Goal: Task Accomplishment & Management: Manage account settings

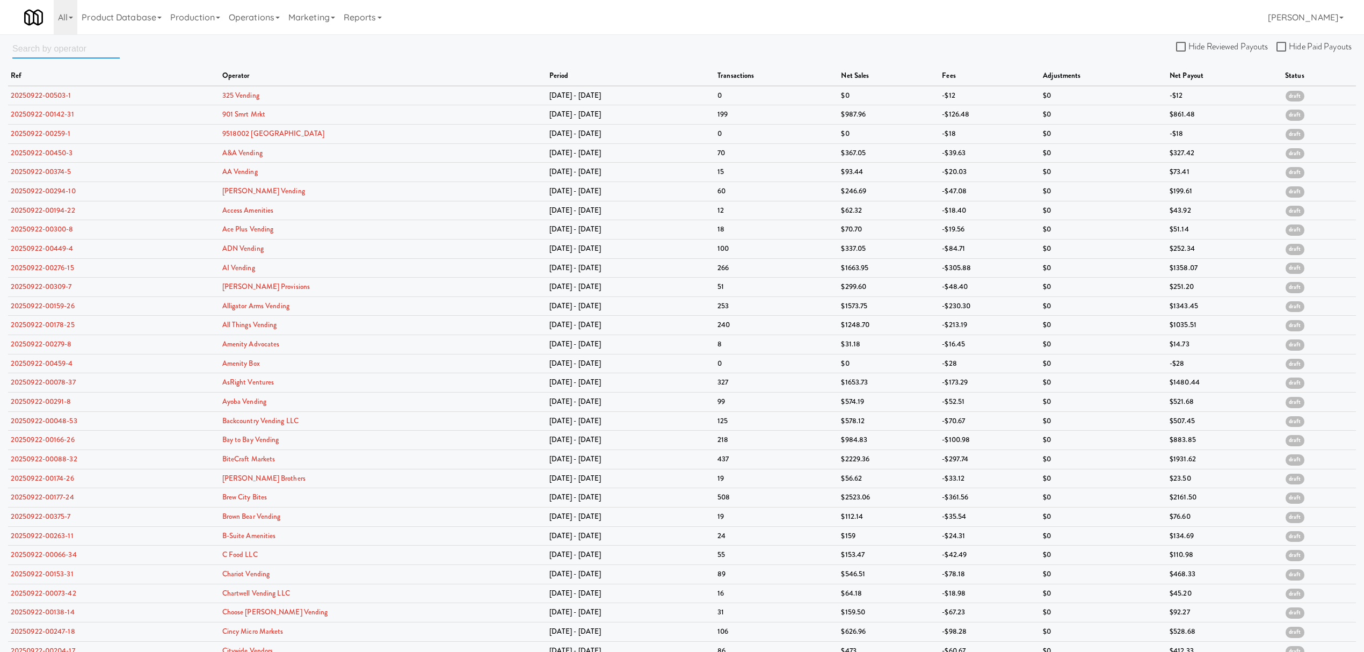
click at [93, 52] on input "text" at bounding box center [65, 49] width 107 height 20
click at [52, 48] on input "text" at bounding box center [65, 49] width 107 height 20
paste input "Access Amenities"
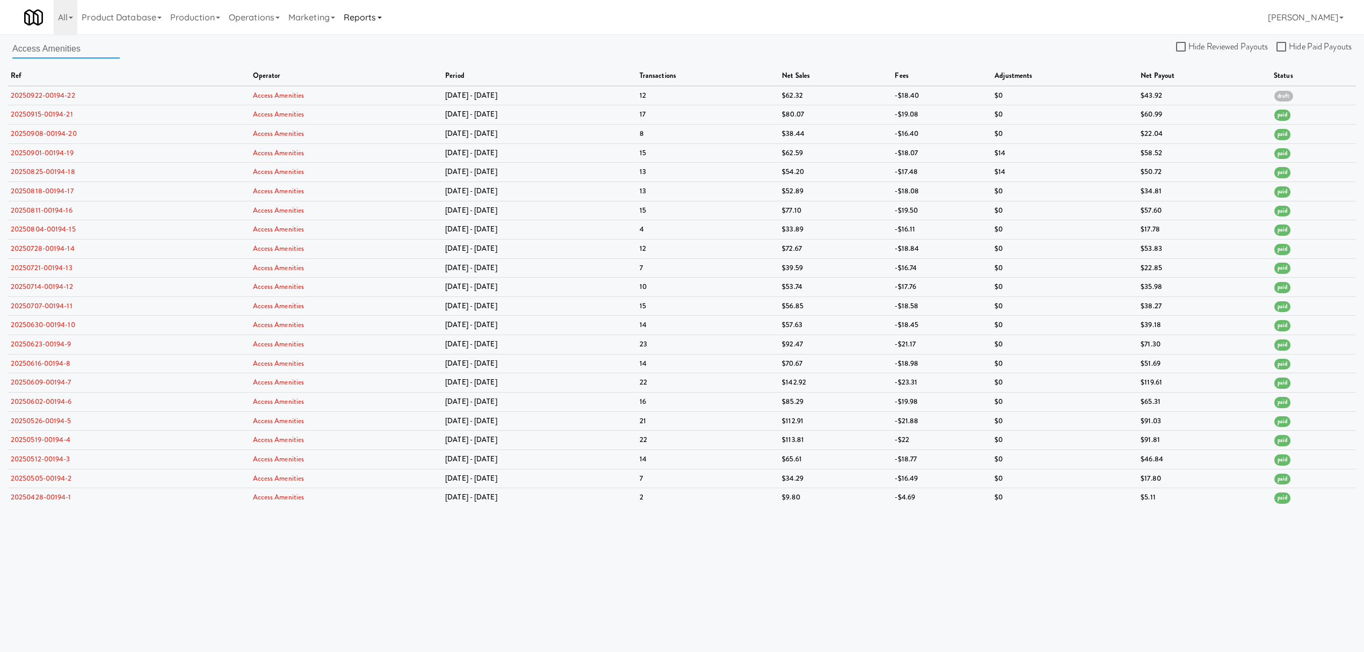
type input "Access Amenities"
click at [373, 20] on link "Reports" at bounding box center [362, 17] width 47 height 34
click at [379, 78] on link "Payouts" at bounding box center [382, 84] width 86 height 19
click at [1184, 45] on input "Hide Reviewed Payouts" at bounding box center [1182, 47] width 12 height 9
checkbox input "true"
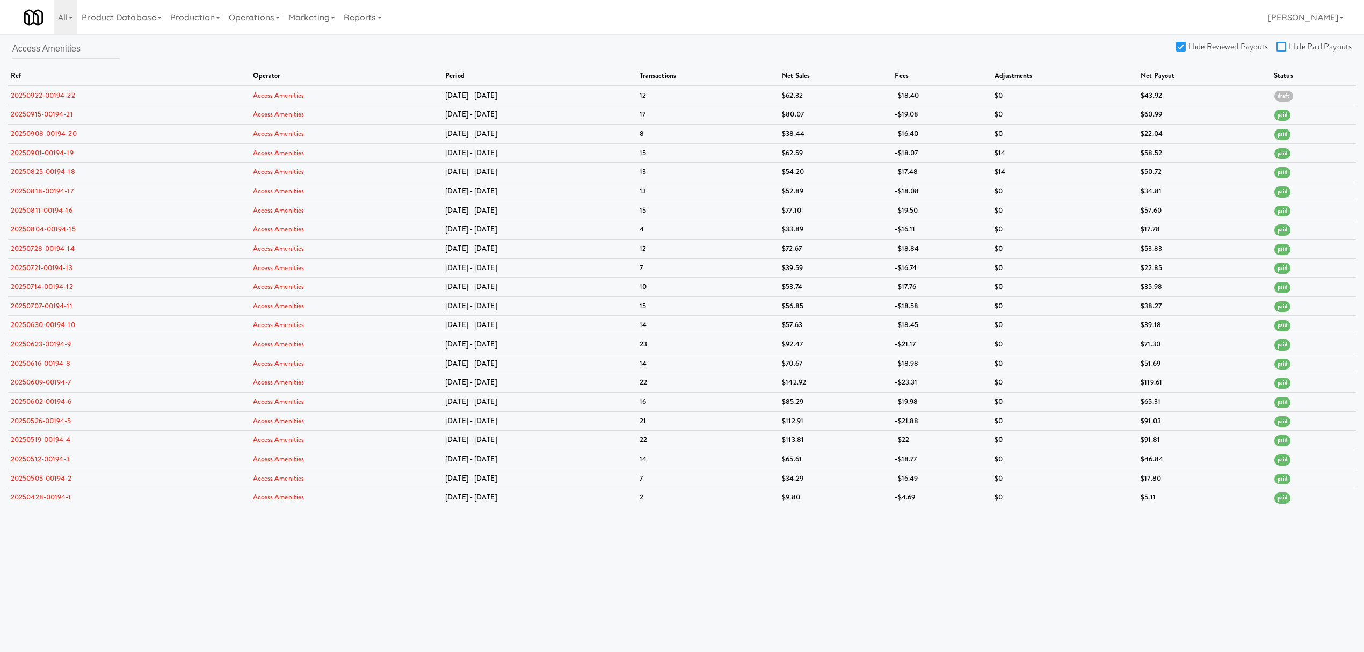
click at [1284, 48] on input "Hide Paid Payouts" at bounding box center [1283, 47] width 12 height 9
checkbox input "true"
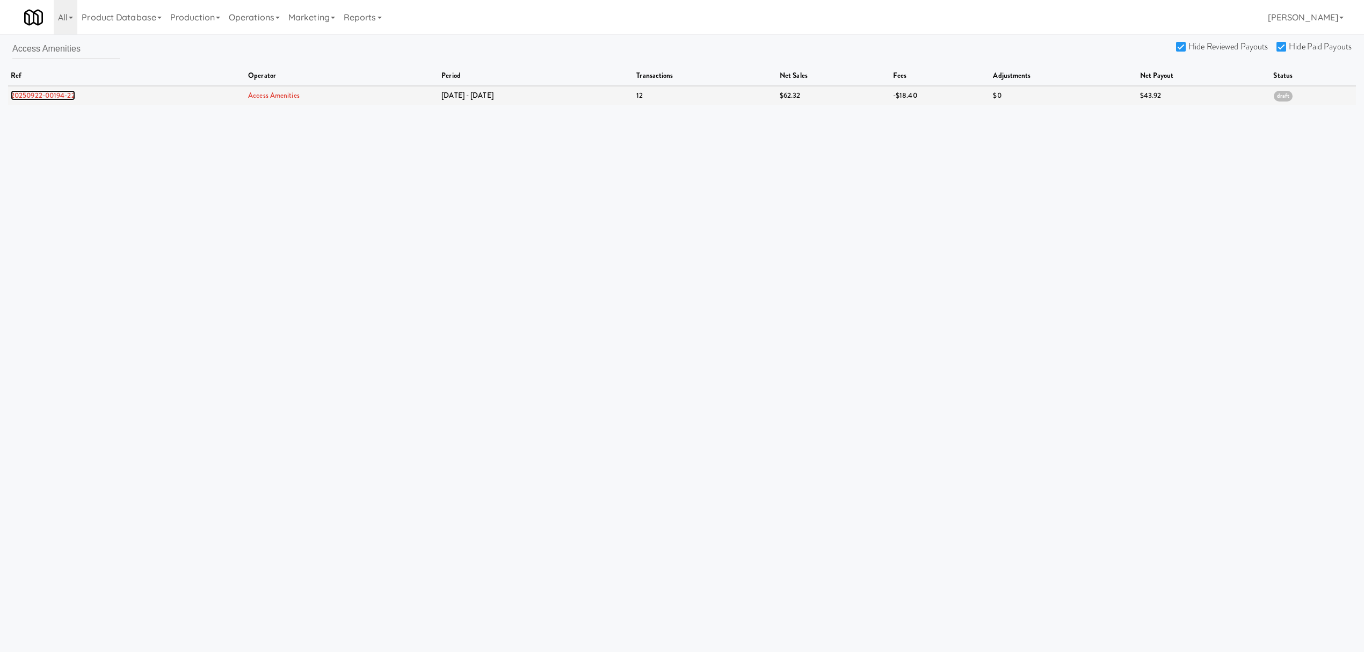
click at [64, 96] on link "20250922-00194-22" at bounding box center [43, 95] width 64 height 10
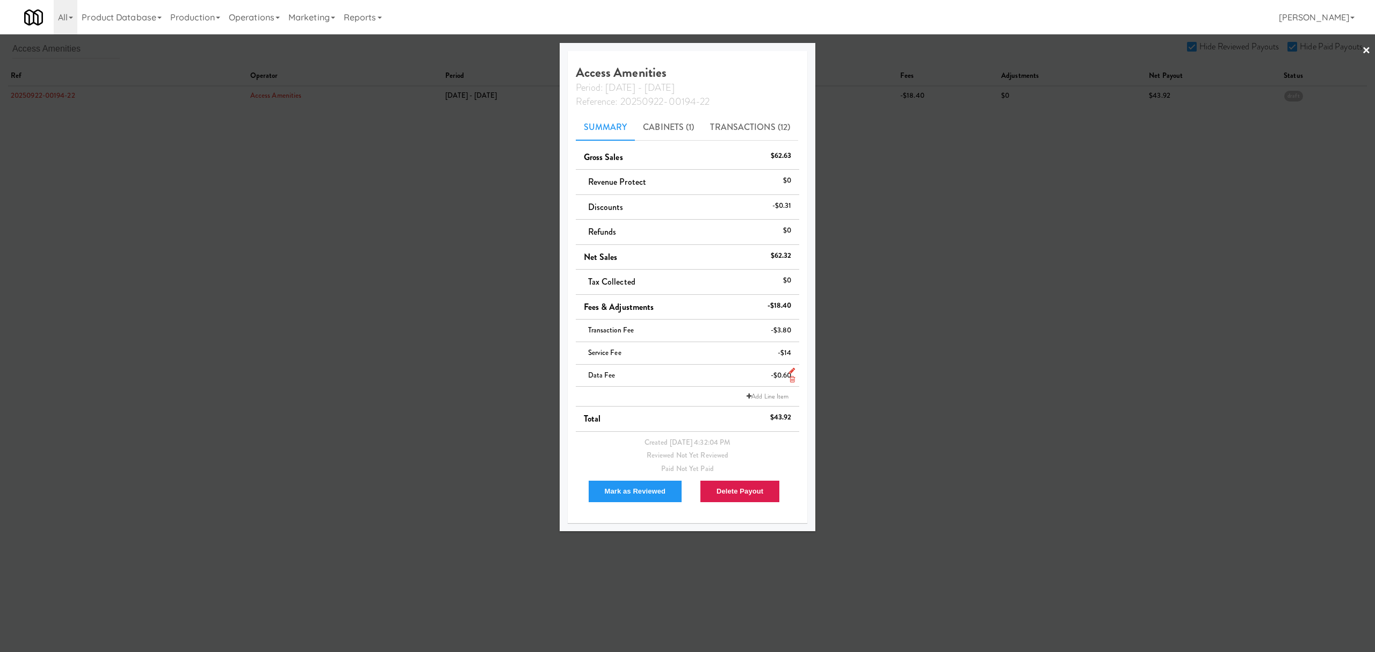
click at [791, 380] on icon at bounding box center [791, 379] width 5 height 7
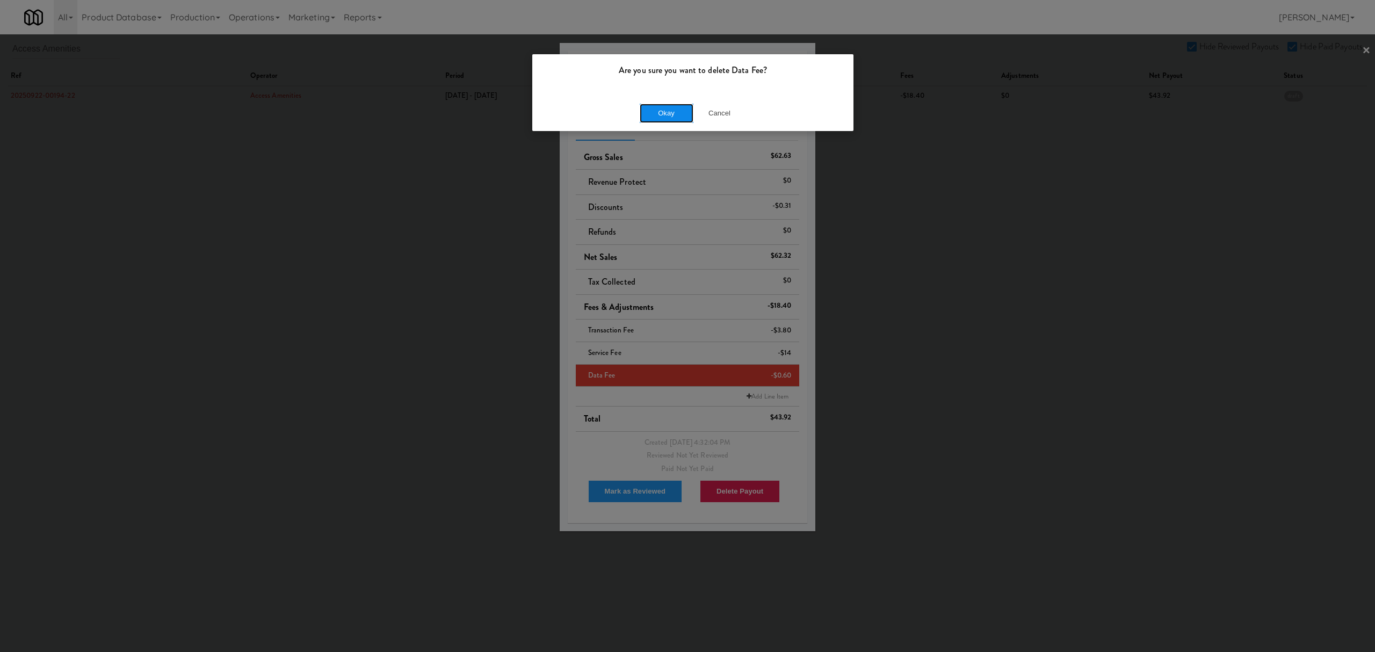
click at [664, 114] on button "Okay" at bounding box center [667, 113] width 54 height 19
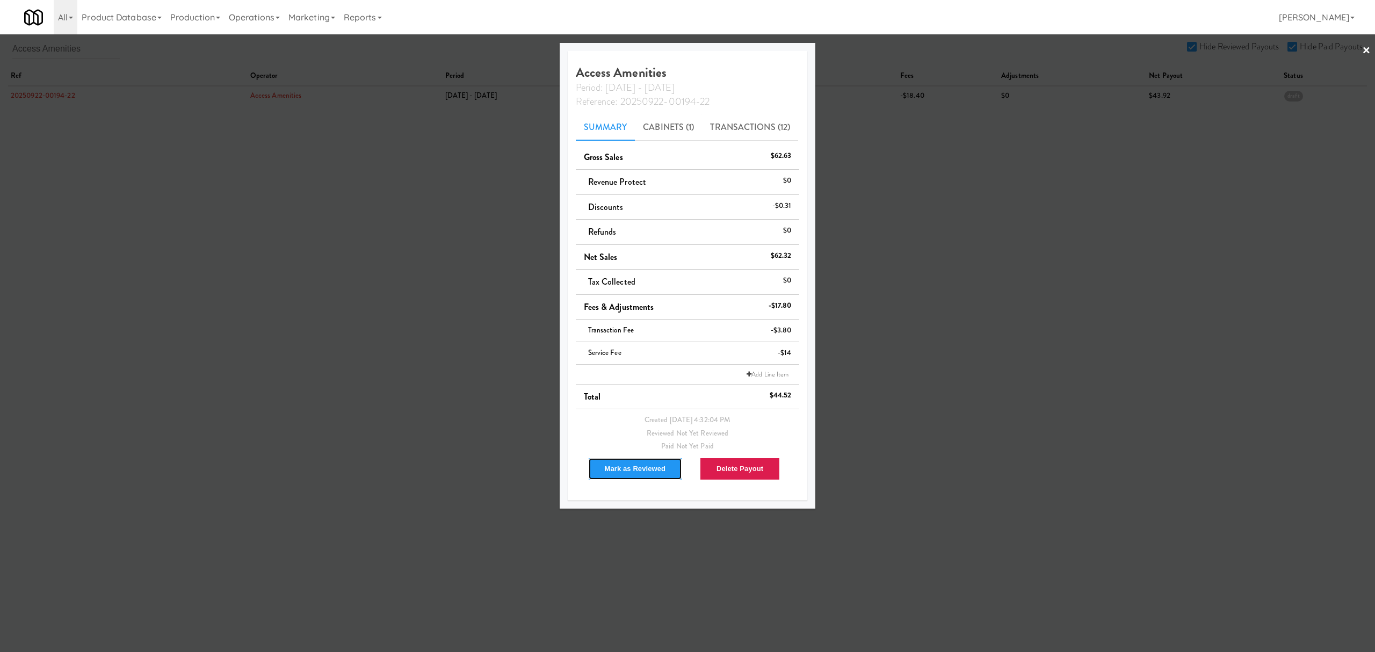
click at [636, 472] on button "Mark as Reviewed" at bounding box center [635, 469] width 95 height 23
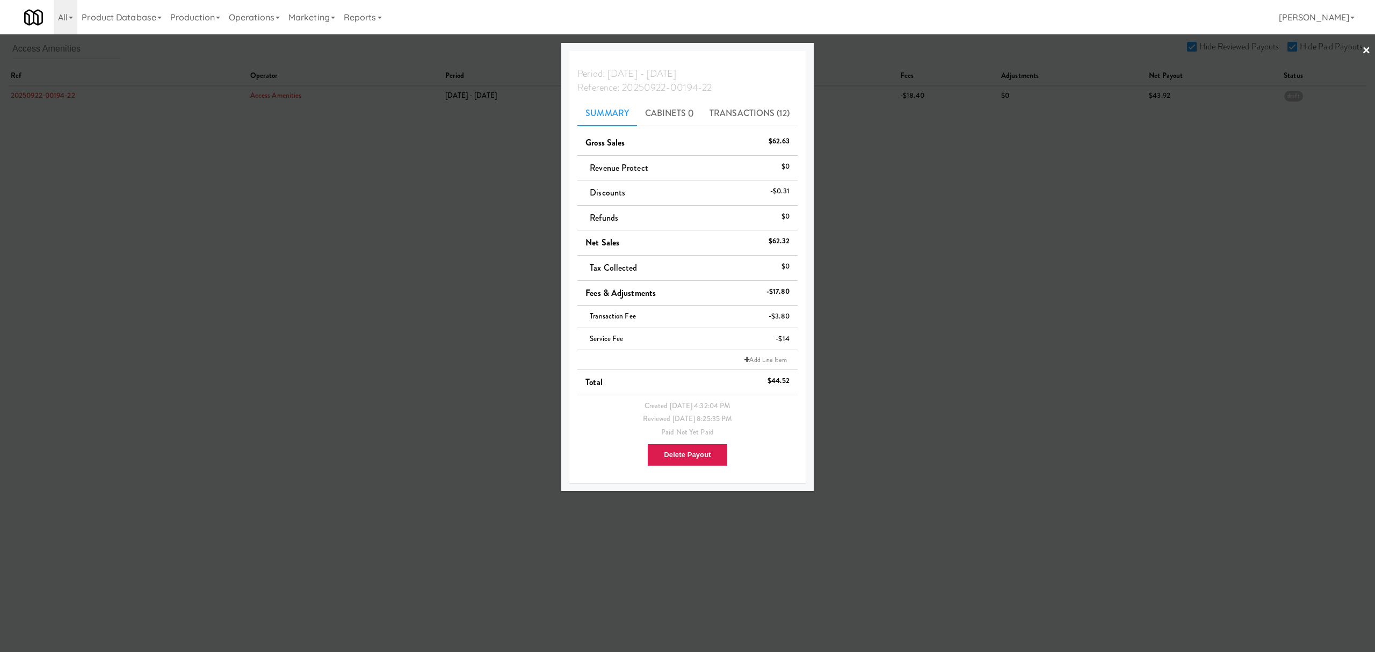
drag, startPoint x: 348, startPoint y: 208, endPoint x: 293, endPoint y: 162, distance: 72.4
click at [348, 208] on div at bounding box center [687, 326] width 1375 height 652
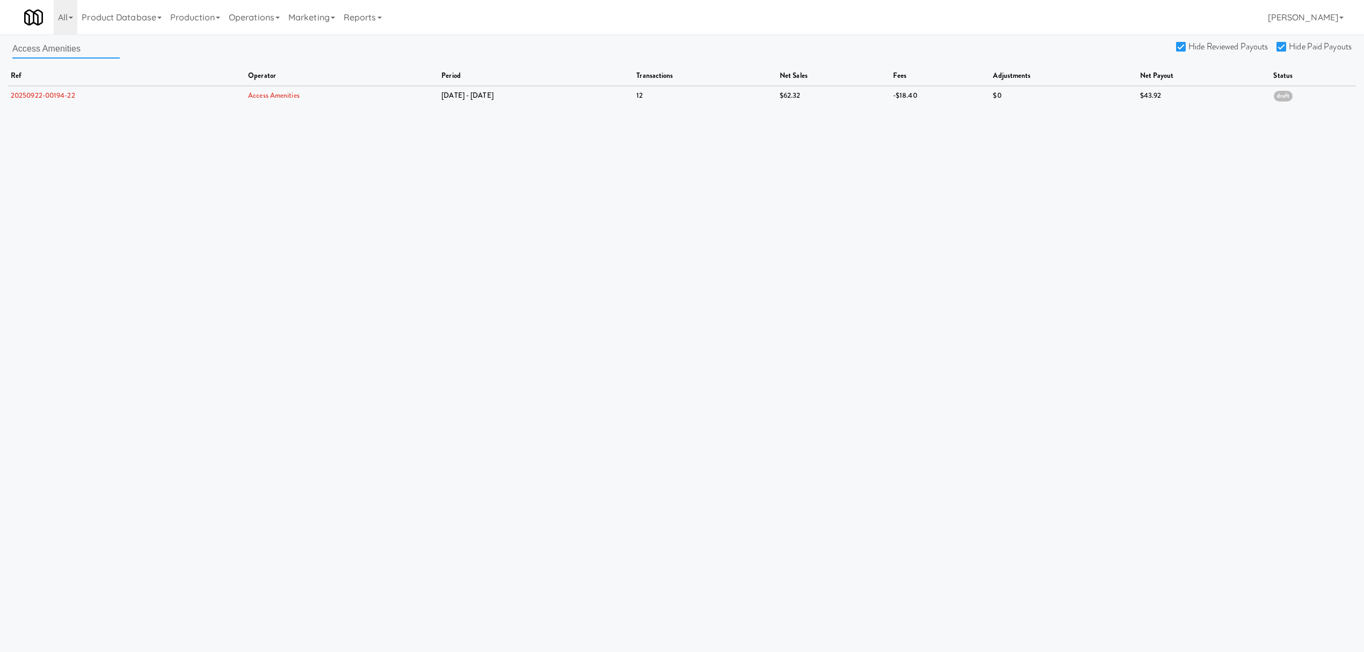
click at [82, 48] on input "Access Amenities" at bounding box center [65, 49] width 107 height 20
drag, startPoint x: 82, startPoint y: 48, endPoint x: 9, endPoint y: 28, distance: 75.2
click at [9, 34] on body "Are you sure you want to delete Data Fee? Okay Cancel Okay Are you sure you wan…" at bounding box center [682, 360] width 1364 height 652
paste input "Backcountry Vending LLC"
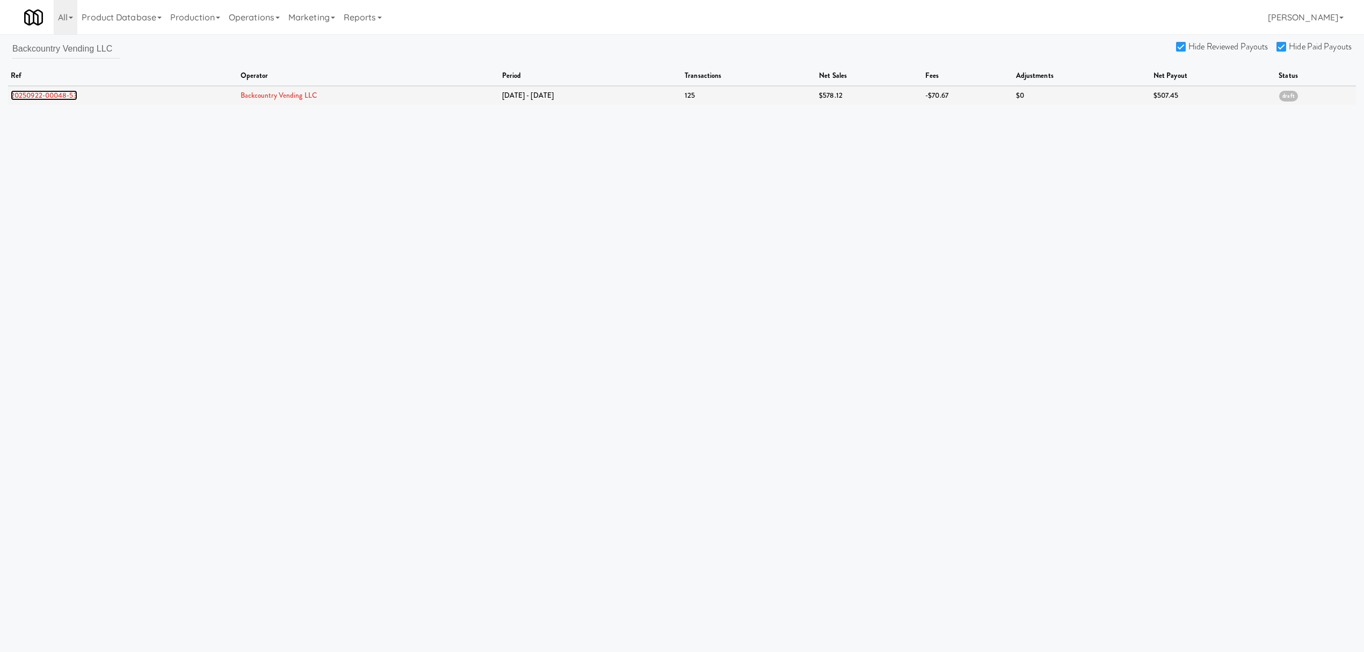
click at [49, 97] on link "20250922-00048-53" at bounding box center [44, 95] width 67 height 10
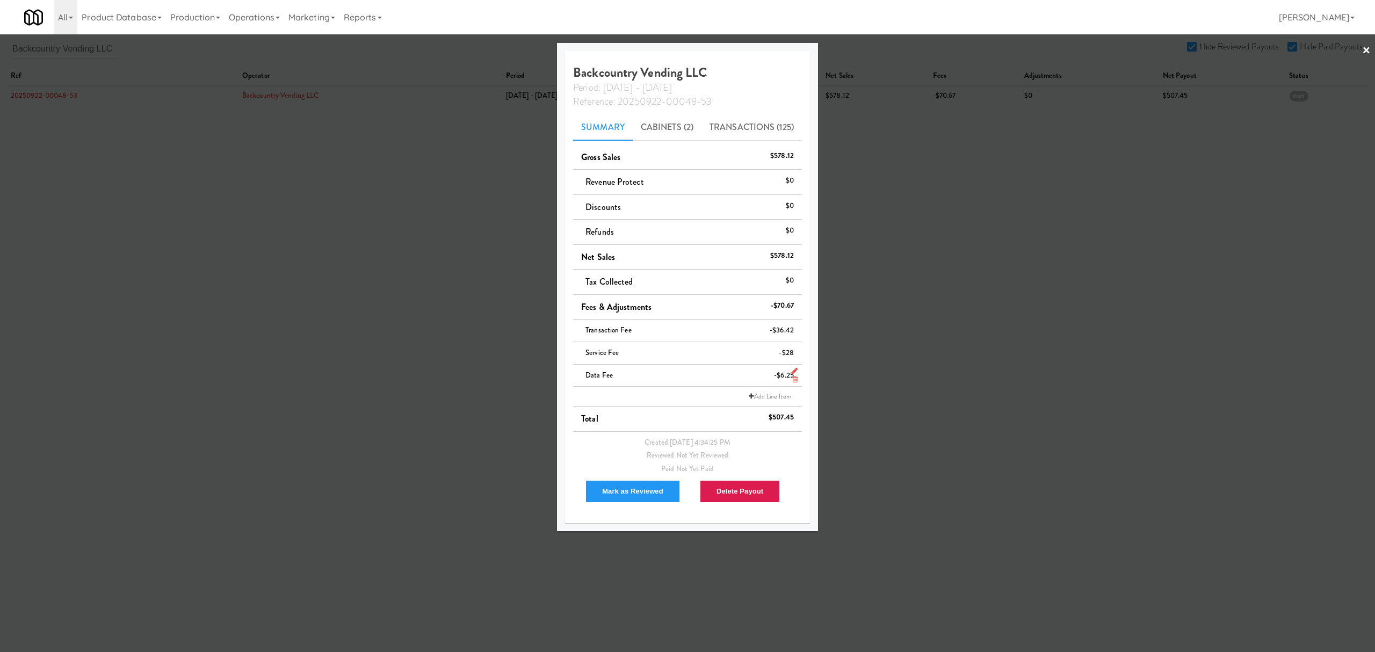
click at [794, 380] on icon at bounding box center [794, 379] width 5 height 7
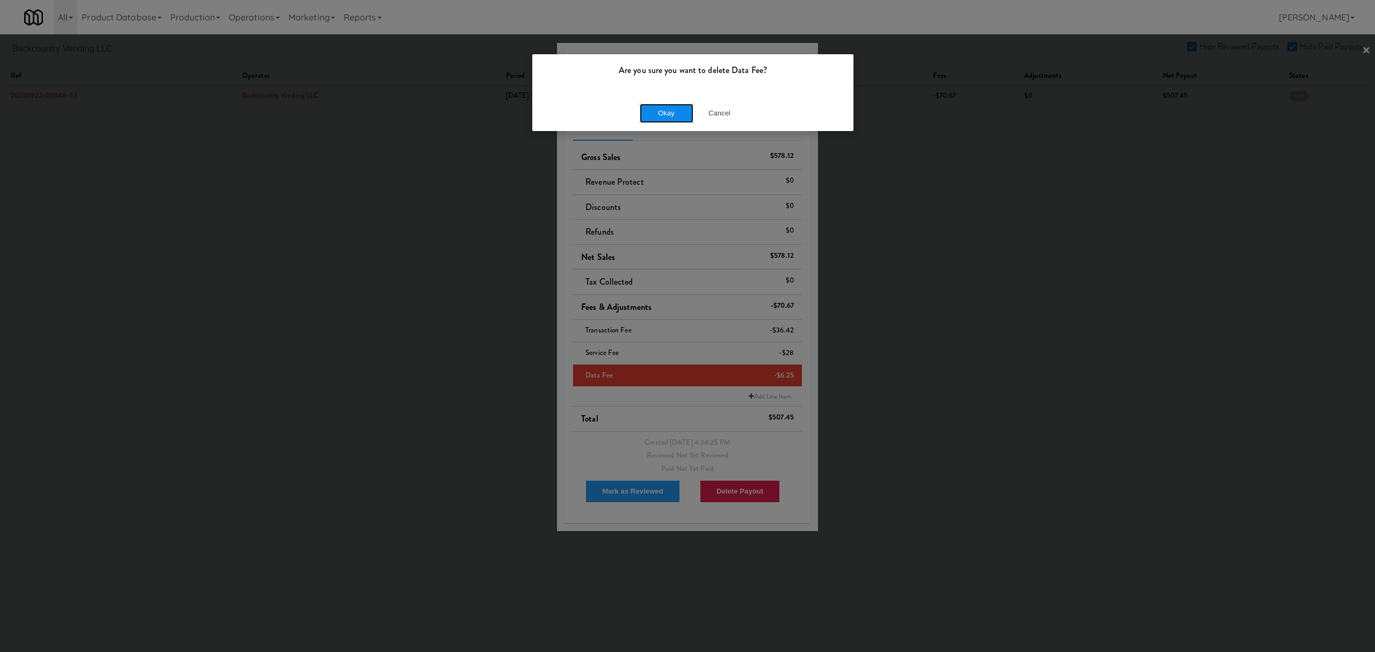
click at [677, 112] on button "Okay" at bounding box center [667, 113] width 54 height 19
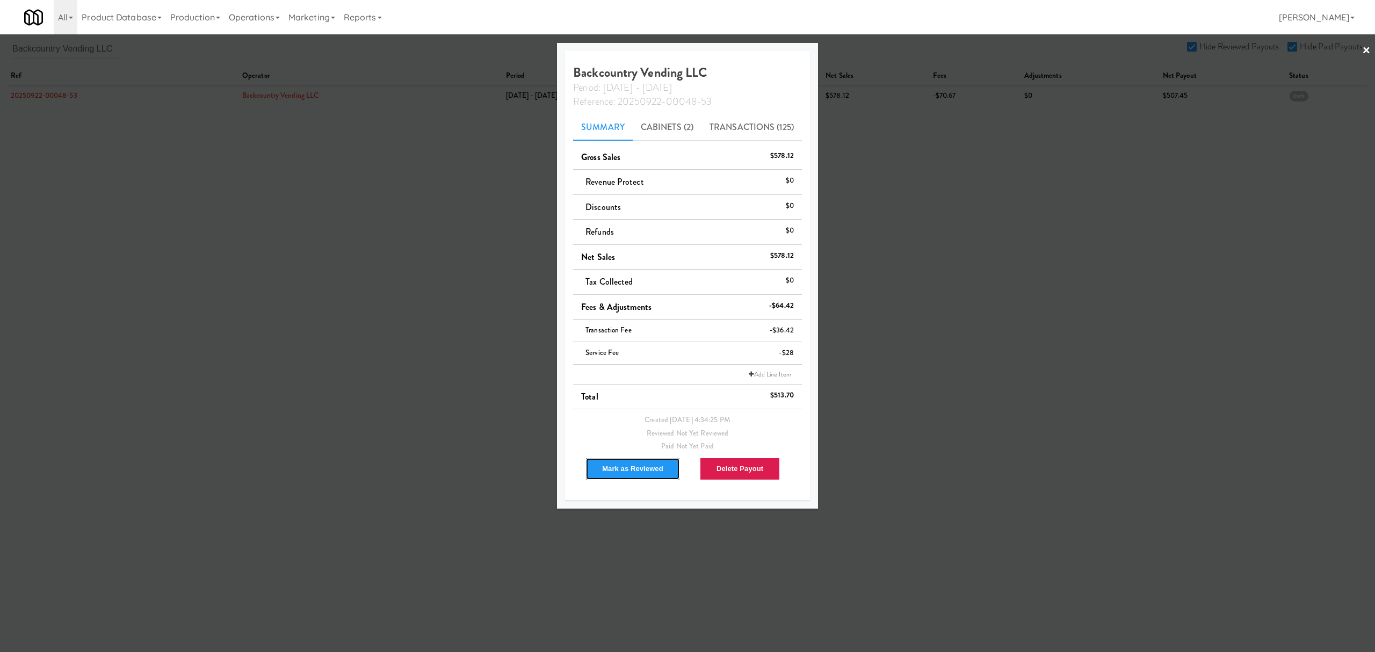
click at [641, 464] on button "Mark as Reviewed" at bounding box center [632, 469] width 95 height 23
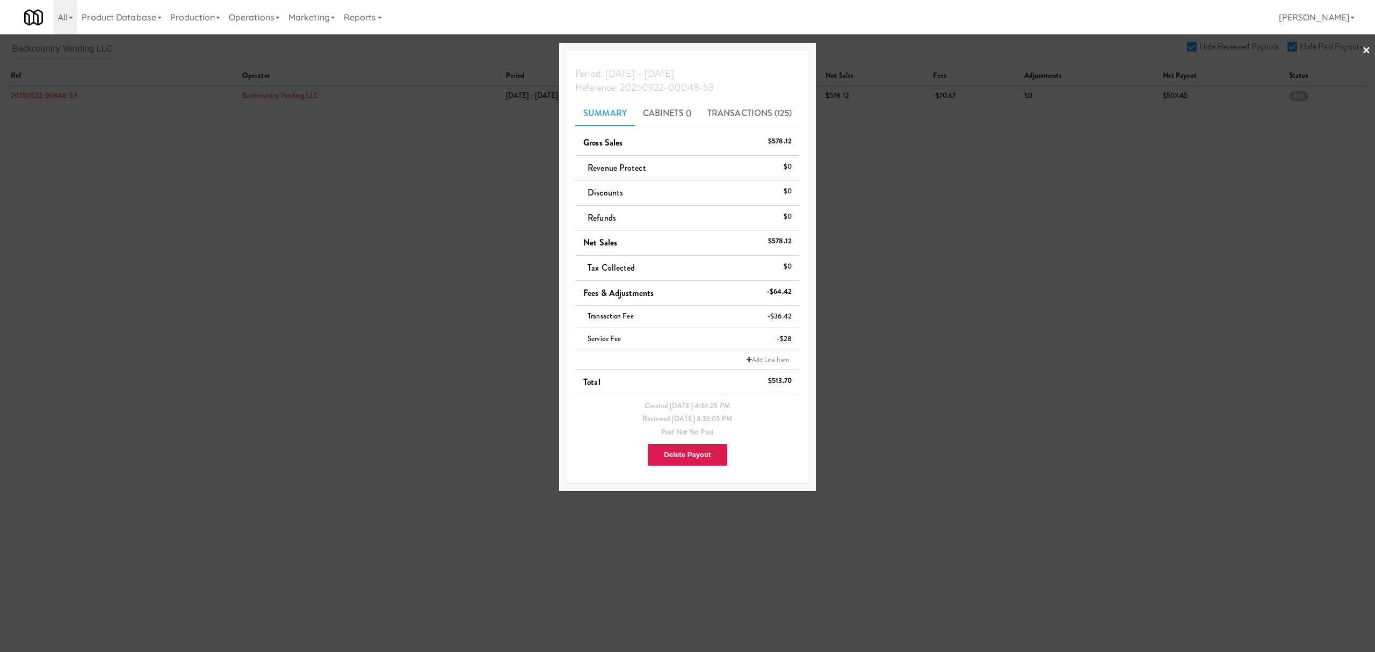
click at [278, 217] on div at bounding box center [687, 326] width 1375 height 652
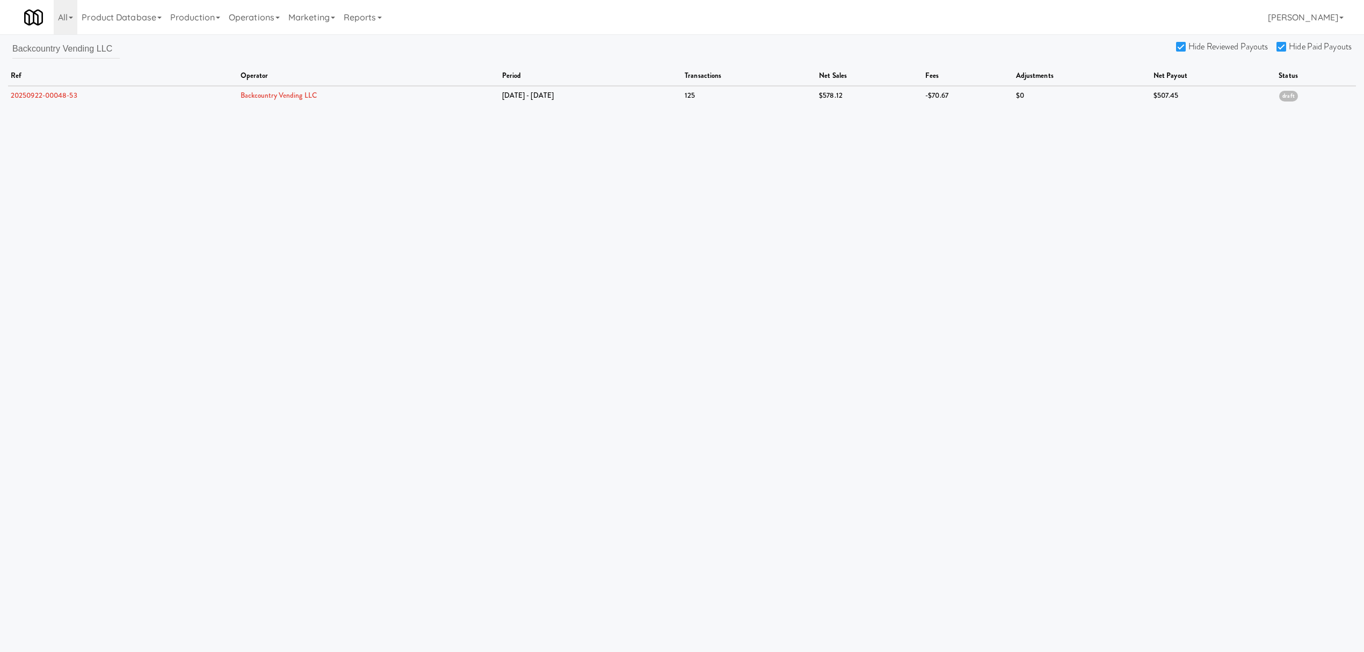
click at [130, 46] on div "Backcountry Vending LLC Hide Reviewed Payouts Hide Paid Payouts ref operator pe…" at bounding box center [682, 72] width 1364 height 66
drag, startPoint x: 110, startPoint y: 49, endPoint x: -86, endPoint y: 49, distance: 195.5
click at [0, 49] on html "Are you sure you want to delete Data Fee? Okay Cancel Okay Are you sure you wan…" at bounding box center [682, 326] width 1364 height 652
paste input "Fountain City Vending"
click at [35, 97] on link "20250922-00181-26" at bounding box center [42, 95] width 63 height 10
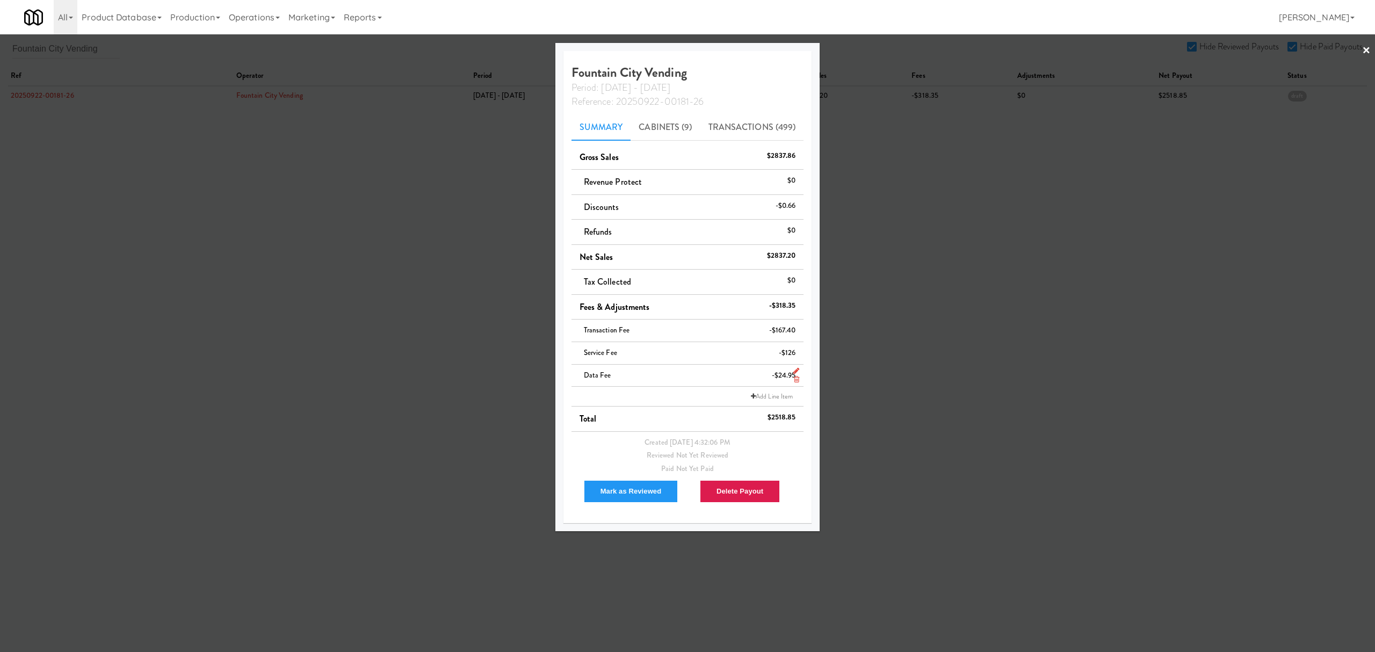
click at [794, 381] on icon at bounding box center [796, 379] width 5 height 7
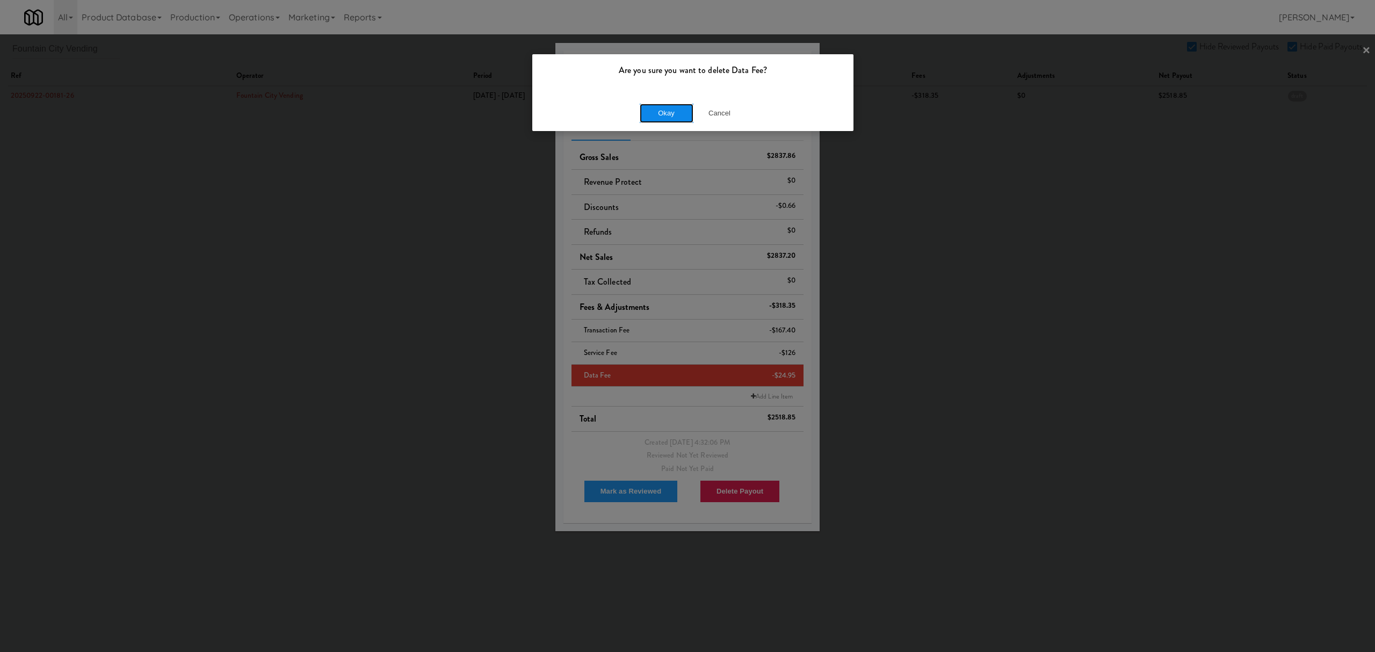
click at [671, 117] on button "Okay" at bounding box center [667, 113] width 54 height 19
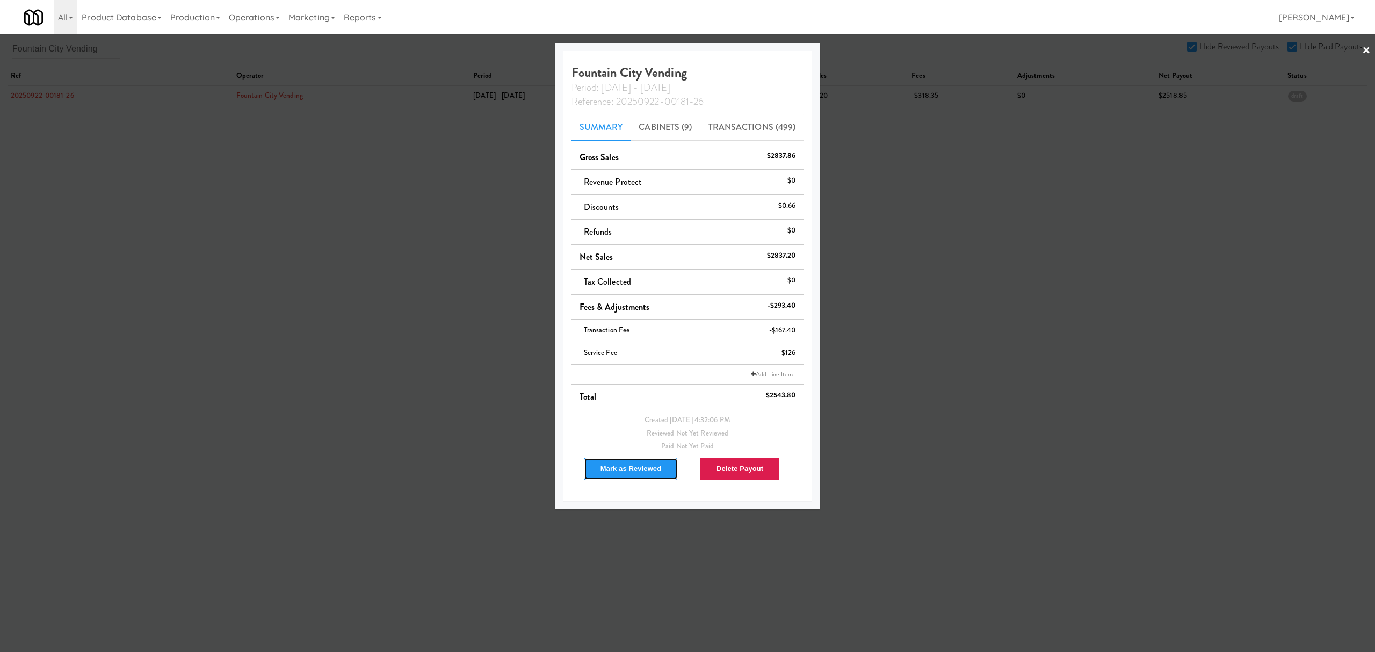
click at [621, 468] on button "Mark as Reviewed" at bounding box center [631, 469] width 95 height 23
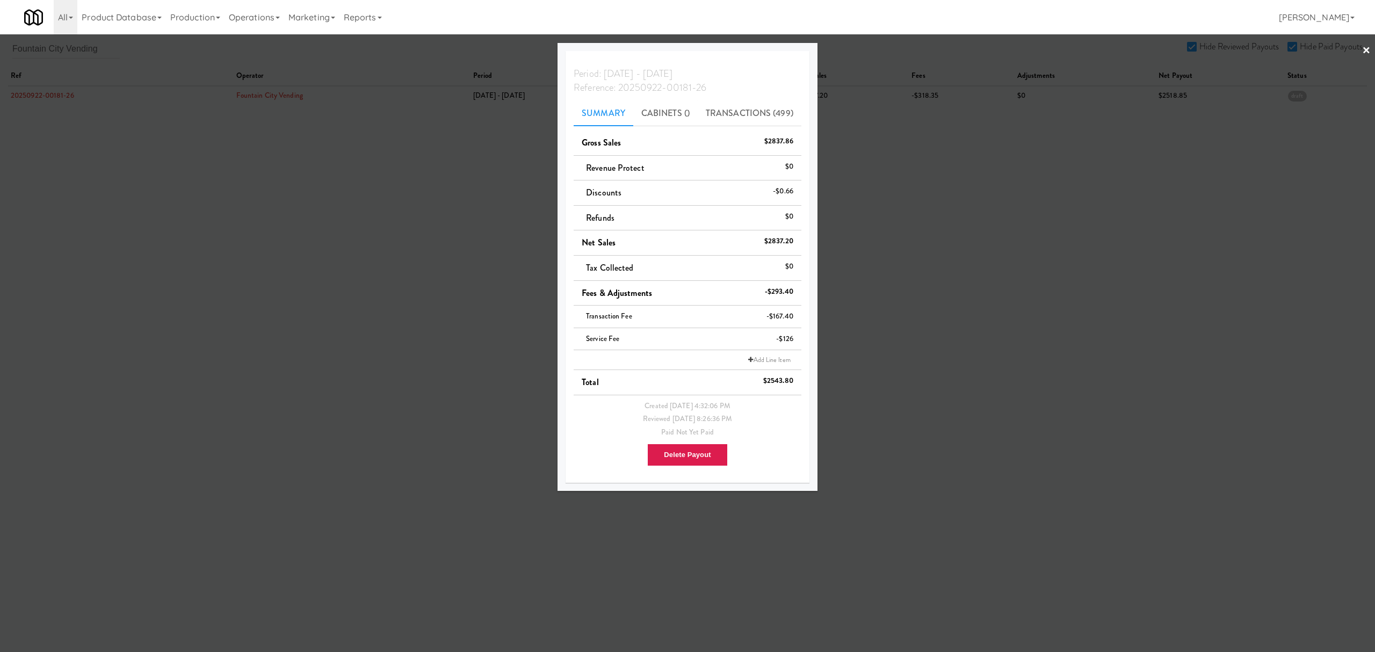
click at [256, 273] on div at bounding box center [687, 326] width 1375 height 652
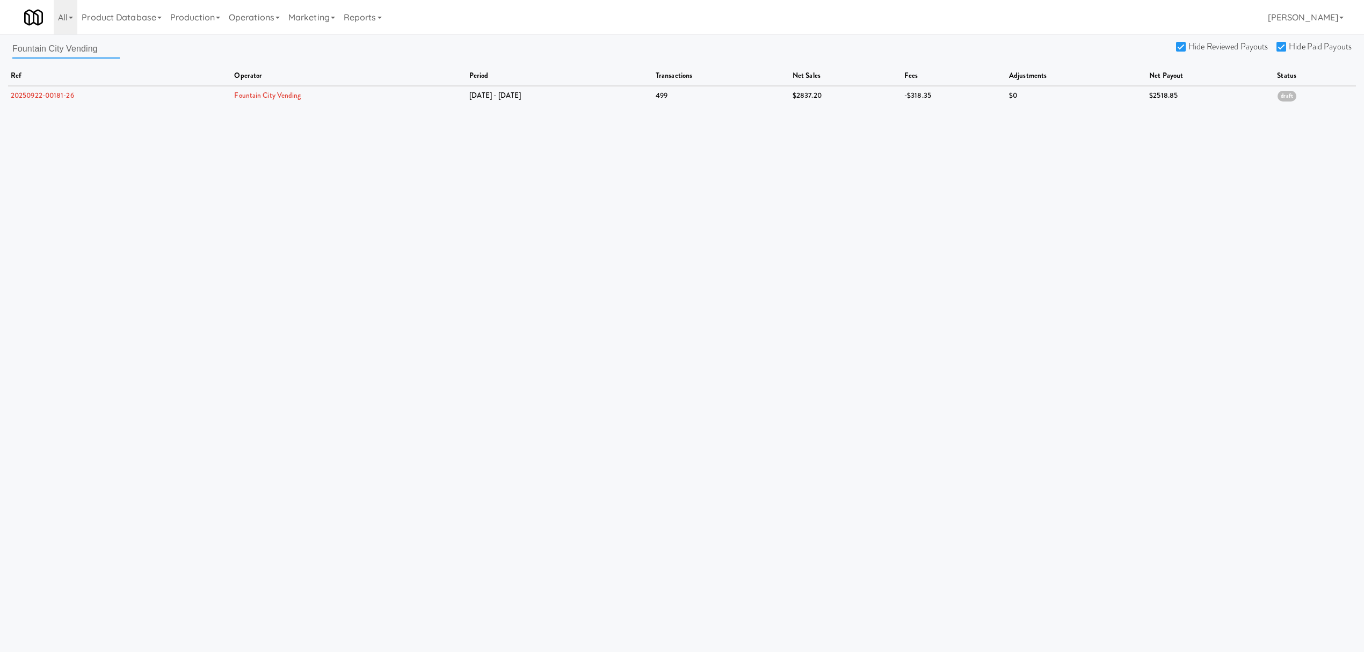
drag, startPoint x: 115, startPoint y: 54, endPoint x: -162, endPoint y: 46, distance: 277.2
click at [0, 46] on html "Are you sure you want to delete Data Fee? Okay Cancel Okay Are you sure you wan…" at bounding box center [682, 326] width 1364 height 652
paste input "G&M Market"
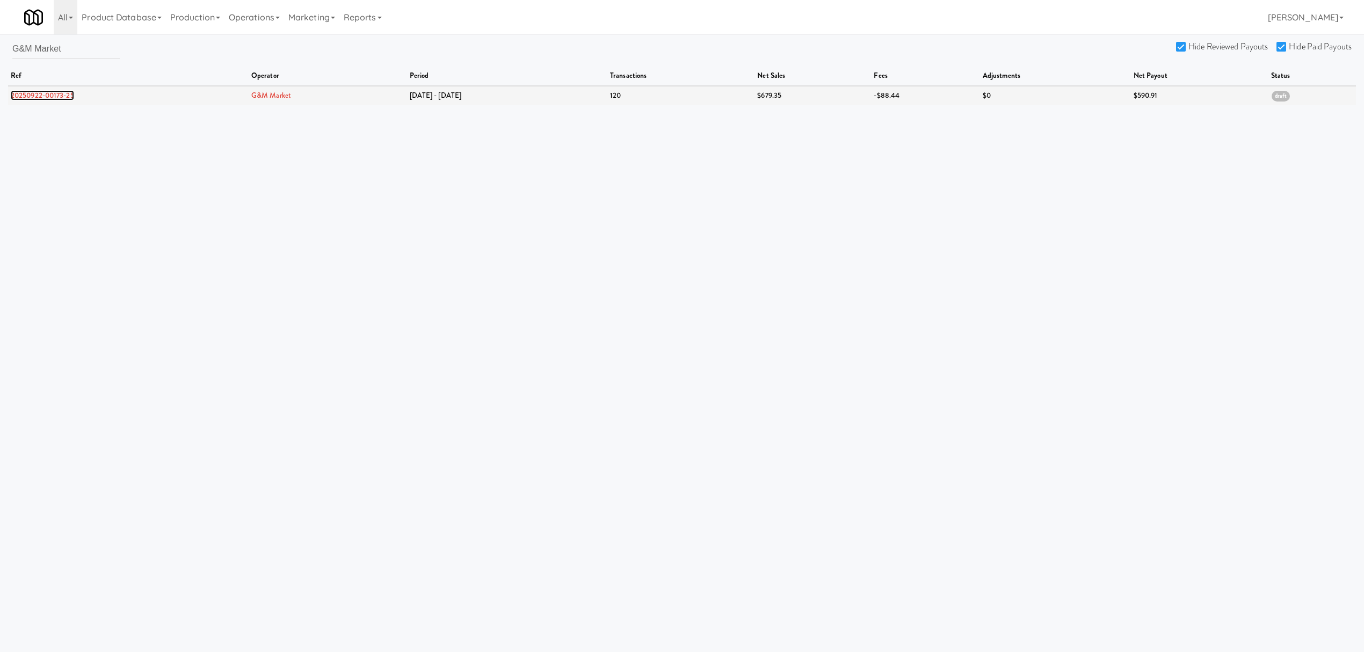
click at [56, 91] on link "20250922-00173-25" at bounding box center [42, 95] width 63 height 10
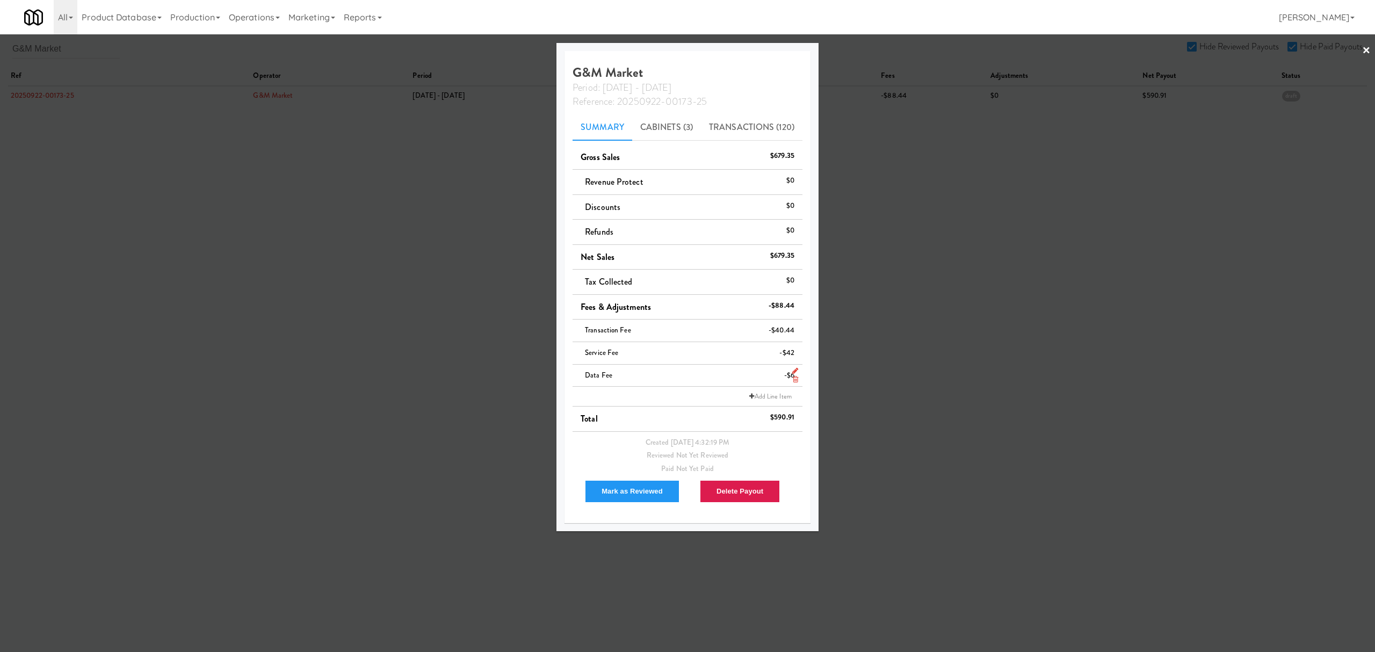
click at [791, 378] on link at bounding box center [793, 379] width 10 height 13
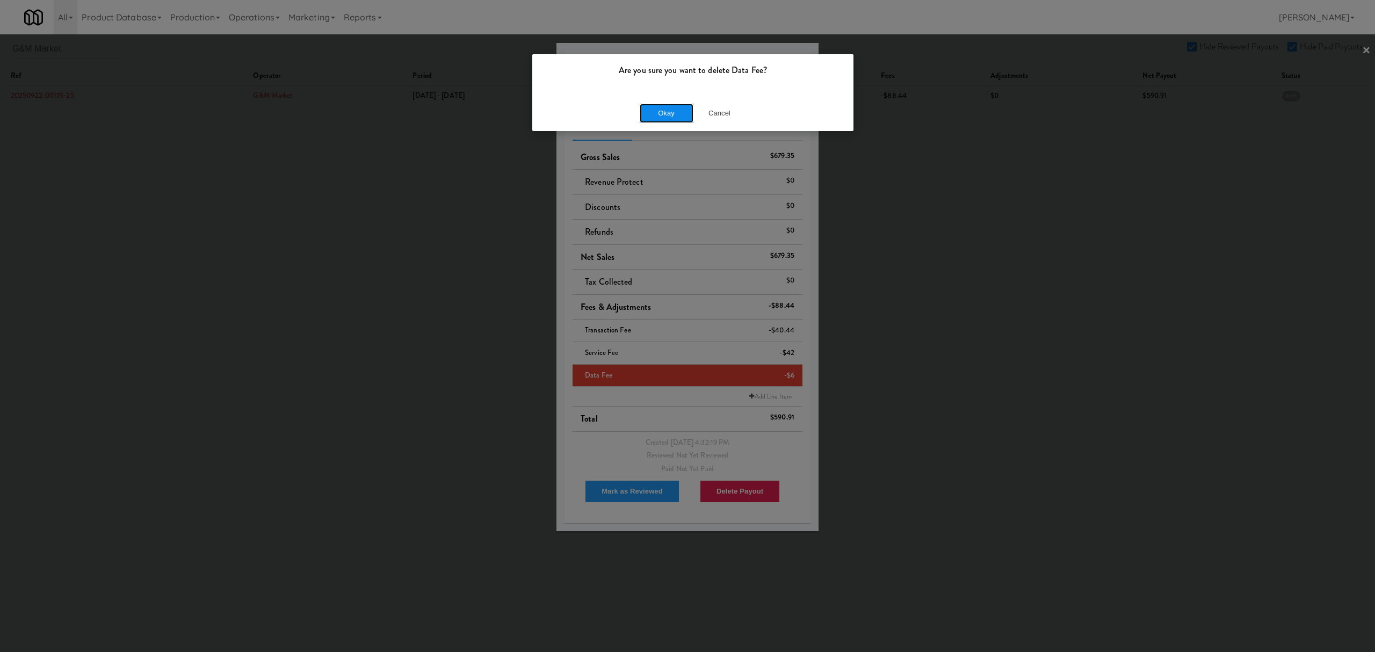
click at [679, 107] on button "Okay" at bounding box center [667, 113] width 54 height 19
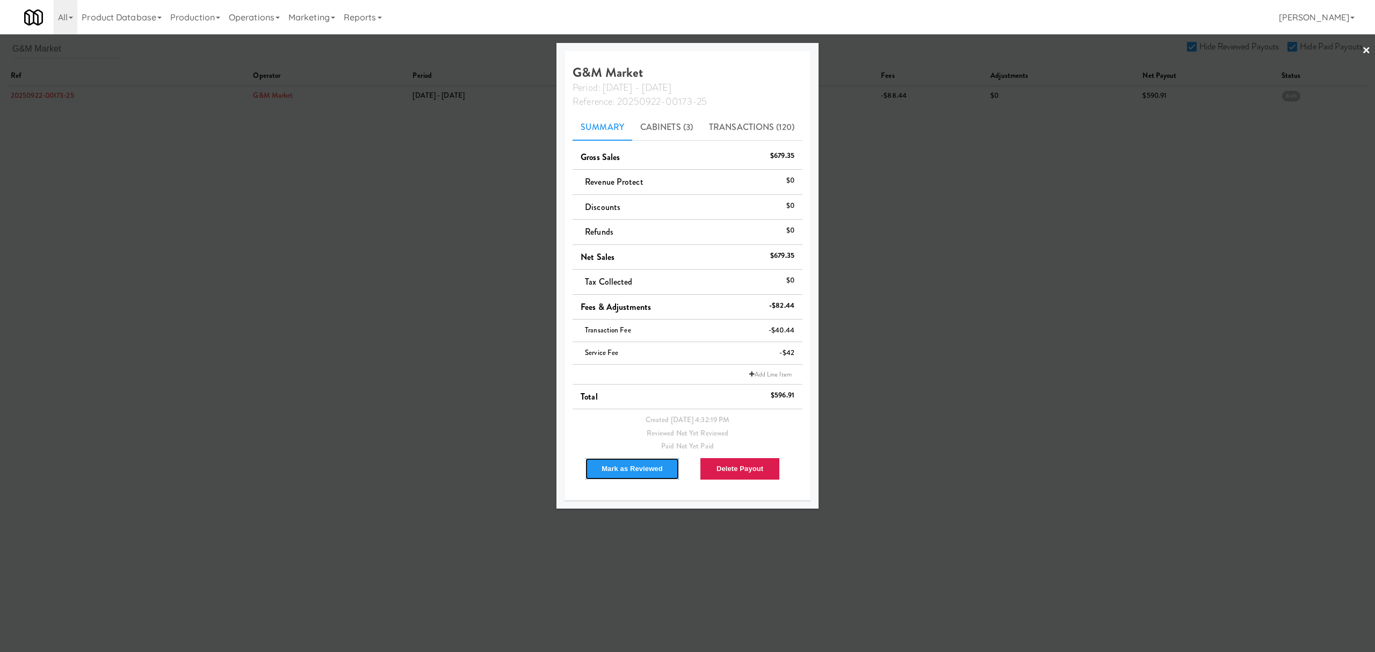
click at [632, 476] on button "Mark as Reviewed" at bounding box center [632, 469] width 95 height 23
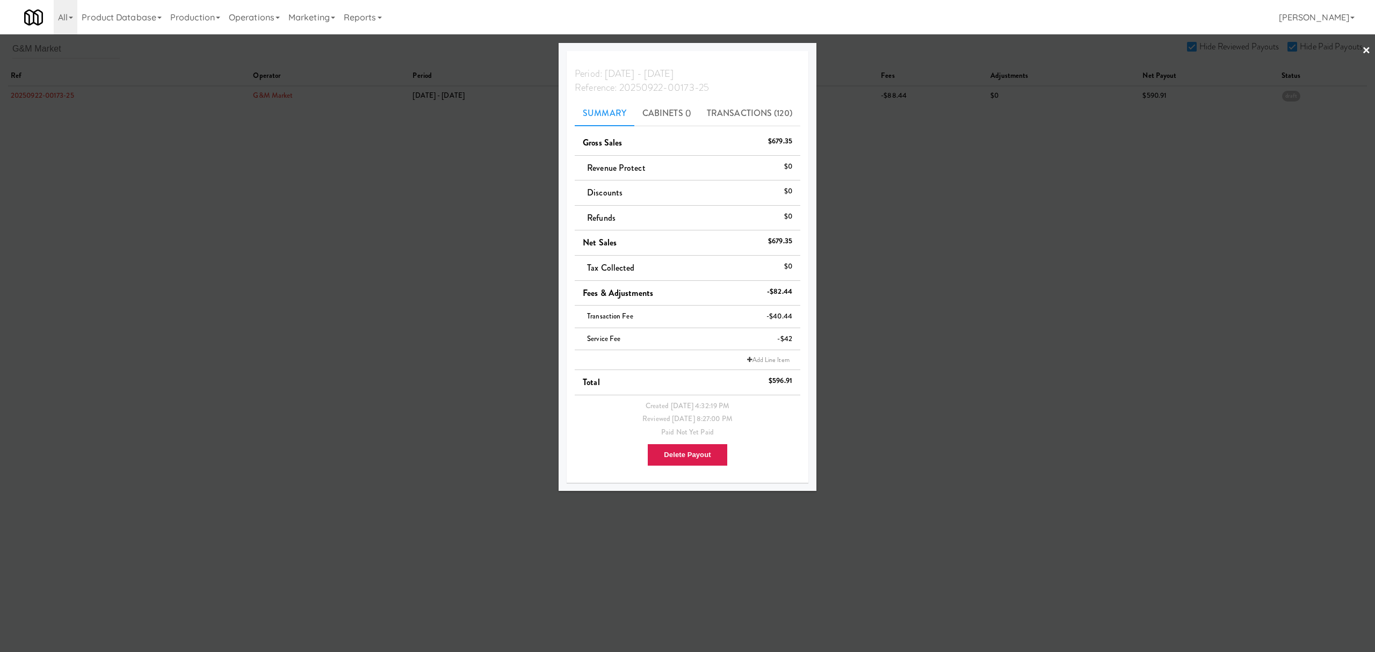
click at [139, 47] on div at bounding box center [687, 326] width 1375 height 652
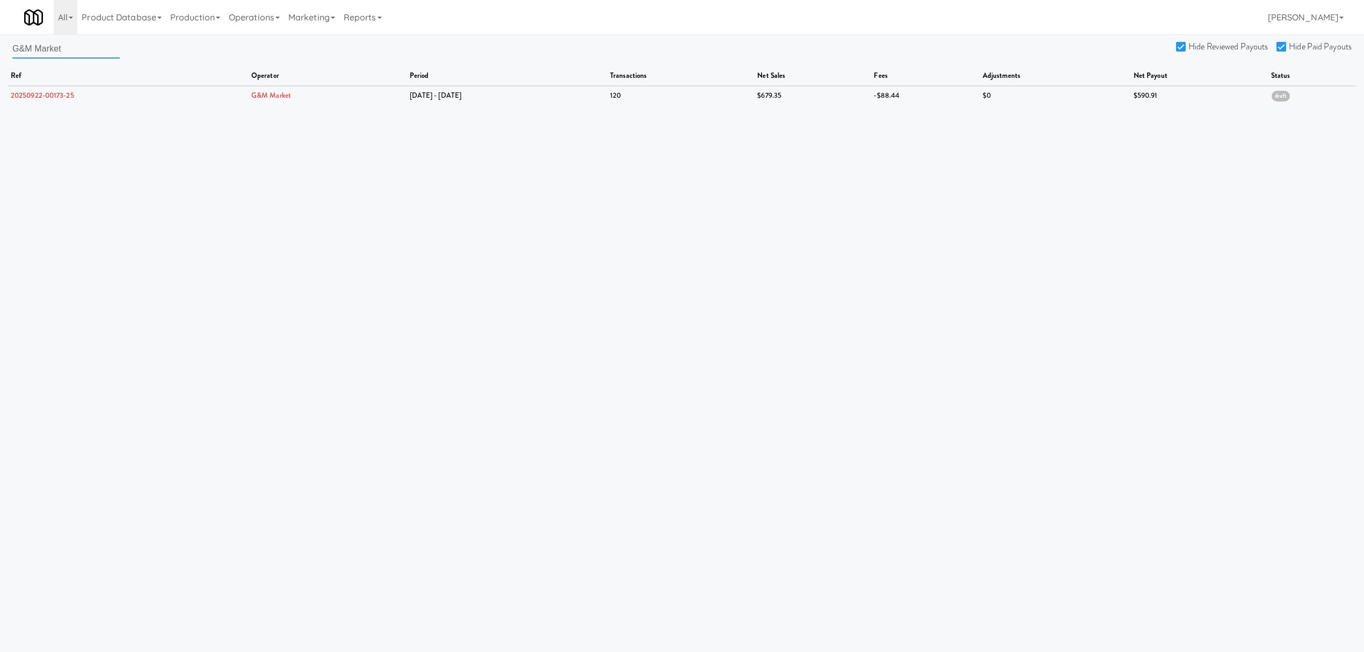
drag, startPoint x: 86, startPoint y: 47, endPoint x: -100, endPoint y: 47, distance: 186.9
click at [0, 47] on html "Are you sure you want to delete Data Fee? Okay Cancel Okay Are you sure you wan…" at bounding box center [682, 326] width 1364 height 652
paste input "ood Neighbors Vending LLC"
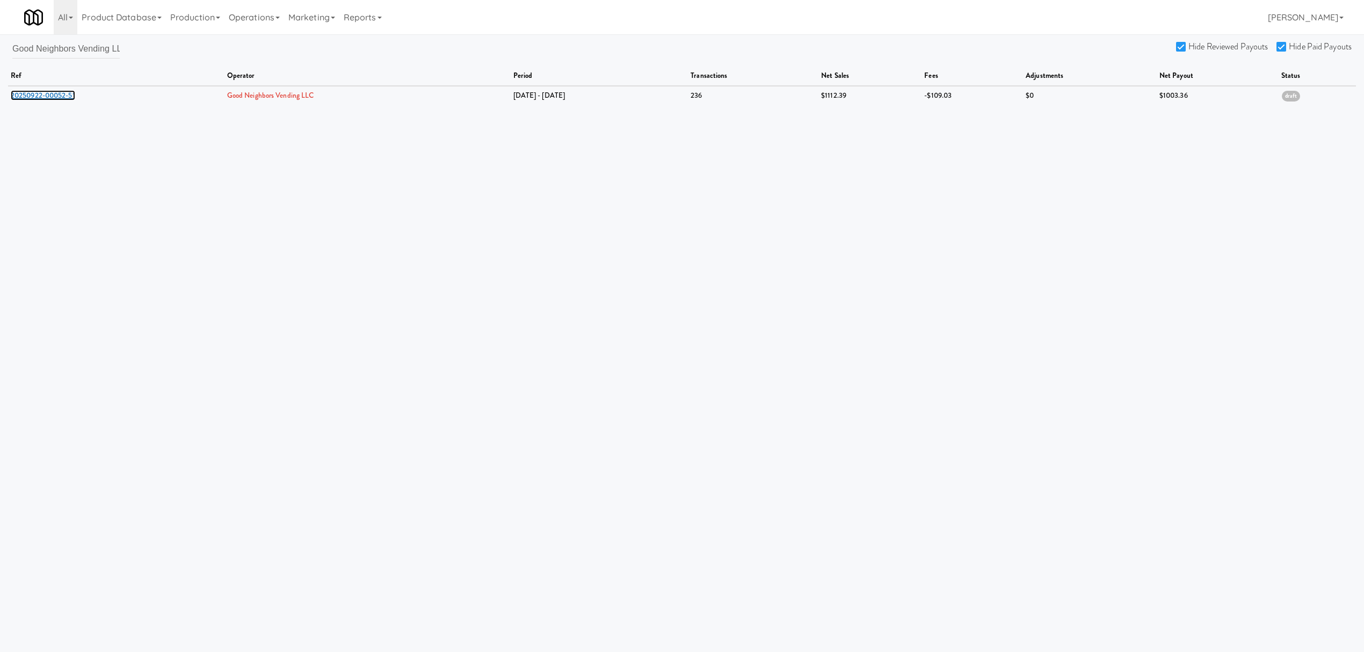
click at [33, 93] on link "20250922-00052-51" at bounding box center [43, 95] width 64 height 10
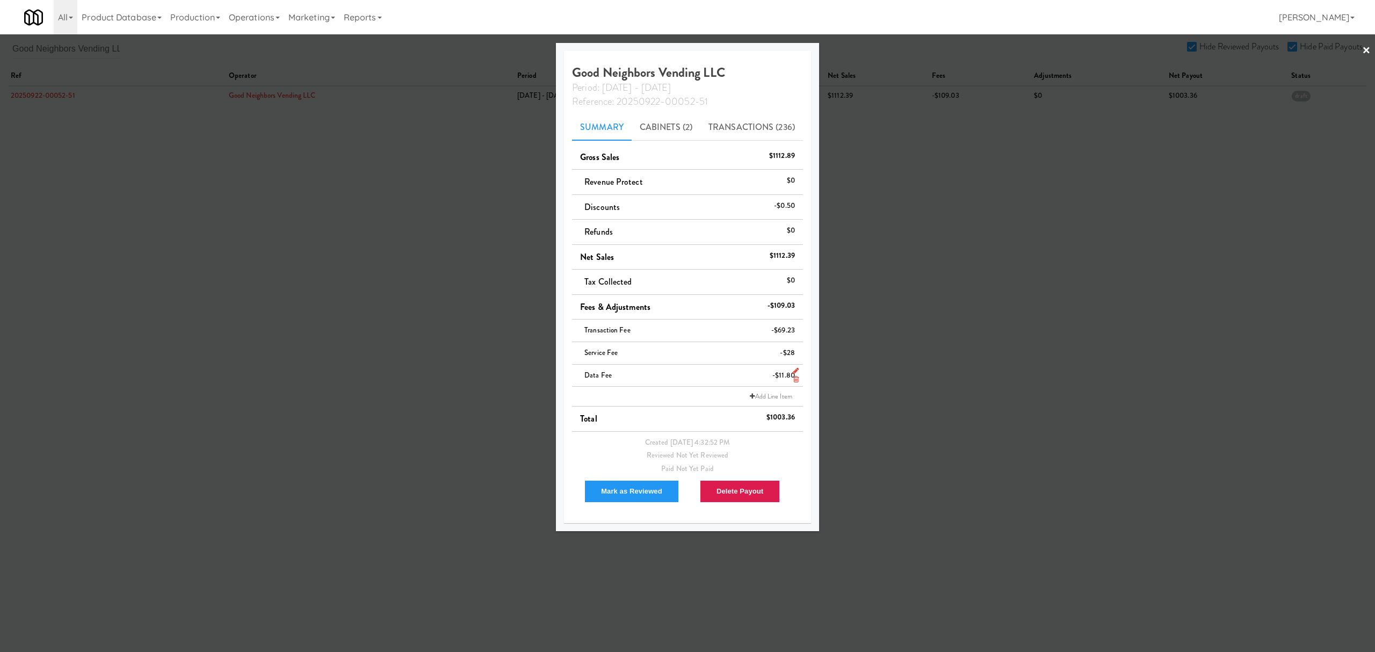
click at [793, 378] on icon at bounding box center [795, 379] width 5 height 7
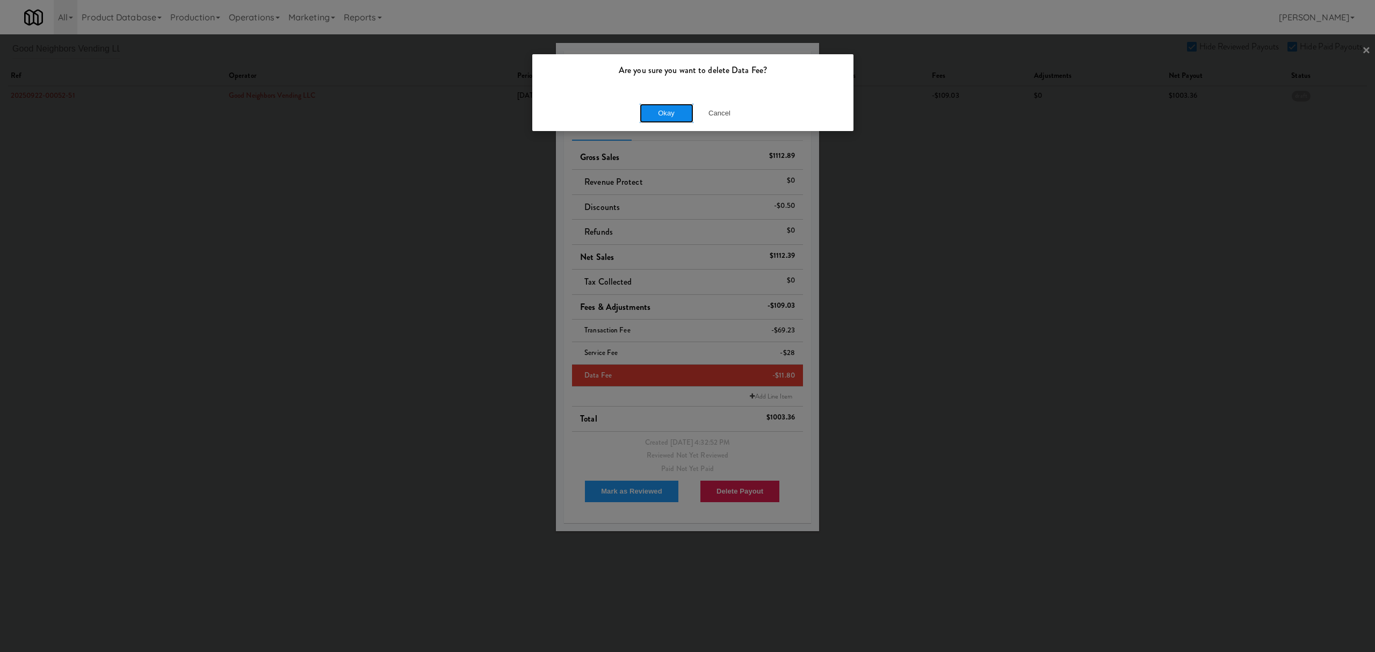
click at [667, 112] on button "Okay" at bounding box center [667, 113] width 54 height 19
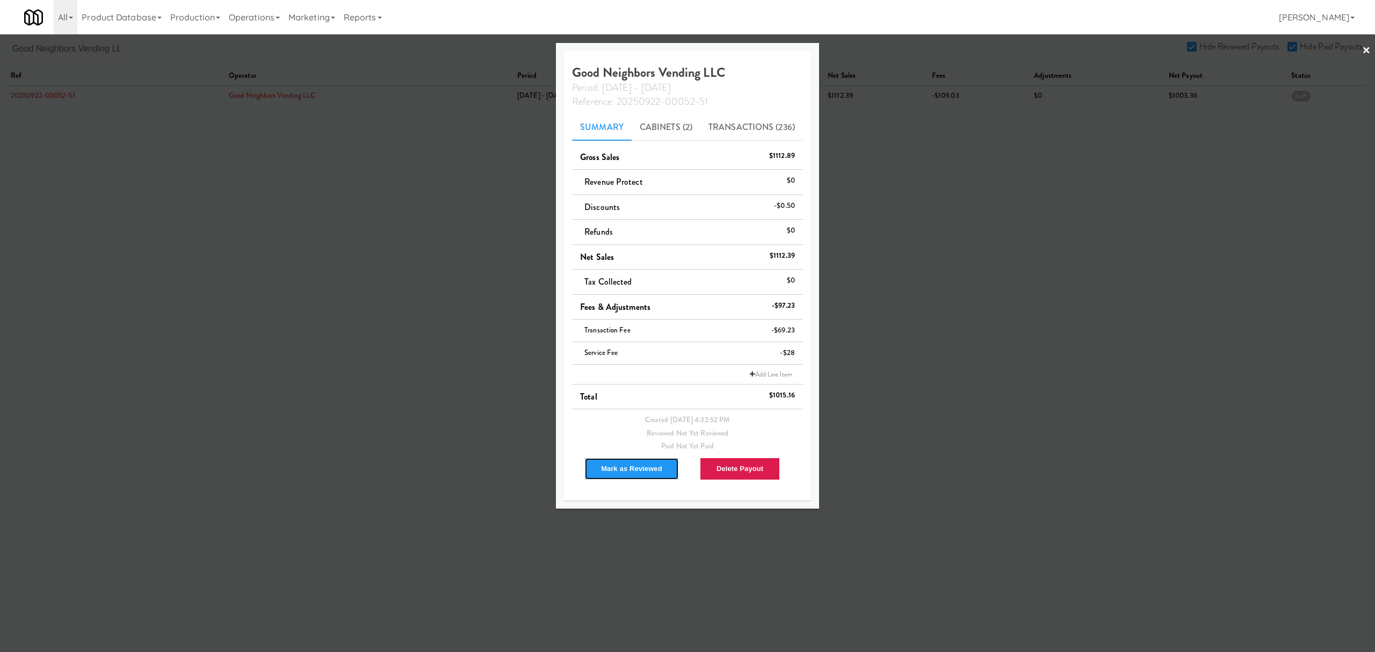
click at [630, 469] on button "Mark as Reviewed" at bounding box center [631, 469] width 95 height 23
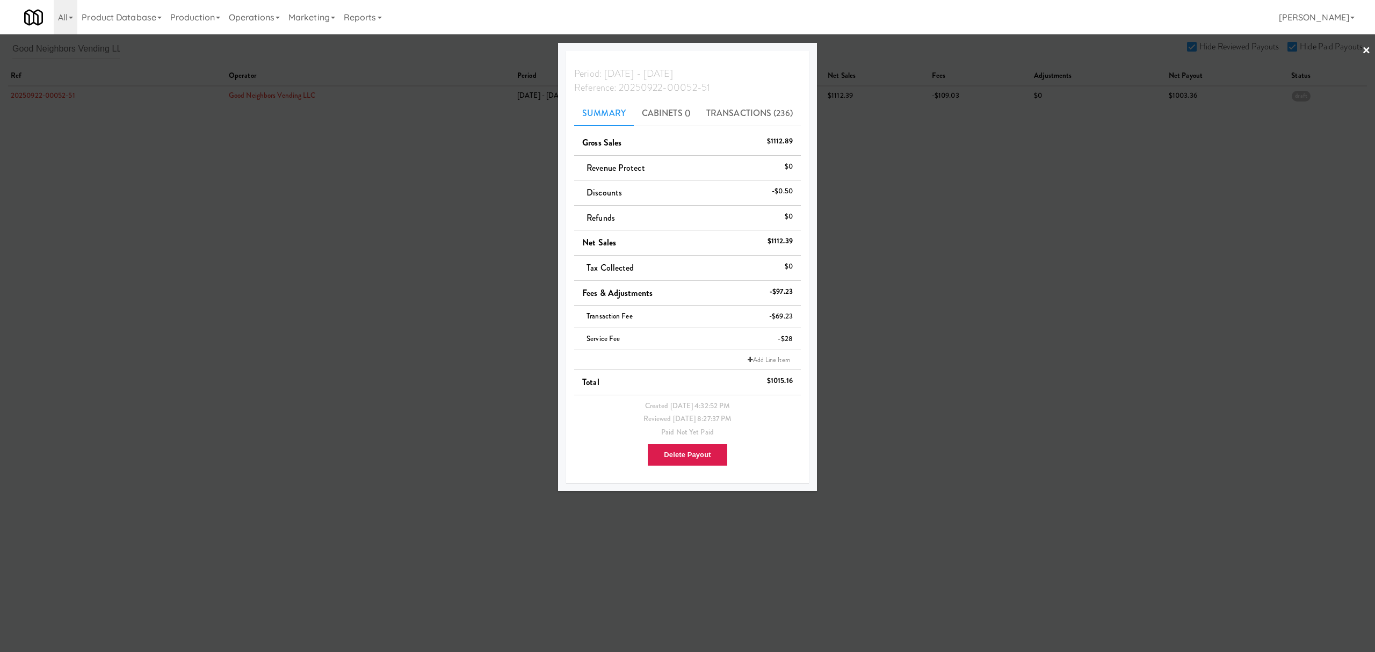
drag, startPoint x: 332, startPoint y: 216, endPoint x: 316, endPoint y: 203, distance: 20.6
click at [332, 216] on div at bounding box center [687, 326] width 1375 height 652
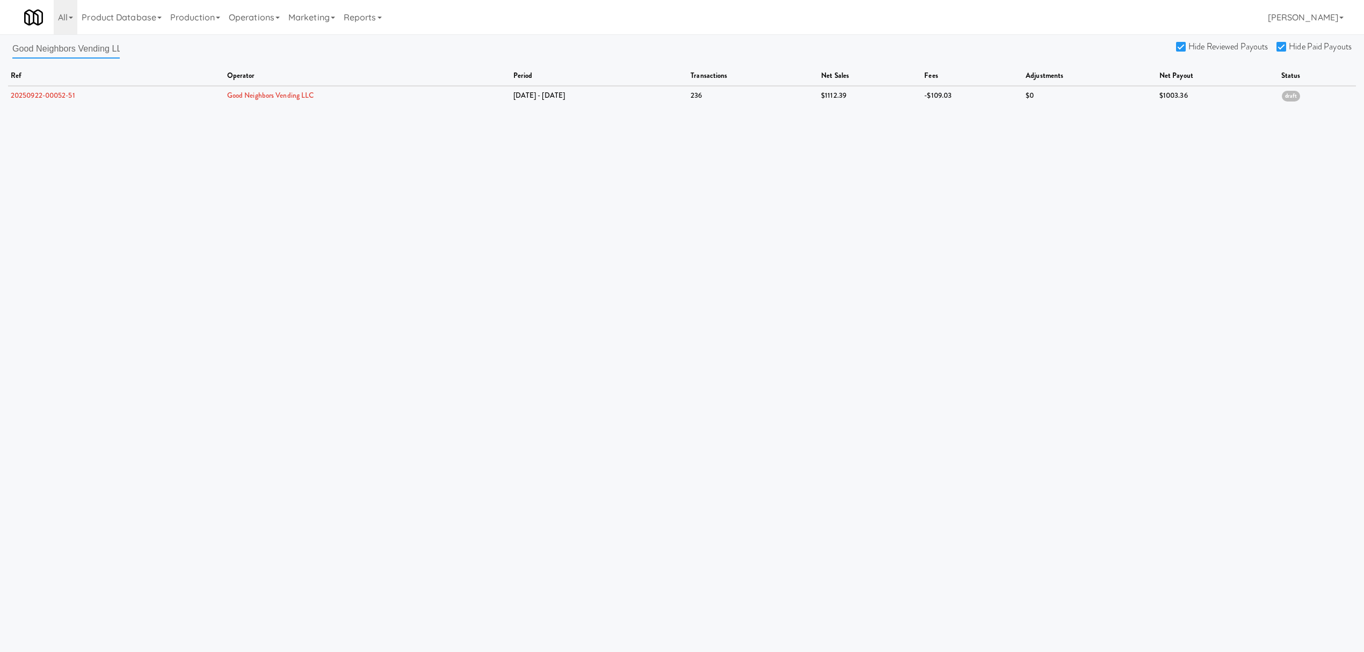
scroll to position [0, 11]
drag, startPoint x: 13, startPoint y: 44, endPoint x: 254, endPoint y: 72, distance: 242.8
click at [254, 72] on div "Good Neighbors Vending LLC Hide Reviewed Payouts Hide Paid Payouts ref operator…" at bounding box center [682, 72] width 1364 height 66
paste input "Market Market Corporation"
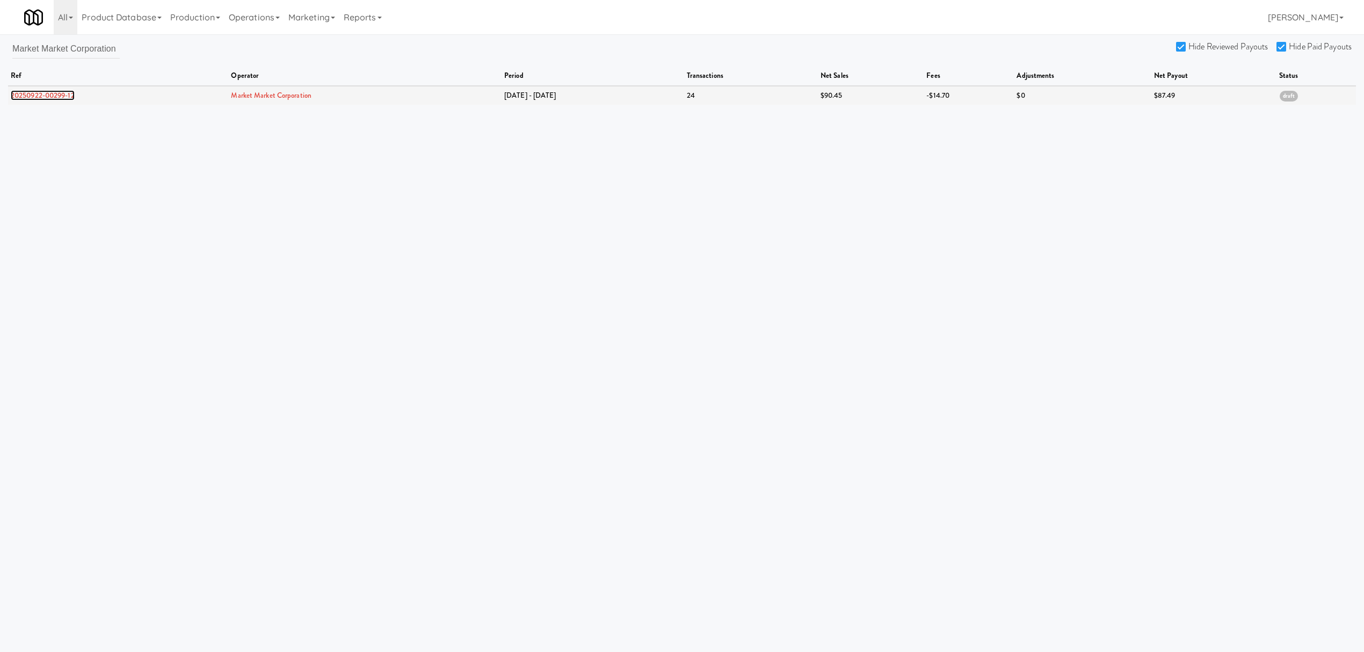
click at [54, 93] on link "20250922-00299-12" at bounding box center [43, 95] width 64 height 10
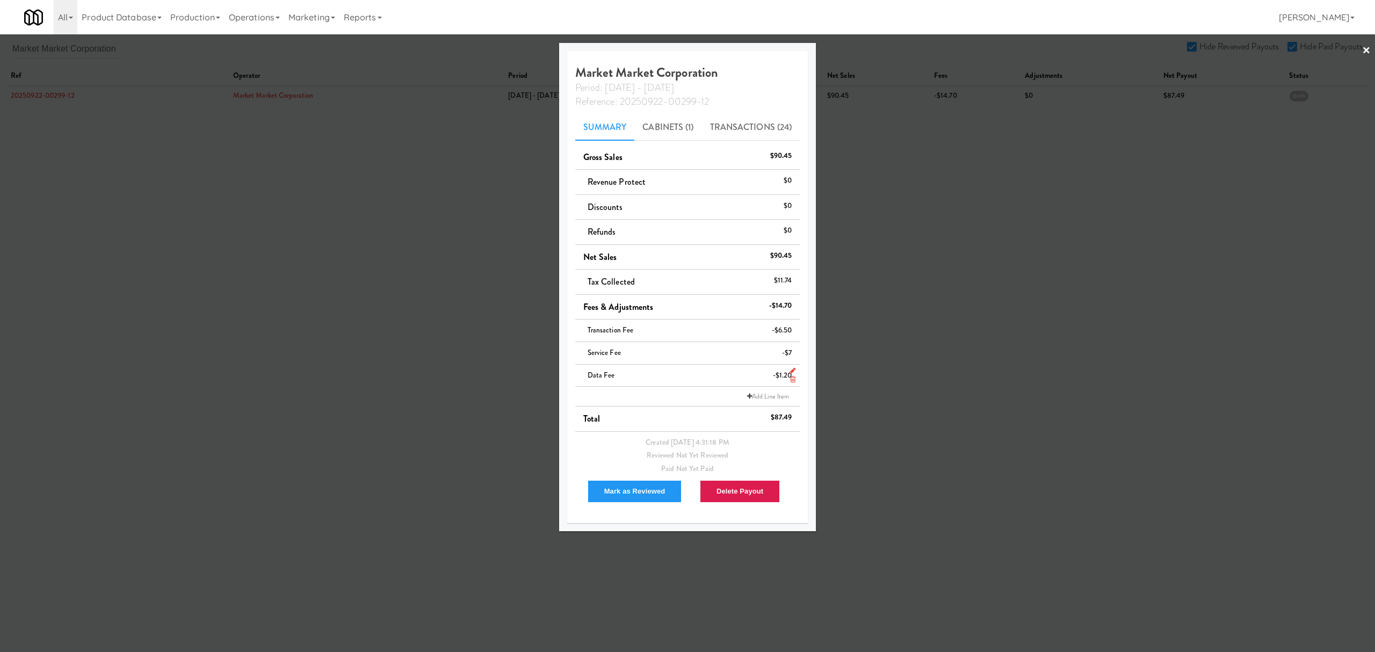
click at [792, 379] on icon at bounding box center [792, 379] width 5 height 7
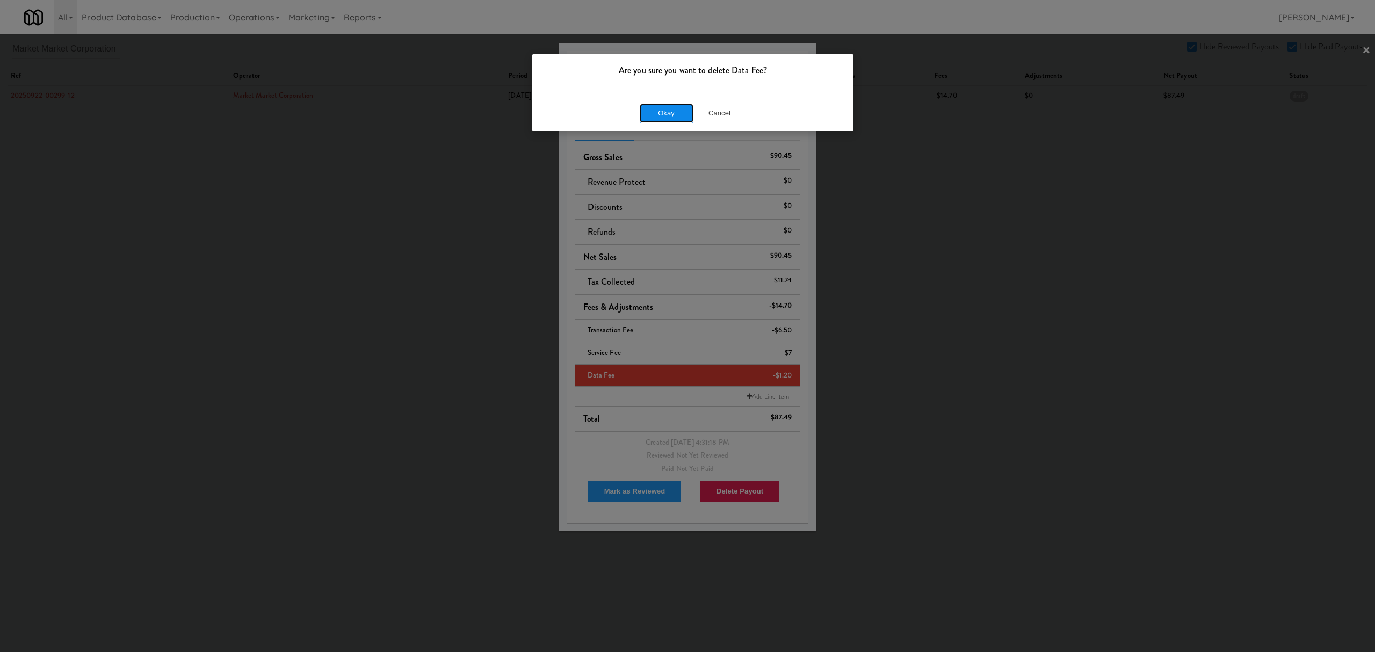
click at [660, 108] on button "Okay" at bounding box center [667, 113] width 54 height 19
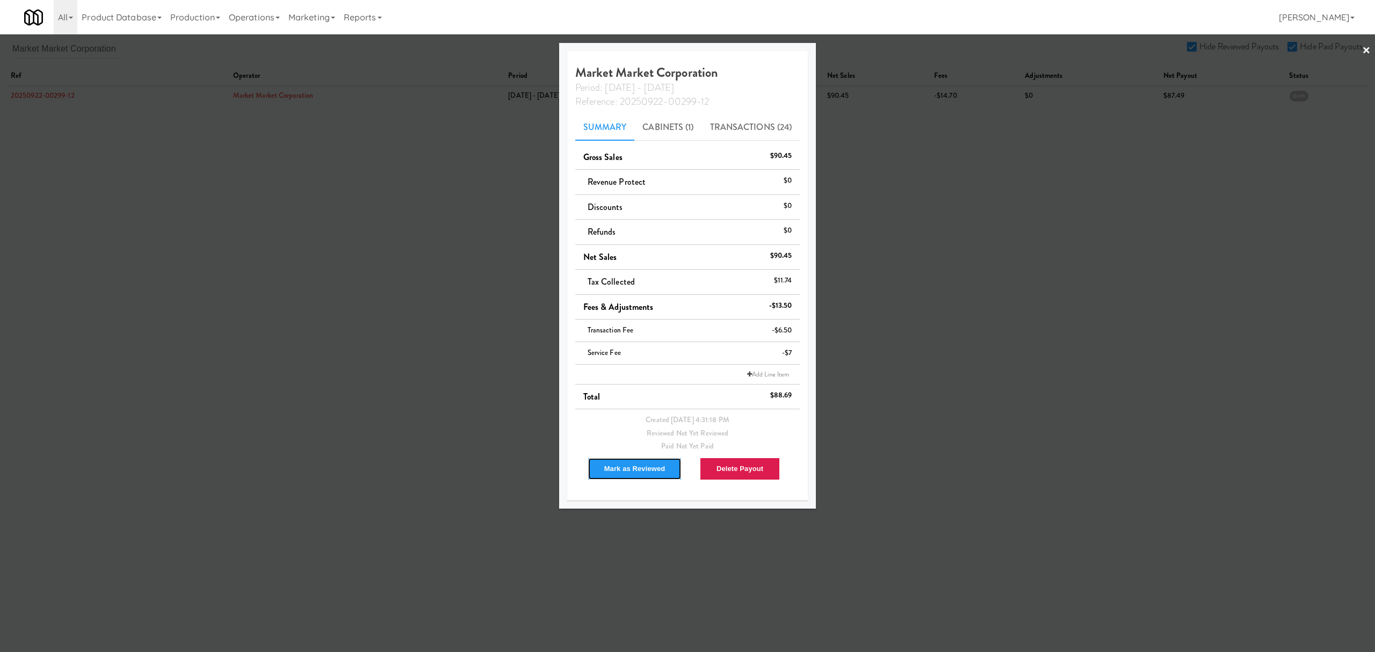
click at [643, 473] on button "Mark as Reviewed" at bounding box center [635, 469] width 95 height 23
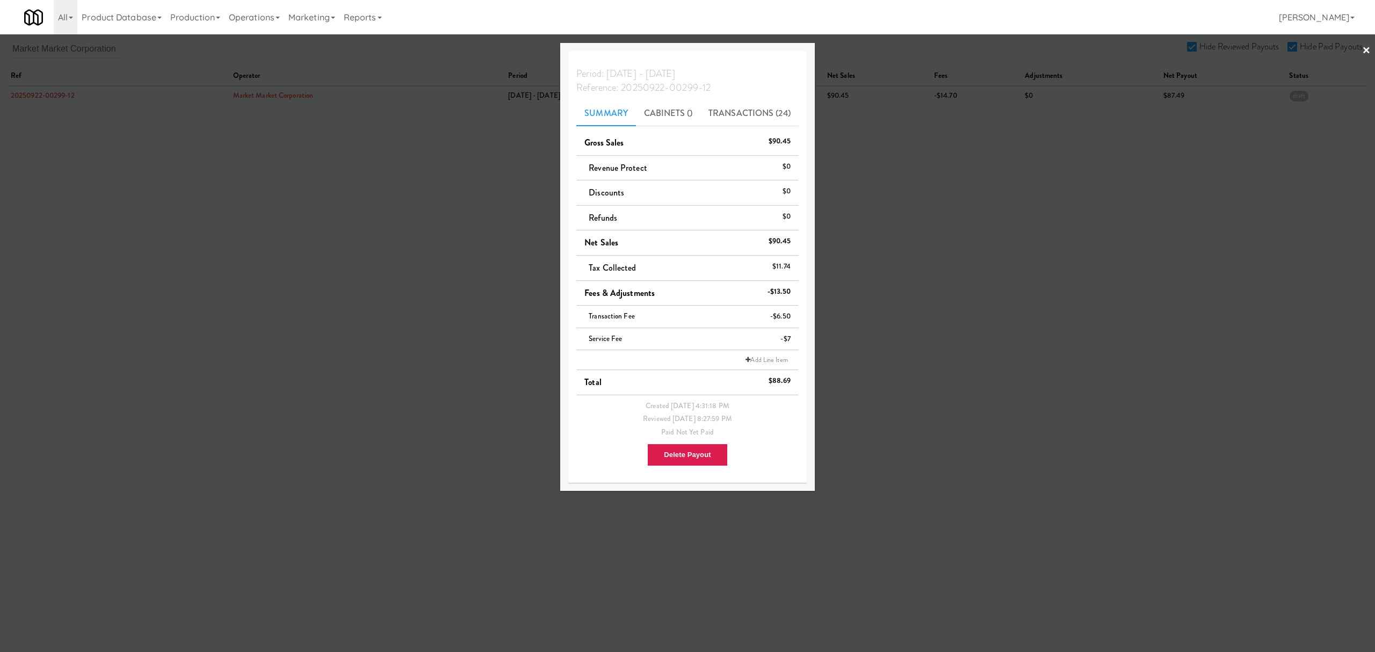
click at [284, 300] on div at bounding box center [687, 326] width 1375 height 652
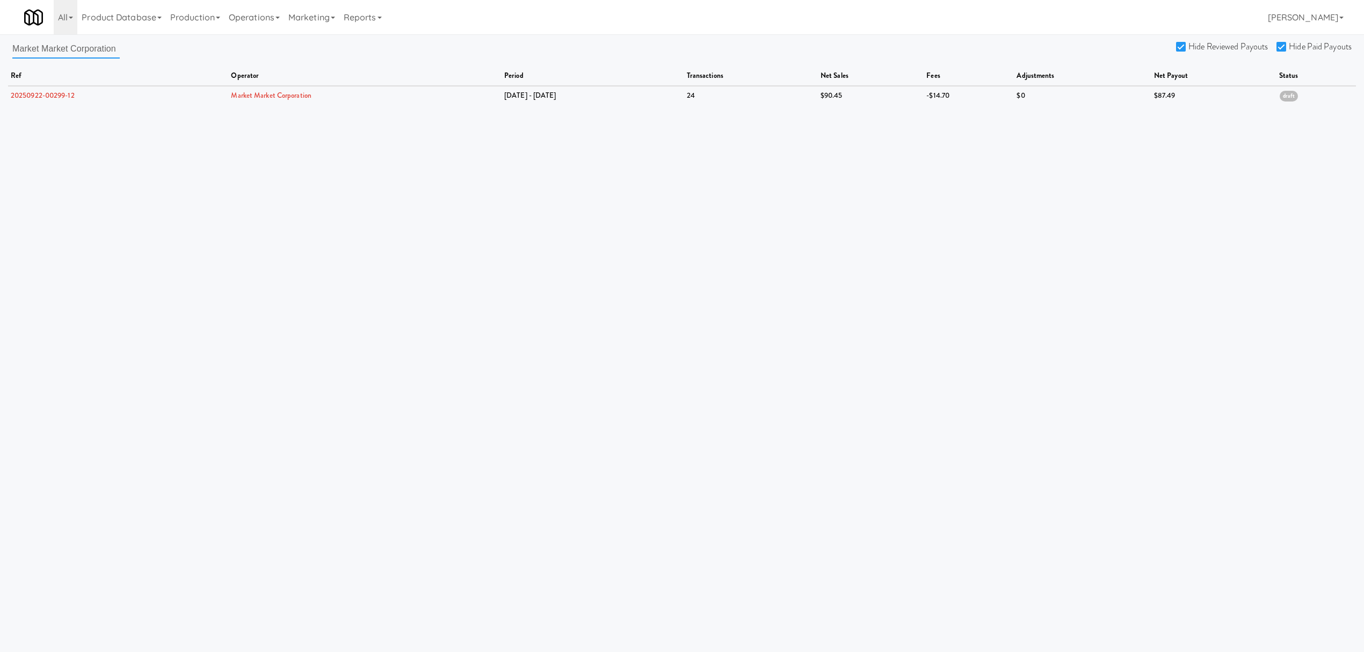
drag, startPoint x: 90, startPoint y: 52, endPoint x: 83, endPoint y: 52, distance: 7.5
click at [90, 52] on input "Market Market Corporation" at bounding box center [65, 49] width 107 height 20
drag, startPoint x: 13, startPoint y: 44, endPoint x: 252, endPoint y: 69, distance: 240.9
click at [252, 69] on div "Market Market Corporation Hide Reviewed Payouts Hide Paid Payouts ref operator …" at bounding box center [682, 72] width 1364 height 66
paste input "ountain Amenities"
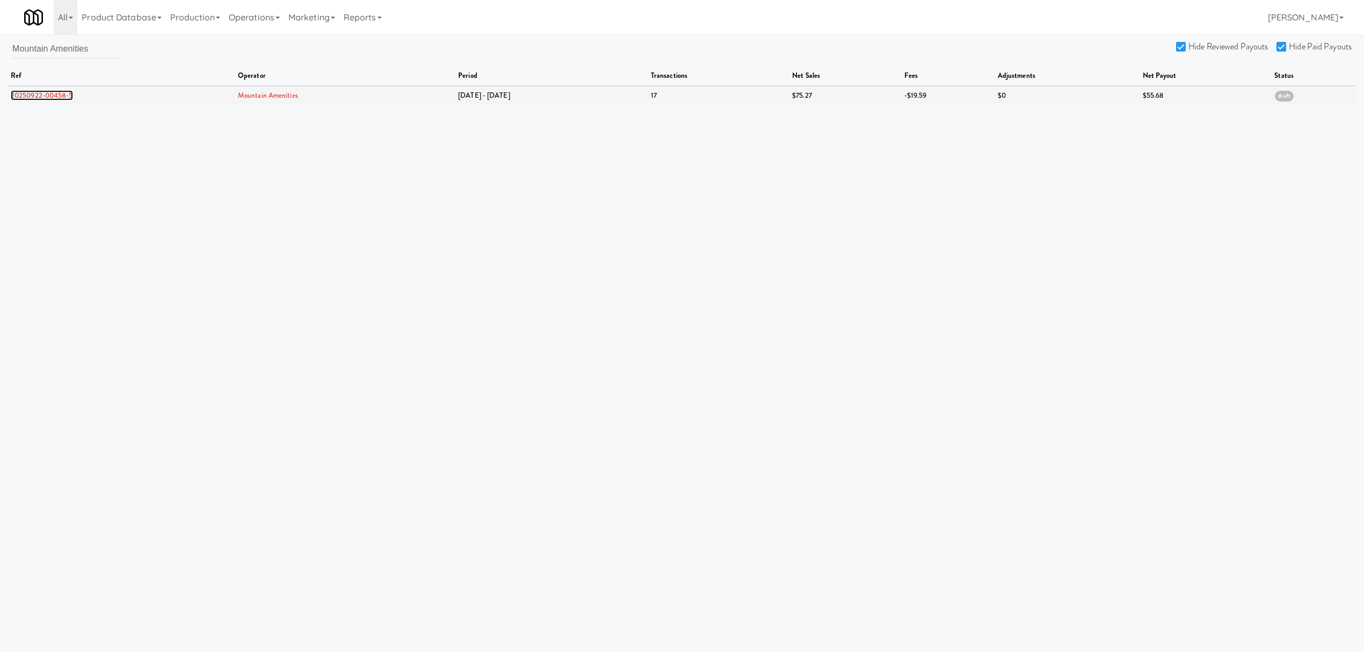
click at [45, 93] on link "20250922-00458-5" at bounding box center [42, 95] width 62 height 10
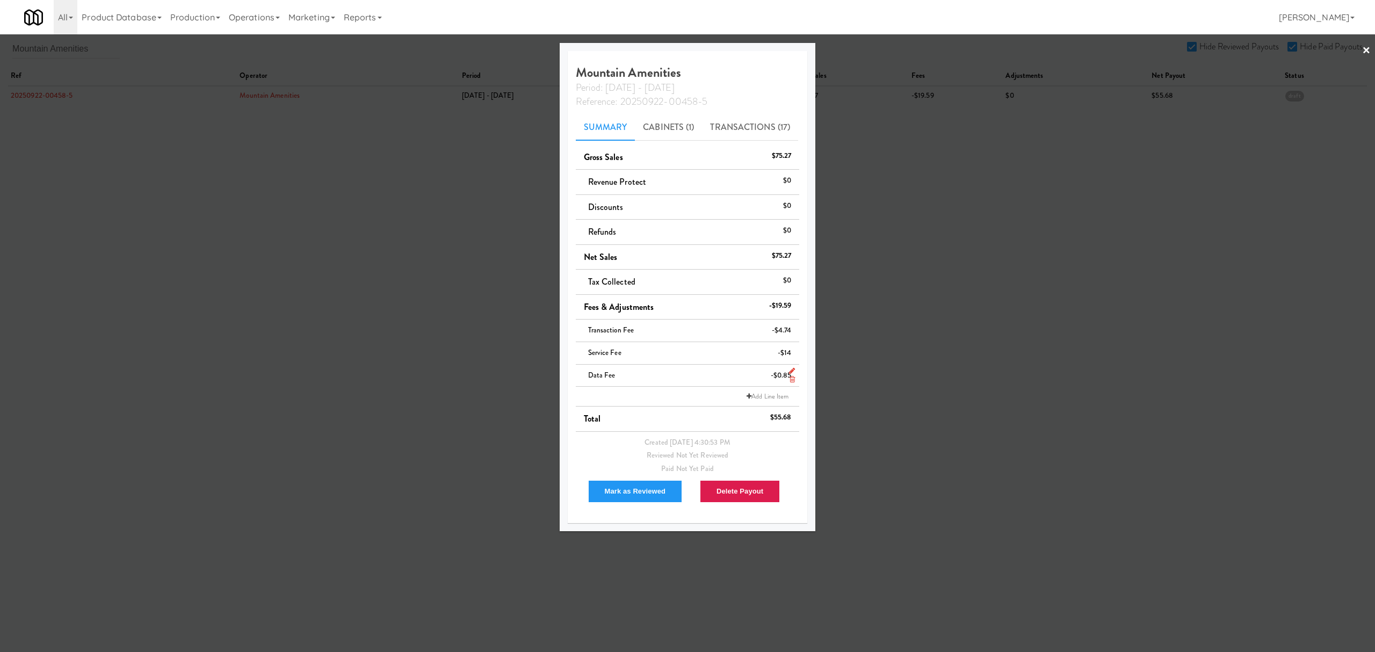
click at [792, 378] on icon at bounding box center [791, 379] width 5 height 7
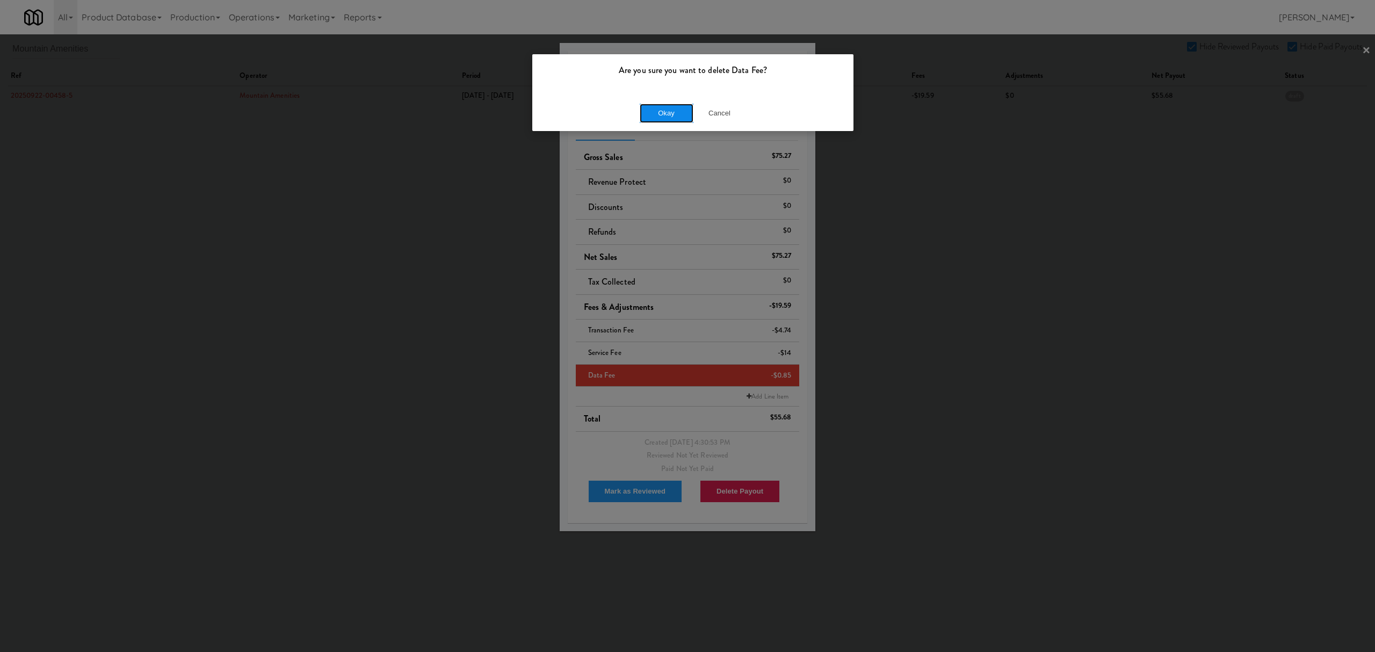
click at [673, 112] on button "Okay" at bounding box center [667, 113] width 54 height 19
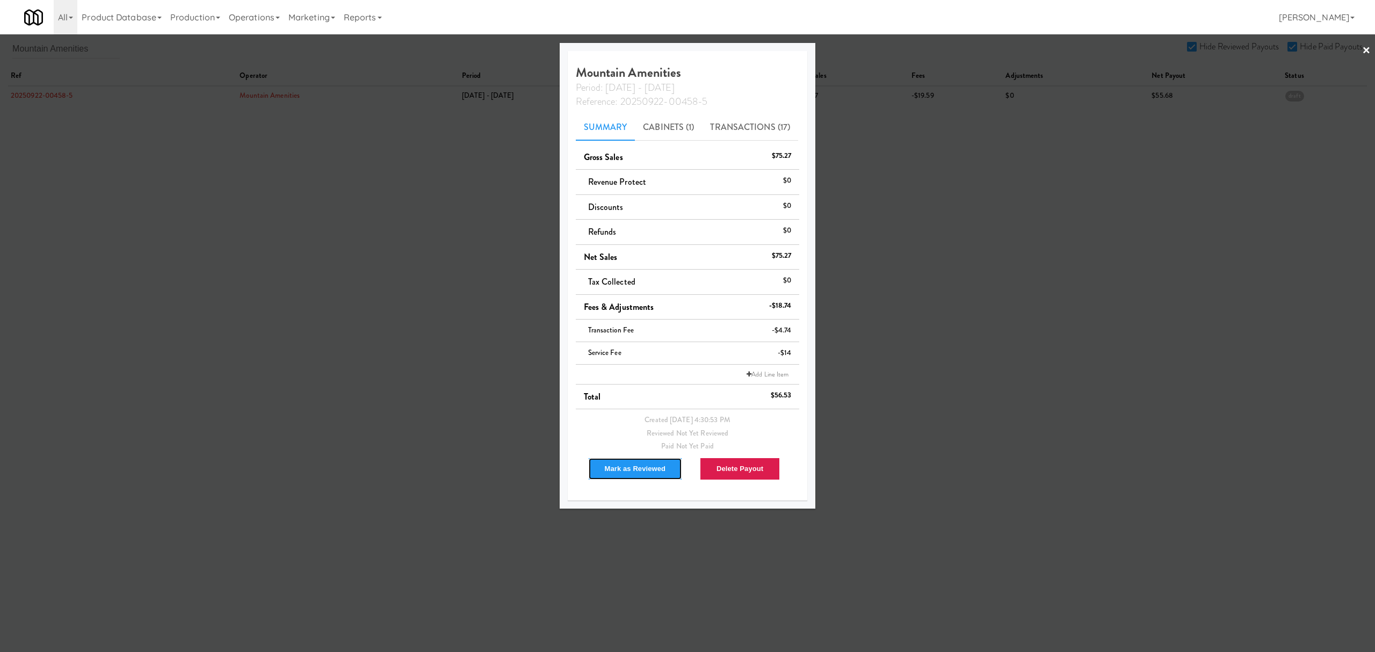
click at [632, 465] on button "Mark as Reviewed" at bounding box center [635, 469] width 95 height 23
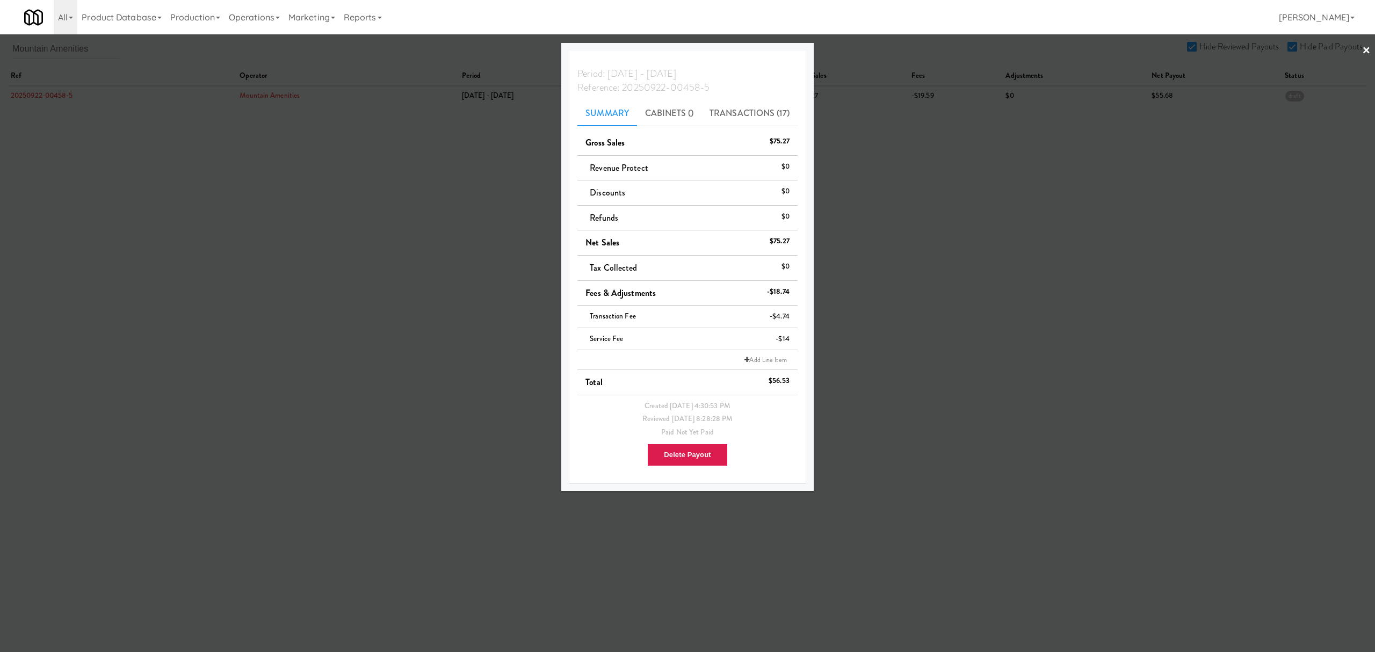
click at [359, 228] on div at bounding box center [687, 326] width 1375 height 652
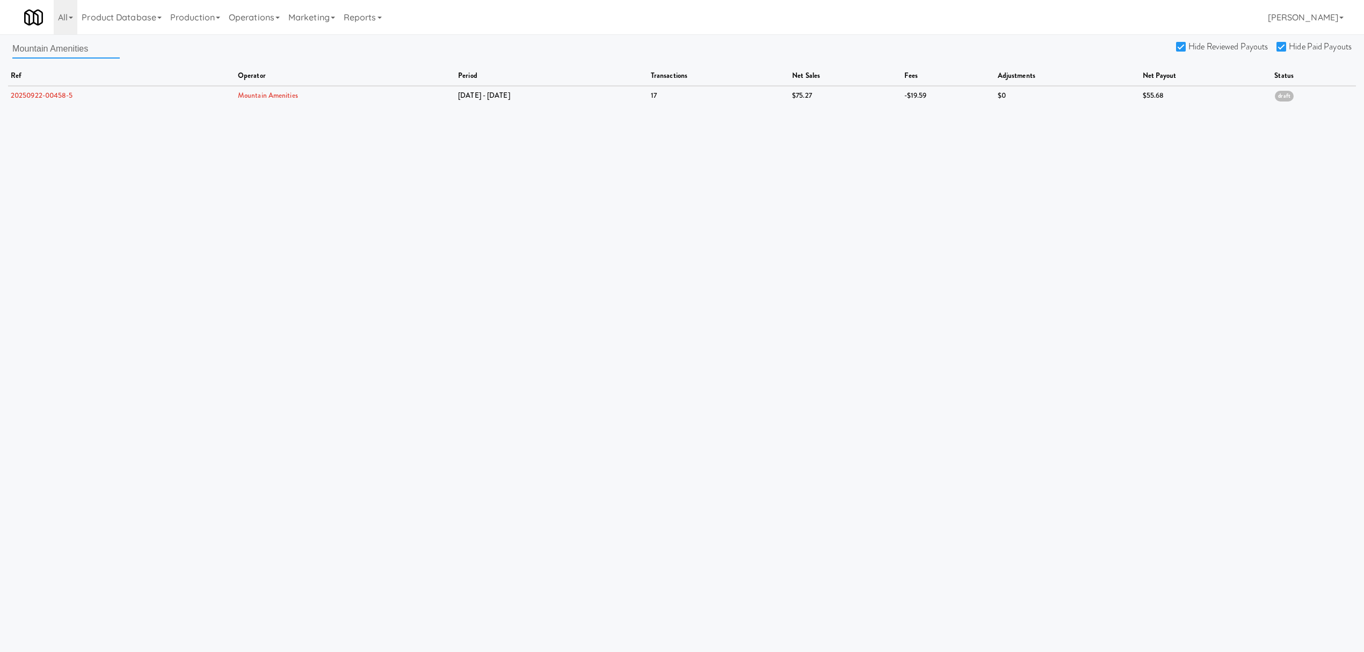
click at [103, 48] on input "Mountain Amenities" at bounding box center [65, 49] width 107 height 20
drag, startPoint x: 103, startPoint y: 48, endPoint x: -101, endPoint y: 33, distance: 204.6
click at [0, 33] on html "Are you sure you want to delete Data Fee? Okay Cancel Okay Are you sure you wan…" at bounding box center [682, 326] width 1364 height 652
paste input "High Markets LLC"
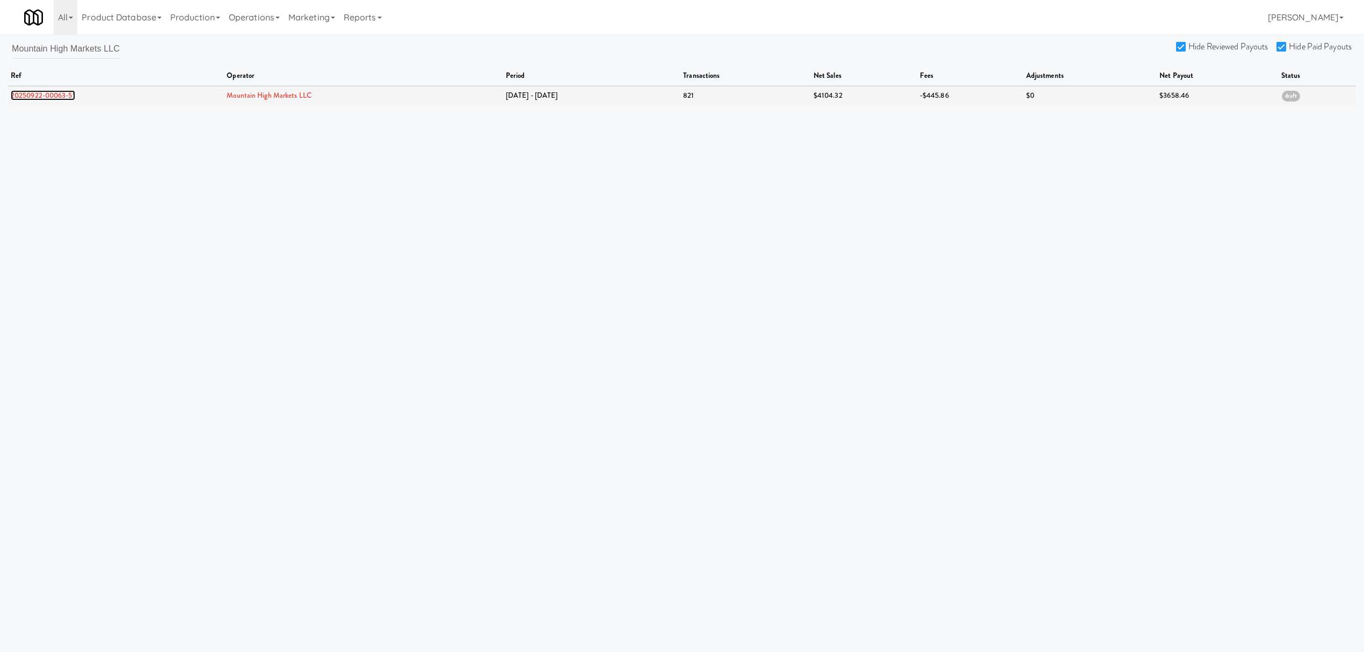
click at [34, 97] on link "20250922-00063-51" at bounding box center [43, 95] width 64 height 10
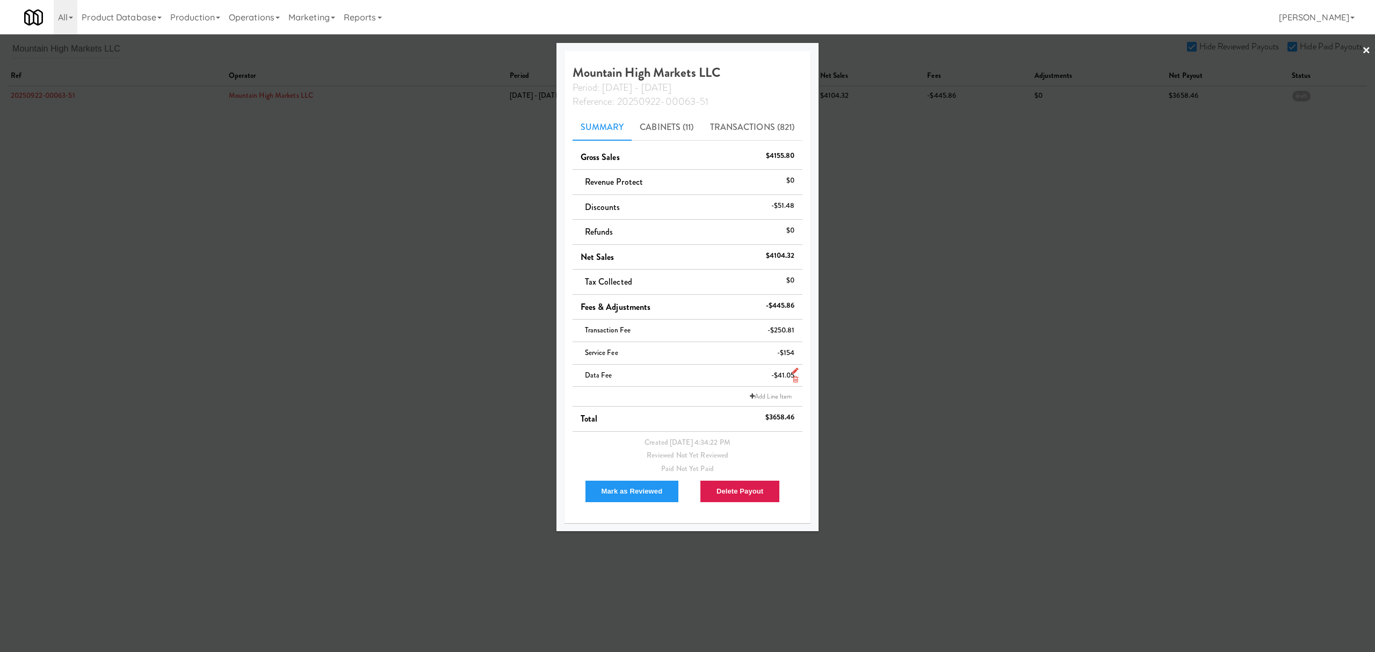
click at [795, 376] on icon at bounding box center [795, 379] width 5 height 7
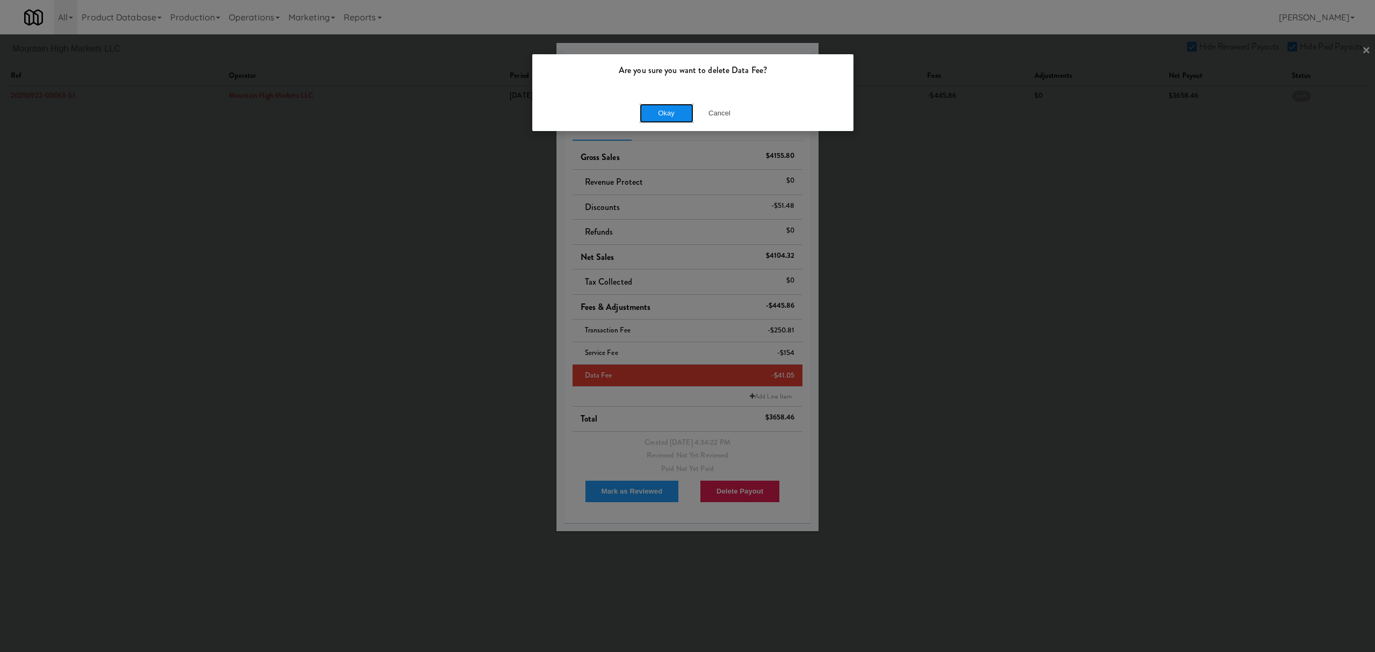
click at [663, 112] on button "Okay" at bounding box center [667, 113] width 54 height 19
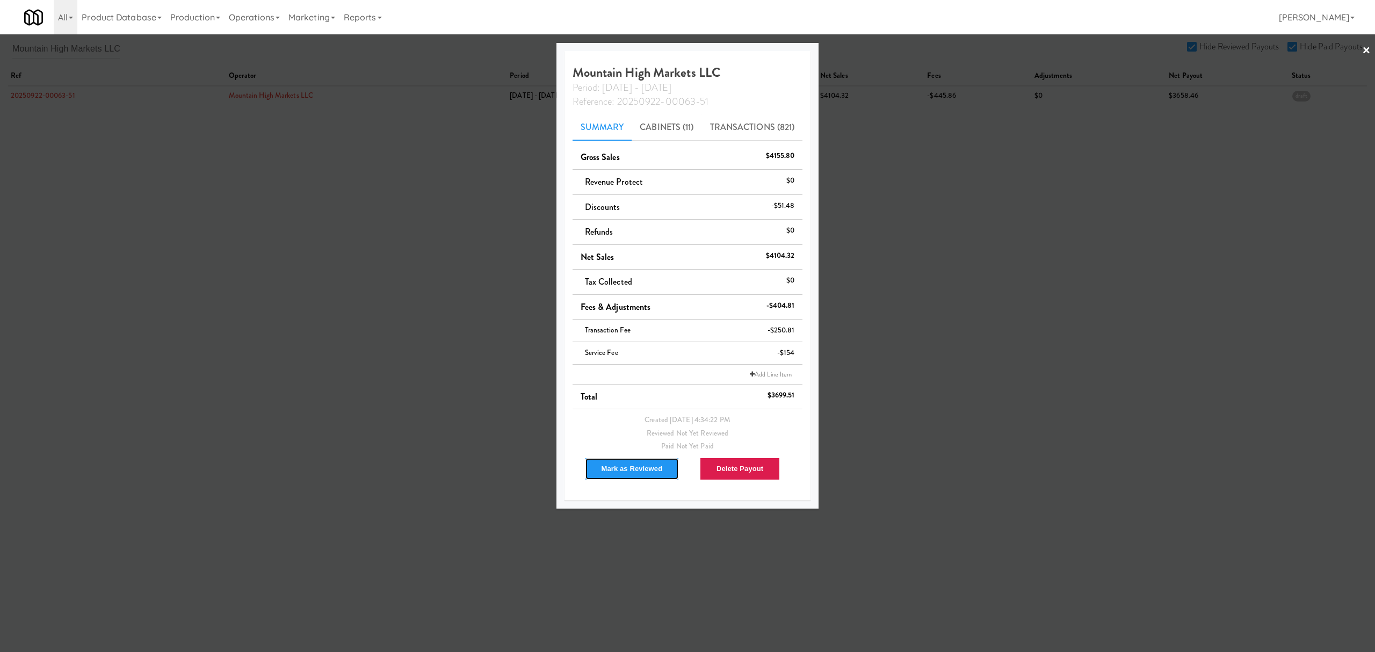
click at [620, 464] on button "Mark as Reviewed" at bounding box center [632, 469] width 95 height 23
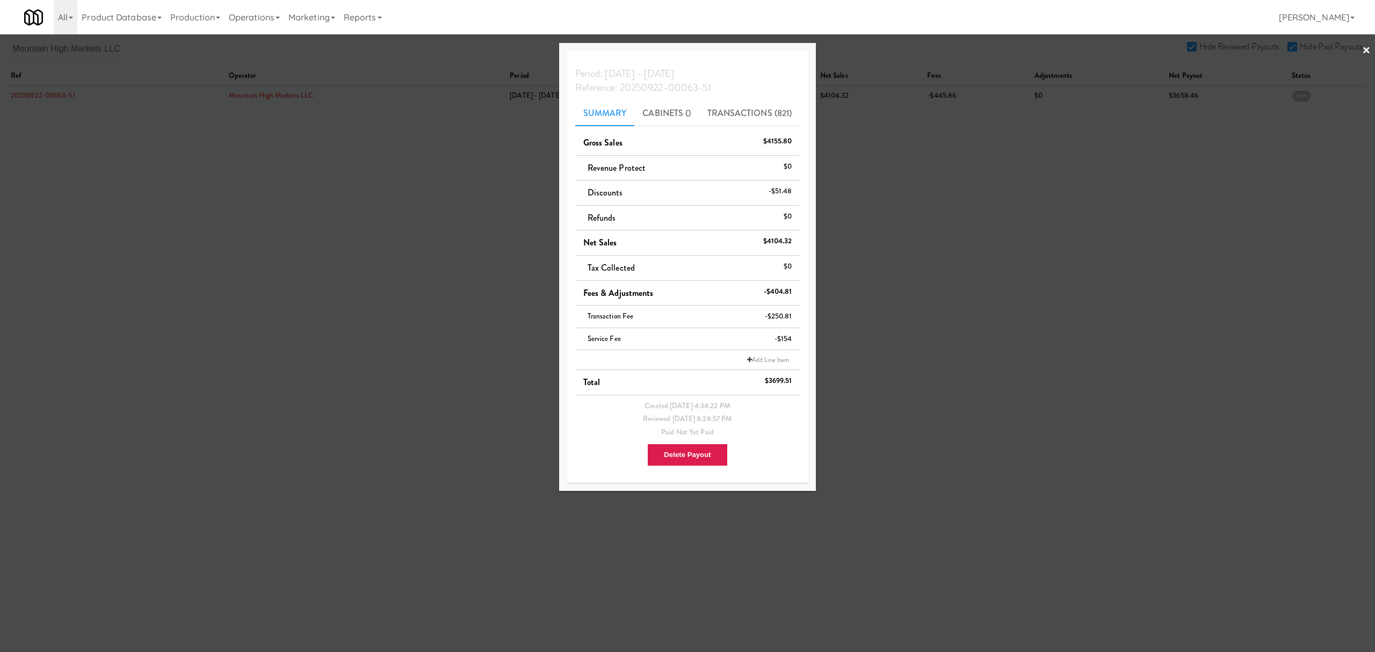
click at [334, 196] on div at bounding box center [687, 326] width 1375 height 652
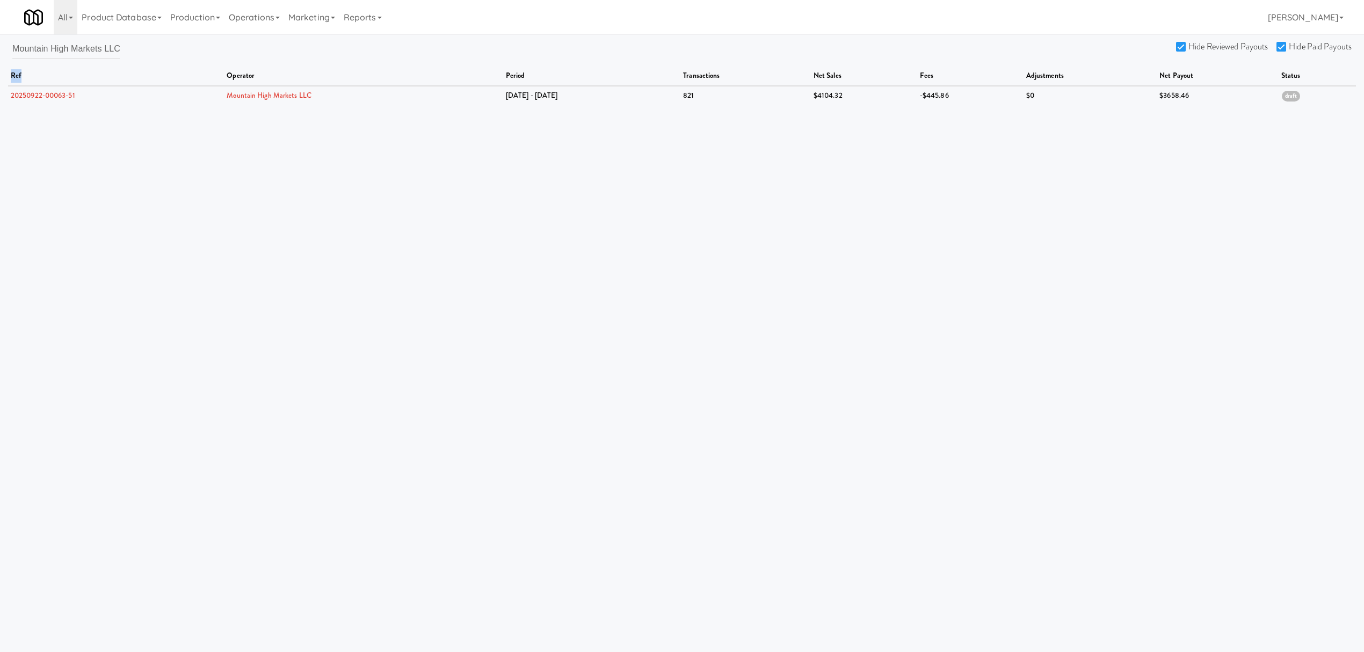
scroll to position [0, 3]
drag, startPoint x: 11, startPoint y: 45, endPoint x: 388, endPoint y: 112, distance: 382.9
click at [388, 112] on body "Are you sure you want to delete Data Fee? Okay Cancel Okay Are you sure you wan…" at bounding box center [682, 360] width 1364 height 652
click at [166, 192] on body "Are you sure you want to delete Data Fee? Okay Cancel Okay Are you sure you wan…" at bounding box center [682, 360] width 1364 height 652
drag, startPoint x: 16, startPoint y: 46, endPoint x: 217, endPoint y: 61, distance: 202.0
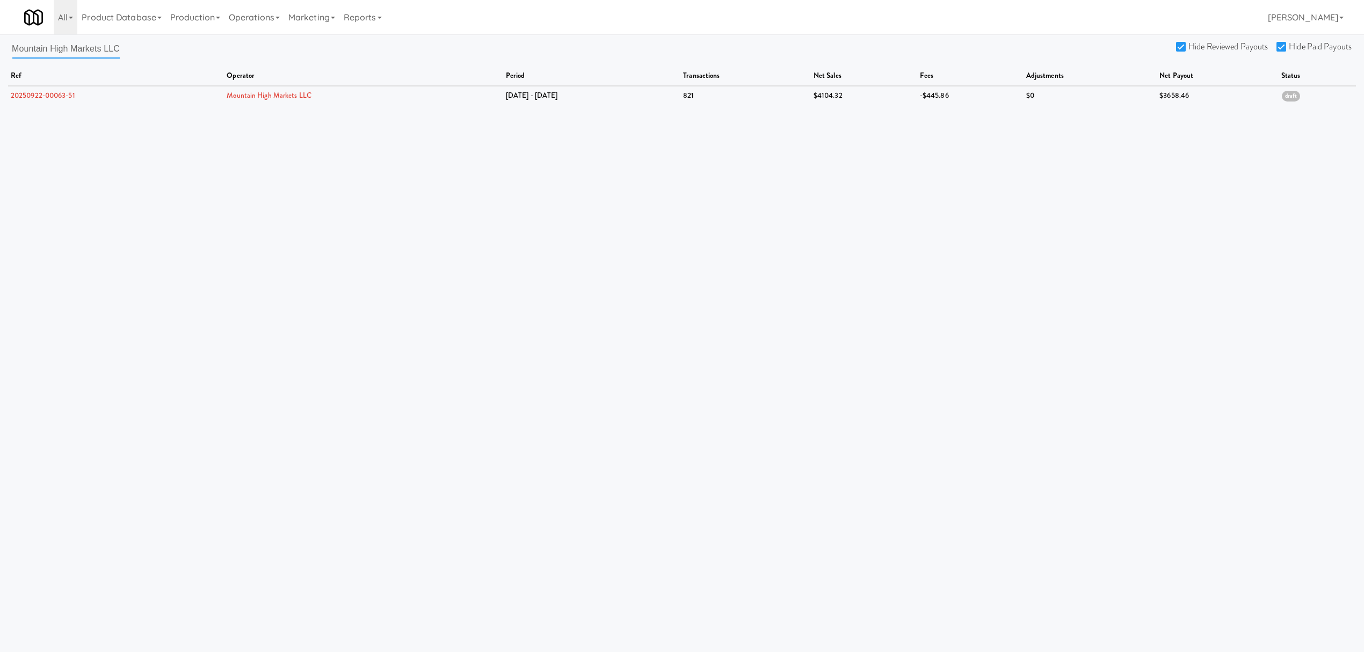
click at [217, 61] on div "Mountain High Markets LLC Hide Reviewed Payouts Hide Paid Payouts ref operator …" at bounding box center [682, 72] width 1364 height 66
type input "M"
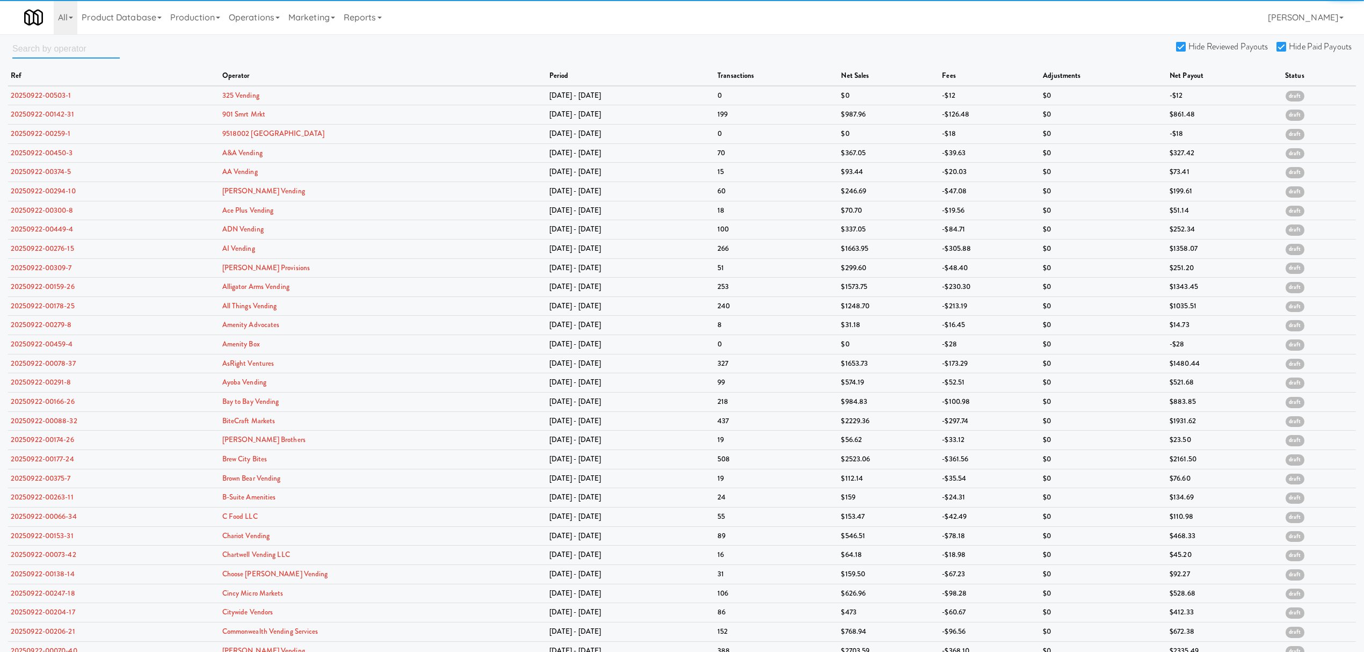
click at [43, 41] on input "text" at bounding box center [65, 49] width 107 height 20
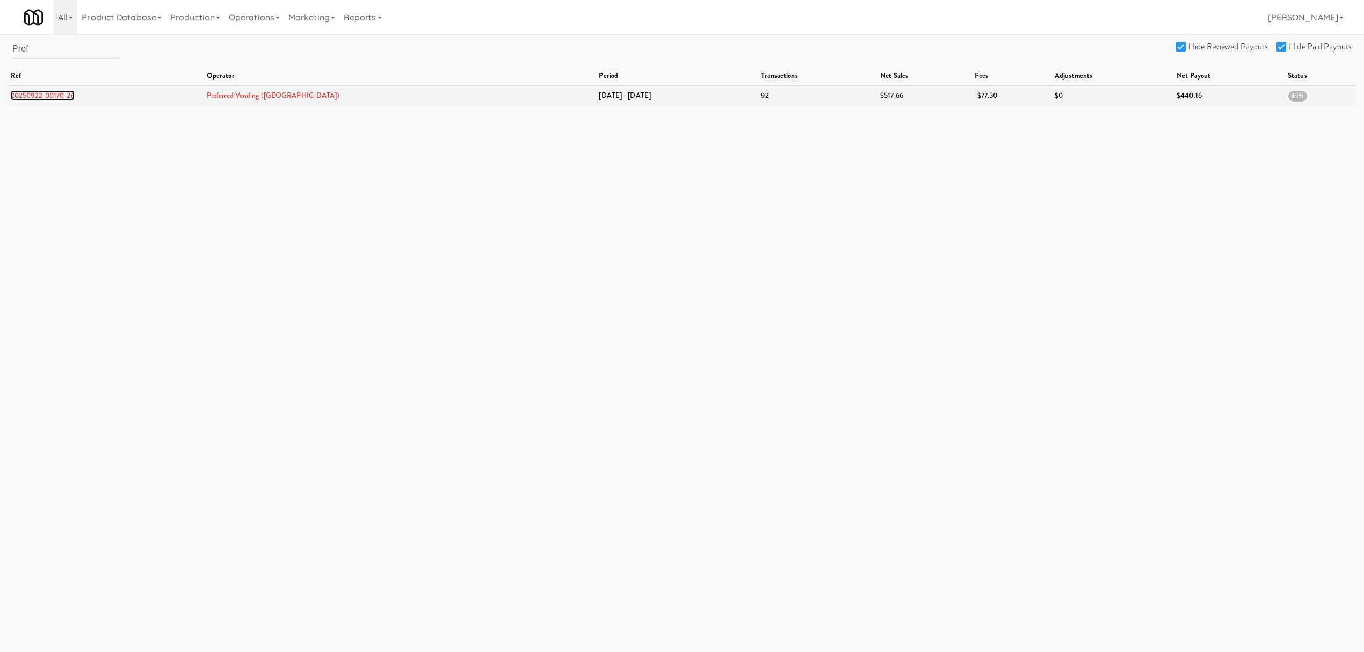
click at [54, 91] on link "20250922-00170-26" at bounding box center [43, 95] width 64 height 10
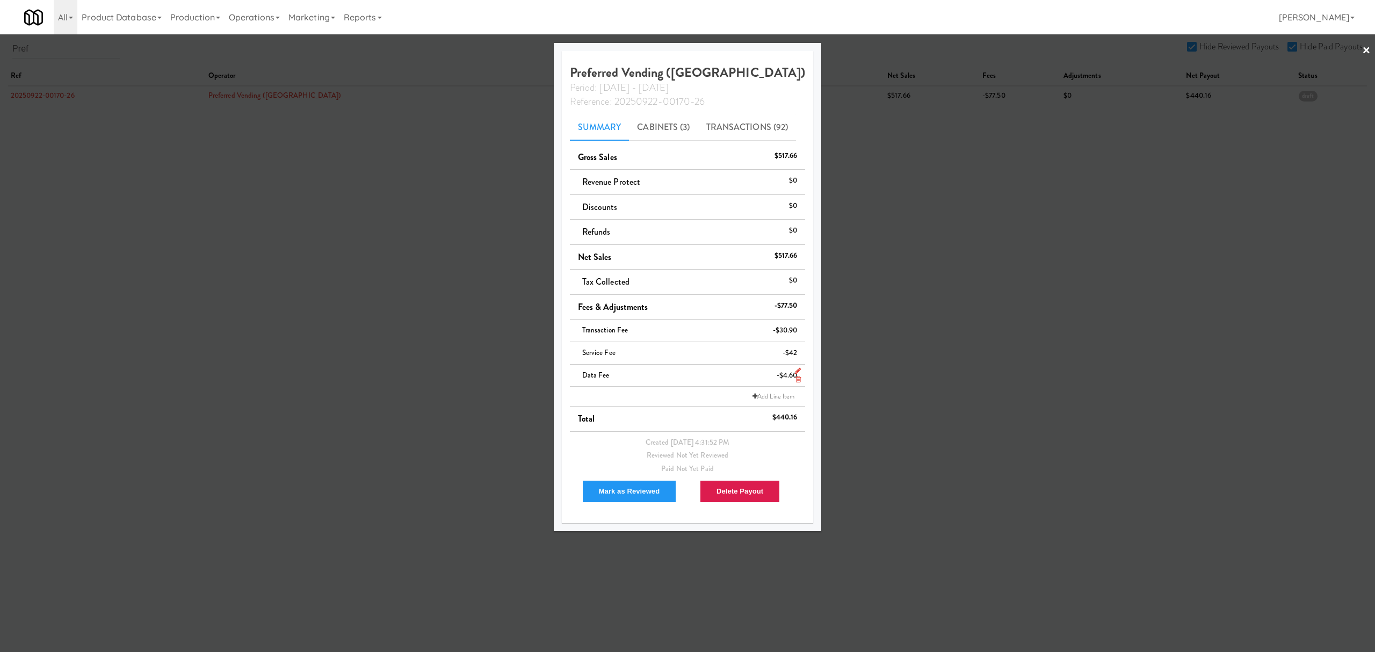
click at [795, 379] on icon at bounding box center [797, 379] width 5 height 7
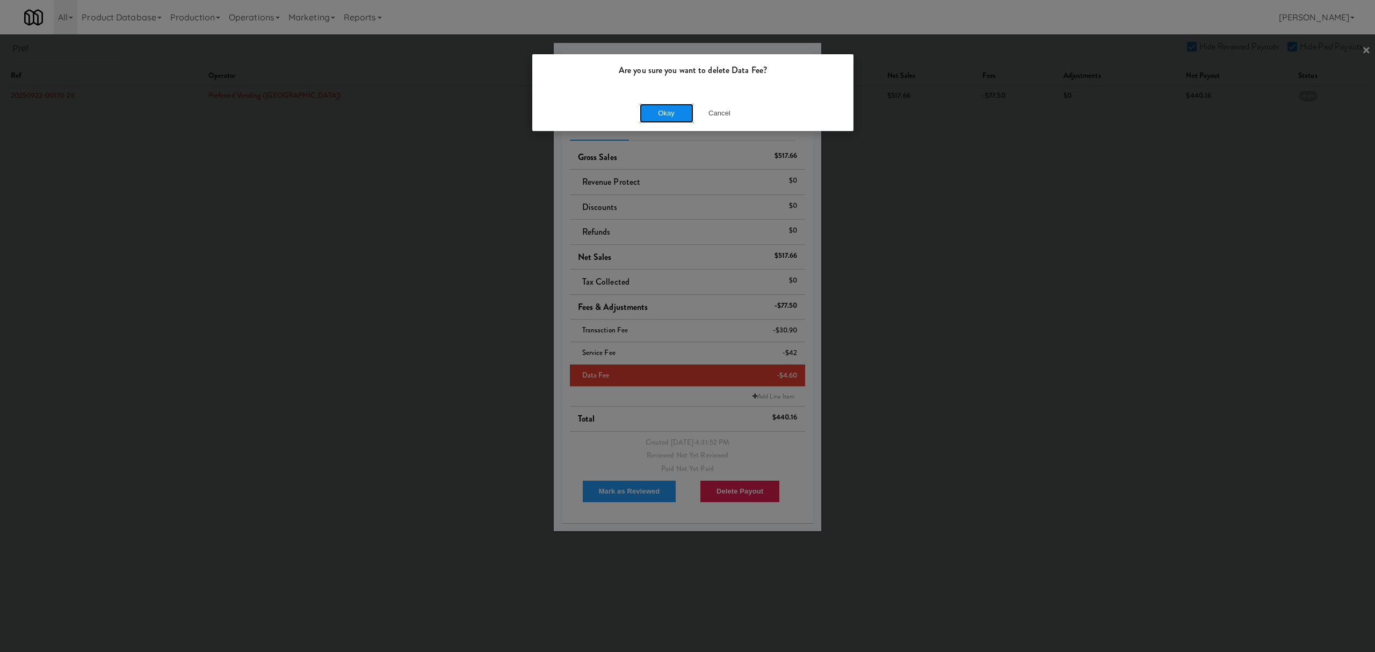
click at [675, 119] on button "Okay" at bounding box center [667, 113] width 54 height 19
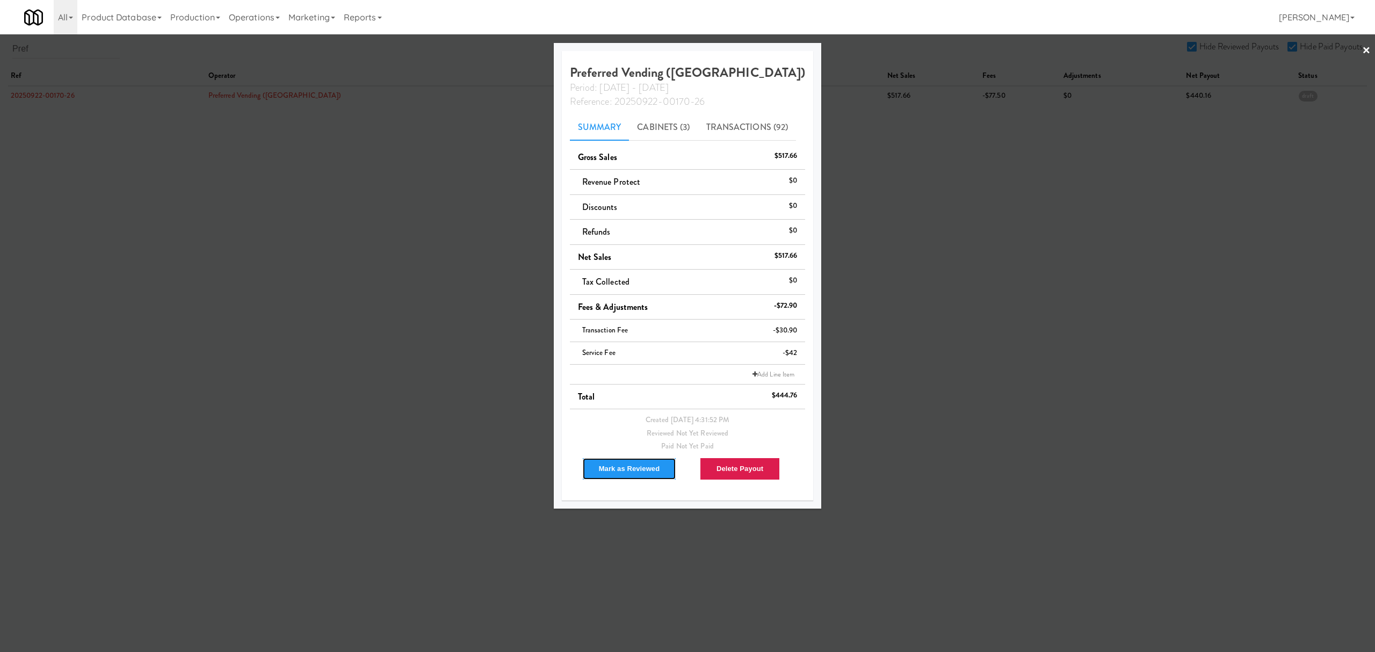
click at [626, 465] on button "Mark as Reviewed" at bounding box center [629, 469] width 95 height 23
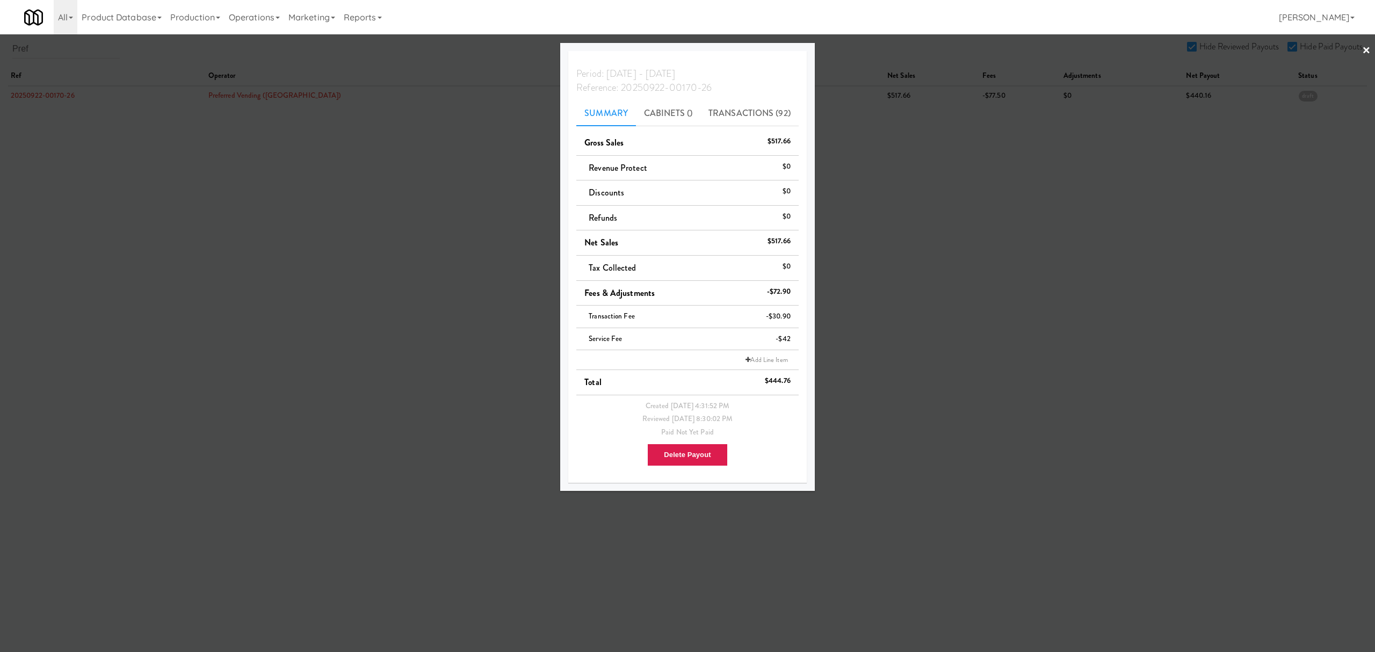
click at [412, 354] on div at bounding box center [687, 326] width 1375 height 652
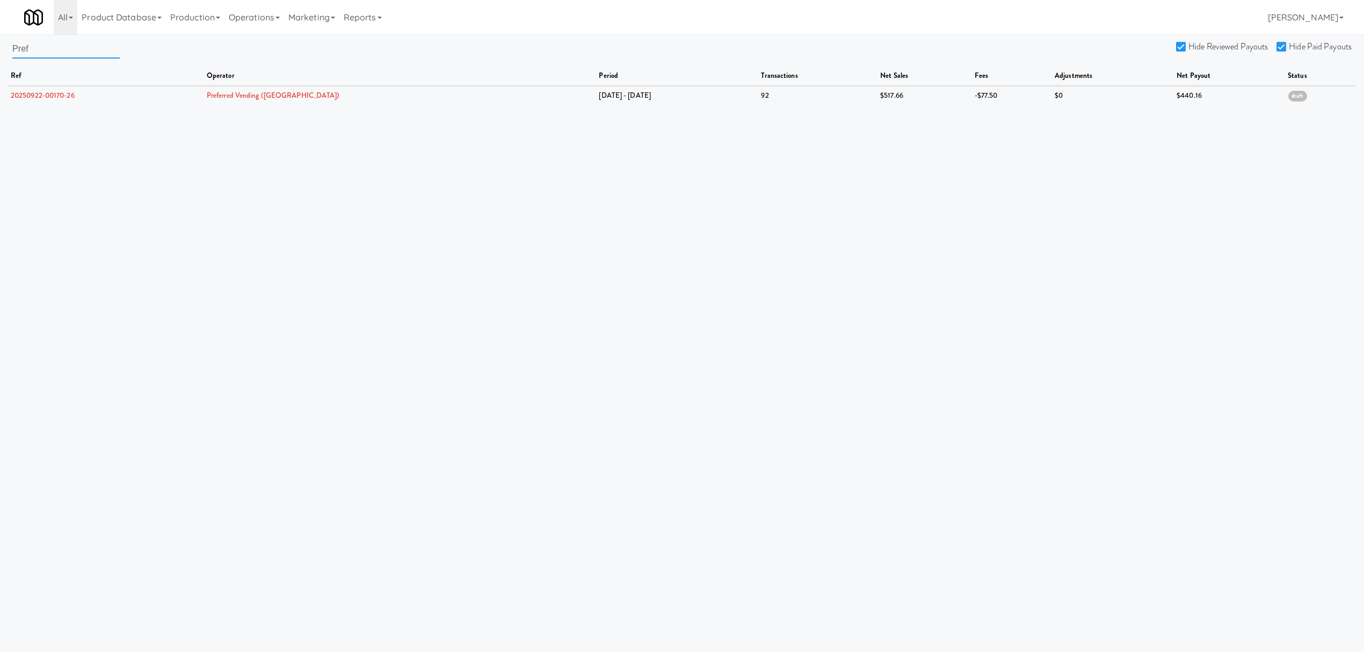
drag, startPoint x: 44, startPoint y: 48, endPoint x: -105, endPoint y: 48, distance: 149.3
click at [0, 48] on html "Are you sure you want to delete Data Fee? Okay Cancel Okay Are you sure you wan…" at bounding box center [682, 326] width 1364 height 652
paste input "[PERSON_NAME] Markets & Vending"
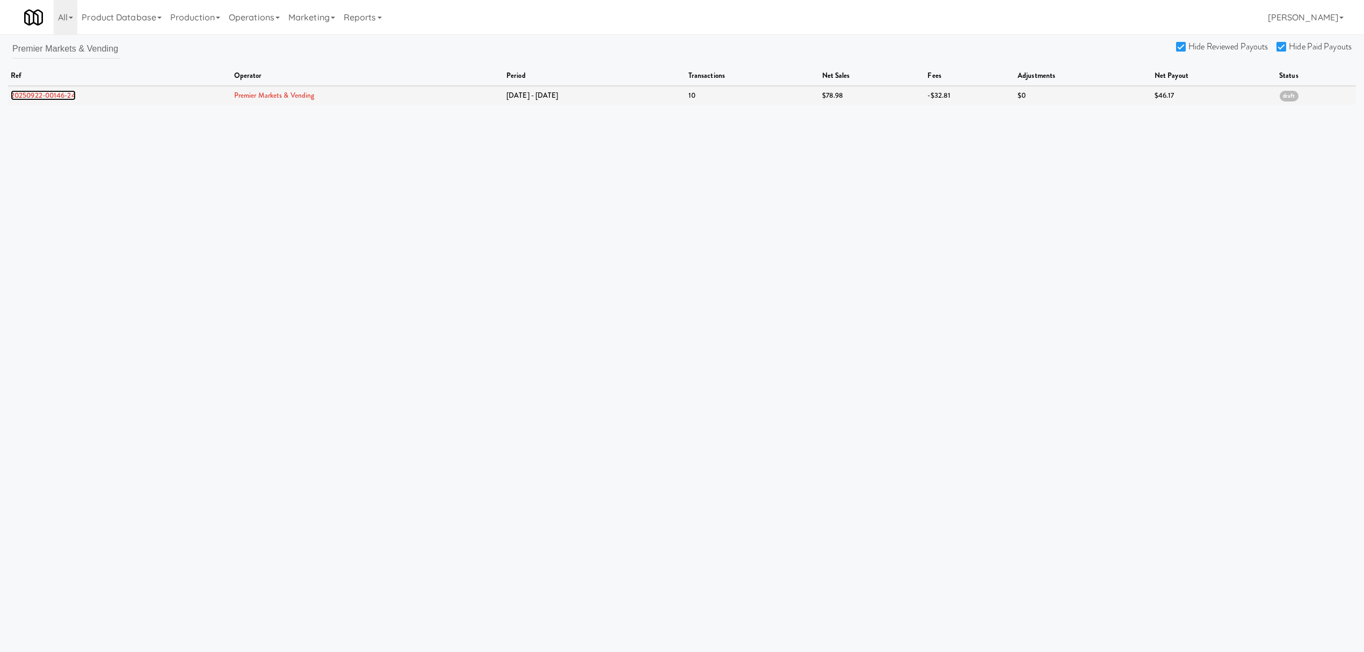
click at [66, 95] on link "20250922-00146-24" at bounding box center [43, 95] width 65 height 10
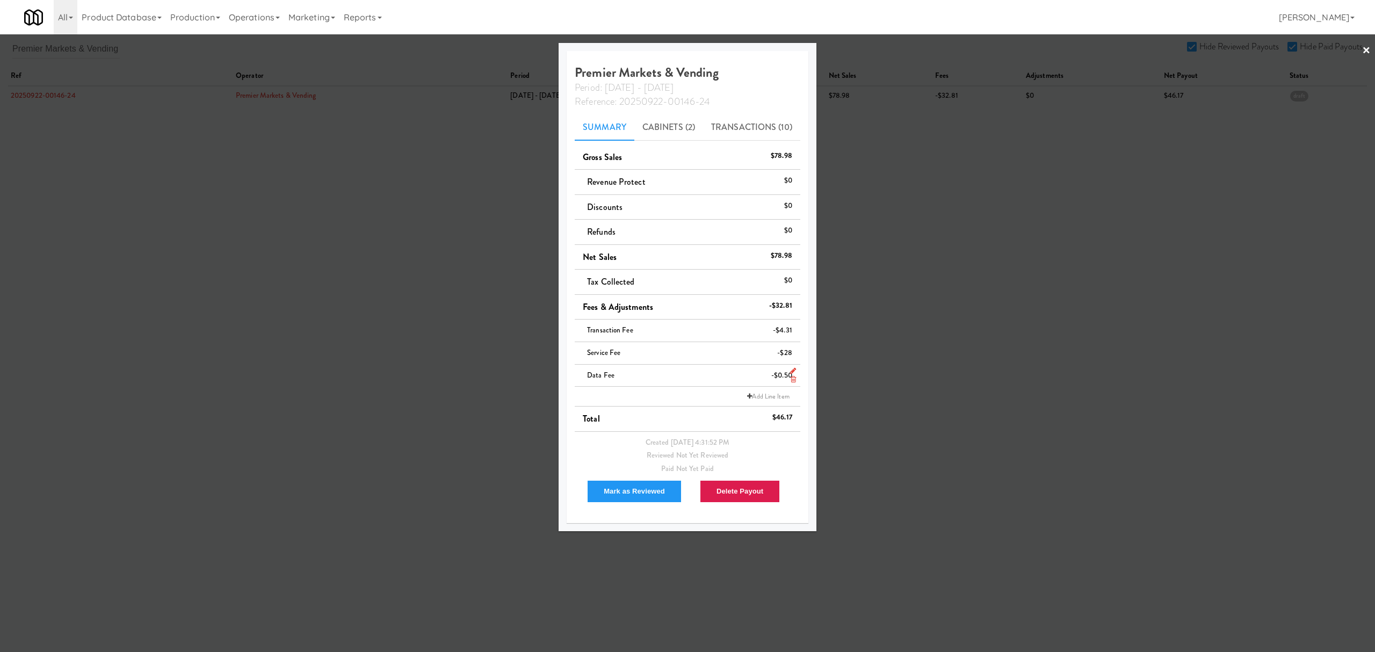
click at [795, 379] on icon at bounding box center [793, 379] width 5 height 7
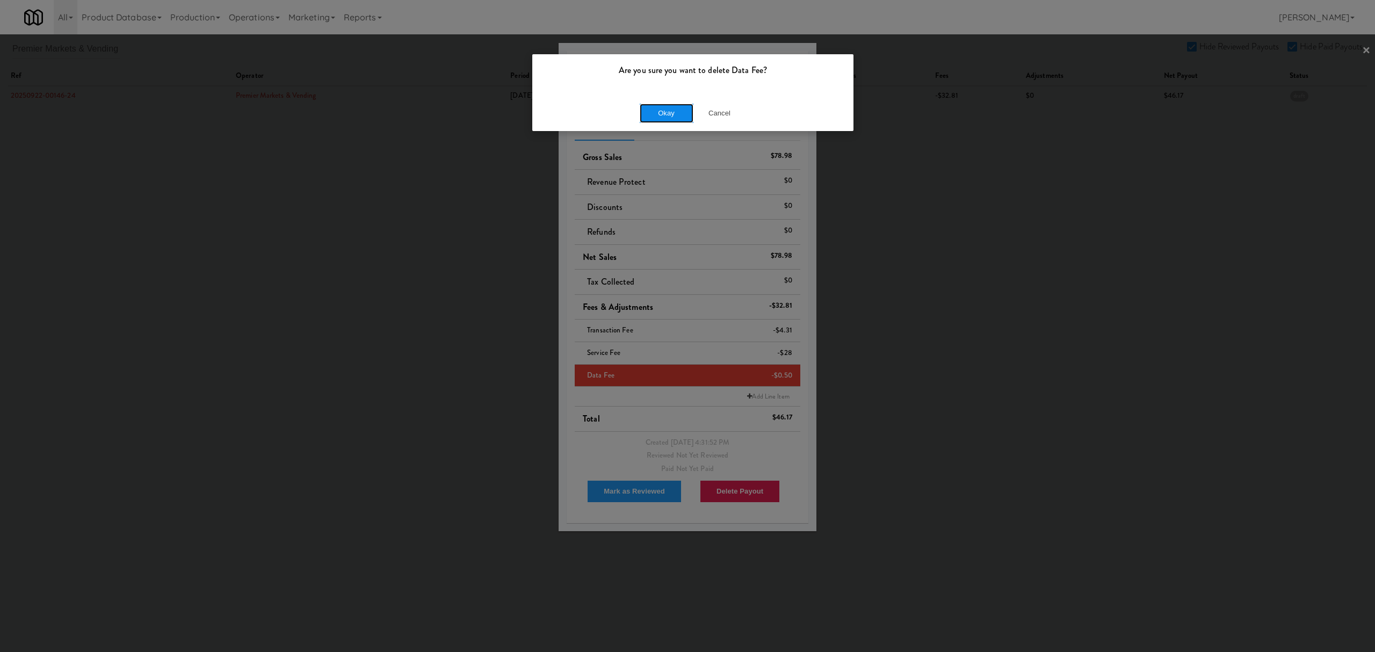
click at [675, 108] on button "Okay" at bounding box center [667, 113] width 54 height 19
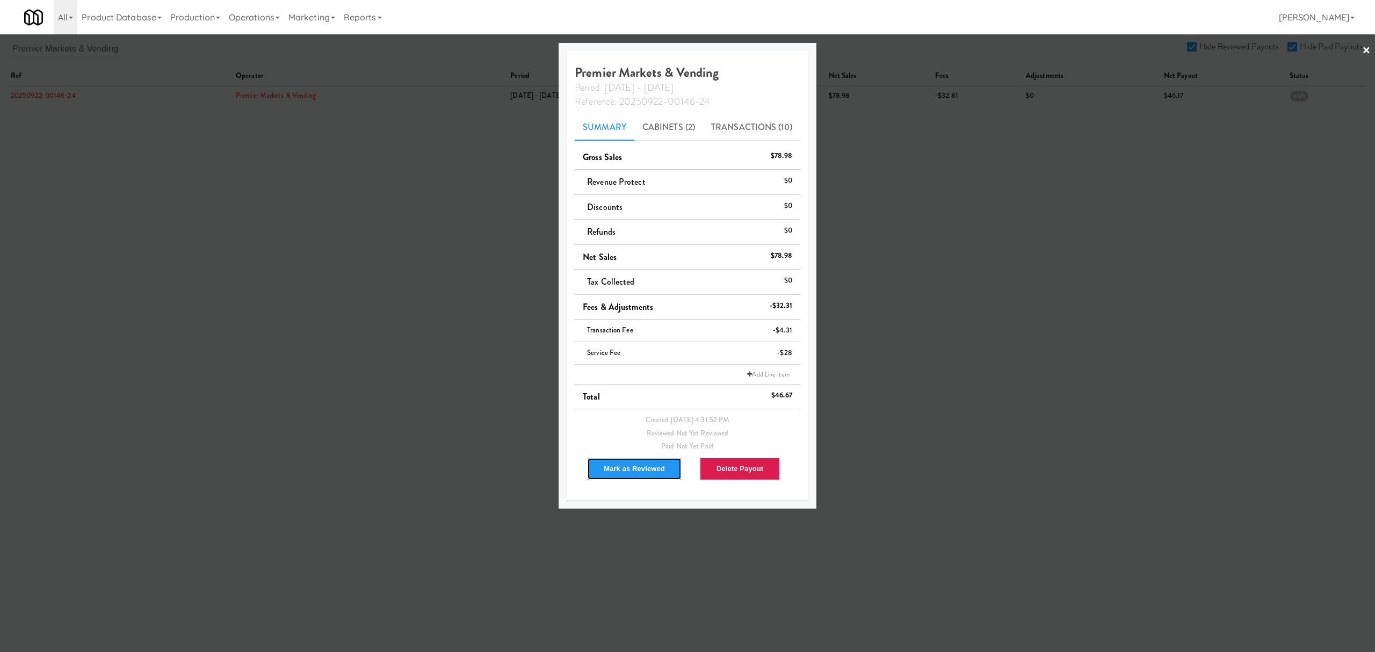
click at [611, 465] on button "Mark as Reviewed" at bounding box center [634, 469] width 95 height 23
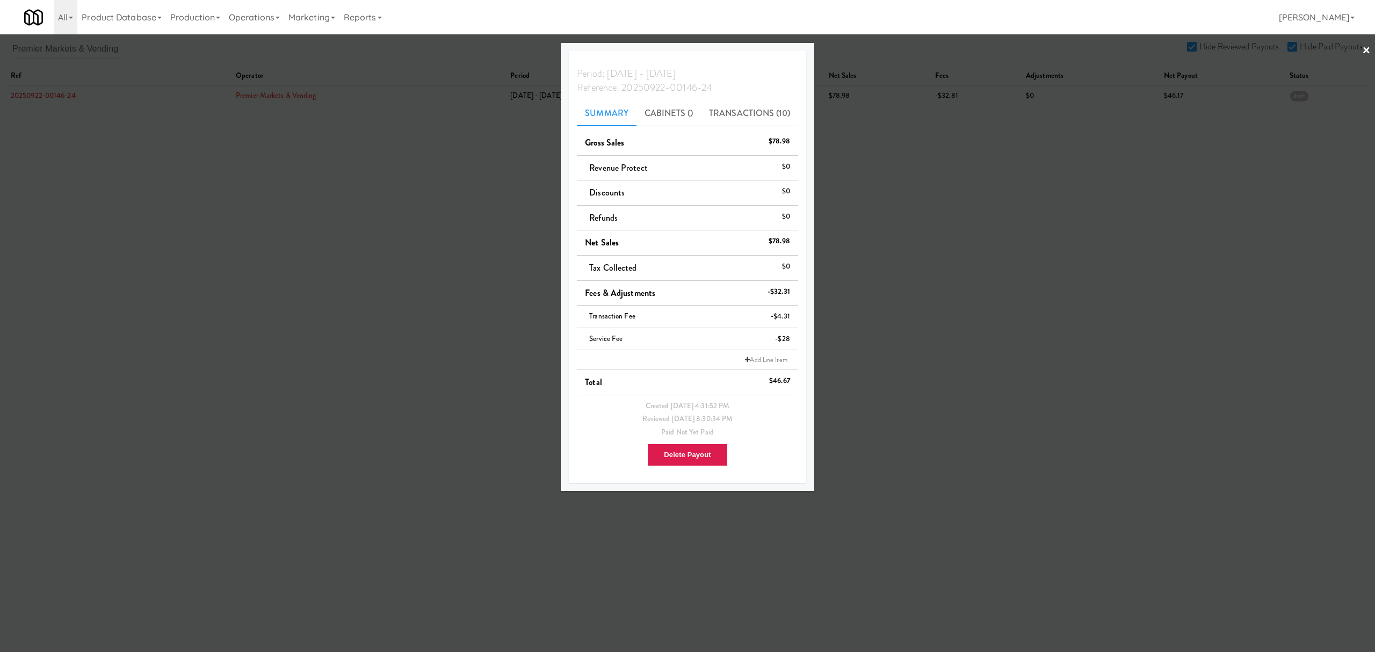
click at [354, 275] on div at bounding box center [687, 326] width 1375 height 652
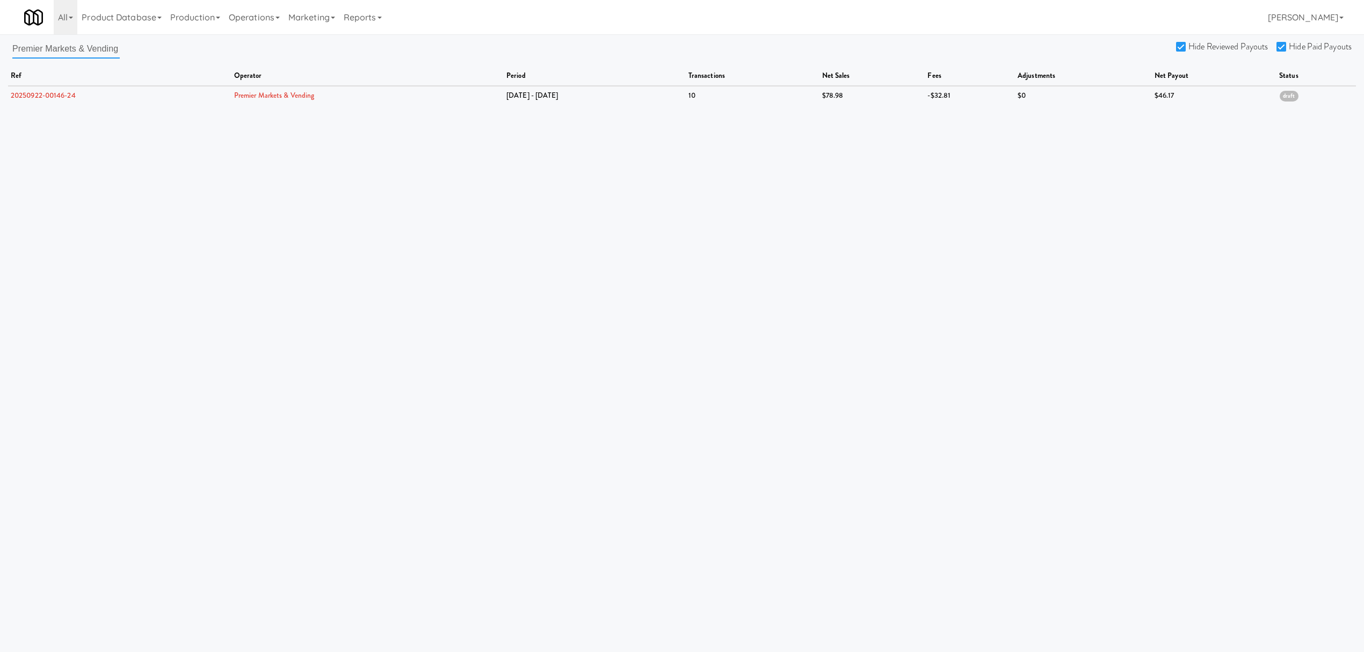
scroll to position [0, 1]
drag, startPoint x: 12, startPoint y: 44, endPoint x: 359, endPoint y: 67, distance: 348.2
click at [359, 67] on div "Premier Markets & Vending Hide Reviewed Payouts Hide Paid Payouts ref operator …" at bounding box center [682, 72] width 1364 height 66
paste input "Rock Solid Reboot"
click at [48, 96] on link "20250922-00197-19" at bounding box center [42, 95] width 62 height 10
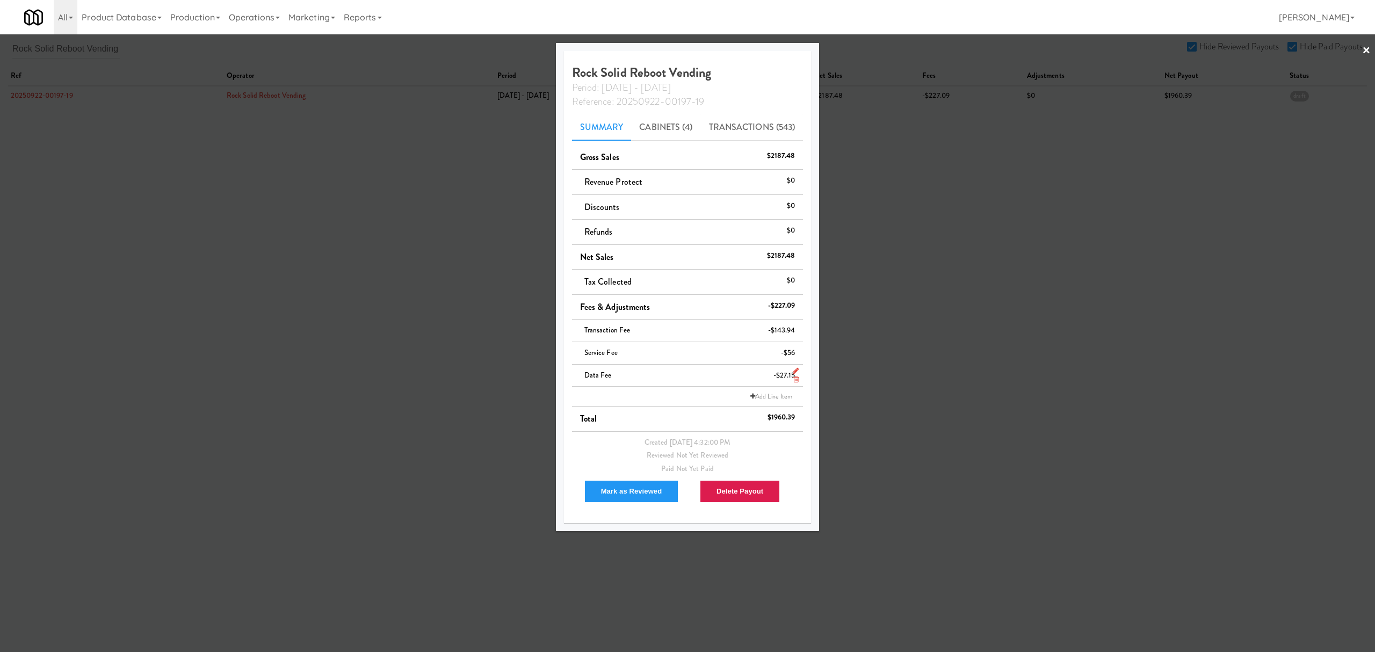
click at [797, 383] on icon at bounding box center [795, 379] width 5 height 7
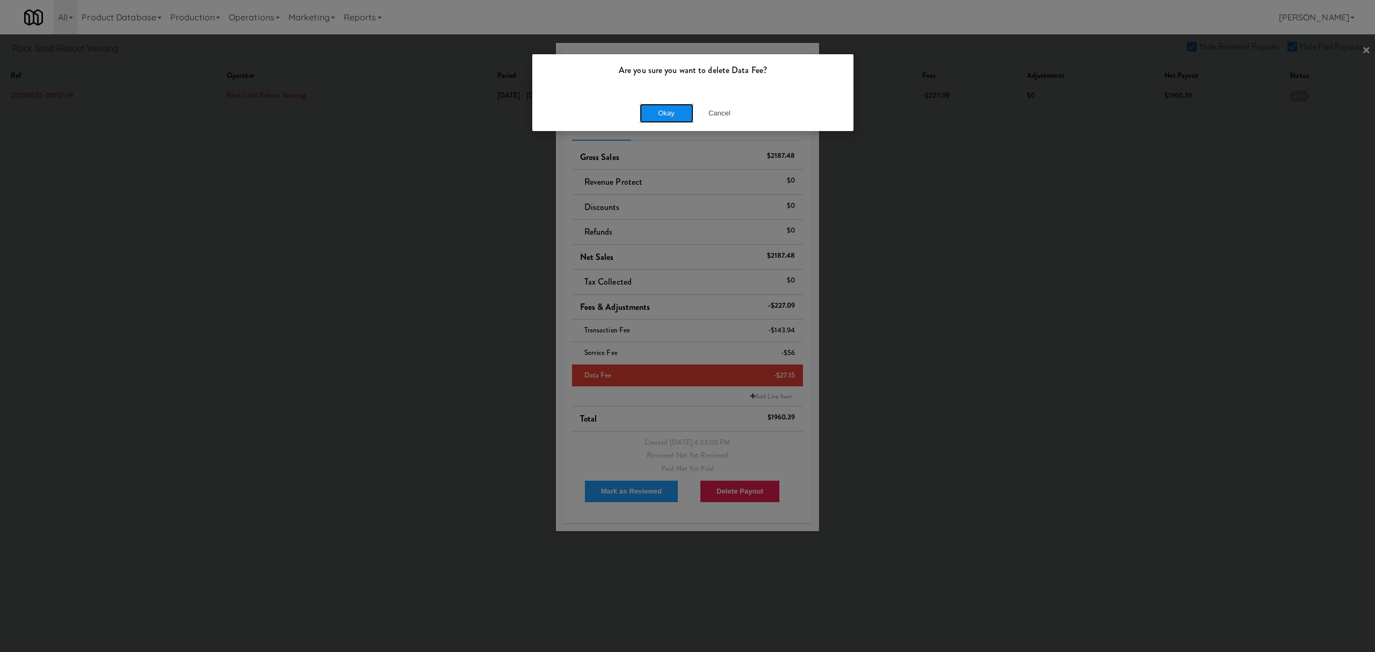
click at [662, 119] on button "Okay" at bounding box center [667, 113] width 54 height 19
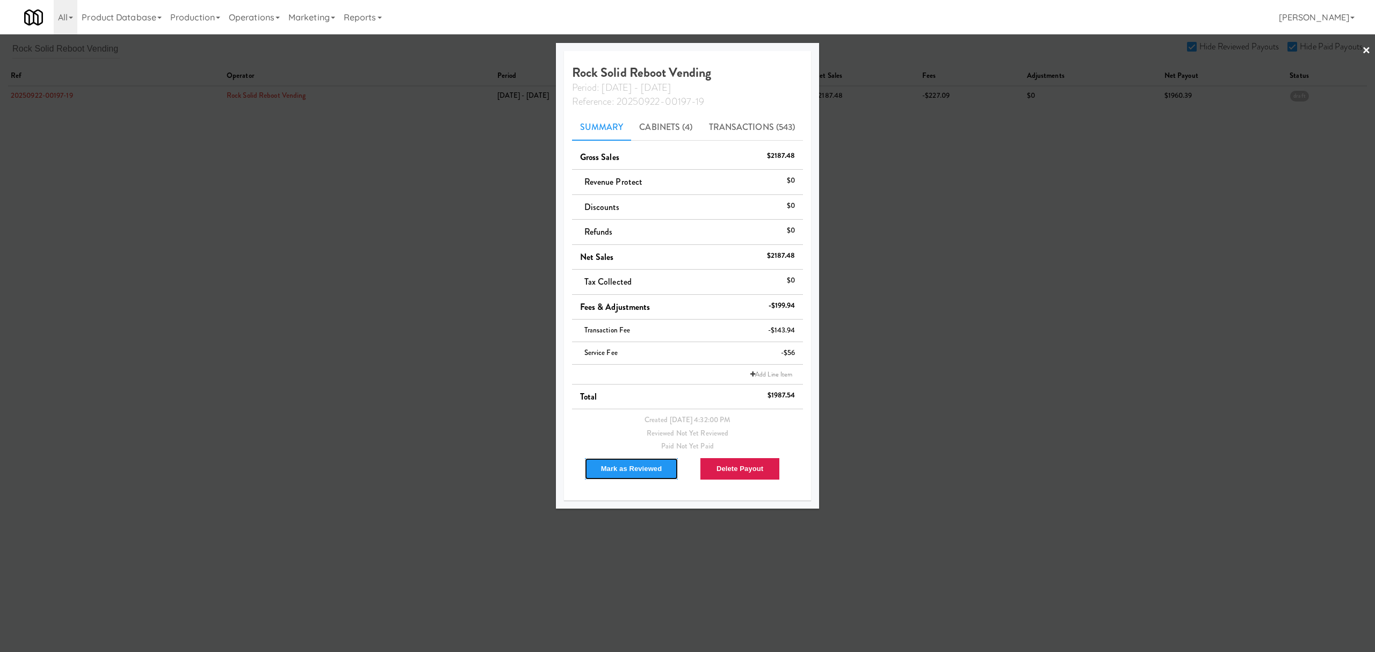
click at [625, 467] on button "Mark as Reviewed" at bounding box center [631, 469] width 95 height 23
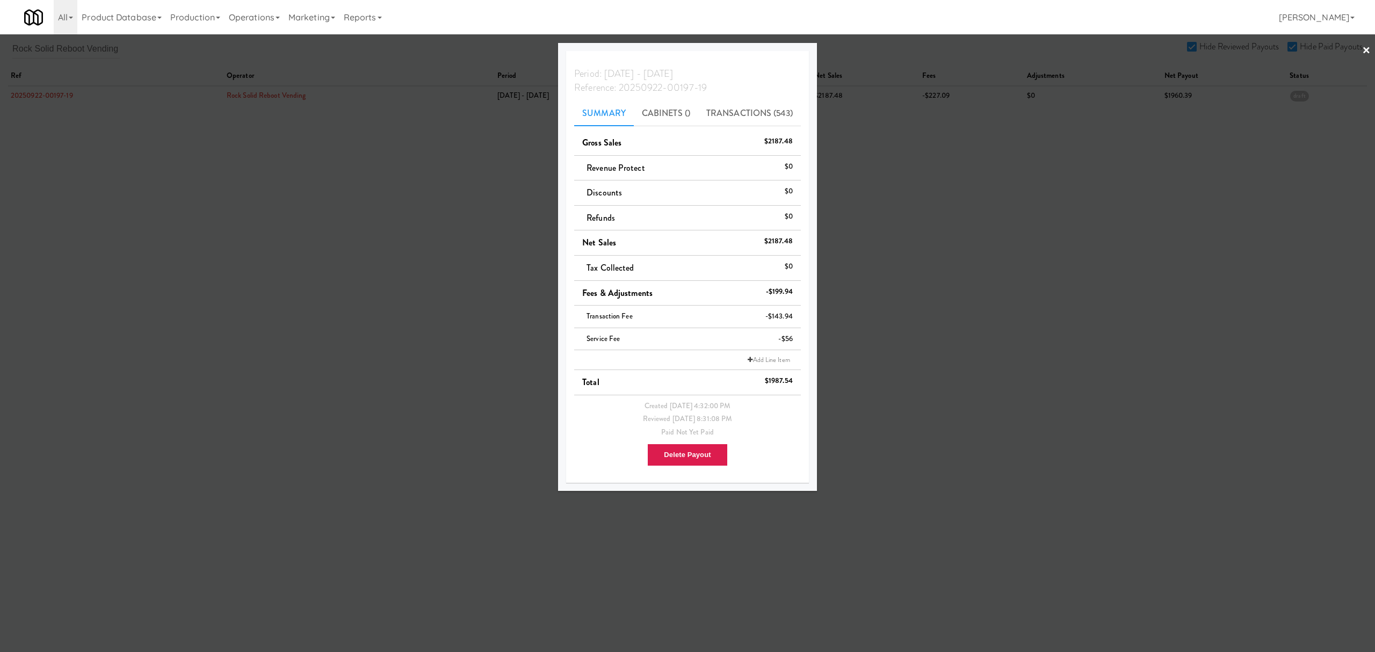
click at [329, 183] on div at bounding box center [687, 326] width 1375 height 652
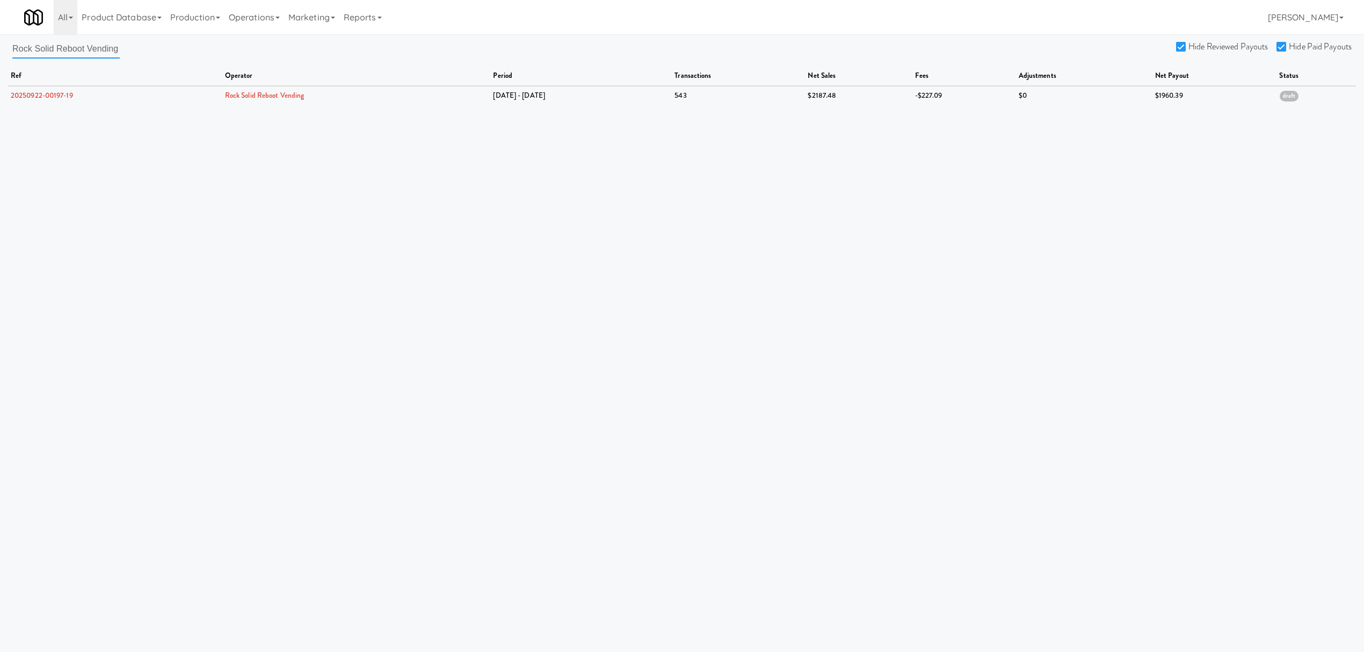
scroll to position [0, 1]
drag, startPoint x: 13, startPoint y: 48, endPoint x: 309, endPoint y: 82, distance: 298.4
click at [309, 82] on div "Rock Solid Reboot Vending Hide Reviewed Payouts Hide Paid Payouts ref operator …" at bounding box center [682, 72] width 1364 height 66
paste input "St [PERSON_NAME]"
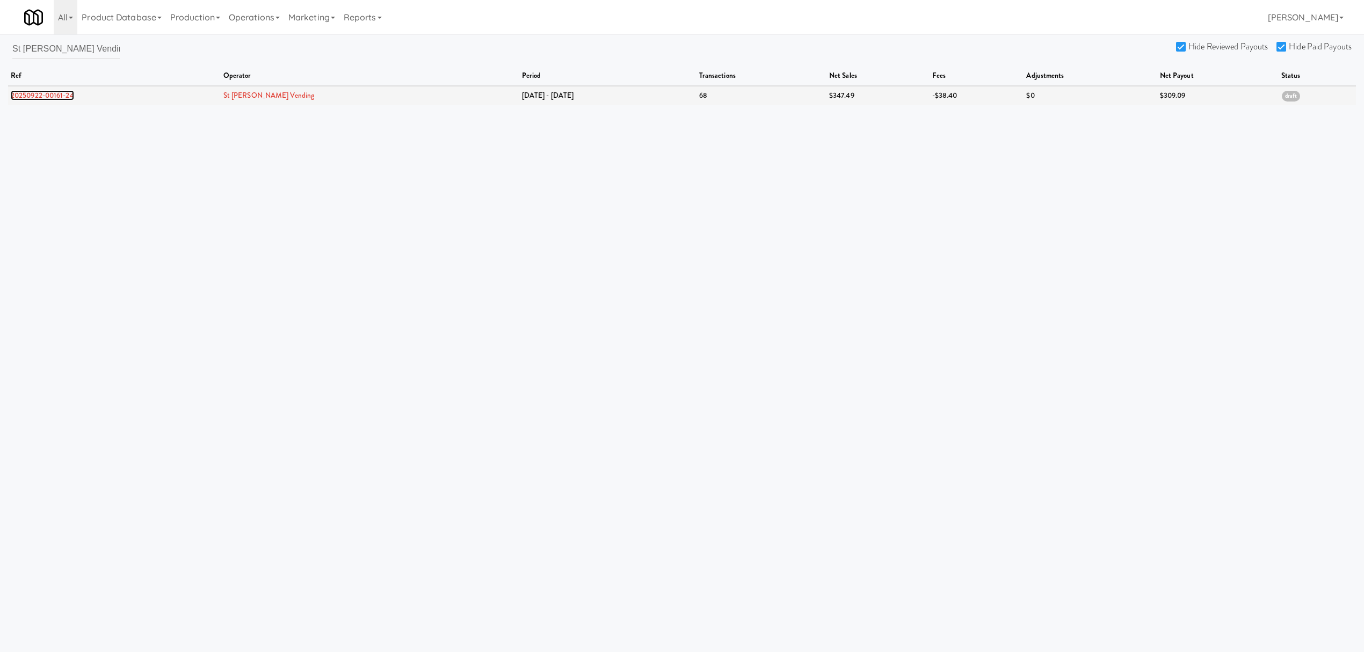
click at [59, 96] on link "20250922-00161-24" at bounding box center [42, 95] width 63 height 10
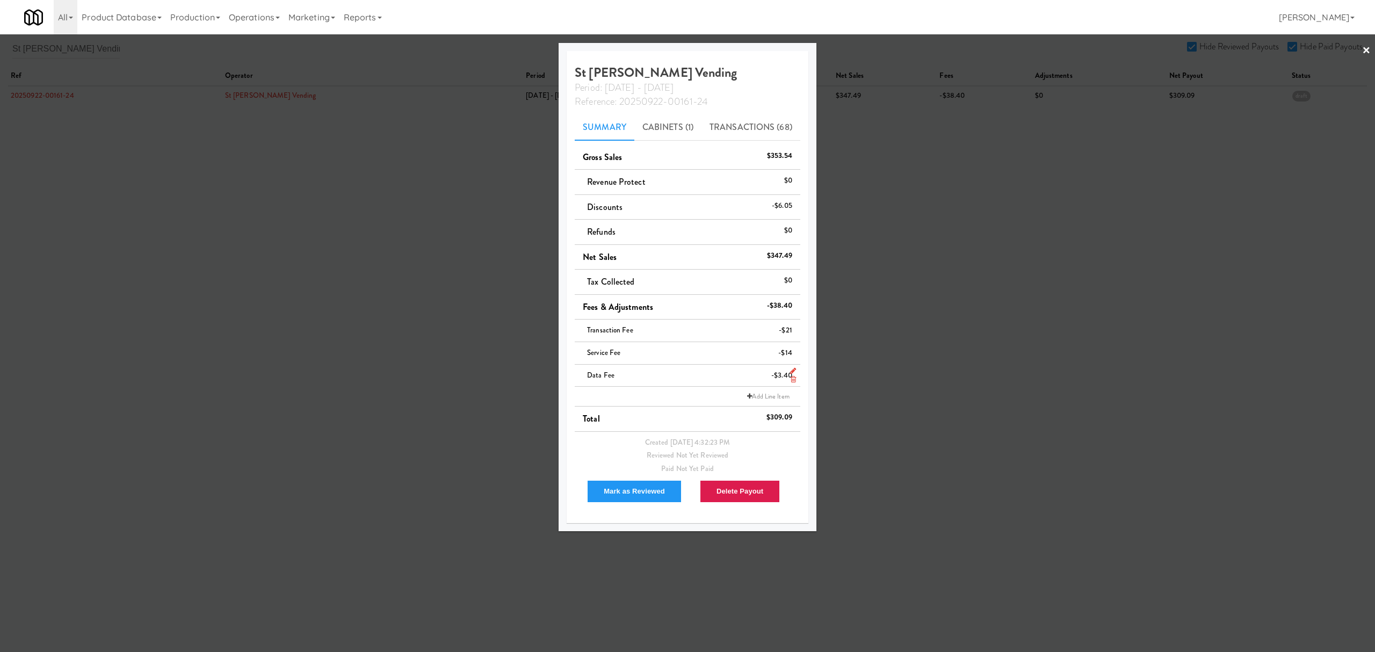
click at [791, 379] on icon at bounding box center [793, 379] width 5 height 7
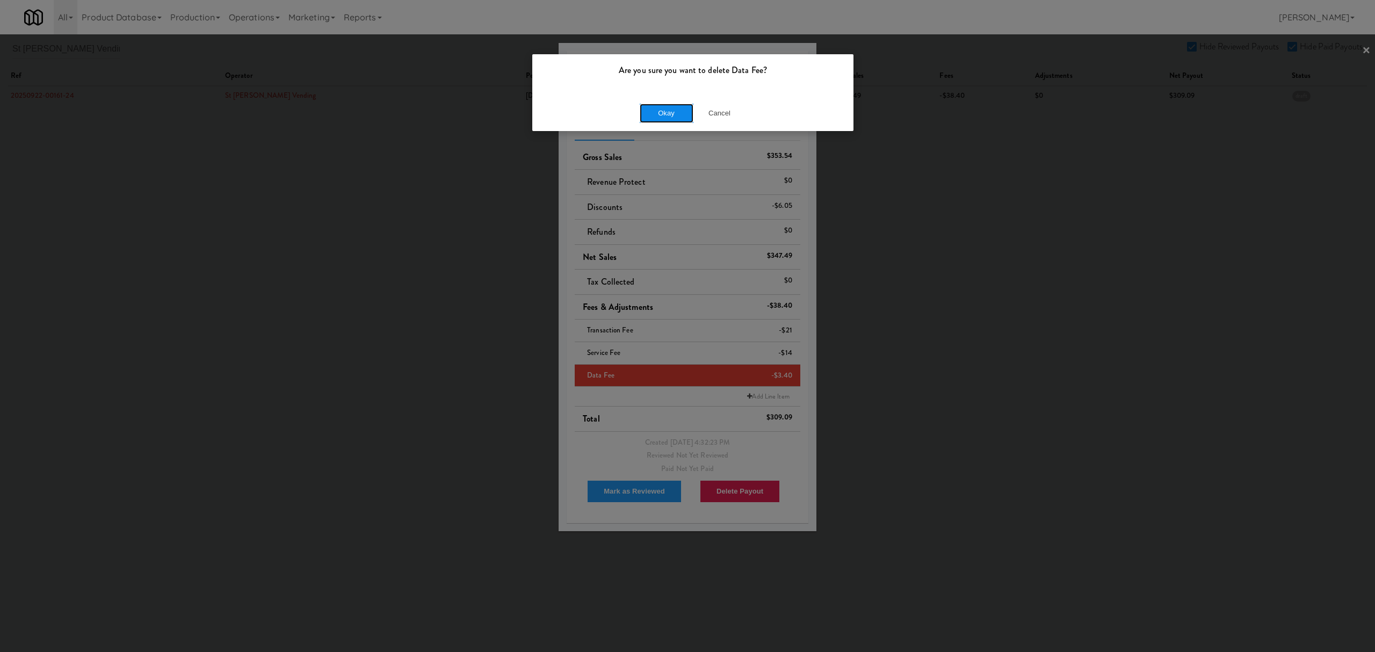
click at [649, 110] on button "Okay" at bounding box center [667, 113] width 54 height 19
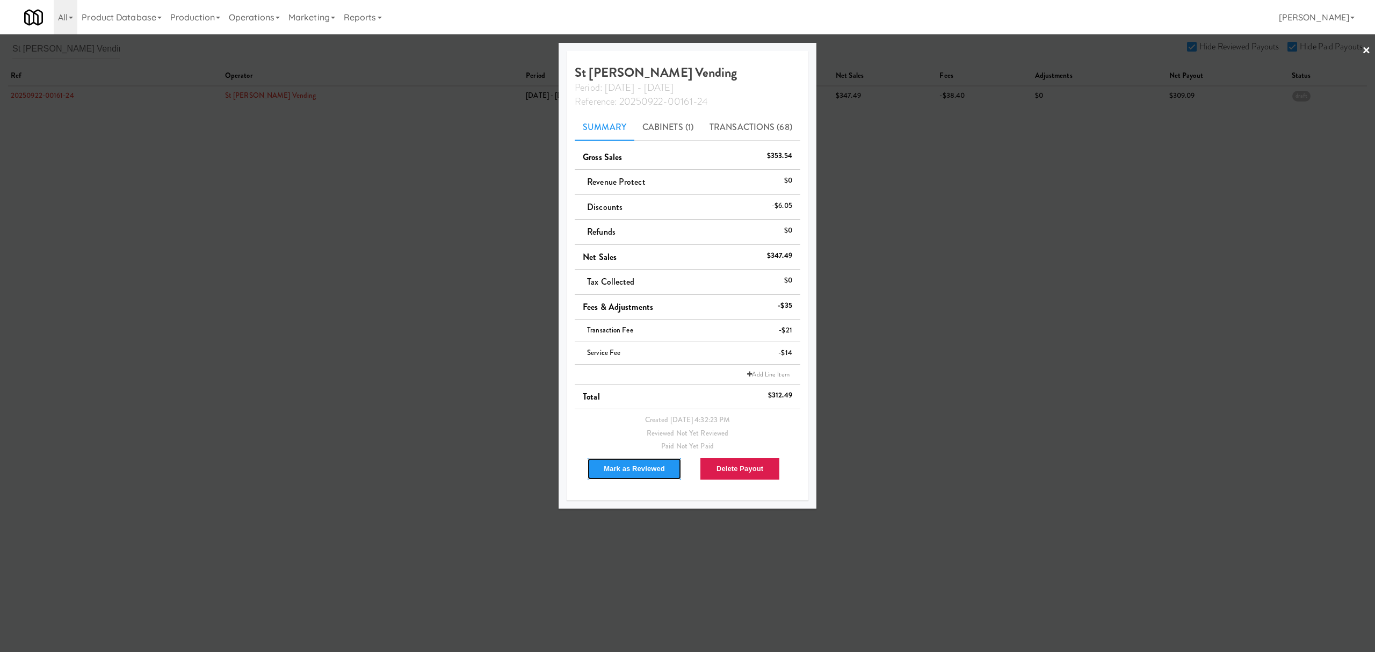
click at [606, 469] on button "Mark as Reviewed" at bounding box center [634, 469] width 95 height 23
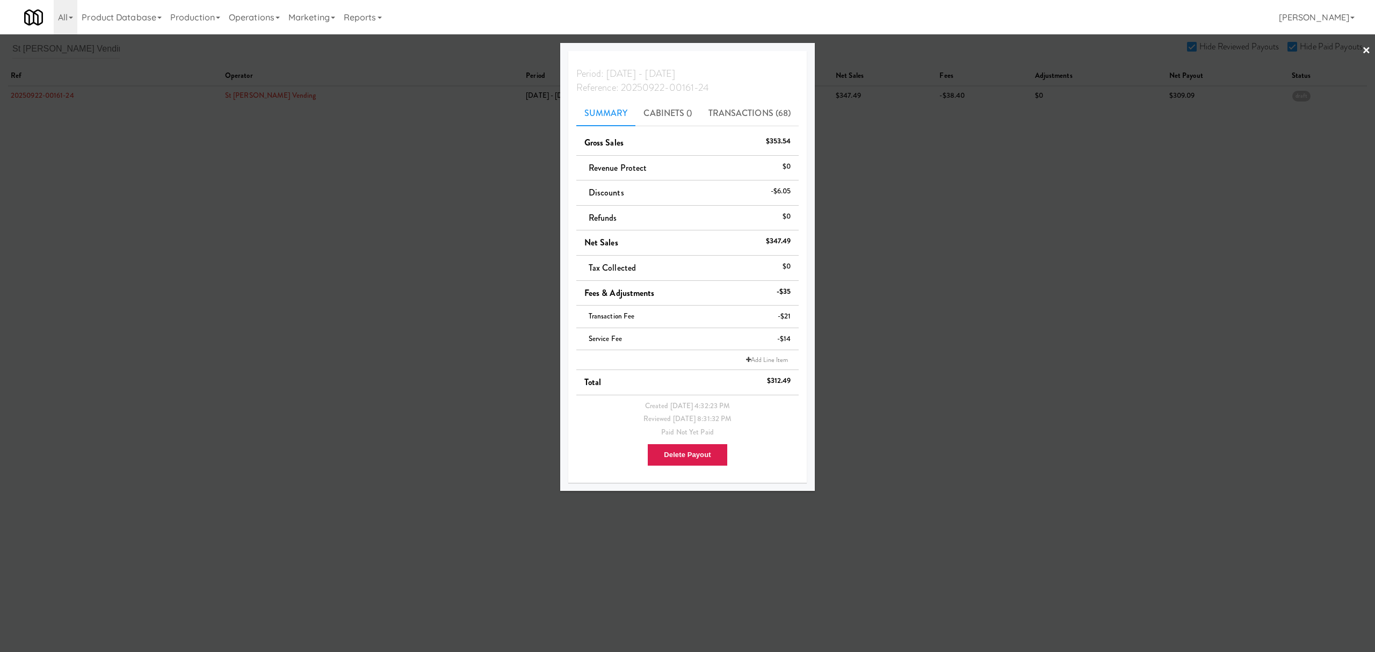
click at [291, 278] on div at bounding box center [687, 326] width 1375 height 652
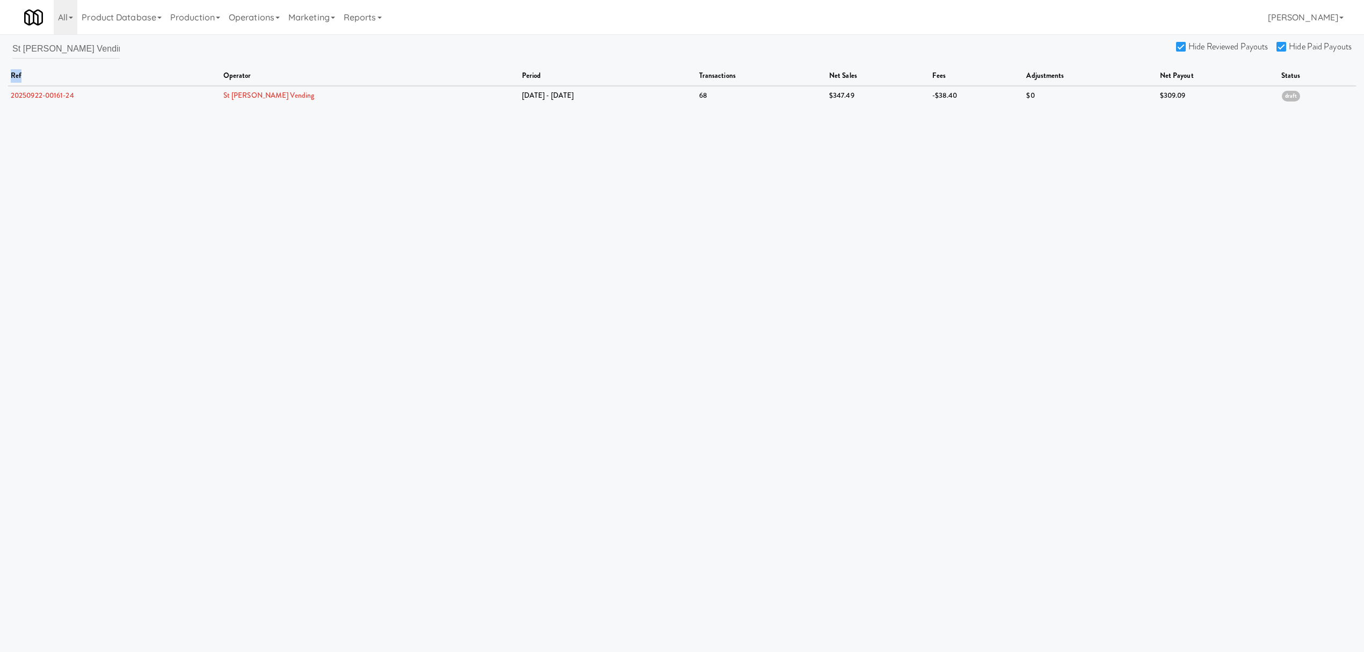
drag, startPoint x: 11, startPoint y: 47, endPoint x: 160, endPoint y: 68, distance: 149.6
click at [160, 68] on div "St [PERSON_NAME] Vending Hide Reviewed Payouts Hide Paid Payouts ref operator p…" at bounding box center [682, 72] width 1364 height 66
click at [88, 54] on input "St [PERSON_NAME] Vending" at bounding box center [65, 49] width 107 height 20
drag, startPoint x: 86, startPoint y: 52, endPoint x: -83, endPoint y: 30, distance: 170.1
click at [0, 30] on html "Are you sure you want to delete Data Fee? Okay Cancel Okay Are you sure you wan…" at bounding box center [682, 326] width 1364 height 652
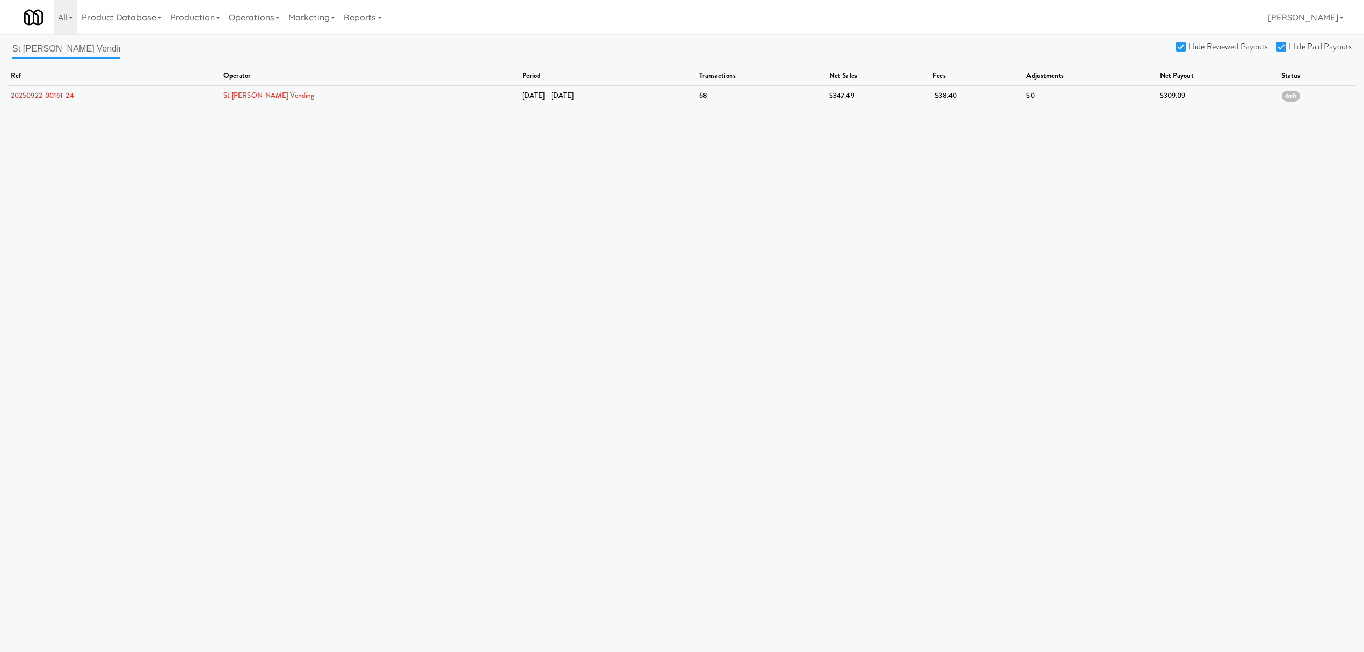
paste input "ar Family Markets"
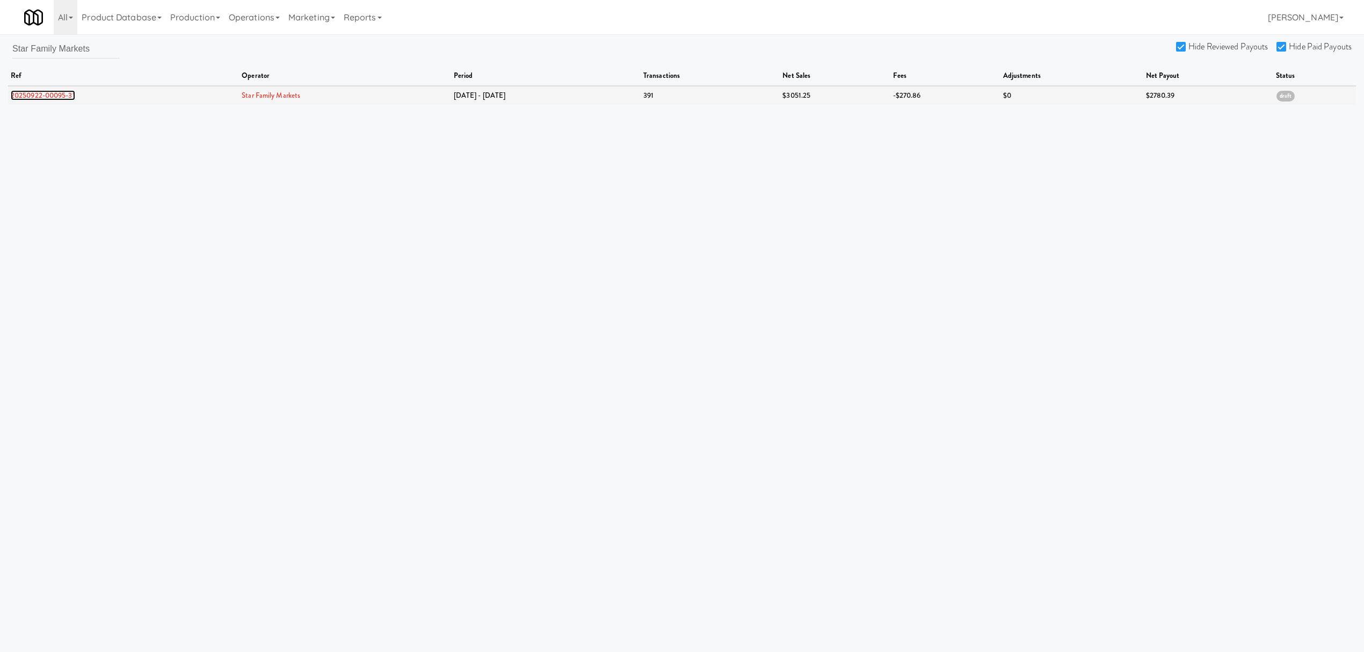
click at [57, 97] on link "20250922-00095-31" at bounding box center [43, 95] width 64 height 10
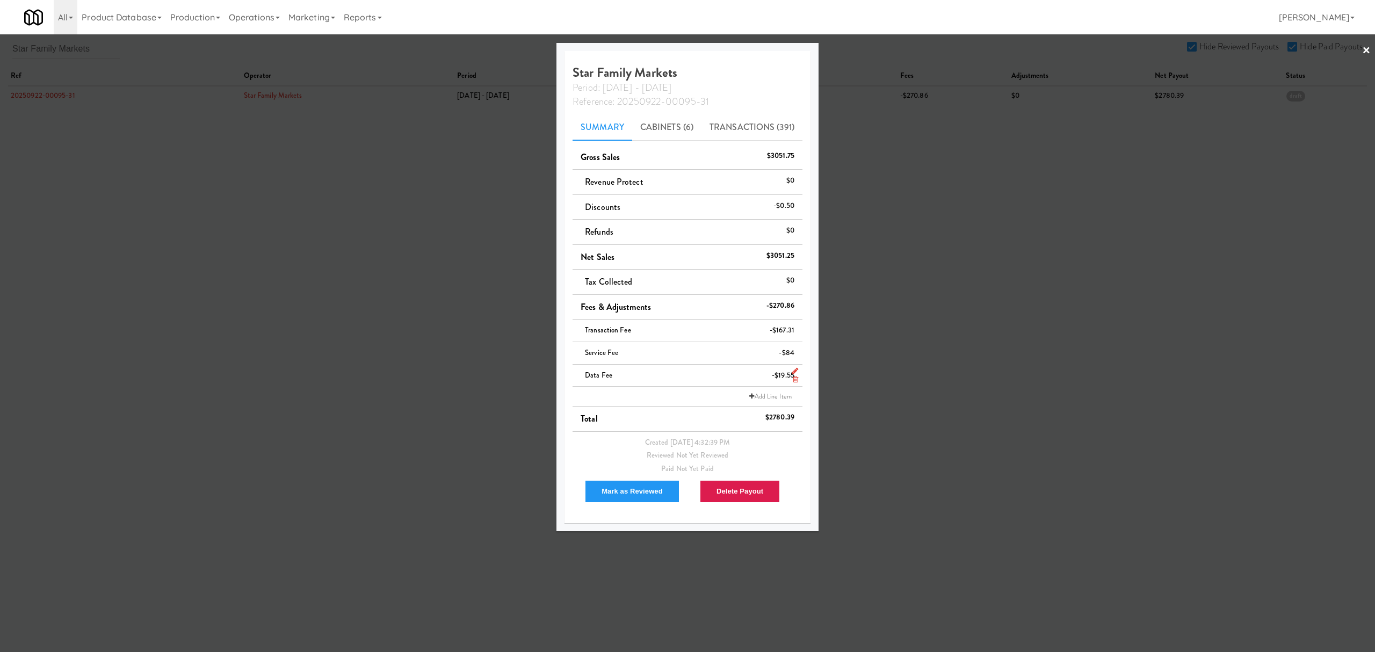
click at [793, 381] on icon at bounding box center [795, 379] width 5 height 7
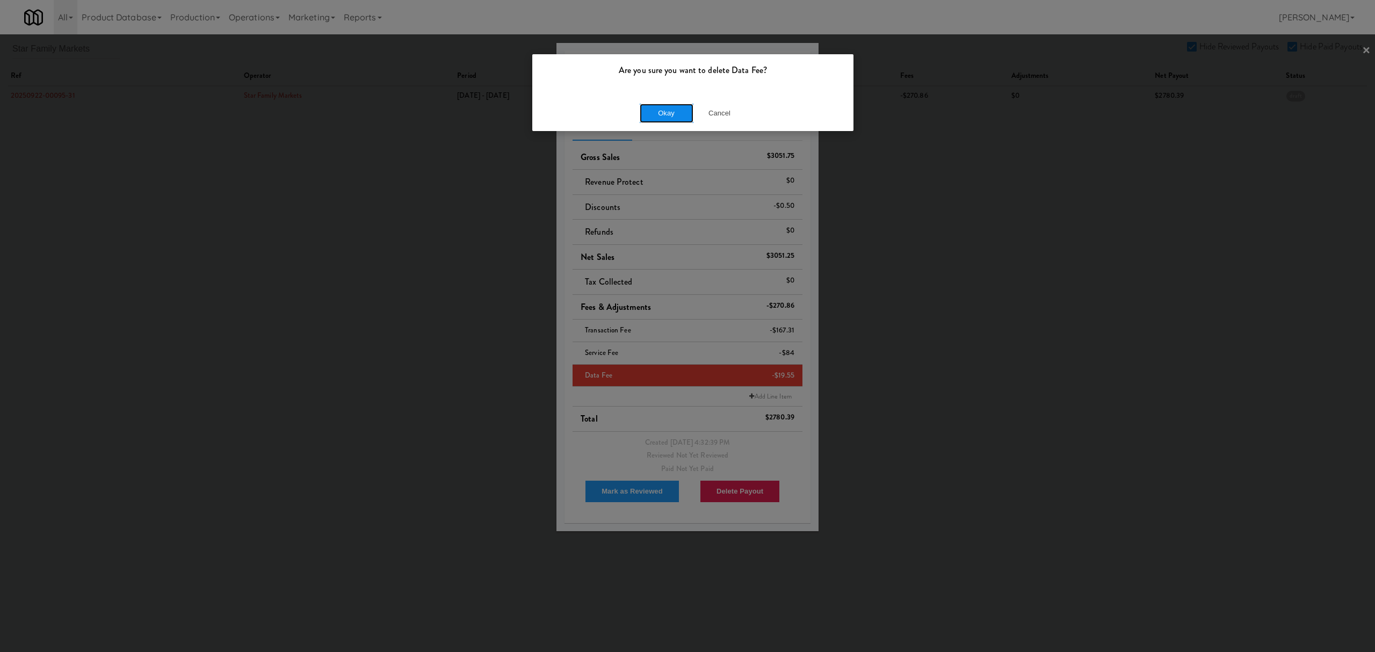
click at [658, 113] on button "Okay" at bounding box center [667, 113] width 54 height 19
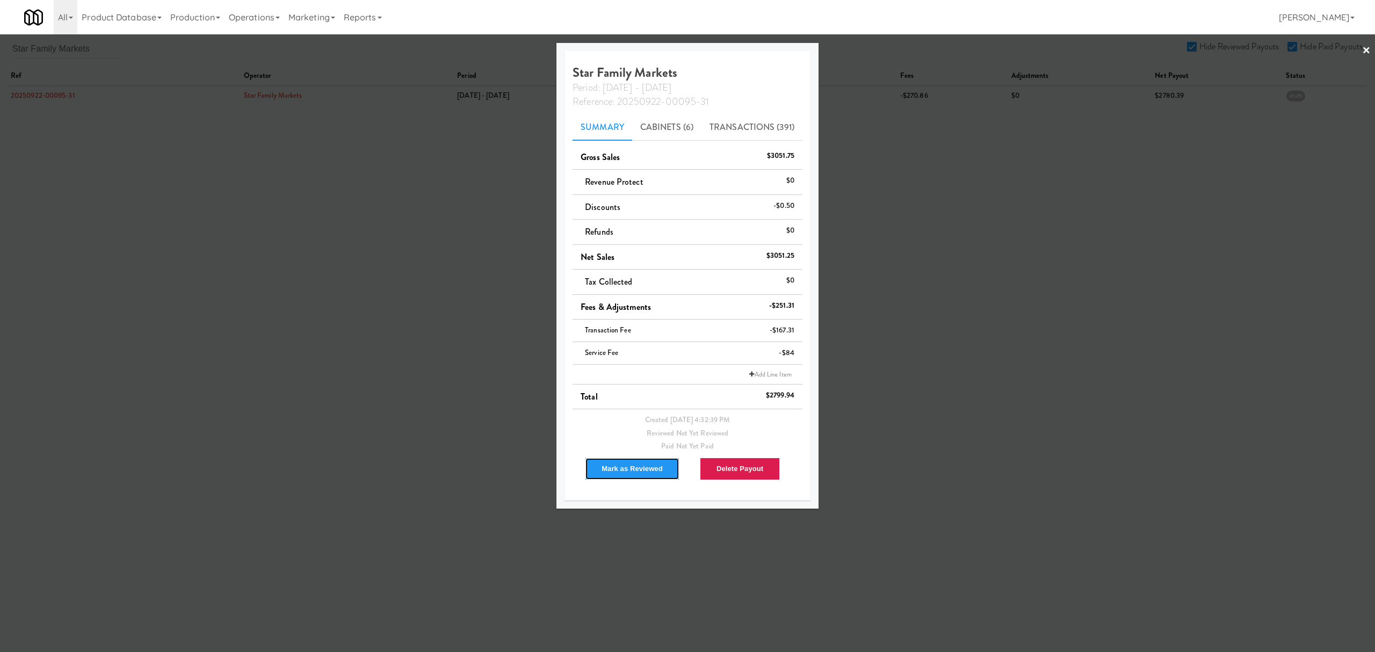
click at [627, 469] on button "Mark as Reviewed" at bounding box center [632, 469] width 95 height 23
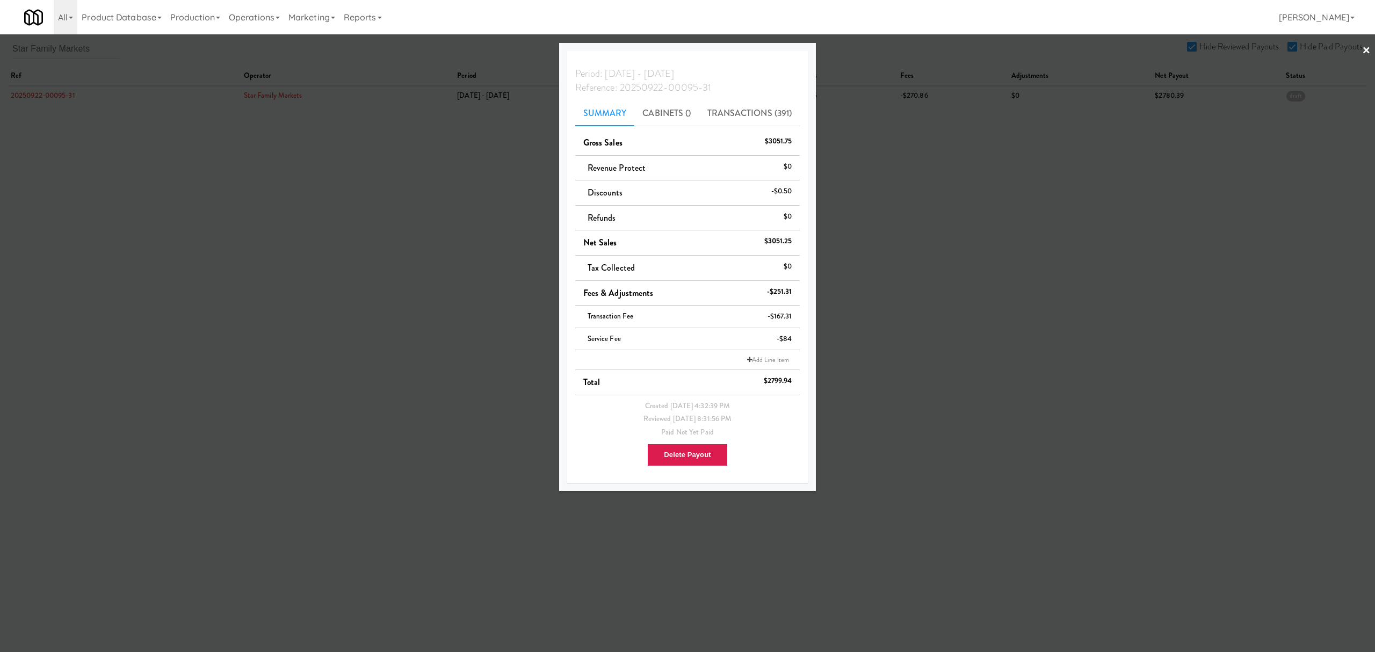
click at [317, 305] on div at bounding box center [687, 326] width 1375 height 652
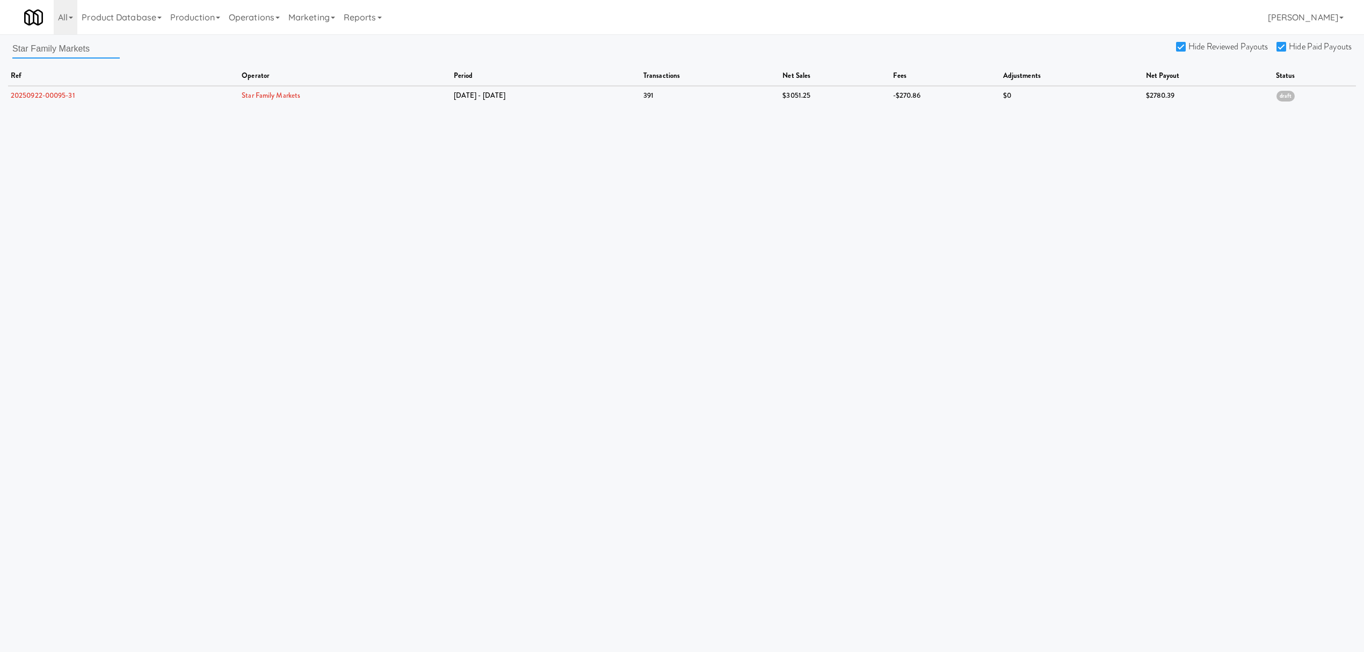
drag, startPoint x: 88, startPoint y: 47, endPoint x: -228, endPoint y: 45, distance: 315.8
click at [0, 45] on html "Are you sure you want to delete Data Fee? Okay Cancel Okay Are you sure you wan…" at bounding box center [682, 326] width 1364 height 652
paste input "Urban Value Corner Store"
click at [46, 96] on link "20250922-00248-15" at bounding box center [43, 95] width 65 height 10
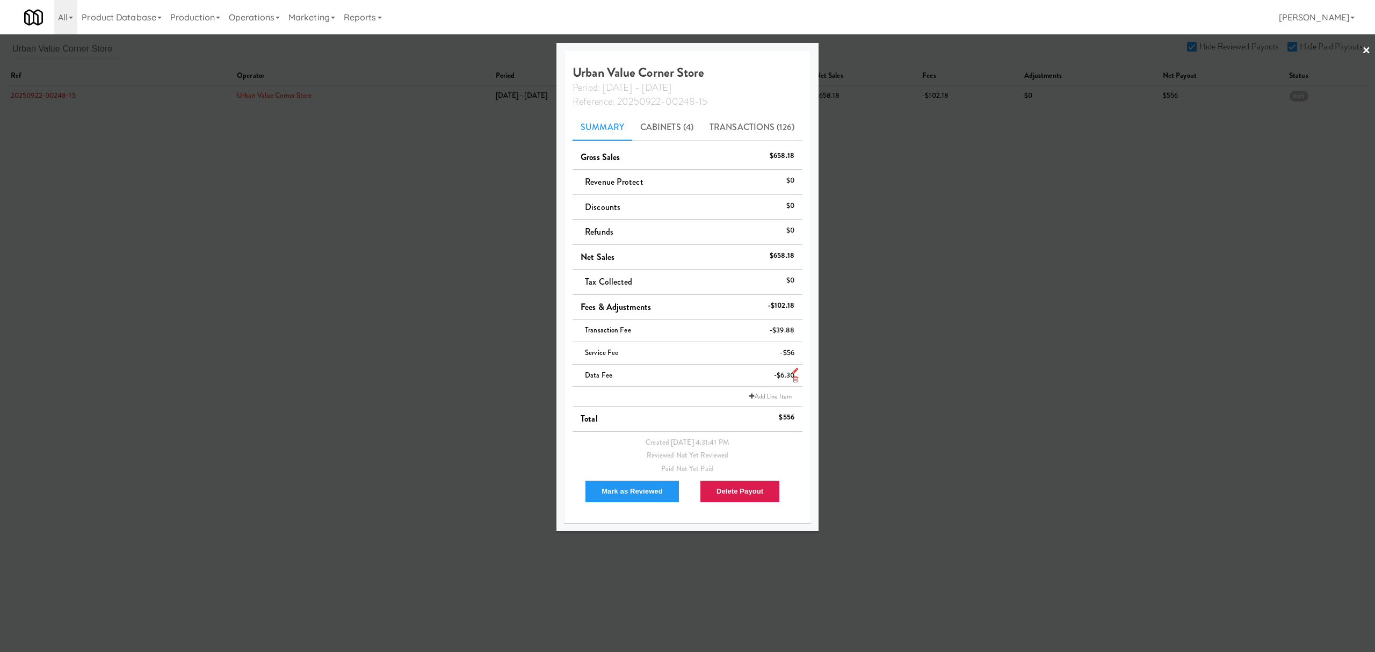
click at [794, 379] on icon at bounding box center [795, 379] width 5 height 7
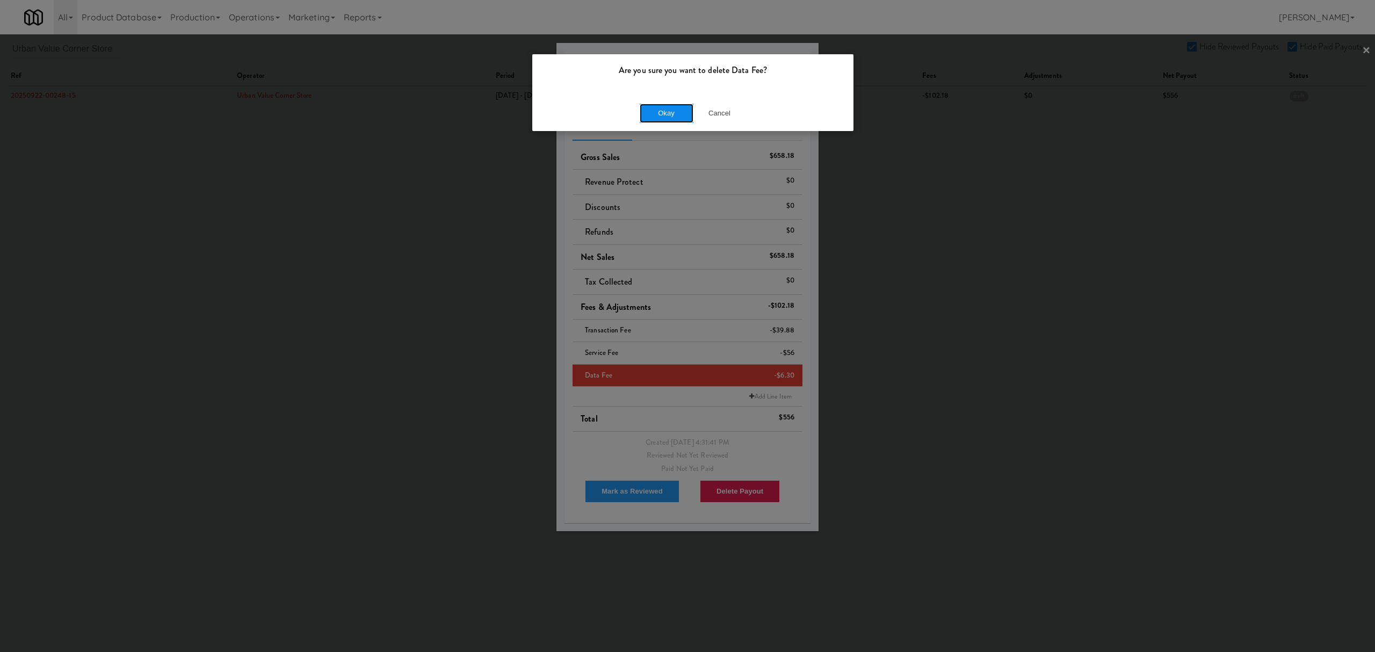
click at [666, 117] on button "Okay" at bounding box center [667, 113] width 54 height 19
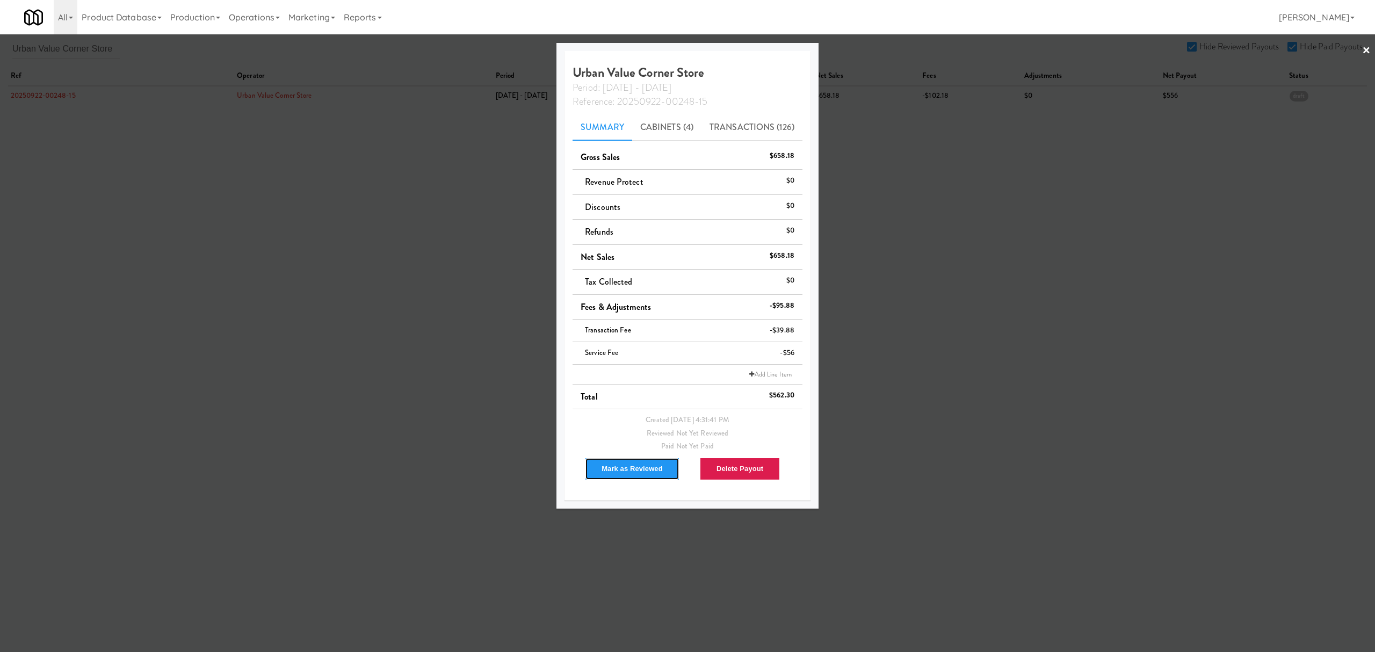
click at [617, 470] on button "Mark as Reviewed" at bounding box center [632, 469] width 95 height 23
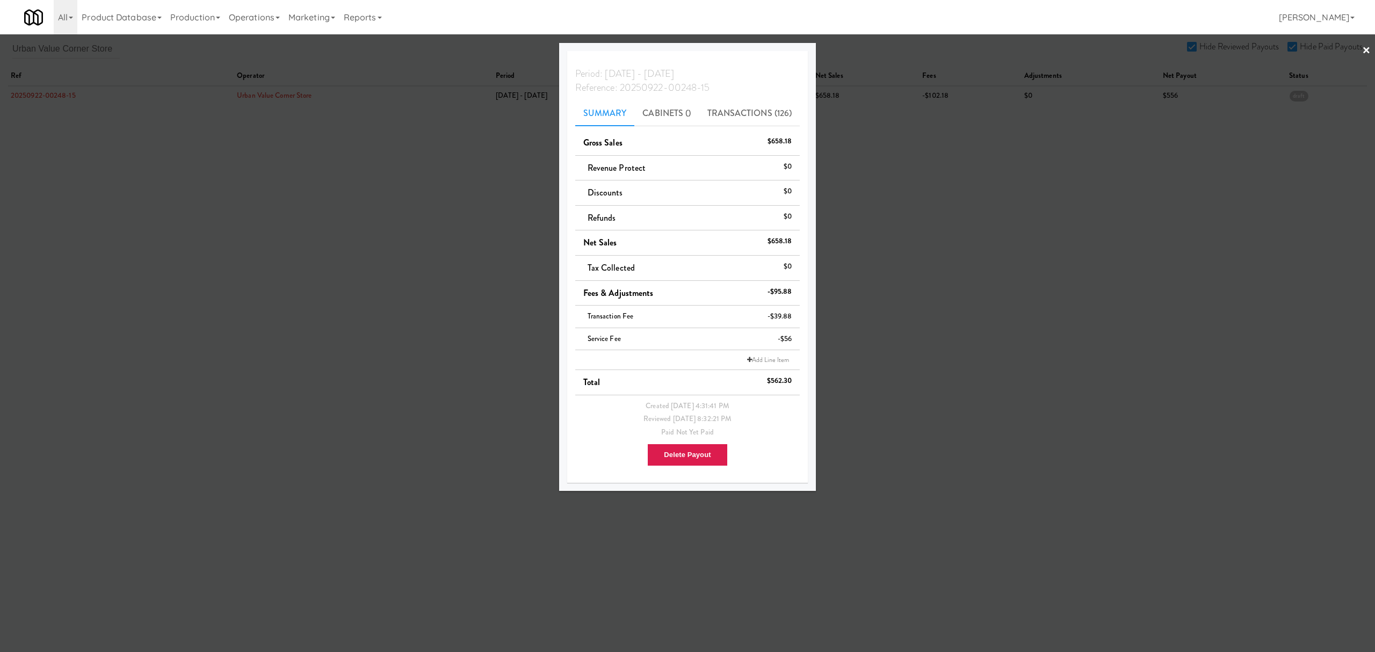
click at [344, 270] on div at bounding box center [687, 326] width 1375 height 652
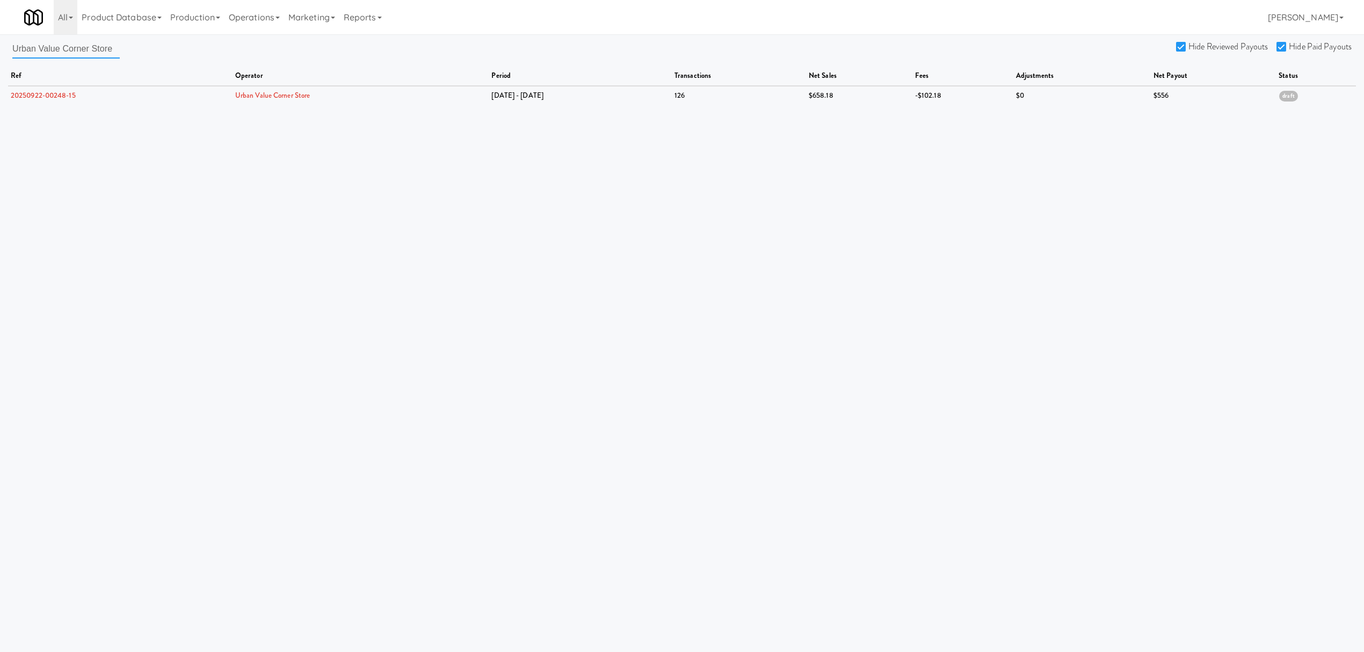
drag, startPoint x: 13, startPoint y: 48, endPoint x: 228, endPoint y: 48, distance: 214.8
click at [228, 48] on div "Urban Value Corner Store Hide Reviewed Payouts Hide Paid Payouts ref operator p…" at bounding box center [682, 72] width 1364 height 66
paste input "[PERSON_NAME] Vending"
type input "[PERSON_NAME] Vending"
click at [30, 97] on link "20250922-00202-20" at bounding box center [44, 95] width 66 height 10
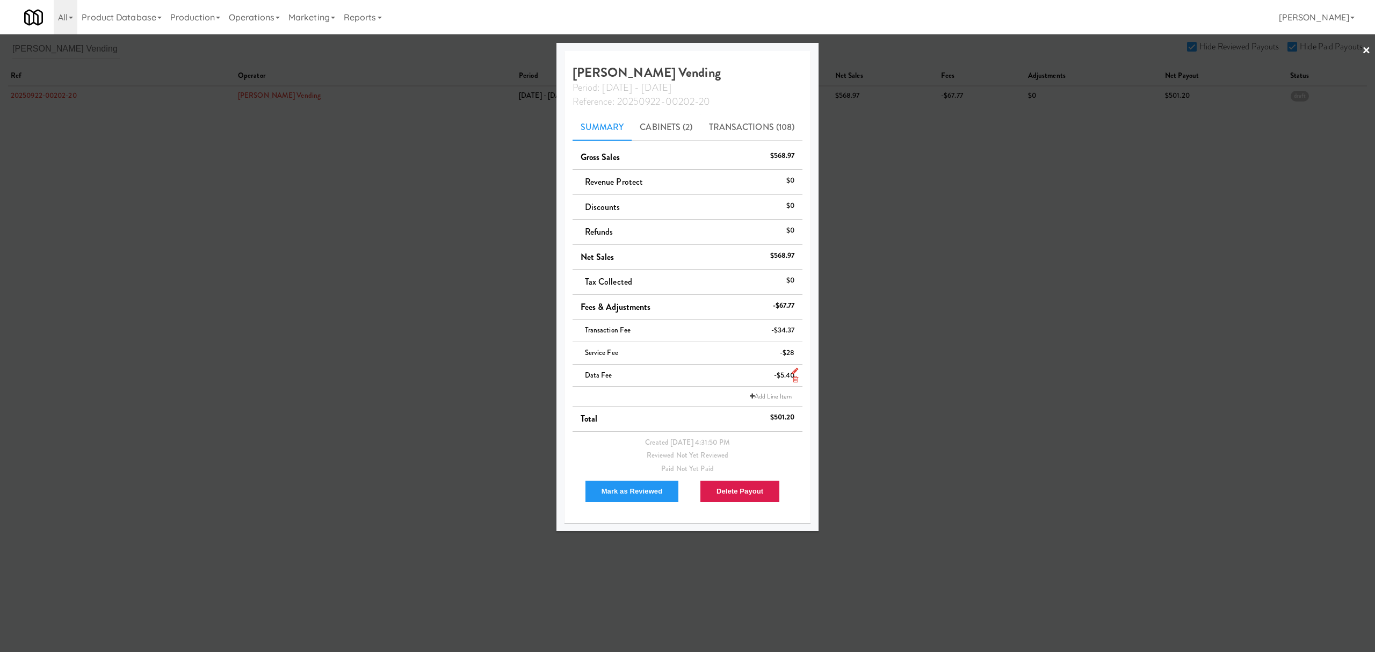
click at [798, 380] on li "Data Fee -$5.40" at bounding box center [688, 376] width 230 height 23
click at [793, 381] on icon at bounding box center [795, 379] width 5 height 7
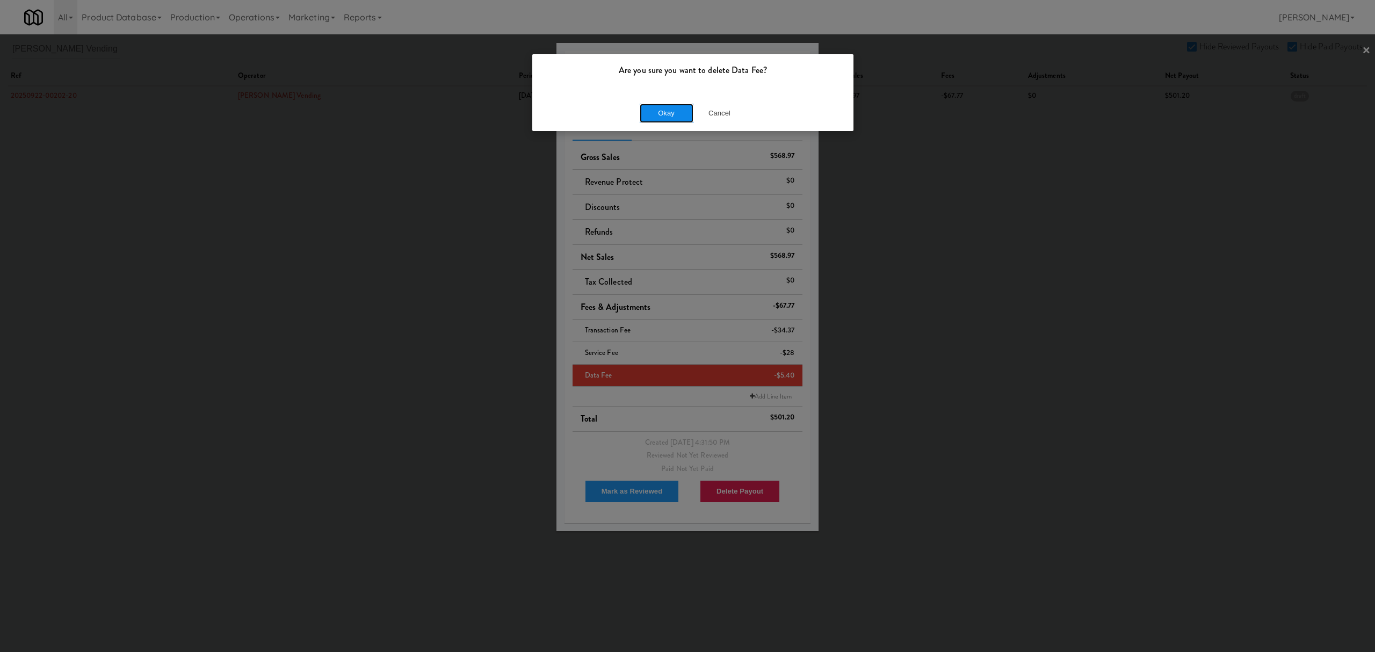
click at [662, 115] on button "Okay" at bounding box center [667, 113] width 54 height 19
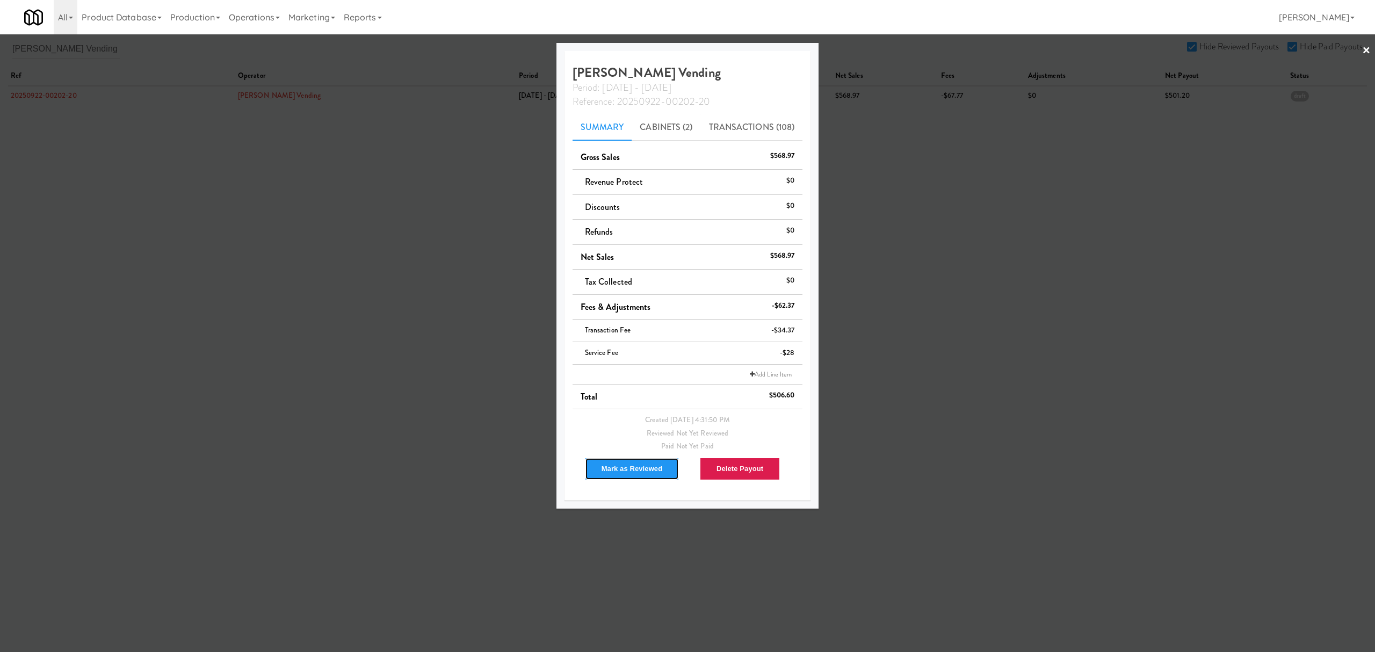
click at [634, 474] on button "Mark as Reviewed" at bounding box center [632, 469] width 95 height 23
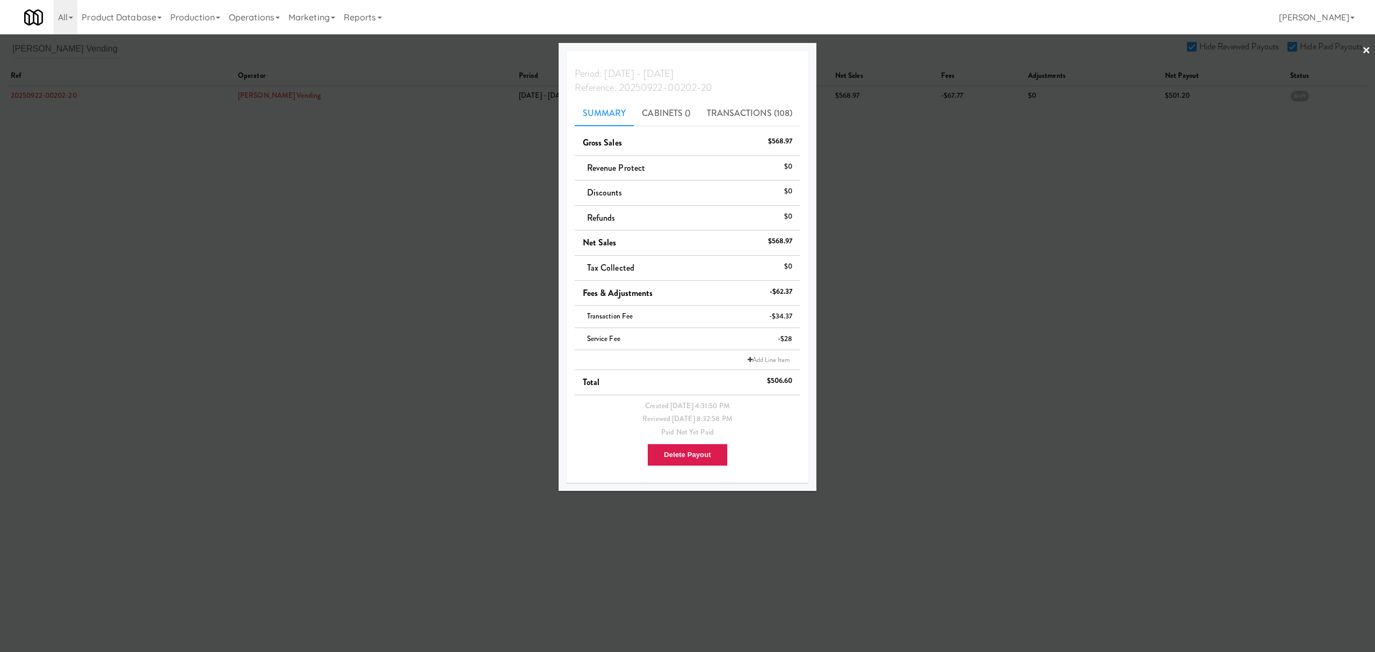
click at [411, 178] on div at bounding box center [687, 326] width 1375 height 652
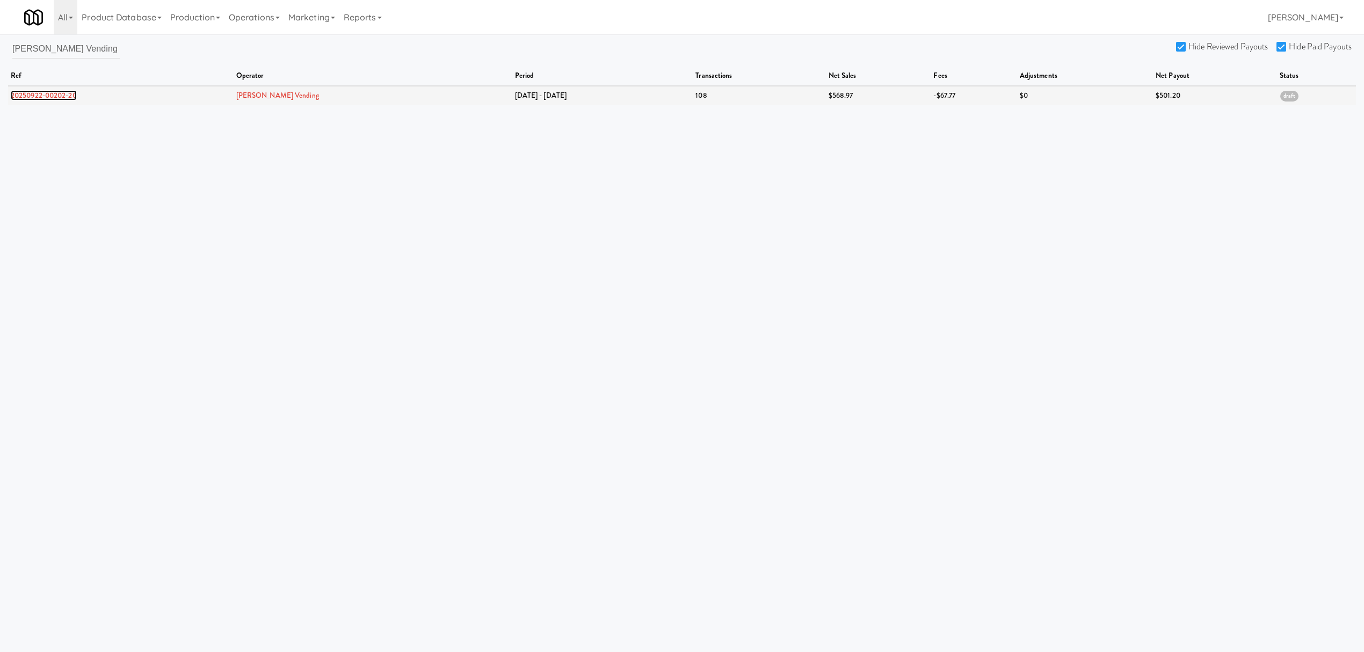
click at [43, 98] on link "20250922-00202-20" at bounding box center [44, 95] width 66 height 10
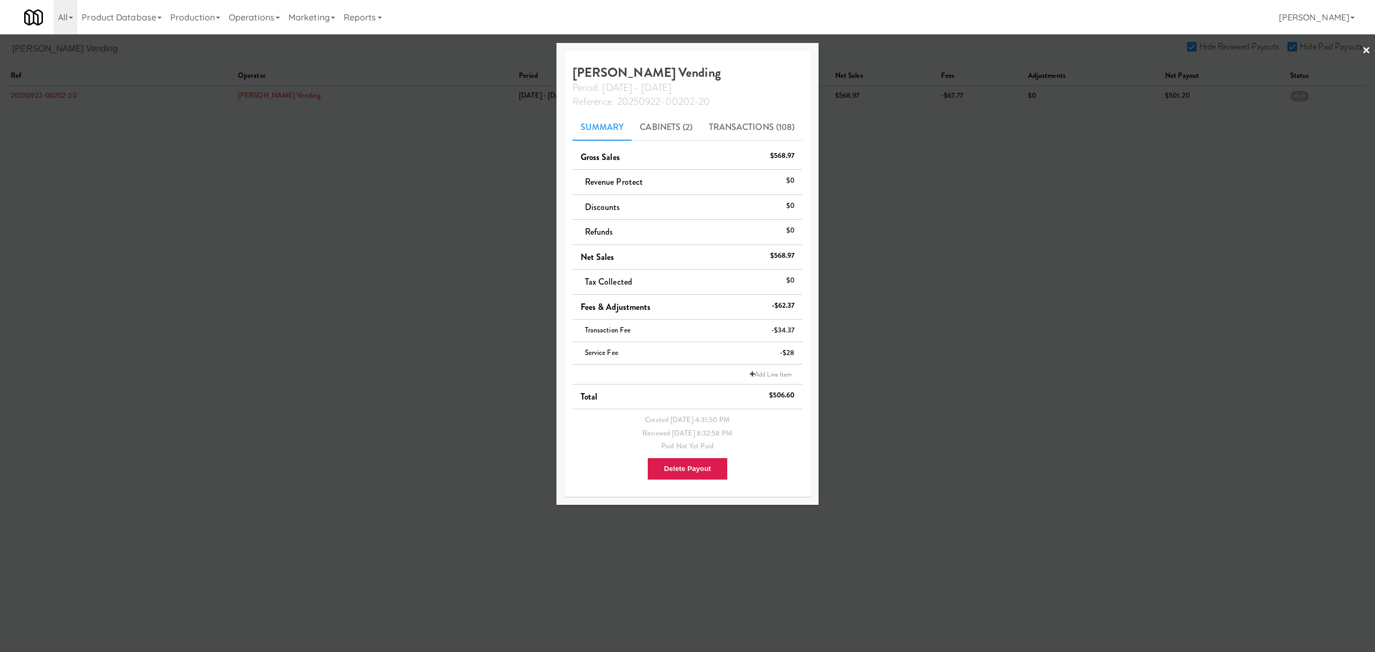
click at [170, 297] on div at bounding box center [687, 326] width 1375 height 652
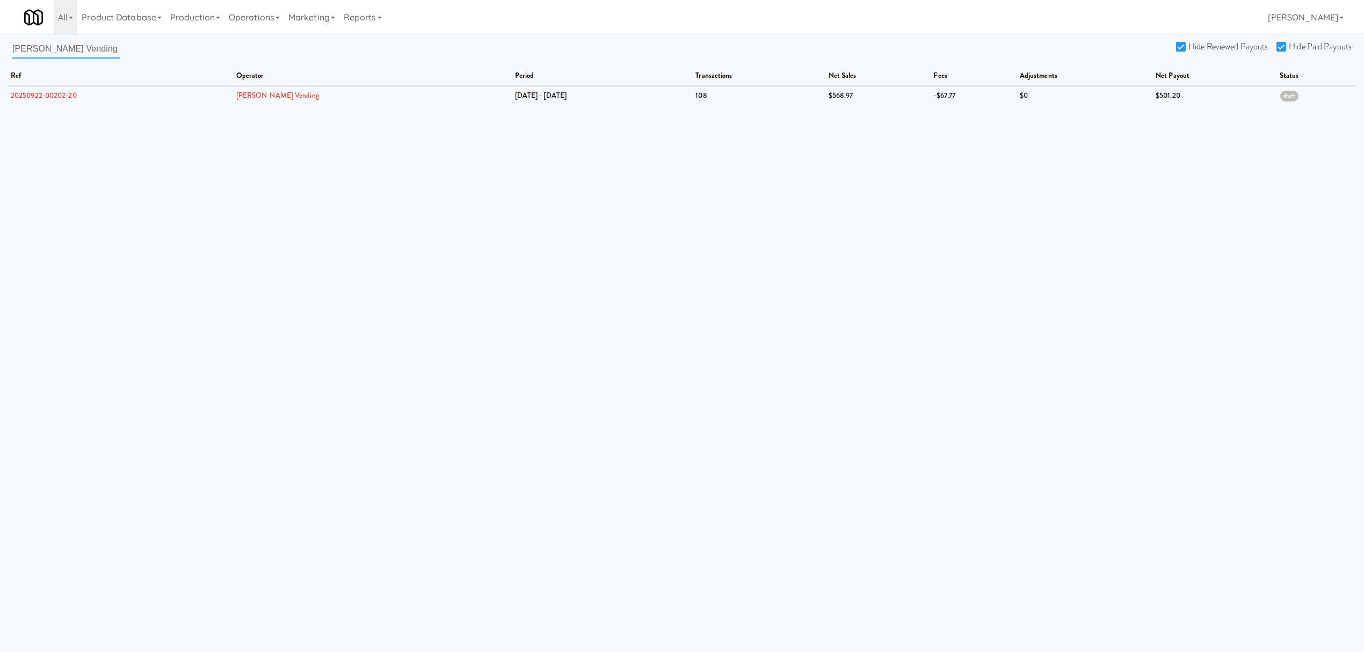
drag, startPoint x: 73, startPoint y: 48, endPoint x: -300, endPoint y: 46, distance: 372.7
click at [0, 46] on html "Are you sure you want to delete Data Fee? Okay Cancel Okay Are you sure you wan…" at bounding box center [682, 326] width 1364 height 652
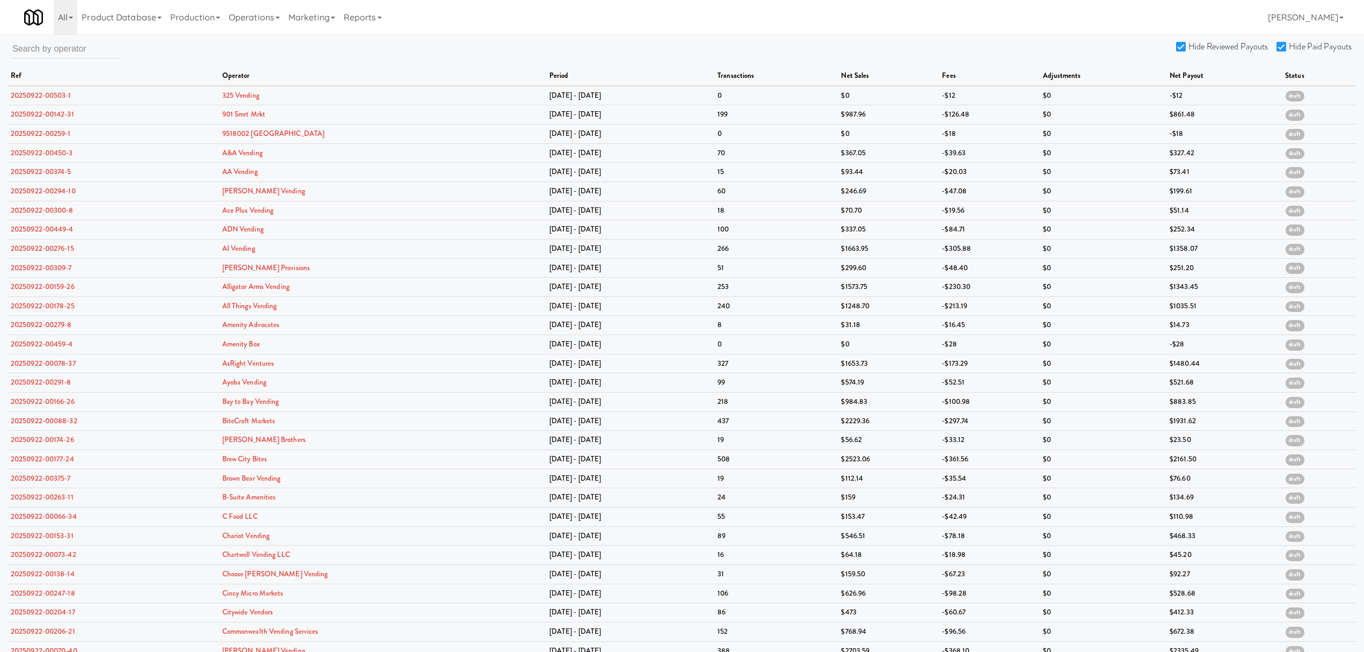
click at [1178, 48] on input "Hide Reviewed Payouts" at bounding box center [1182, 47] width 12 height 9
checkbox input "false"
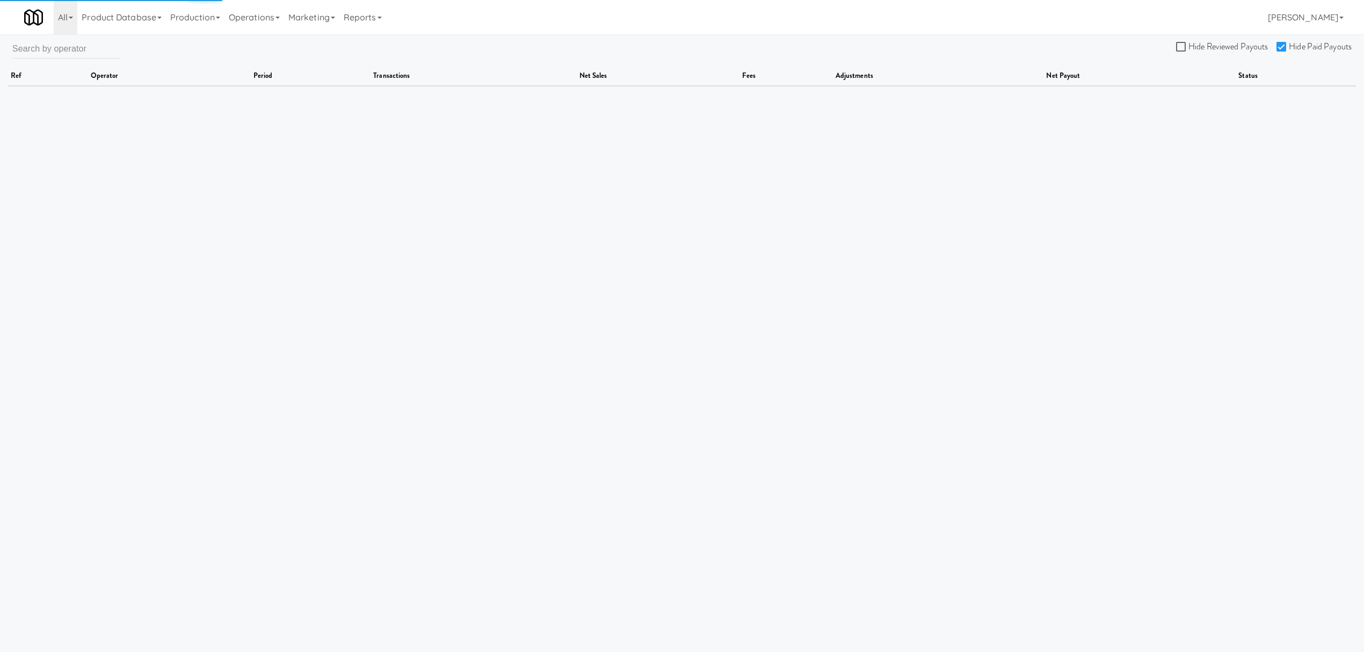
click at [1281, 44] on input "Hide Paid Payouts" at bounding box center [1283, 47] width 12 height 9
checkbox input "false"
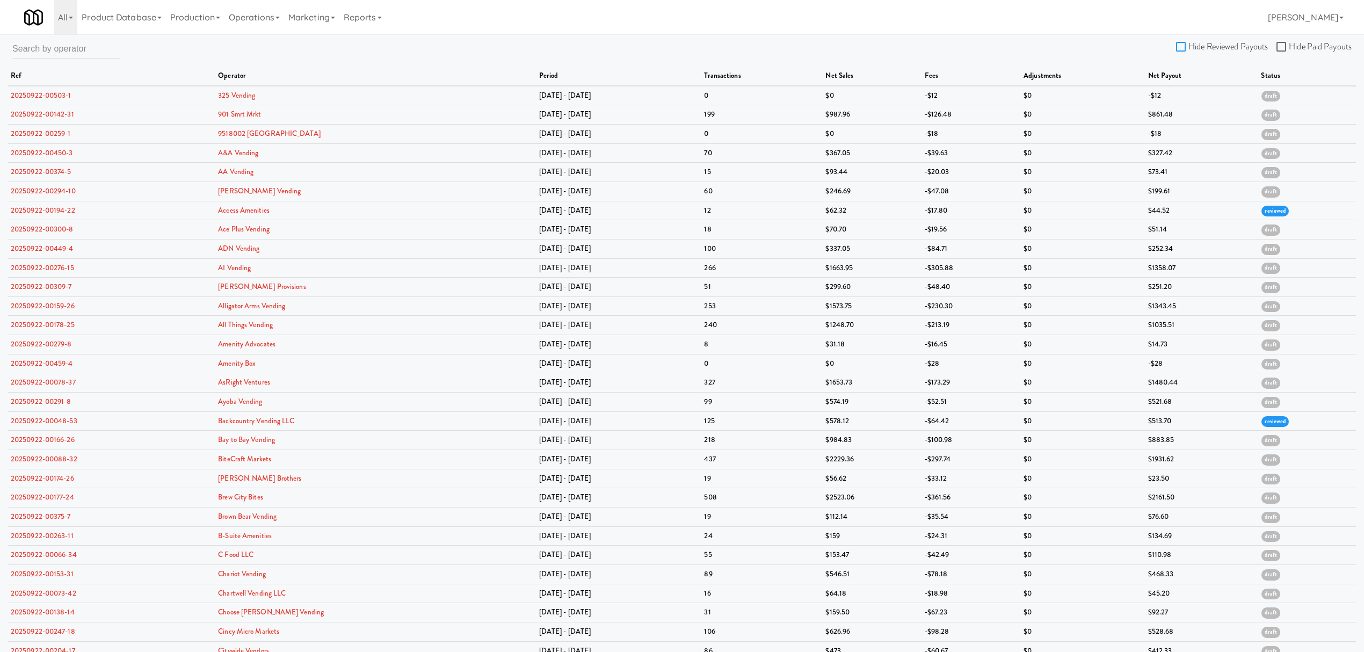
click at [1182, 47] on input "Hide Reviewed Payouts" at bounding box center [1182, 47] width 12 height 9
checkbox input "true"
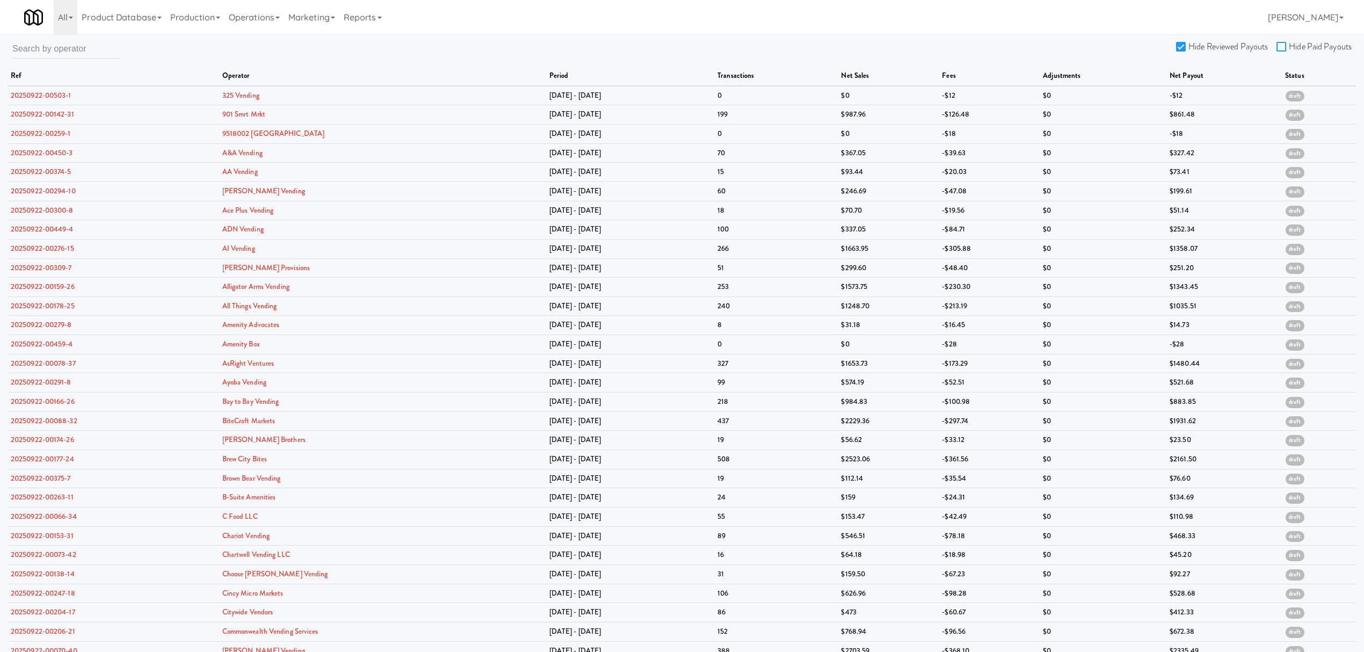
click at [1280, 47] on input "Hide Paid Payouts" at bounding box center [1283, 47] width 12 height 9
checkbox input "true"
click at [50, 96] on link "20250922-00503-1" at bounding box center [41, 95] width 61 height 10
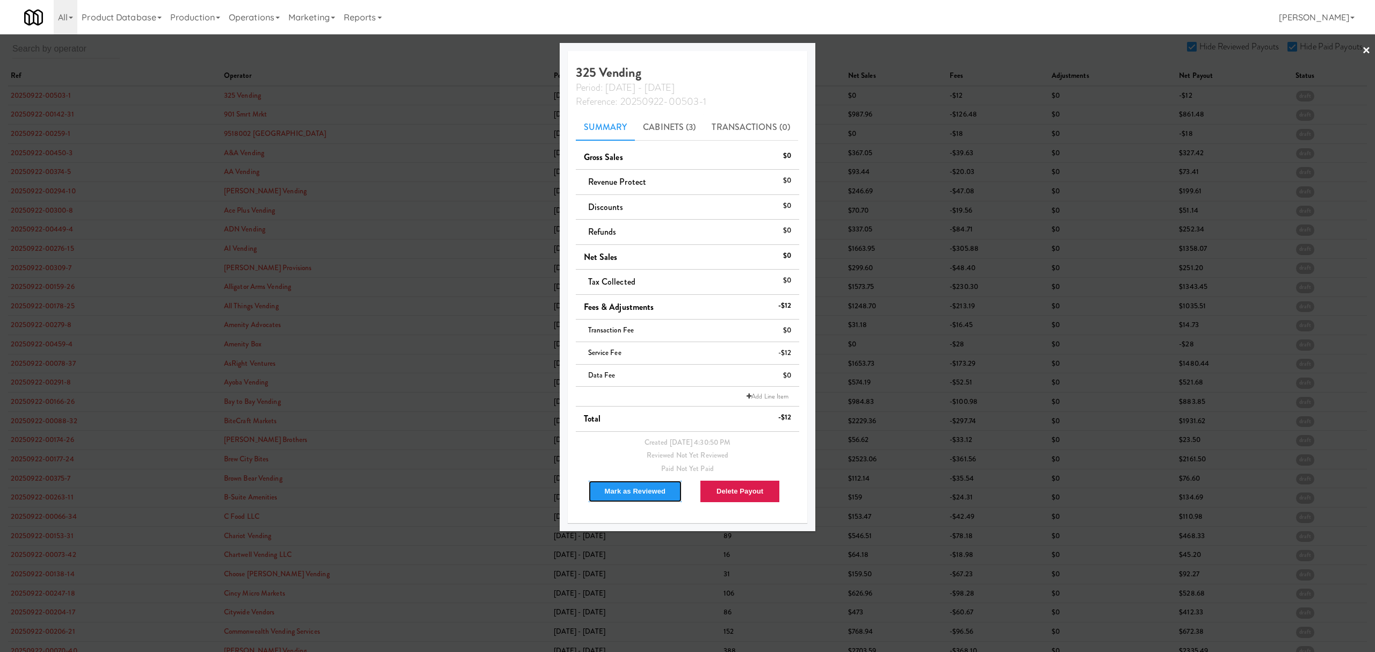
click at [632, 490] on button "Mark as Reviewed" at bounding box center [635, 491] width 95 height 23
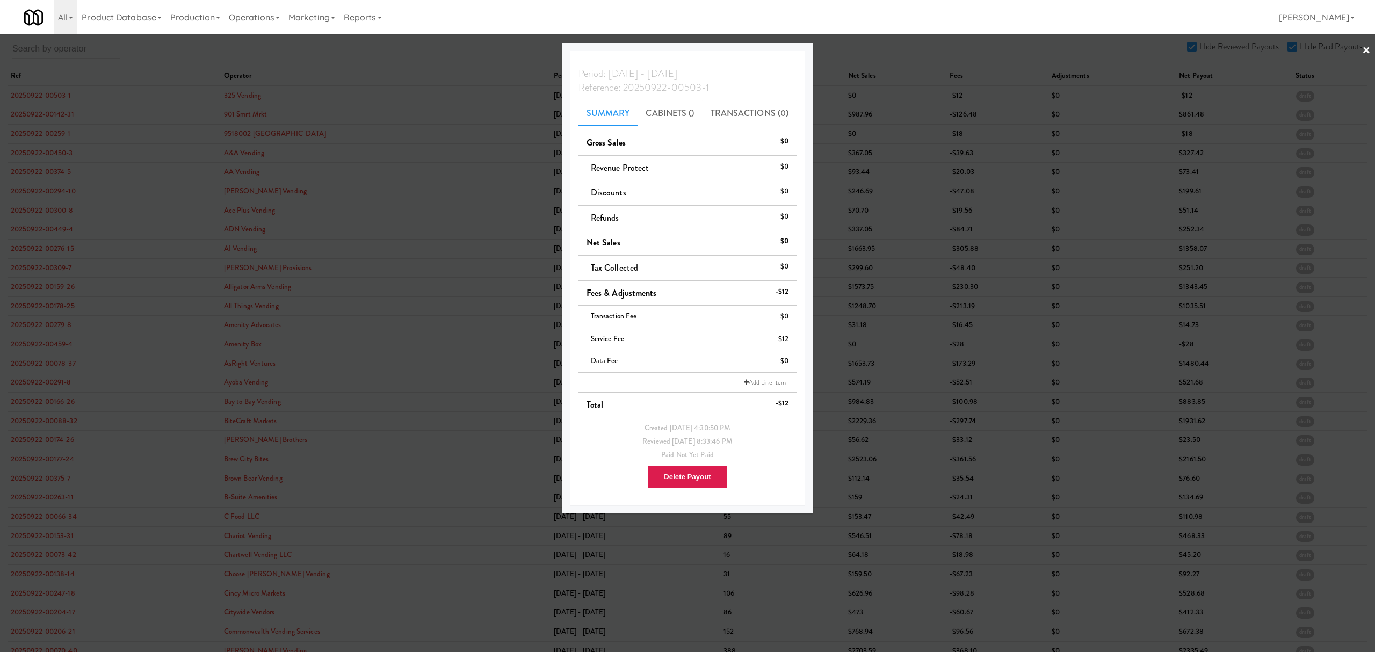
click at [26, 115] on div at bounding box center [687, 326] width 1375 height 652
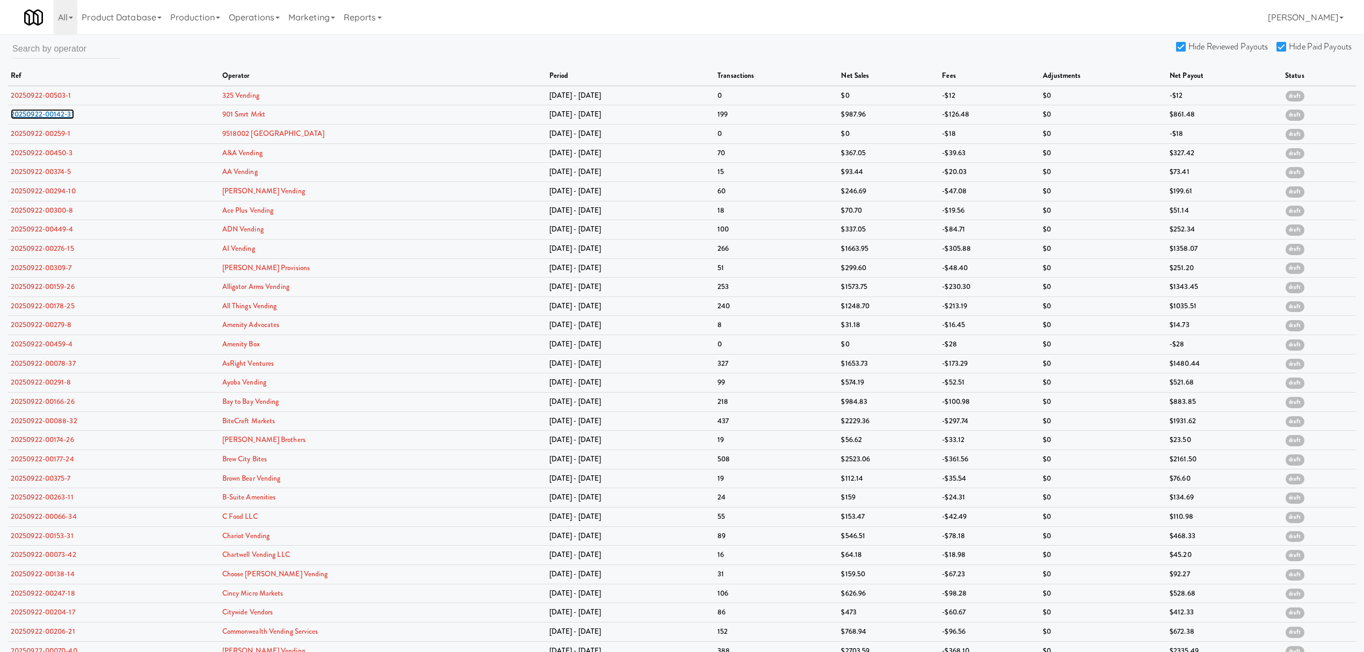
click at [26, 115] on link "20250922-00142-31" at bounding box center [42, 114] width 63 height 10
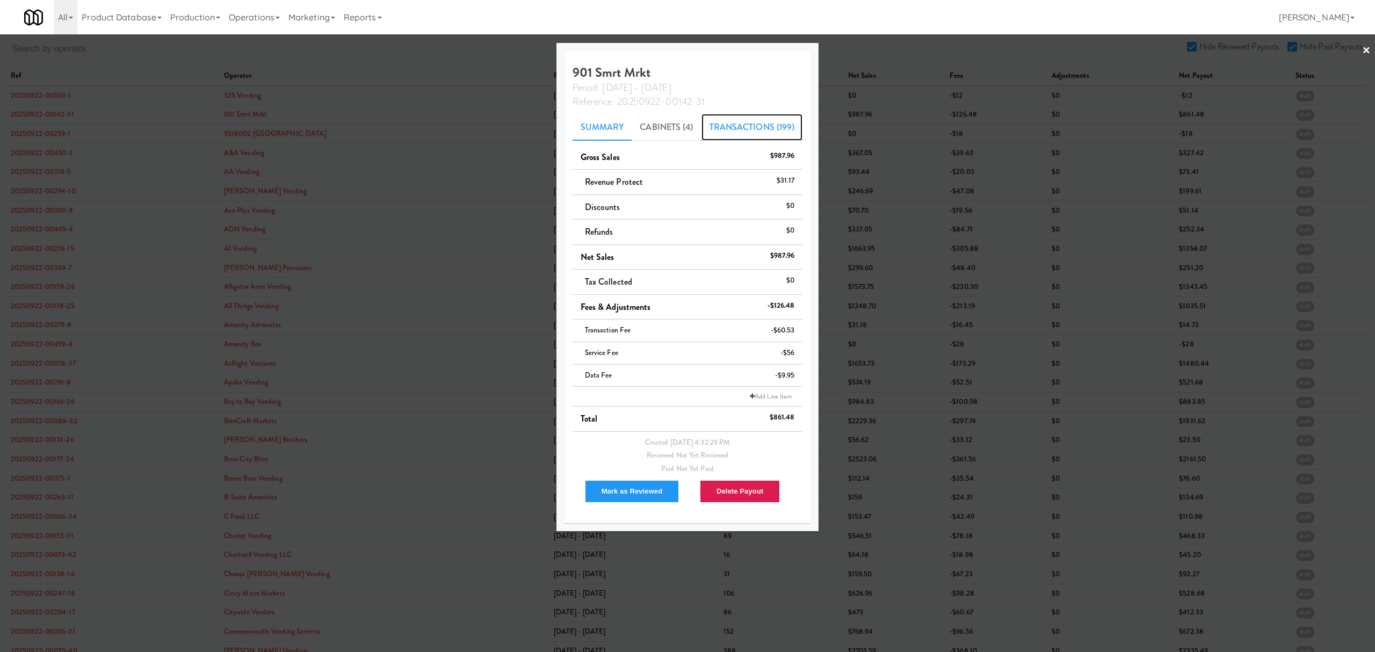
click at [759, 132] on link "Transactions (199)" at bounding box center [752, 127] width 102 height 27
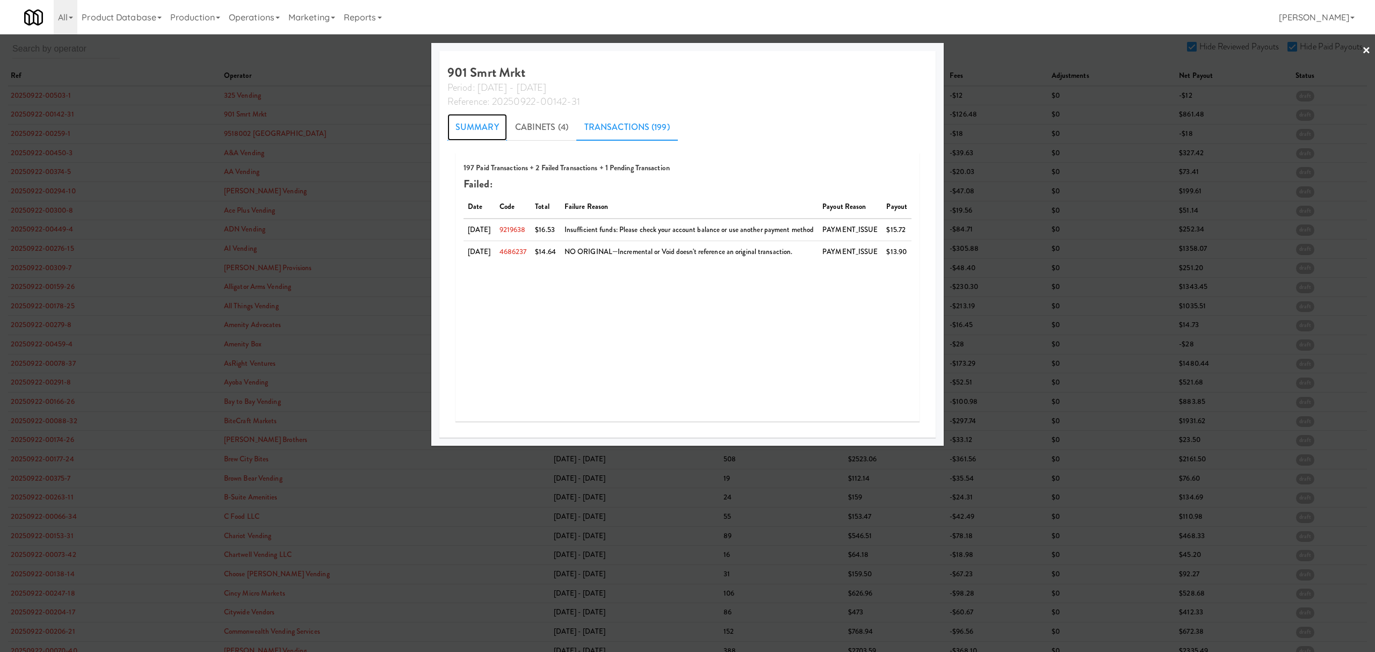
click at [466, 121] on link "Summary" at bounding box center [477, 127] width 60 height 27
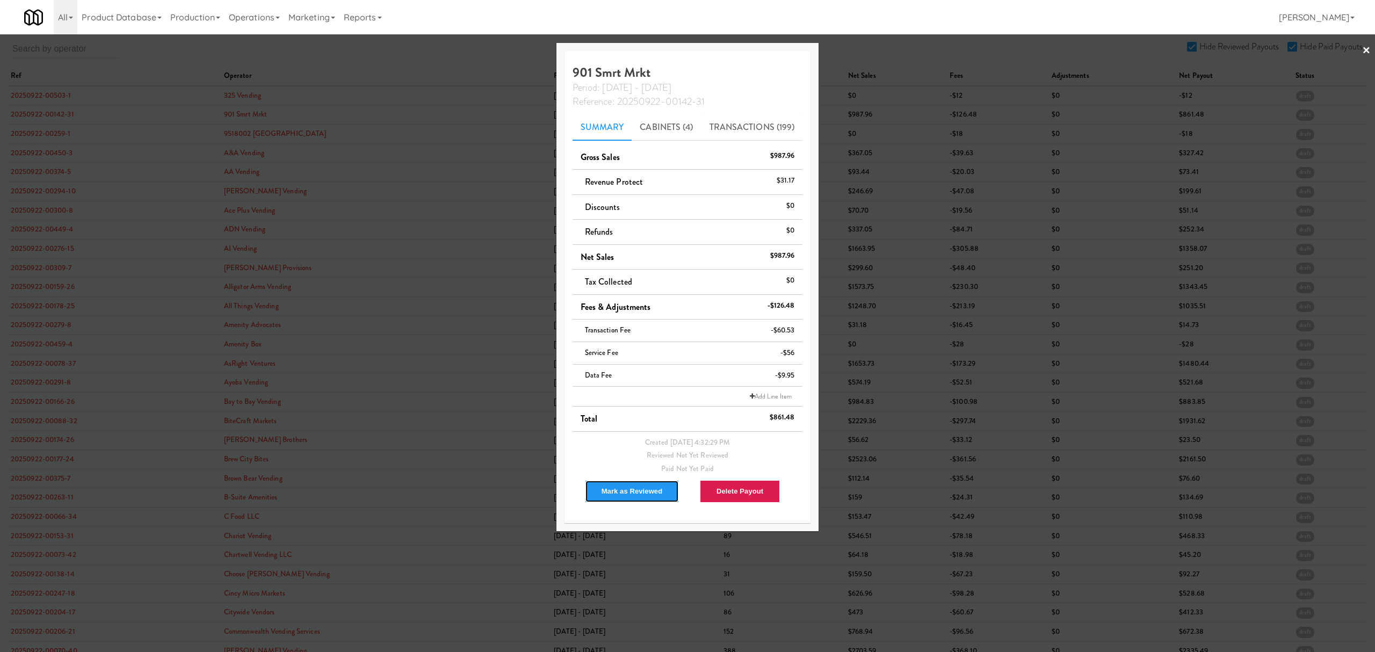
click at [617, 501] on button "Mark as Reviewed" at bounding box center [632, 491] width 95 height 23
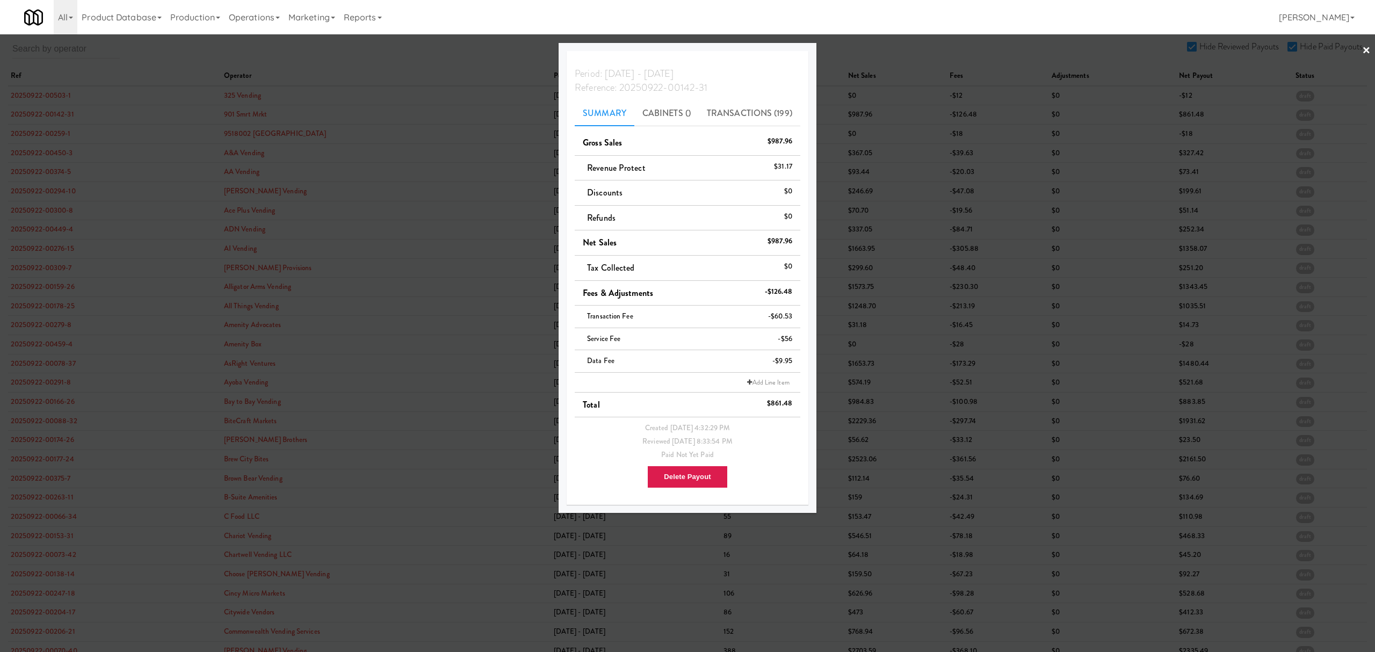
click at [26, 136] on div at bounding box center [687, 326] width 1375 height 652
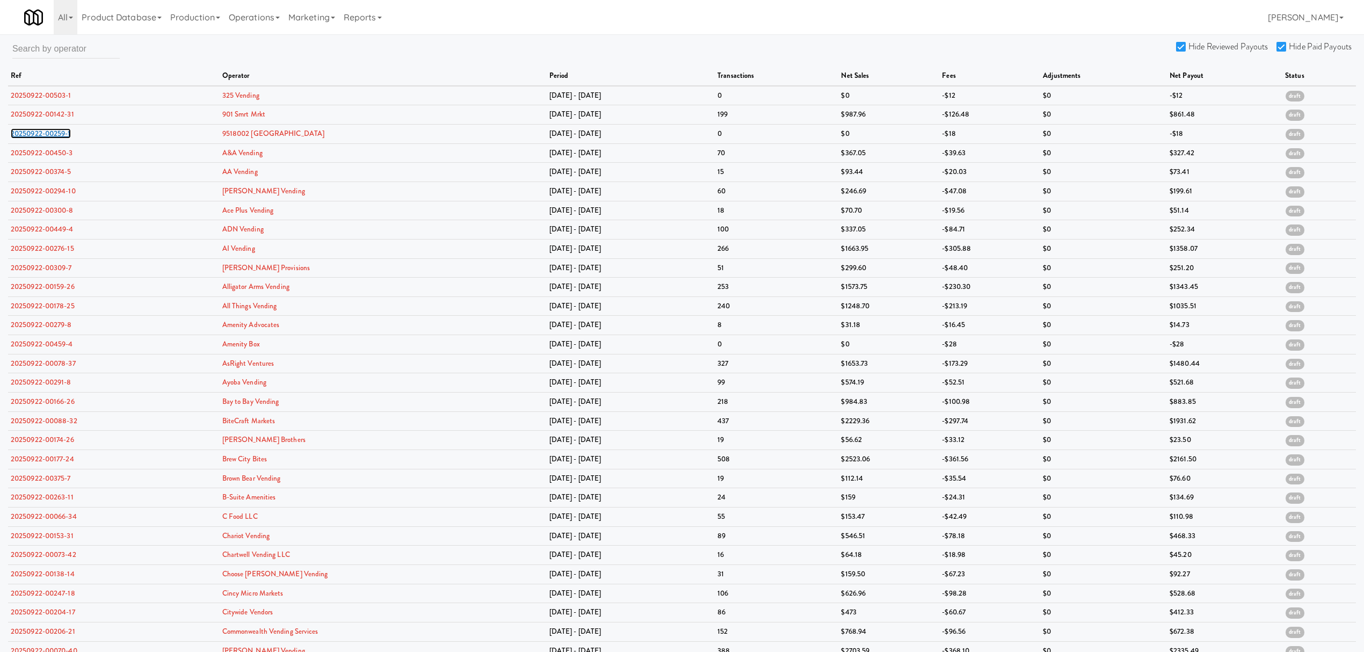
click at [26, 136] on link "20250922-00259-1" at bounding box center [41, 133] width 60 height 10
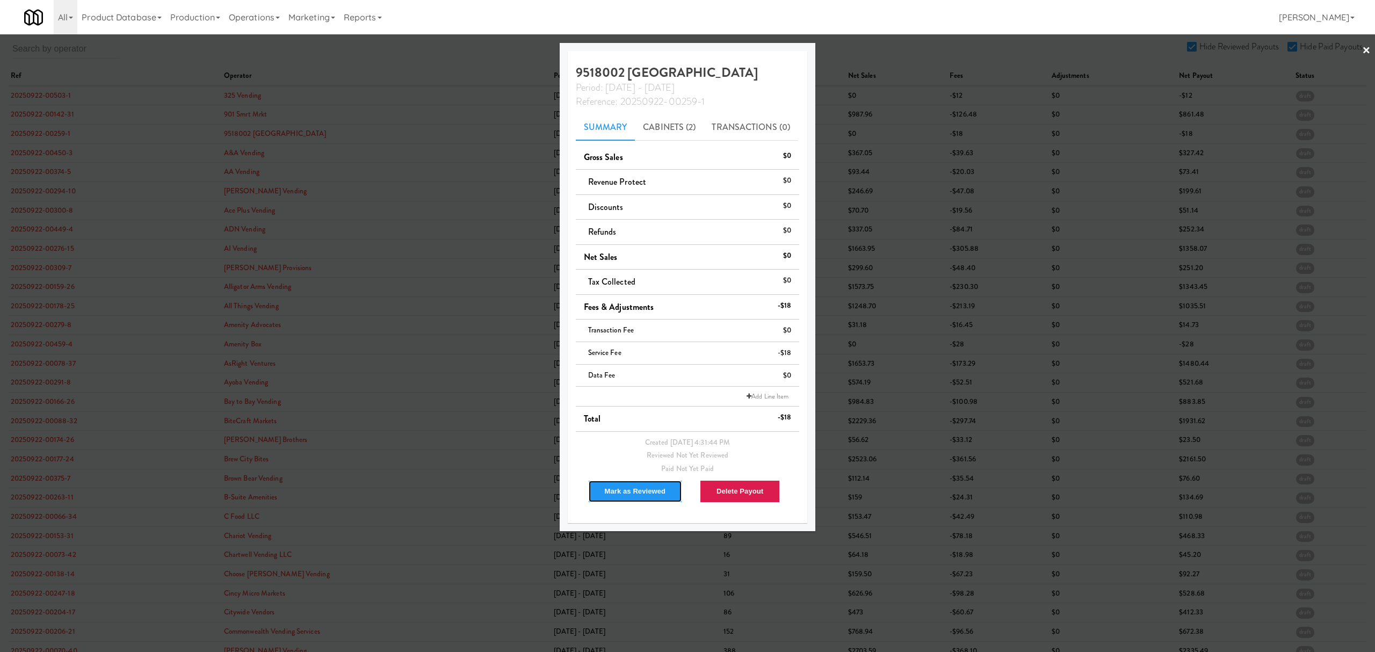
click at [630, 488] on button "Mark as Reviewed" at bounding box center [635, 491] width 95 height 23
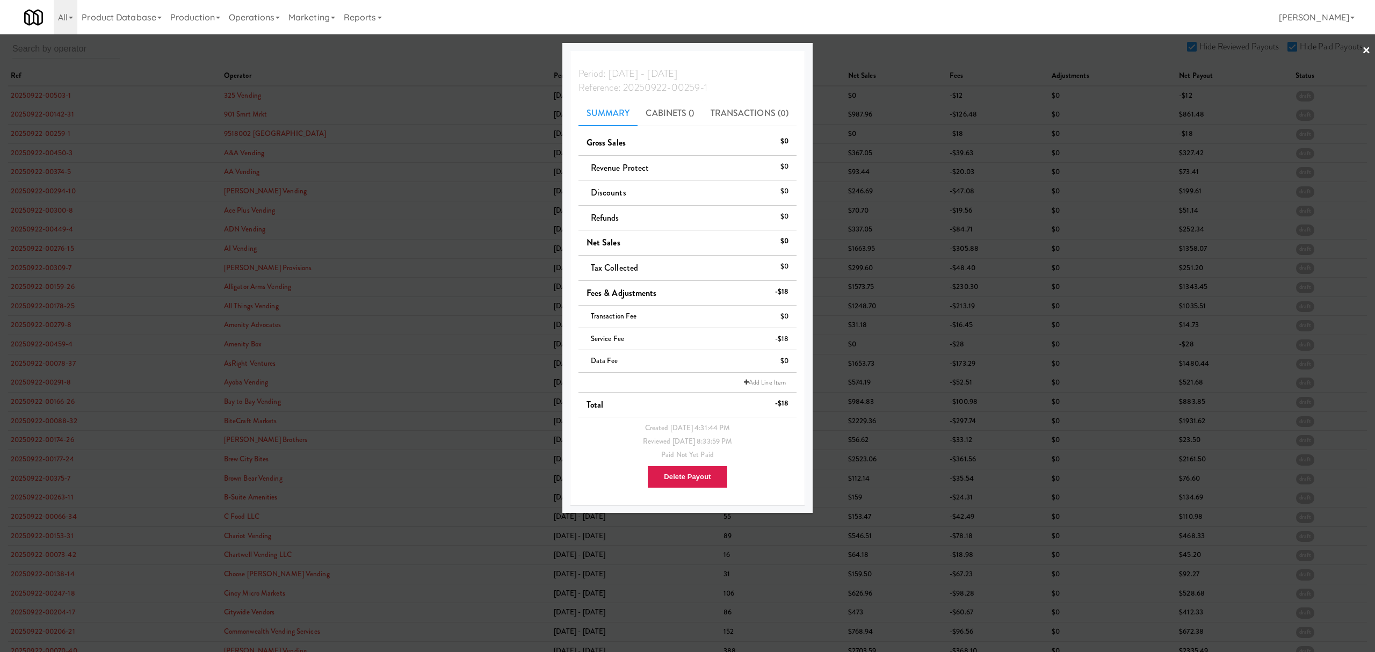
click at [35, 150] on div at bounding box center [687, 326] width 1375 height 652
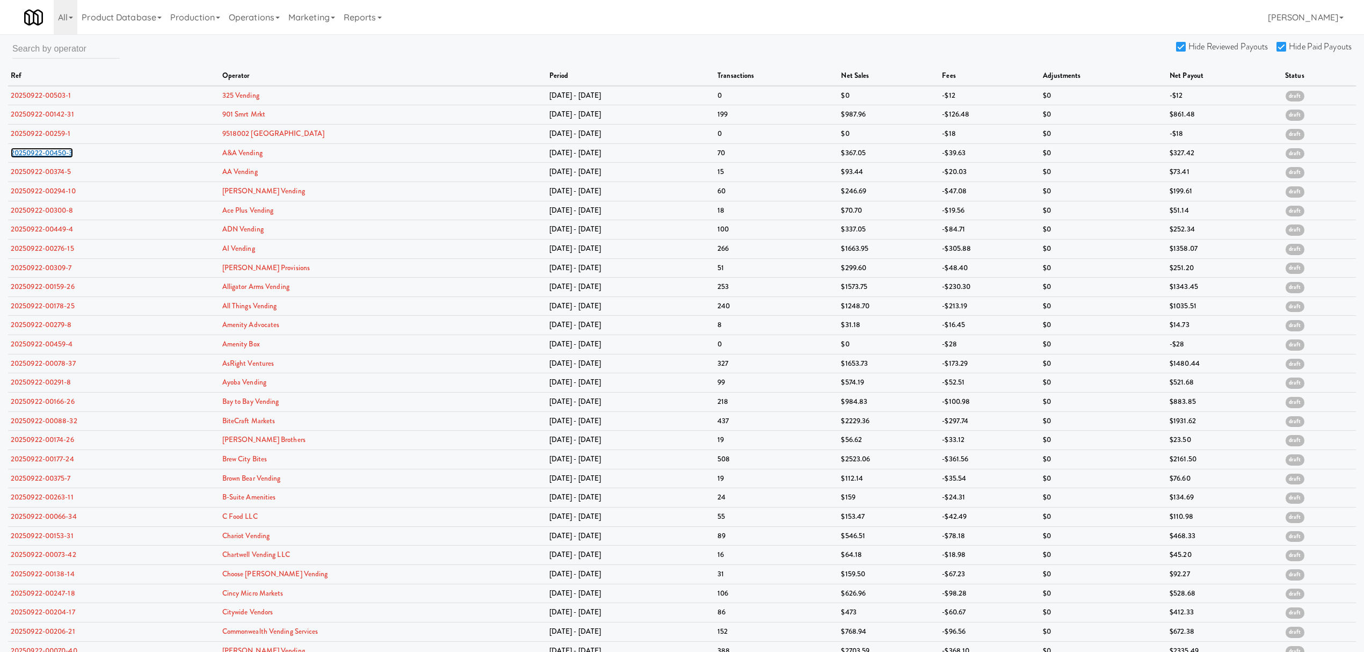
click at [35, 150] on link "20250922-00450-3" at bounding box center [42, 153] width 62 height 10
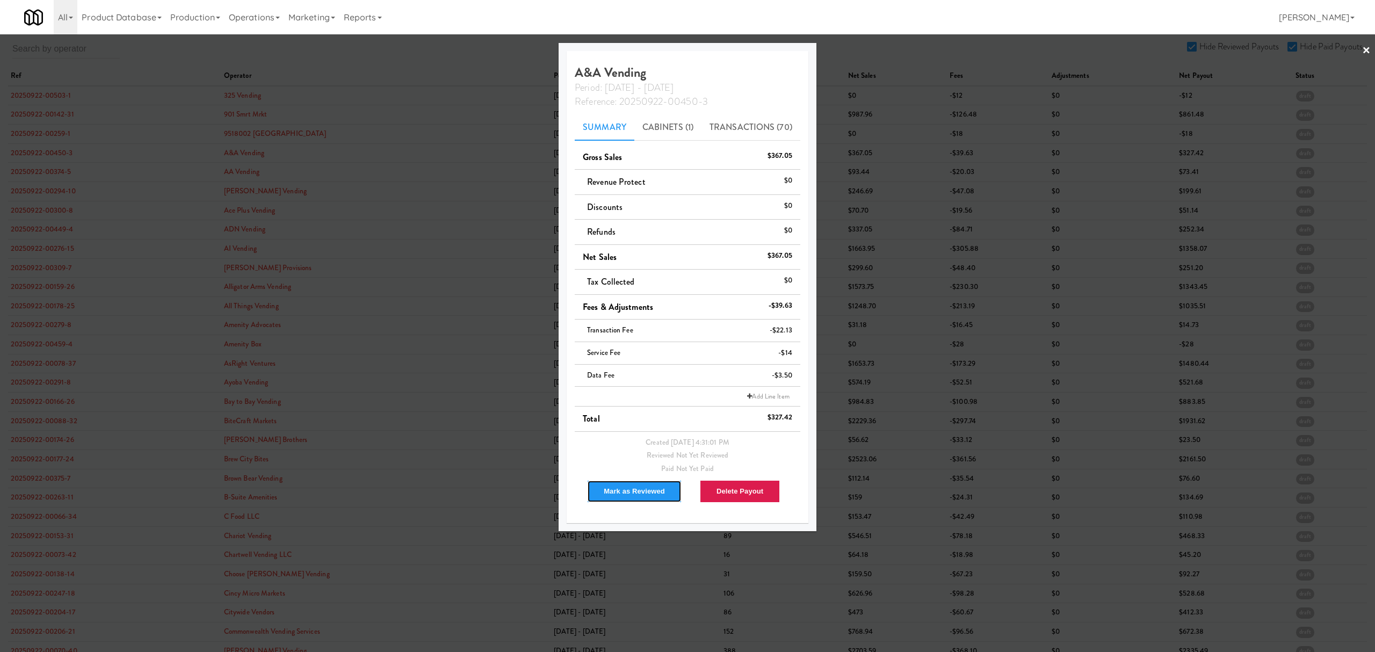
click at [619, 488] on button "Mark as Reviewed" at bounding box center [634, 491] width 95 height 23
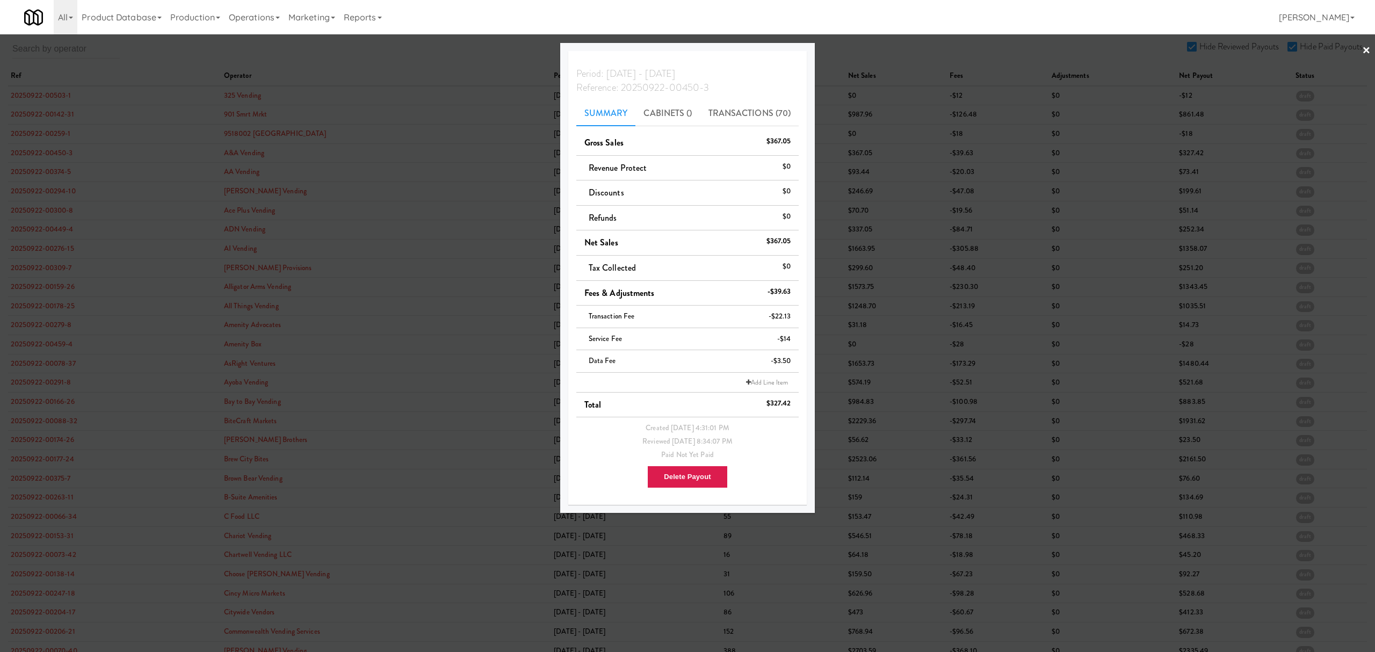
click at [38, 189] on div at bounding box center [687, 326] width 1375 height 652
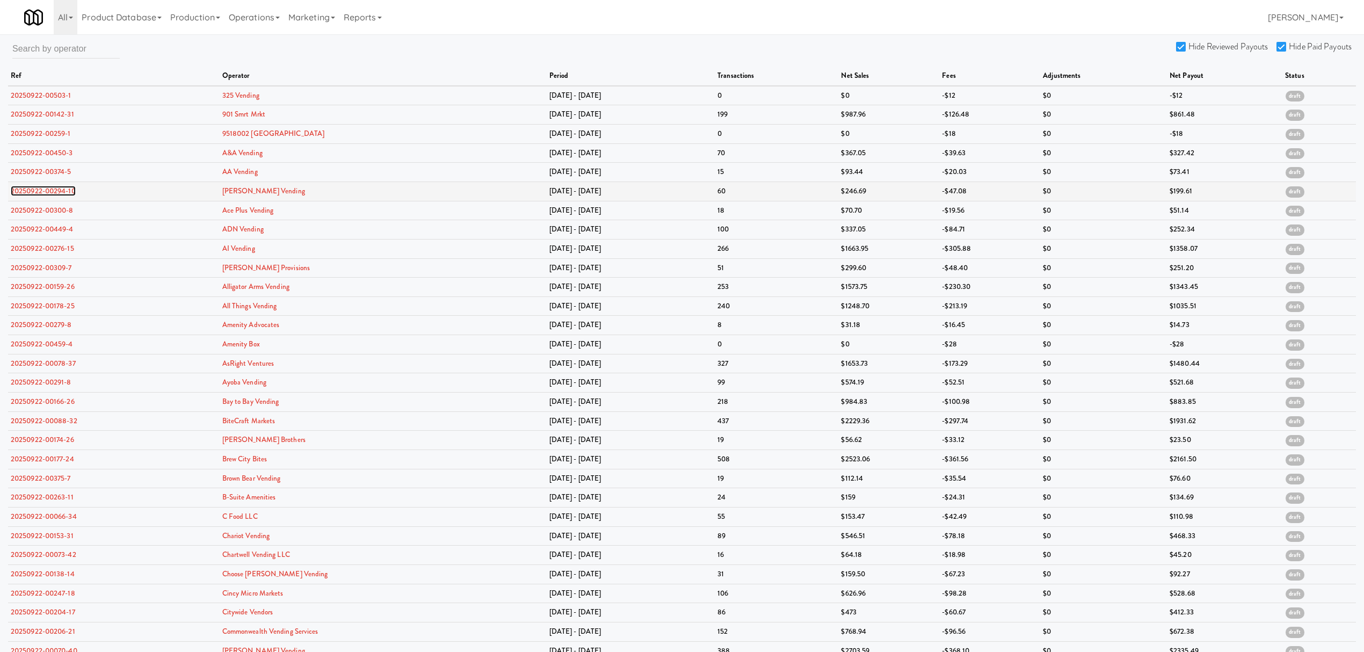
click at [38, 186] on link "20250922-00294-10" at bounding box center [43, 191] width 65 height 10
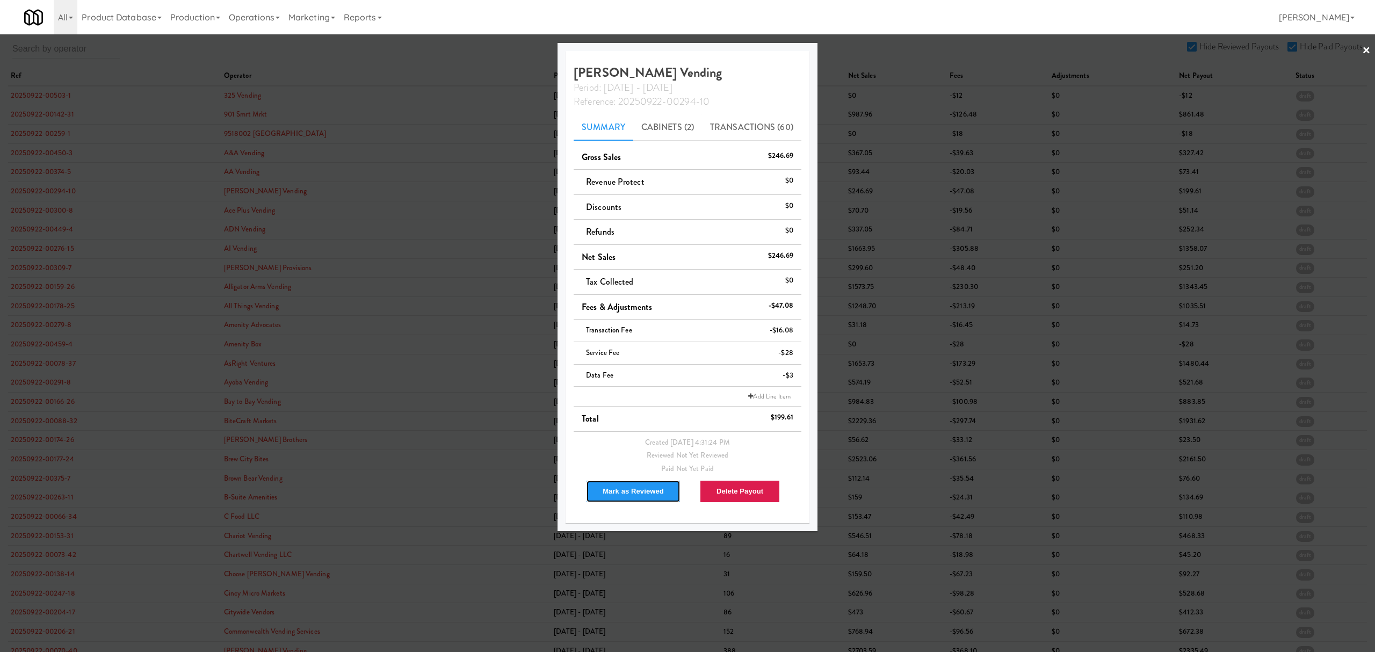
click at [606, 487] on button "Mark as Reviewed" at bounding box center [633, 491] width 95 height 23
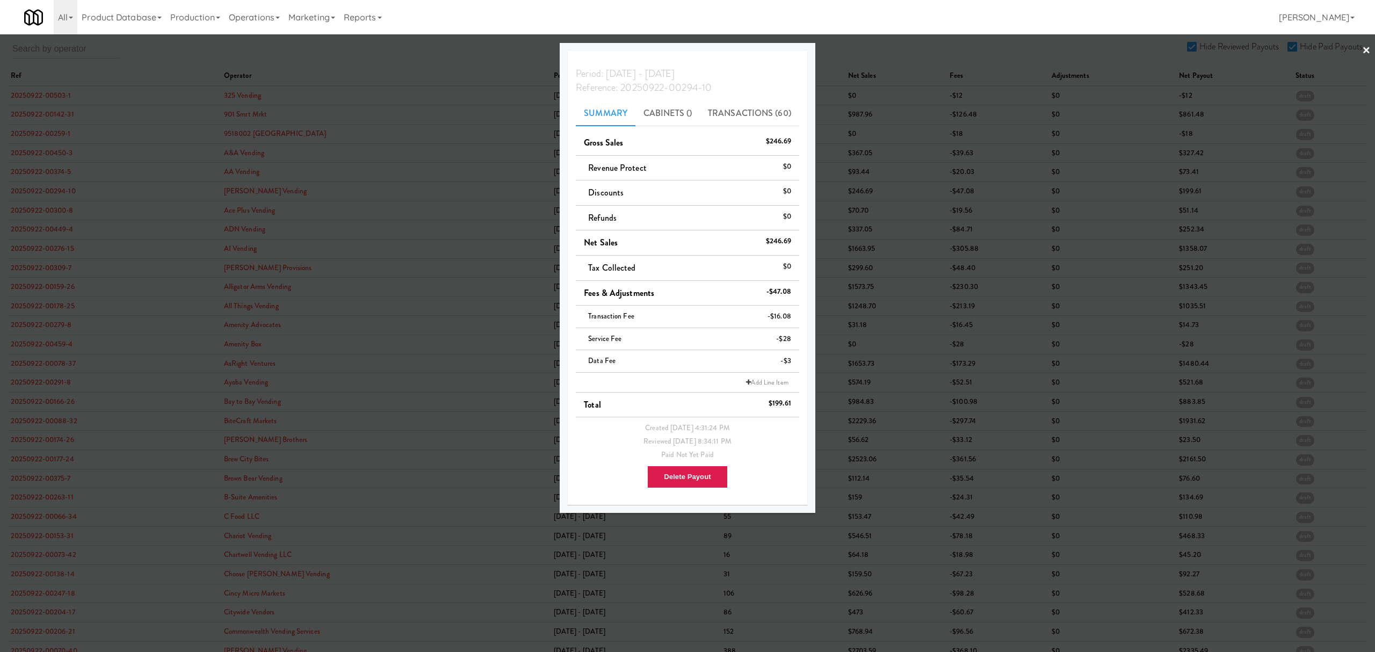
click at [10, 209] on div at bounding box center [687, 326] width 1375 height 652
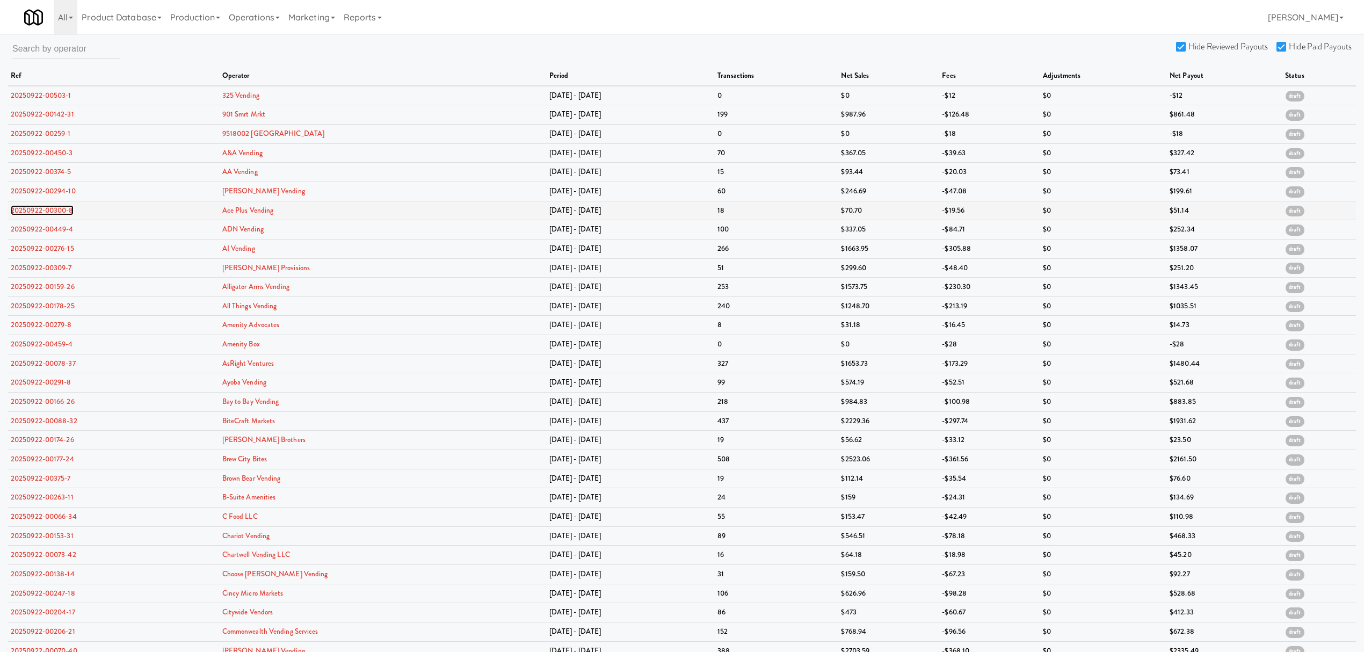
click at [16, 209] on link "20250922-00300-8" at bounding box center [42, 210] width 63 height 10
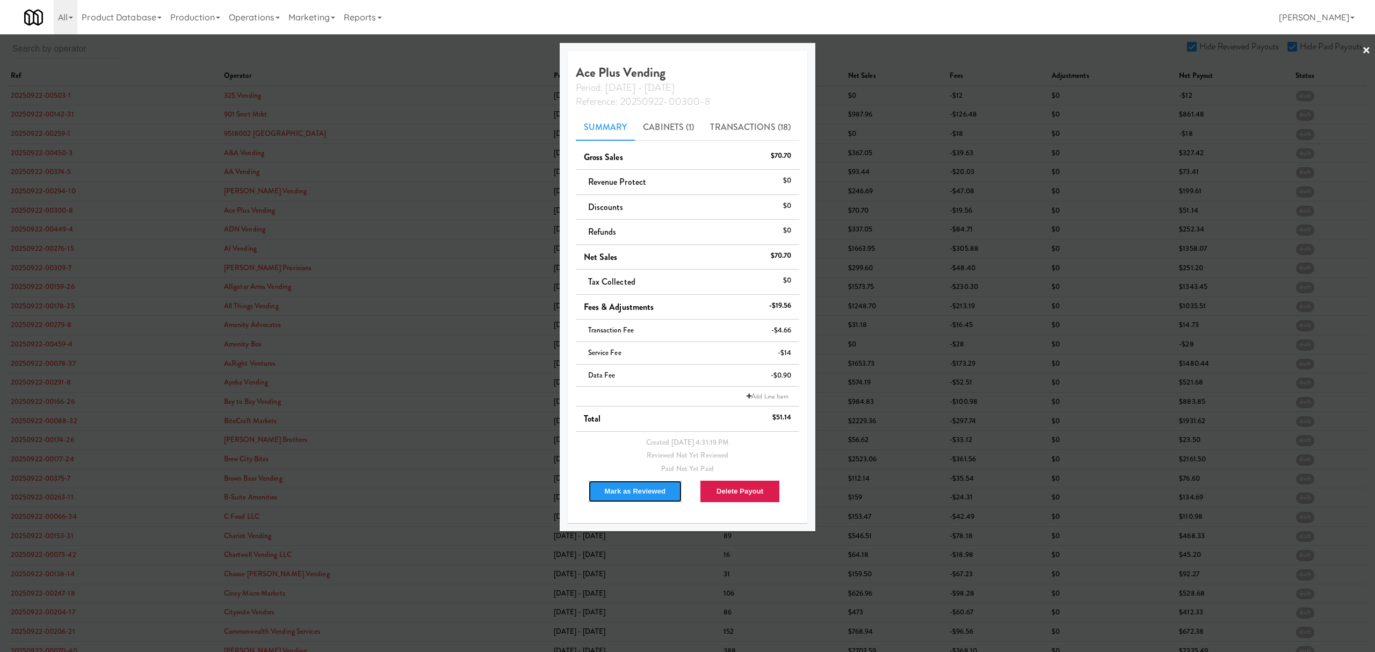
click at [621, 484] on button "Mark as Reviewed" at bounding box center [635, 491] width 95 height 23
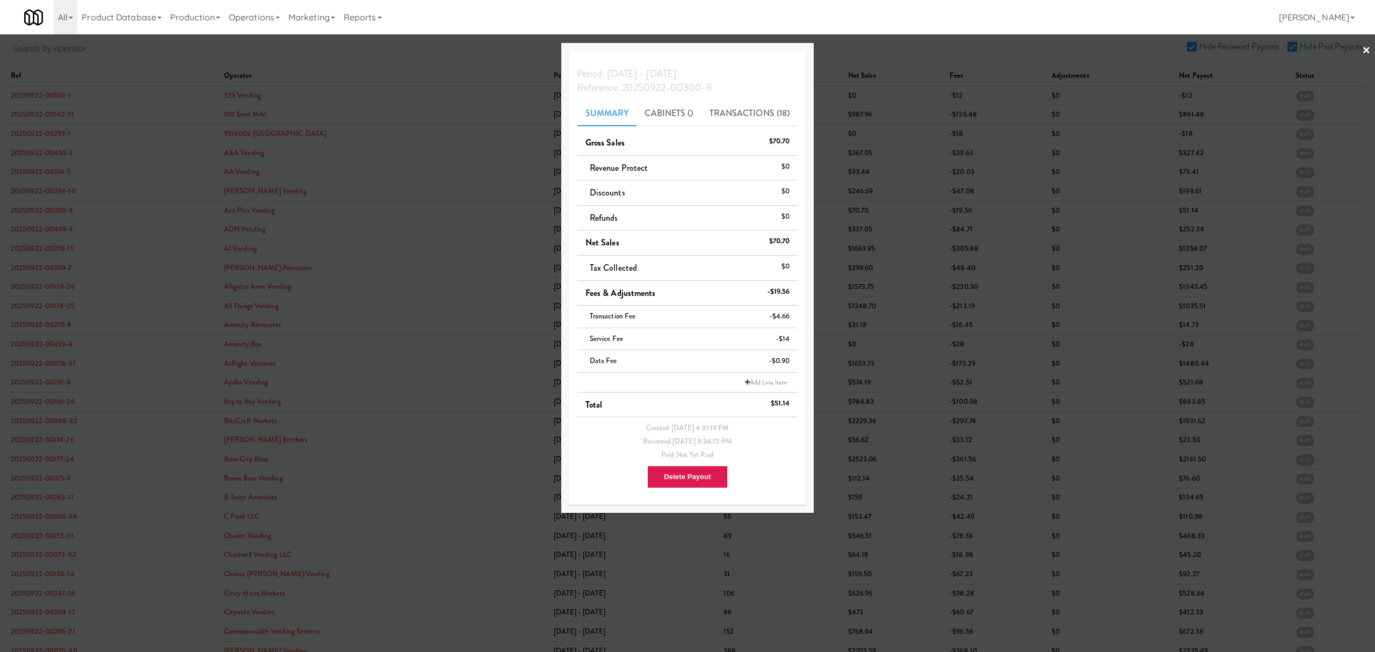
click at [40, 224] on div at bounding box center [687, 326] width 1375 height 652
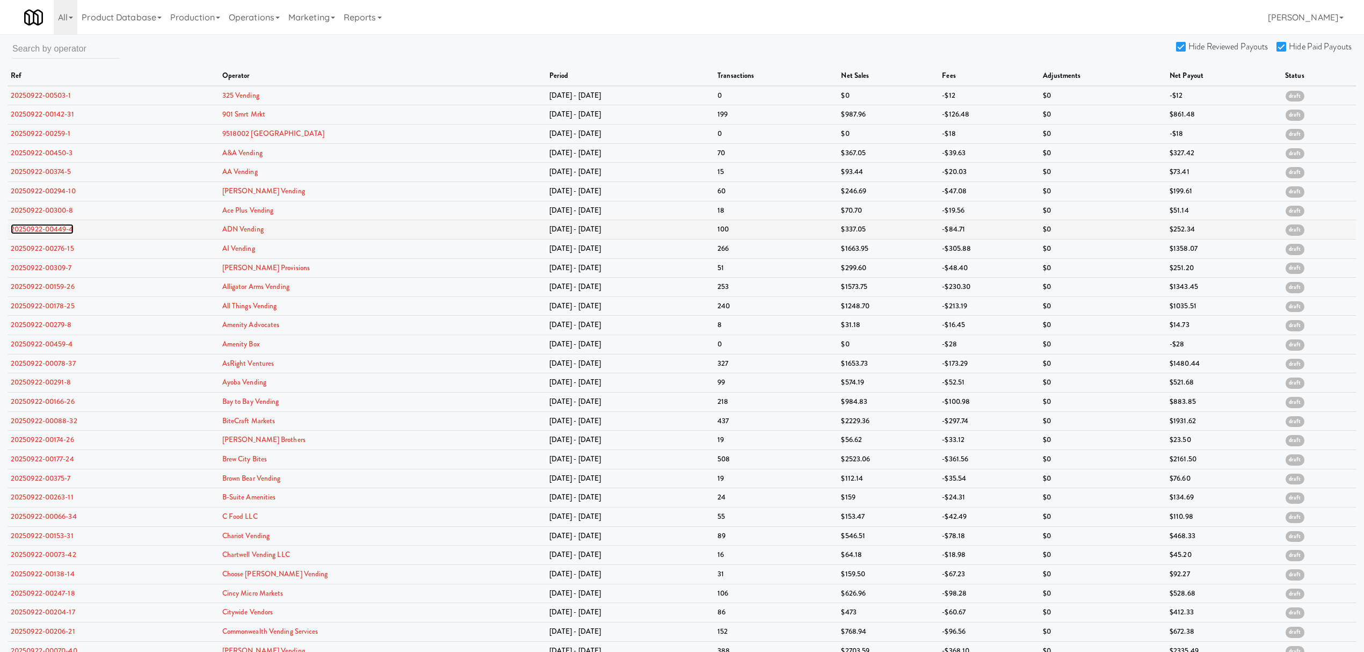
click at [40, 224] on link "20250922-00449-4" at bounding box center [42, 229] width 63 height 10
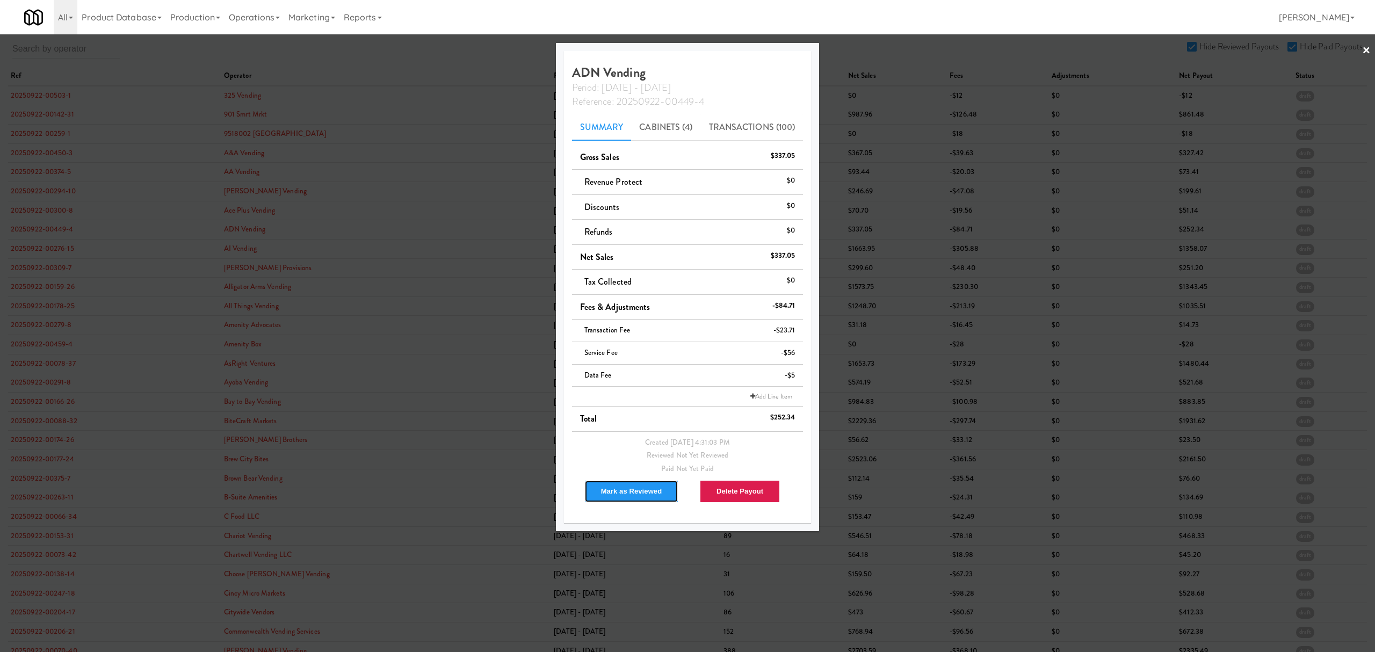
click at [608, 490] on button "Mark as Reviewed" at bounding box center [631, 491] width 95 height 23
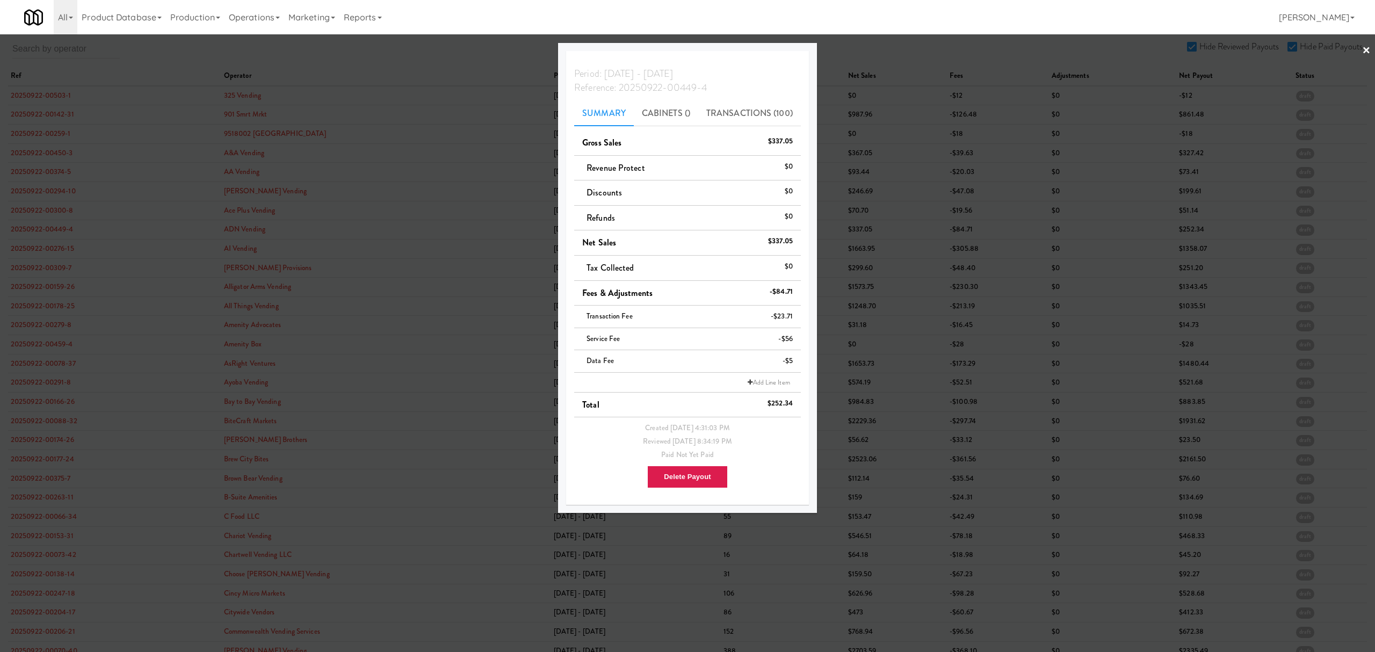
click at [31, 266] on div at bounding box center [687, 326] width 1375 height 652
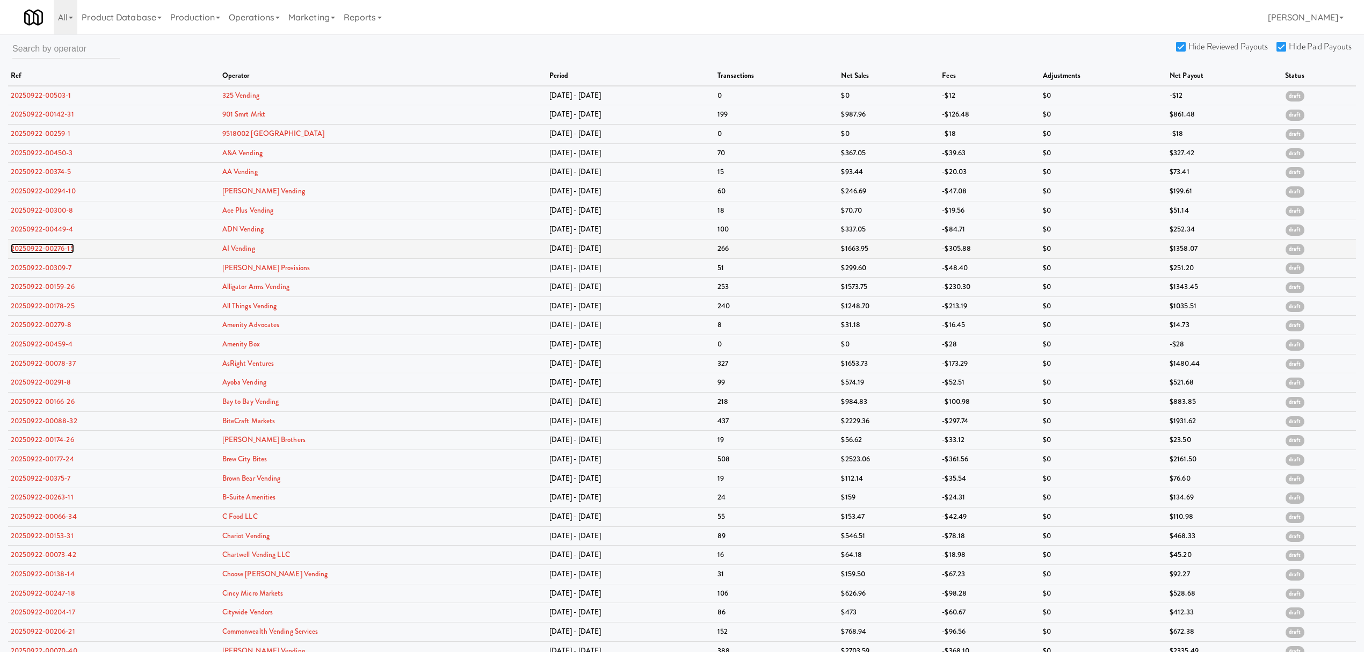
click at [42, 250] on link "20250922-00276-15" at bounding box center [42, 248] width 63 height 10
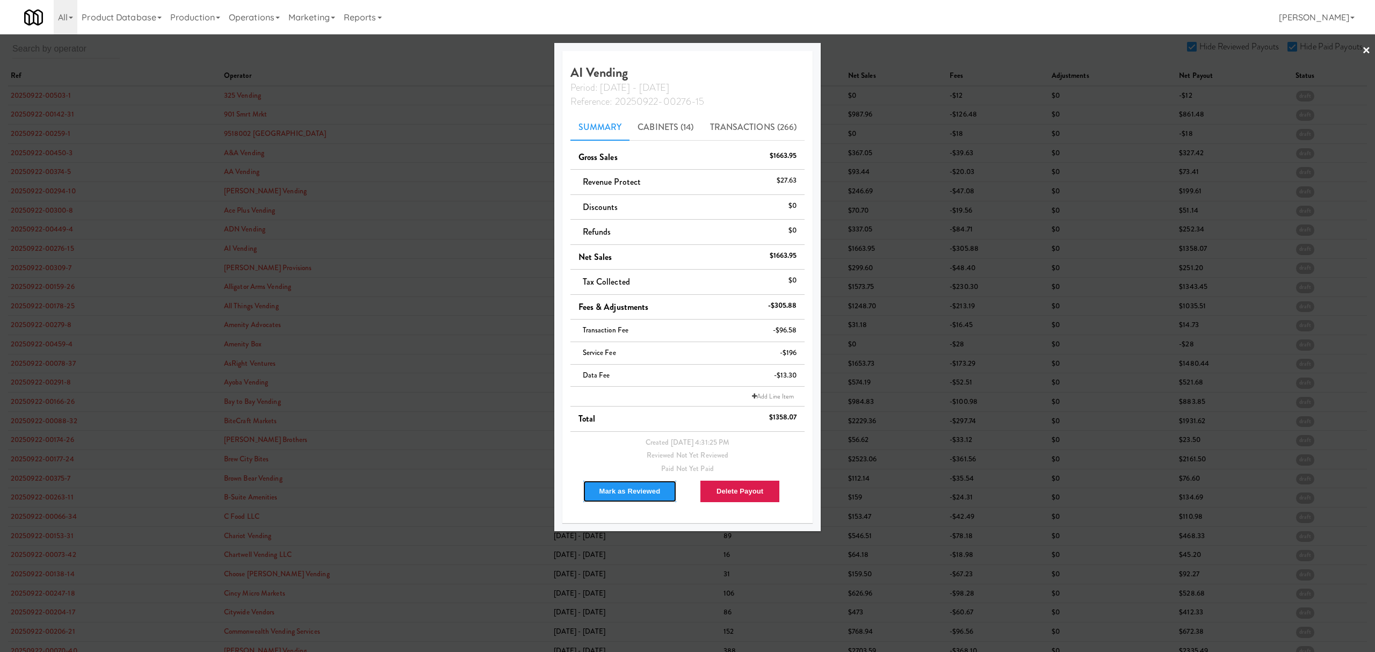
click at [627, 490] on button "Mark as Reviewed" at bounding box center [630, 491] width 95 height 23
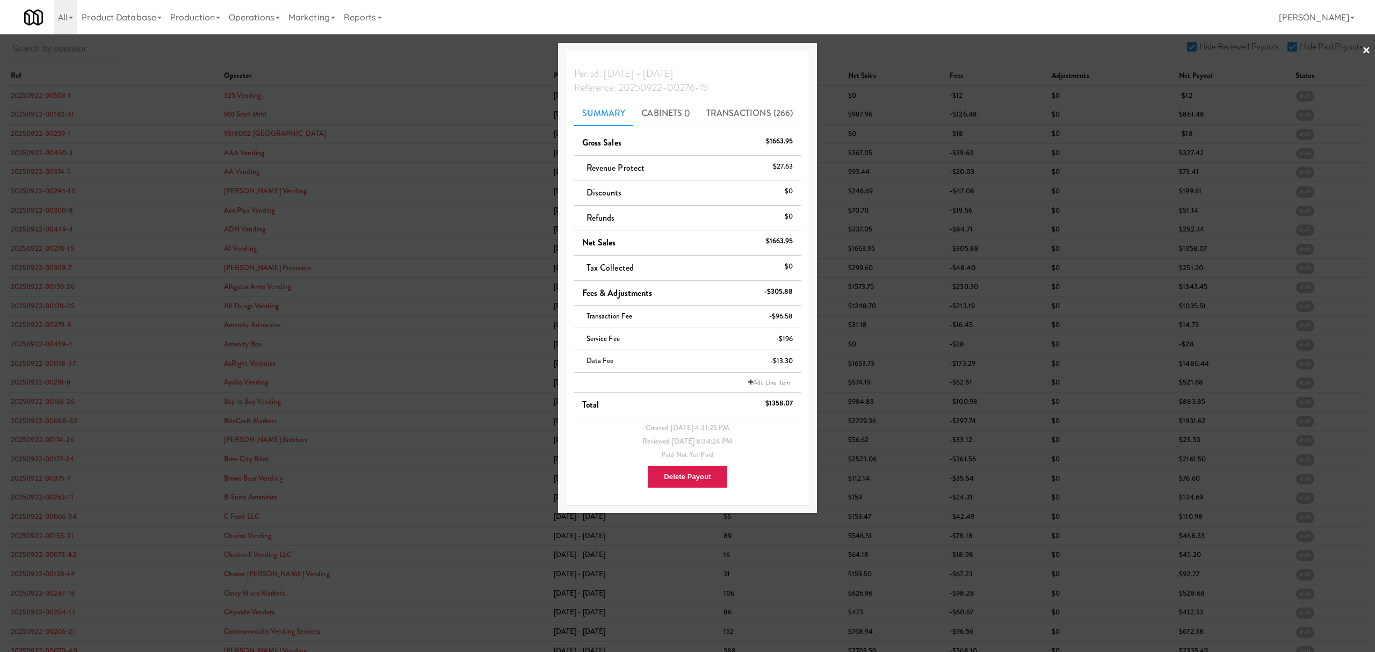
click at [44, 265] on div at bounding box center [687, 326] width 1375 height 652
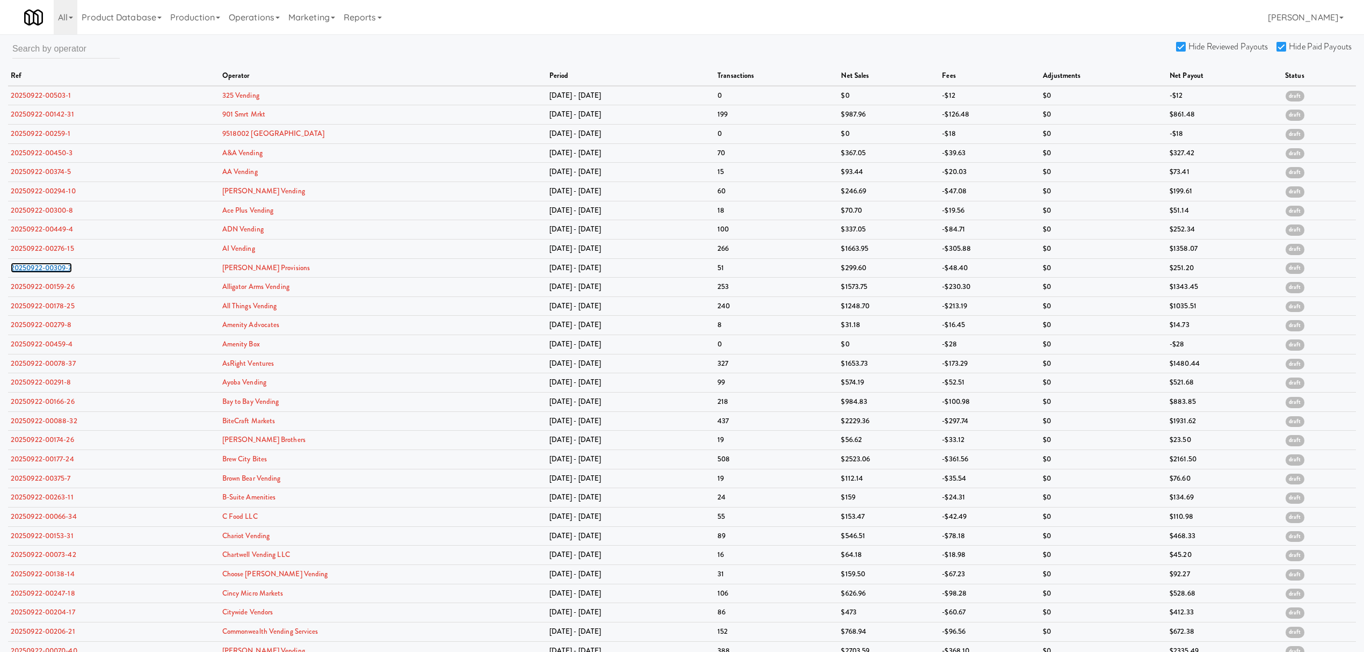
click at [44, 265] on link "20250922-00309-7" at bounding box center [41, 268] width 61 height 10
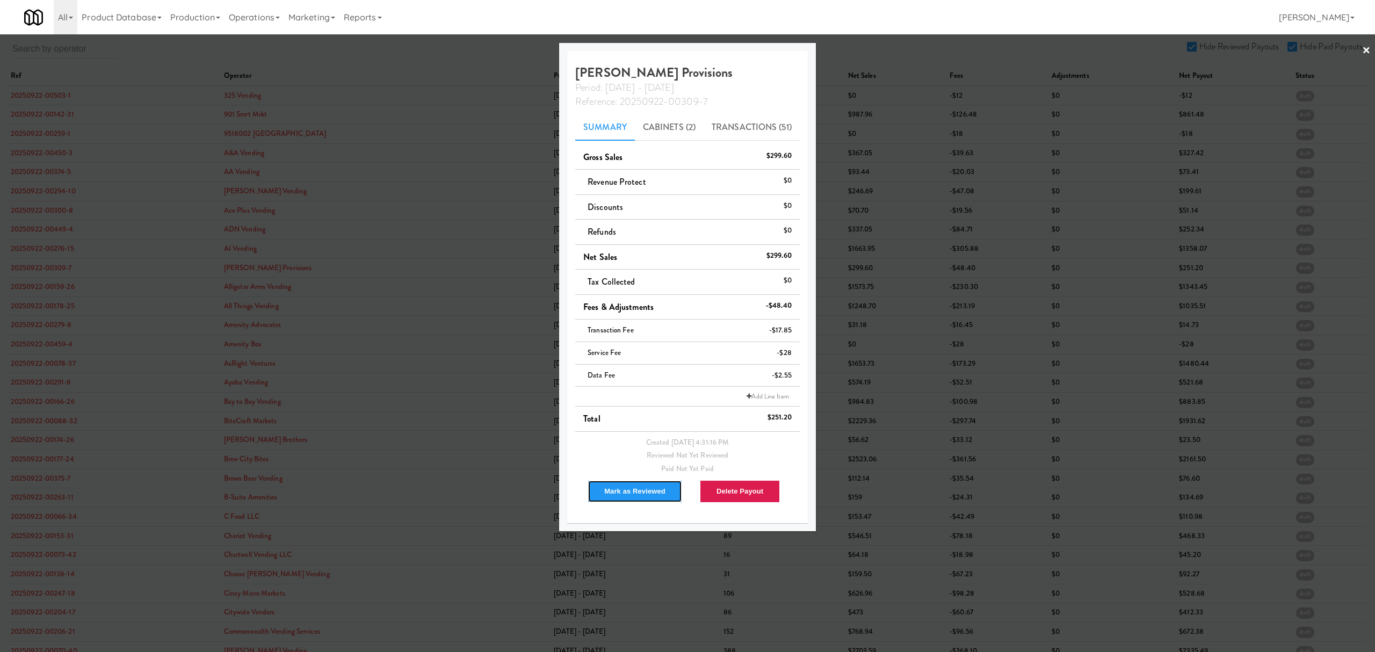
click at [631, 490] on button "Mark as Reviewed" at bounding box center [635, 491] width 95 height 23
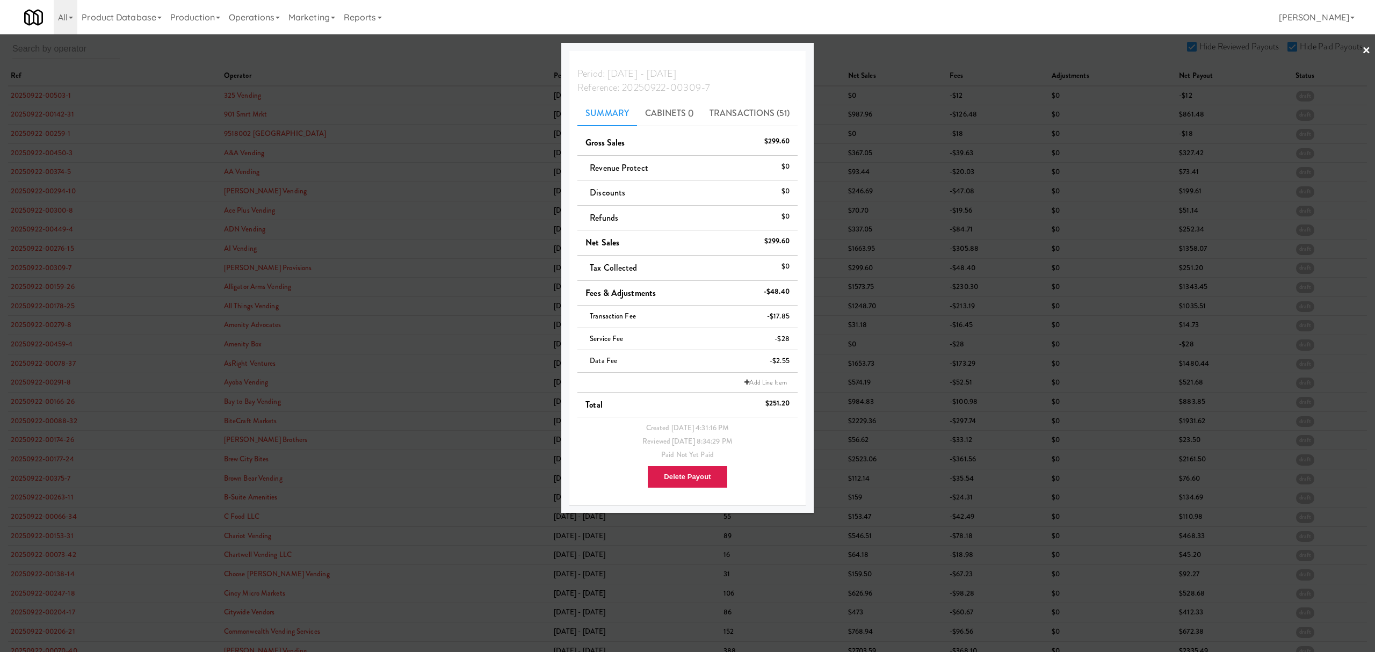
click at [61, 291] on div at bounding box center [687, 326] width 1375 height 652
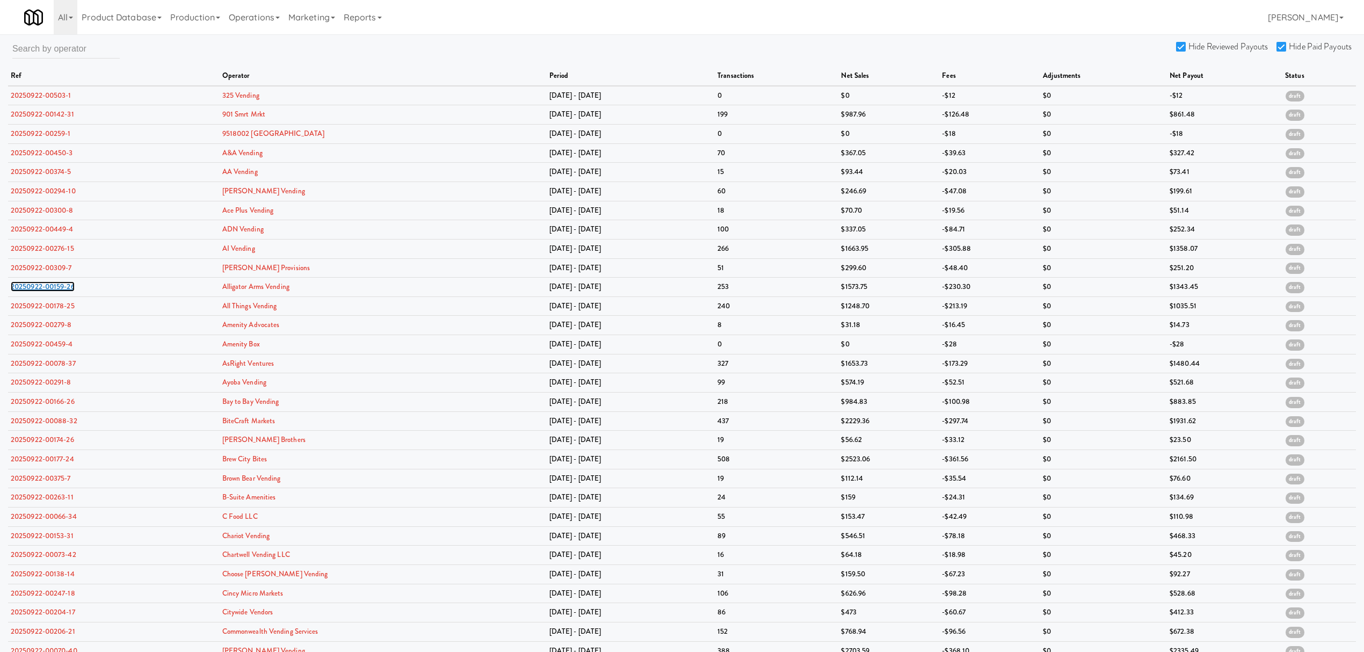
click at [61, 291] on link "20250922-00159-26" at bounding box center [43, 286] width 64 height 10
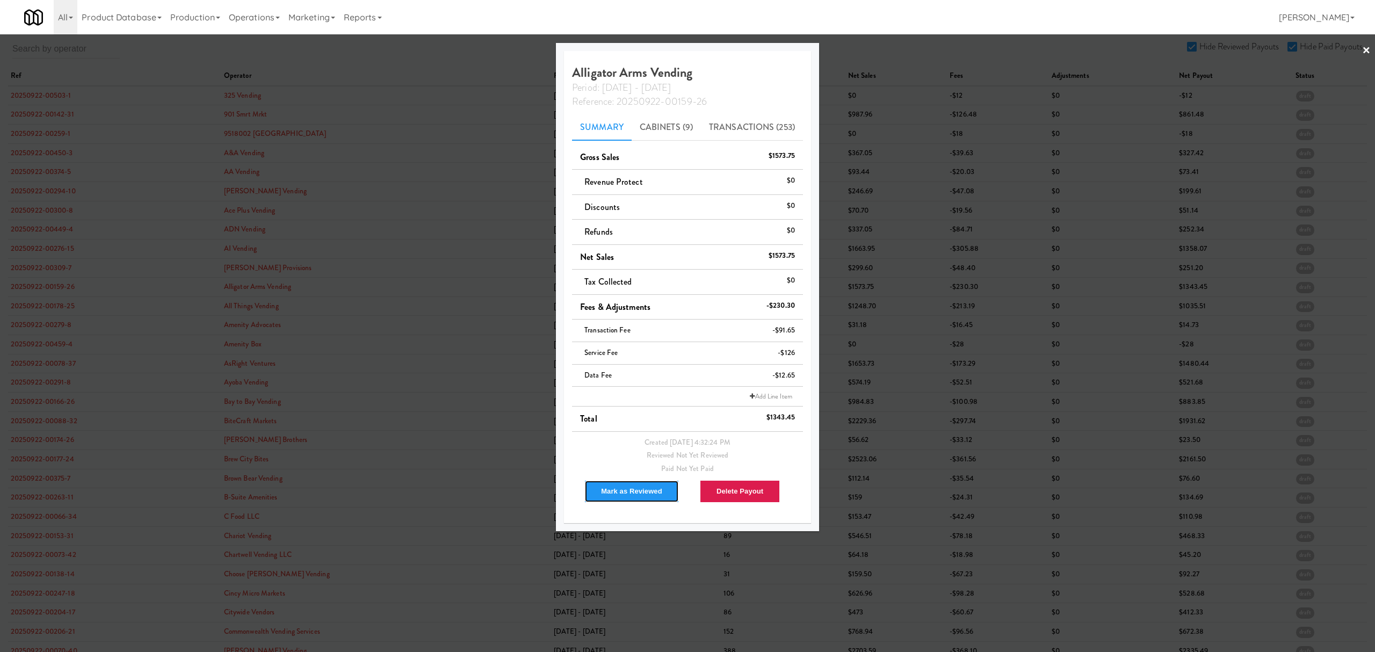
click at [614, 489] on button "Mark as Reviewed" at bounding box center [631, 491] width 95 height 23
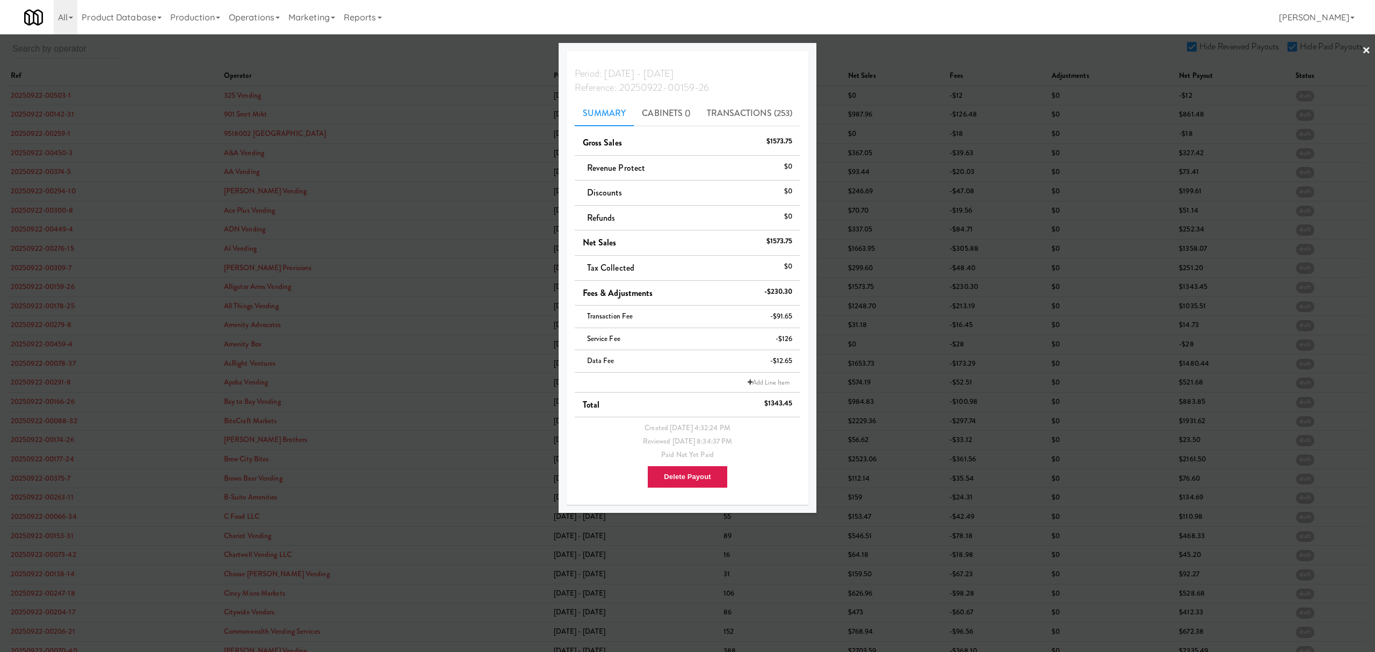
click at [48, 303] on div at bounding box center [687, 326] width 1375 height 652
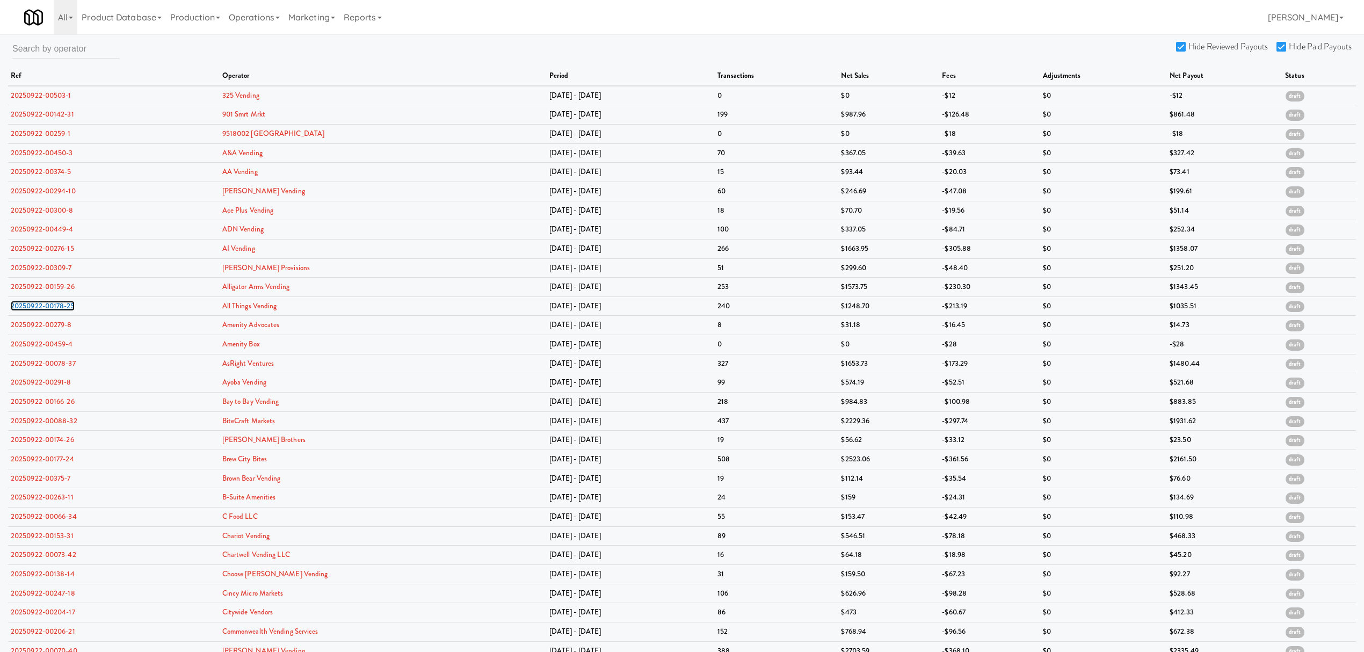
click at [48, 303] on link "20250922-00178-25" at bounding box center [43, 306] width 64 height 10
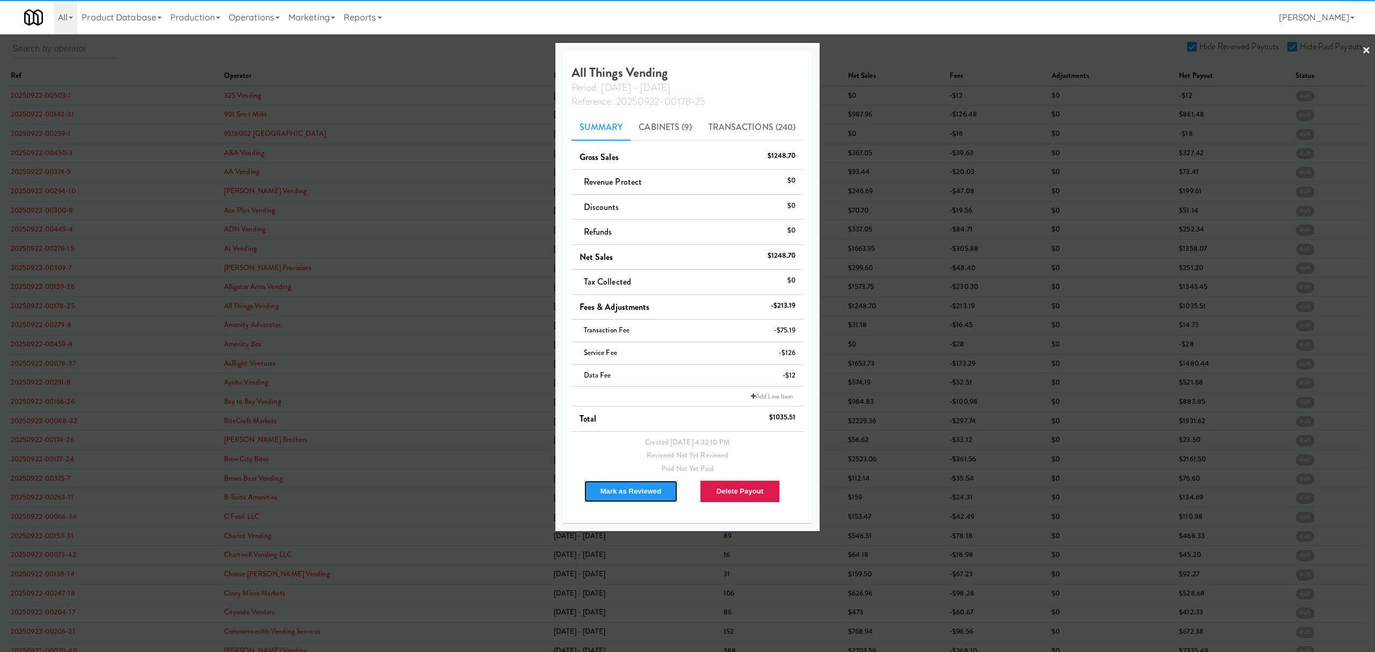
click at [618, 497] on button "Mark as Reviewed" at bounding box center [631, 491] width 95 height 23
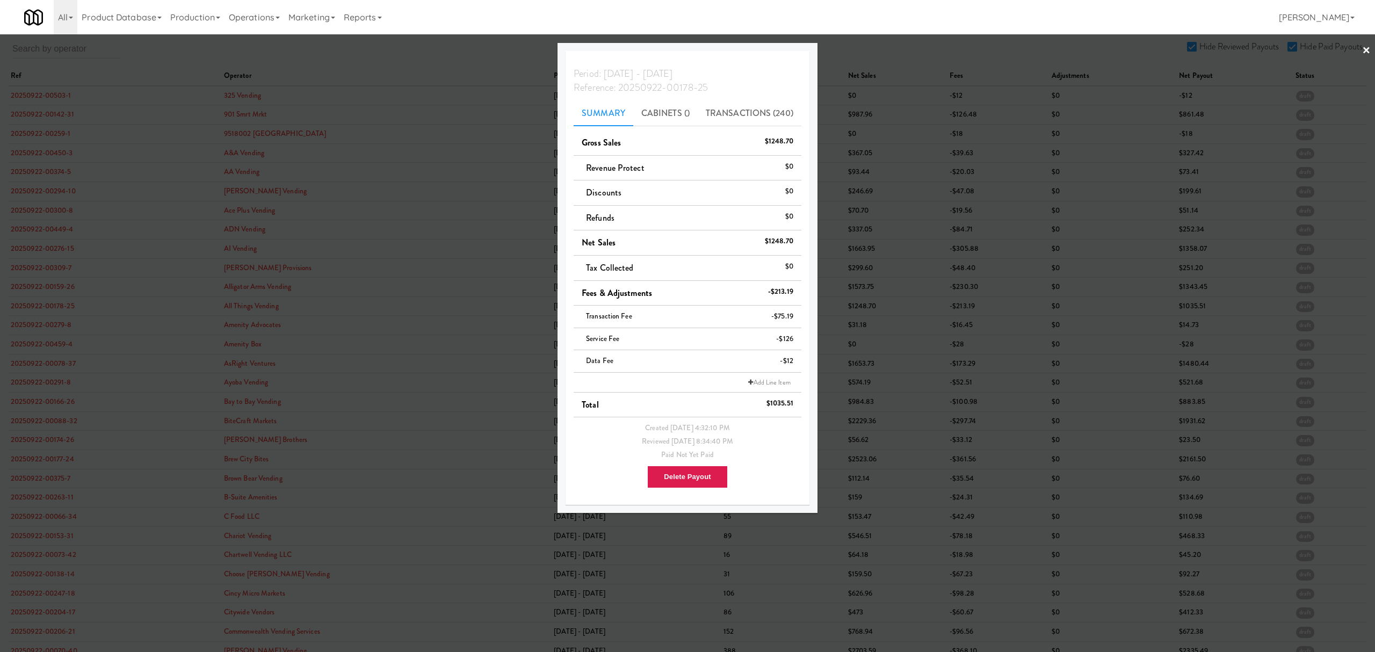
click at [54, 325] on div at bounding box center [687, 326] width 1375 height 652
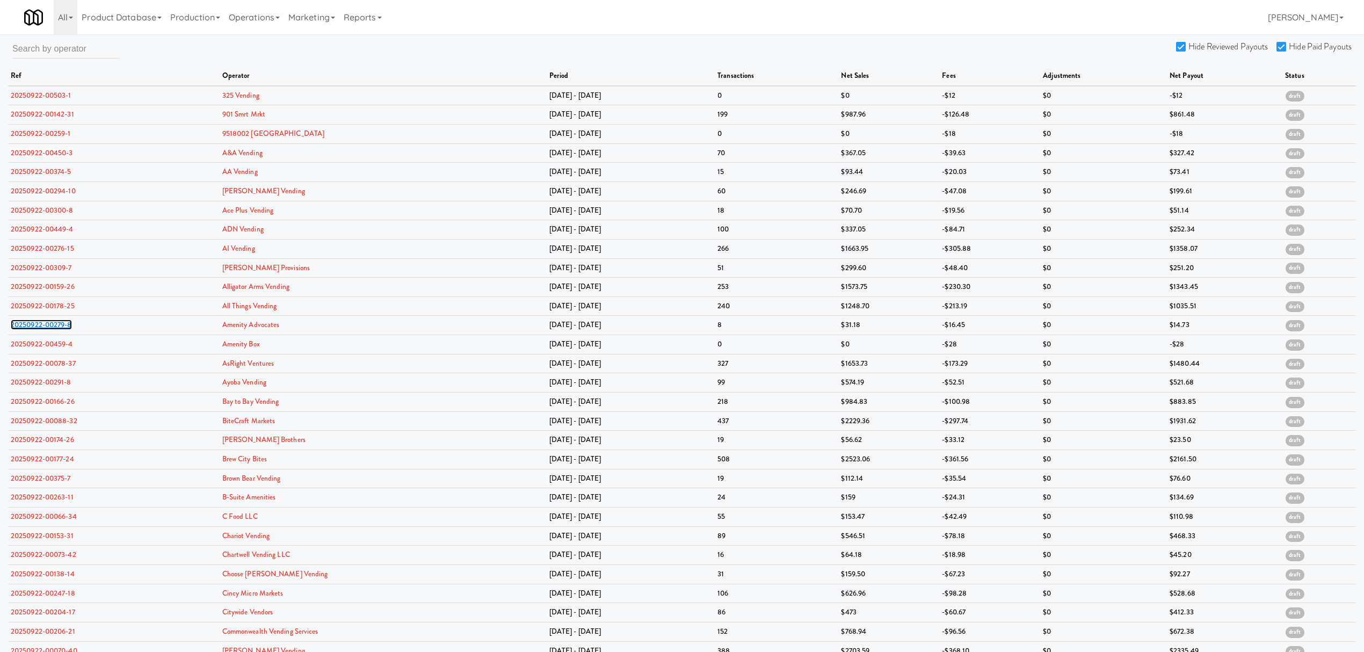
click at [54, 325] on link "20250922-00279-8" at bounding box center [41, 325] width 61 height 10
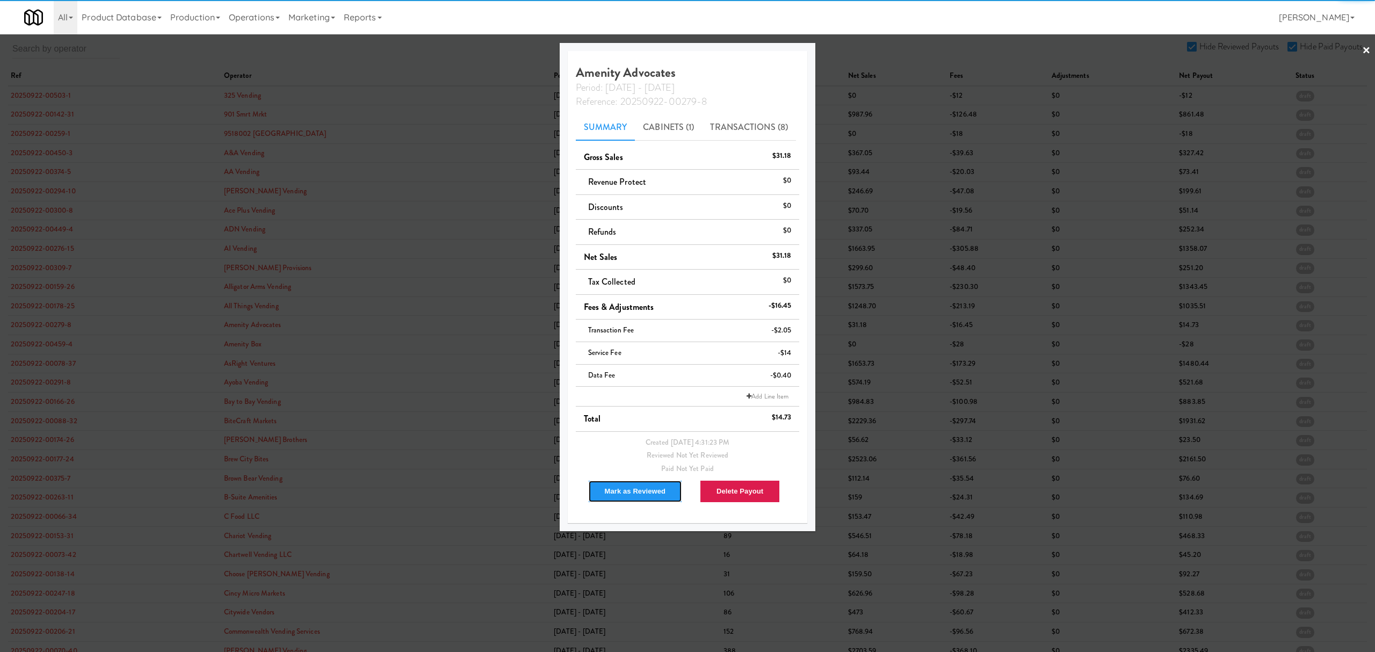
click at [624, 489] on button "Mark as Reviewed" at bounding box center [635, 491] width 95 height 23
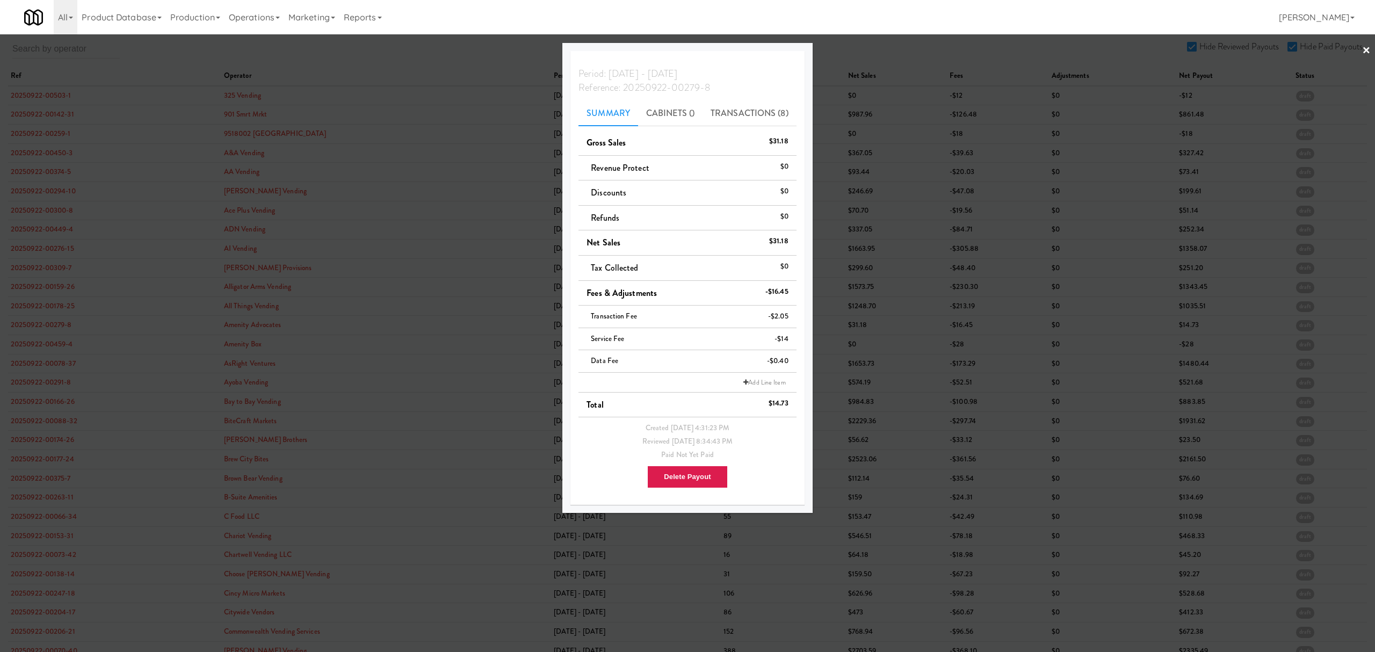
click at [59, 344] on div at bounding box center [687, 326] width 1375 height 652
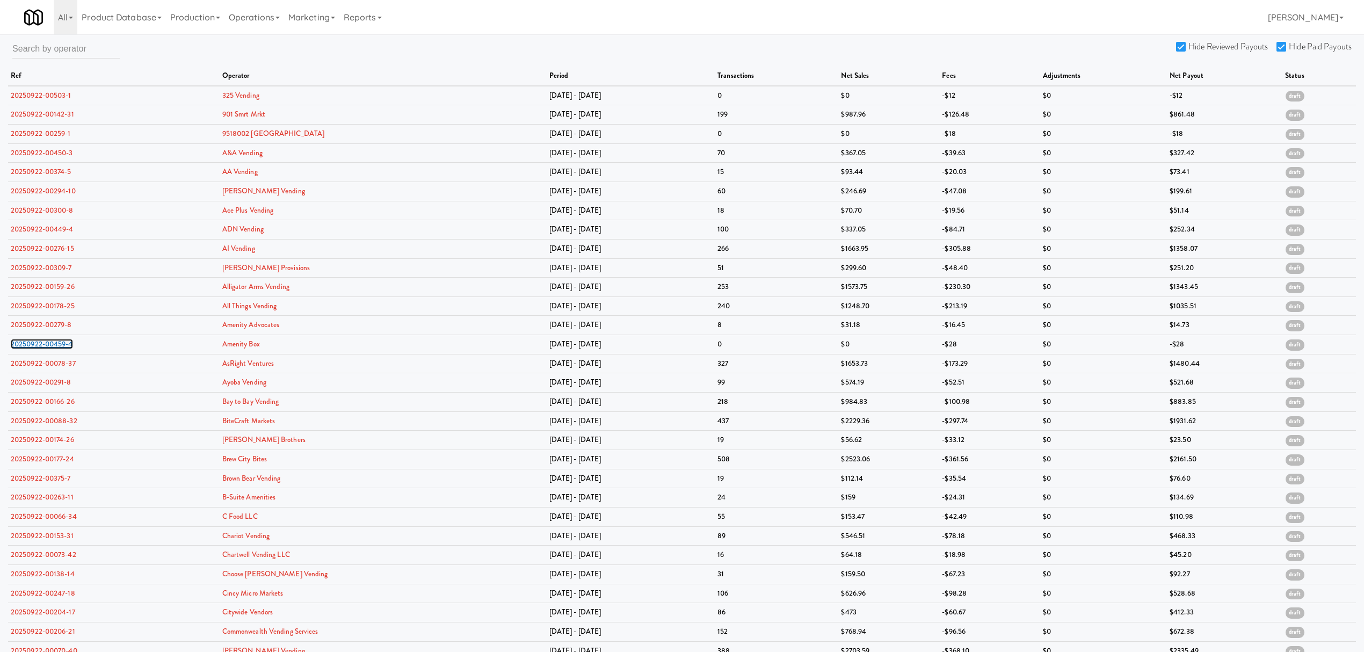
click at [59, 344] on link "20250922-00459-4" at bounding box center [42, 344] width 62 height 10
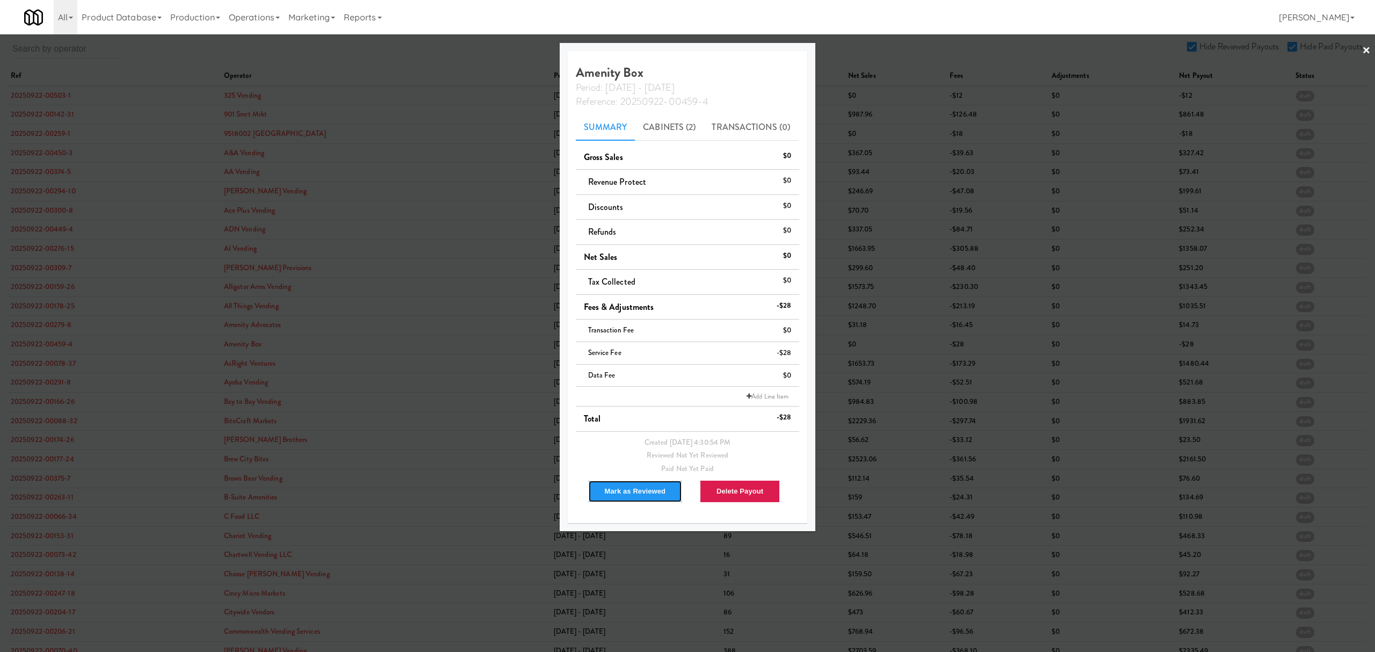
click at [643, 496] on button "Mark as Reviewed" at bounding box center [635, 491] width 95 height 23
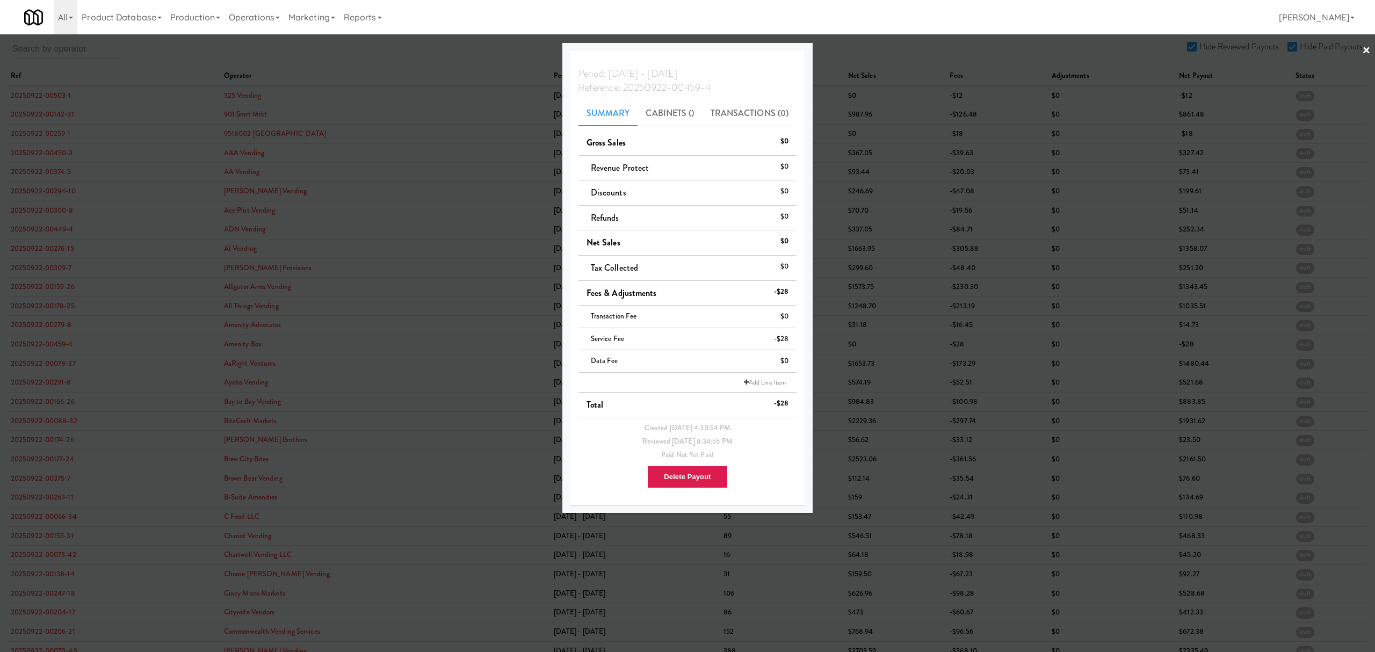
click at [64, 349] on div at bounding box center [687, 326] width 1375 height 652
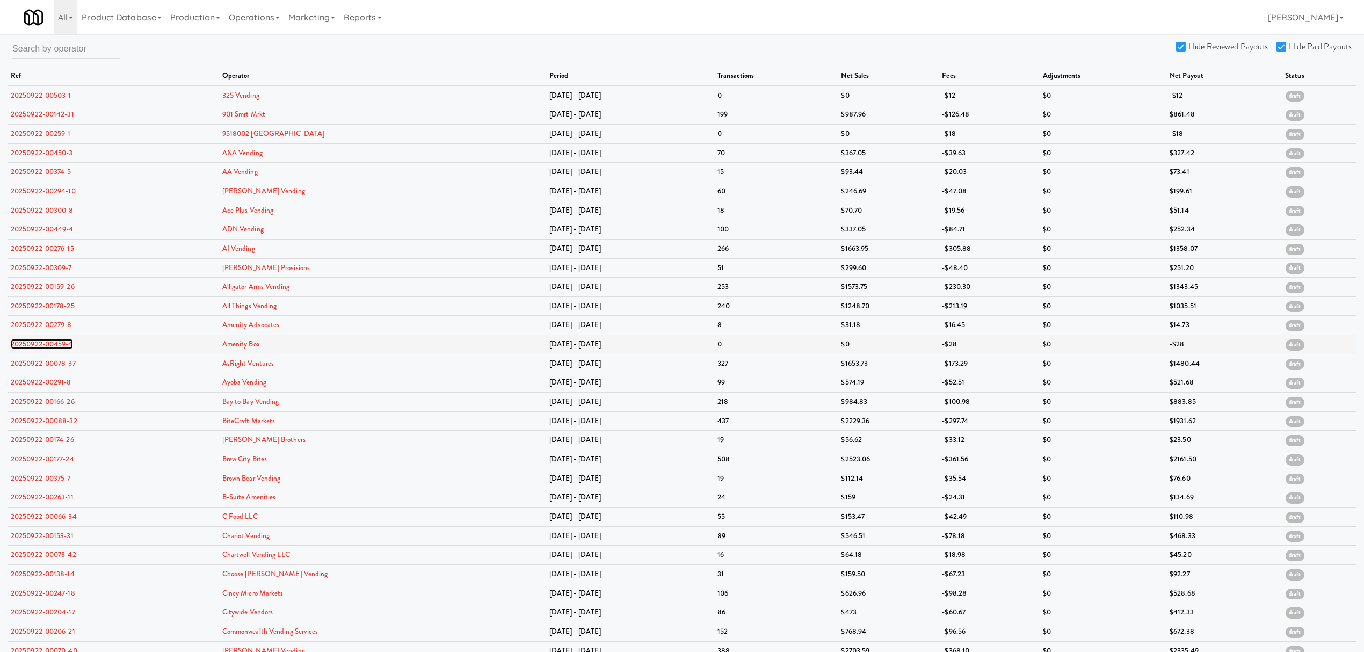
click at [59, 349] on link "20250922-00459-4" at bounding box center [42, 344] width 62 height 10
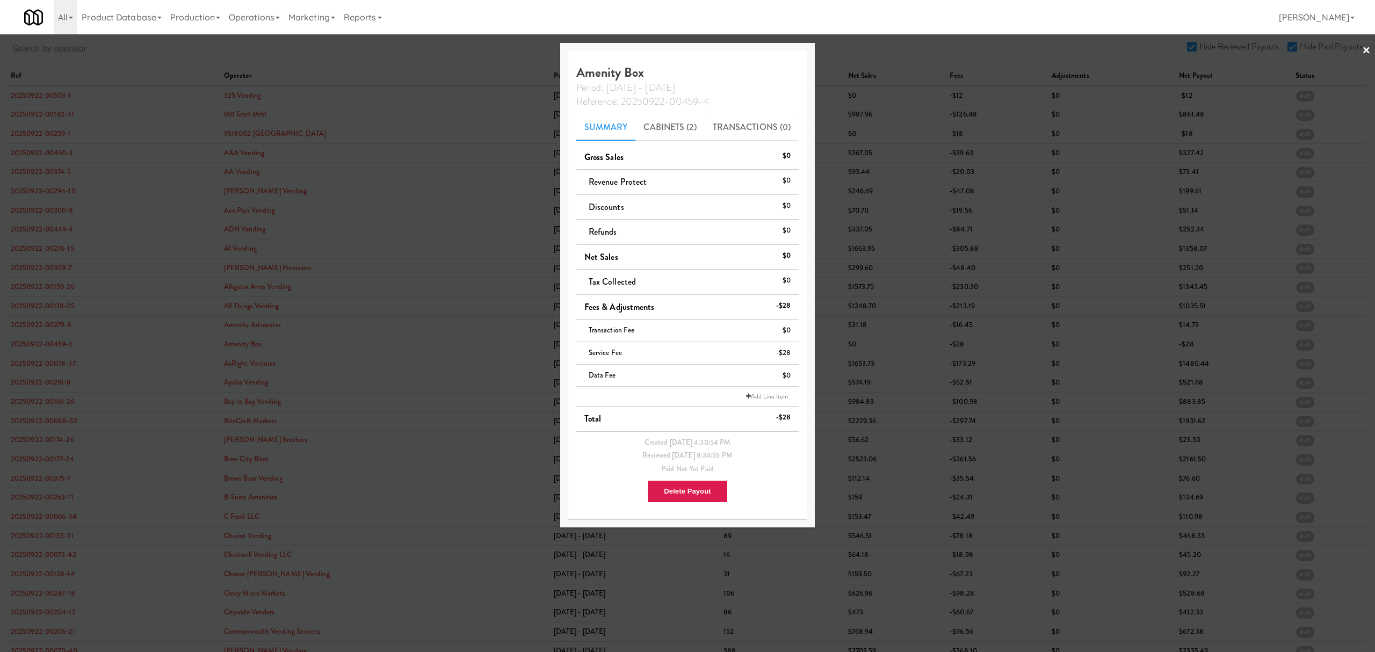
click at [49, 364] on div at bounding box center [687, 326] width 1375 height 652
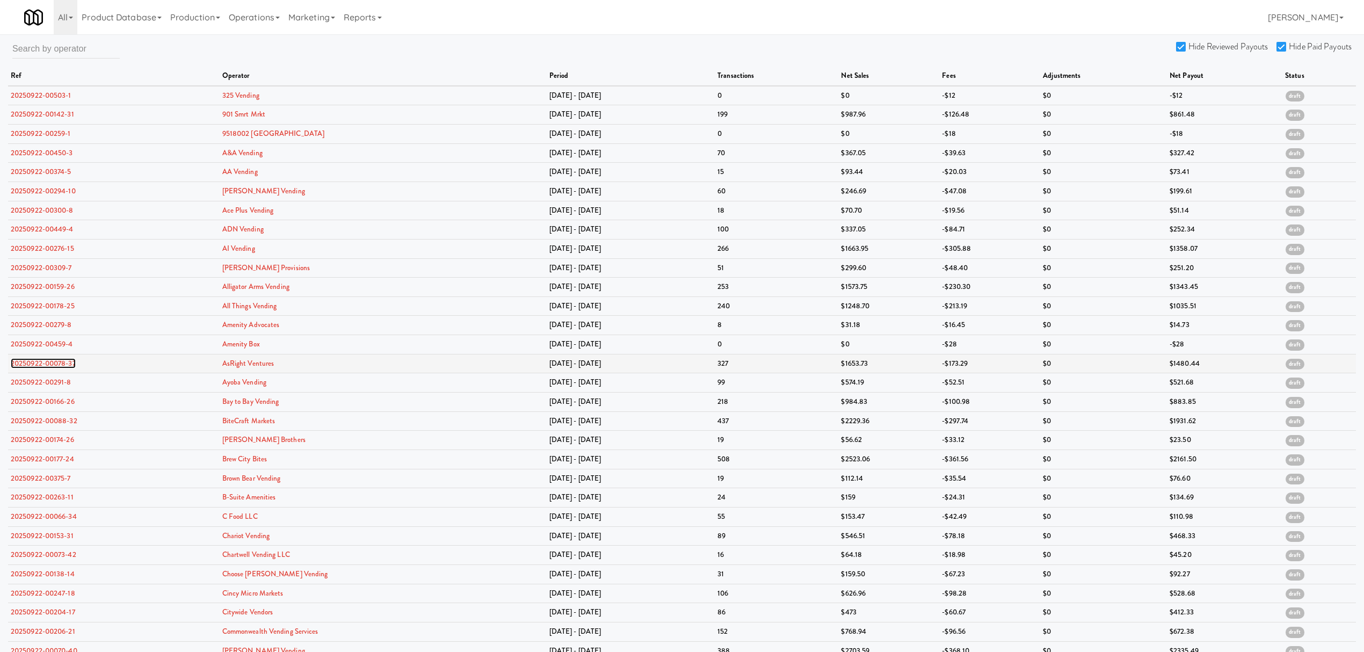
click at [48, 364] on link "20250922-00078-37" at bounding box center [43, 363] width 65 height 10
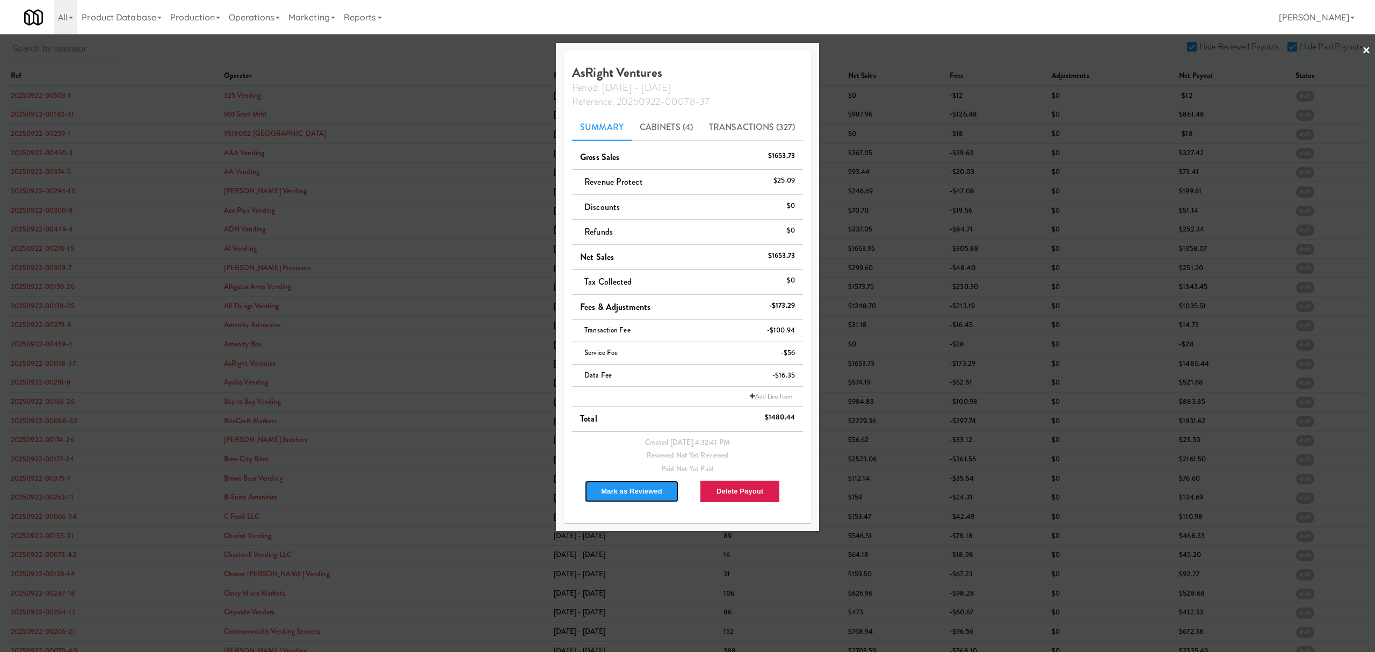
click at [623, 486] on button "Mark as Reviewed" at bounding box center [631, 491] width 95 height 23
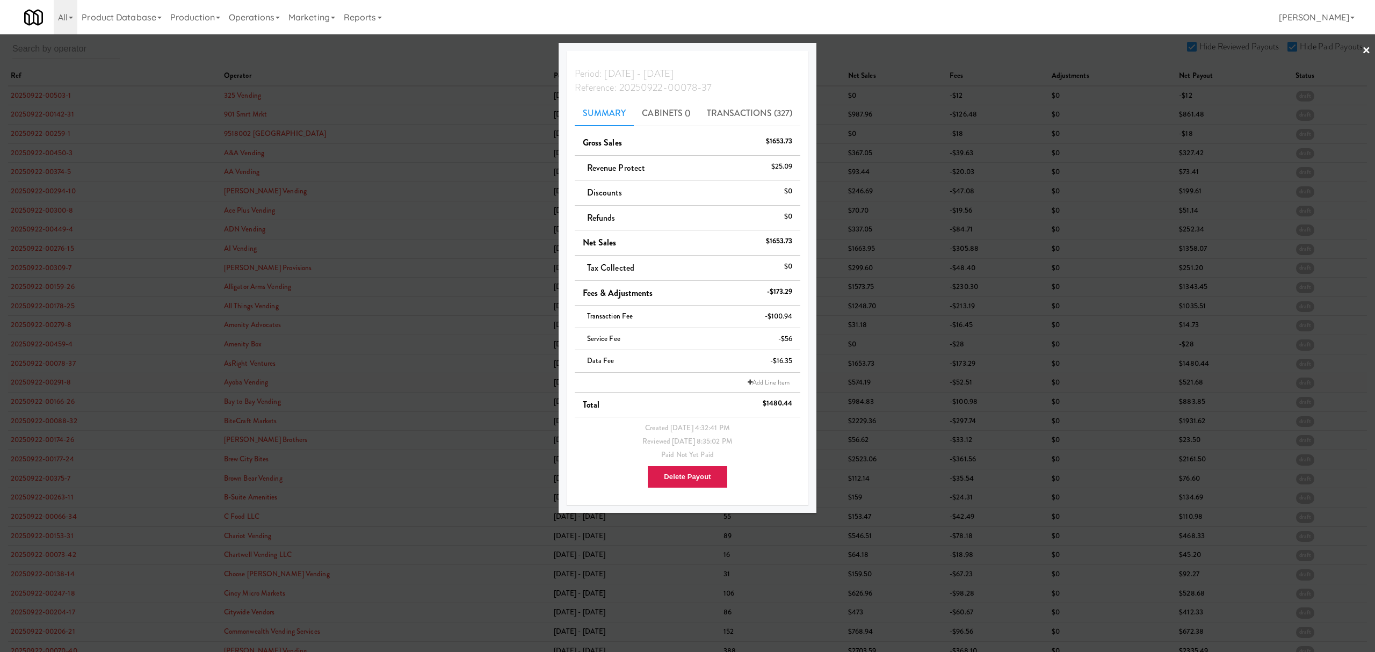
click at [41, 379] on div at bounding box center [687, 326] width 1375 height 652
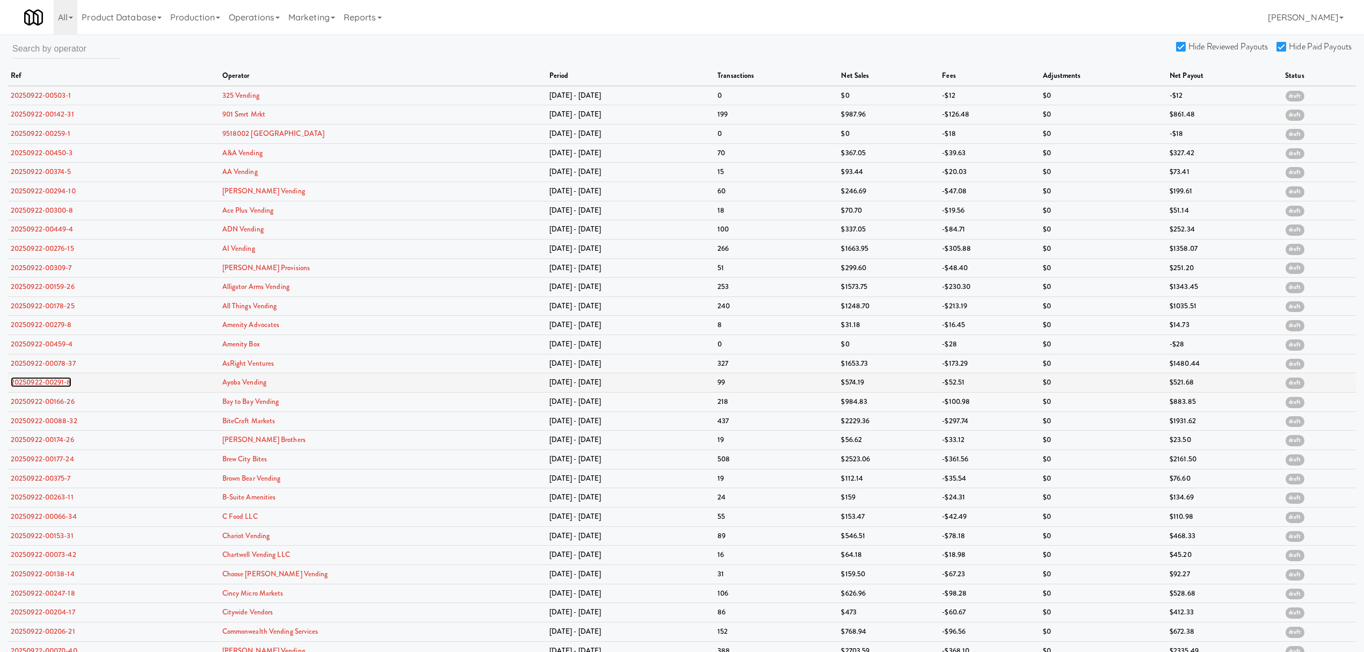
click at [41, 385] on link "20250922-00291-8" at bounding box center [41, 382] width 61 height 10
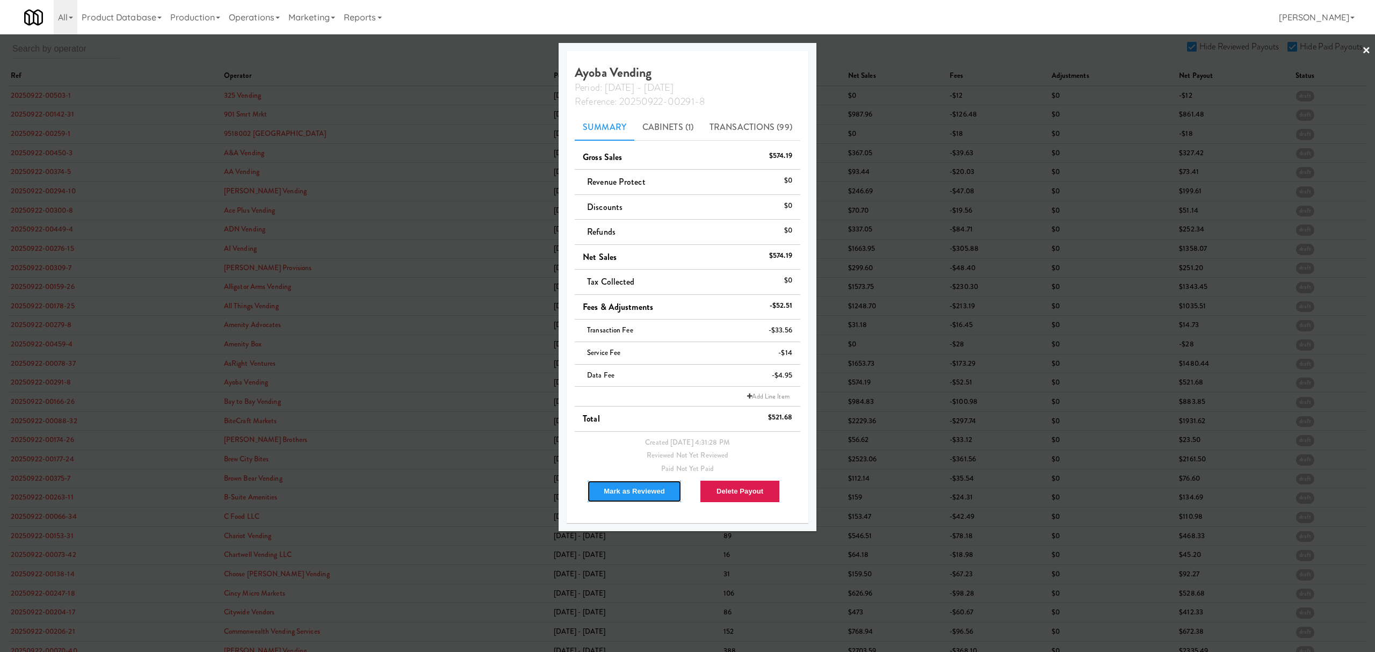
click at [608, 489] on button "Mark as Reviewed" at bounding box center [634, 491] width 95 height 23
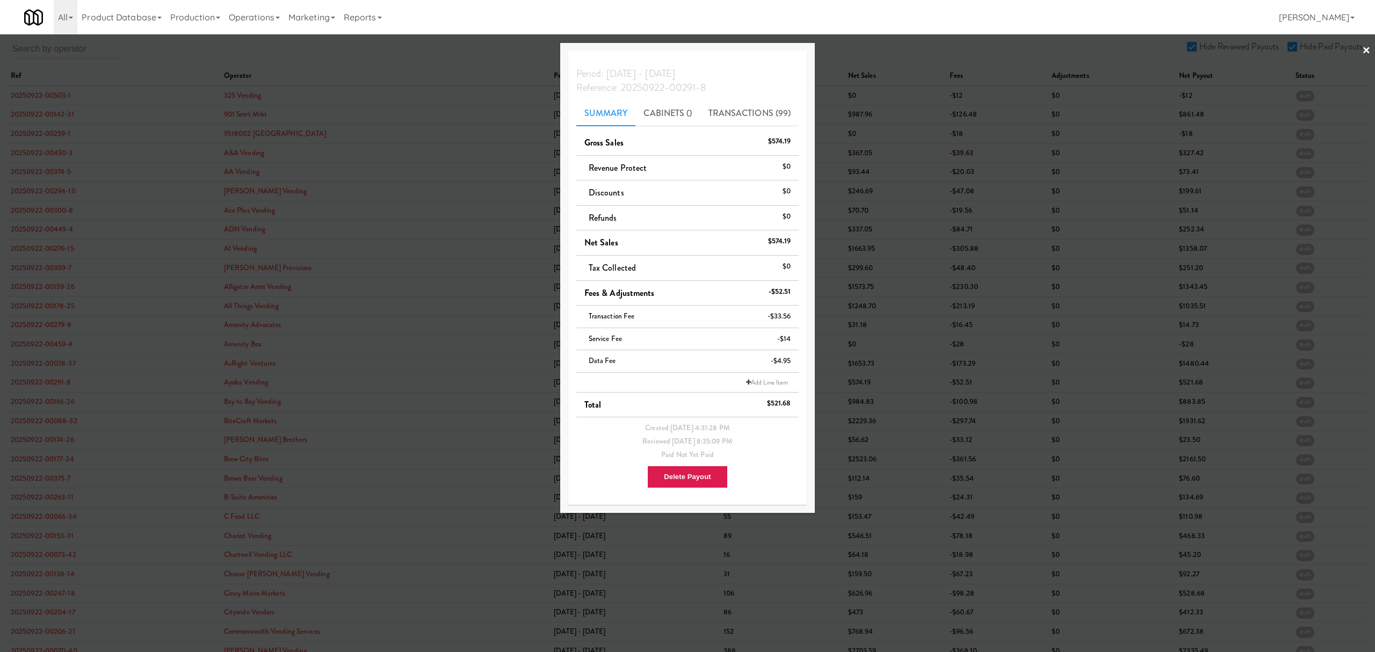
click at [54, 404] on div at bounding box center [687, 326] width 1375 height 652
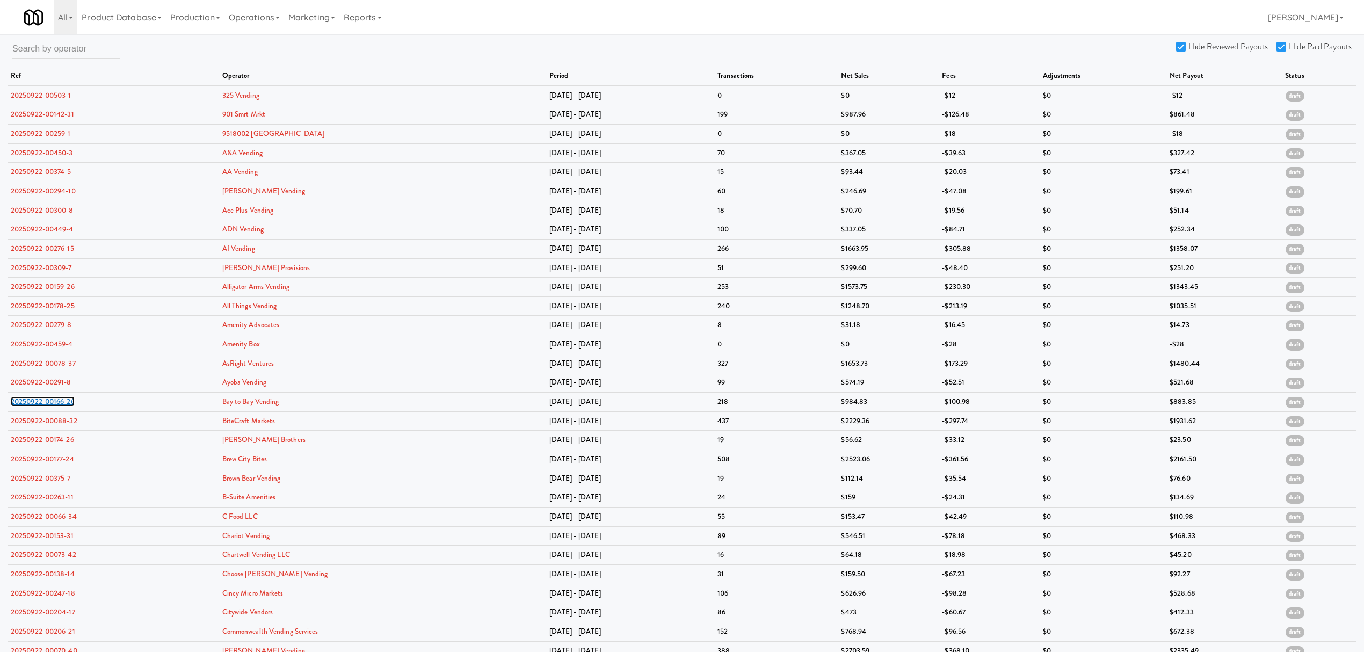
click at [54, 404] on link "20250922-00166-26" at bounding box center [43, 401] width 64 height 10
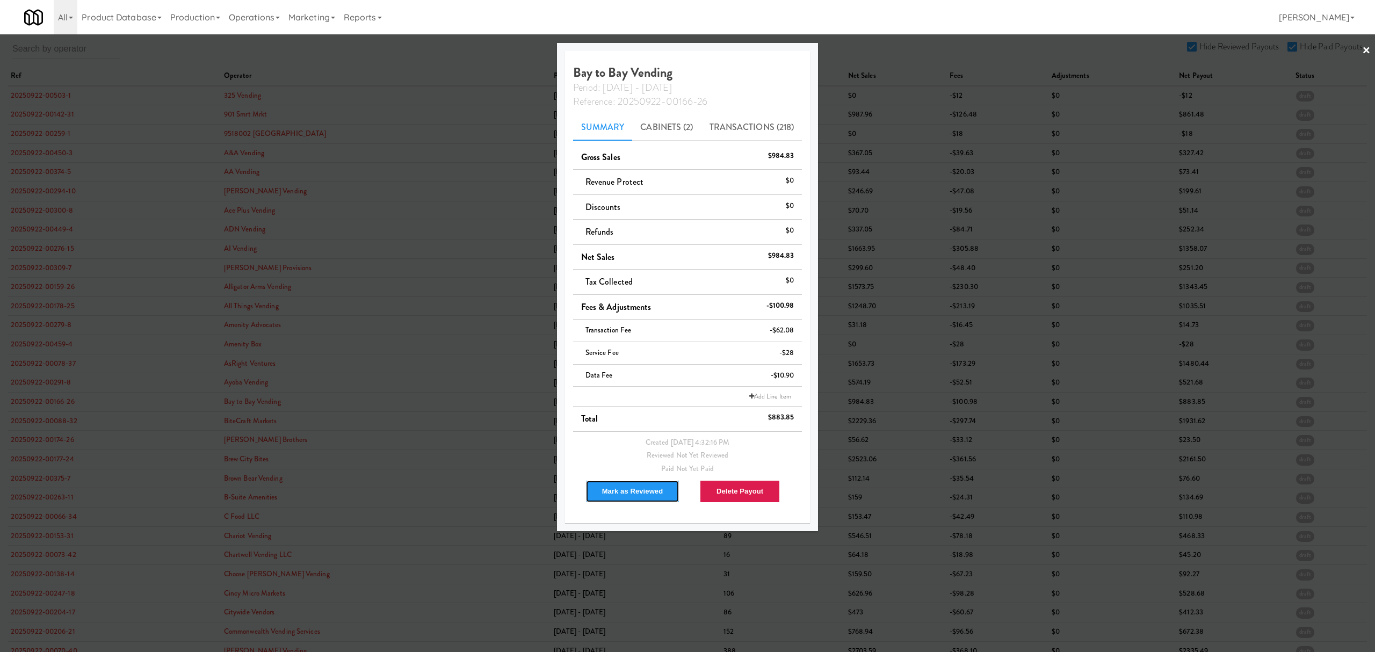
click at [632, 488] on button "Mark as Reviewed" at bounding box center [632, 491] width 95 height 23
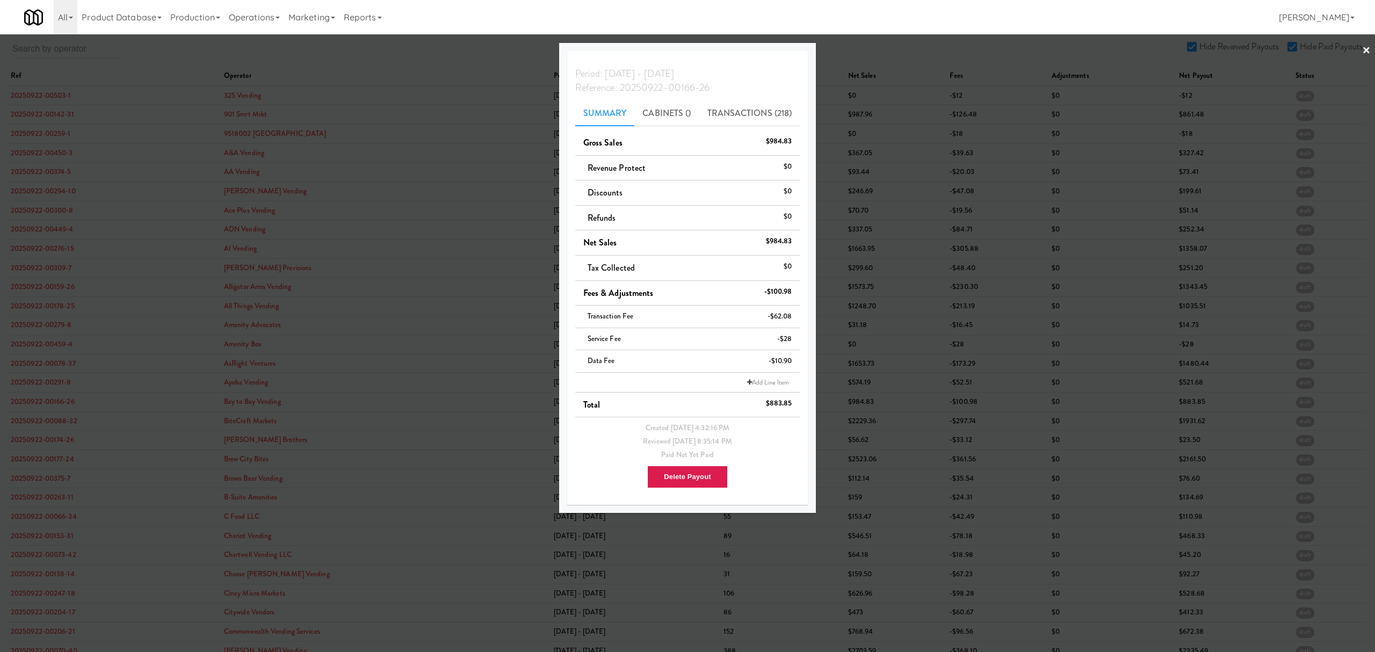
click at [61, 422] on div at bounding box center [687, 326] width 1375 height 652
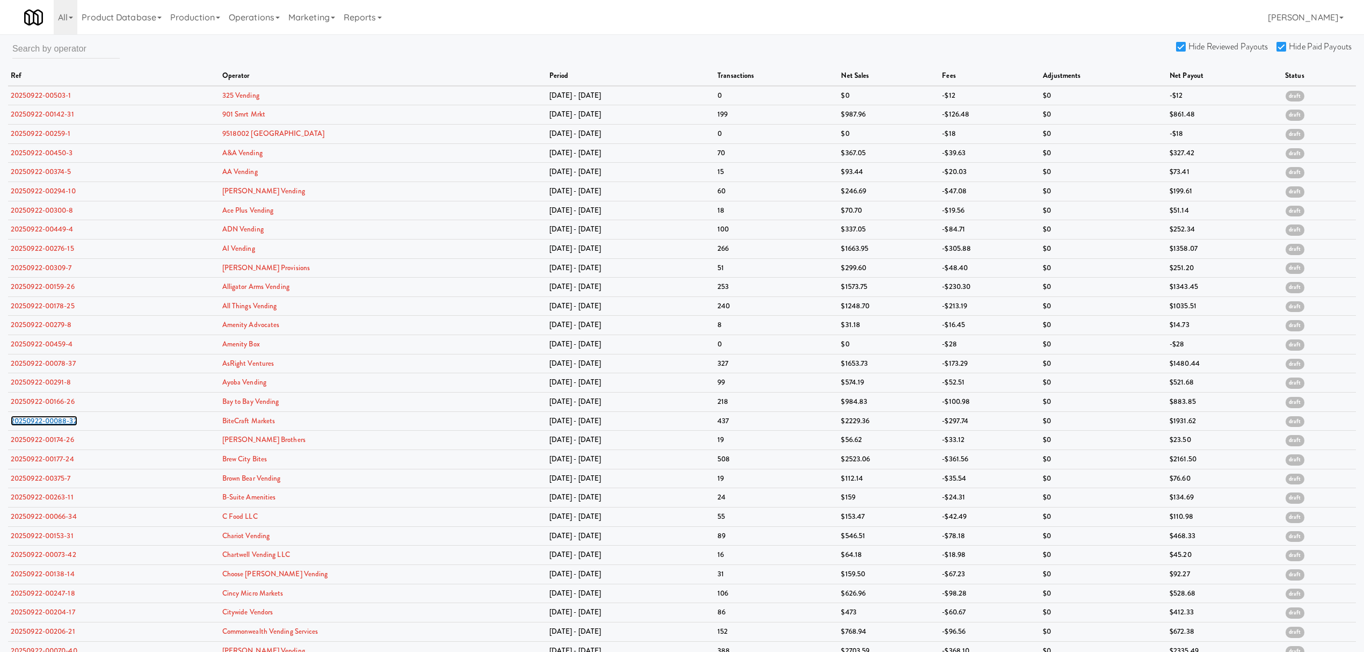
click at [61, 422] on link "20250922-00088-32" at bounding box center [44, 421] width 67 height 10
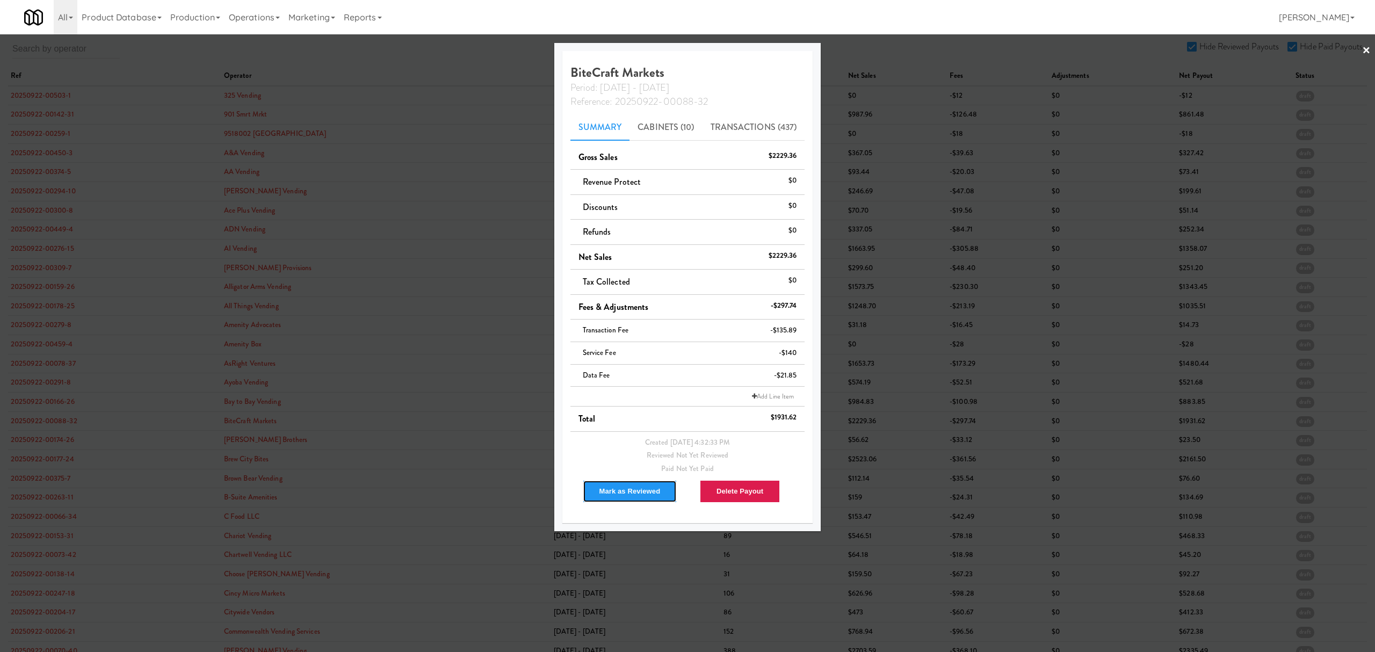
click at [600, 492] on button "Mark as Reviewed" at bounding box center [630, 491] width 95 height 23
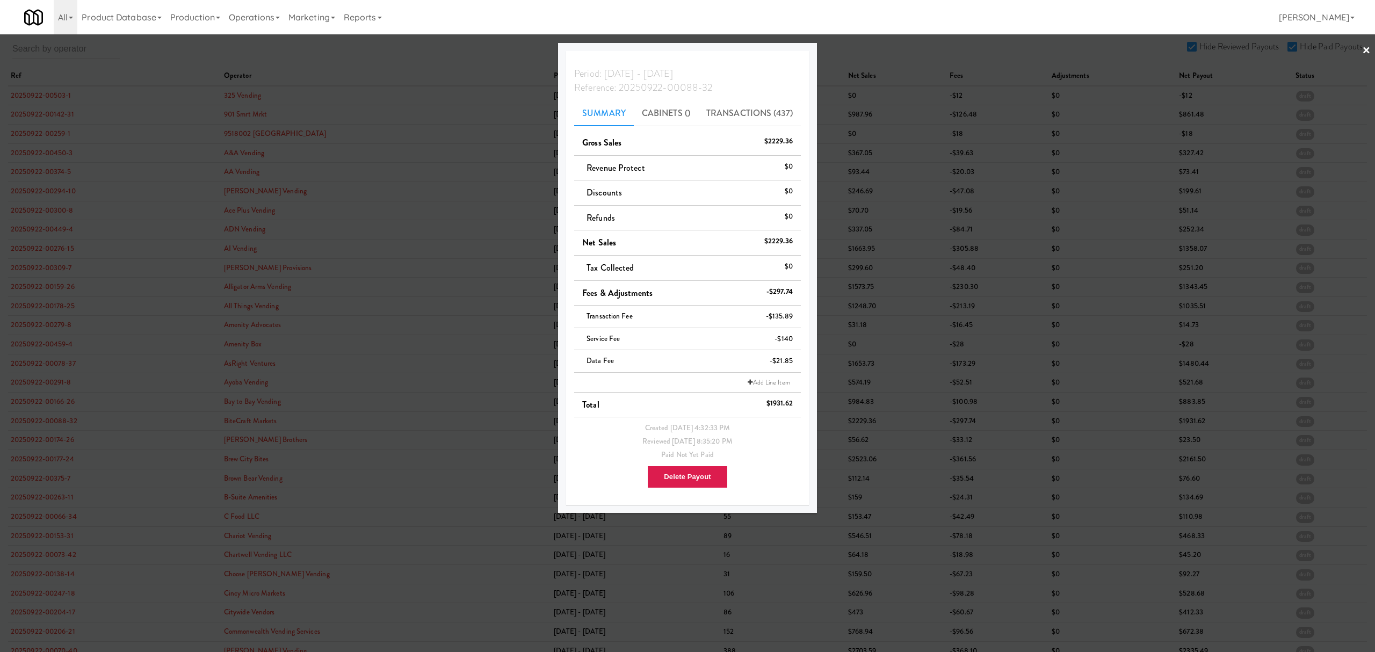
click at [41, 444] on div at bounding box center [687, 326] width 1375 height 652
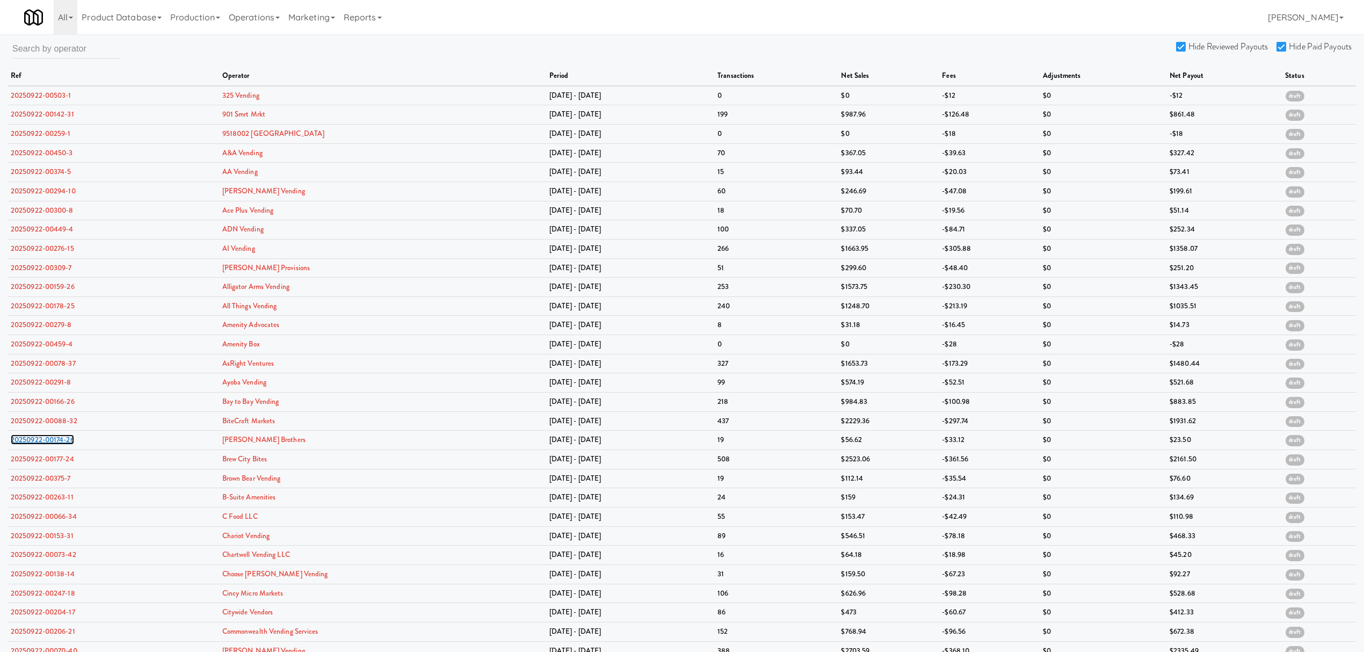
click at [41, 444] on link "20250922-00174-26" at bounding box center [42, 439] width 63 height 10
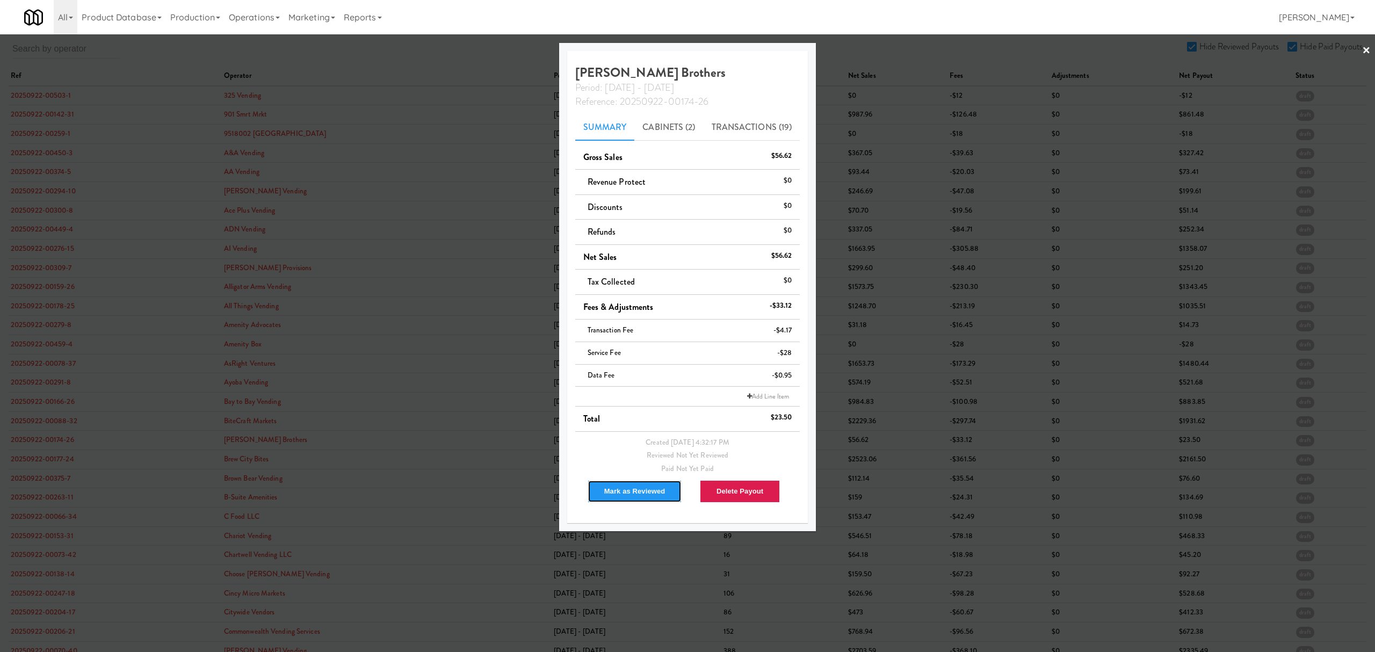
click at [635, 490] on button "Mark as Reviewed" at bounding box center [635, 491] width 95 height 23
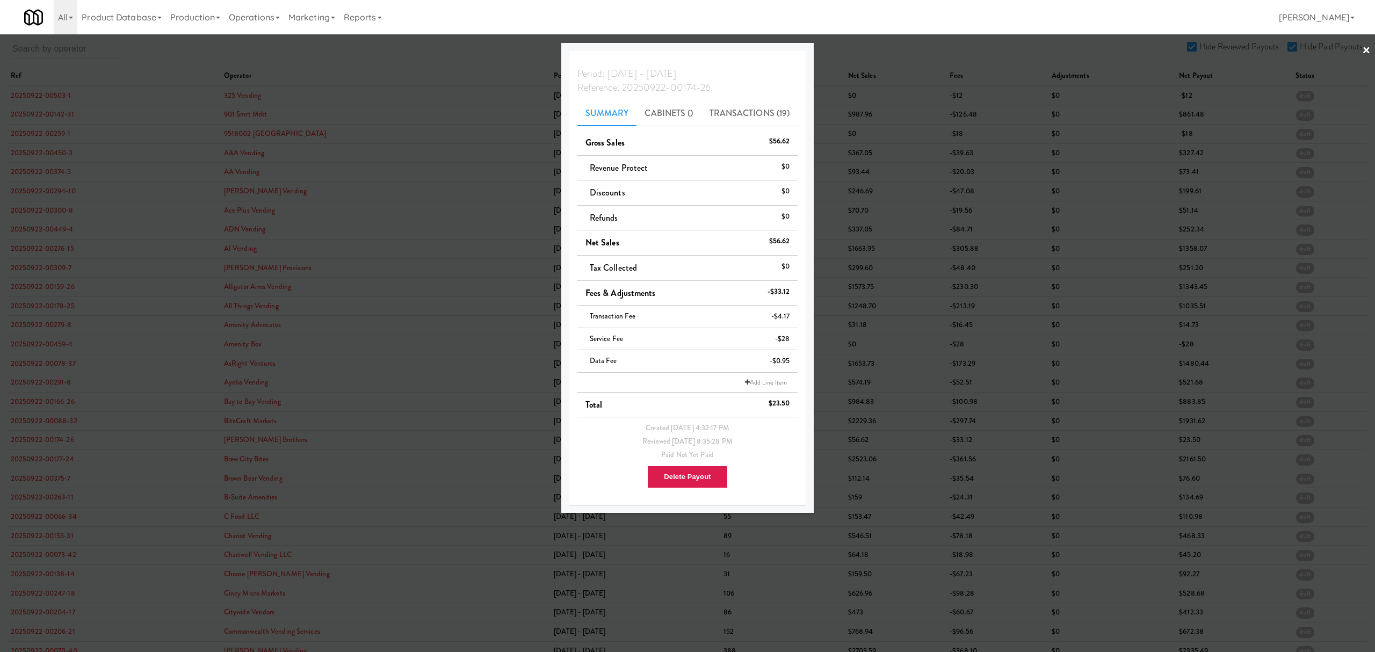
click at [26, 462] on div at bounding box center [687, 326] width 1375 height 652
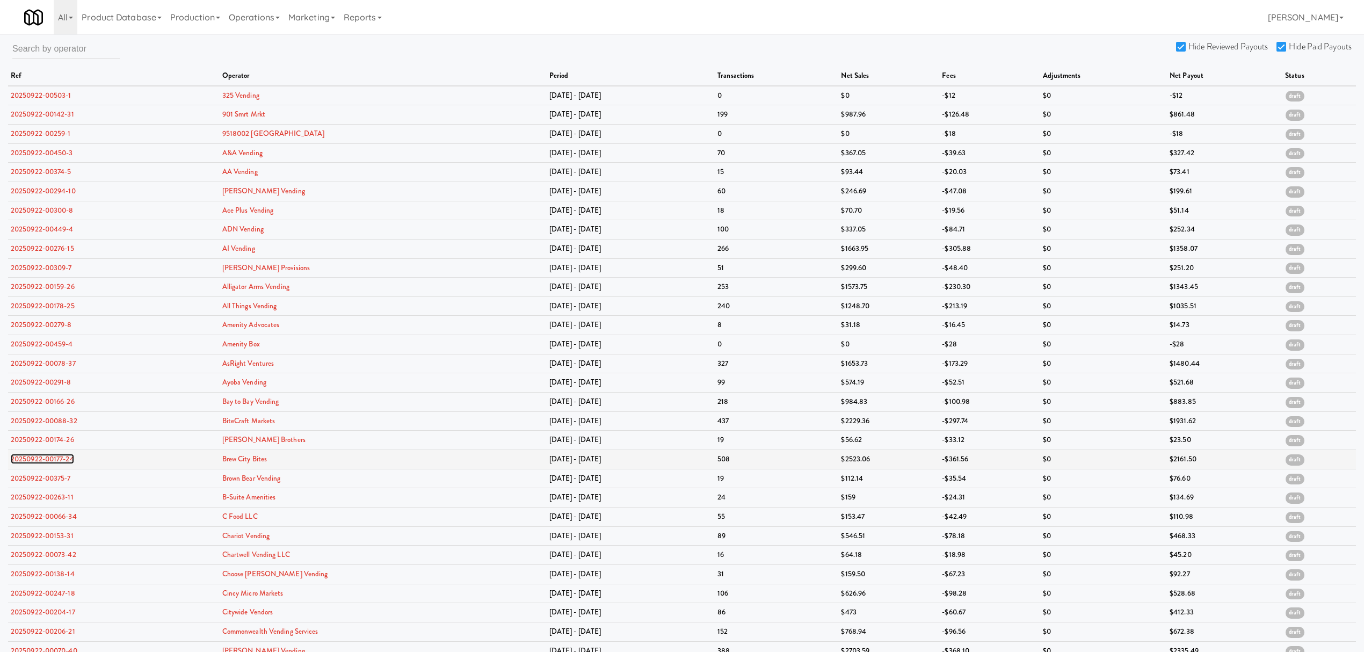
click at [26, 462] on link "20250922-00177-24" at bounding box center [42, 459] width 63 height 10
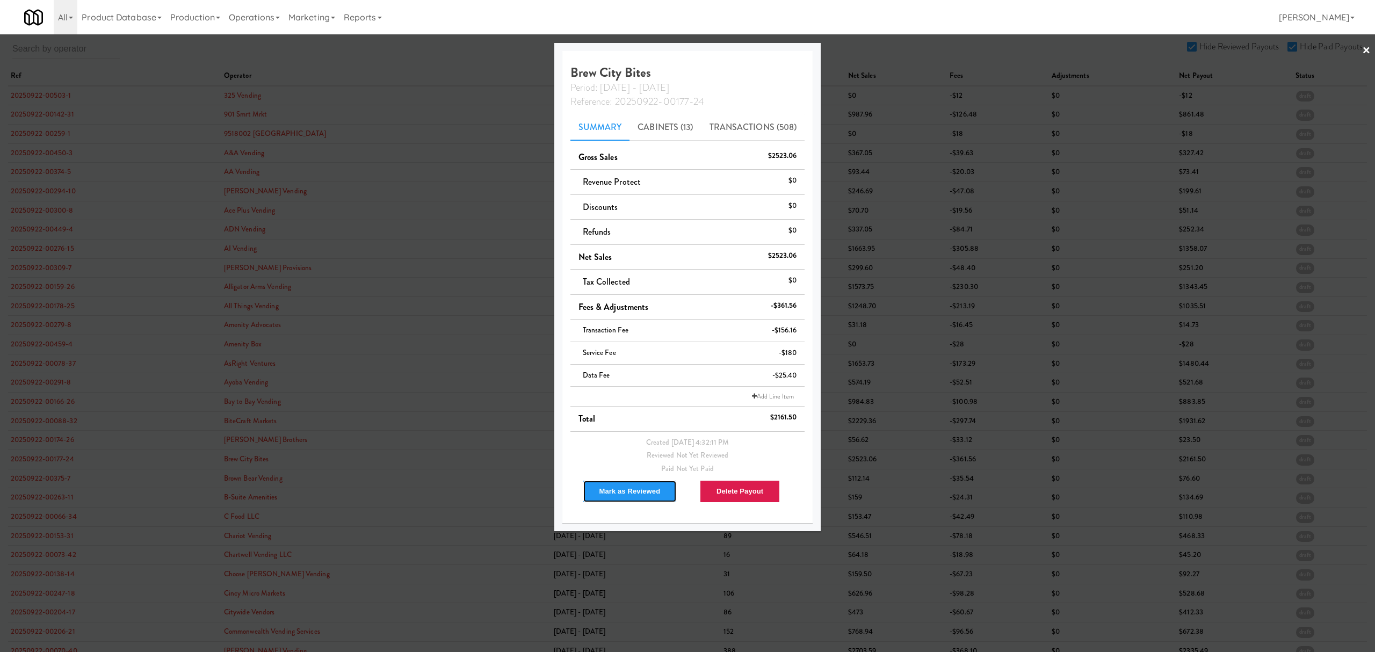
click at [591, 490] on button "Mark as Reviewed" at bounding box center [630, 491] width 95 height 23
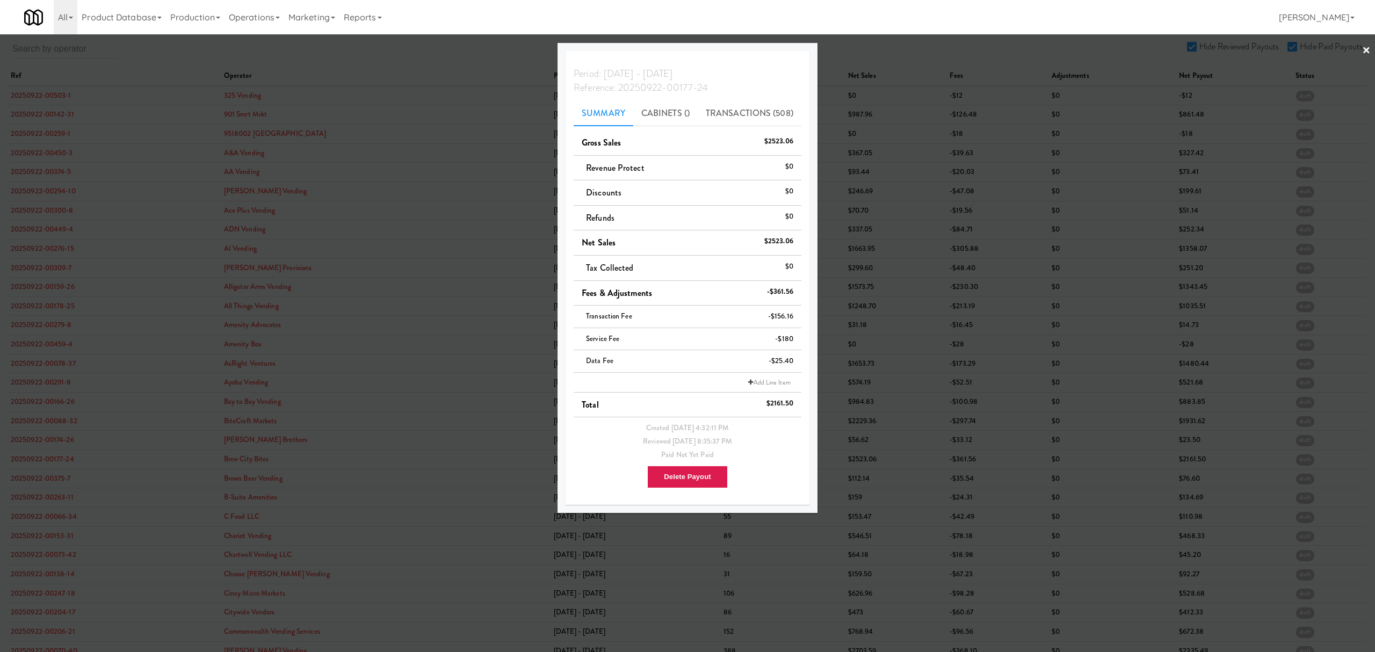
click at [26, 417] on div at bounding box center [687, 326] width 1375 height 652
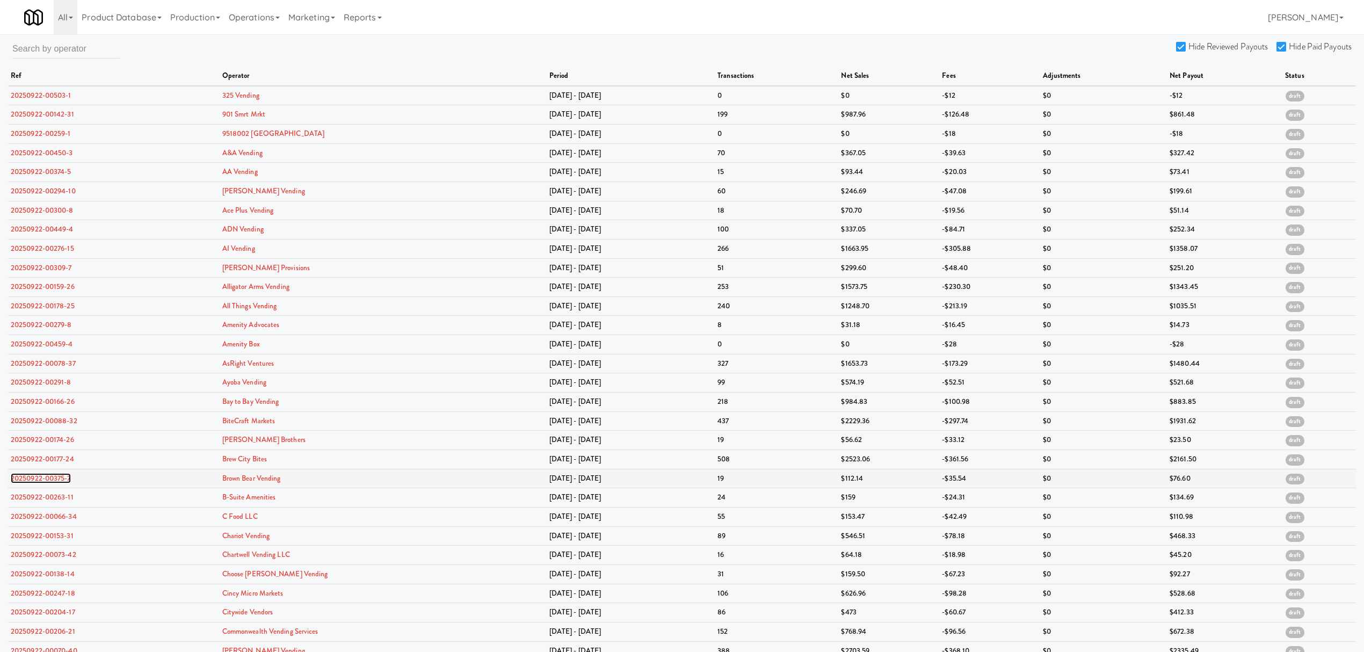
click at [39, 481] on link "20250922-00375-7" at bounding box center [41, 478] width 60 height 10
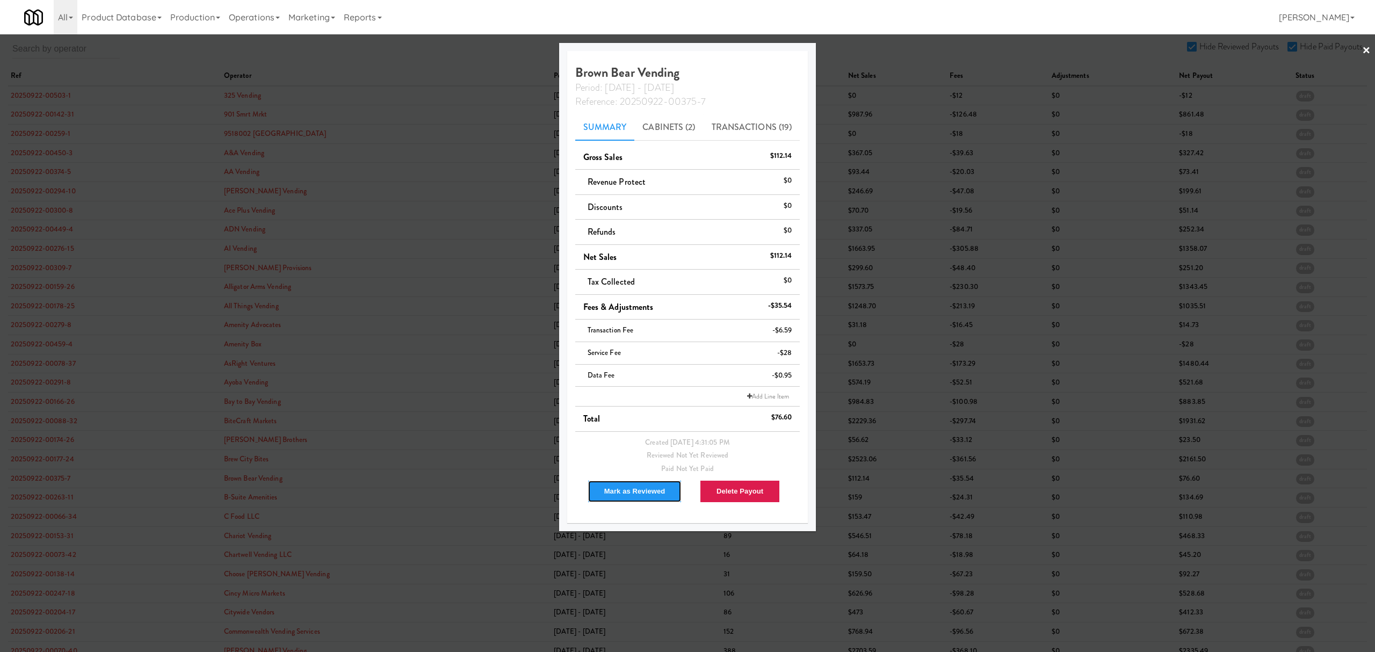
click at [637, 492] on button "Mark as Reviewed" at bounding box center [635, 491] width 95 height 23
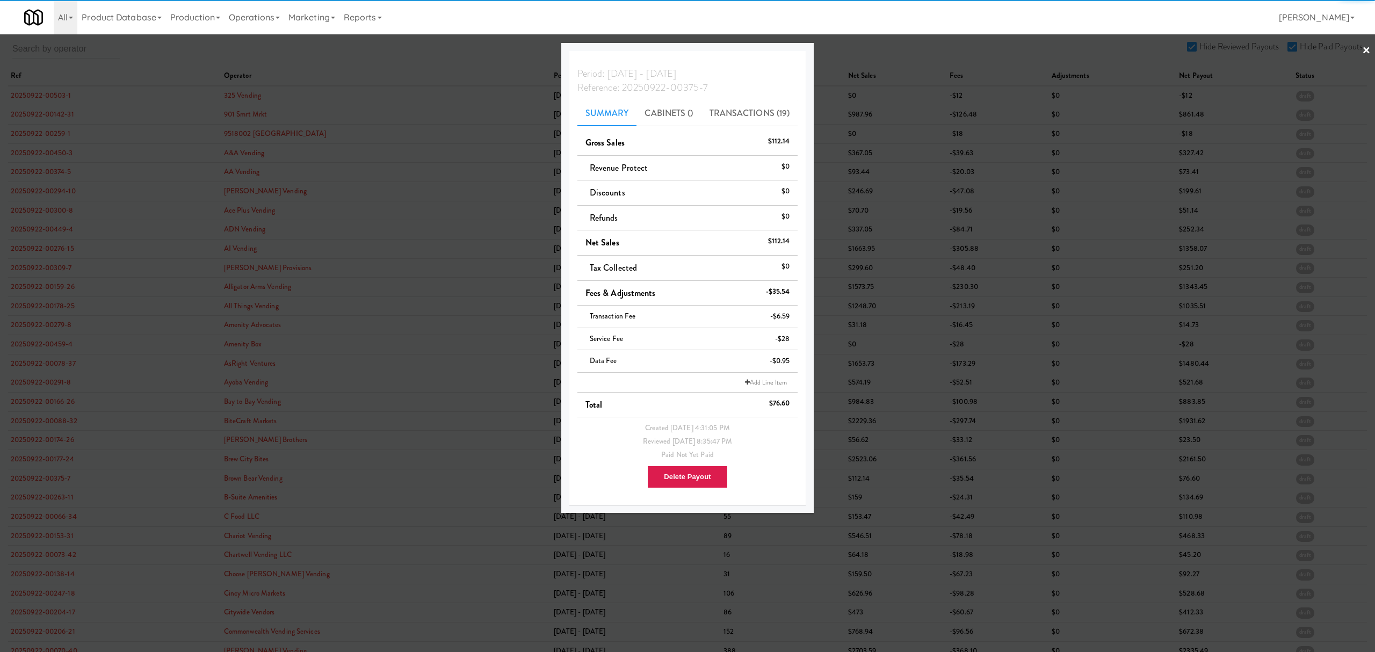
click at [46, 498] on div at bounding box center [687, 326] width 1375 height 652
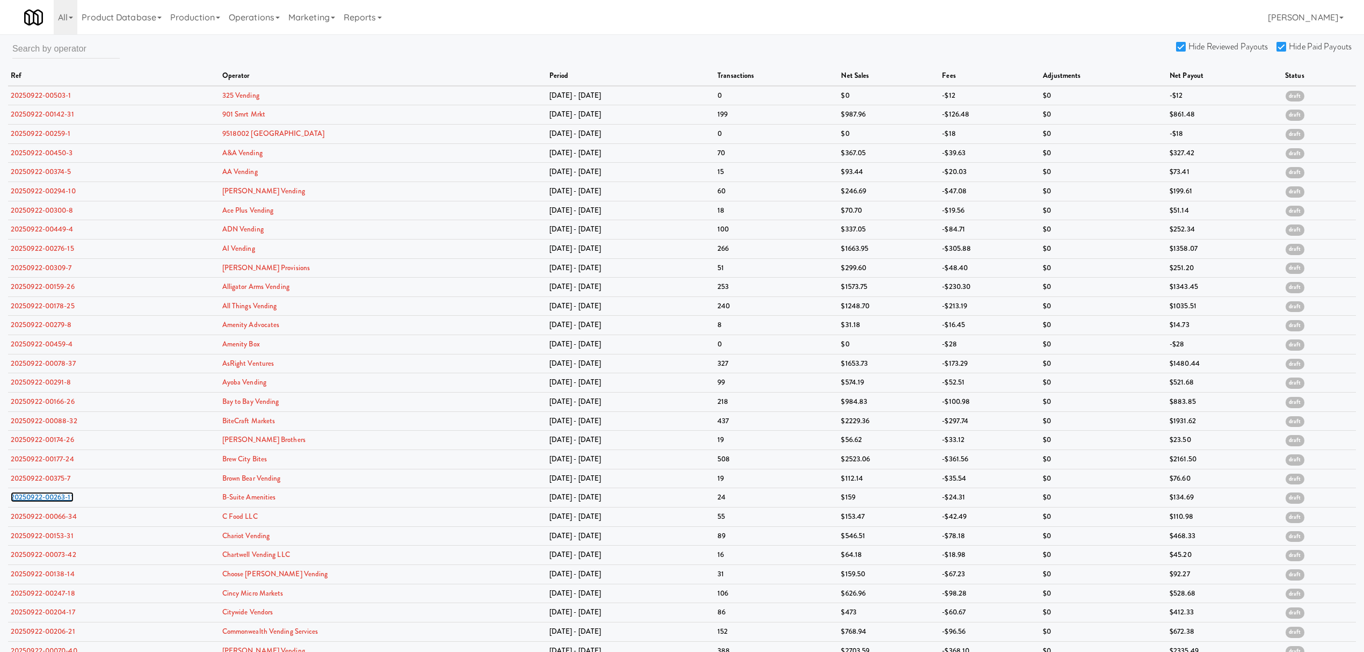
click at [46, 498] on link "20250922-00263-11" at bounding box center [42, 497] width 63 height 10
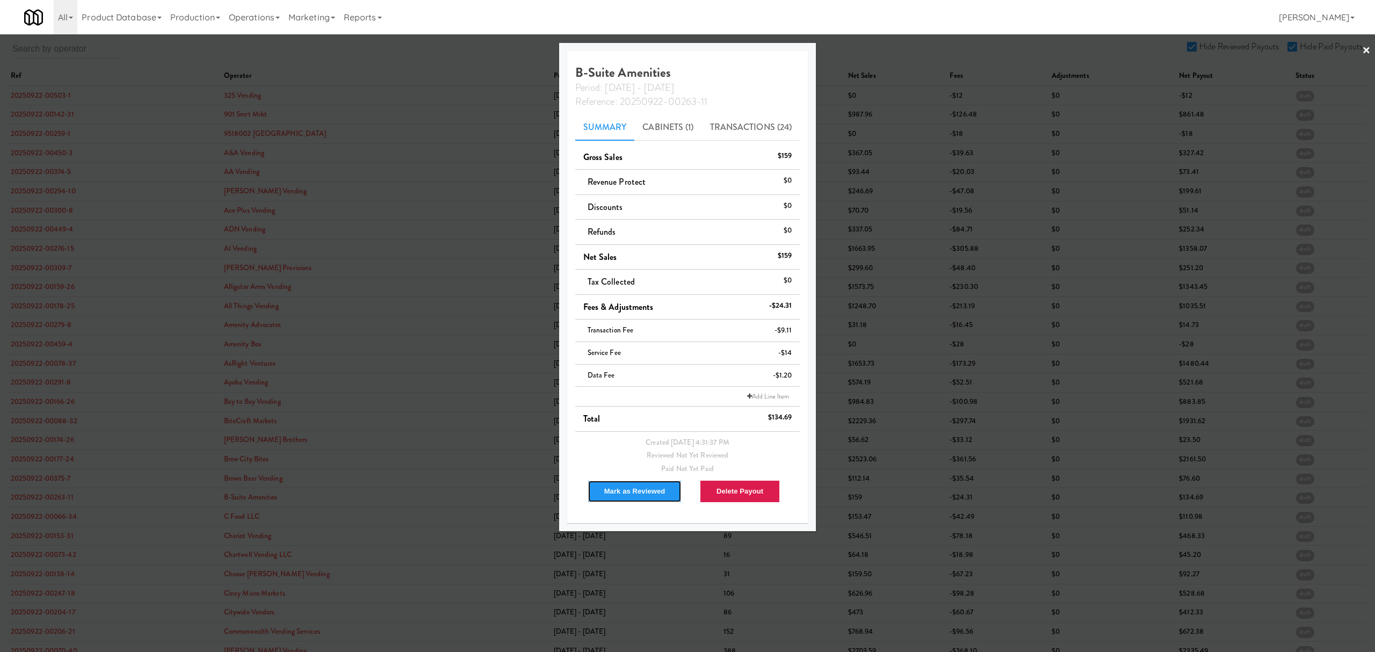
click at [620, 493] on button "Mark as Reviewed" at bounding box center [635, 491] width 95 height 23
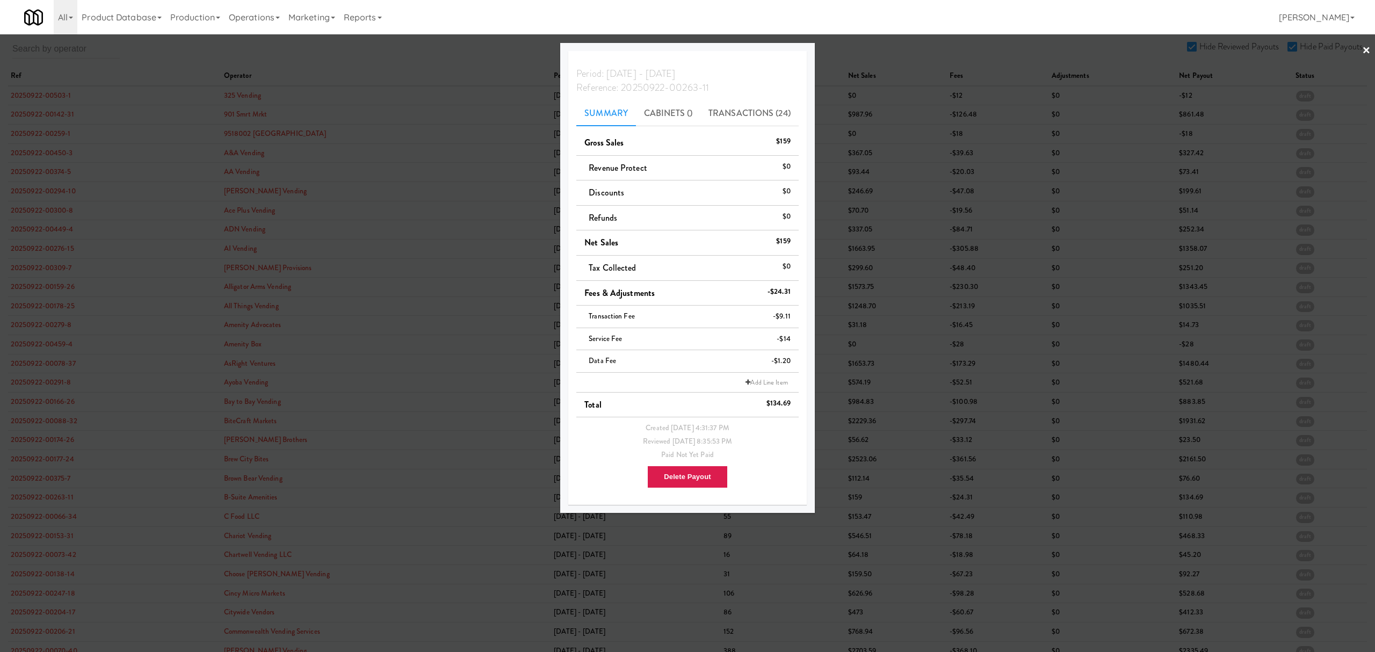
click at [29, 518] on div at bounding box center [687, 326] width 1375 height 652
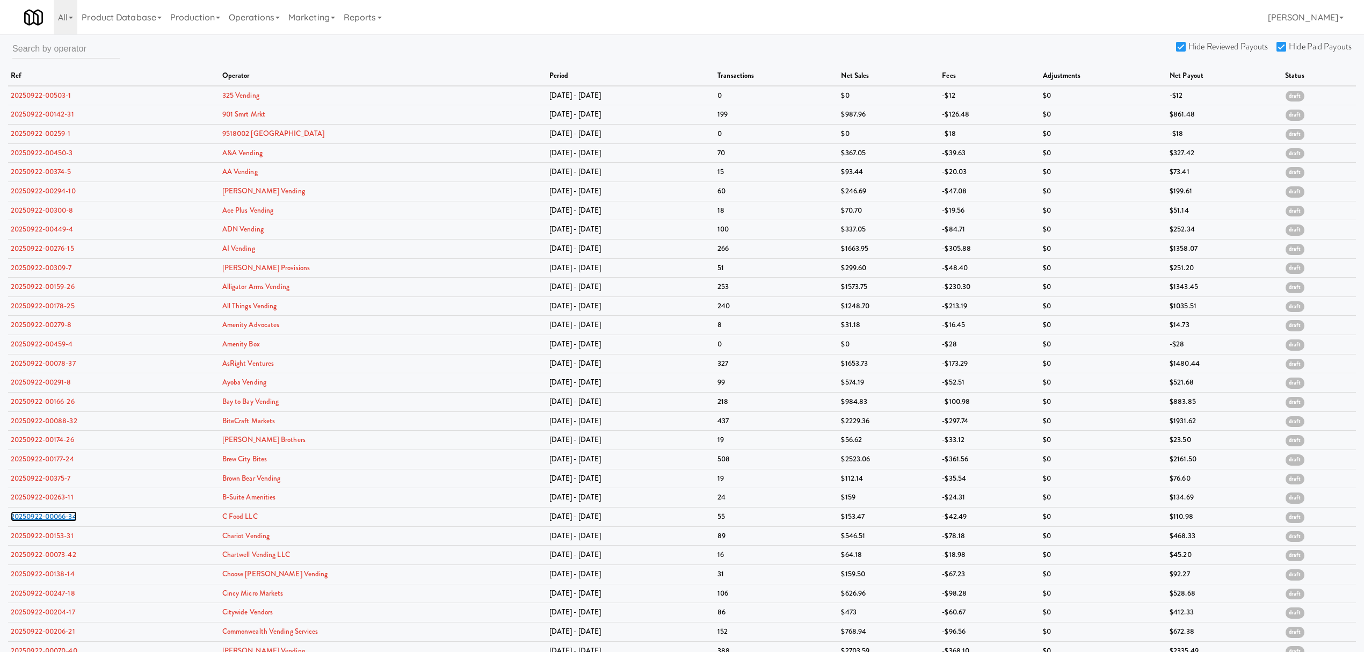
click at [29, 518] on link "20250922-00066-34" at bounding box center [44, 516] width 66 height 10
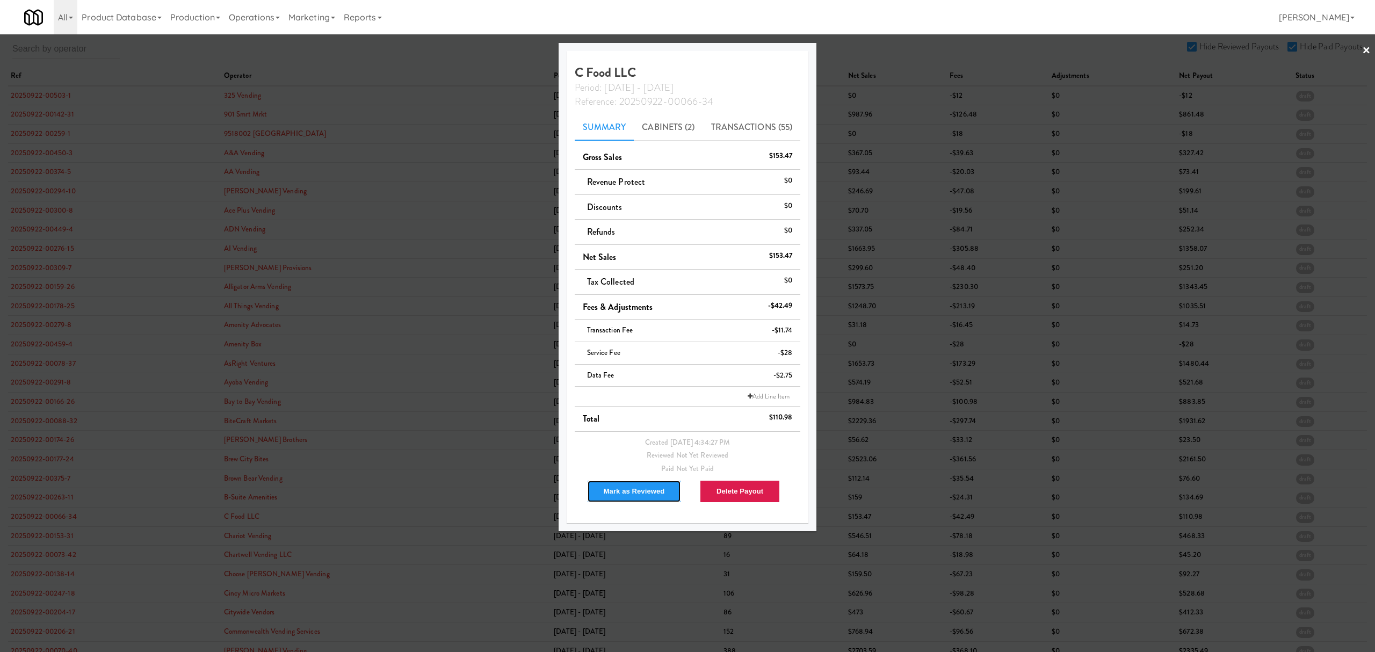
click at [622, 492] on button "Mark as Reviewed" at bounding box center [634, 491] width 95 height 23
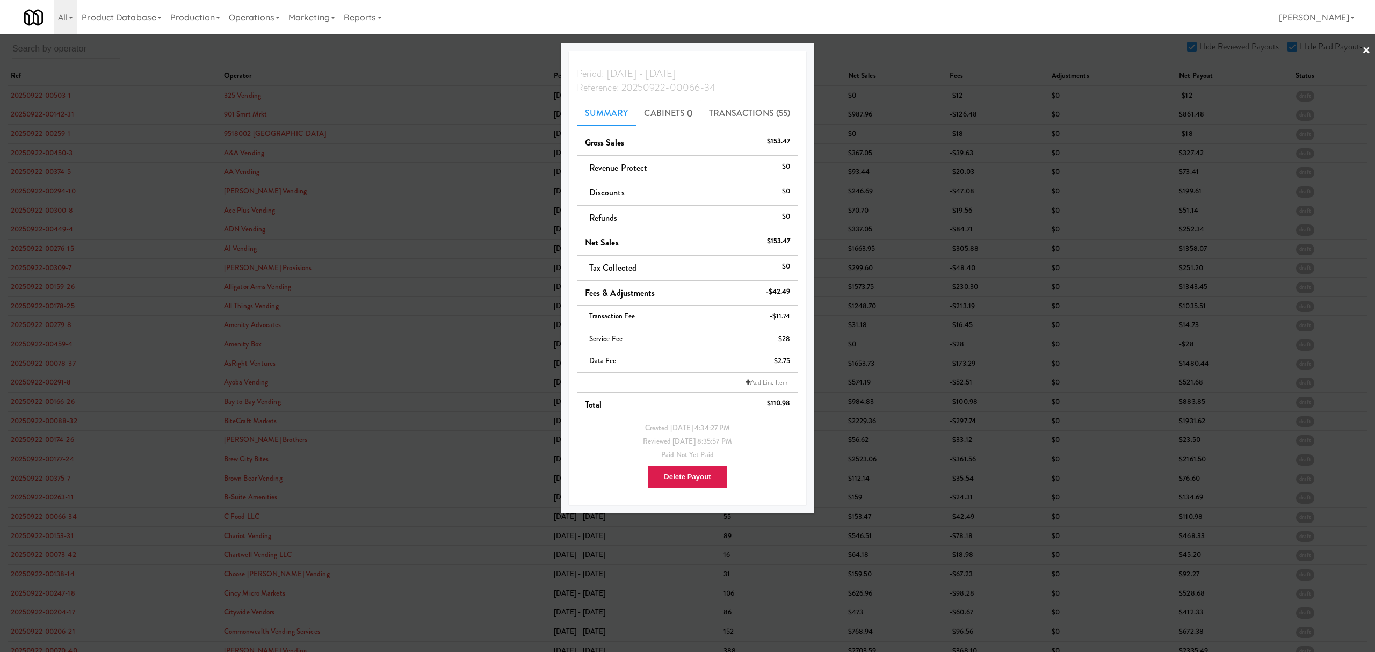
click at [46, 535] on div at bounding box center [687, 326] width 1375 height 652
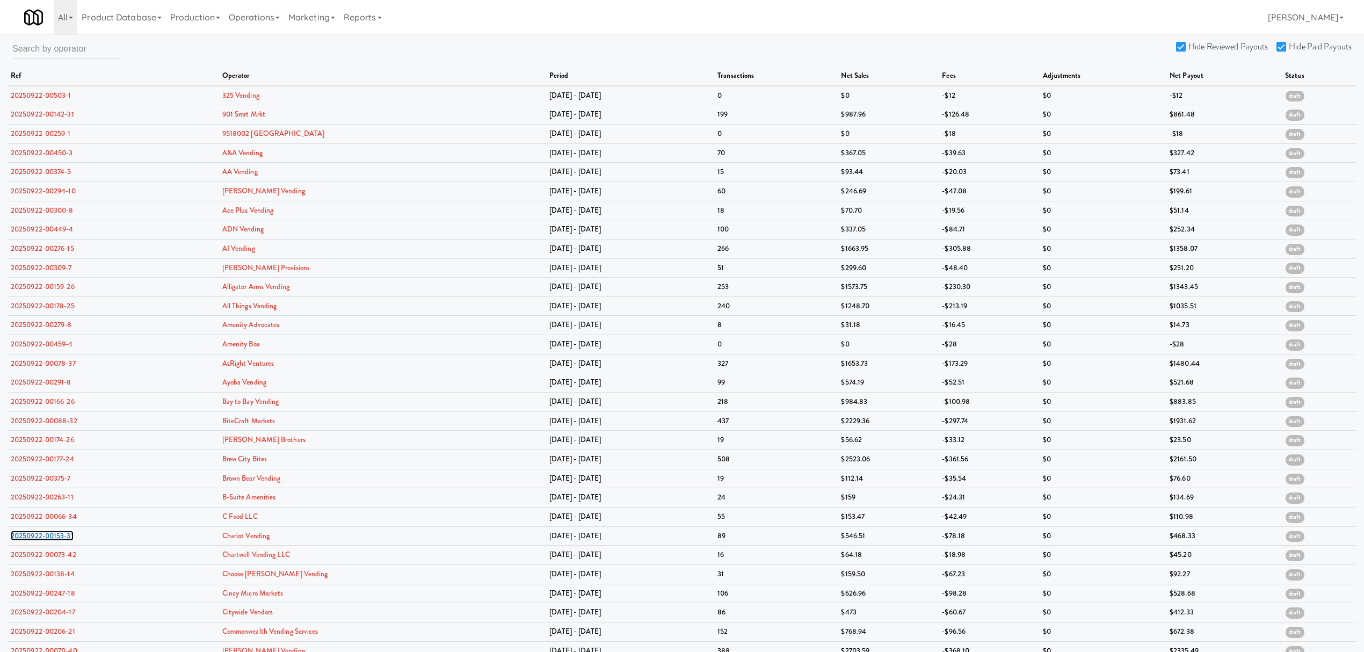
click at [46, 535] on link "20250922-00153-31" at bounding box center [42, 536] width 63 height 10
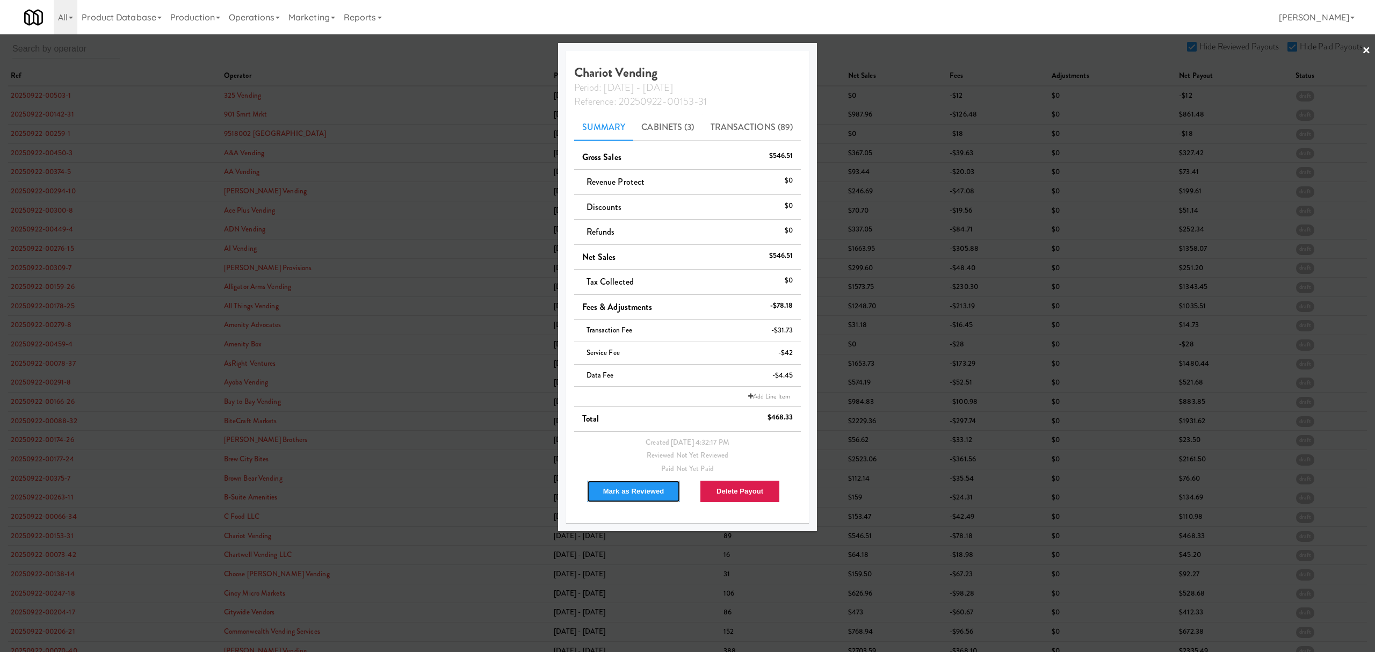
click at [615, 495] on button "Mark as Reviewed" at bounding box center [633, 491] width 95 height 23
click at [31, 553] on div at bounding box center [687, 326] width 1375 height 652
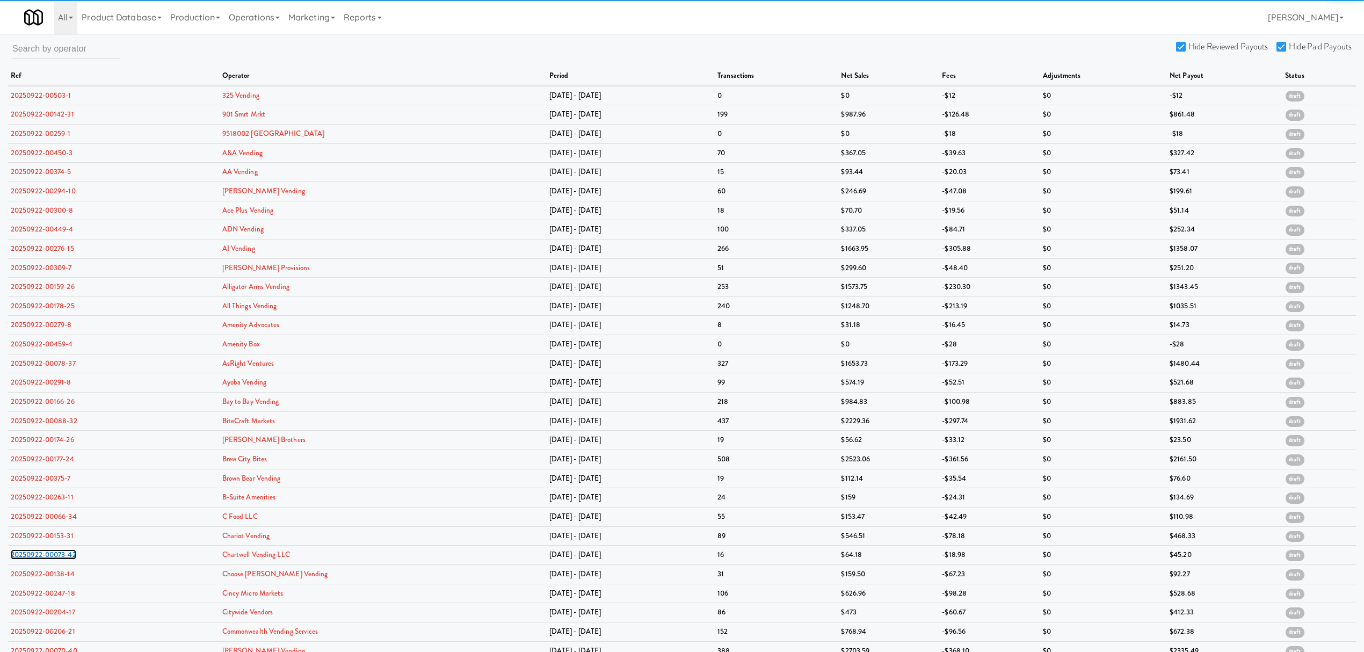
click at [31, 553] on link "20250922-00073-42" at bounding box center [44, 554] width 66 height 10
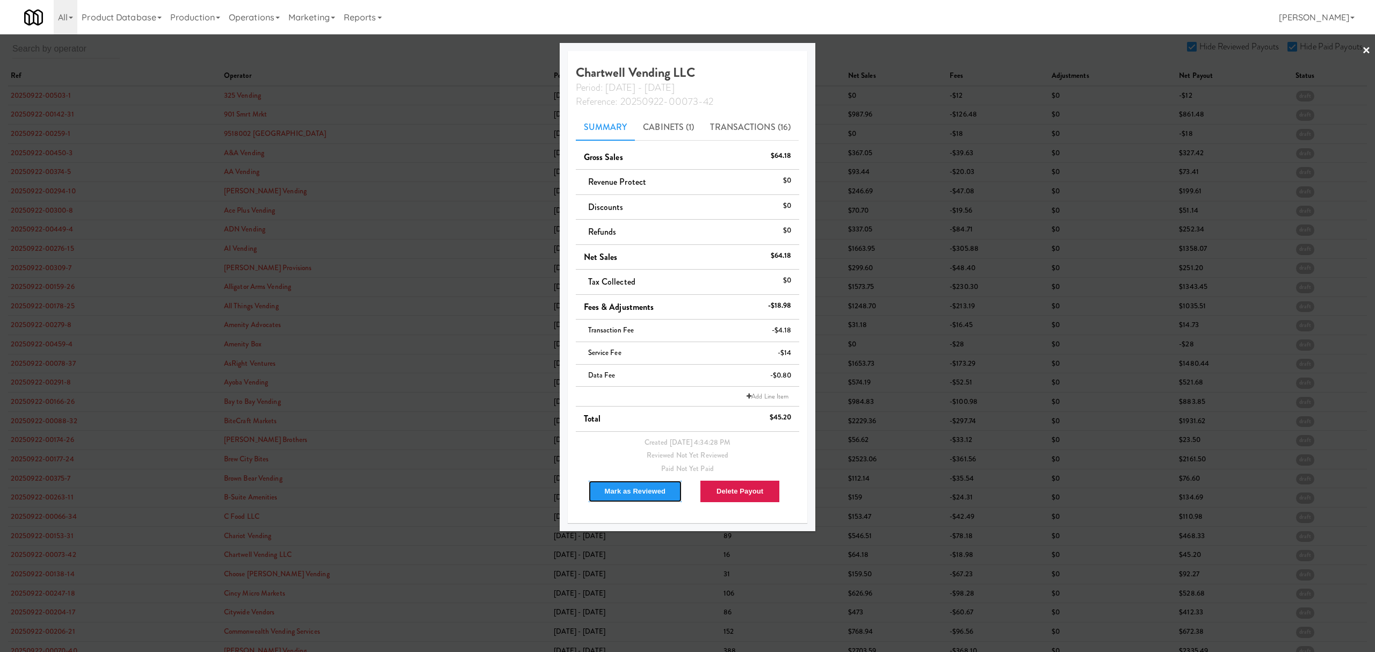
click at [608, 495] on button "Mark as Reviewed" at bounding box center [635, 491] width 95 height 23
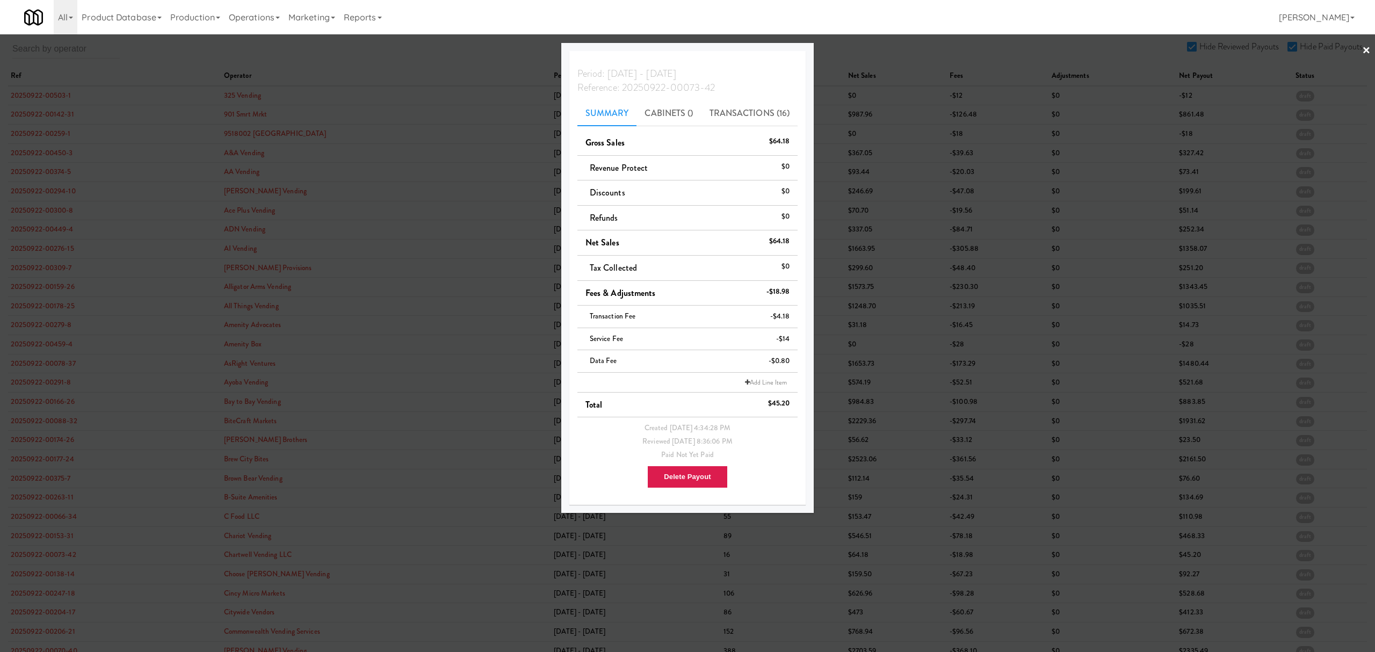
click at [39, 577] on div at bounding box center [687, 326] width 1375 height 652
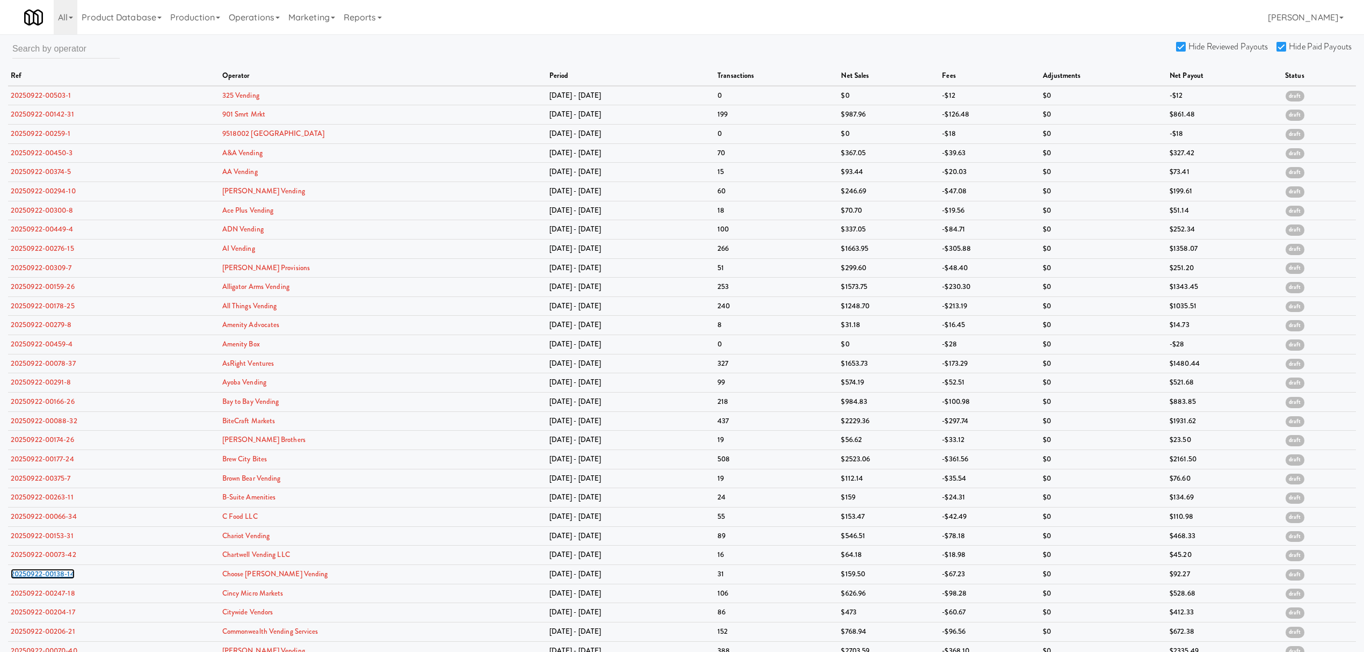
click at [39, 577] on link "20250922-00138-14" at bounding box center [43, 574] width 64 height 10
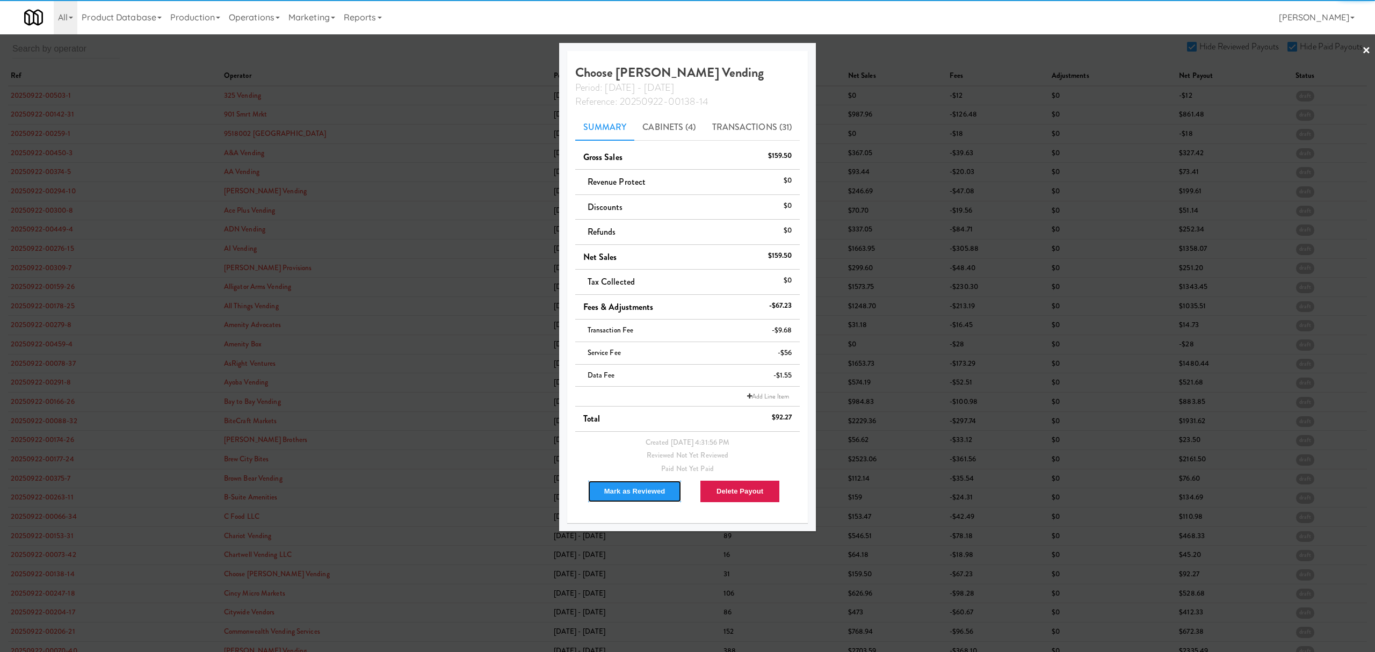
click at [645, 492] on button "Mark as Reviewed" at bounding box center [635, 491] width 95 height 23
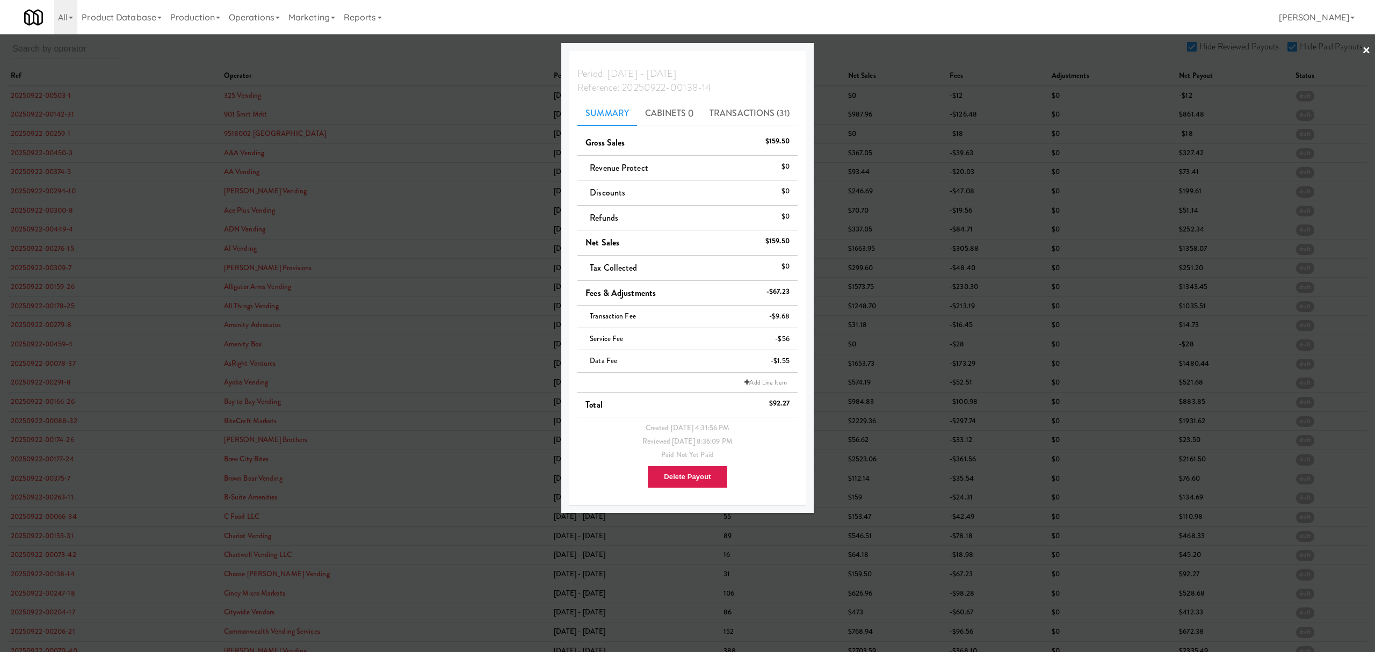
click at [37, 596] on div at bounding box center [687, 326] width 1375 height 652
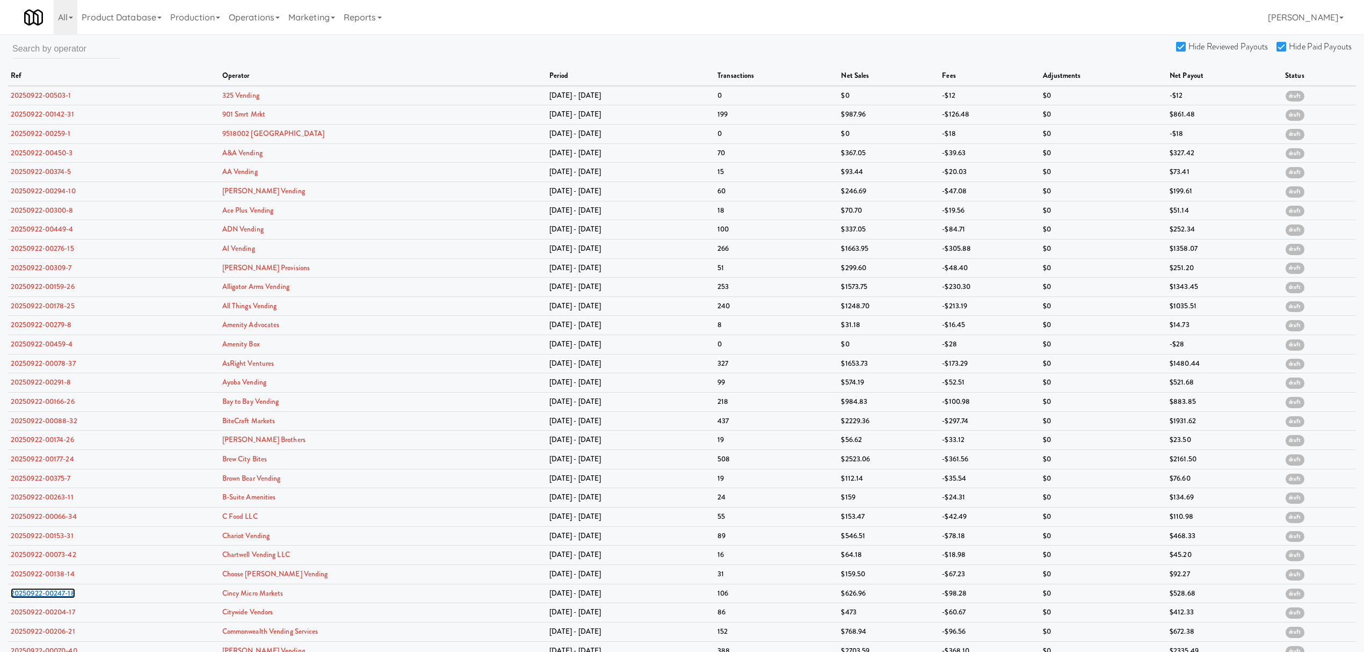
click at [37, 596] on link "20250922-00247-18" at bounding box center [43, 593] width 64 height 10
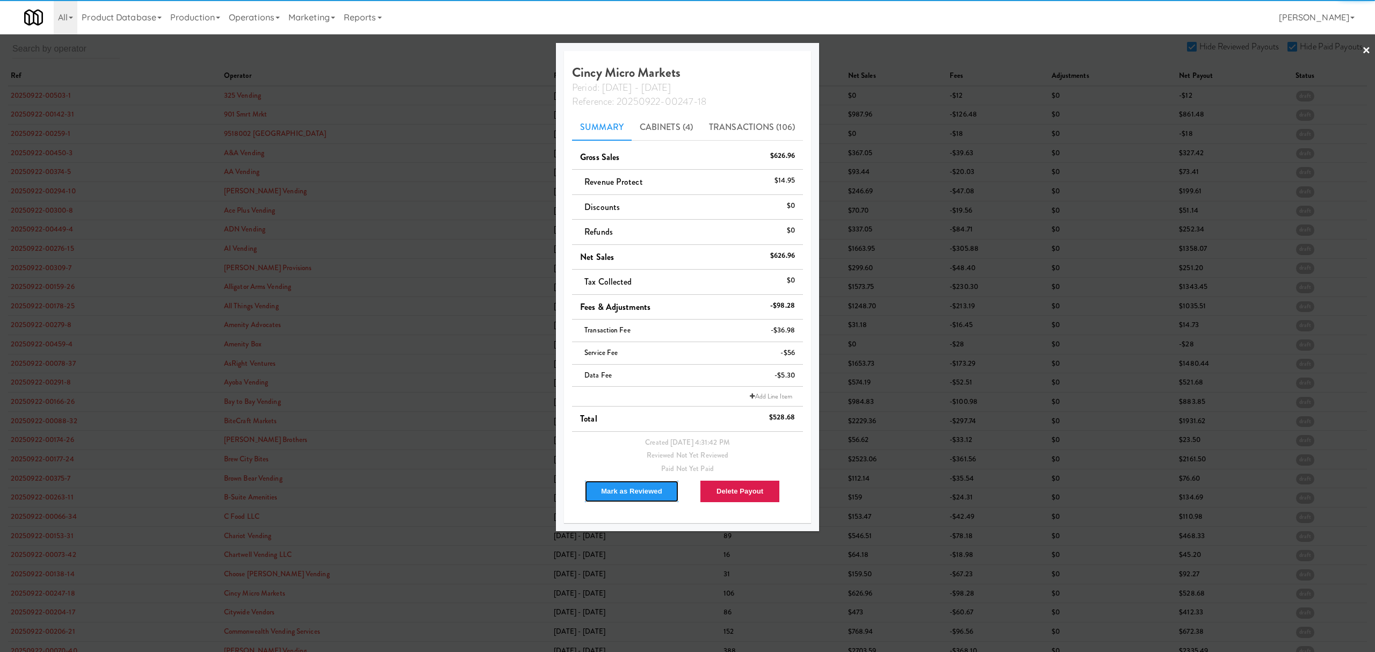
click at [617, 490] on button "Mark as Reviewed" at bounding box center [631, 491] width 95 height 23
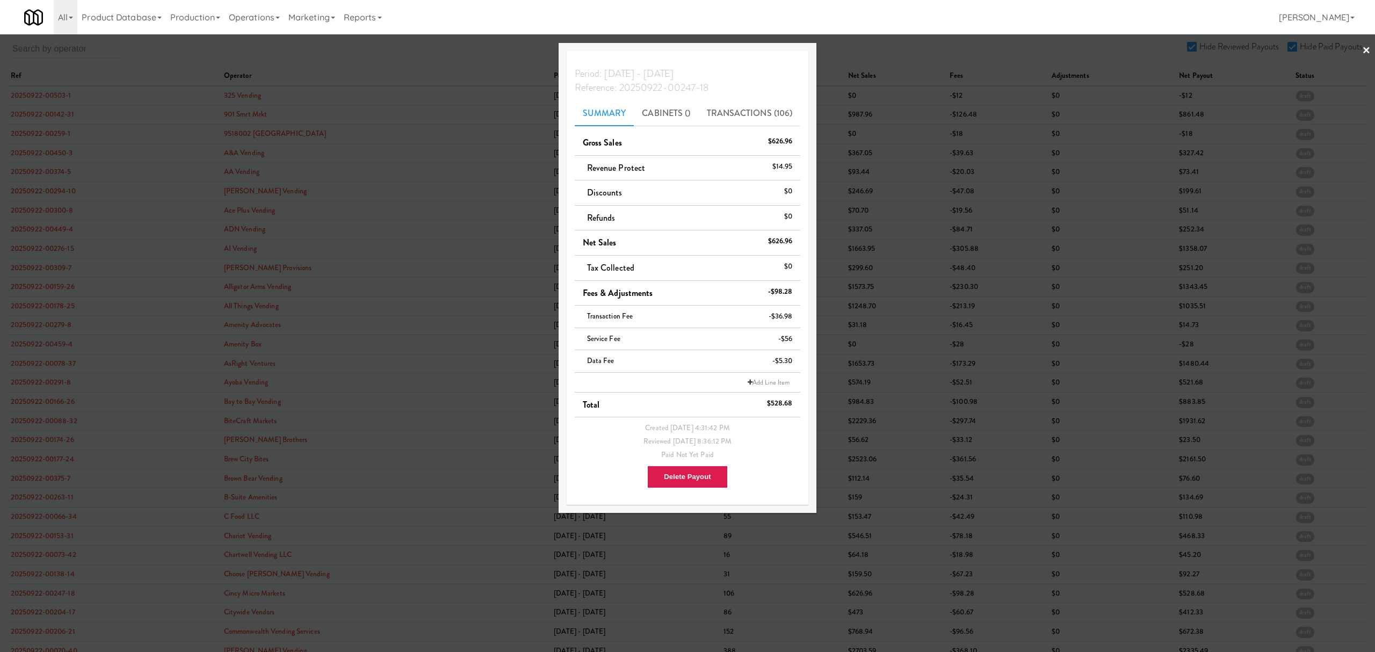
click at [46, 613] on div at bounding box center [687, 326] width 1375 height 652
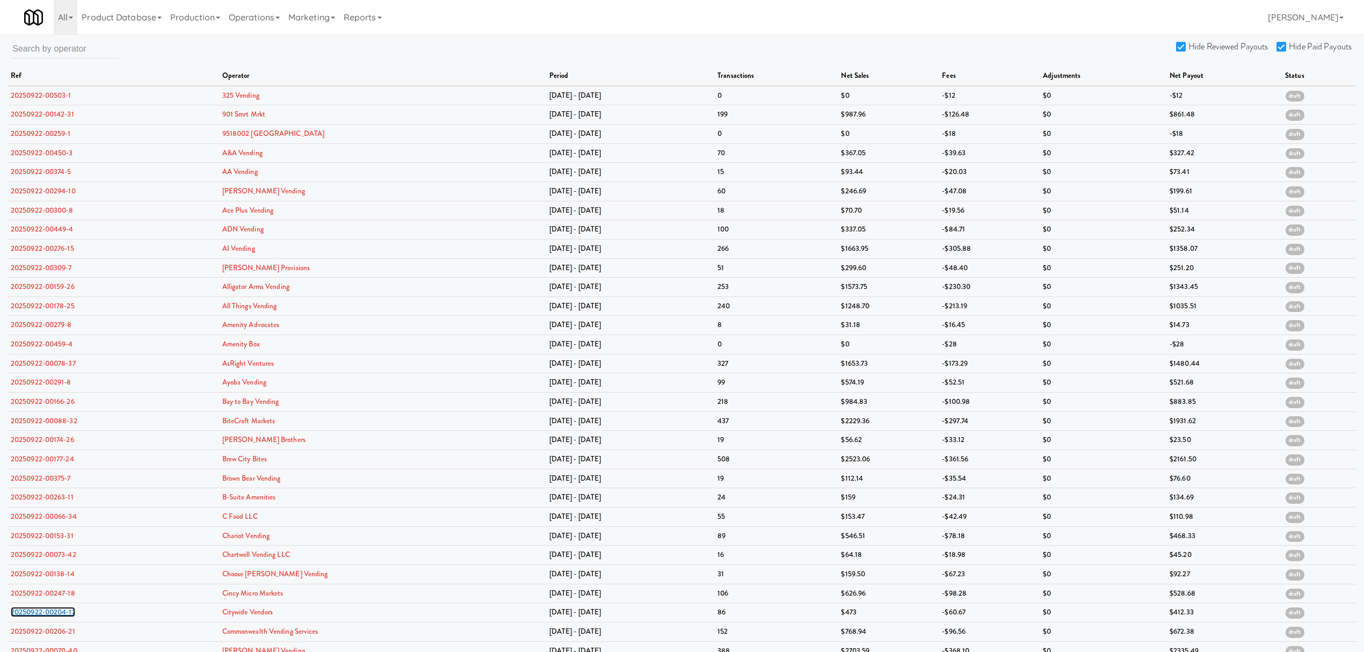
click at [46, 613] on link "20250922-00204-17" at bounding box center [43, 612] width 64 height 10
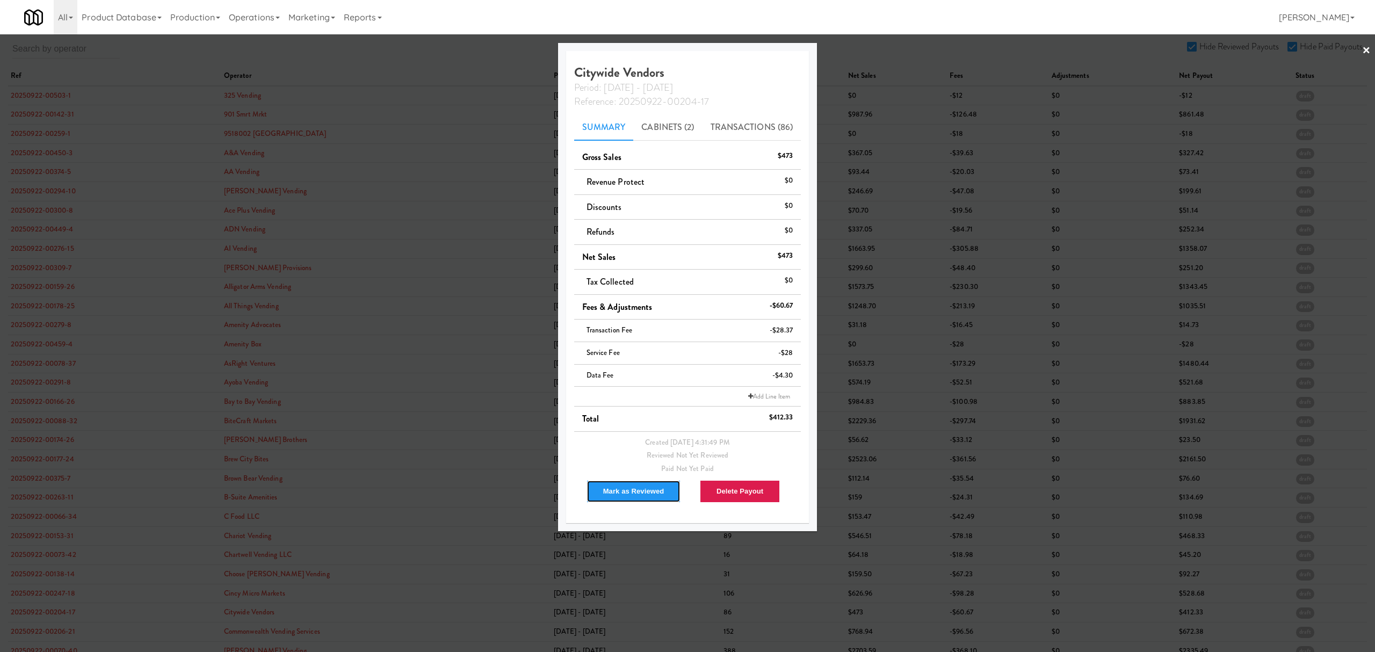
click at [624, 493] on button "Mark as Reviewed" at bounding box center [633, 491] width 95 height 23
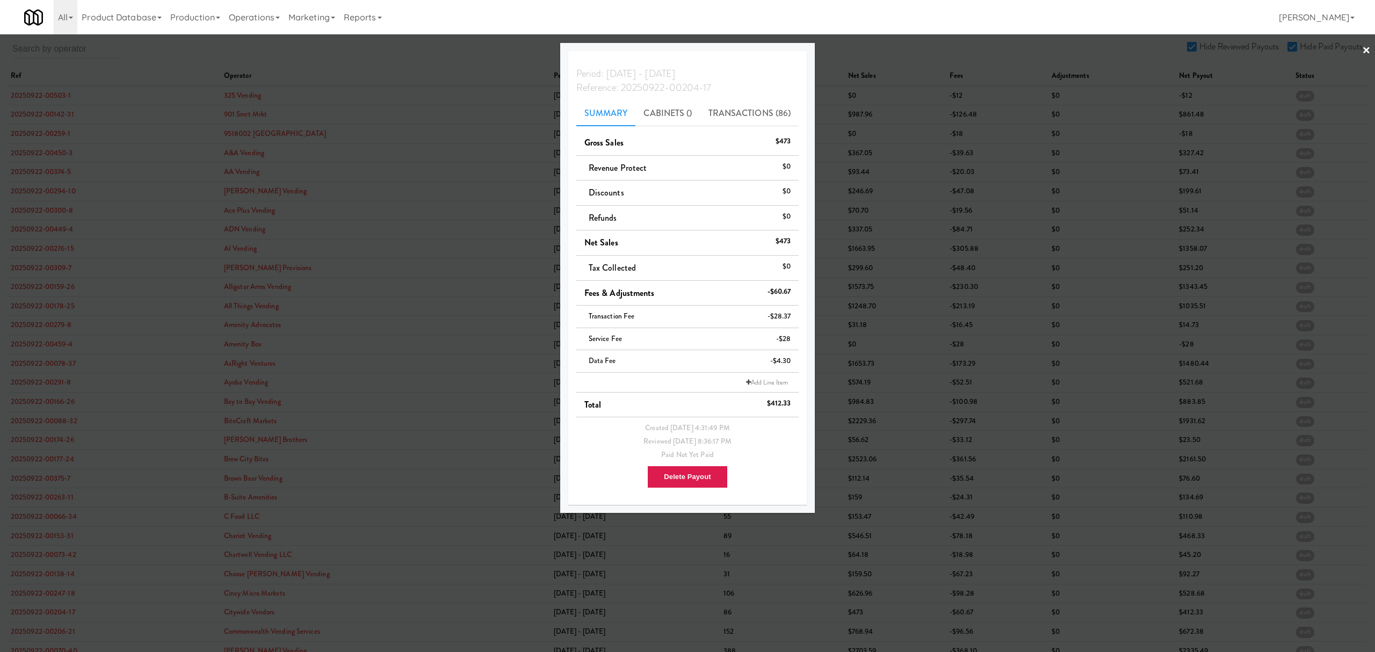
click at [37, 636] on div at bounding box center [687, 326] width 1375 height 652
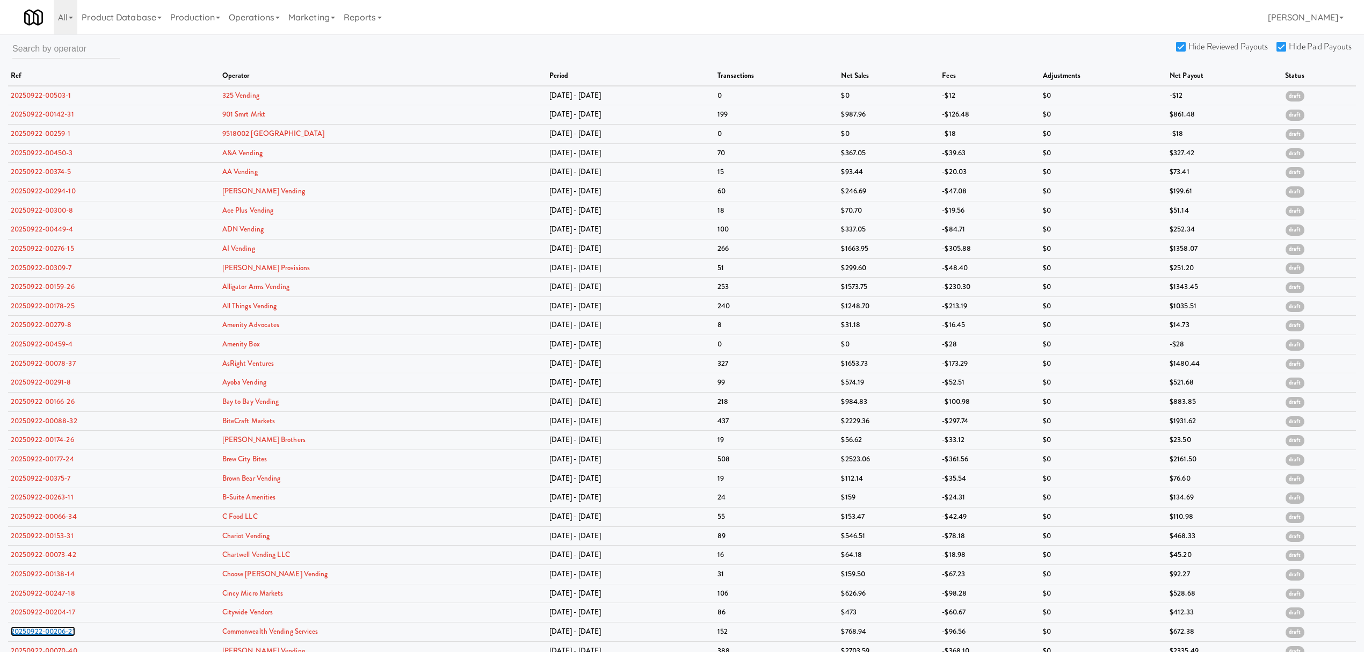
click at [37, 636] on link "20250922-00206-21" at bounding box center [43, 631] width 64 height 10
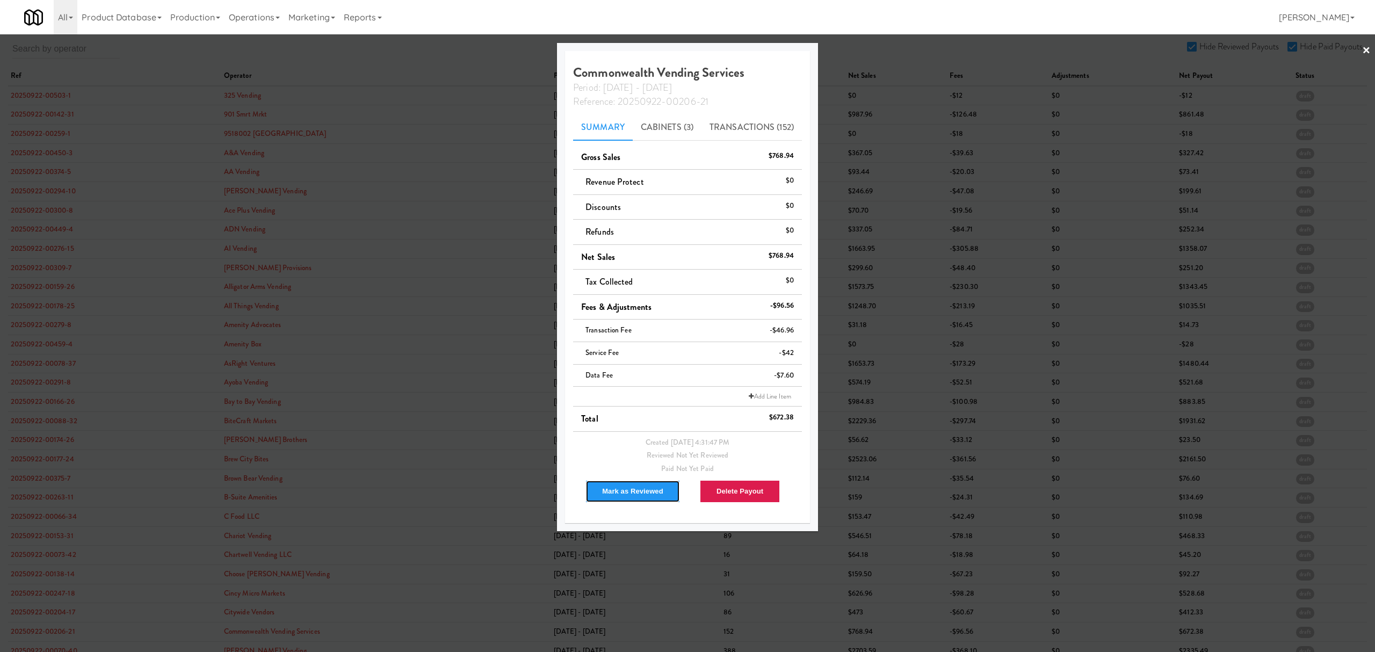
click at [615, 492] on button "Mark as Reviewed" at bounding box center [632, 491] width 95 height 23
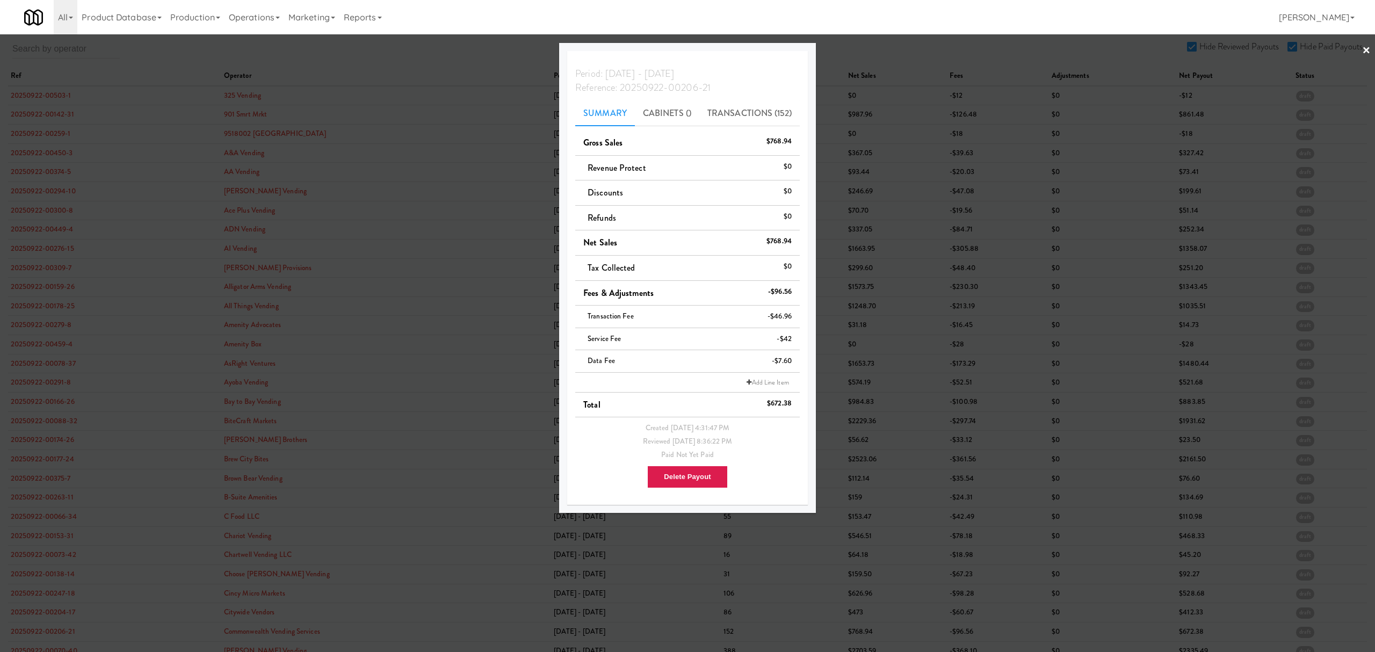
click at [392, 53] on div at bounding box center [687, 326] width 1375 height 652
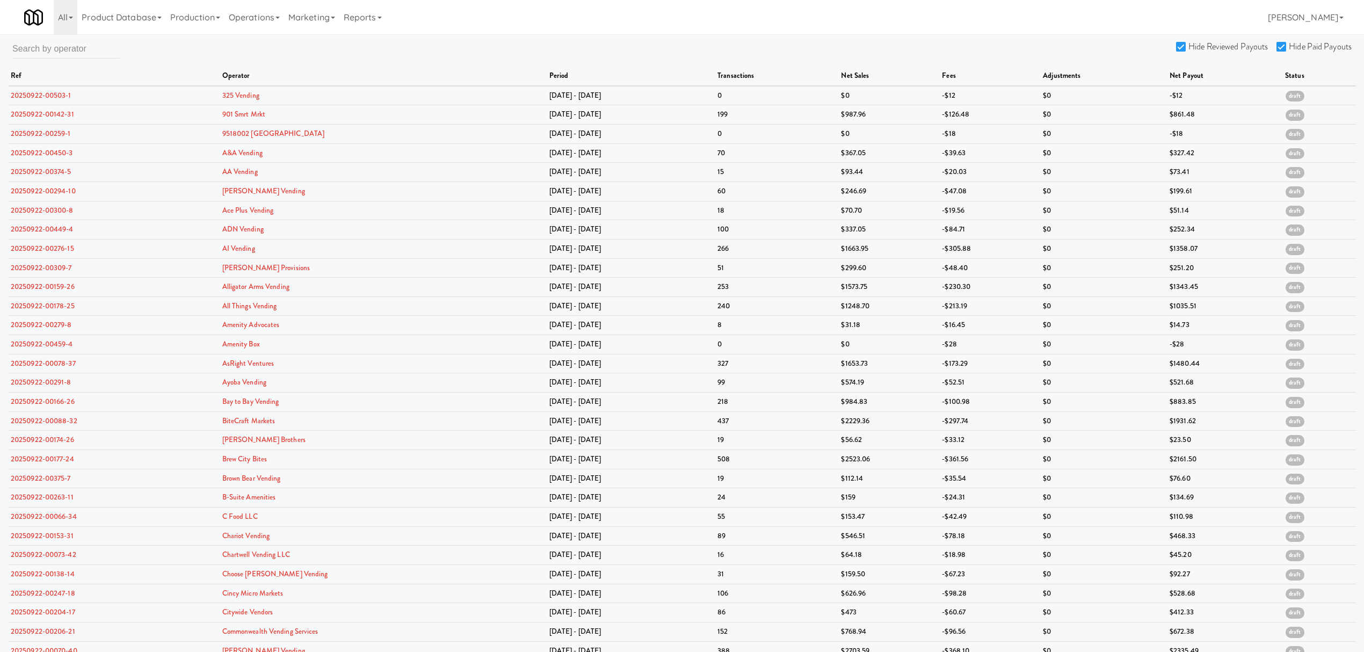
click at [1184, 44] on input "Hide Reviewed Payouts" at bounding box center [1182, 47] width 12 height 9
checkbox input "false"
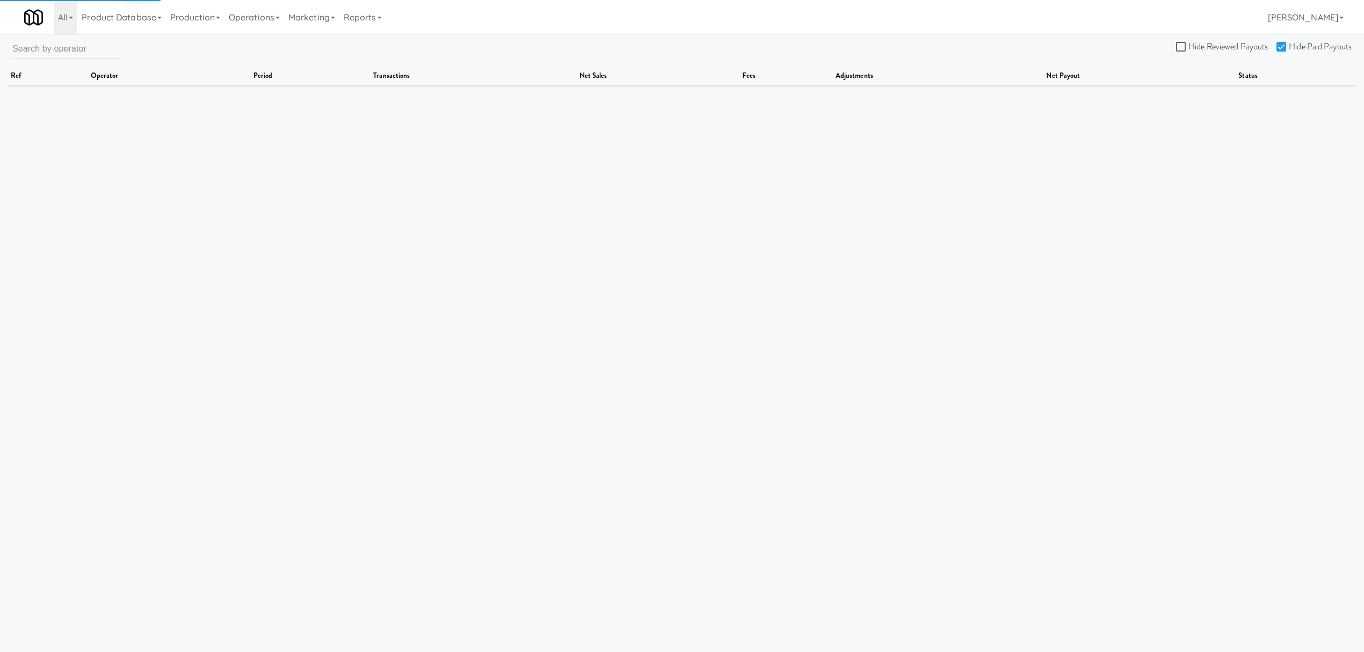
click at [1285, 45] on input "Hide Paid Payouts" at bounding box center [1283, 47] width 12 height 9
checkbox input "false"
click at [1182, 46] on input "Hide Reviewed Payouts" at bounding box center [1182, 47] width 12 height 9
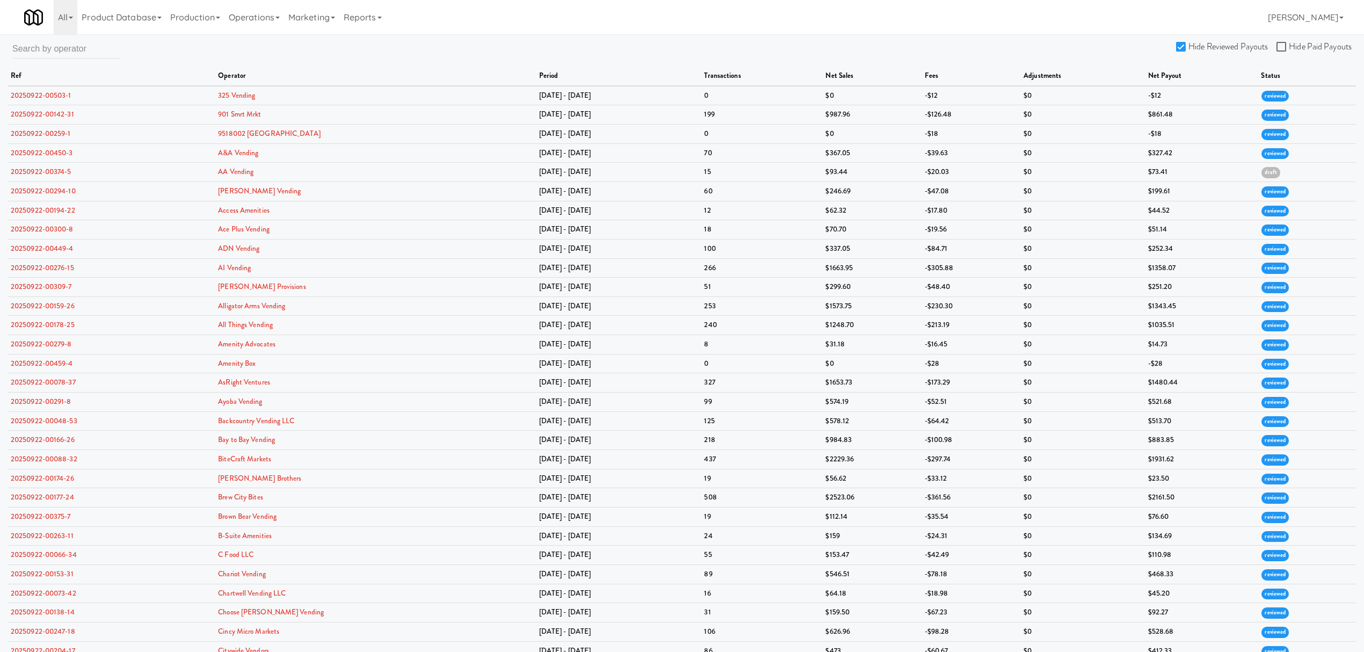
click at [1182, 47] on input "Hide Reviewed Payouts" at bounding box center [1182, 47] width 12 height 9
checkbox input "true"
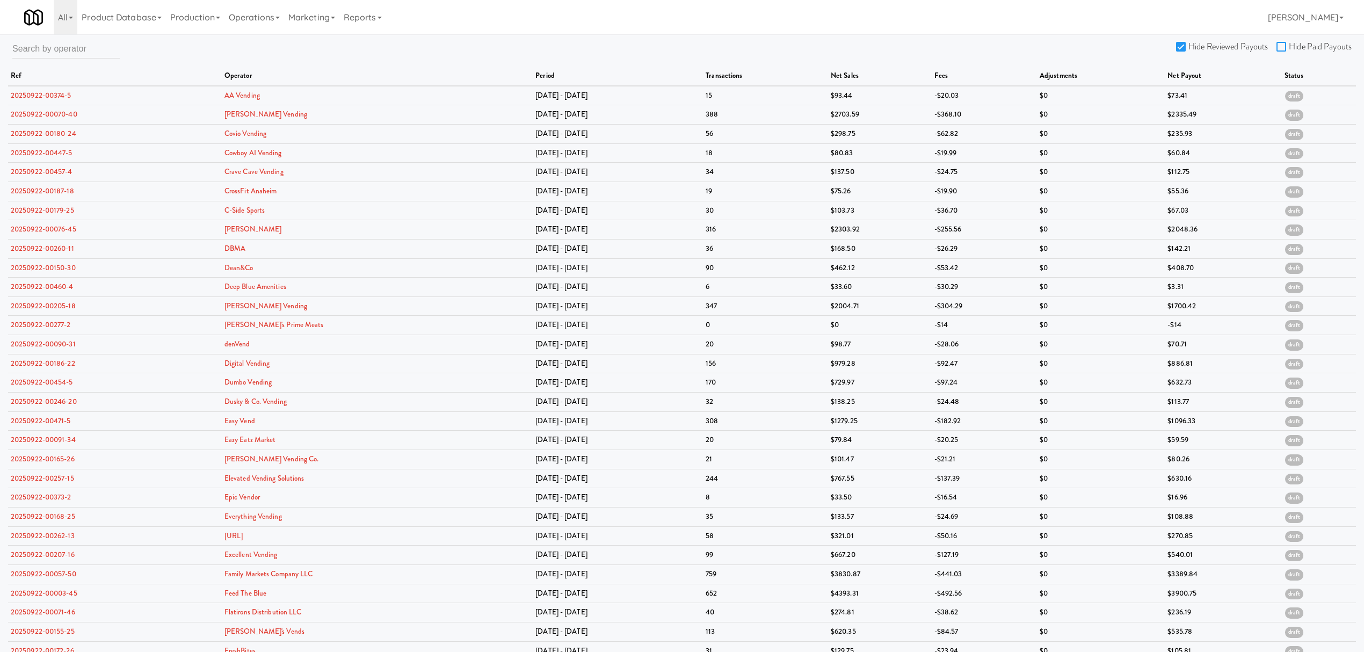
click at [1279, 46] on input "Hide Paid Payouts" at bounding box center [1283, 47] width 12 height 9
checkbox input "true"
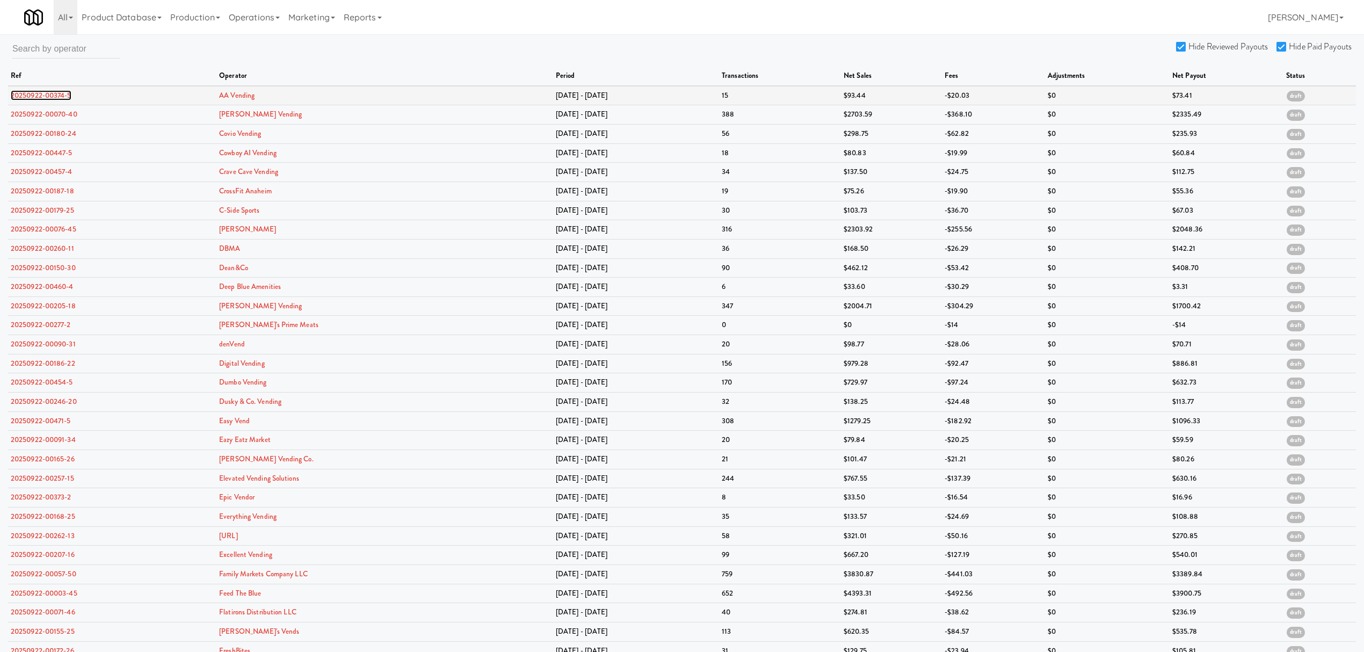
click at [39, 95] on link "20250922-00374-5" at bounding box center [41, 95] width 61 height 10
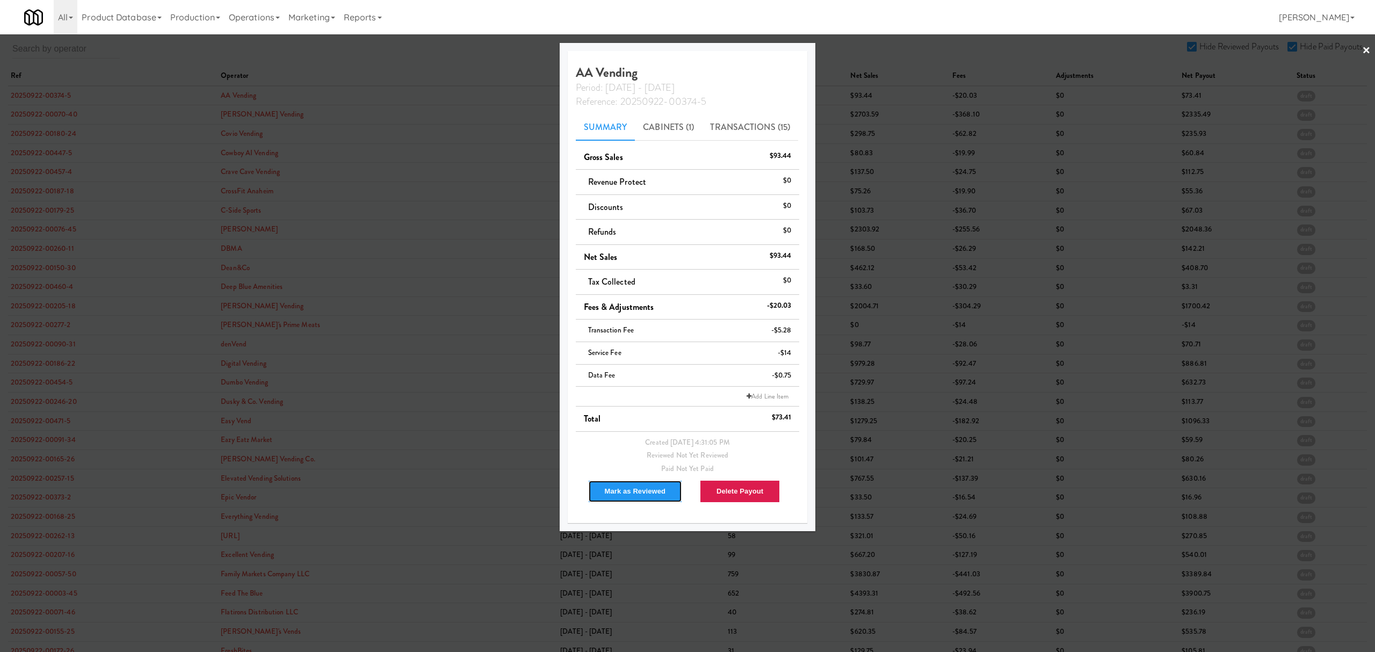
click at [615, 488] on button "Mark as Reviewed" at bounding box center [635, 491] width 95 height 23
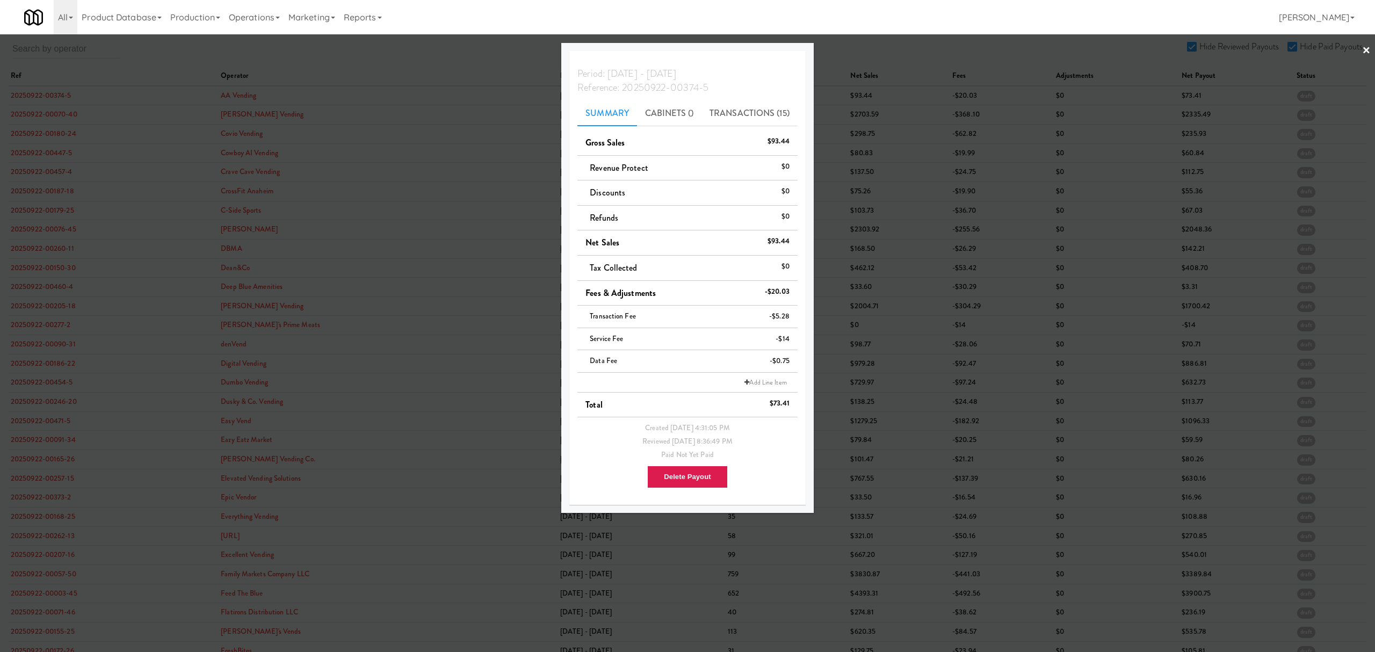
click at [22, 115] on div at bounding box center [687, 326] width 1375 height 652
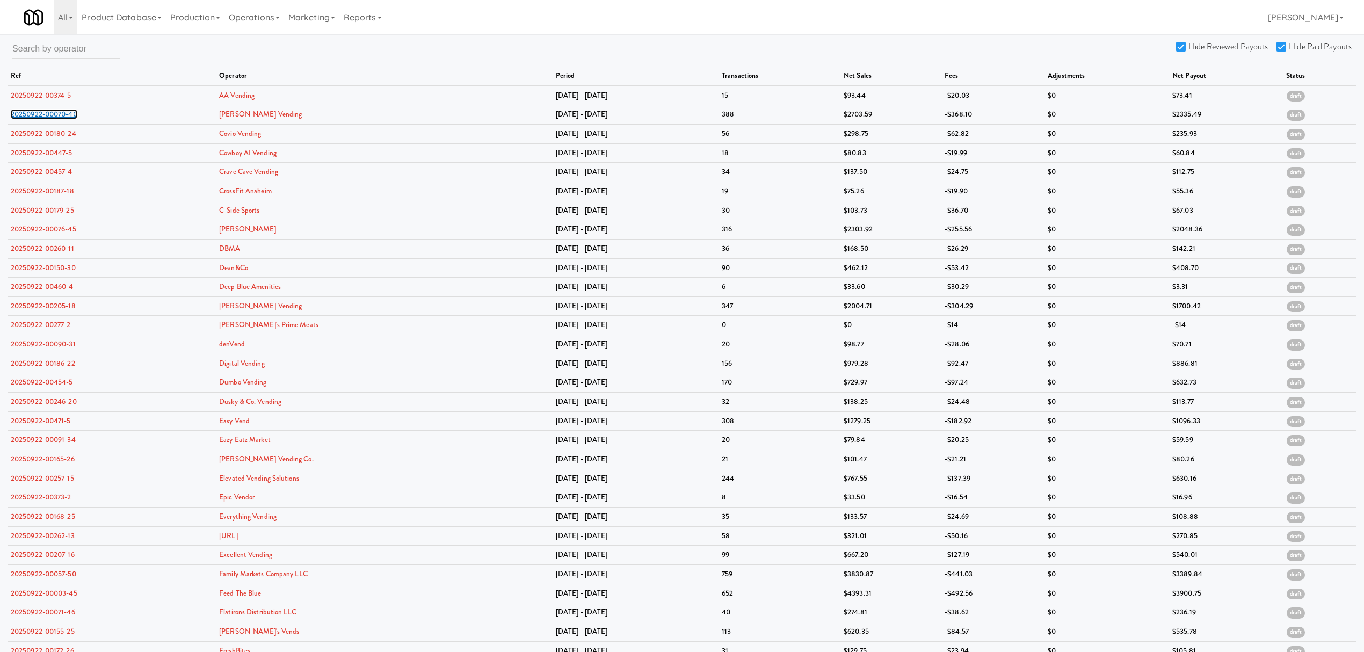
click at [22, 115] on link "20250922-00070-40" at bounding box center [44, 114] width 67 height 10
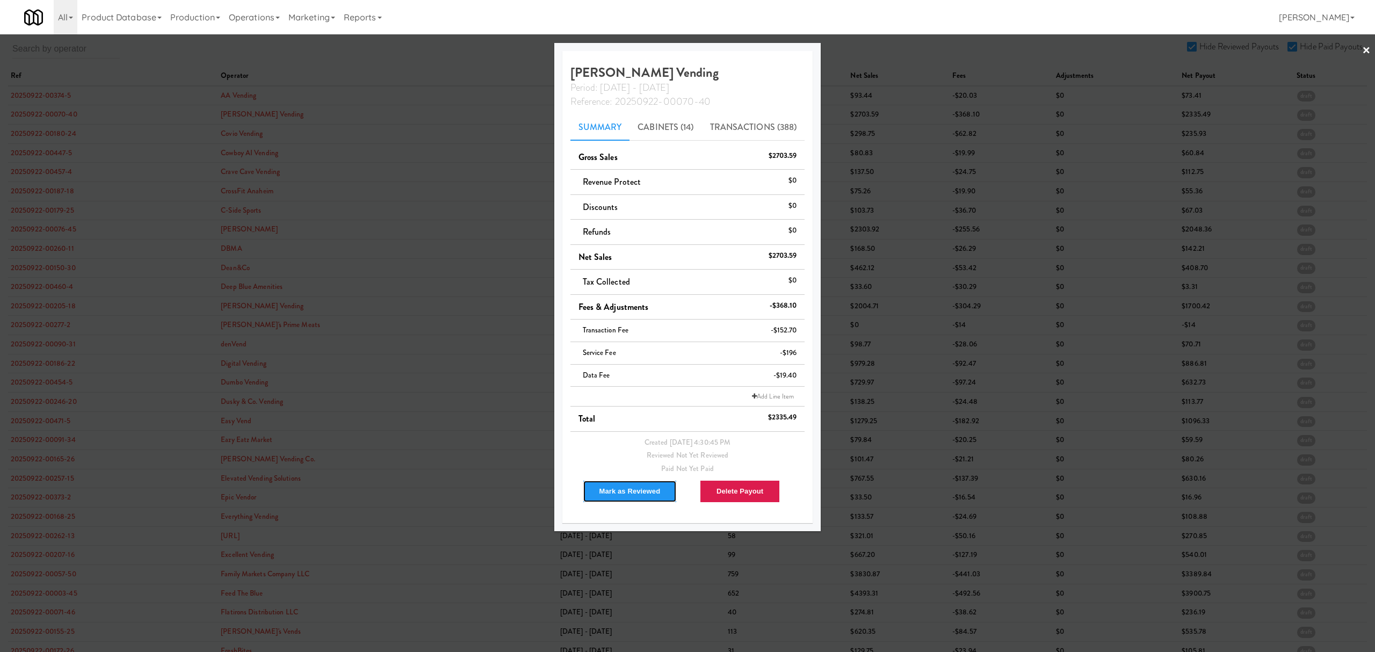
click at [618, 497] on button "Mark as Reviewed" at bounding box center [630, 491] width 95 height 23
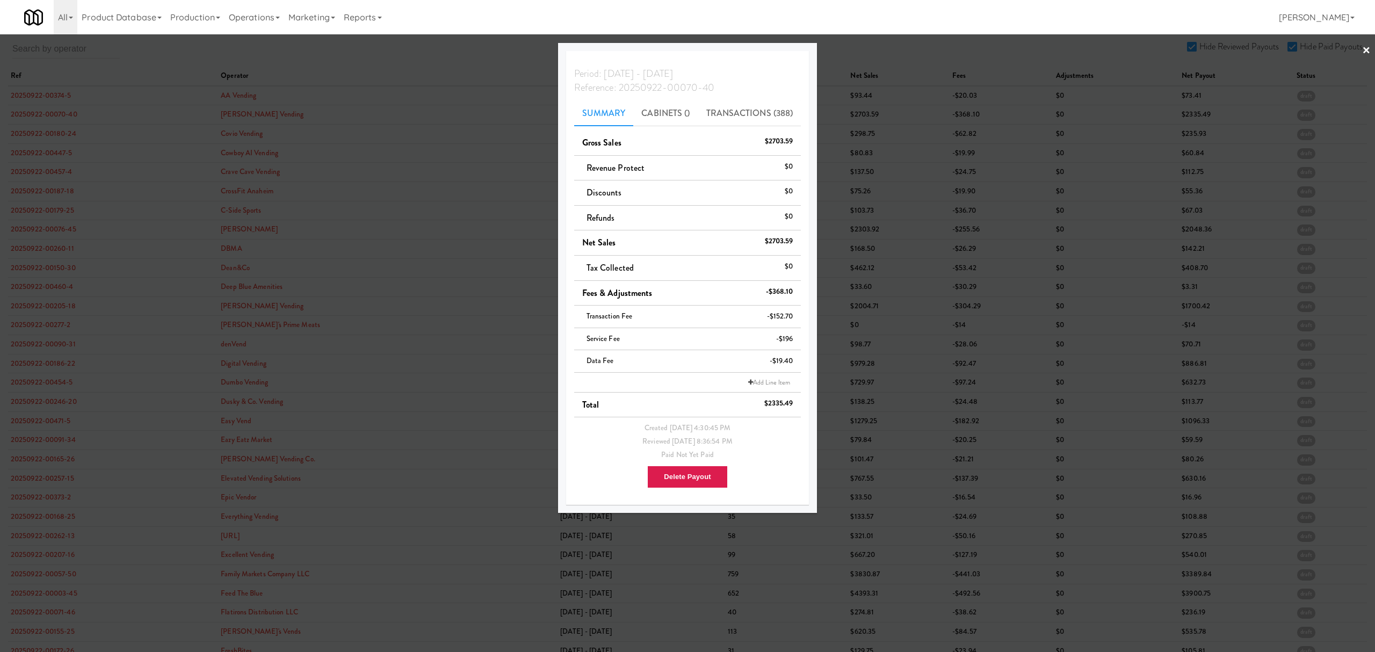
click at [48, 132] on div at bounding box center [687, 326] width 1375 height 652
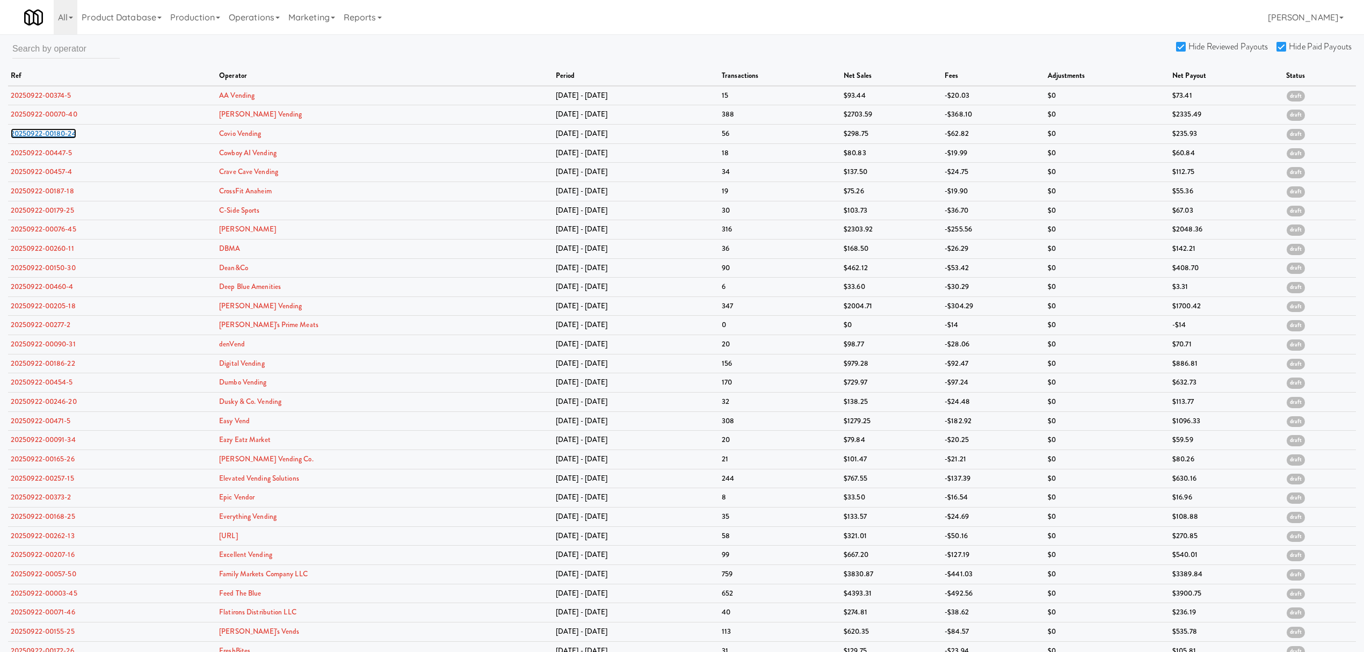
click at [48, 132] on link "20250922-00180-24" at bounding box center [44, 133] width 66 height 10
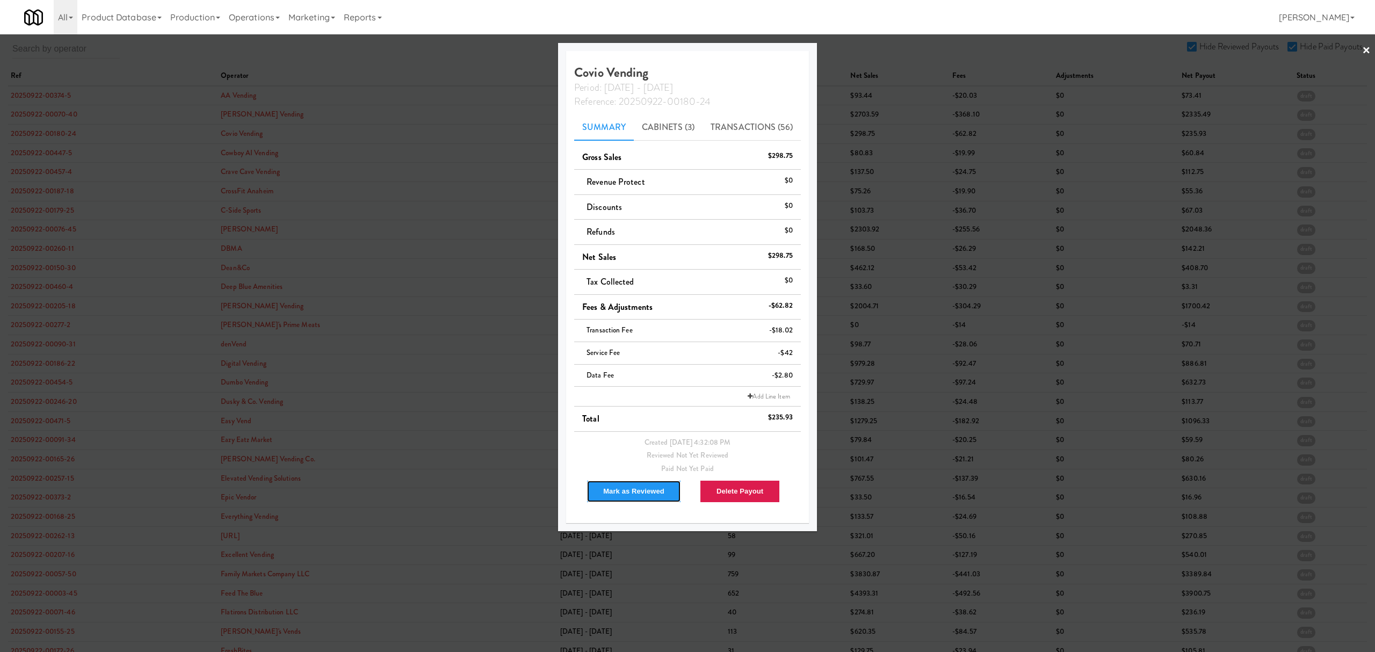
click at [610, 489] on button "Mark as Reviewed" at bounding box center [633, 491] width 95 height 23
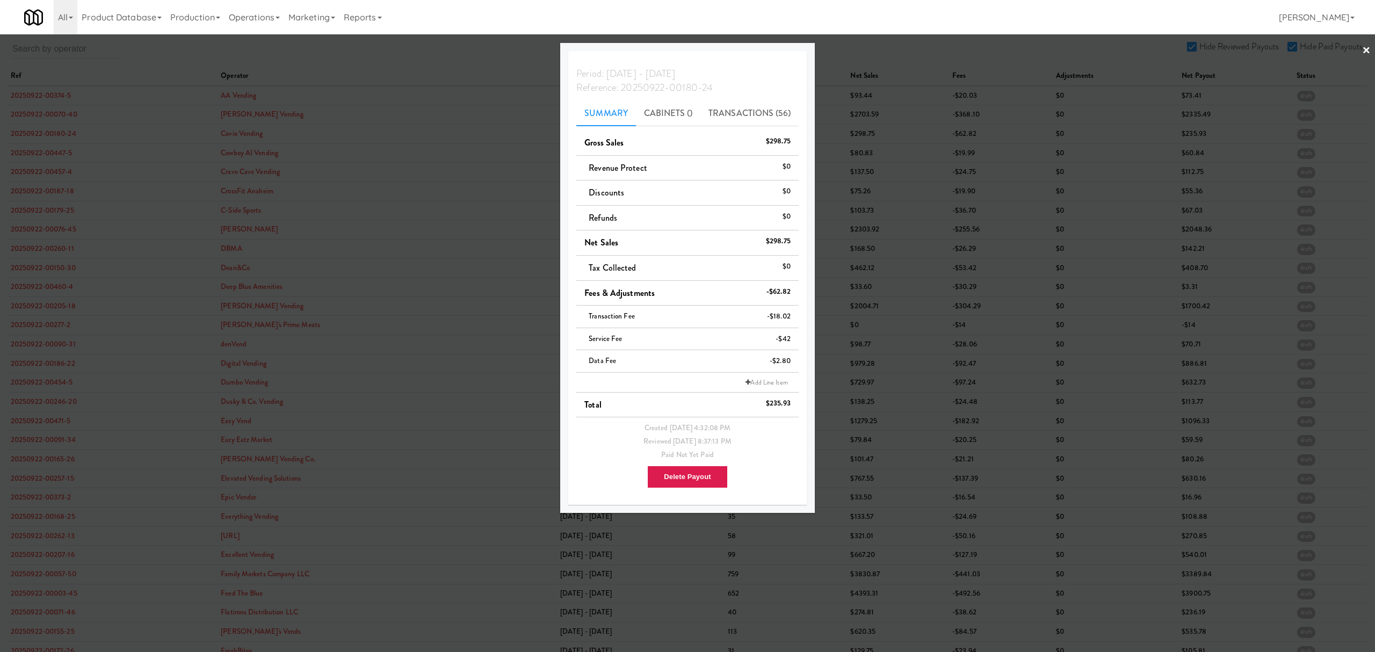
click at [29, 150] on div at bounding box center [687, 326] width 1375 height 652
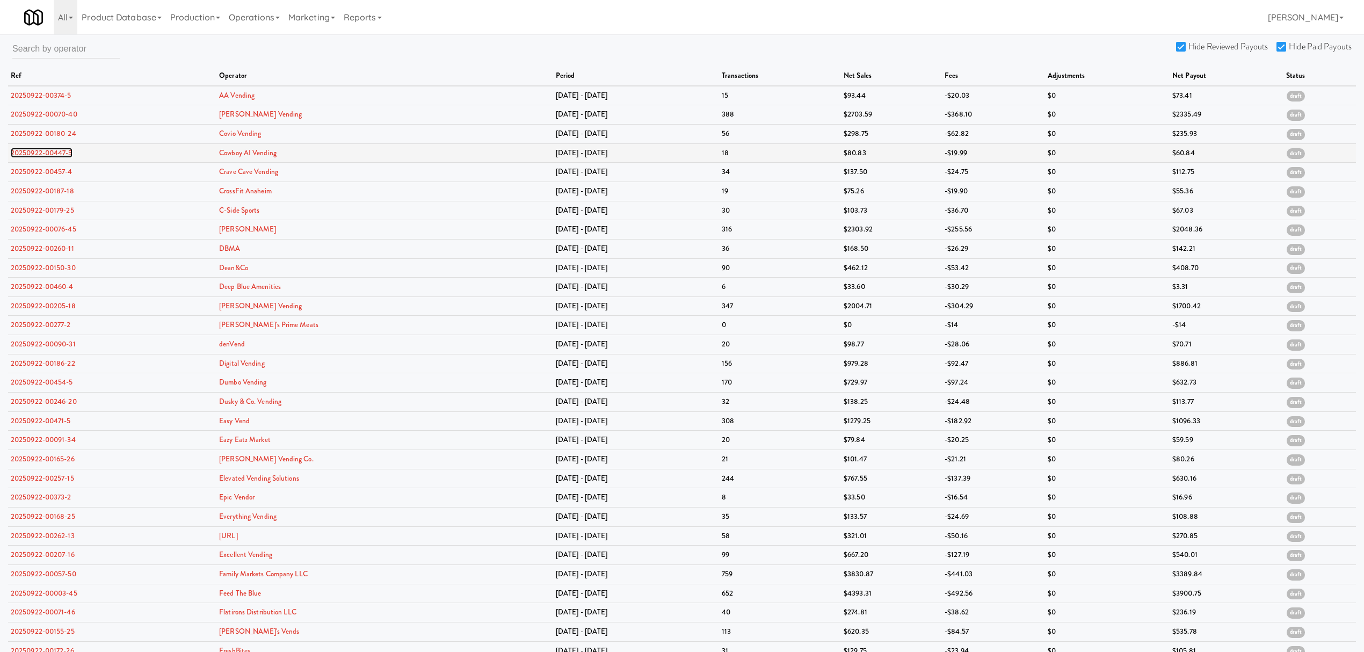
click at [29, 150] on link "20250922-00447-5" at bounding box center [42, 153] width 62 height 10
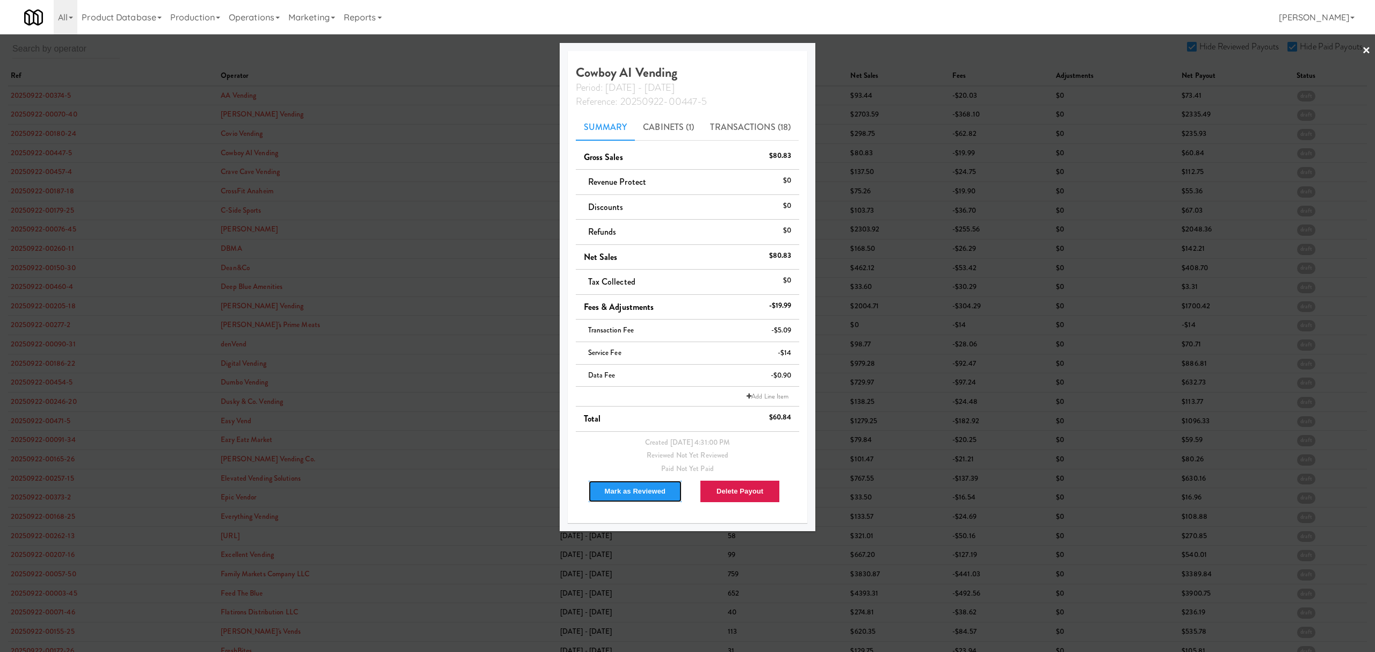
click at [627, 486] on button "Mark as Reviewed" at bounding box center [635, 491] width 95 height 23
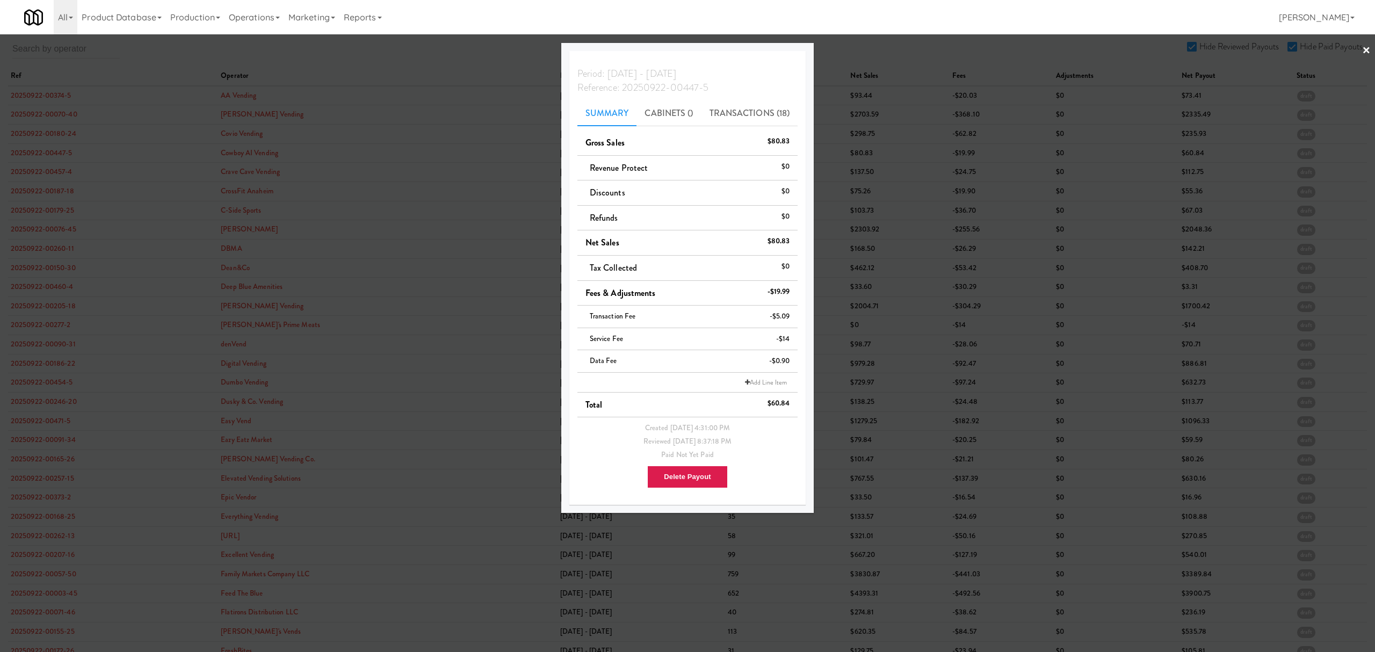
click at [49, 166] on div at bounding box center [687, 326] width 1375 height 652
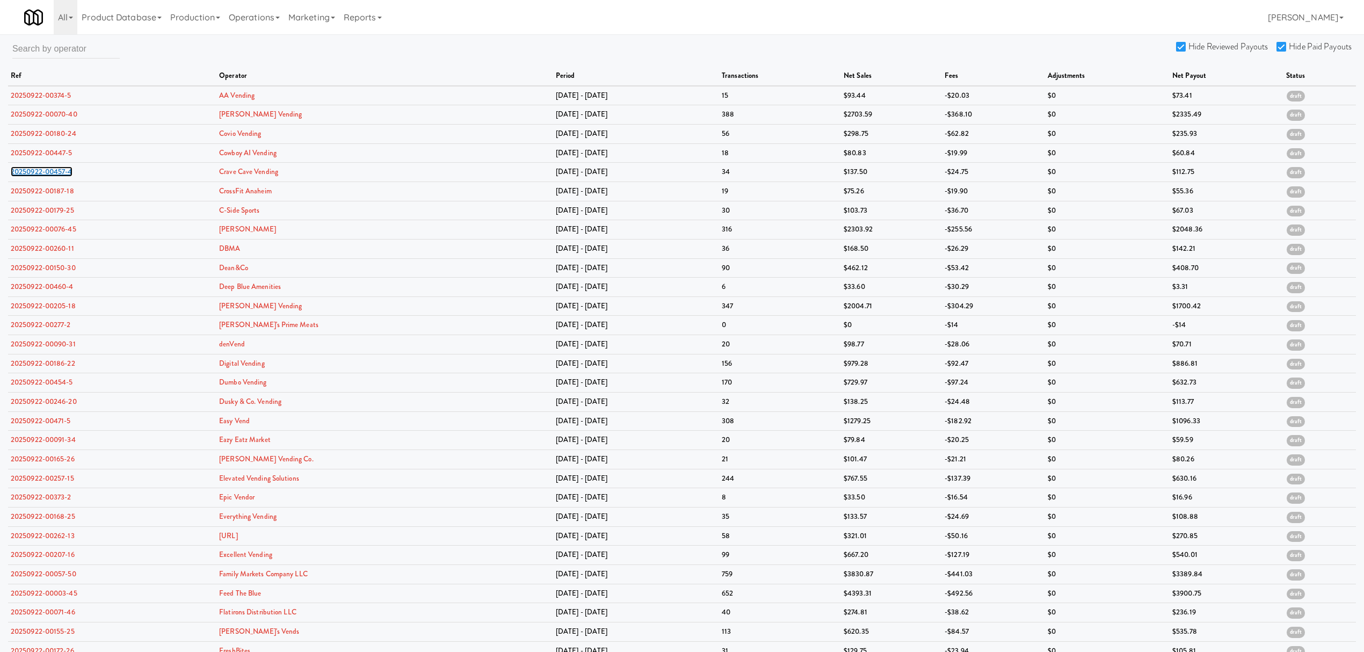
click at [49, 166] on link "20250922-00457-4" at bounding box center [42, 171] width 62 height 10
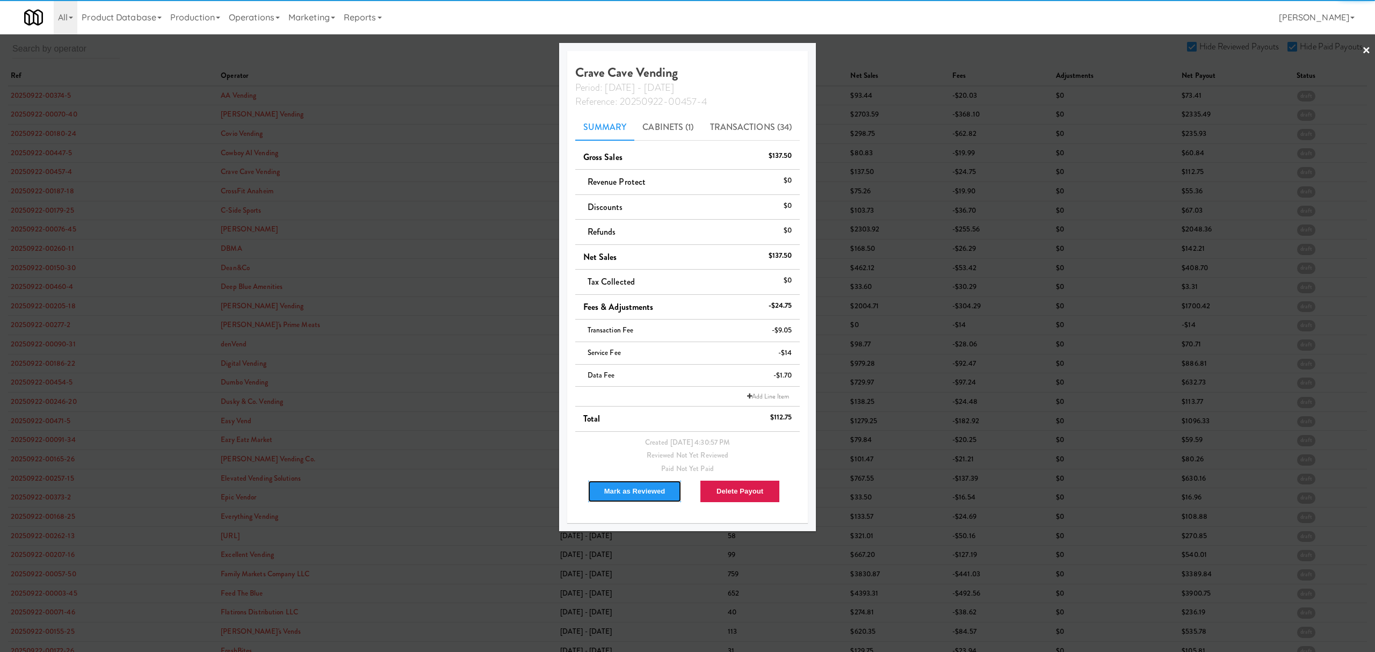
click at [624, 490] on button "Mark as Reviewed" at bounding box center [635, 491] width 95 height 23
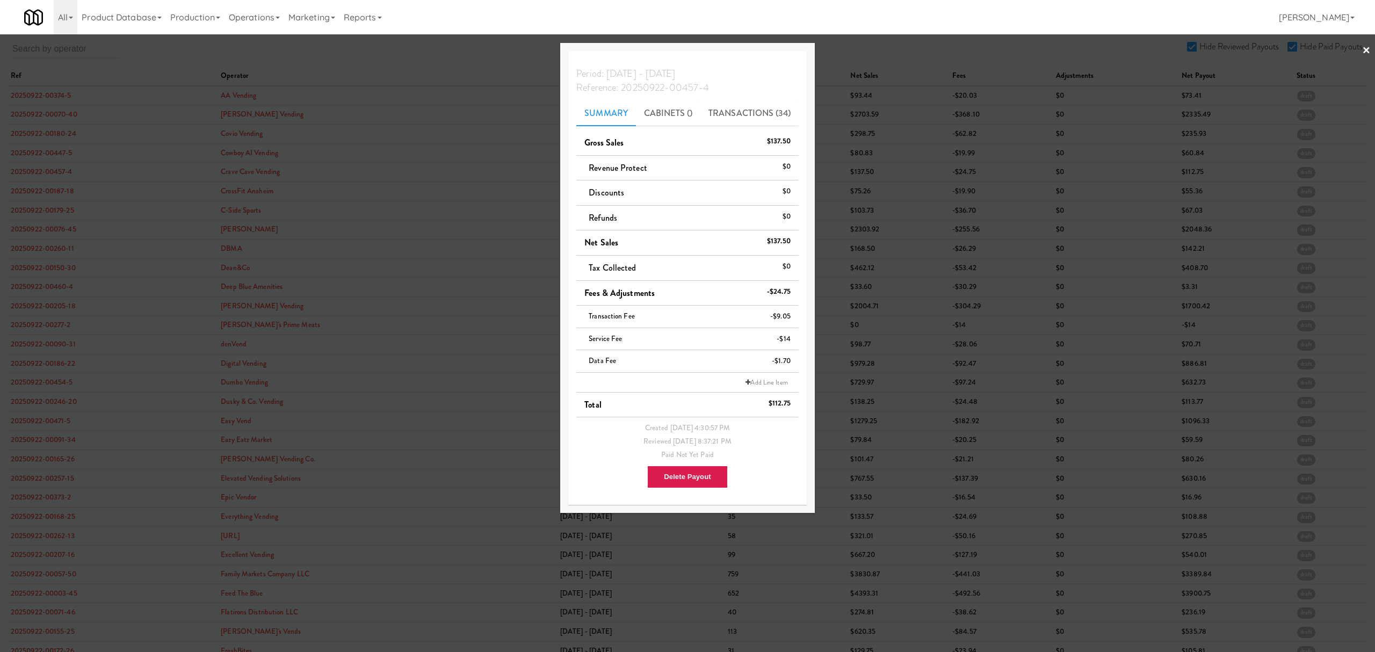
click at [55, 195] on div at bounding box center [687, 326] width 1375 height 652
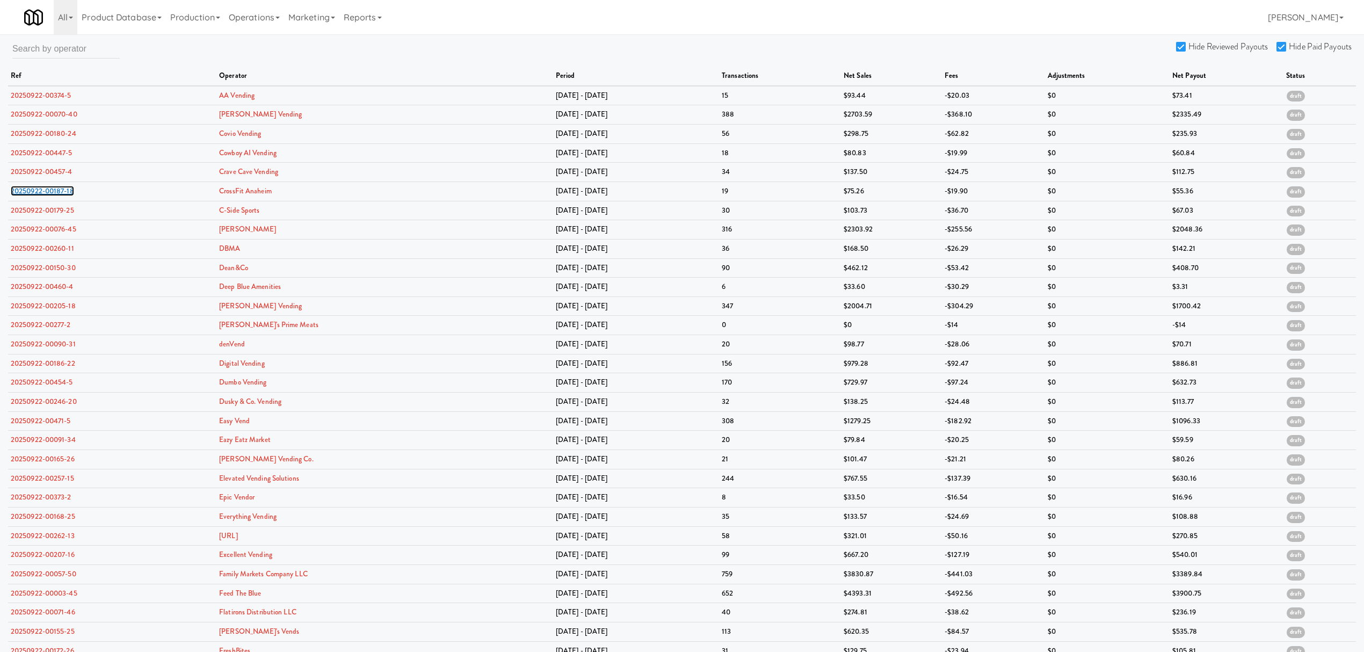
click at [55, 195] on link "20250922-00187-18" at bounding box center [42, 191] width 63 height 10
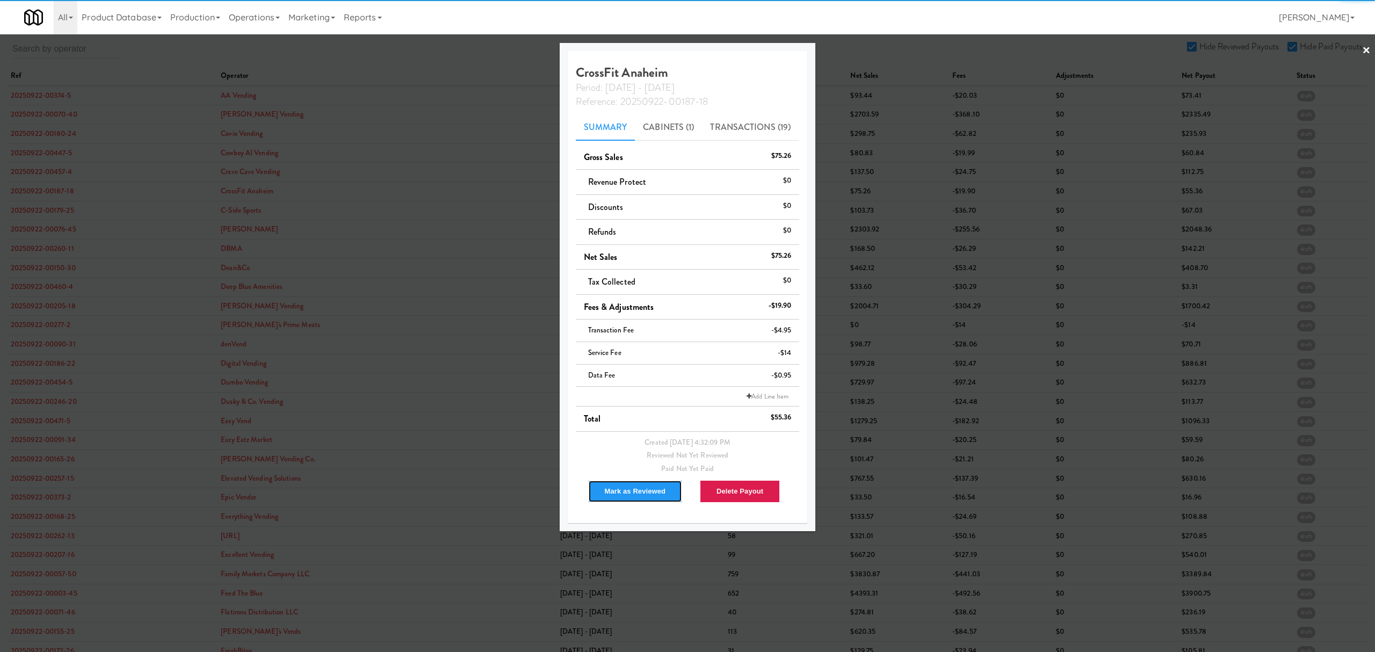
click at [615, 494] on button "Mark as Reviewed" at bounding box center [635, 491] width 95 height 23
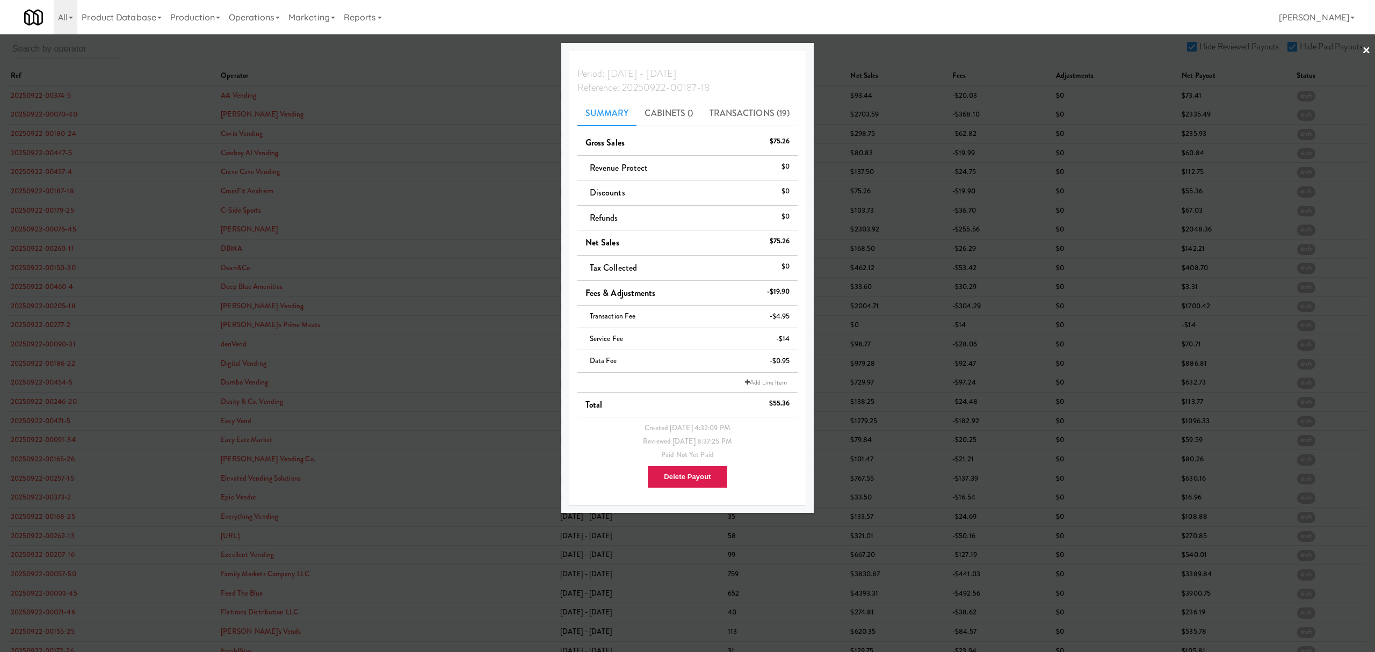
click at [24, 194] on div at bounding box center [687, 326] width 1375 height 652
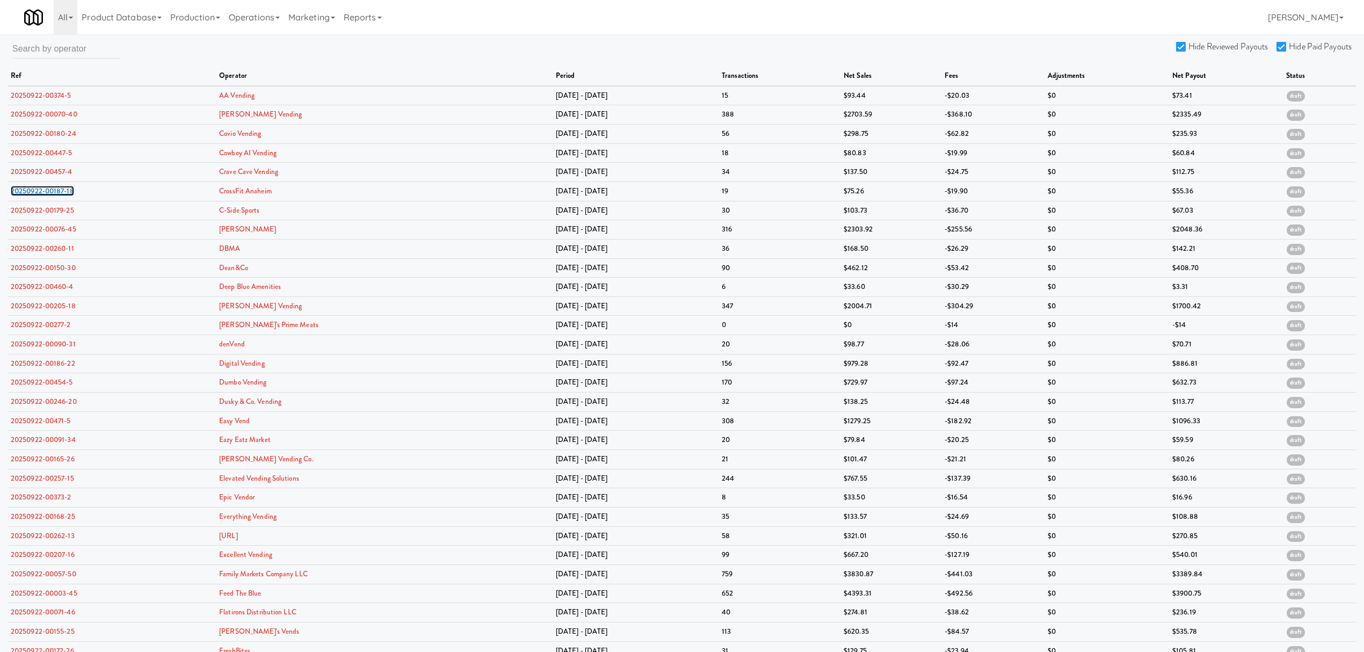
click at [24, 194] on link "20250922-00187-18" at bounding box center [42, 191] width 63 height 10
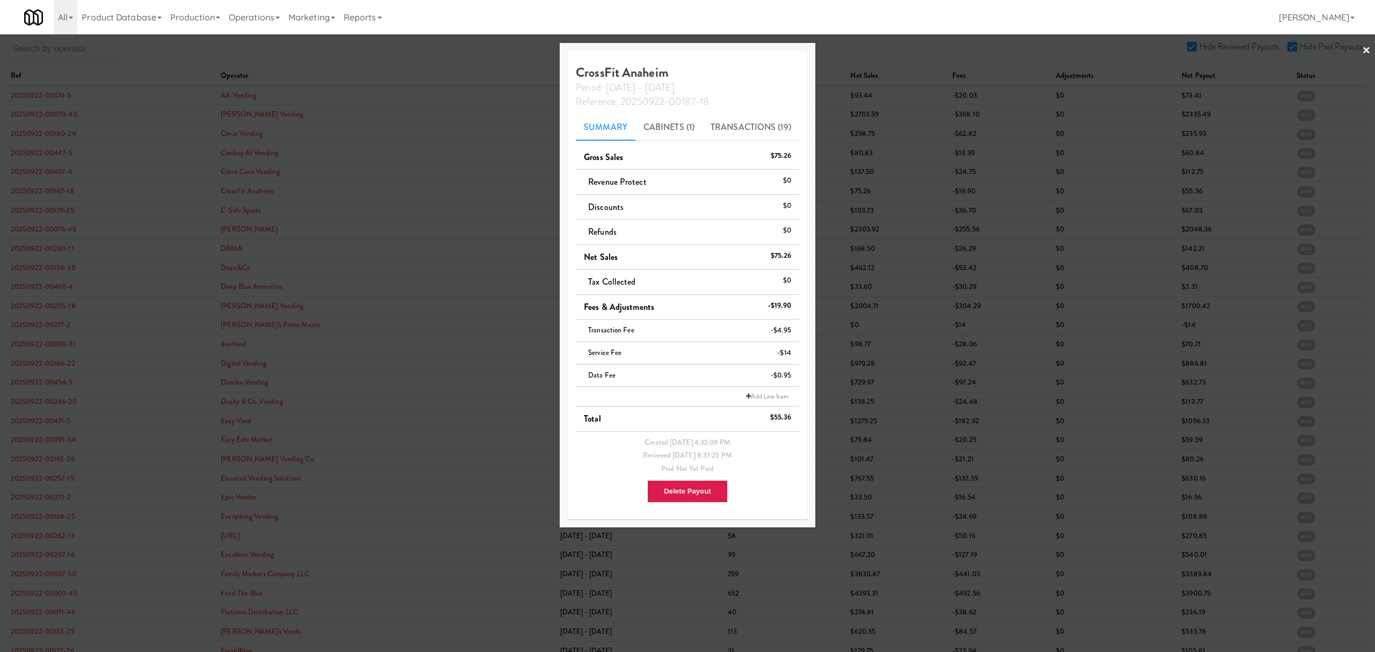
click at [35, 212] on div at bounding box center [687, 326] width 1375 height 652
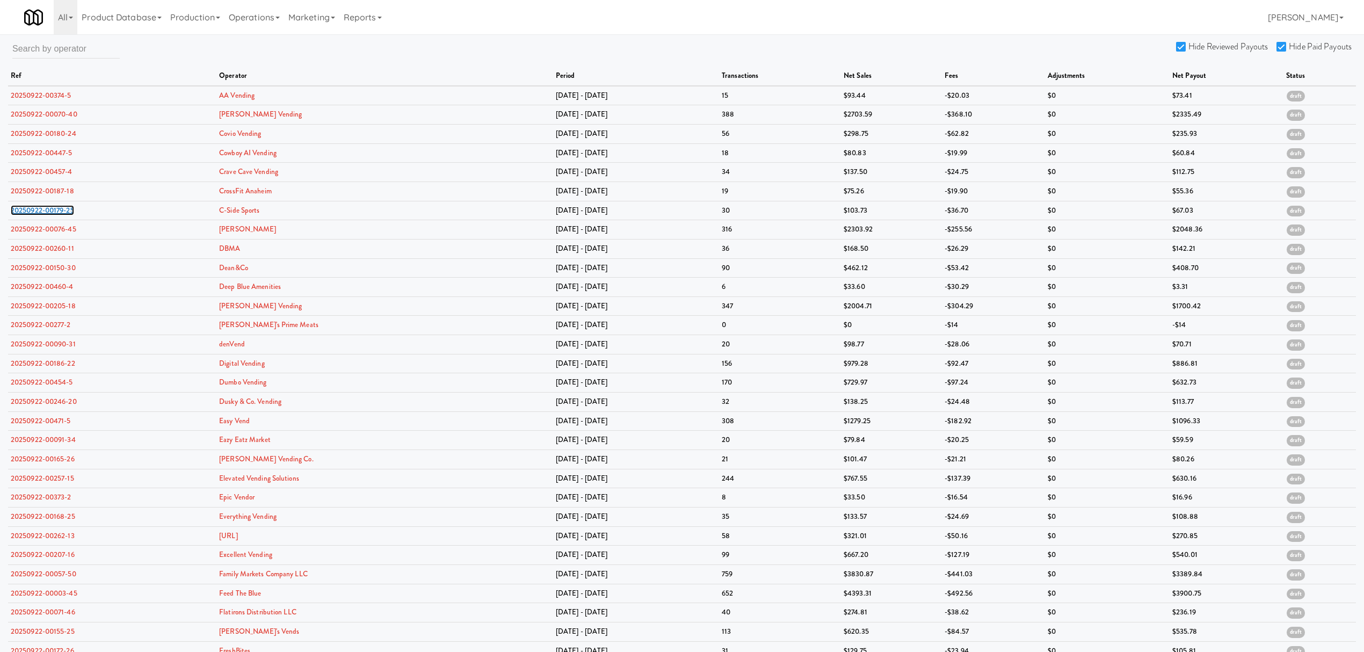
click at [35, 212] on link "20250922-00179-25" at bounding box center [42, 210] width 63 height 10
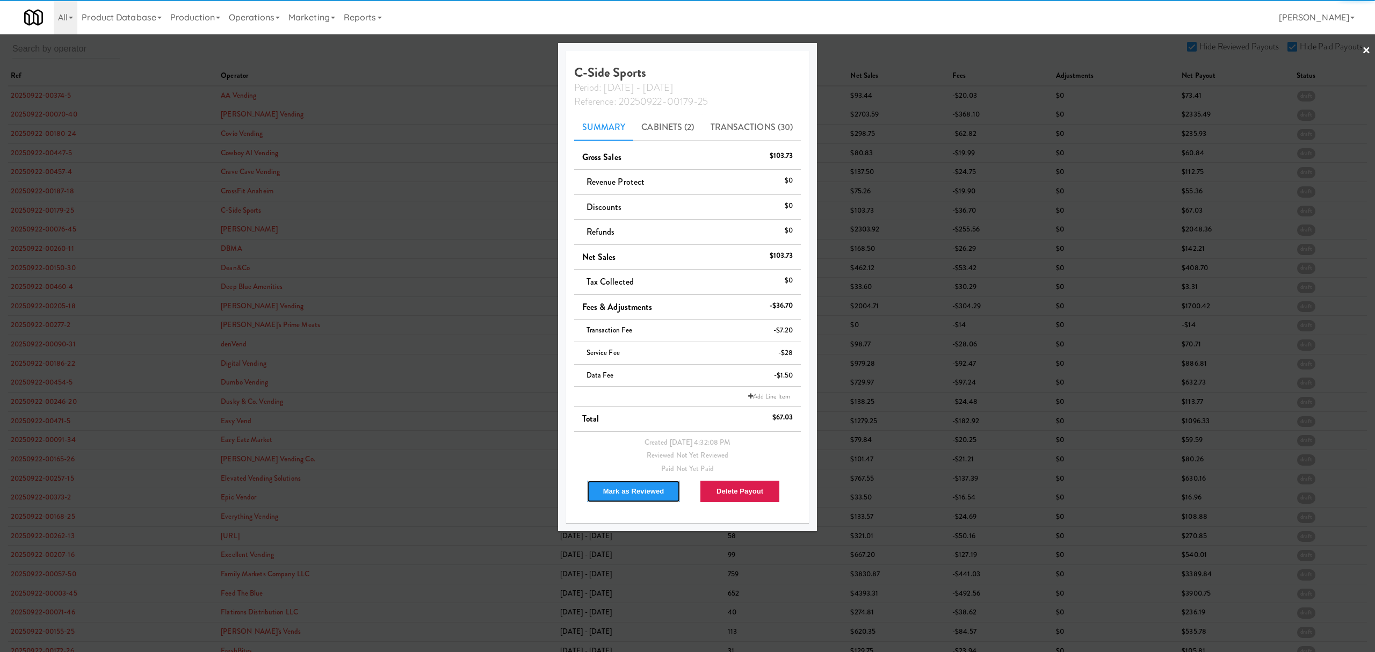
click at [624, 497] on button "Mark as Reviewed" at bounding box center [633, 491] width 95 height 23
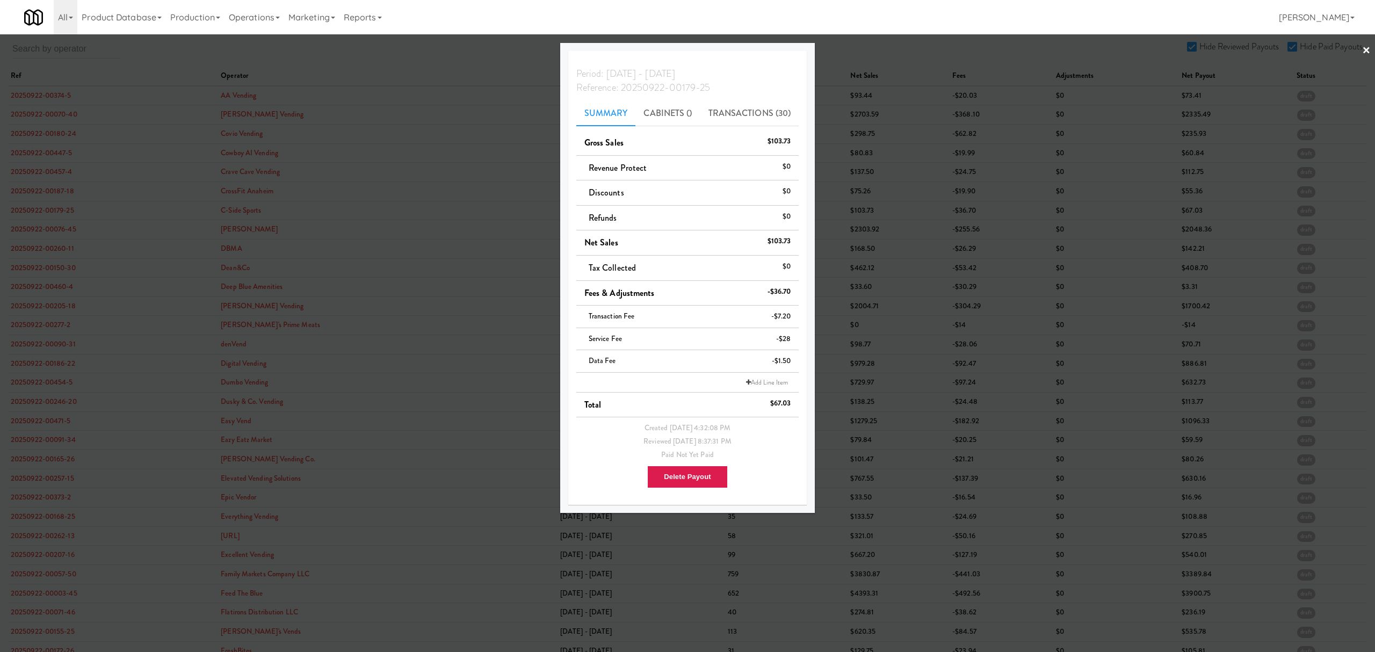
click at [37, 230] on div at bounding box center [687, 326] width 1375 height 652
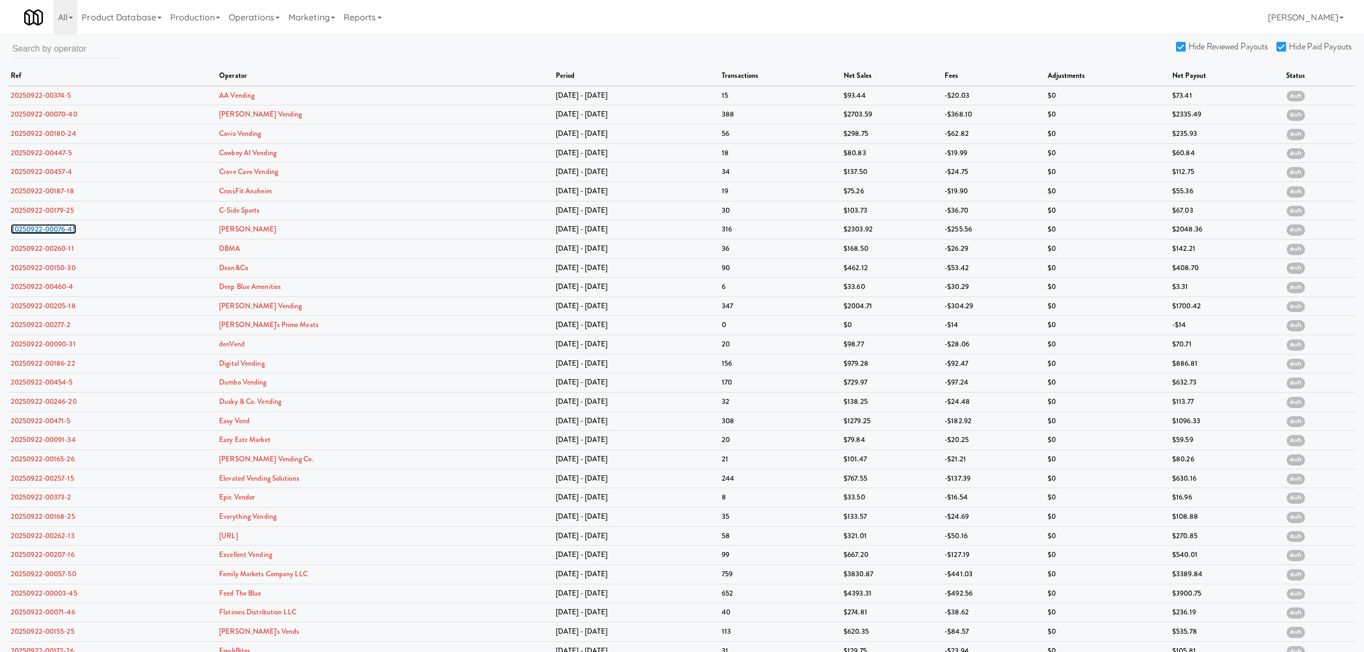
click at [37, 230] on link "20250922-00076-45" at bounding box center [44, 229] width 66 height 10
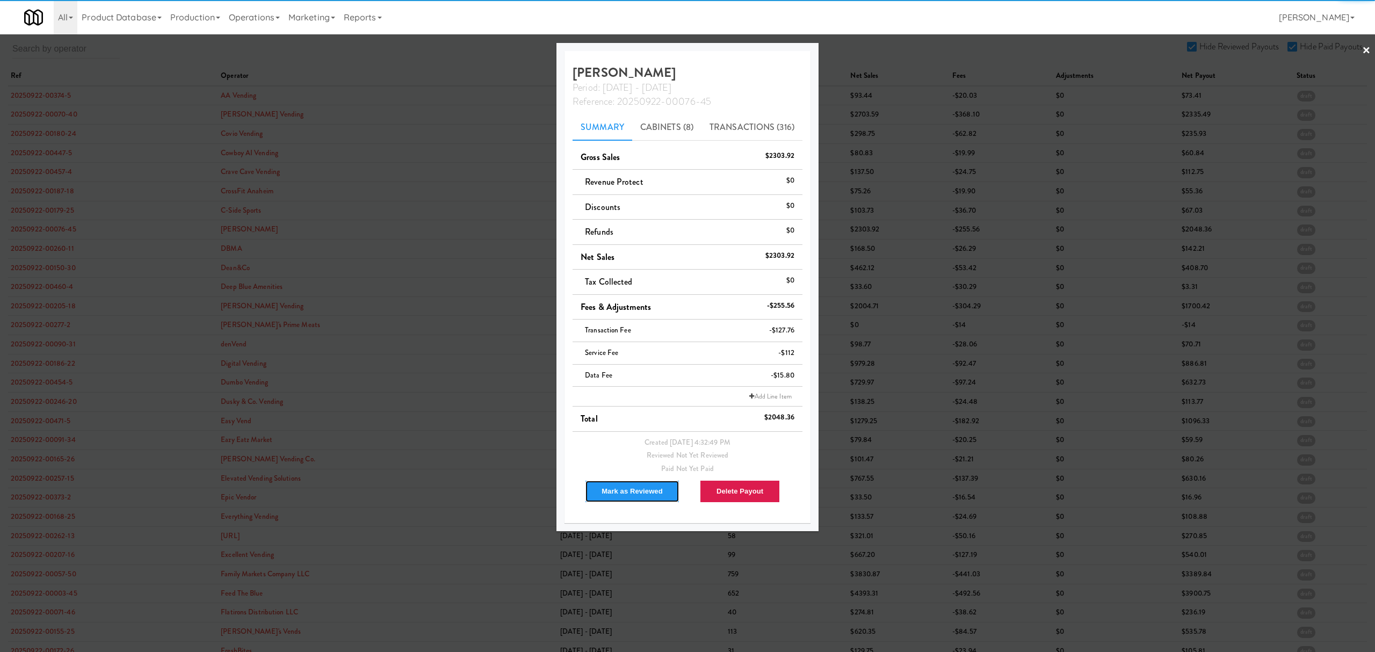
click at [624, 497] on button "Mark as Reviewed" at bounding box center [632, 491] width 95 height 23
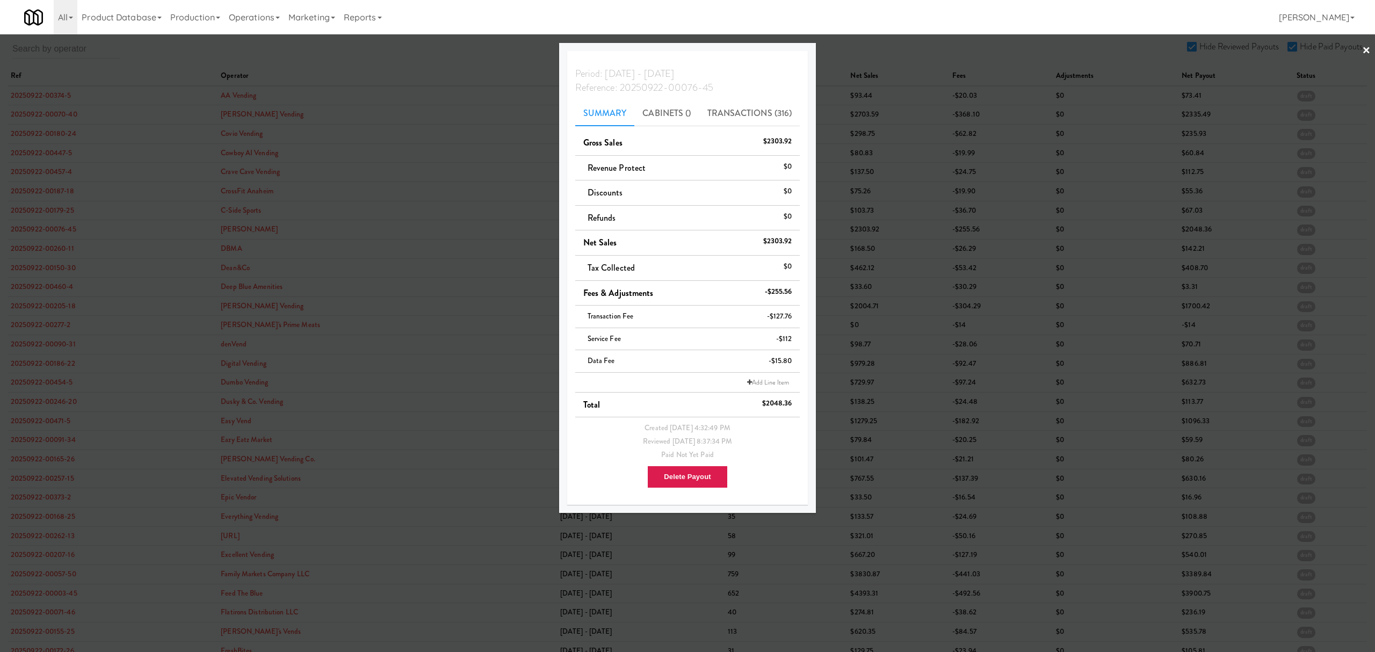
click at [39, 248] on div at bounding box center [687, 326] width 1375 height 652
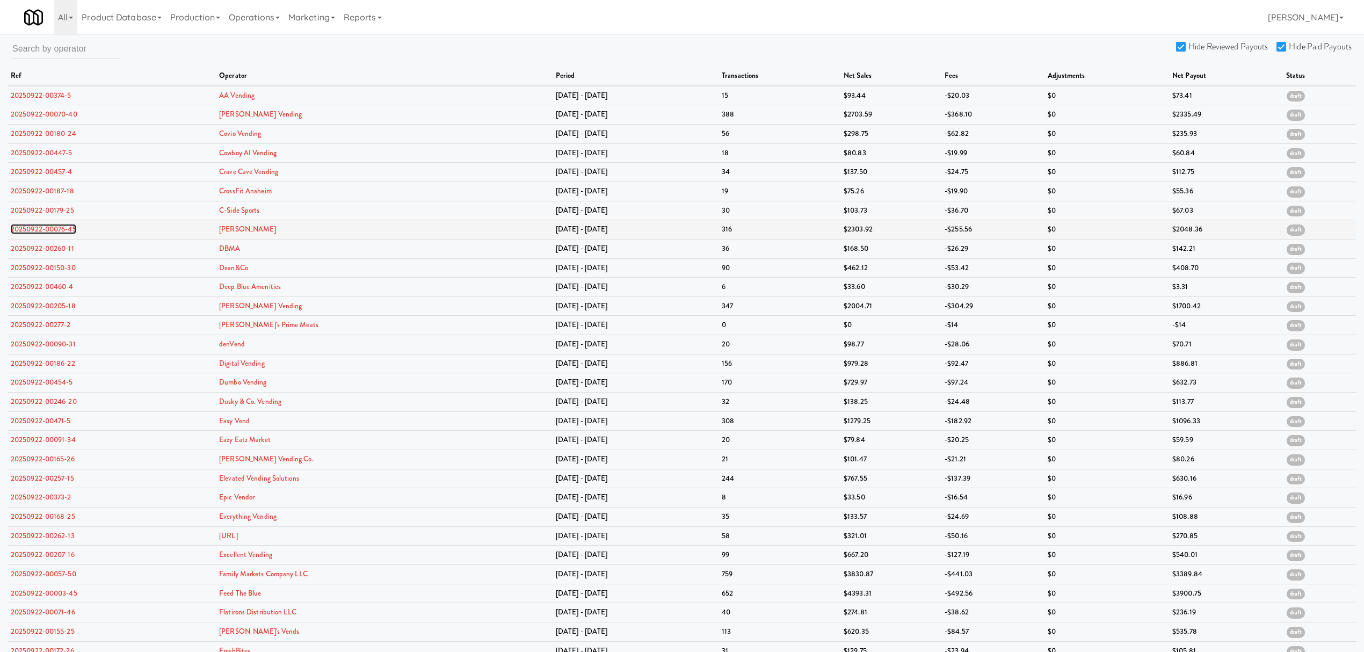
click at [46, 228] on link "20250922-00076-45" at bounding box center [44, 229] width 66 height 10
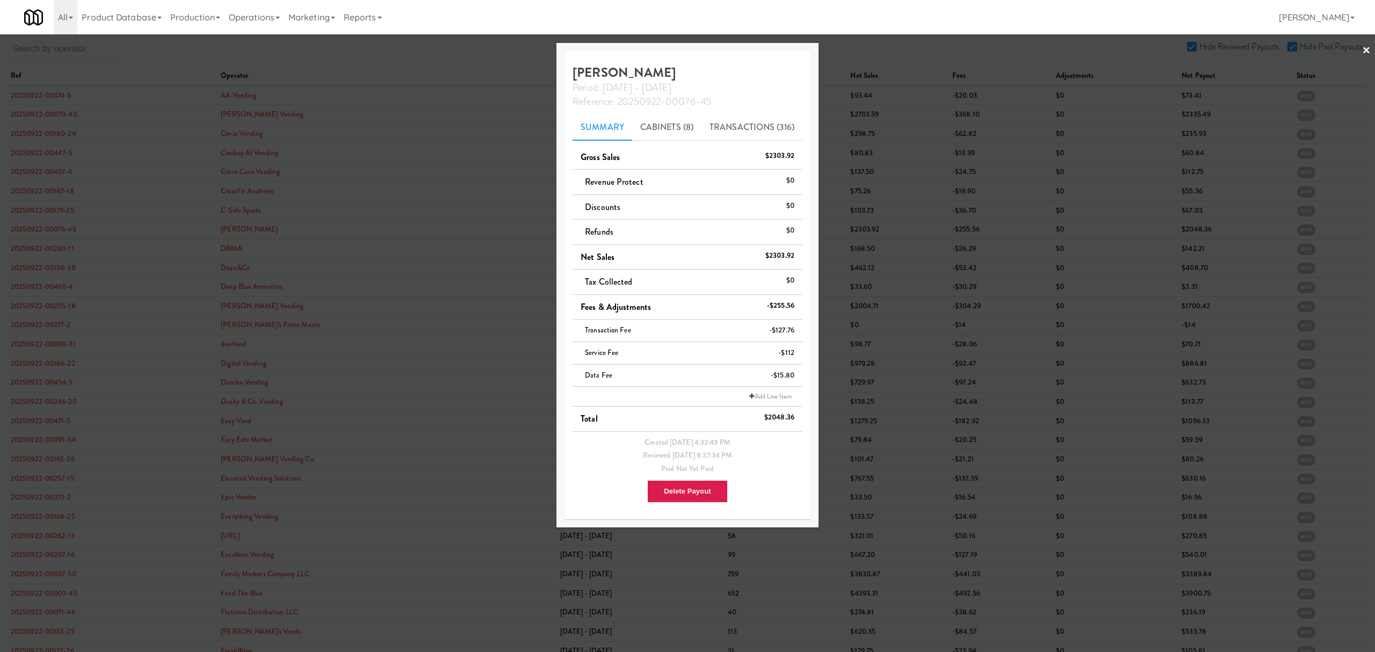
click at [39, 248] on div at bounding box center [687, 326] width 1375 height 652
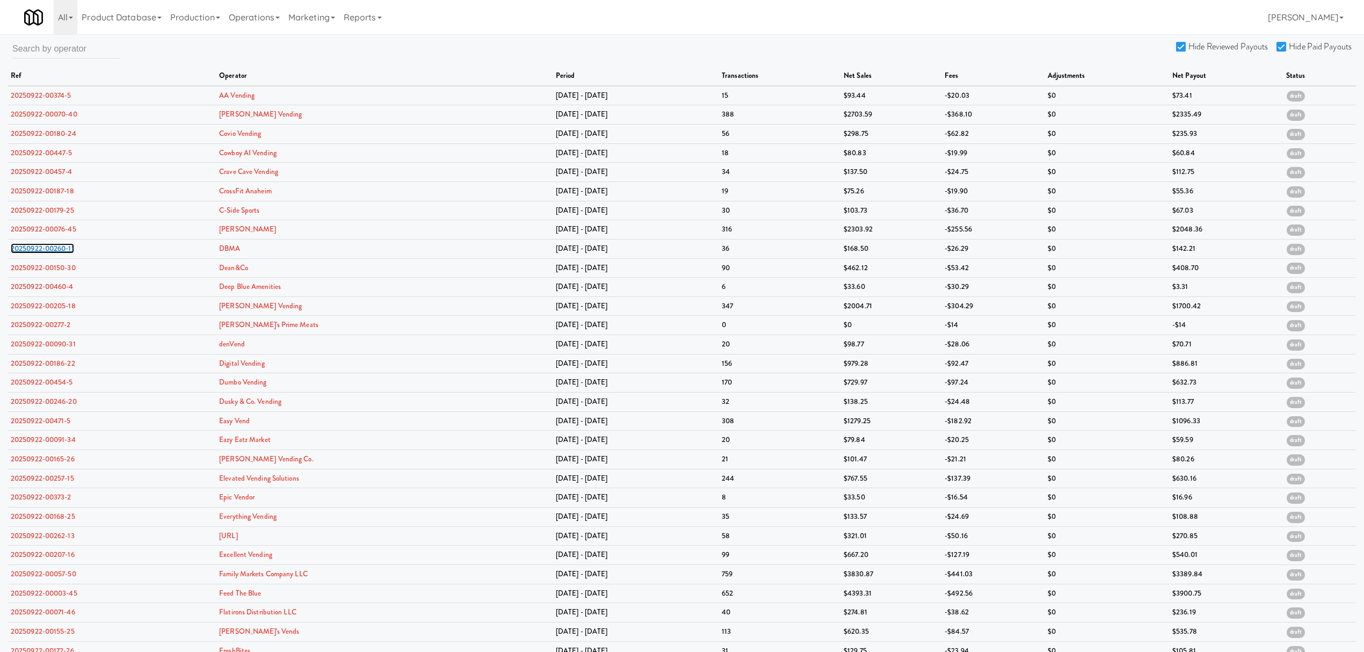
click at [39, 248] on link "20250922-00260-11" at bounding box center [42, 248] width 63 height 10
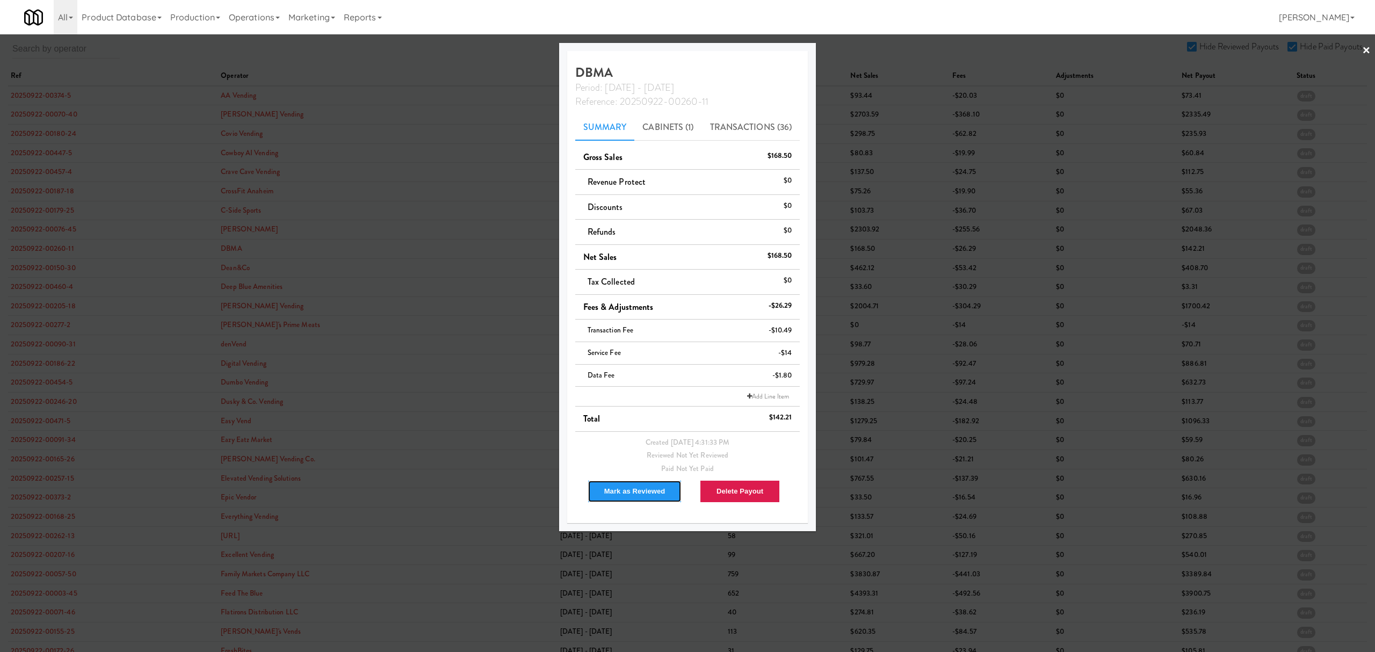
click at [638, 497] on button "Mark as Reviewed" at bounding box center [635, 491] width 95 height 23
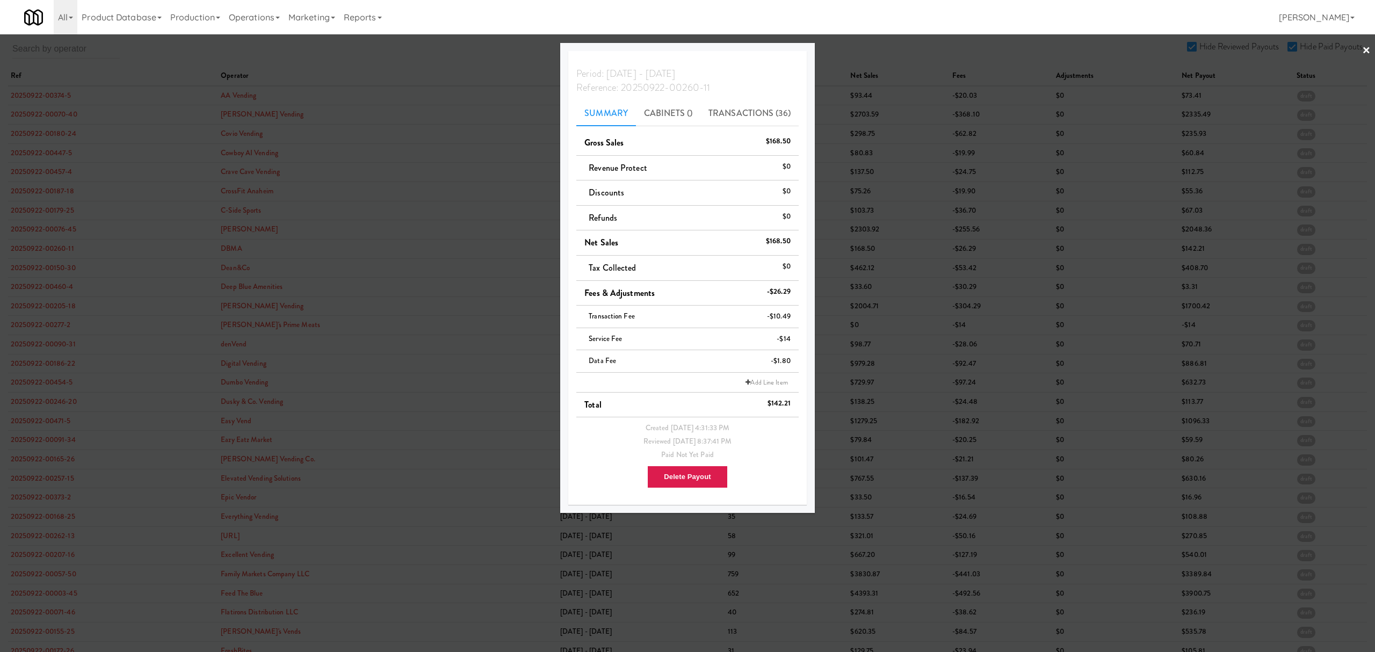
click at [19, 273] on div at bounding box center [687, 326] width 1375 height 652
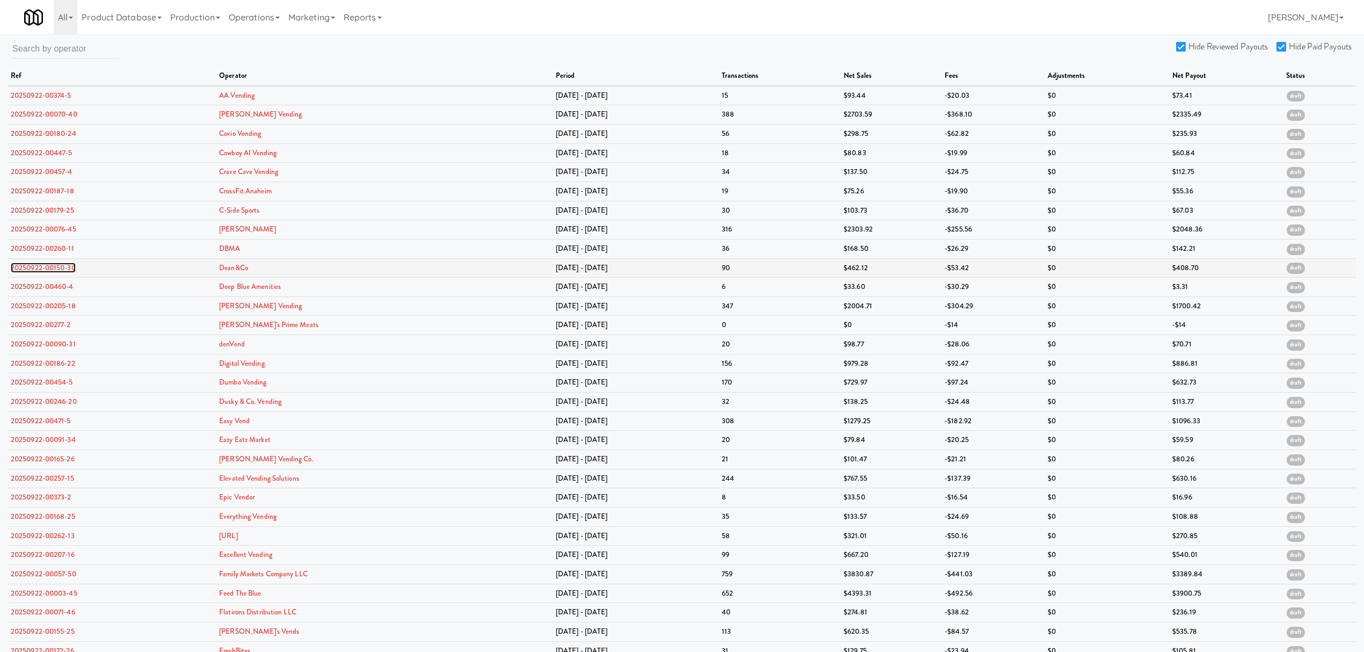
click at [22, 267] on link "20250922-00150-30" at bounding box center [43, 268] width 65 height 10
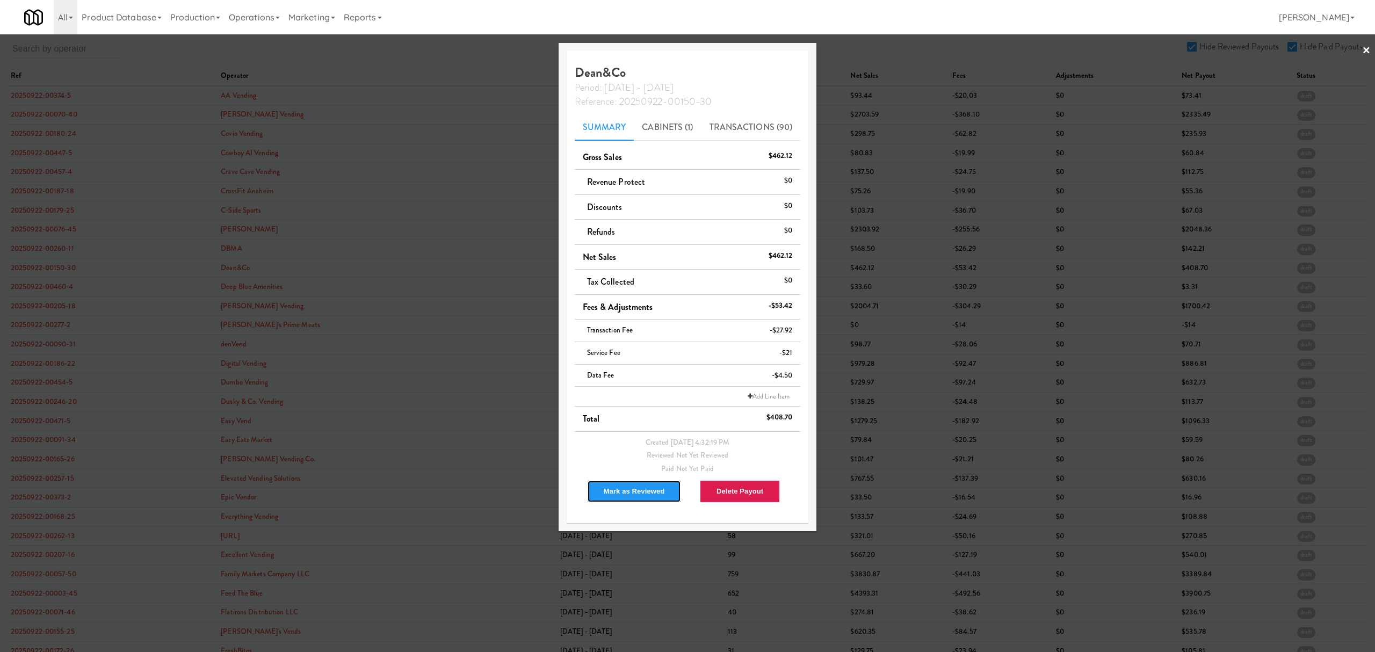
click at [619, 486] on button "Mark as Reviewed" at bounding box center [634, 491] width 95 height 23
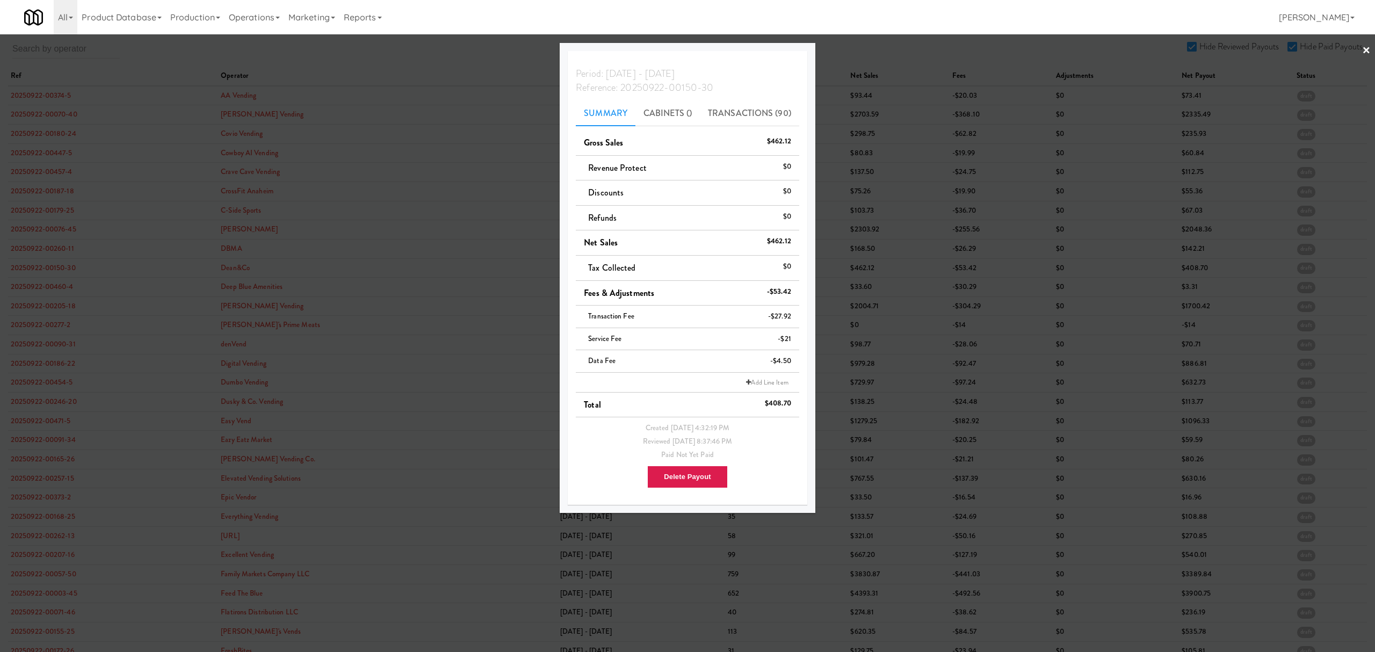
click at [31, 263] on div at bounding box center [687, 326] width 1375 height 652
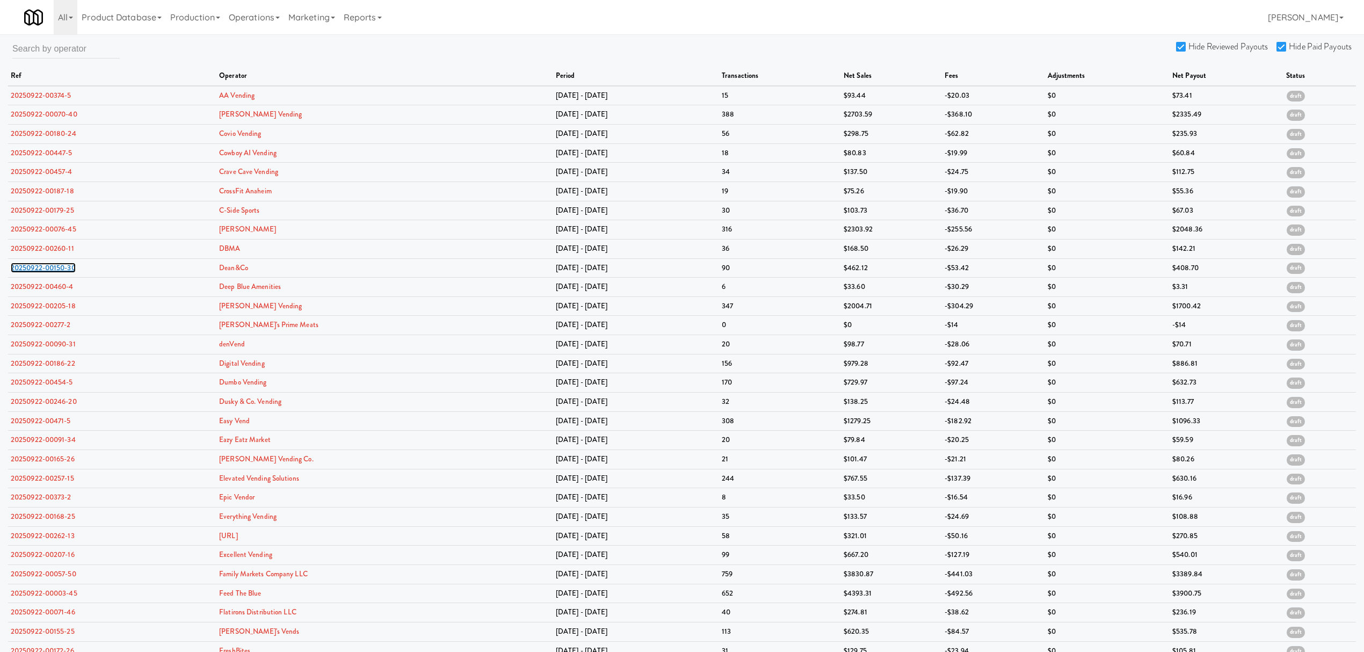
click at [31, 263] on link "20250922-00150-30" at bounding box center [43, 268] width 65 height 10
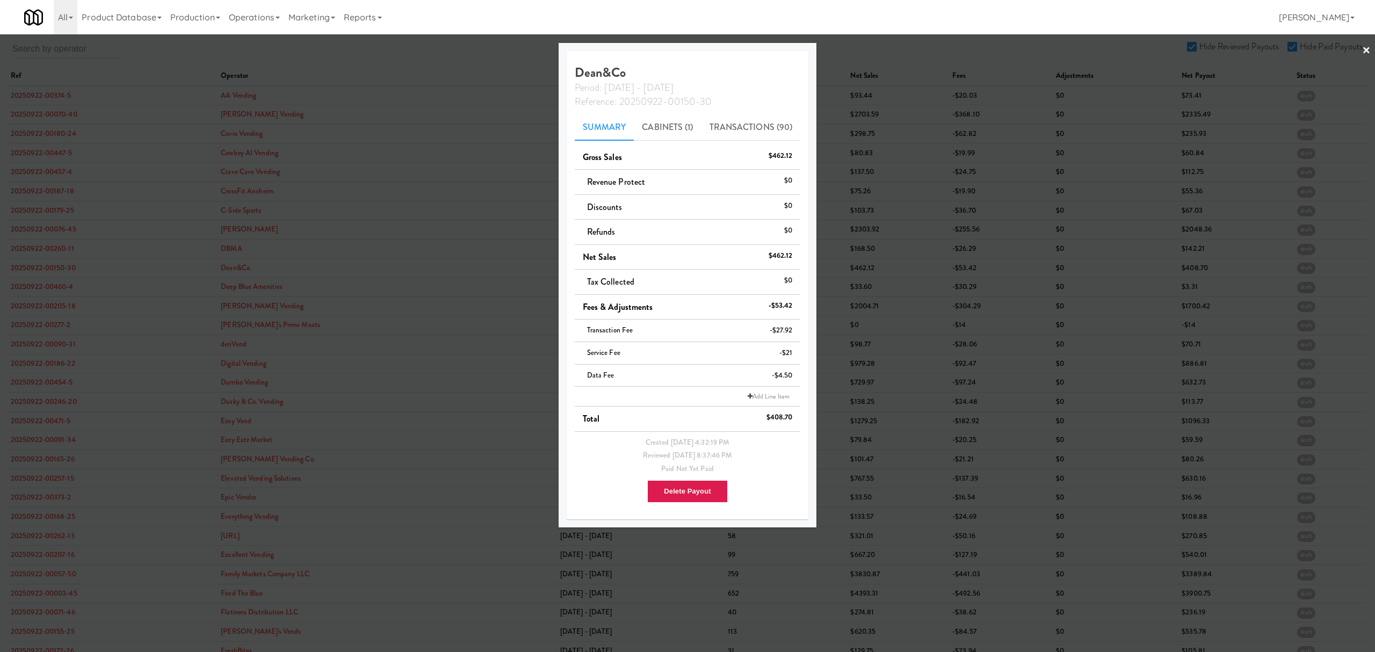
click at [42, 290] on div at bounding box center [687, 326] width 1375 height 652
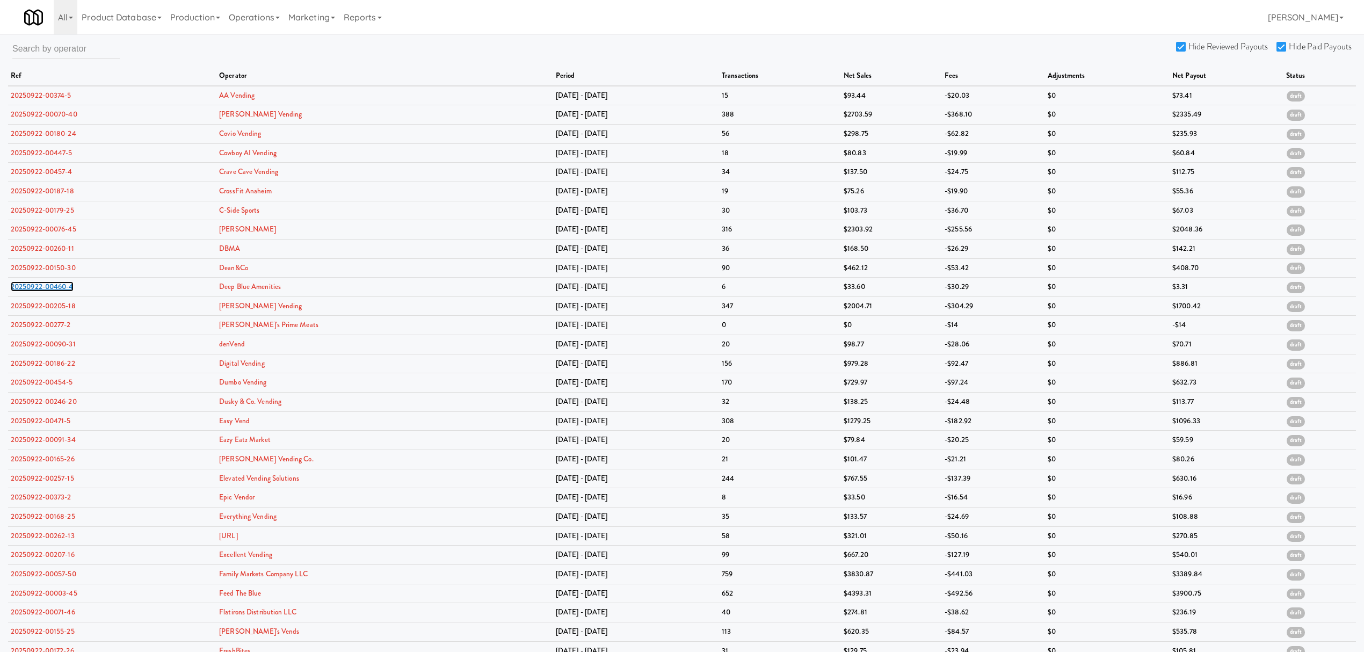
click at [42, 290] on link "20250922-00460-4" at bounding box center [42, 286] width 63 height 10
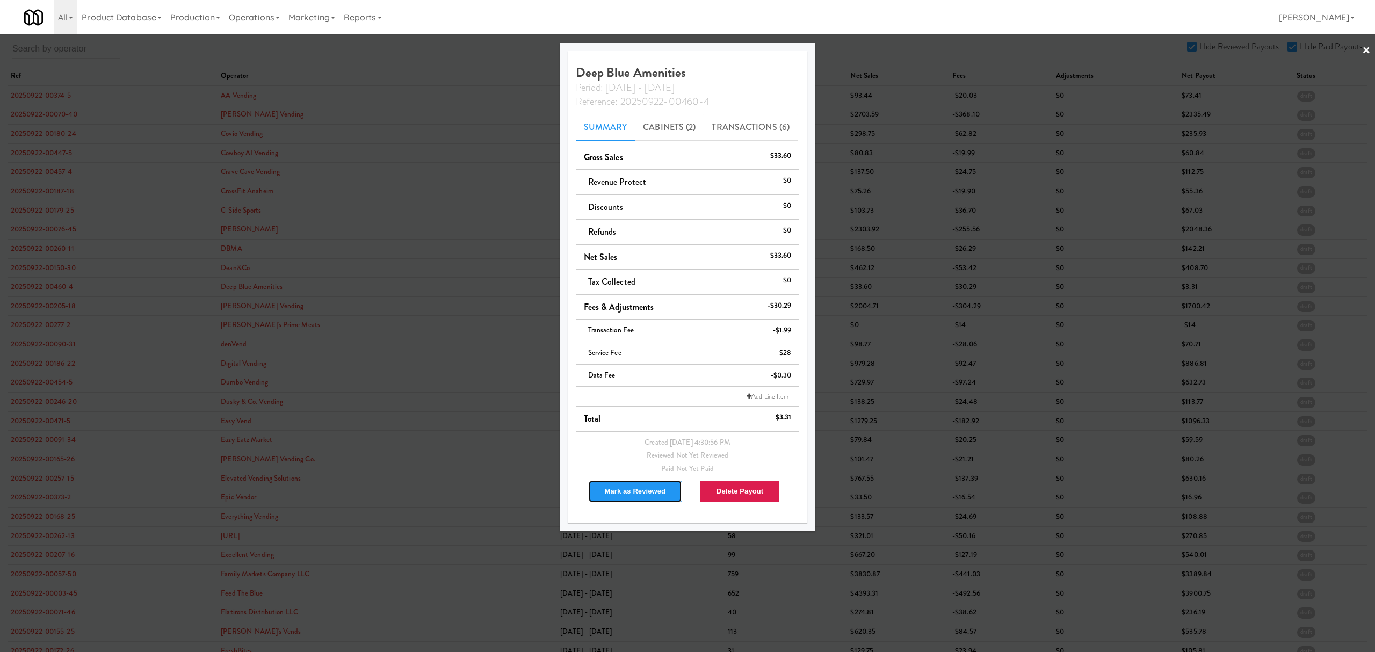
click at [605, 496] on button "Mark as Reviewed" at bounding box center [635, 491] width 95 height 23
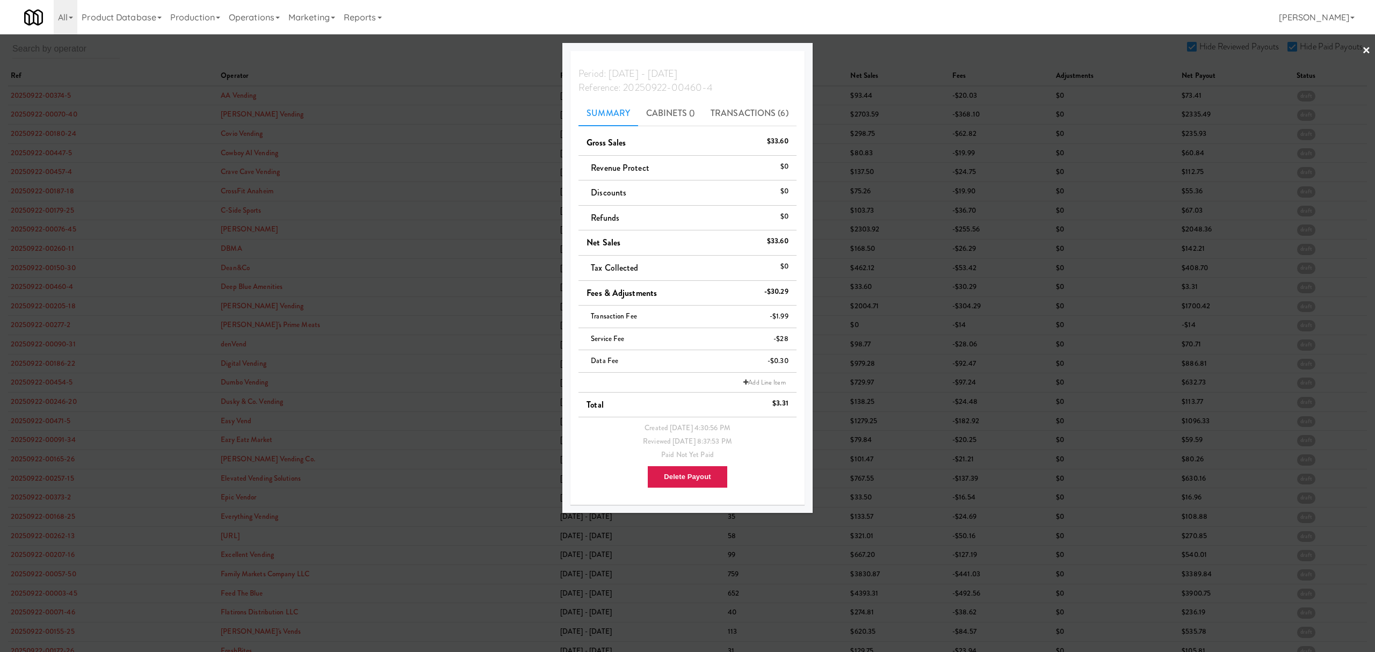
click at [42, 309] on div at bounding box center [687, 326] width 1375 height 652
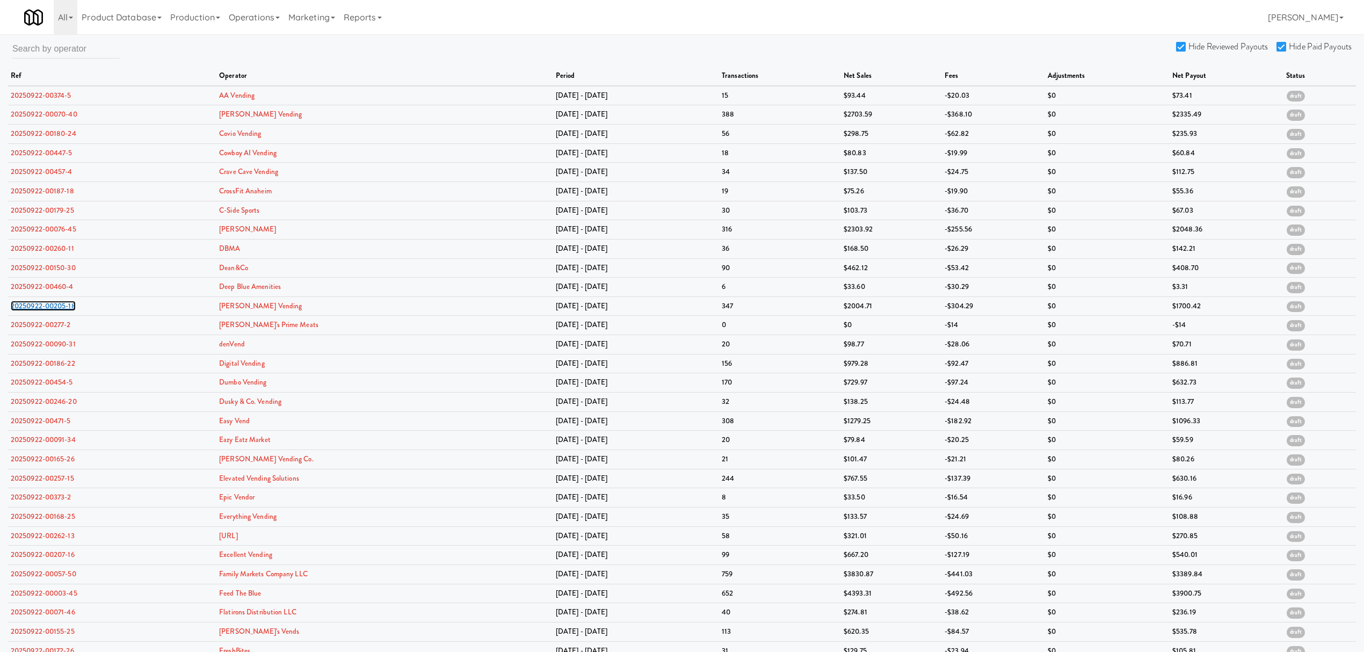
click at [42, 309] on link "20250922-00205-18" at bounding box center [43, 306] width 65 height 10
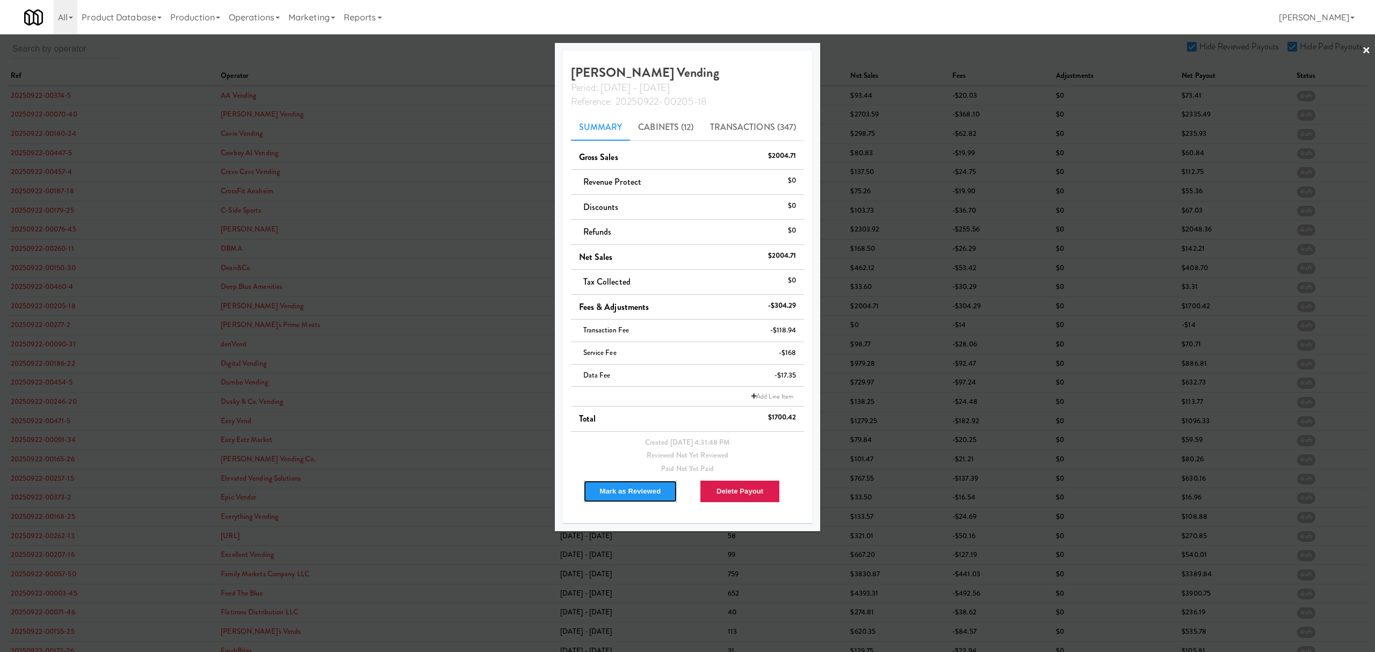
click at [613, 489] on button "Mark as Reviewed" at bounding box center [630, 491] width 95 height 23
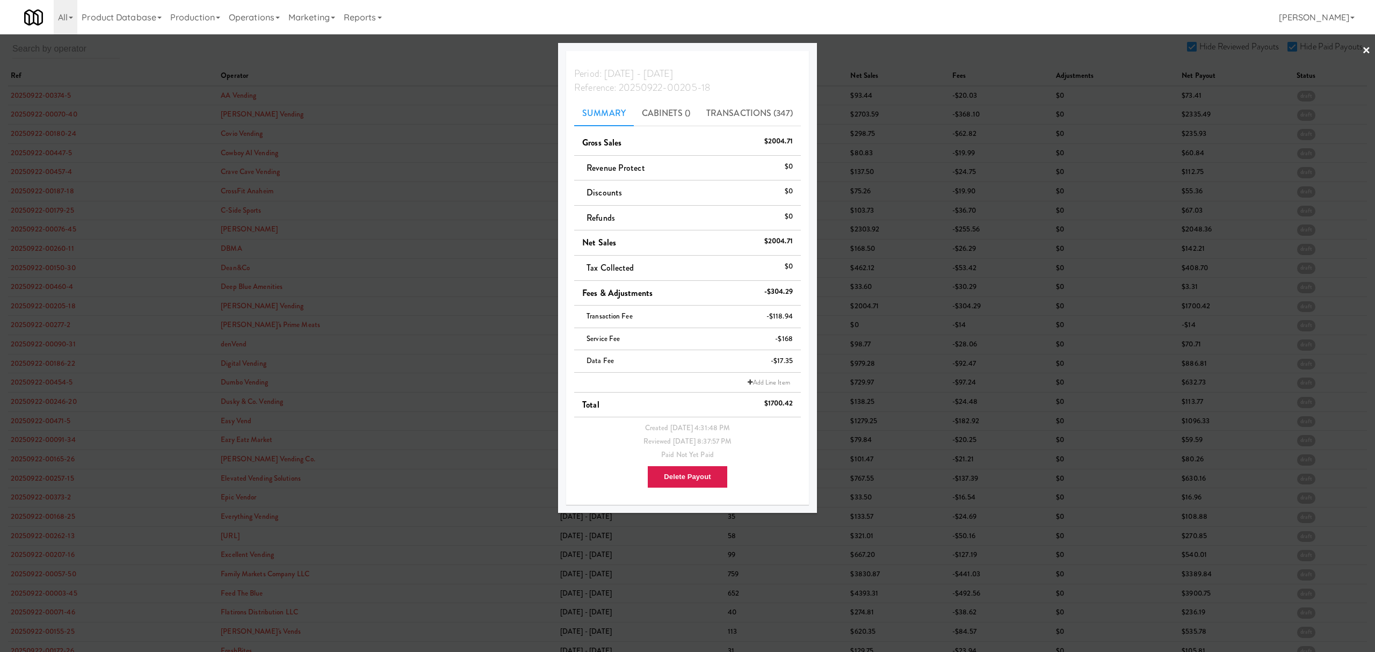
click at [59, 323] on div at bounding box center [687, 326] width 1375 height 652
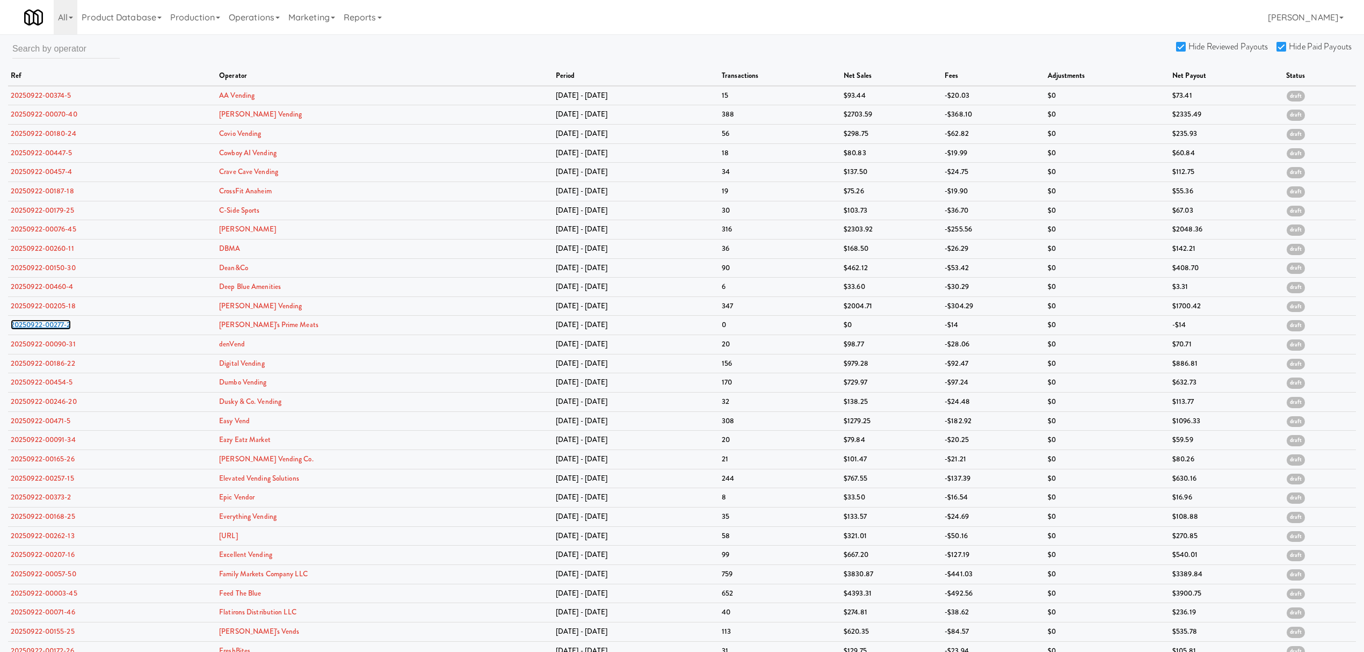
click at [59, 323] on link "20250922-00277-2" at bounding box center [41, 325] width 60 height 10
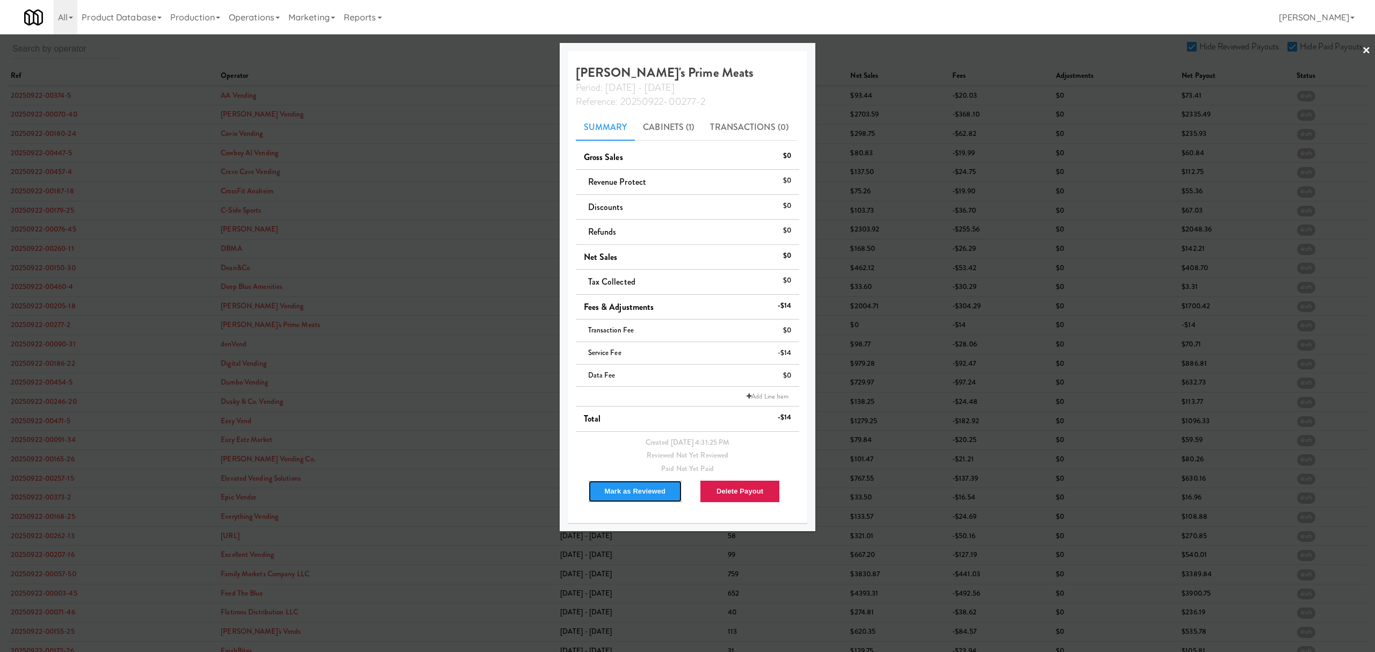
click at [617, 491] on button "Mark as Reviewed" at bounding box center [635, 491] width 95 height 23
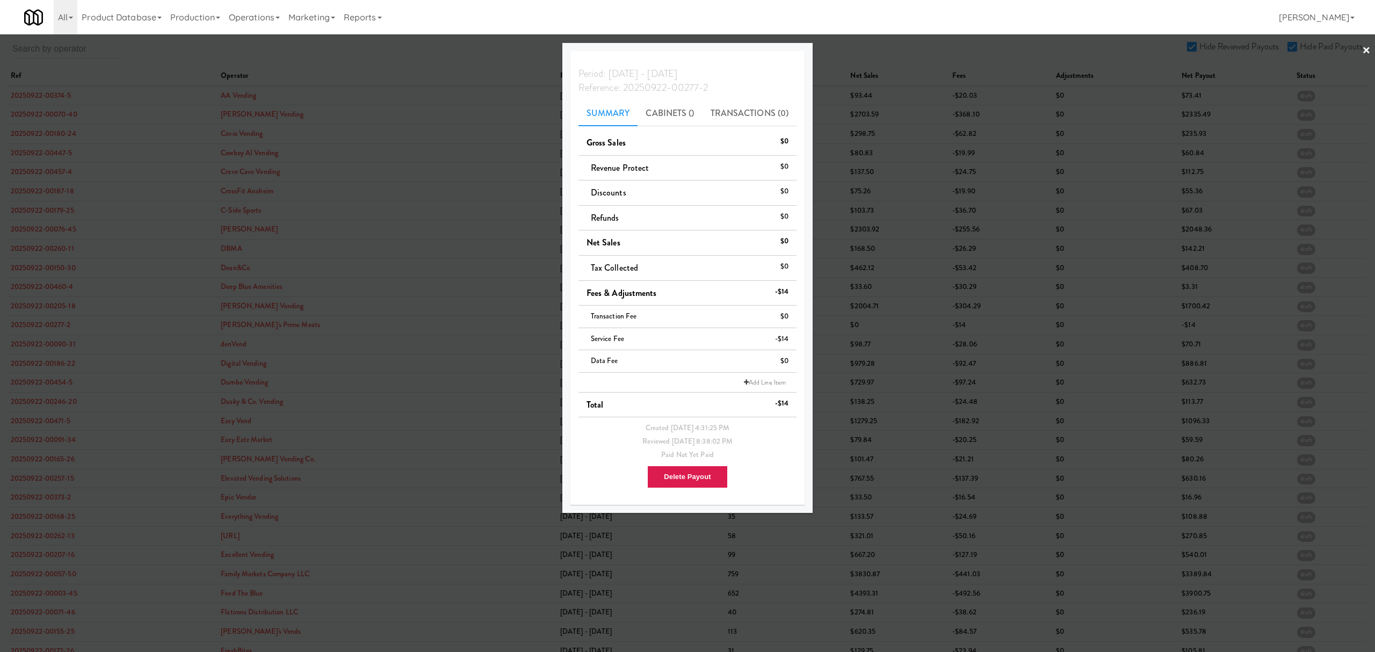
click at [48, 402] on div at bounding box center [687, 326] width 1375 height 652
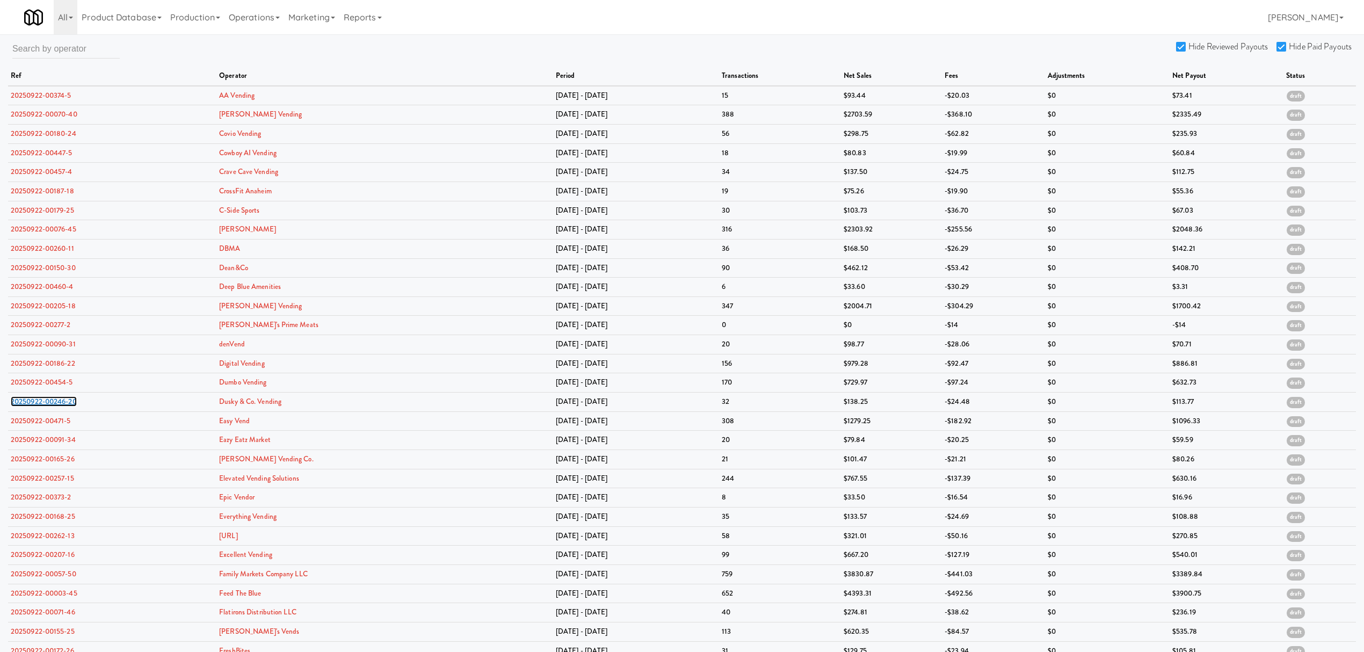
click at [48, 402] on link "20250922-00246-20" at bounding box center [44, 401] width 66 height 10
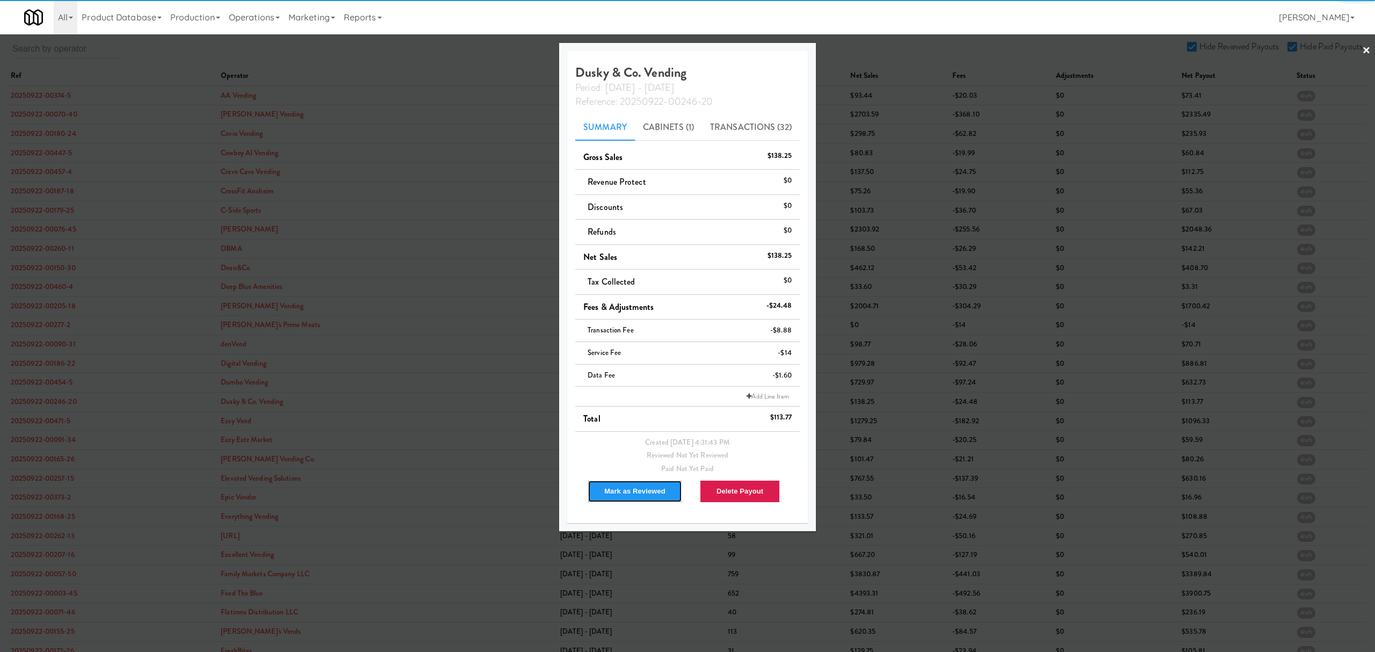
click at [620, 494] on button "Mark as Reviewed" at bounding box center [635, 491] width 95 height 23
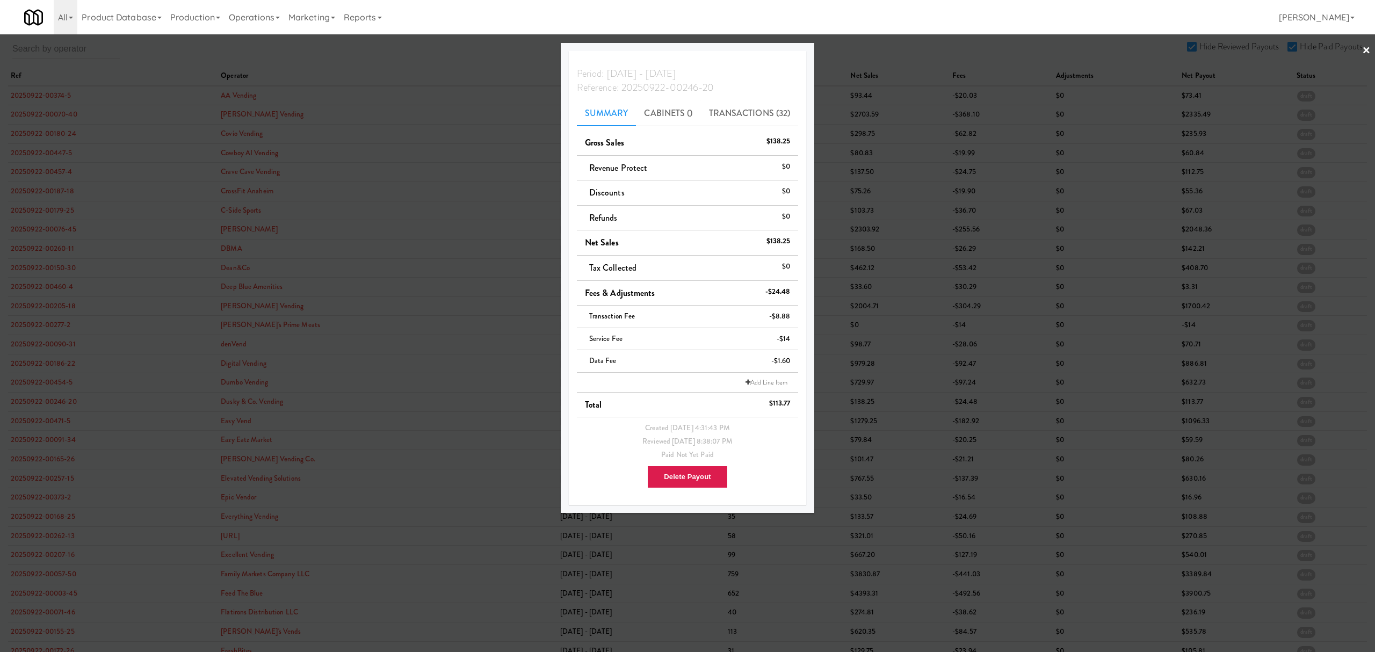
click at [52, 421] on div at bounding box center [687, 326] width 1375 height 652
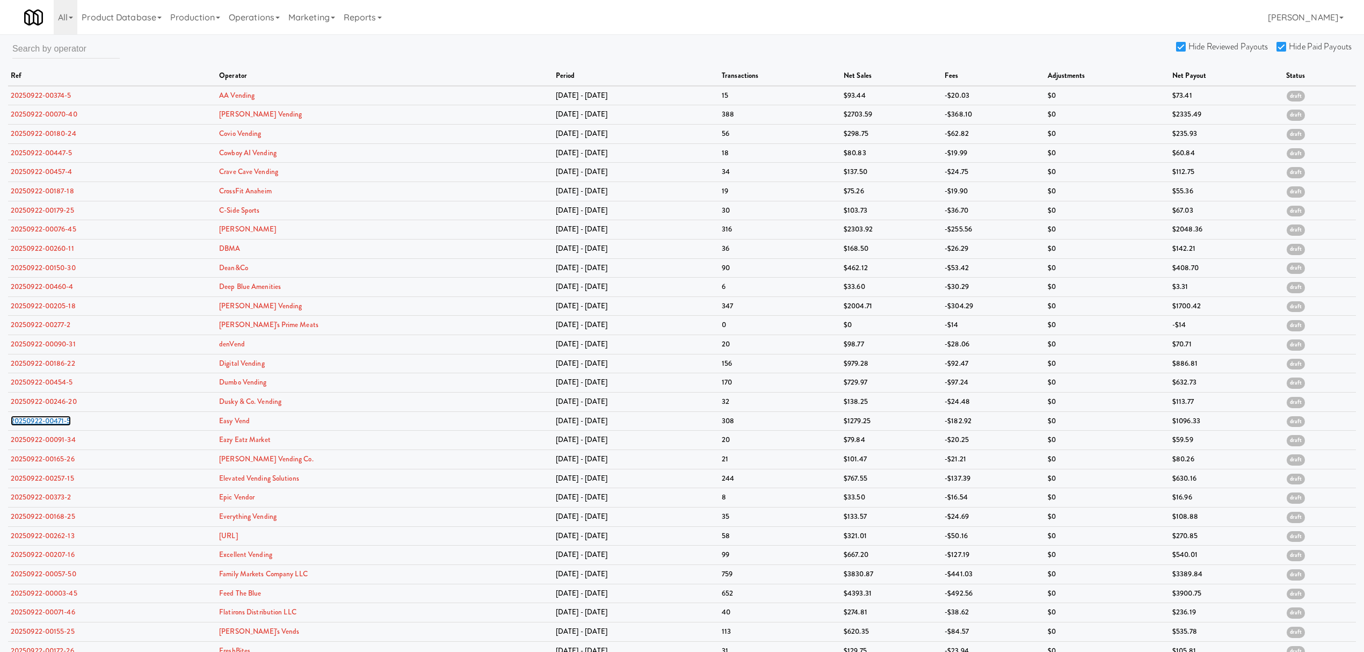
click at [52, 421] on link "20250922-00471-5" at bounding box center [41, 421] width 60 height 10
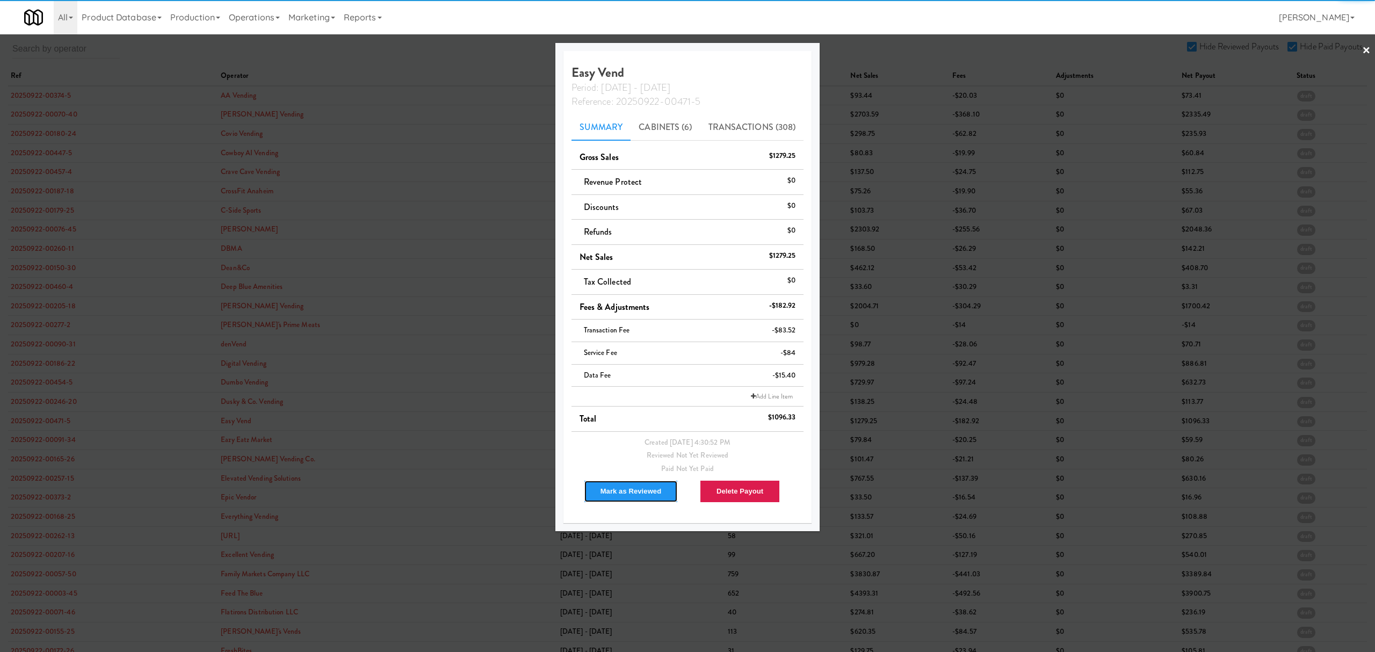
click at [608, 494] on button "Mark as Reviewed" at bounding box center [631, 491] width 95 height 23
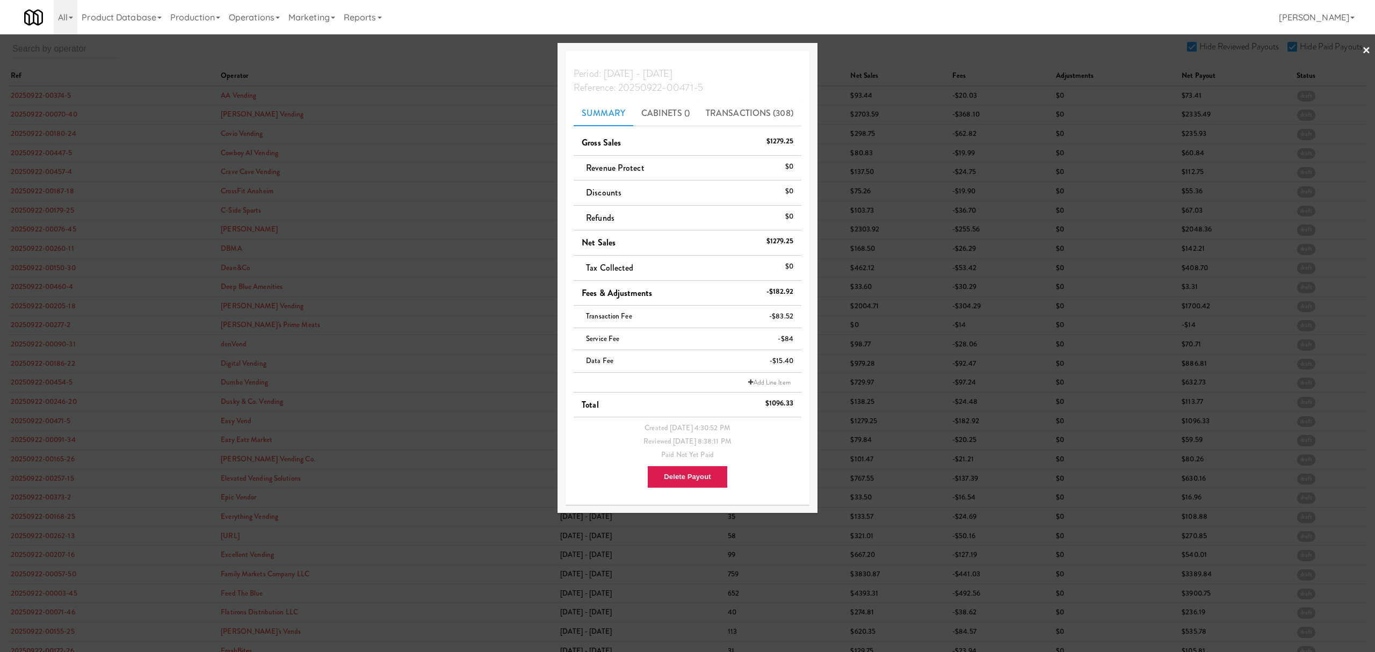
click at [56, 435] on div at bounding box center [687, 326] width 1375 height 652
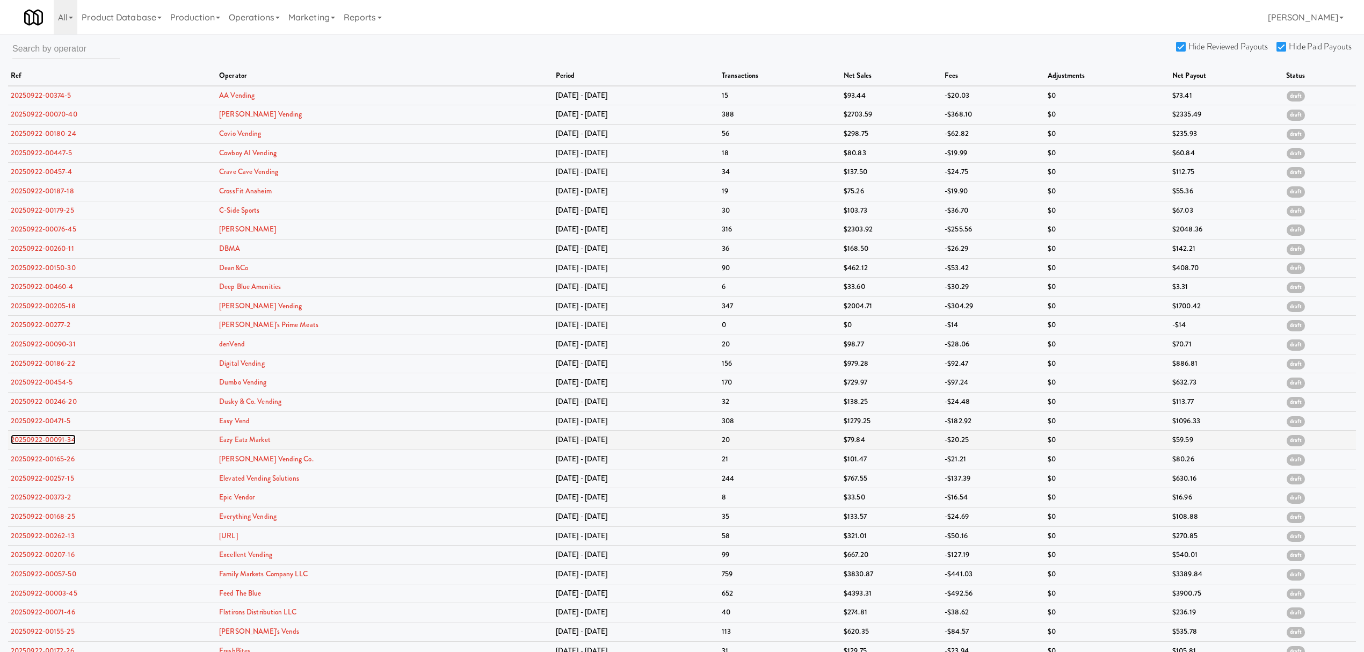
click at [46, 438] on link "20250922-00091-34" at bounding box center [43, 439] width 65 height 10
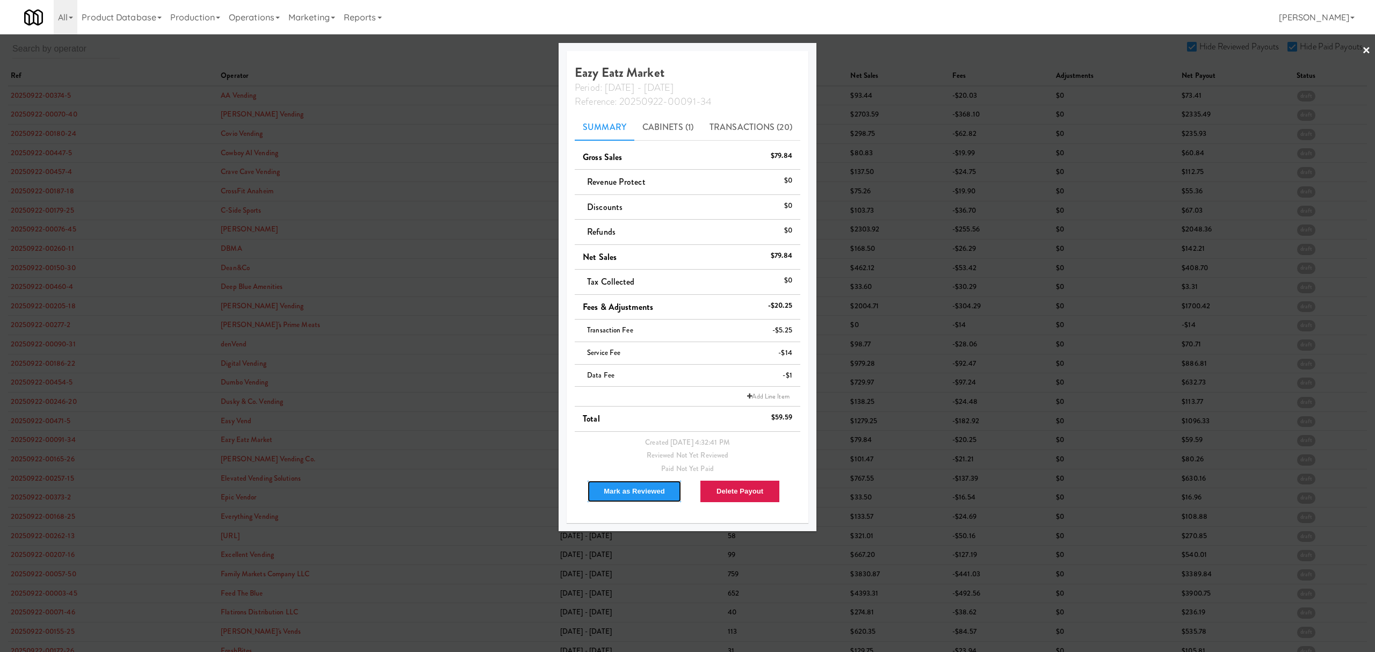
click at [613, 490] on button "Mark as Reviewed" at bounding box center [634, 491] width 95 height 23
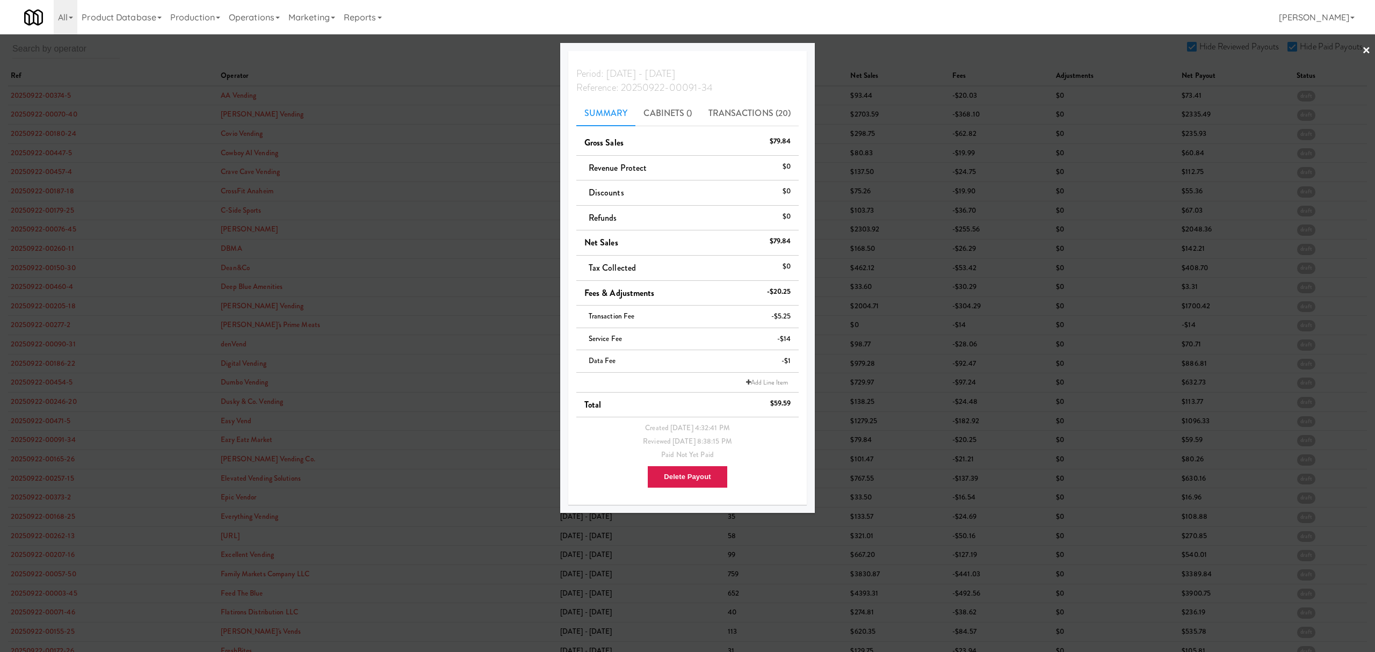
click at [37, 456] on div at bounding box center [687, 326] width 1375 height 652
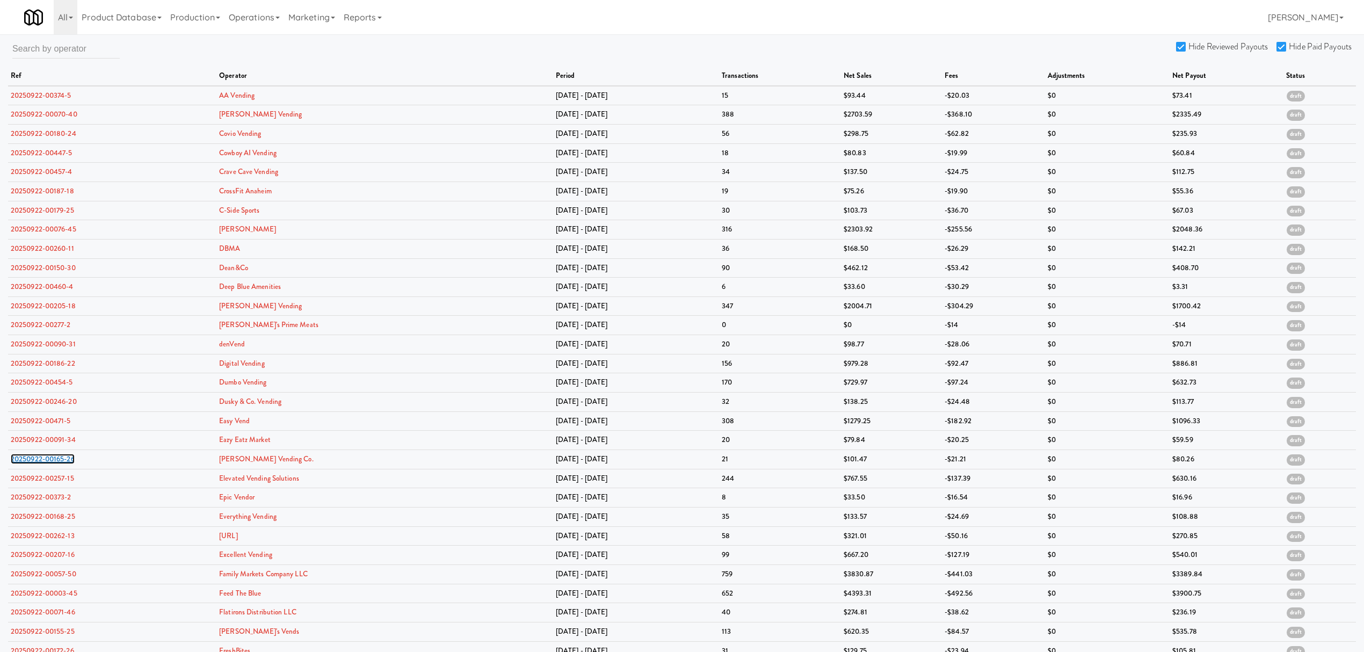
click at [37, 456] on link "20250922-00165-26" at bounding box center [43, 459] width 64 height 10
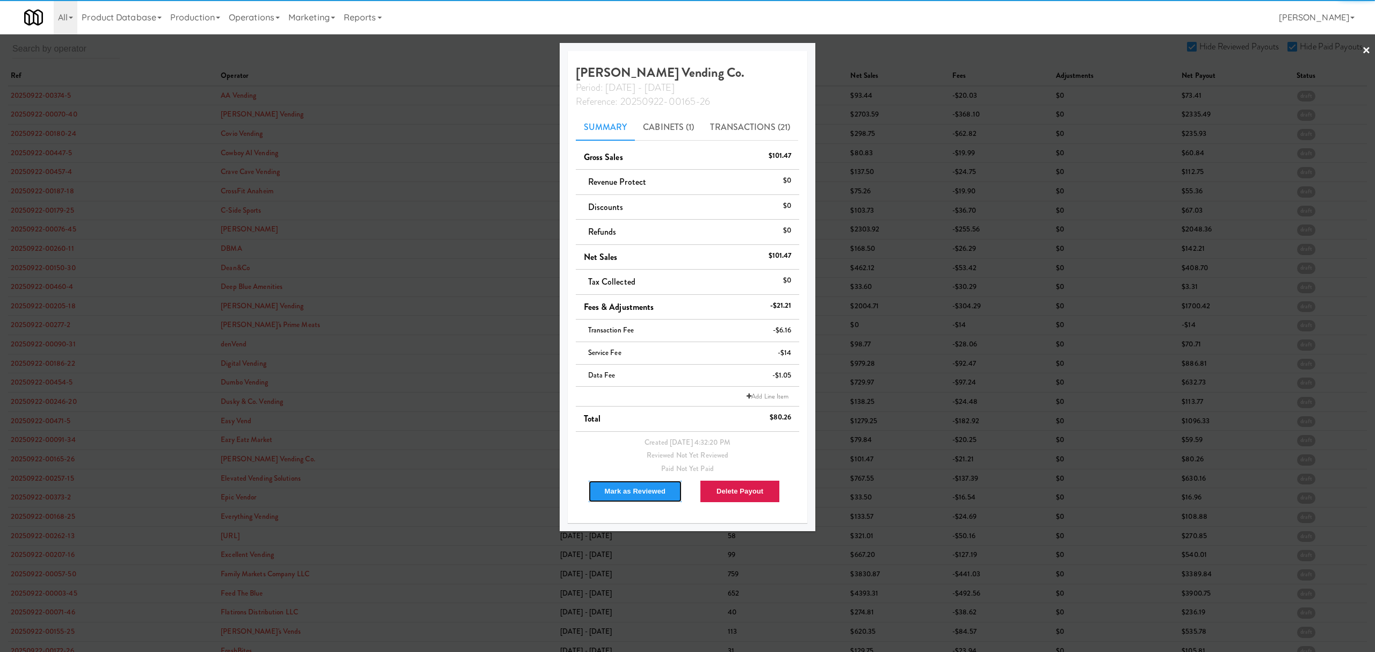
click at [630, 495] on button "Mark as Reviewed" at bounding box center [635, 491] width 95 height 23
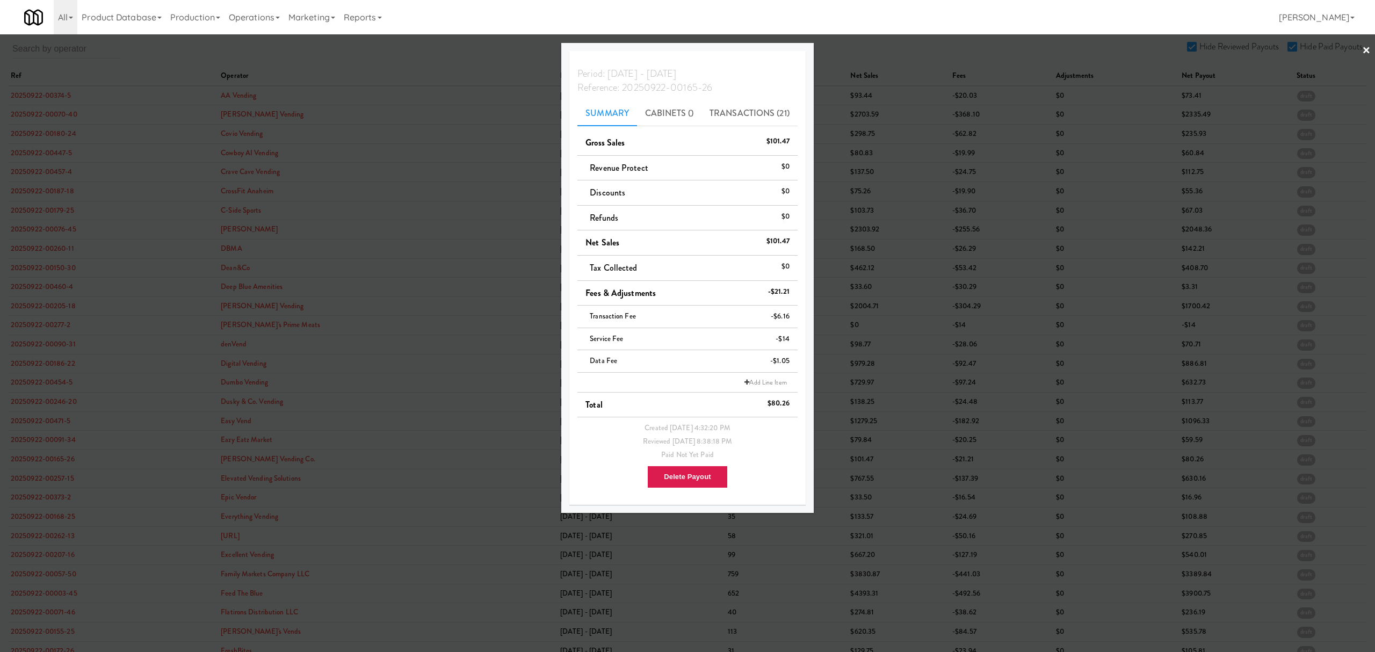
click at [28, 477] on div at bounding box center [687, 326] width 1375 height 652
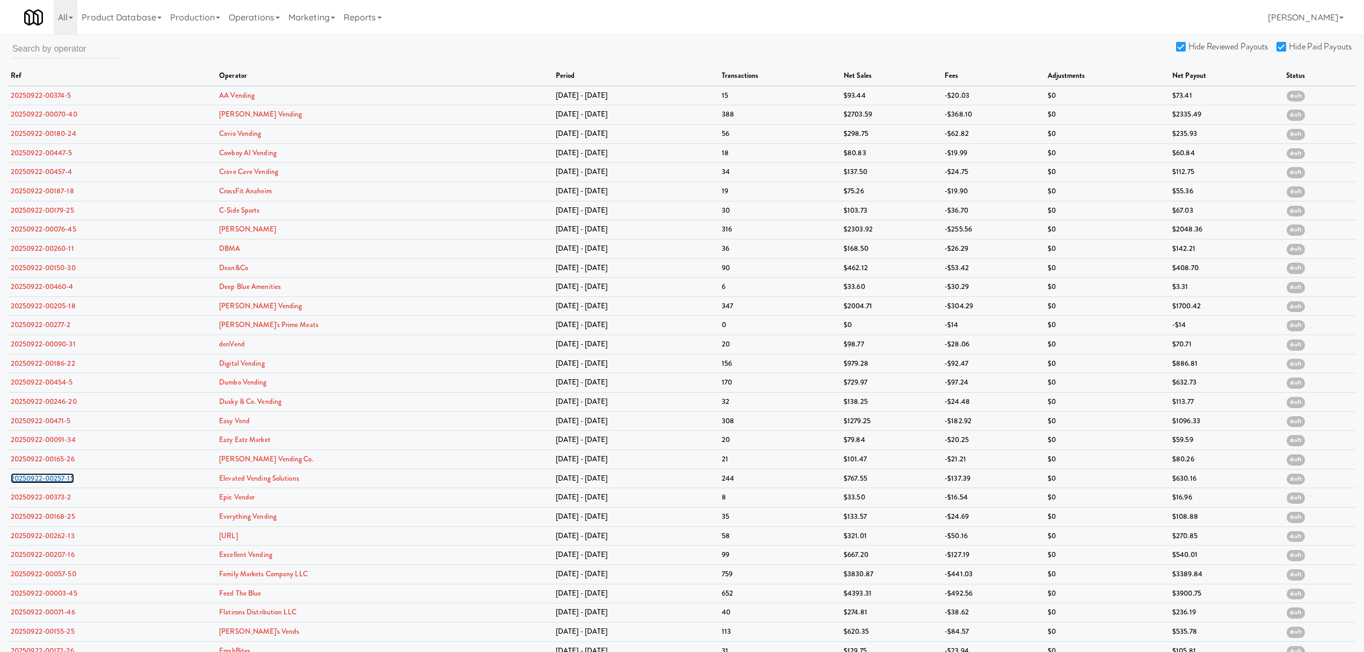
click at [28, 477] on link "20250922-00257-15" at bounding box center [42, 478] width 63 height 10
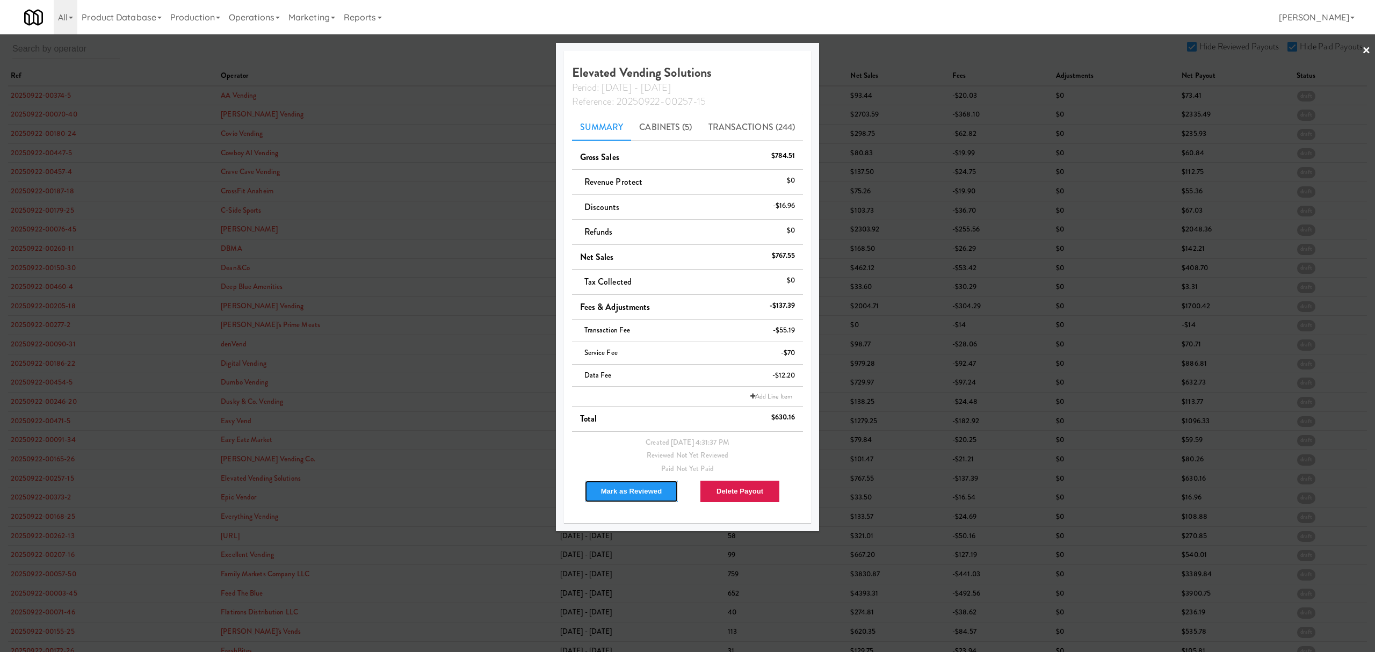
click at [615, 484] on button "Mark as Reviewed" at bounding box center [631, 491] width 95 height 23
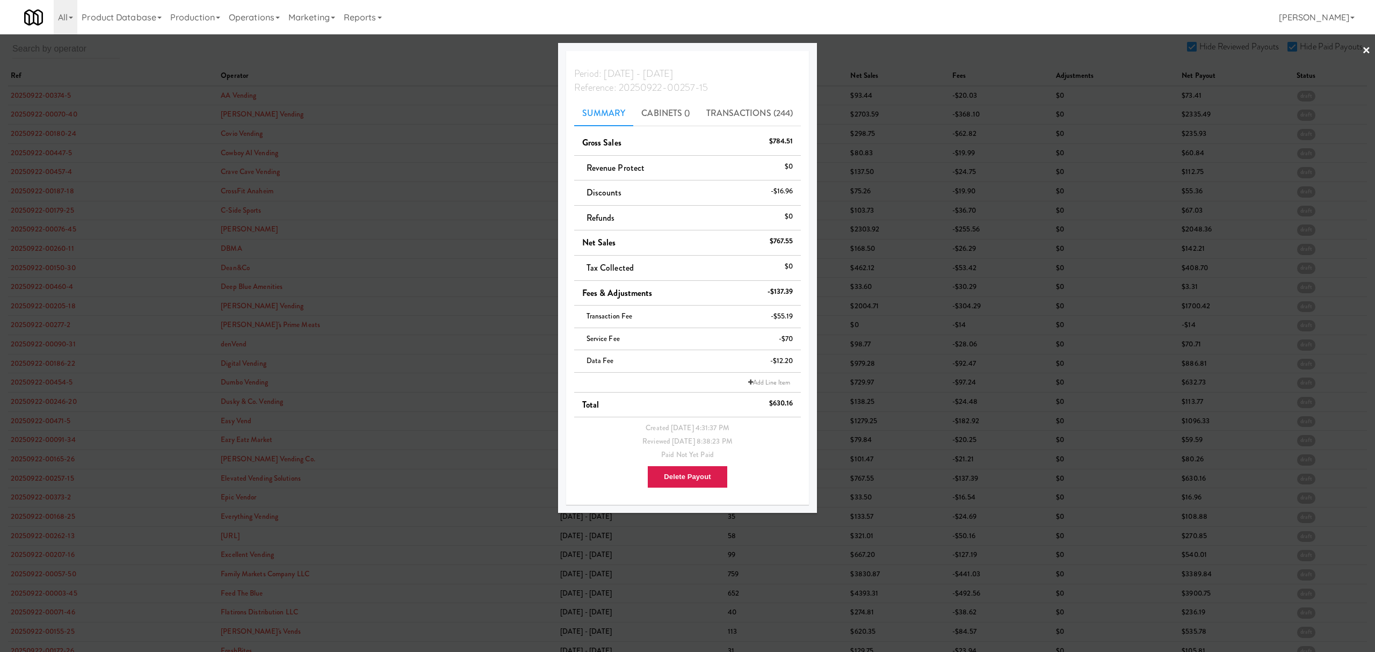
click at [48, 496] on div at bounding box center [687, 326] width 1375 height 652
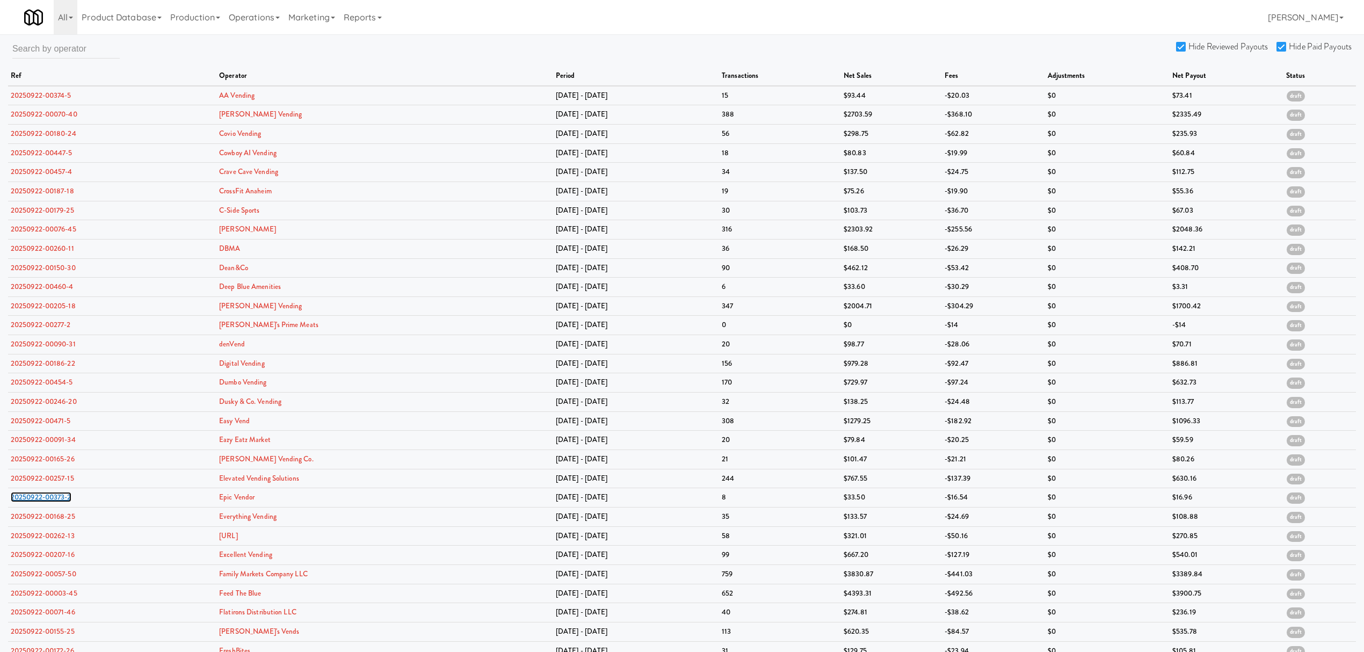
click at [48, 496] on link "20250922-00373-2" at bounding box center [41, 497] width 61 height 10
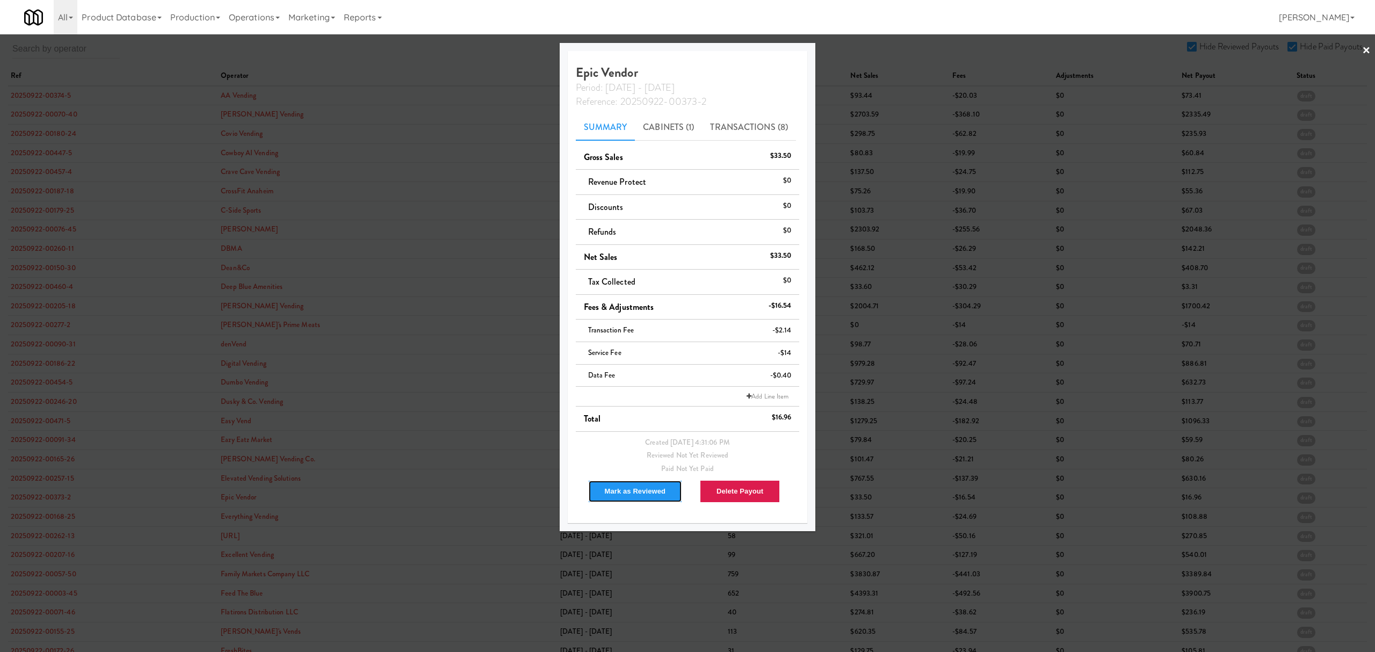
click at [623, 484] on button "Mark as Reviewed" at bounding box center [635, 491] width 95 height 23
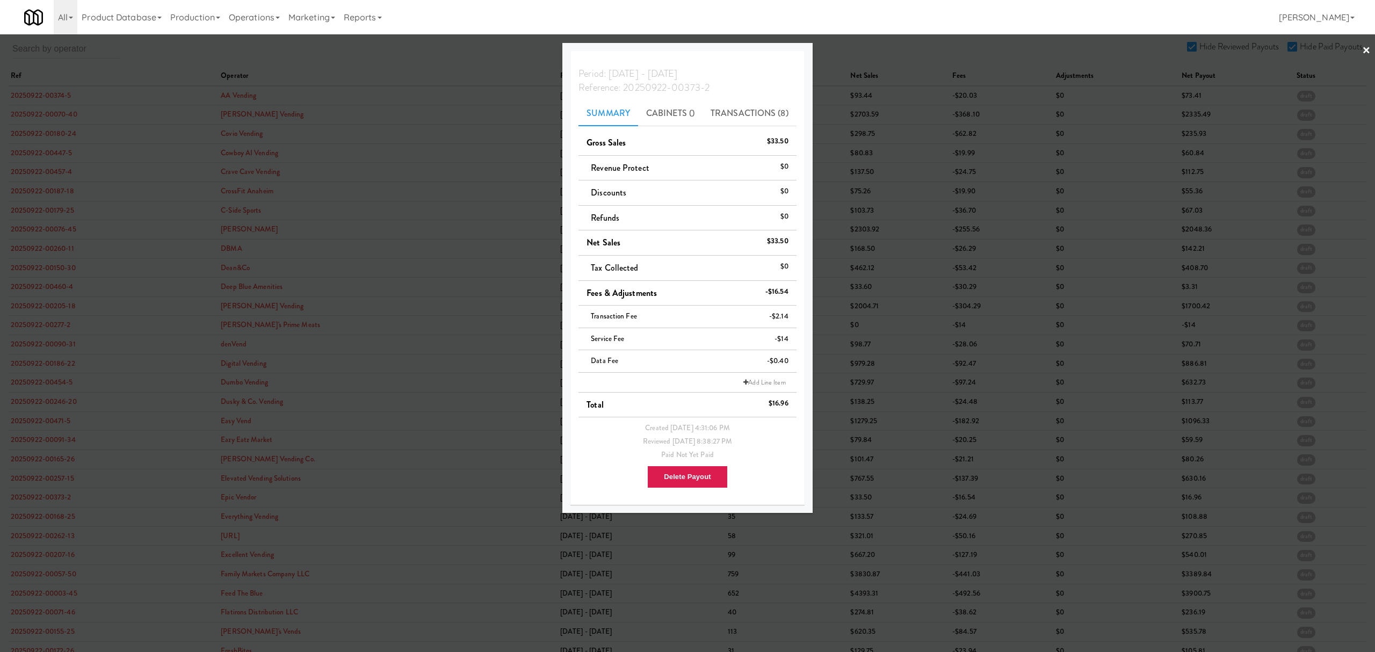
click at [54, 514] on div at bounding box center [687, 326] width 1375 height 652
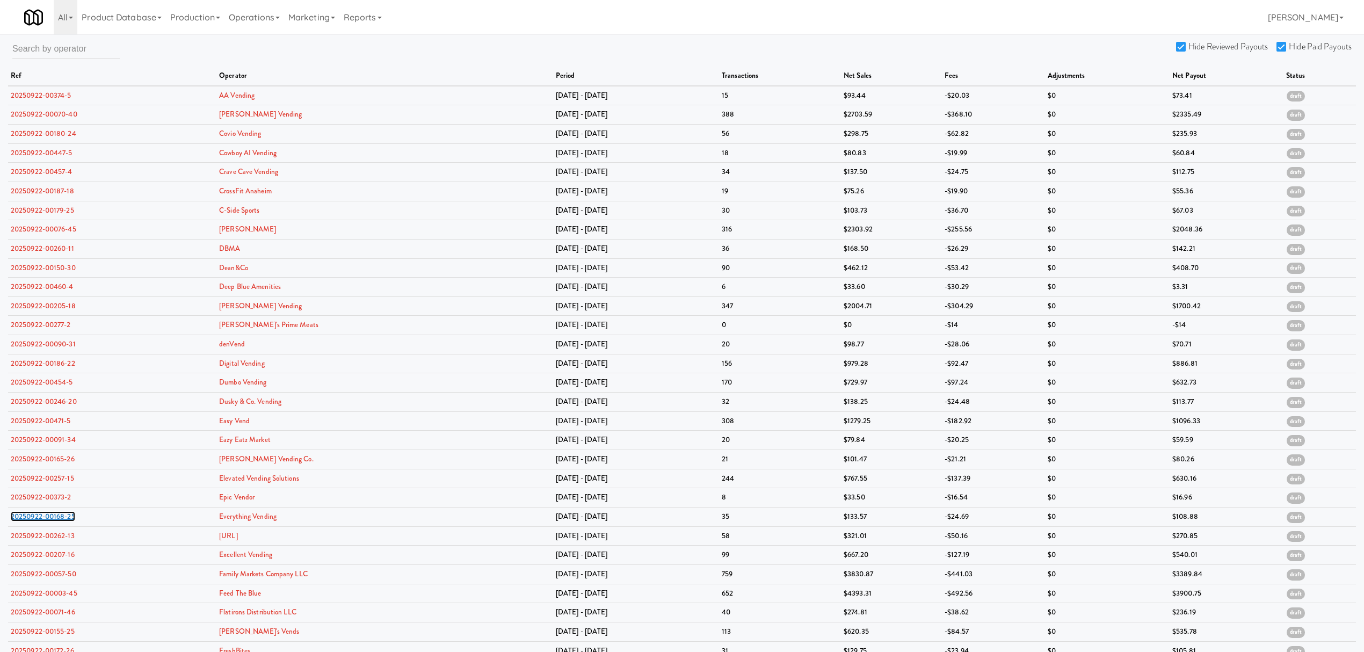
click at [54, 514] on link "20250922-00168-25" at bounding box center [43, 516] width 64 height 10
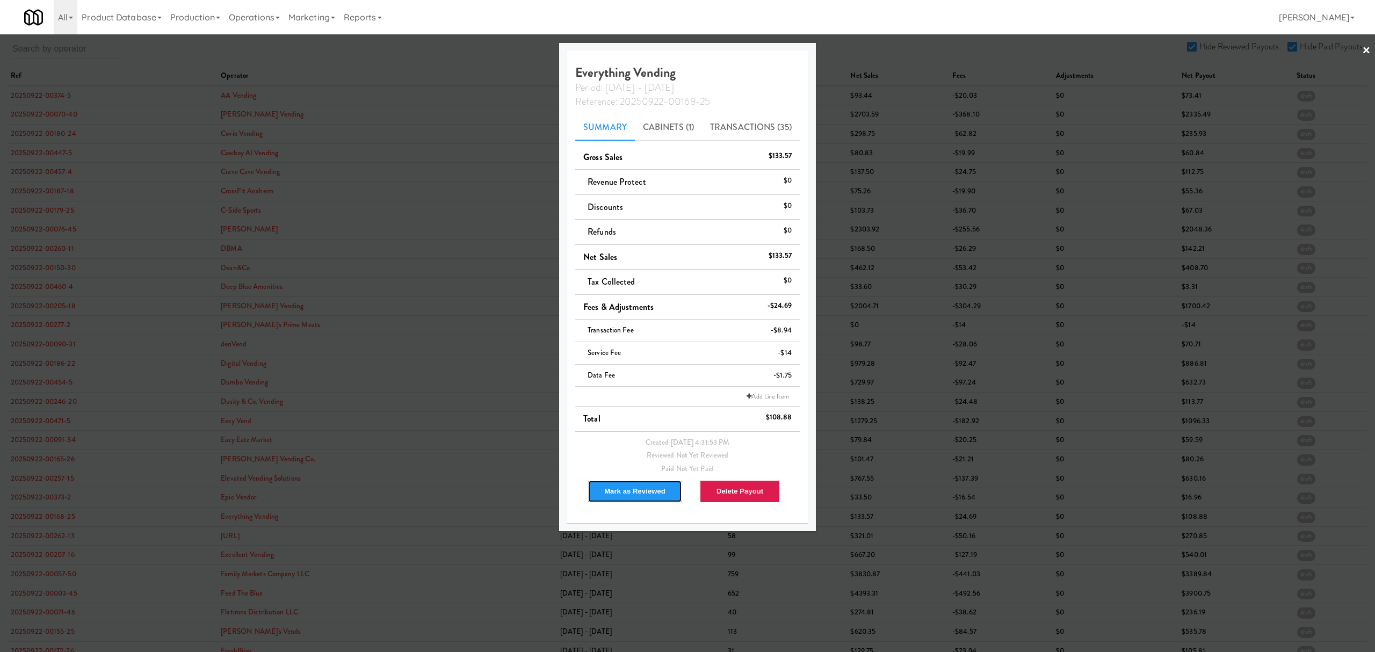
click at [615, 486] on button "Mark as Reviewed" at bounding box center [635, 491] width 95 height 23
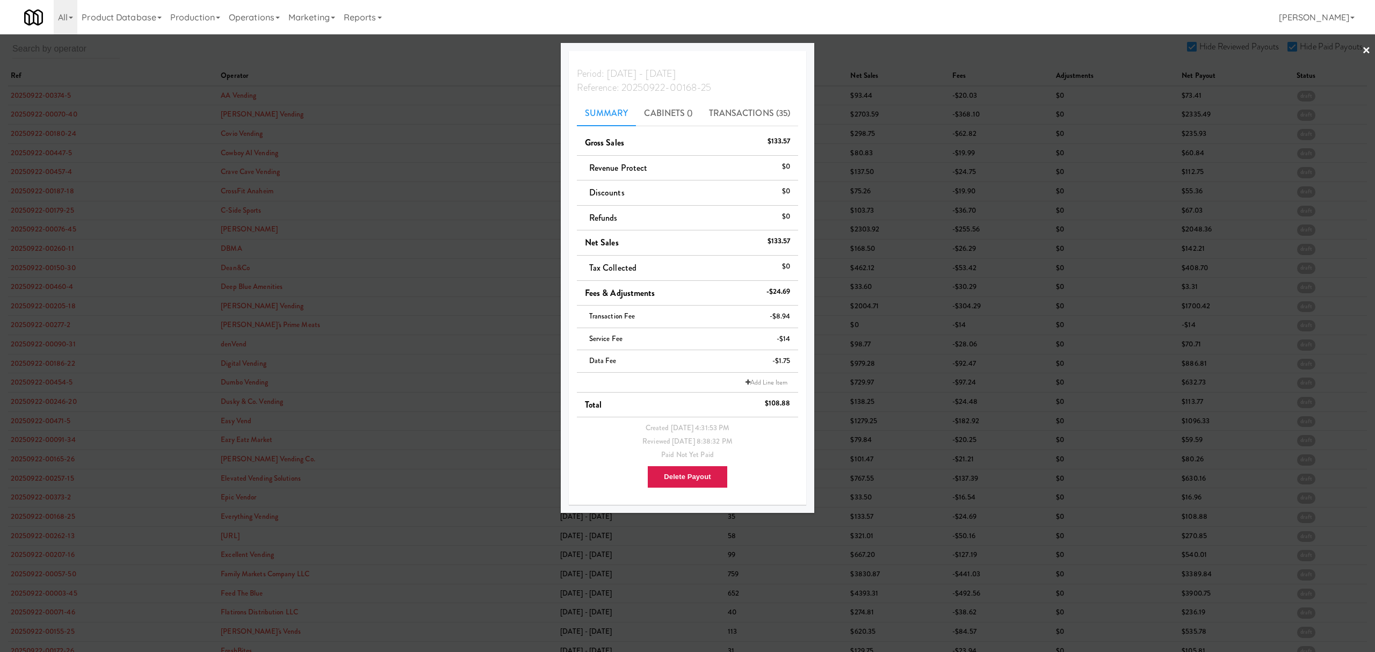
click at [54, 535] on div at bounding box center [687, 326] width 1375 height 652
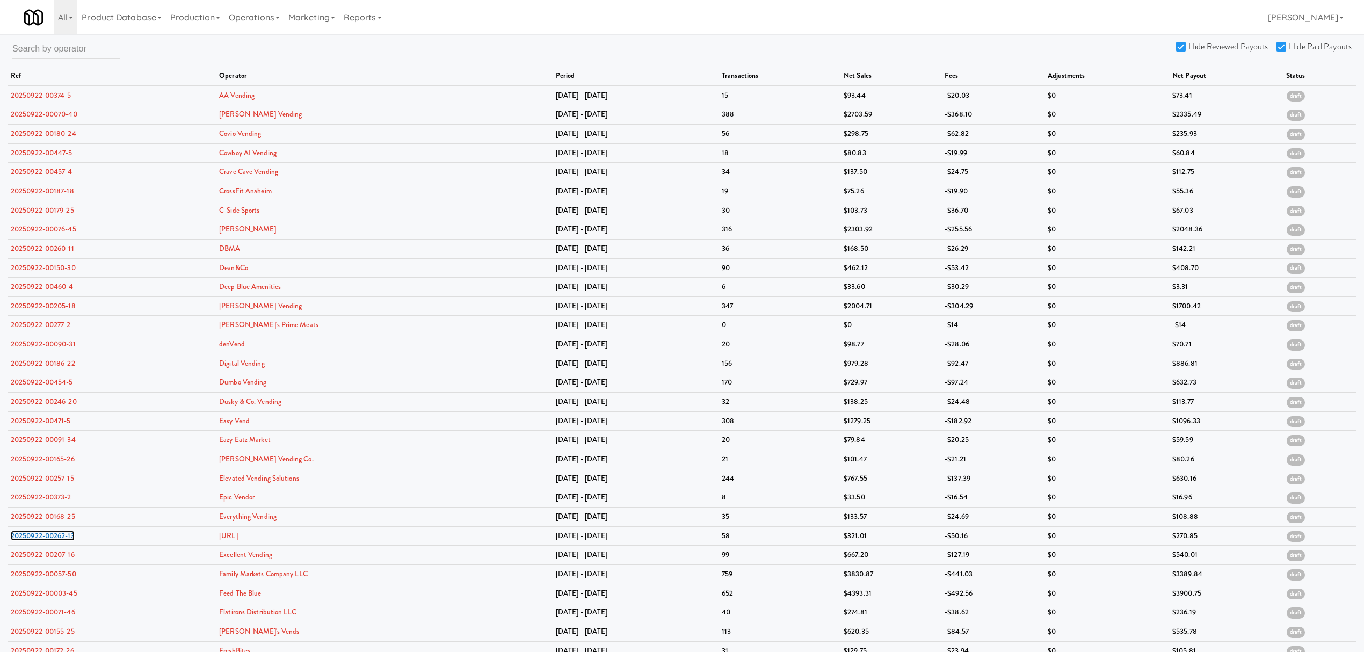
click at [54, 535] on link "20250922-00262-13" at bounding box center [43, 536] width 64 height 10
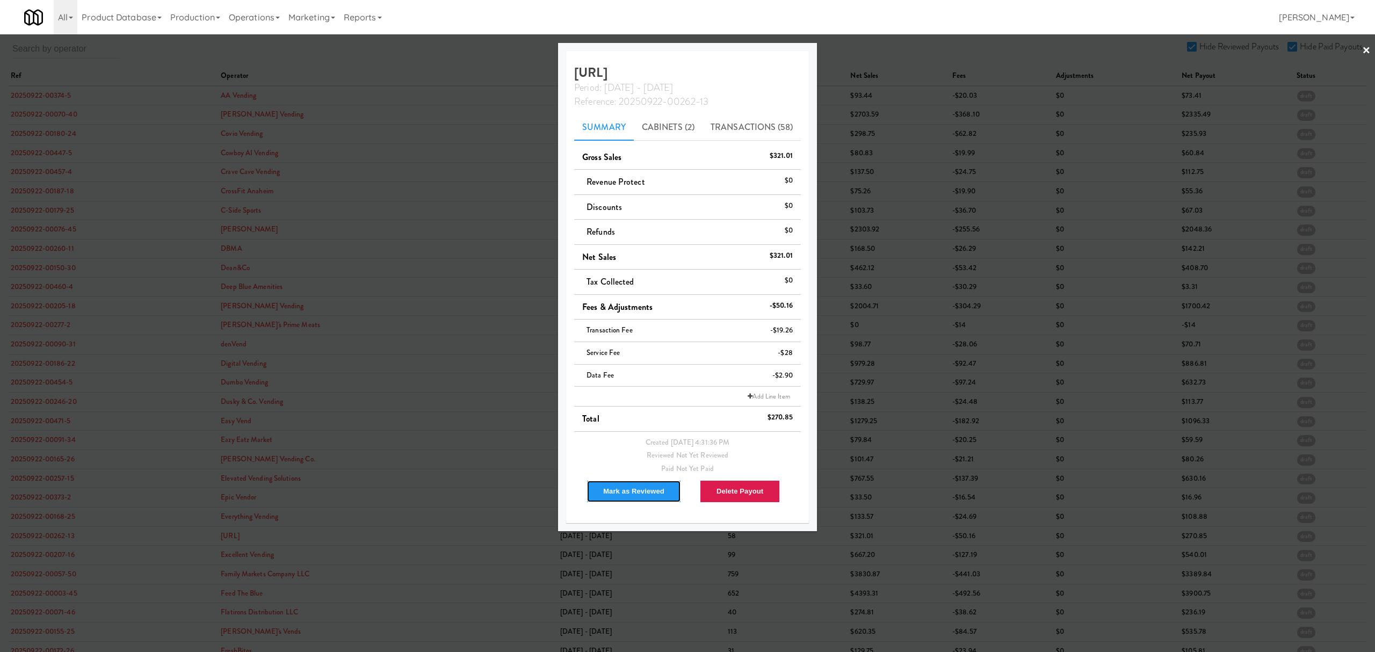
click at [640, 492] on button "Mark as Reviewed" at bounding box center [633, 491] width 95 height 23
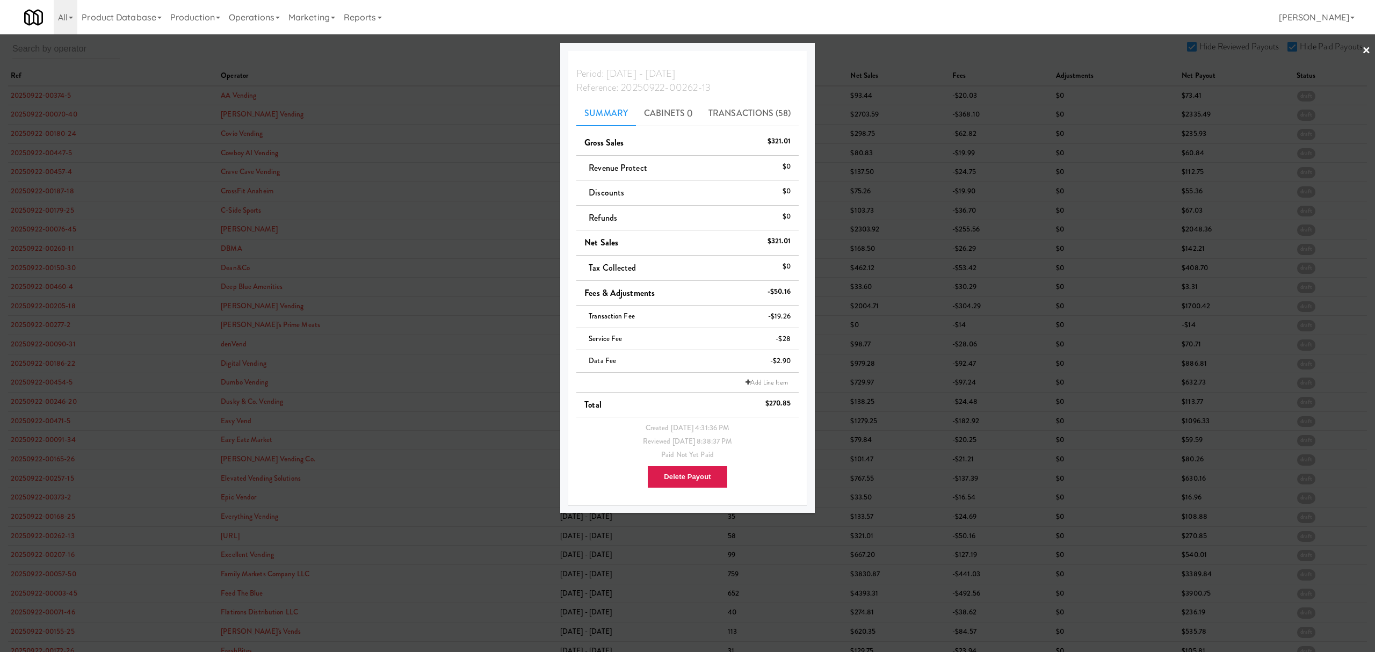
click at [50, 553] on div at bounding box center [687, 326] width 1375 height 652
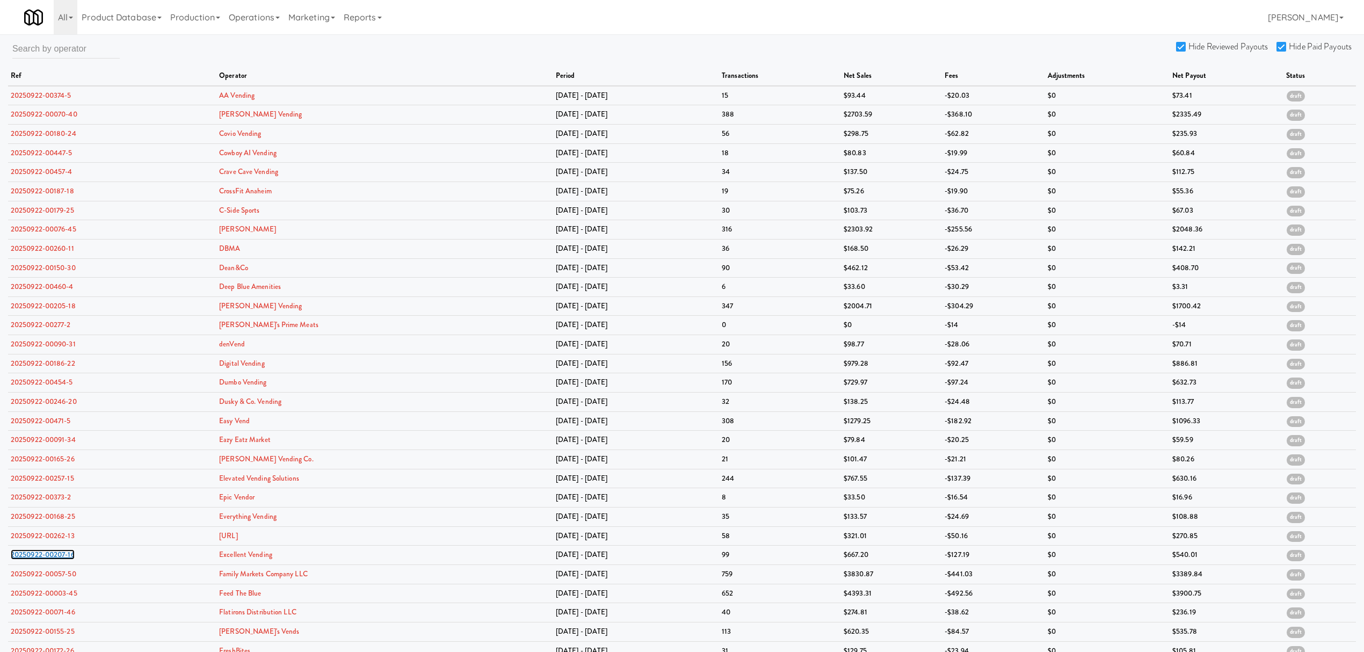
click at [50, 553] on link "20250922-00207-16" at bounding box center [43, 554] width 64 height 10
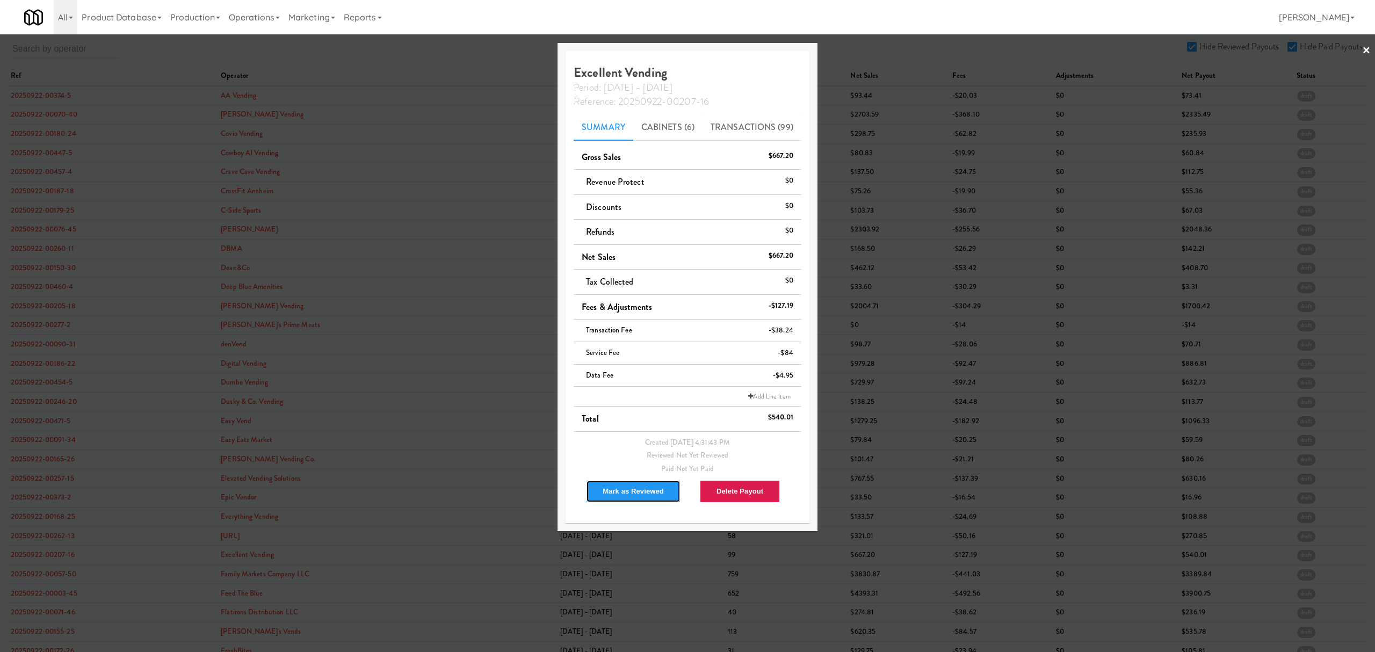
click at [630, 494] on button "Mark as Reviewed" at bounding box center [633, 491] width 95 height 23
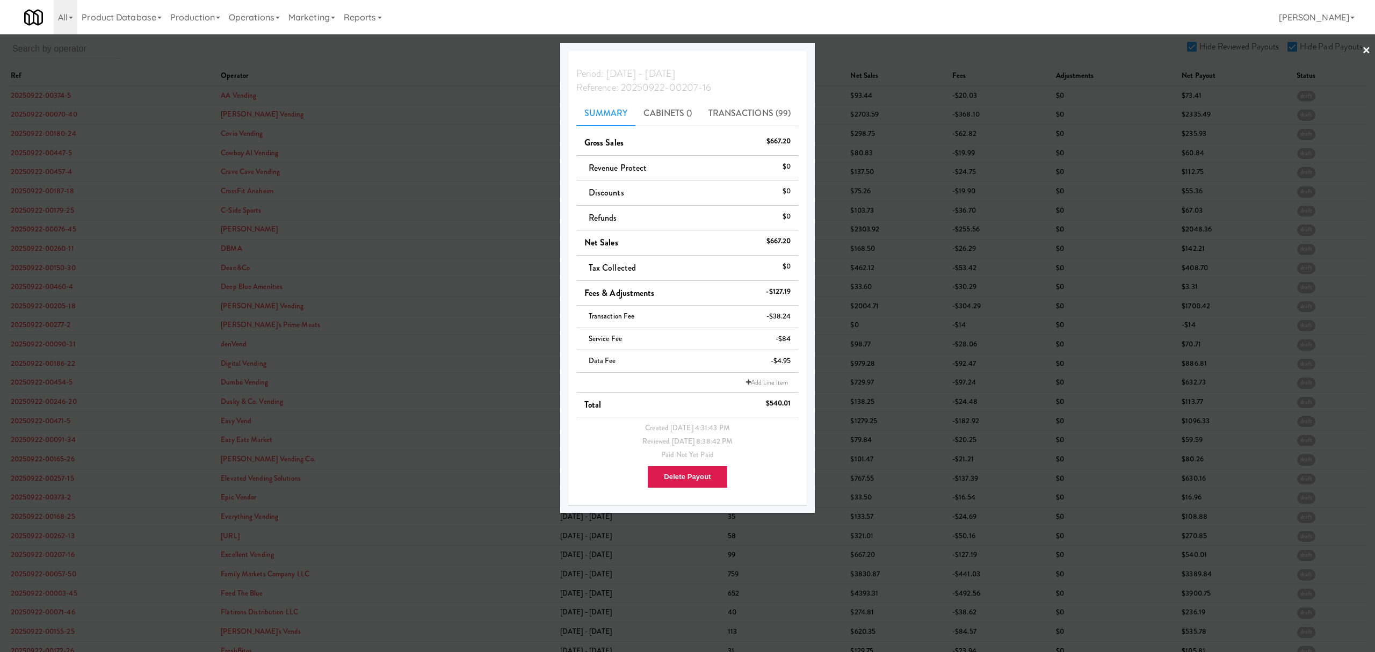
click at [69, 575] on div at bounding box center [687, 326] width 1375 height 652
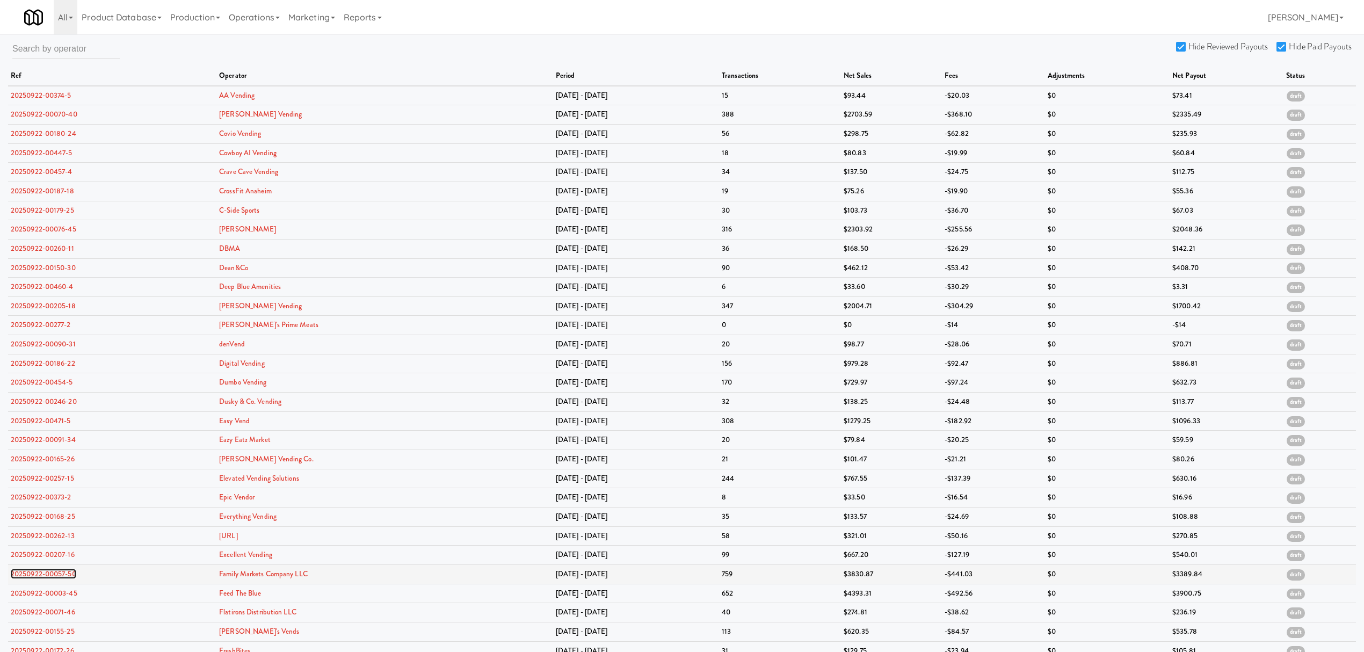
click at [66, 575] on link "20250922-00057-50" at bounding box center [44, 574] width 66 height 10
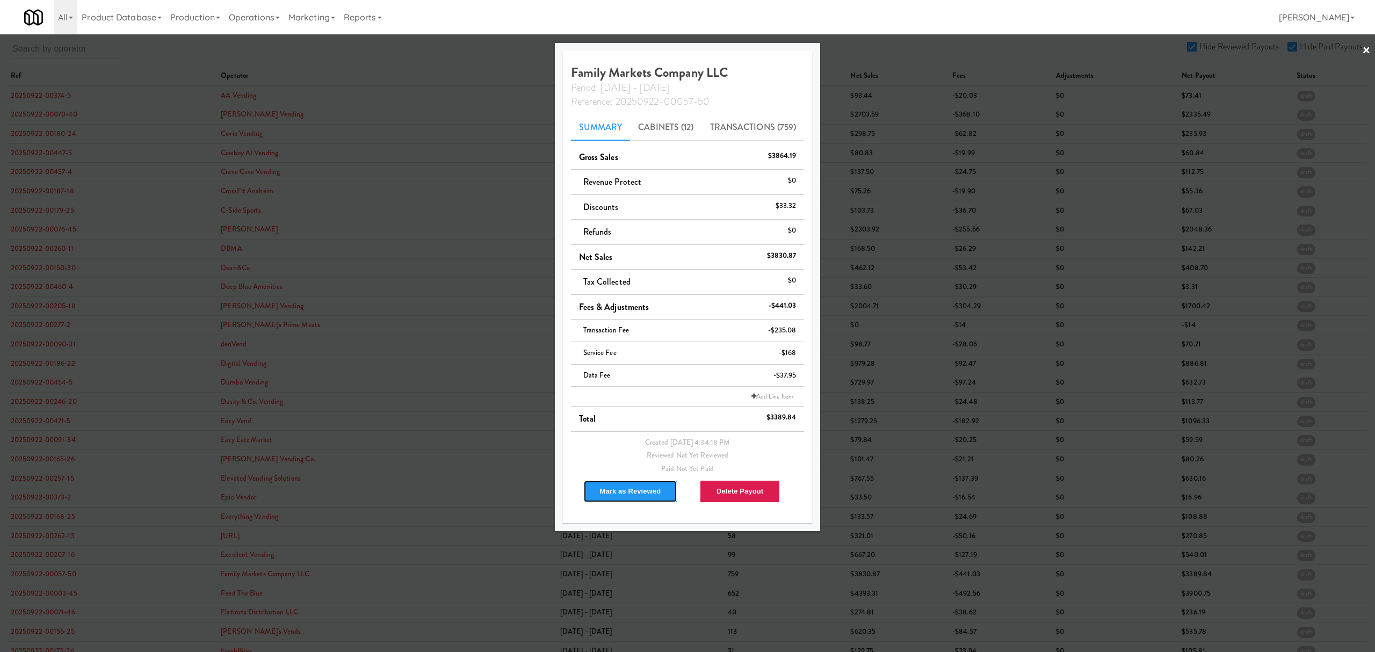
click at [612, 492] on button "Mark as Reviewed" at bounding box center [630, 491] width 95 height 23
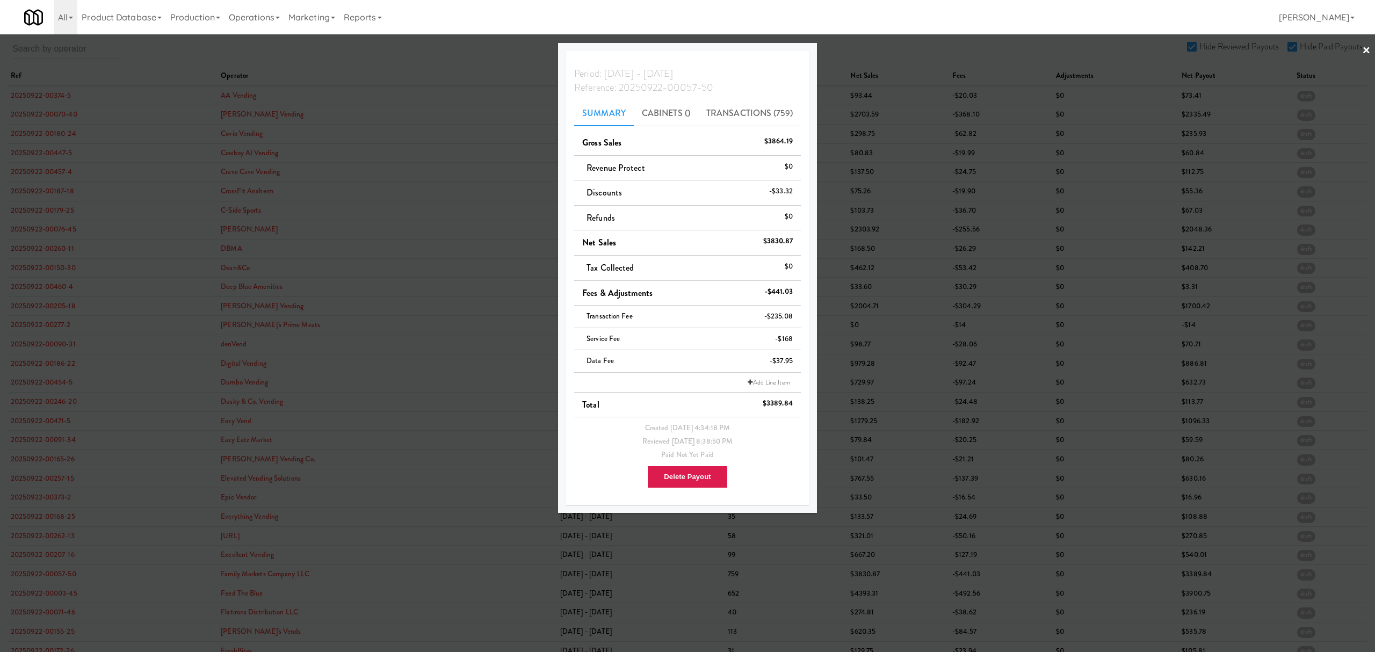
click at [52, 596] on div at bounding box center [687, 326] width 1375 height 652
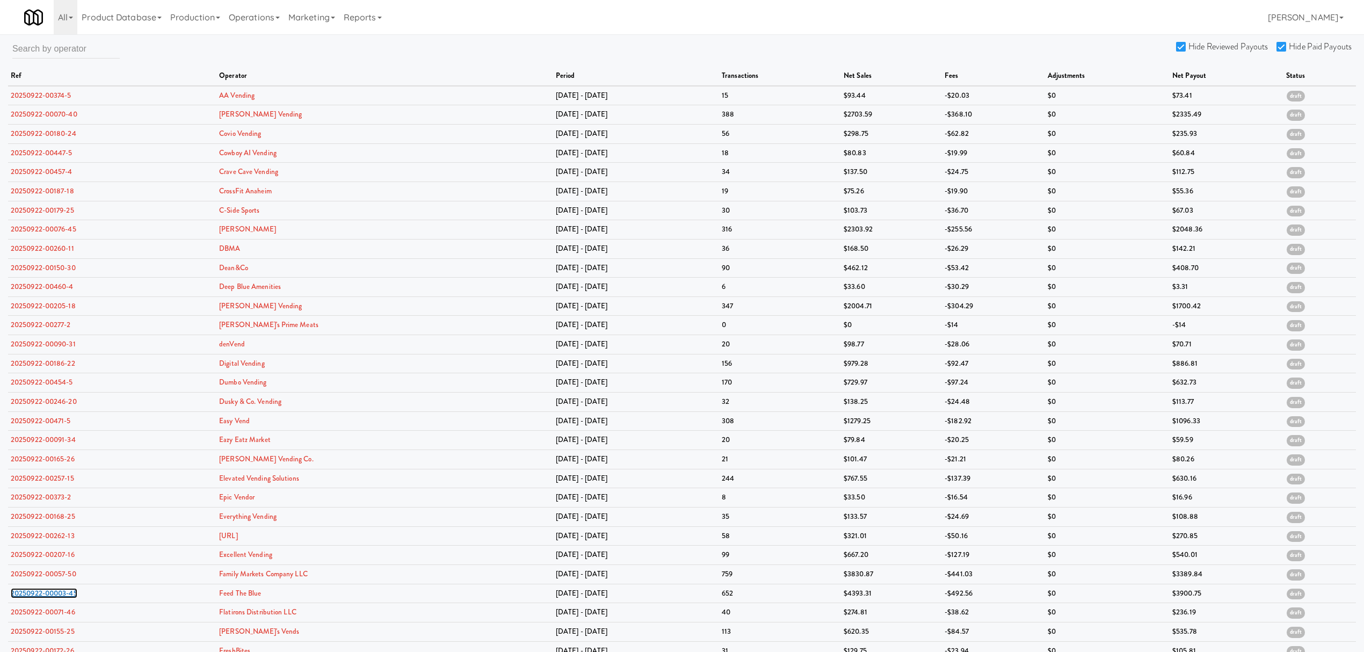
click at [52, 596] on link "20250922-00003-45" at bounding box center [44, 593] width 67 height 10
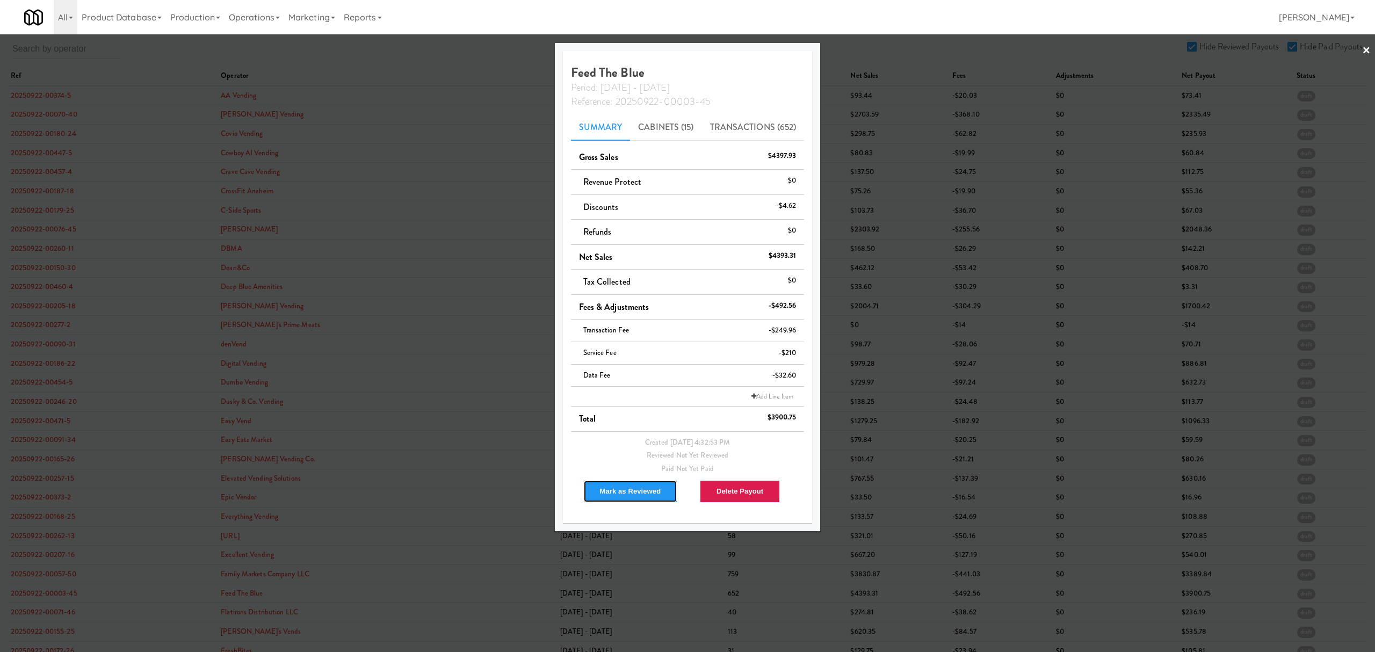
click at [615, 492] on button "Mark as Reviewed" at bounding box center [630, 491] width 95 height 23
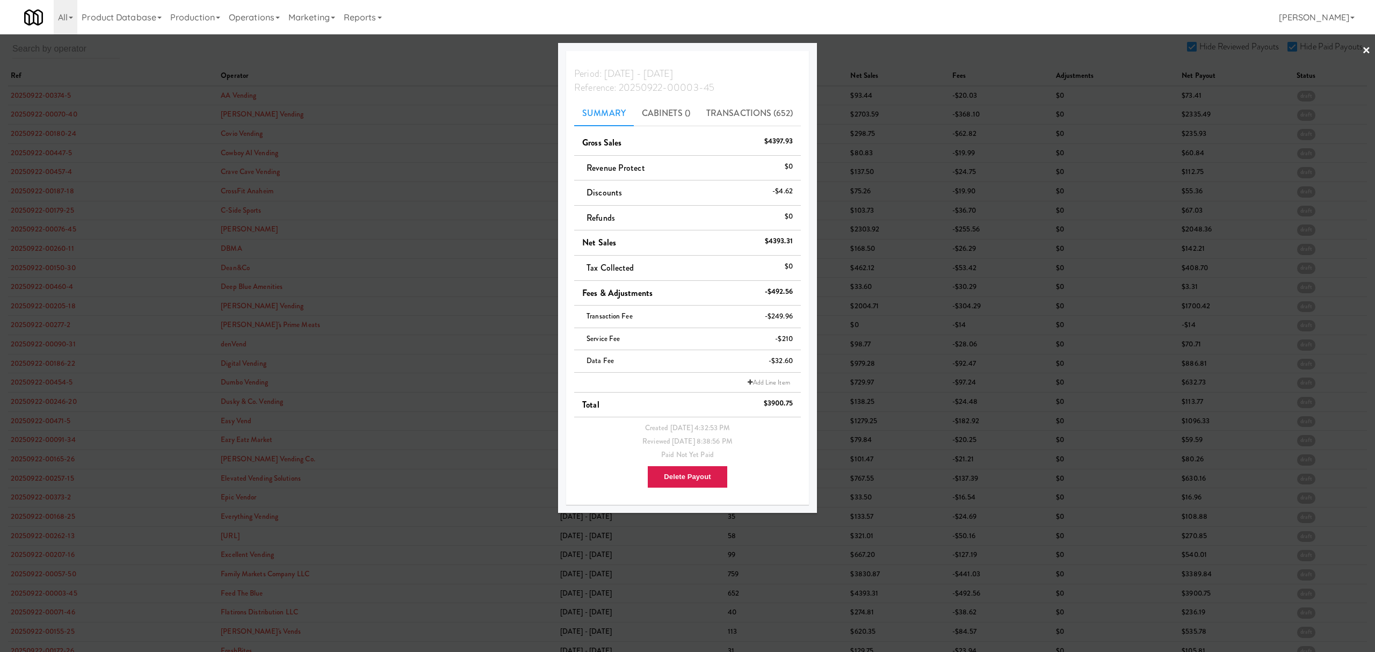
click at [56, 612] on div at bounding box center [687, 326] width 1375 height 652
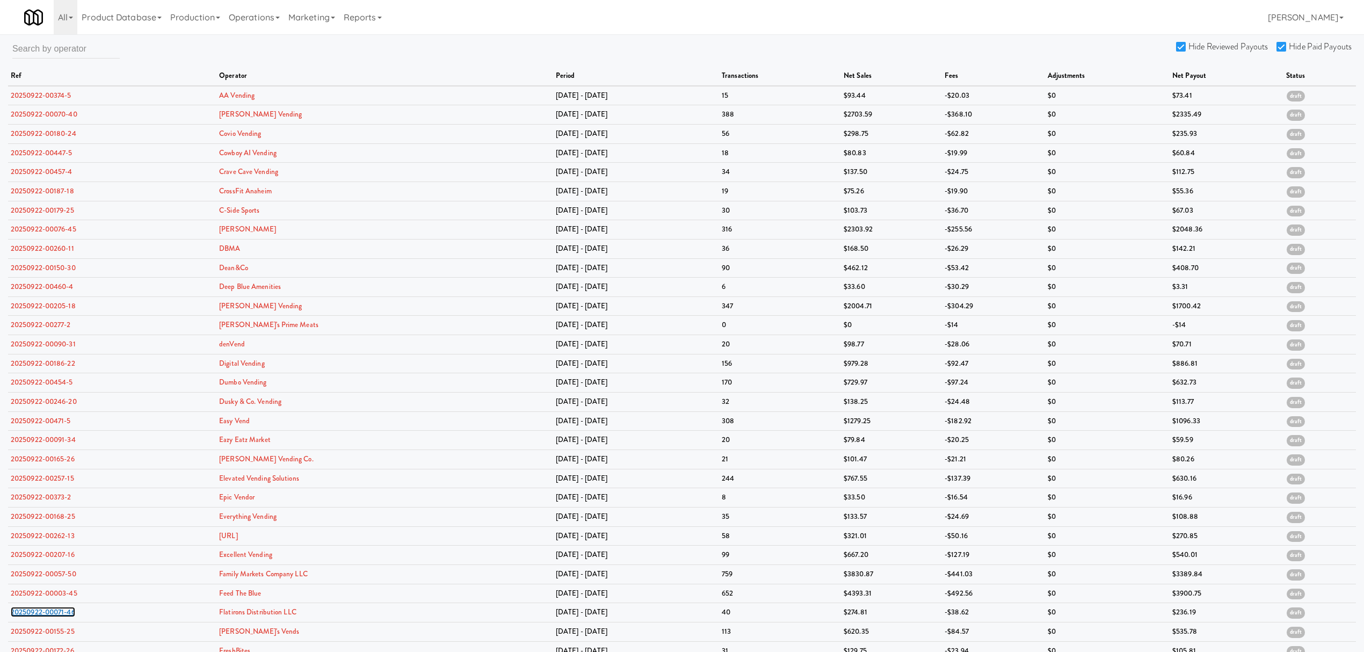
click at [56, 612] on link "20250922-00071-46" at bounding box center [43, 612] width 64 height 10
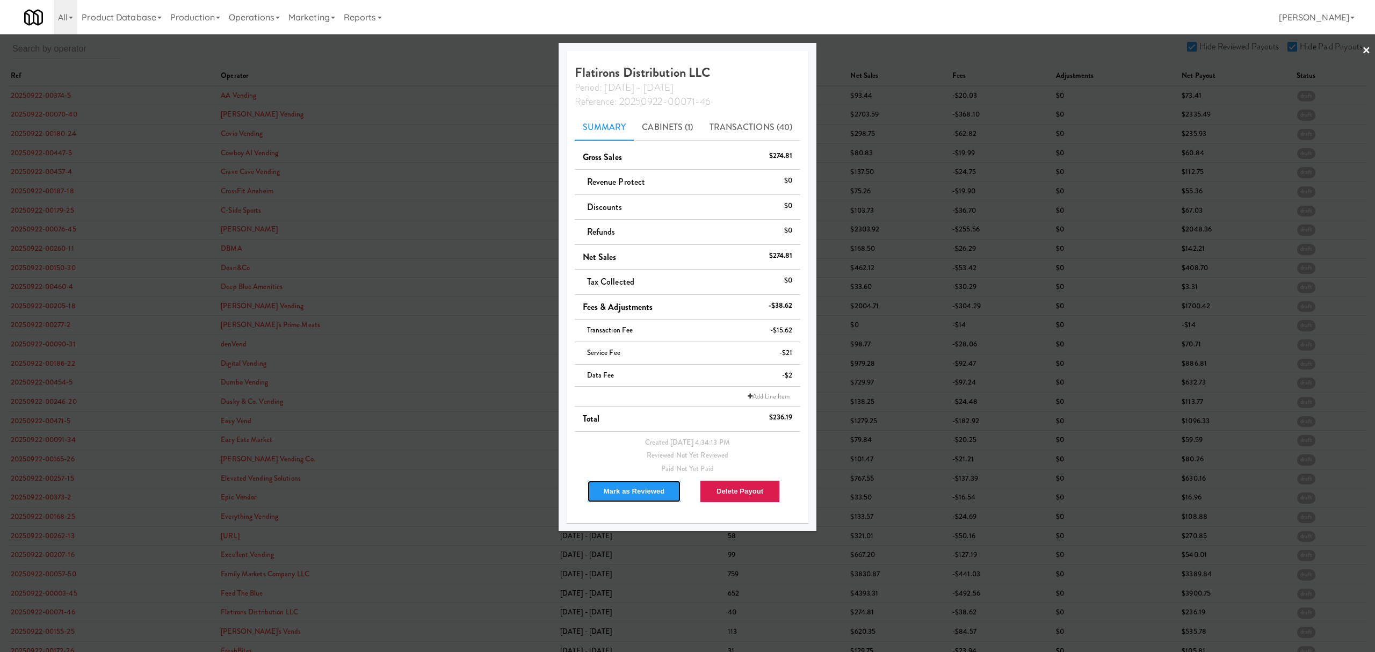
click at [628, 495] on button "Mark as Reviewed" at bounding box center [634, 491] width 95 height 23
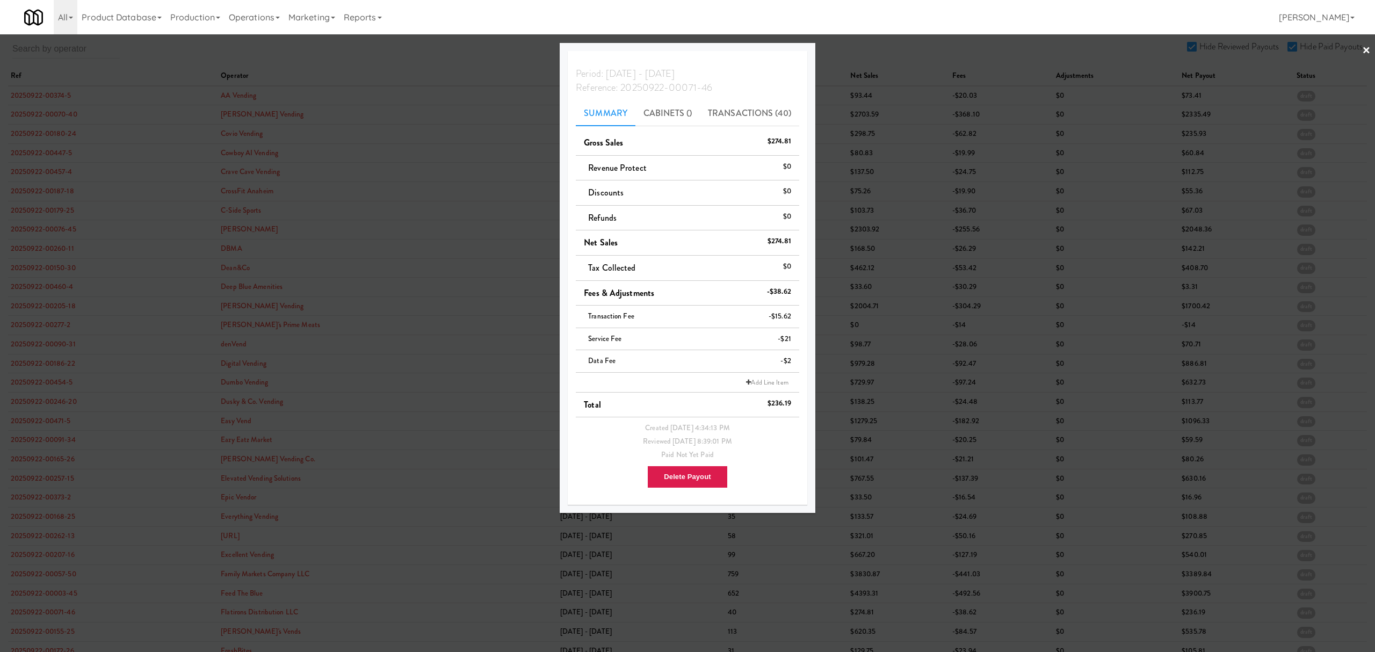
click at [56, 632] on div at bounding box center [687, 326] width 1375 height 652
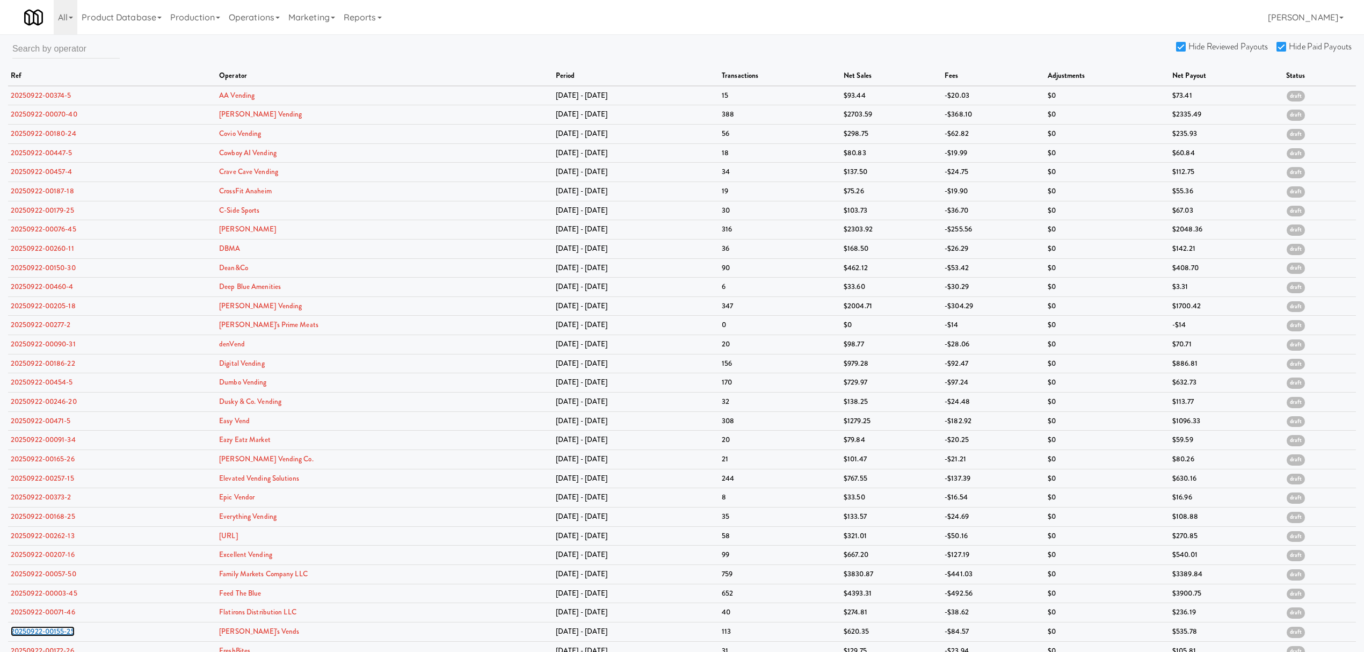
click at [56, 632] on link "20250922-00155-25" at bounding box center [43, 631] width 64 height 10
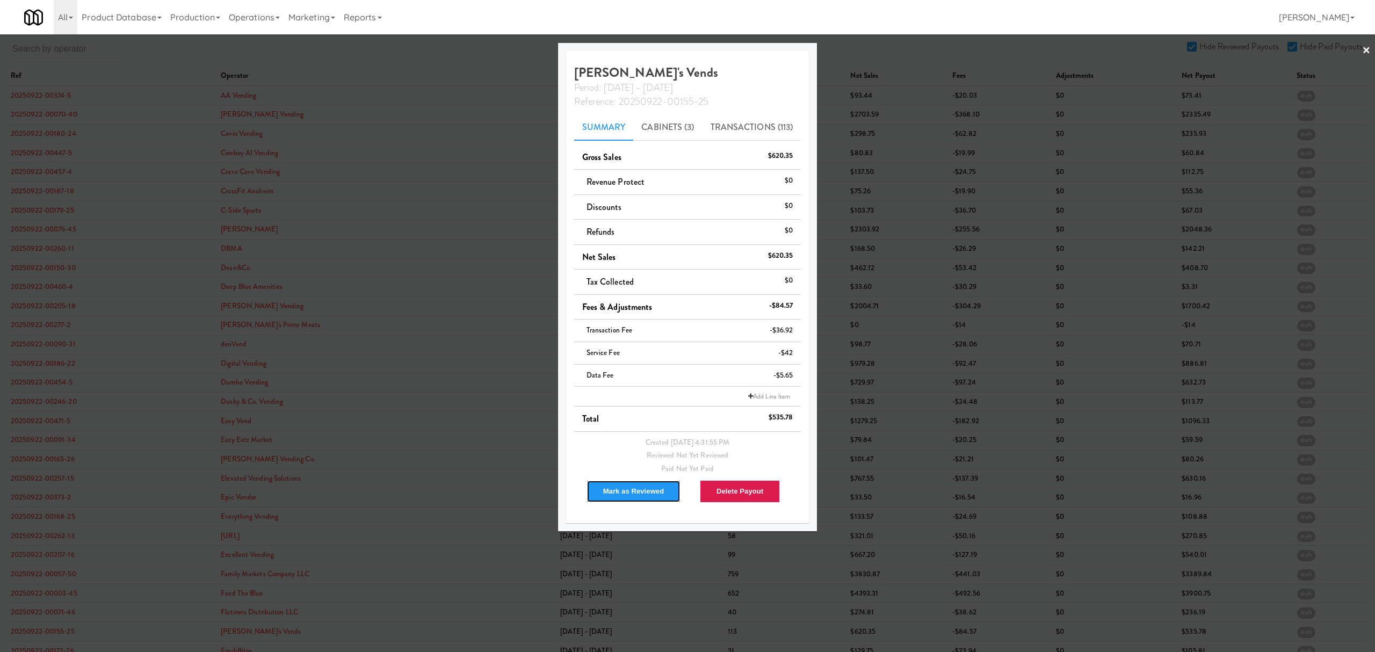
click at [619, 490] on button "Mark as Reviewed" at bounding box center [633, 491] width 95 height 23
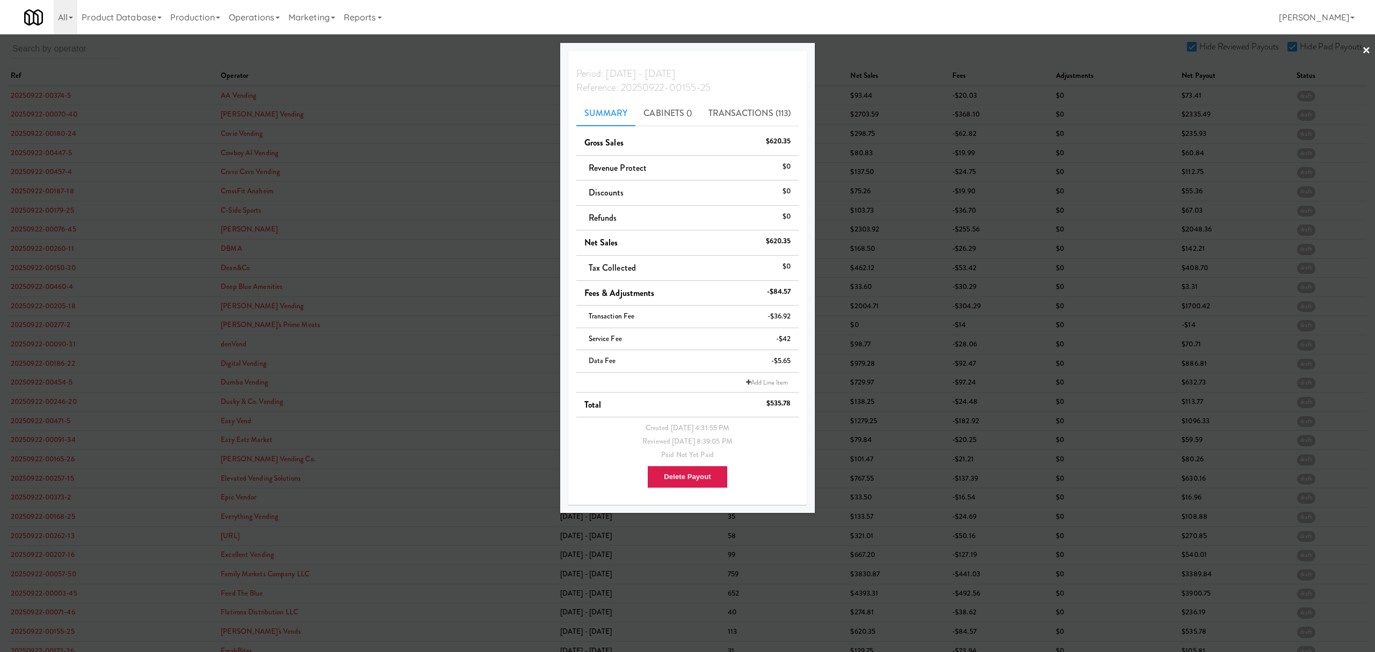
click at [394, 60] on div at bounding box center [687, 326] width 1375 height 652
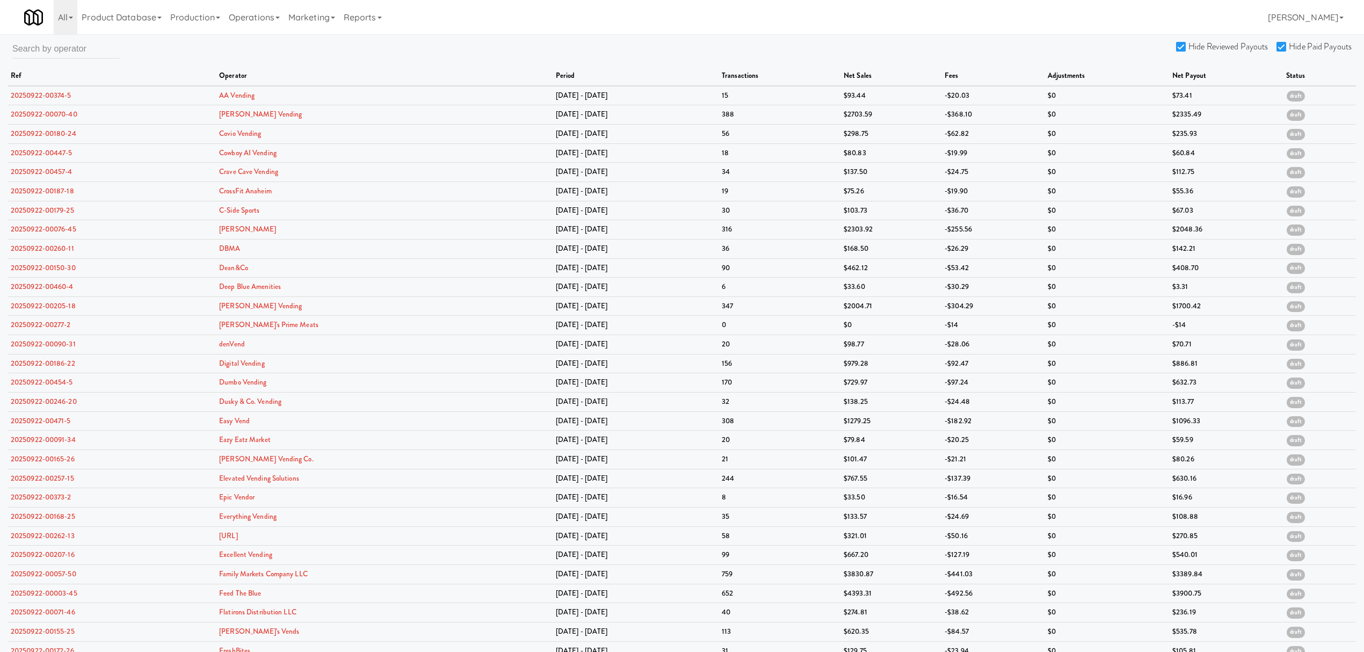
click at [1182, 48] on input "Hide Reviewed Payouts" at bounding box center [1182, 47] width 12 height 9
checkbox input "false"
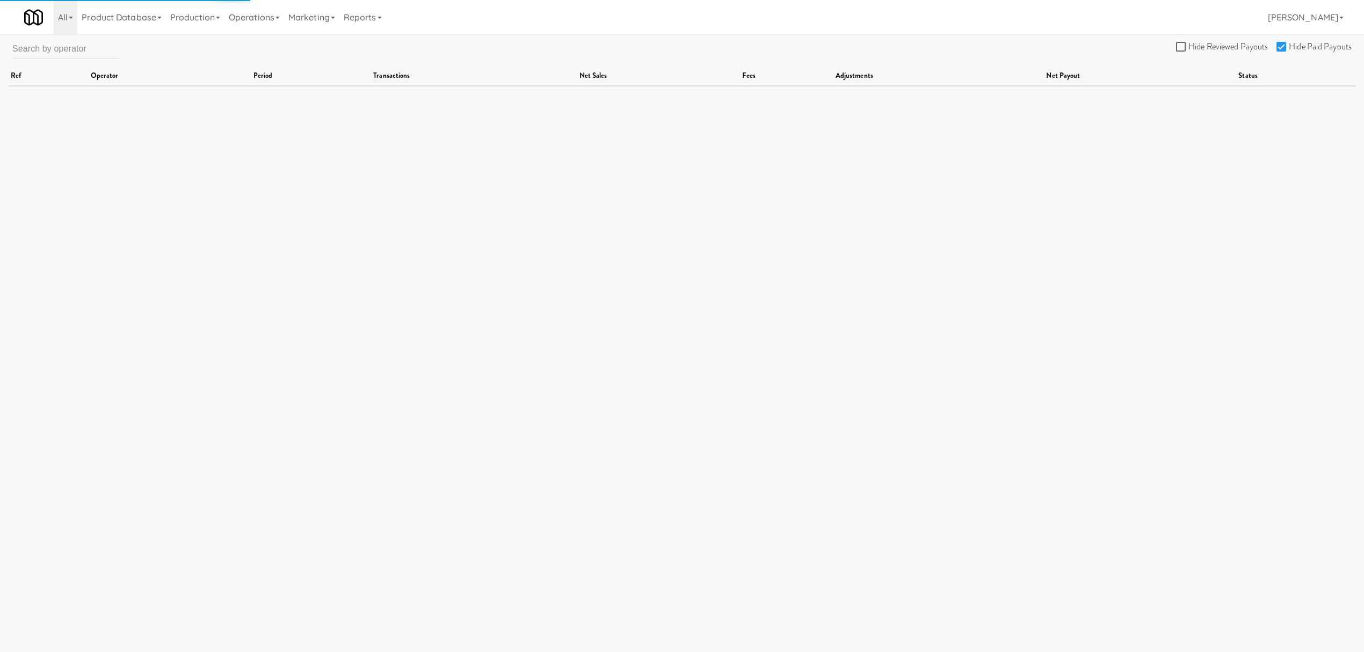
click at [1284, 44] on input "Hide Paid Payouts" at bounding box center [1283, 47] width 12 height 9
checkbox input "false"
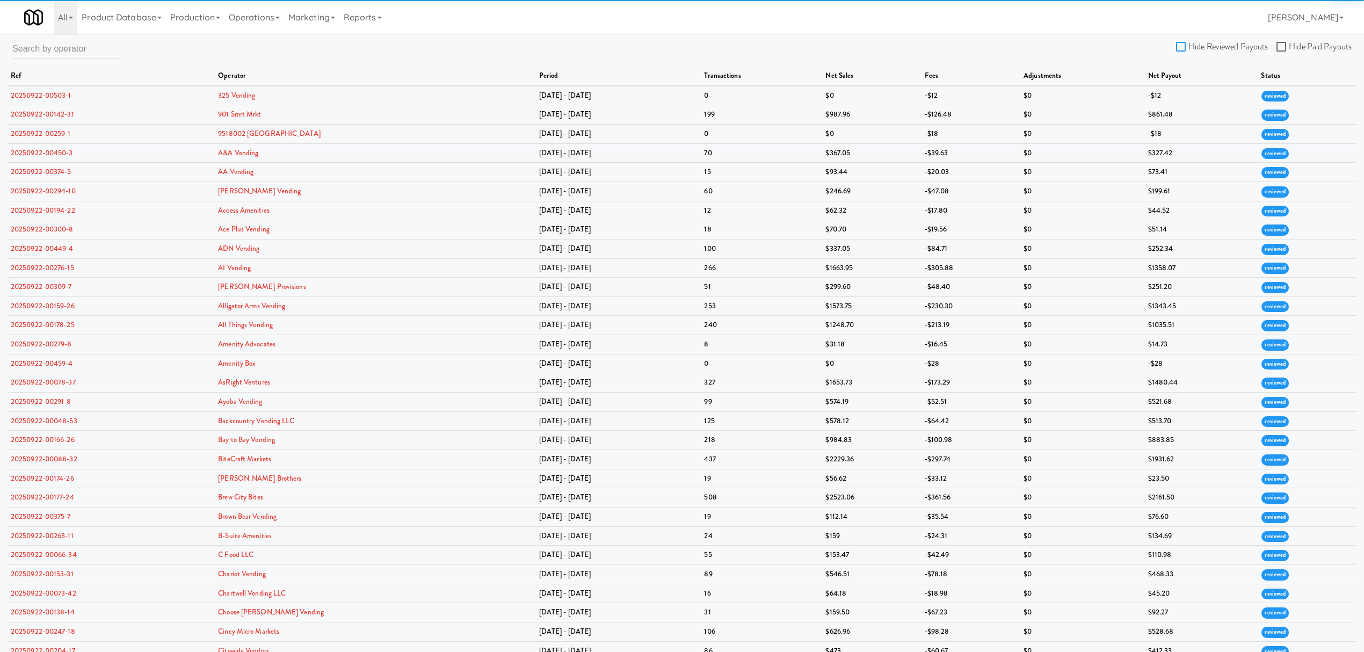
click at [1180, 45] on input "Hide Reviewed Payouts" at bounding box center [1182, 47] width 12 height 9
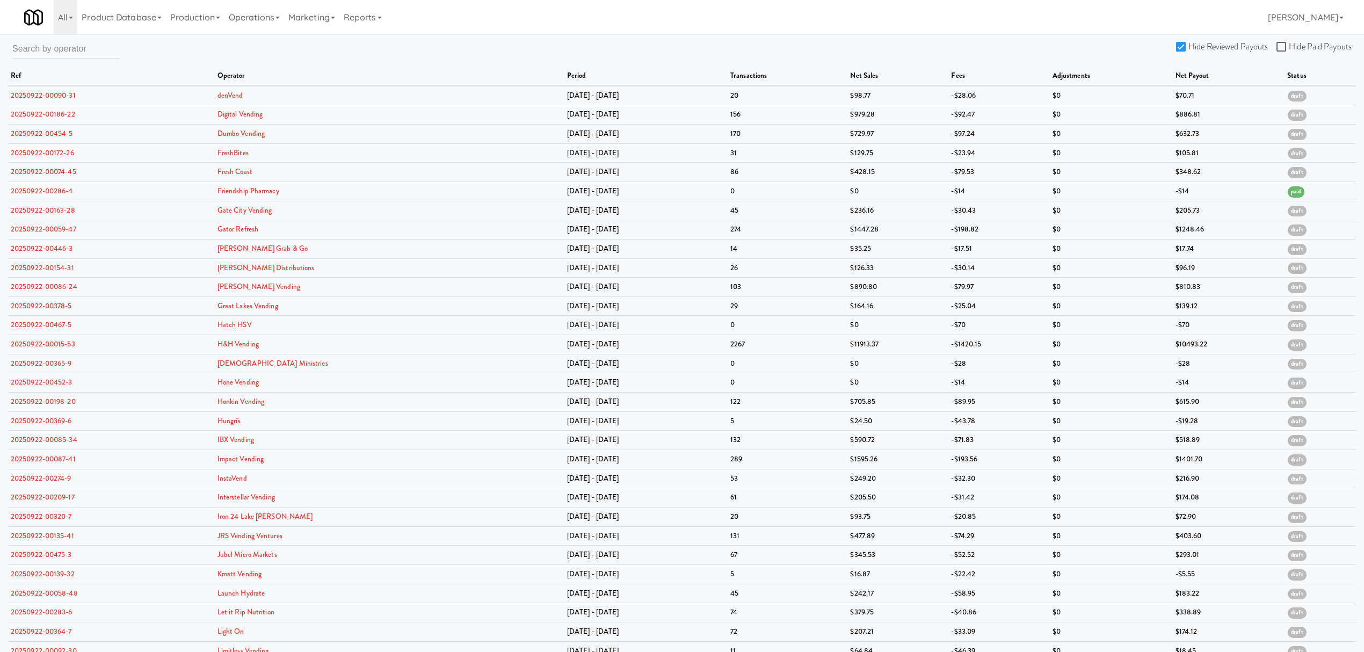
click at [1187, 44] on input "Hide Reviewed Payouts" at bounding box center [1182, 47] width 12 height 9
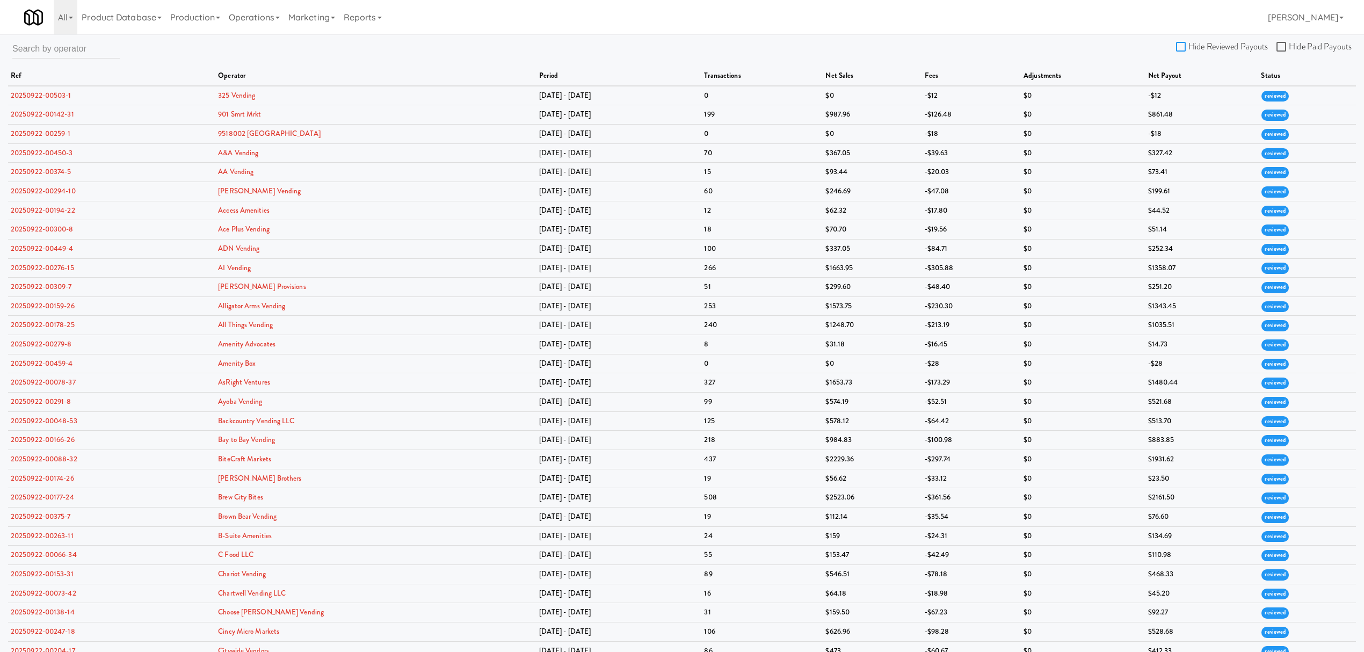
click at [1182, 46] on input "Hide Reviewed Payouts" at bounding box center [1182, 47] width 12 height 9
checkbox input "true"
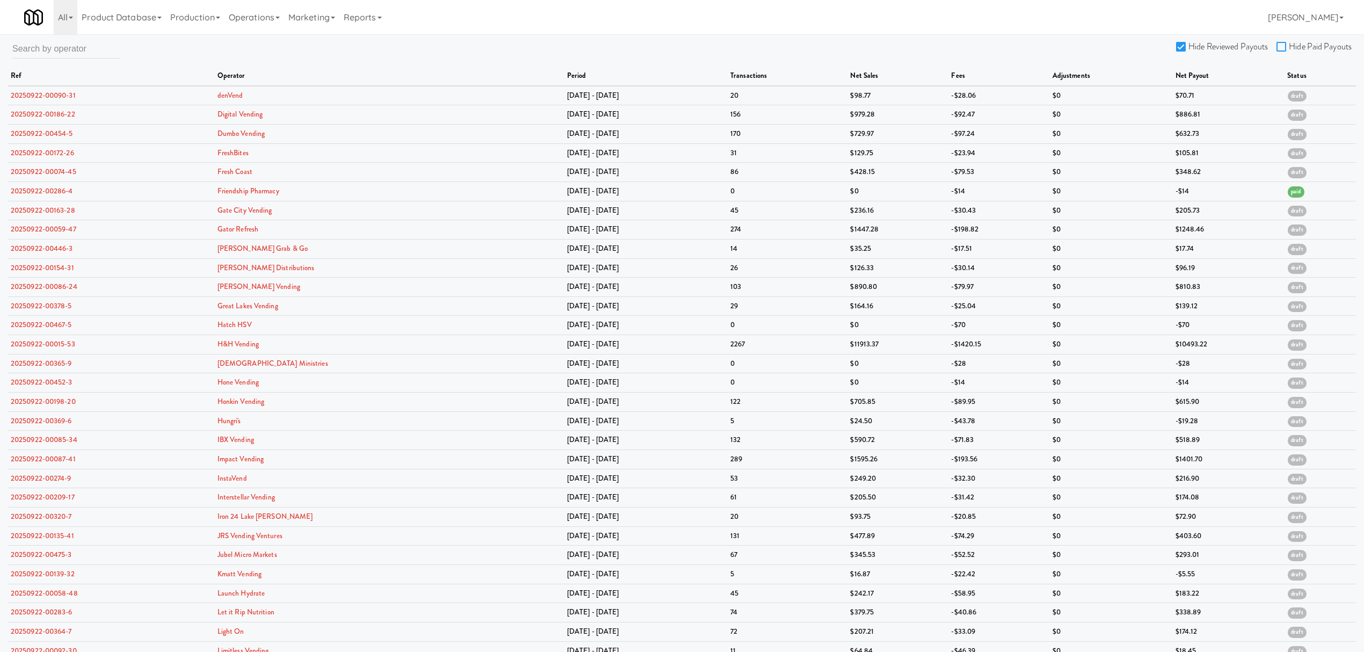
click at [1285, 46] on input "Hide Paid Payouts" at bounding box center [1283, 47] width 12 height 9
checkbox input "true"
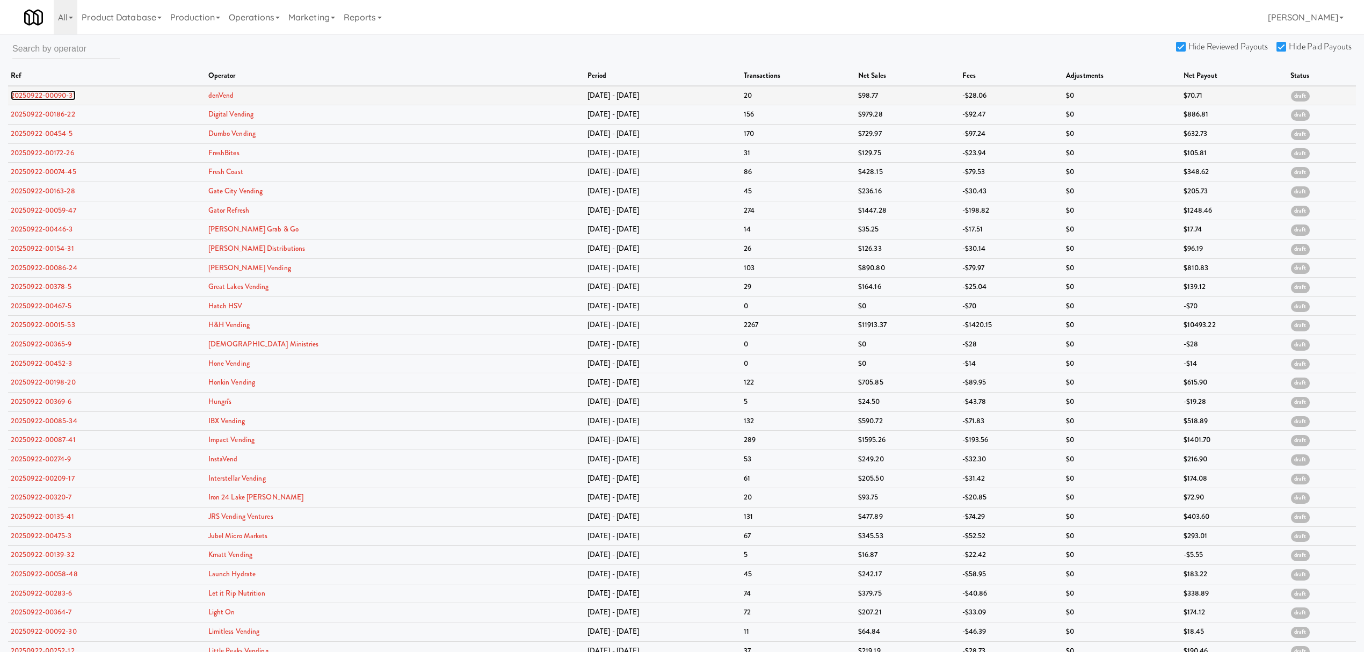
click at [39, 97] on link "20250922-00090-31" at bounding box center [43, 95] width 65 height 10
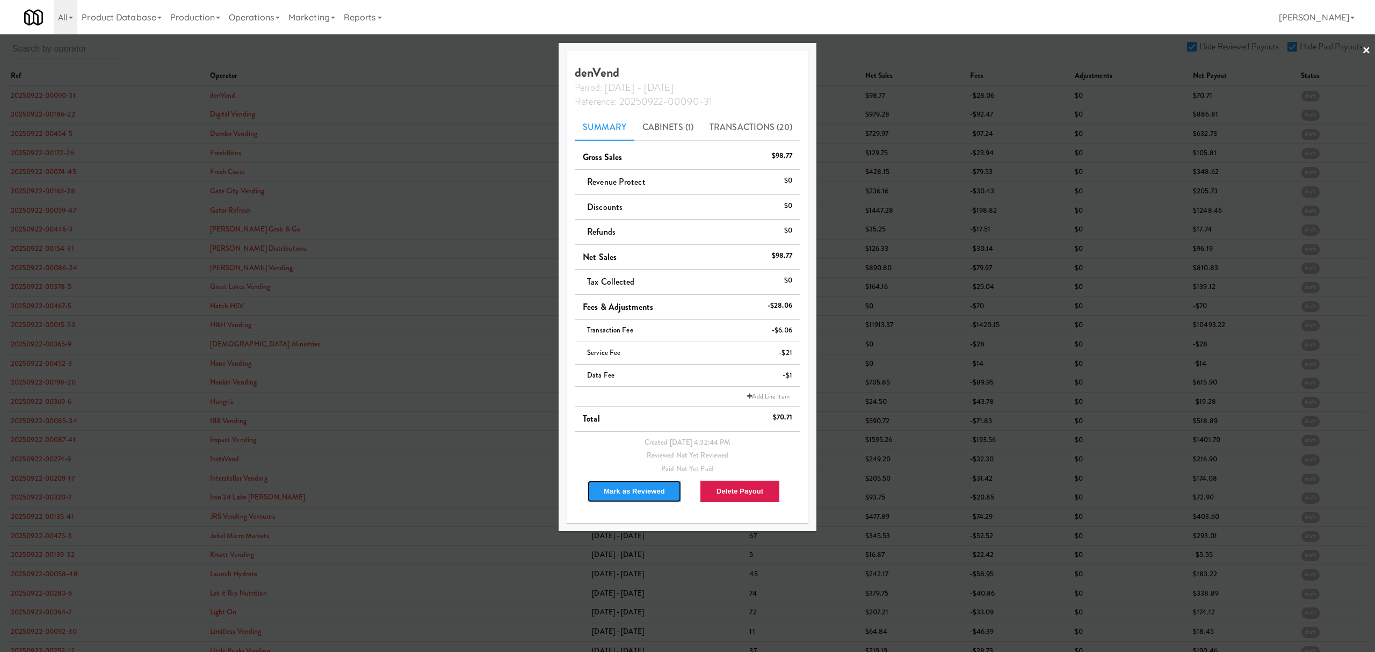
click at [631, 497] on button "Mark as Reviewed" at bounding box center [634, 491] width 95 height 23
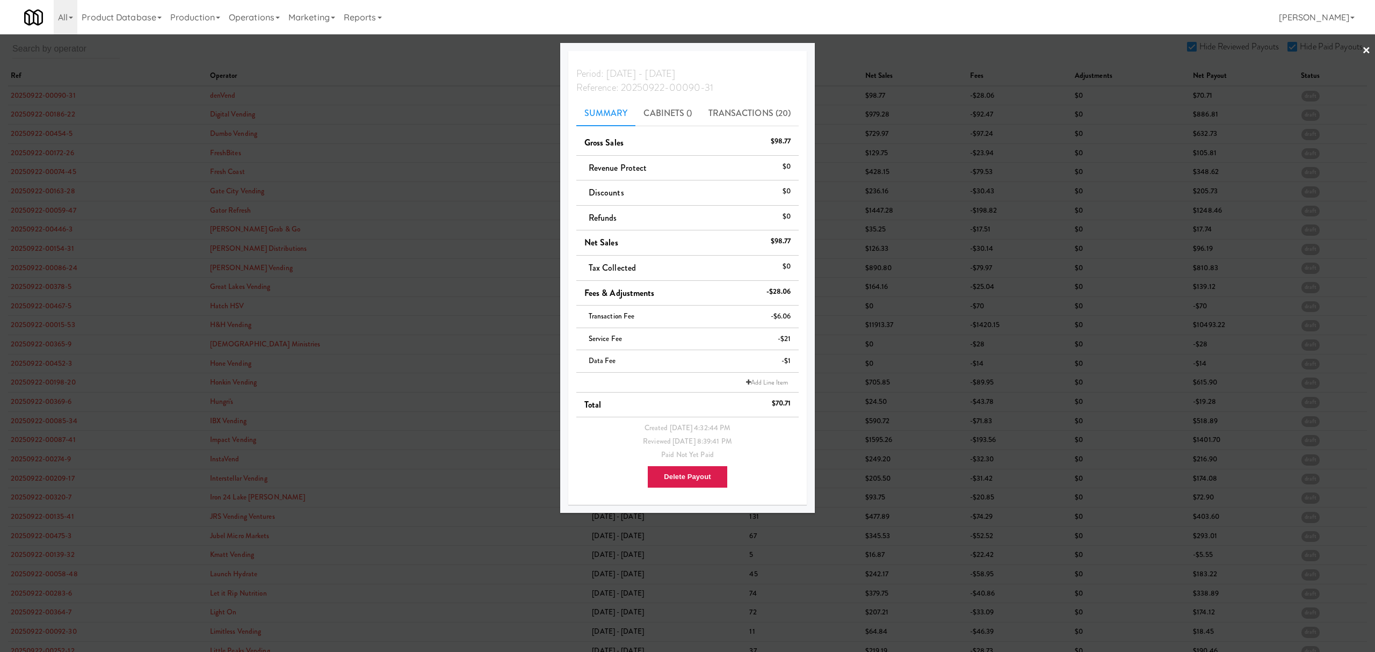
click at [61, 115] on div at bounding box center [687, 326] width 1375 height 652
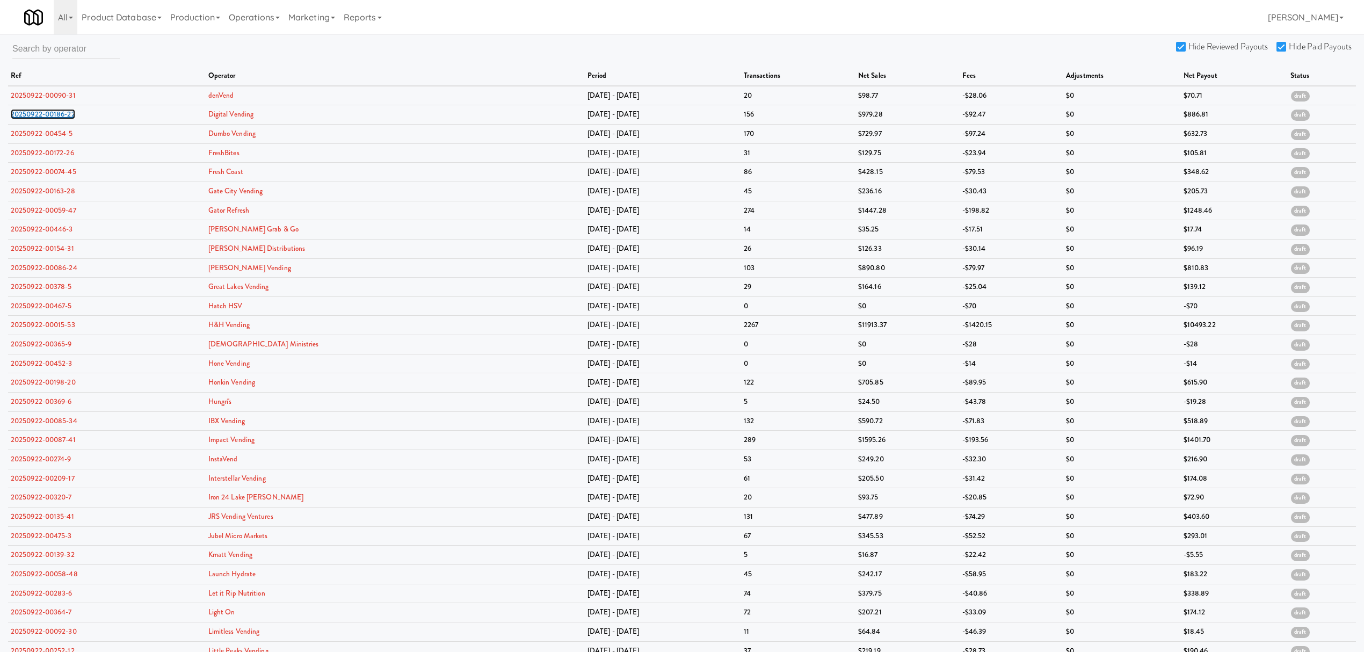
click at [61, 115] on link "20250922-00186-22" at bounding box center [43, 114] width 64 height 10
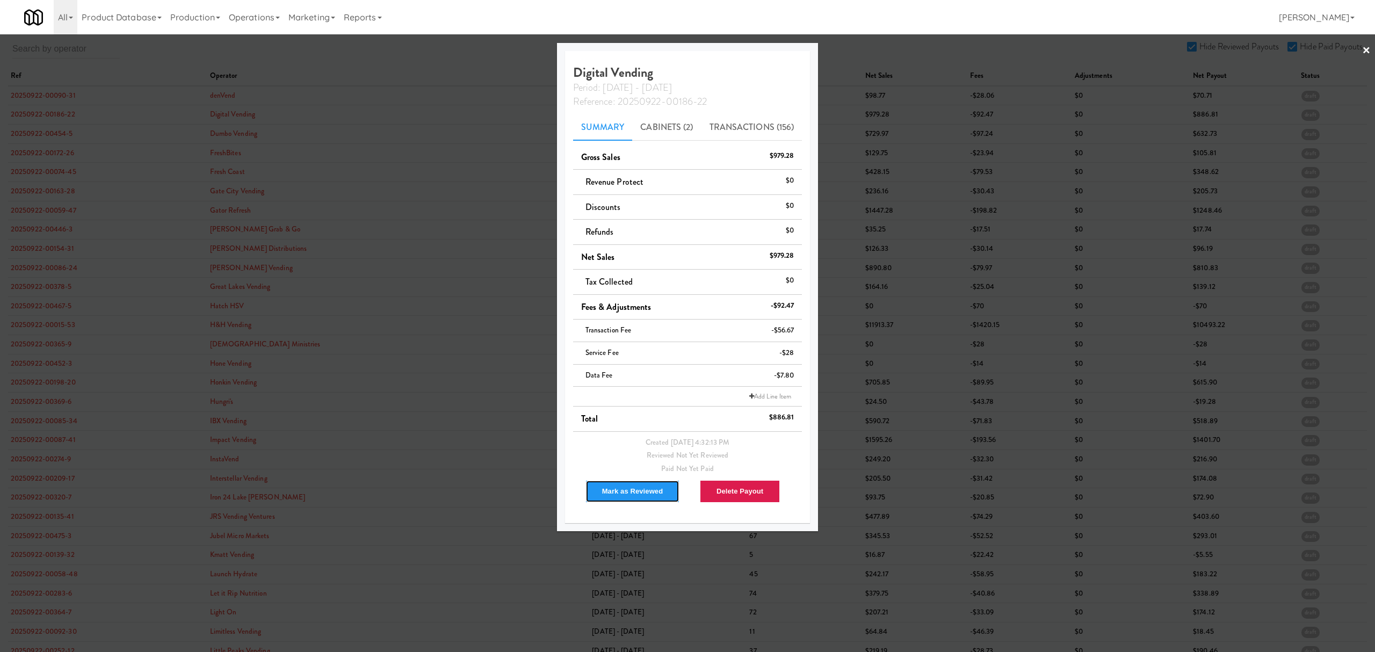
click at [626, 494] on button "Mark as Reviewed" at bounding box center [632, 491] width 95 height 23
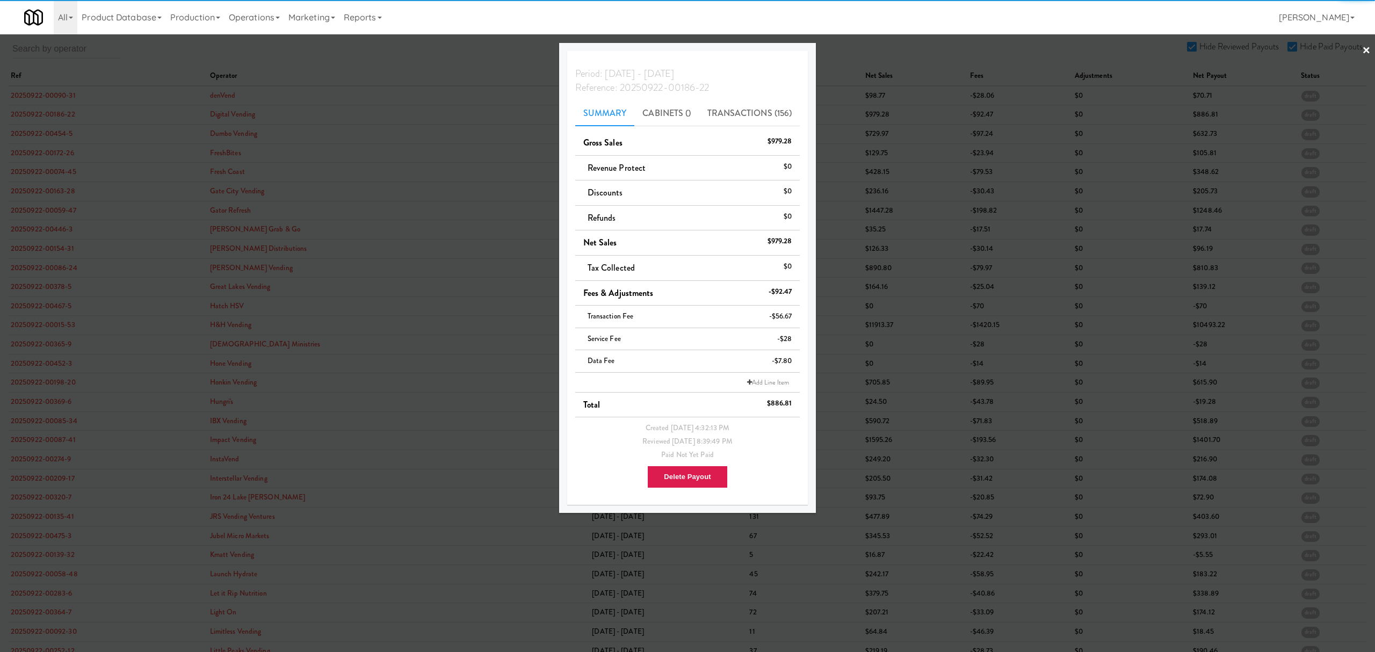
click at [33, 129] on div at bounding box center [687, 326] width 1375 height 652
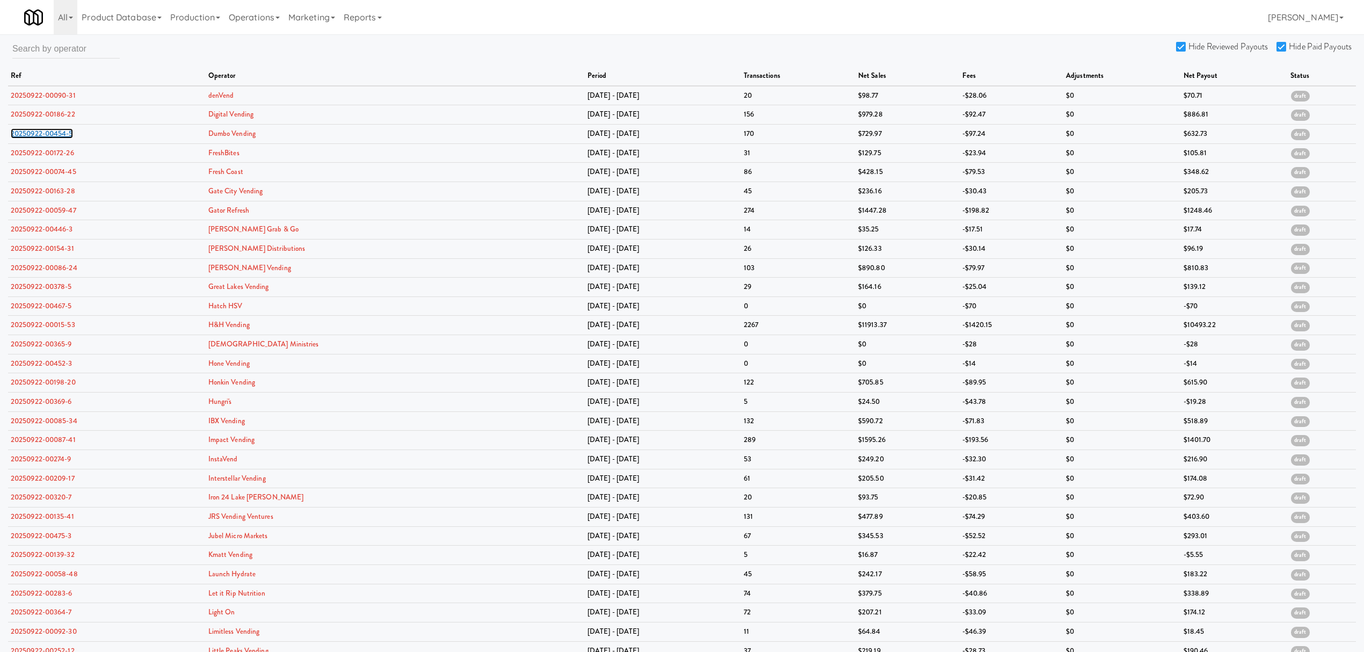
click at [33, 129] on link "20250922-00454-5" at bounding box center [42, 133] width 62 height 10
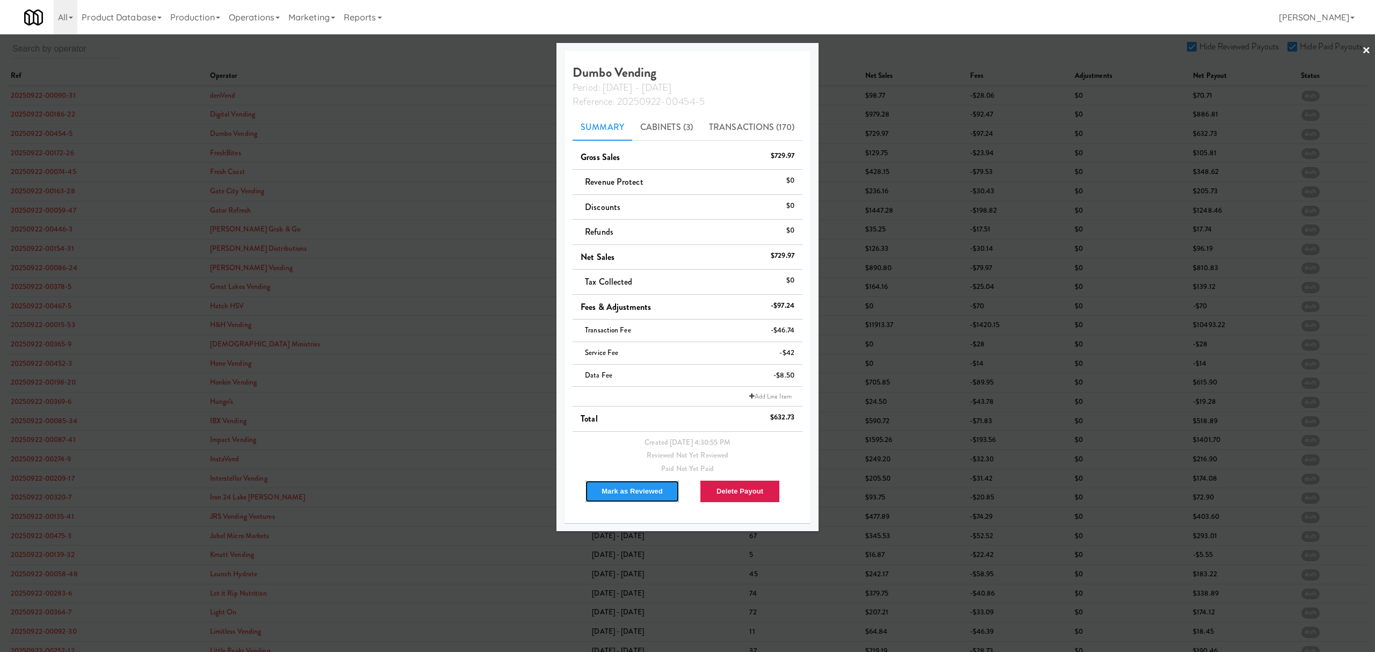
click at [626, 491] on button "Mark as Reviewed" at bounding box center [632, 491] width 95 height 23
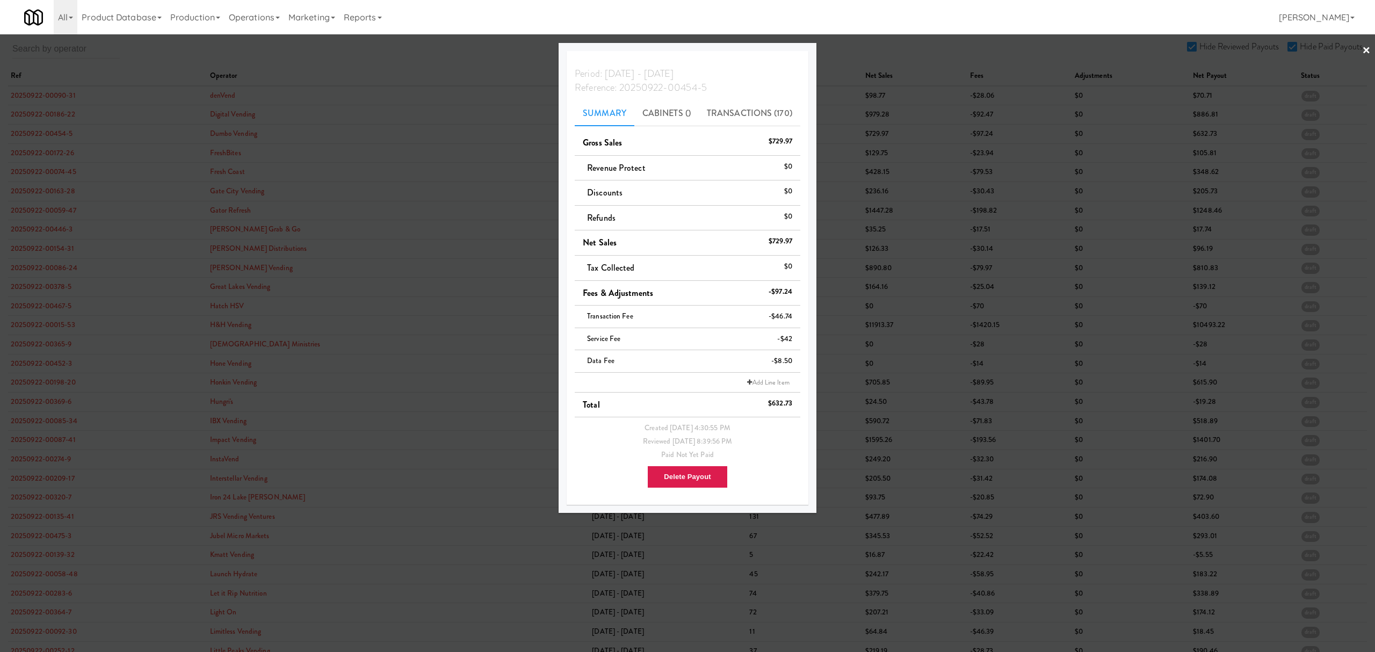
click at [41, 153] on div at bounding box center [687, 326] width 1375 height 652
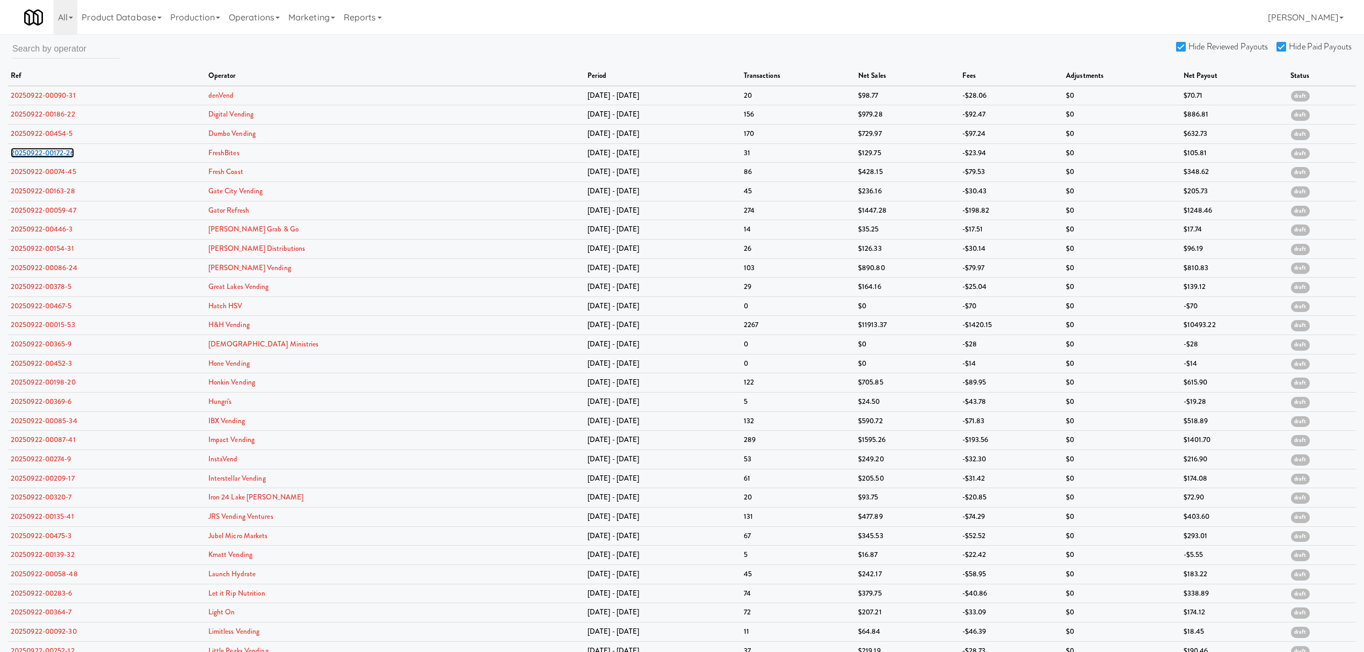
click at [41, 153] on link "20250922-00172-26" at bounding box center [42, 153] width 63 height 10
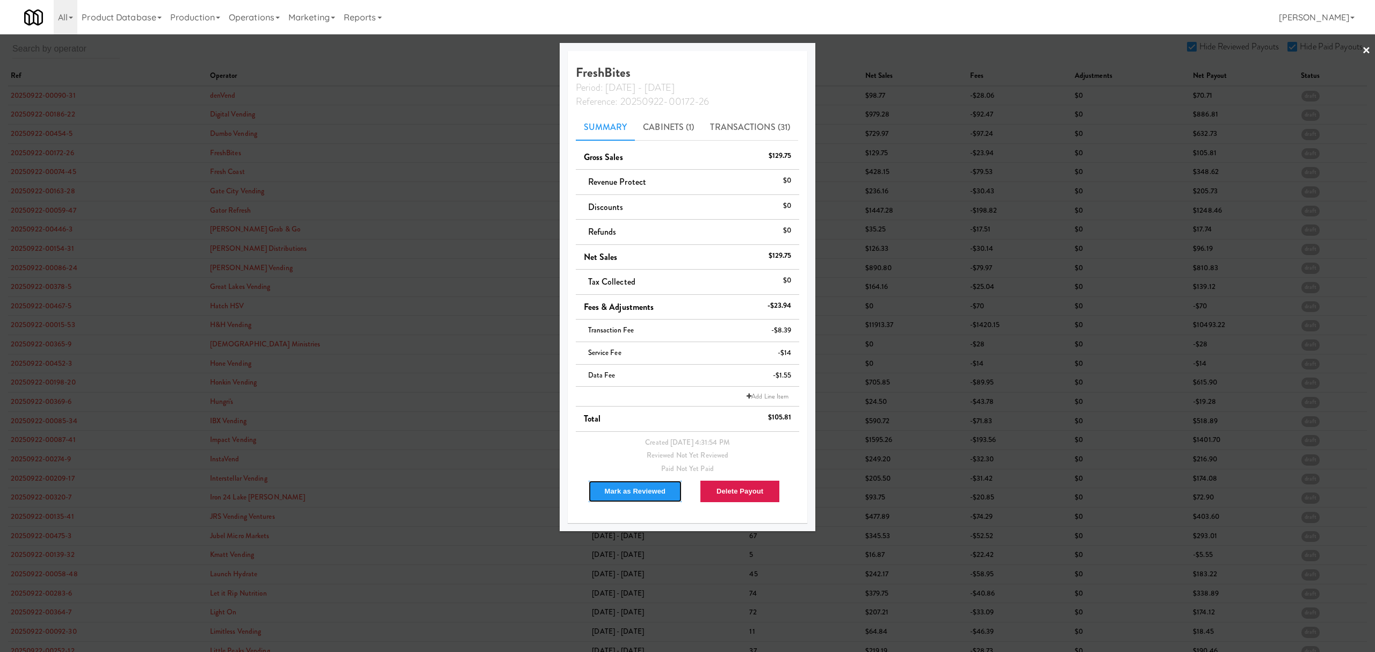
click at [606, 494] on button "Mark as Reviewed" at bounding box center [635, 491] width 95 height 23
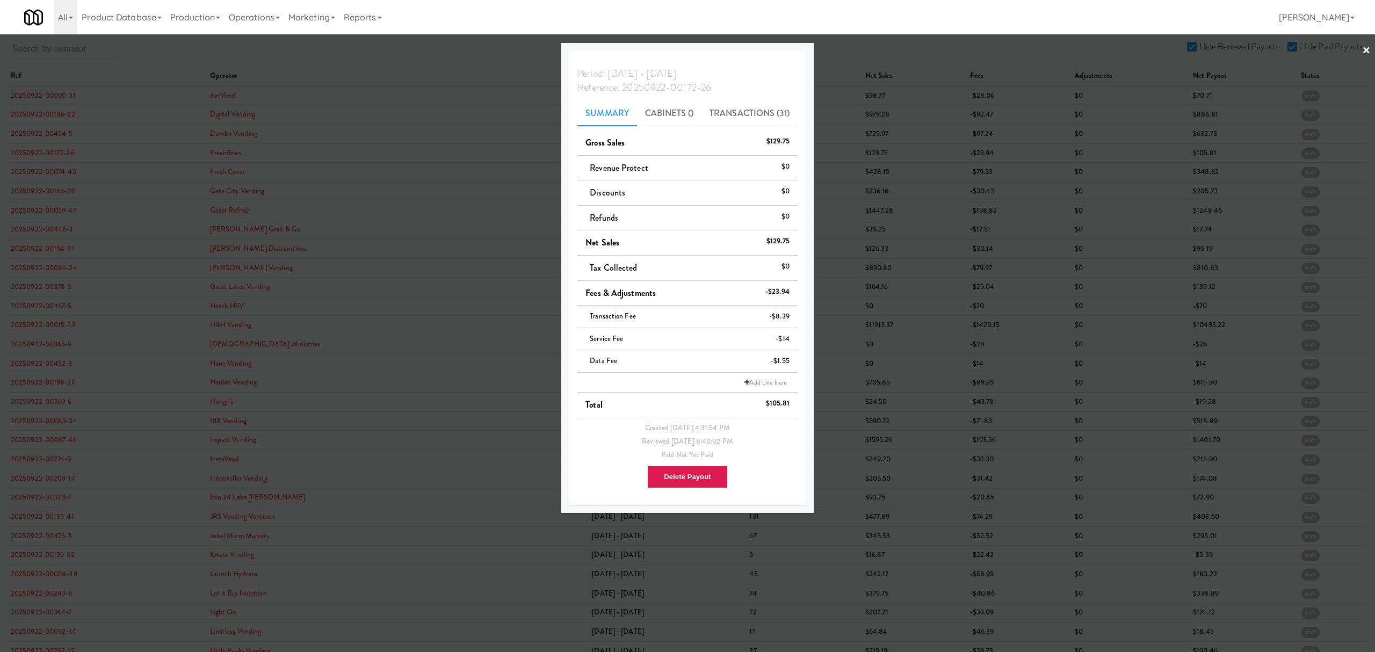
click at [37, 171] on div at bounding box center [687, 326] width 1375 height 652
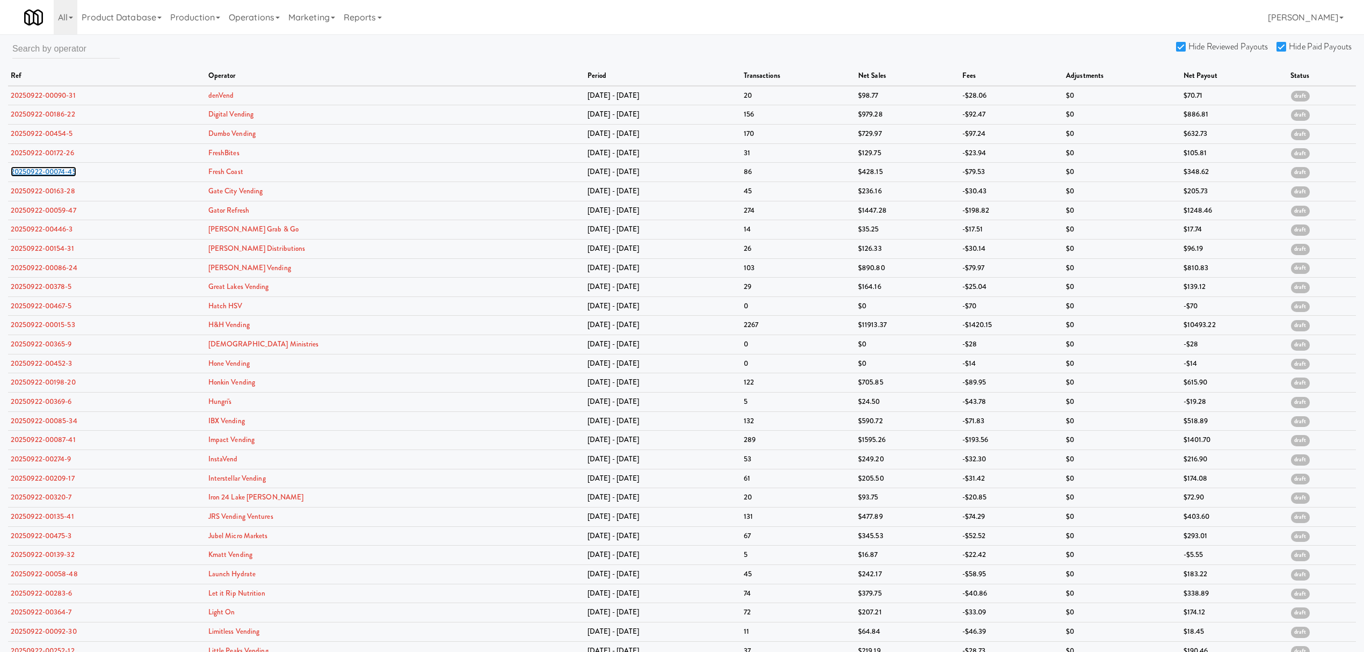
click at [37, 171] on link "20250922-00074-45" at bounding box center [44, 171] width 66 height 10
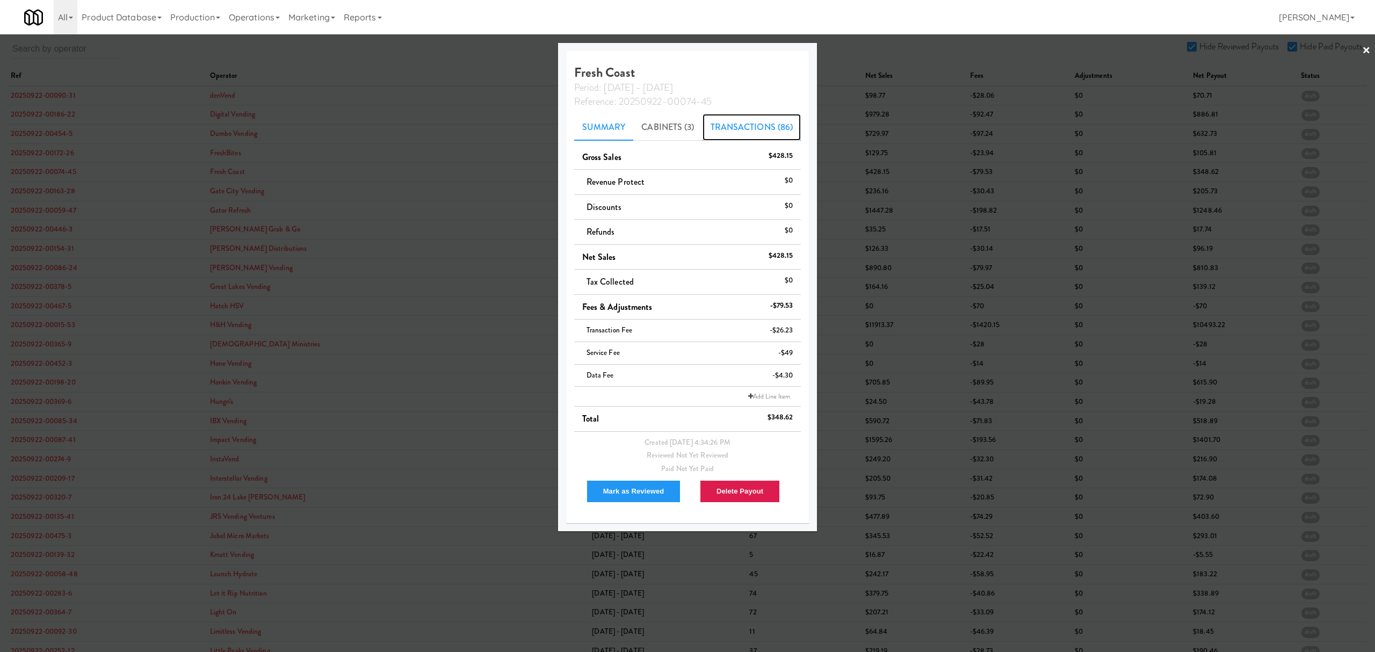
click at [725, 127] on link "Transactions (86)" at bounding box center [751, 127] width 99 height 27
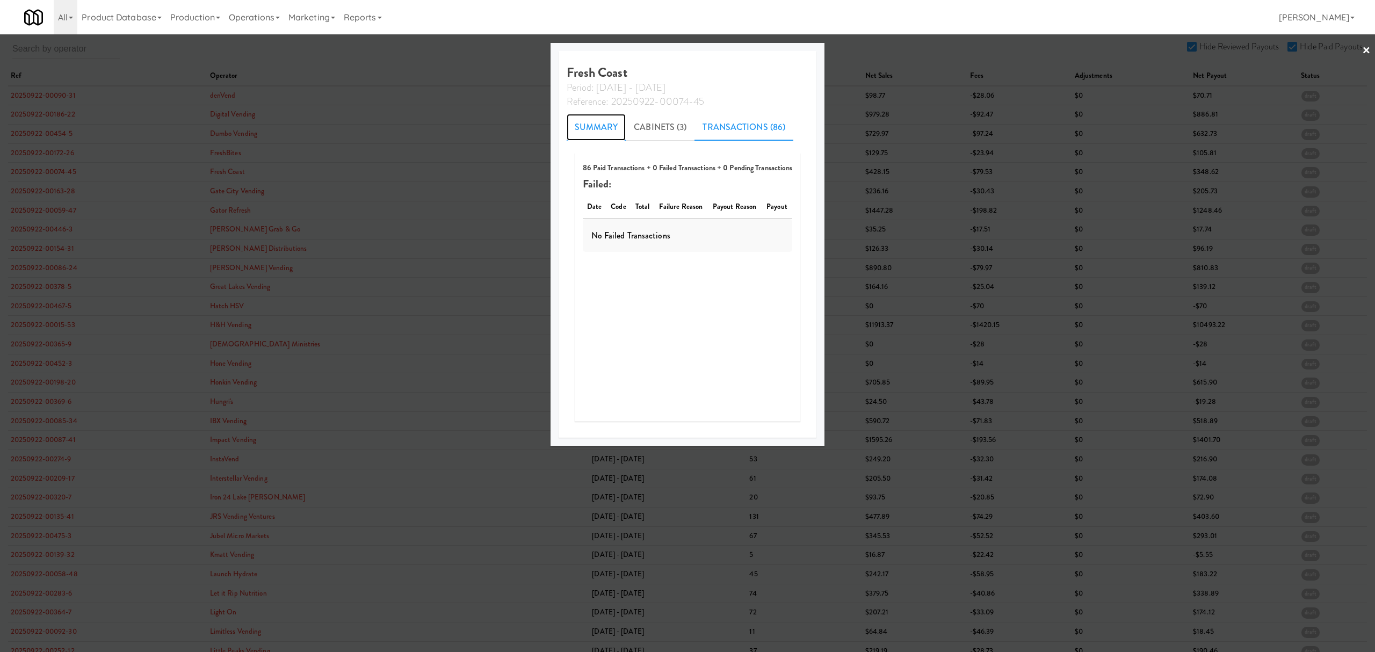
click at [593, 129] on link "Summary" at bounding box center [597, 127] width 60 height 27
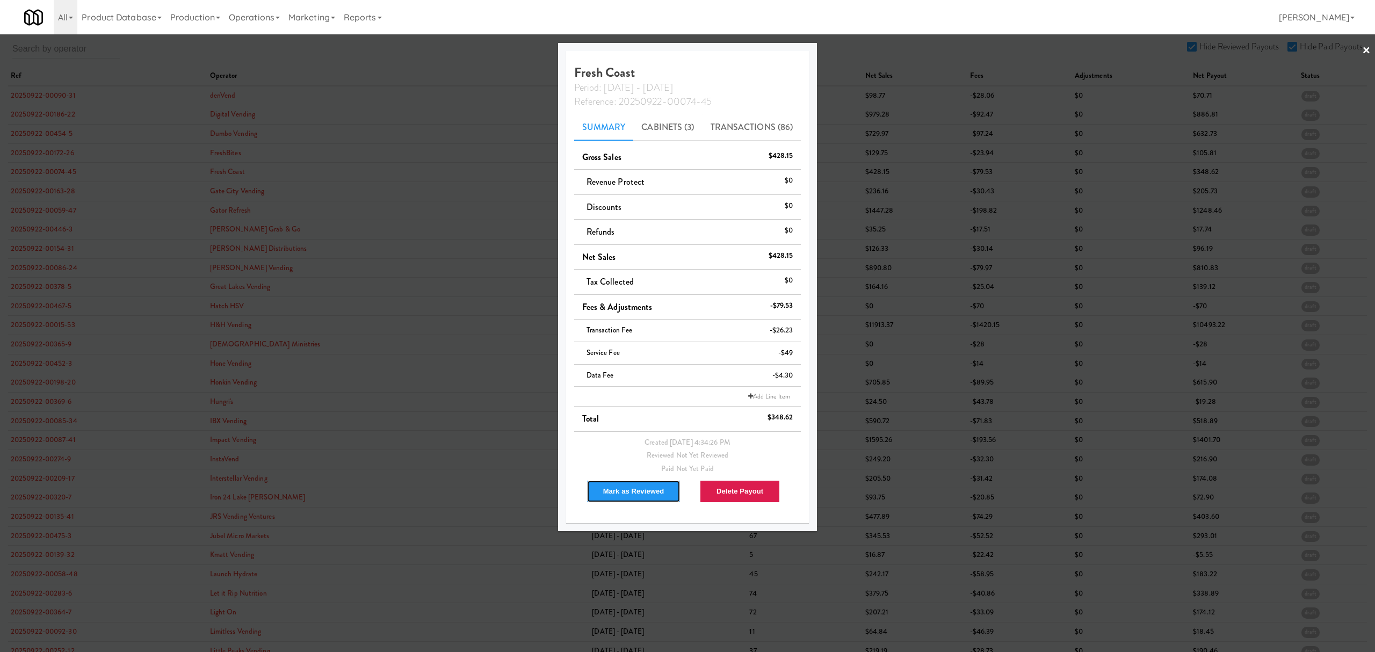
click at [651, 488] on button "Mark as Reviewed" at bounding box center [633, 491] width 95 height 23
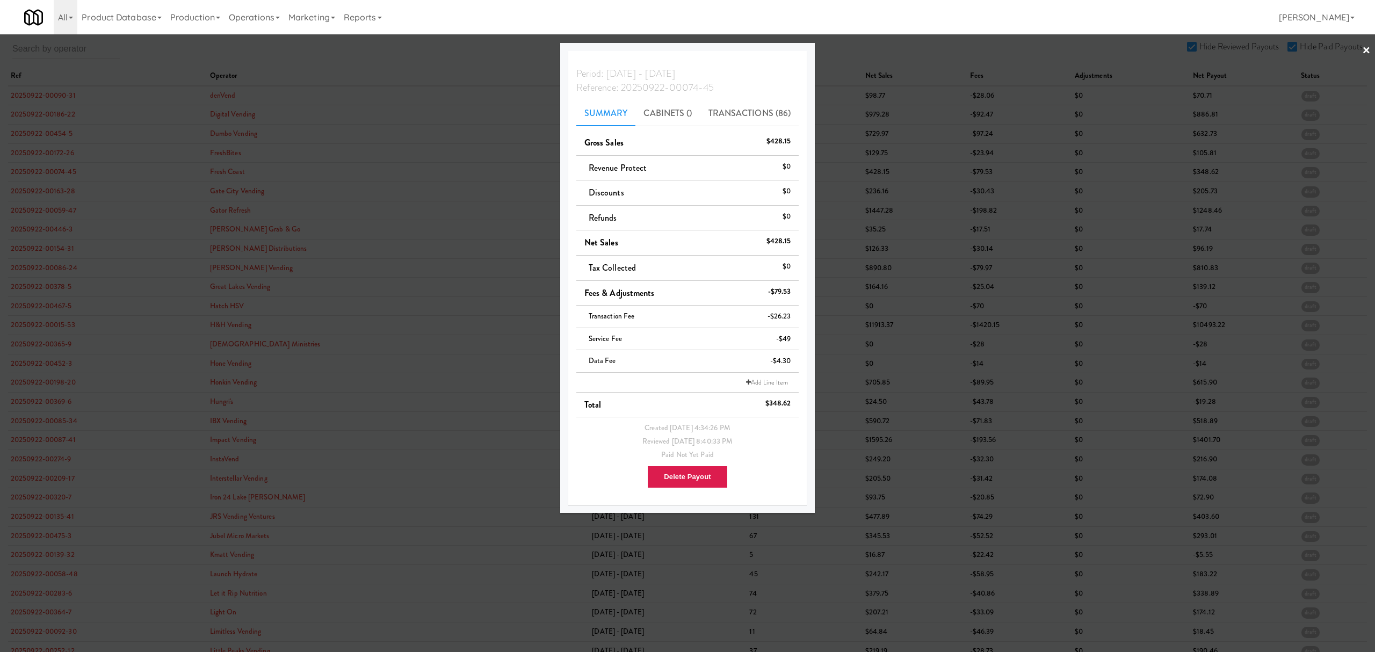
click at [28, 185] on div at bounding box center [687, 326] width 1375 height 652
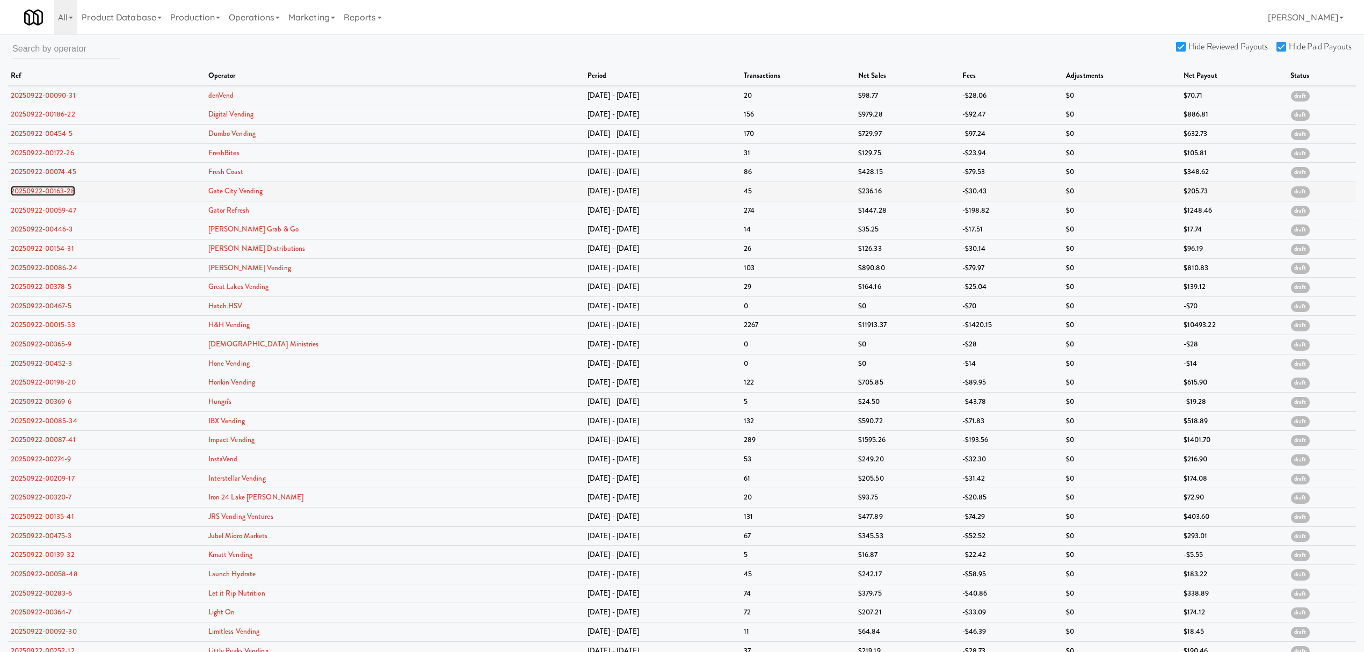
click at [31, 192] on link "20250922-00163-28" at bounding box center [43, 191] width 64 height 10
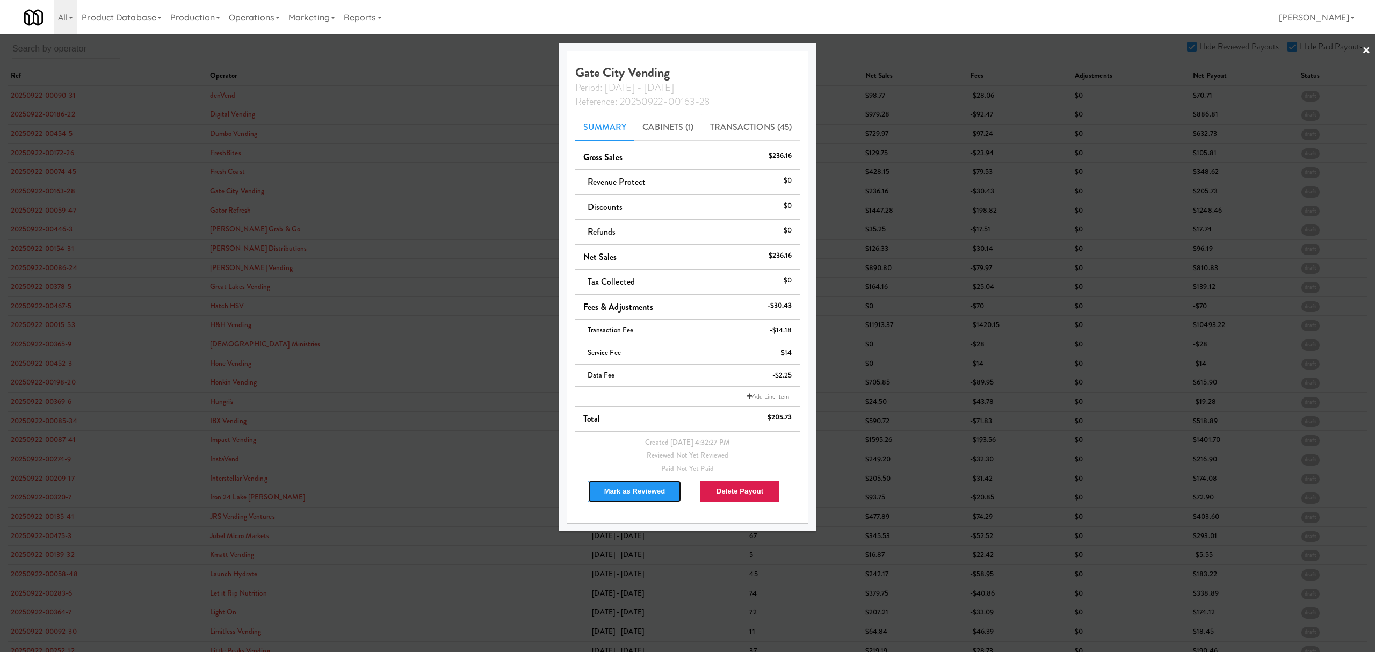
click at [626, 492] on button "Mark as Reviewed" at bounding box center [635, 491] width 95 height 23
click at [46, 205] on div at bounding box center [687, 326] width 1375 height 652
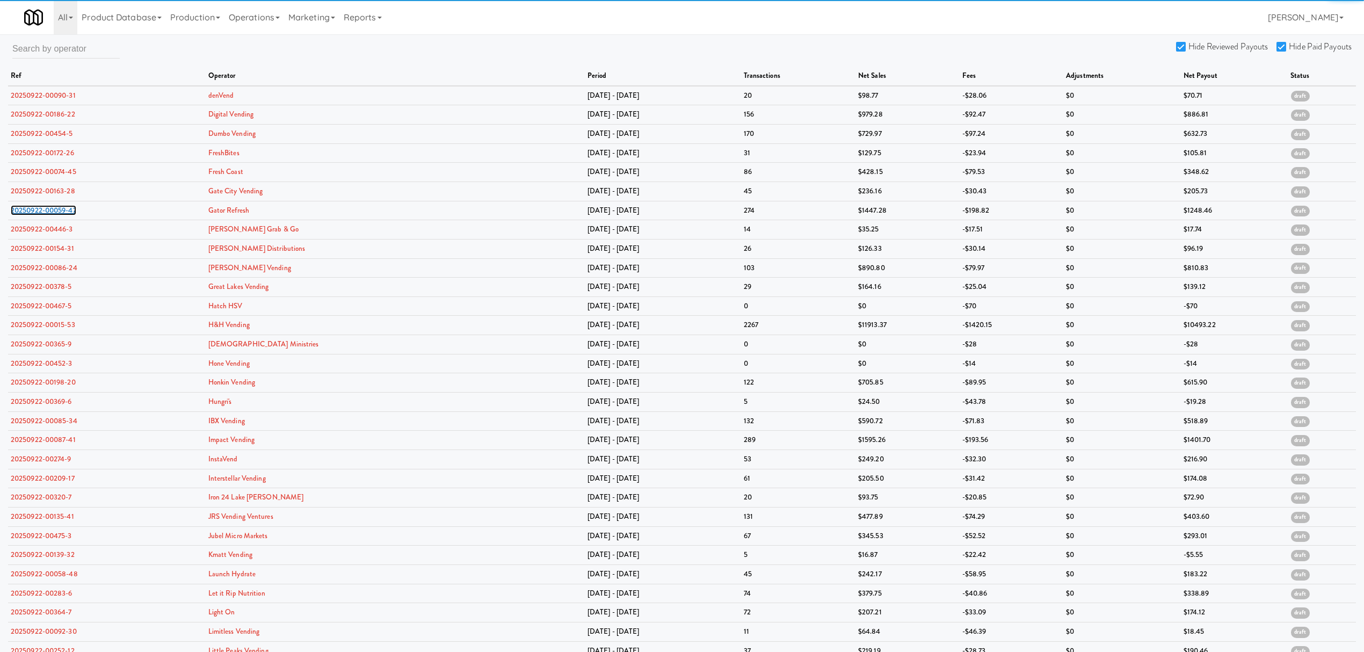
click at [46, 205] on link "20250922-00059-47" at bounding box center [44, 210] width 66 height 10
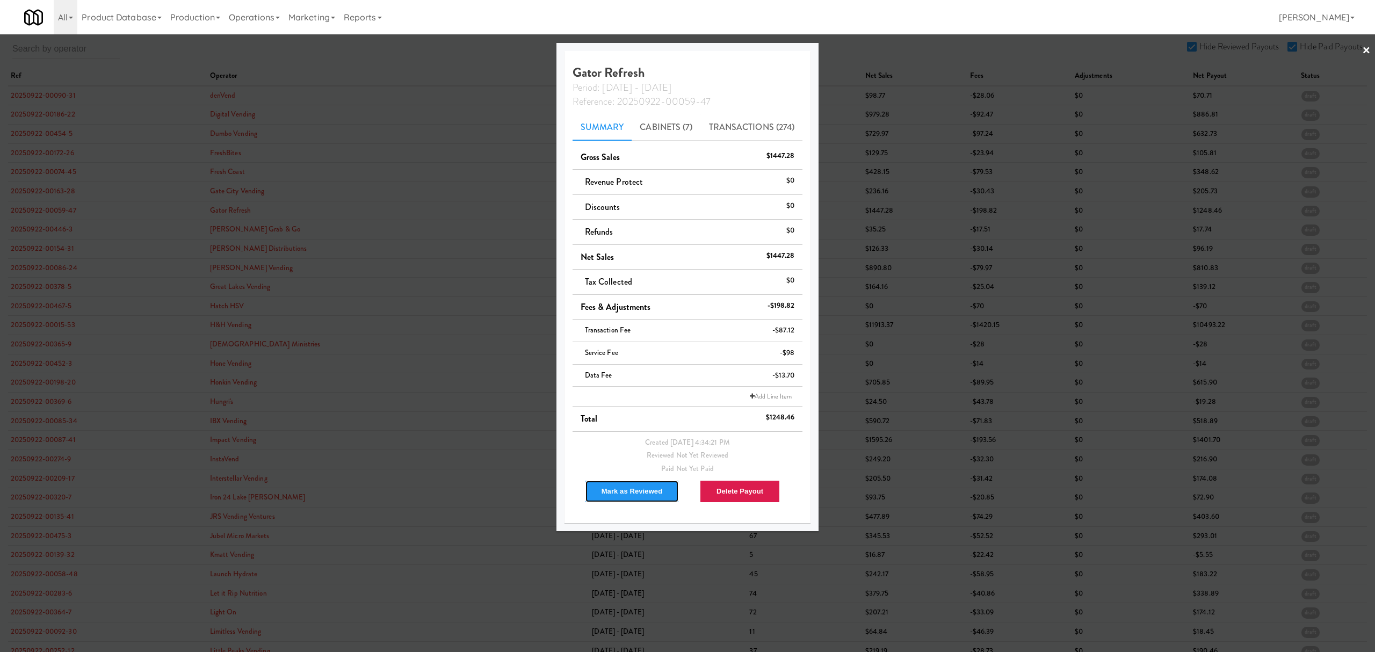
click at [633, 492] on button "Mark as Reviewed" at bounding box center [632, 491] width 95 height 23
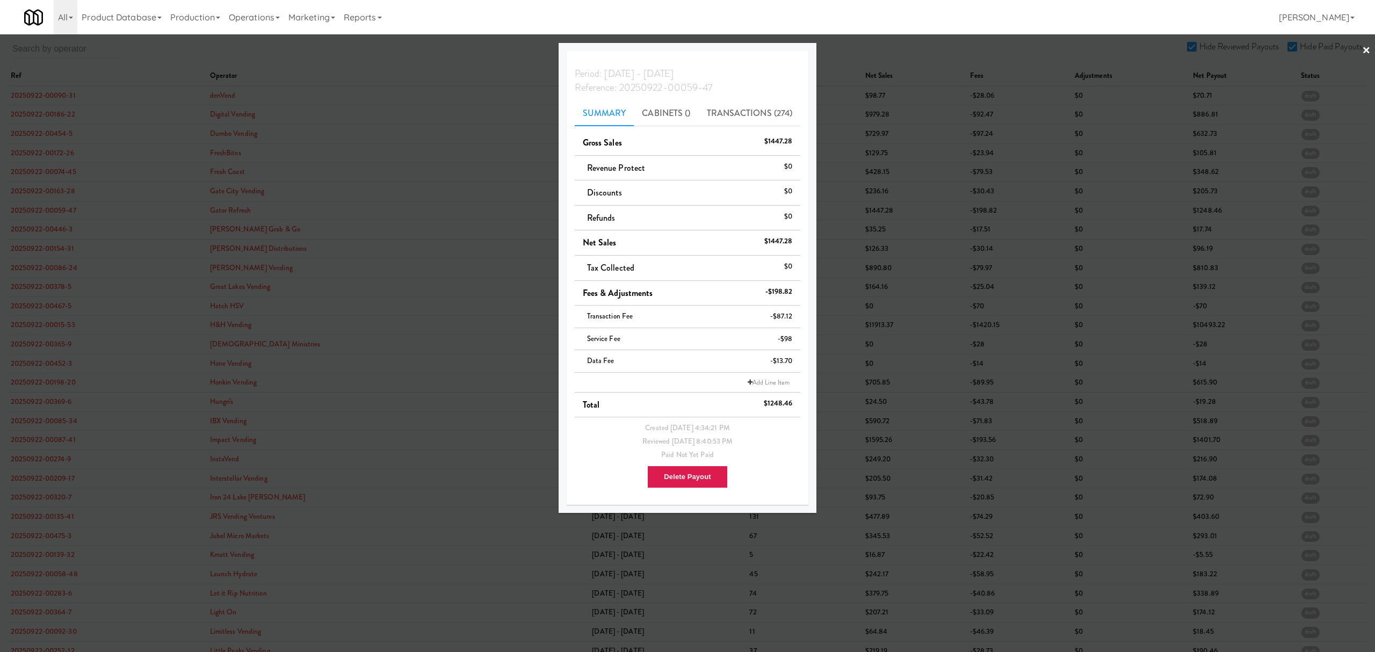
click at [7, 233] on div at bounding box center [687, 326] width 1375 height 652
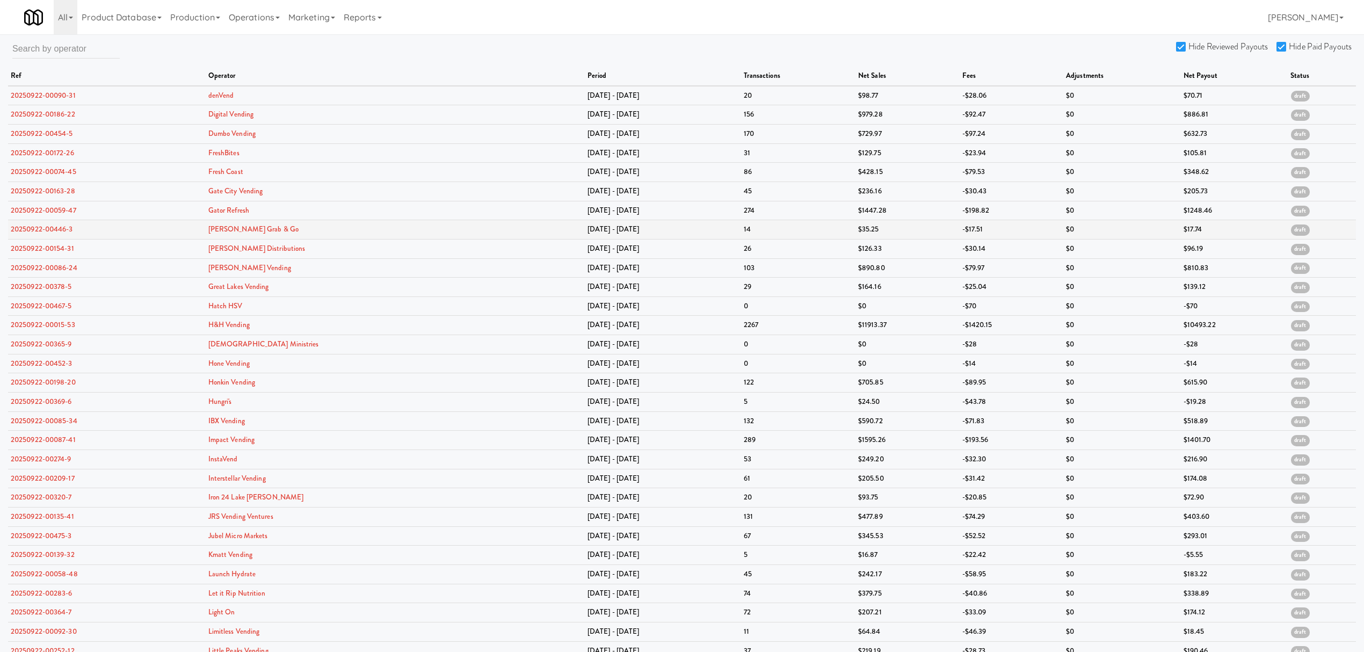
click at [25, 235] on td "20250922-00446-3" at bounding box center [107, 229] width 198 height 19
click at [31, 229] on link "20250922-00446-3" at bounding box center [42, 229] width 62 height 10
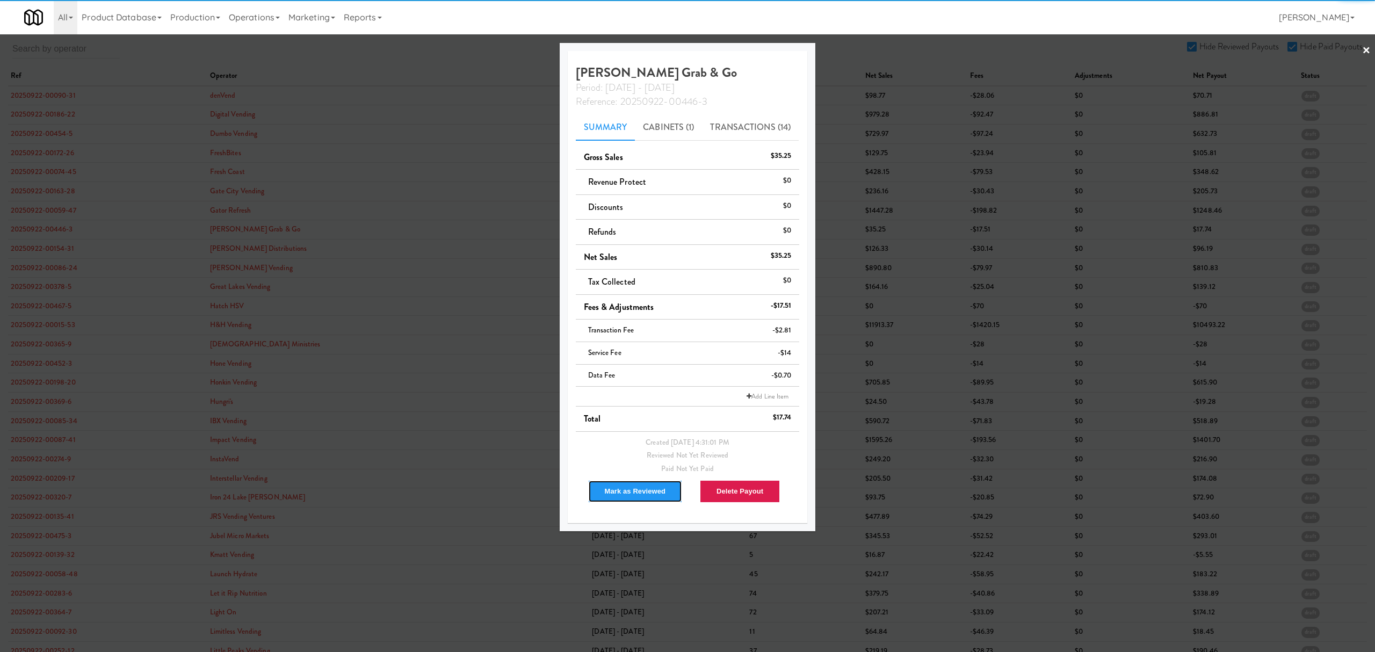
click at [615, 484] on button "Mark as Reviewed" at bounding box center [635, 491] width 95 height 23
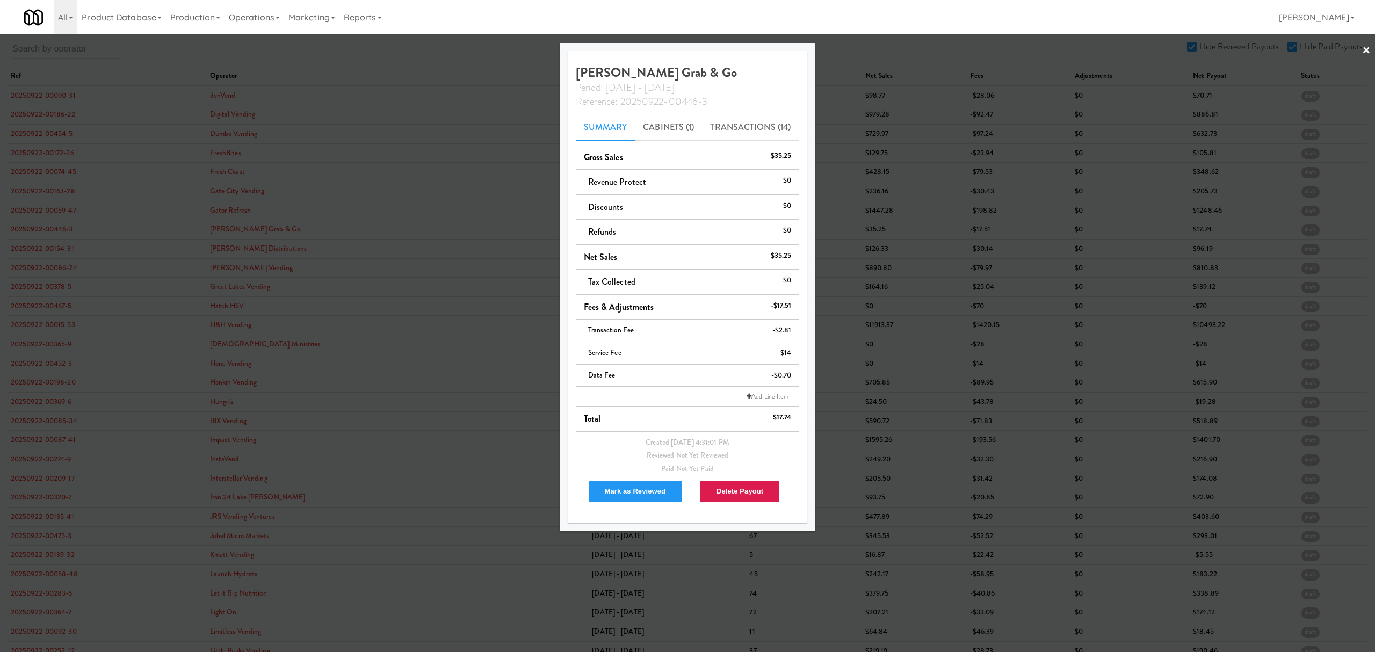
click at [44, 252] on div at bounding box center [687, 326] width 1375 height 652
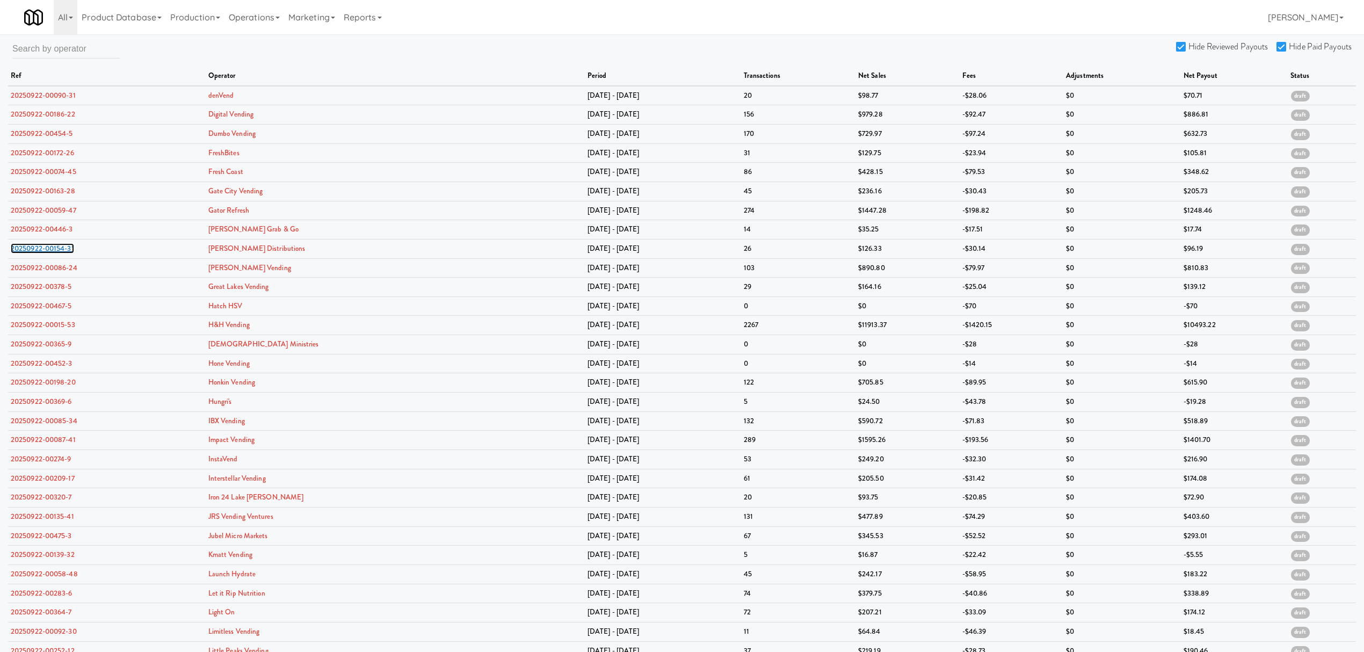
click at [44, 252] on link "20250922-00154-31" at bounding box center [42, 248] width 63 height 10
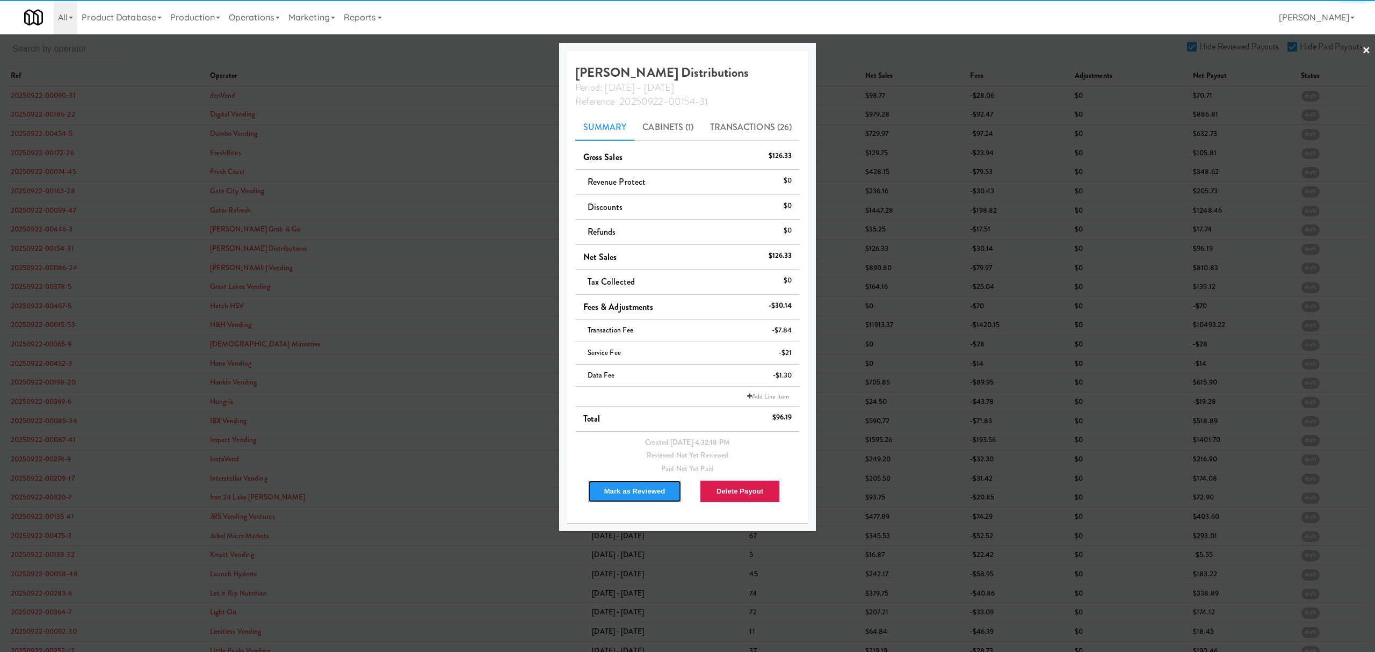
click at [625, 490] on button "Mark as Reviewed" at bounding box center [635, 491] width 95 height 23
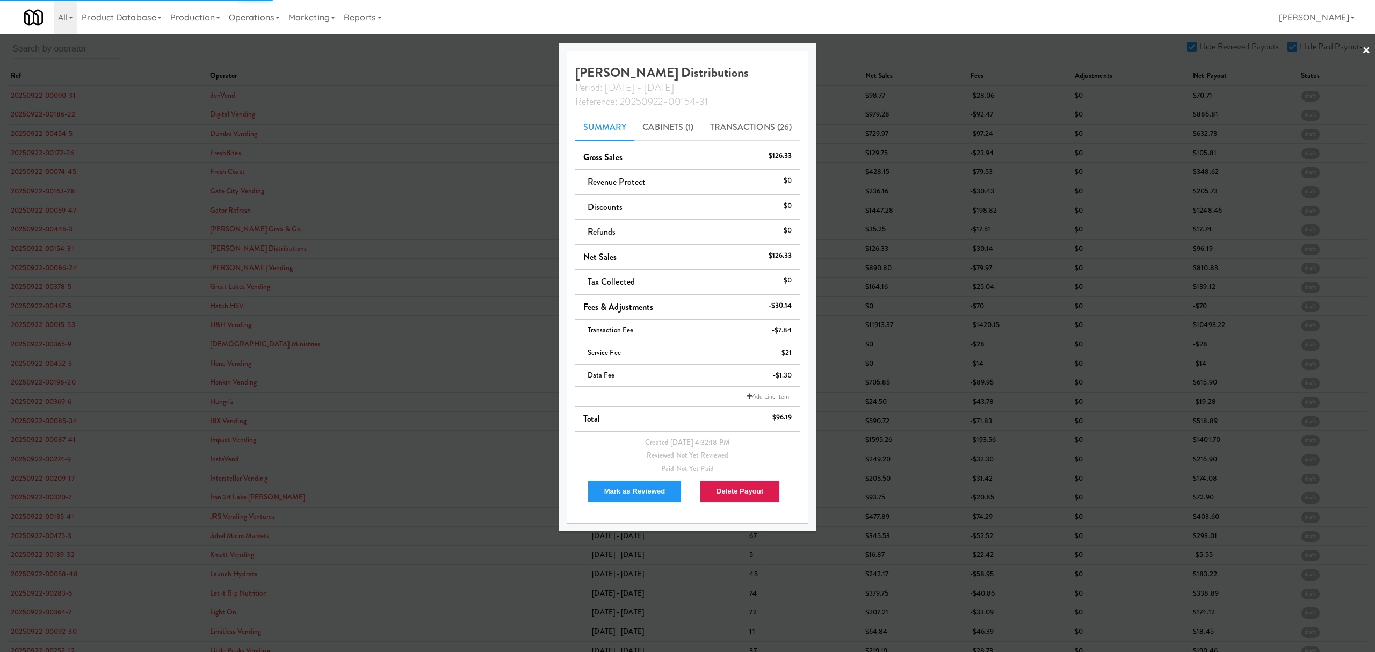
click at [56, 265] on div at bounding box center [687, 326] width 1375 height 652
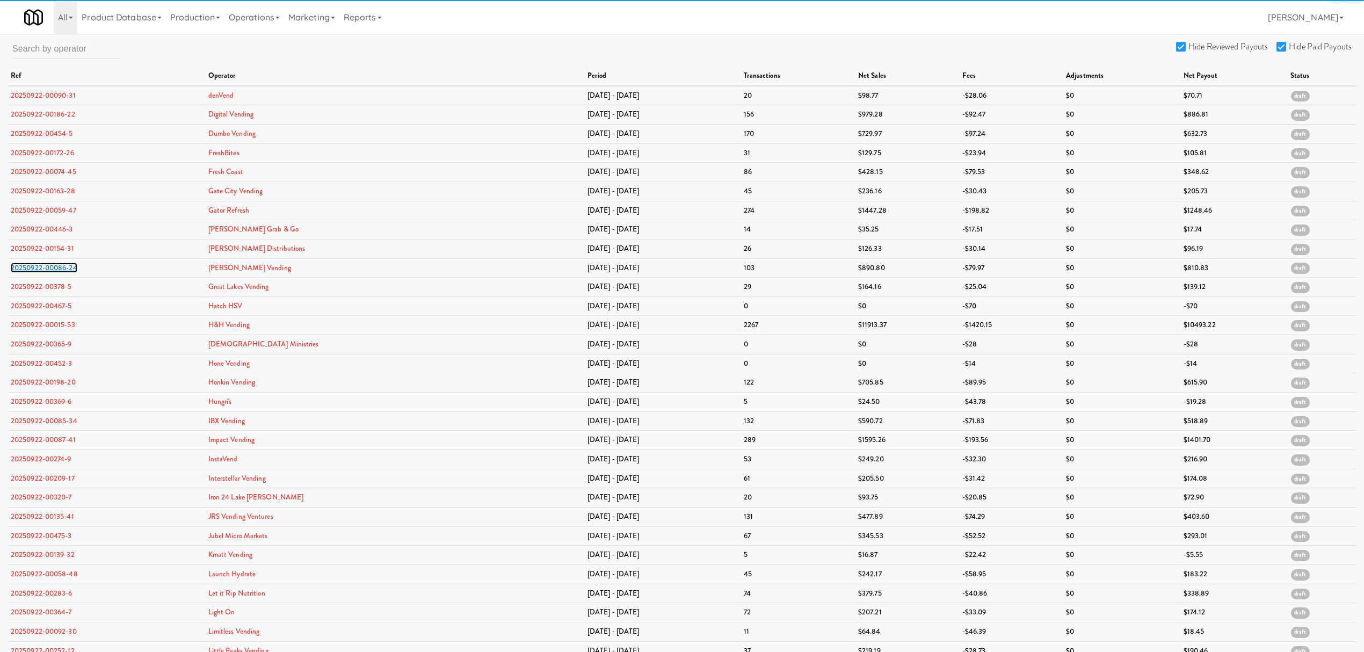
click at [56, 265] on link "20250922-00086-24" at bounding box center [44, 268] width 67 height 10
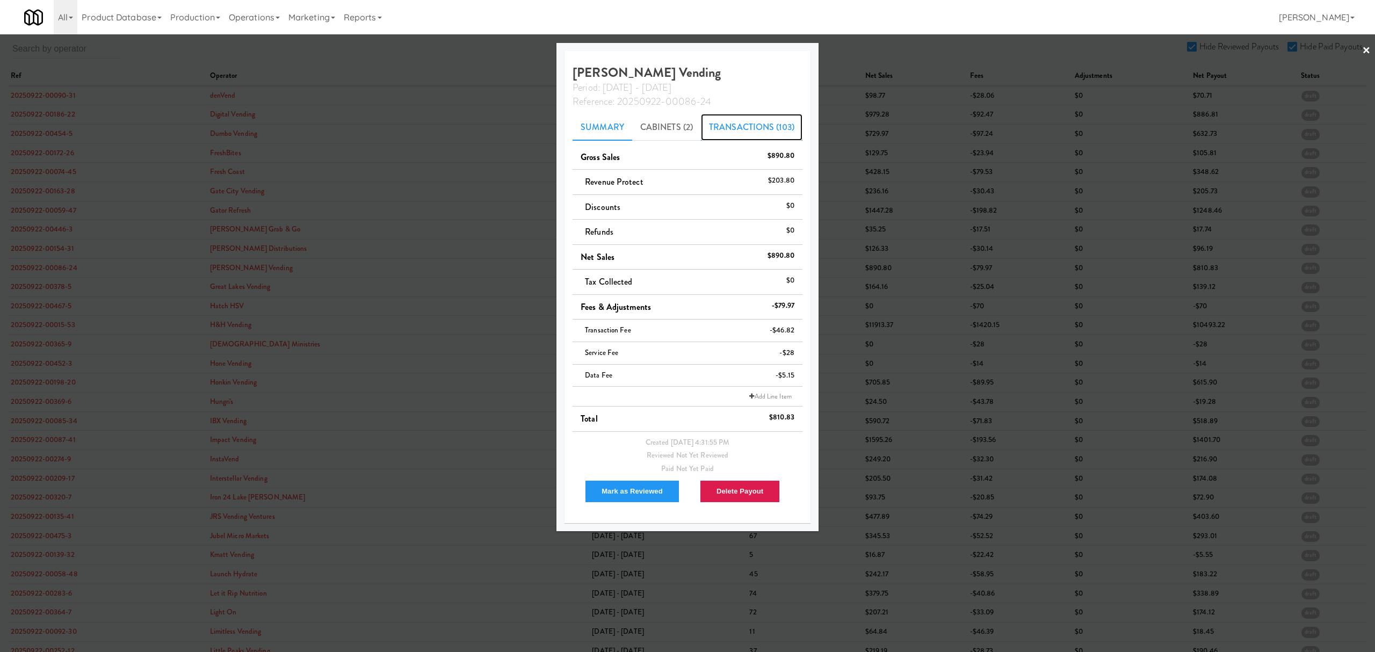
click at [740, 127] on link "Transactions (103)" at bounding box center [752, 127] width 102 height 27
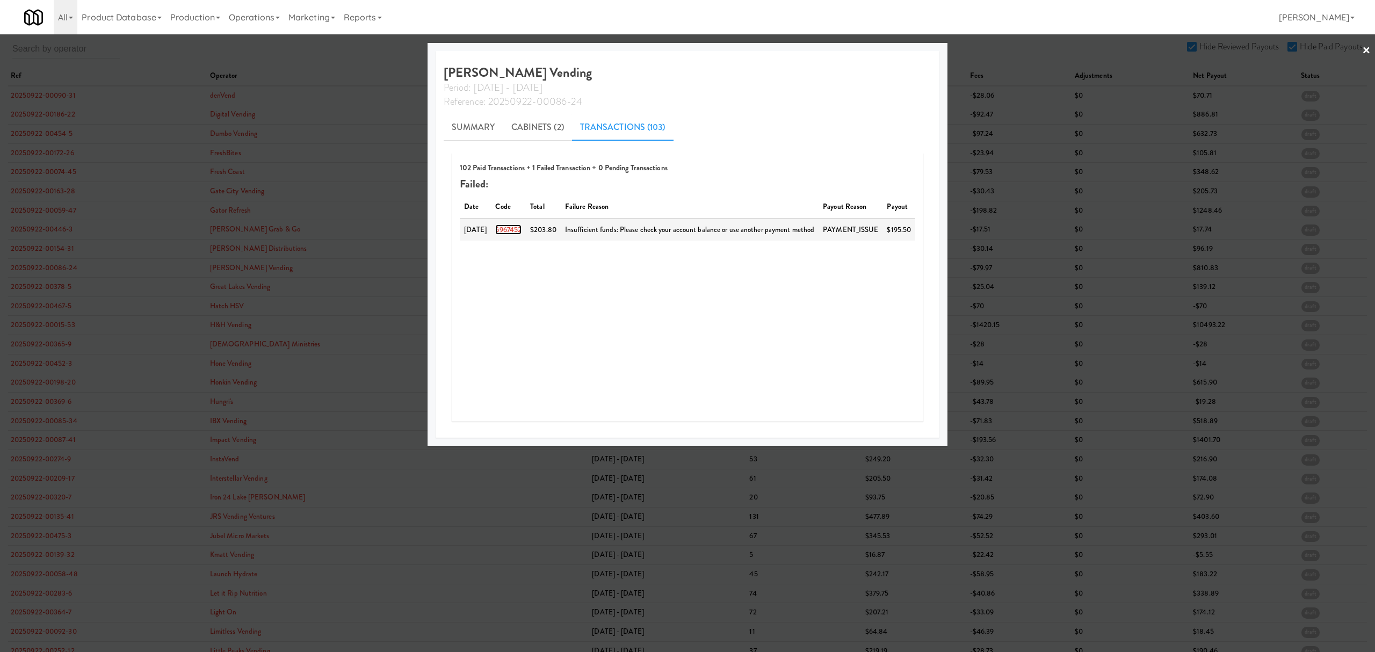
click at [507, 231] on link "6967452" at bounding box center [508, 229] width 26 height 10
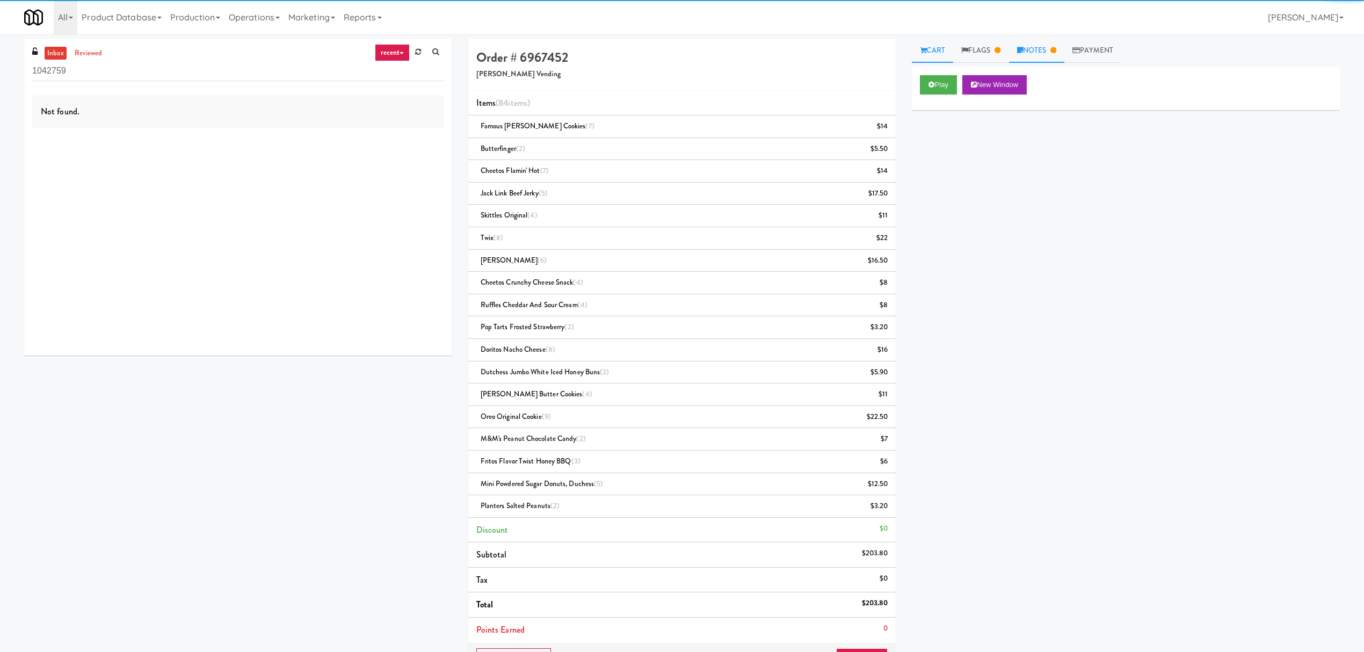
click at [1044, 46] on link "Notes" at bounding box center [1037, 51] width 56 height 24
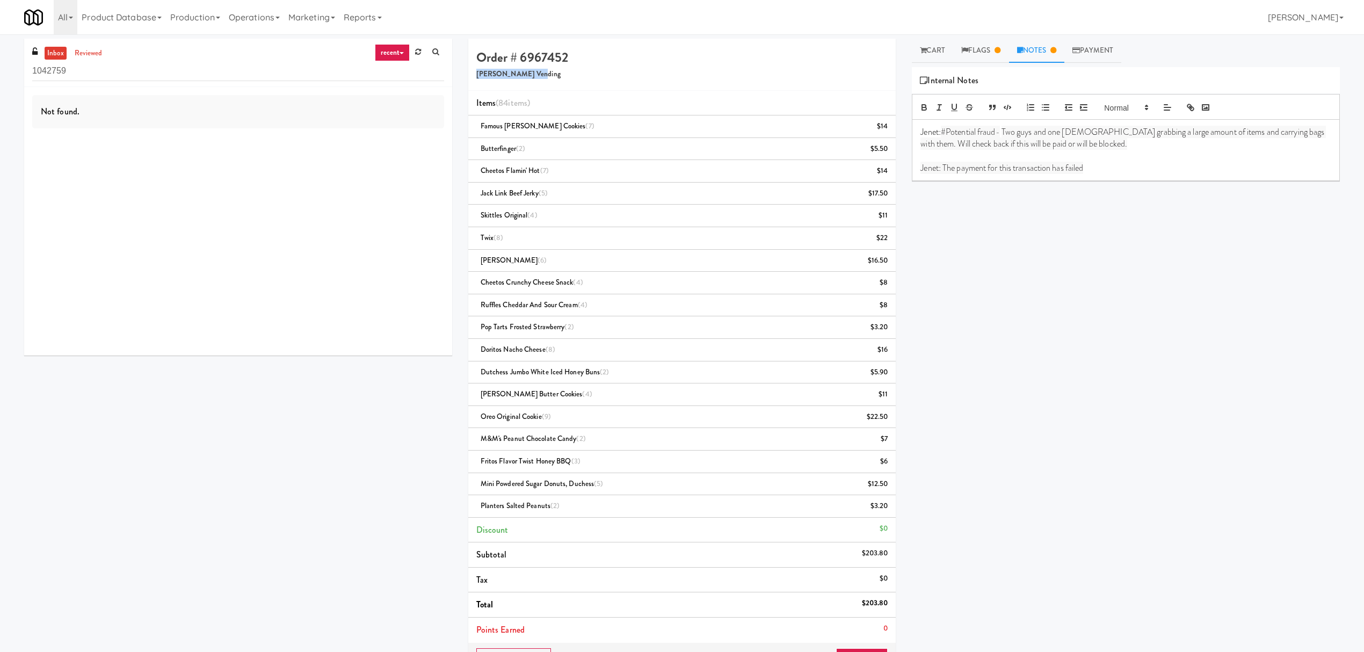
drag, startPoint x: 477, startPoint y: 75, endPoint x: 573, endPoint y: 75, distance: 95.6
click at [573, 75] on h5 "[PERSON_NAME] Vending" at bounding box center [682, 74] width 412 height 8
copy h5 "[PERSON_NAME] Vending"
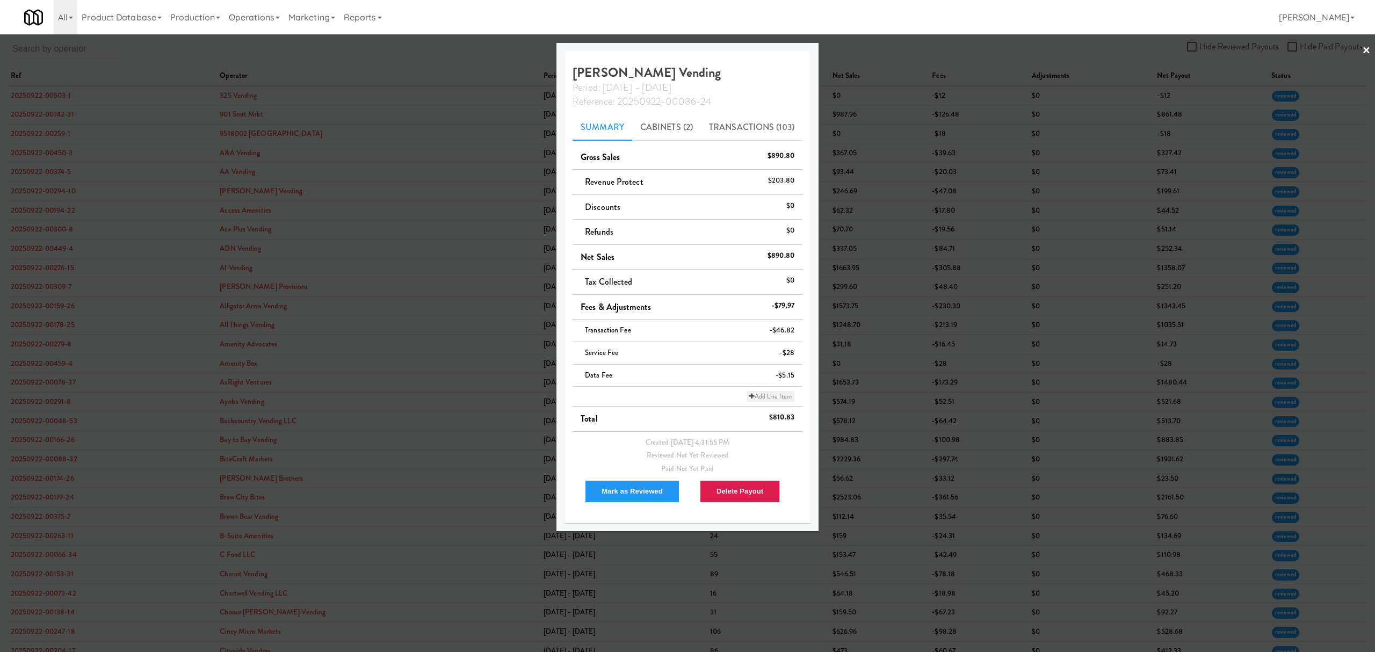
click at [780, 397] on link "Add Line Item" at bounding box center [770, 396] width 47 height 11
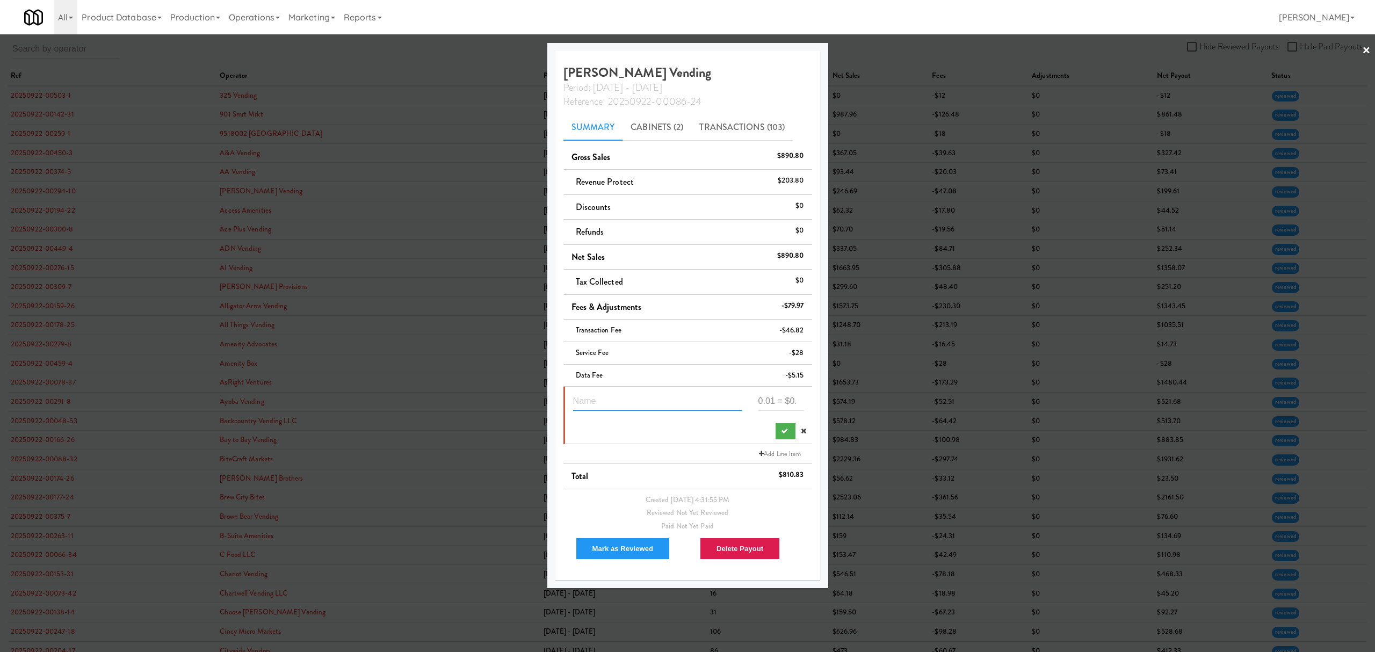
click at [625, 403] on input "text" at bounding box center [657, 401] width 169 height 20
click at [624, 396] on input "text" at bounding box center [657, 401] width 169 height 20
paste input "Suspected Theft"
type input "Suspected Theft 6967452"
type input "-193.8"
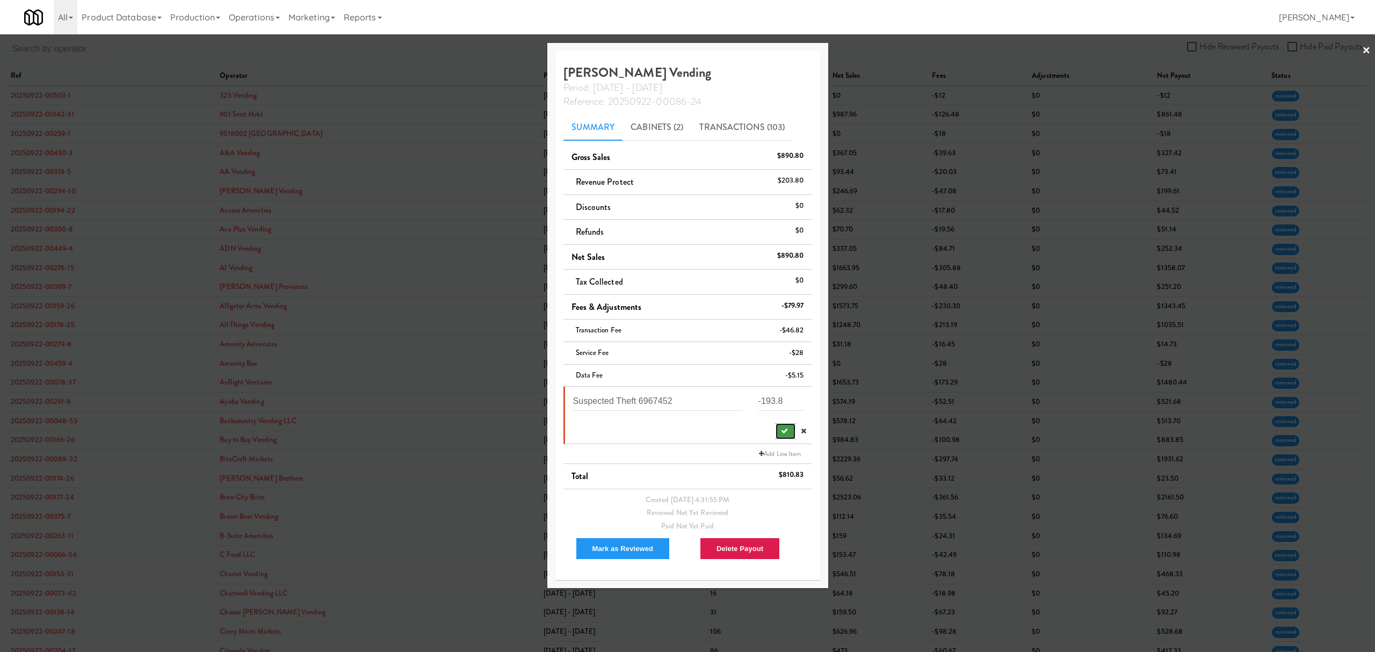
click at [777, 433] on button "submit" at bounding box center [786, 431] width 20 height 16
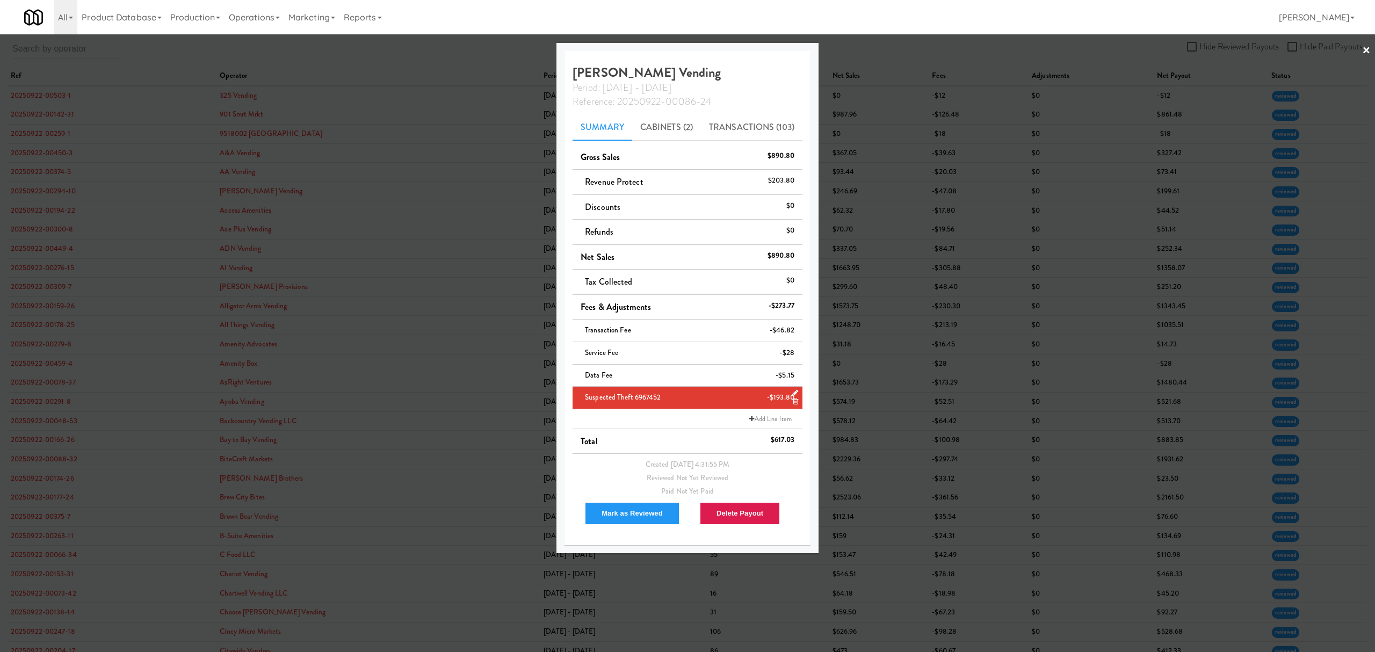
click at [389, 46] on div at bounding box center [687, 326] width 1375 height 652
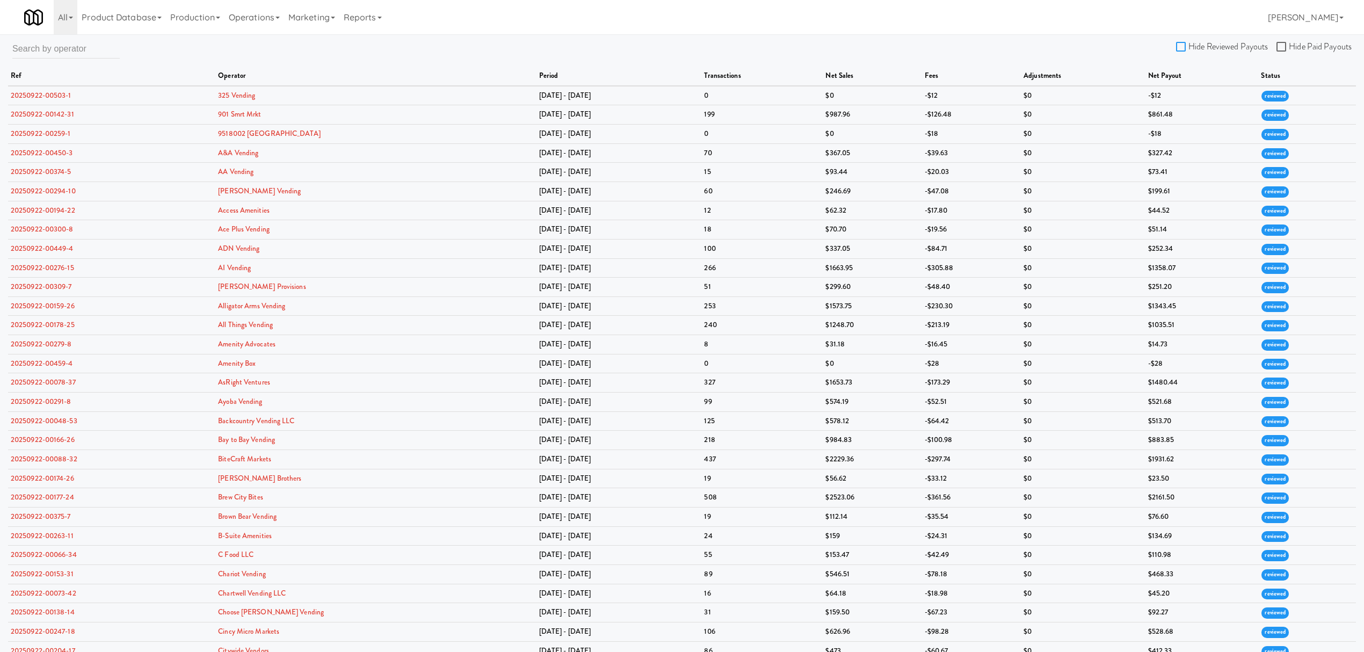
click at [1179, 44] on input "Hide Reviewed Payouts" at bounding box center [1182, 47] width 12 height 9
checkbox input "true"
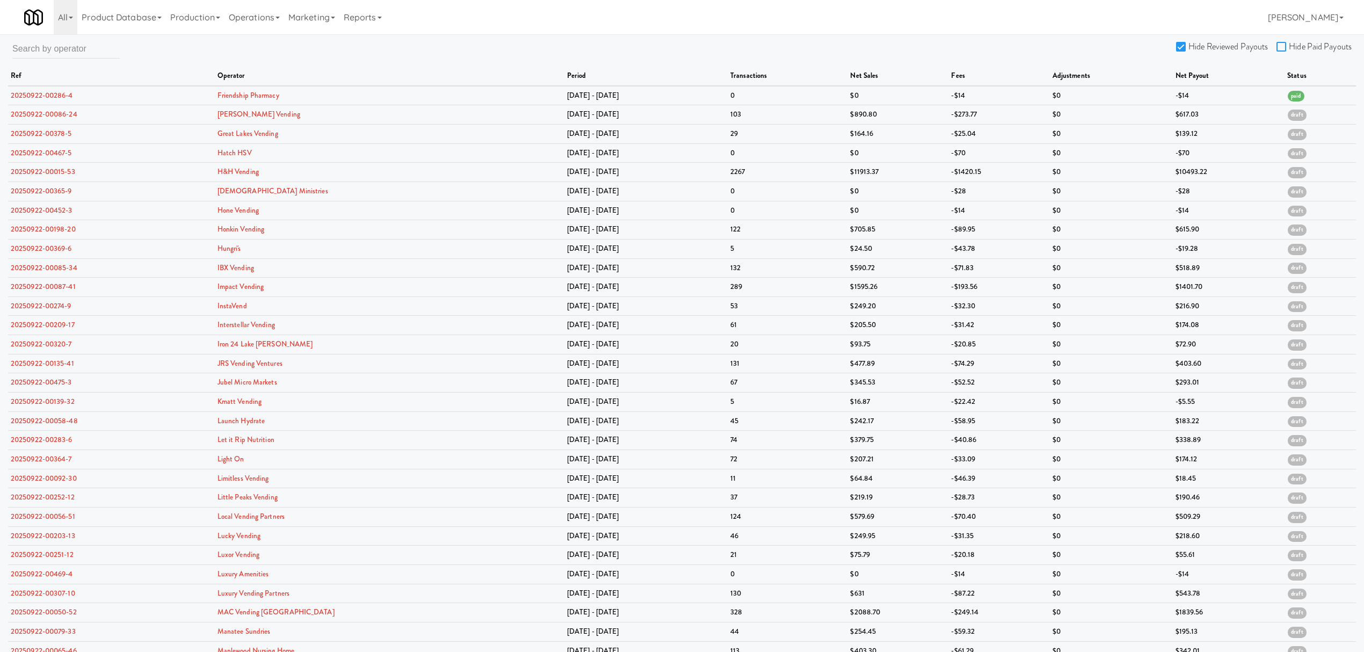
click at [1286, 44] on input "Hide Paid Payouts" at bounding box center [1283, 47] width 12 height 9
checkbox input "true"
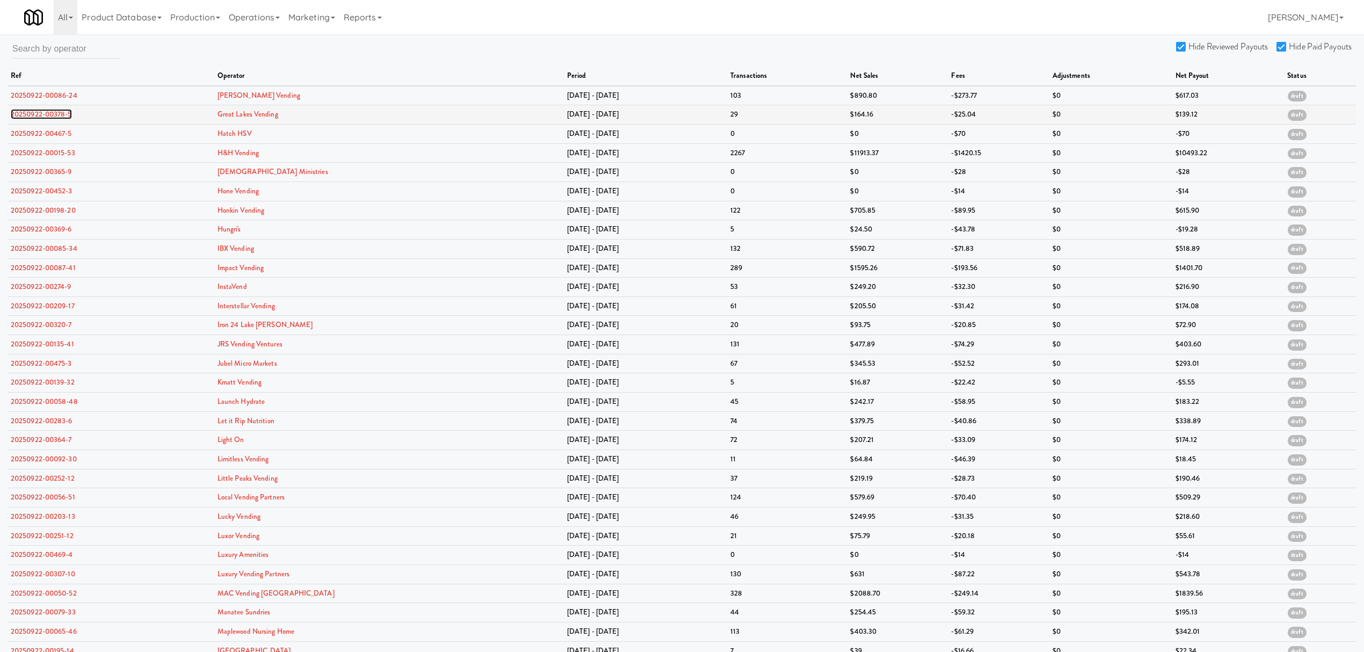
click at [44, 115] on link "20250922-00378-5" at bounding box center [41, 114] width 61 height 10
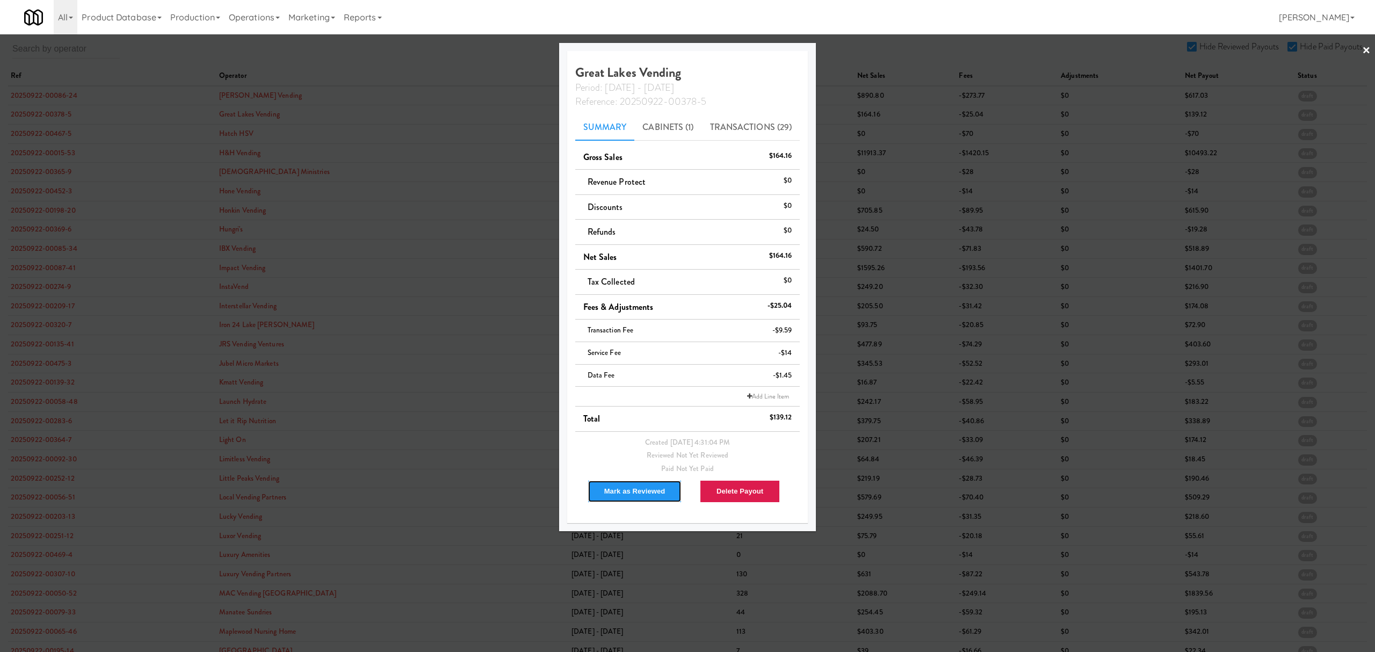
click at [623, 488] on button "Mark as Reviewed" at bounding box center [635, 491] width 95 height 23
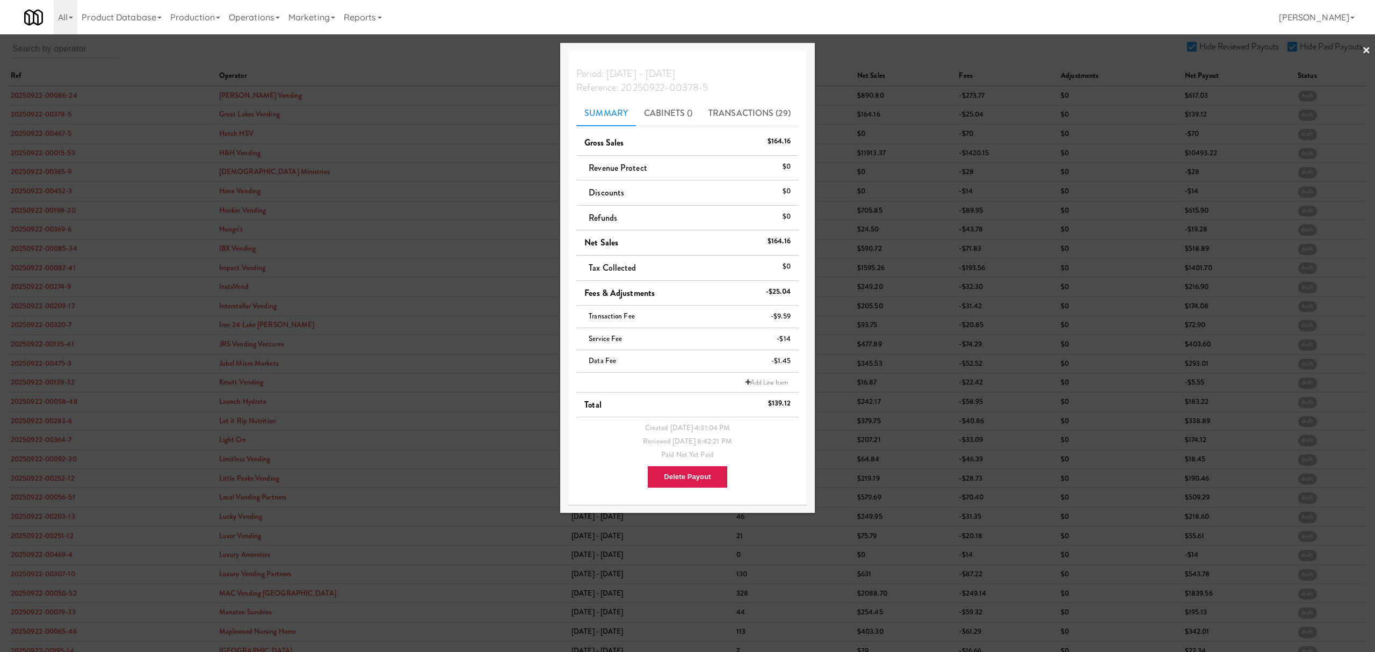
click at [33, 135] on div at bounding box center [687, 326] width 1375 height 652
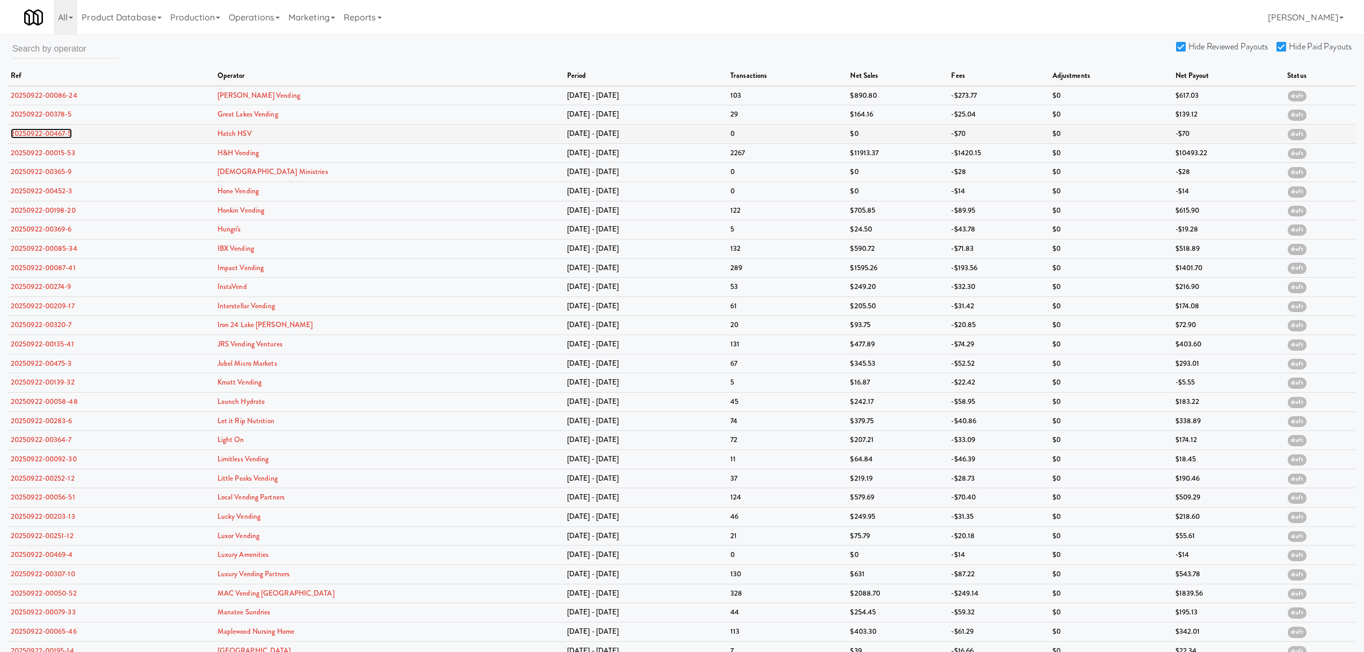
click at [35, 132] on link "20250922-00467-5" at bounding box center [41, 133] width 61 height 10
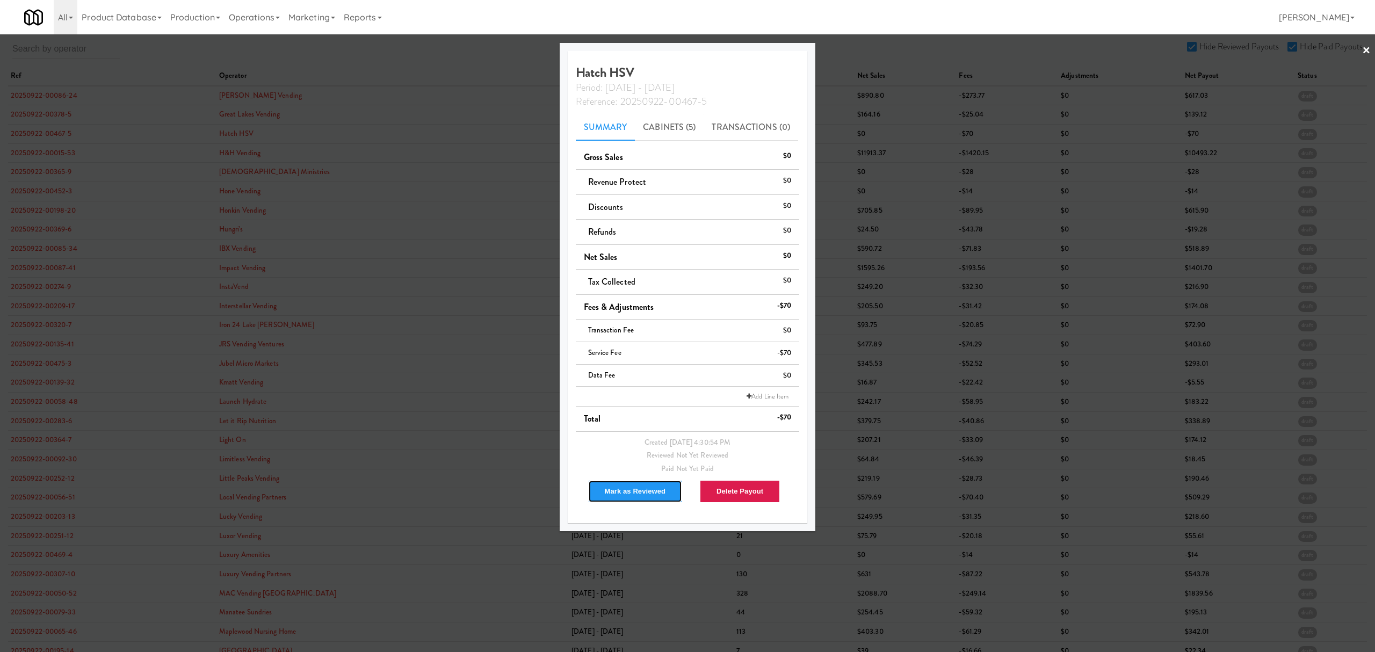
click at [639, 492] on button "Mark as Reviewed" at bounding box center [635, 491] width 95 height 23
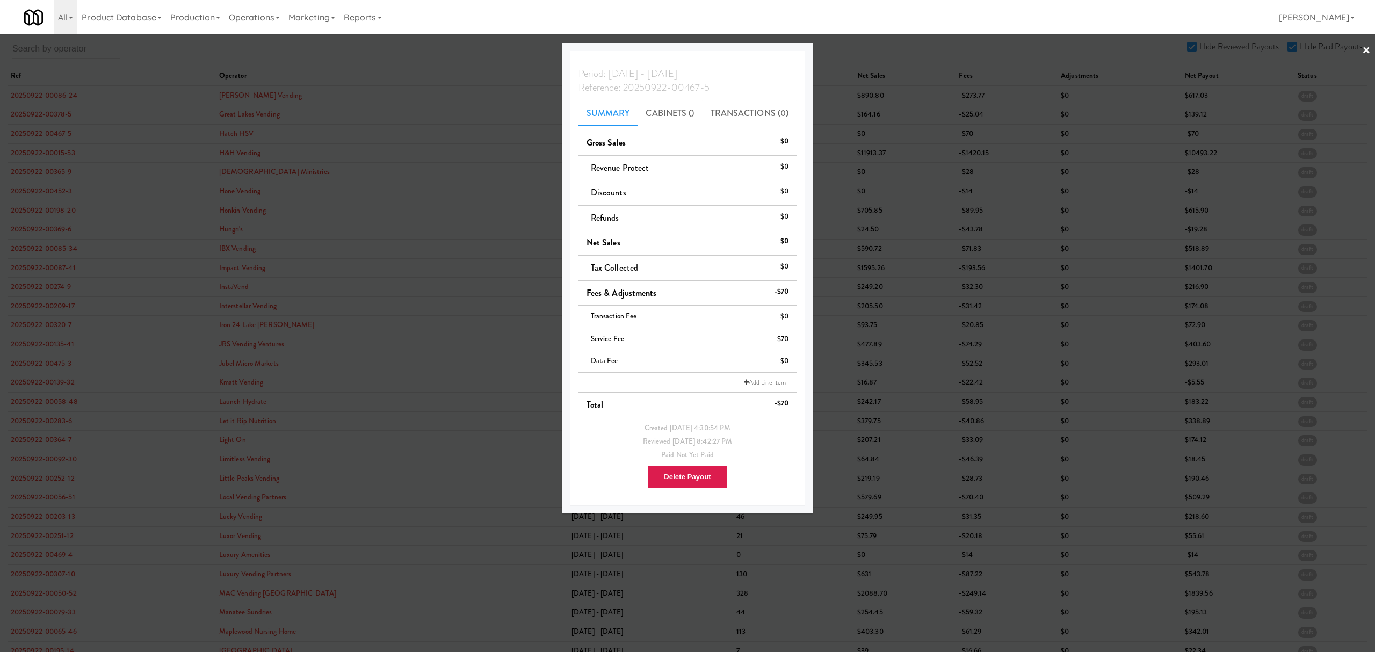
click at [46, 147] on div at bounding box center [687, 326] width 1375 height 652
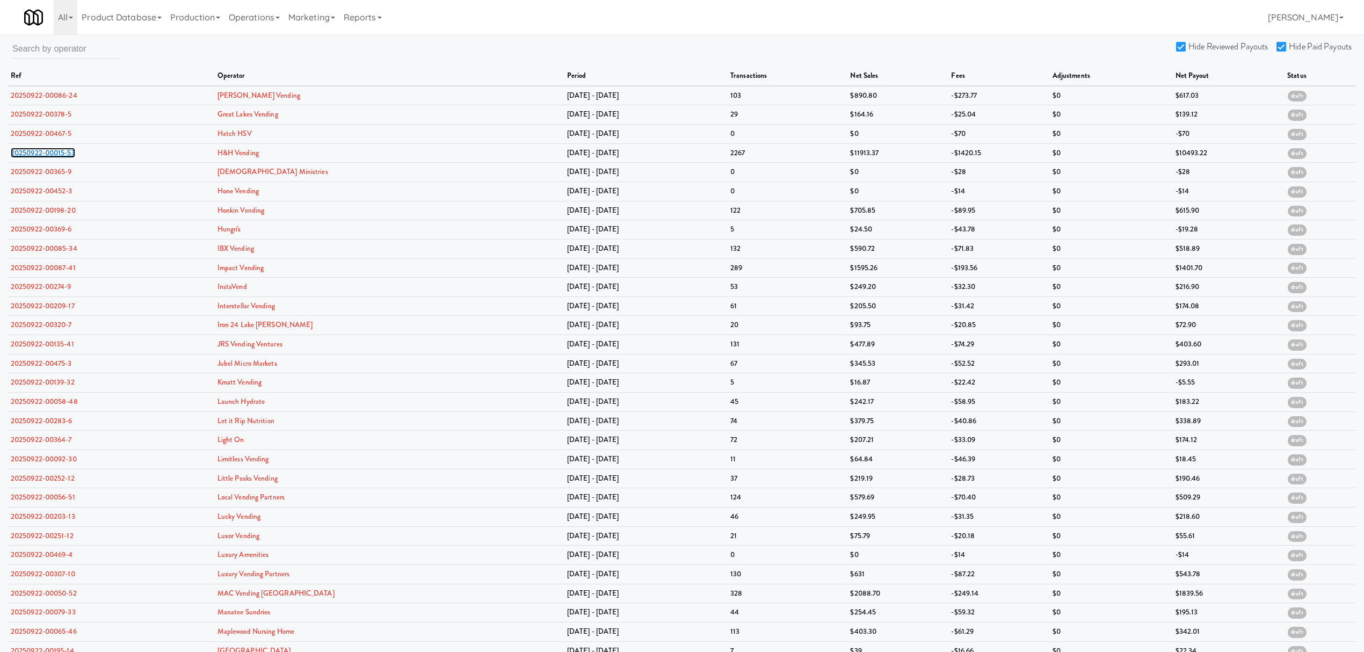
click at [46, 148] on link "20250922-00015-53" at bounding box center [43, 153] width 64 height 10
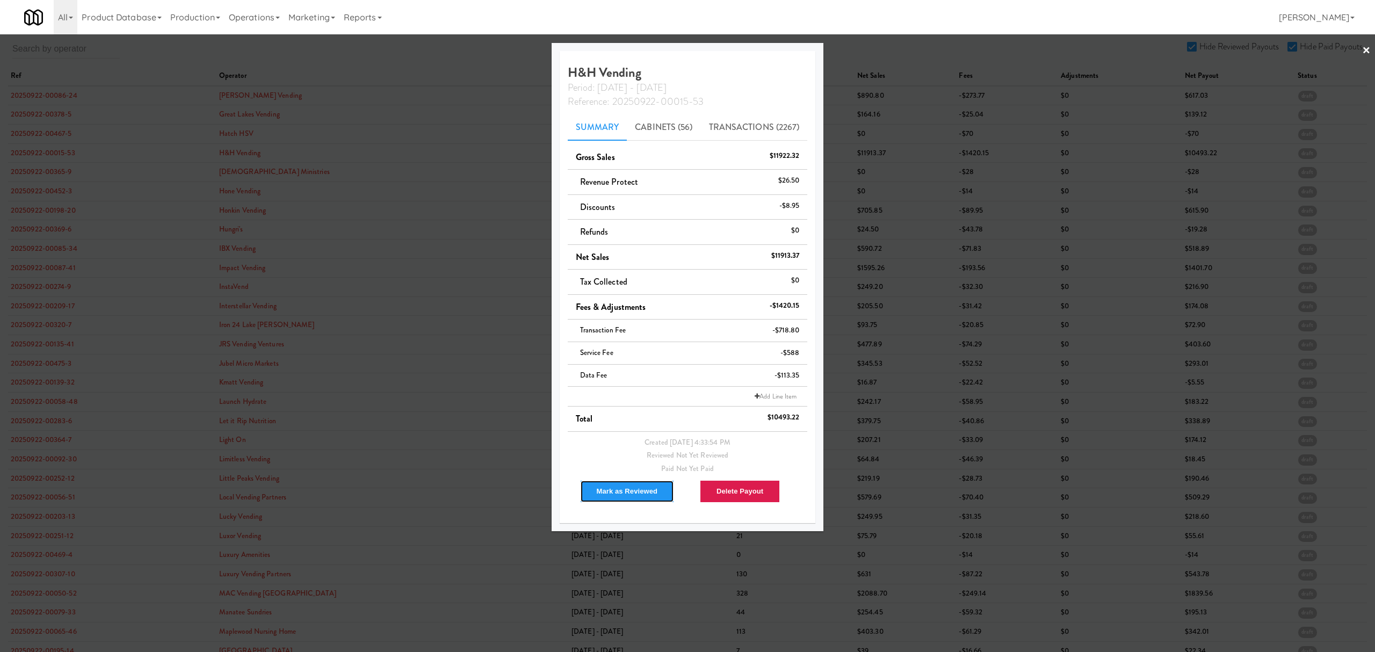
click at [644, 487] on button "Mark as Reviewed" at bounding box center [627, 491] width 95 height 23
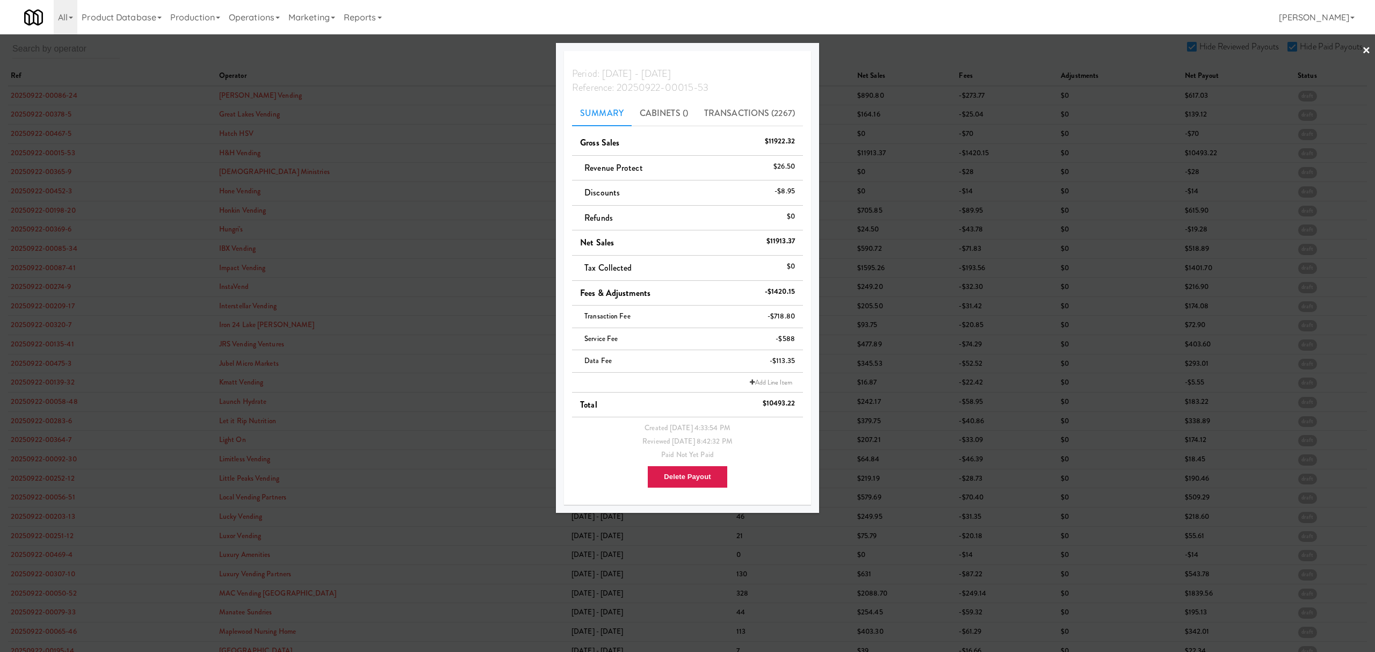
click at [41, 168] on div at bounding box center [687, 326] width 1375 height 652
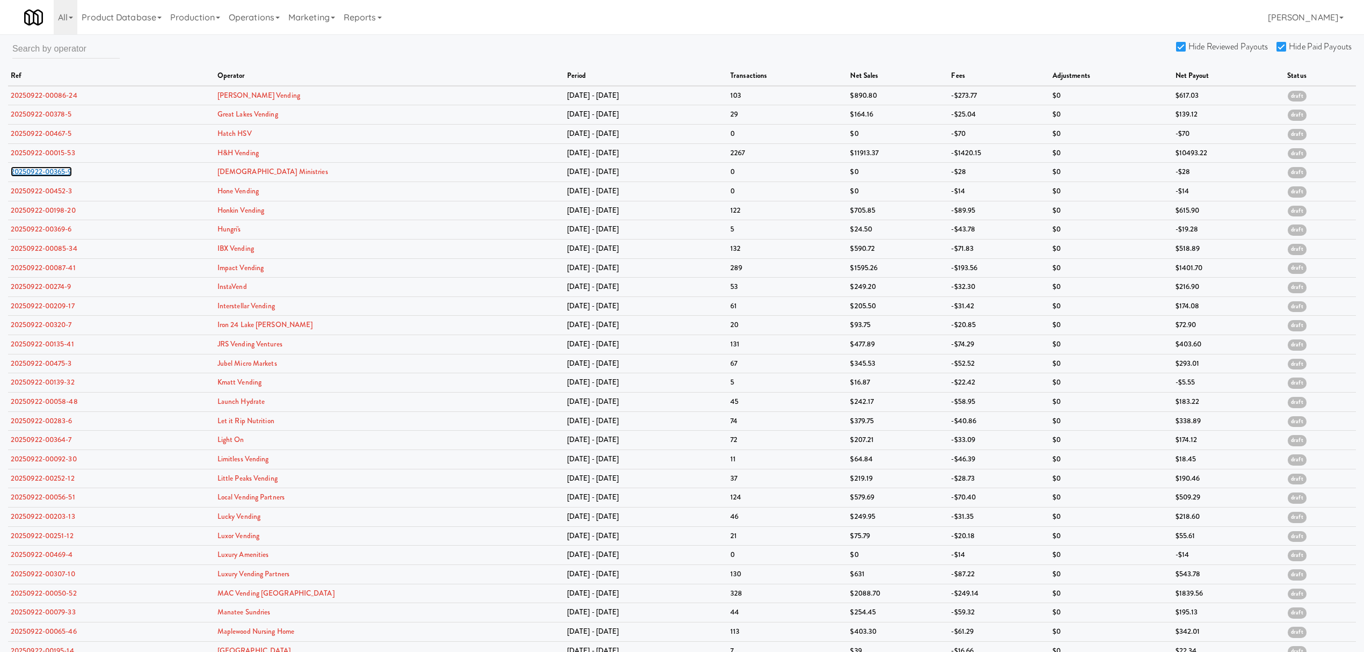
click at [41, 168] on link "20250922-00365-9" at bounding box center [41, 171] width 61 height 10
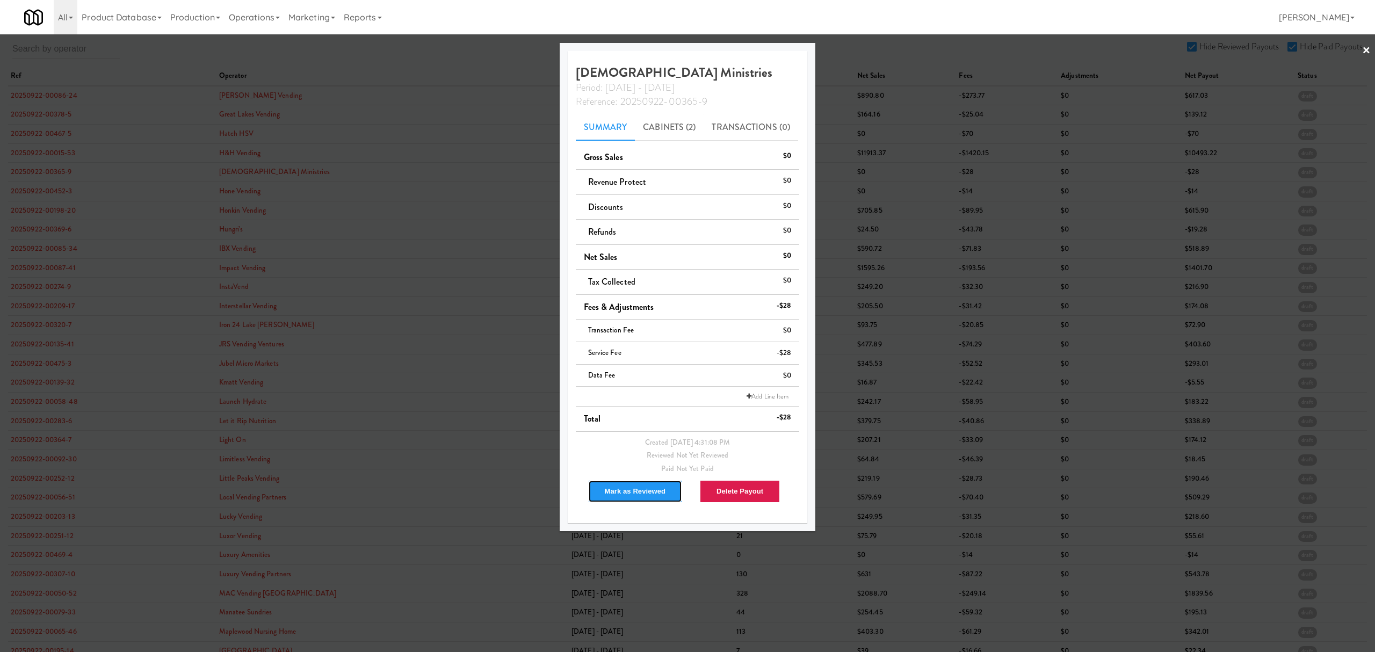
click at [615, 492] on button "Mark as Reviewed" at bounding box center [635, 491] width 95 height 23
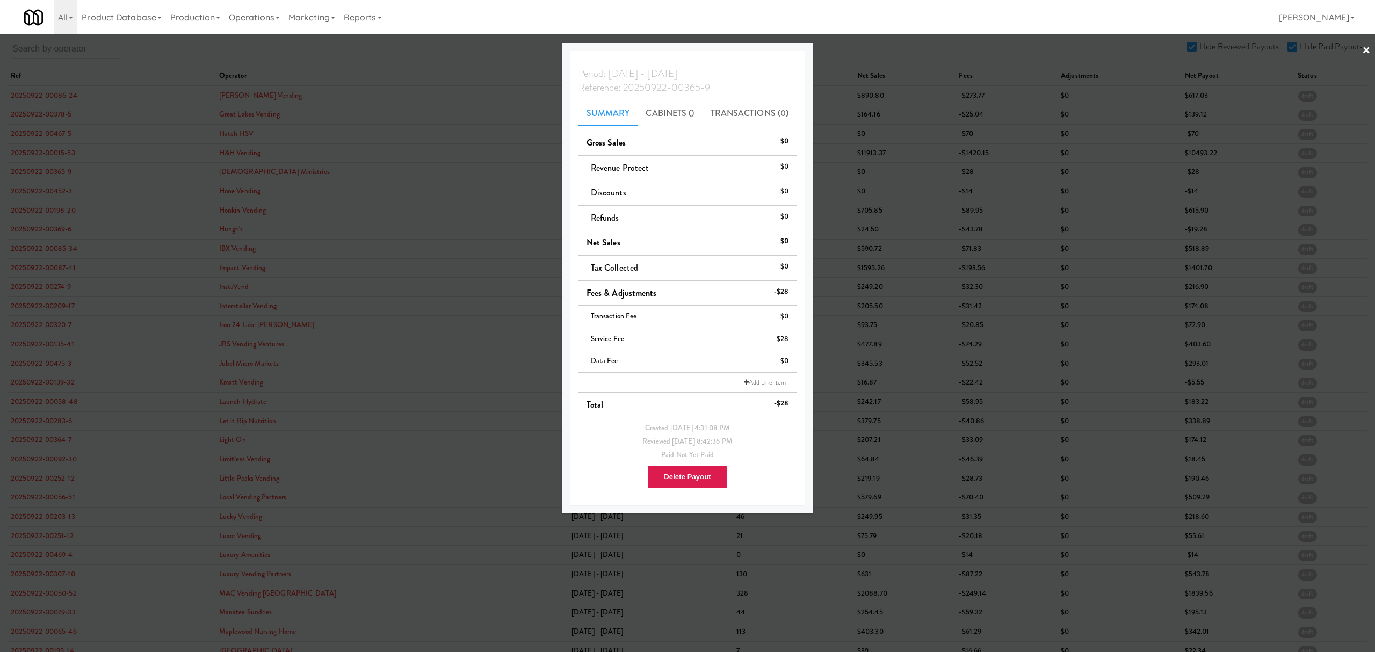
click at [38, 286] on div at bounding box center [687, 326] width 1375 height 652
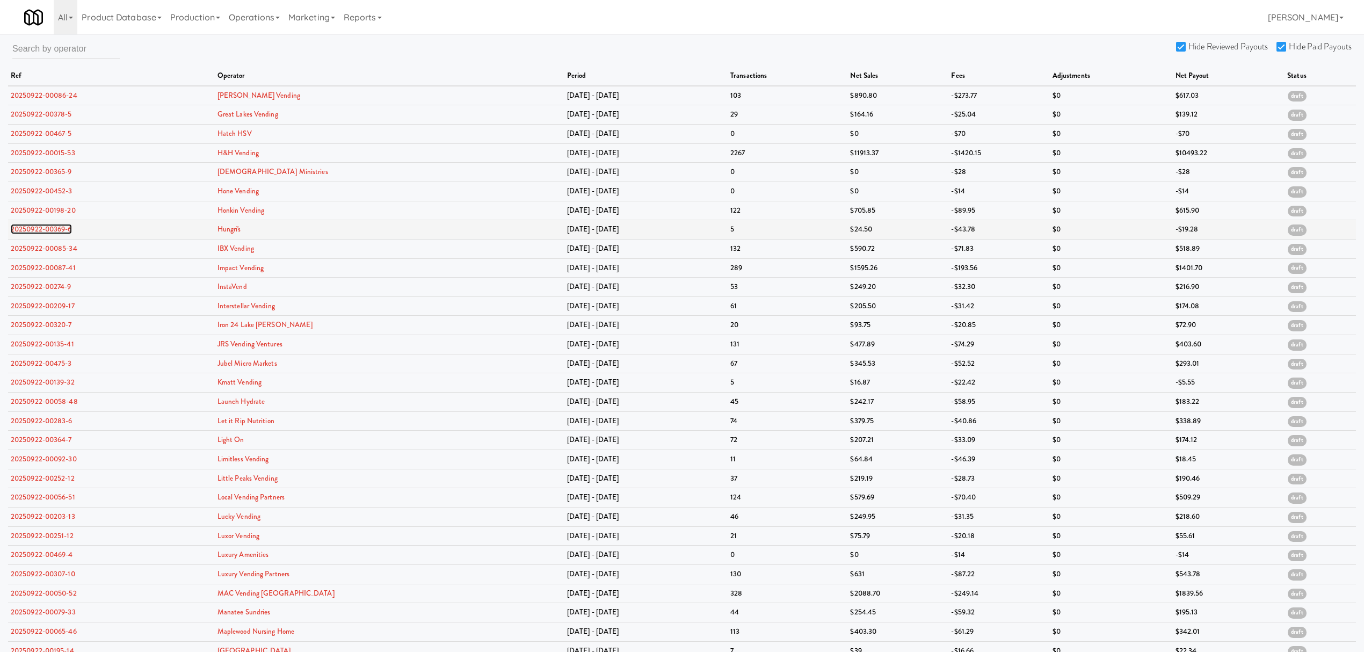
click at [48, 231] on link "20250922-00369-6" at bounding box center [41, 229] width 61 height 10
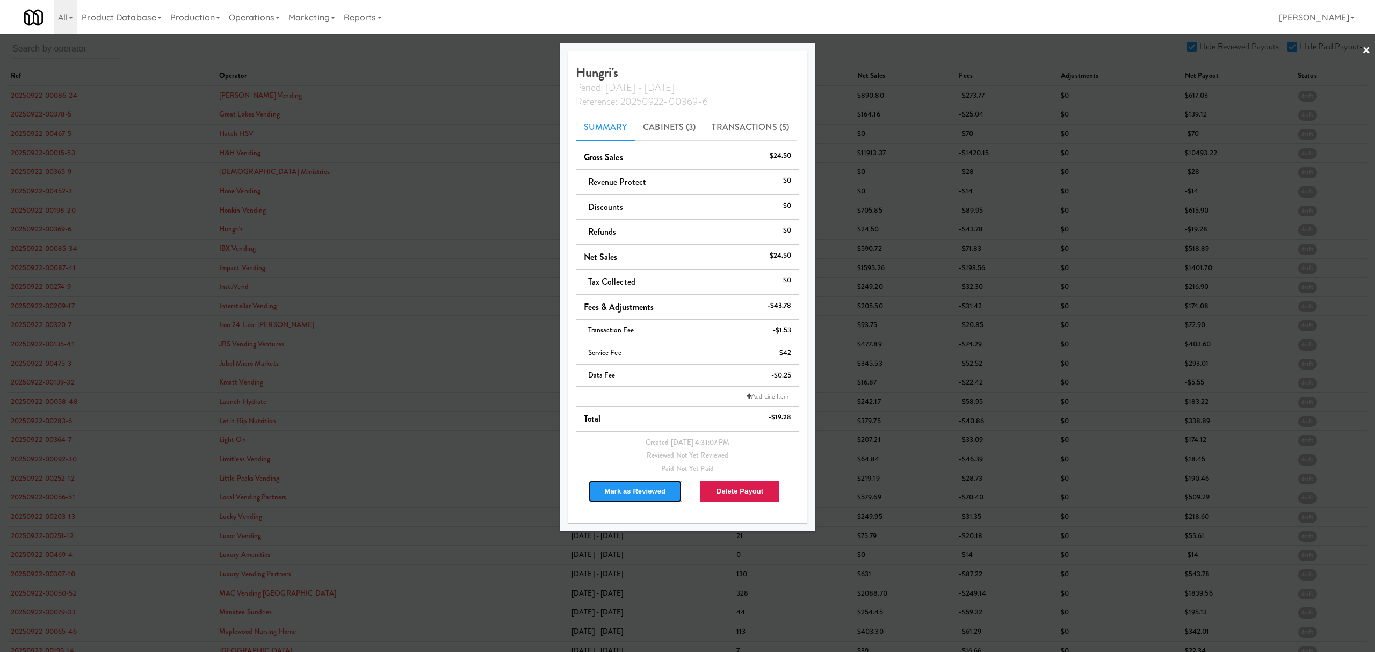
click at [611, 488] on button "Mark as Reviewed" at bounding box center [635, 491] width 95 height 23
click at [54, 252] on div at bounding box center [687, 326] width 1375 height 652
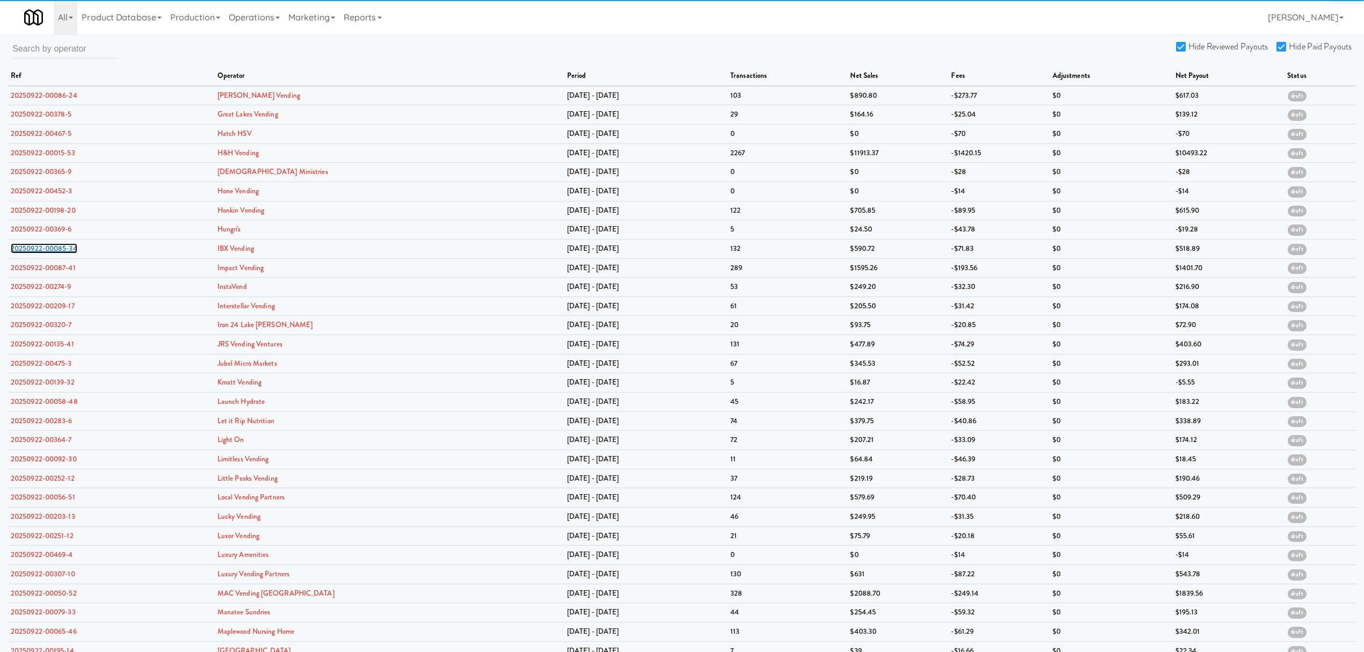
click at [54, 252] on link "20250922-00085-34" at bounding box center [44, 248] width 67 height 10
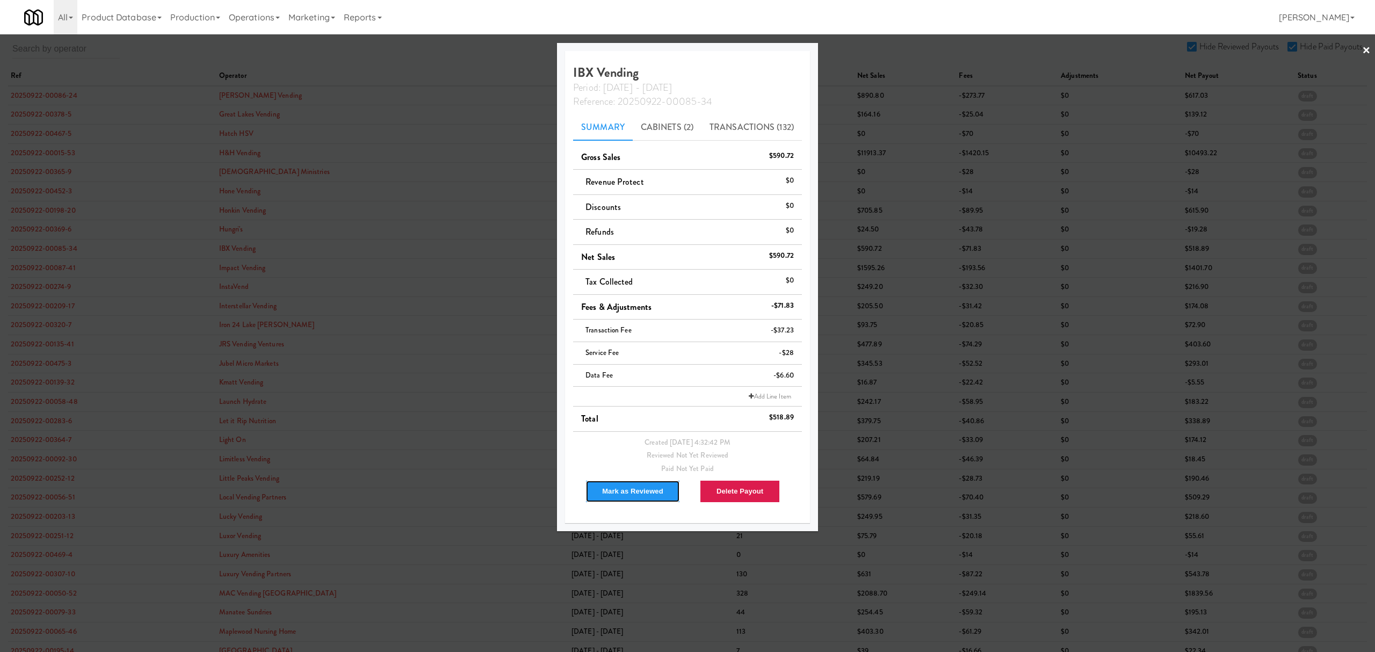
click at [615, 489] on button "Mark as Reviewed" at bounding box center [632, 491] width 95 height 23
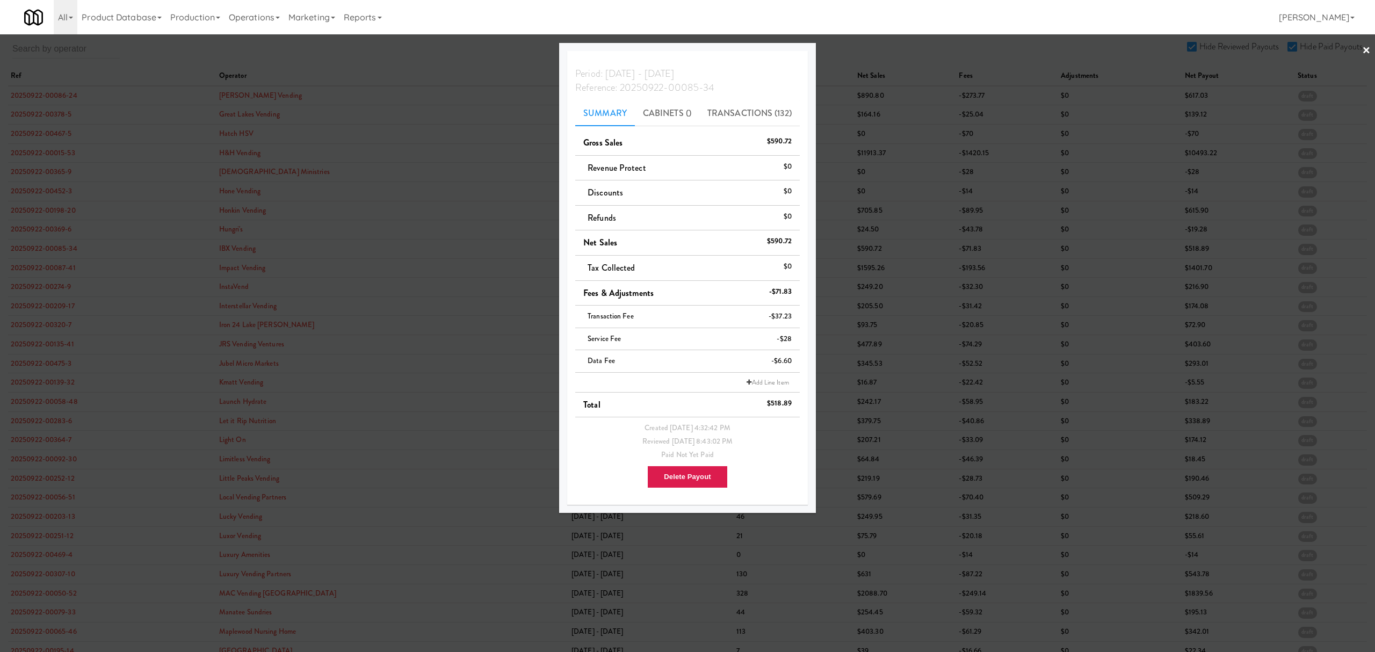
click at [50, 269] on div at bounding box center [687, 326] width 1375 height 652
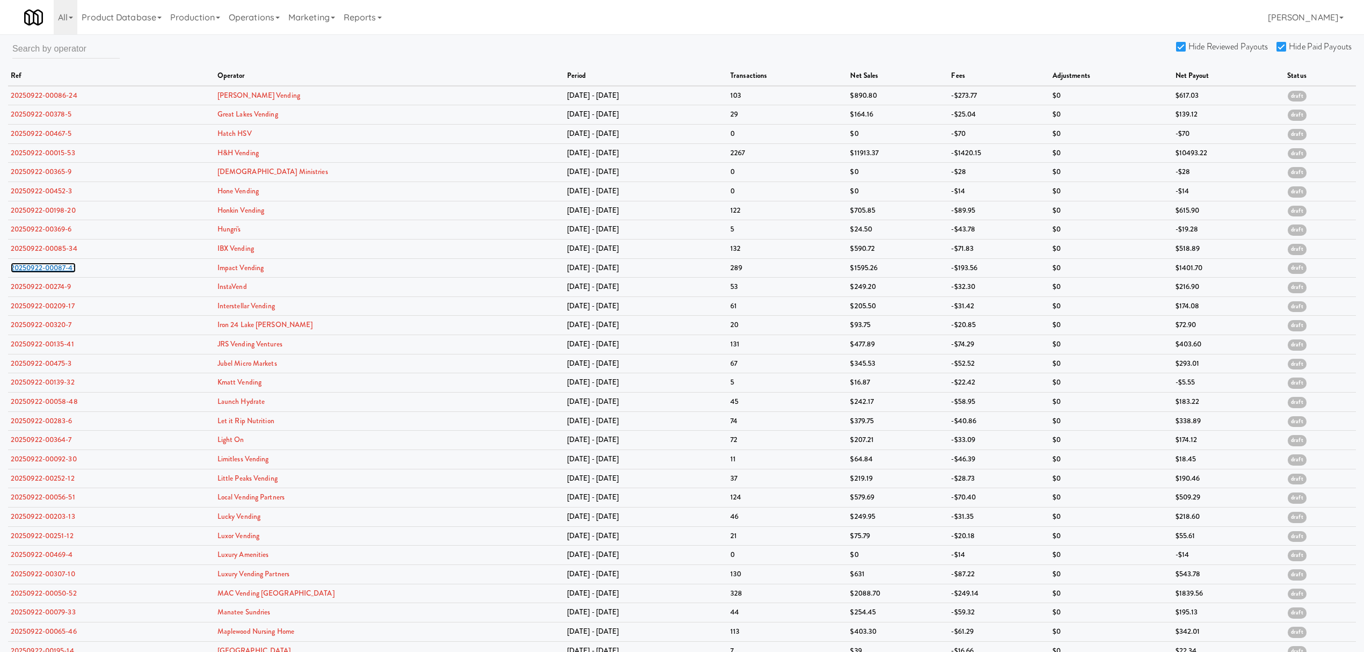
click at [50, 269] on link "20250922-00087-41" at bounding box center [43, 268] width 65 height 10
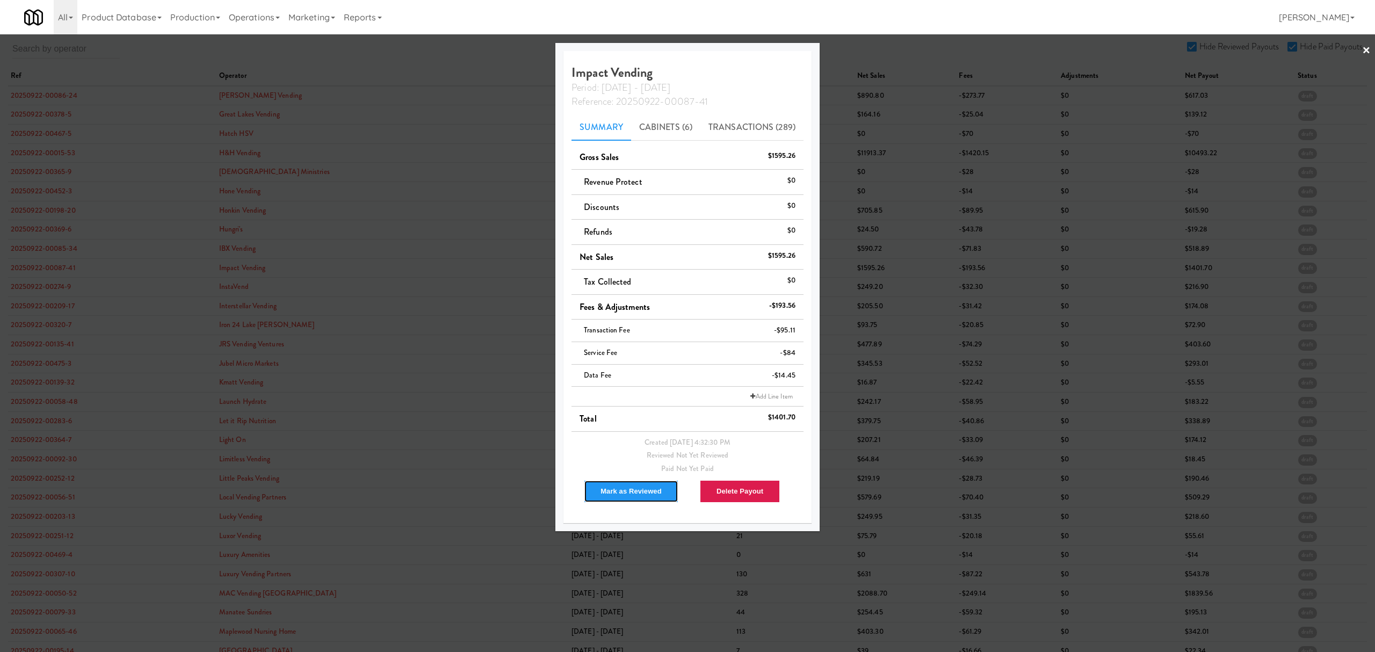
click at [624, 490] on button "Mark as Reviewed" at bounding box center [631, 491] width 95 height 23
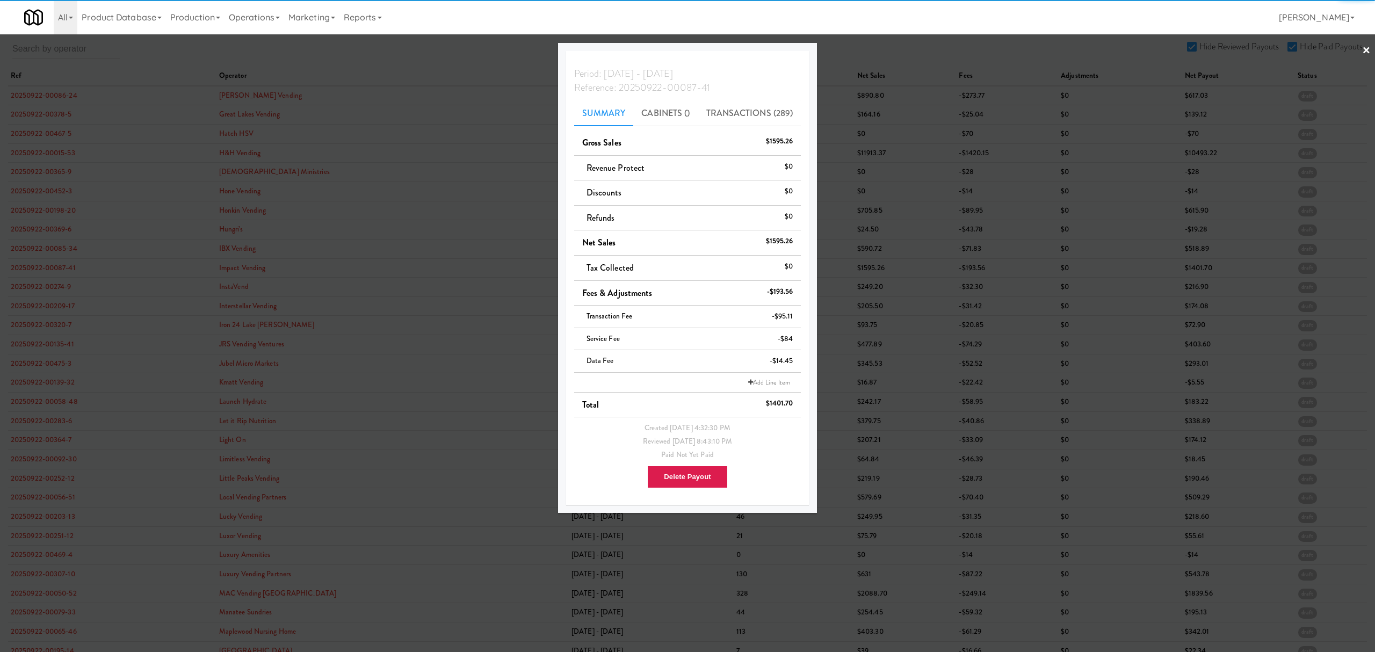
click at [58, 286] on div at bounding box center [687, 326] width 1375 height 652
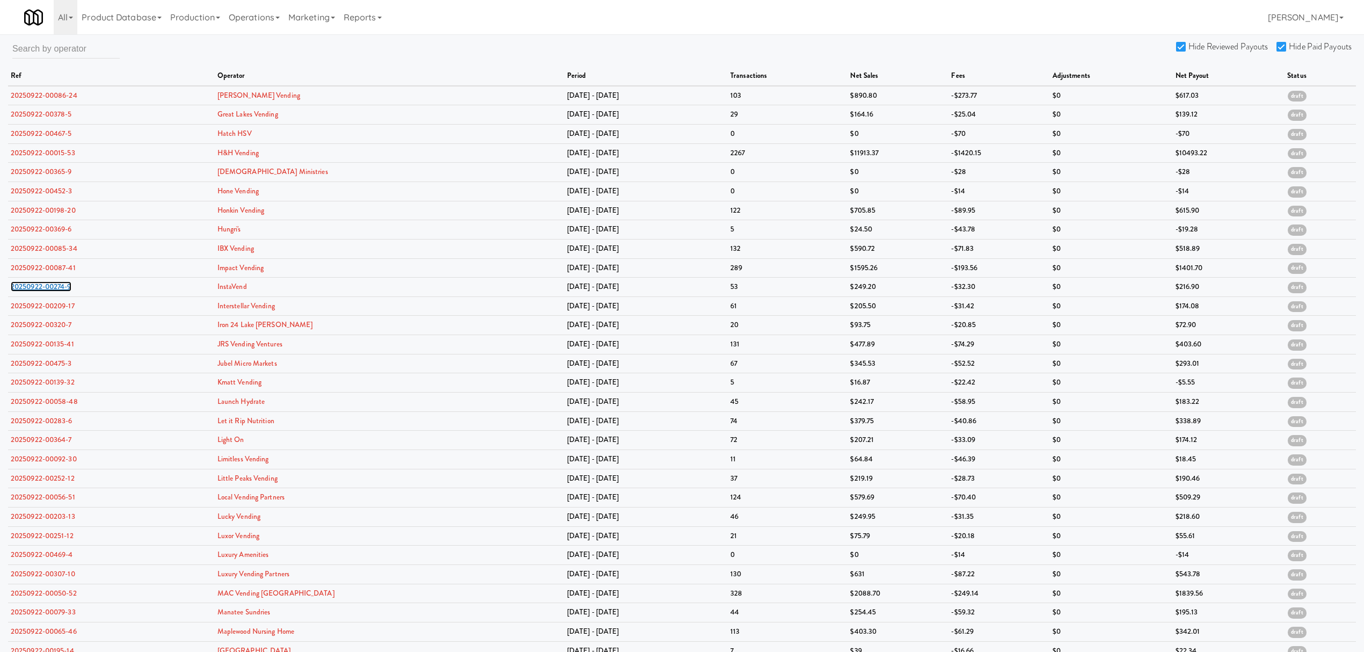
click at [58, 286] on link "20250922-00274-9" at bounding box center [41, 286] width 61 height 10
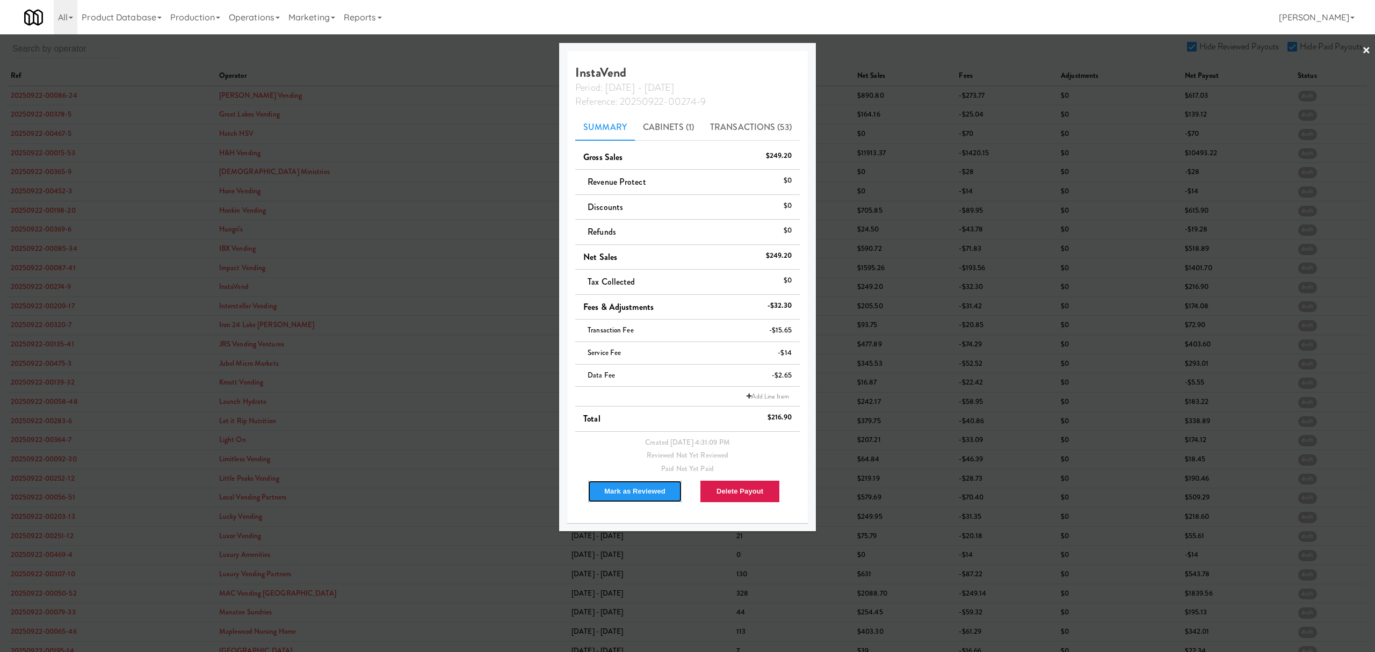
click at [634, 498] on button "Mark as Reviewed" at bounding box center [635, 491] width 95 height 23
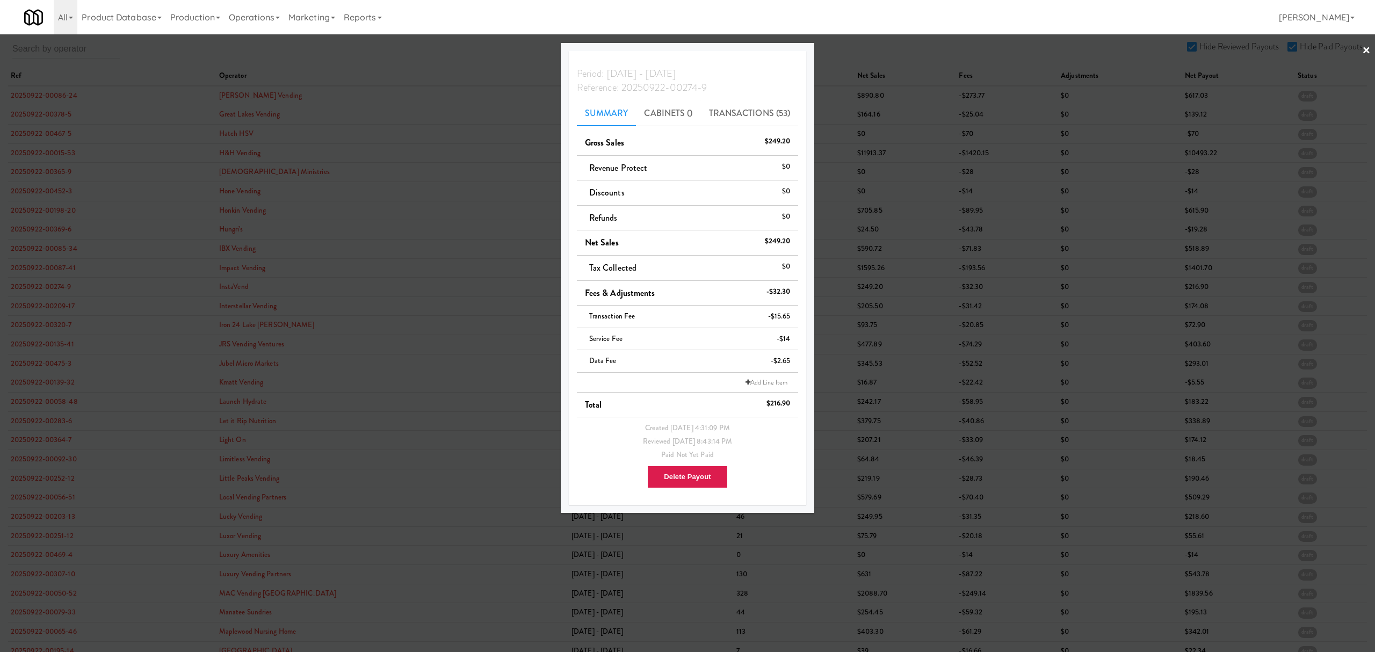
click at [54, 305] on div at bounding box center [687, 326] width 1375 height 652
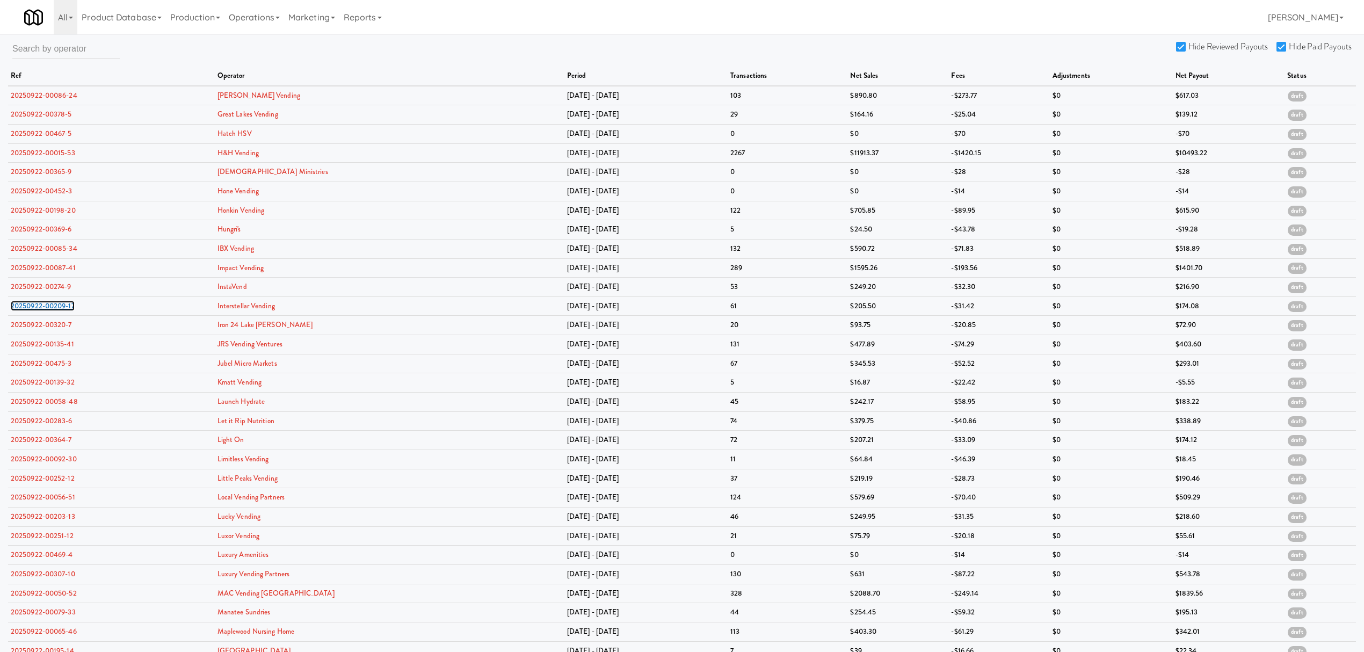
click at [54, 305] on link "20250922-00209-17" at bounding box center [43, 306] width 64 height 10
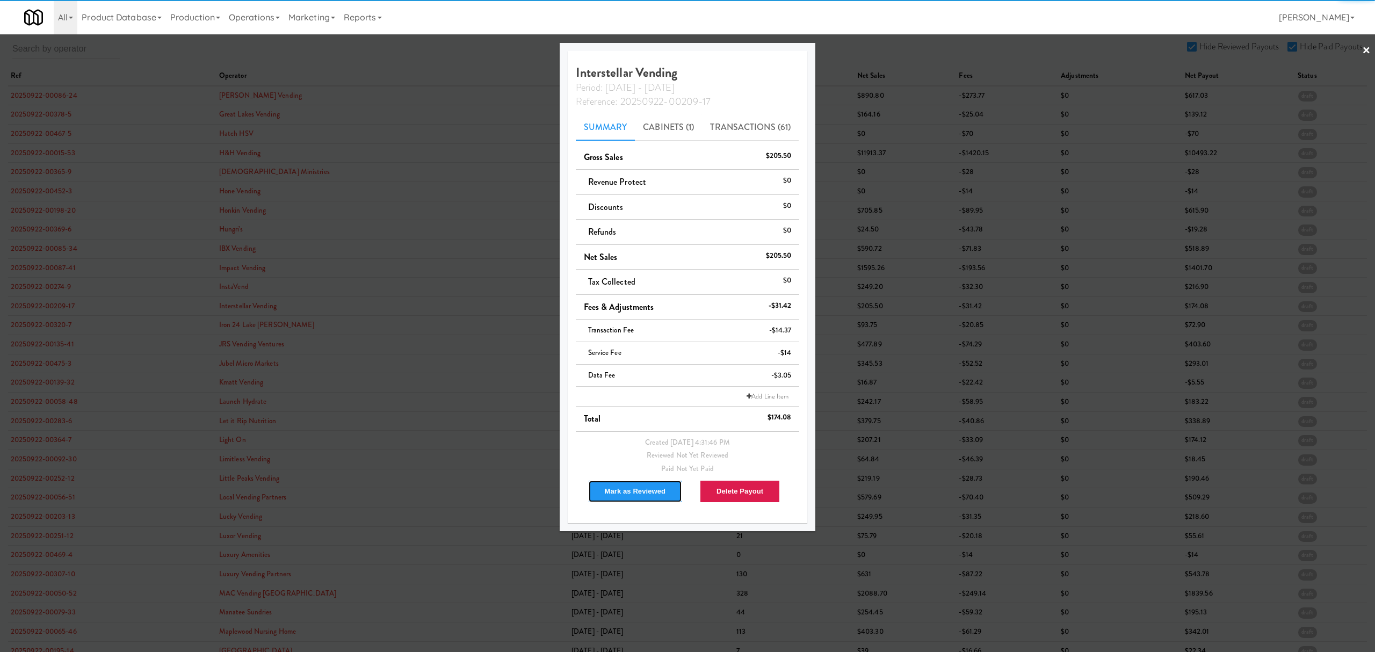
click at [619, 488] on button "Mark as Reviewed" at bounding box center [635, 491] width 95 height 23
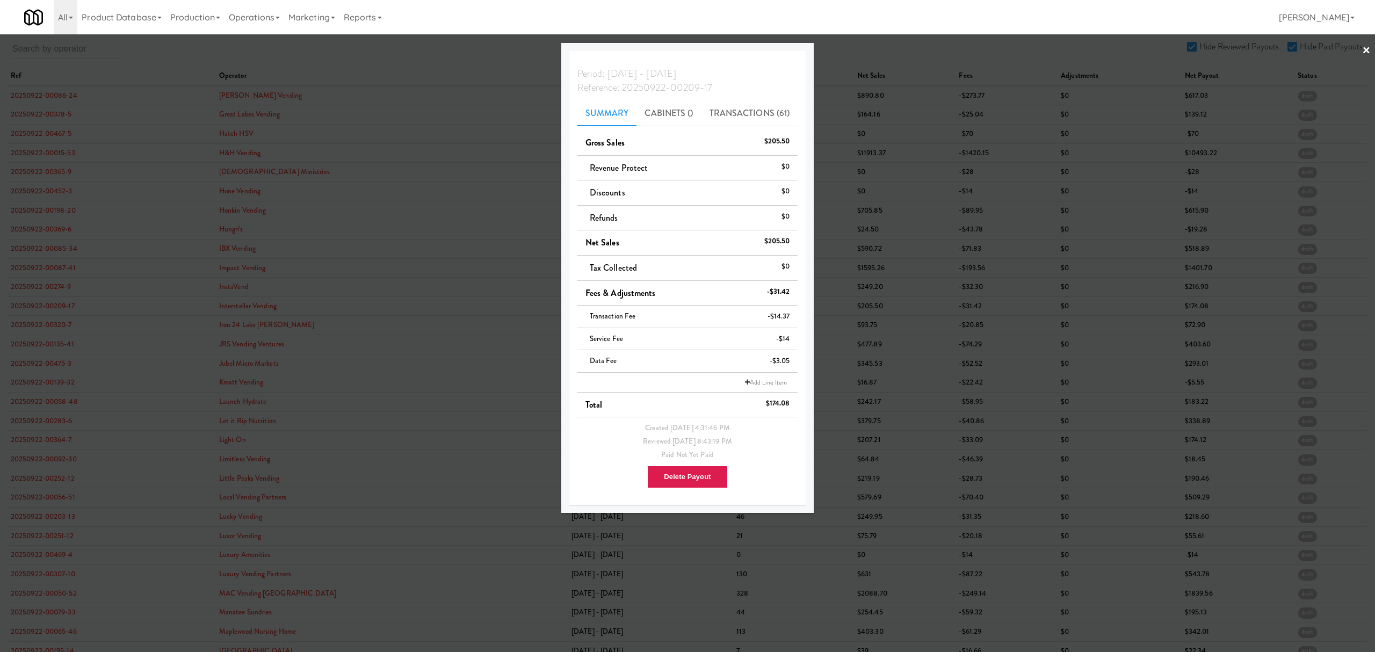
click at [54, 324] on div at bounding box center [687, 326] width 1375 height 652
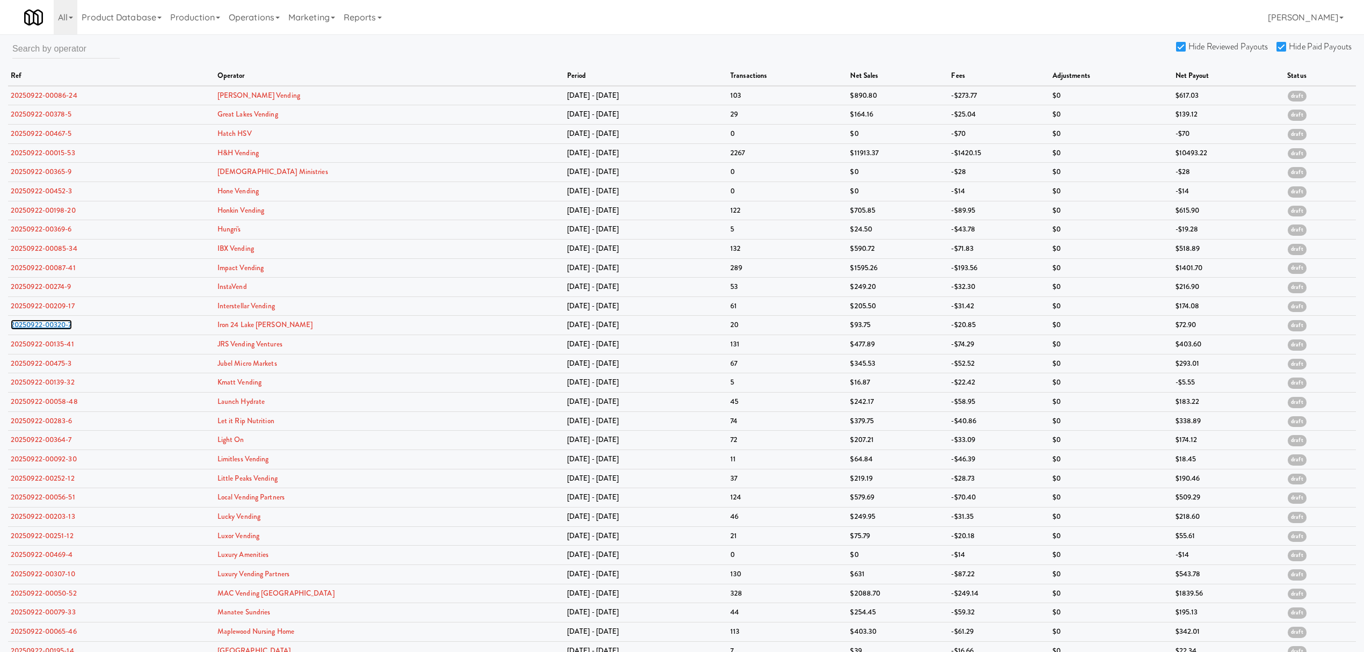
click at [54, 324] on link "20250922-00320-7" at bounding box center [41, 325] width 61 height 10
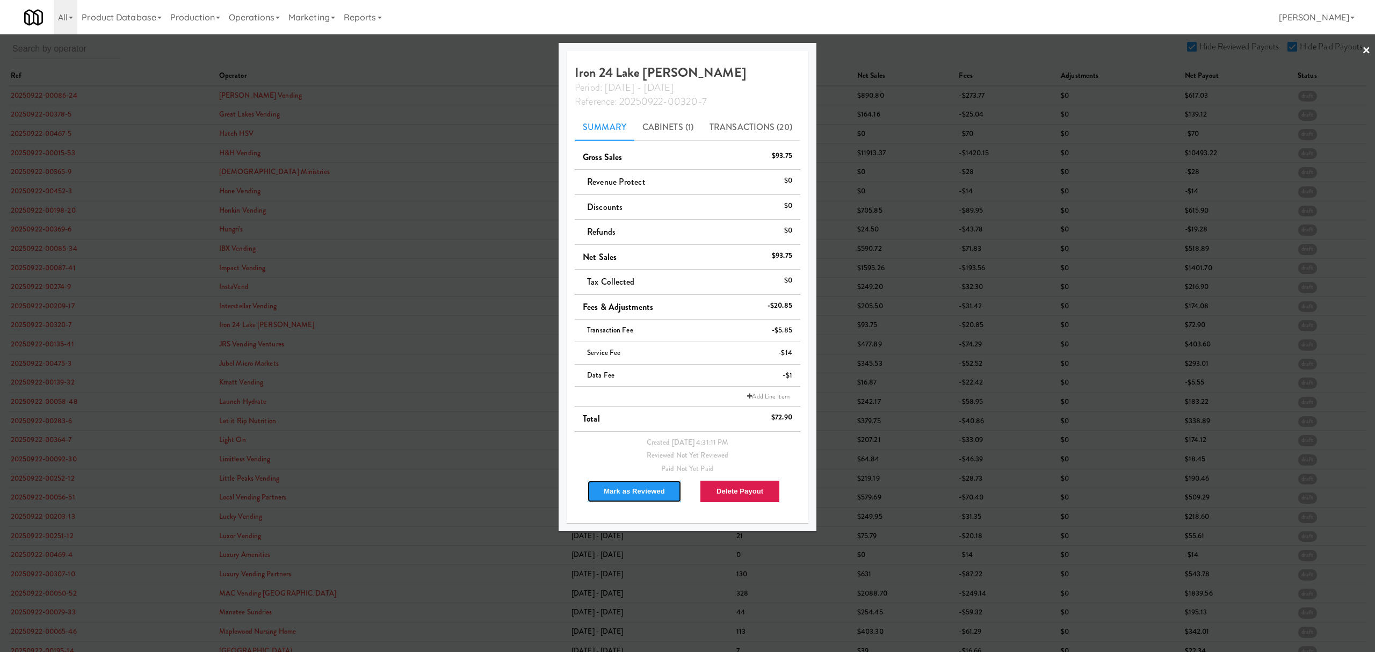
click at [651, 493] on button "Mark as Reviewed" at bounding box center [634, 491] width 95 height 23
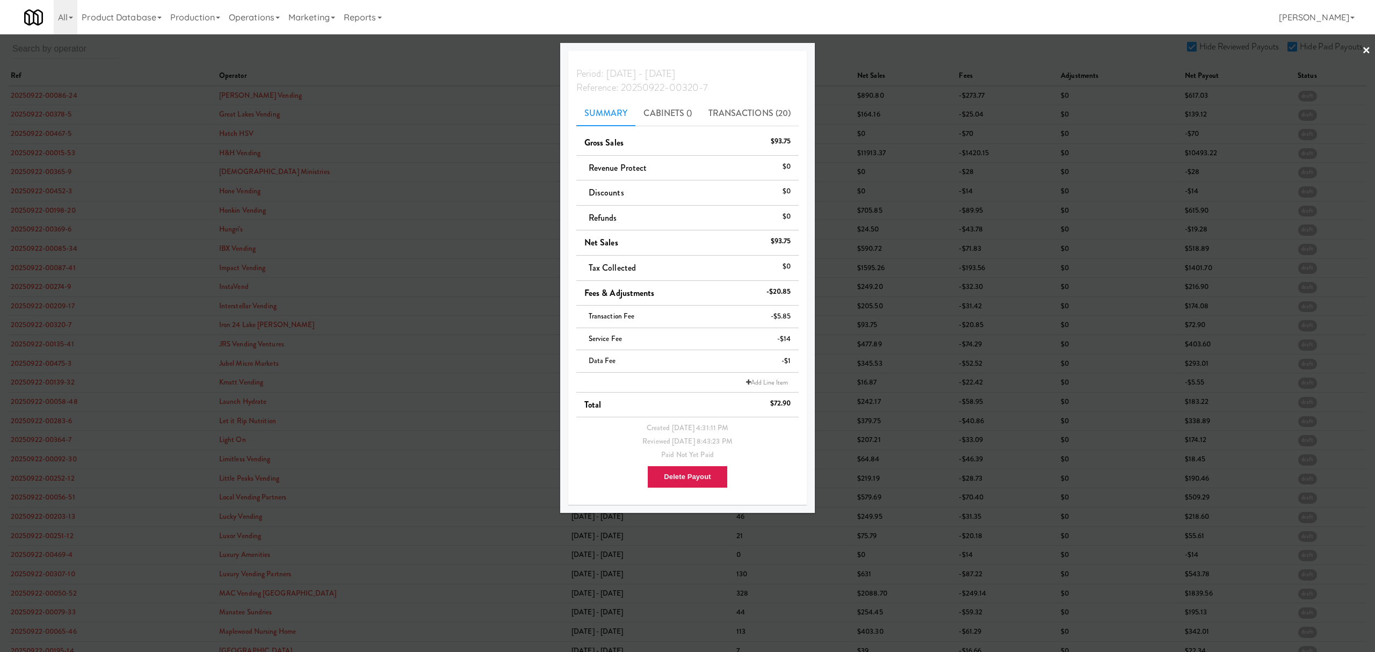
click at [39, 338] on div at bounding box center [687, 326] width 1375 height 652
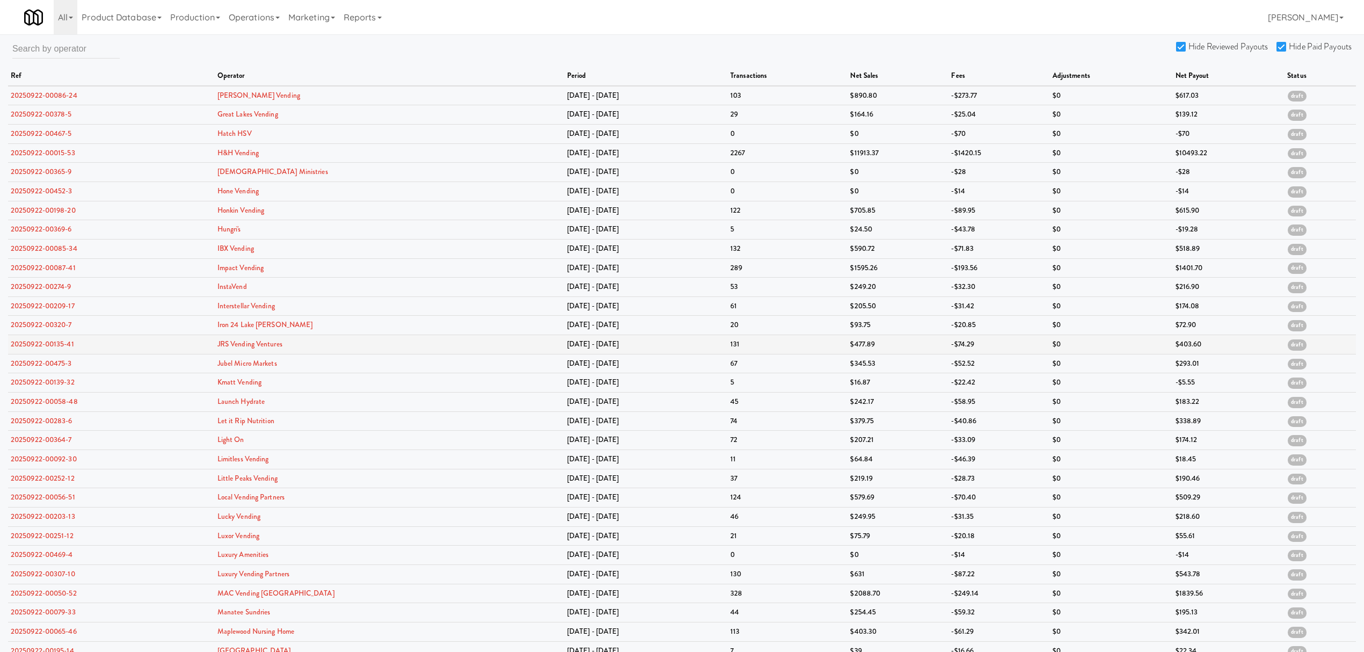
click at [39, 339] on td "20250922-00135-41" at bounding box center [111, 344] width 207 height 19
click at [41, 343] on link "20250922-00135-41" at bounding box center [42, 344] width 63 height 10
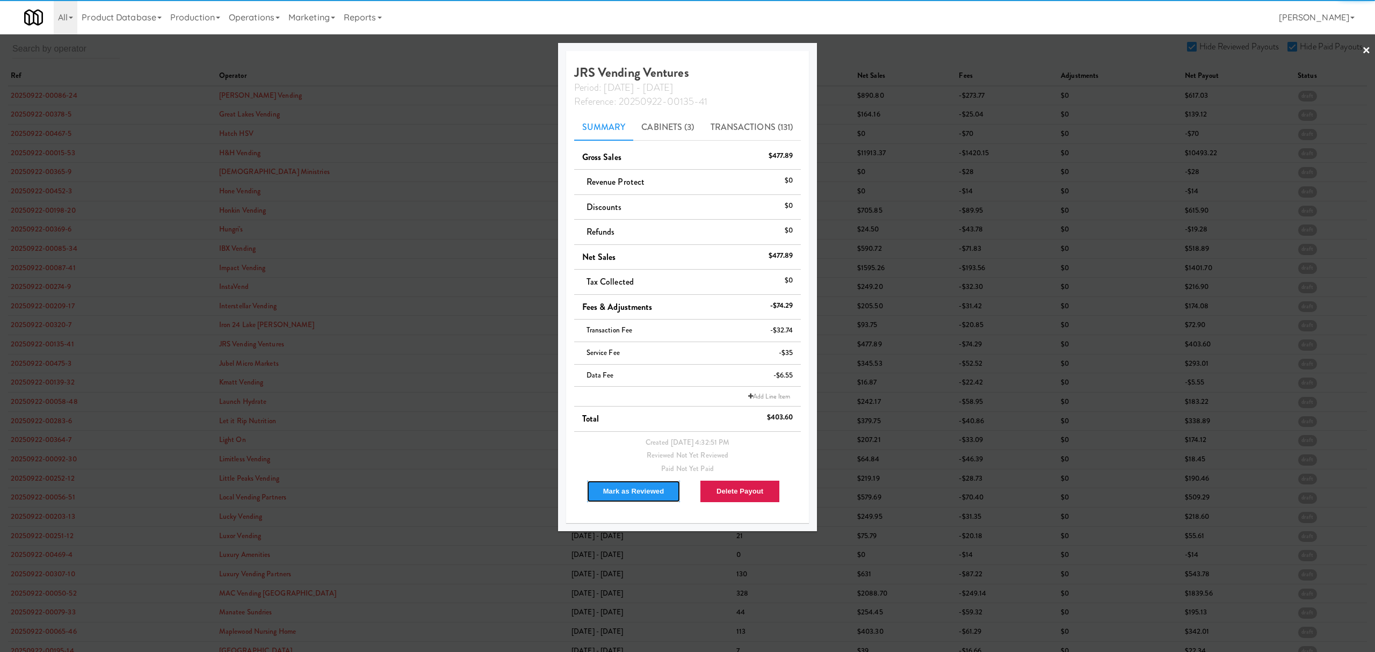
click at [651, 496] on button "Mark as Reviewed" at bounding box center [633, 491] width 95 height 23
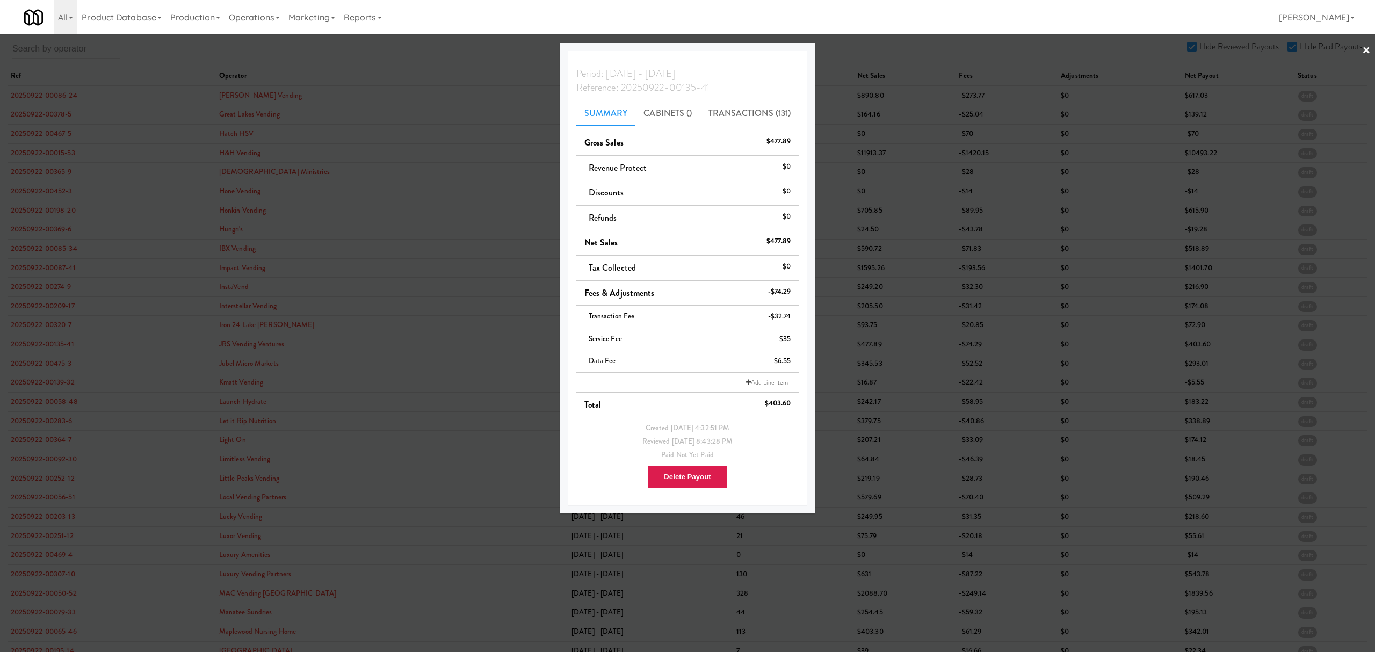
click at [59, 364] on div at bounding box center [687, 326] width 1375 height 652
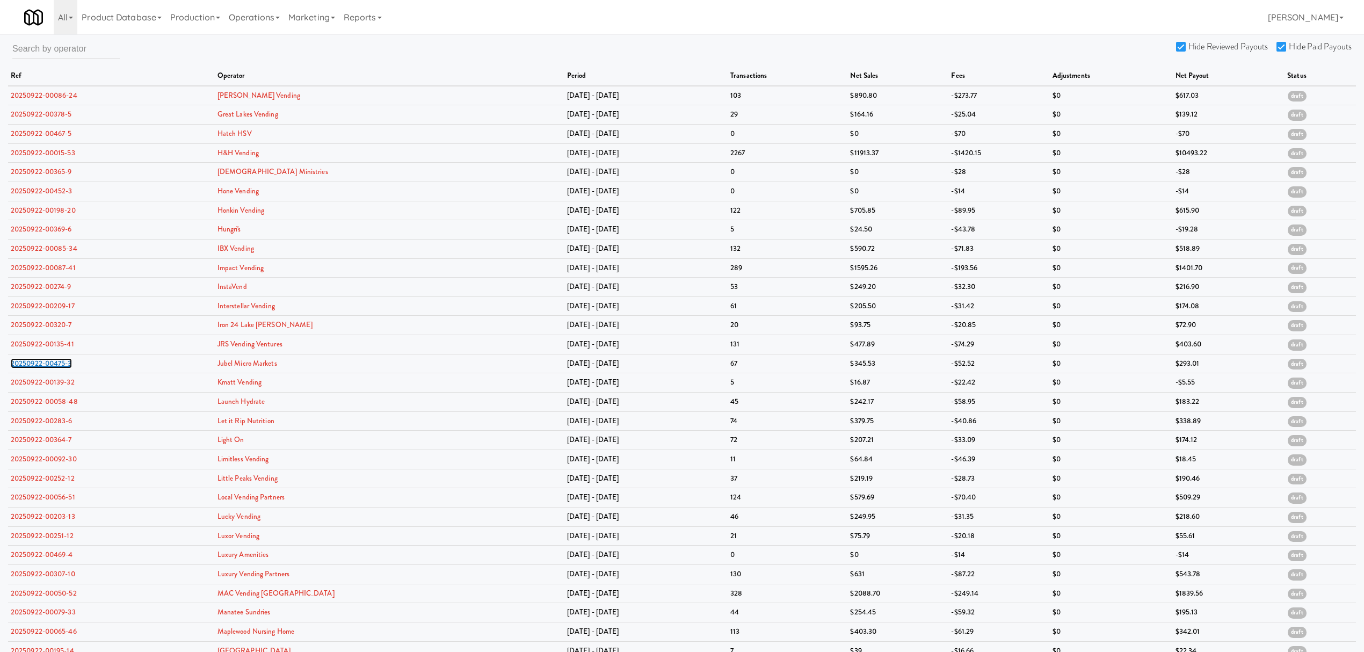
click at [59, 364] on link "20250922-00475-3" at bounding box center [41, 363] width 61 height 10
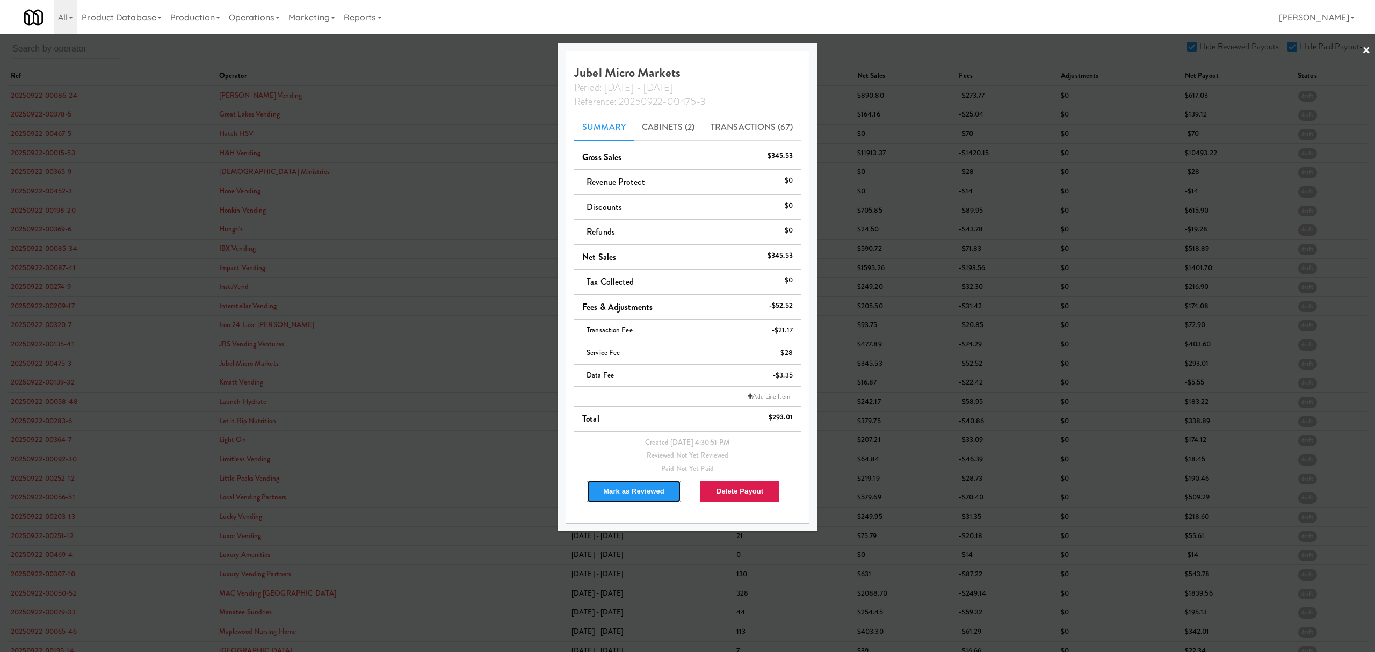
click at [634, 491] on button "Mark as Reviewed" at bounding box center [633, 491] width 95 height 23
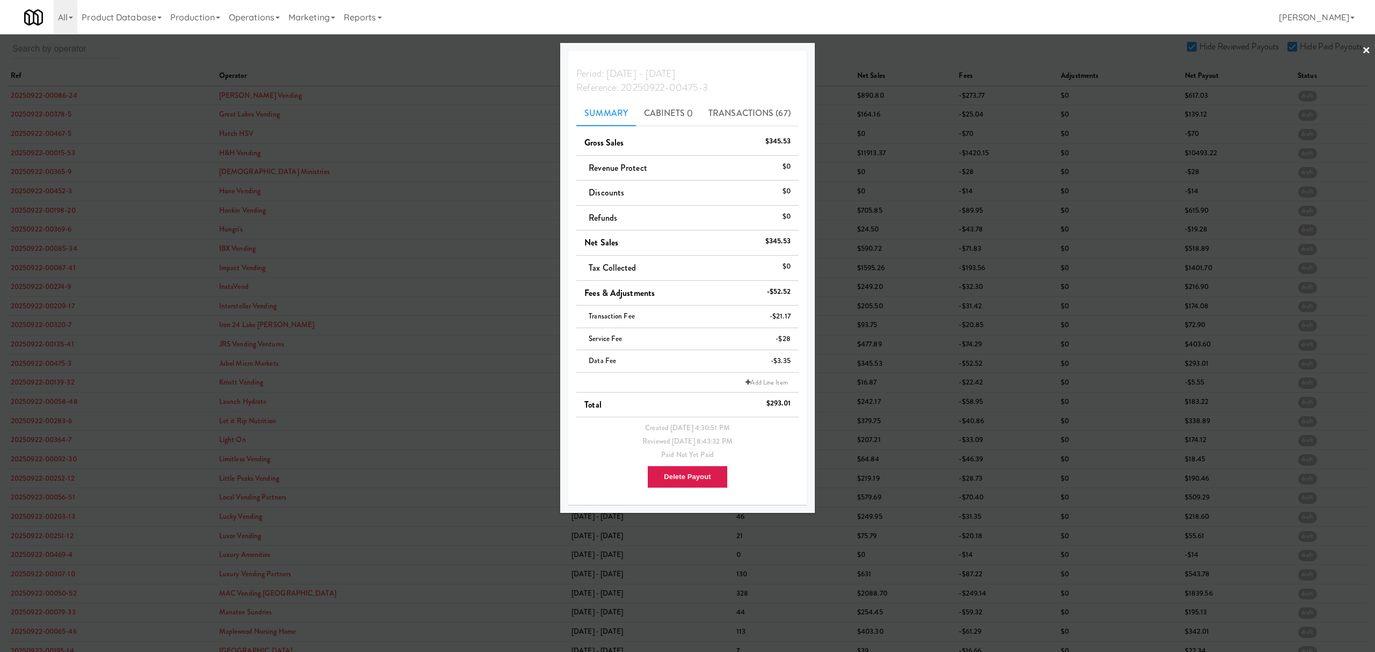
click at [45, 361] on div at bounding box center [687, 326] width 1375 height 652
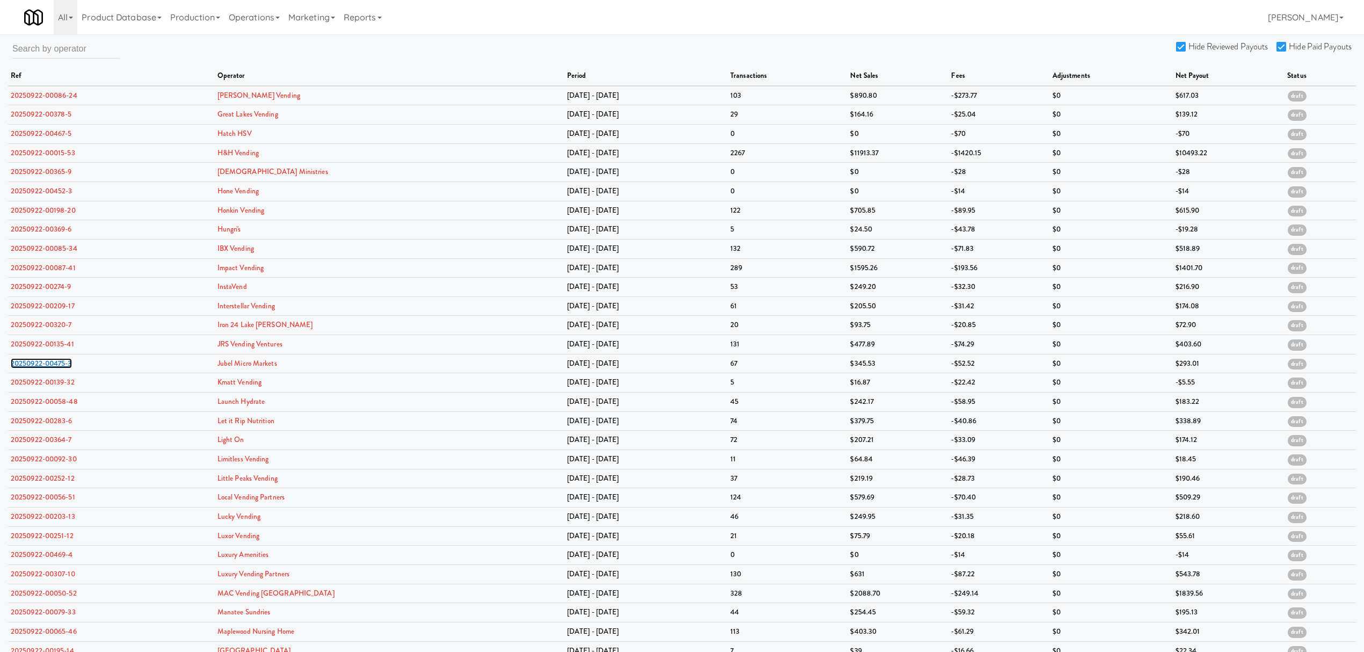
click at [45, 361] on link "20250922-00475-3" at bounding box center [41, 363] width 61 height 10
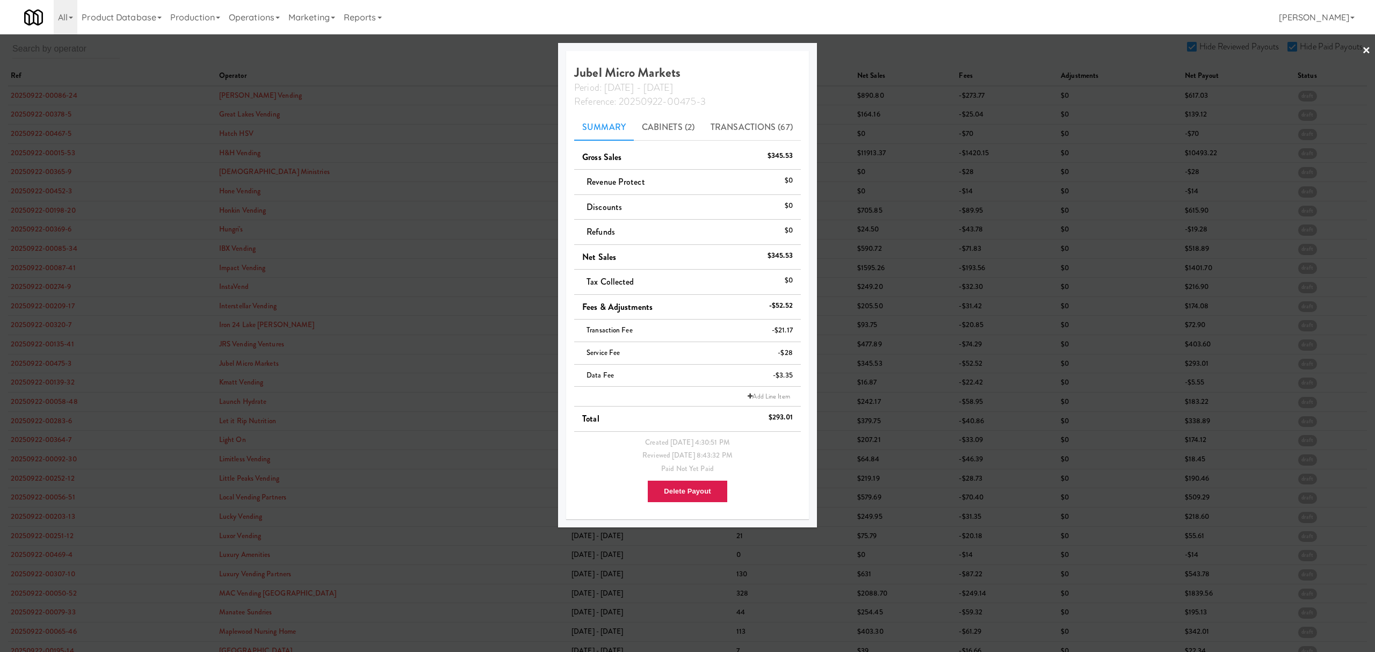
click at [46, 387] on div at bounding box center [687, 326] width 1375 height 652
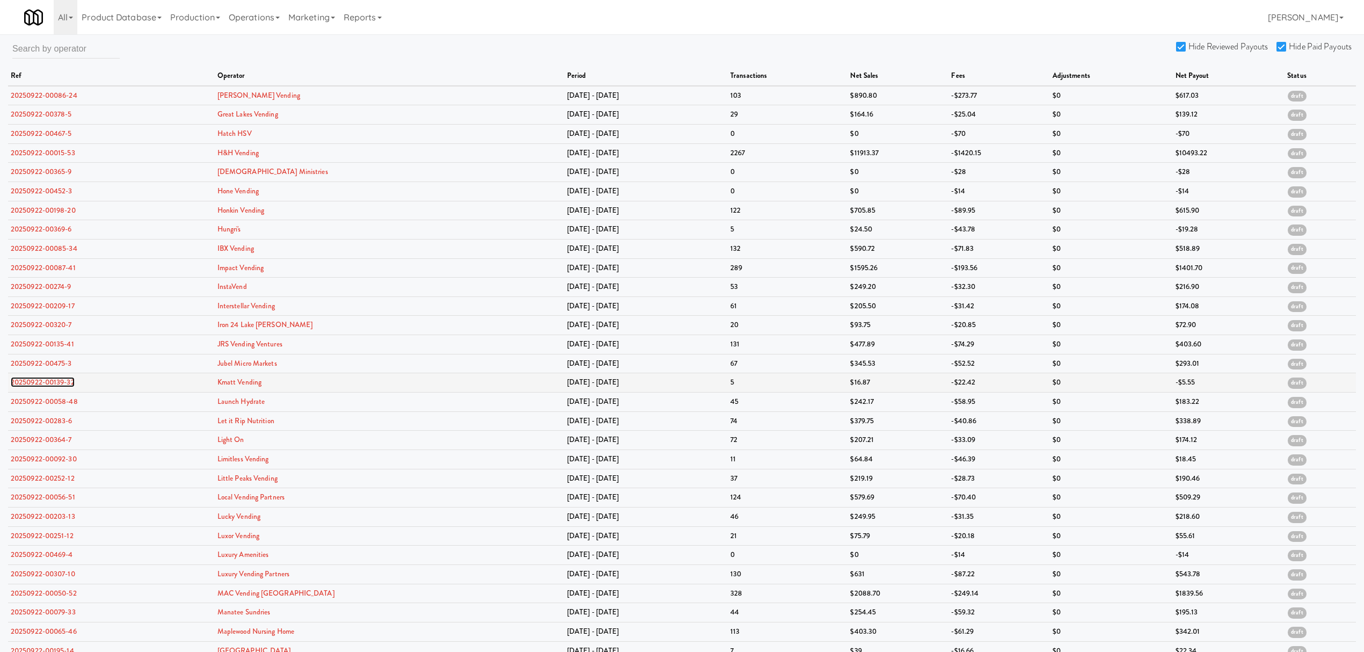
click at [46, 383] on link "20250922-00139-32" at bounding box center [43, 382] width 64 height 10
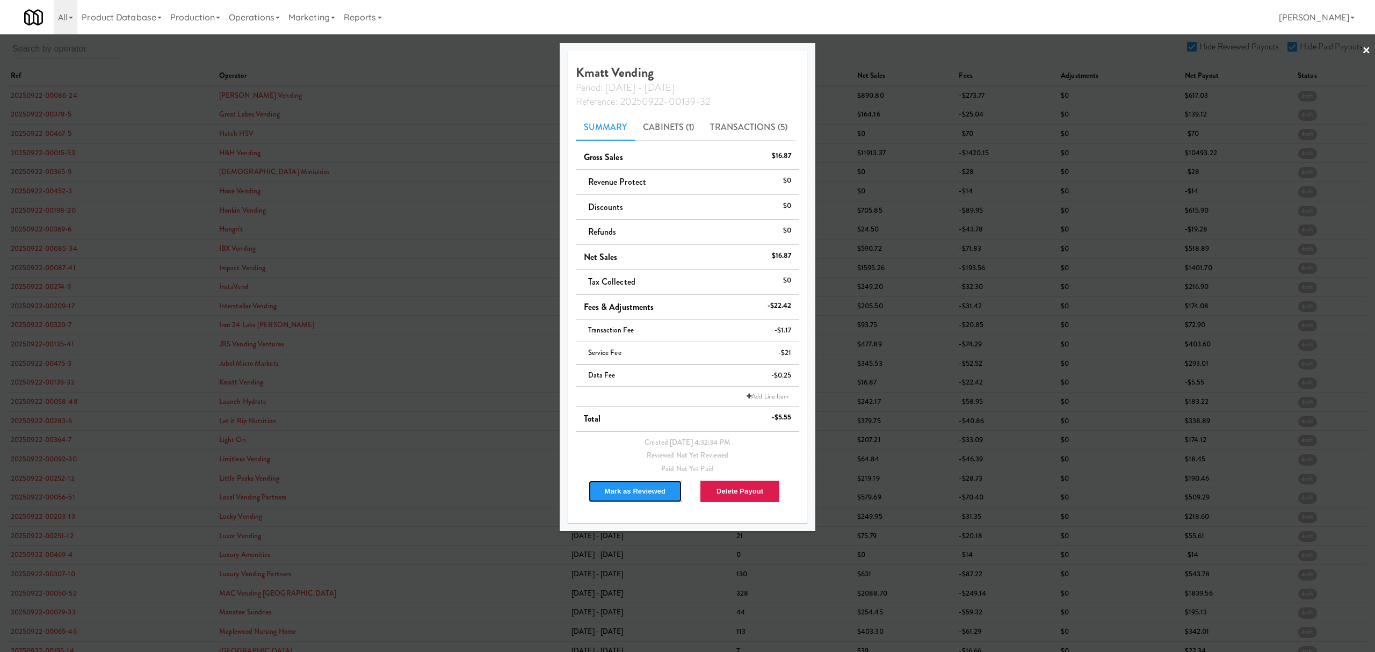
click at [625, 494] on button "Mark as Reviewed" at bounding box center [635, 491] width 95 height 23
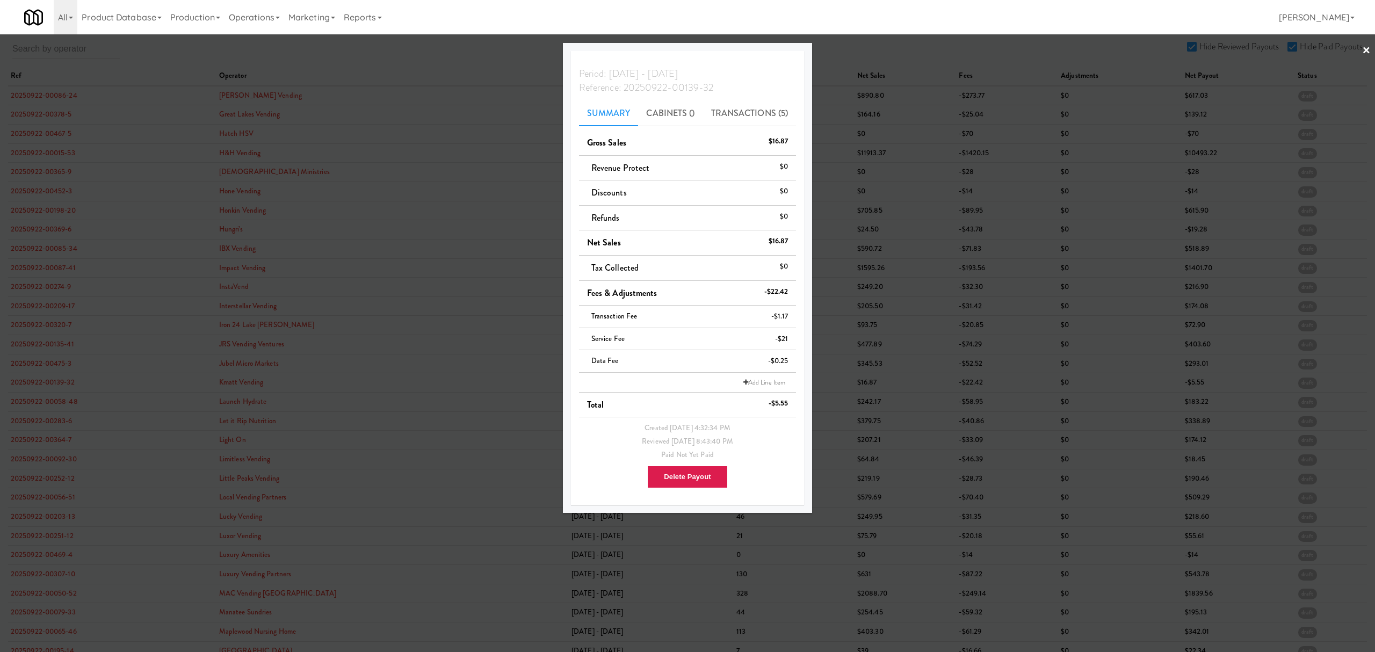
click at [56, 396] on div at bounding box center [687, 326] width 1375 height 652
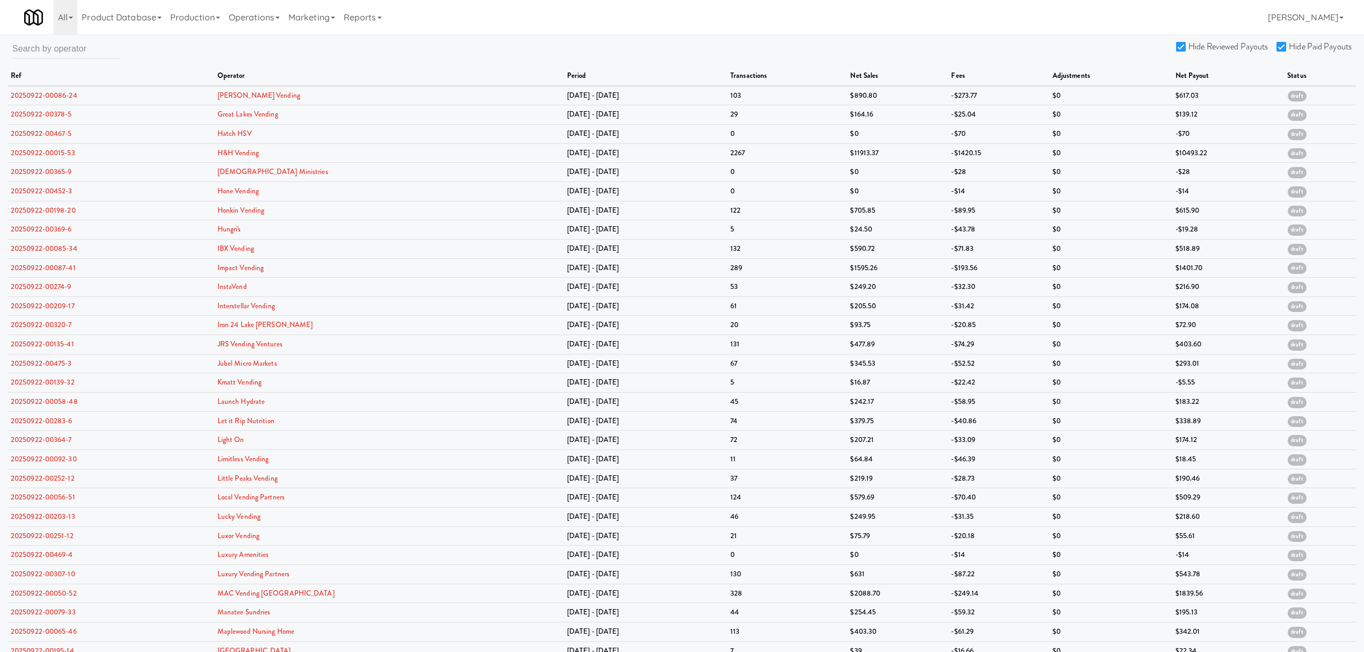
click at [56, 396] on td "20250922-00058-48" at bounding box center [111, 402] width 207 height 19
click at [56, 406] on link "20250922-00058-48" at bounding box center [44, 401] width 67 height 10
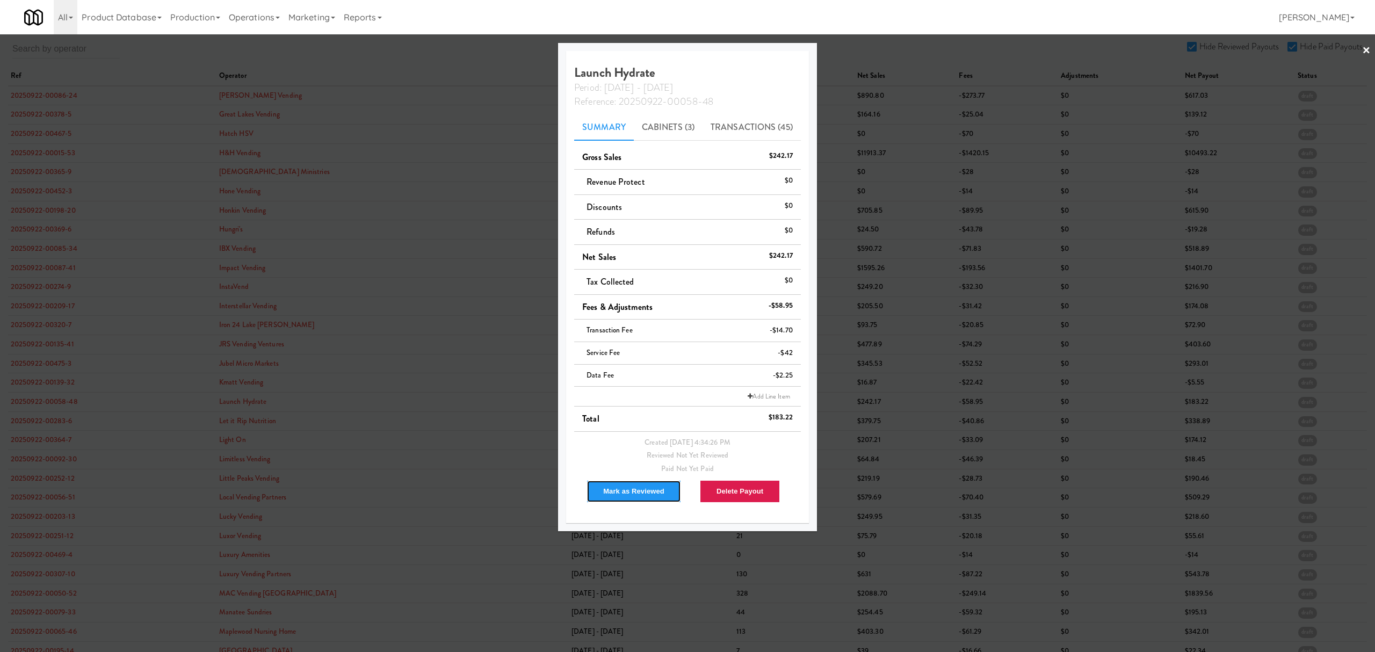
click at [642, 495] on button "Mark as Reviewed" at bounding box center [633, 491] width 95 height 23
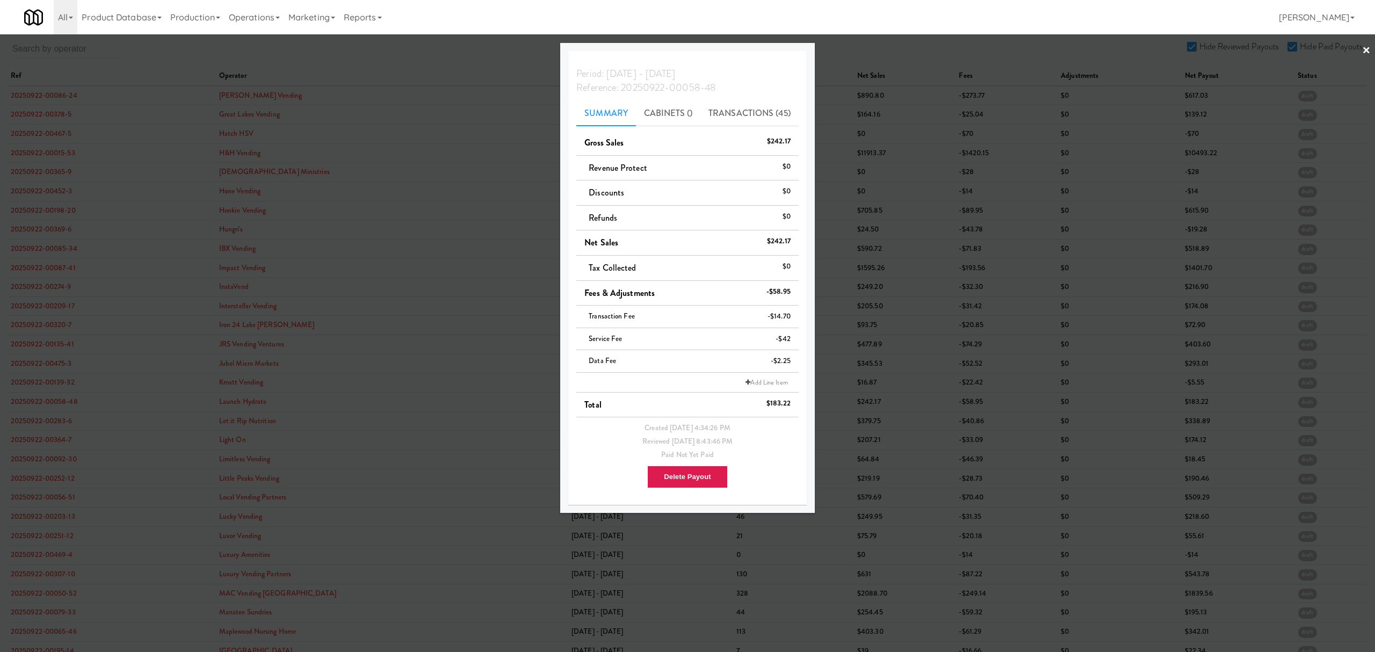
click at [20, 422] on div at bounding box center [687, 326] width 1375 height 652
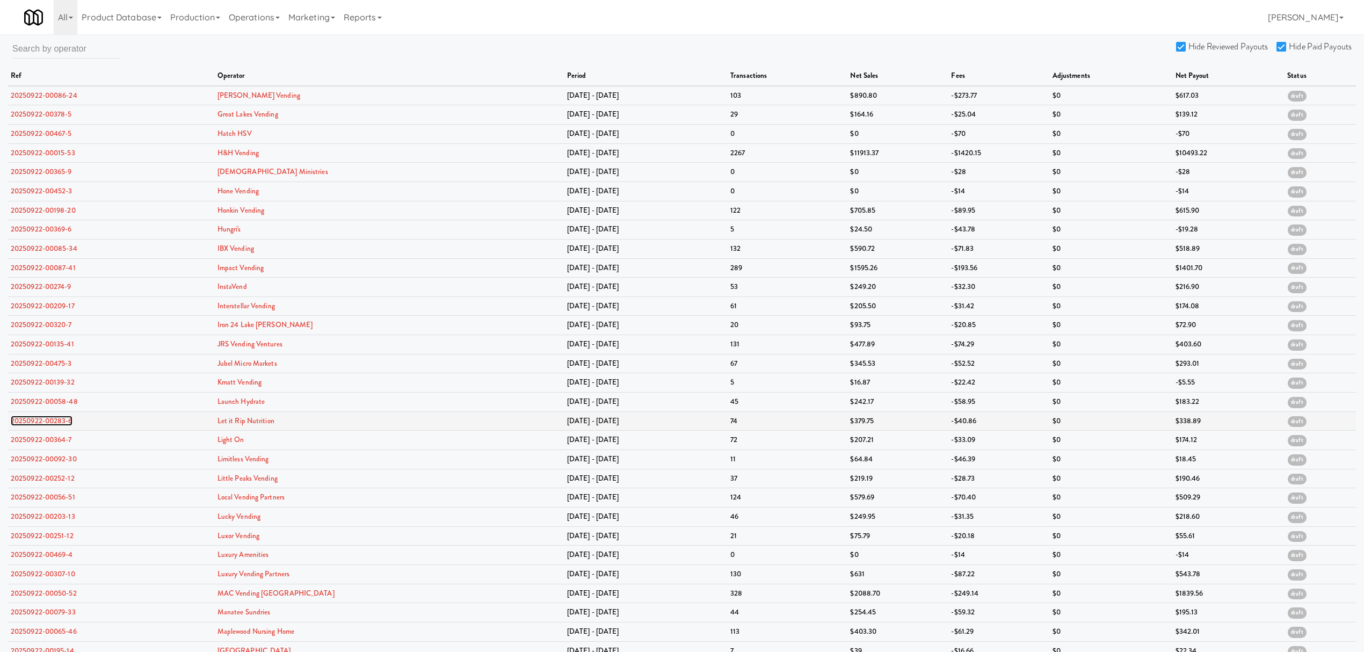
click at [28, 422] on link "20250922-00283-6" at bounding box center [42, 421] width 62 height 10
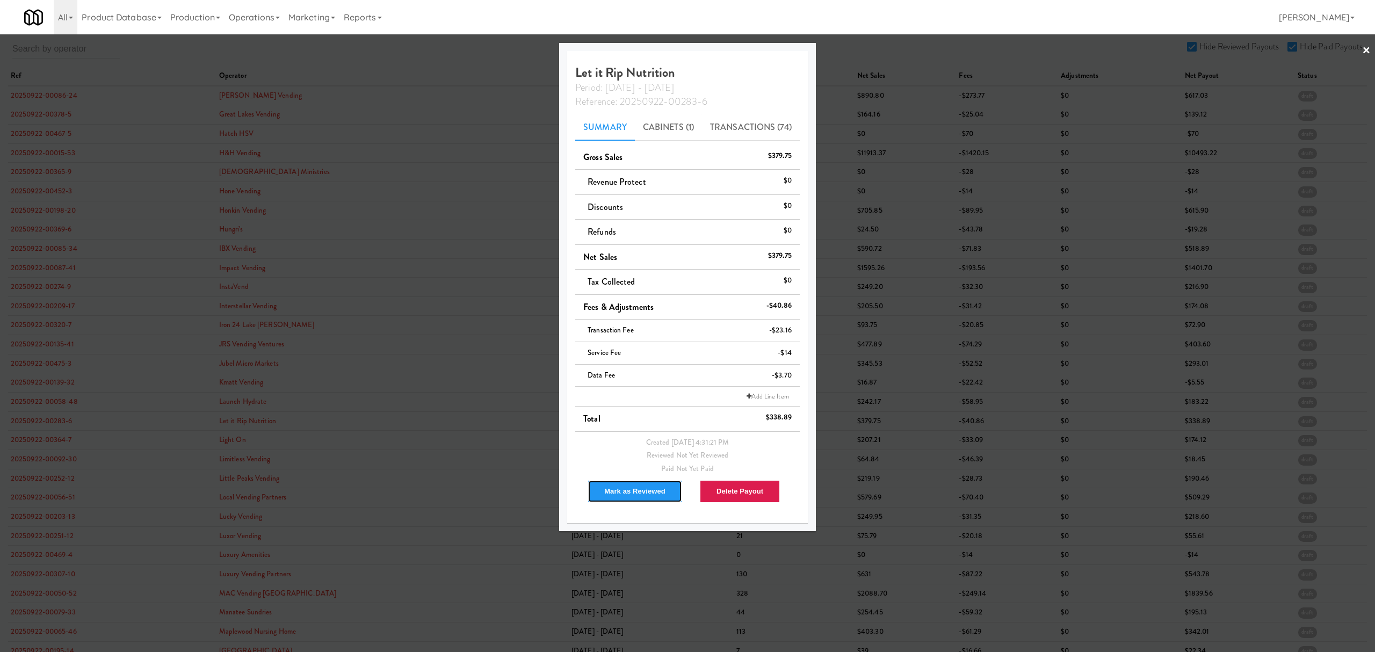
click at [627, 496] on button "Mark as Reviewed" at bounding box center [635, 491] width 95 height 23
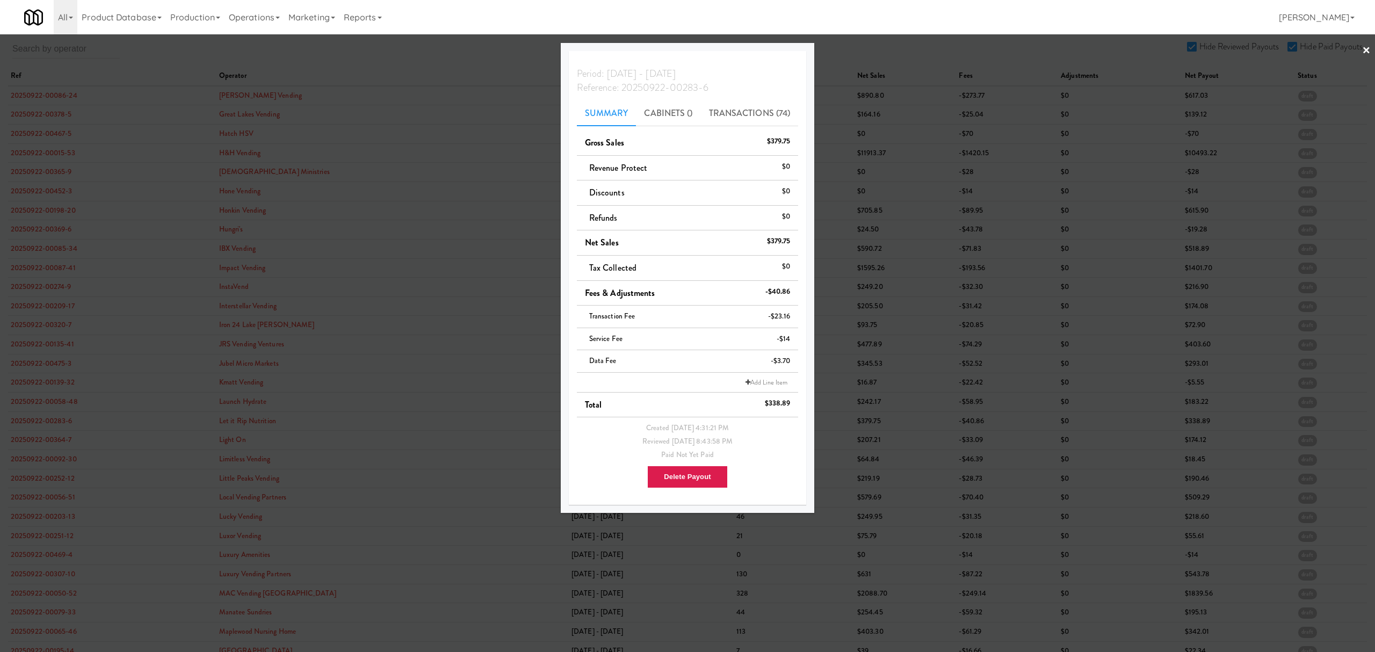
click at [31, 441] on div at bounding box center [687, 326] width 1375 height 652
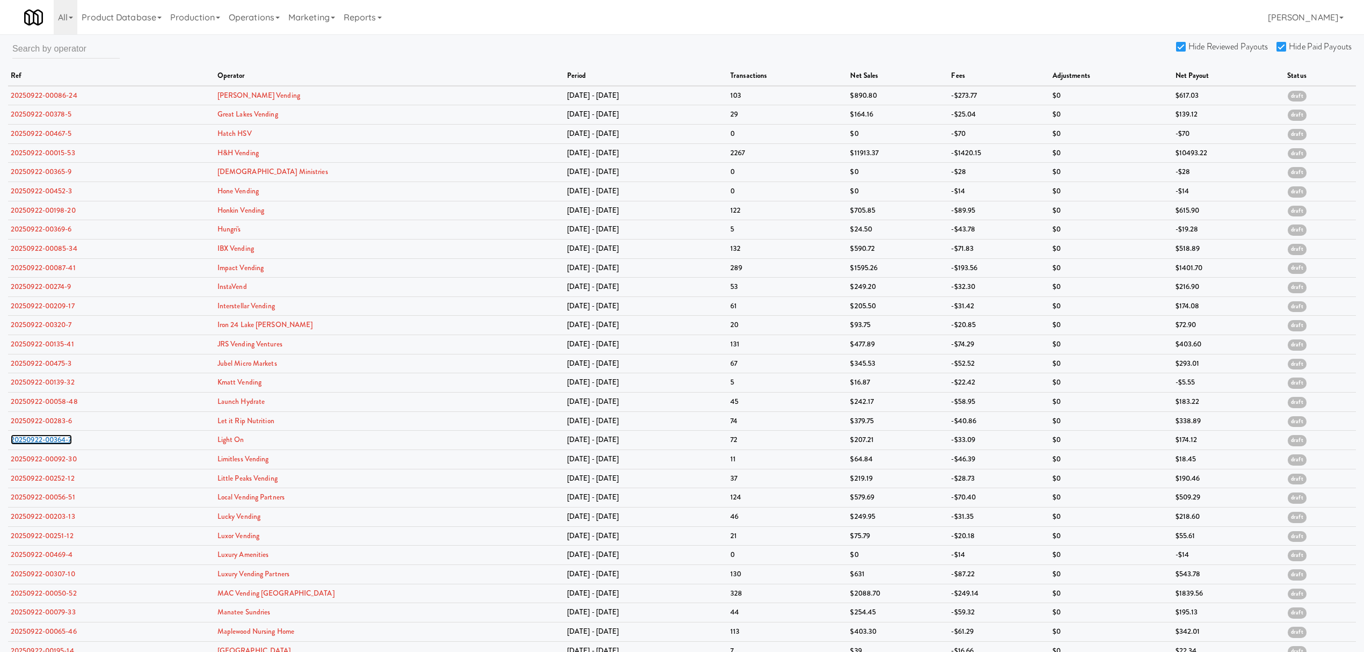
click at [31, 441] on link "20250922-00364-7" at bounding box center [41, 439] width 61 height 10
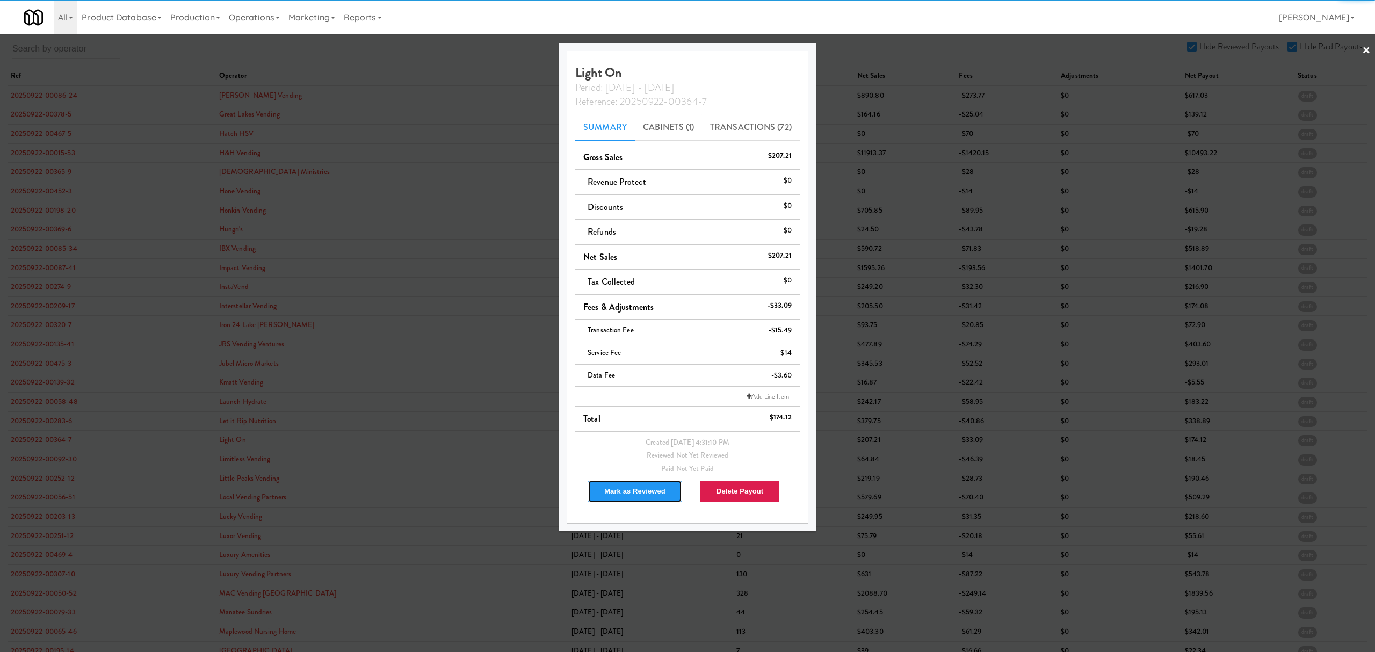
click at [617, 484] on button "Mark as Reviewed" at bounding box center [635, 491] width 95 height 23
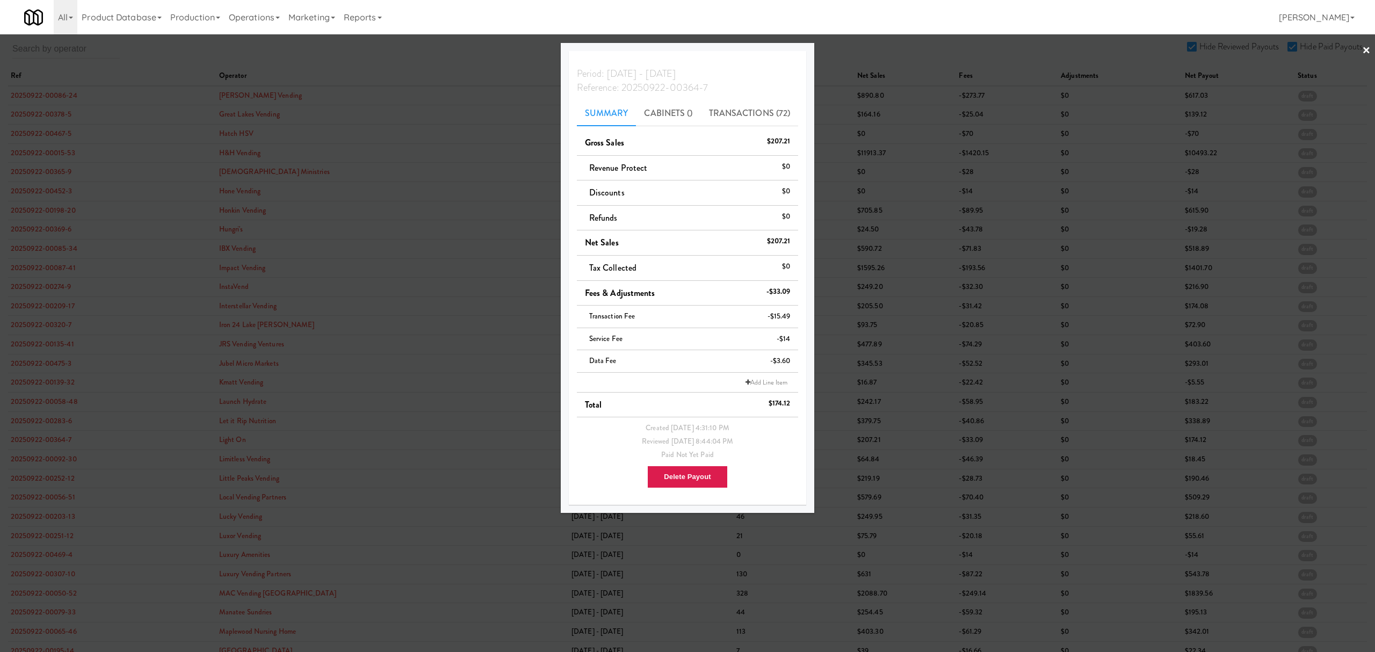
click at [28, 462] on div at bounding box center [687, 326] width 1375 height 652
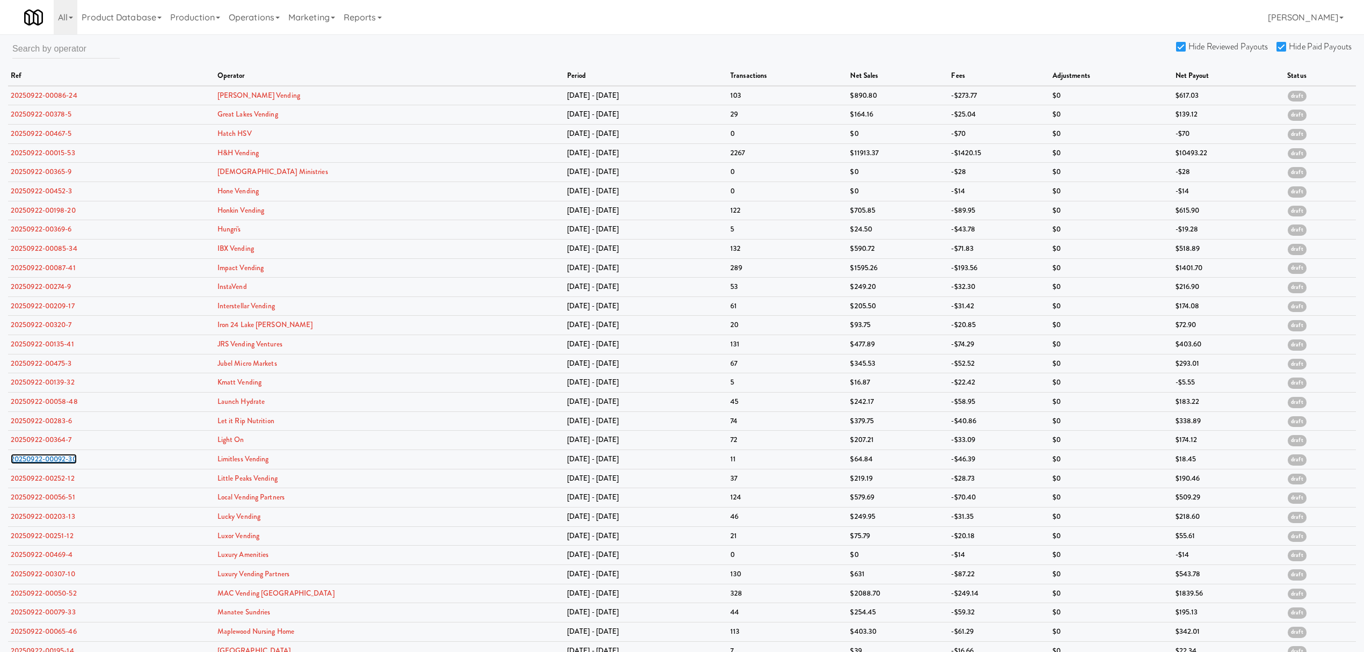
click at [28, 462] on link "20250922-00092-30" at bounding box center [44, 459] width 66 height 10
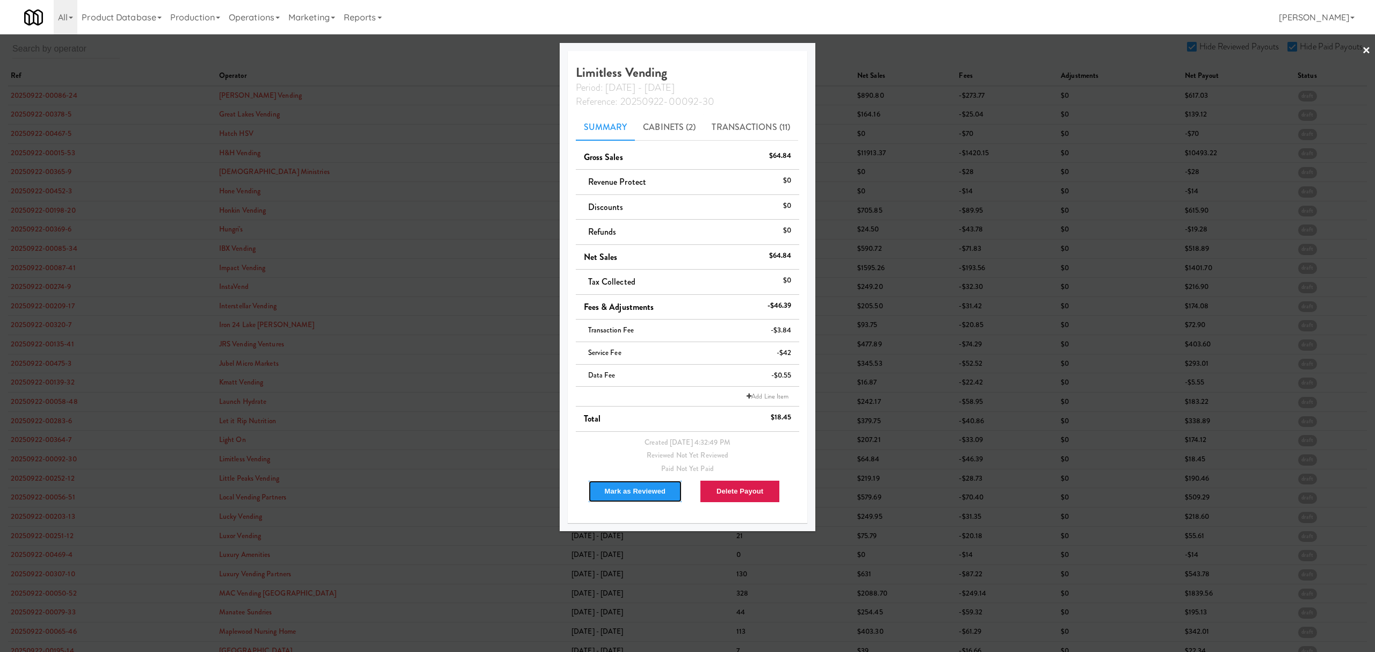
click at [631, 495] on button "Mark as Reviewed" at bounding box center [635, 491] width 95 height 23
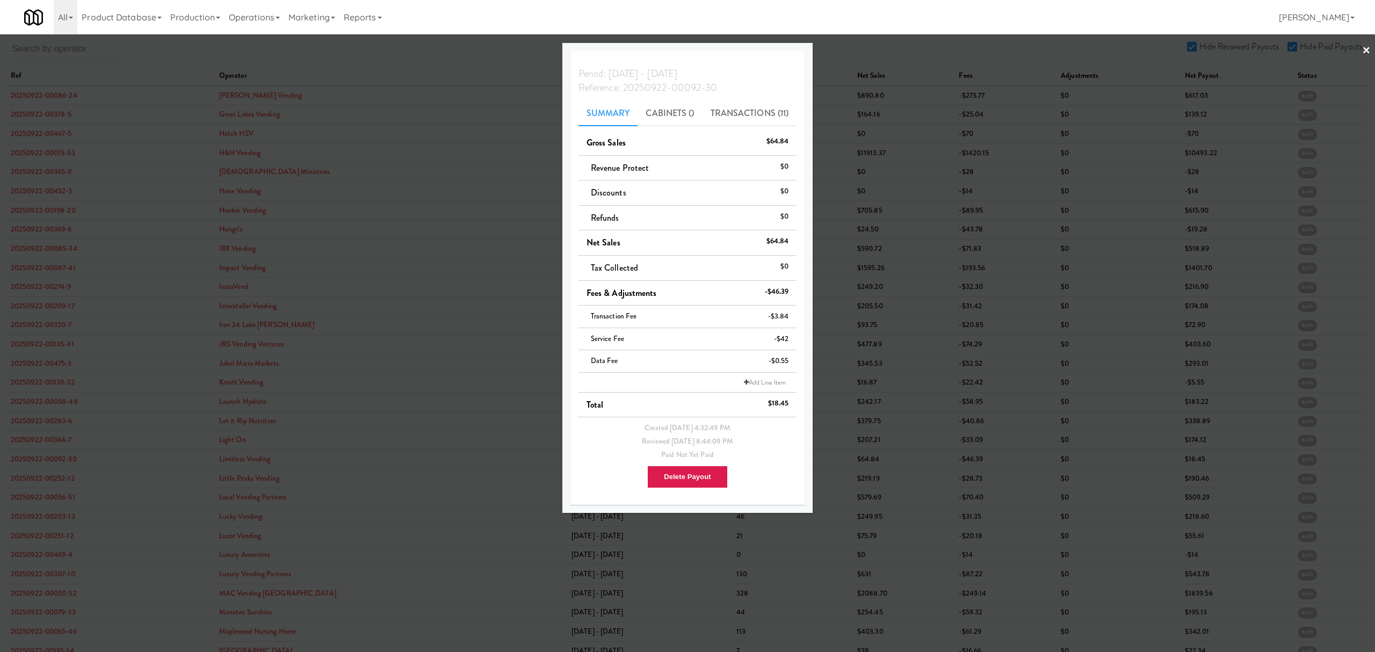
click at [28, 482] on div at bounding box center [687, 326] width 1375 height 652
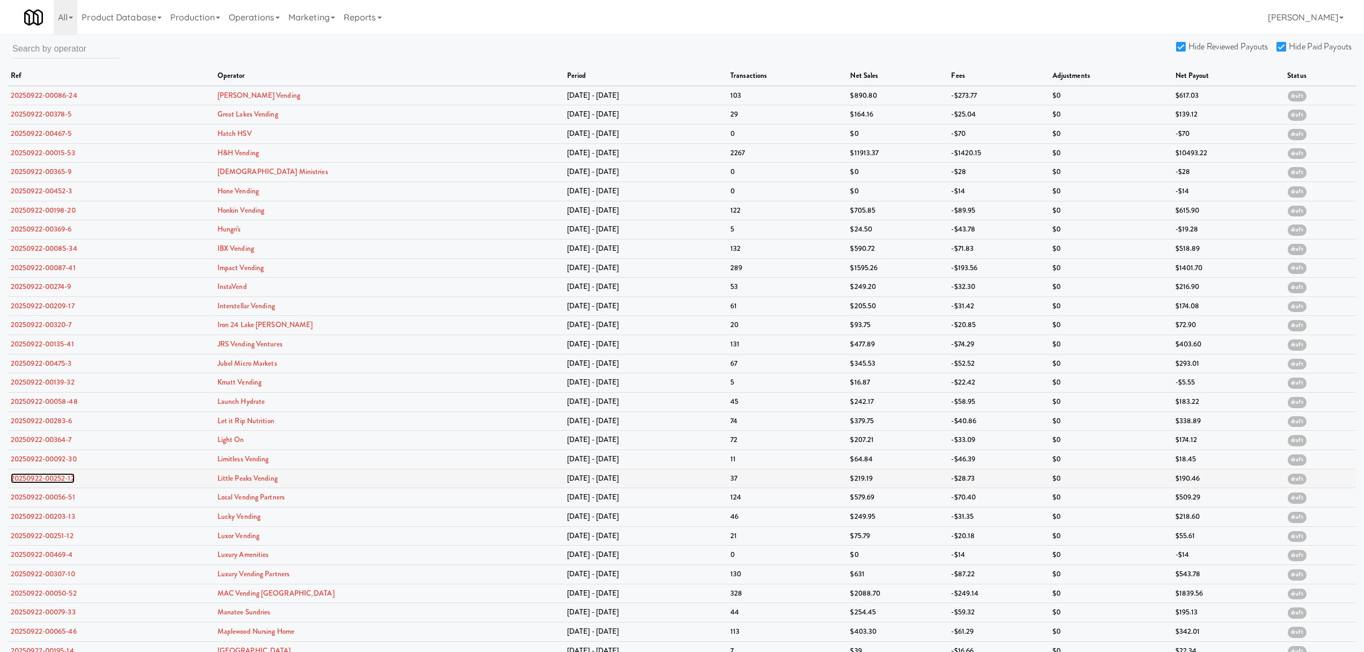
click at [28, 481] on link "20250922-00252-12" at bounding box center [43, 478] width 64 height 10
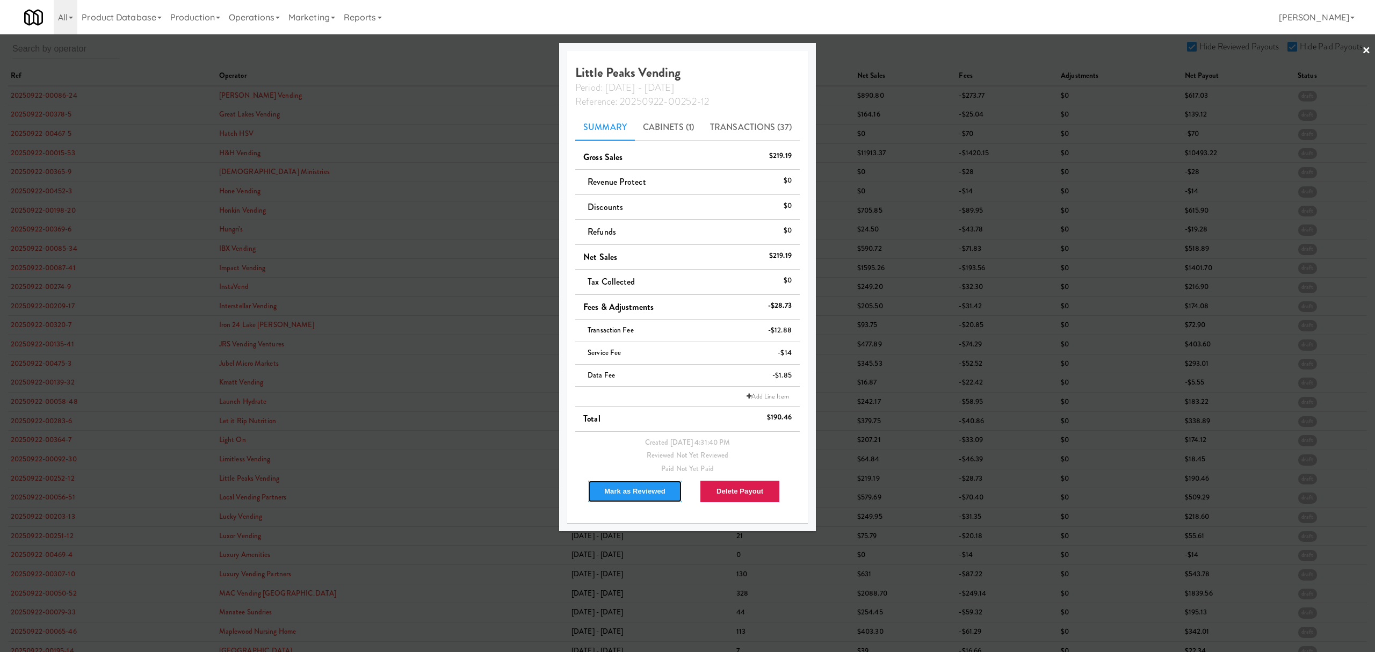
click at [624, 495] on button "Mark as Reviewed" at bounding box center [635, 491] width 95 height 23
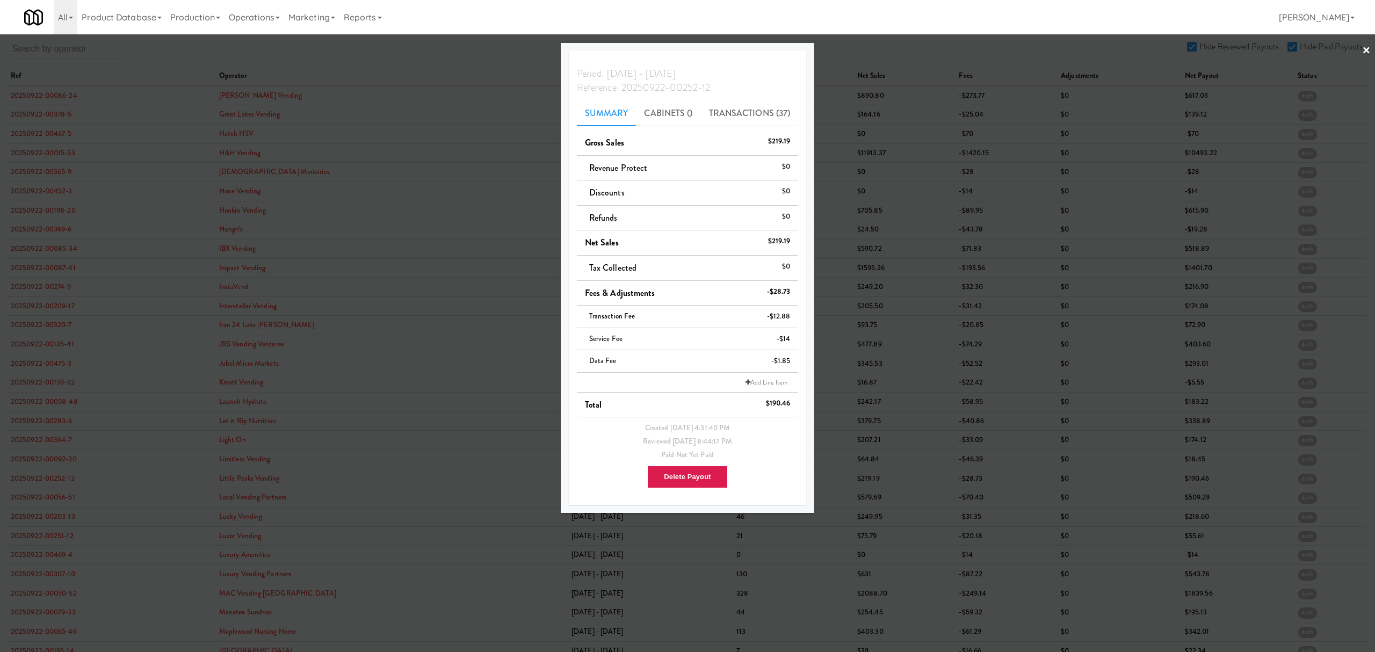
click at [42, 514] on div at bounding box center [687, 326] width 1375 height 652
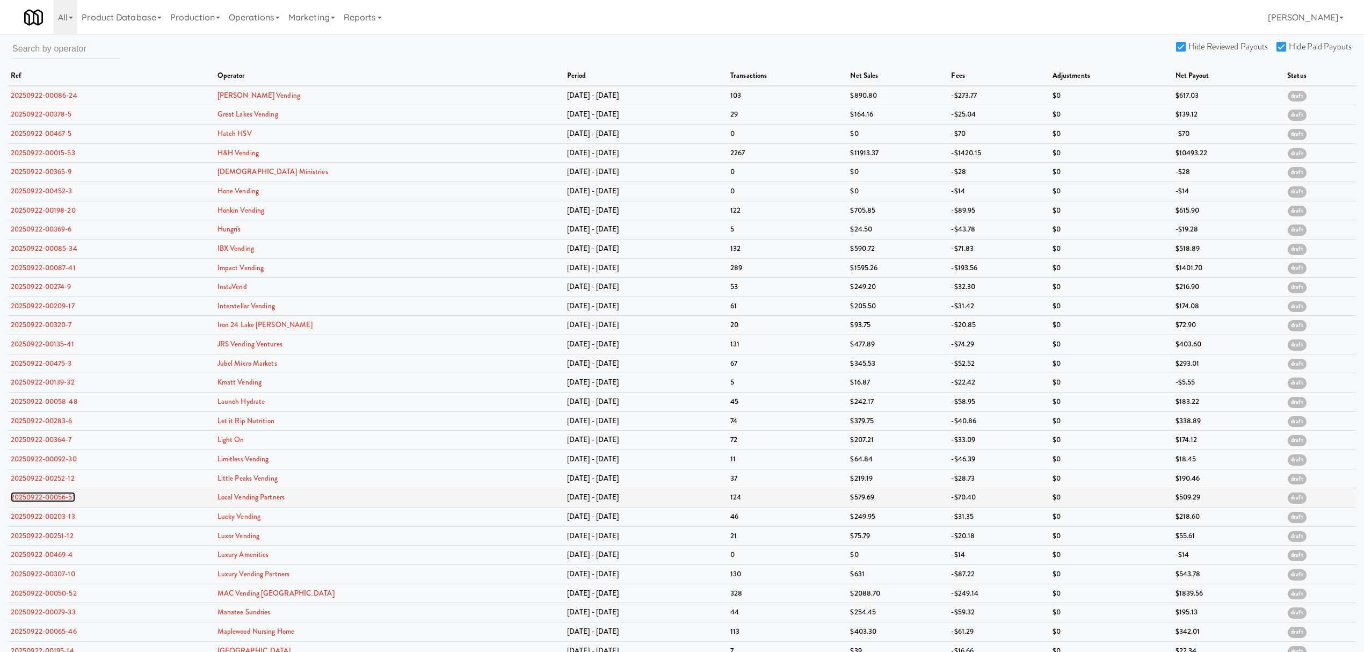
click at [44, 502] on link "20250922-00056-51" at bounding box center [43, 497] width 64 height 10
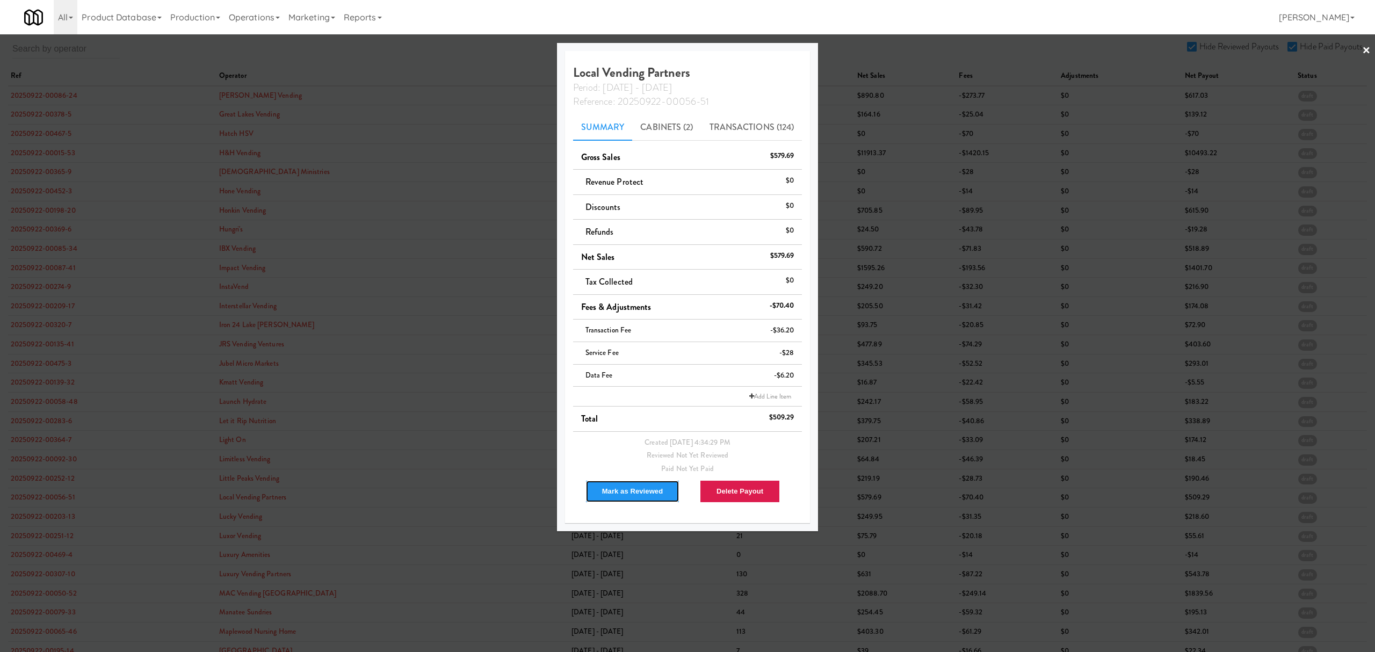
click at [617, 490] on button "Mark as Reviewed" at bounding box center [632, 491] width 95 height 23
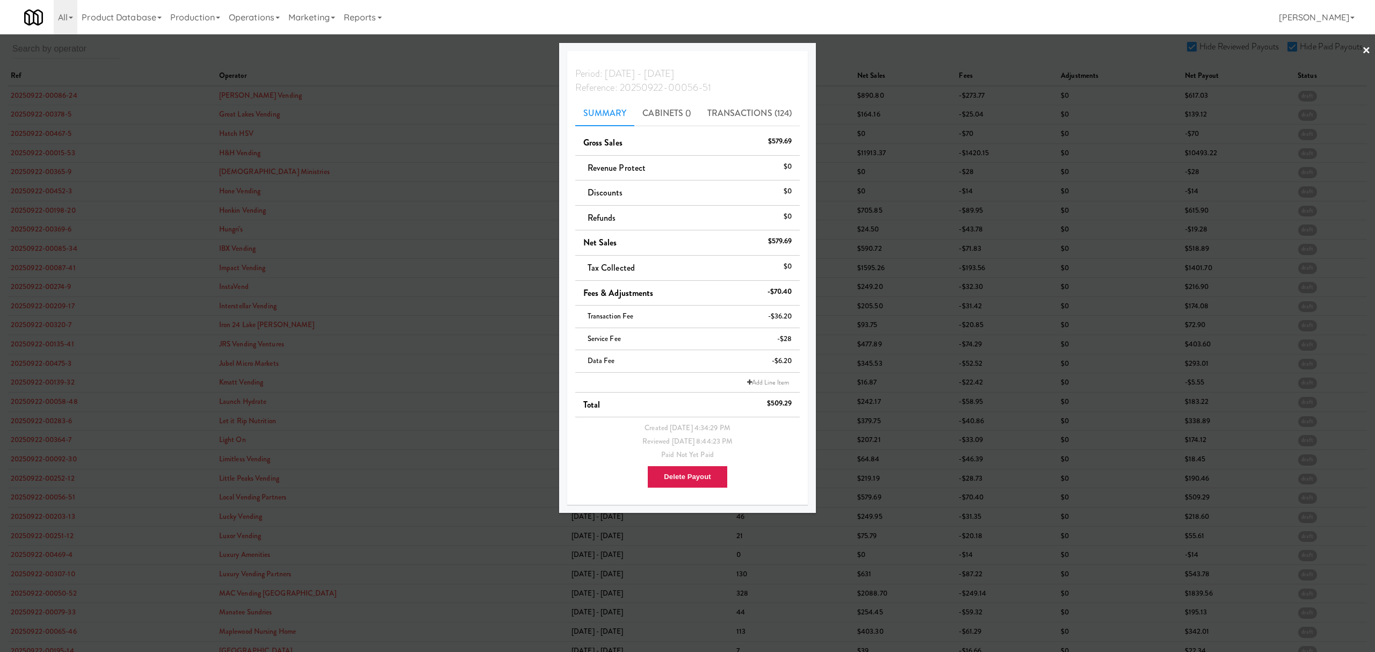
click at [47, 538] on div at bounding box center [687, 326] width 1375 height 652
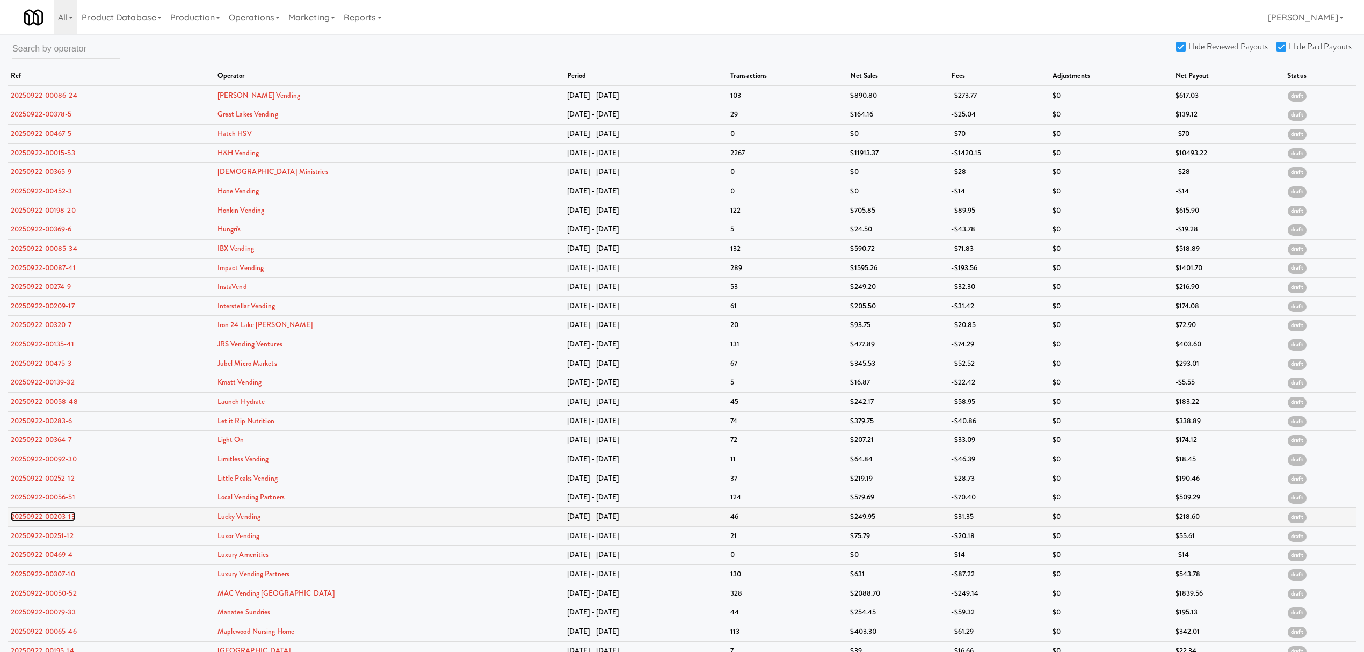
click at [50, 520] on link "20250922-00203-13" at bounding box center [43, 516] width 64 height 10
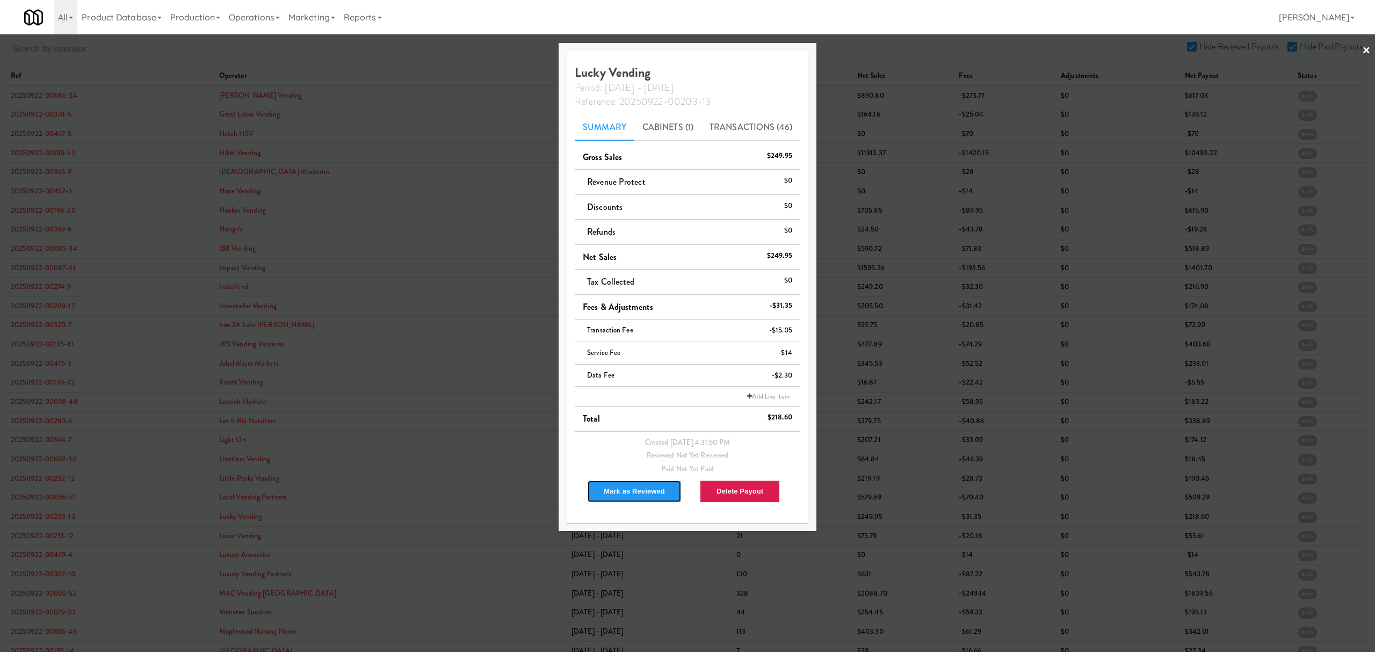
click at [631, 493] on button "Mark as Reviewed" at bounding box center [634, 491] width 95 height 23
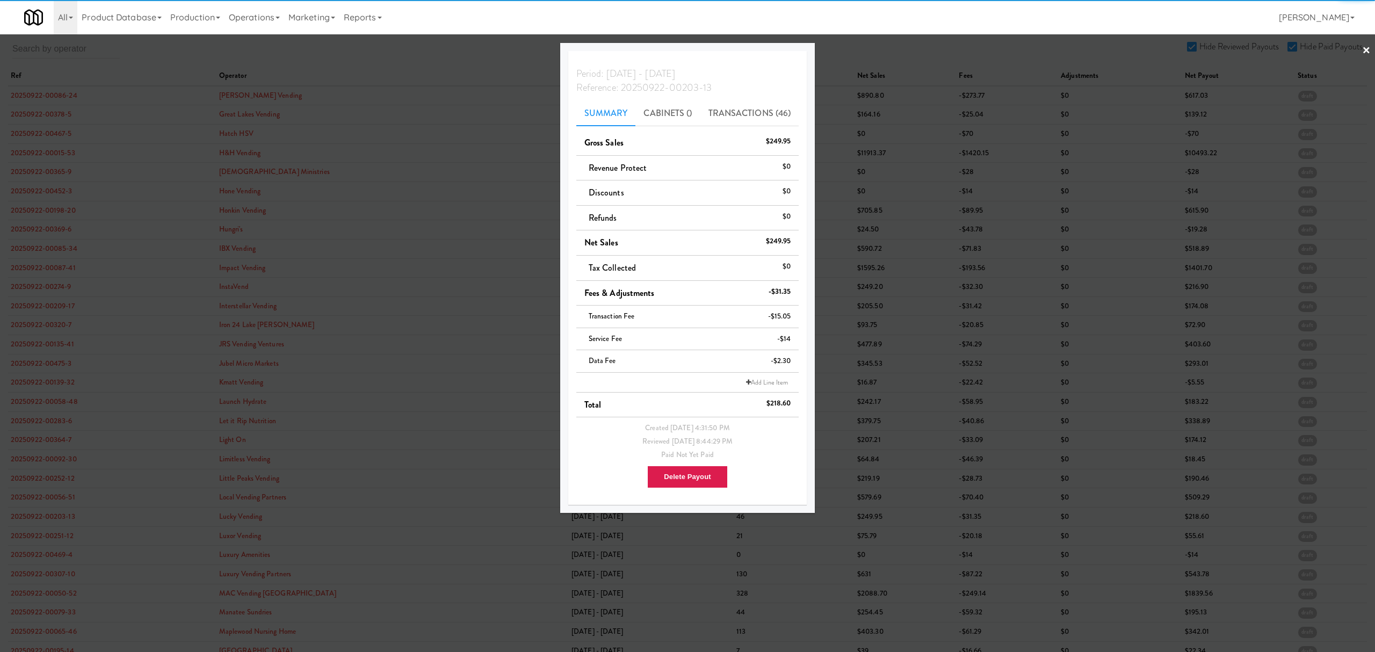
click at [39, 533] on div at bounding box center [687, 326] width 1375 height 652
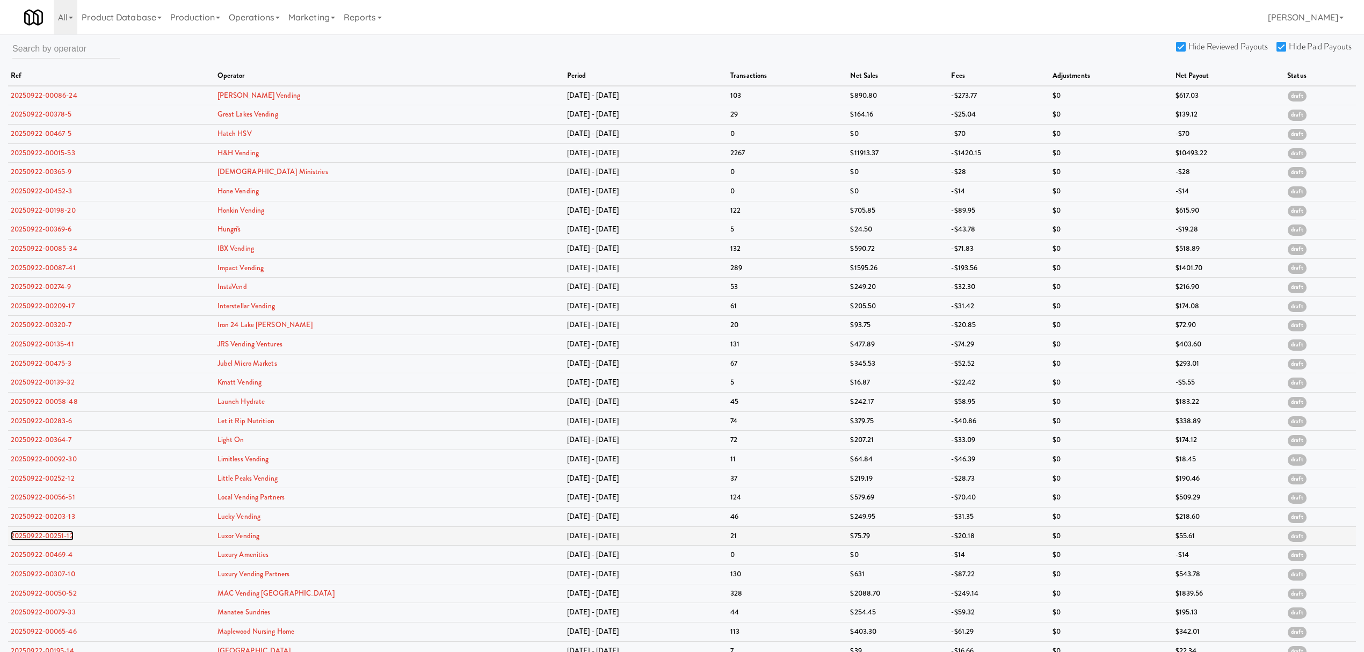
click at [37, 535] on link "20250922-00251-12" at bounding box center [42, 536] width 63 height 10
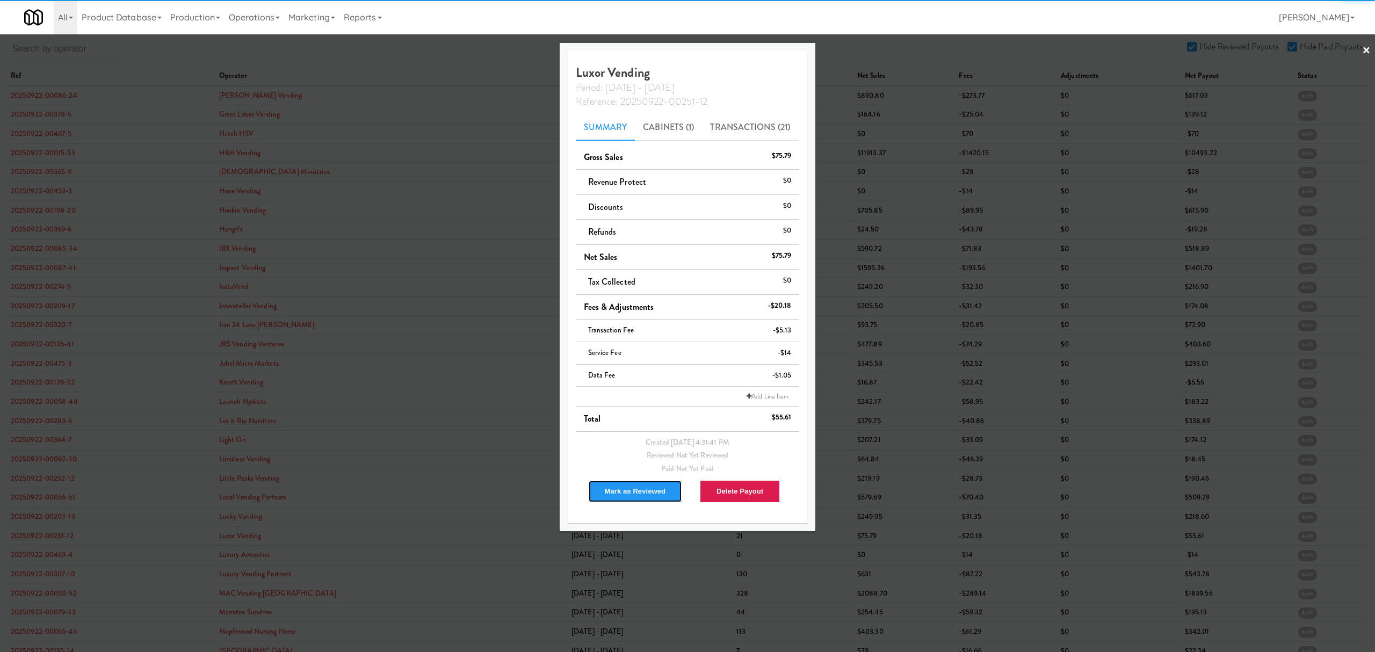
click at [626, 492] on button "Mark as Reviewed" at bounding box center [635, 491] width 95 height 23
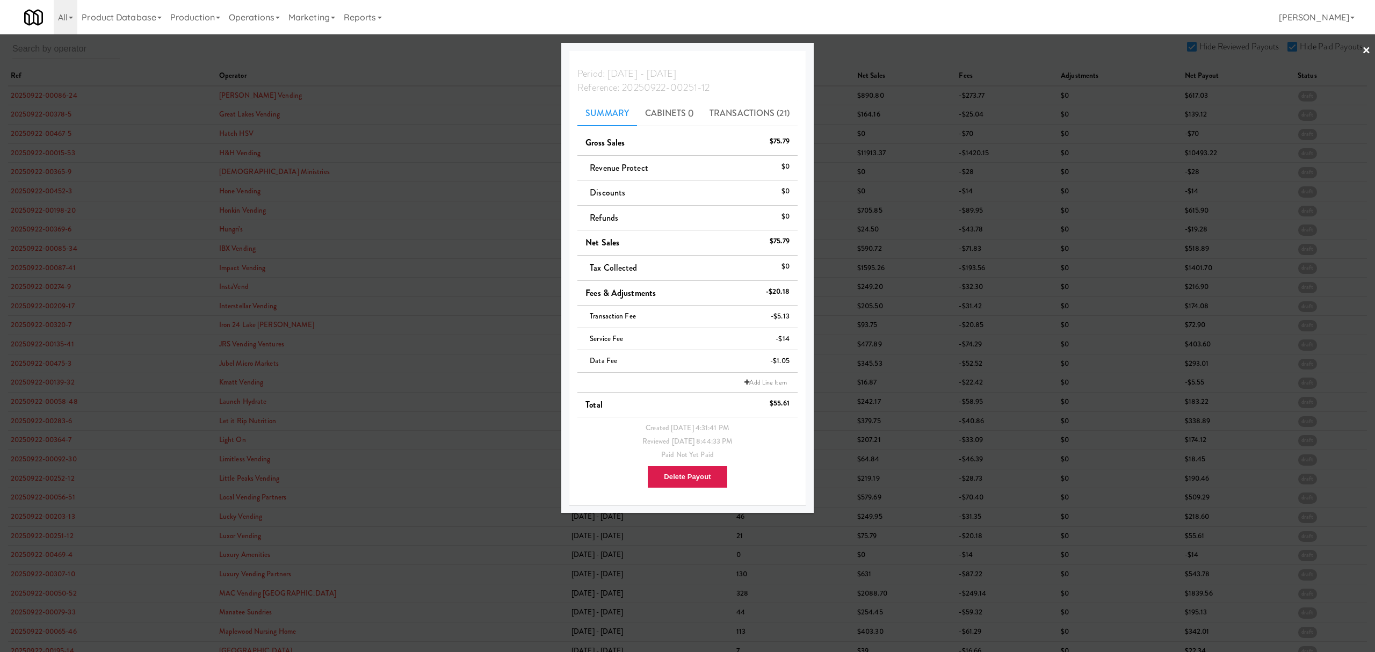
click at [40, 559] on div at bounding box center [687, 326] width 1375 height 652
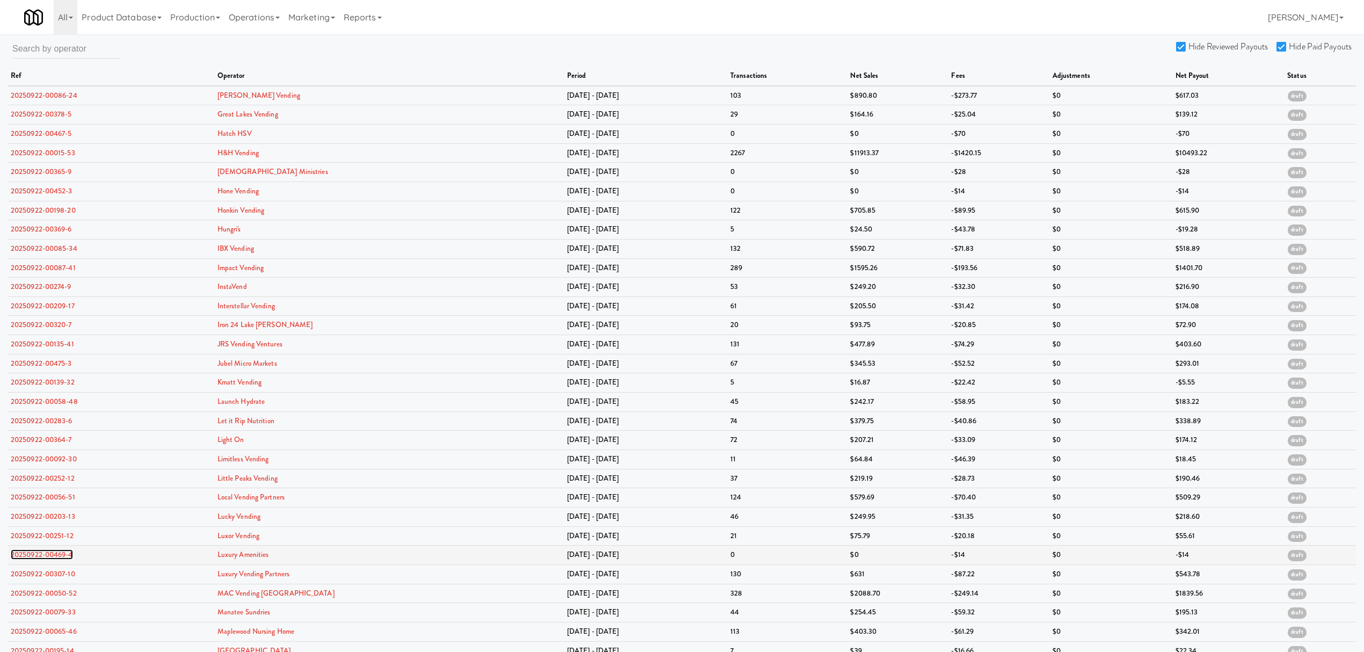
click at [39, 557] on link "20250922-00469-4" at bounding box center [42, 554] width 62 height 10
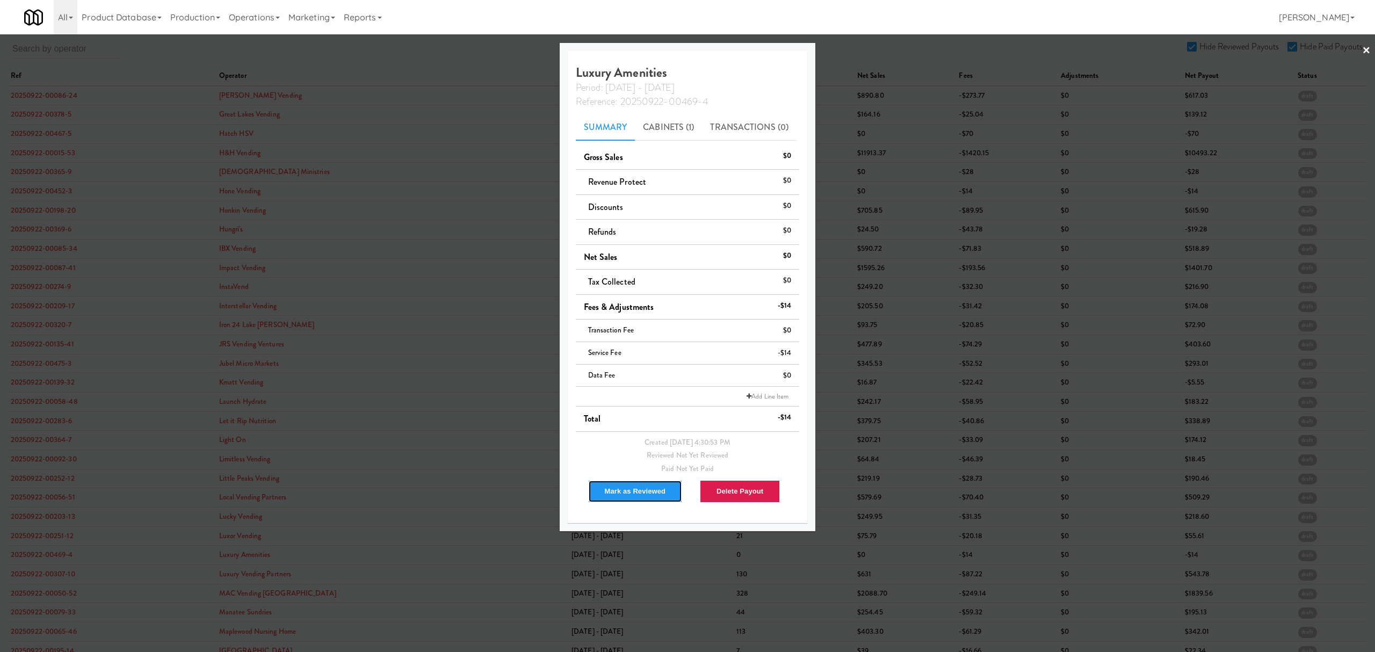
click at [607, 497] on button "Mark as Reviewed" at bounding box center [635, 491] width 95 height 23
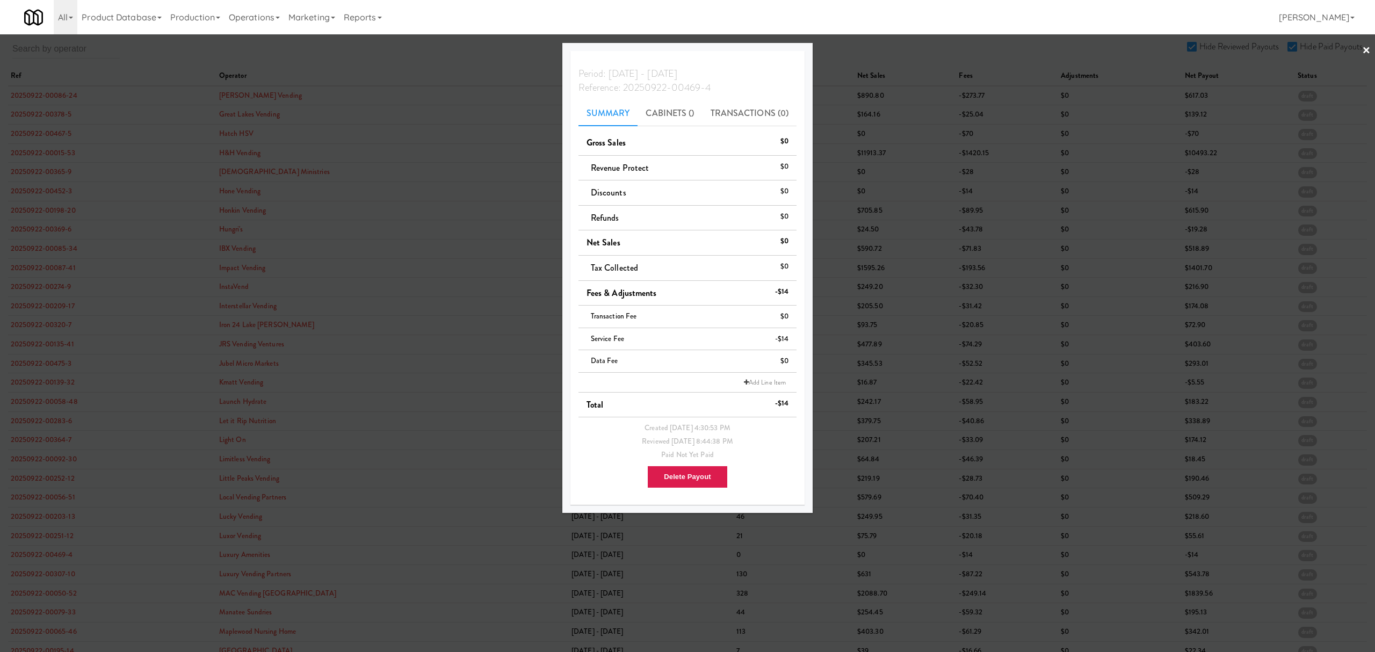
click at [48, 559] on div at bounding box center [687, 326] width 1375 height 652
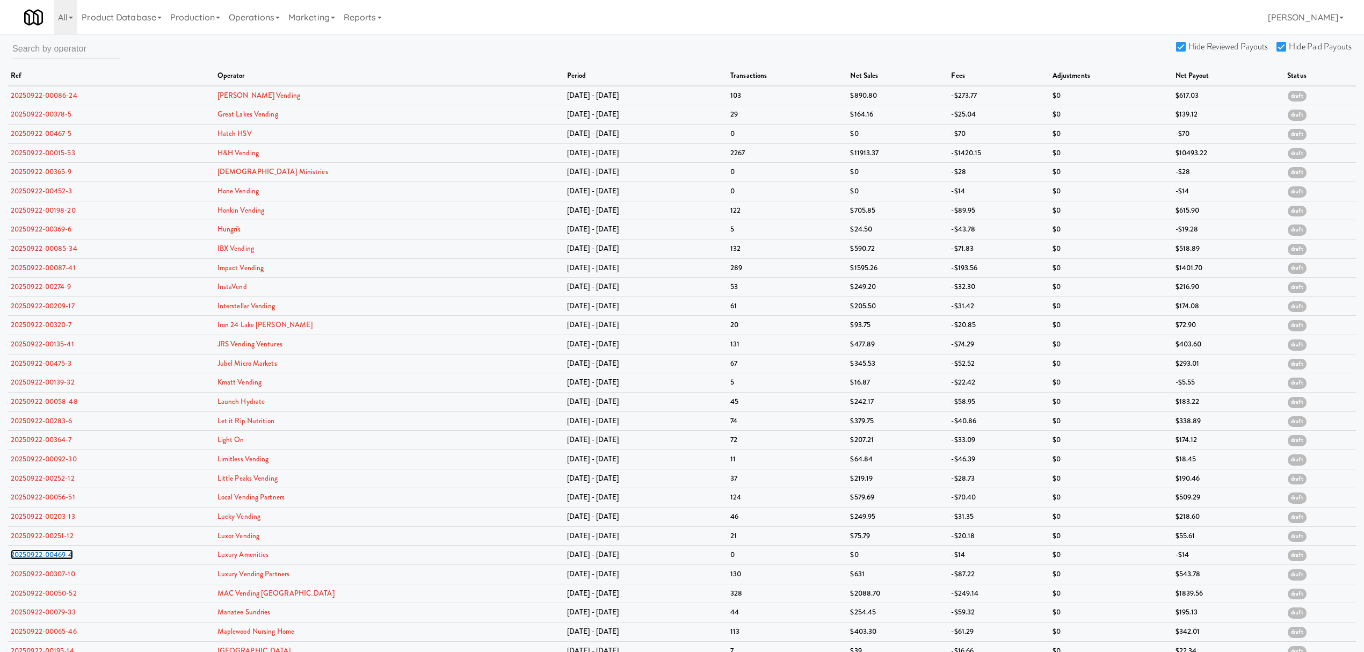
click at [48, 559] on link "20250922-00469-4" at bounding box center [42, 554] width 62 height 10
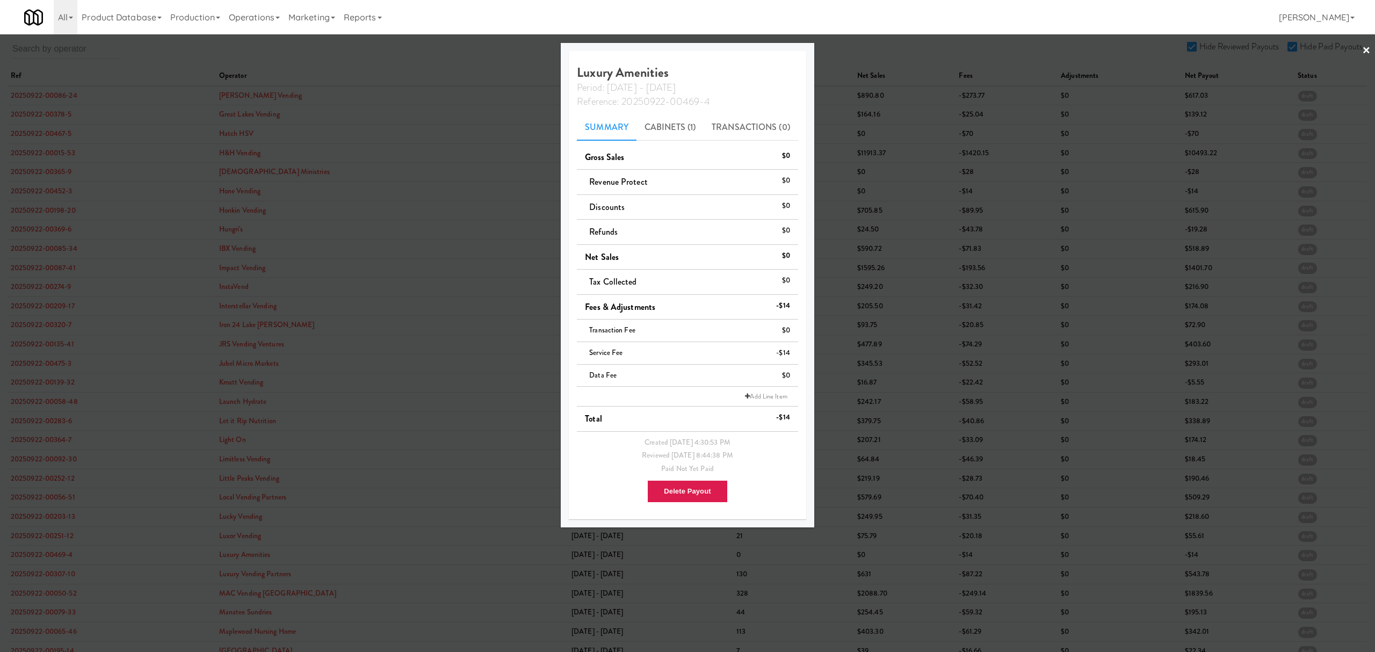
click at [41, 576] on div at bounding box center [687, 326] width 1375 height 652
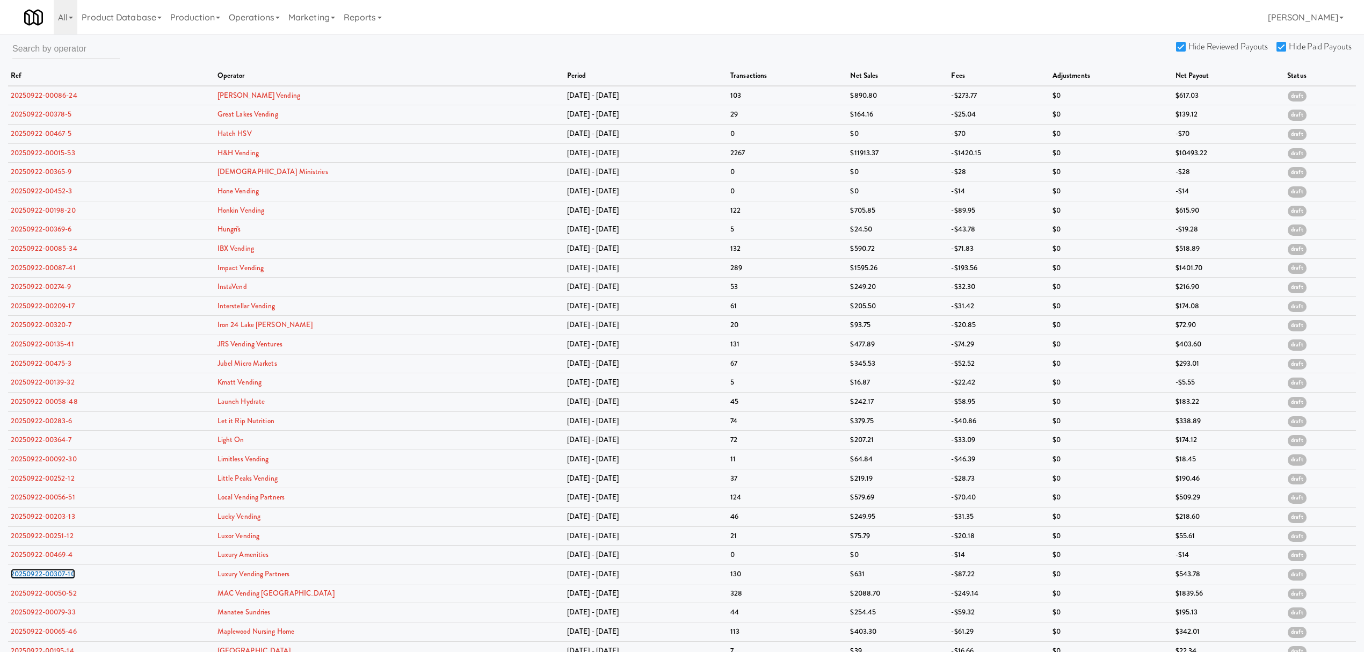
click at [41, 576] on link "20250922-00307-10" at bounding box center [43, 574] width 64 height 10
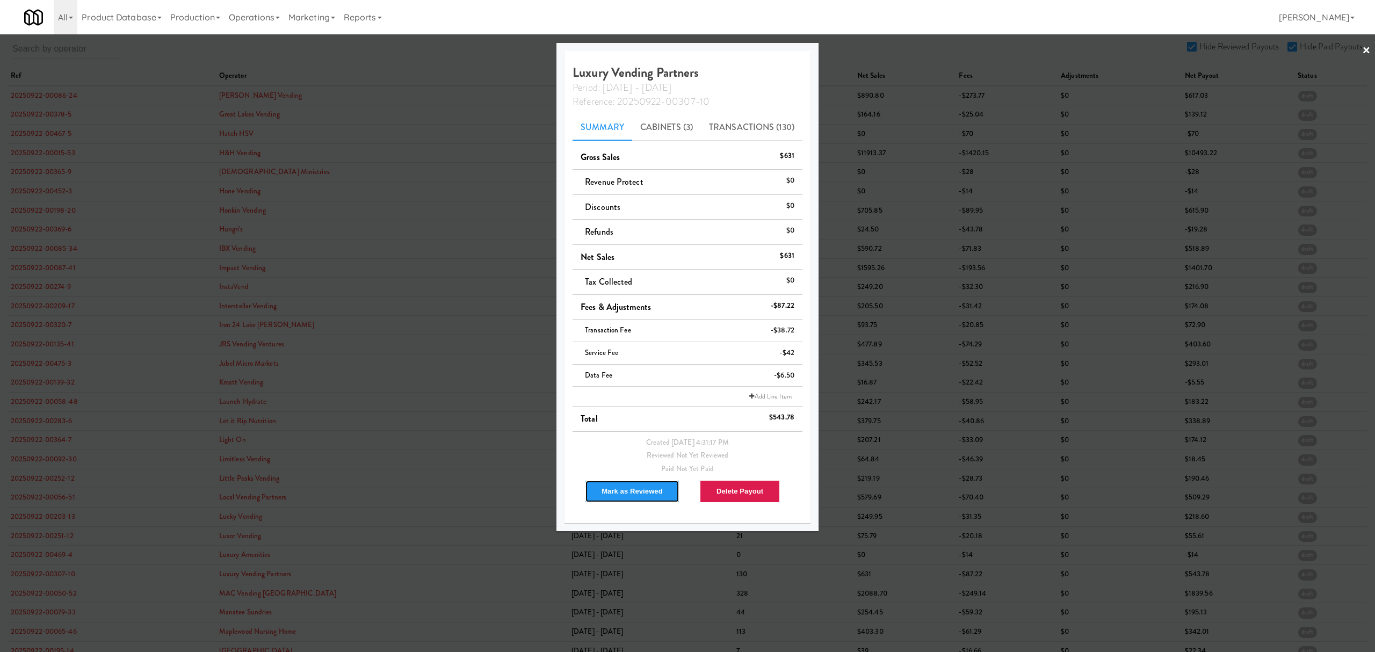
click at [627, 497] on button "Mark as Reviewed" at bounding box center [632, 491] width 95 height 23
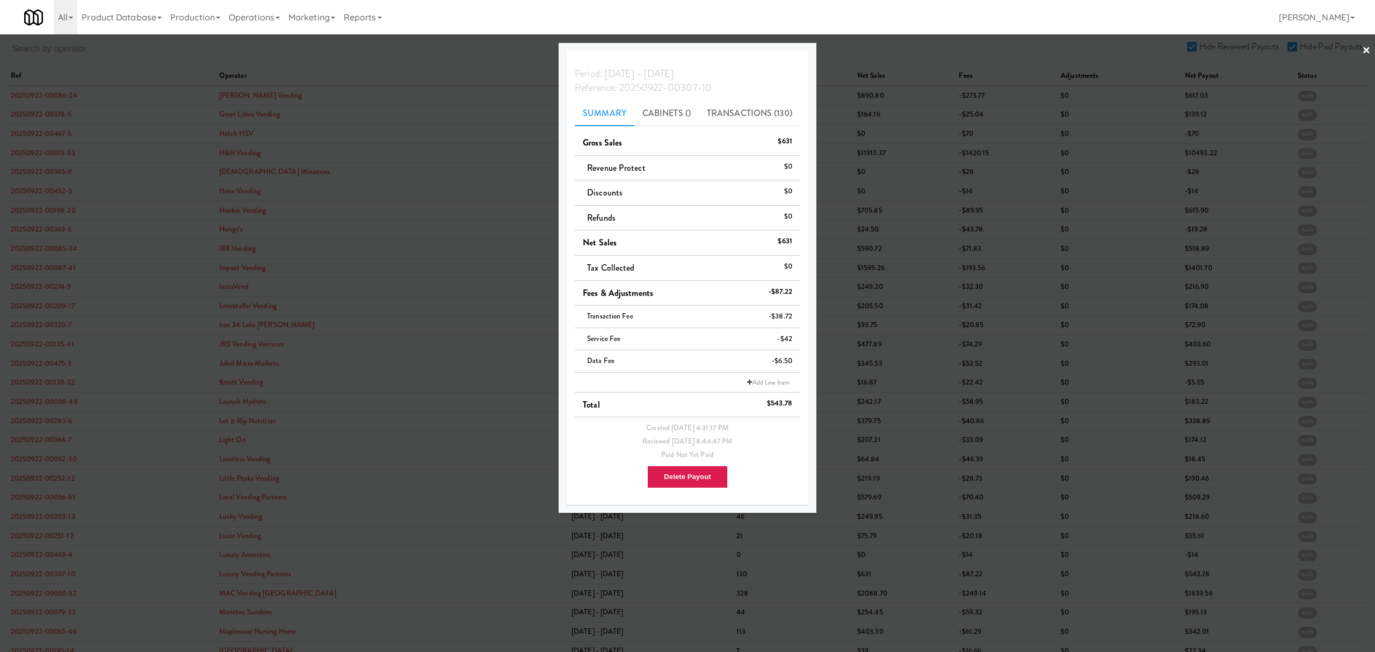
click at [54, 586] on div at bounding box center [687, 326] width 1375 height 652
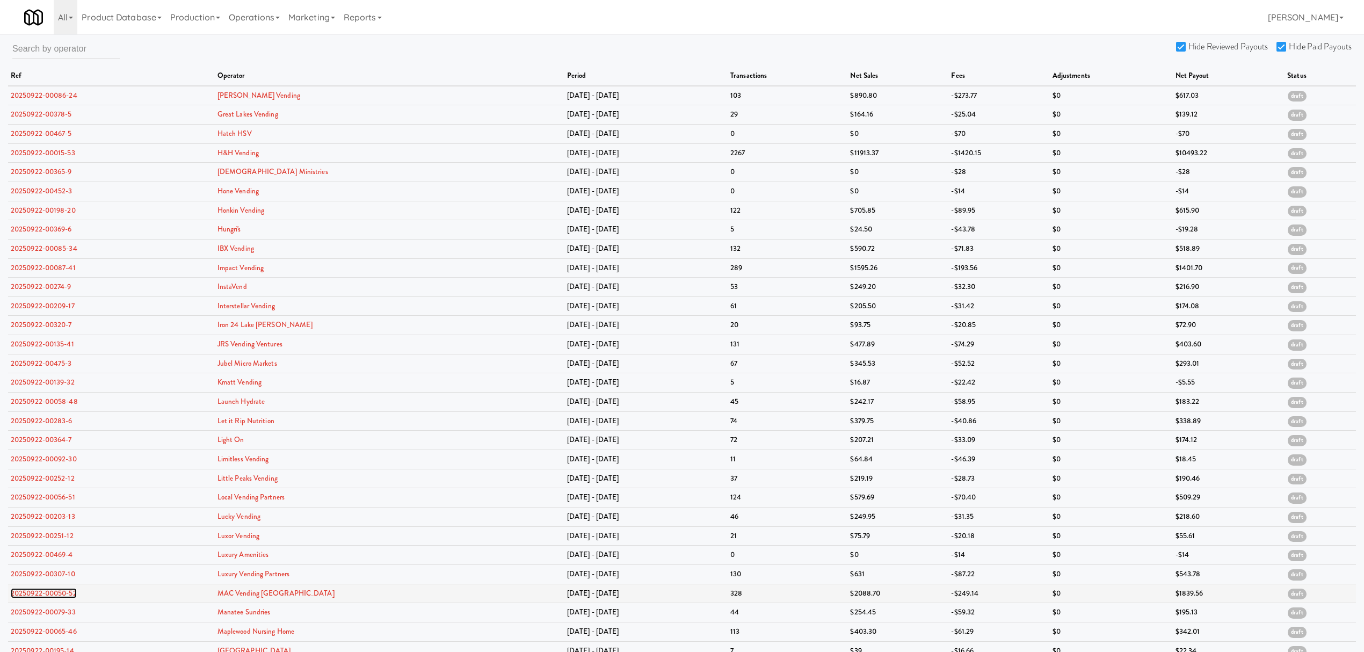
click at [53, 592] on link "20250922-00050-52" at bounding box center [44, 593] width 66 height 10
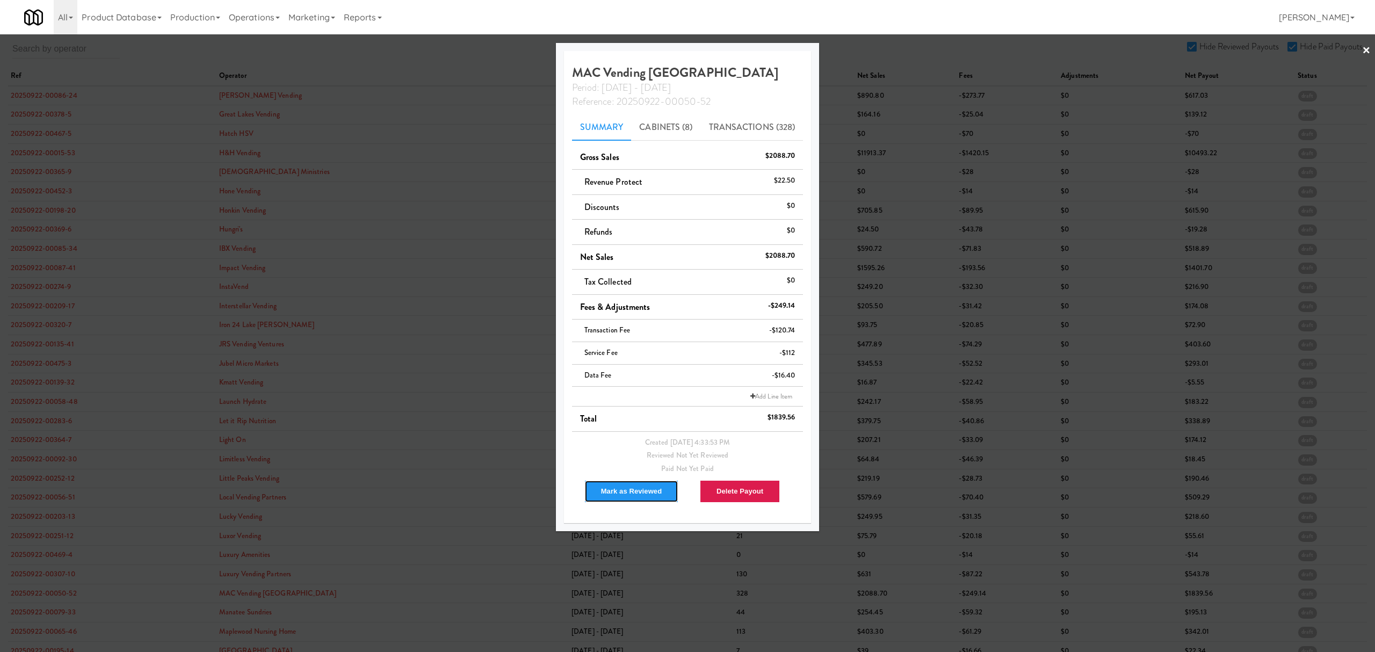
click at [624, 486] on button "Mark as Reviewed" at bounding box center [631, 491] width 95 height 23
click at [60, 619] on div at bounding box center [687, 326] width 1375 height 652
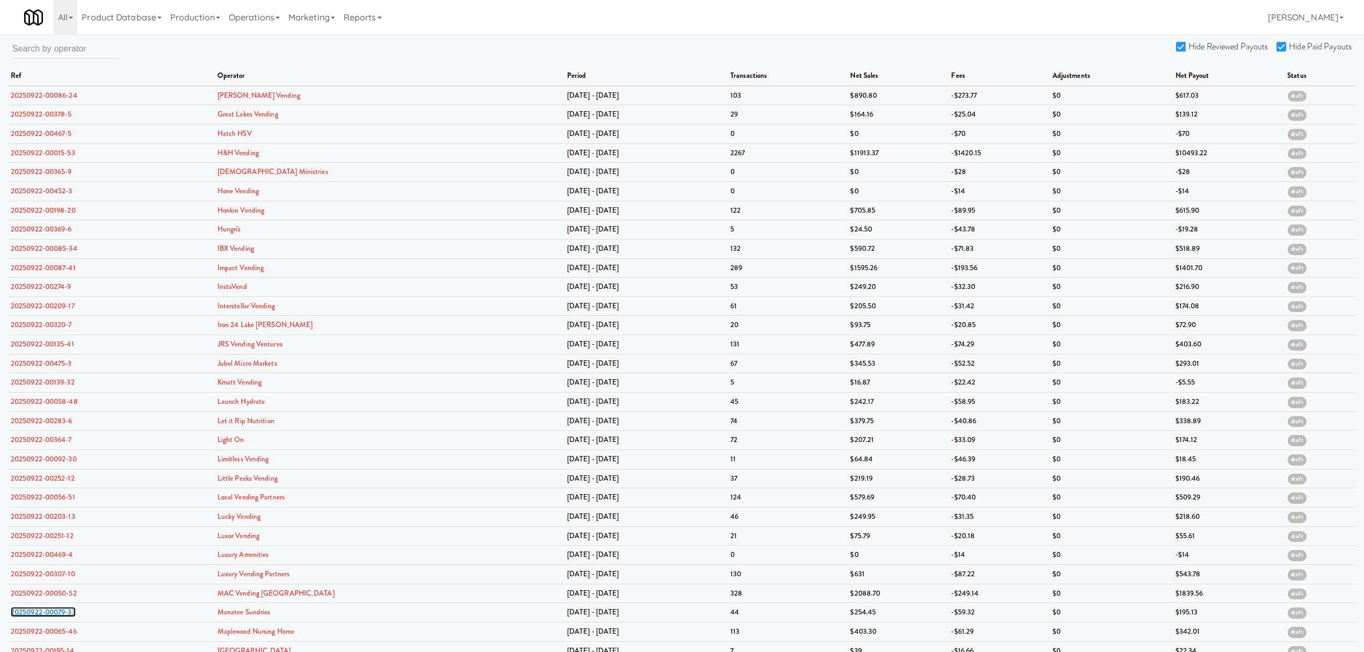
click at [60, 617] on link "20250922-00079-33" at bounding box center [43, 612] width 65 height 10
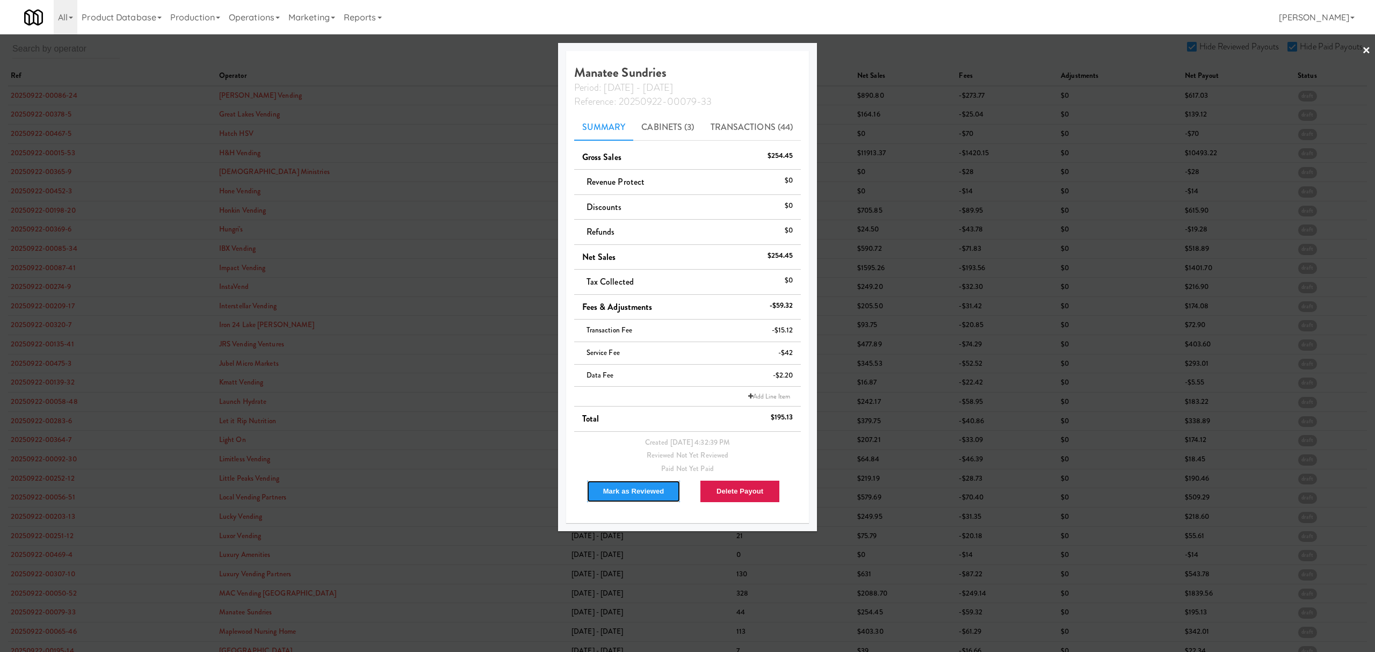
click at [630, 487] on button "Mark as Reviewed" at bounding box center [633, 491] width 95 height 23
click at [52, 636] on div at bounding box center [687, 326] width 1375 height 652
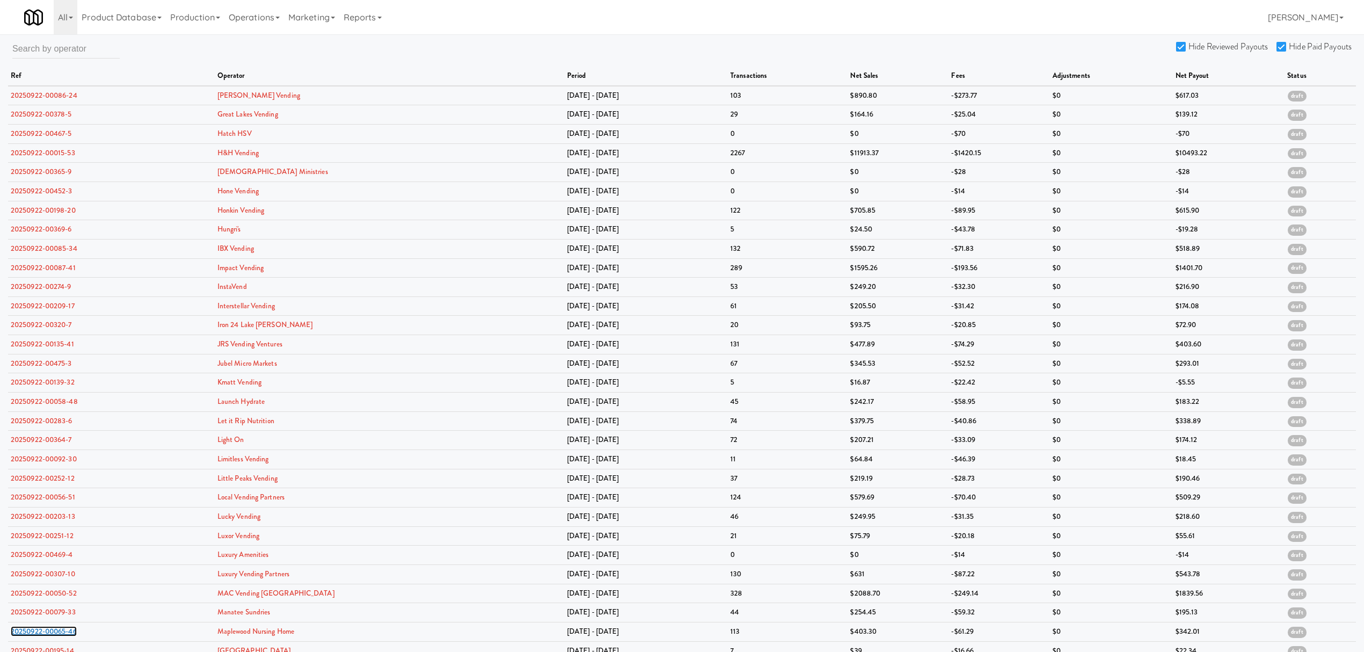
click at [52, 636] on link "20250922-00065-46" at bounding box center [44, 631] width 66 height 10
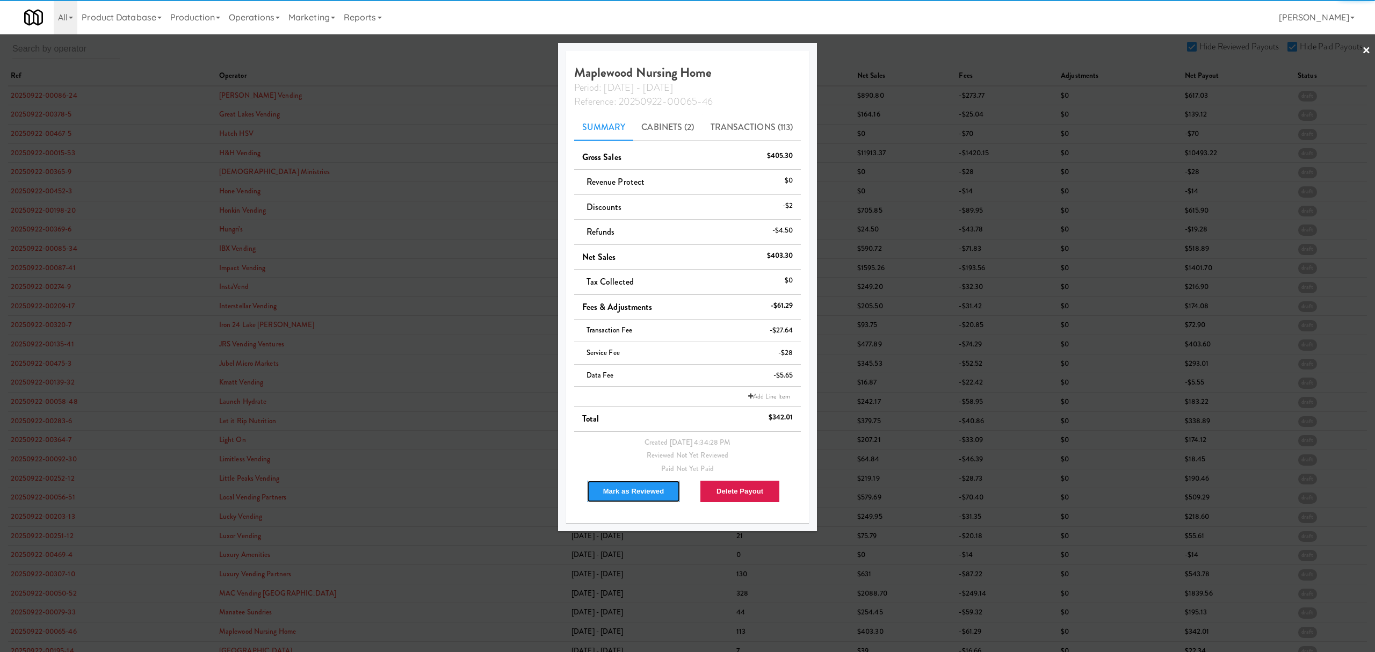
click at [628, 489] on button "Mark as Reviewed" at bounding box center [633, 491] width 95 height 23
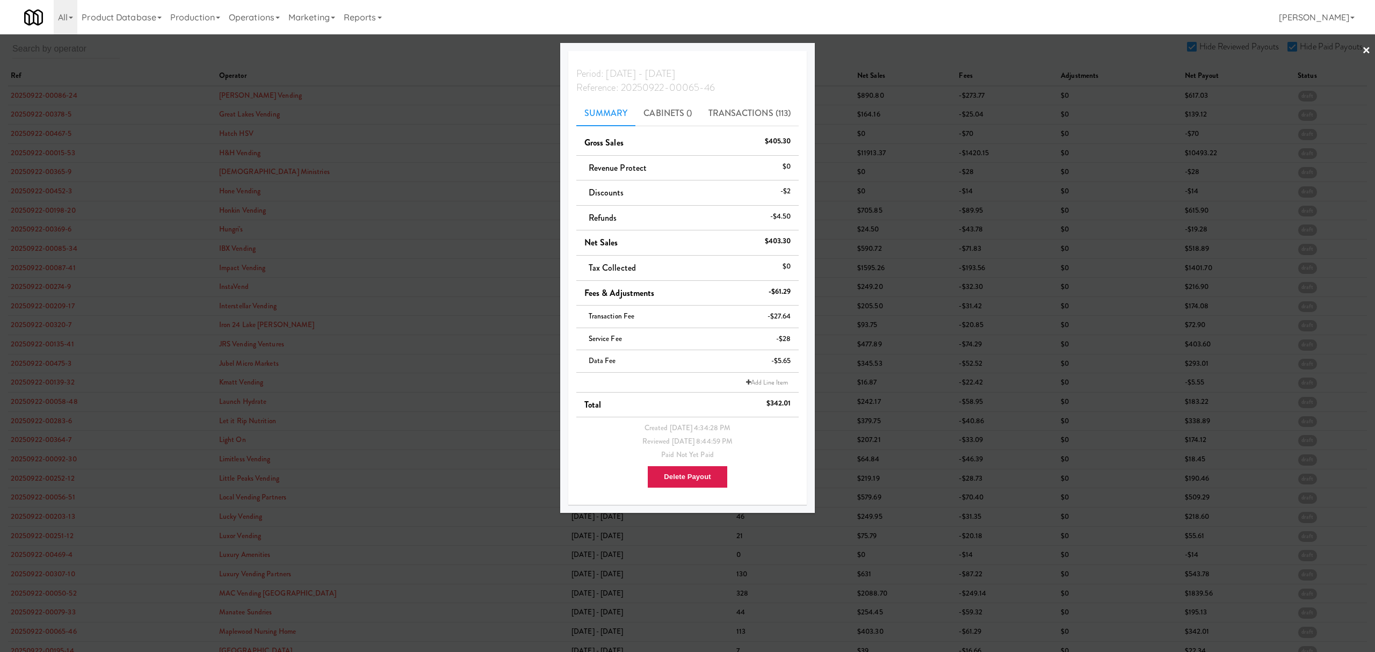
click at [424, 52] on div at bounding box center [687, 326] width 1375 height 652
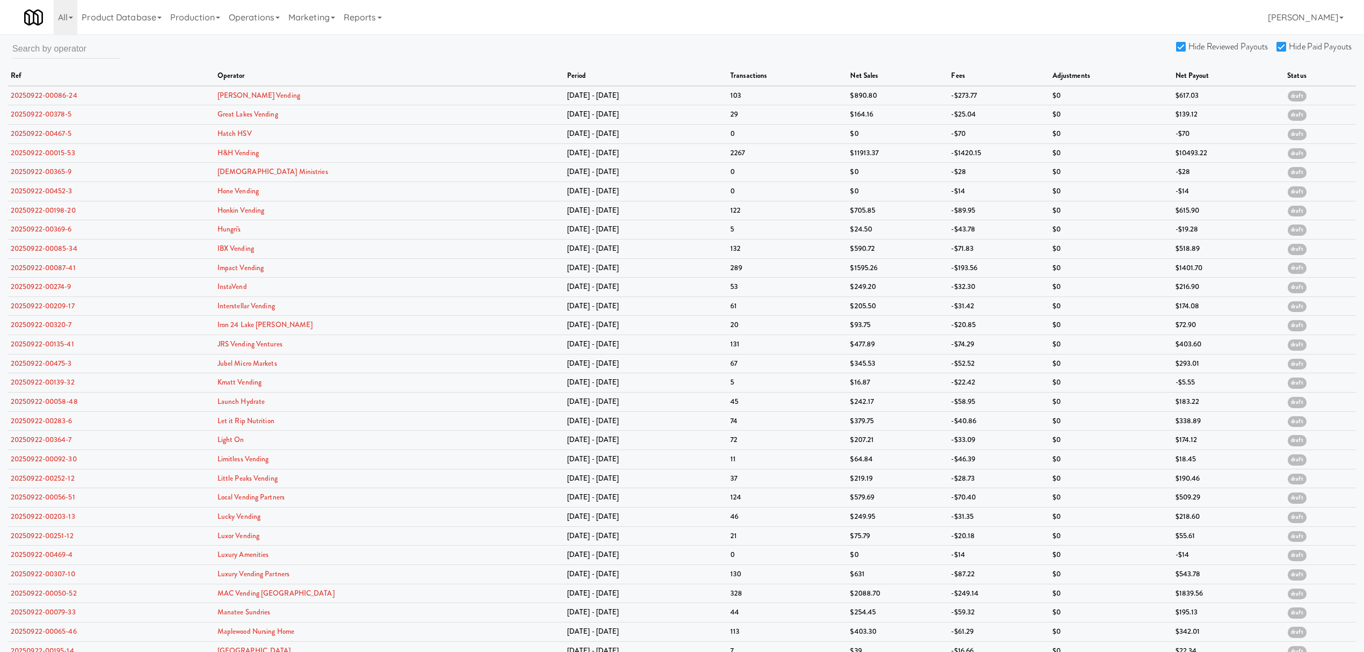
click at [1183, 48] on input "Hide Reviewed Payouts" at bounding box center [1182, 47] width 12 height 9
checkbox input "false"
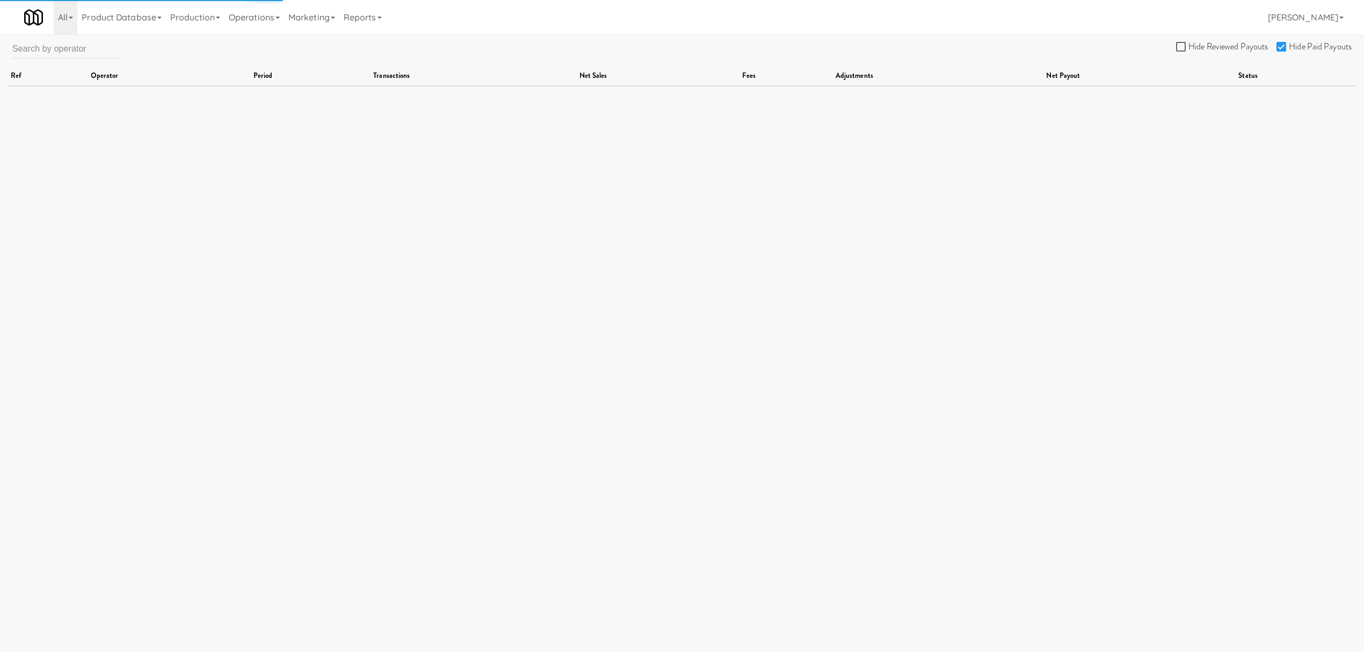
click at [1284, 44] on input "Hide Paid Payouts" at bounding box center [1283, 47] width 12 height 9
checkbox input "false"
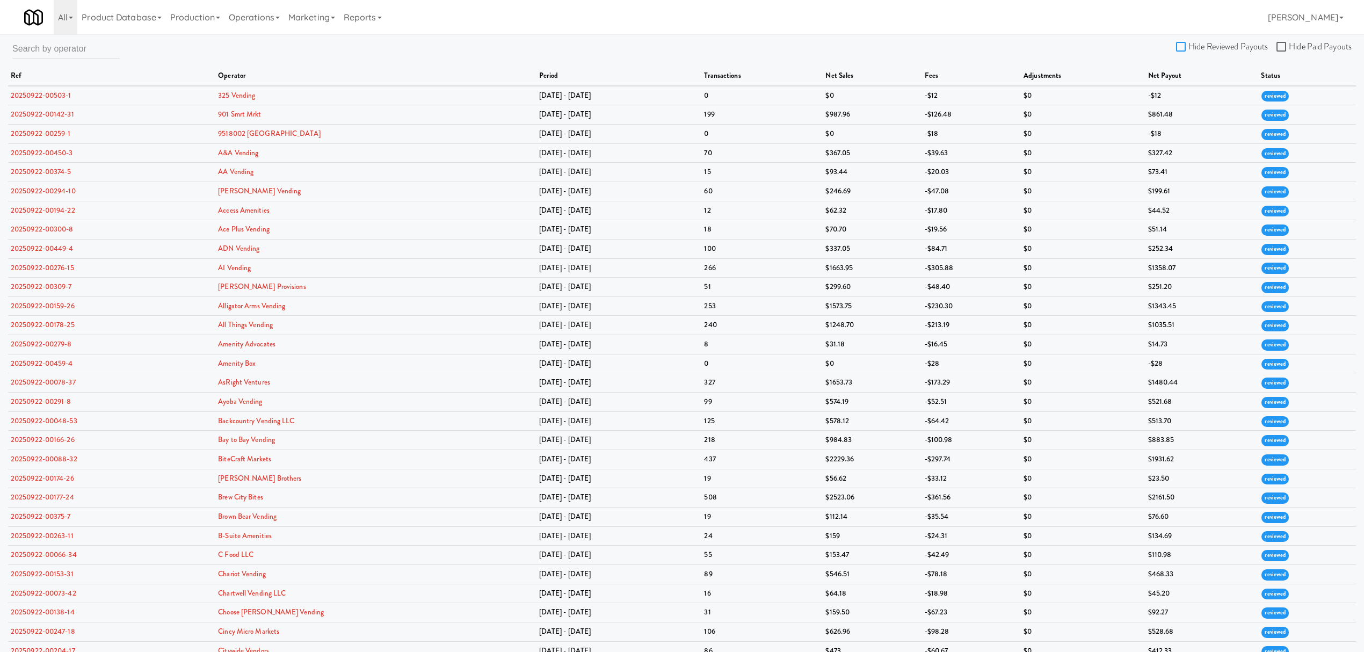
click at [1185, 43] on input "Hide Reviewed Payouts" at bounding box center [1182, 47] width 12 height 9
checkbox input "true"
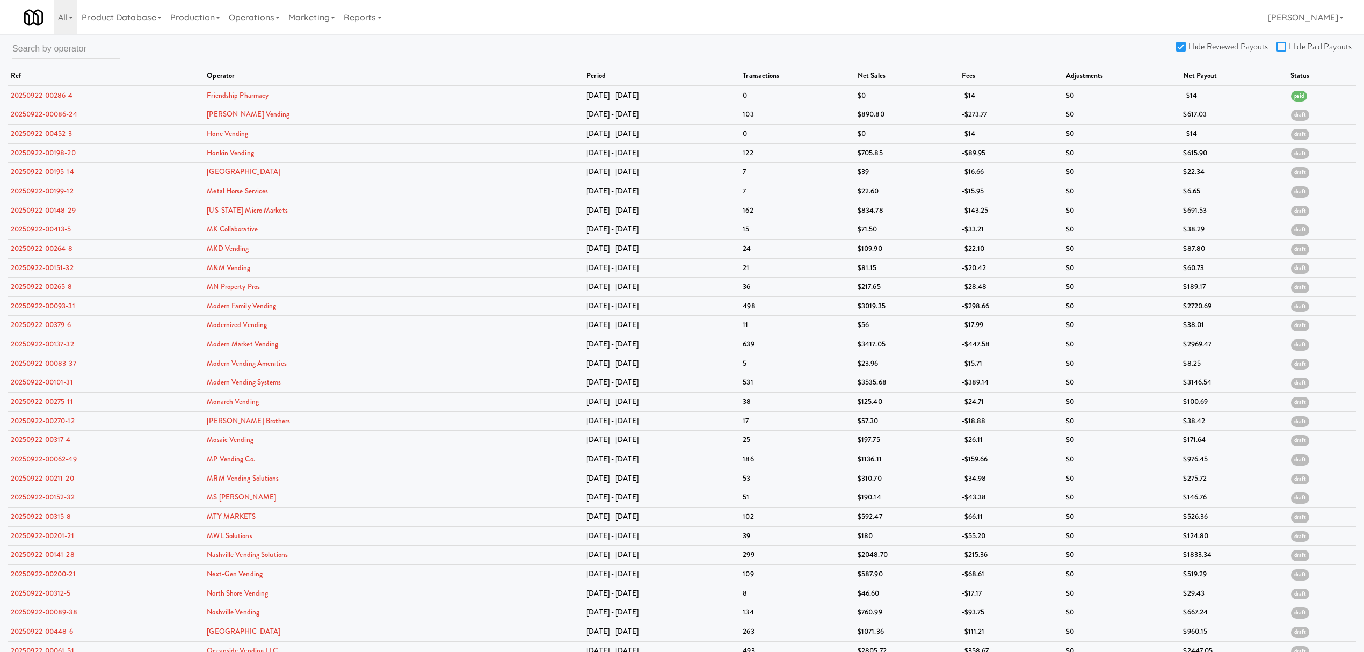
click at [1279, 46] on input "Hide Paid Payouts" at bounding box center [1283, 47] width 12 height 9
checkbox input "true"
click at [46, 117] on link "20250922-00452-3" at bounding box center [42, 114] width 62 height 10
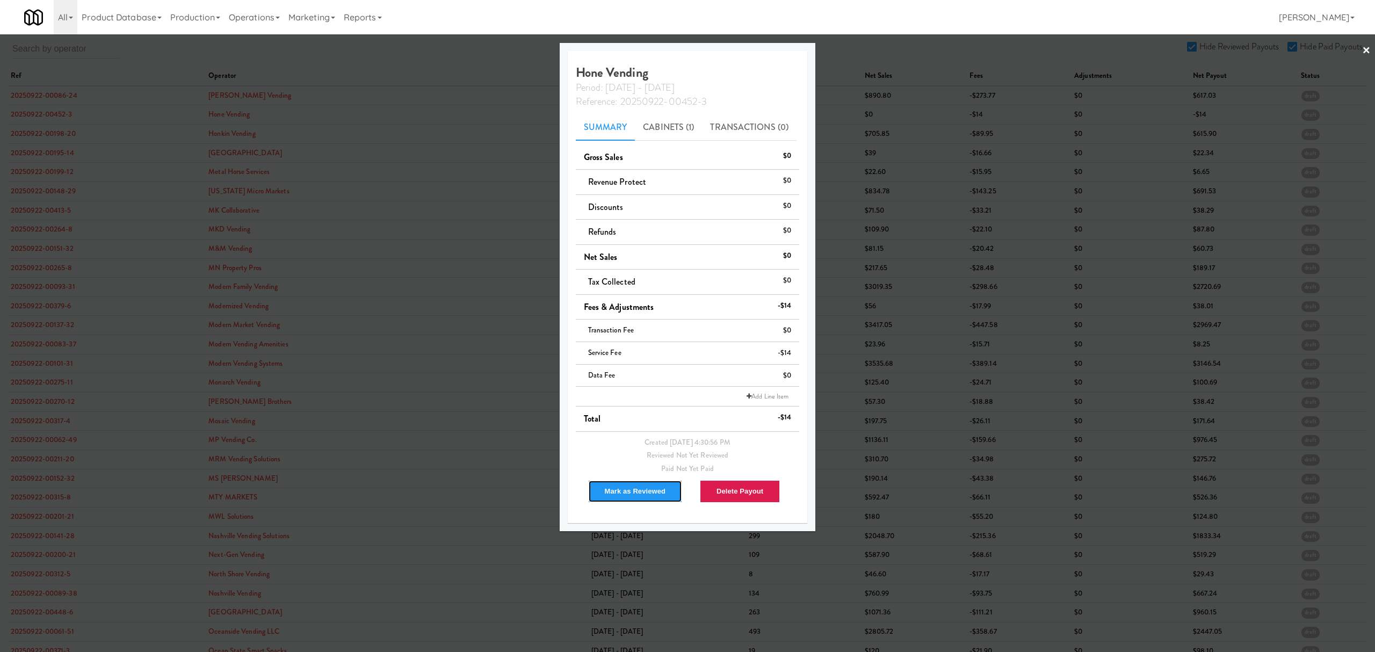
click at [624, 482] on button "Mark as Reviewed" at bounding box center [635, 491] width 95 height 23
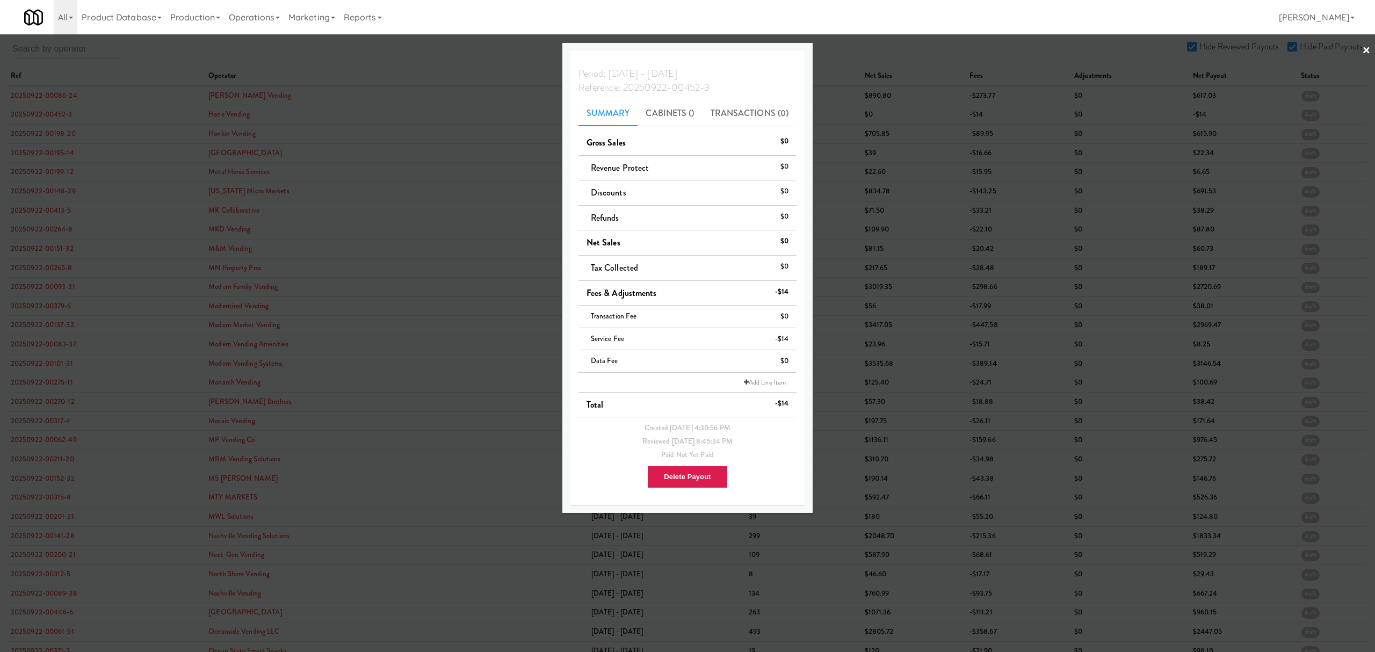
click at [42, 137] on div at bounding box center [687, 326] width 1375 height 652
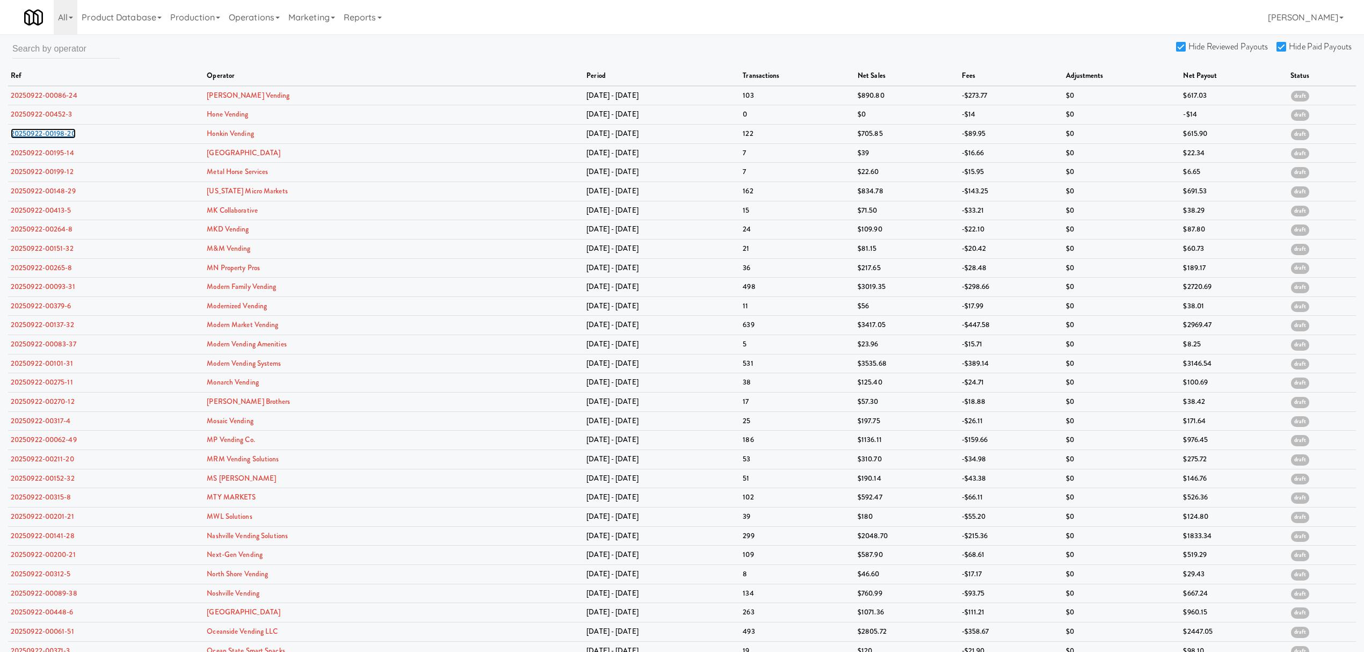
click at [42, 137] on link "20250922-00198-20" at bounding box center [43, 133] width 65 height 10
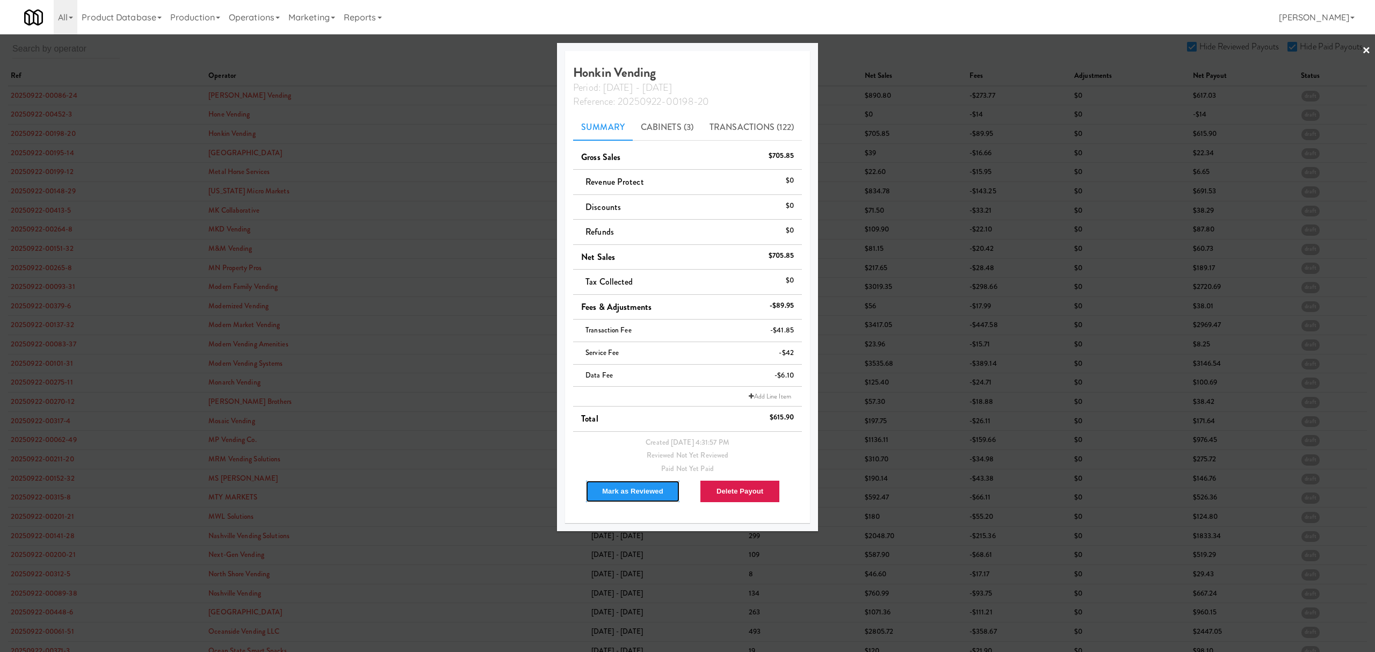
click at [602, 495] on button "Mark as Reviewed" at bounding box center [632, 491] width 95 height 23
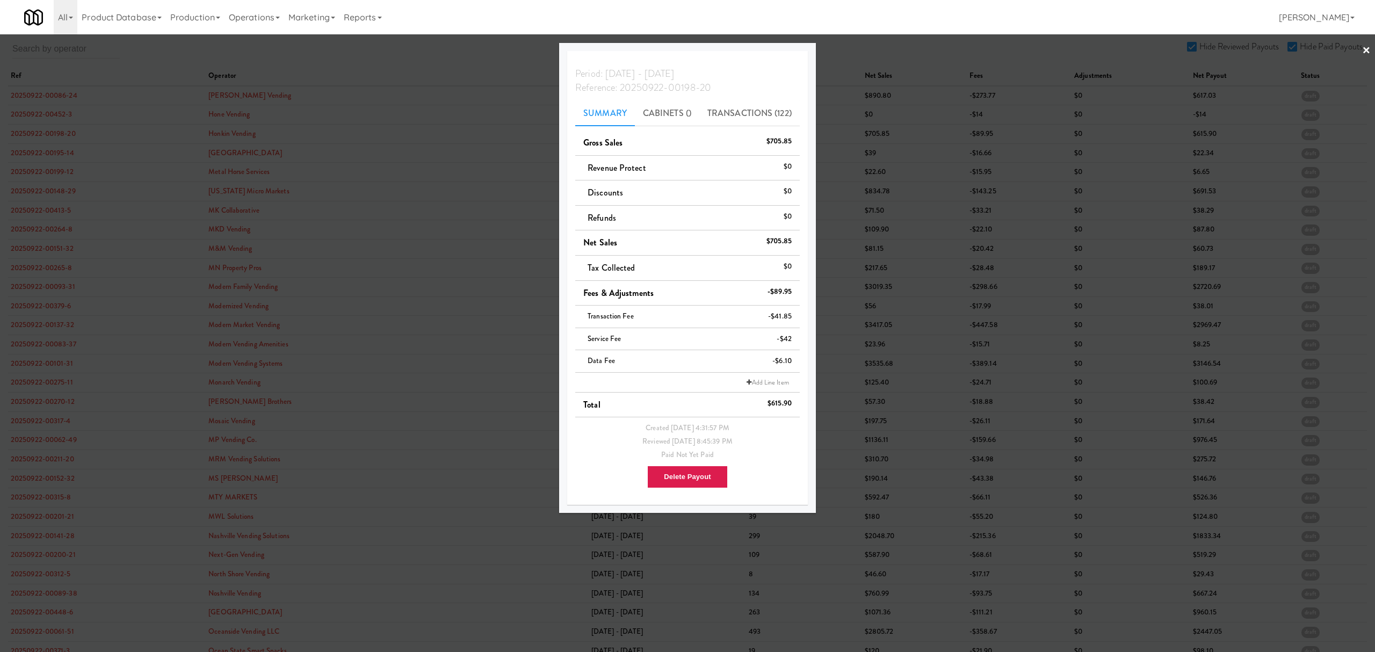
click at [60, 155] on div at bounding box center [687, 326] width 1375 height 652
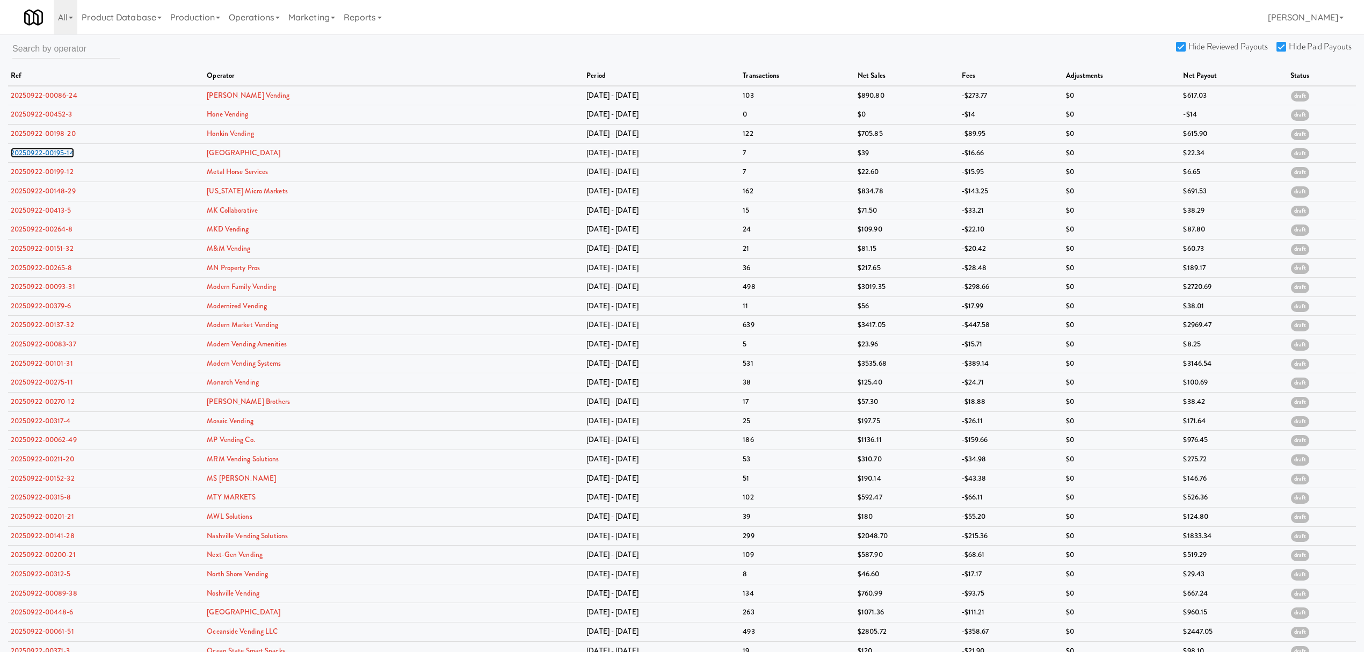
click at [60, 155] on link "20250922-00195-14" at bounding box center [42, 153] width 63 height 10
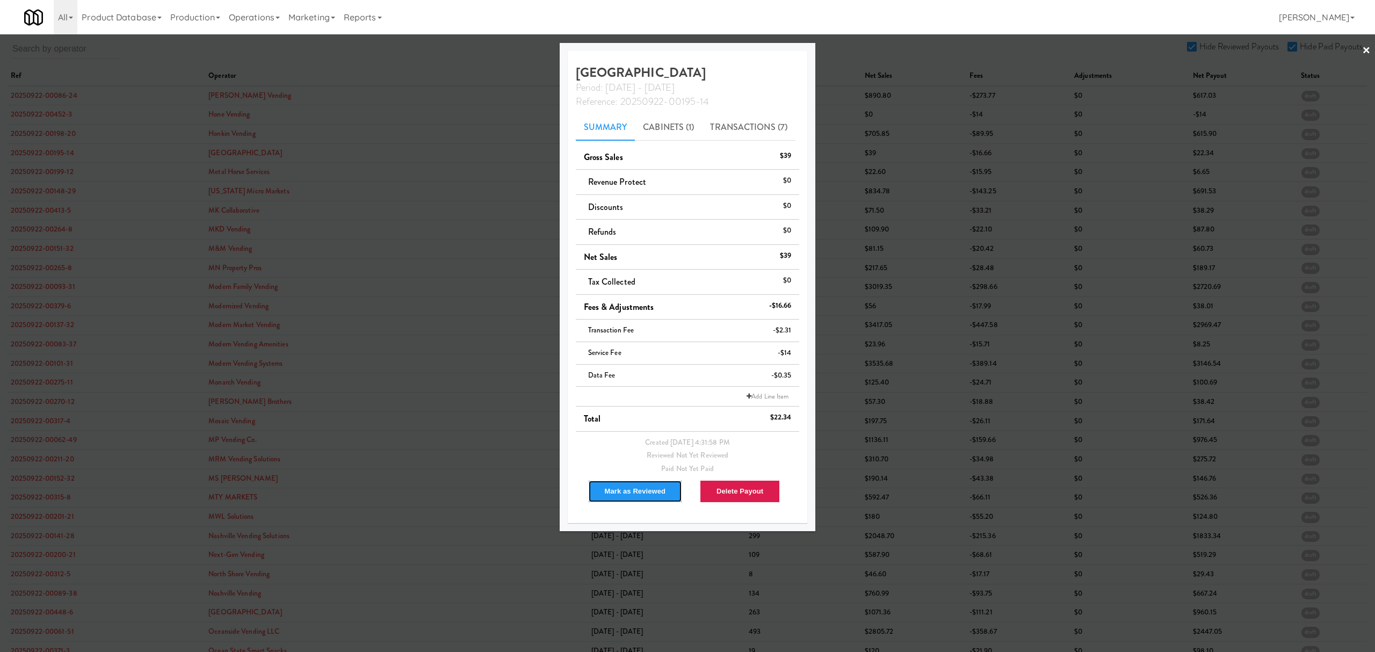
click at [599, 499] on button "Mark as Reviewed" at bounding box center [635, 491] width 95 height 23
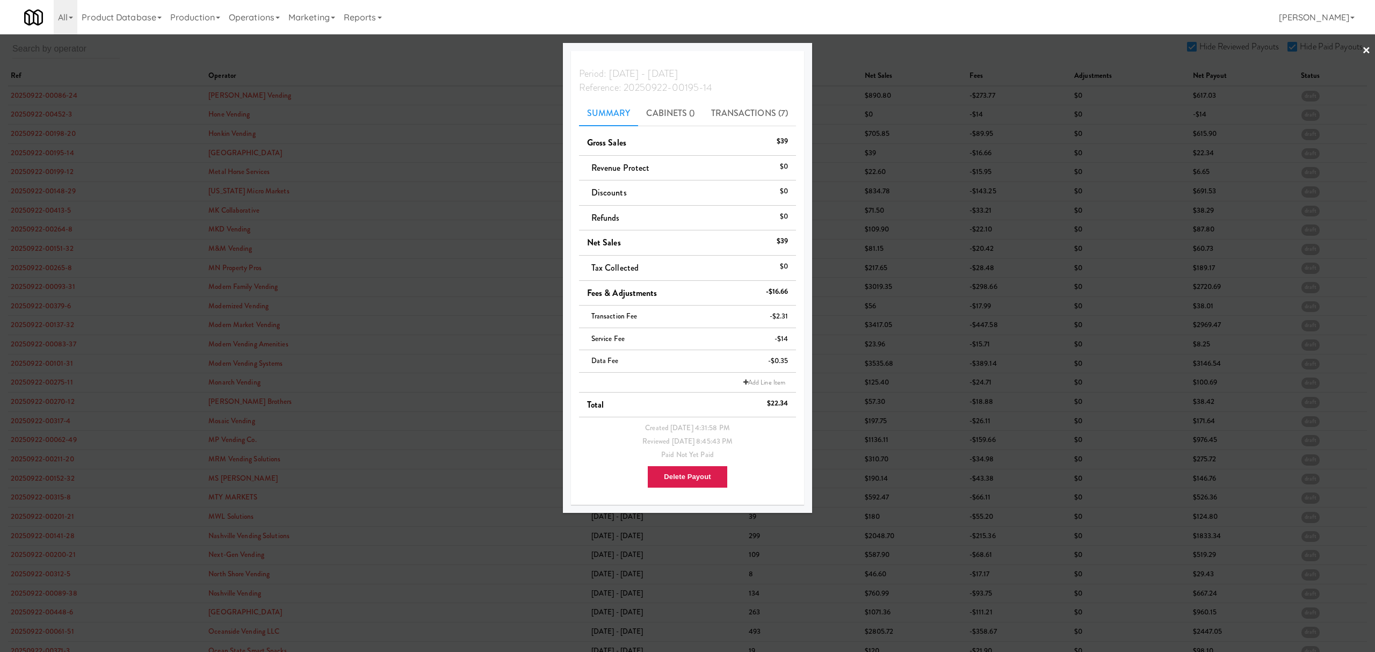
click at [18, 166] on div at bounding box center [687, 326] width 1375 height 652
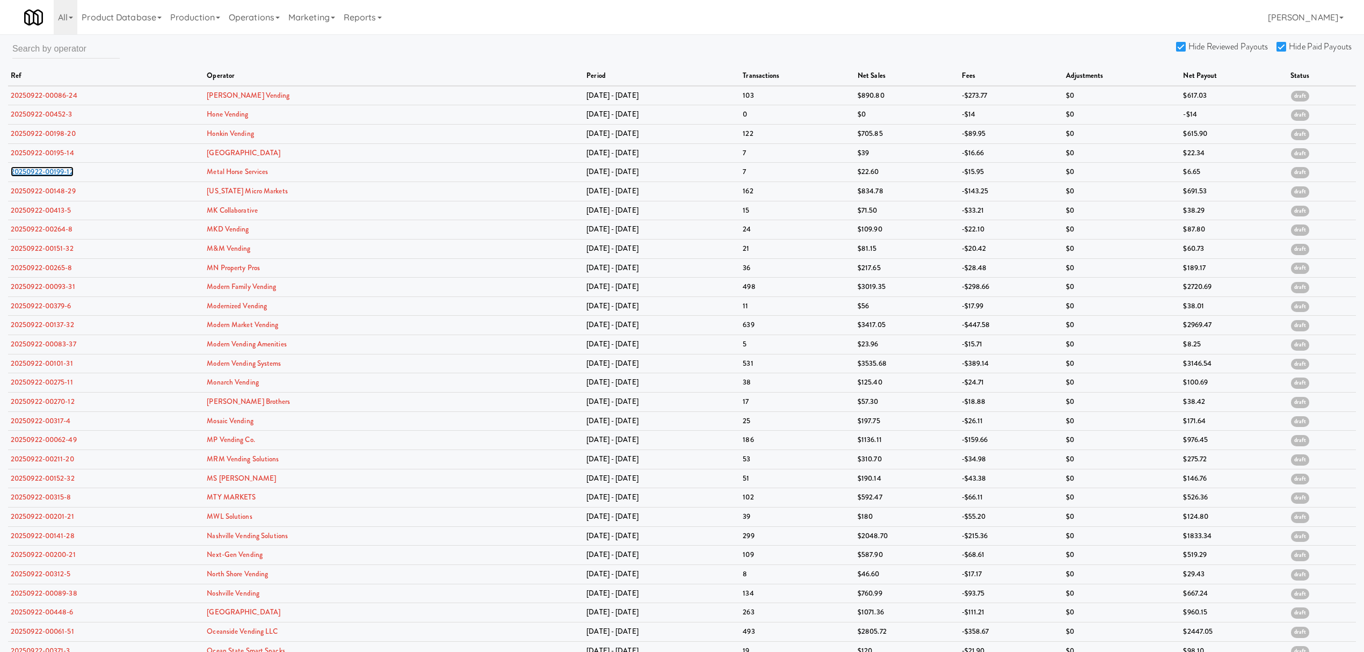
click at [18, 166] on link "20250922-00199-12" at bounding box center [42, 171] width 63 height 10
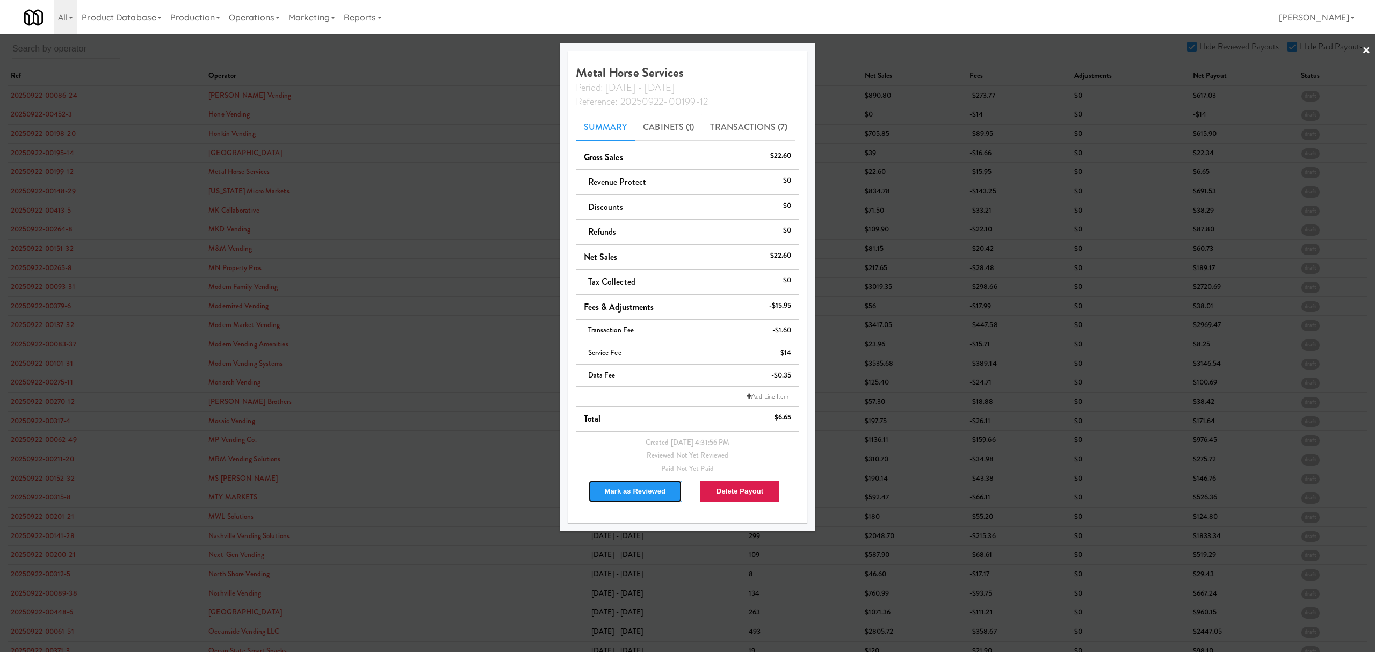
click at [641, 495] on button "Mark as Reviewed" at bounding box center [635, 491] width 95 height 23
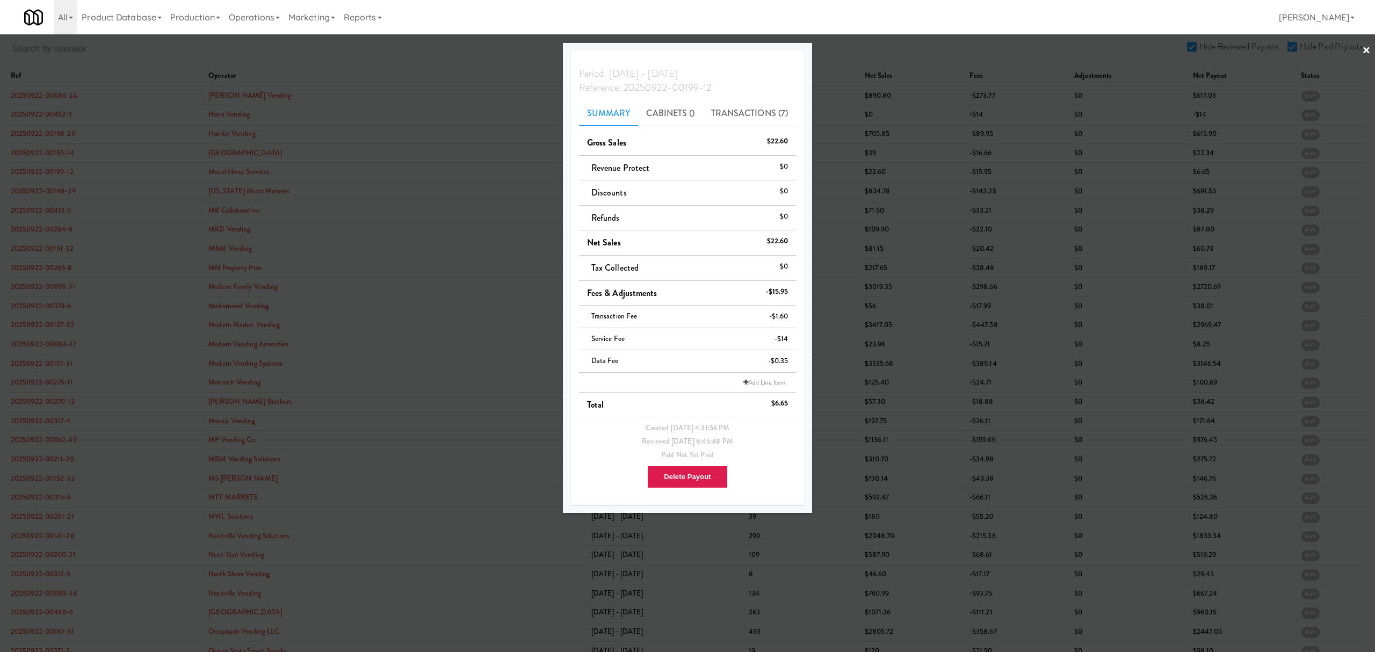
click at [61, 192] on div at bounding box center [687, 326] width 1375 height 652
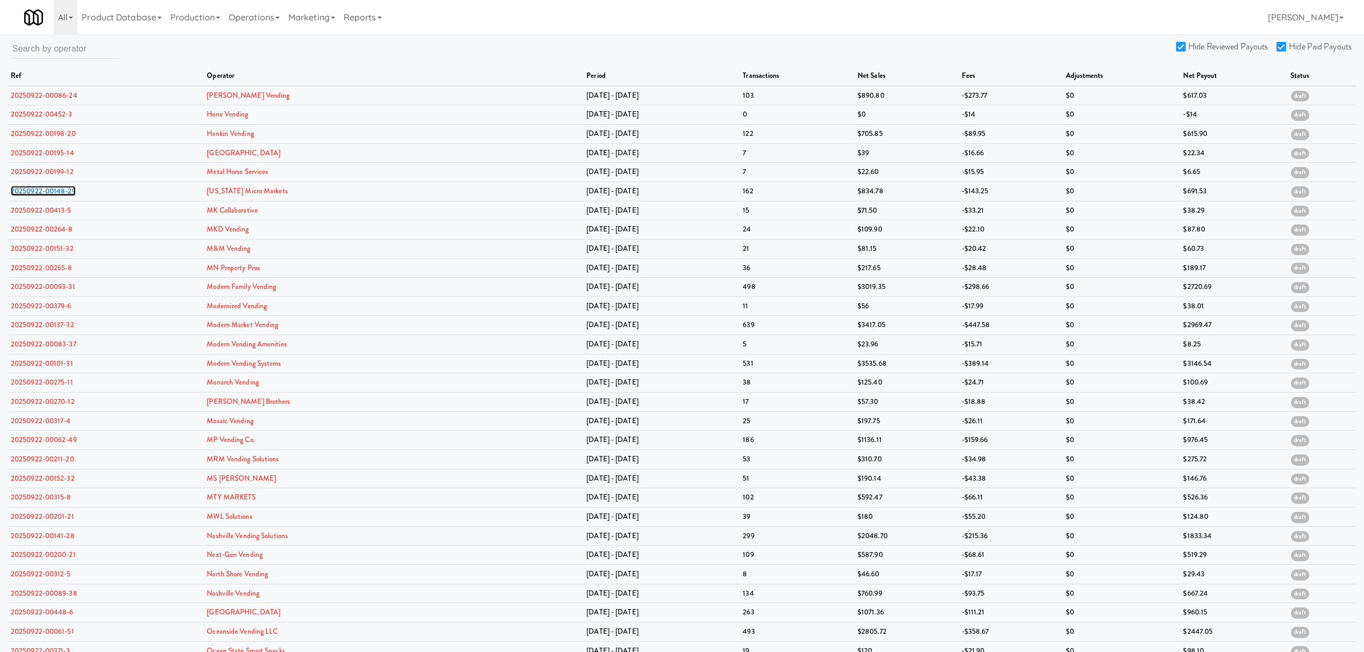
click at [61, 192] on link "20250922-00148-29" at bounding box center [43, 191] width 65 height 10
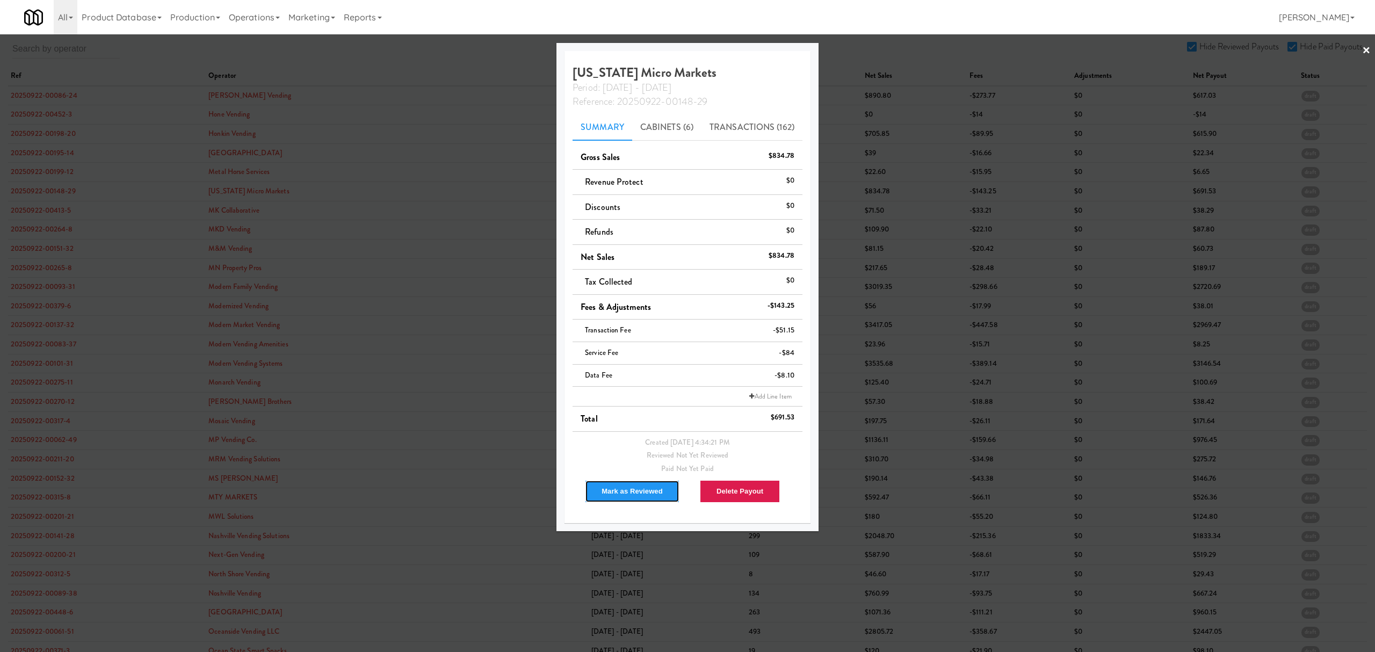
click at [630, 491] on button "Mark as Reviewed" at bounding box center [632, 491] width 95 height 23
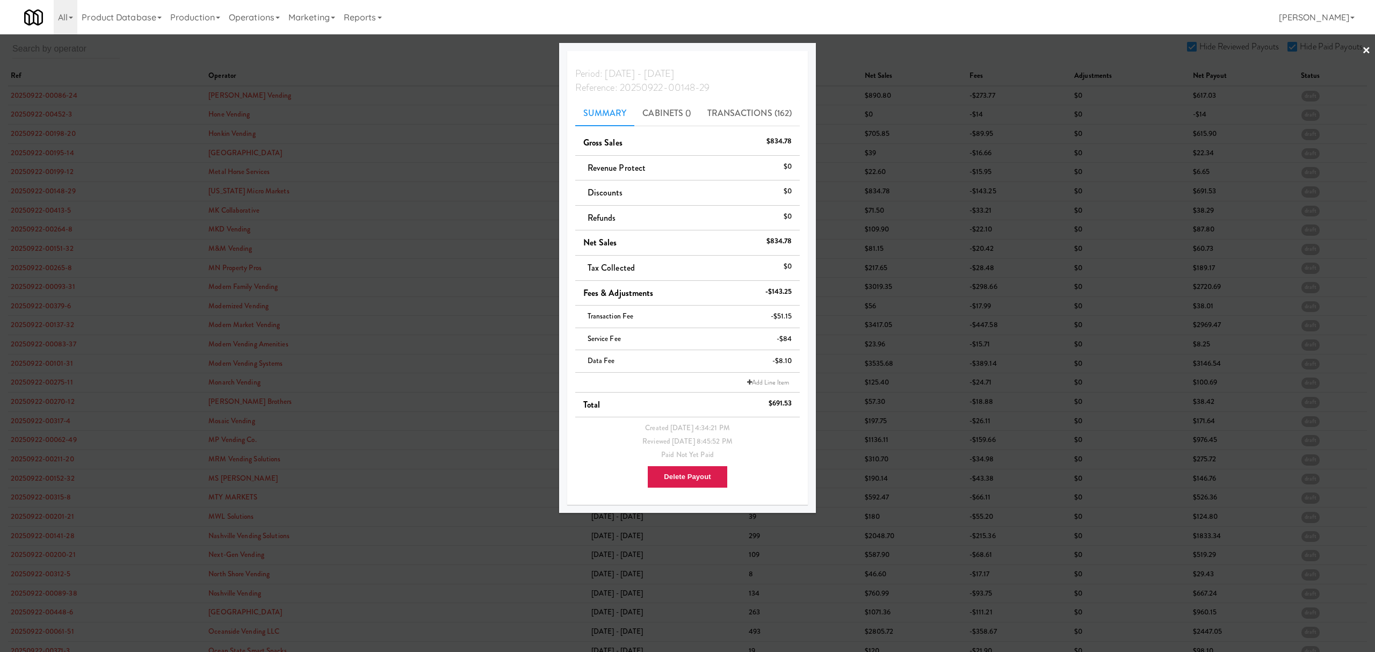
click at [49, 205] on div at bounding box center [687, 326] width 1375 height 652
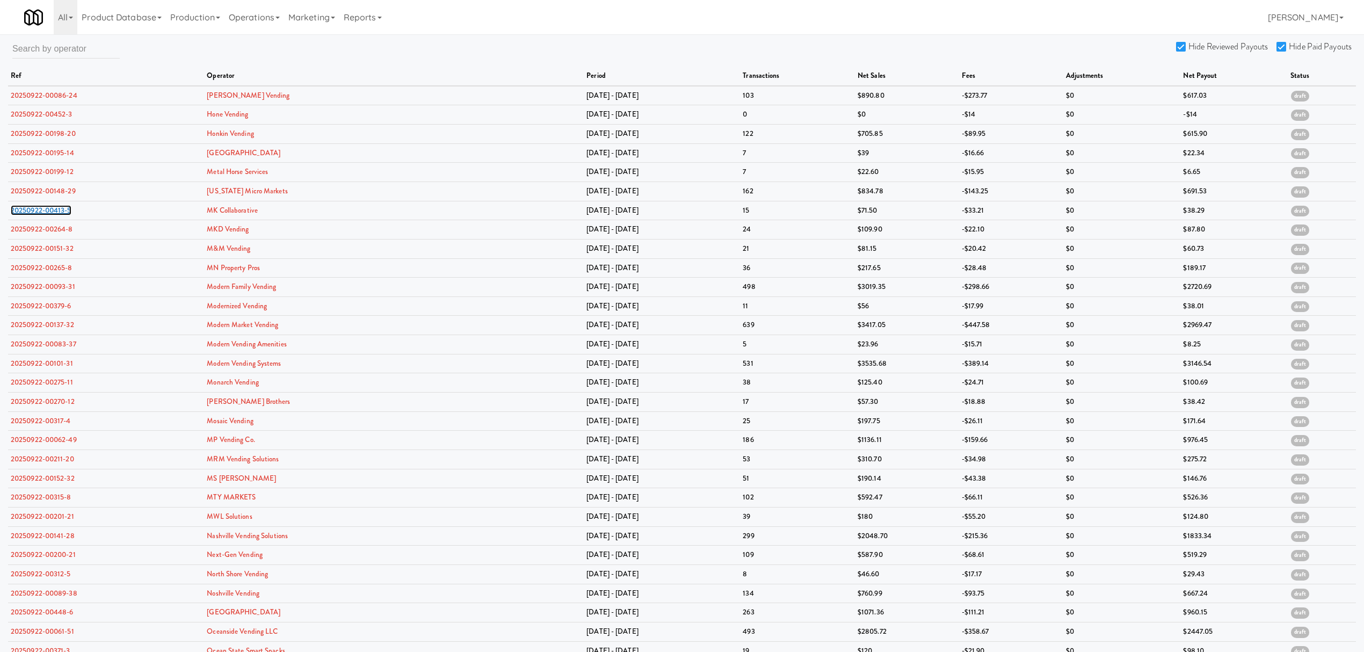
click at [49, 205] on link "20250922-00413-5" at bounding box center [41, 210] width 61 height 10
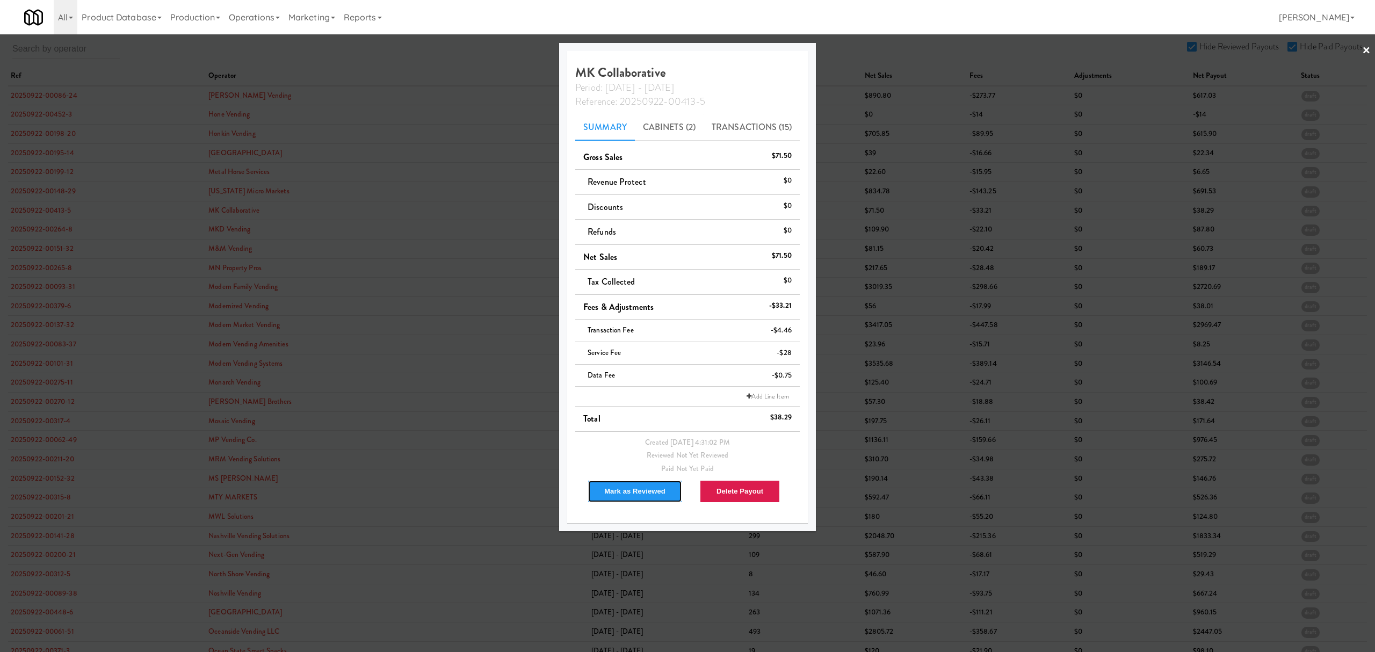
click at [628, 492] on button "Mark as Reviewed" at bounding box center [635, 491] width 95 height 23
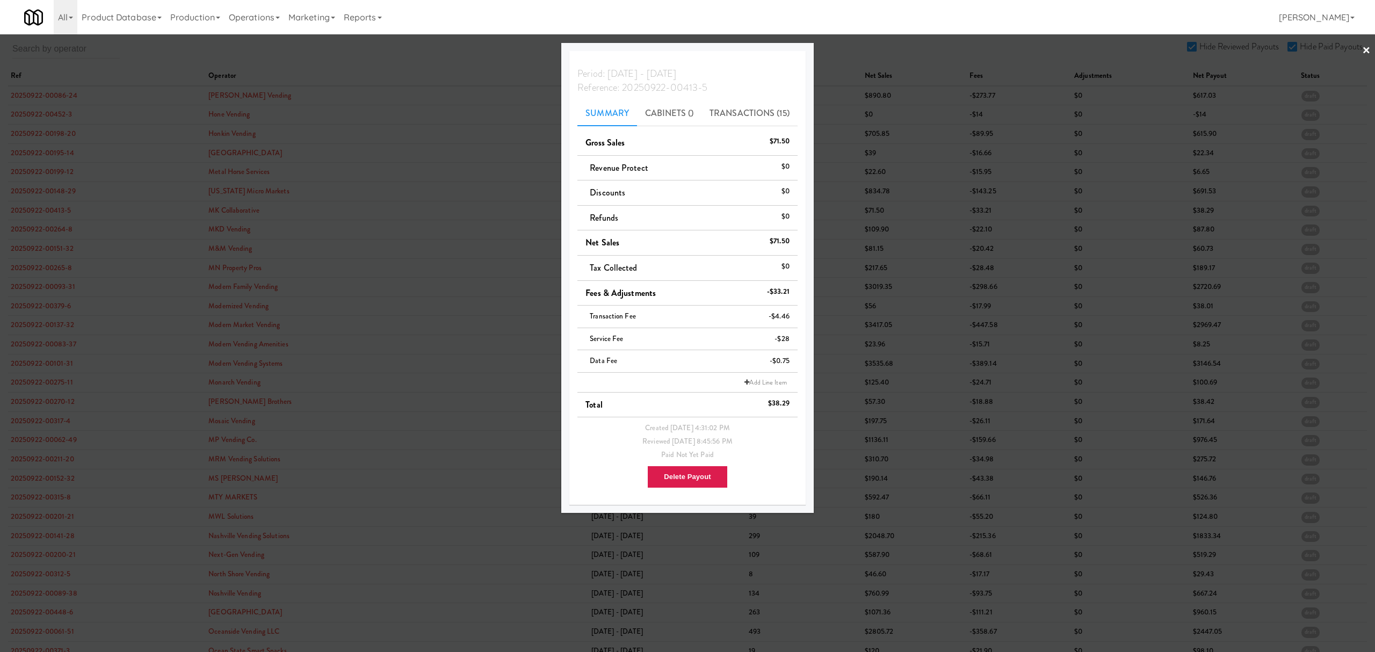
click at [55, 227] on div at bounding box center [687, 326] width 1375 height 652
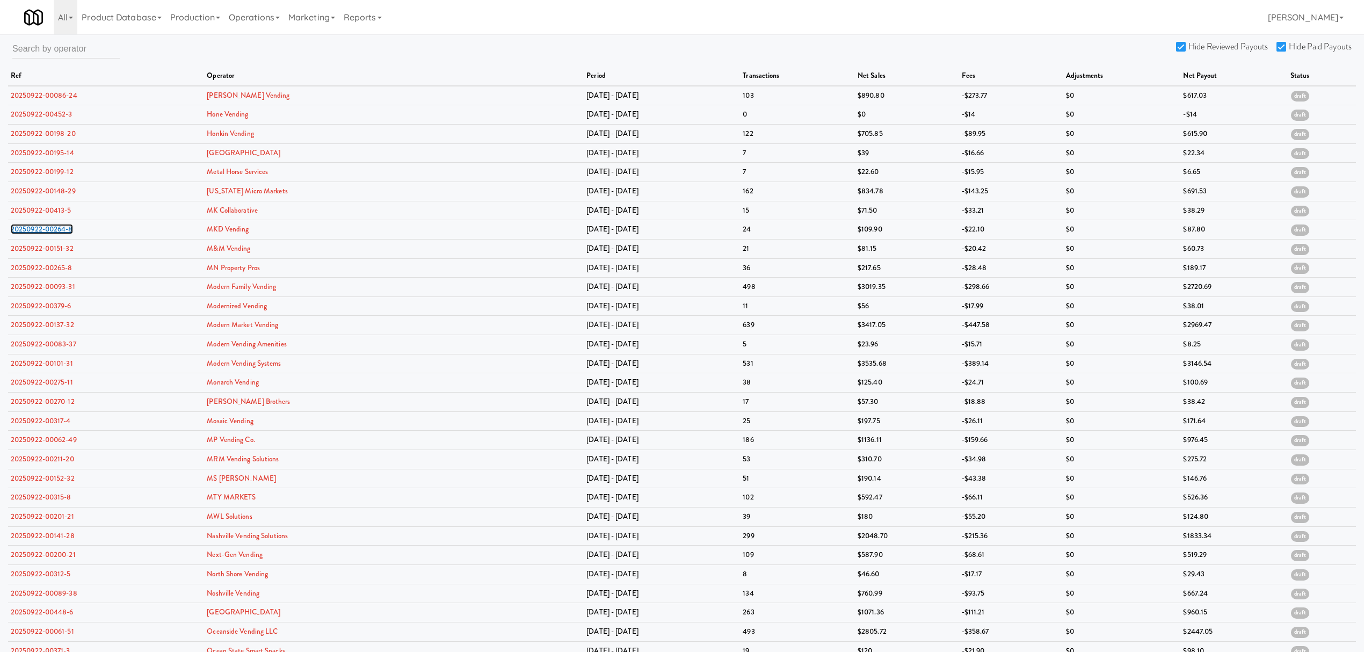
click at [55, 227] on link "20250922-00264-8" at bounding box center [42, 229] width 62 height 10
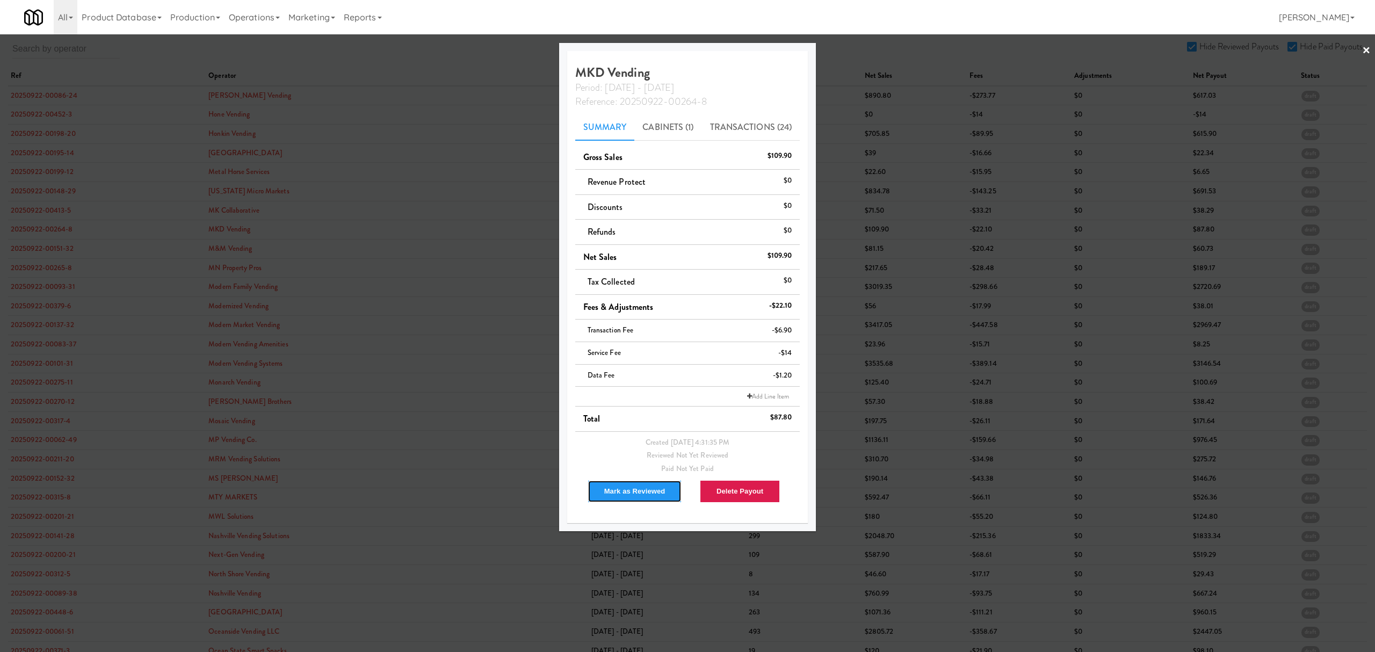
click at [632, 491] on button "Mark as Reviewed" at bounding box center [635, 491] width 95 height 23
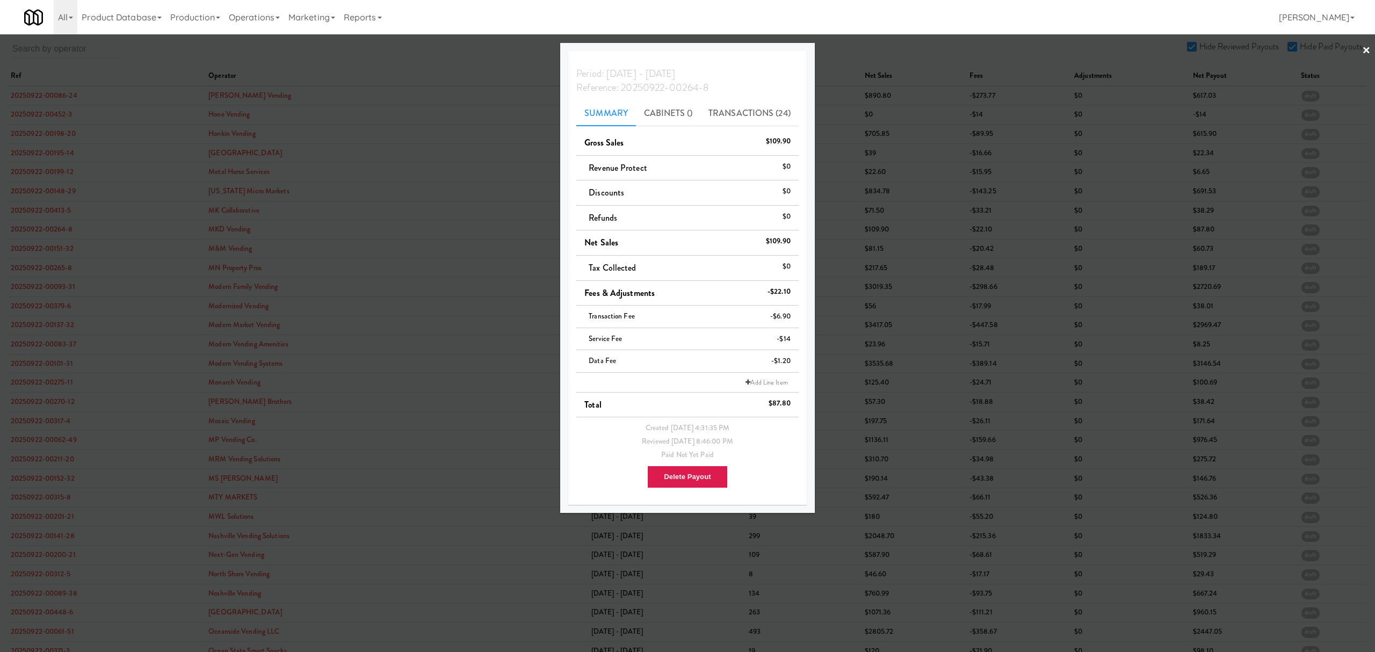
click at [37, 269] on div at bounding box center [687, 326] width 1375 height 652
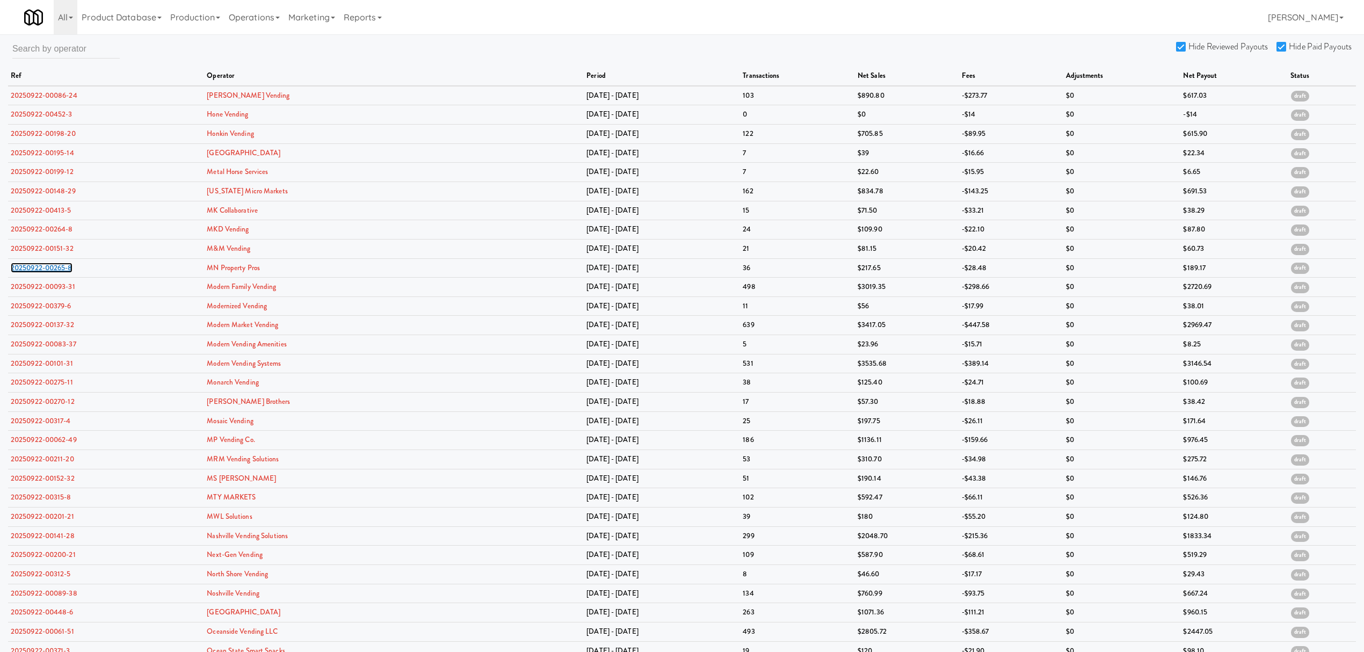
click at [37, 269] on link "20250922-00265-8" at bounding box center [42, 268] width 62 height 10
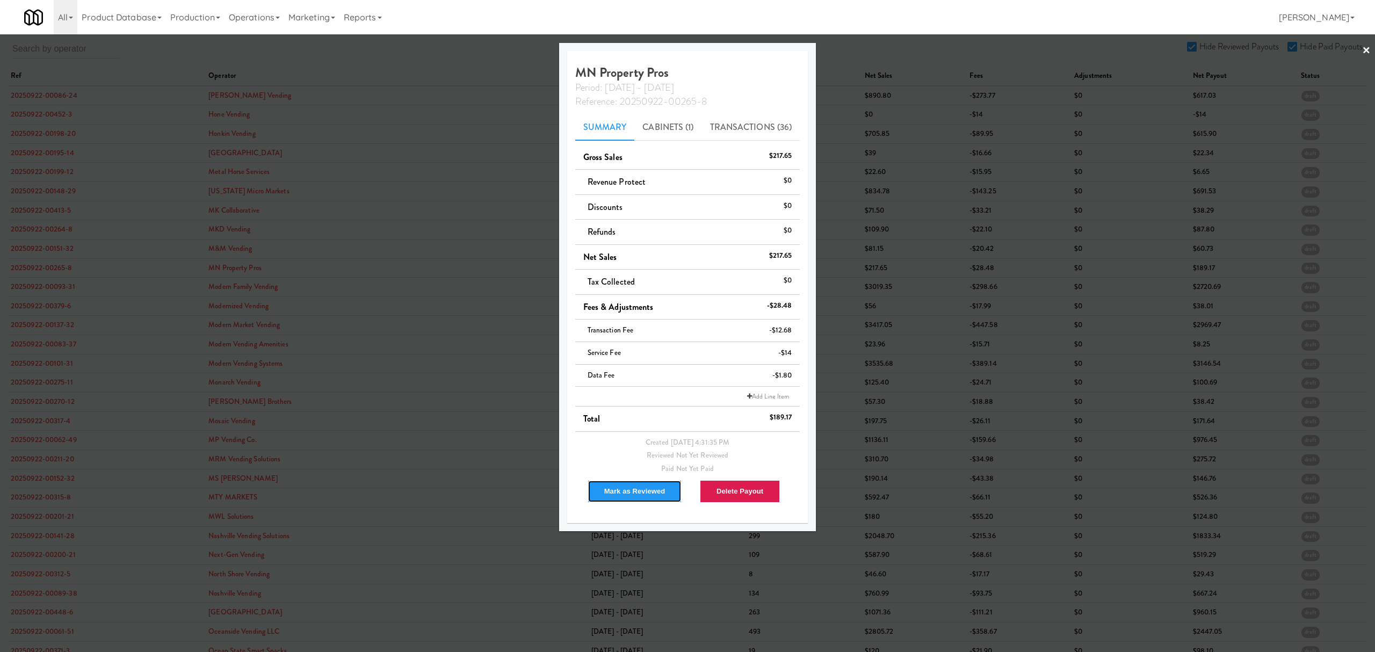
click at [611, 488] on button "Mark as Reviewed" at bounding box center [635, 491] width 95 height 23
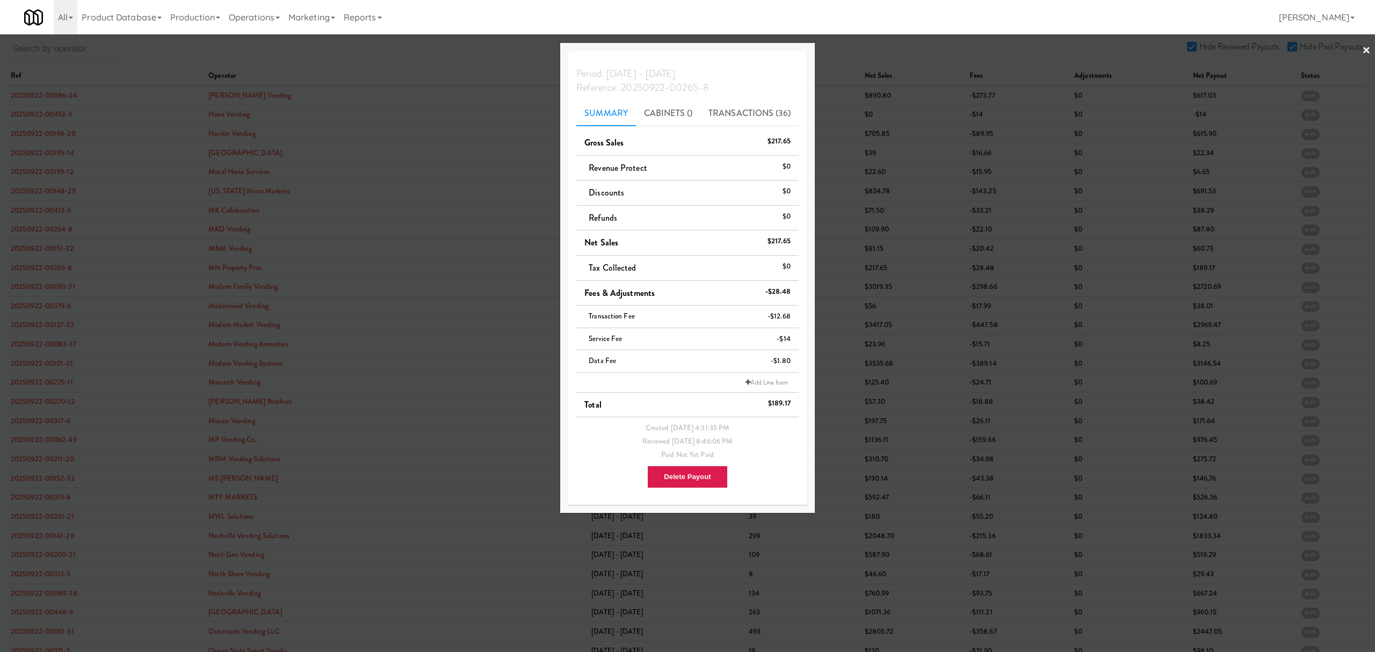
click at [48, 269] on div at bounding box center [687, 326] width 1375 height 652
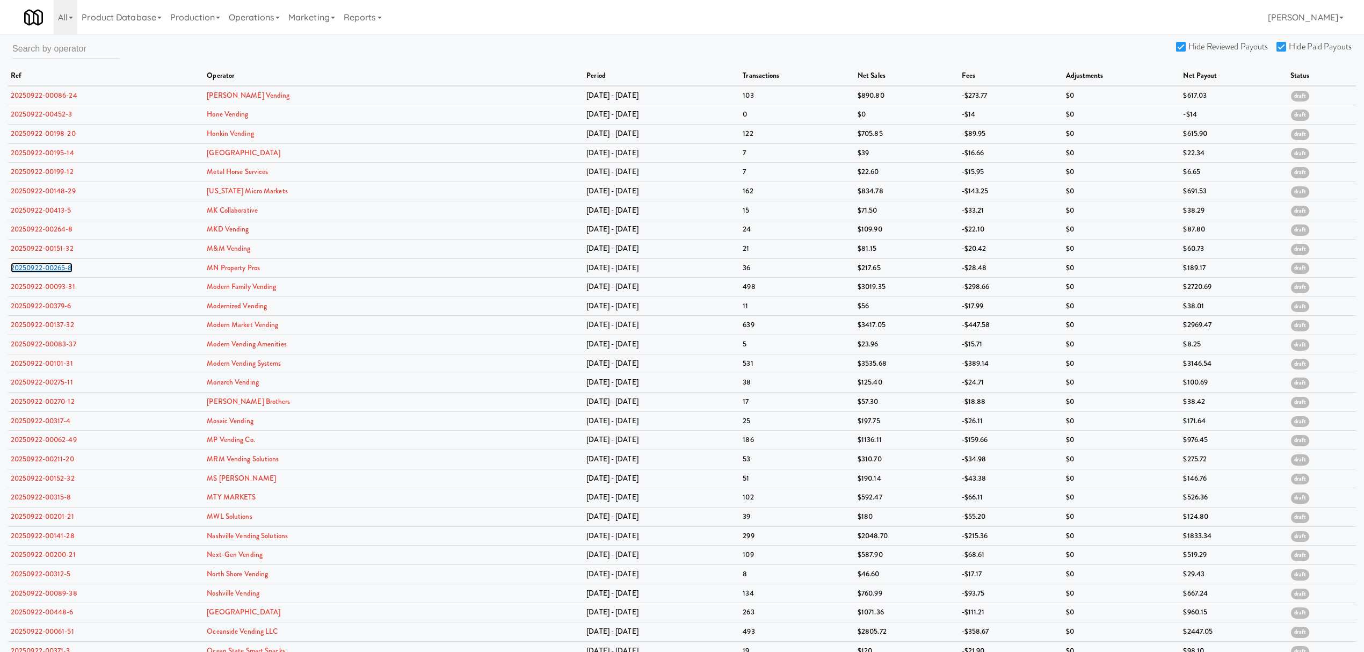
click at [48, 269] on link "20250922-00265-8" at bounding box center [42, 268] width 62 height 10
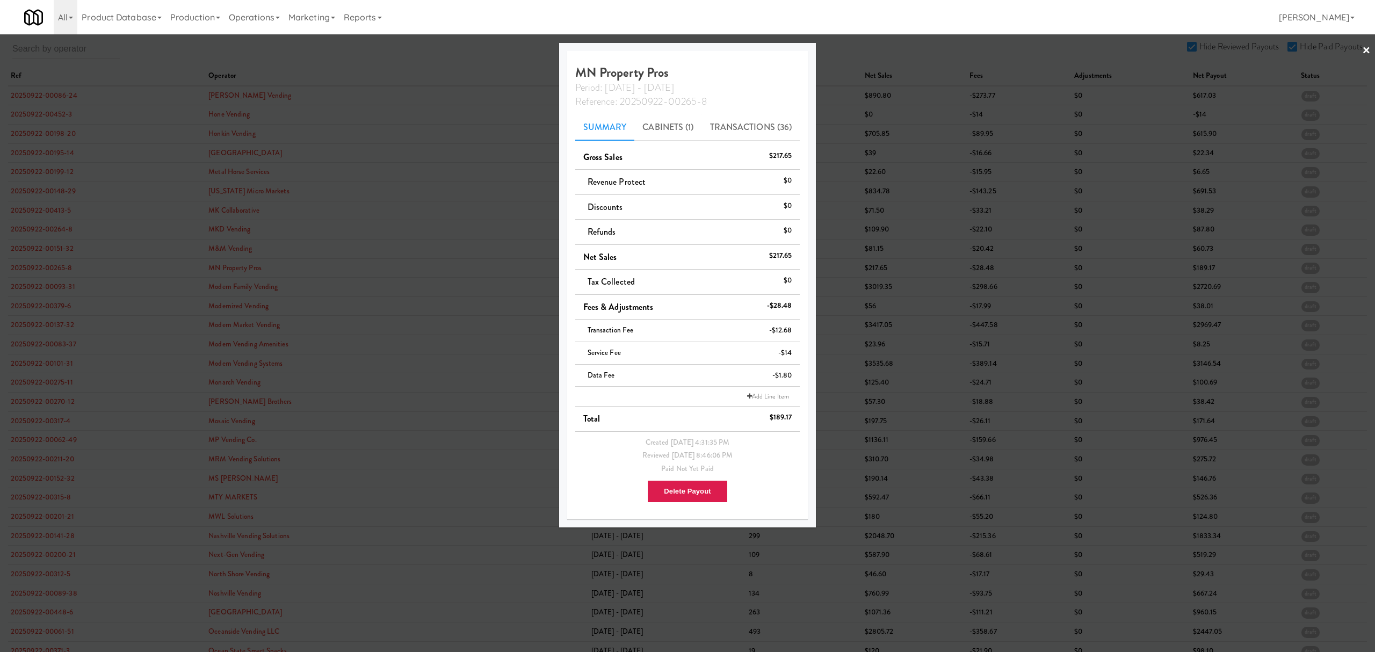
click at [59, 288] on div at bounding box center [687, 326] width 1375 height 652
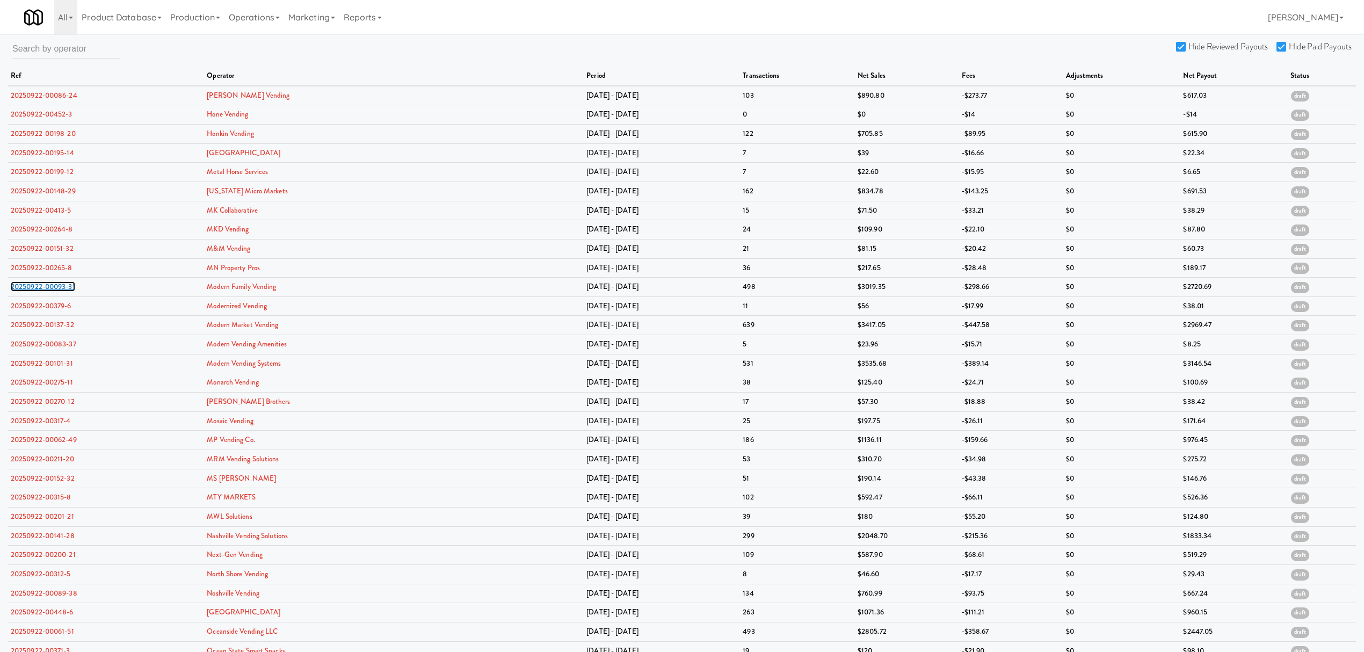
click at [59, 288] on link "20250922-00093-31" at bounding box center [43, 286] width 64 height 10
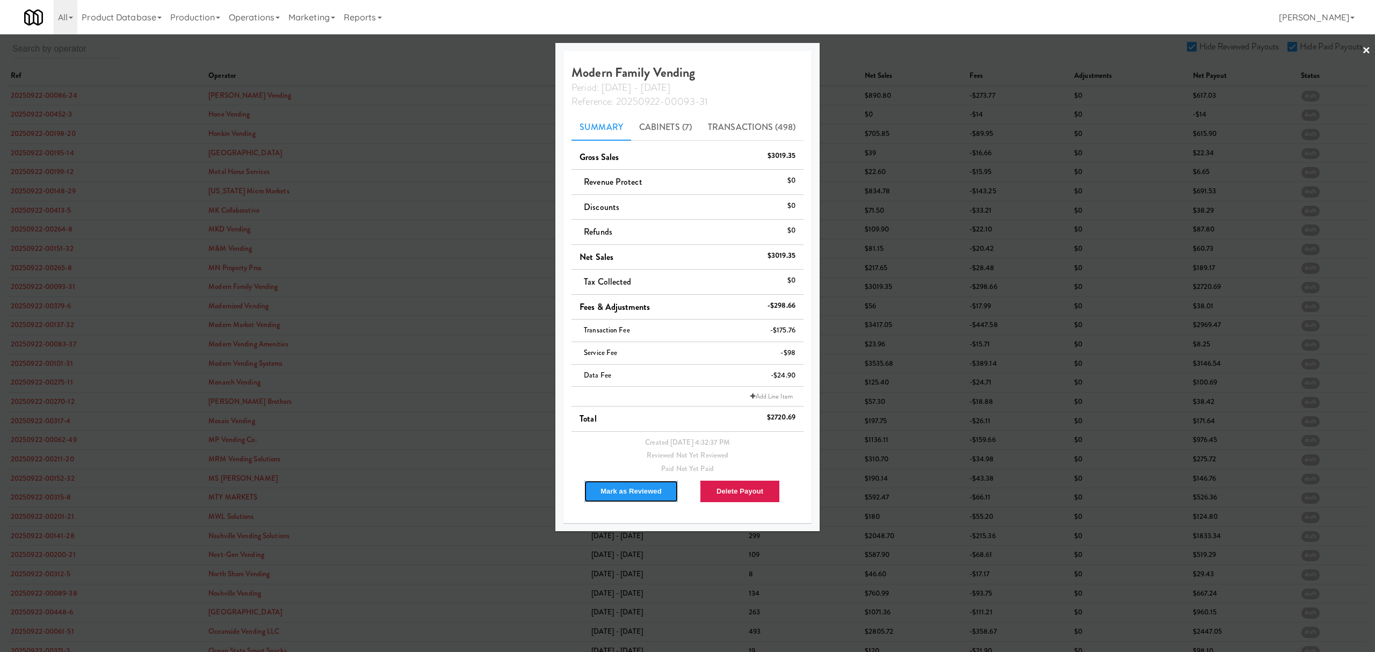
click at [643, 494] on button "Mark as Reviewed" at bounding box center [631, 491] width 95 height 23
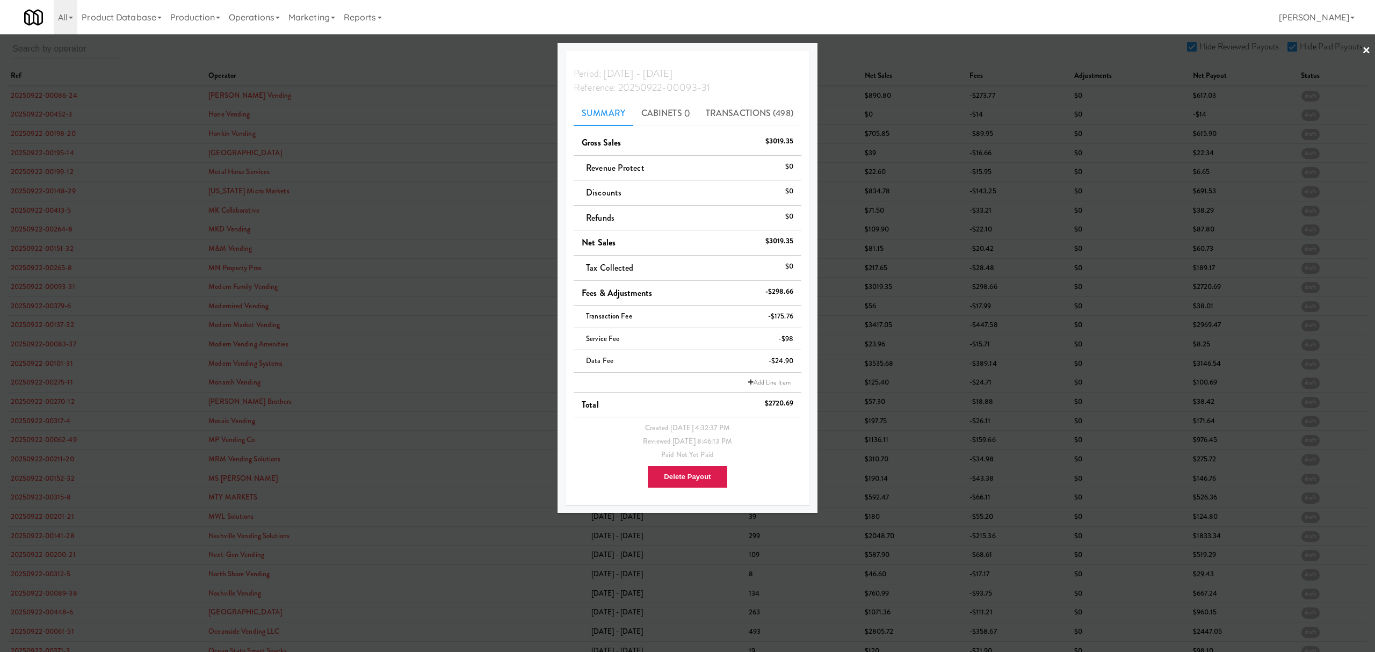
click at [35, 305] on div at bounding box center [687, 326] width 1375 height 652
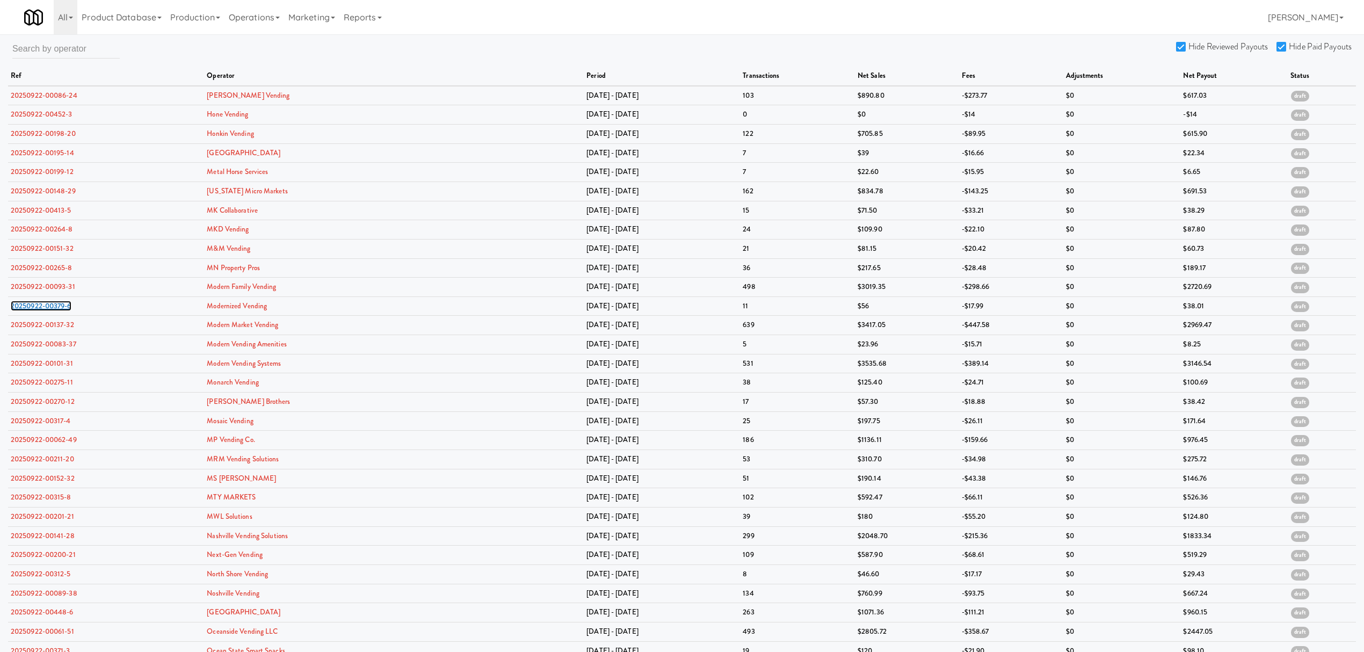
click at [35, 305] on link "20250922-00379-6" at bounding box center [41, 306] width 61 height 10
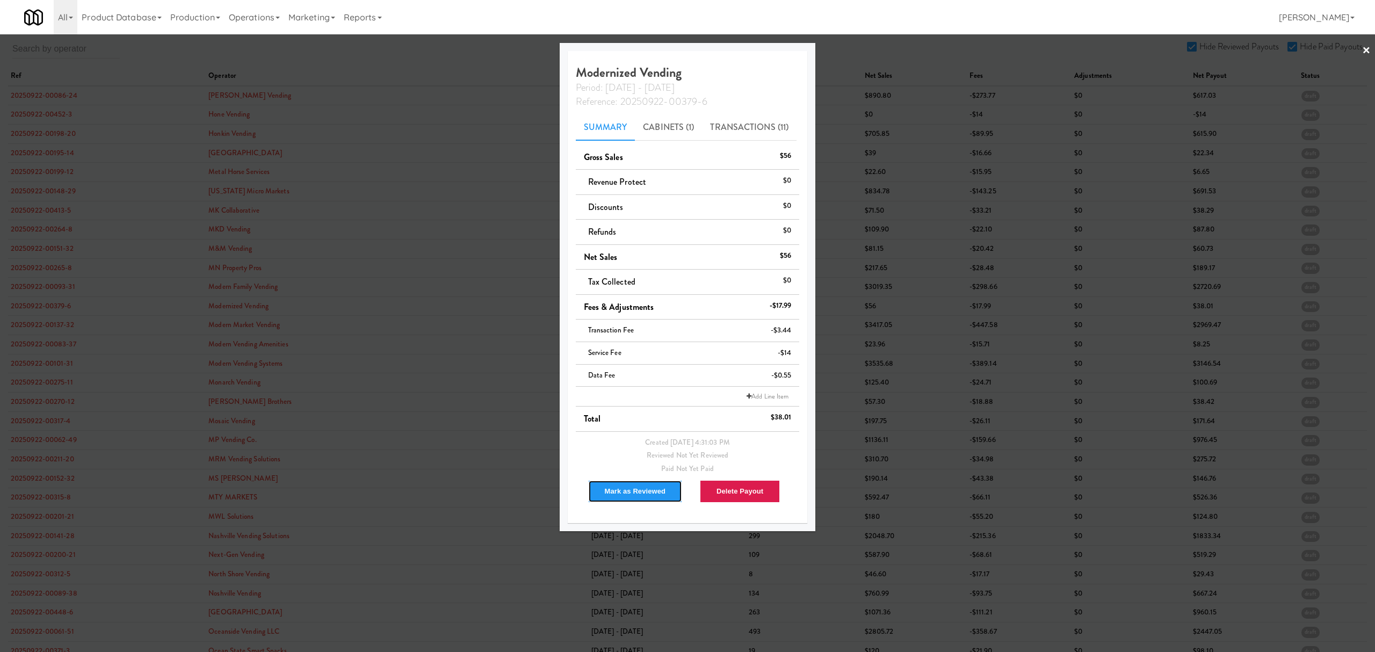
click at [636, 497] on button "Mark as Reviewed" at bounding box center [635, 491] width 95 height 23
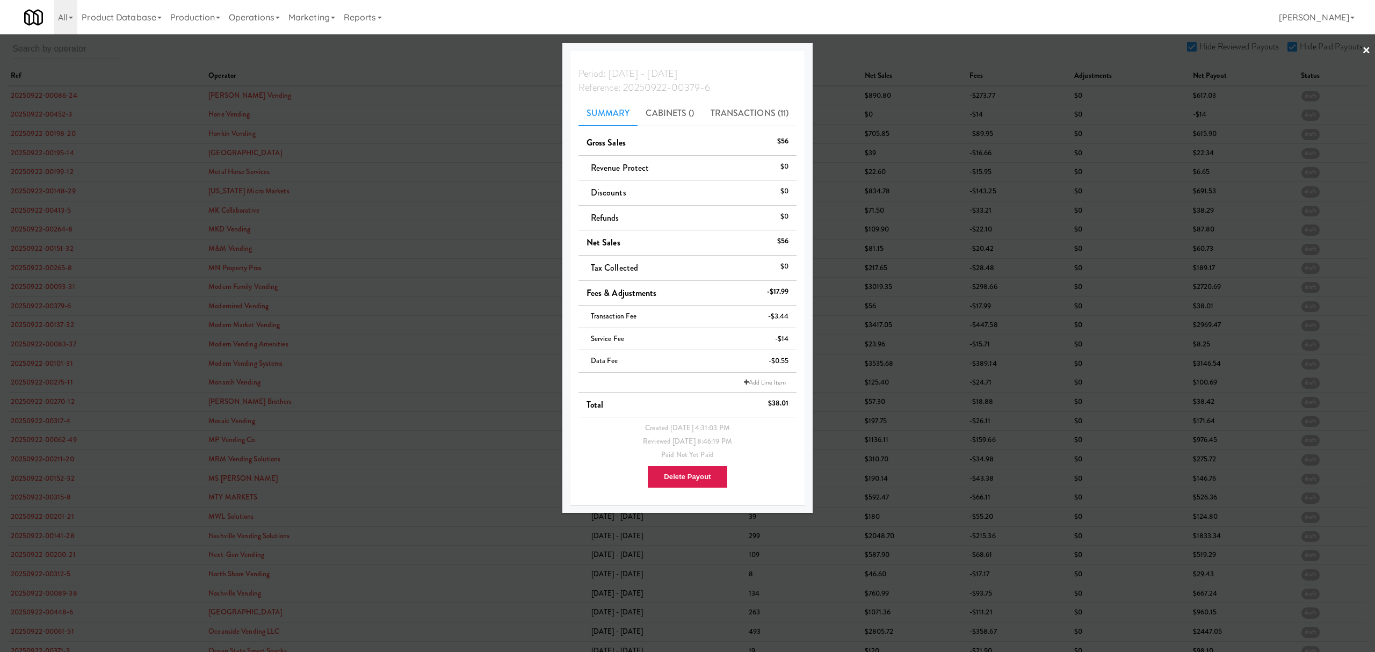
click at [37, 325] on div at bounding box center [687, 326] width 1375 height 652
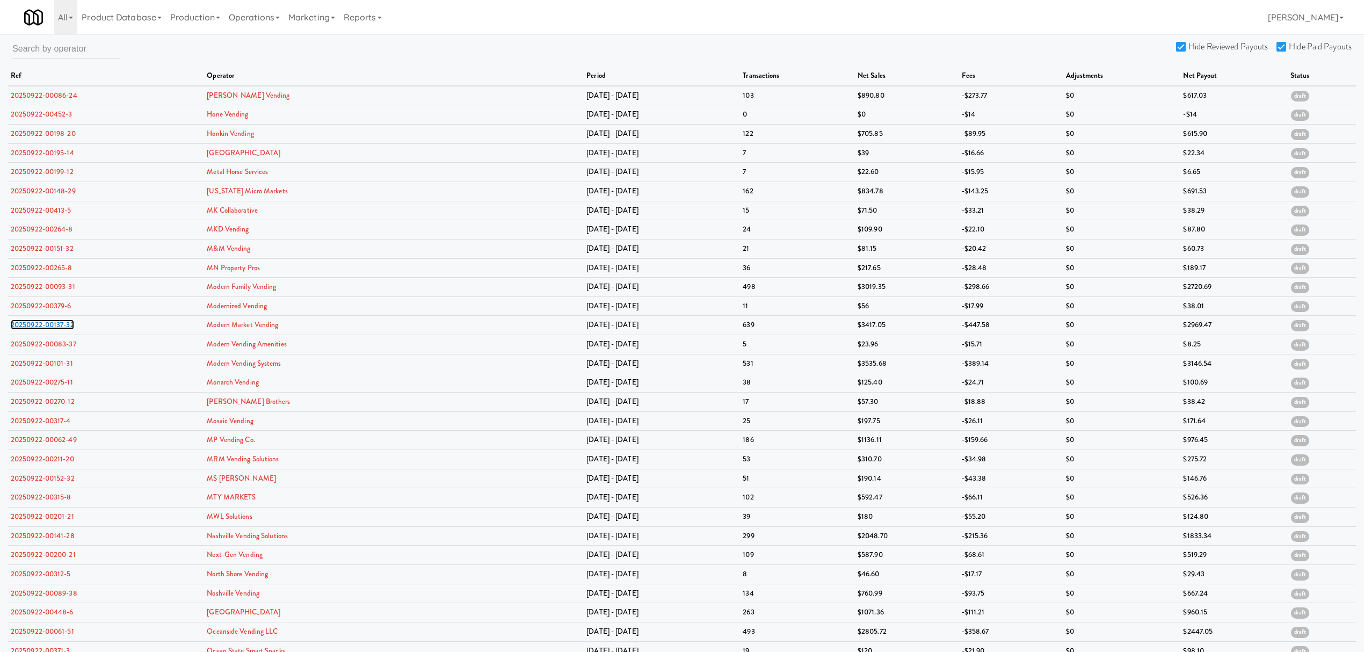
click at [37, 325] on link "20250922-00137-32" at bounding box center [42, 325] width 63 height 10
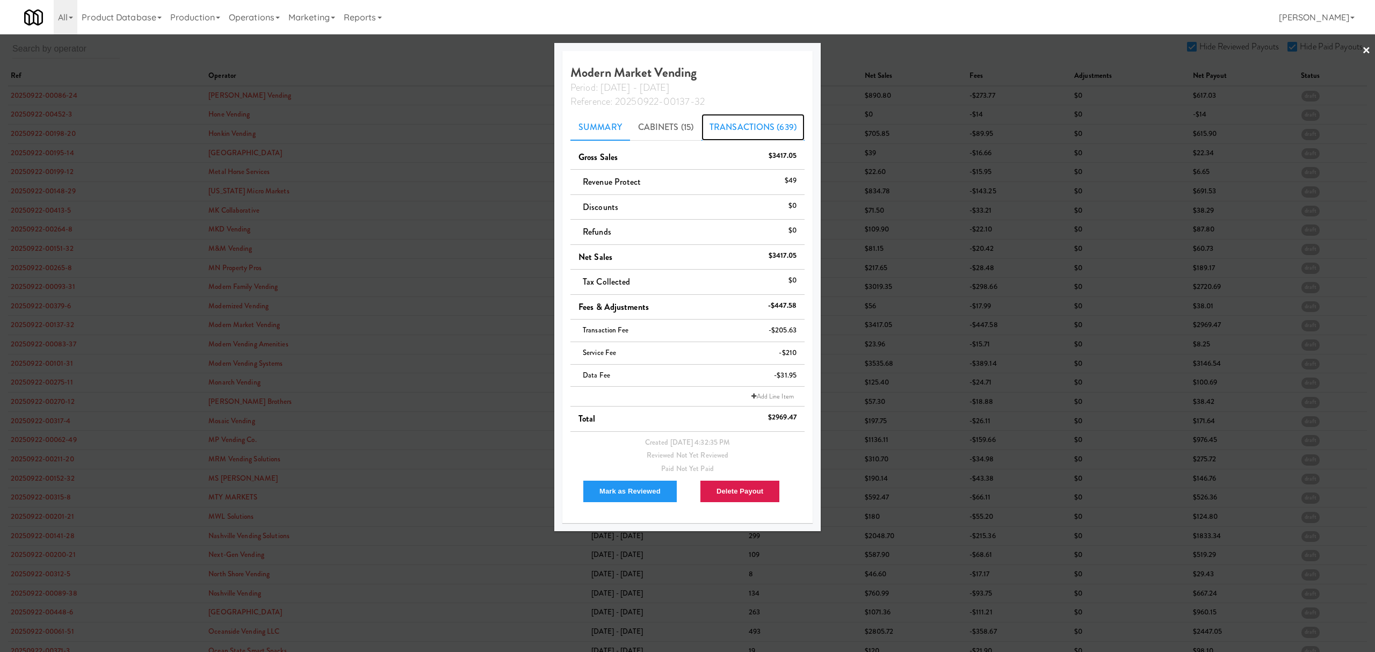
click at [759, 121] on link "Transactions (639)" at bounding box center [752, 127] width 103 height 27
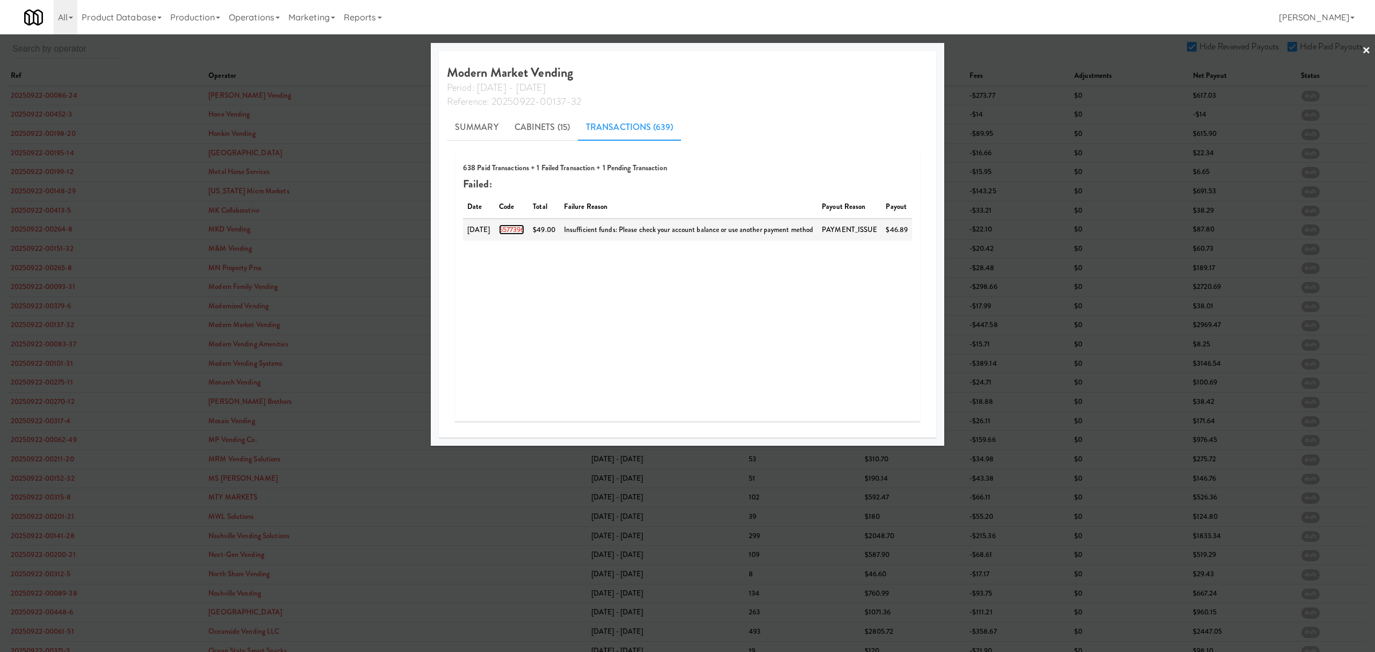
click at [516, 226] on link "6577396" at bounding box center [512, 229] width 26 height 10
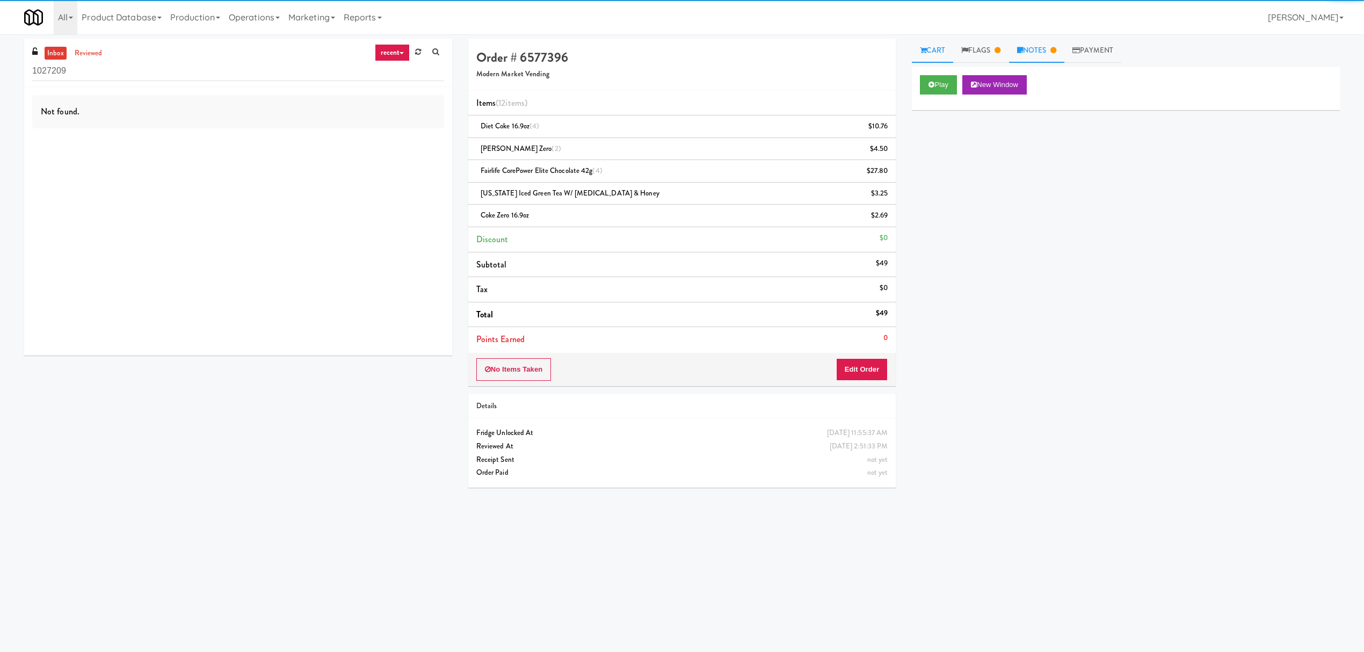
click at [1035, 42] on link "Notes" at bounding box center [1037, 51] width 56 height 24
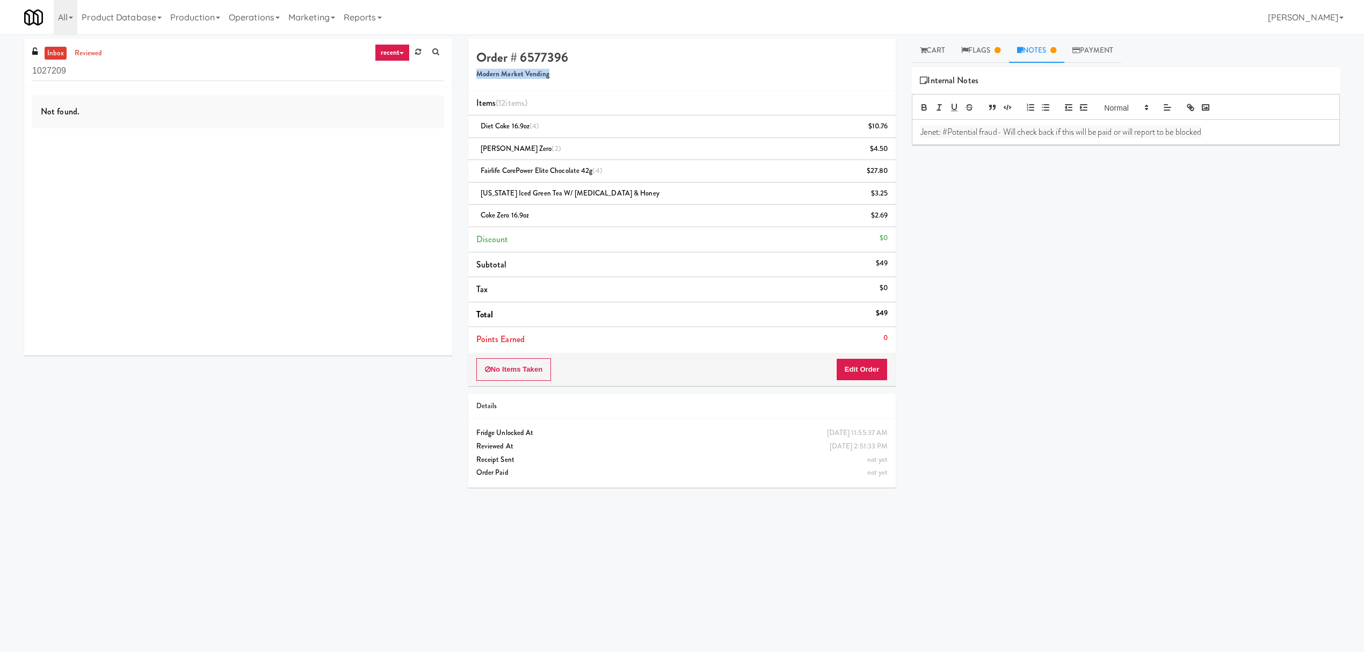
drag, startPoint x: 477, startPoint y: 74, endPoint x: 586, endPoint y: 82, distance: 109.8
click at [586, 82] on div "Order # 6577396 Modern Market Vending" at bounding box center [682, 65] width 428 height 52
copy h5 "Modern Market Vending"
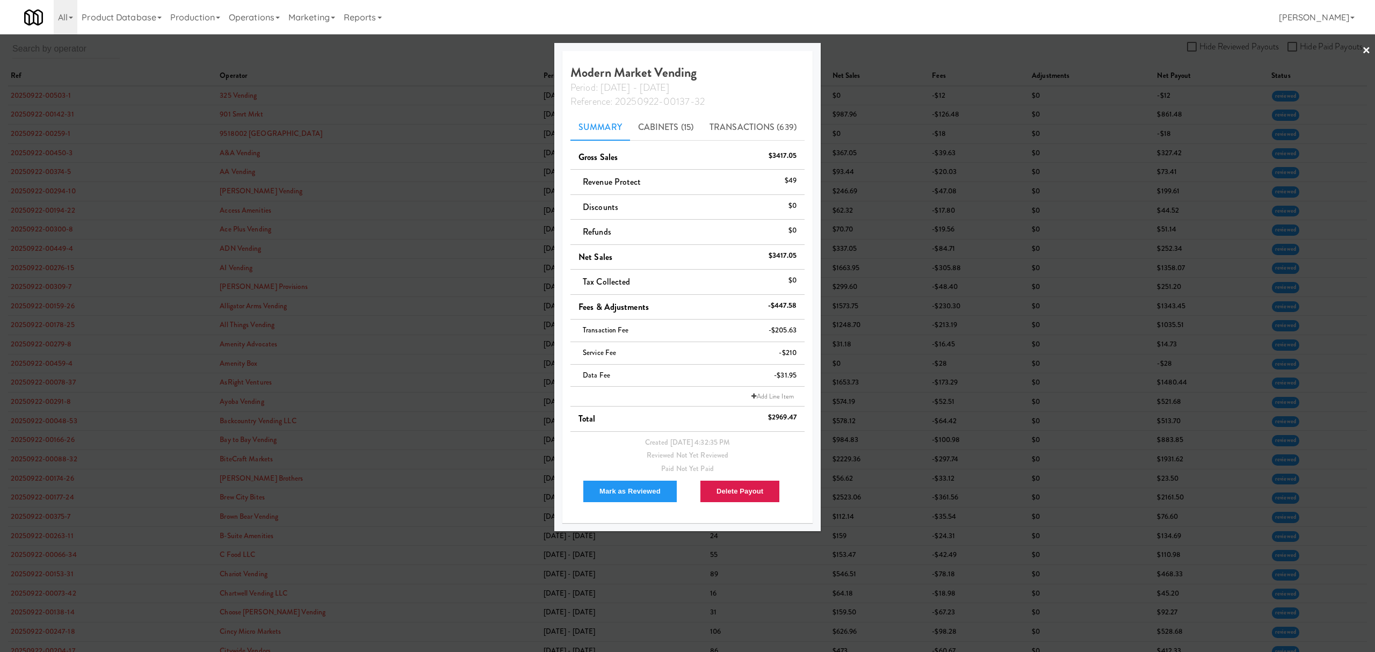
click at [768, 390] on li "Add Line Item" at bounding box center [687, 397] width 234 height 20
click at [768, 402] on link "Add Line Item" at bounding box center [772, 396] width 47 height 11
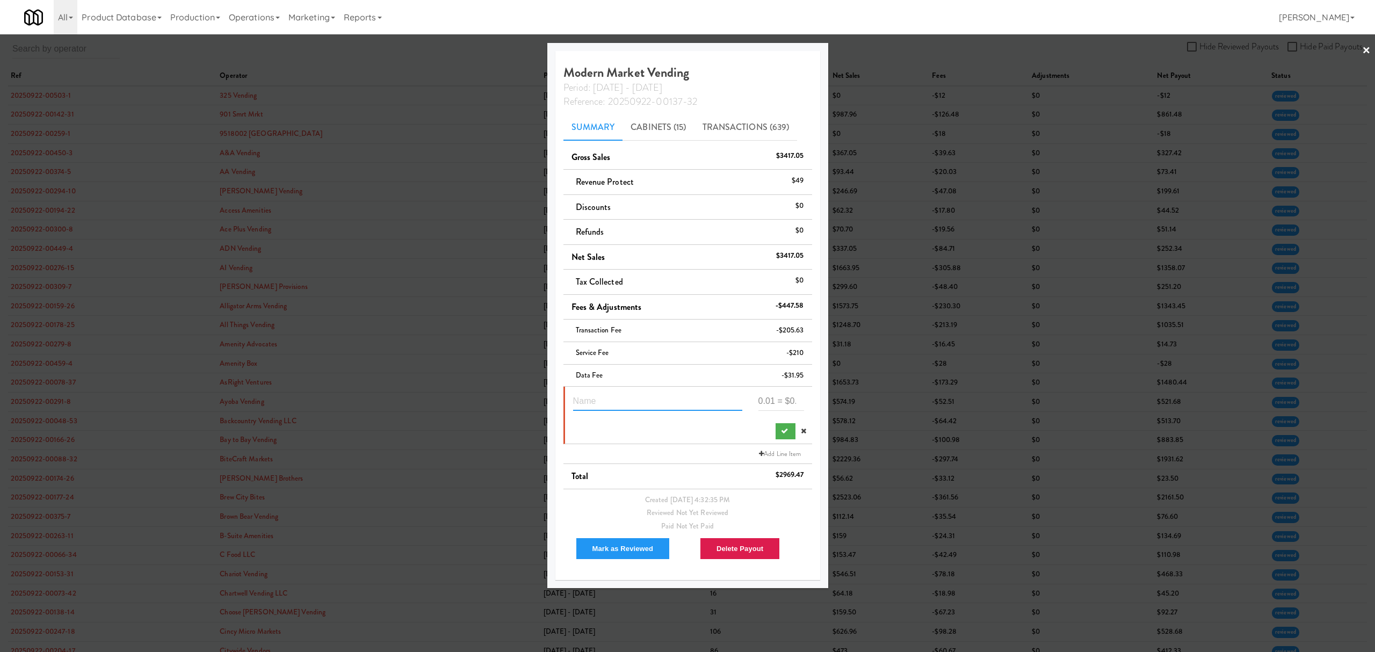
click at [607, 398] on input "text" at bounding box center [657, 401] width 169 height 20
paste input "Suspected Theft"
type input "Suspected Theft 6577396"
type input "-39"
click at [787, 429] on button "submit" at bounding box center [786, 431] width 20 height 16
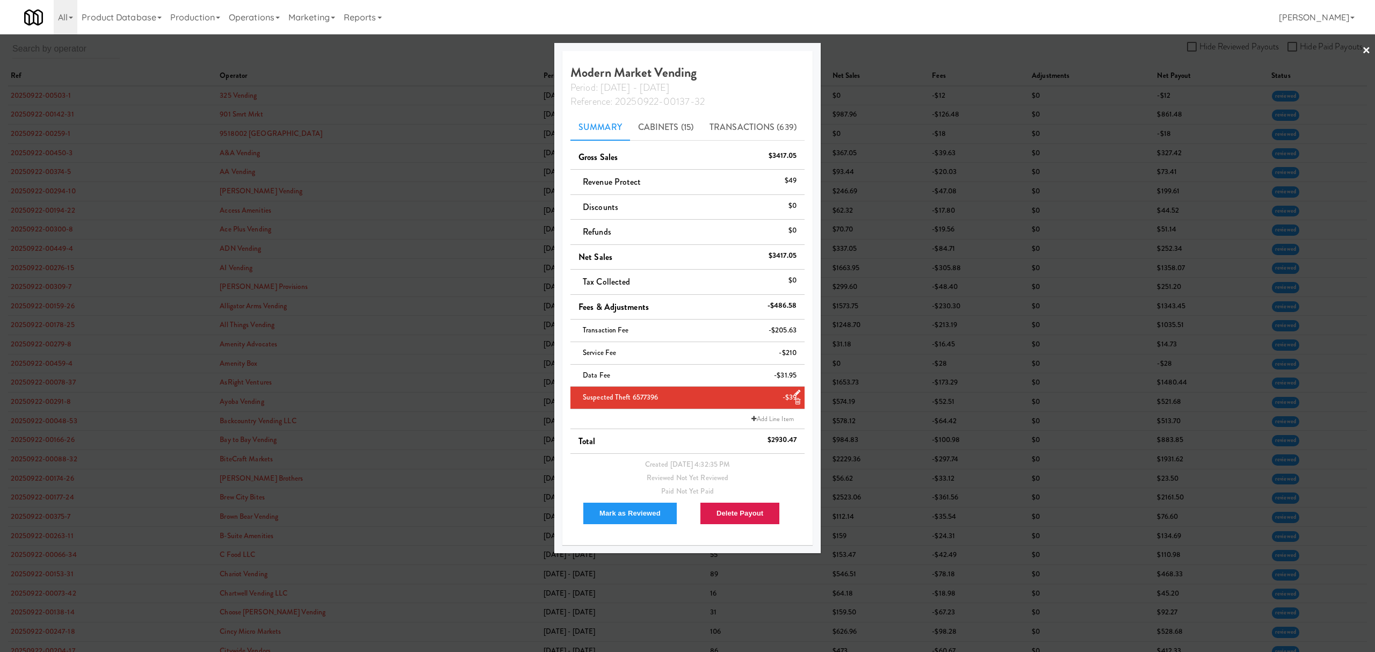
click at [434, 53] on div at bounding box center [687, 326] width 1375 height 652
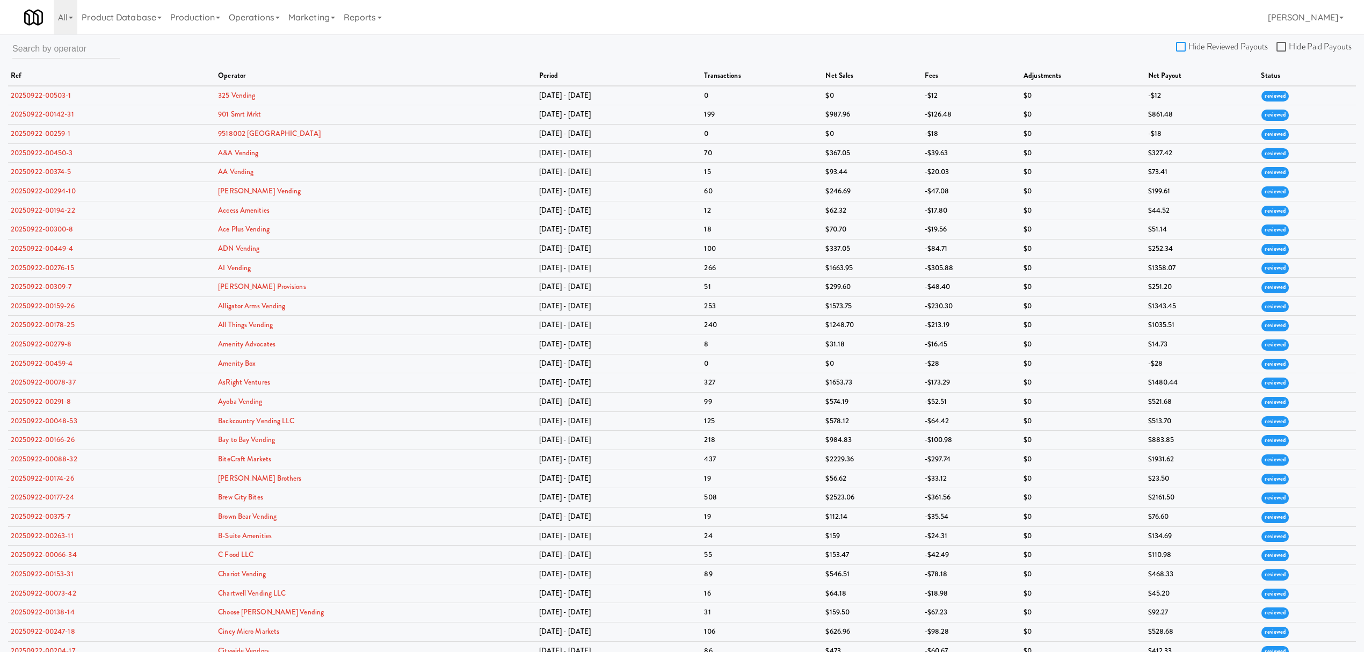
click at [1182, 44] on input "Hide Reviewed Payouts" at bounding box center [1182, 47] width 12 height 9
checkbox input "true"
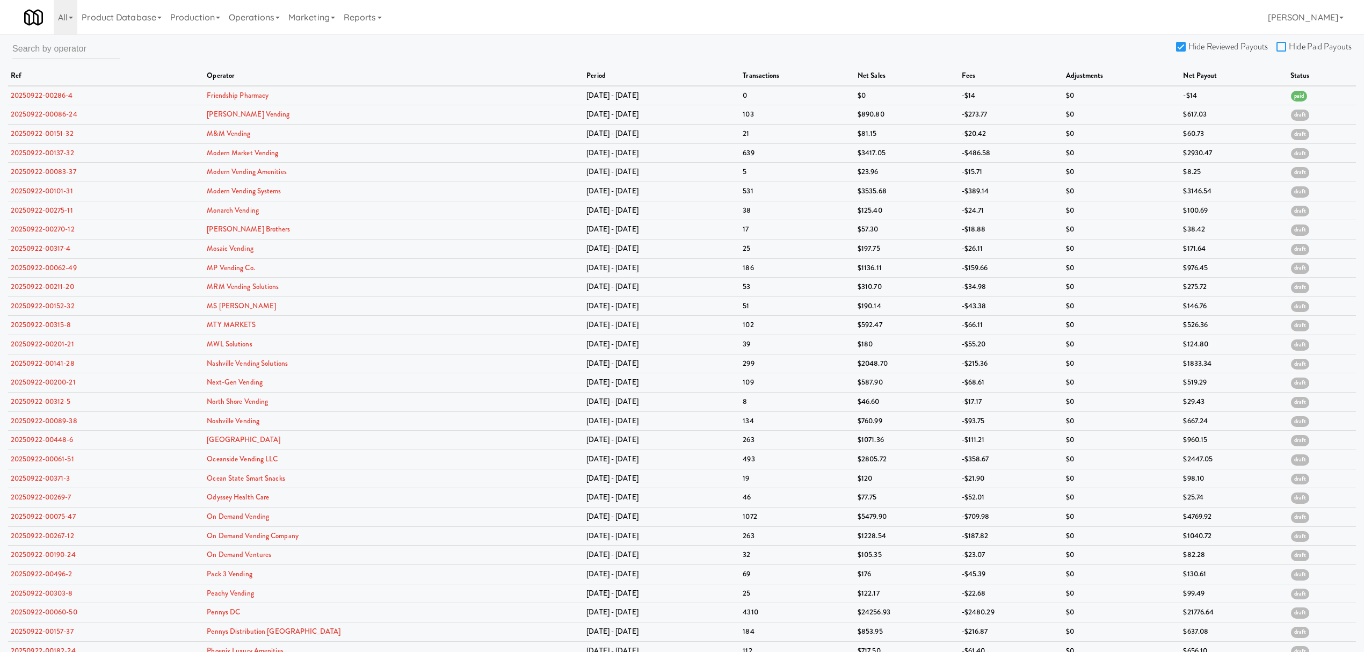
click at [1285, 44] on input "Hide Paid Payouts" at bounding box center [1283, 47] width 12 height 9
checkbox input "true"
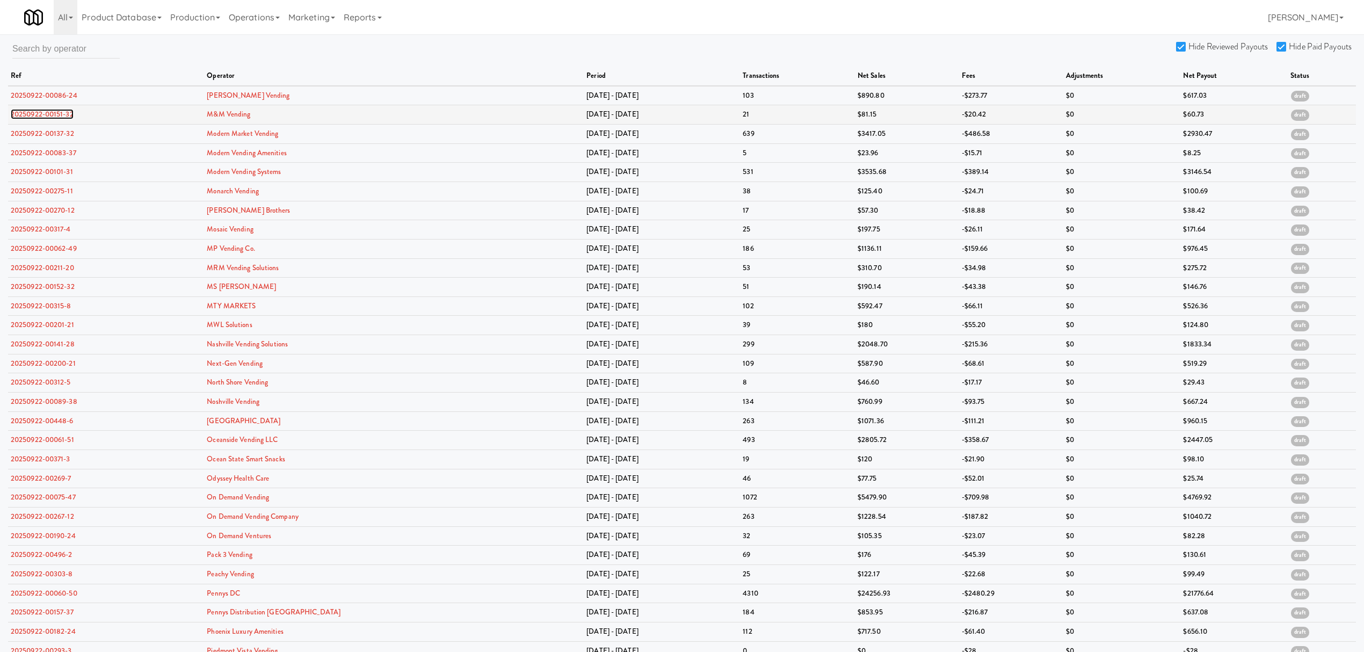
click at [53, 114] on link "20250922-00151-32" at bounding box center [42, 114] width 63 height 10
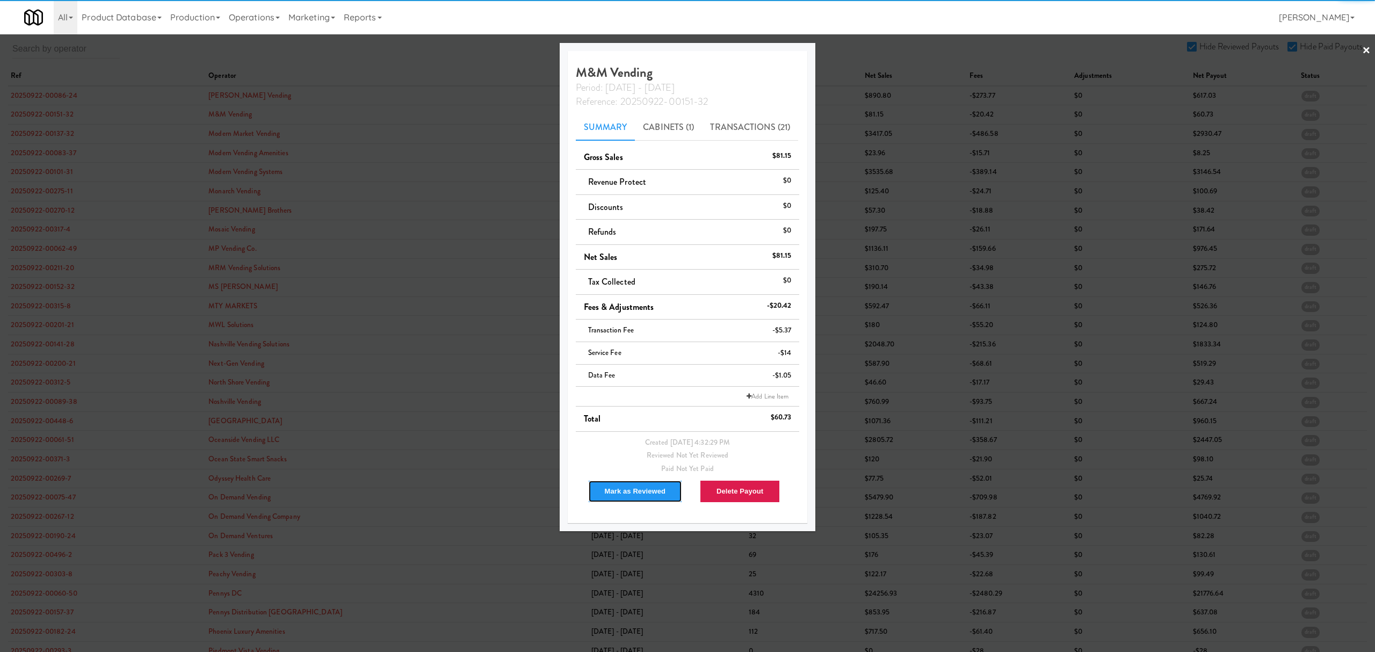
click at [656, 492] on button "Mark as Reviewed" at bounding box center [635, 491] width 95 height 23
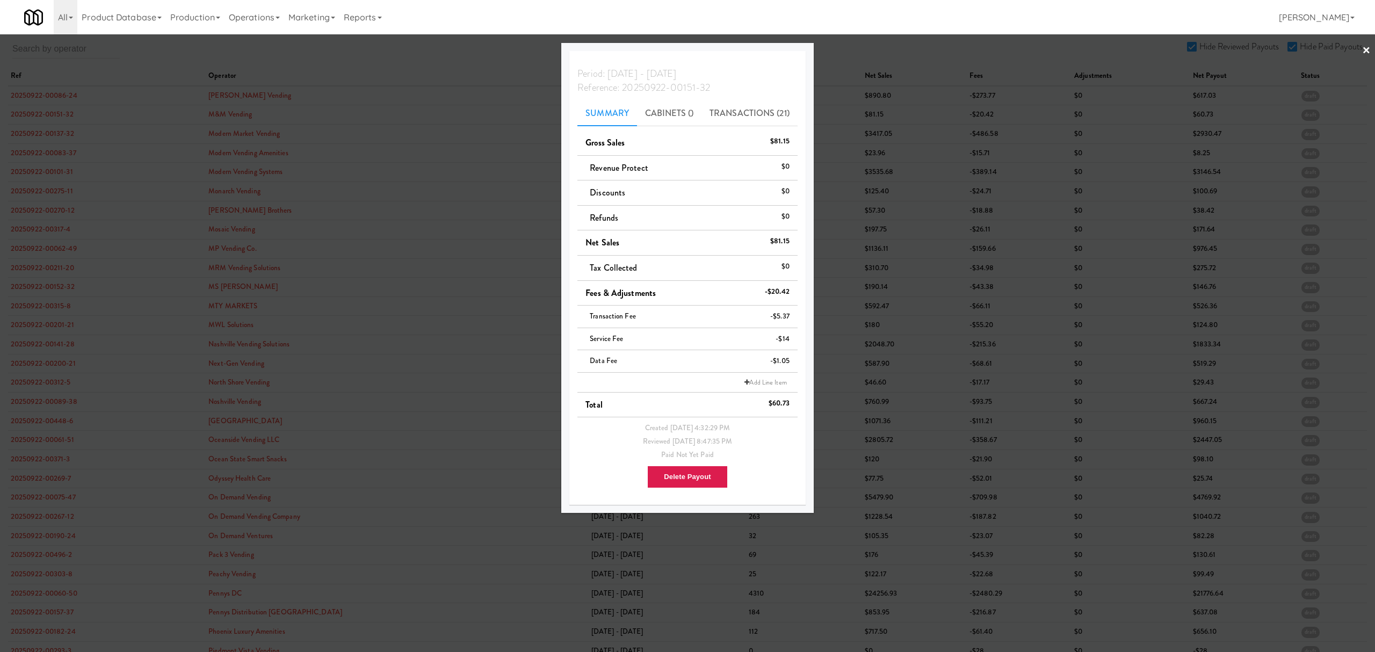
click at [379, 53] on div at bounding box center [687, 326] width 1375 height 652
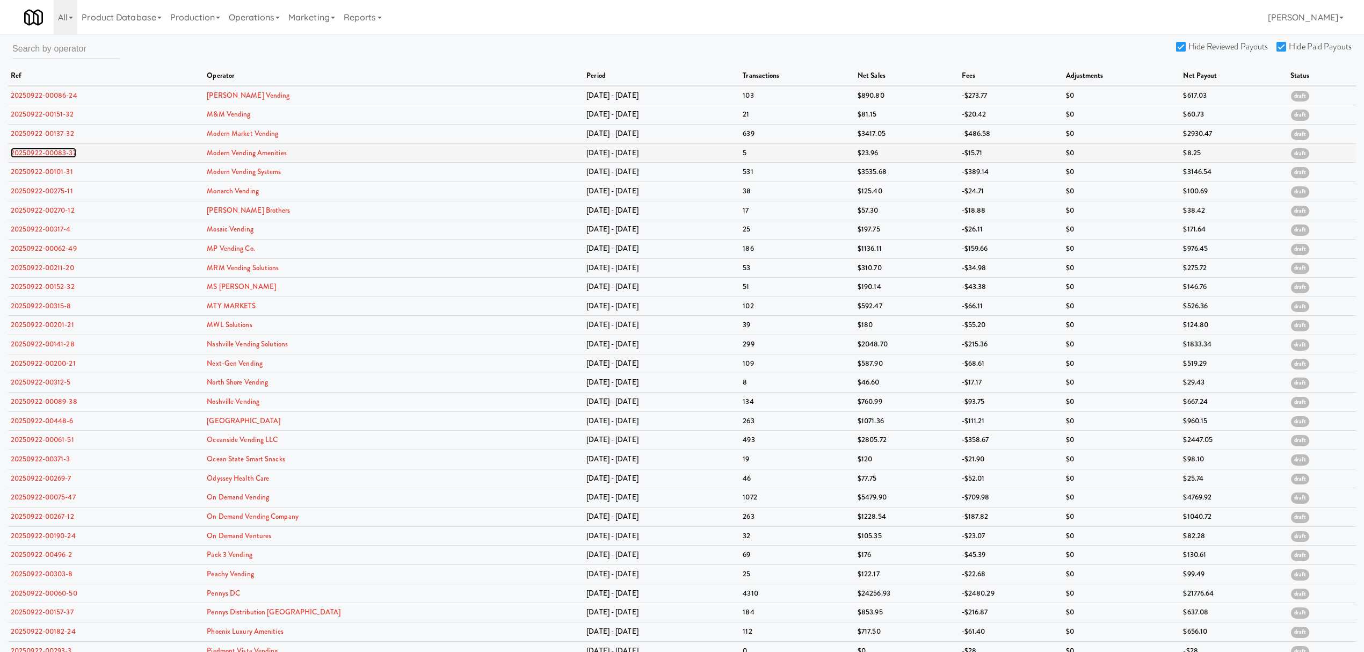
click at [61, 154] on link "20250922-00083-37" at bounding box center [44, 153] width 66 height 10
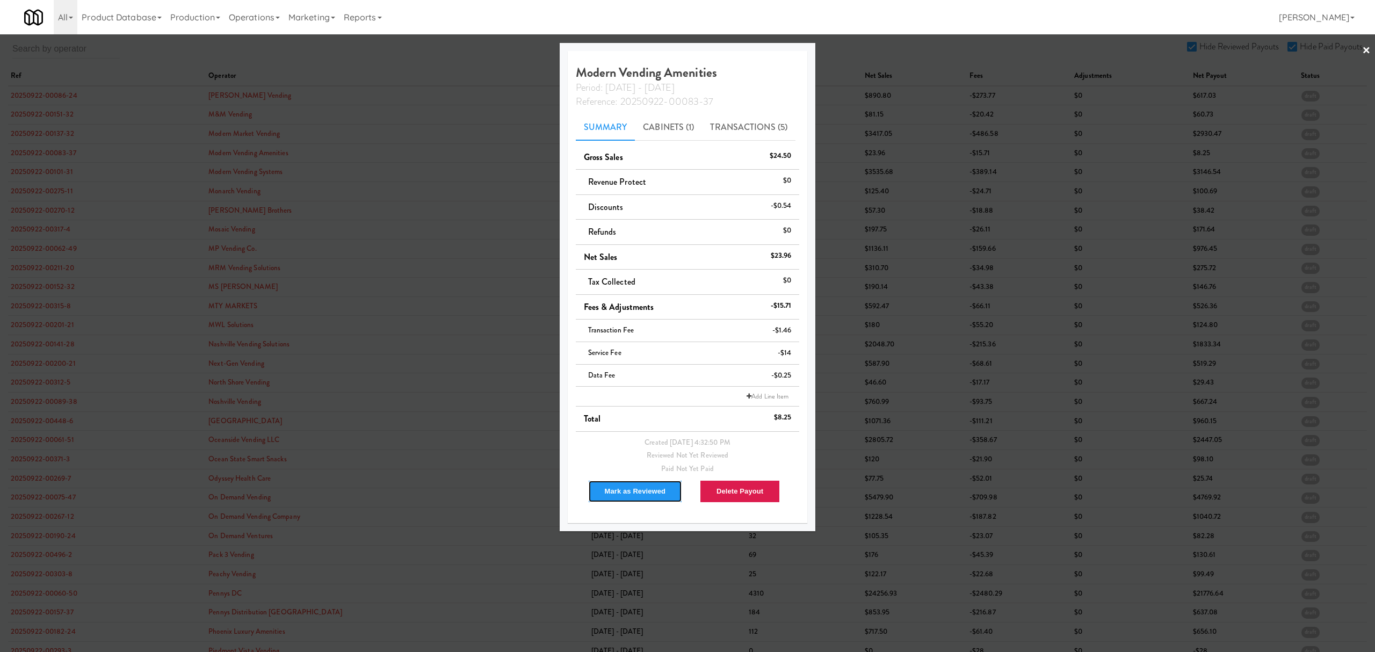
click at [635, 492] on button "Mark as Reviewed" at bounding box center [635, 491] width 95 height 23
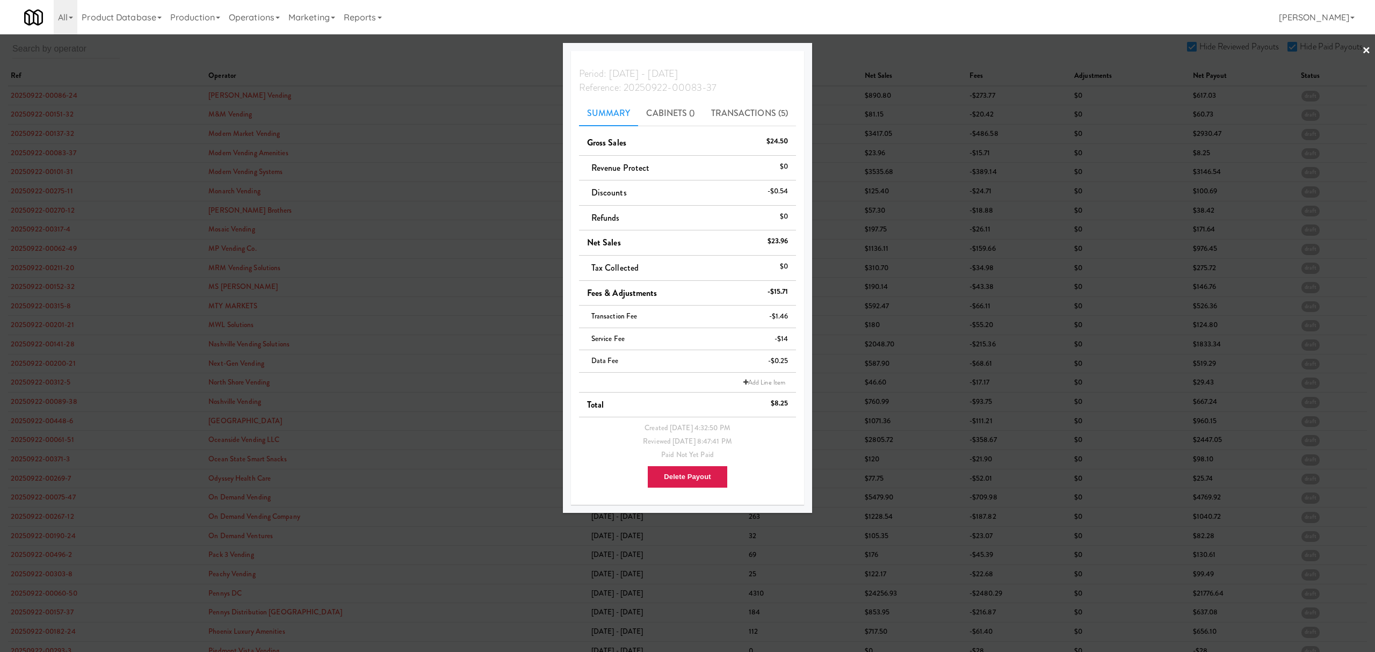
click at [48, 173] on div at bounding box center [687, 326] width 1375 height 652
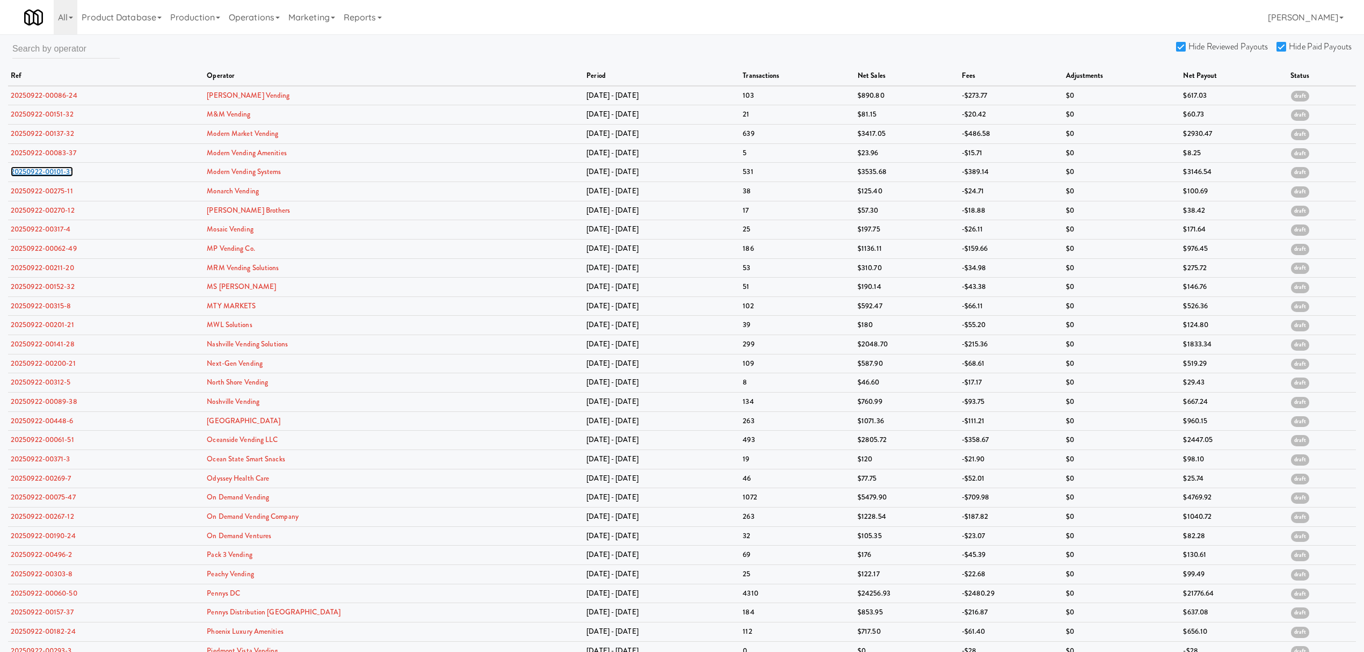
click at [48, 173] on link "20250922-00101-31" at bounding box center [42, 171] width 62 height 10
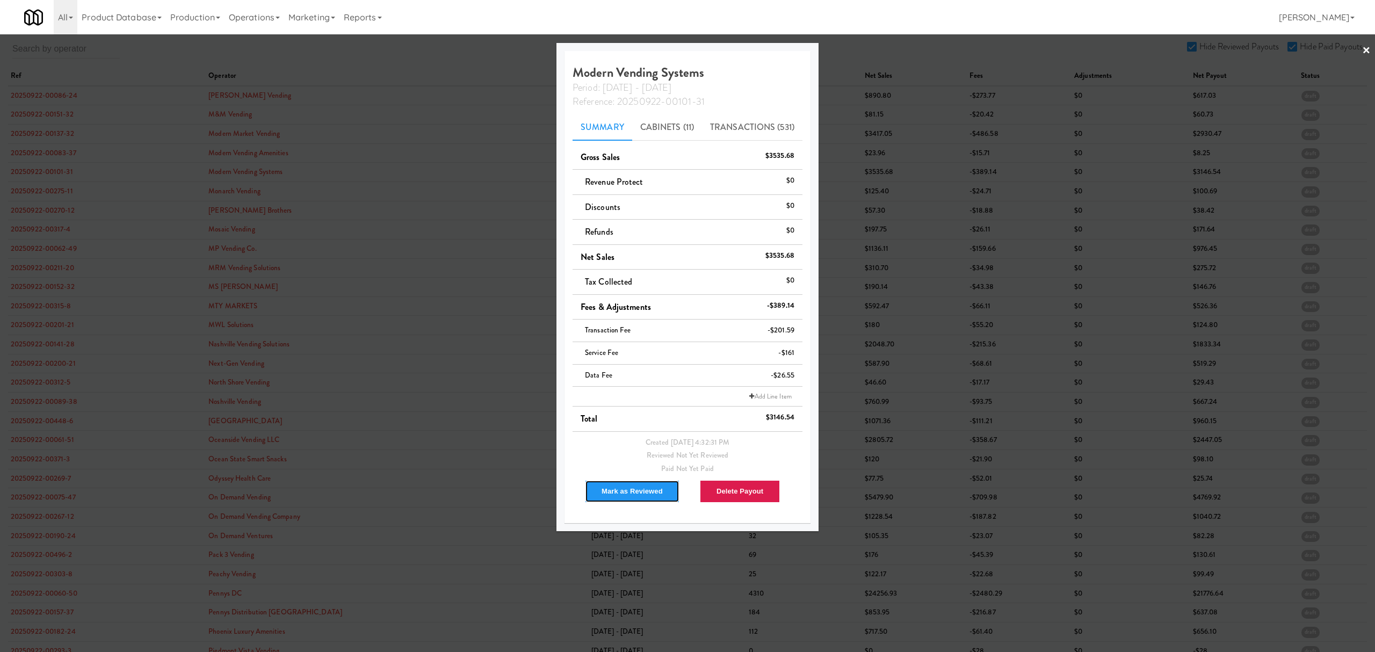
click at [621, 495] on button "Mark as Reviewed" at bounding box center [632, 491] width 95 height 23
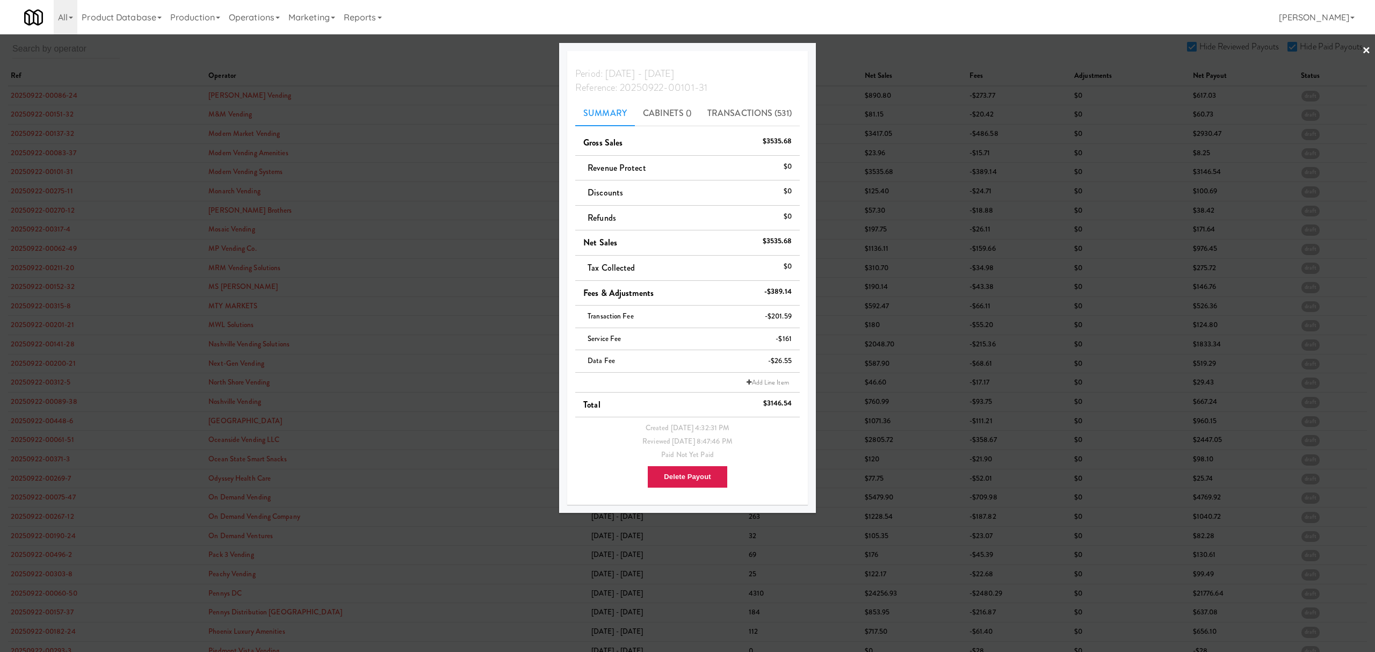
click at [54, 192] on div at bounding box center [687, 326] width 1375 height 652
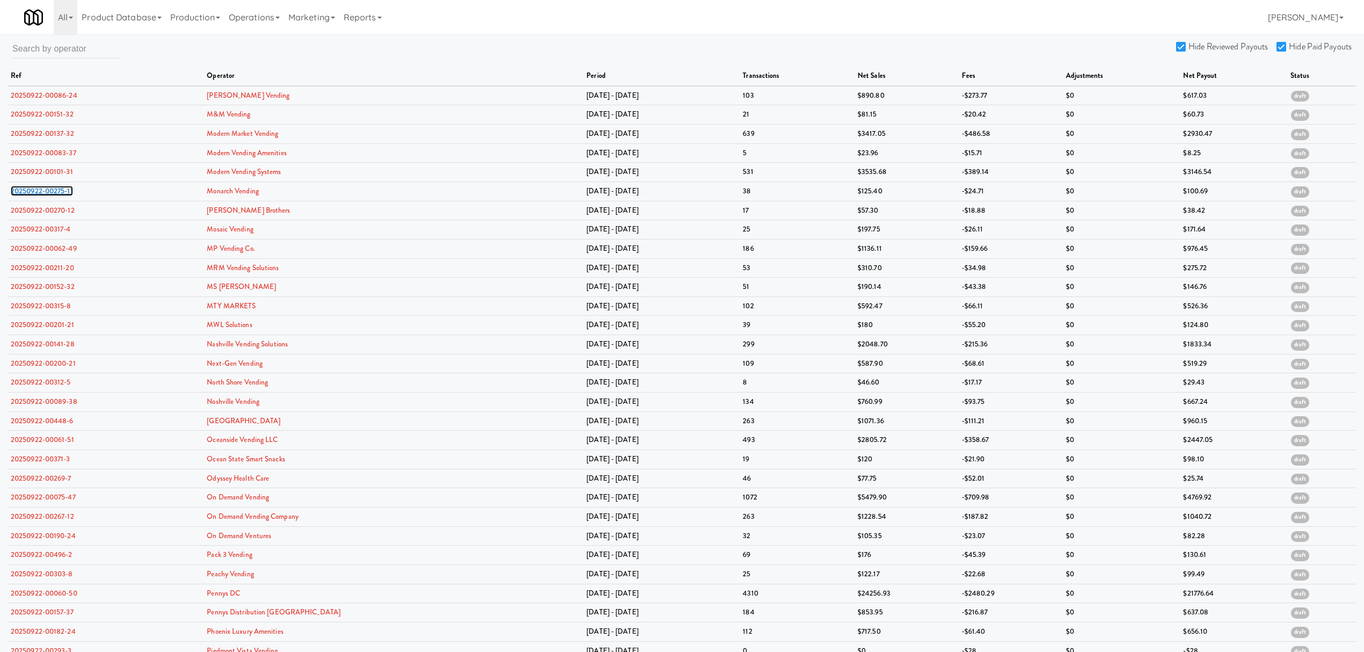
click at [54, 192] on link "20250922-00275-11" at bounding box center [42, 191] width 62 height 10
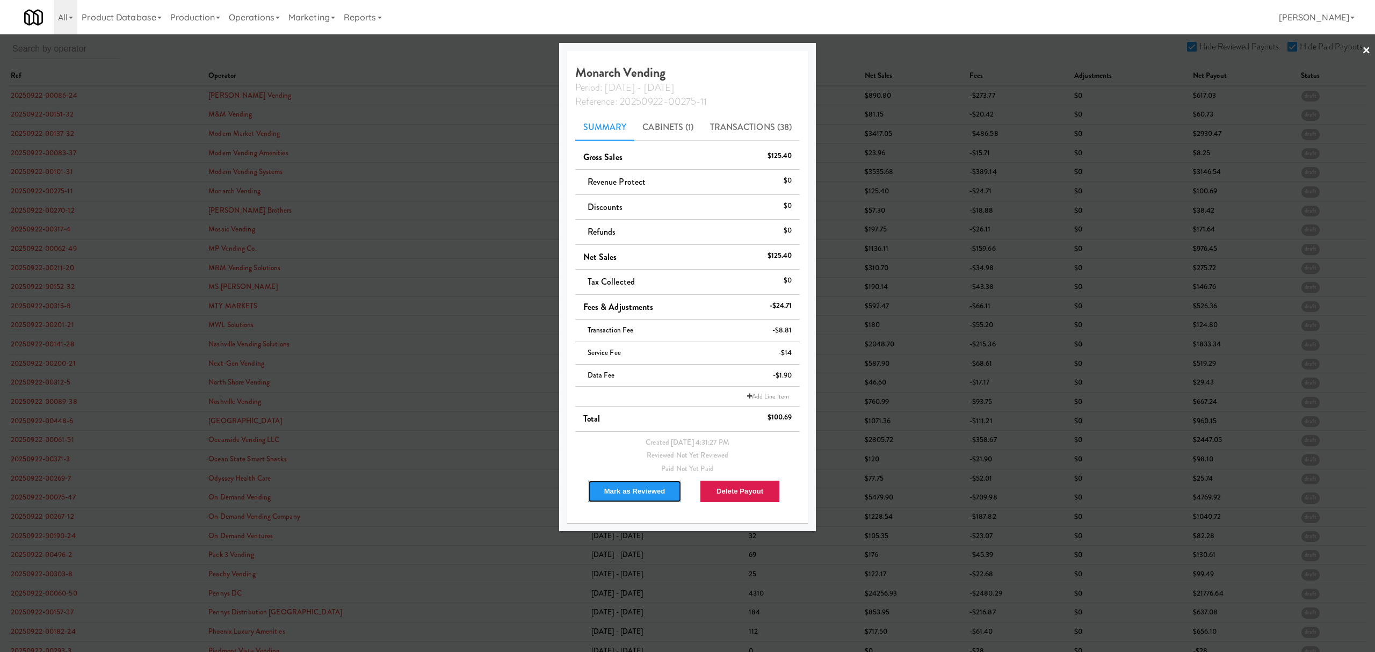
click at [621, 488] on button "Mark as Reviewed" at bounding box center [635, 491] width 95 height 23
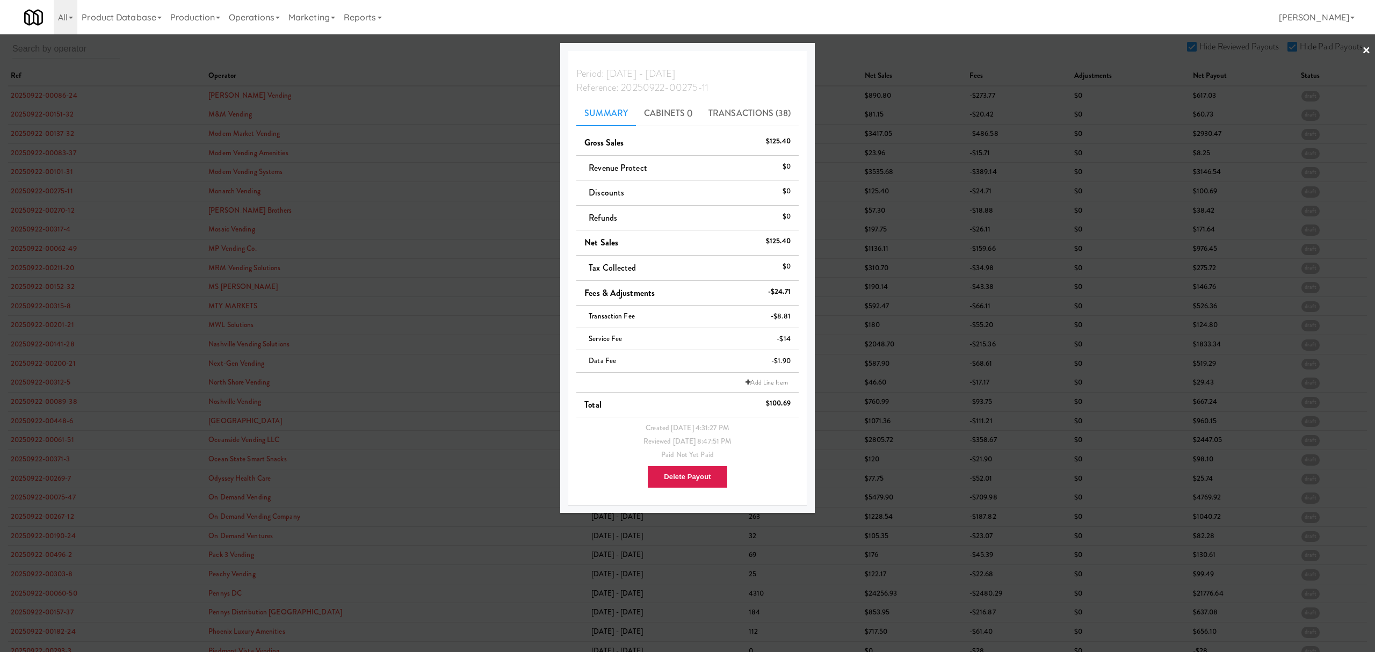
click at [44, 209] on div at bounding box center [687, 326] width 1375 height 652
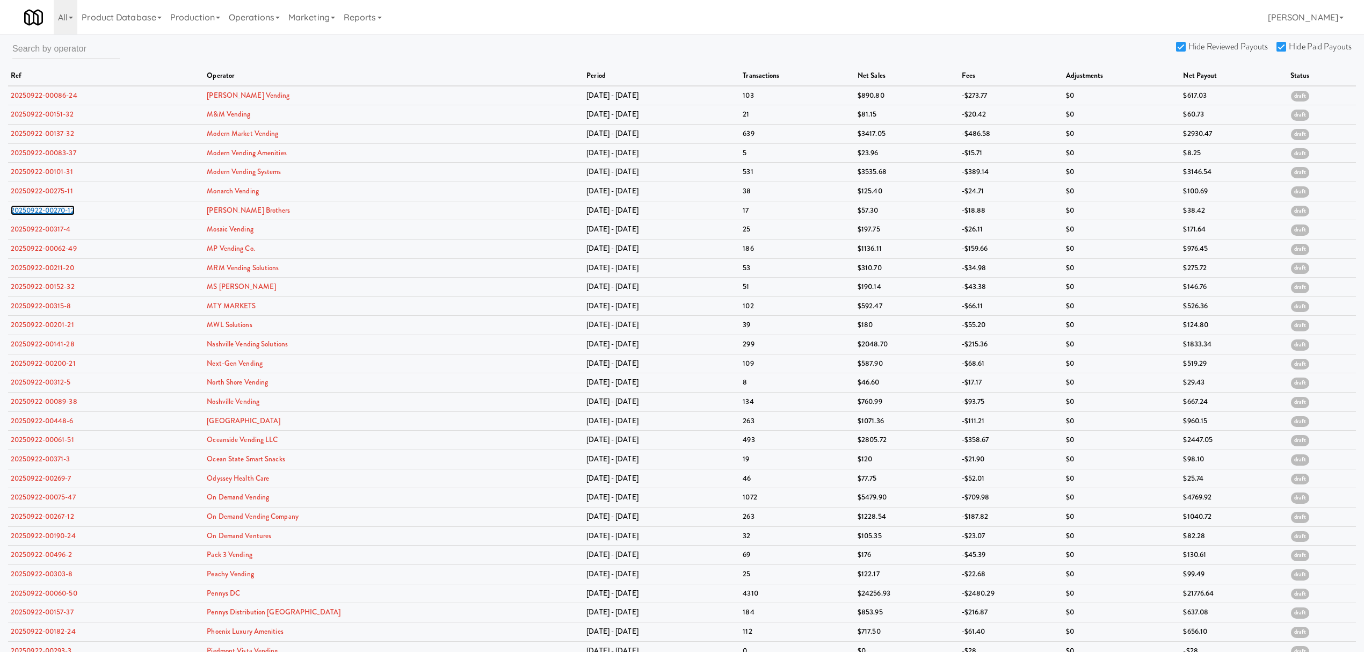
click at [44, 209] on link "20250922-00270-12" at bounding box center [43, 210] width 64 height 10
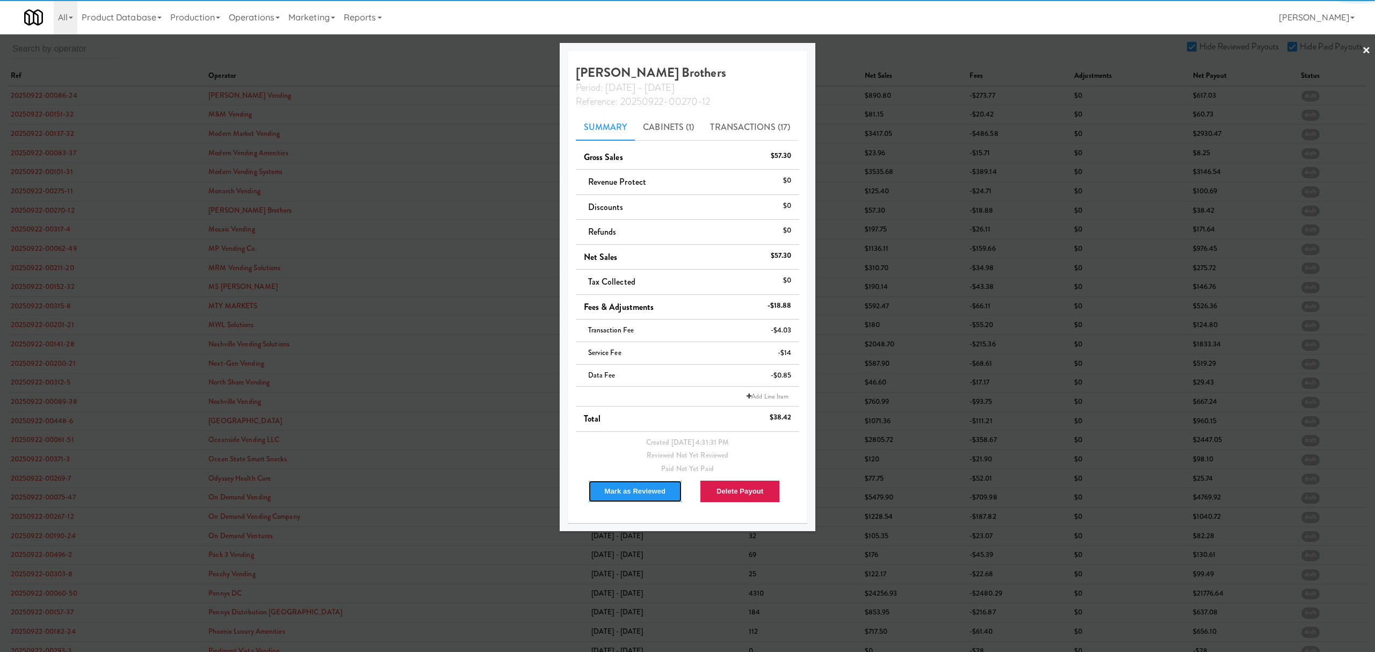
click at [624, 499] on button "Mark as Reviewed" at bounding box center [635, 491] width 95 height 23
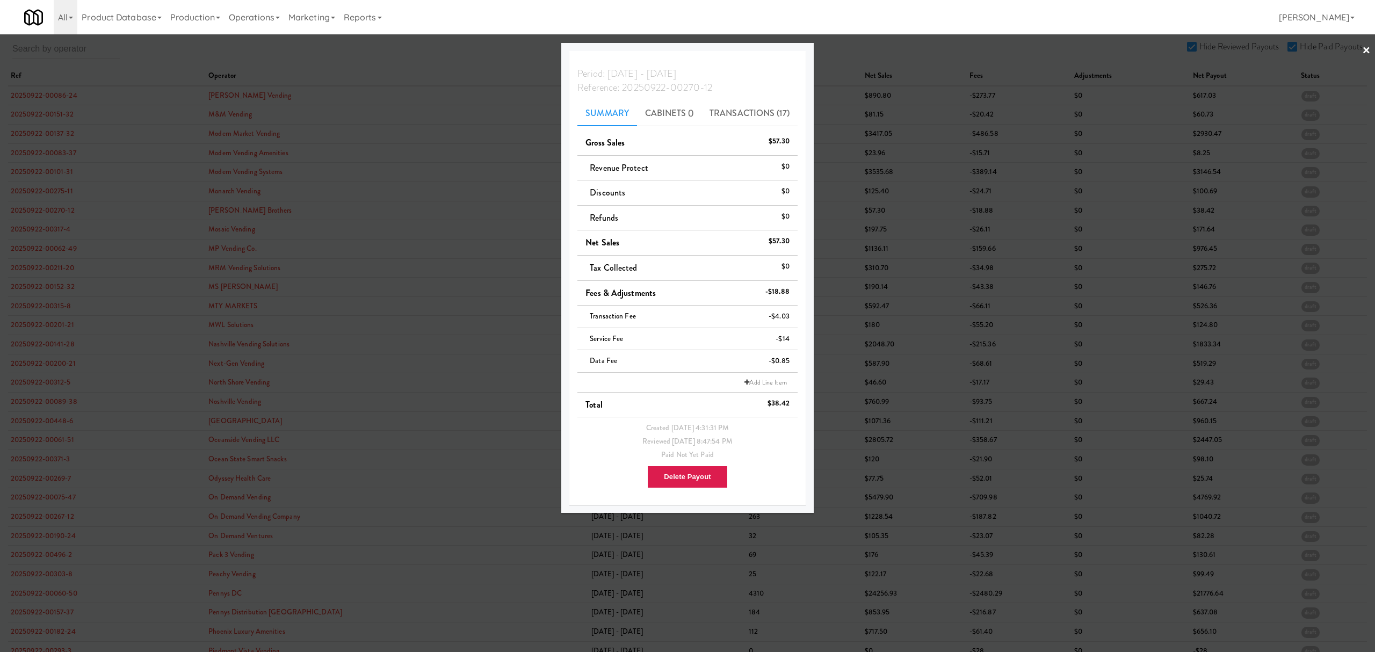
click at [41, 230] on div at bounding box center [687, 326] width 1375 height 652
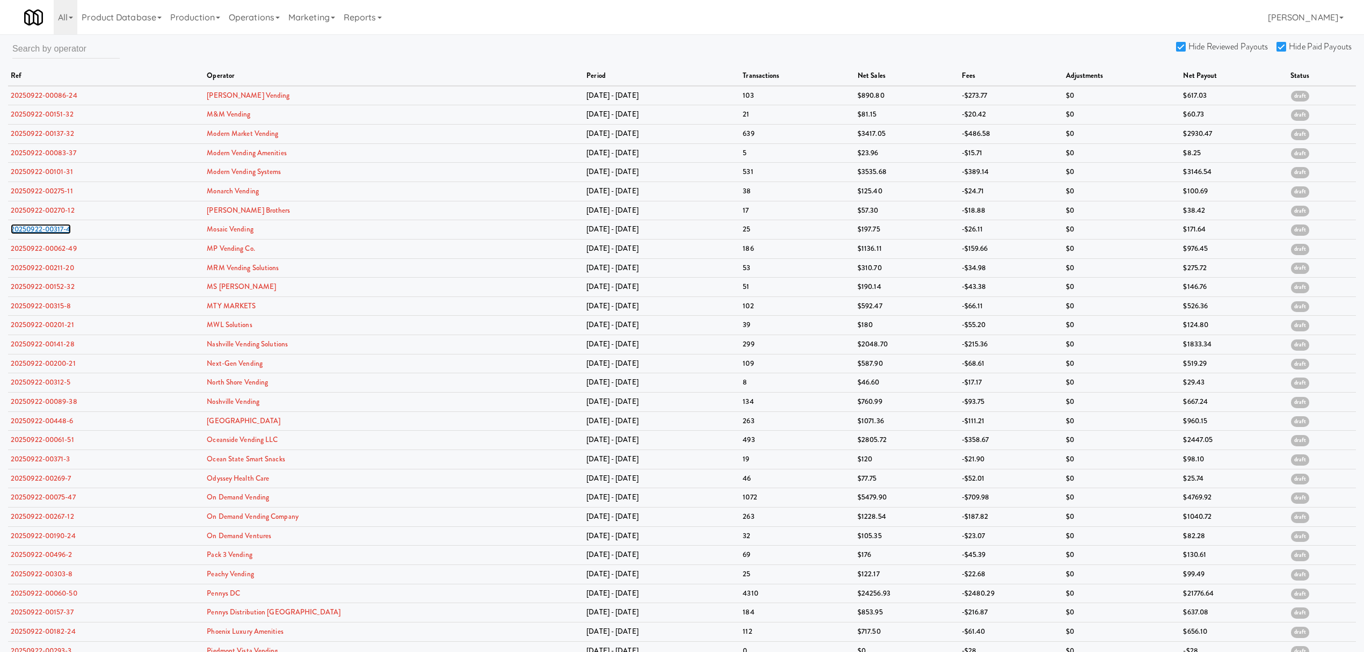
click at [41, 230] on link "20250922-00317-4" at bounding box center [41, 229] width 60 height 10
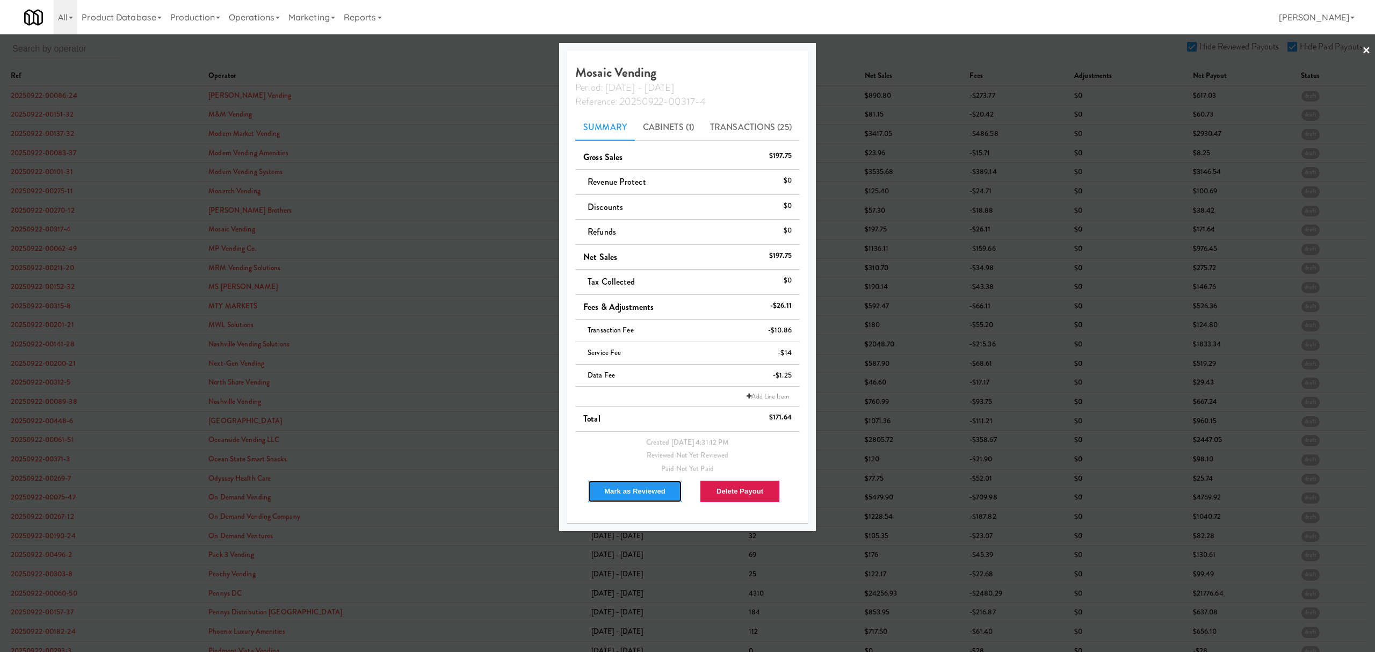
click at [634, 492] on button "Mark as Reviewed" at bounding box center [635, 491] width 95 height 23
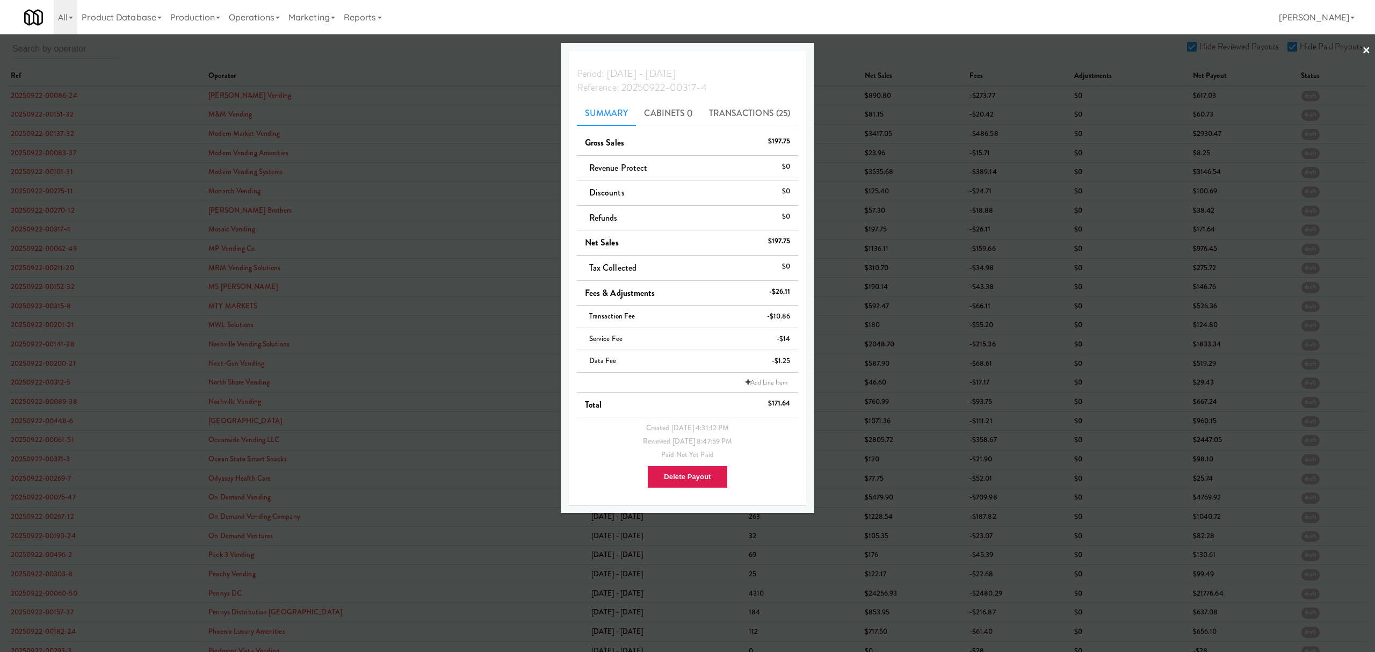
click at [54, 251] on div at bounding box center [687, 326] width 1375 height 652
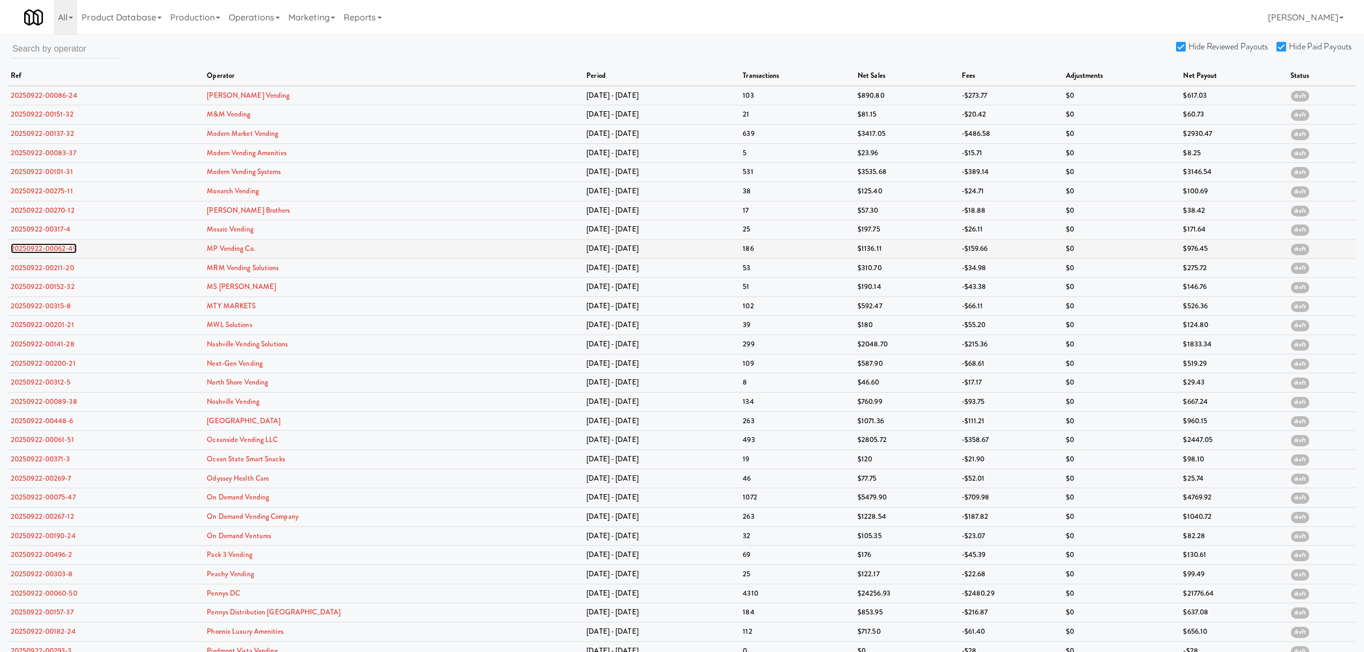
click at [54, 251] on link "20250922-00062-49" at bounding box center [44, 248] width 66 height 10
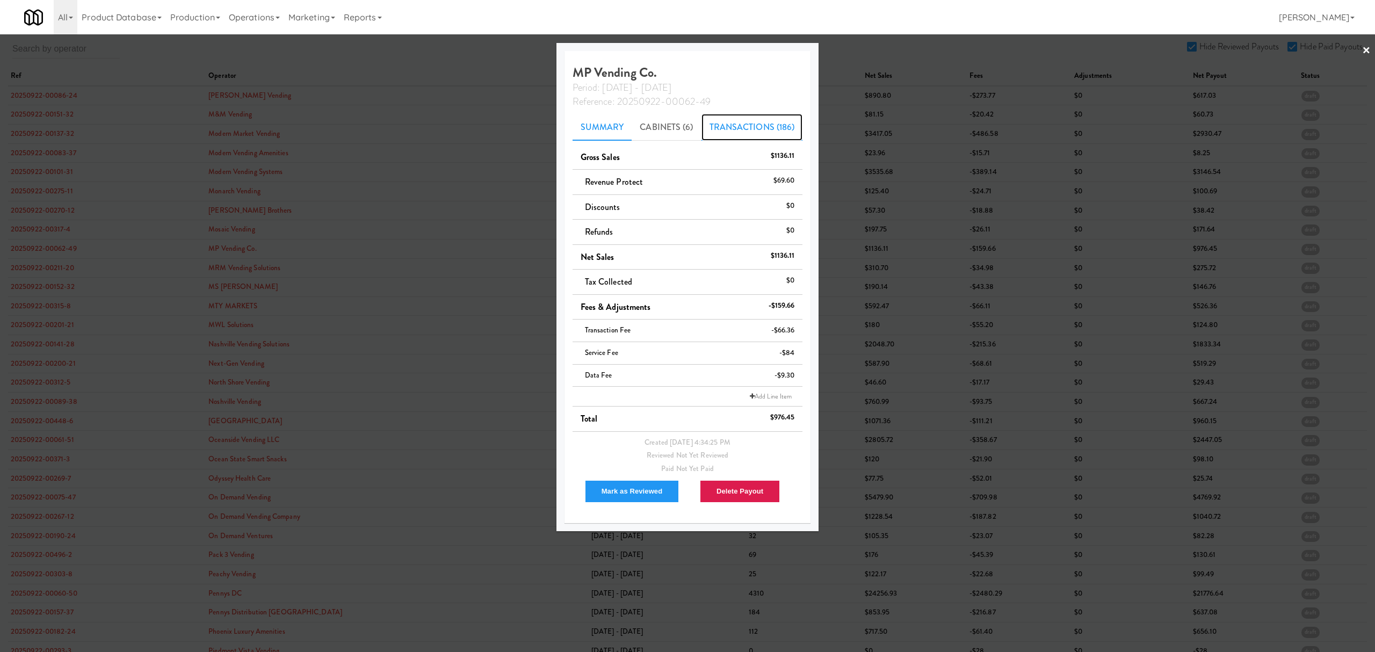
click at [745, 121] on link "Transactions (186)" at bounding box center [752, 127] width 102 height 27
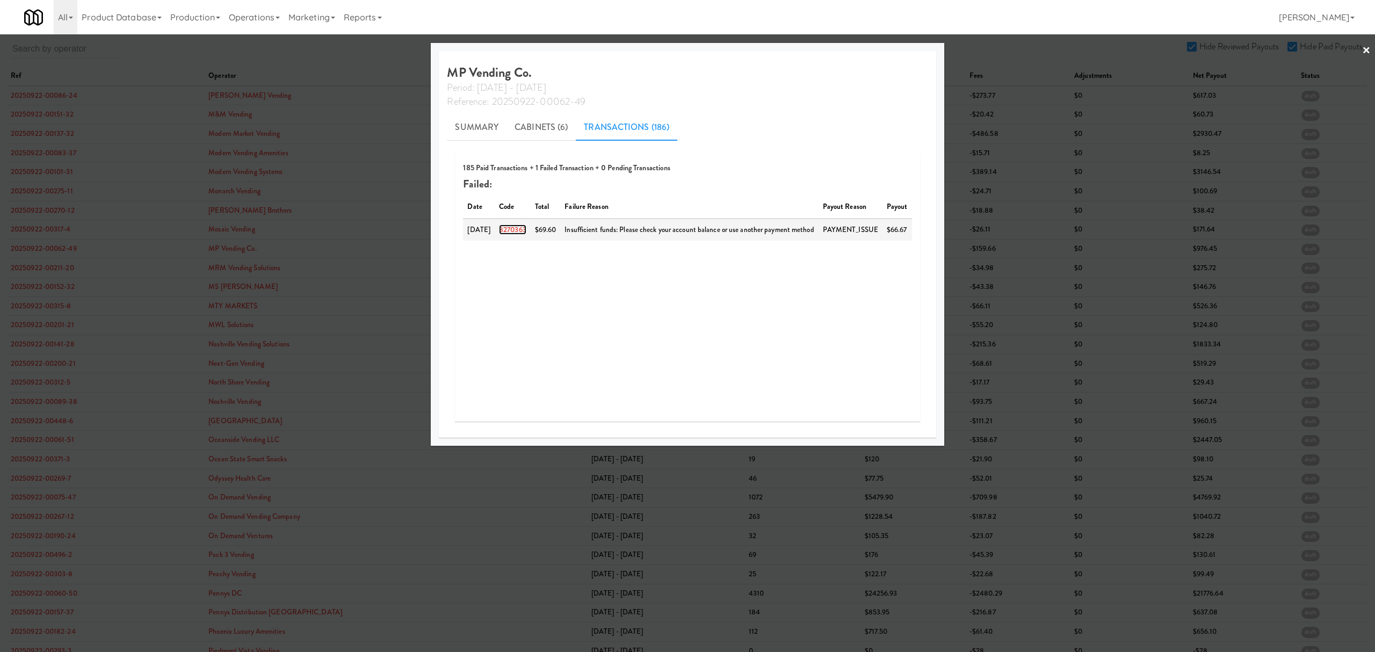
click at [510, 230] on link "8270363" at bounding box center [512, 229] width 27 height 10
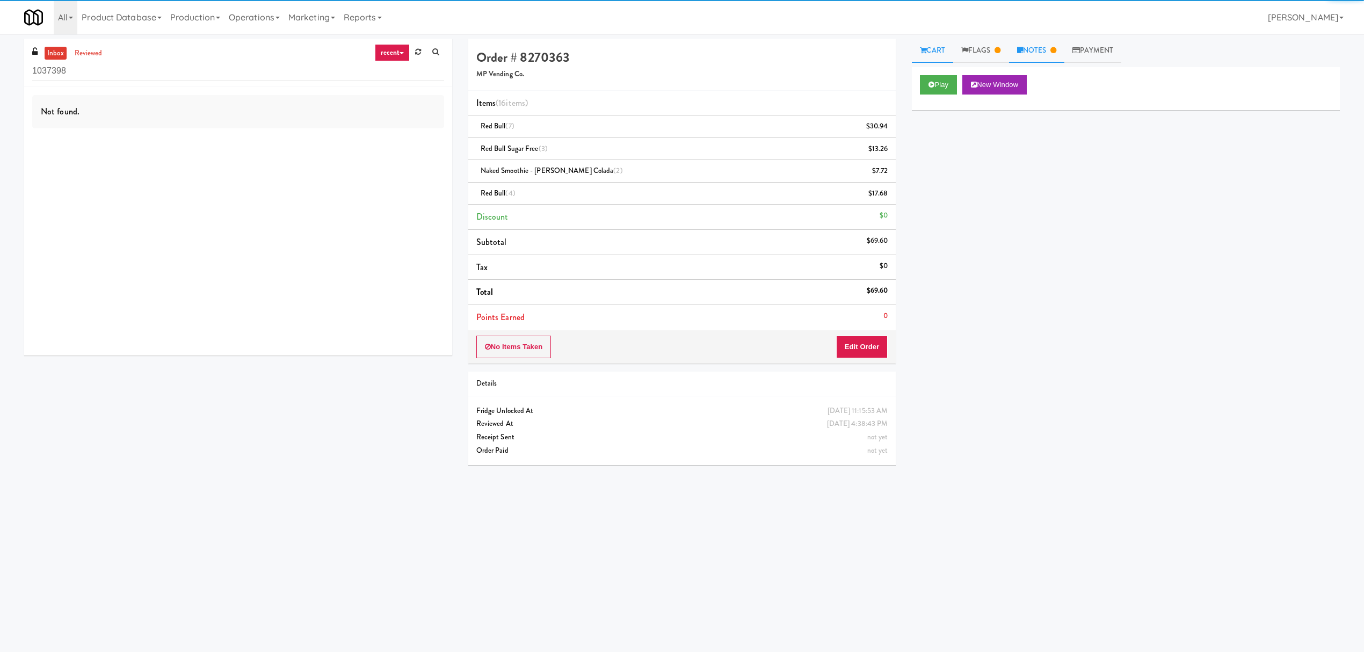
click at [1030, 48] on link "Notes" at bounding box center [1037, 51] width 56 height 24
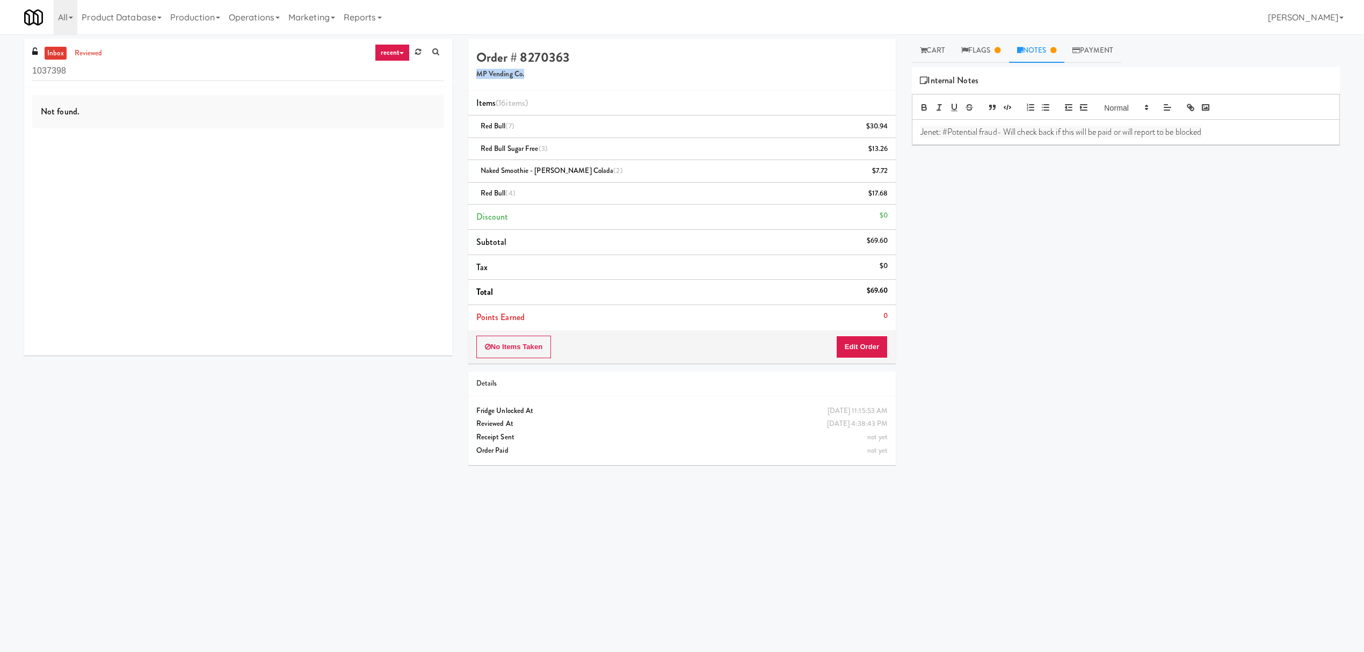
drag, startPoint x: 477, startPoint y: 76, endPoint x: 576, endPoint y: 76, distance: 98.3
click at [576, 76] on h5 "MP Vending Co." at bounding box center [682, 74] width 412 height 8
copy h5 "MP Vending Co."
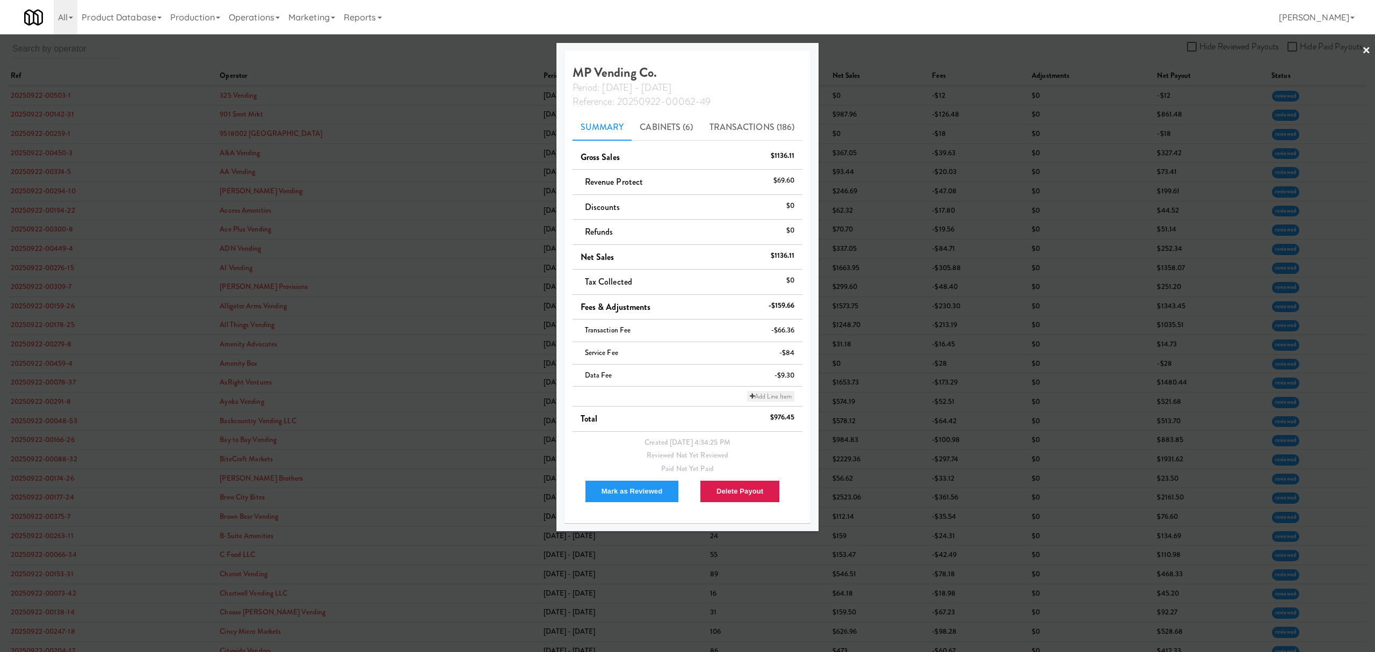
click at [778, 400] on link "Add Line Item" at bounding box center [770, 396] width 47 height 11
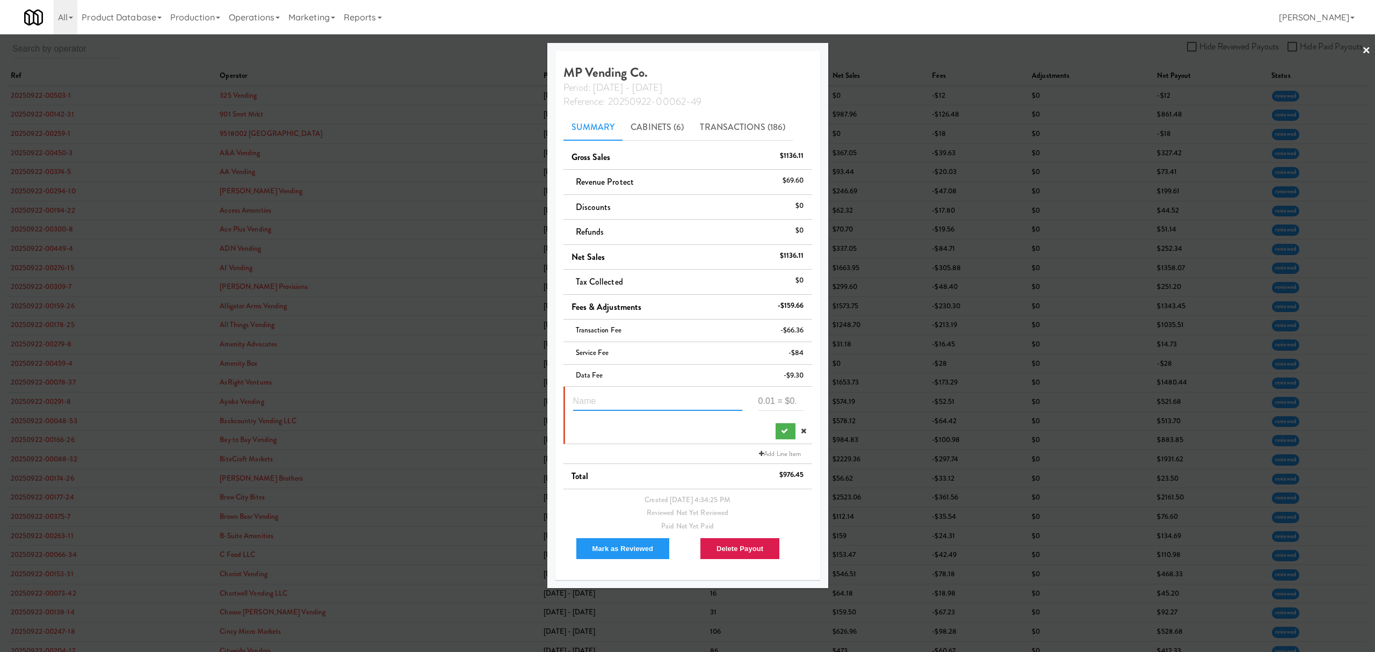
click at [624, 398] on input "text" at bounding box center [657, 401] width 169 height 20
click at [631, 407] on input "text" at bounding box center [657, 401] width 169 height 20
paste input "Suspected Theft"
type input "Suspected Theft 8270363"
type input "-59.60"
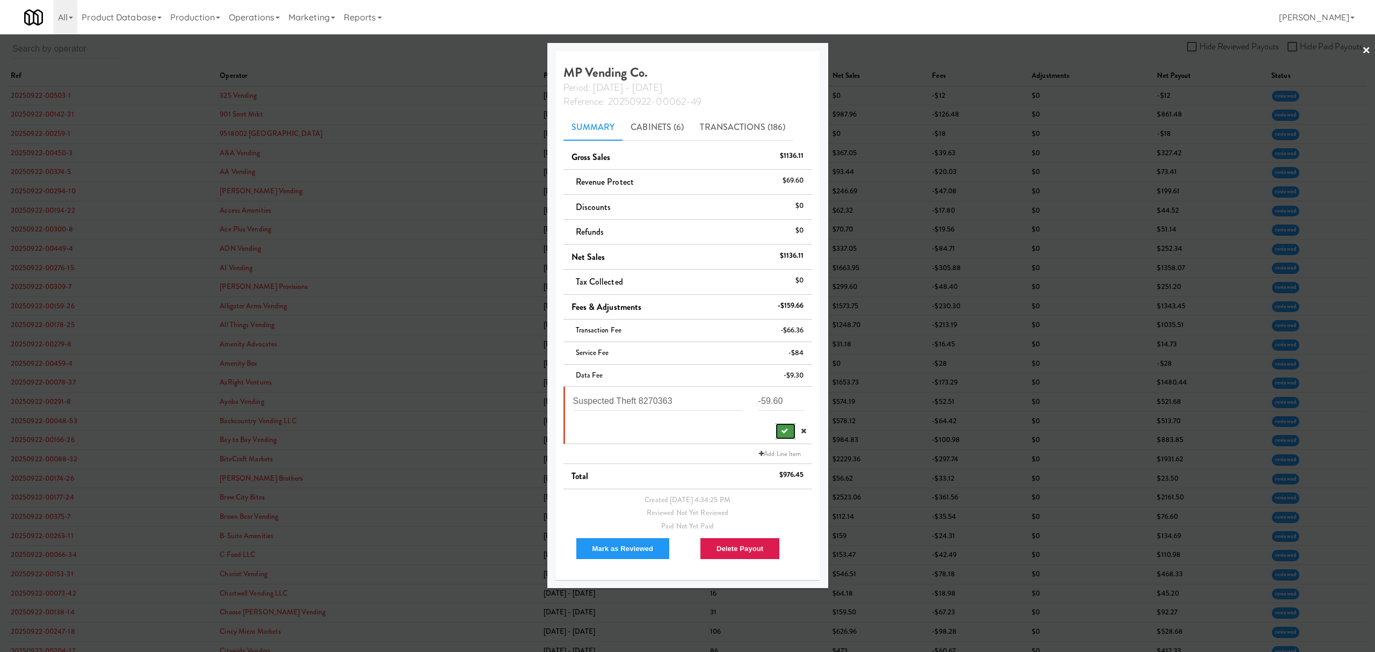
click at [783, 434] on icon "submit" at bounding box center [784, 430] width 7 height 7
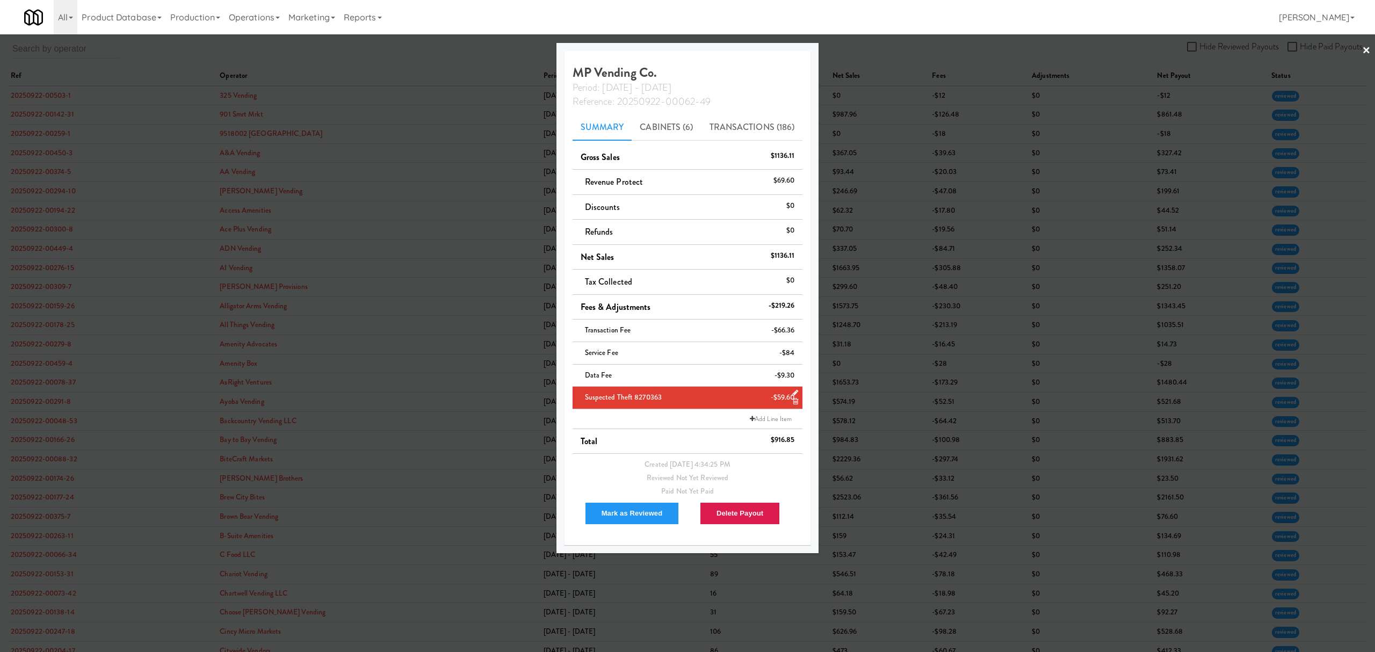
click at [428, 48] on div at bounding box center [687, 326] width 1375 height 652
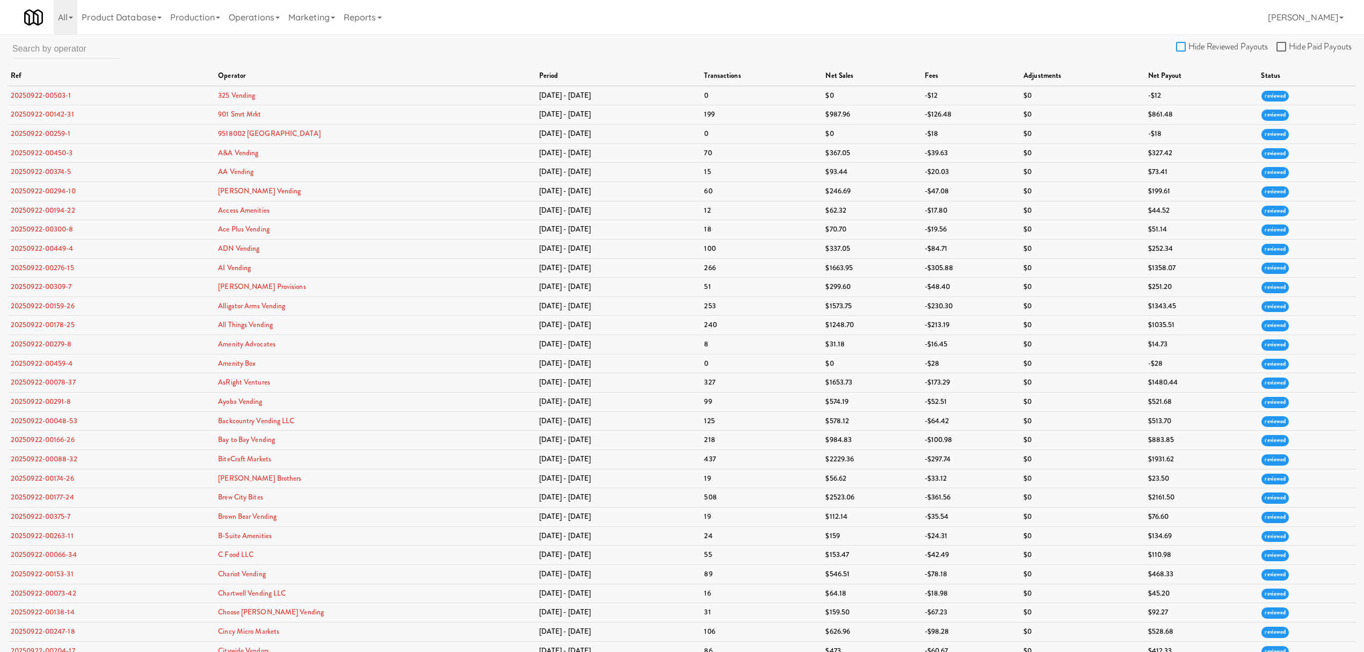
click at [1180, 44] on input "Hide Reviewed Payouts" at bounding box center [1182, 47] width 12 height 9
checkbox input "true"
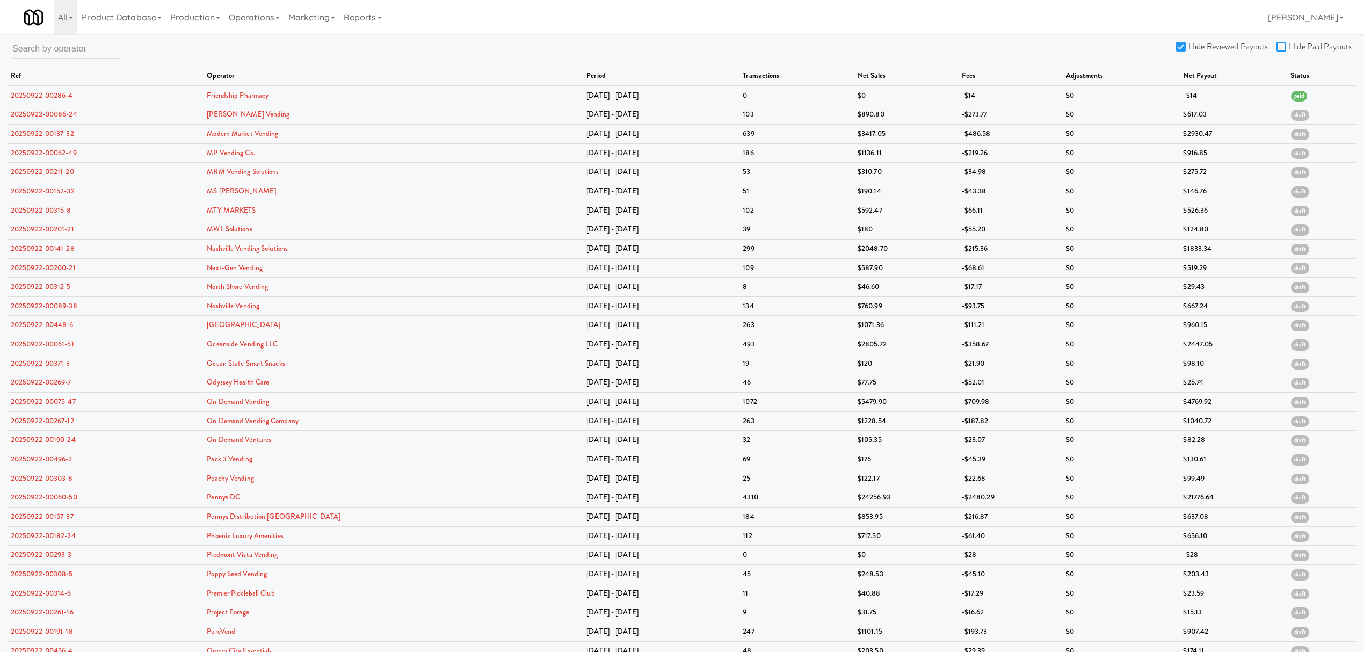
click at [1279, 44] on input "Hide Paid Payouts" at bounding box center [1283, 47] width 12 height 9
checkbox input "true"
click at [52, 134] on link "20250922-00062-49" at bounding box center [44, 133] width 66 height 10
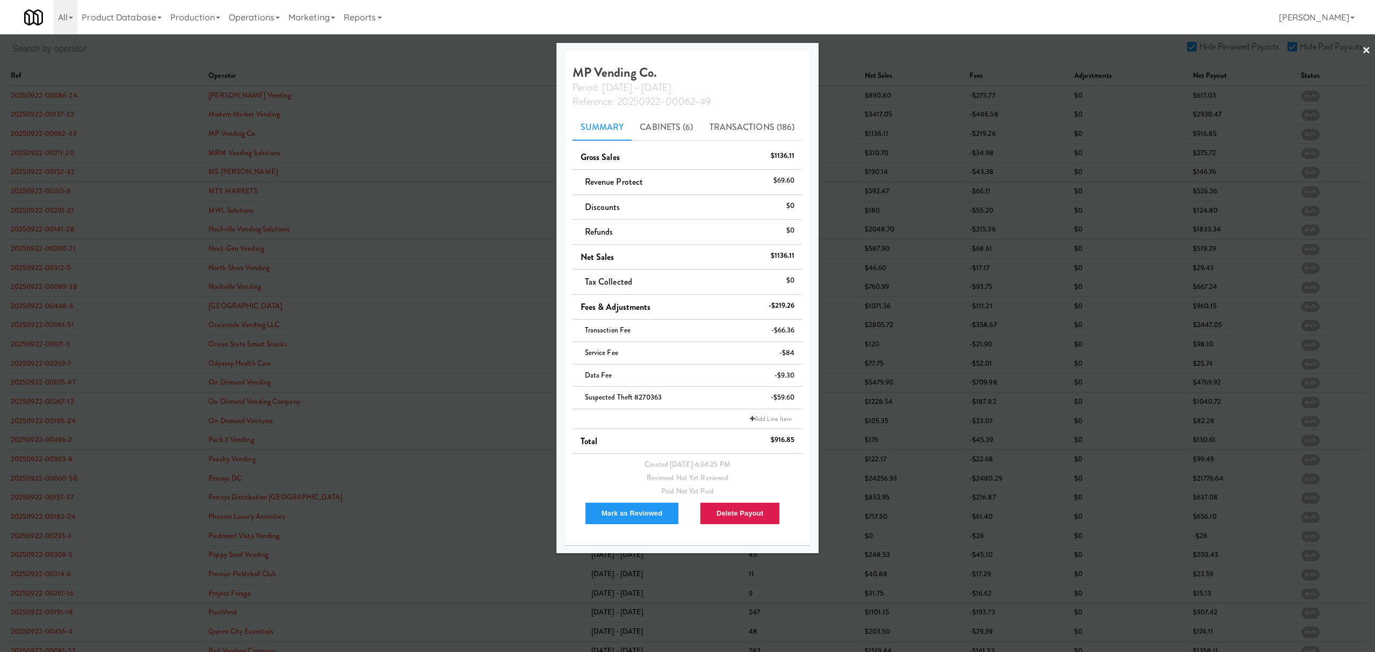
click at [47, 115] on div at bounding box center [687, 326] width 1375 height 652
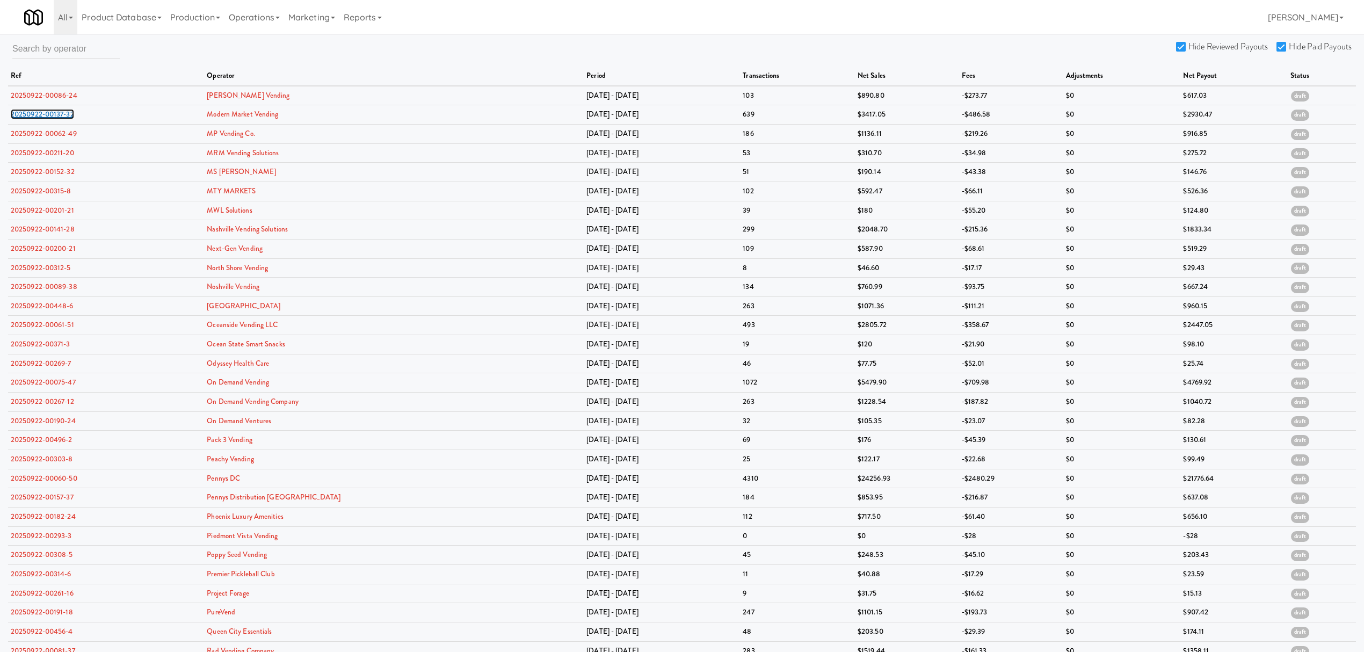
click at [47, 115] on link "20250922-00137-32" at bounding box center [42, 114] width 63 height 10
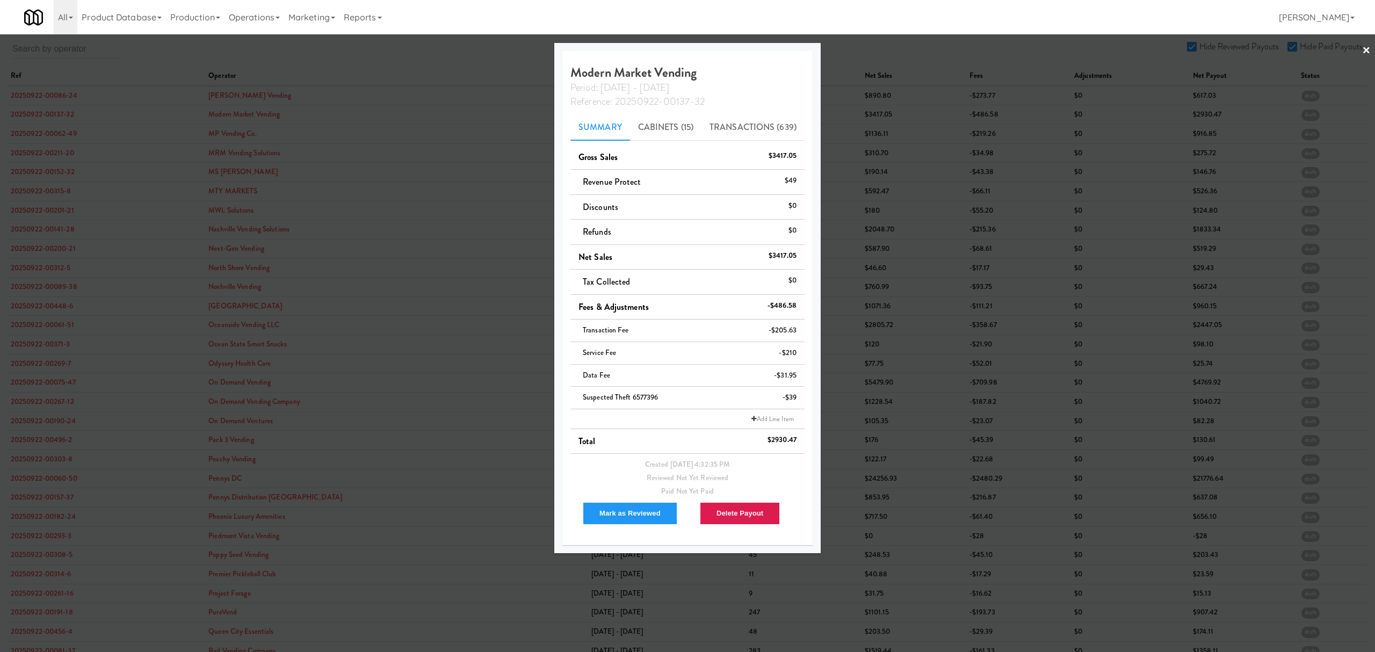
click at [52, 96] on div at bounding box center [687, 326] width 1375 height 652
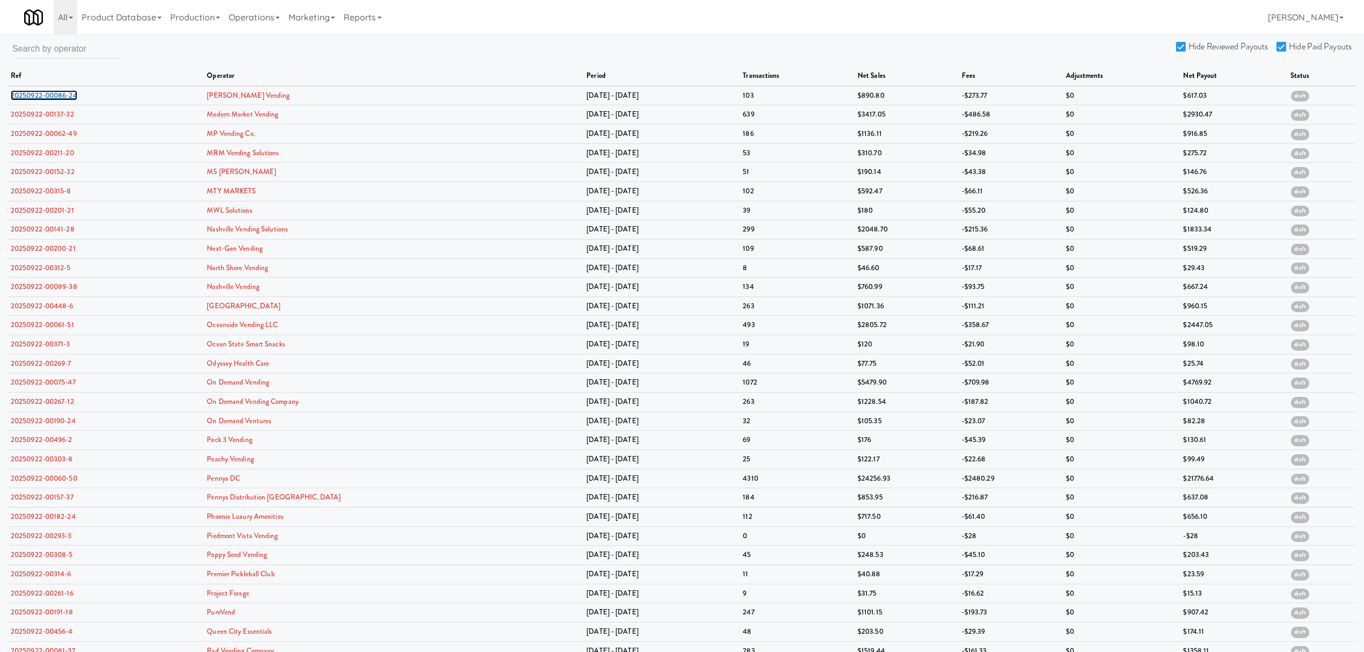
click at [52, 96] on link "20250922-00086-24" at bounding box center [44, 95] width 67 height 10
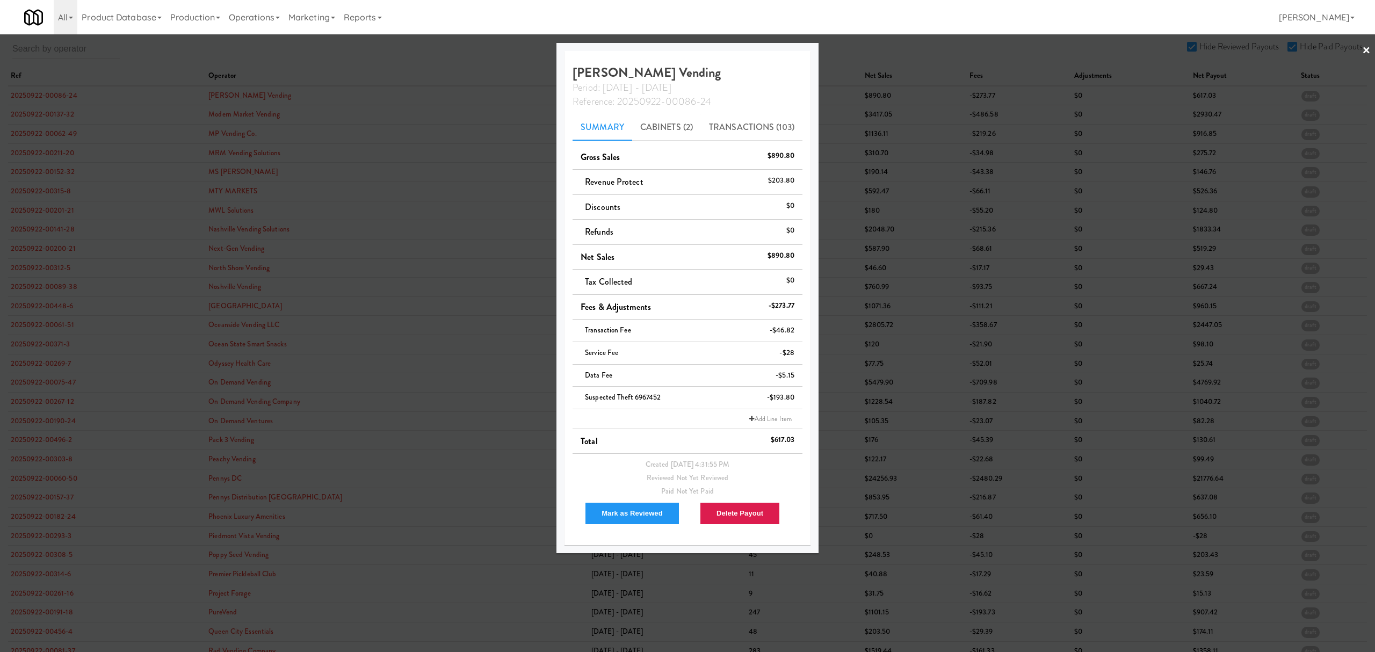
click at [43, 151] on div at bounding box center [687, 326] width 1375 height 652
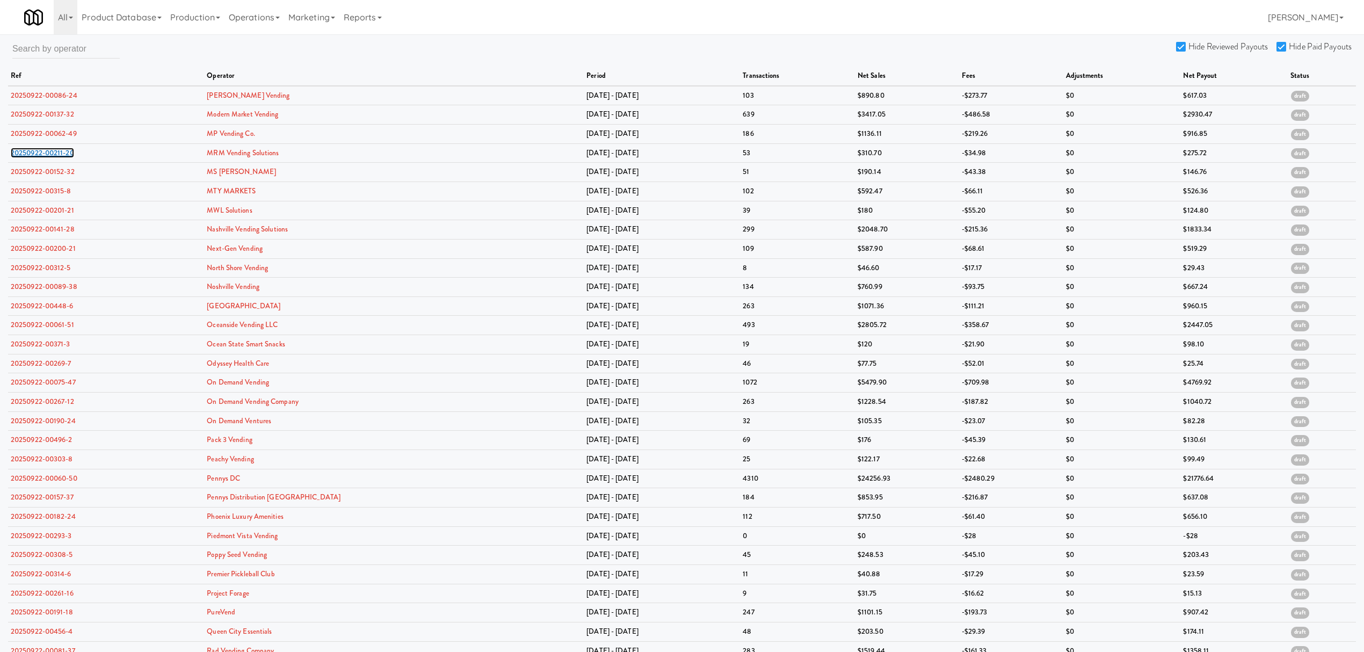
click at [43, 151] on link "20250922-00211-20" at bounding box center [42, 153] width 63 height 10
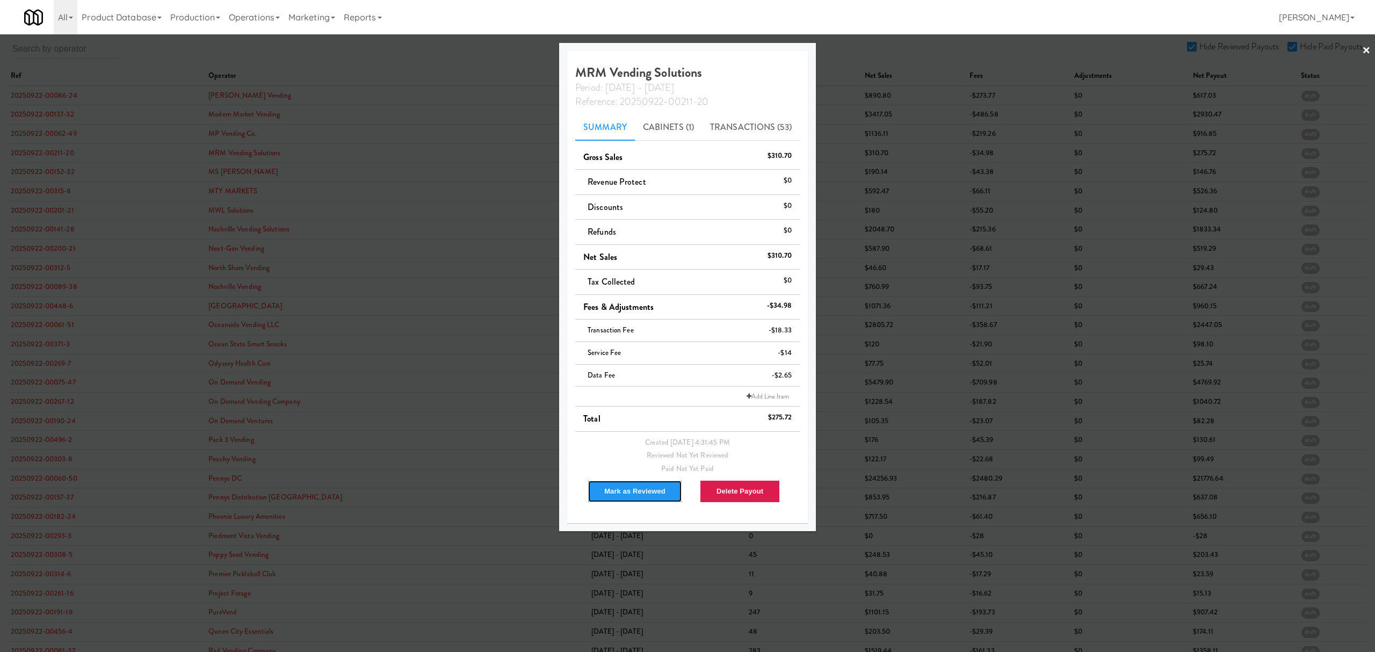
click at [640, 490] on button "Mark as Reviewed" at bounding box center [635, 491] width 95 height 23
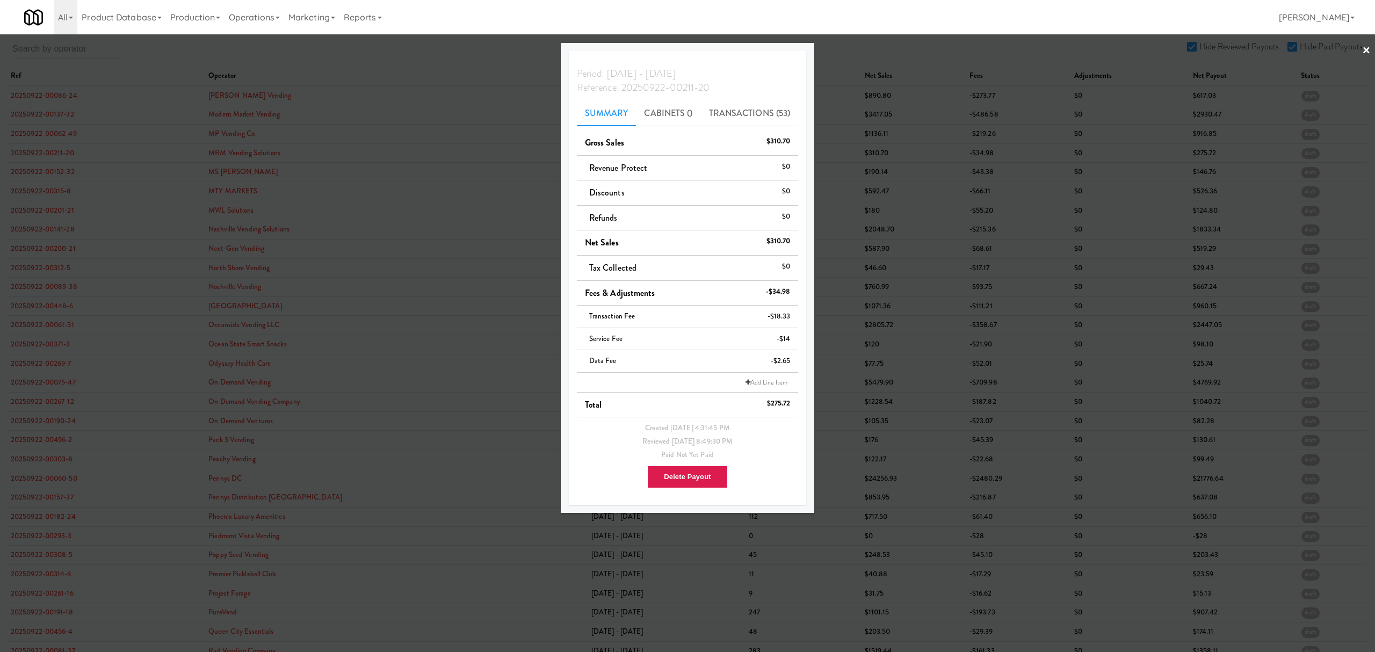
click at [42, 169] on div at bounding box center [687, 326] width 1375 height 652
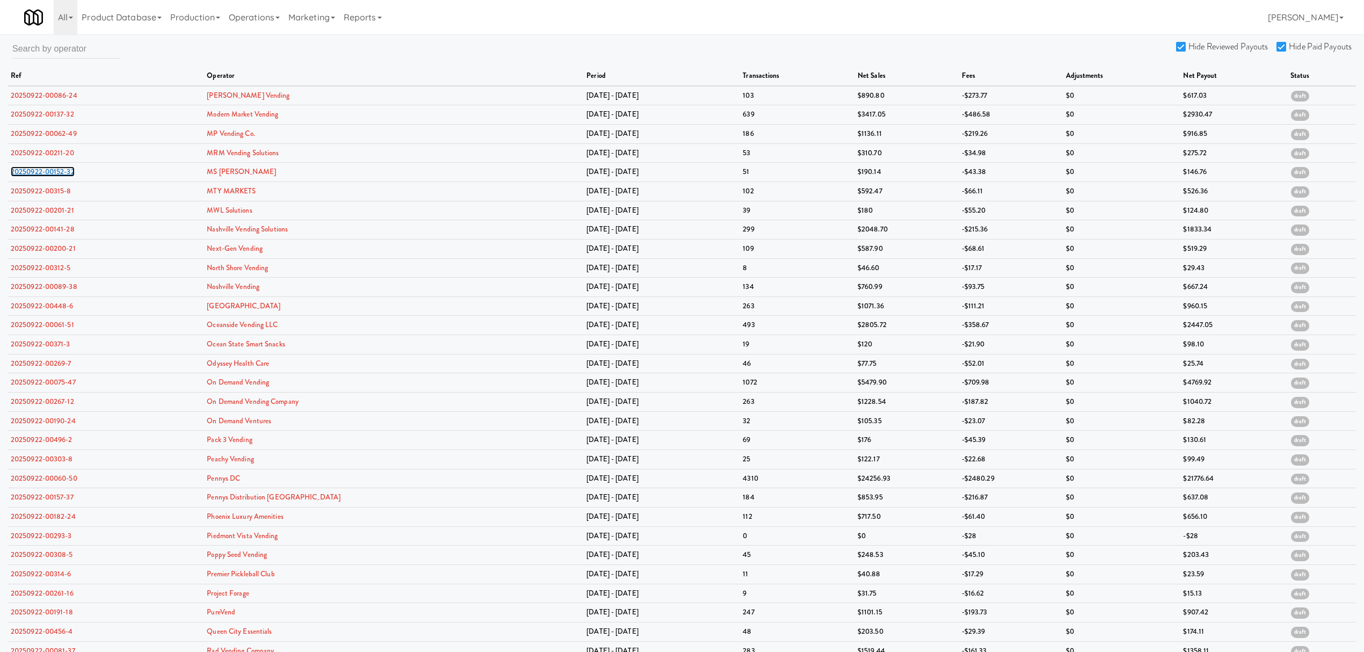
click at [42, 169] on link "20250922-00152-32" at bounding box center [43, 171] width 64 height 10
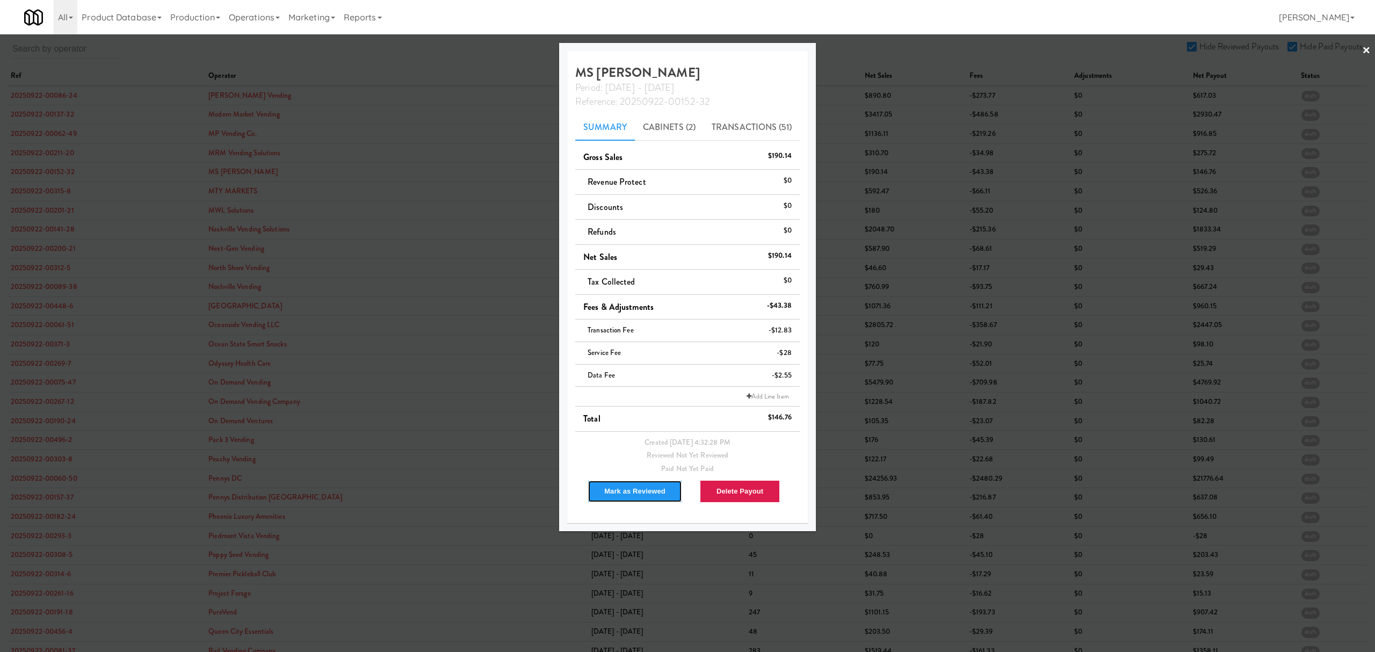
click at [649, 495] on button "Mark as Reviewed" at bounding box center [635, 491] width 95 height 23
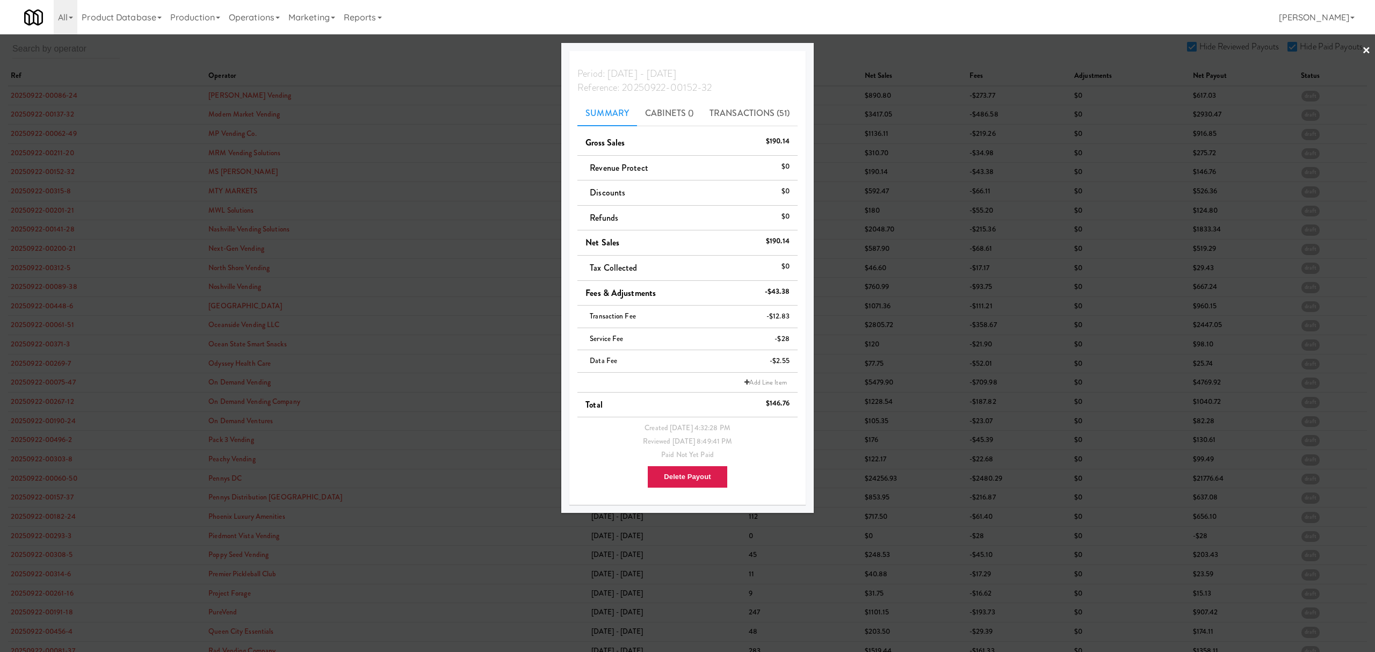
click at [37, 188] on div at bounding box center [687, 326] width 1375 height 652
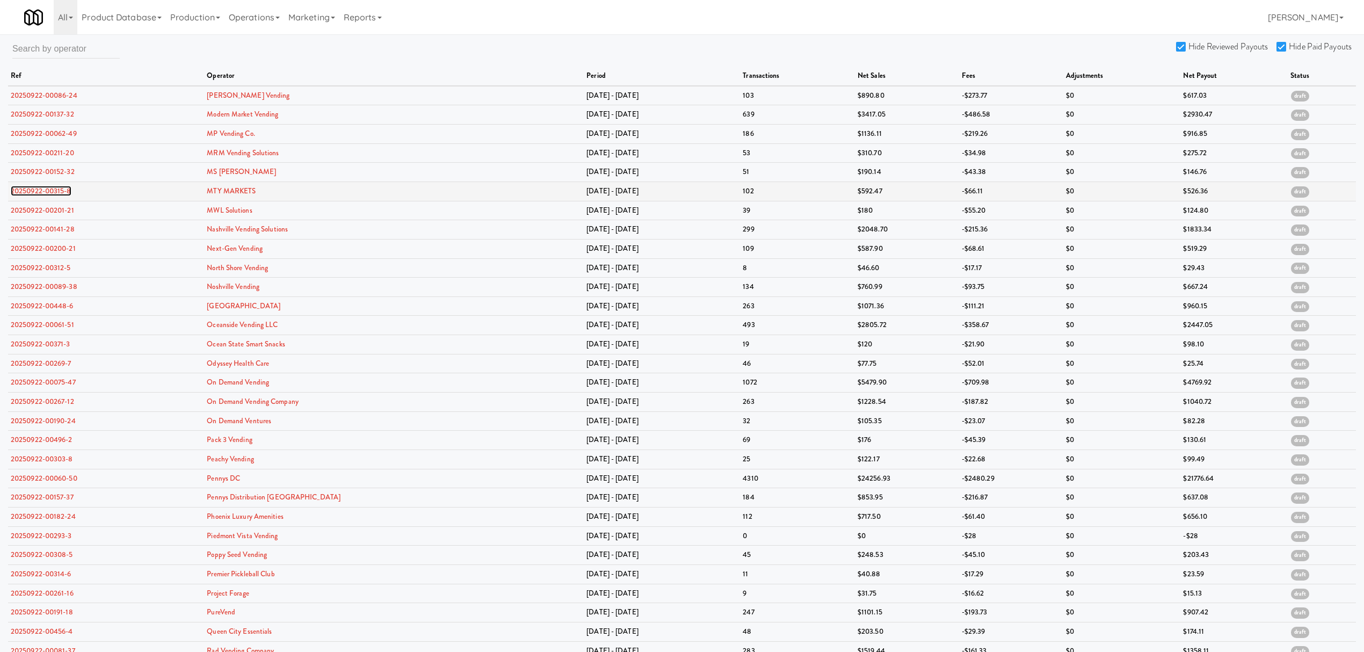
click at [37, 188] on link "20250922-00315-8" at bounding box center [41, 191] width 61 height 10
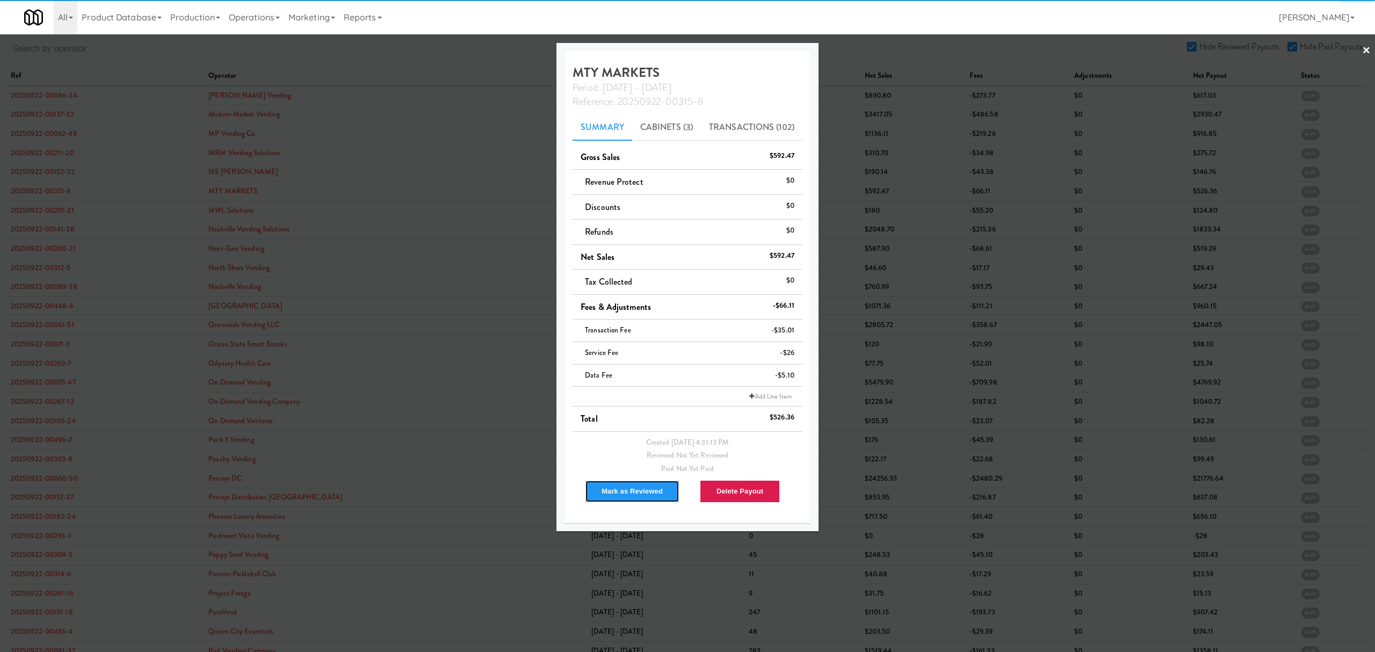
click at [635, 490] on button "Mark as Reviewed" at bounding box center [632, 491] width 95 height 23
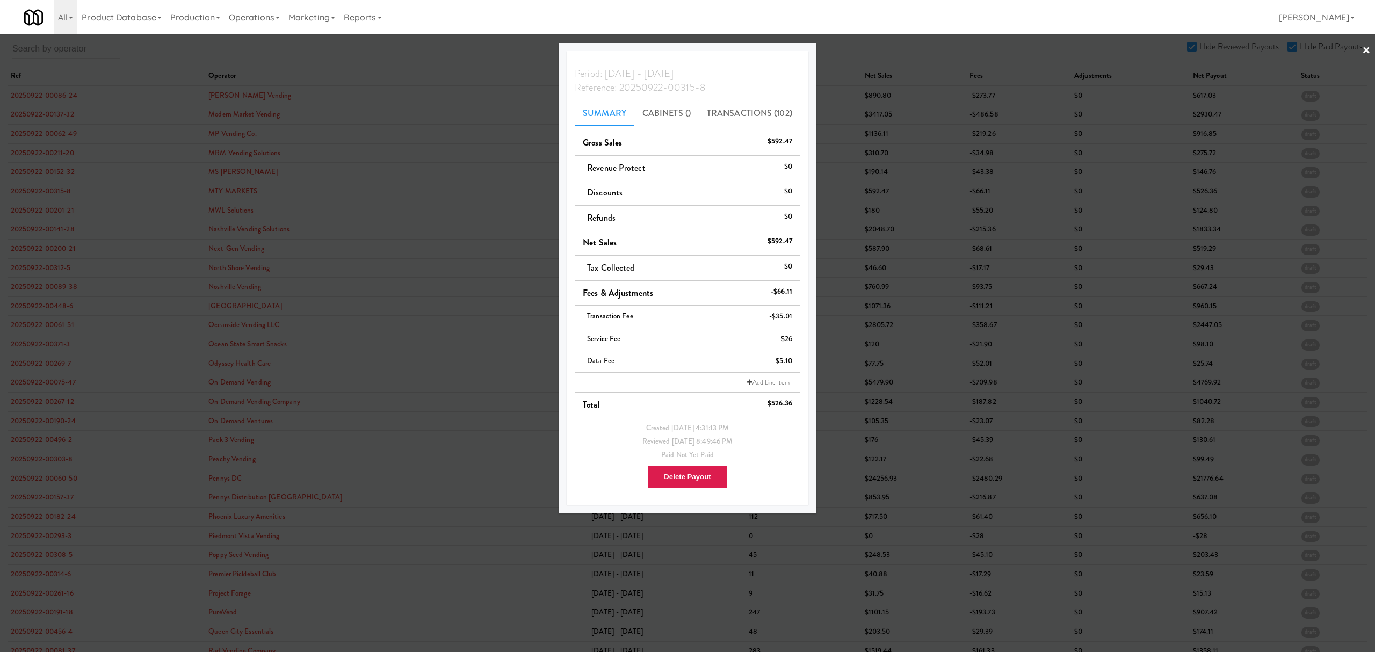
click at [47, 207] on div at bounding box center [687, 326] width 1375 height 652
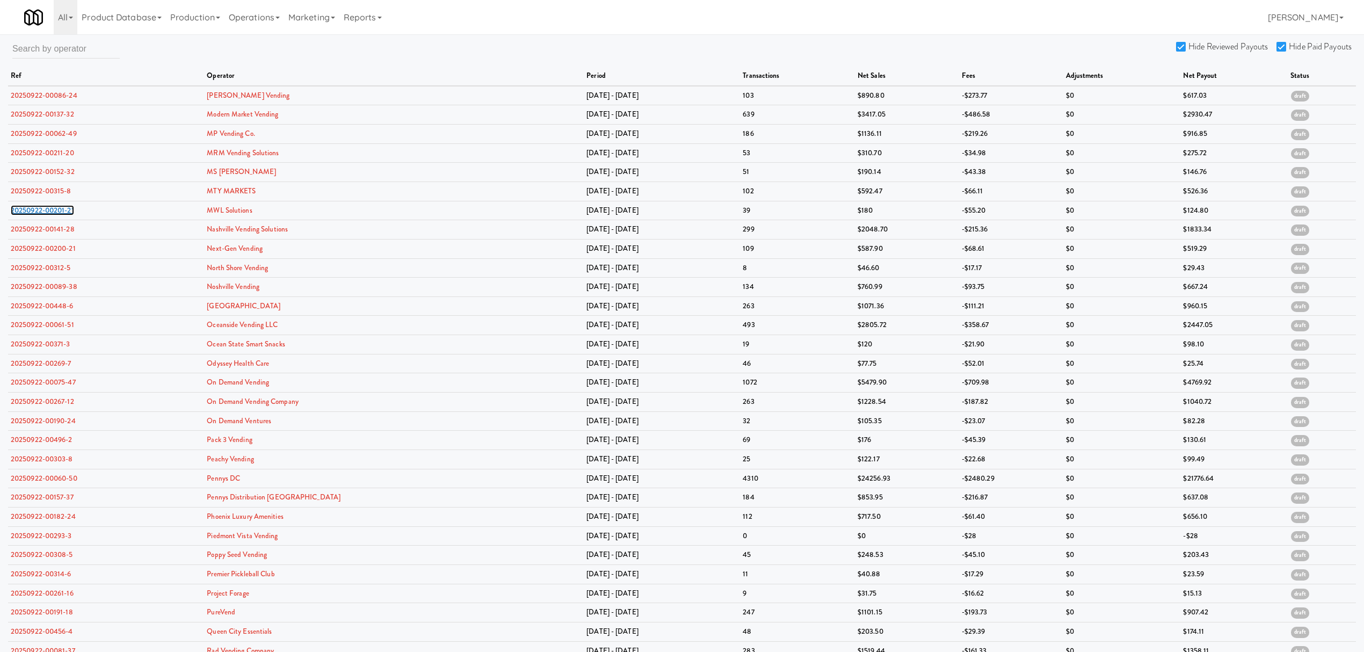
click at [47, 207] on link "20250922-00201-21" at bounding box center [42, 210] width 63 height 10
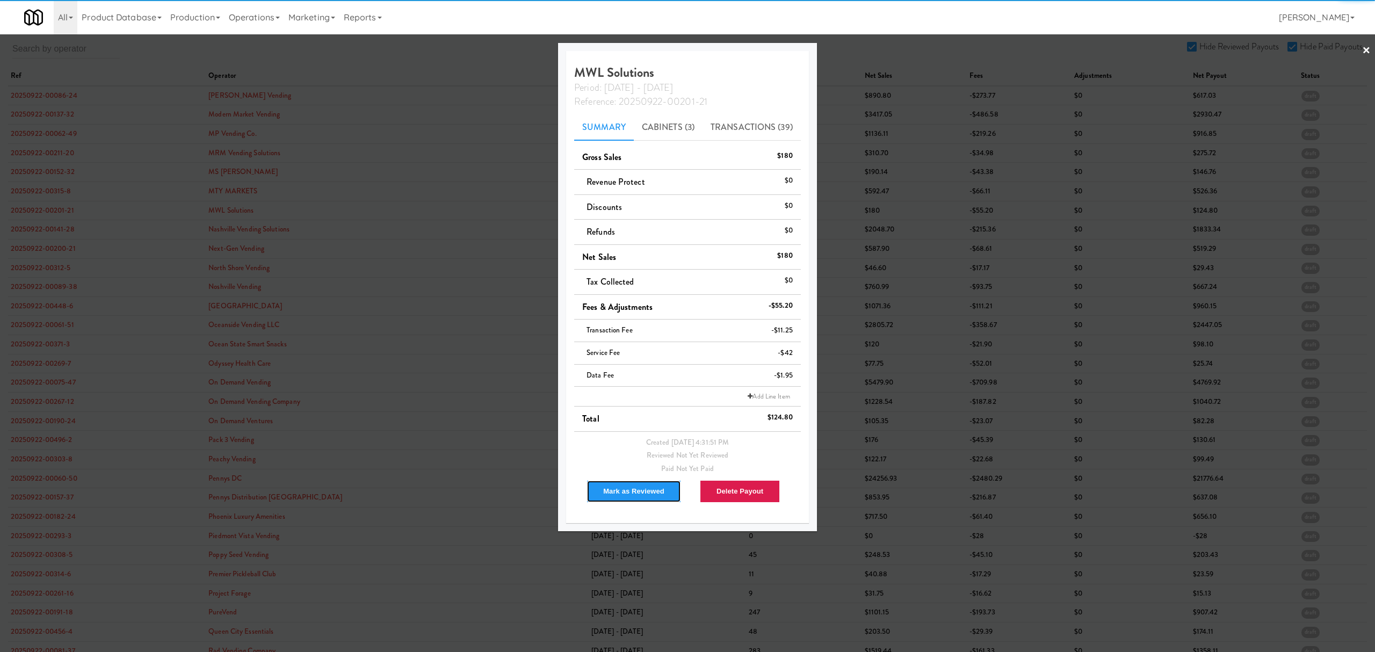
click at [630, 494] on button "Mark as Reviewed" at bounding box center [633, 491] width 95 height 23
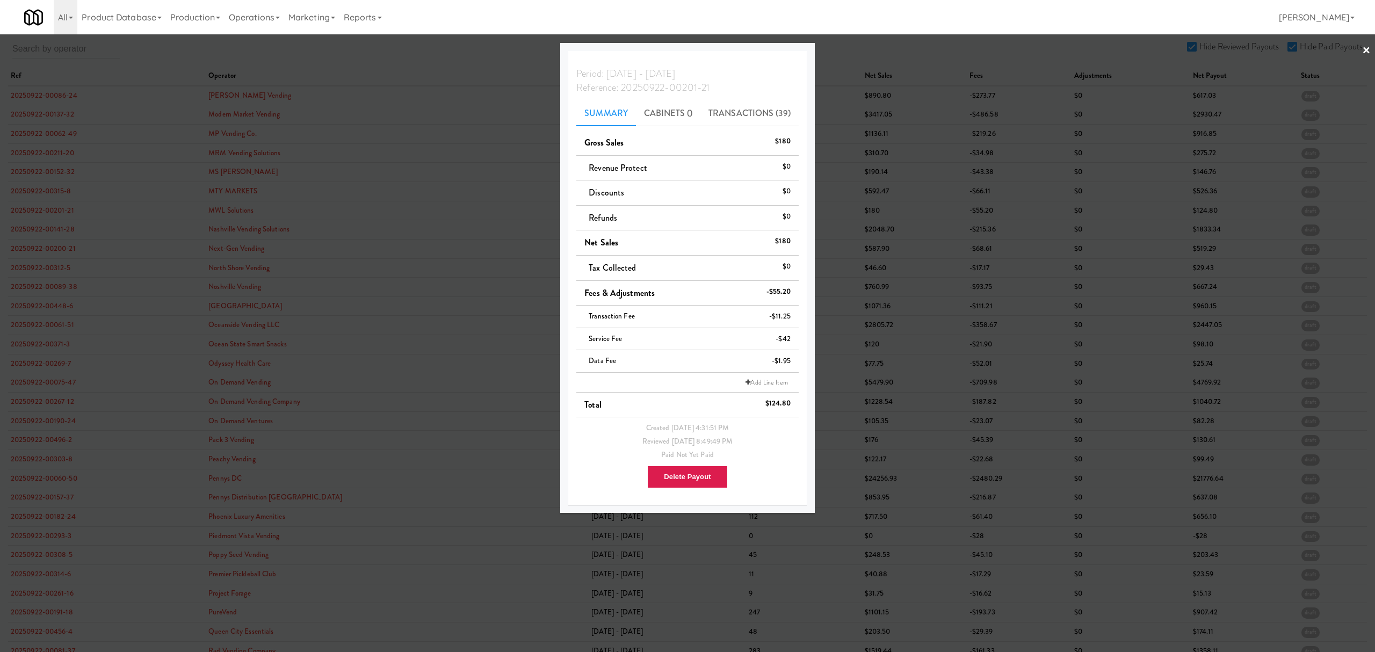
click at [48, 230] on div at bounding box center [687, 326] width 1375 height 652
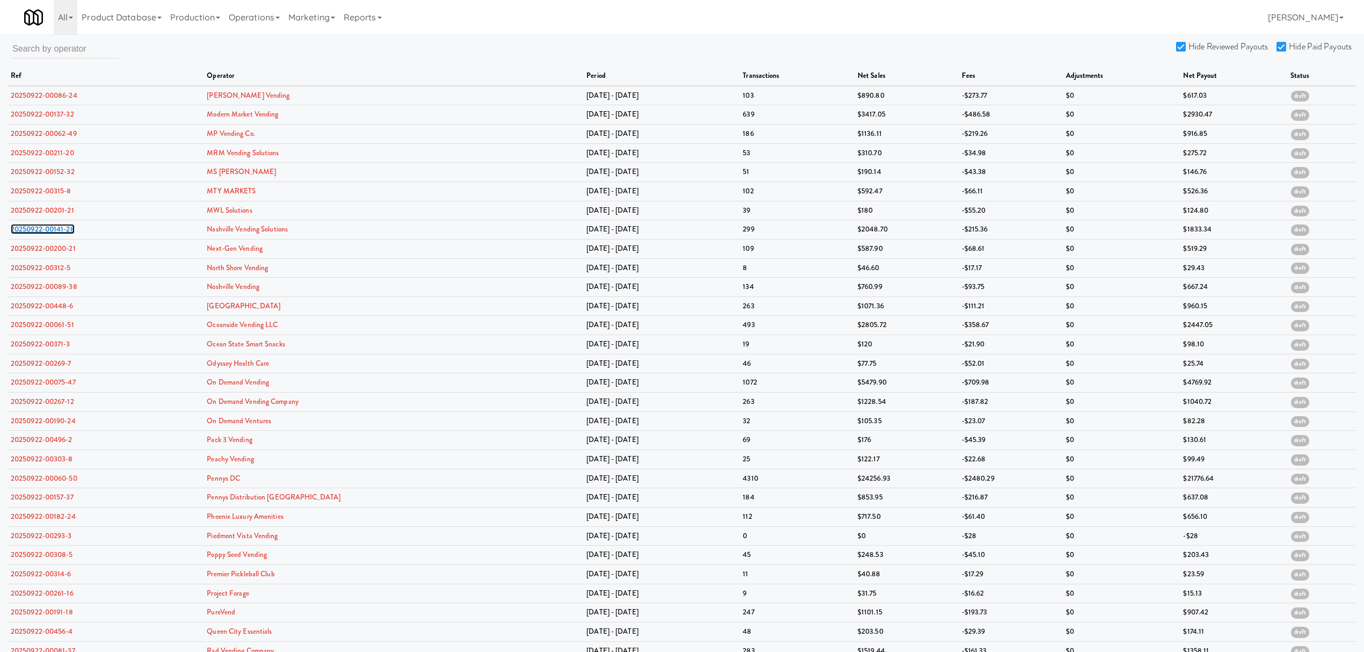
click at [48, 230] on link "20250922-00141-28" at bounding box center [43, 229] width 64 height 10
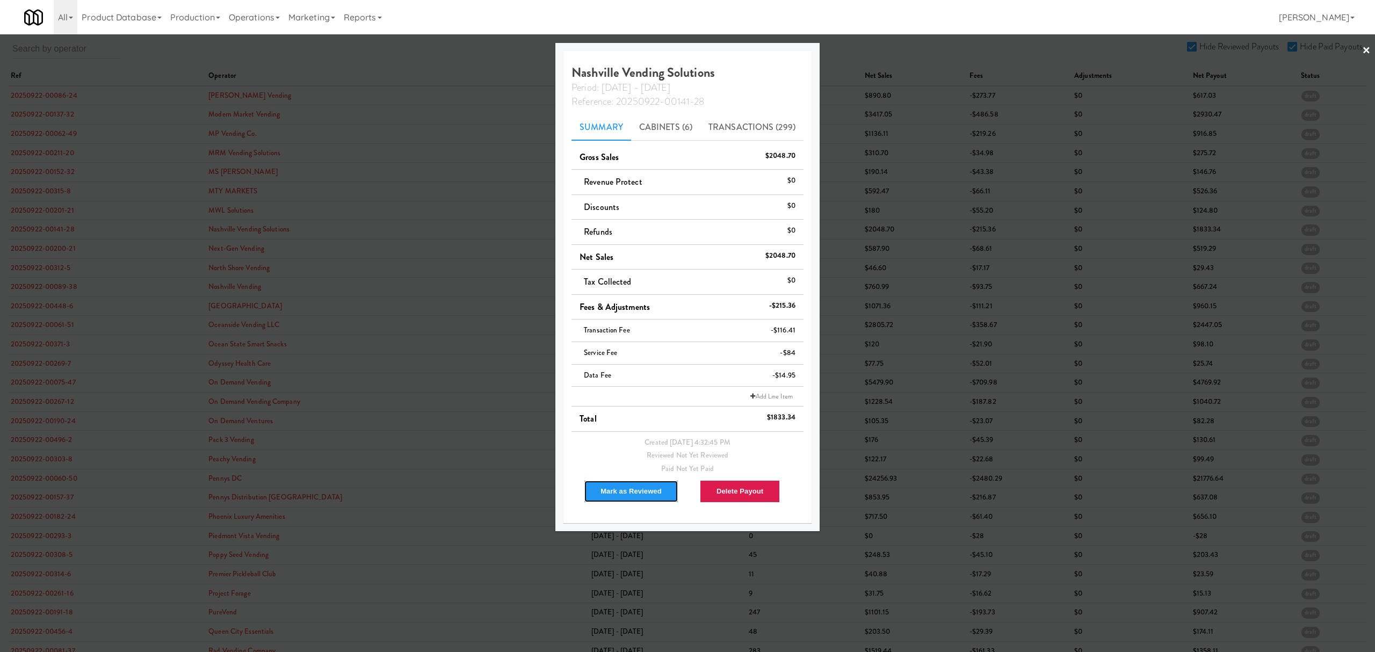
click at [649, 486] on button "Mark as Reviewed" at bounding box center [631, 491] width 95 height 23
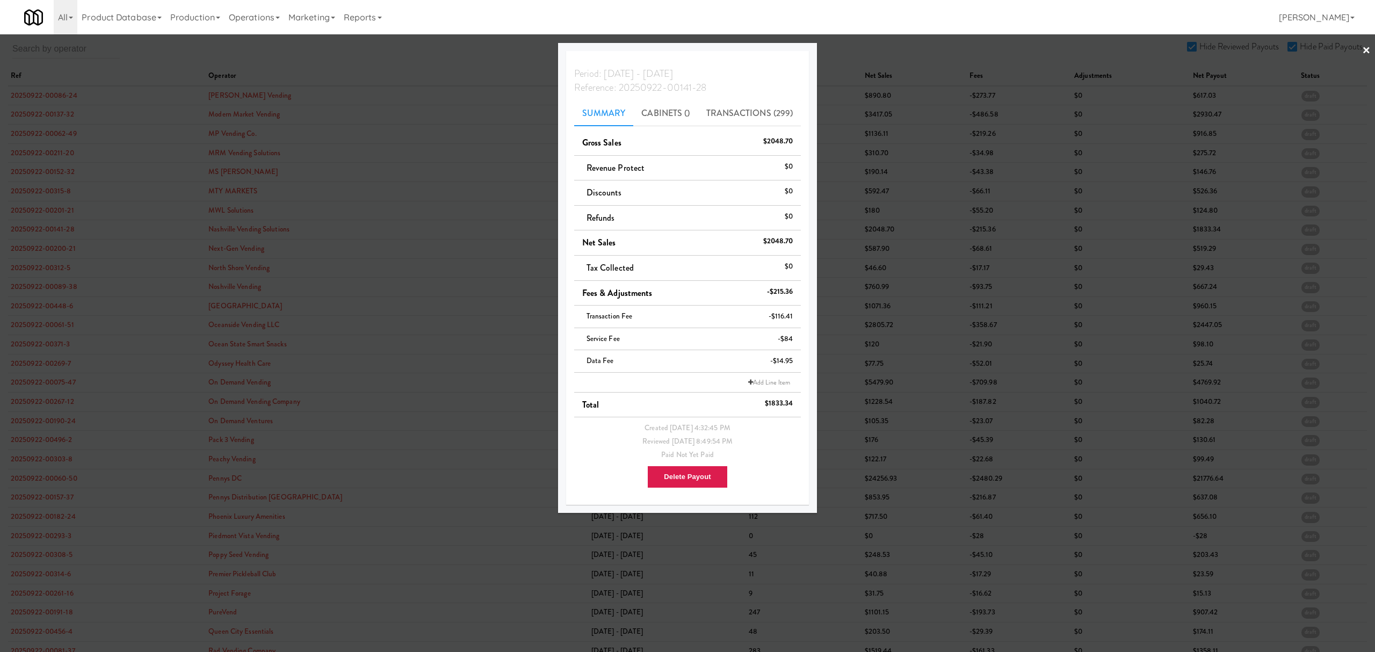
click at [57, 249] on div at bounding box center [687, 326] width 1375 height 652
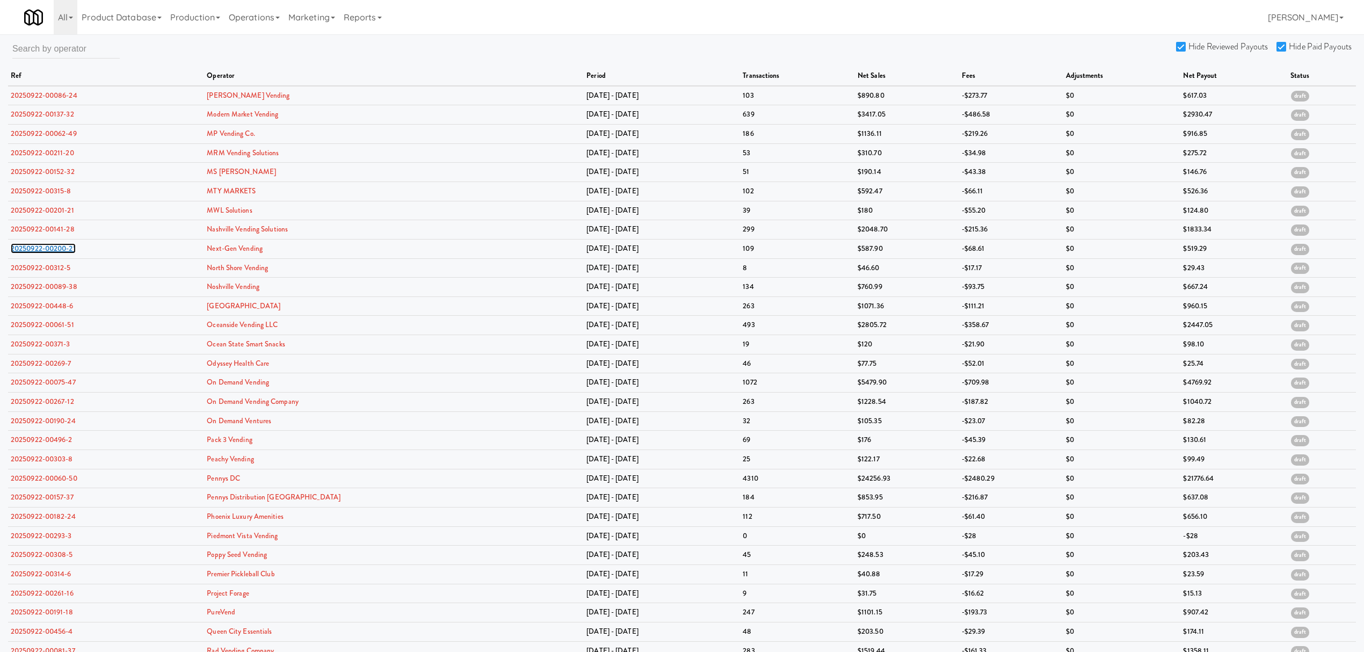
click at [57, 249] on link "20250922-00200-21" at bounding box center [43, 248] width 65 height 10
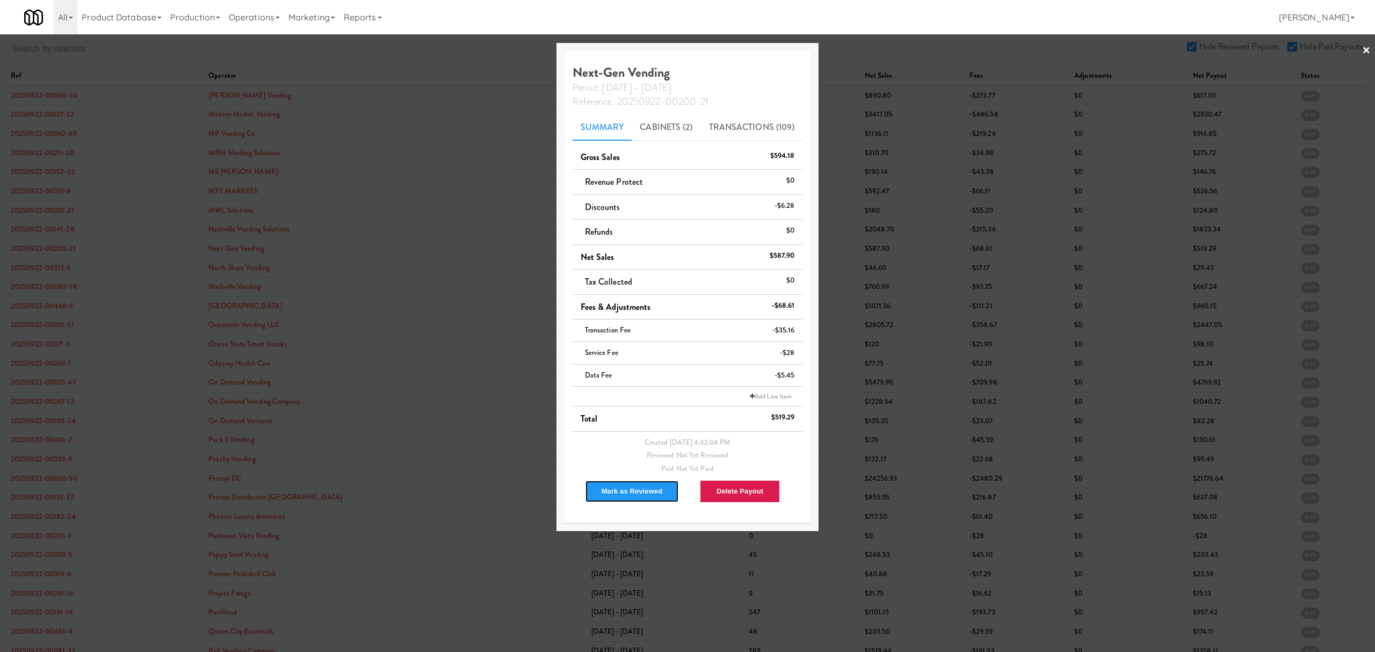
click at [637, 492] on button "Mark as Reviewed" at bounding box center [632, 491] width 95 height 23
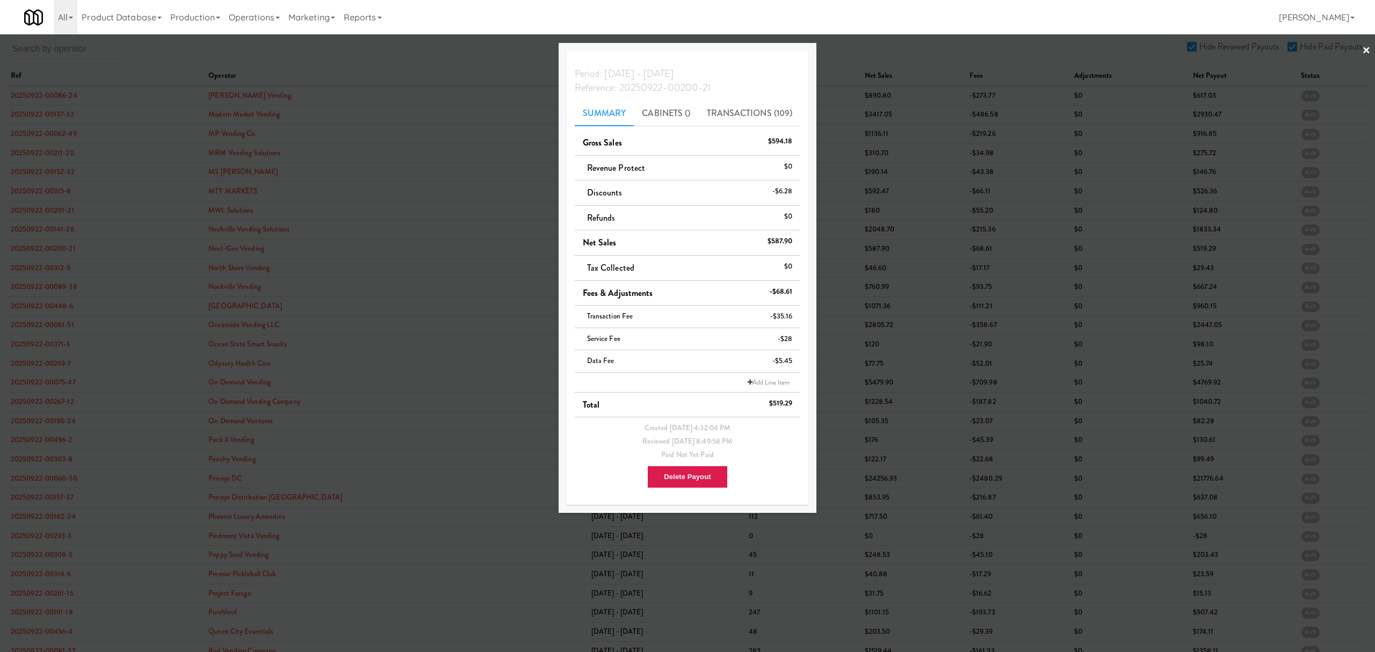
click at [46, 267] on div at bounding box center [687, 326] width 1375 height 652
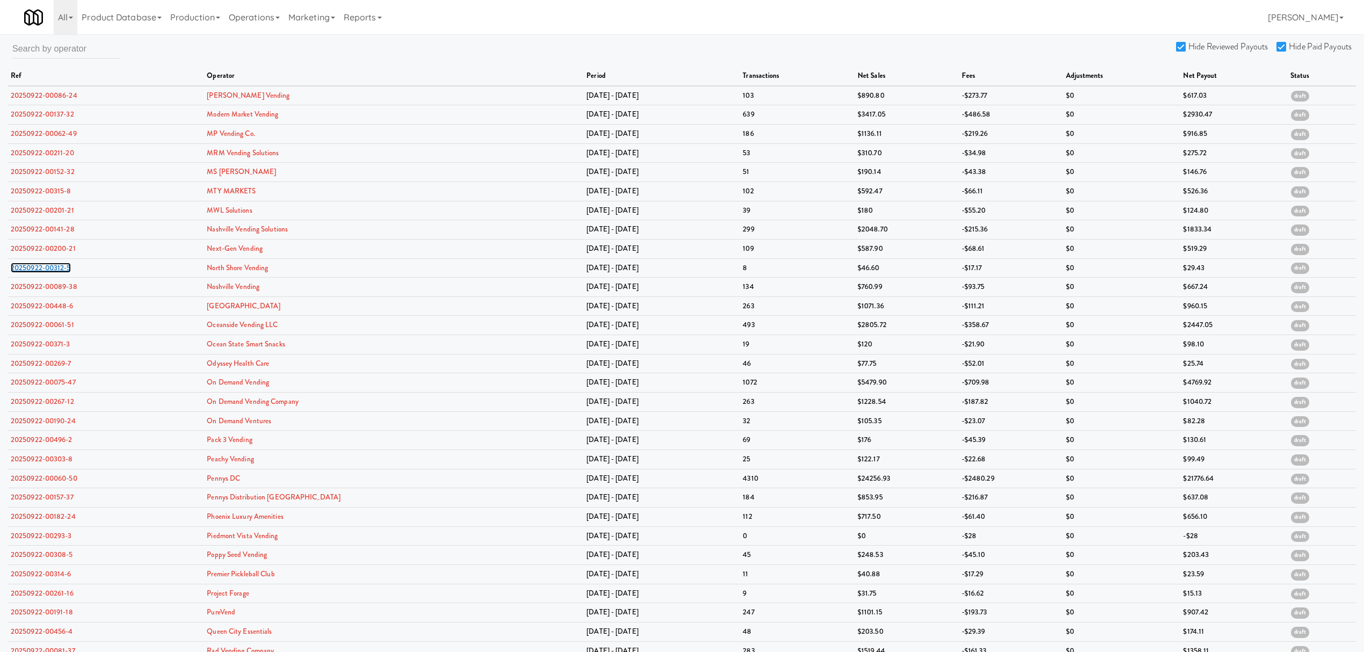
click at [46, 267] on link "20250922-00312-5" at bounding box center [41, 268] width 60 height 10
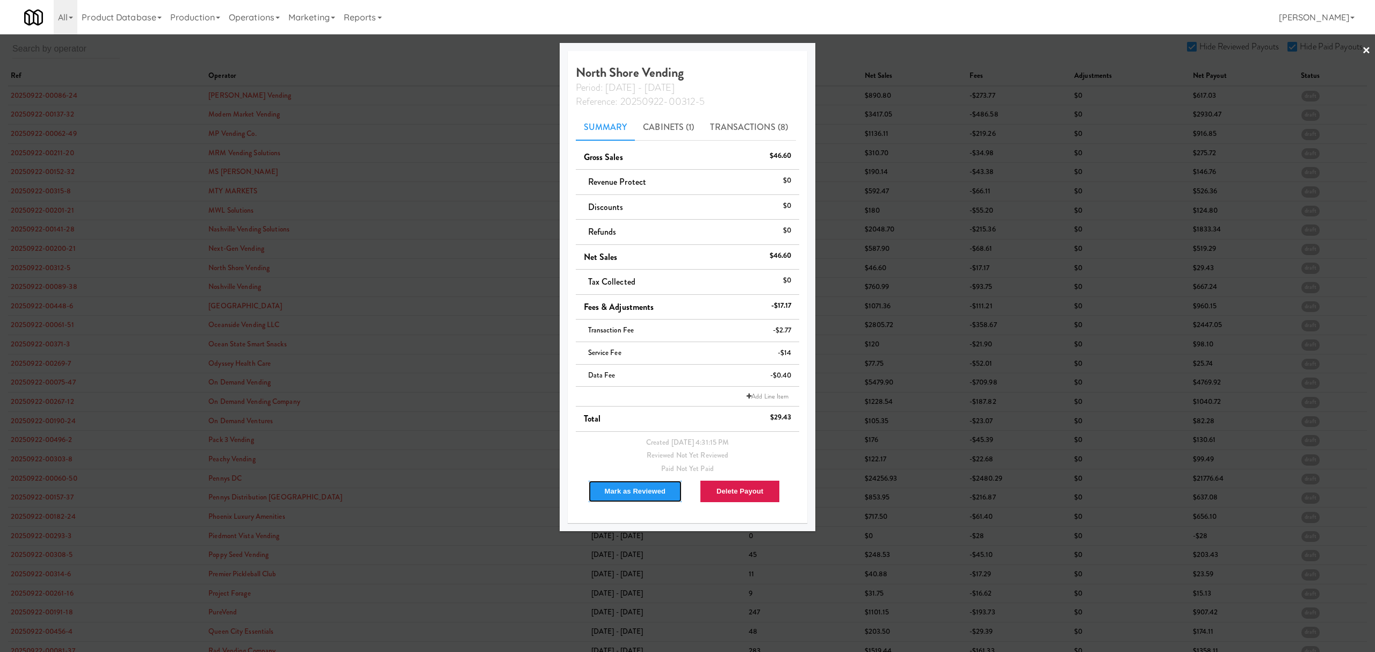
click at [624, 494] on button "Mark as Reviewed" at bounding box center [635, 491] width 95 height 23
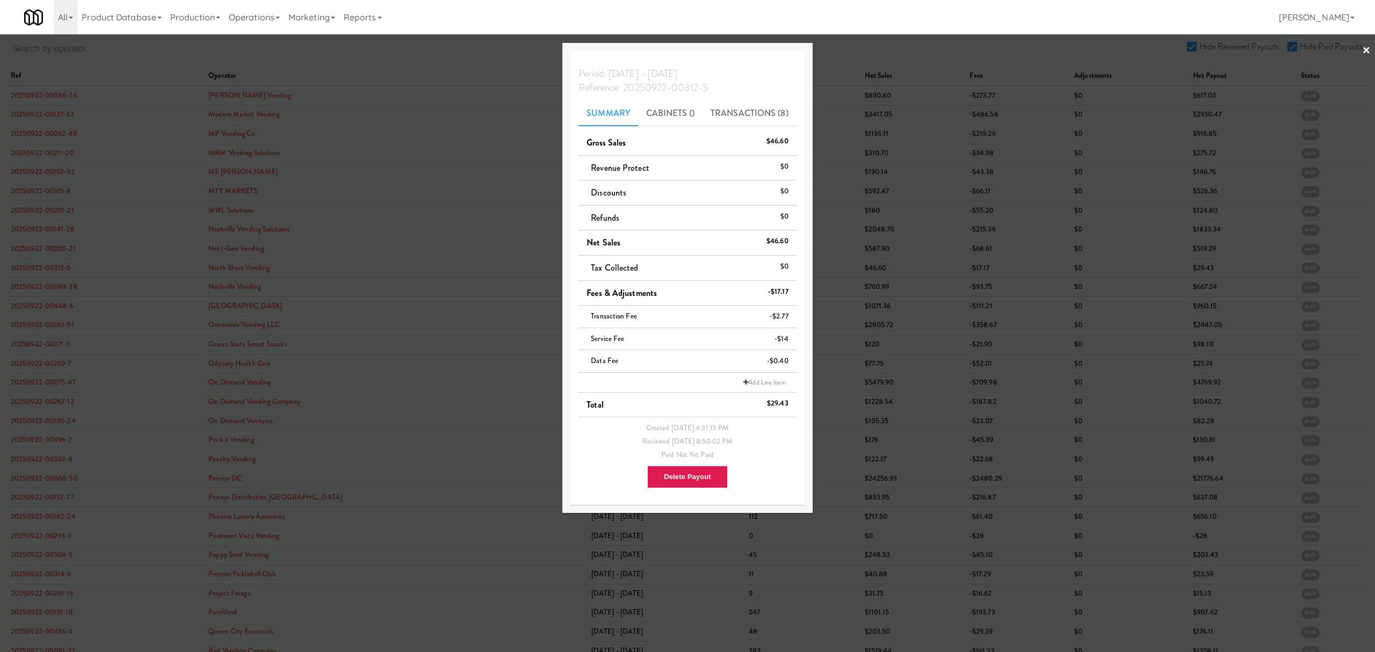
click at [50, 263] on div at bounding box center [687, 326] width 1375 height 652
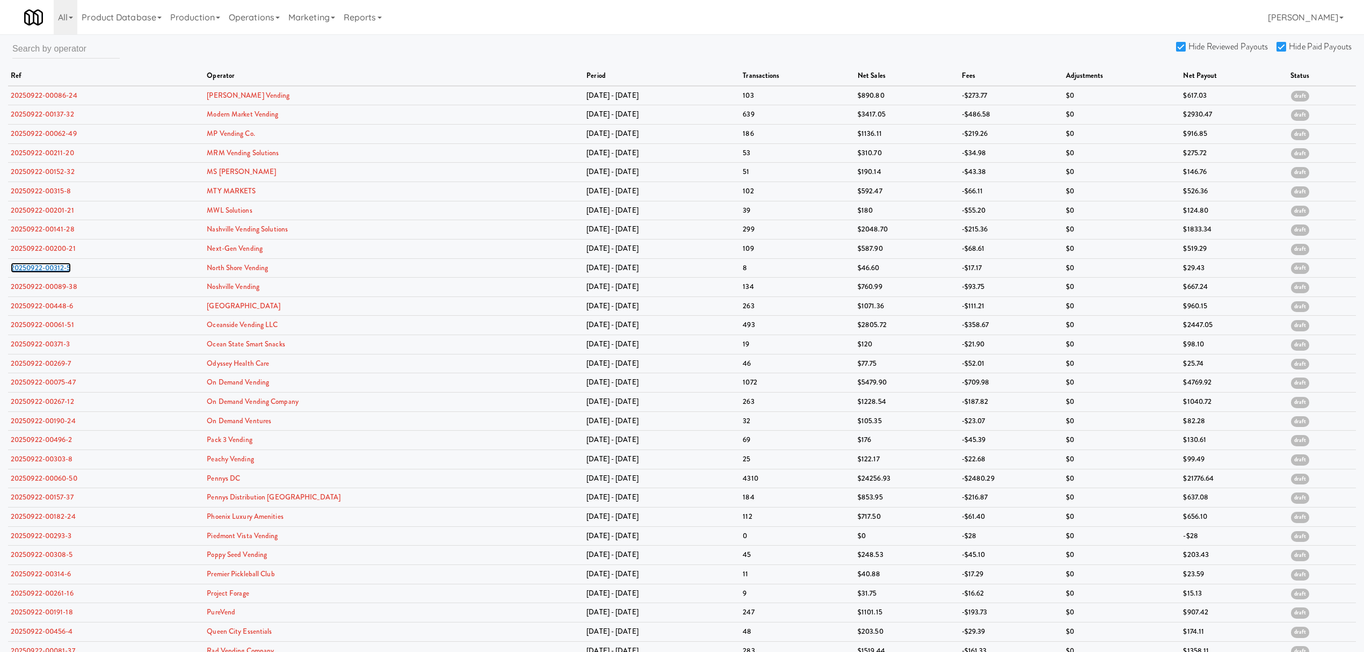
click at [50, 263] on link "20250922-00312-5" at bounding box center [41, 268] width 60 height 10
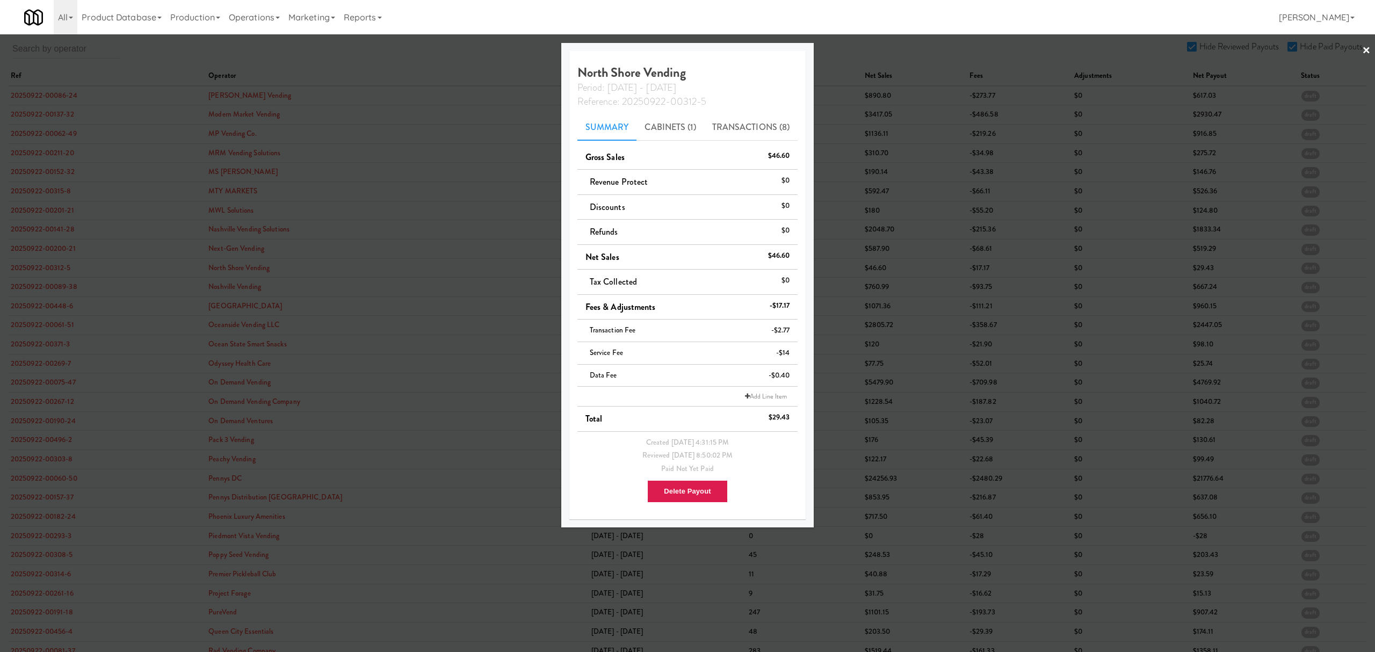
click at [44, 285] on div at bounding box center [687, 326] width 1375 height 652
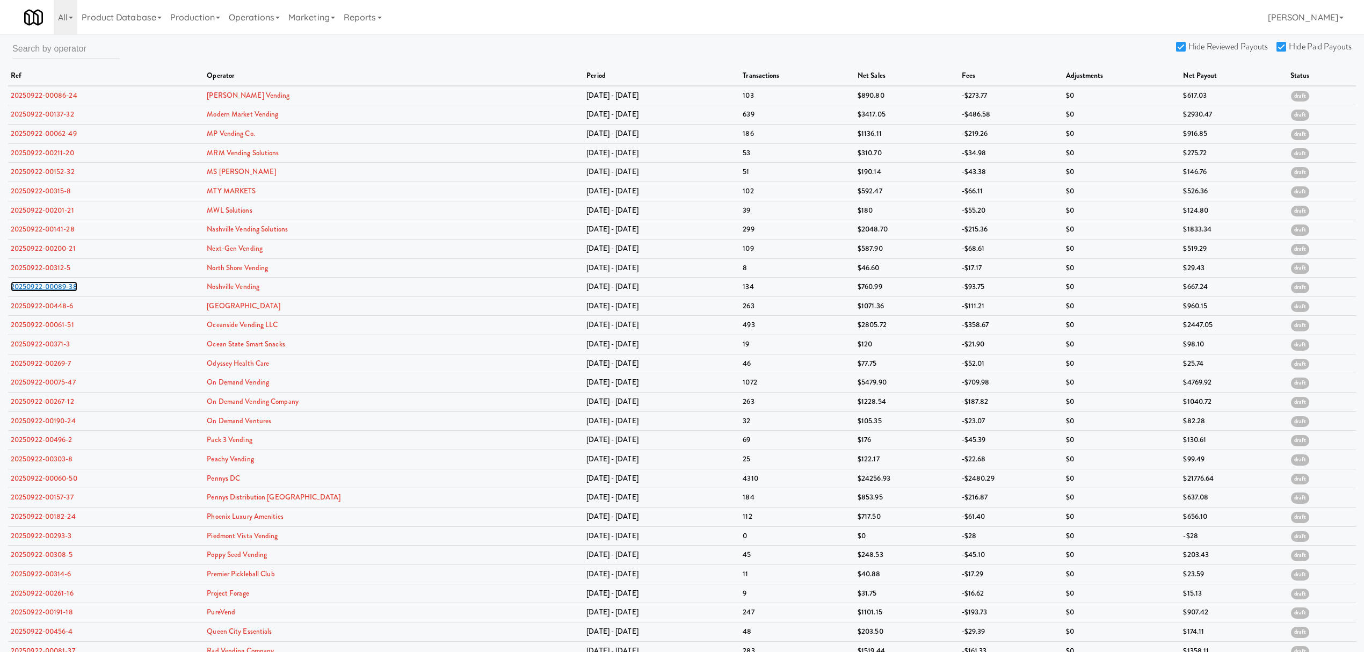
click at [44, 285] on link "20250922-00089-38" at bounding box center [44, 286] width 67 height 10
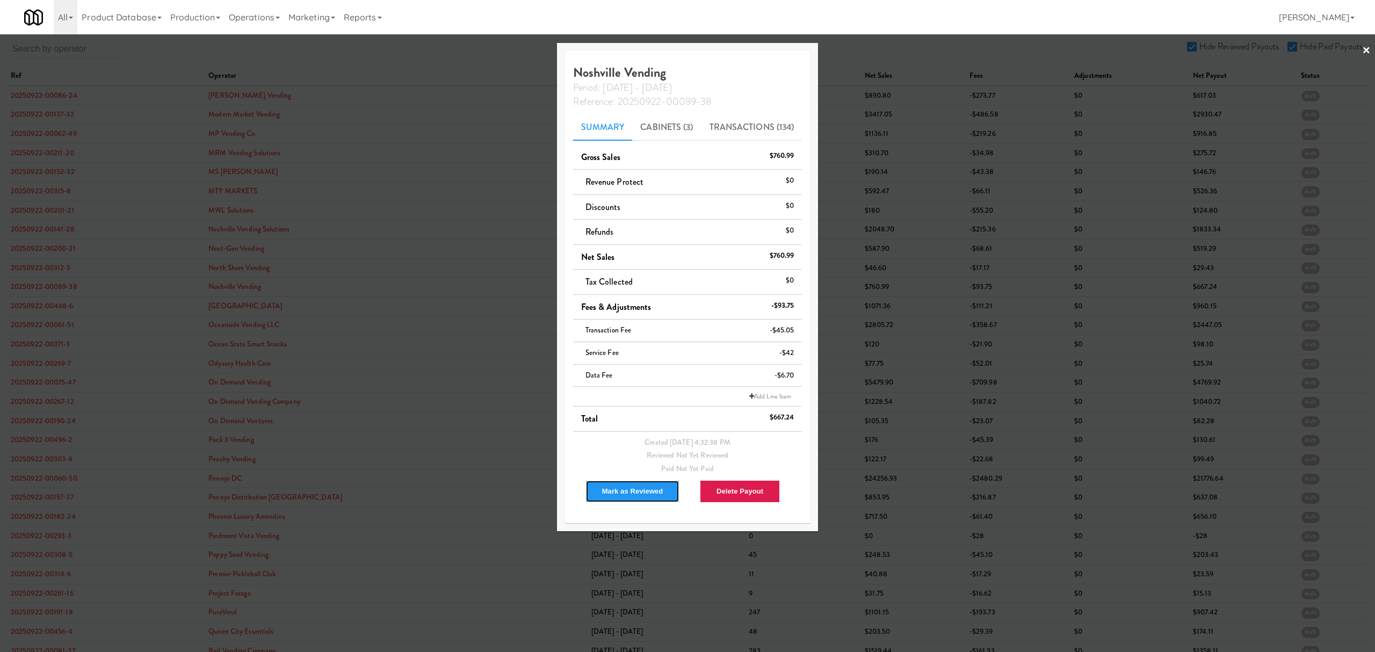
click at [633, 487] on button "Mark as Reviewed" at bounding box center [632, 491] width 95 height 23
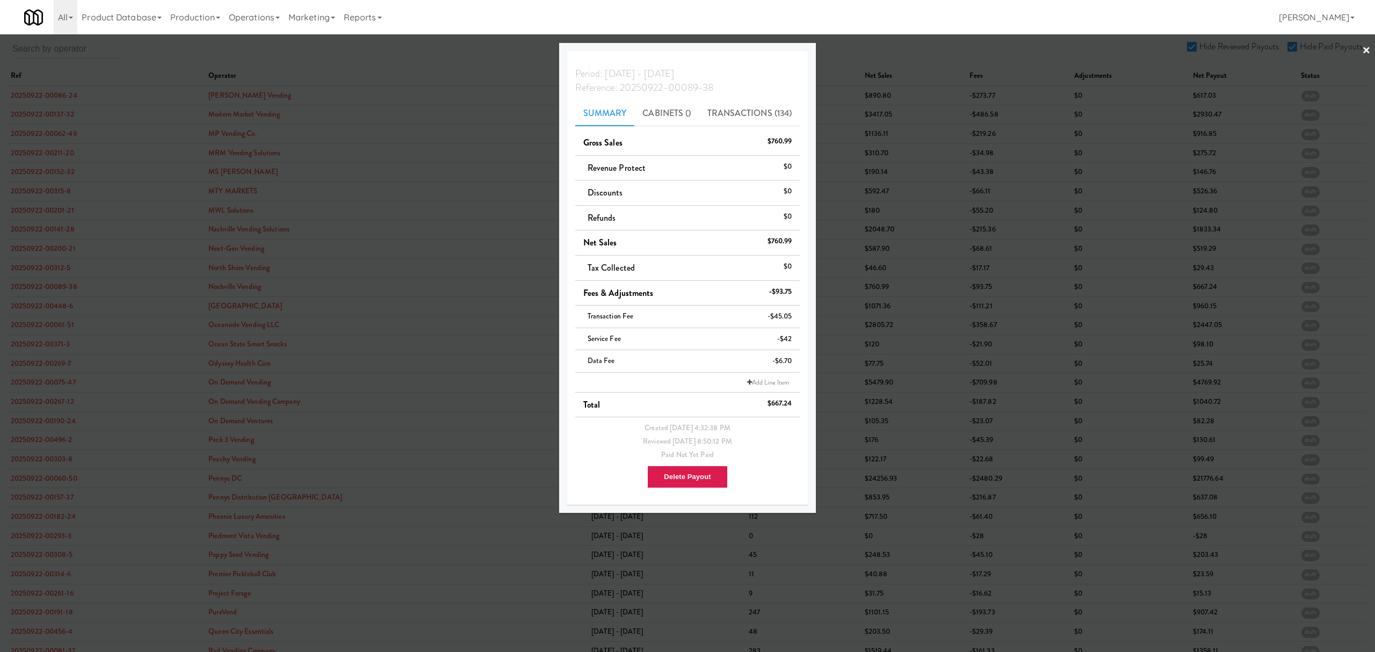
click at [39, 301] on div at bounding box center [687, 326] width 1375 height 652
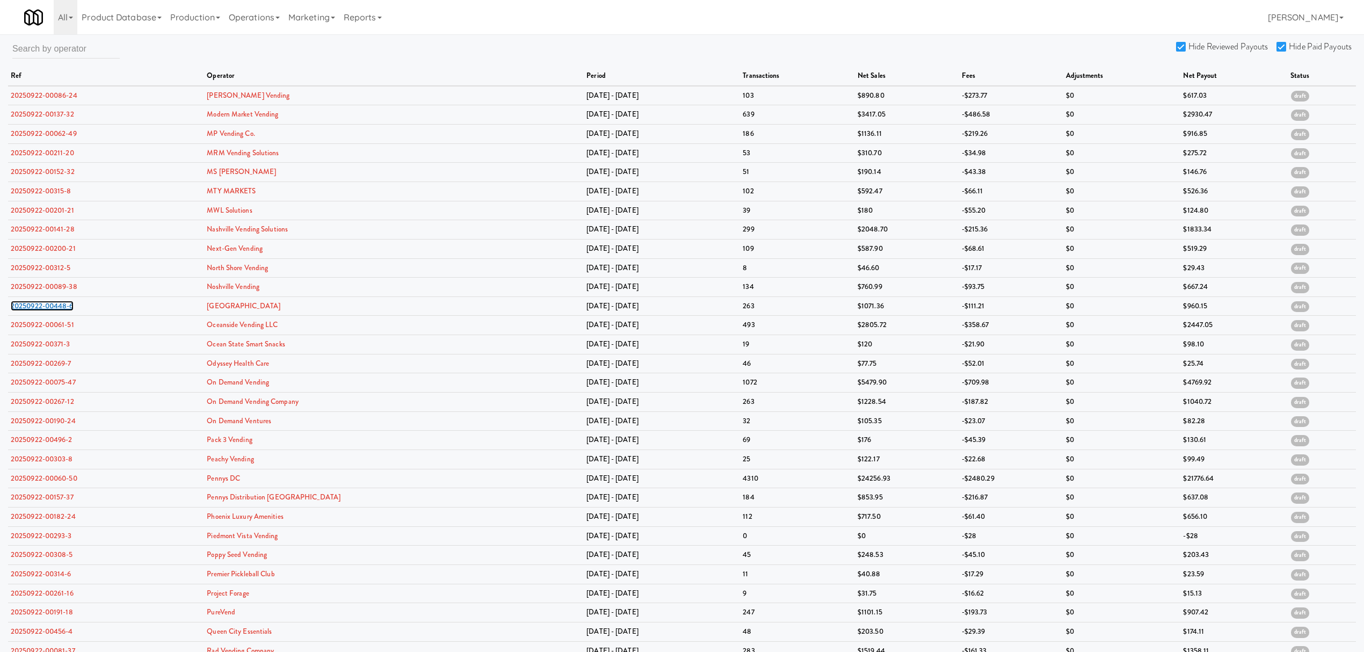
click at [39, 301] on link "20250922-00448-6" at bounding box center [42, 306] width 63 height 10
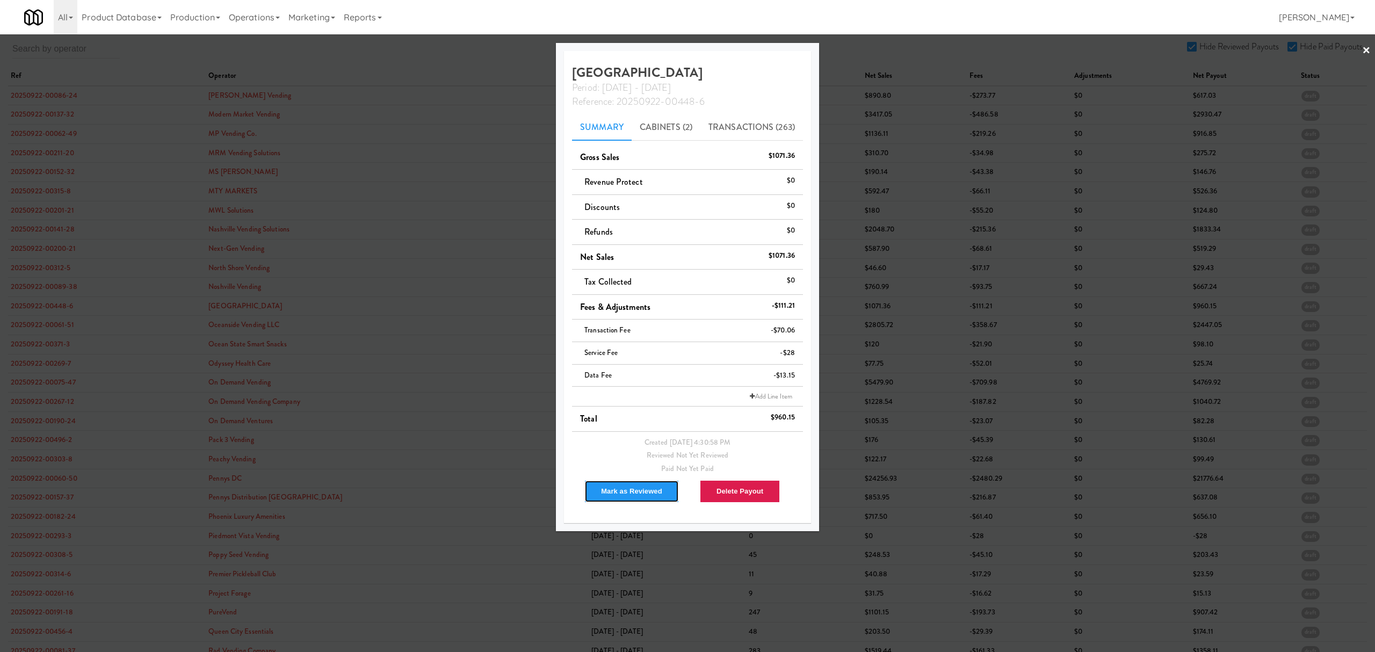
click at [619, 488] on button "Mark as Reviewed" at bounding box center [631, 491] width 95 height 23
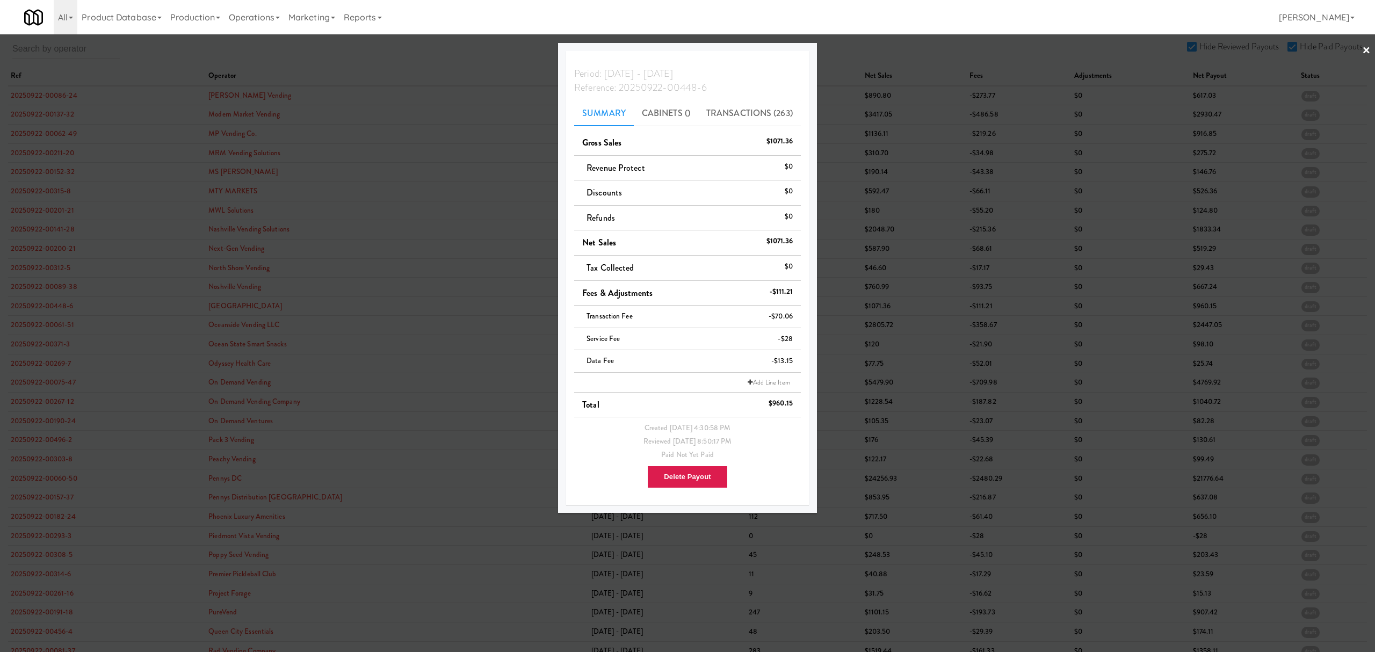
click at [54, 325] on div at bounding box center [687, 326] width 1375 height 652
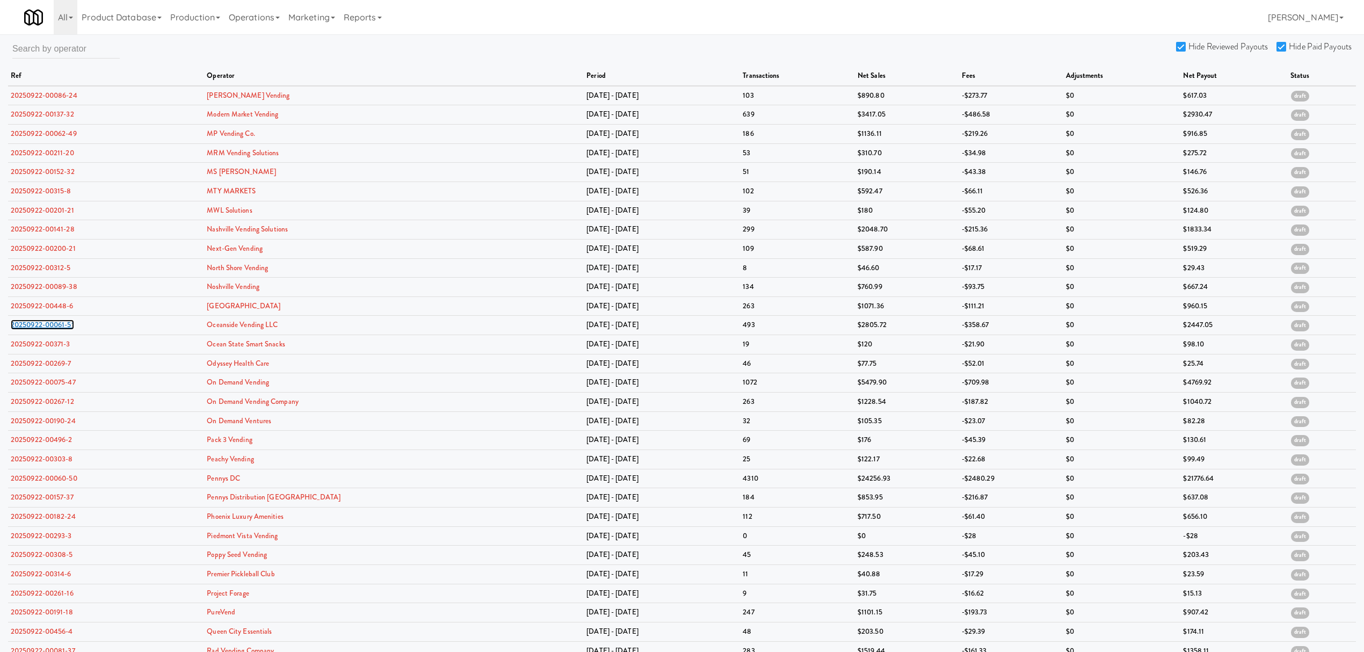
click at [54, 325] on link "20250922-00061-51" at bounding box center [42, 325] width 63 height 10
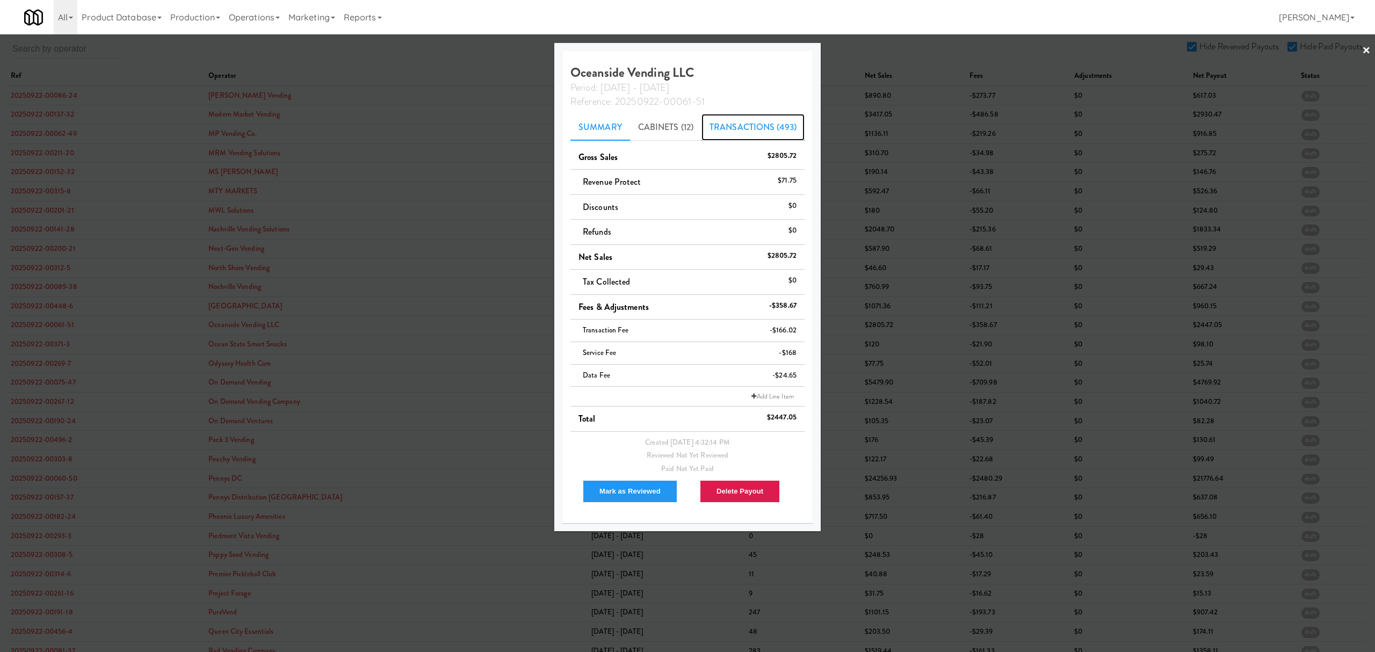
click at [736, 123] on link "Transactions (493)" at bounding box center [752, 127] width 103 height 27
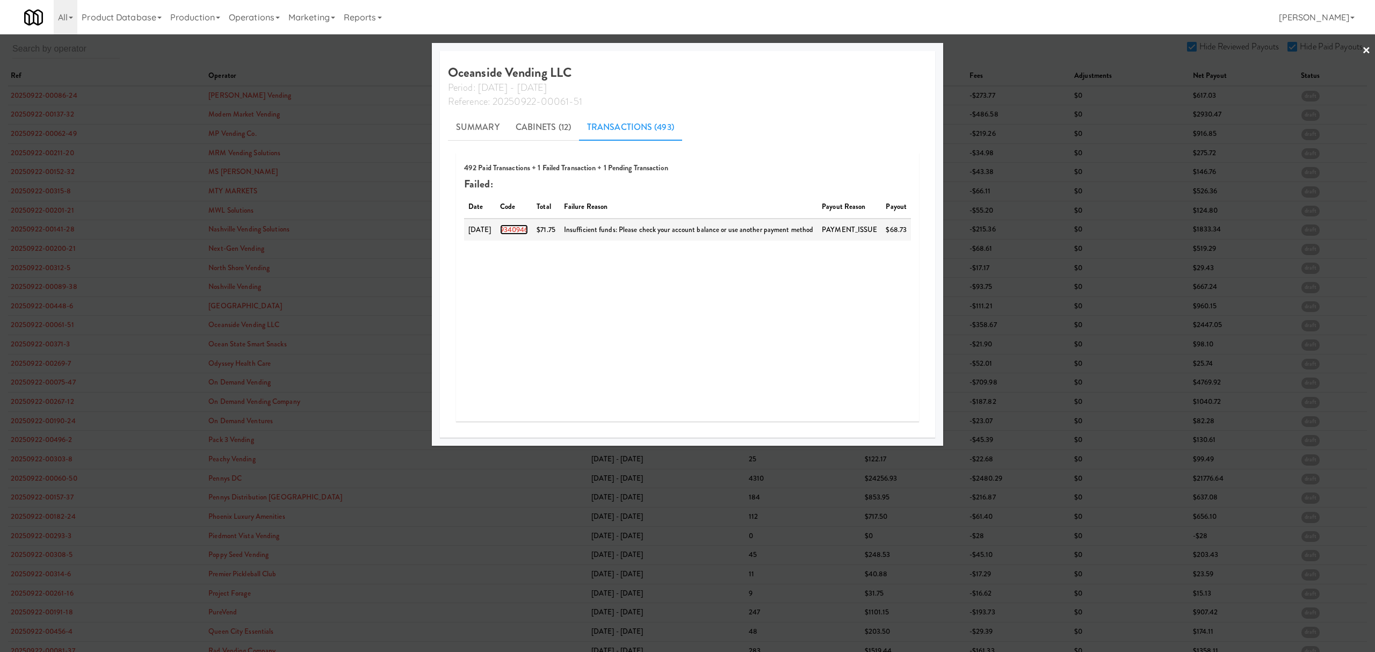
click at [520, 233] on link "9340946" at bounding box center [514, 229] width 28 height 10
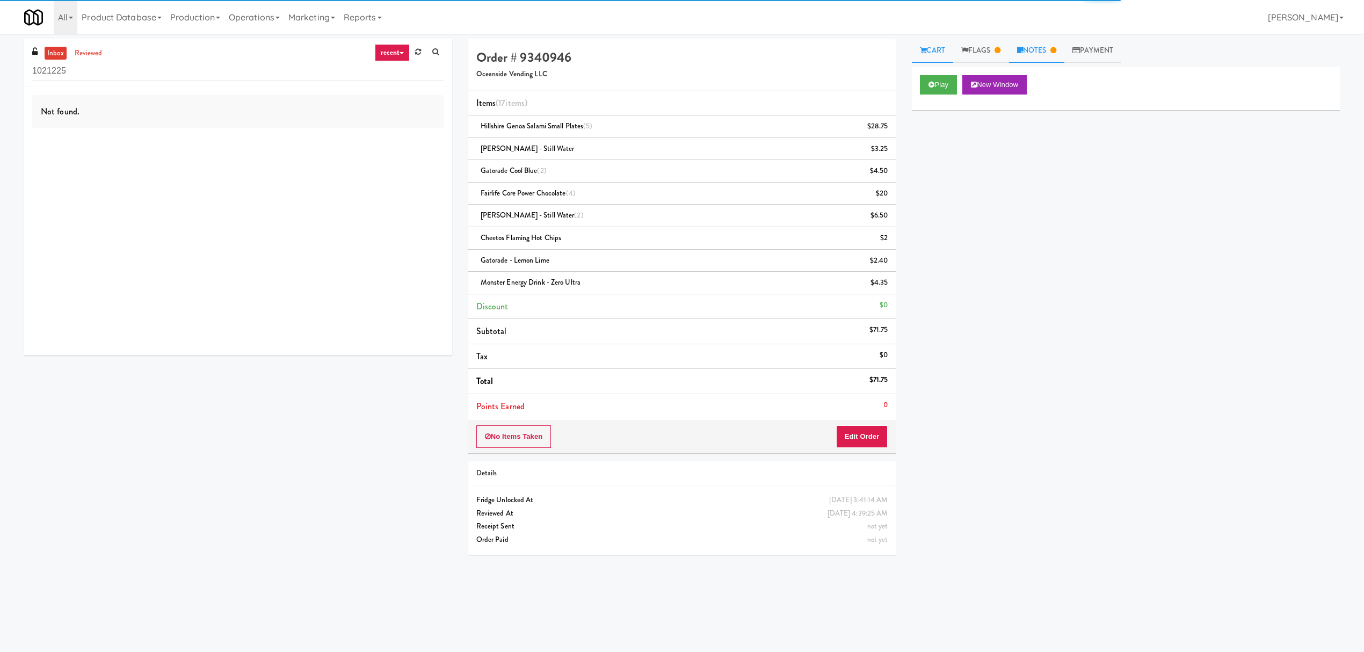
click at [1027, 50] on link "Notes" at bounding box center [1037, 51] width 56 height 24
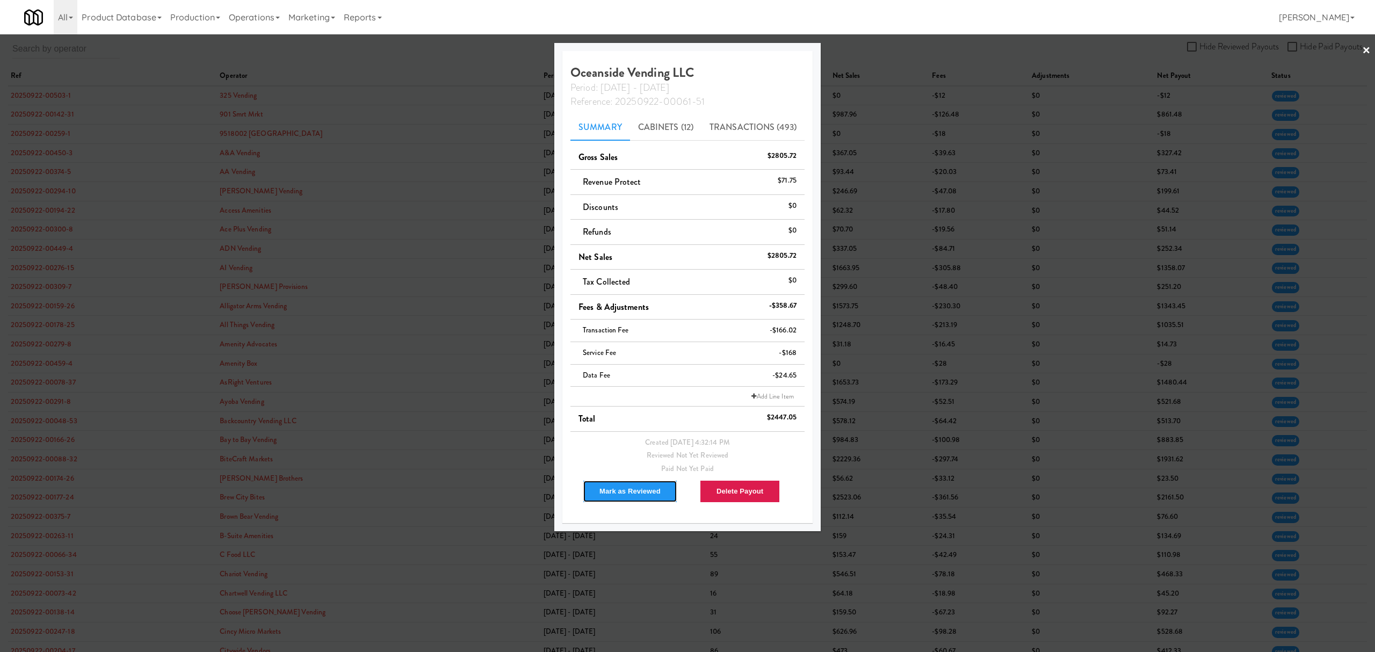
click at [633, 497] on button "Mark as Reviewed" at bounding box center [630, 491] width 95 height 23
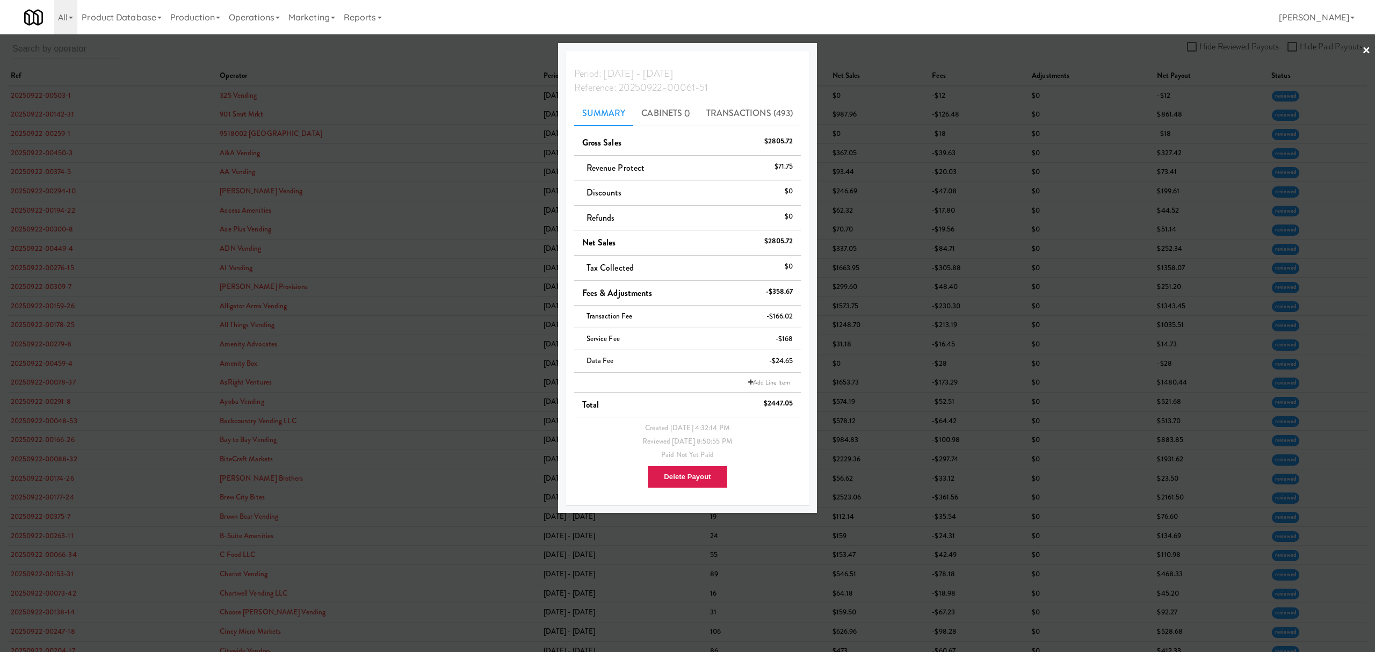
click at [383, 57] on div at bounding box center [687, 326] width 1375 height 652
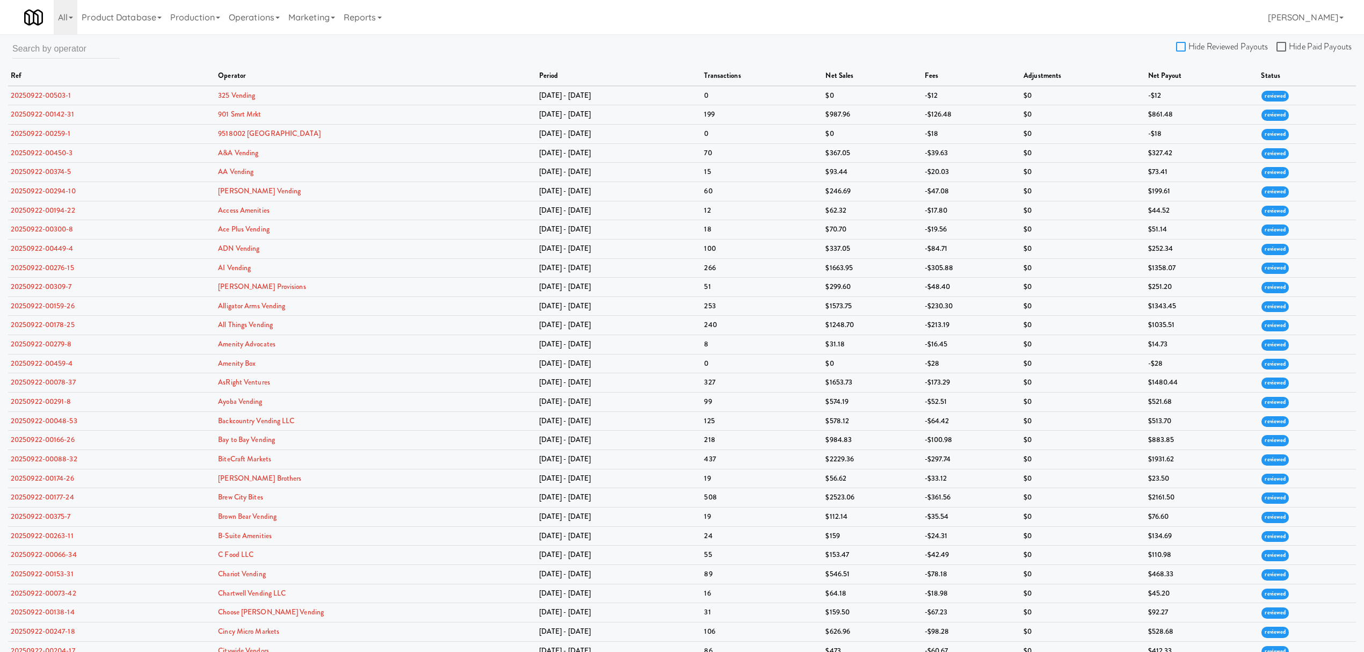
click at [1179, 48] on input "Hide Reviewed Payouts" at bounding box center [1182, 47] width 12 height 9
checkbox input "true"
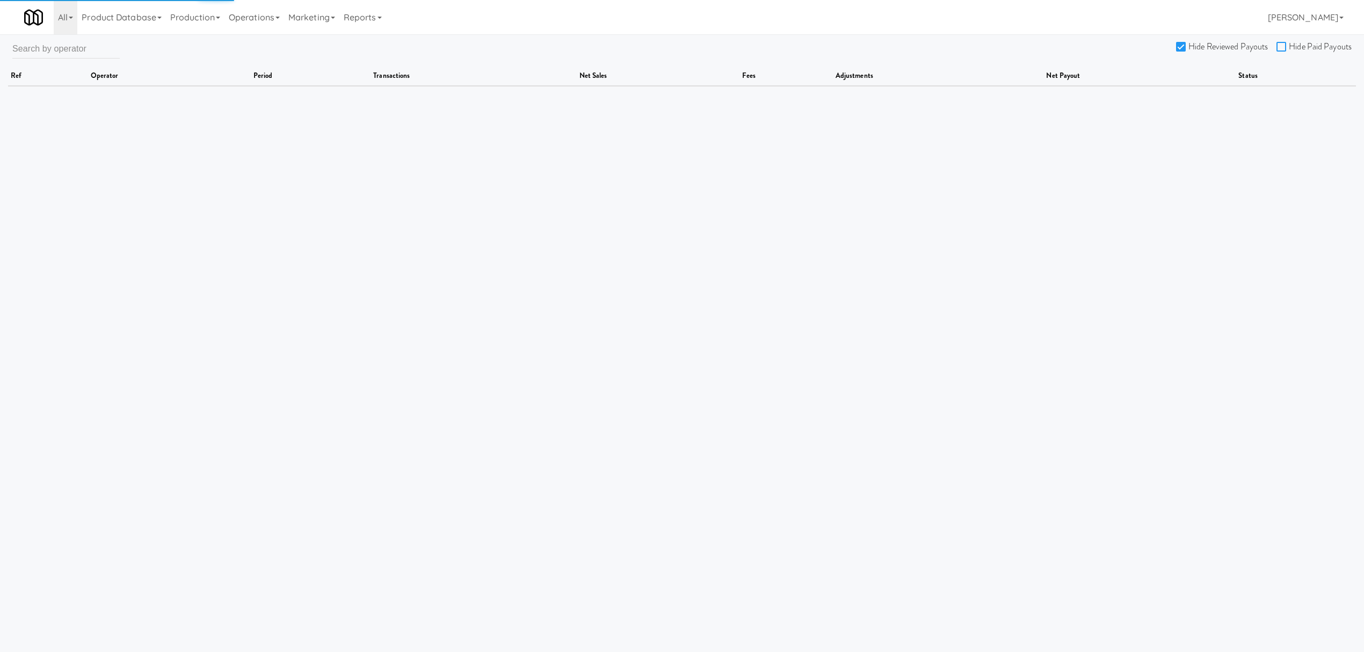
click at [1282, 48] on input "Hide Paid Payouts" at bounding box center [1283, 47] width 12 height 9
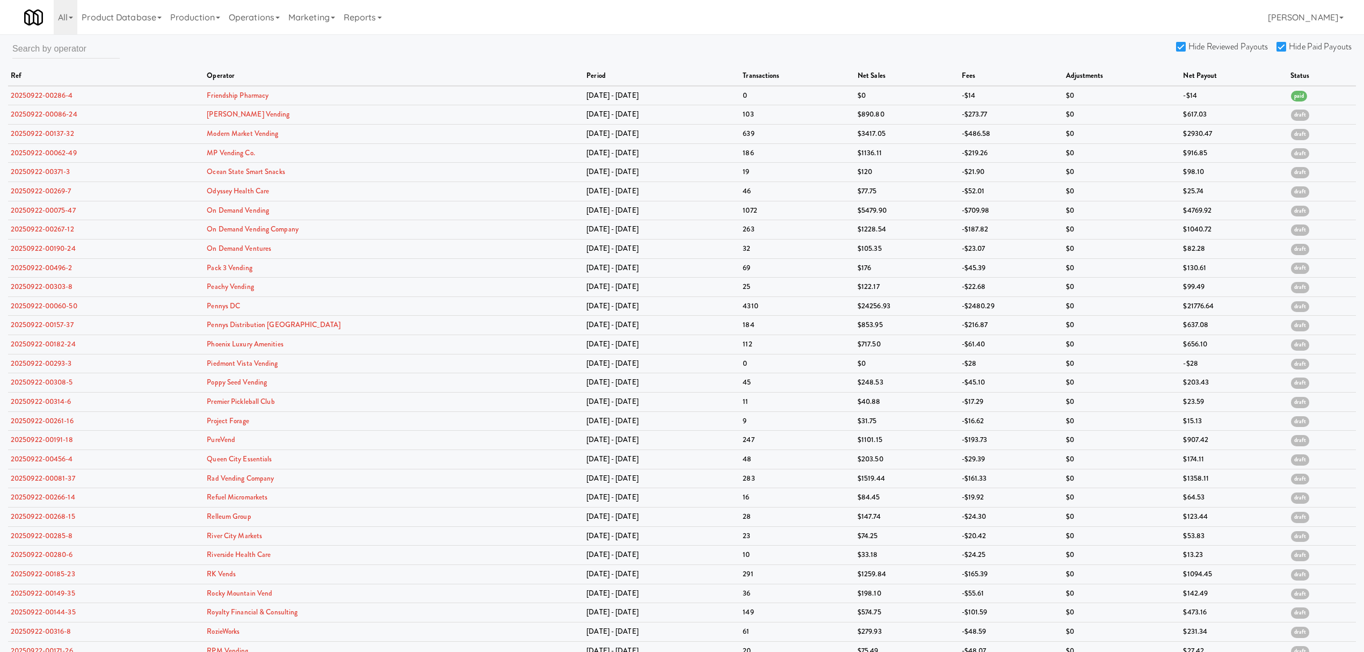
click at [1282, 48] on input "Hide Paid Payouts" at bounding box center [1283, 47] width 12 height 9
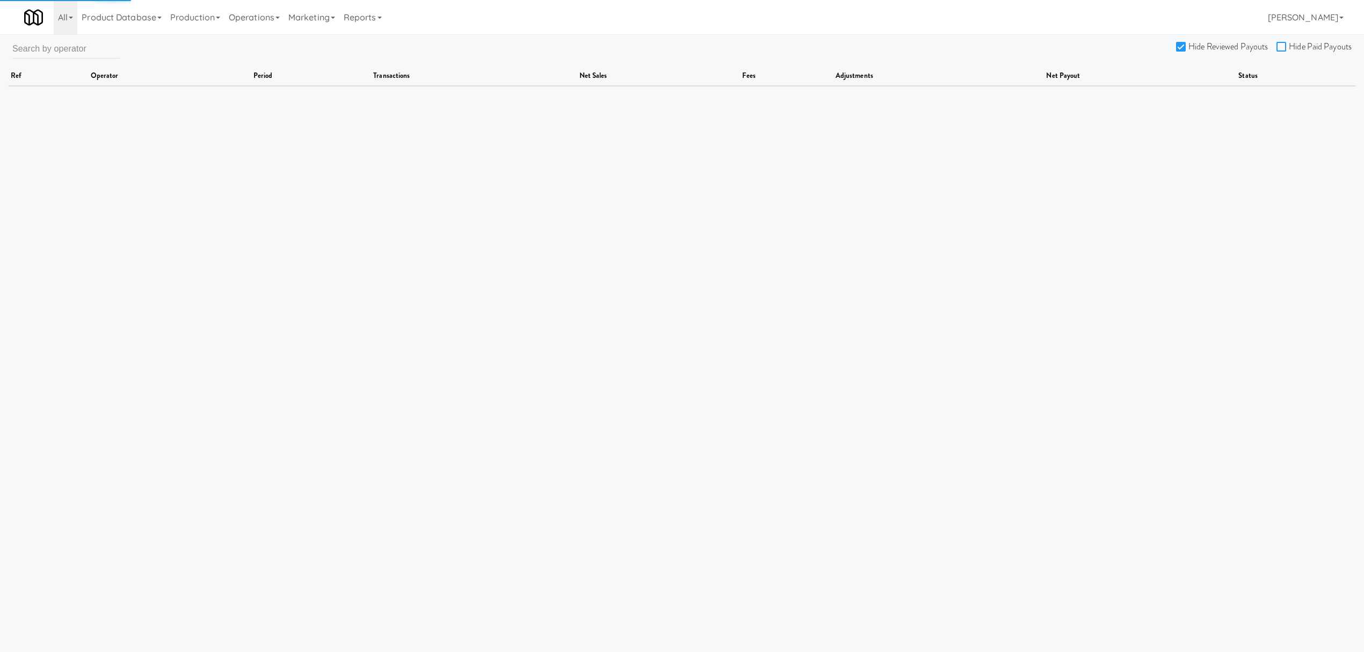
click at [1282, 48] on input "Hide Paid Payouts" at bounding box center [1283, 47] width 12 height 9
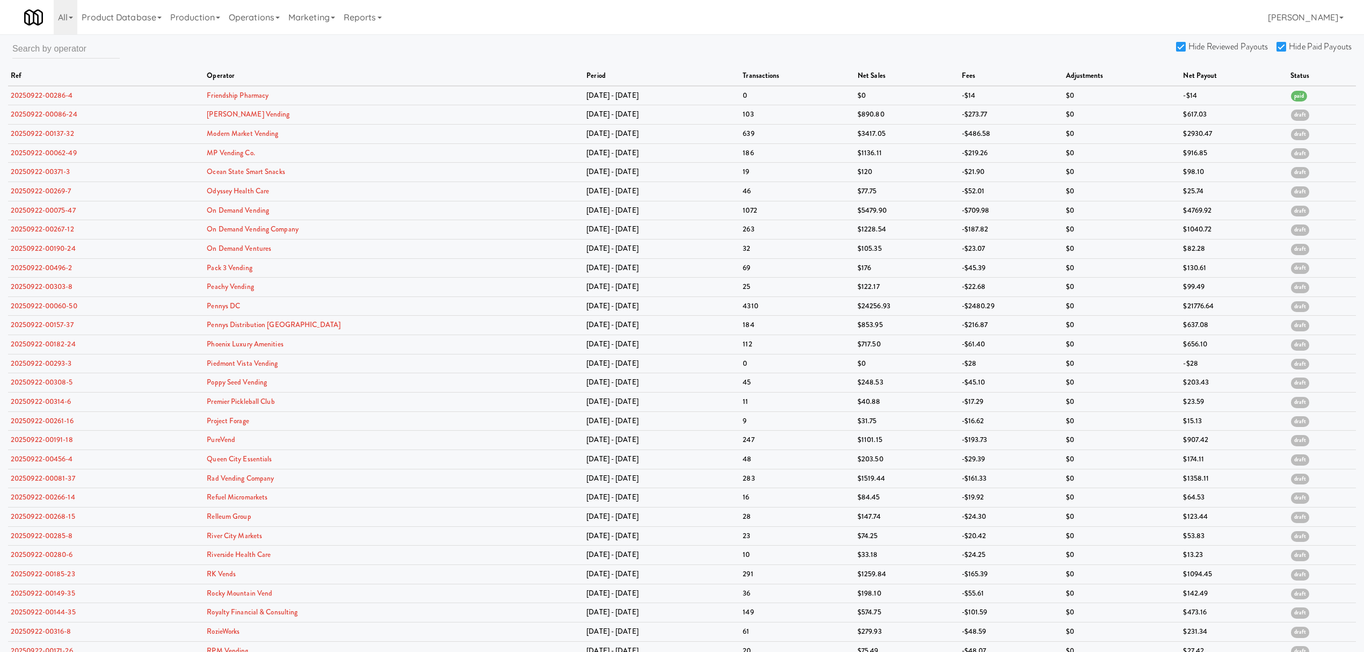
click at [1279, 43] on input "Hide Paid Payouts" at bounding box center [1283, 47] width 12 height 9
click at [1284, 45] on input "Hide Paid Payouts" at bounding box center [1283, 47] width 12 height 9
checkbox input "true"
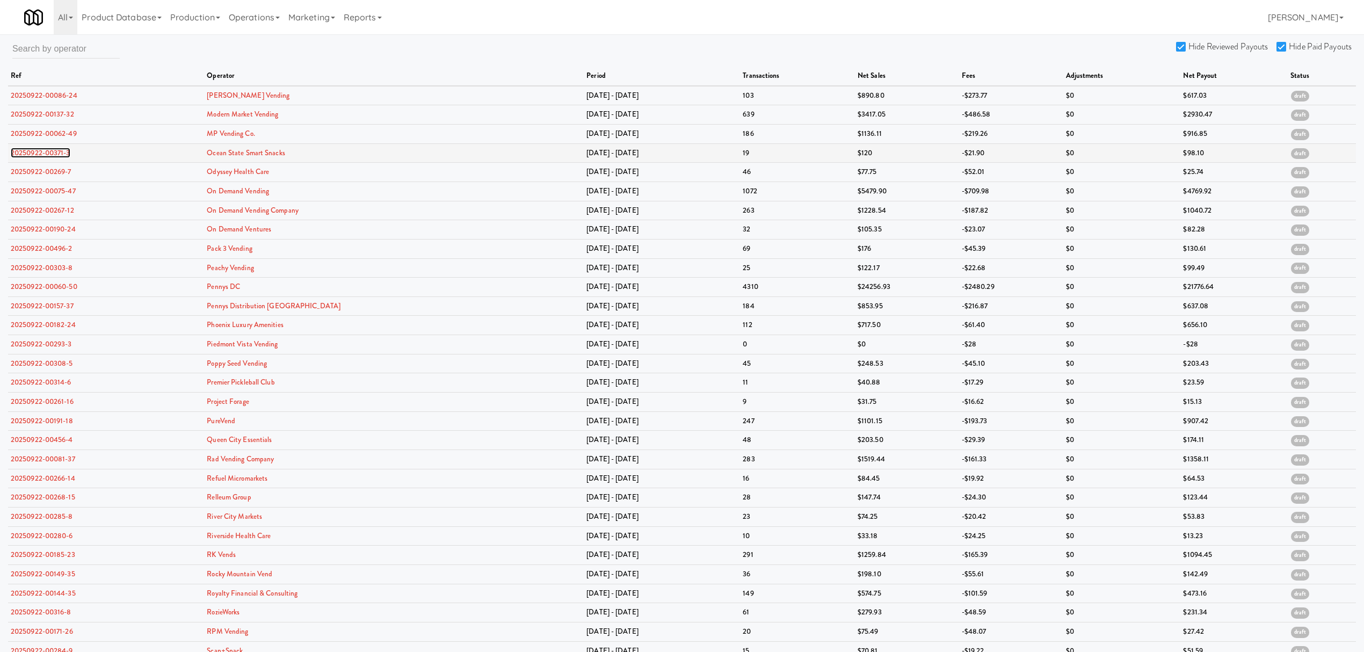
click at [31, 153] on link "20250922-00371-3" at bounding box center [41, 153] width 60 height 10
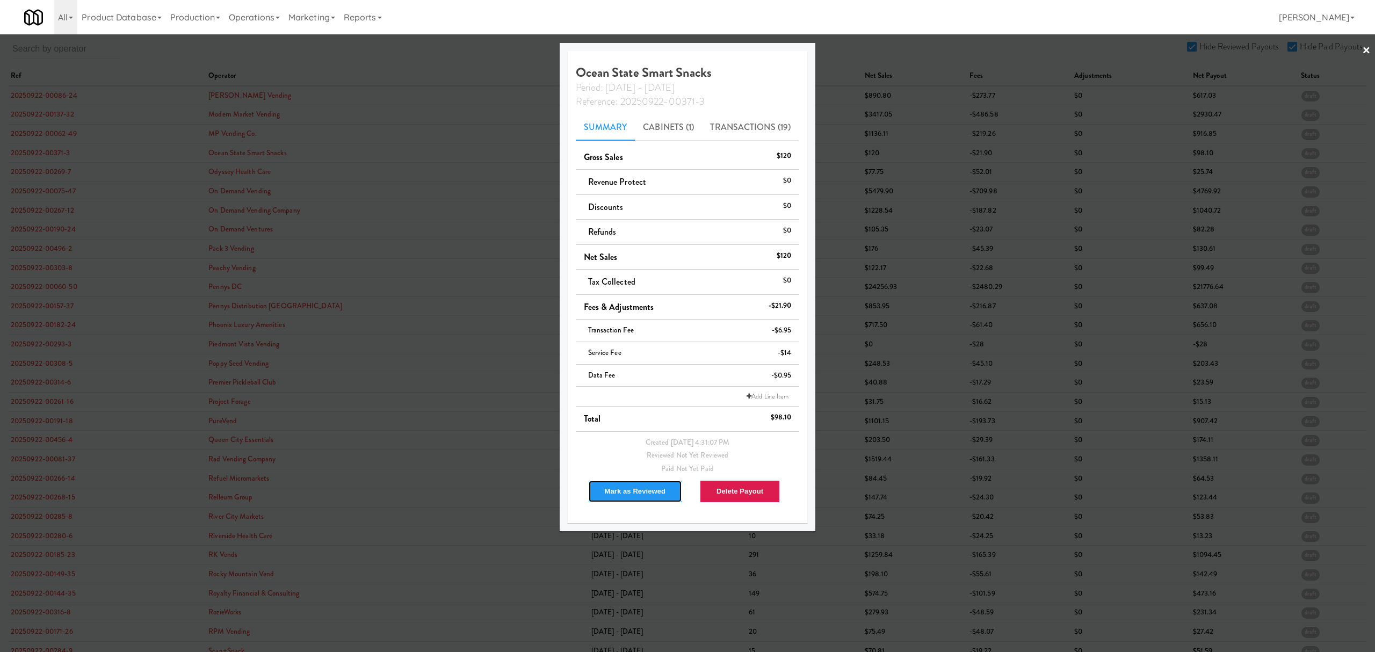
click at [621, 487] on button "Mark as Reviewed" at bounding box center [635, 491] width 95 height 23
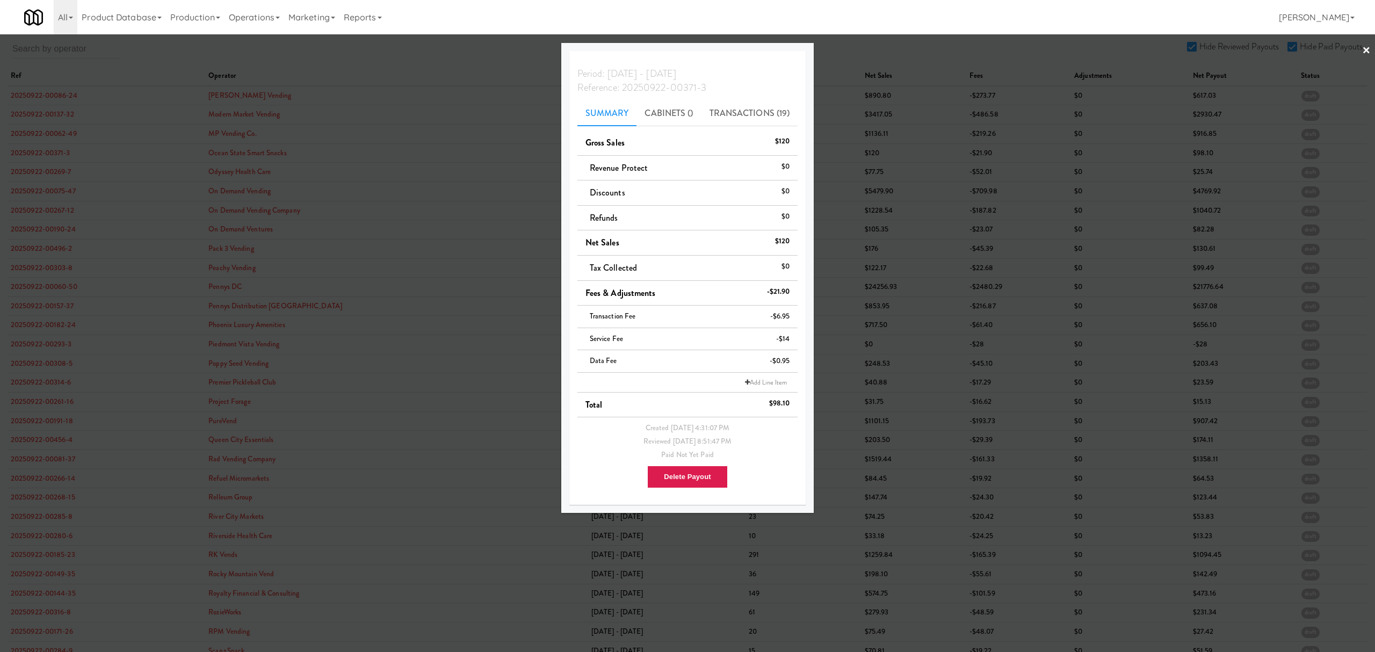
click at [45, 168] on div at bounding box center [687, 326] width 1375 height 652
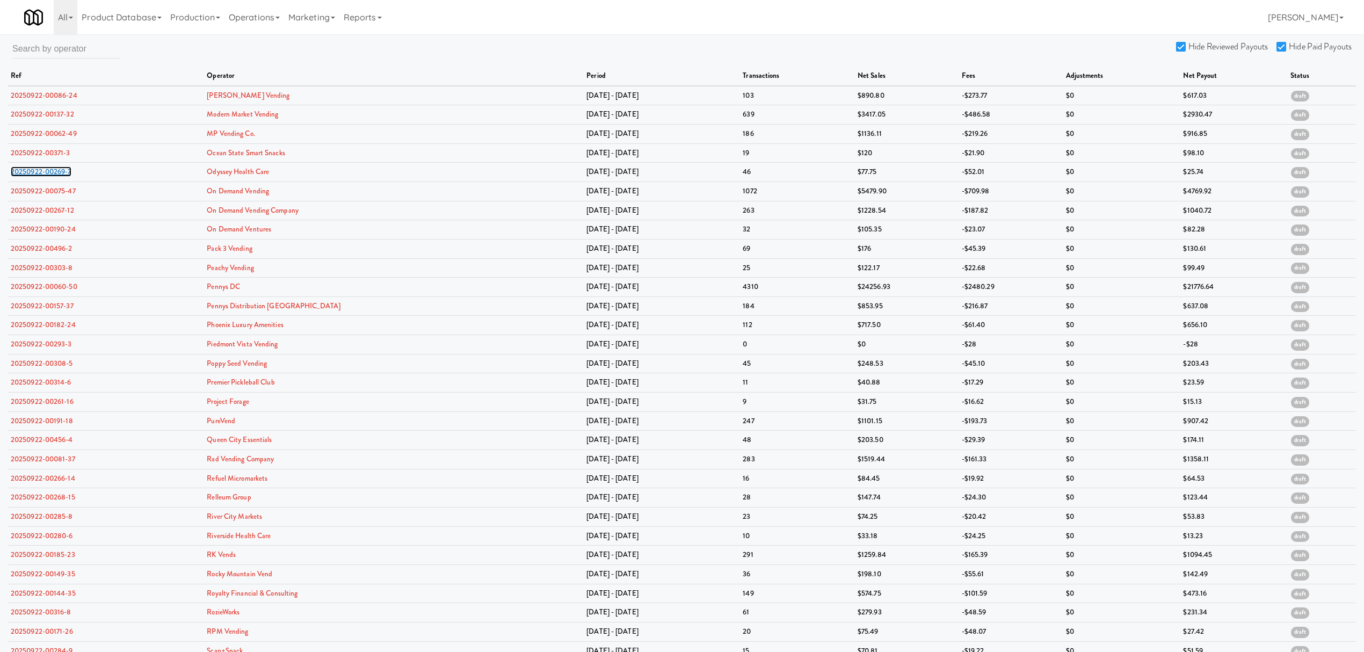
click at [45, 168] on link "20250922-00269-7" at bounding box center [41, 171] width 61 height 10
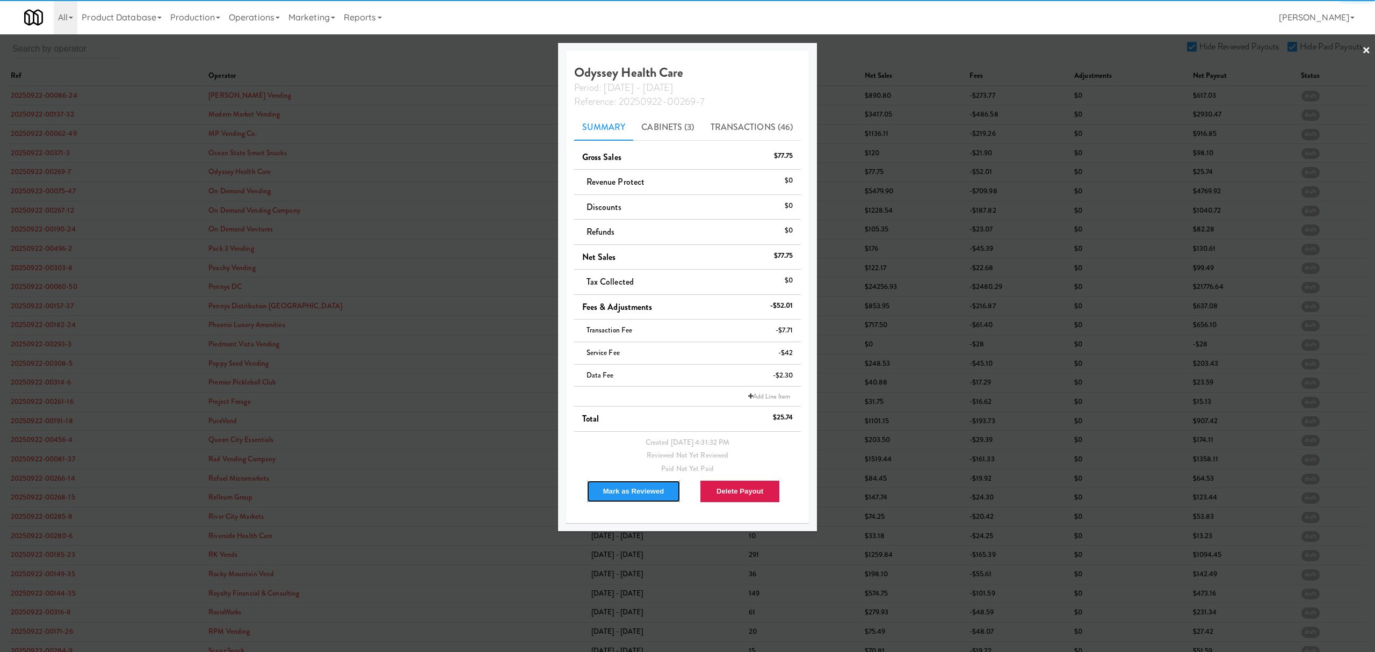
click at [642, 486] on button "Mark as Reviewed" at bounding box center [633, 491] width 95 height 23
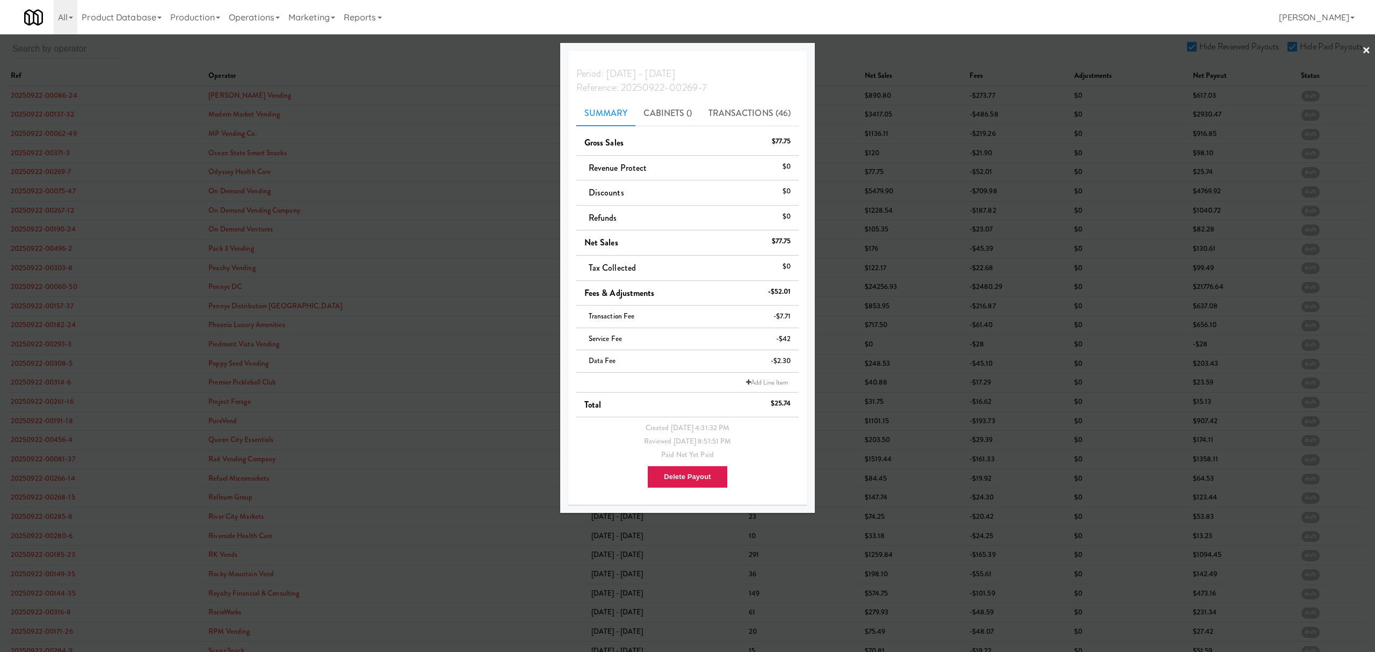
click at [70, 187] on div at bounding box center [687, 326] width 1375 height 652
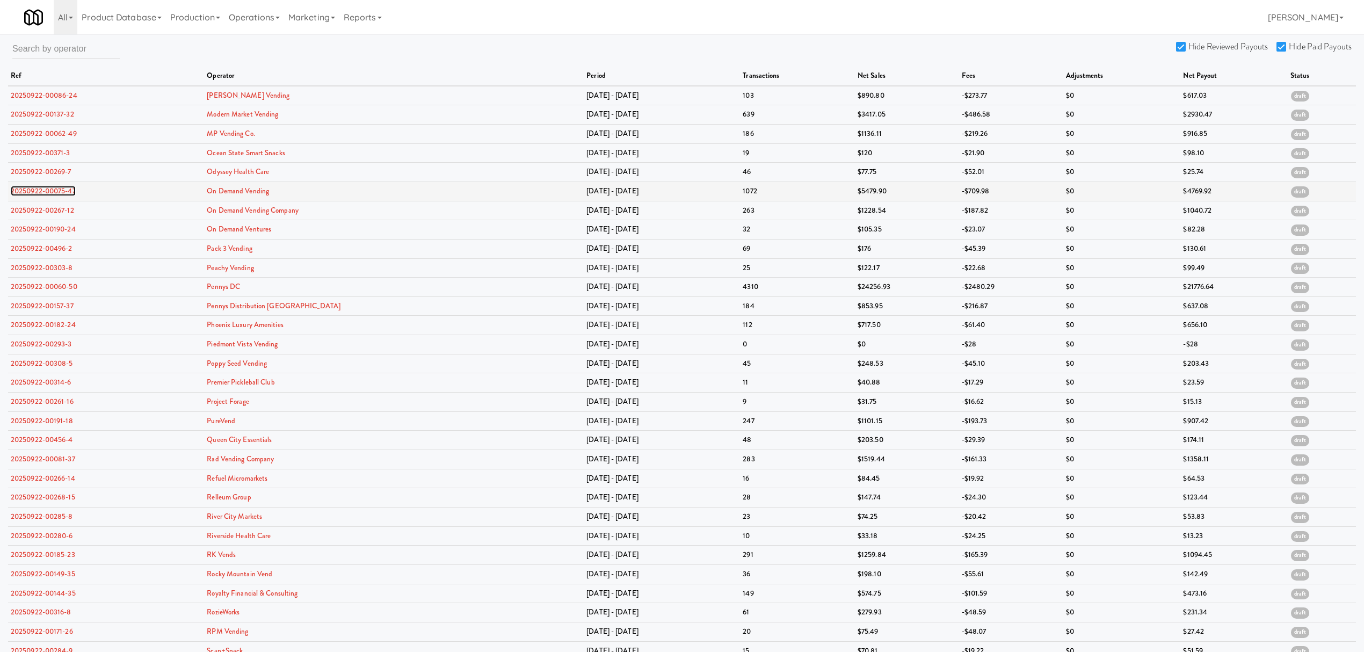
click at [63, 188] on link "20250922-00075-47" at bounding box center [43, 191] width 65 height 10
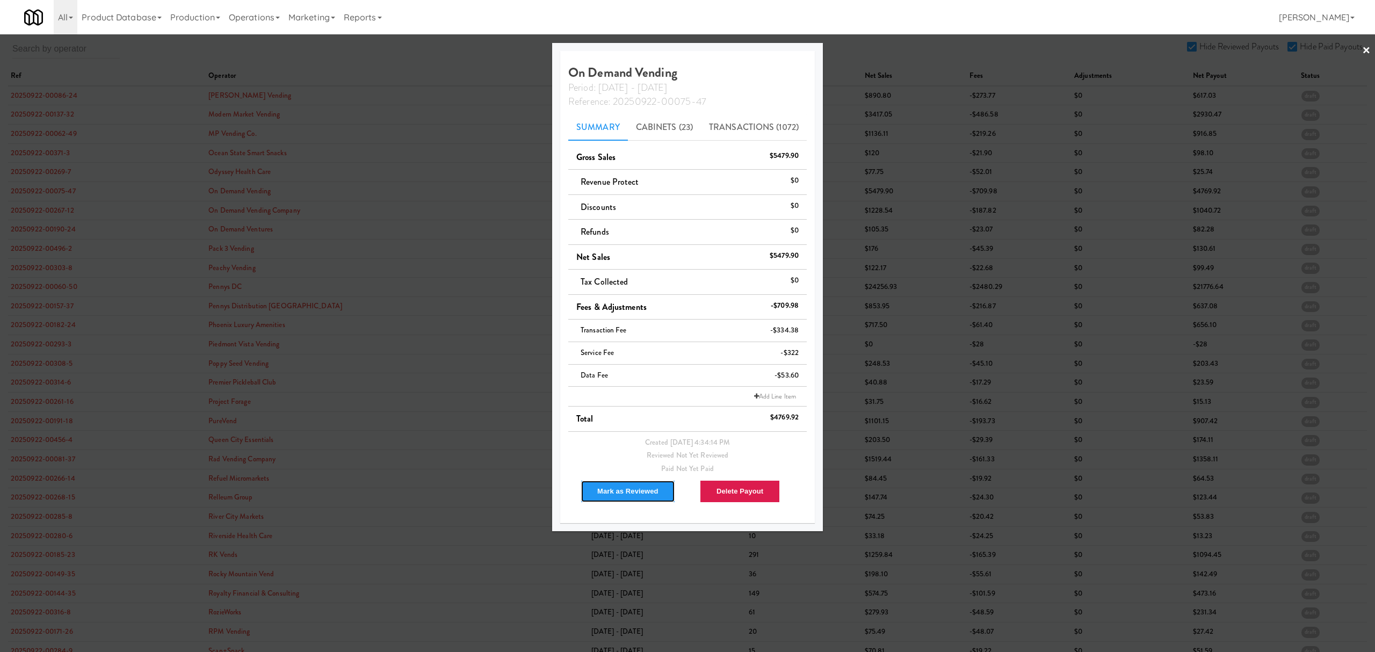
click at [624, 484] on button "Mark as Reviewed" at bounding box center [628, 491] width 95 height 23
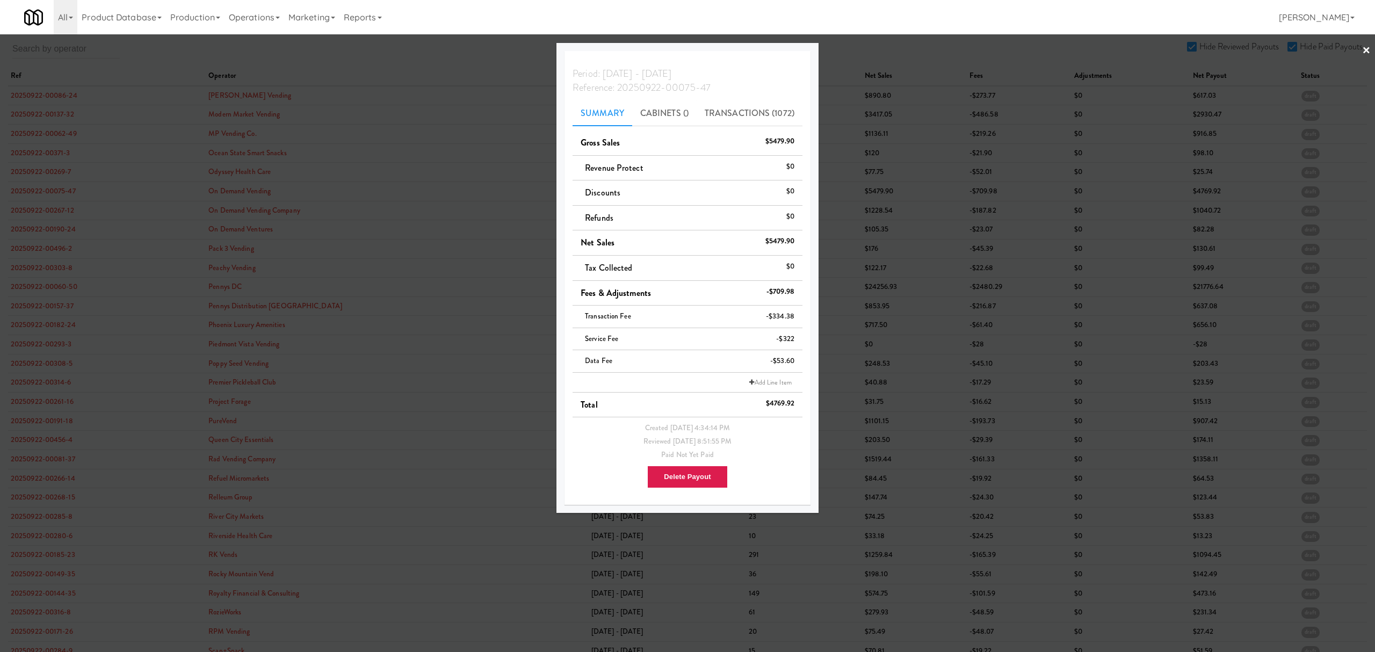
click at [43, 192] on div at bounding box center [687, 326] width 1375 height 652
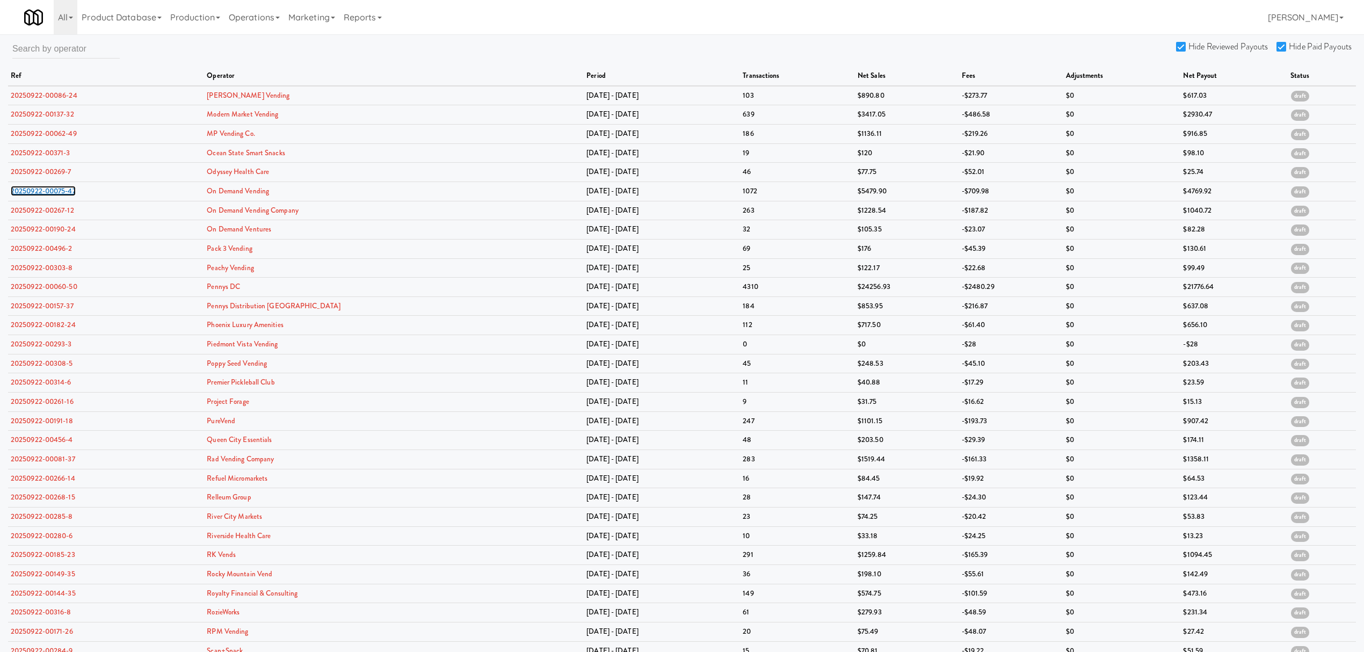
click at [43, 192] on link "20250922-00075-47" at bounding box center [43, 191] width 65 height 10
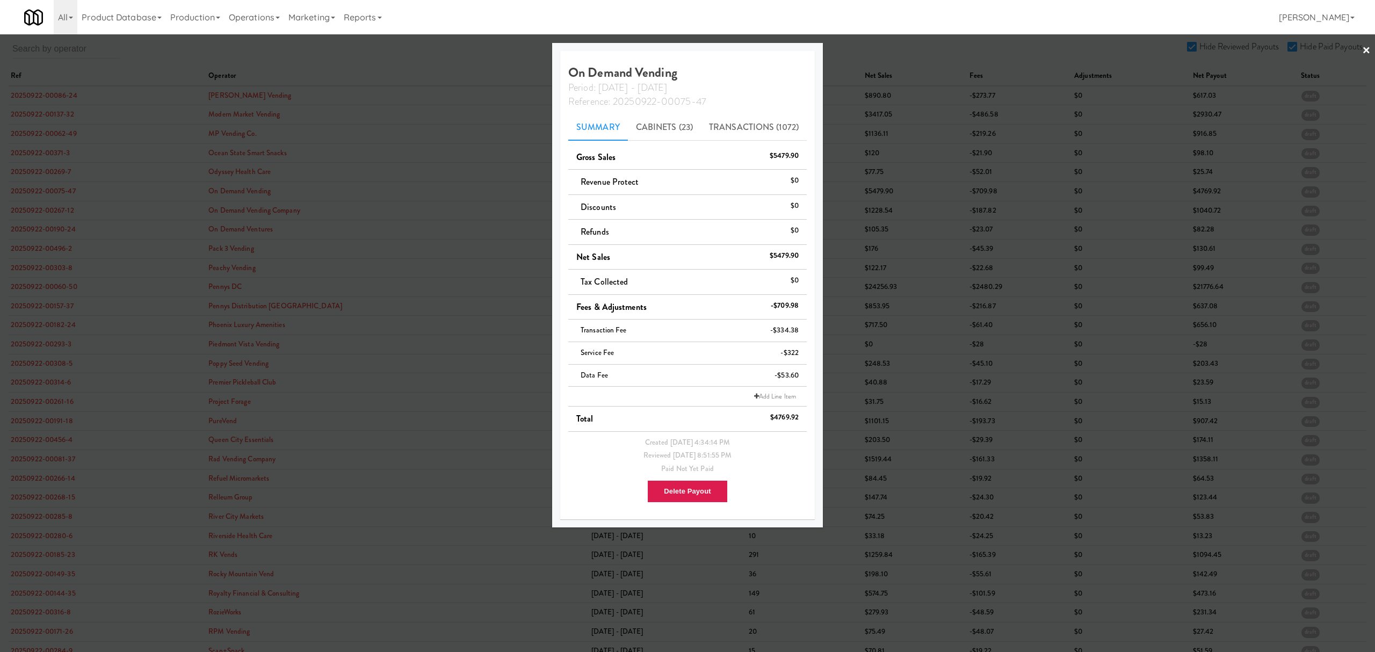
click at [37, 205] on div at bounding box center [687, 326] width 1375 height 652
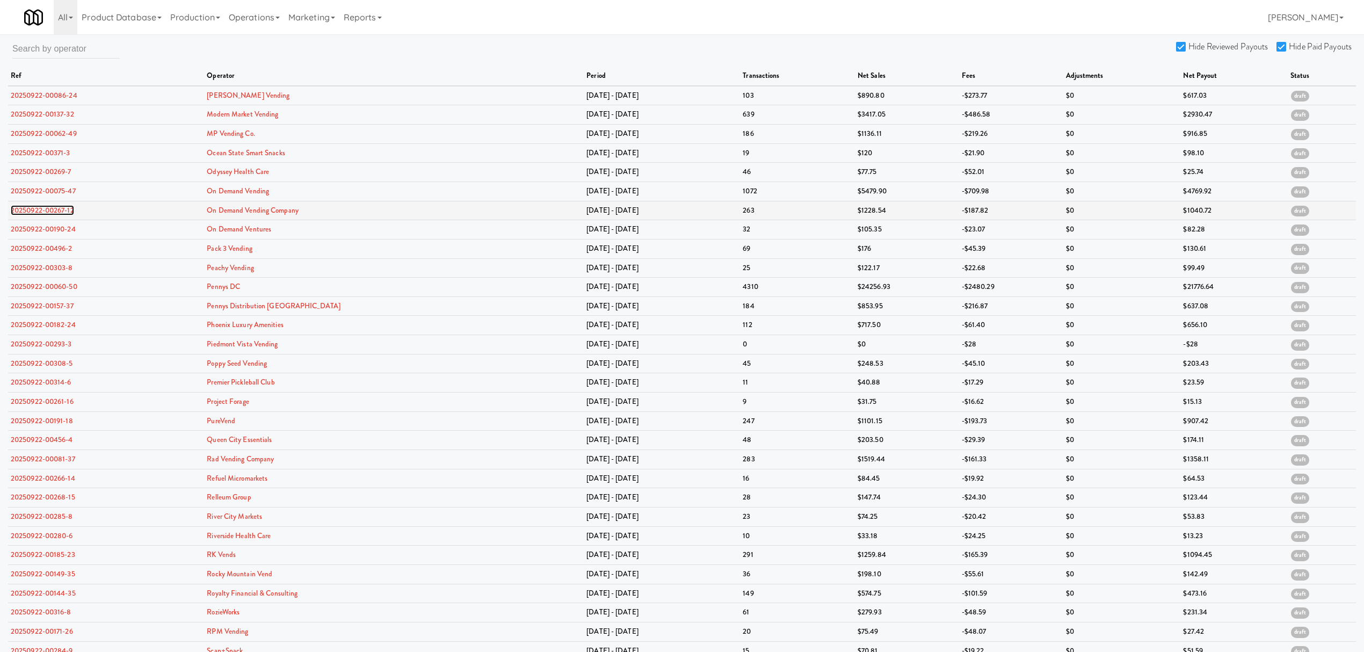
click at [37, 208] on link "20250922-00267-12" at bounding box center [42, 210] width 63 height 10
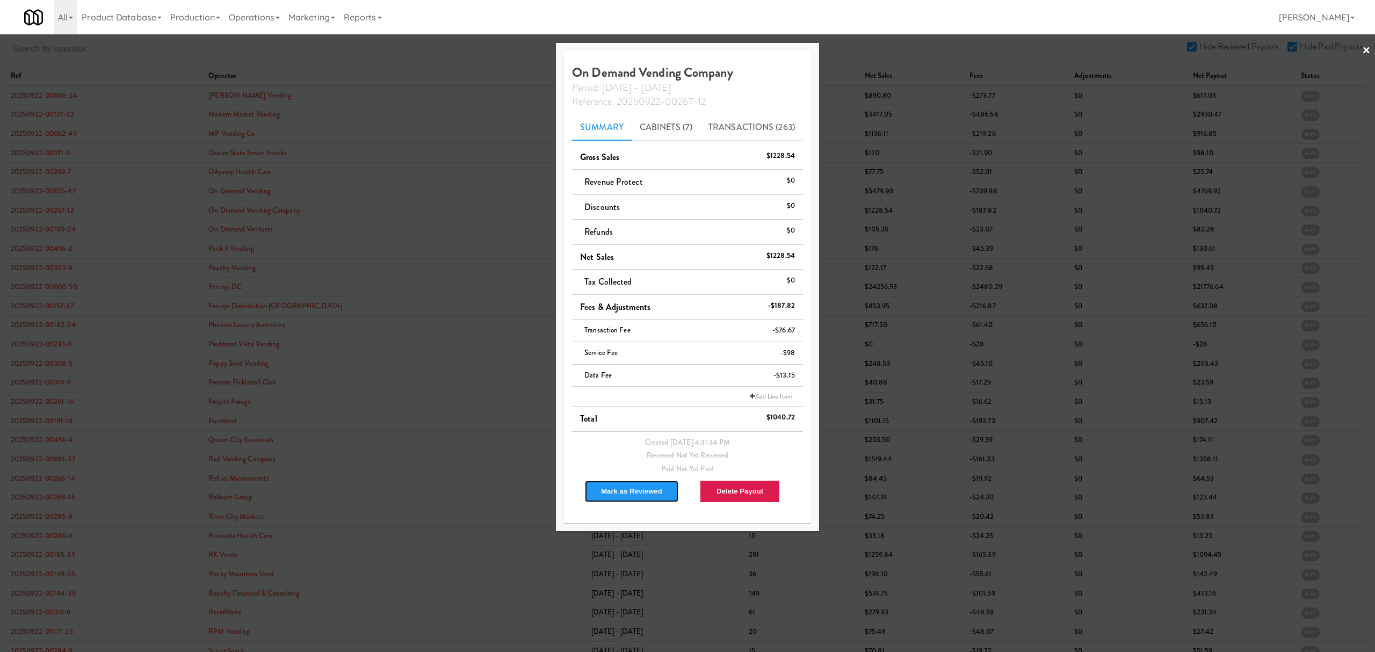
click at [622, 494] on button "Mark as Reviewed" at bounding box center [631, 491] width 95 height 23
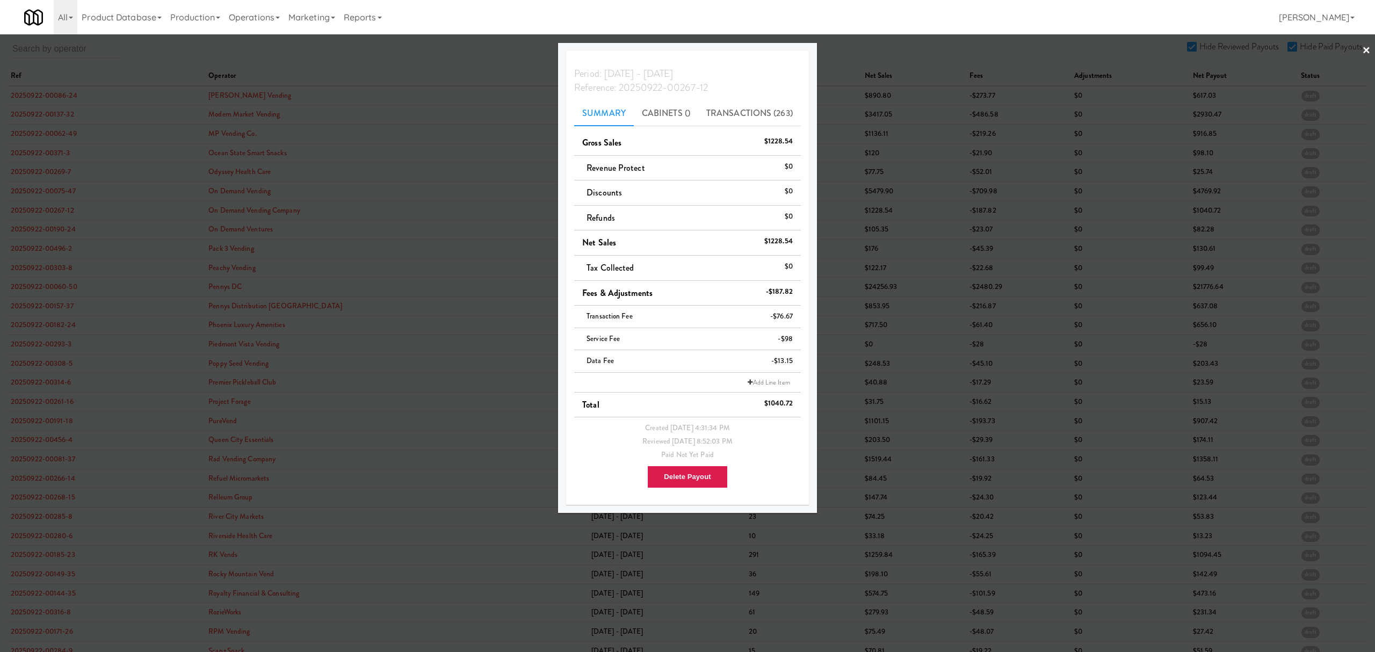
click at [42, 234] on div at bounding box center [687, 326] width 1375 height 652
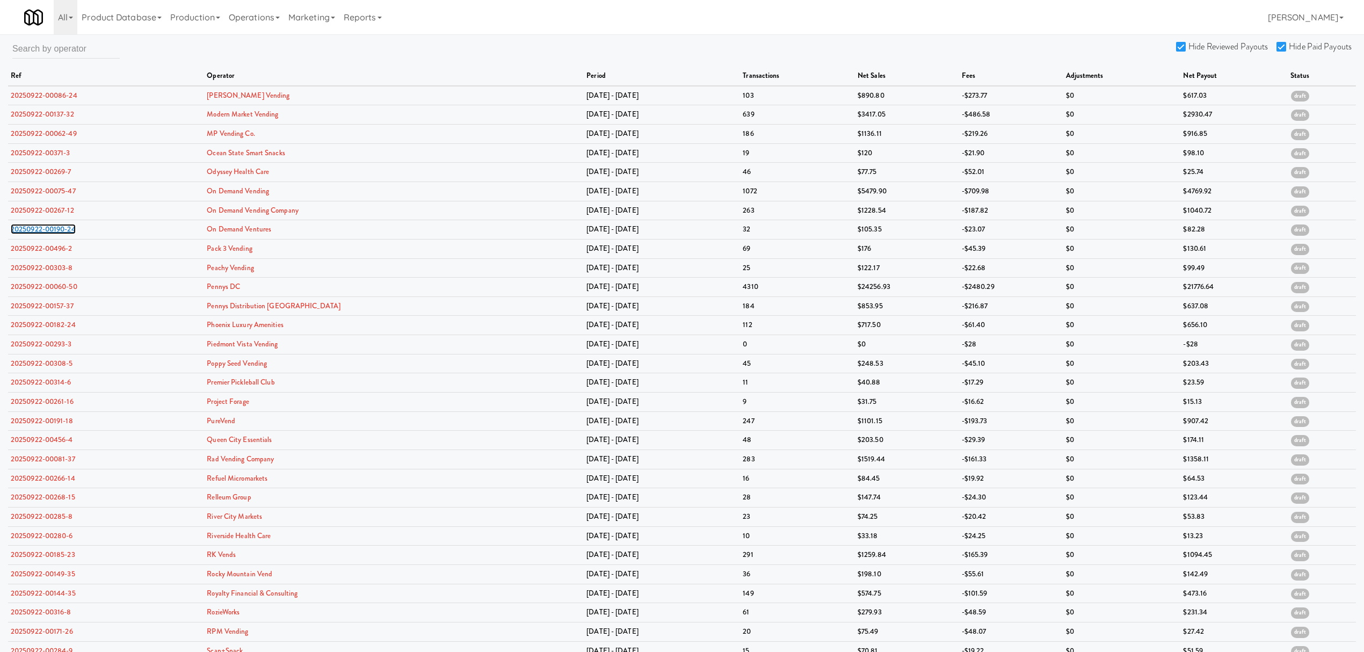
click at [42, 234] on link "20250922-00190-24" at bounding box center [43, 229] width 65 height 10
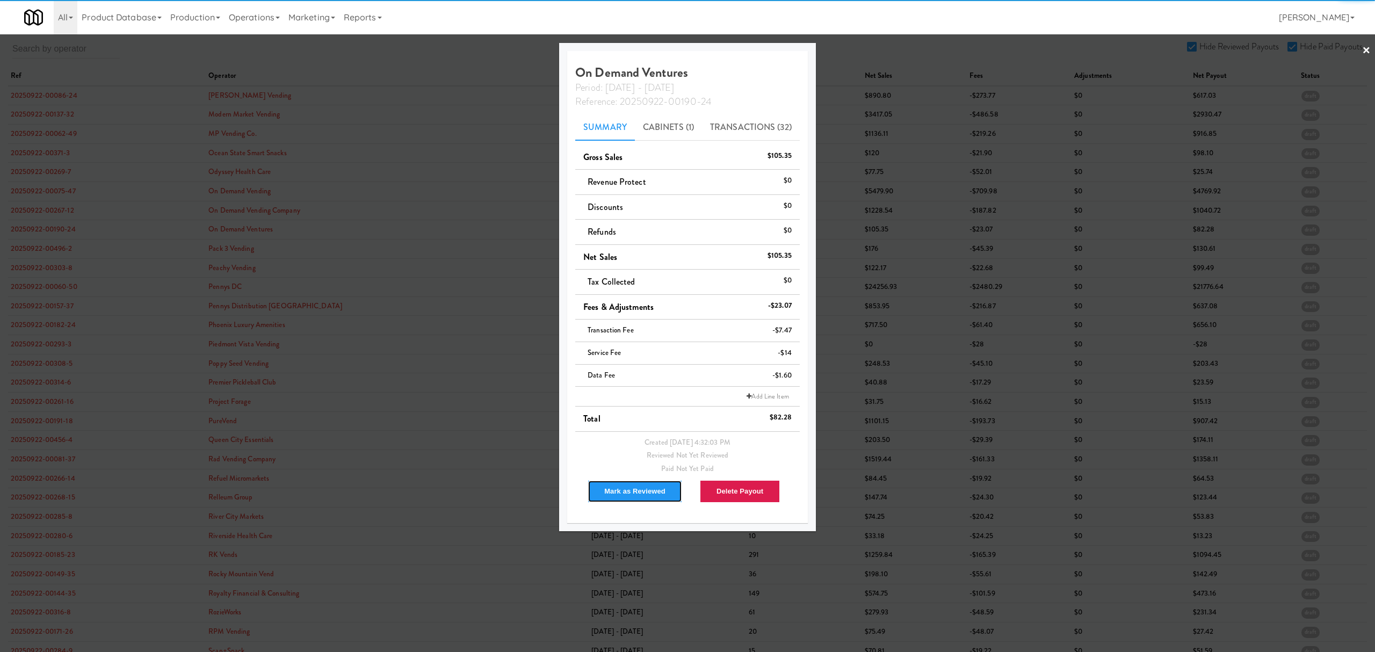
click at [658, 490] on button "Mark as Reviewed" at bounding box center [635, 491] width 95 height 23
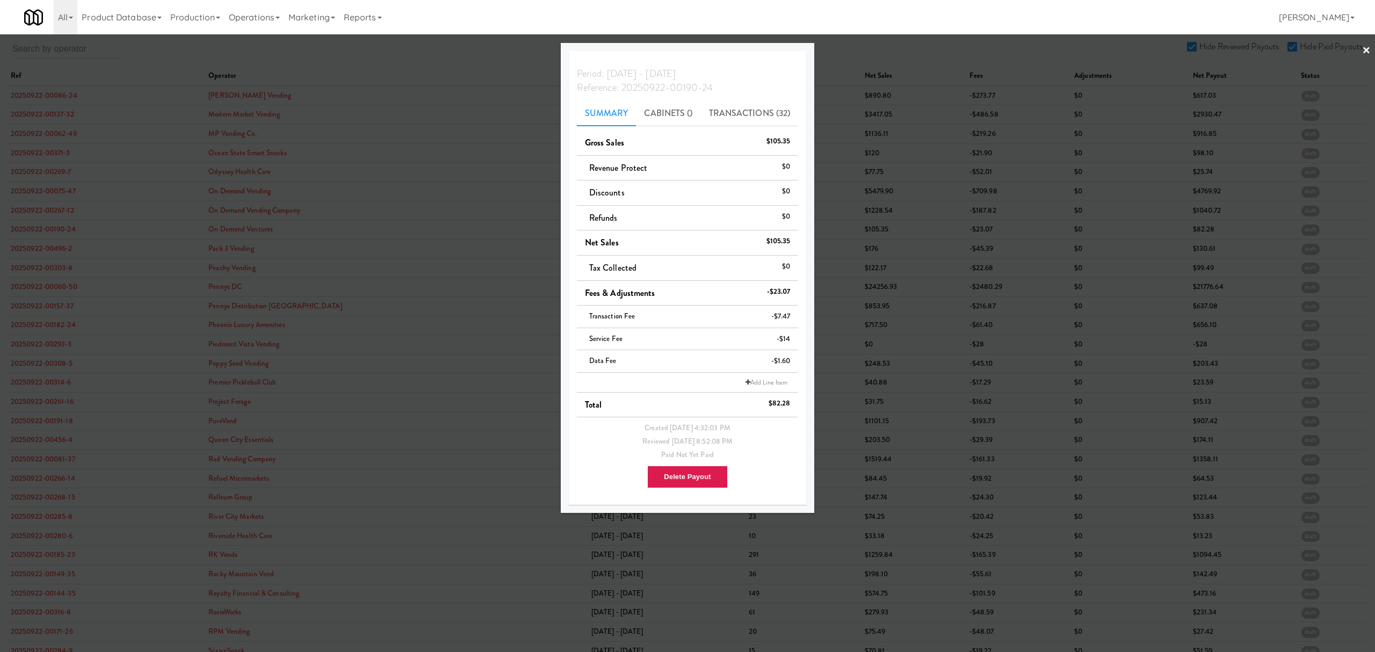
click at [46, 252] on div at bounding box center [687, 326] width 1375 height 652
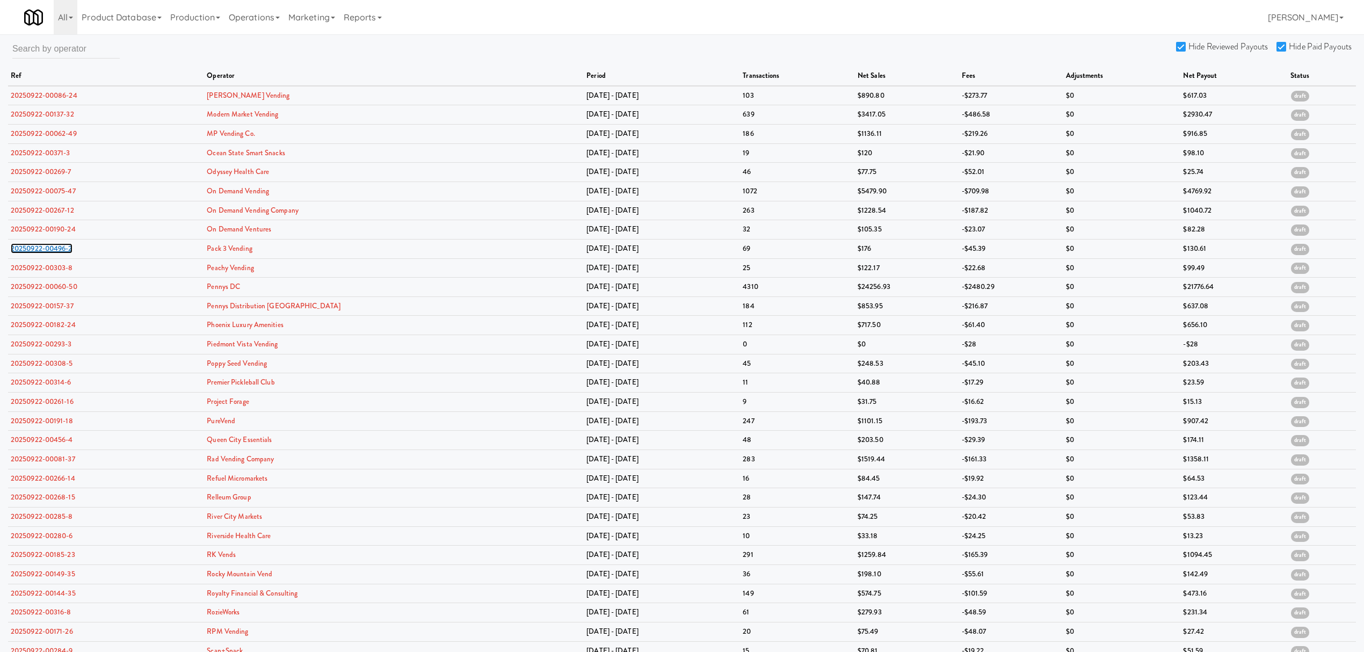
click at [46, 252] on link "20250922-00496-2" at bounding box center [42, 248] width 62 height 10
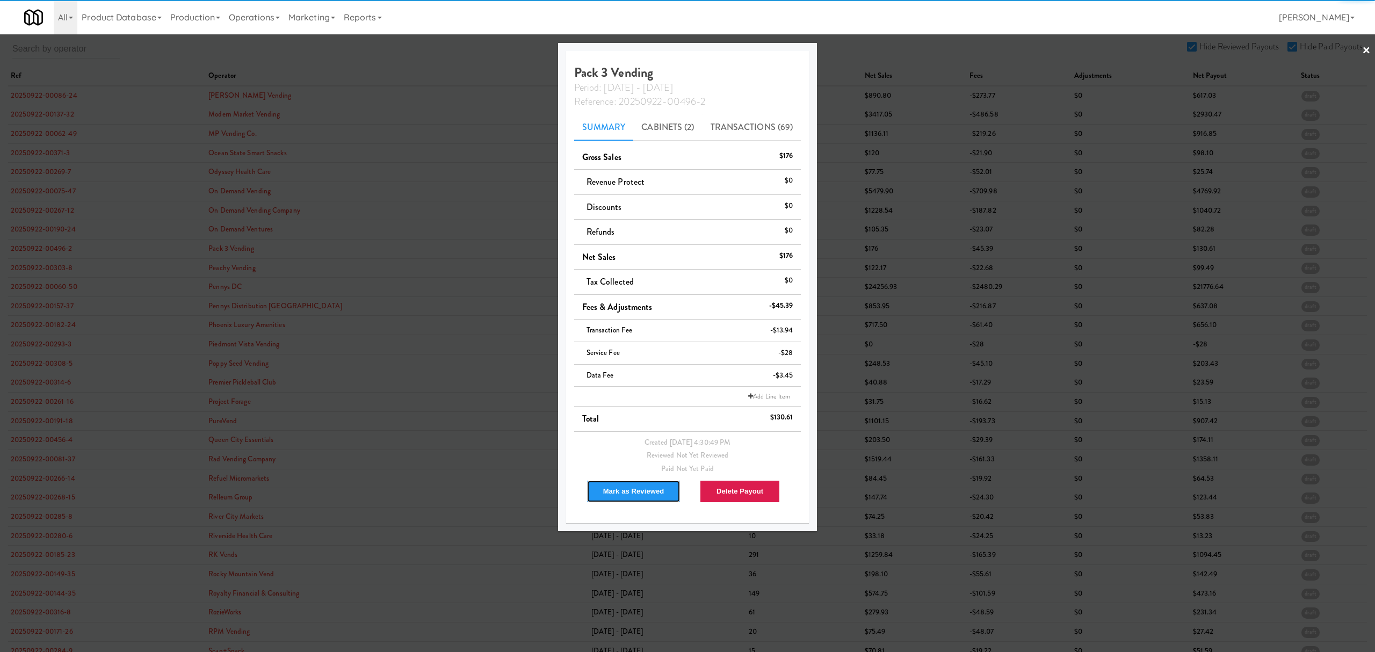
click at [610, 491] on button "Mark as Reviewed" at bounding box center [633, 491] width 95 height 23
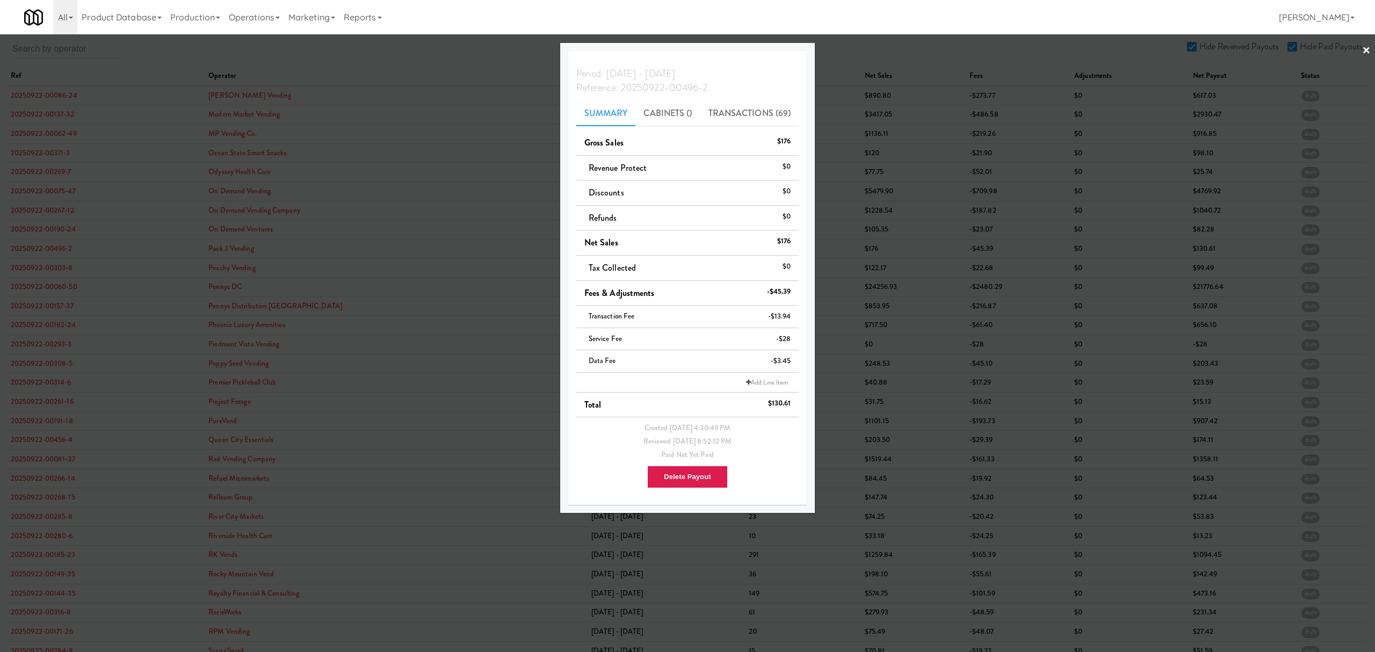
click at [22, 245] on div at bounding box center [687, 326] width 1375 height 652
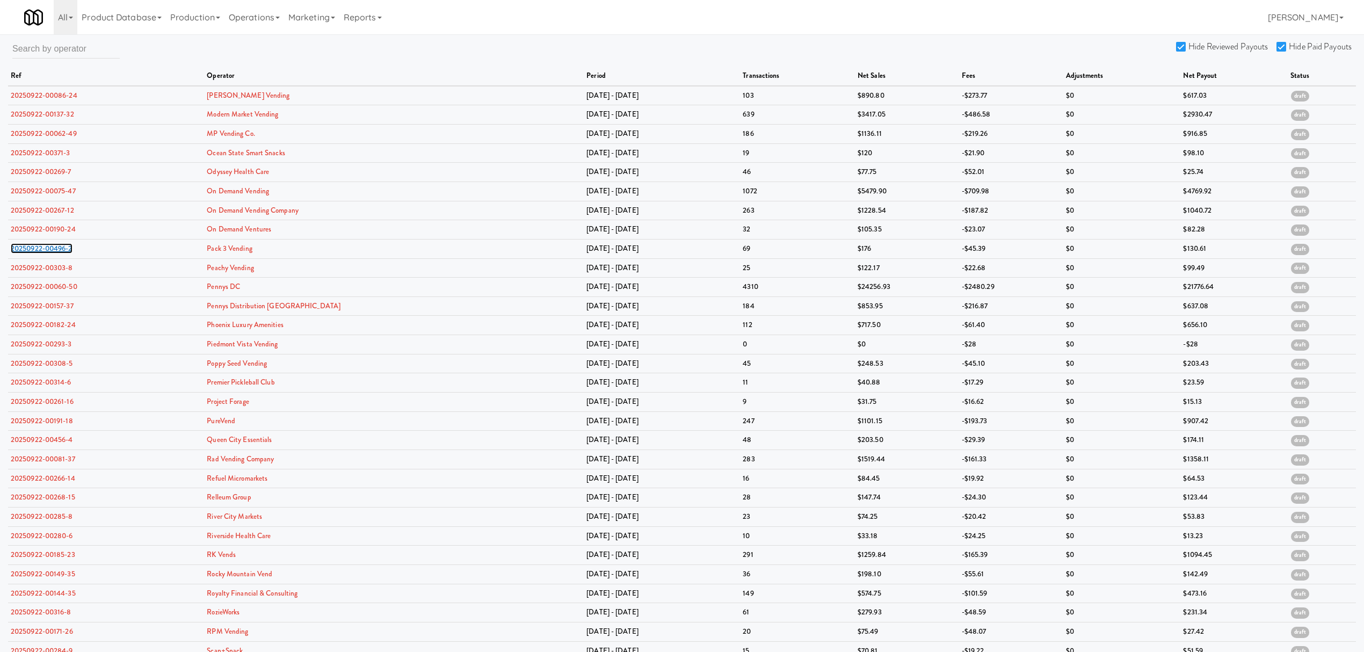
click at [22, 245] on link "20250922-00496-2" at bounding box center [42, 248] width 62 height 10
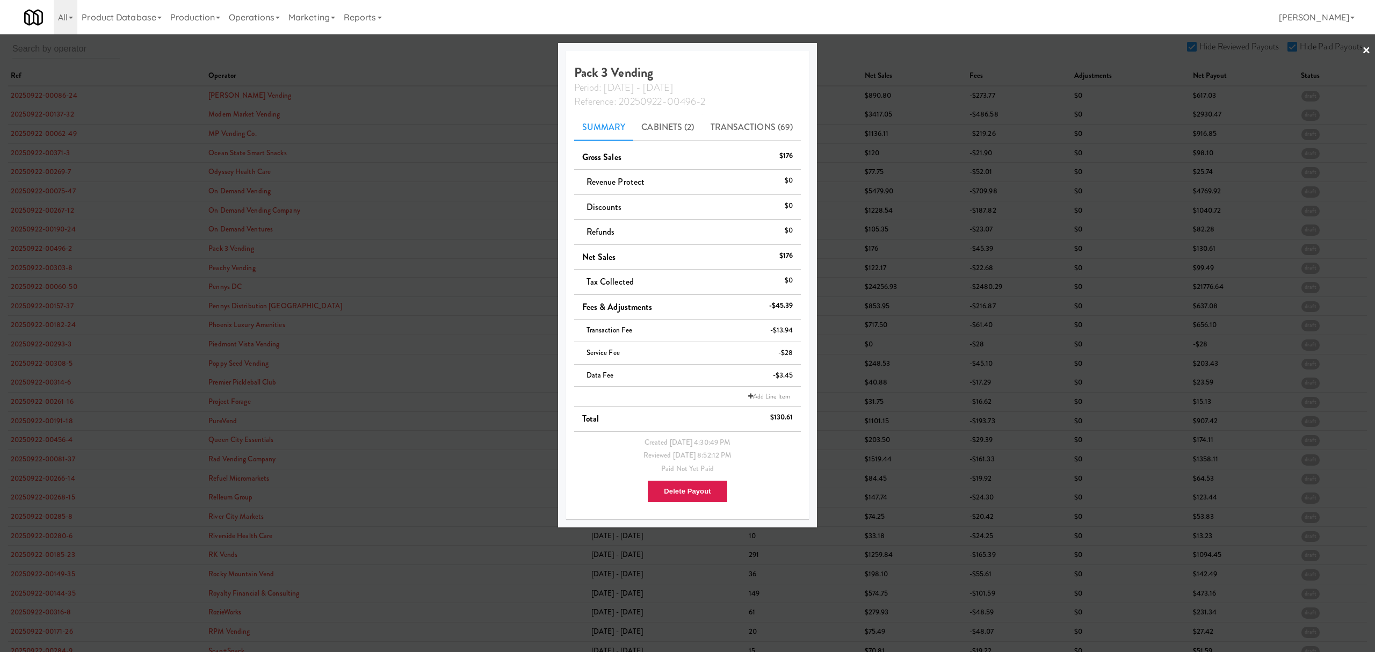
click at [38, 269] on div at bounding box center [687, 326] width 1375 height 652
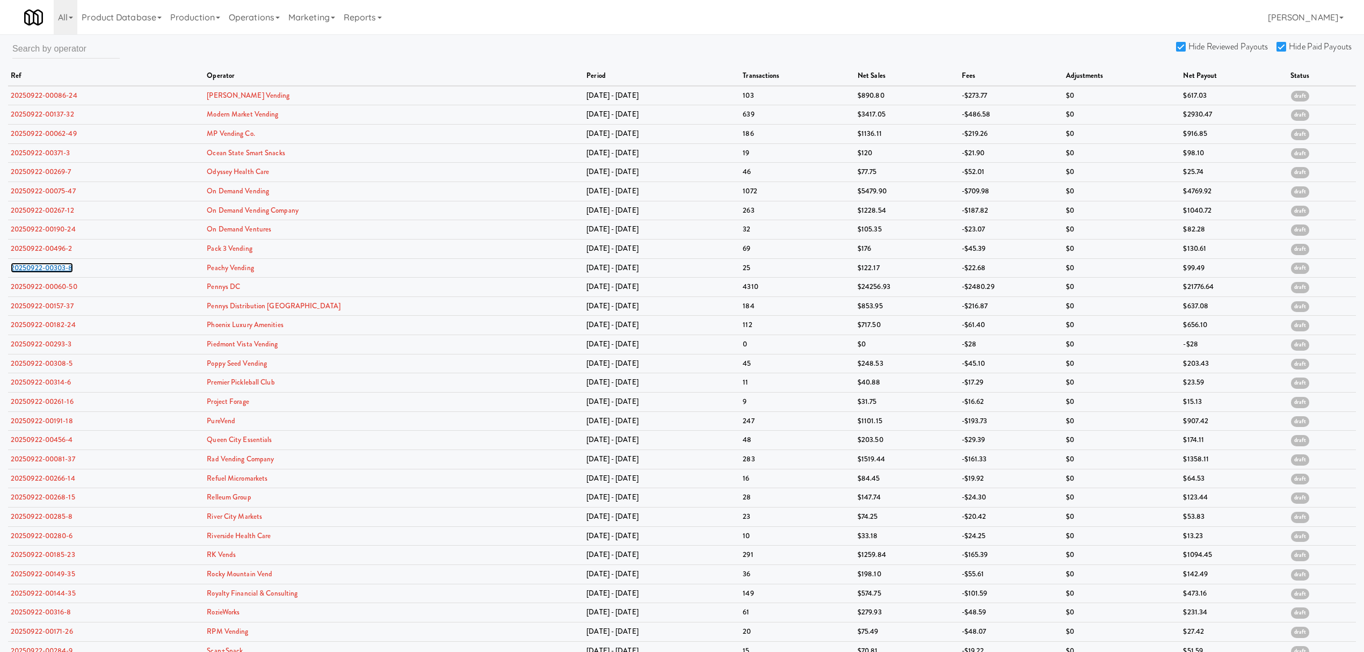
click at [38, 269] on link "20250922-00303-8" at bounding box center [42, 268] width 62 height 10
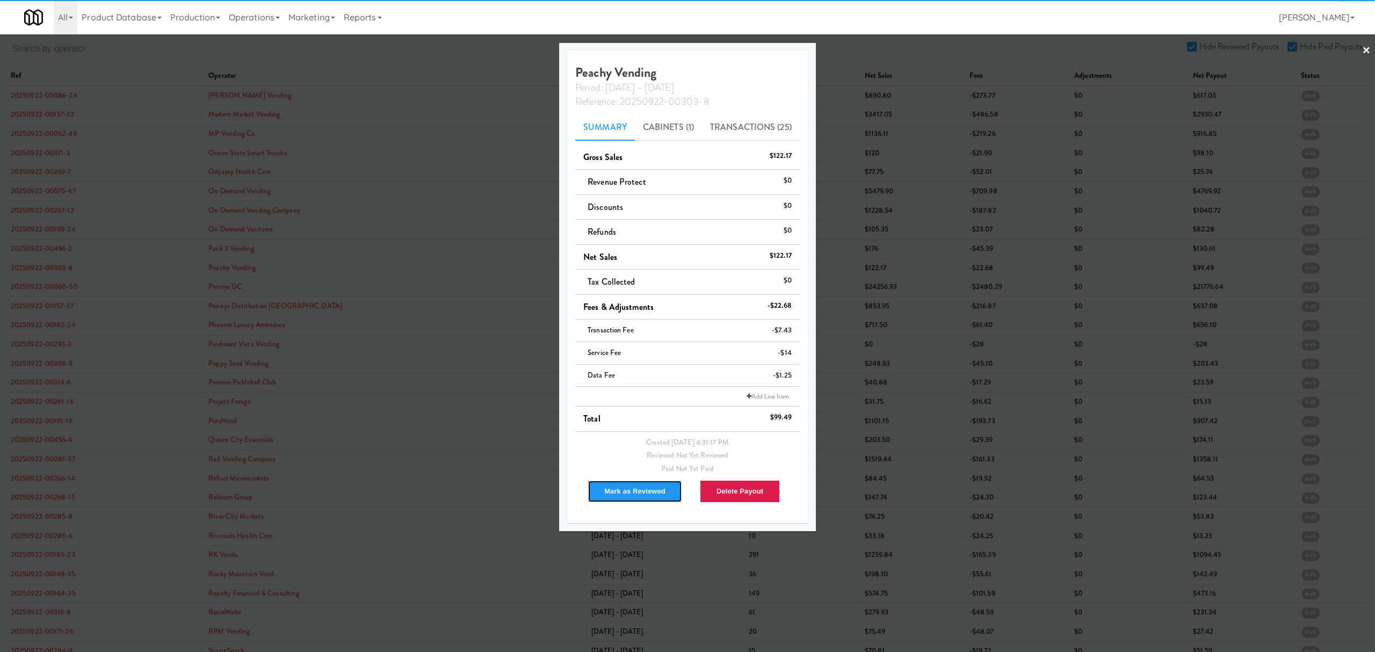
click at [624, 489] on button "Mark as Reviewed" at bounding box center [635, 491] width 95 height 23
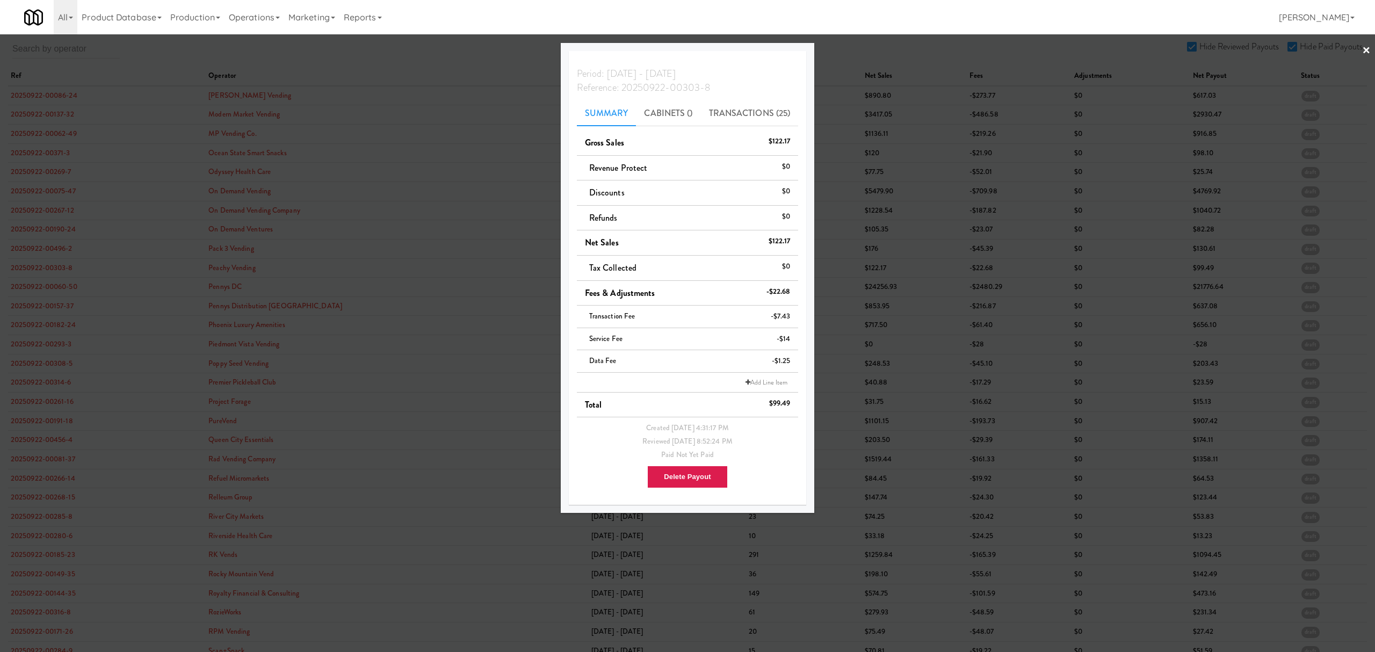
click at [52, 291] on div at bounding box center [687, 326] width 1375 height 652
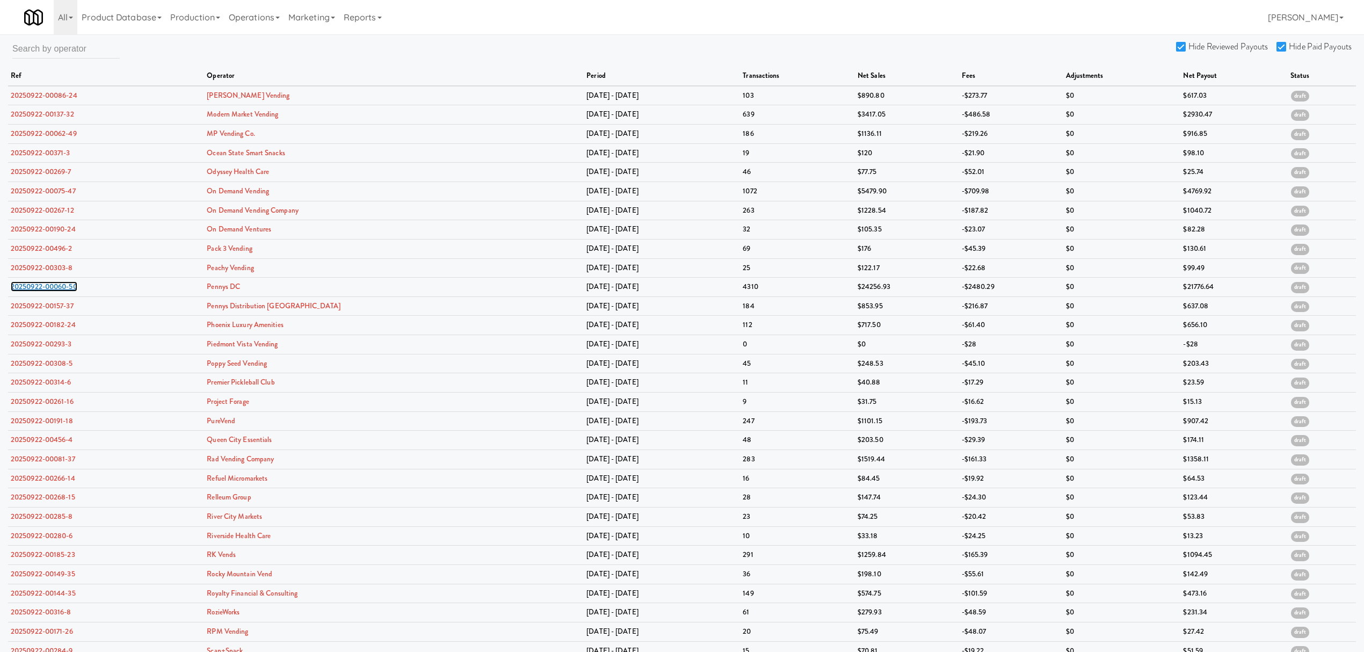
click at [52, 291] on link "20250922-00060-50" at bounding box center [44, 286] width 67 height 10
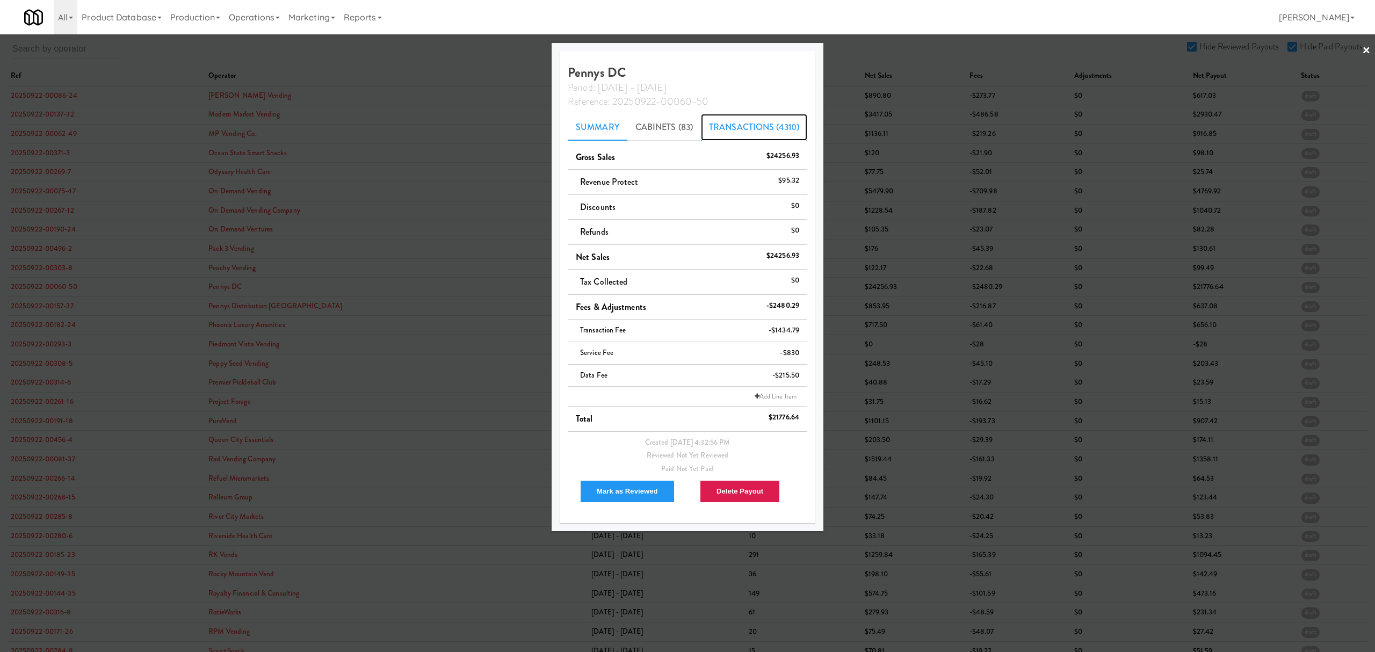
click at [741, 128] on link "Transactions (4310)" at bounding box center [754, 127] width 106 height 27
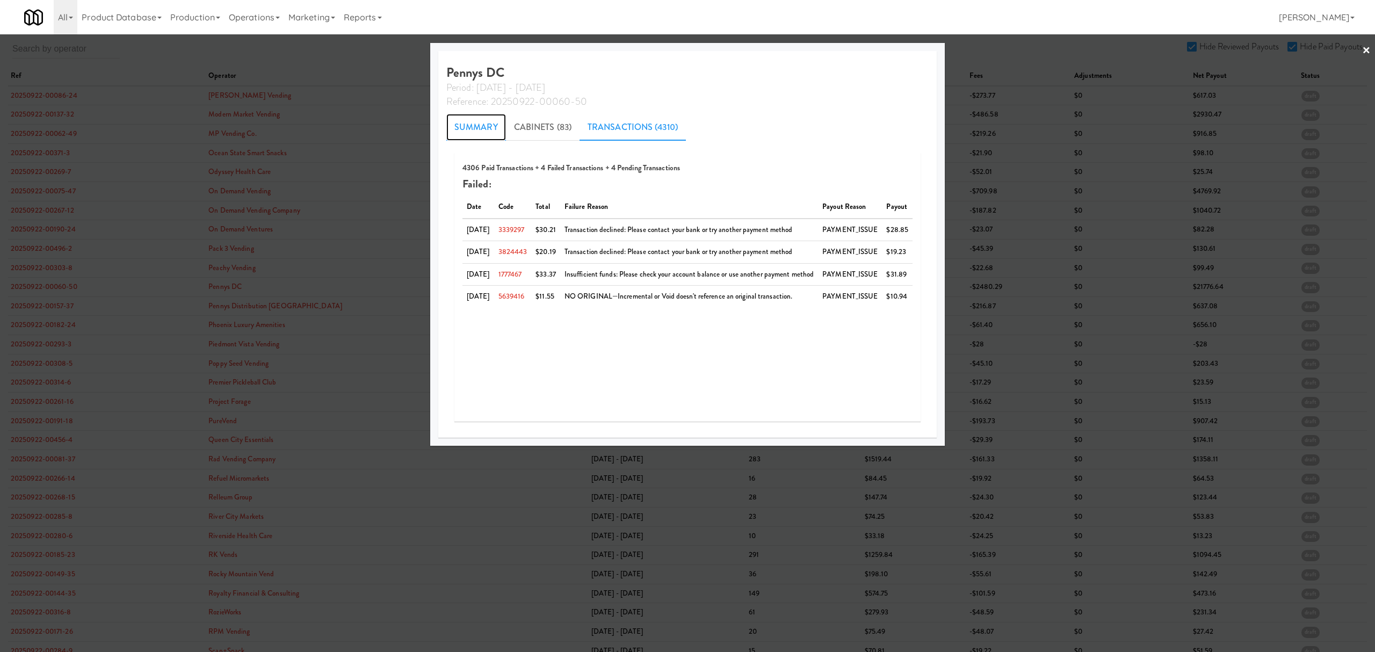
click at [457, 120] on link "Summary" at bounding box center [476, 127] width 60 height 27
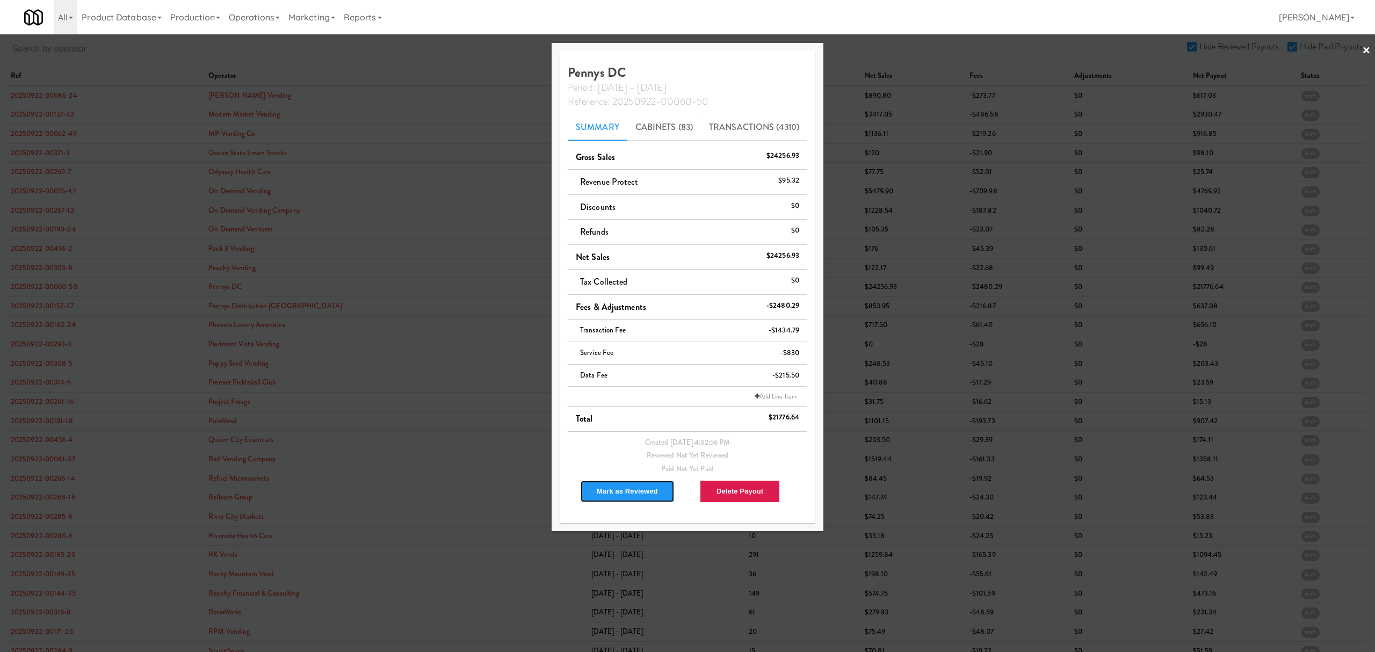
click at [623, 491] on button "Mark as Reviewed" at bounding box center [627, 491] width 95 height 23
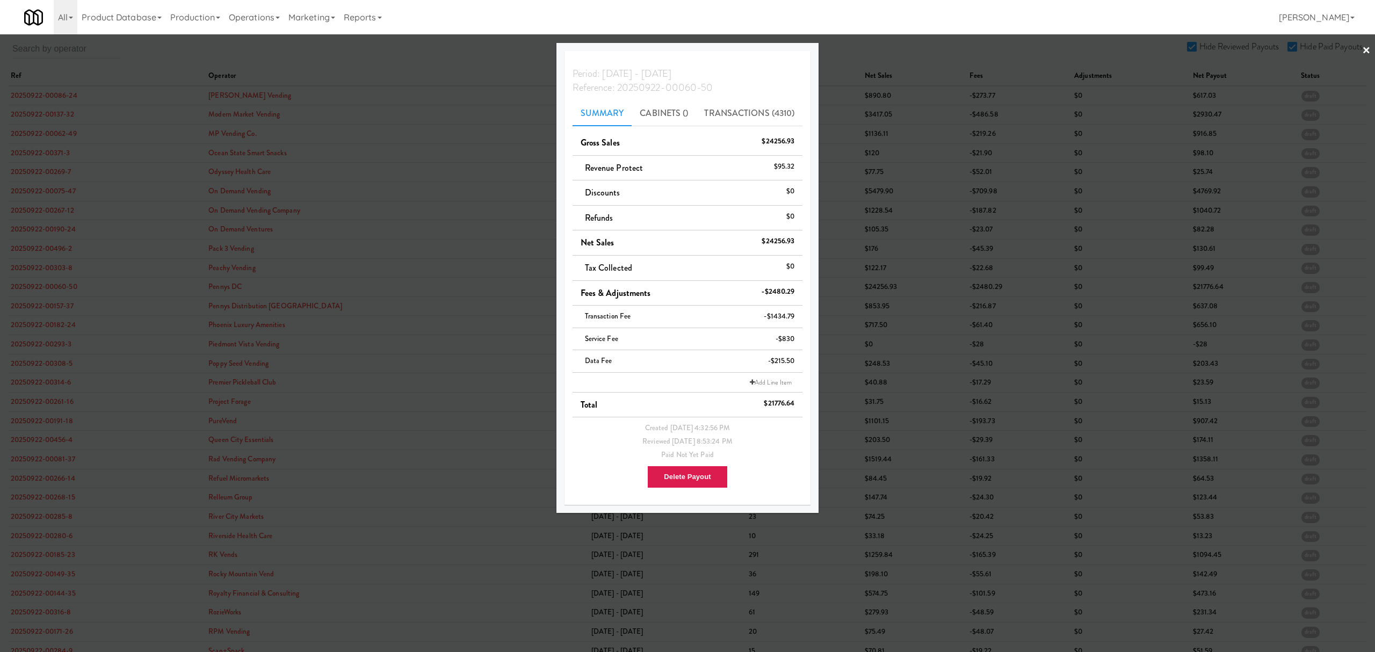
click at [37, 305] on div at bounding box center [687, 326] width 1375 height 652
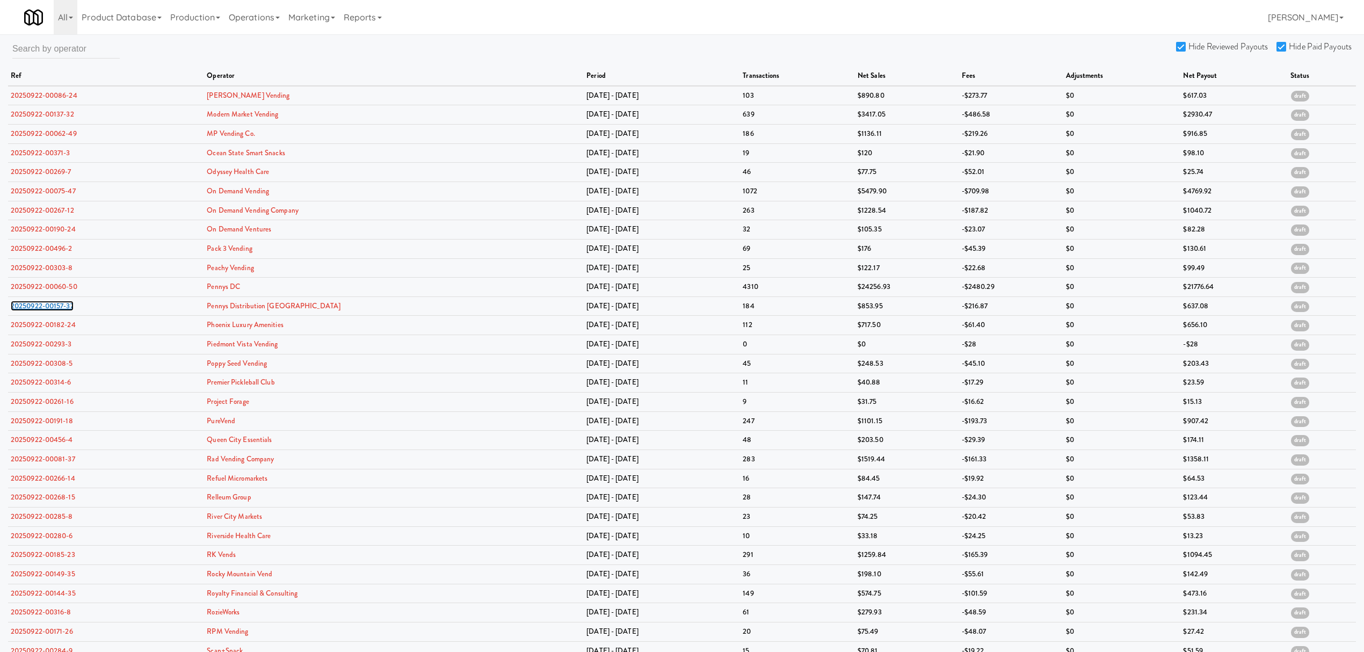
click at [37, 305] on link "20250922-00157-37" at bounding box center [42, 306] width 63 height 10
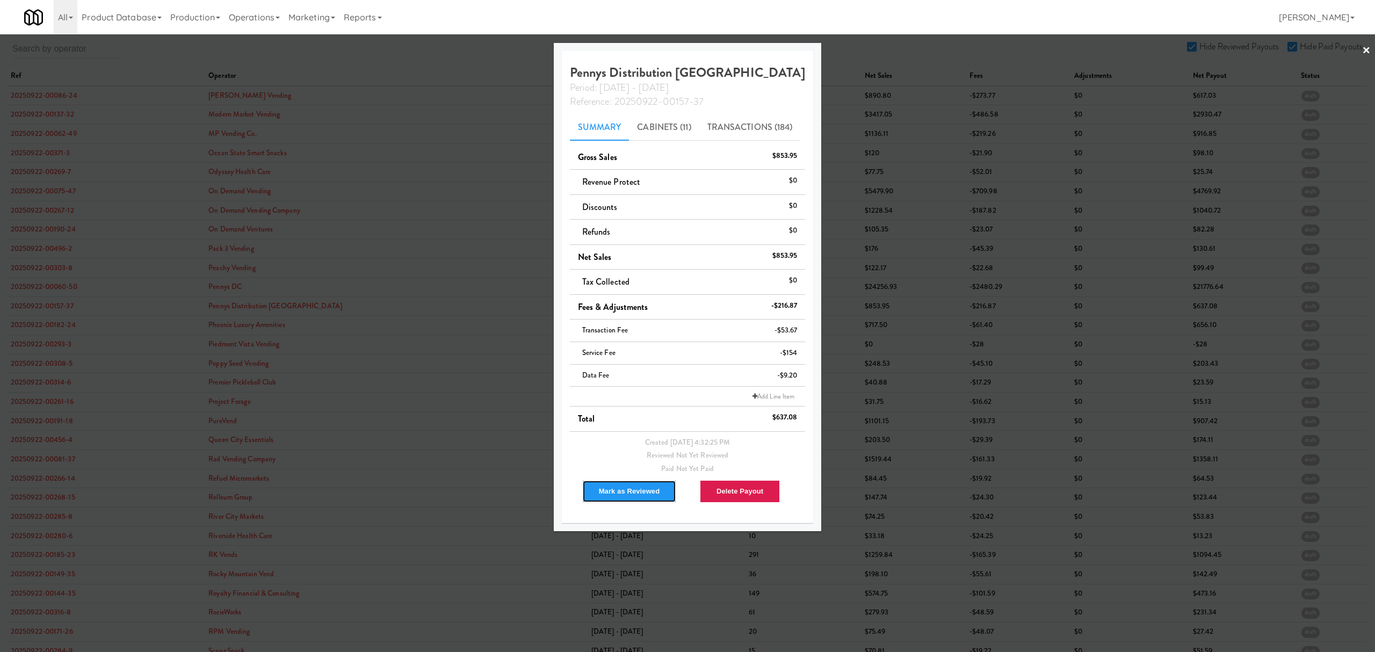
click at [600, 486] on button "Mark as Reviewed" at bounding box center [629, 491] width 95 height 23
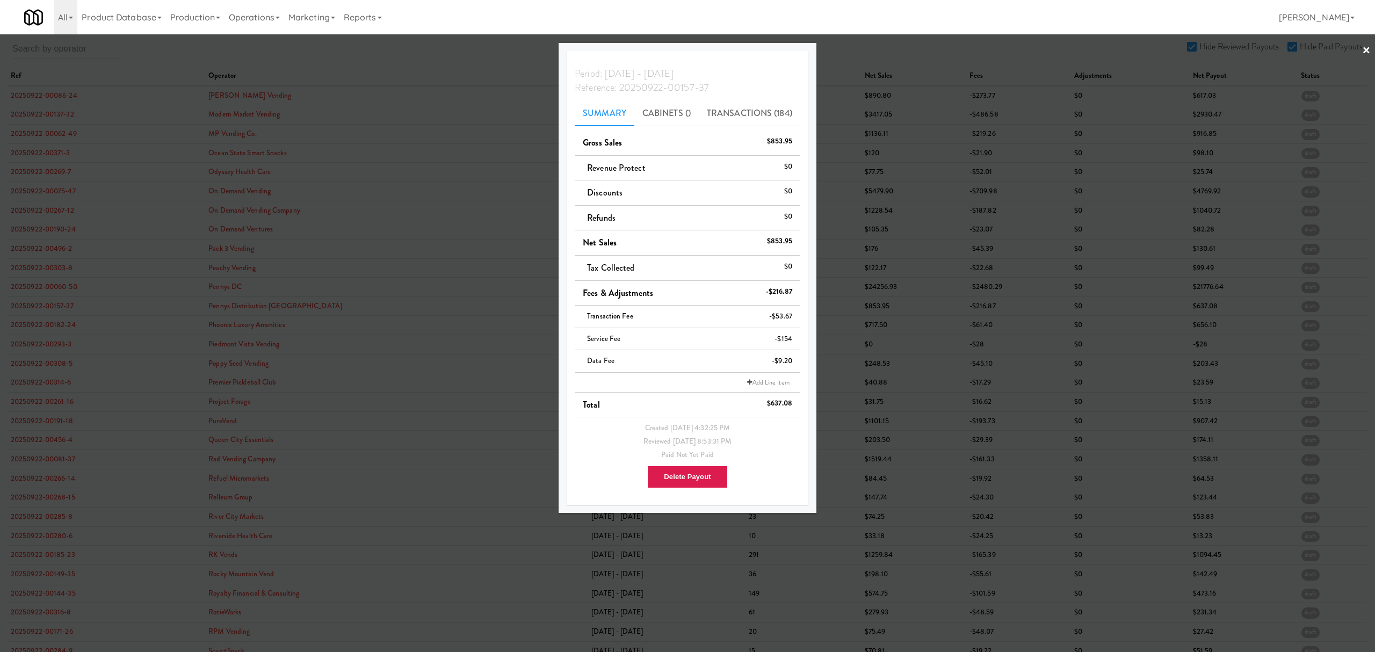
click at [43, 324] on div at bounding box center [687, 326] width 1375 height 652
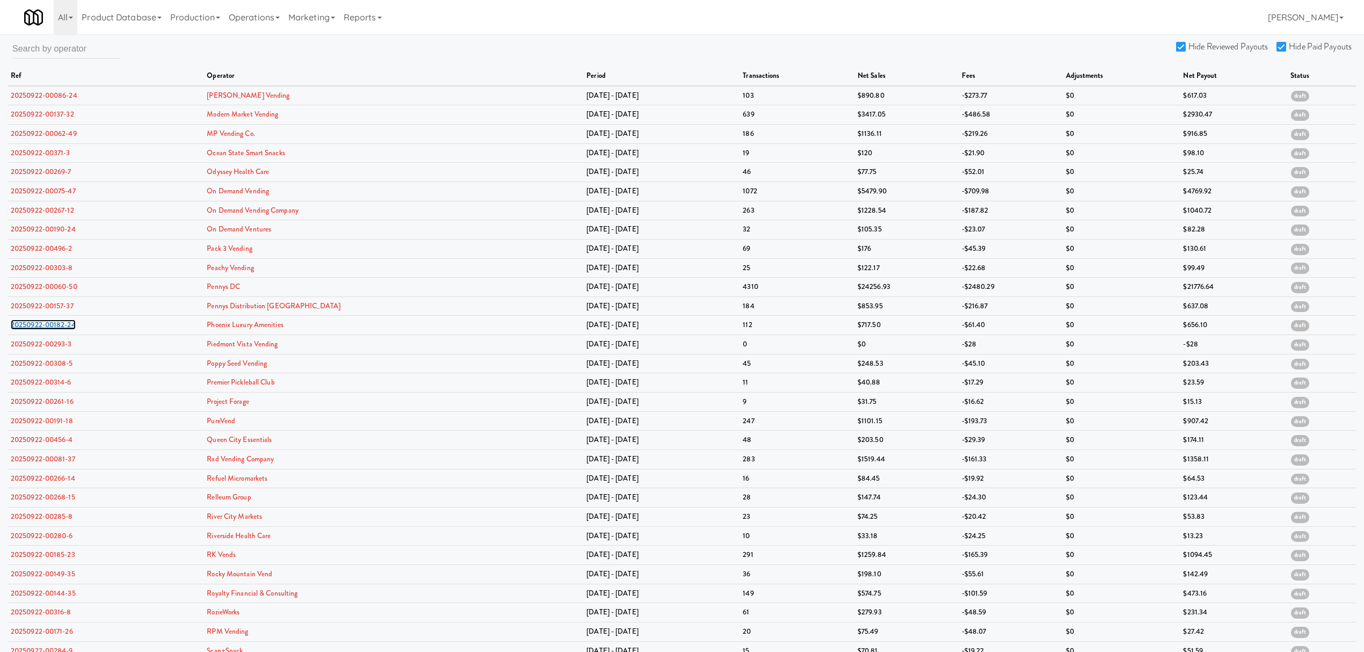
click at [43, 324] on link "20250922-00182-24" at bounding box center [43, 325] width 65 height 10
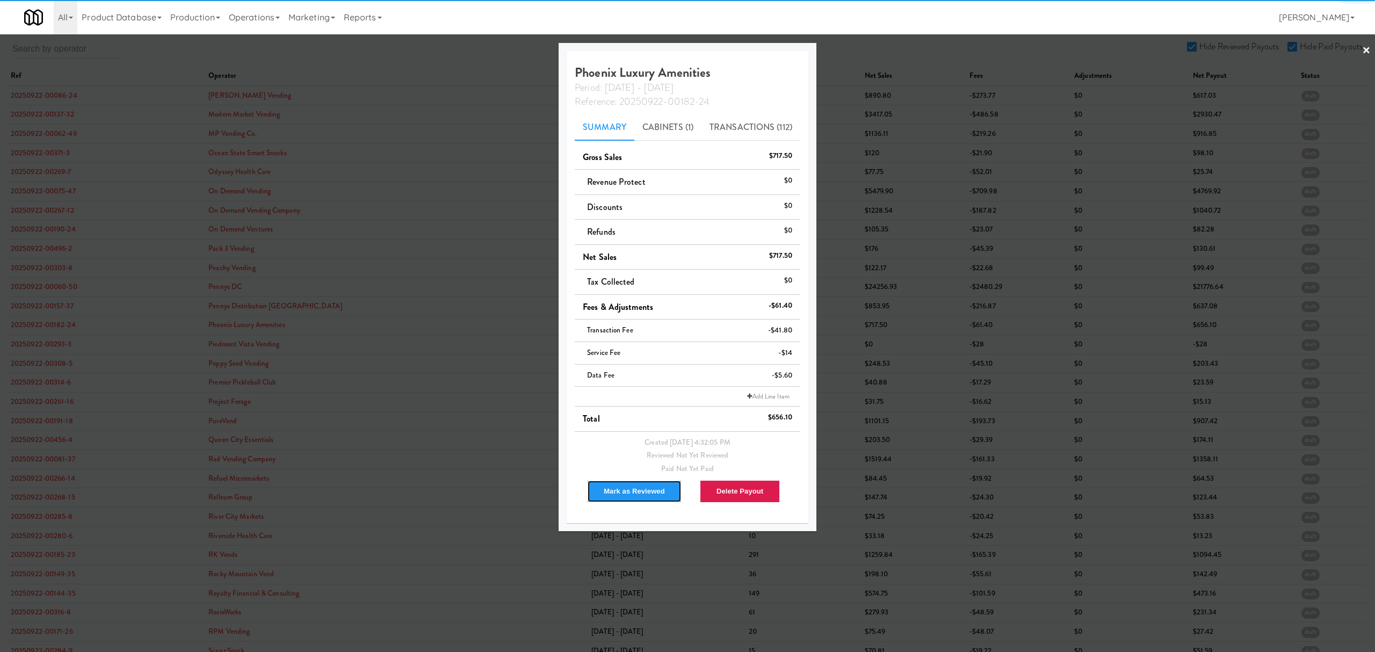
click at [631, 494] on button "Mark as Reviewed" at bounding box center [634, 491] width 95 height 23
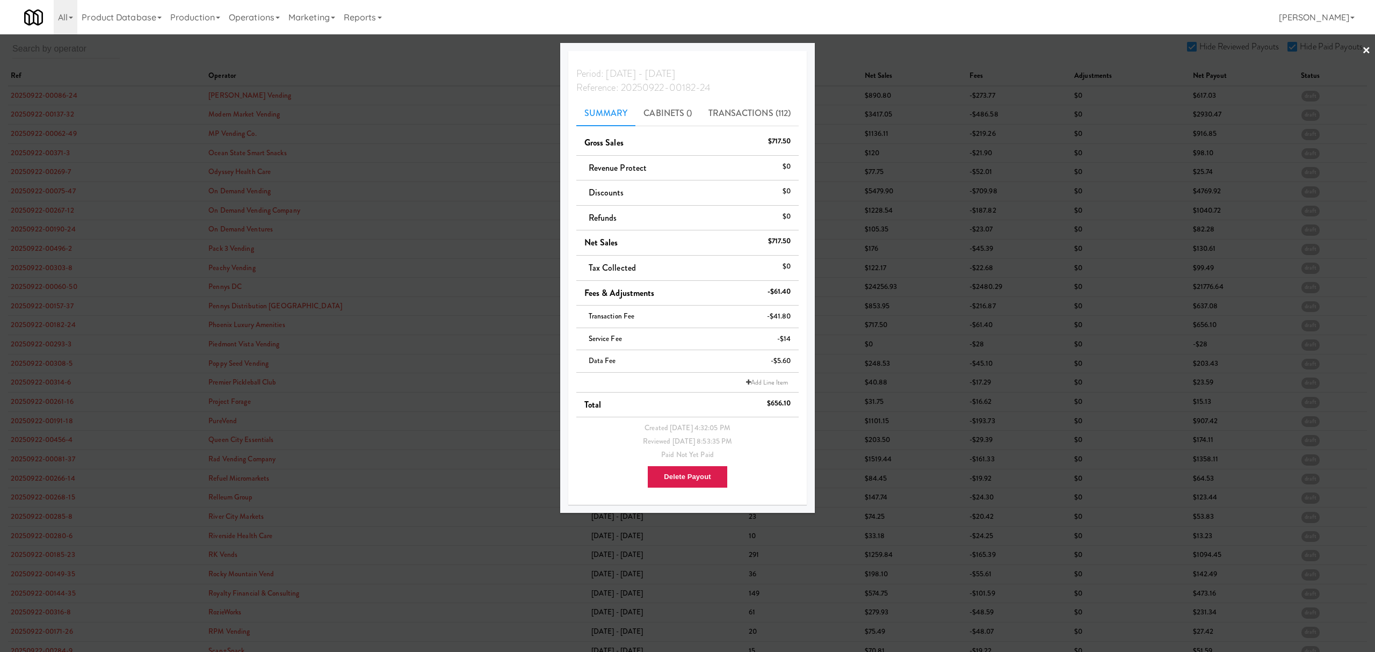
click at [43, 343] on div at bounding box center [687, 326] width 1375 height 652
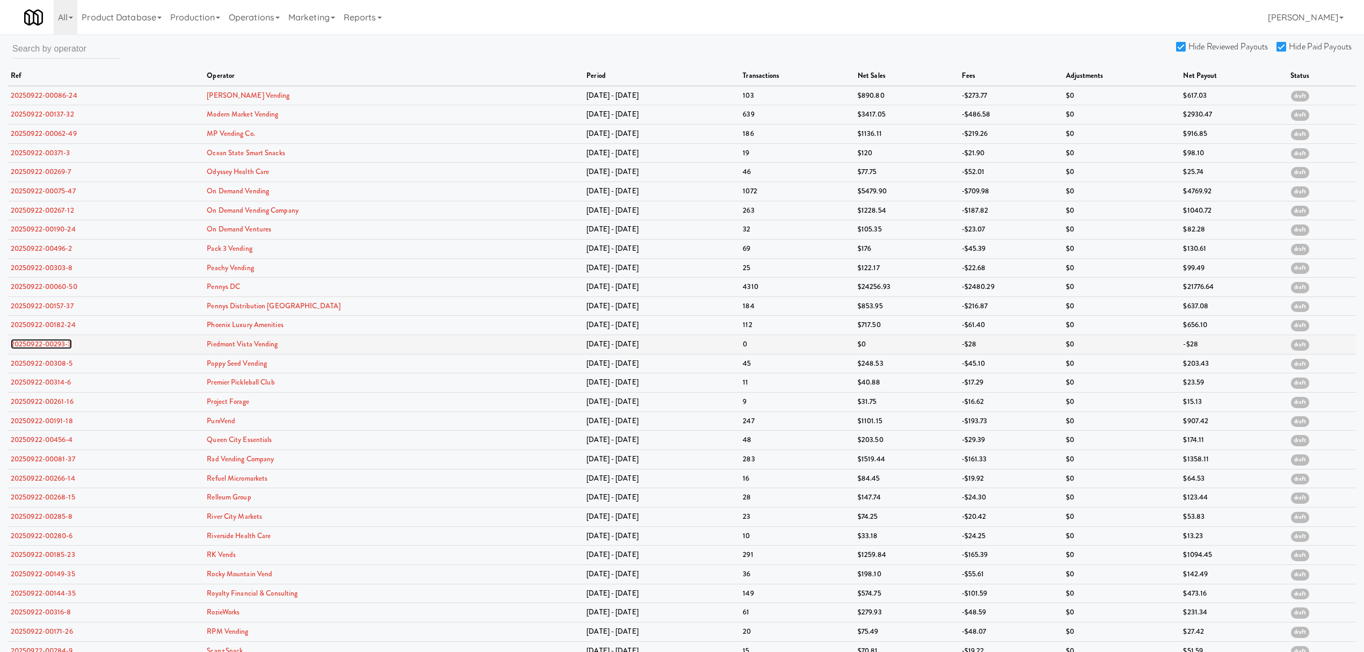
click at [43, 344] on link "20250922-00293-3" at bounding box center [41, 344] width 61 height 10
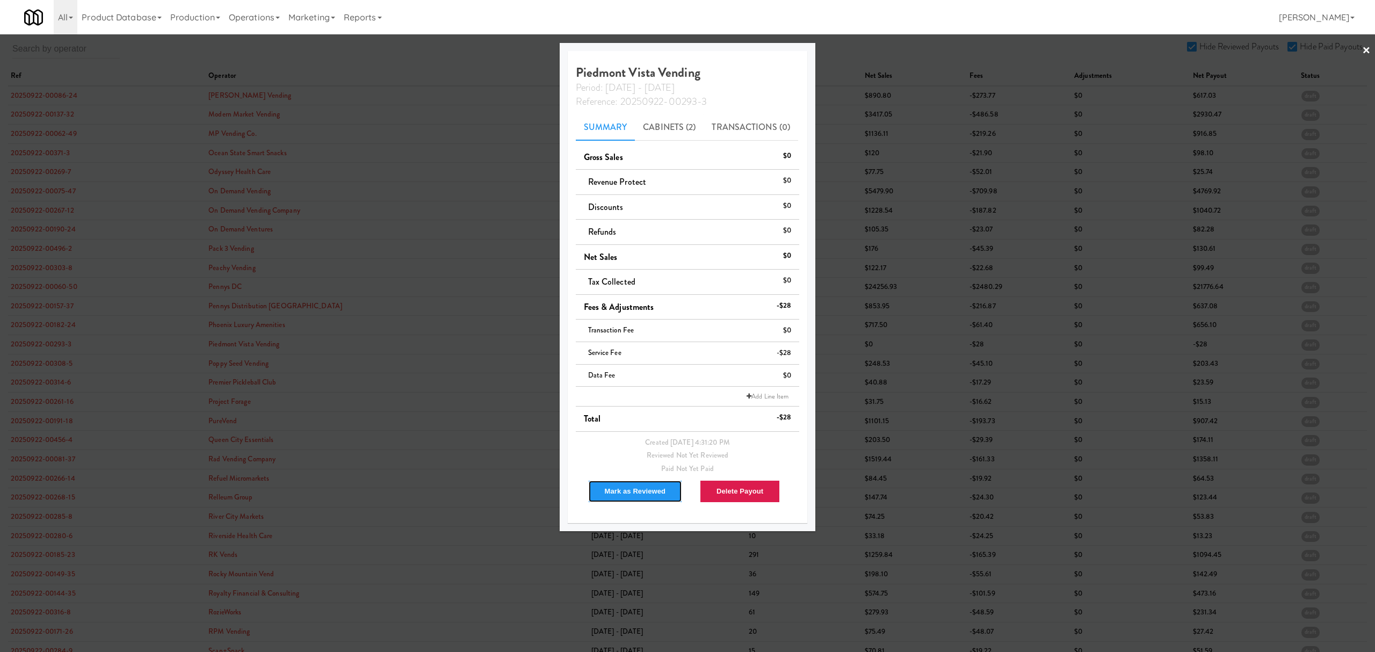
click at [619, 486] on button "Mark as Reviewed" at bounding box center [635, 491] width 95 height 23
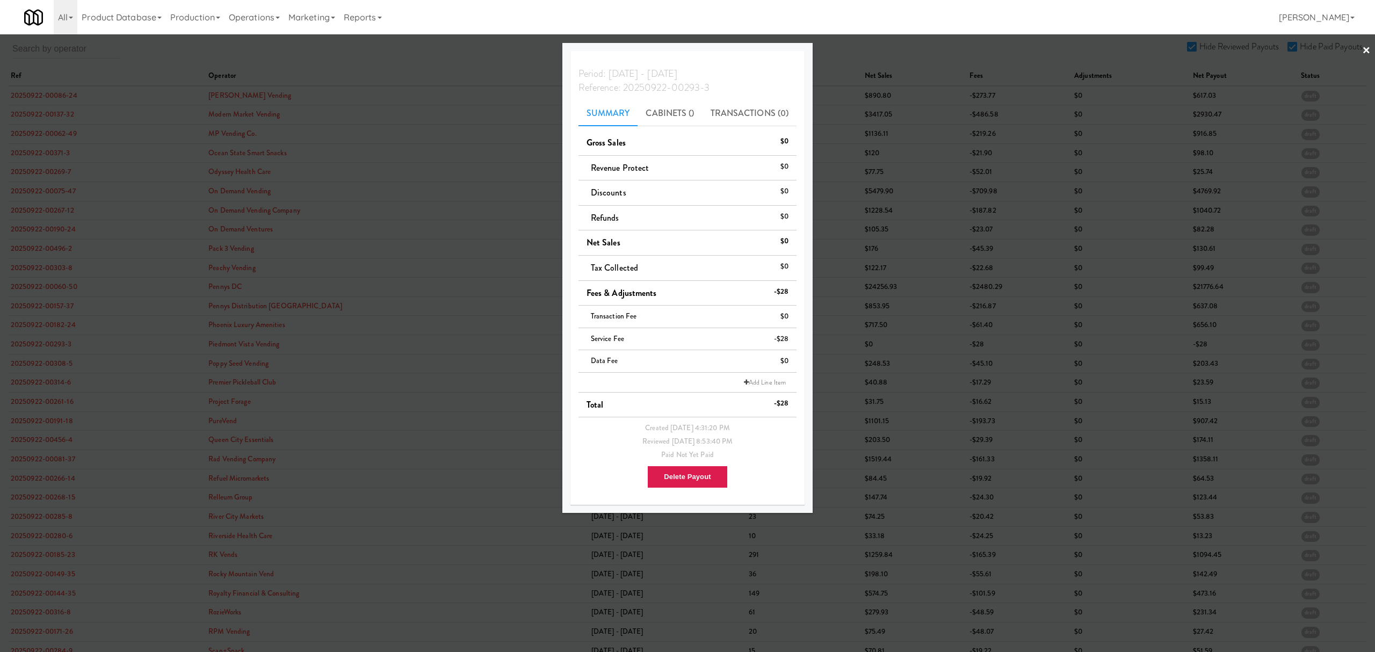
click at [46, 360] on div at bounding box center [687, 326] width 1375 height 652
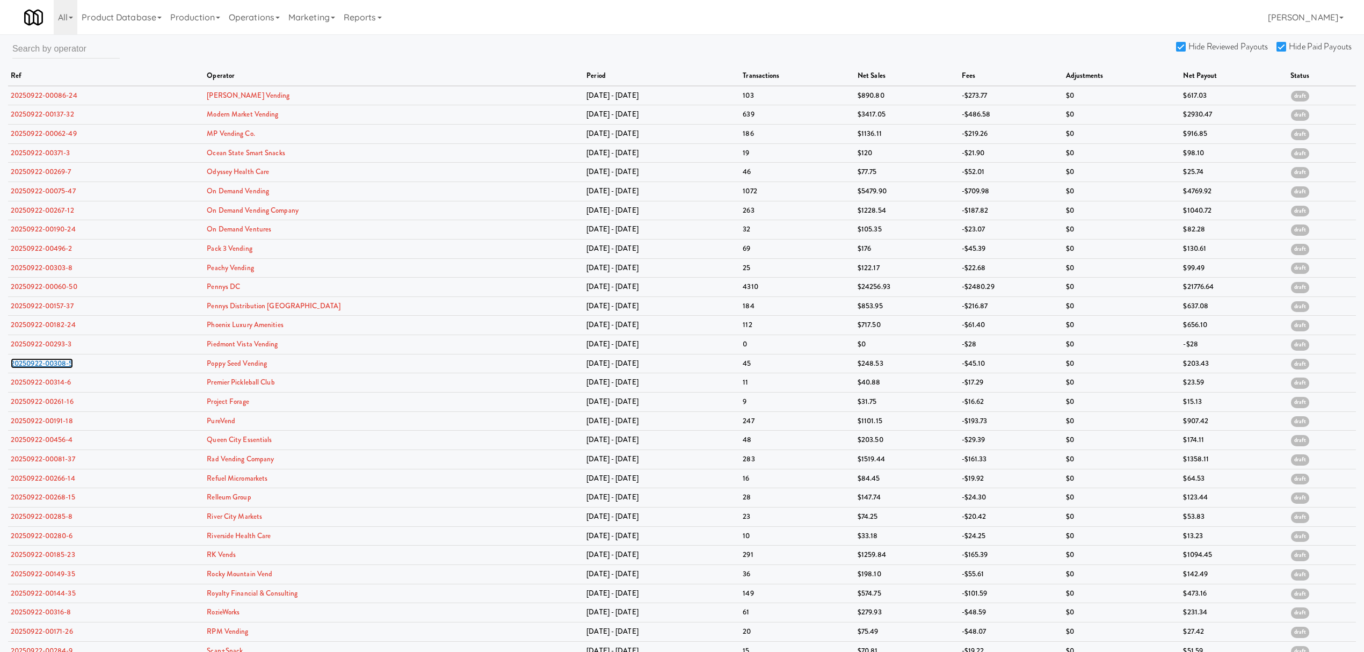
click at [46, 360] on link "20250922-00308-5" at bounding box center [42, 363] width 62 height 10
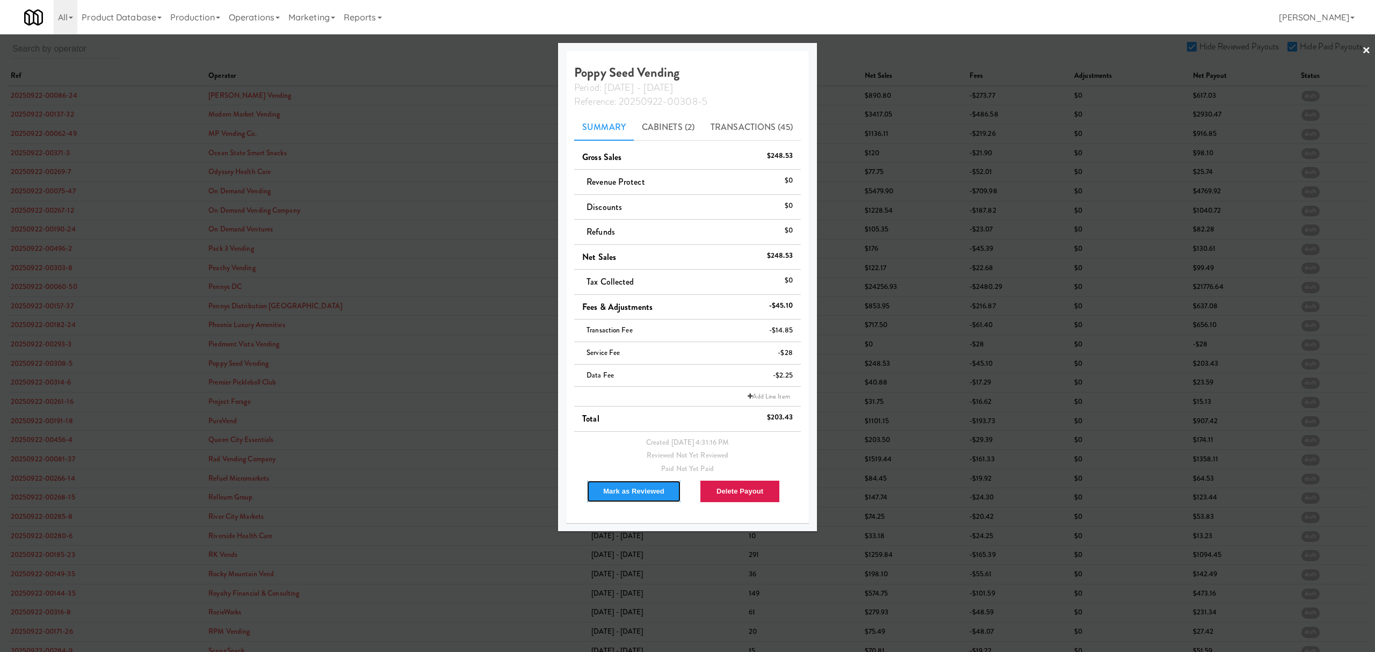
click at [606, 490] on button "Mark as Reviewed" at bounding box center [633, 491] width 95 height 23
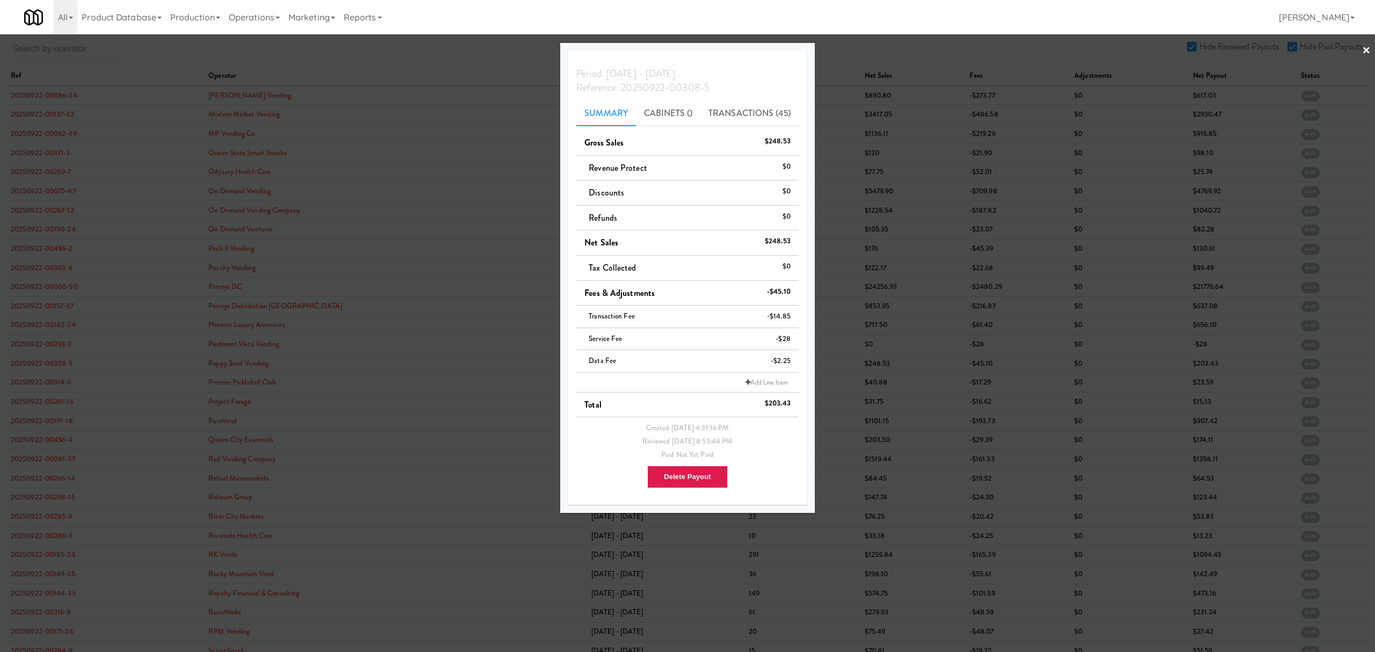
click at [43, 385] on div at bounding box center [687, 326] width 1375 height 652
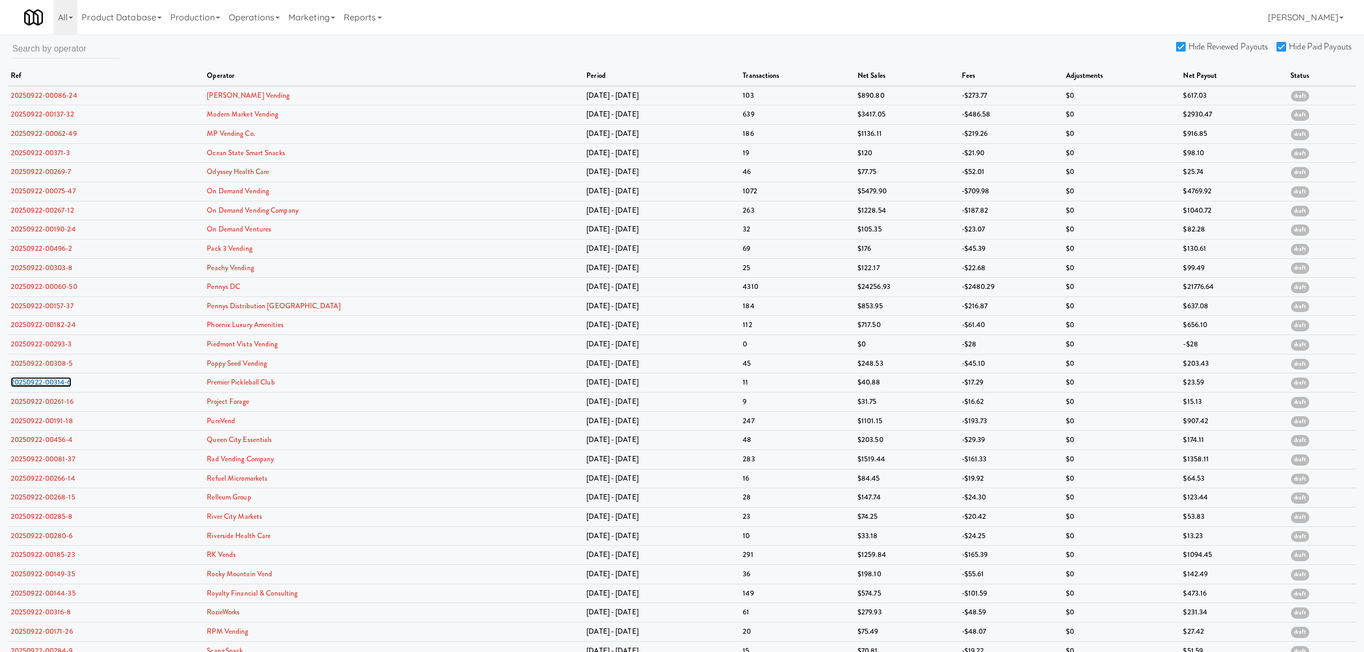
click at [43, 385] on link "20250922-00314-6" at bounding box center [41, 382] width 61 height 10
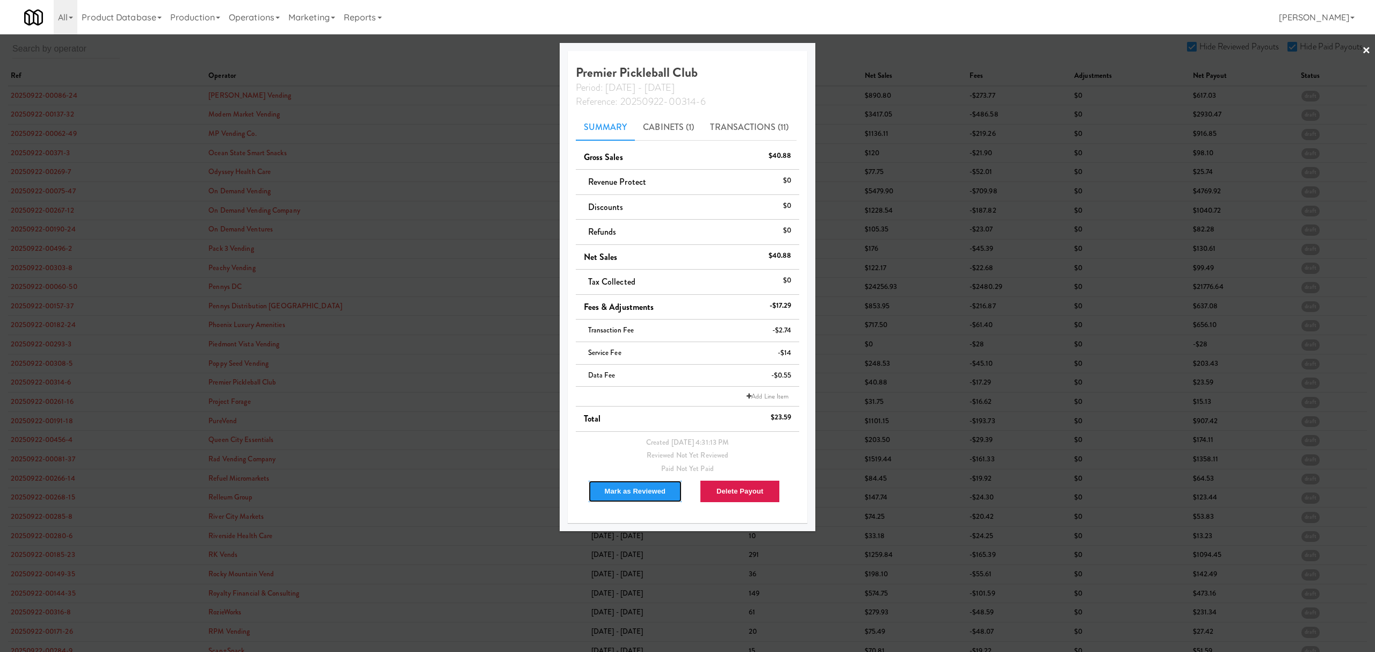
click at [615, 489] on button "Mark as Reviewed" at bounding box center [635, 491] width 95 height 23
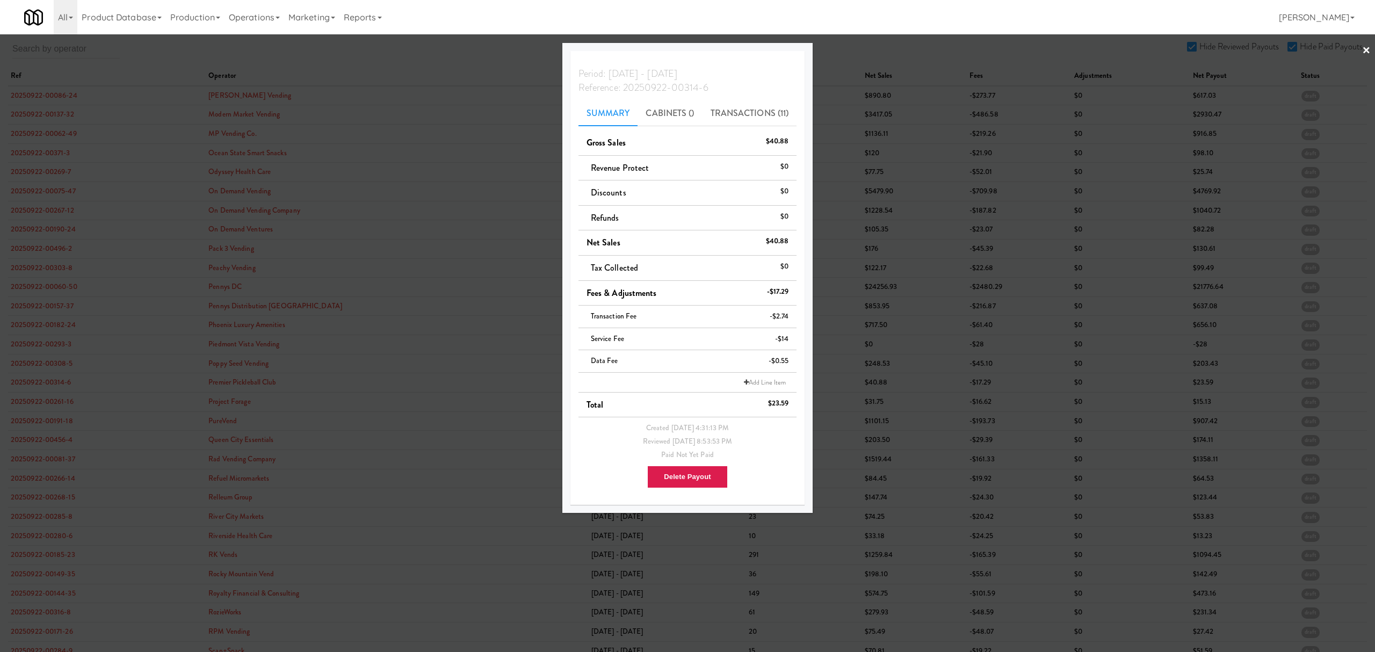
click at [44, 402] on div at bounding box center [687, 326] width 1375 height 652
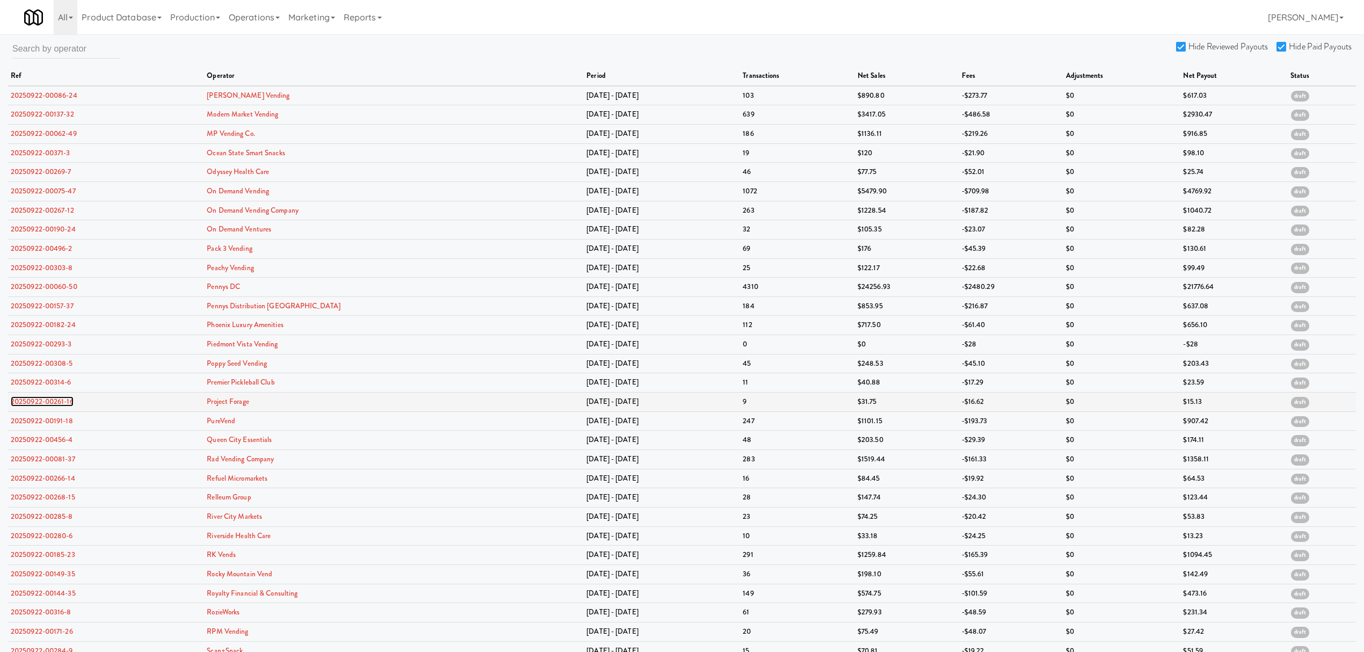
click at [46, 401] on link "20250922-00261-16" at bounding box center [42, 401] width 63 height 10
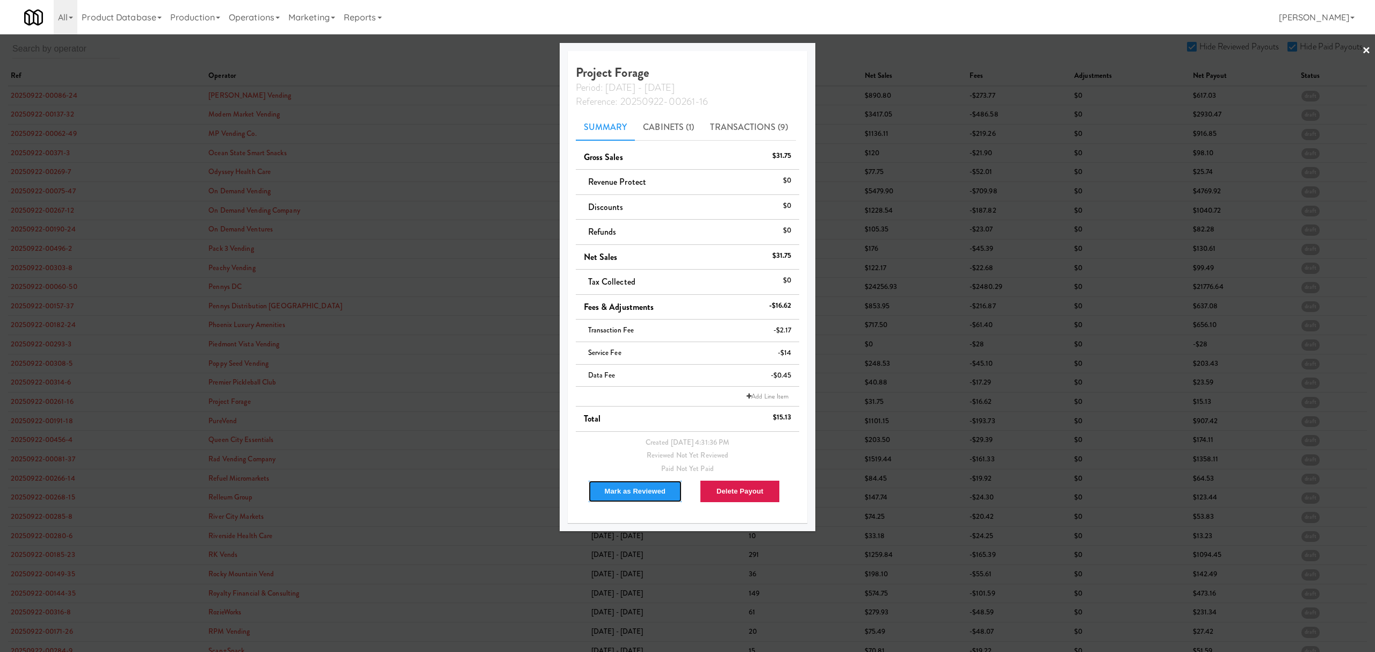
click at [641, 495] on button "Mark as Reviewed" at bounding box center [635, 491] width 95 height 23
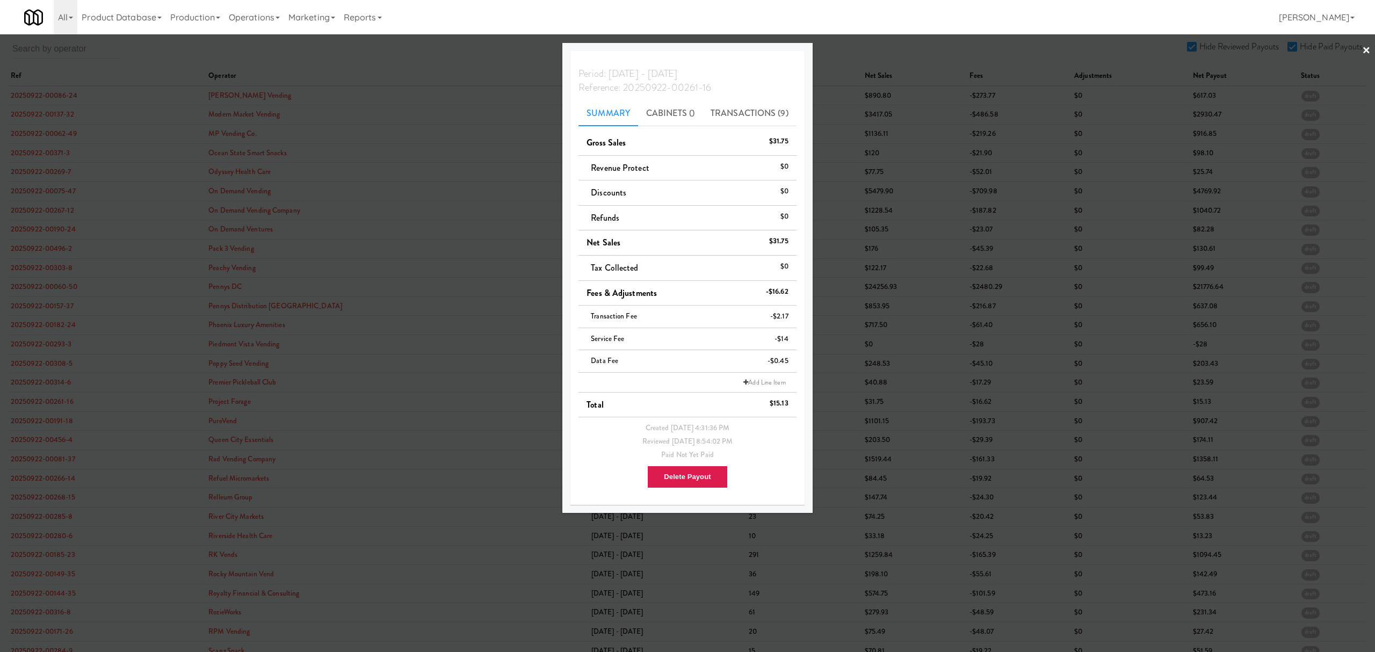
click at [46, 418] on div at bounding box center [687, 326] width 1375 height 652
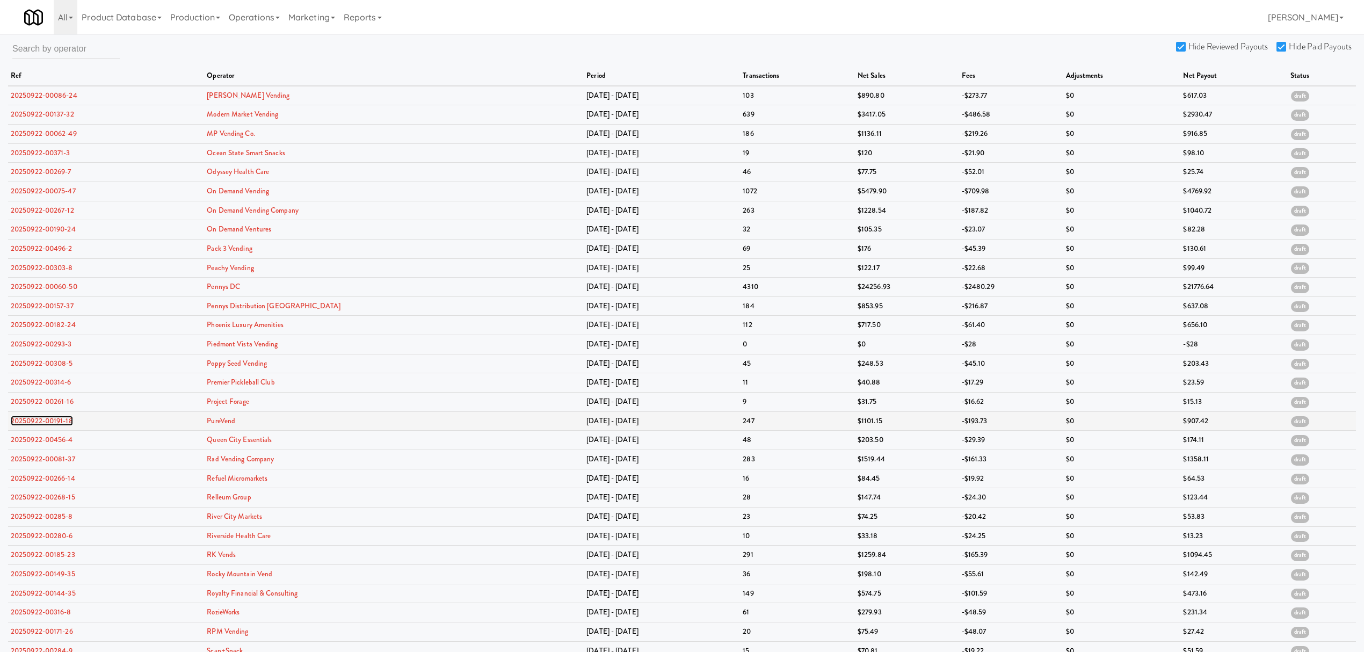
click at [44, 422] on link "20250922-00191-18" at bounding box center [42, 421] width 62 height 10
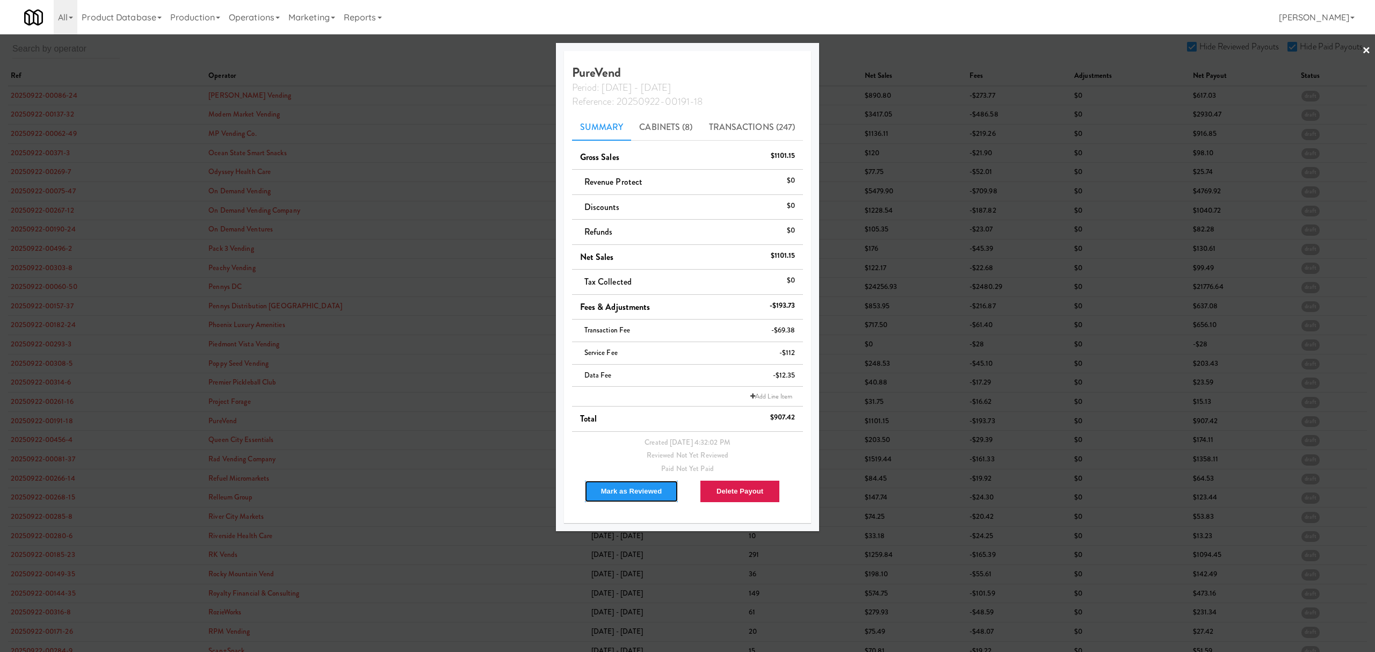
click at [620, 490] on button "Mark as Reviewed" at bounding box center [631, 491] width 95 height 23
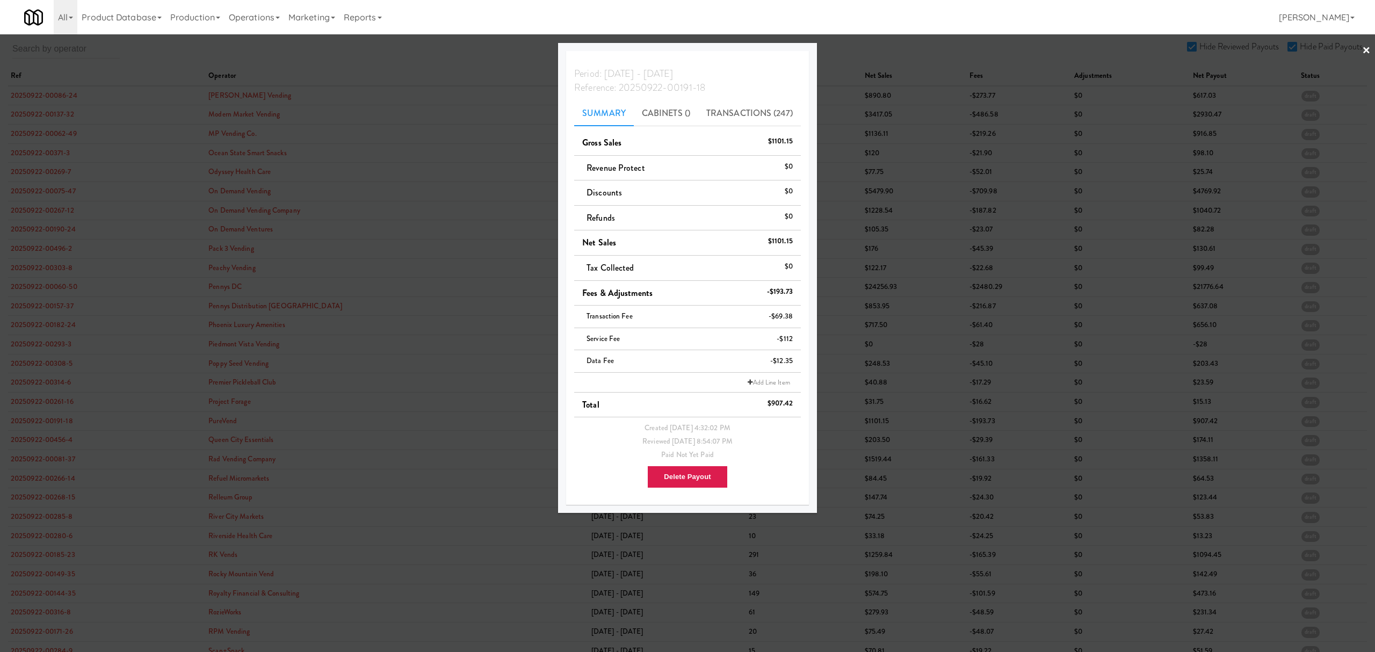
click at [40, 444] on div at bounding box center [687, 326] width 1375 height 652
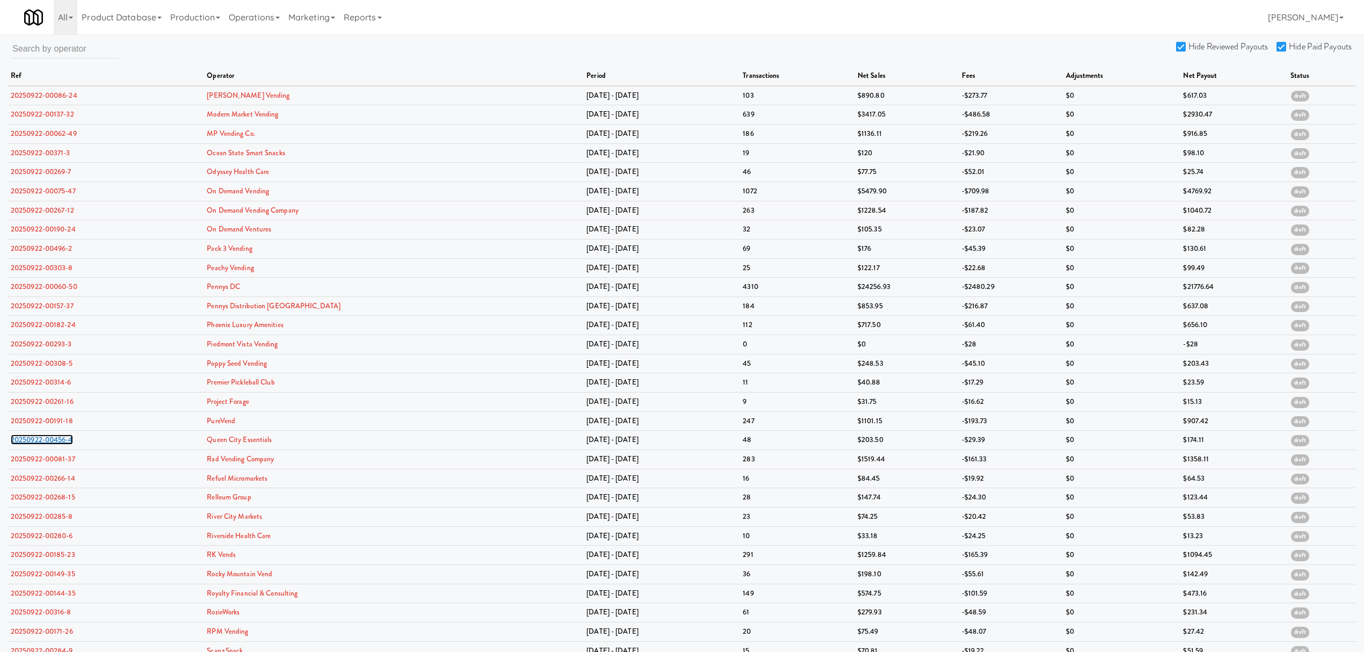
click at [40, 444] on link "20250922-00456-4" at bounding box center [42, 439] width 62 height 10
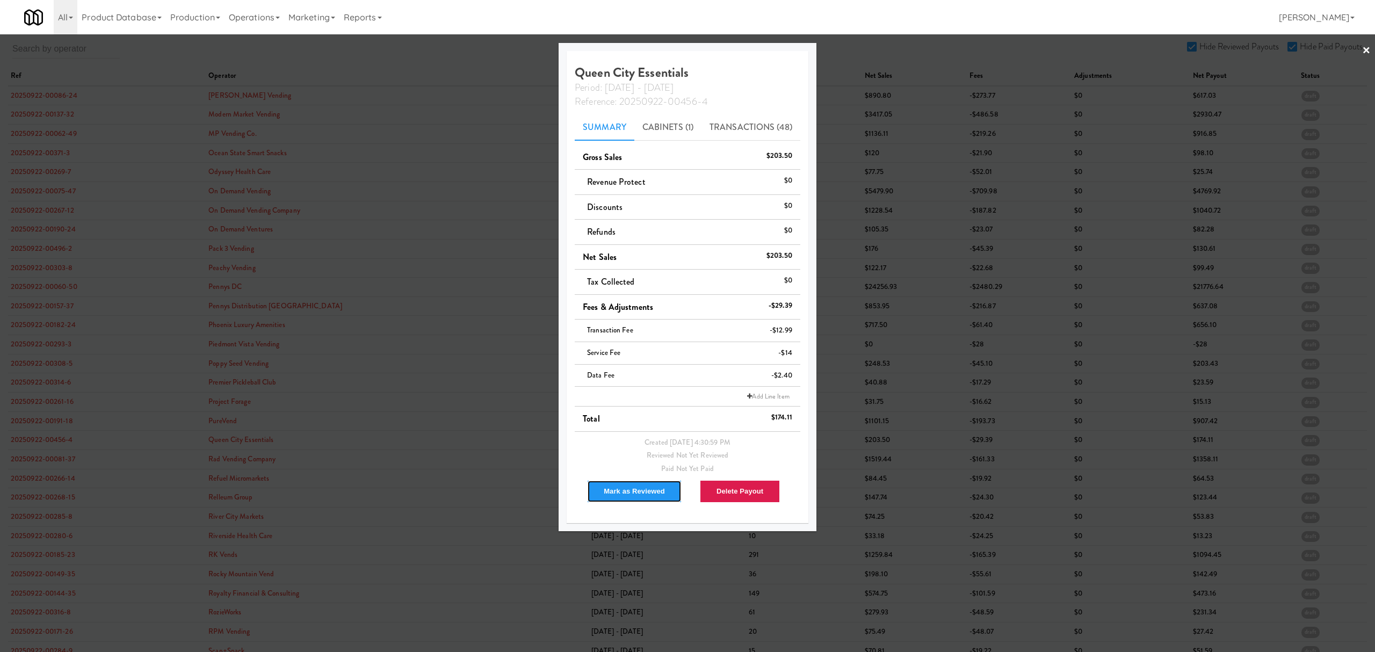
click at [636, 495] on button "Mark as Reviewed" at bounding box center [634, 491] width 95 height 23
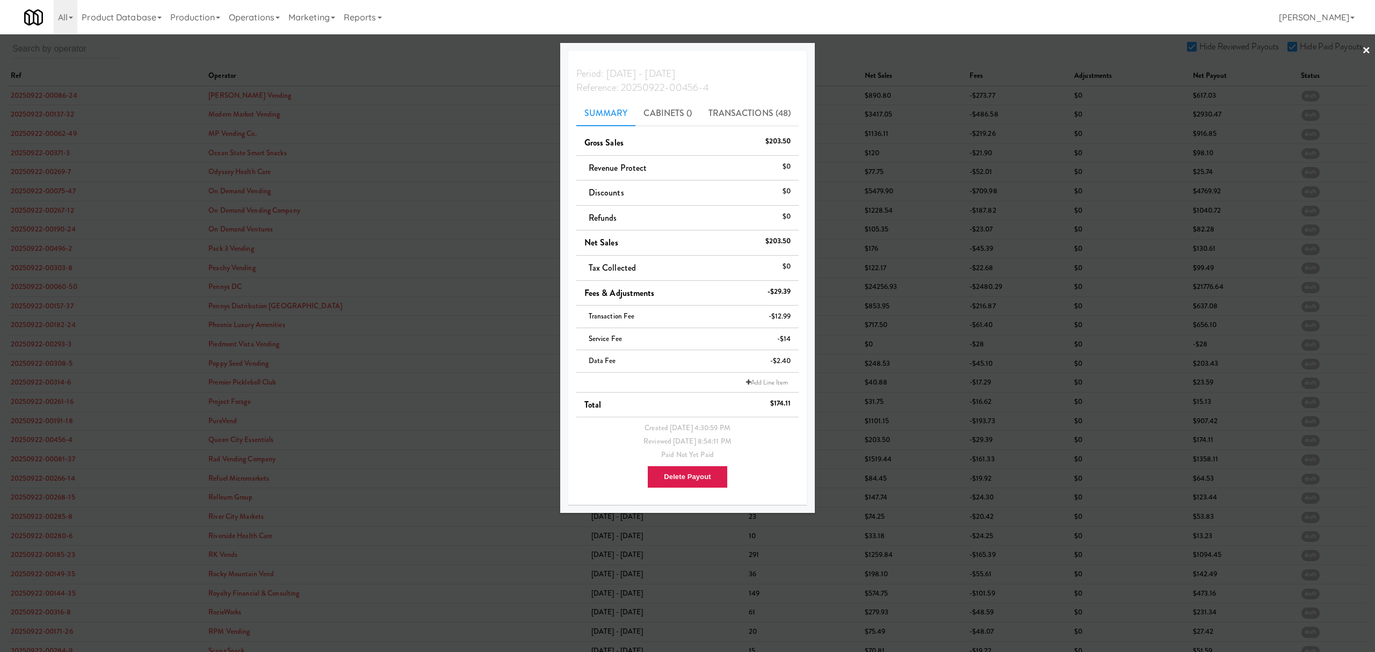
click at [45, 461] on div at bounding box center [687, 326] width 1375 height 652
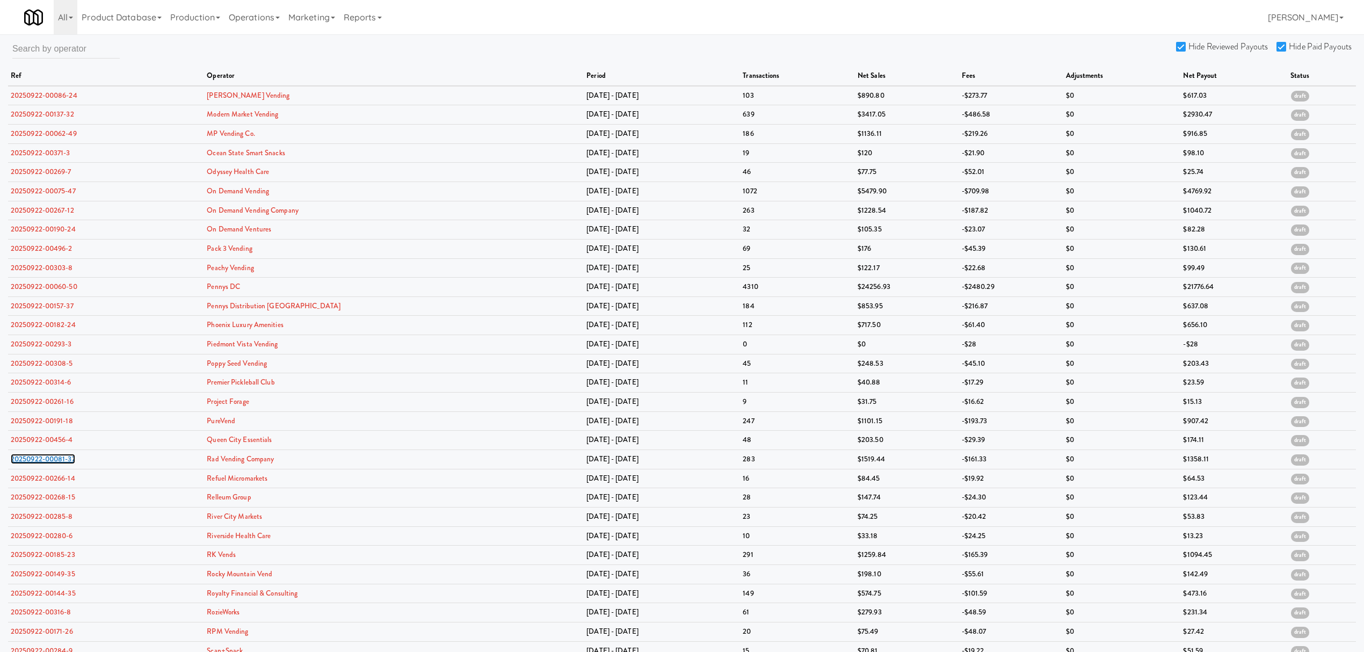
click at [45, 461] on link "20250922-00081-37" at bounding box center [43, 459] width 64 height 10
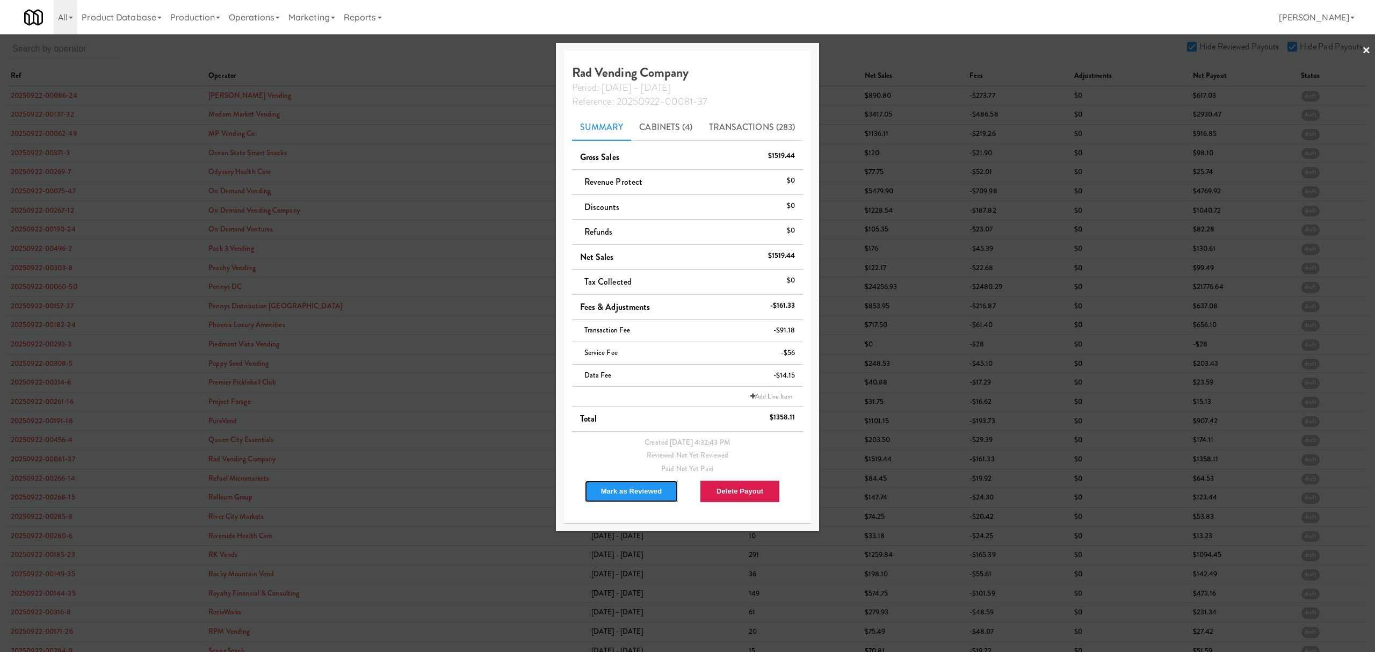
click at [604, 486] on button "Mark as Reviewed" at bounding box center [631, 491] width 95 height 23
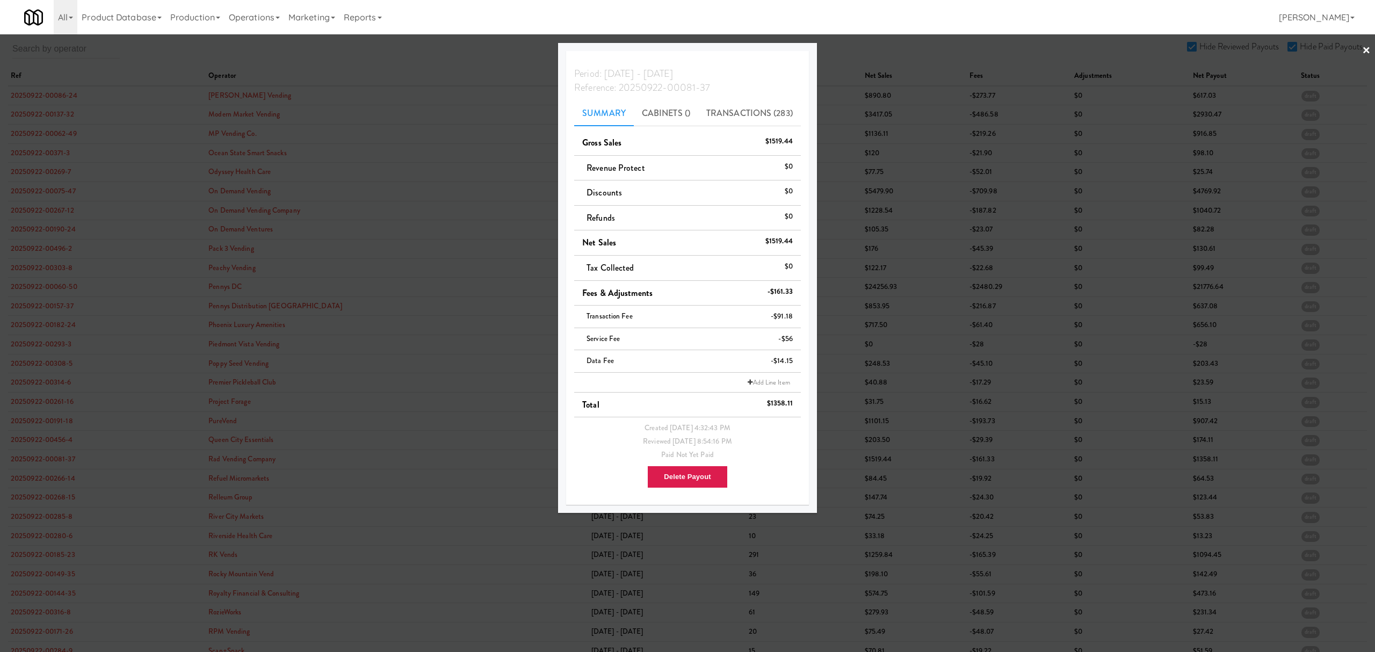
click at [35, 480] on div at bounding box center [687, 326] width 1375 height 652
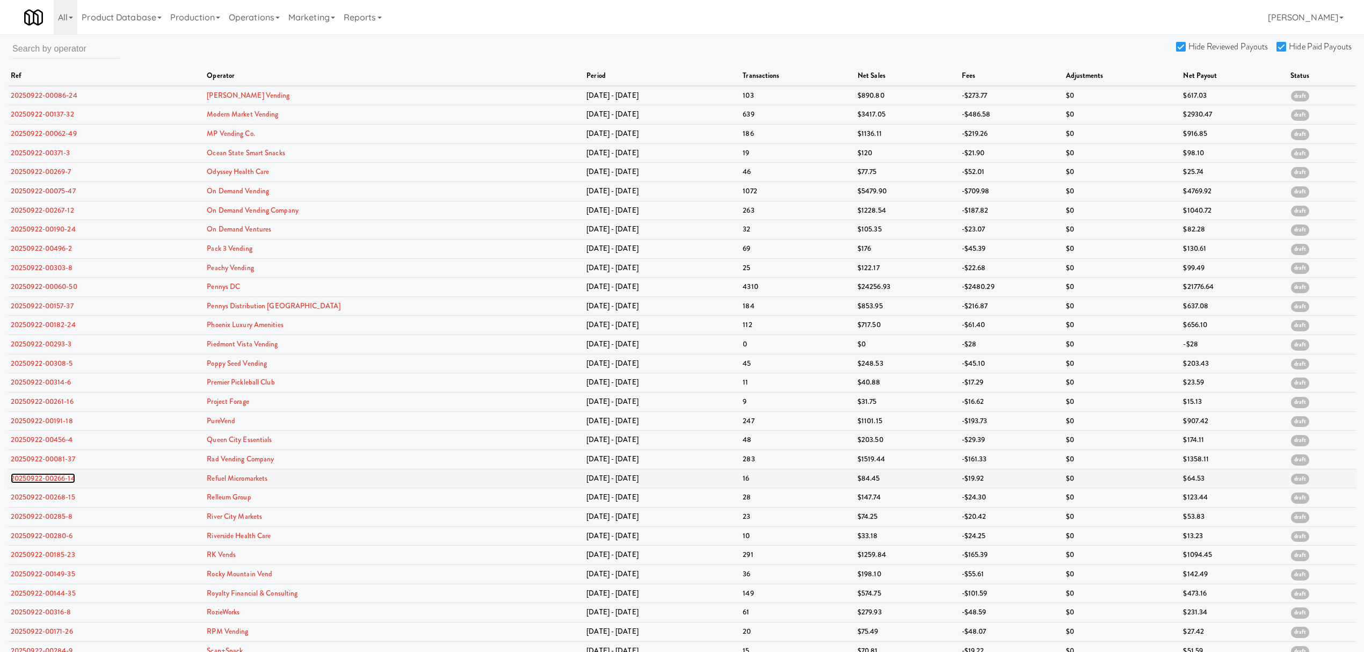
click at [35, 480] on link "20250922-00266-14" at bounding box center [43, 478] width 64 height 10
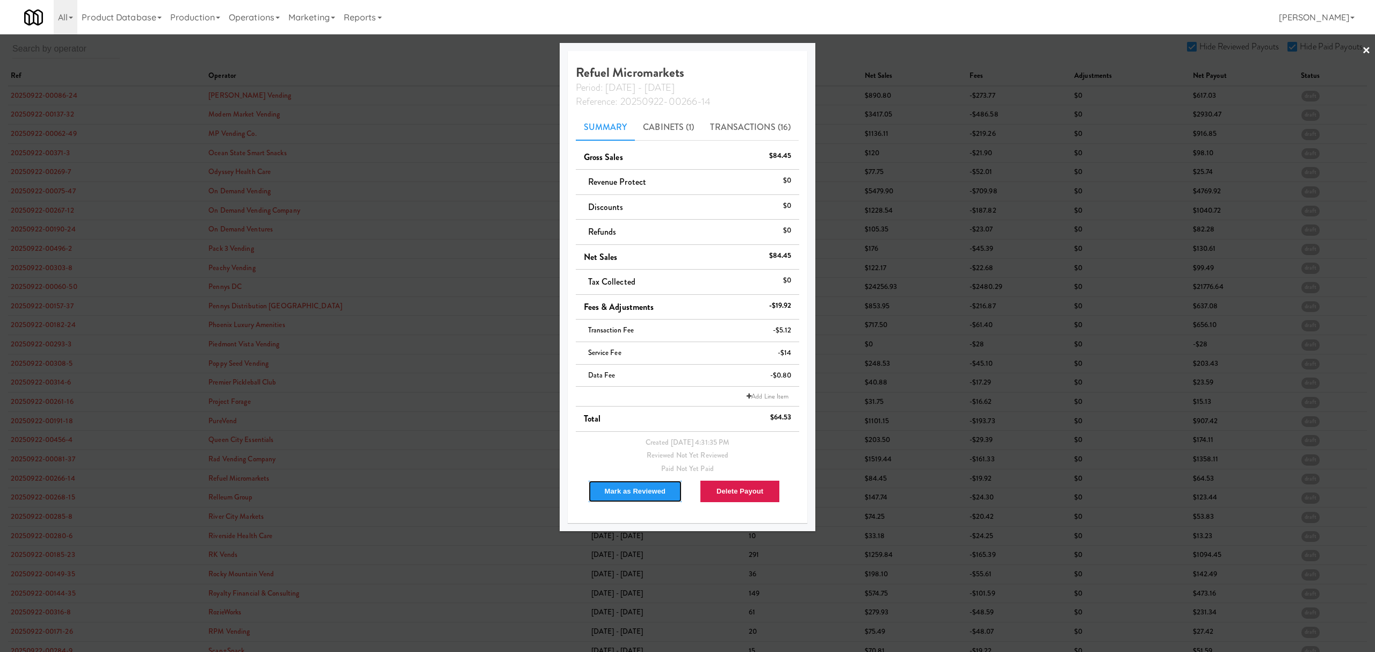
click at [613, 490] on button "Mark as Reviewed" at bounding box center [635, 491] width 95 height 23
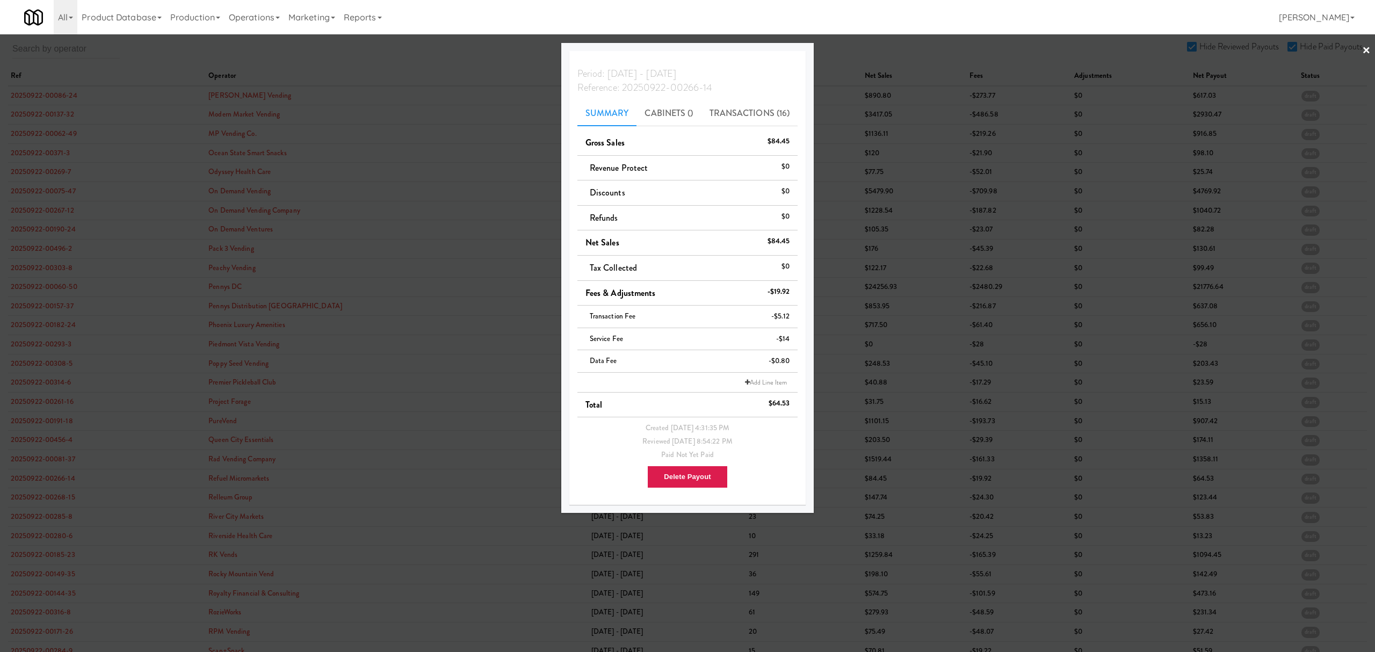
click at [46, 499] on div at bounding box center [687, 326] width 1375 height 652
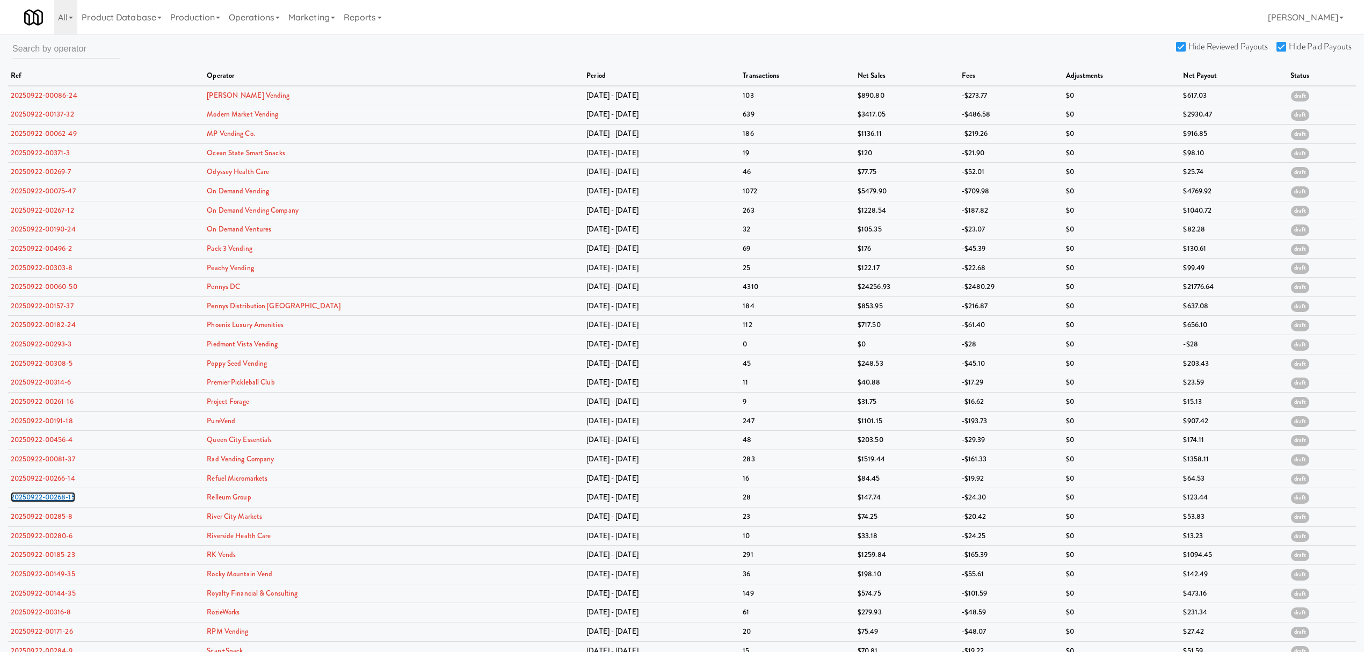
click at [46, 499] on link "20250922-00268-15" at bounding box center [43, 497] width 64 height 10
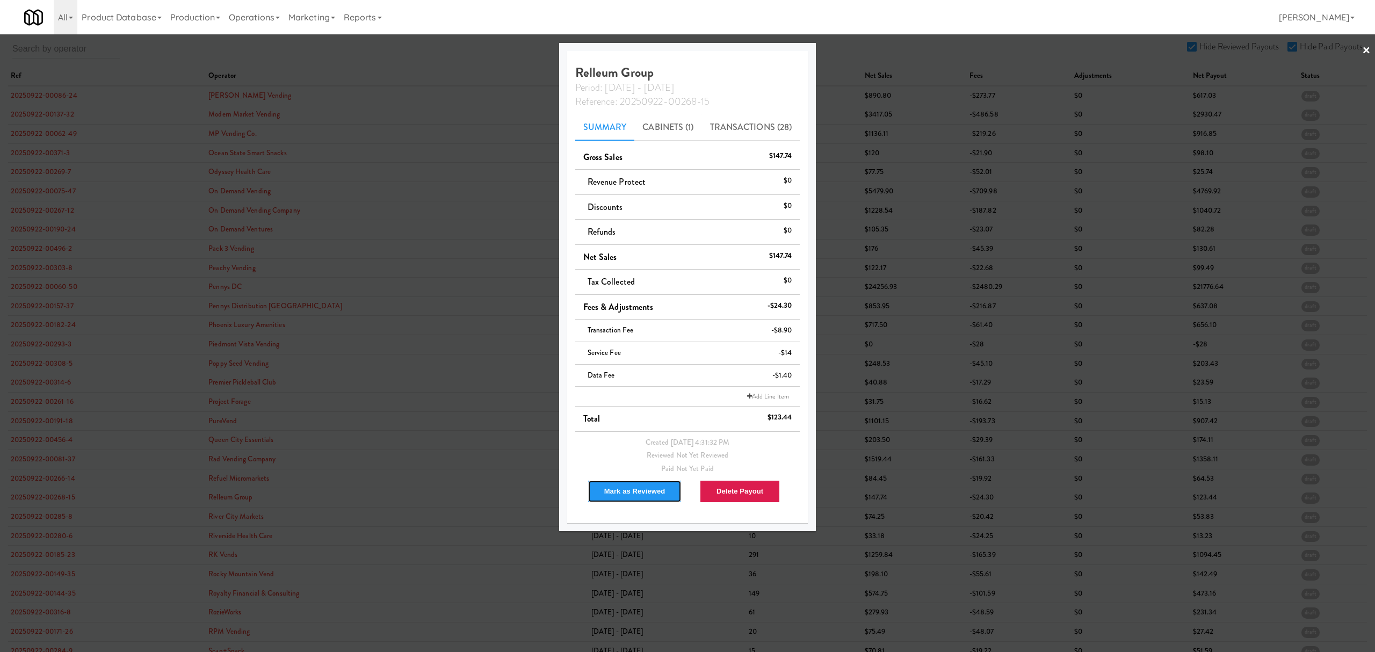
click at [618, 492] on button "Mark as Reviewed" at bounding box center [635, 491] width 95 height 23
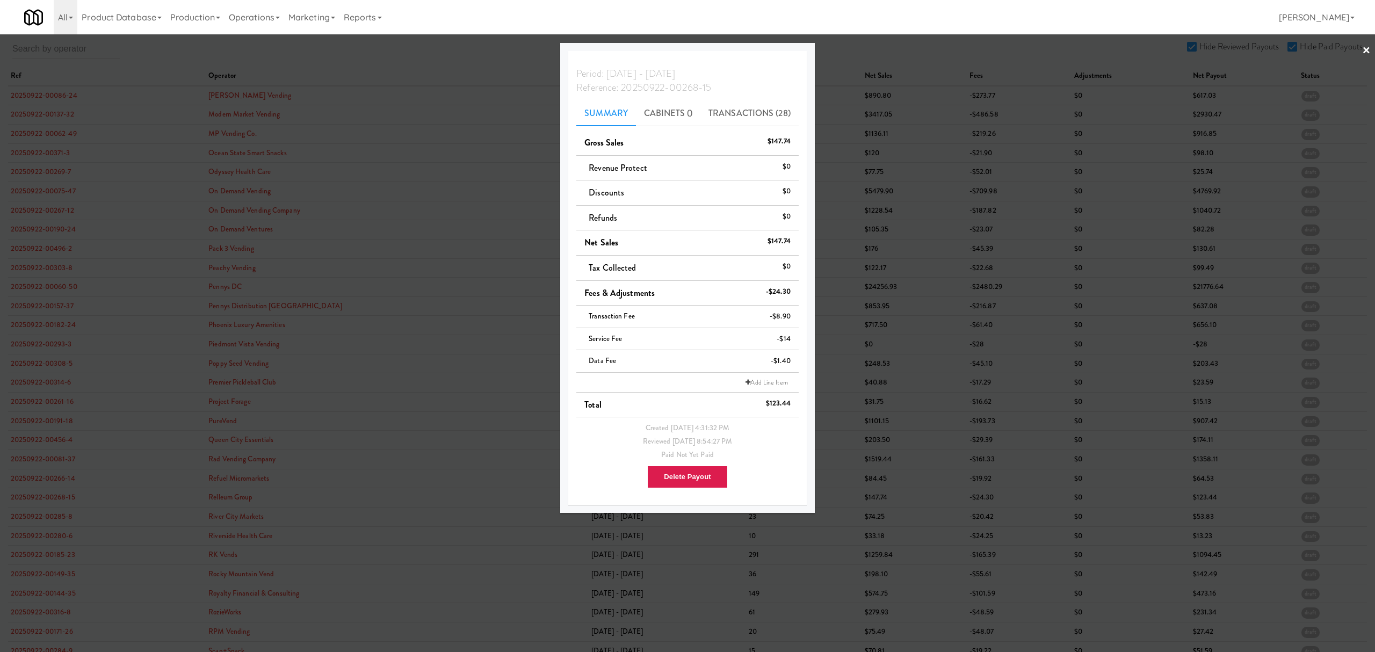
click at [38, 518] on div at bounding box center [687, 326] width 1375 height 652
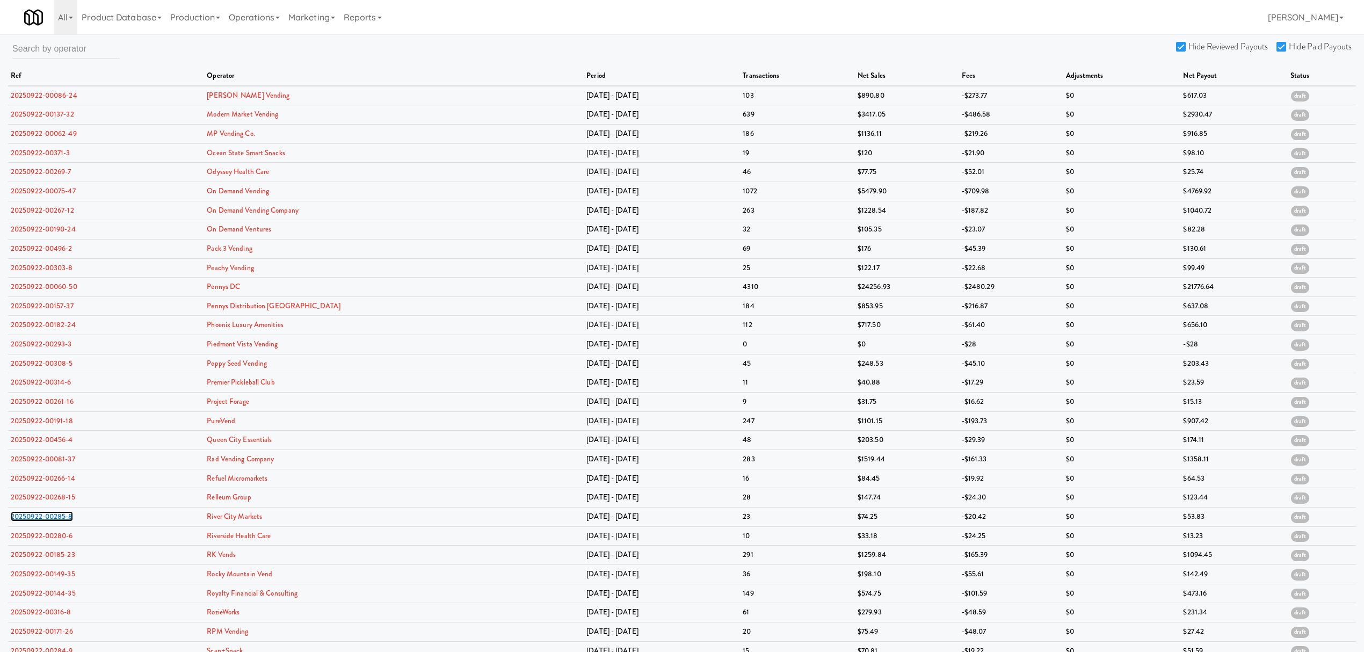
click at [38, 518] on link "20250922-00285-8" at bounding box center [42, 516] width 62 height 10
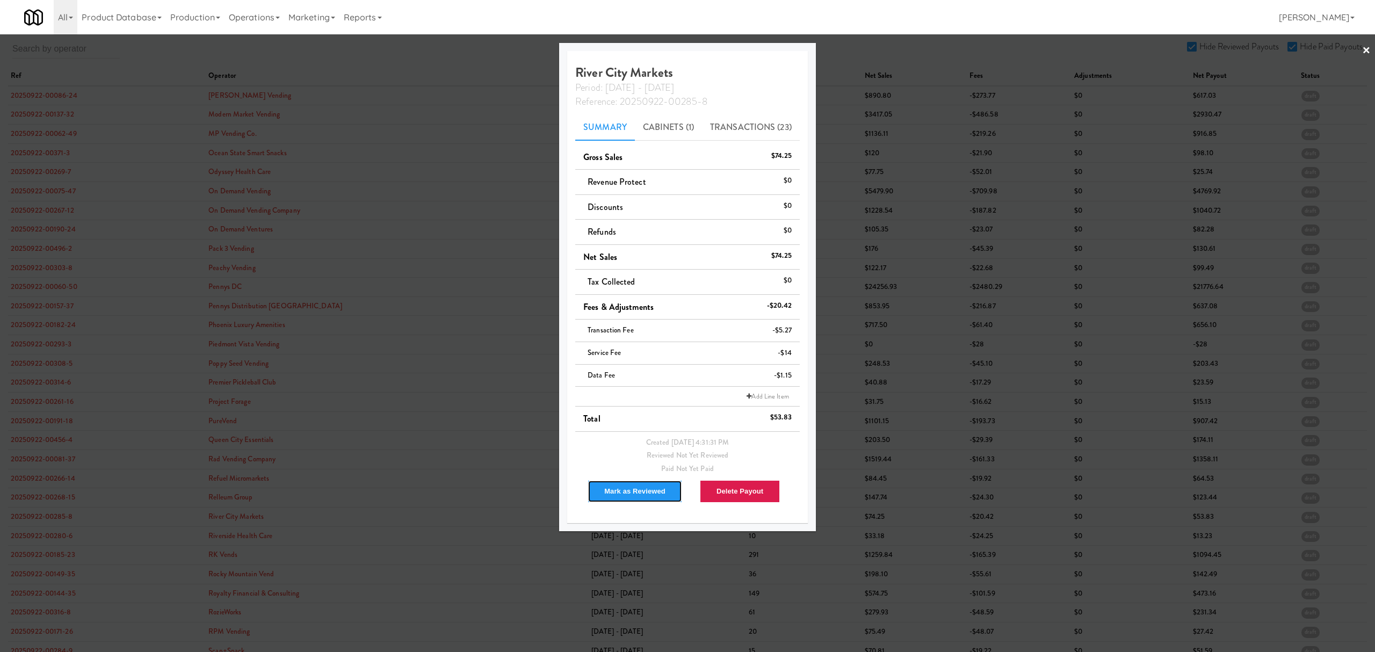
click at [615, 492] on button "Mark as Reviewed" at bounding box center [635, 491] width 95 height 23
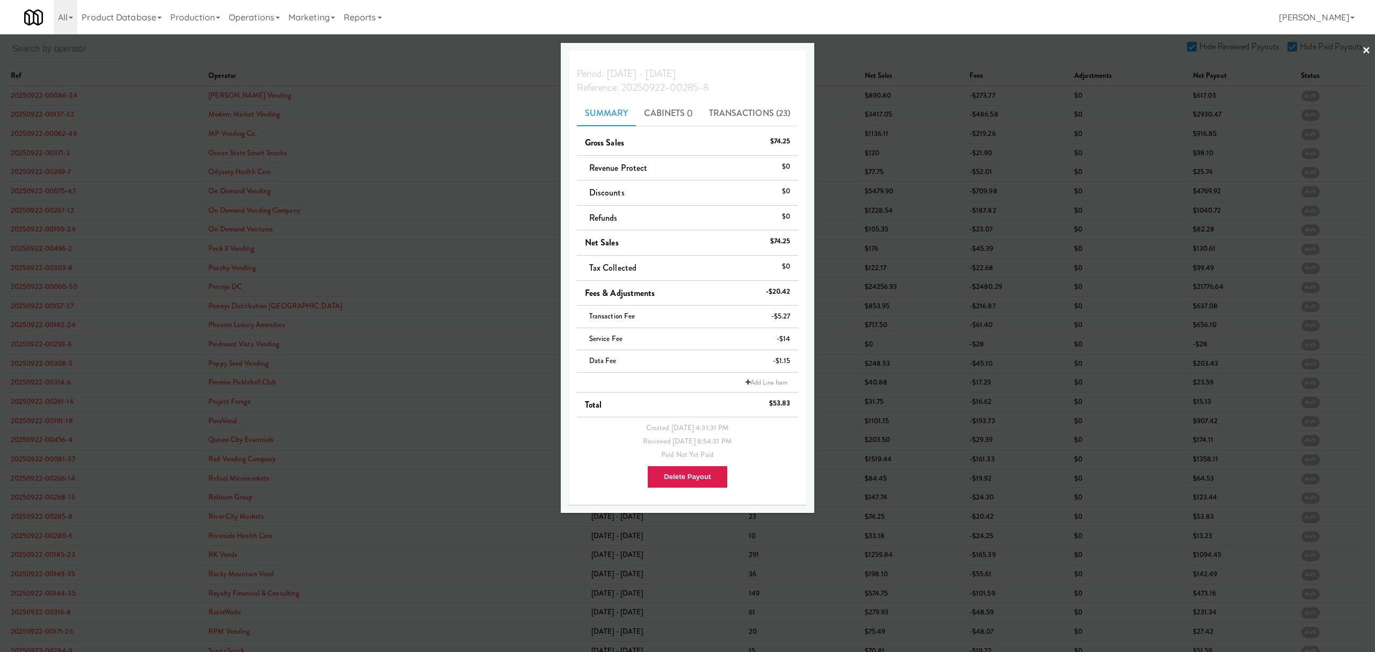
click at [40, 541] on div at bounding box center [687, 326] width 1375 height 652
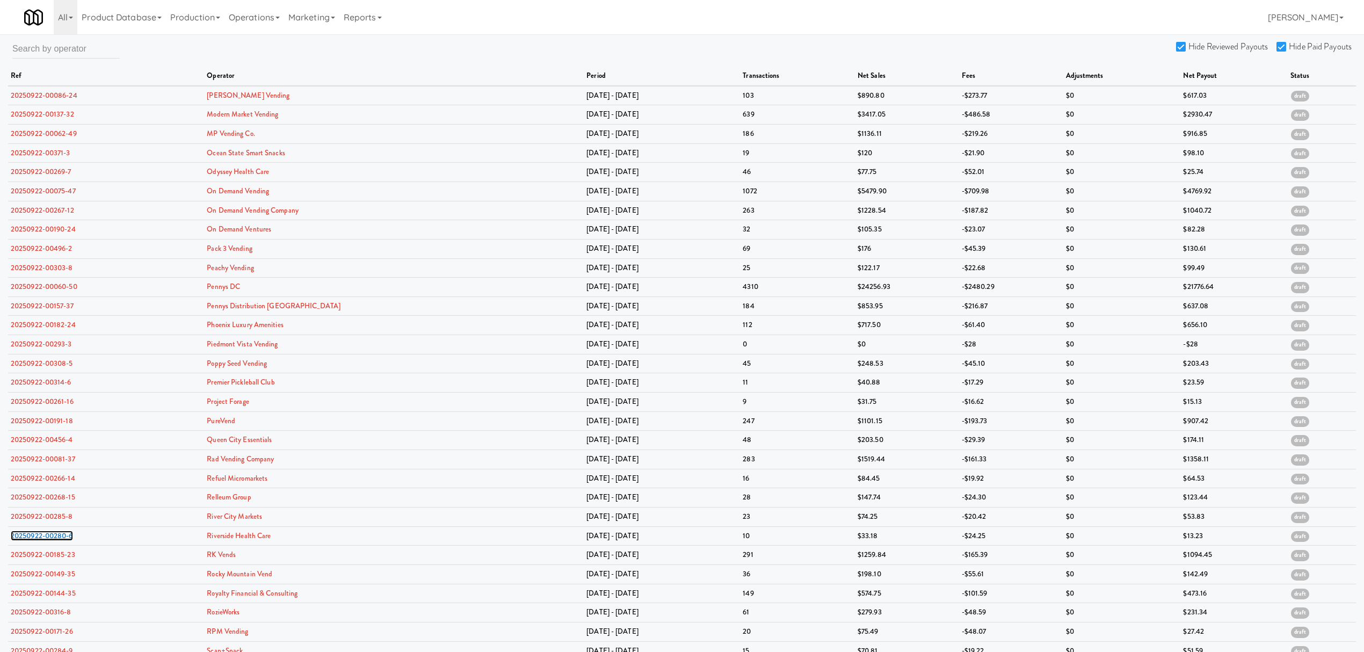
click at [40, 541] on link "20250922-00280-6" at bounding box center [42, 536] width 62 height 10
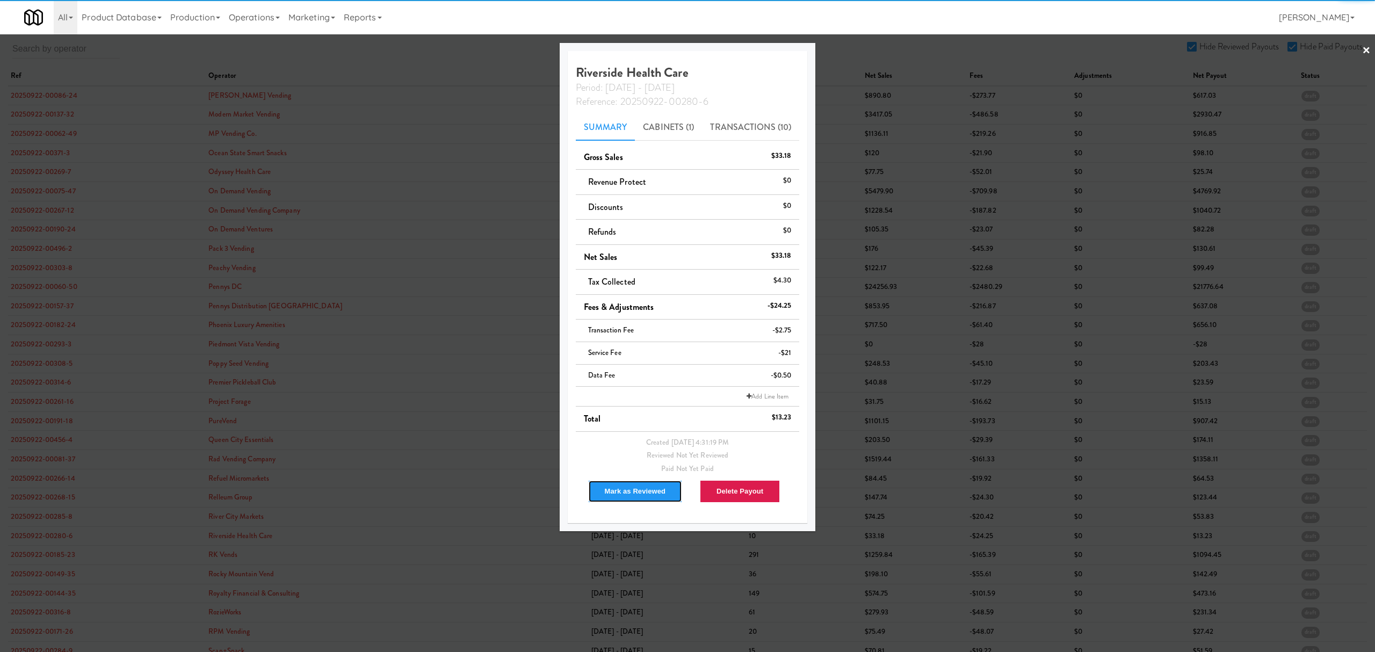
click at [613, 494] on button "Mark as Reviewed" at bounding box center [635, 491] width 95 height 23
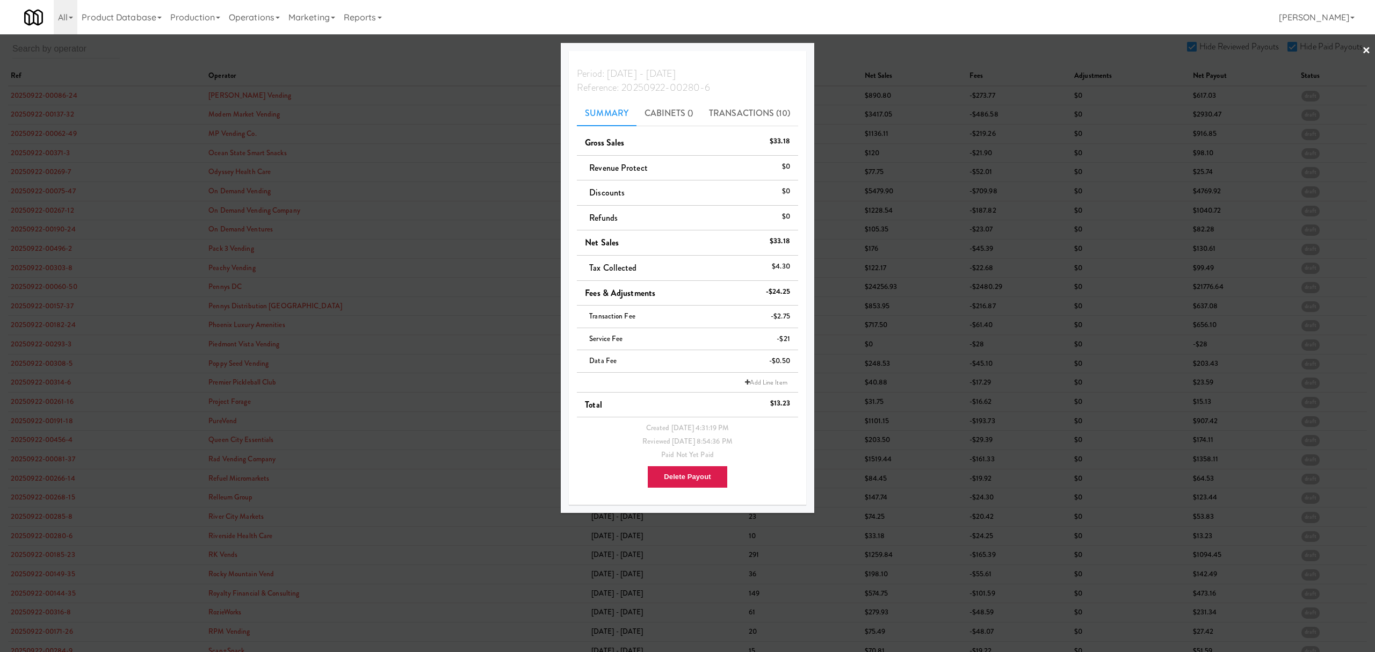
click at [44, 552] on div at bounding box center [687, 326] width 1375 height 652
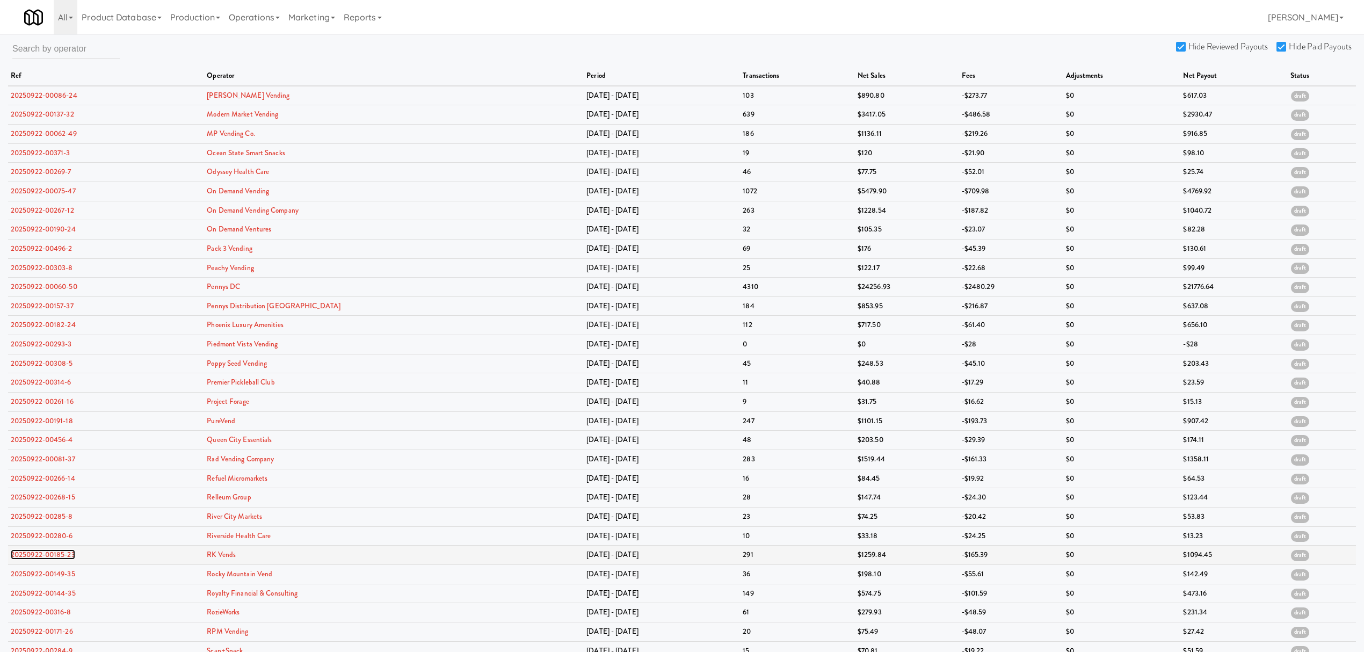
click at [41, 556] on link "20250922-00185-23" at bounding box center [43, 554] width 64 height 10
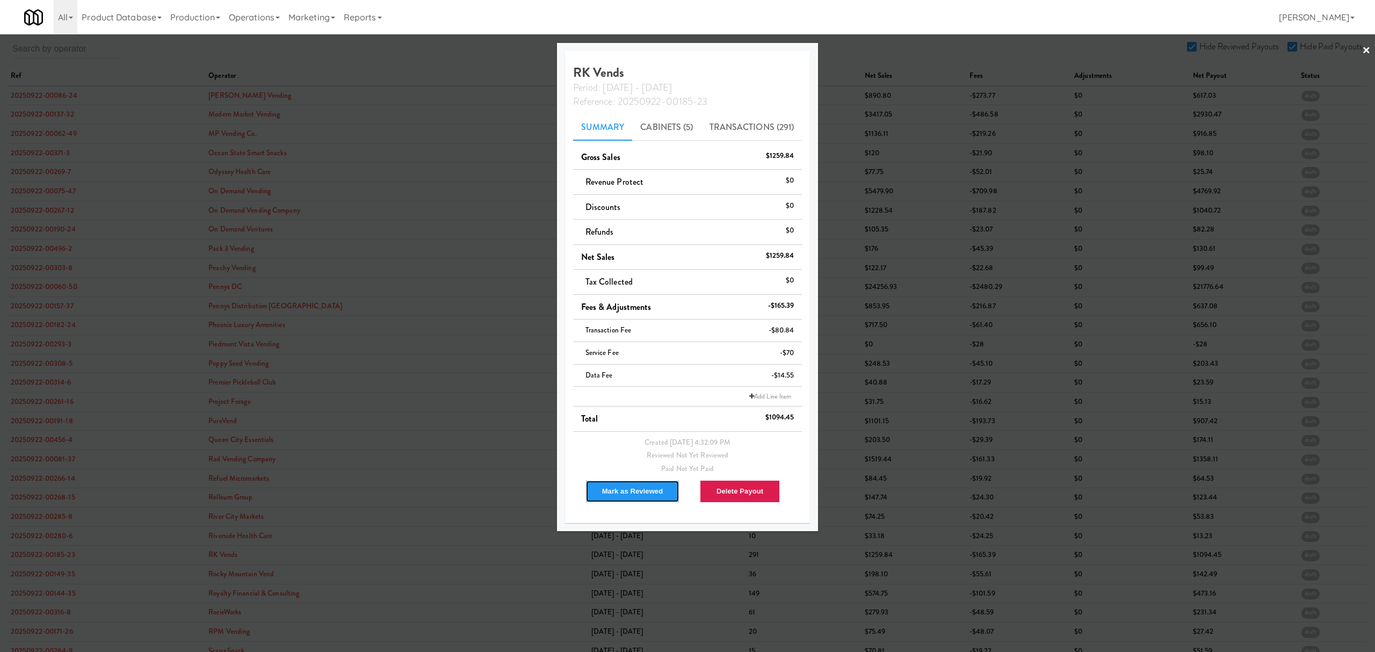
click at [620, 488] on button "Mark as Reviewed" at bounding box center [632, 491] width 95 height 23
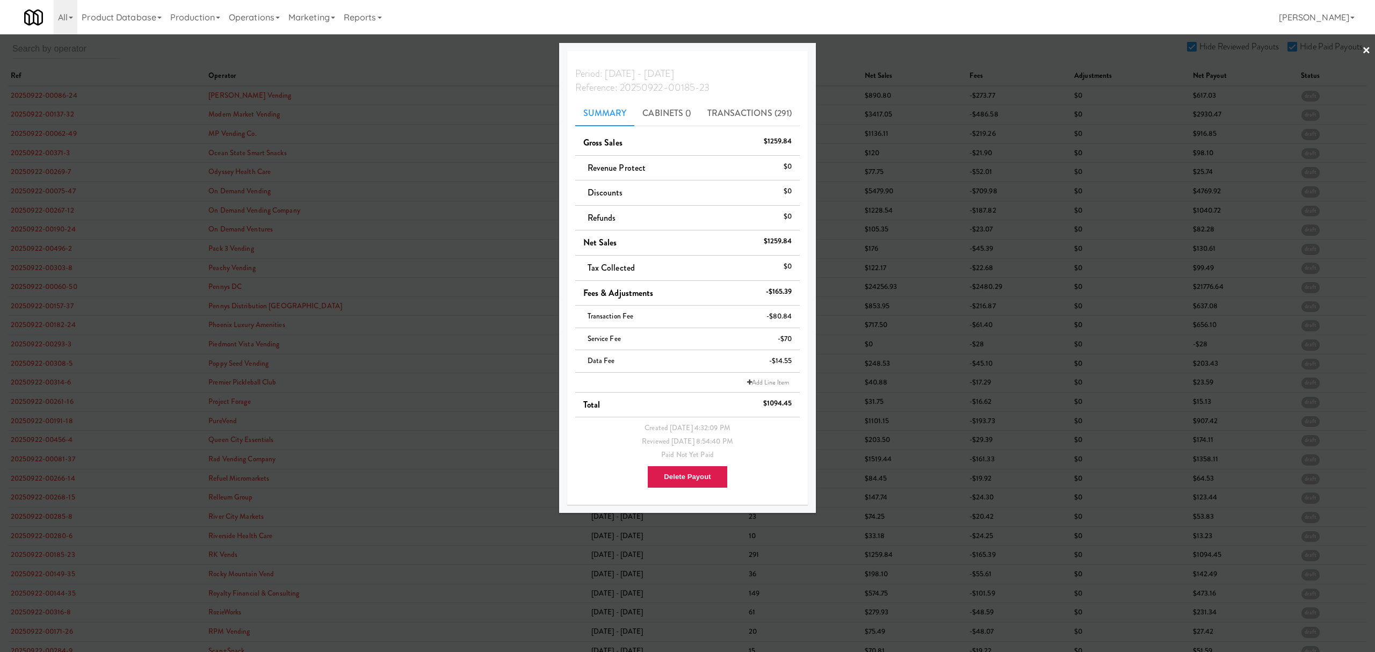
click at [54, 574] on div at bounding box center [687, 326] width 1375 height 652
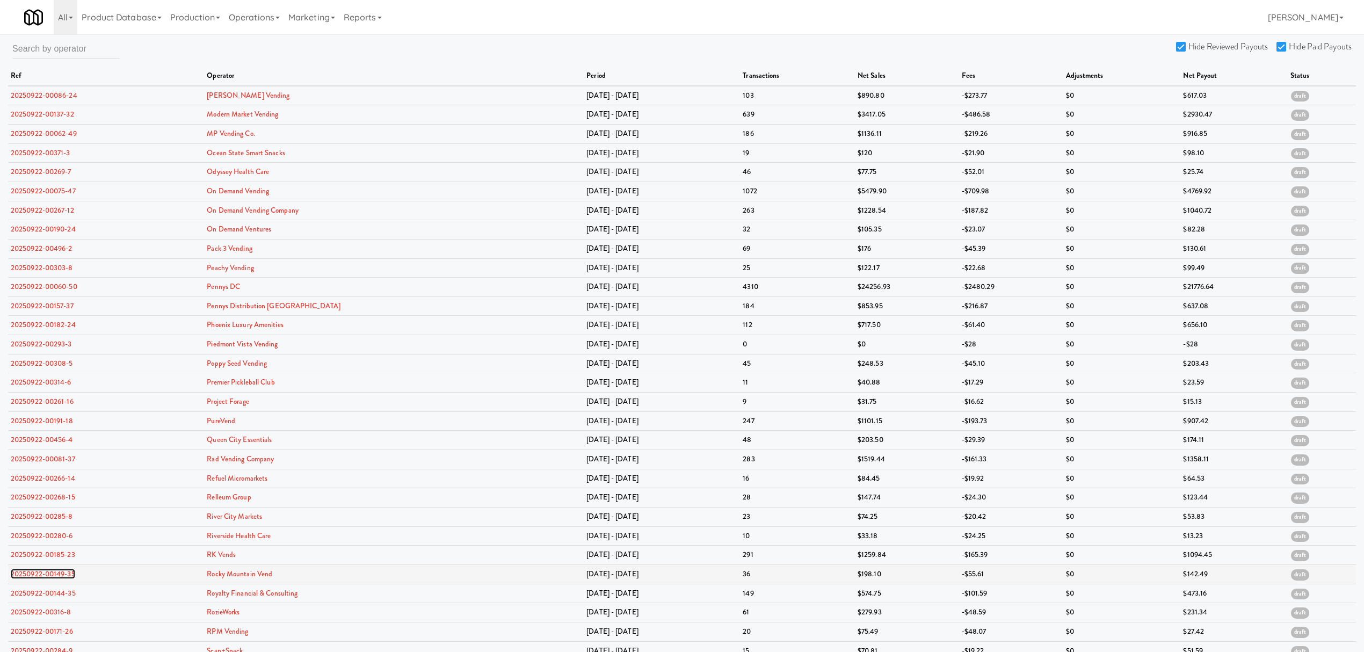
click at [54, 574] on link "20250922-00149-35" at bounding box center [43, 574] width 64 height 10
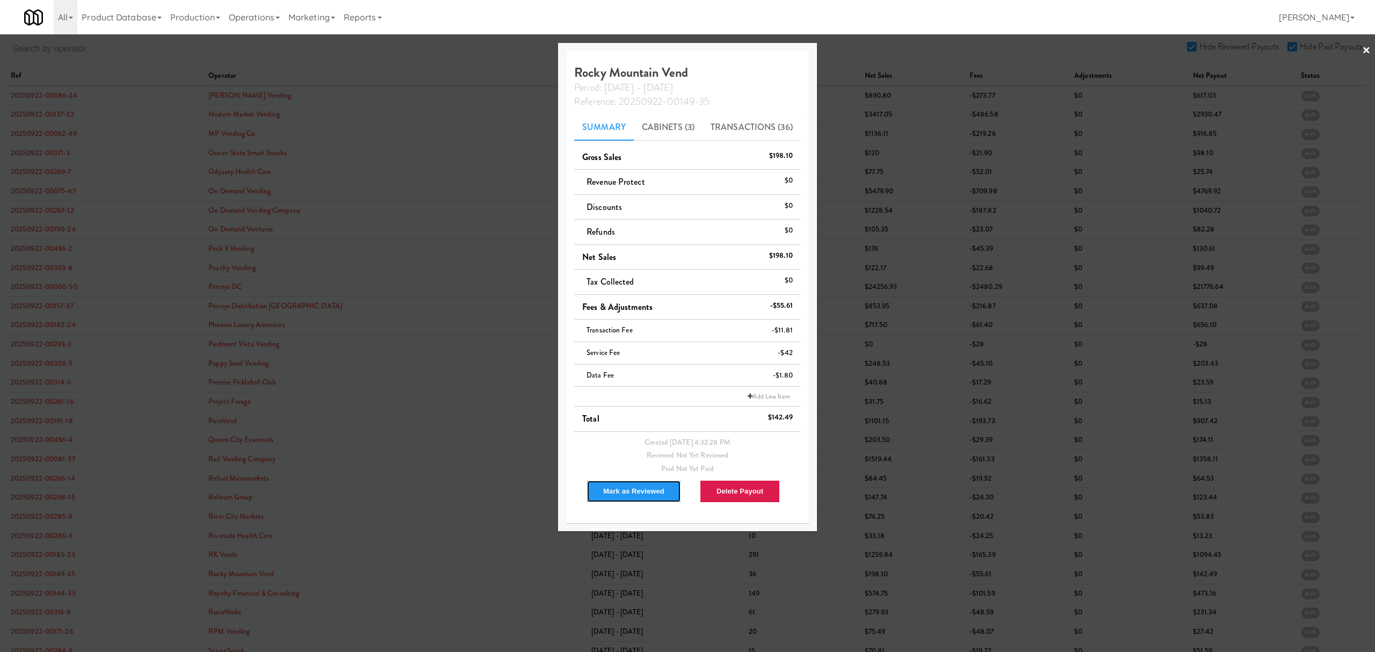
click at [633, 489] on button "Mark as Reviewed" at bounding box center [633, 491] width 95 height 23
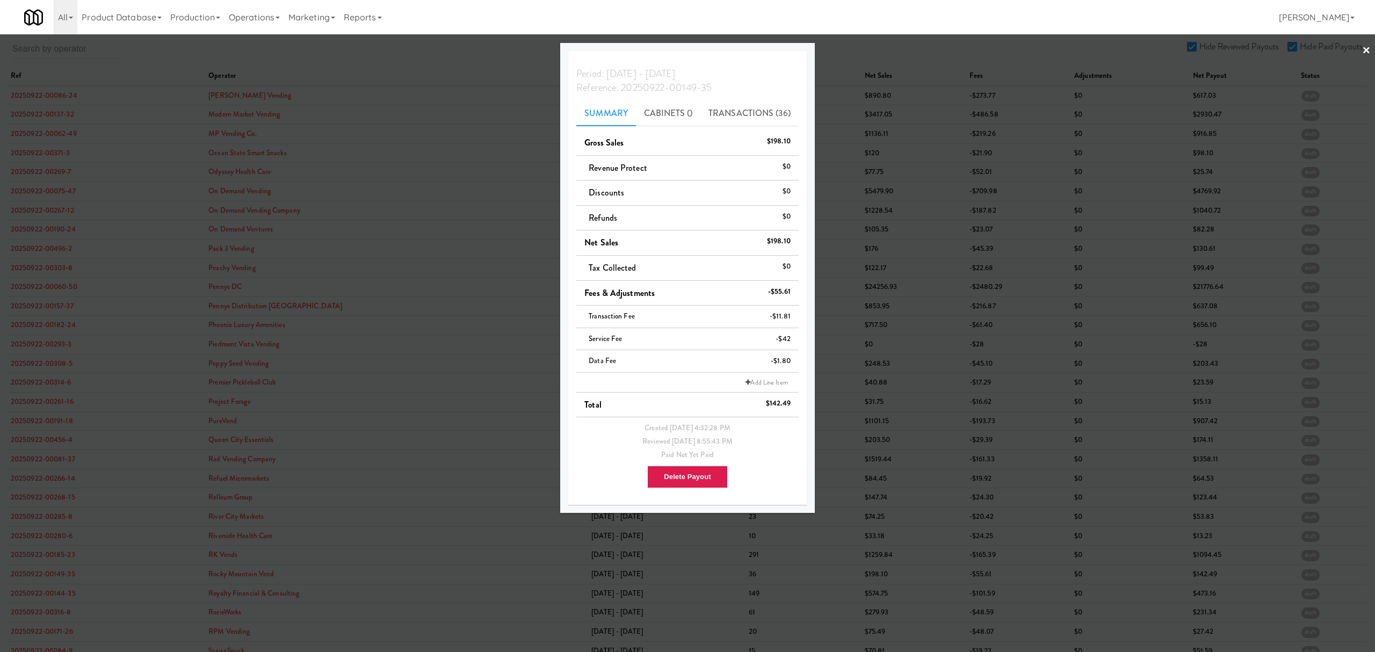
click at [37, 544] on div at bounding box center [687, 326] width 1375 height 652
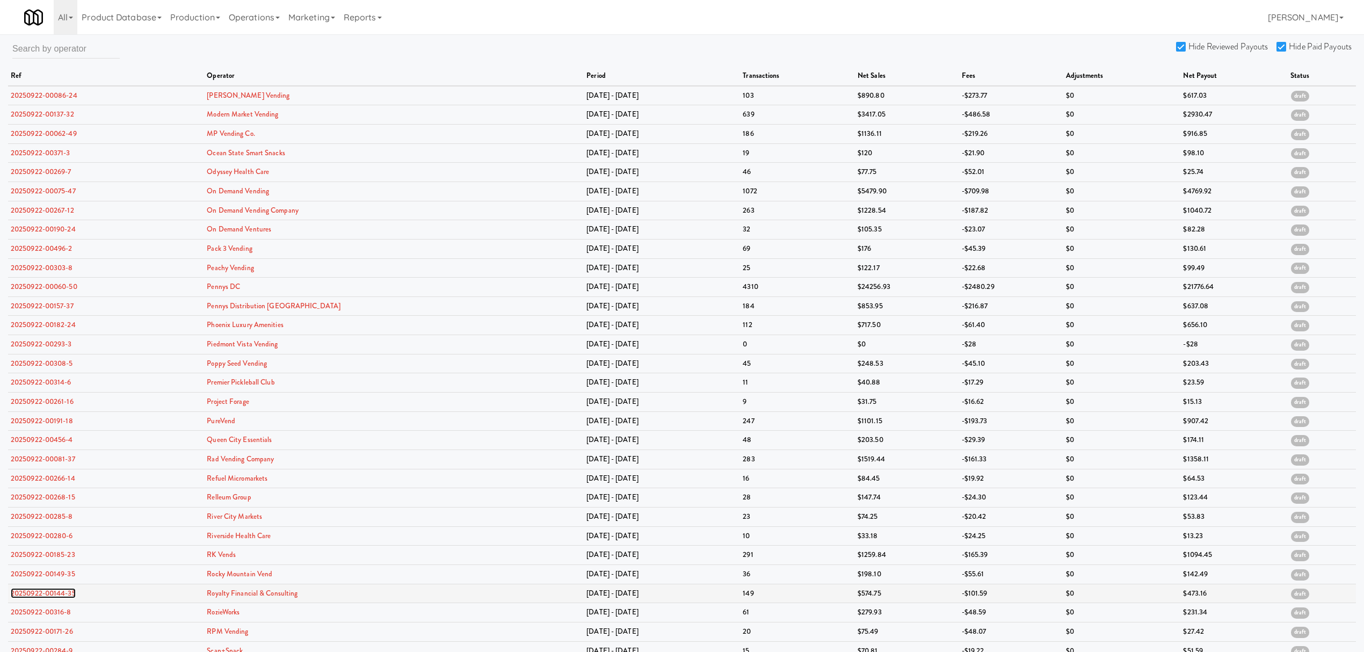
click at [44, 598] on link "20250922-00144-35" at bounding box center [43, 593] width 65 height 10
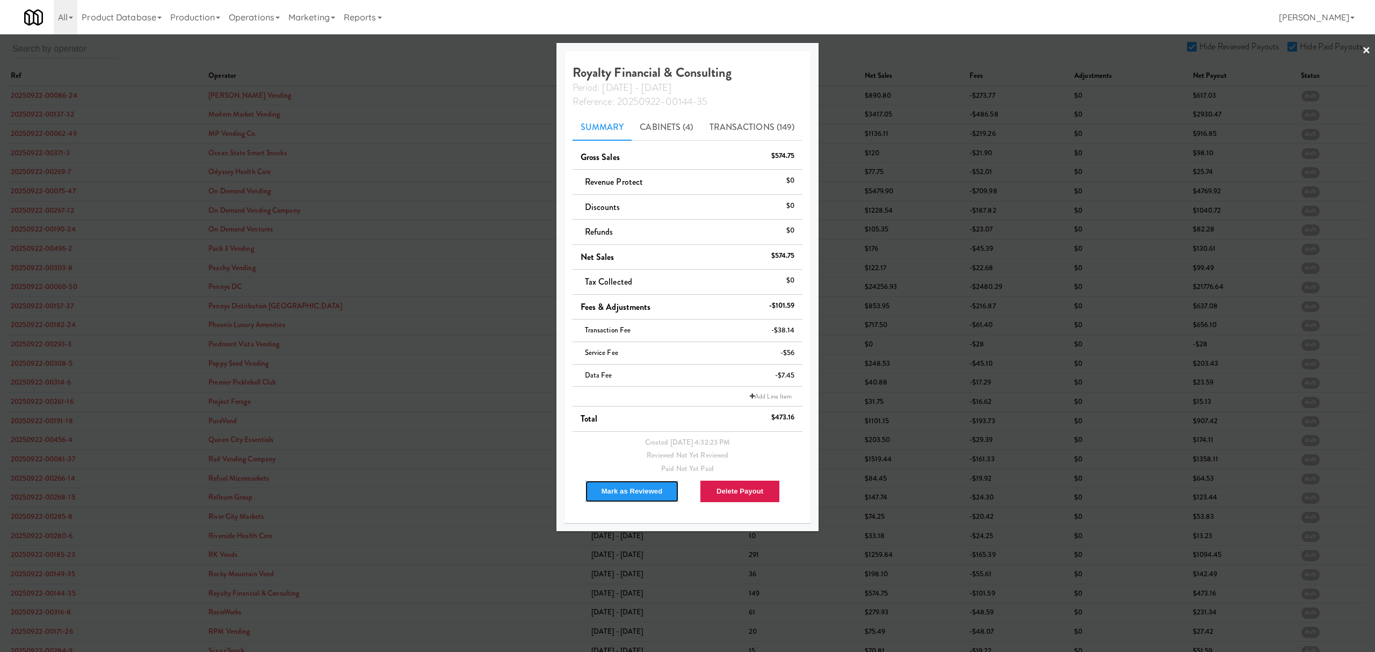
click at [618, 495] on button "Mark as Reviewed" at bounding box center [632, 491] width 95 height 23
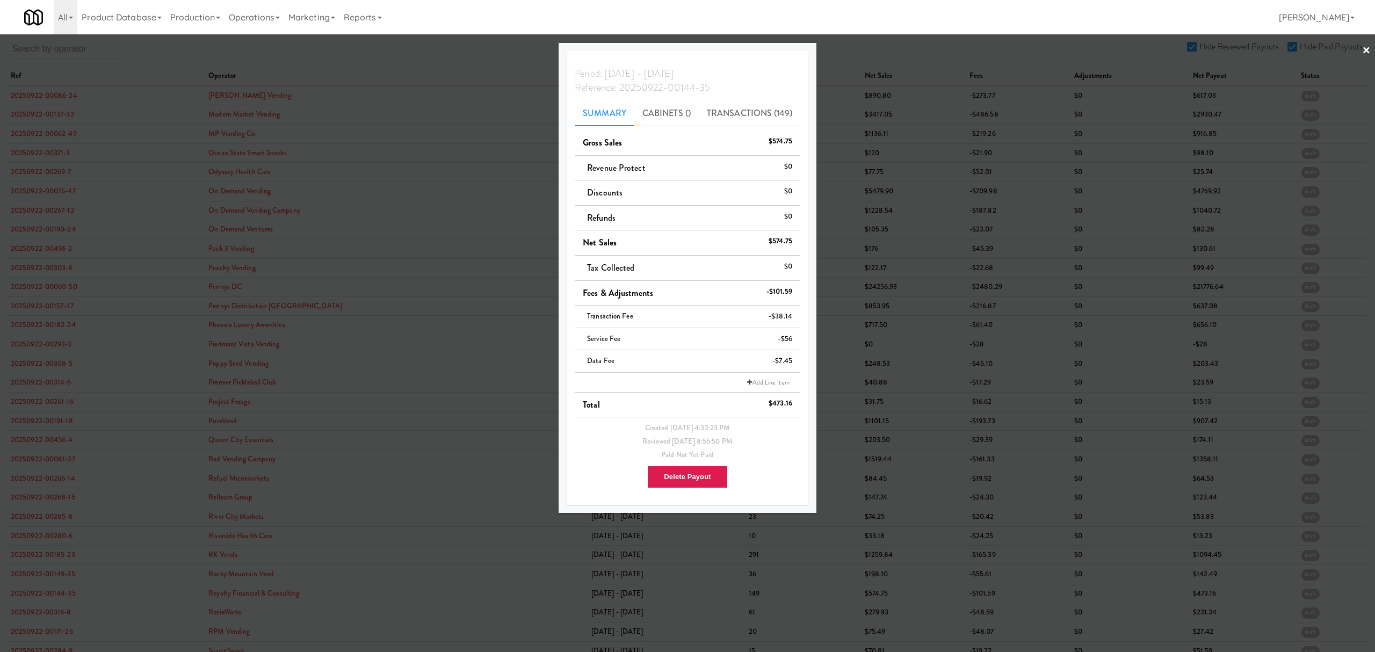
click at [32, 614] on div at bounding box center [687, 326] width 1375 height 652
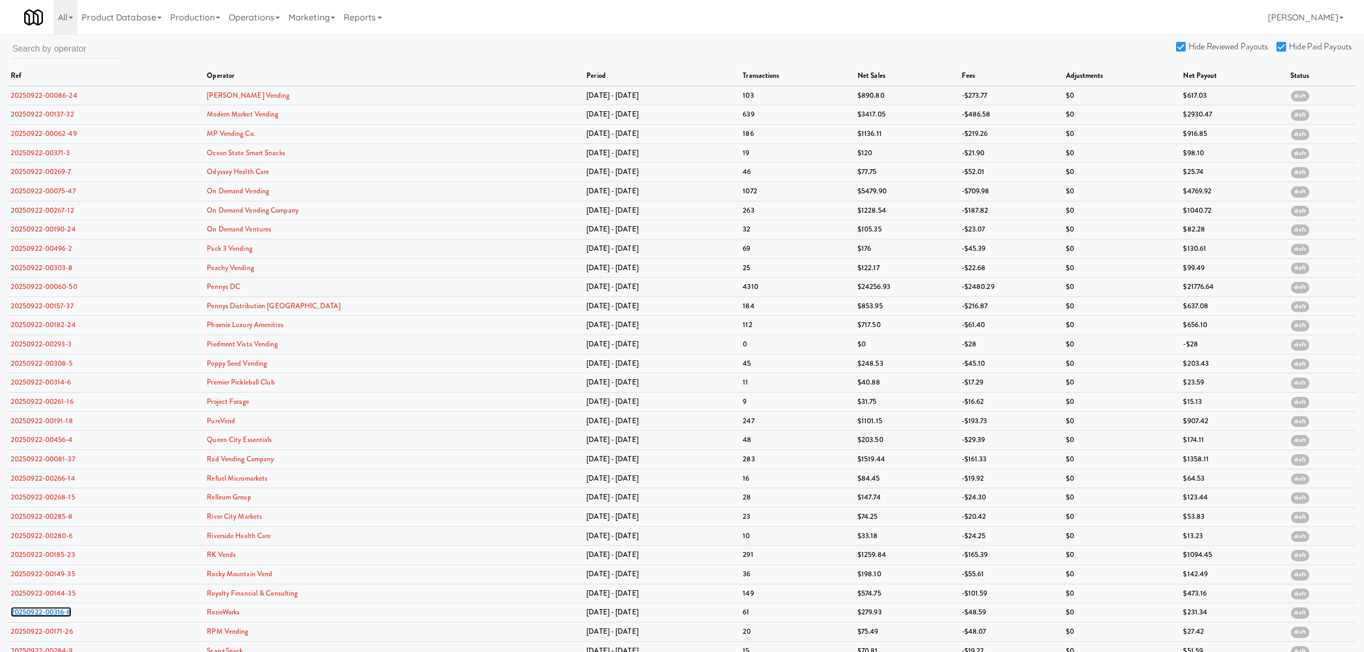
click at [32, 614] on link "20250922-00316-8" at bounding box center [41, 612] width 61 height 10
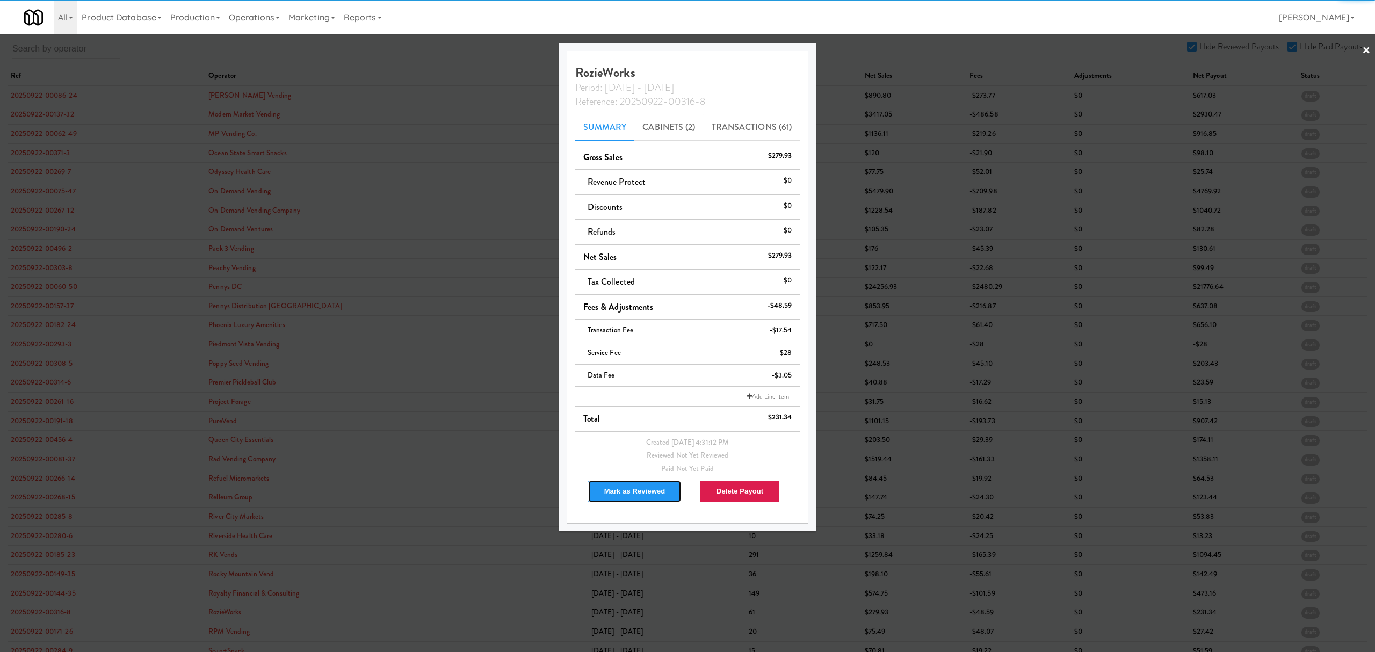
click at [606, 483] on button "Mark as Reviewed" at bounding box center [635, 491] width 95 height 23
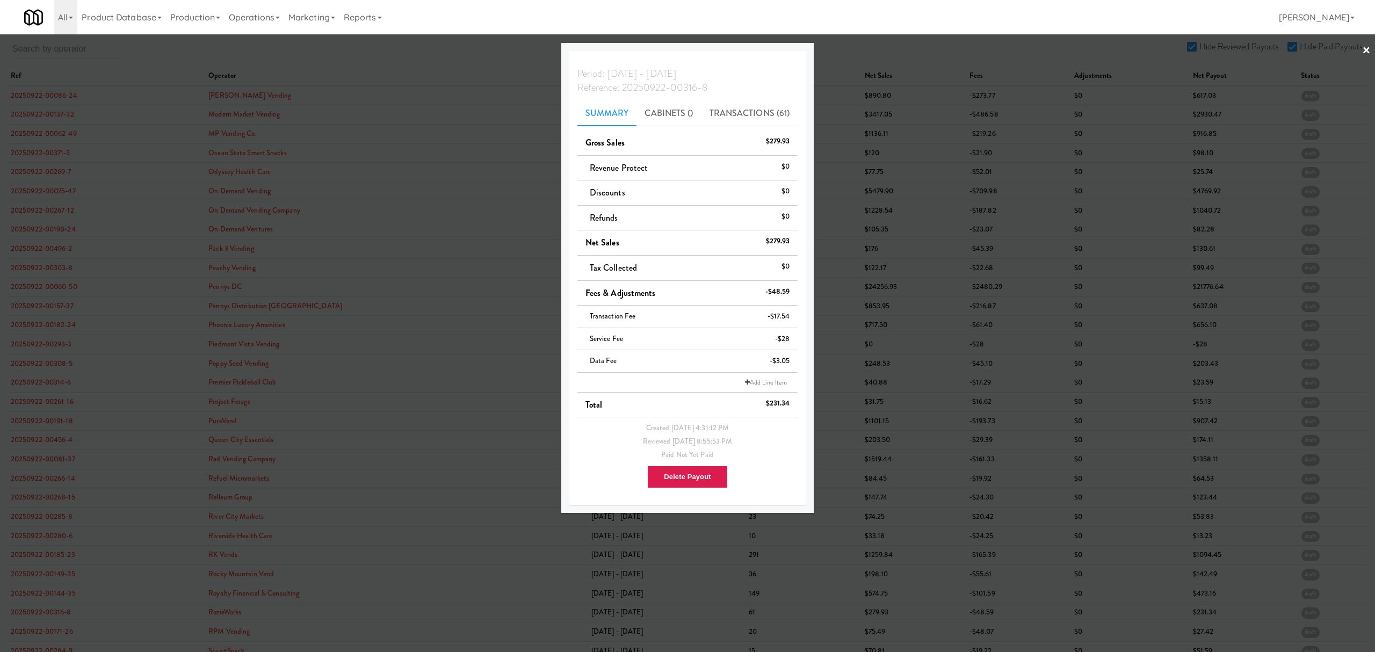
click at [59, 638] on div at bounding box center [687, 326] width 1375 height 652
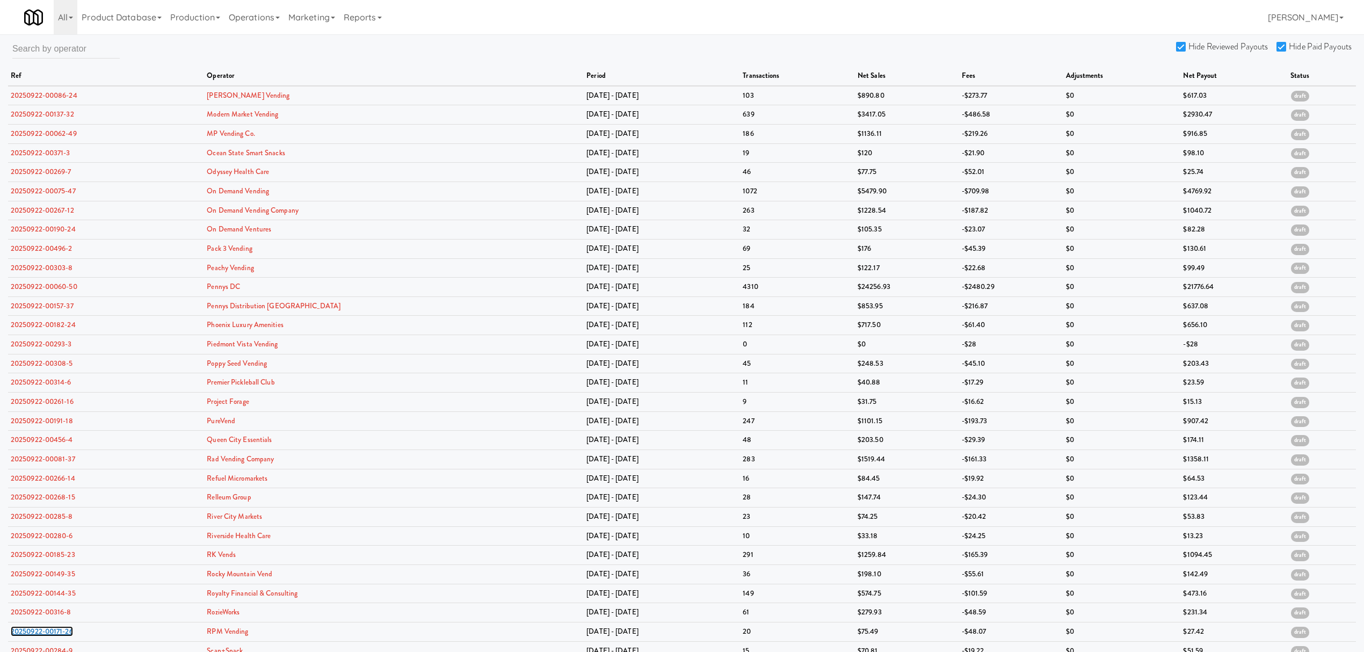
click at [59, 636] on link "20250922-00171-26" at bounding box center [42, 631] width 62 height 10
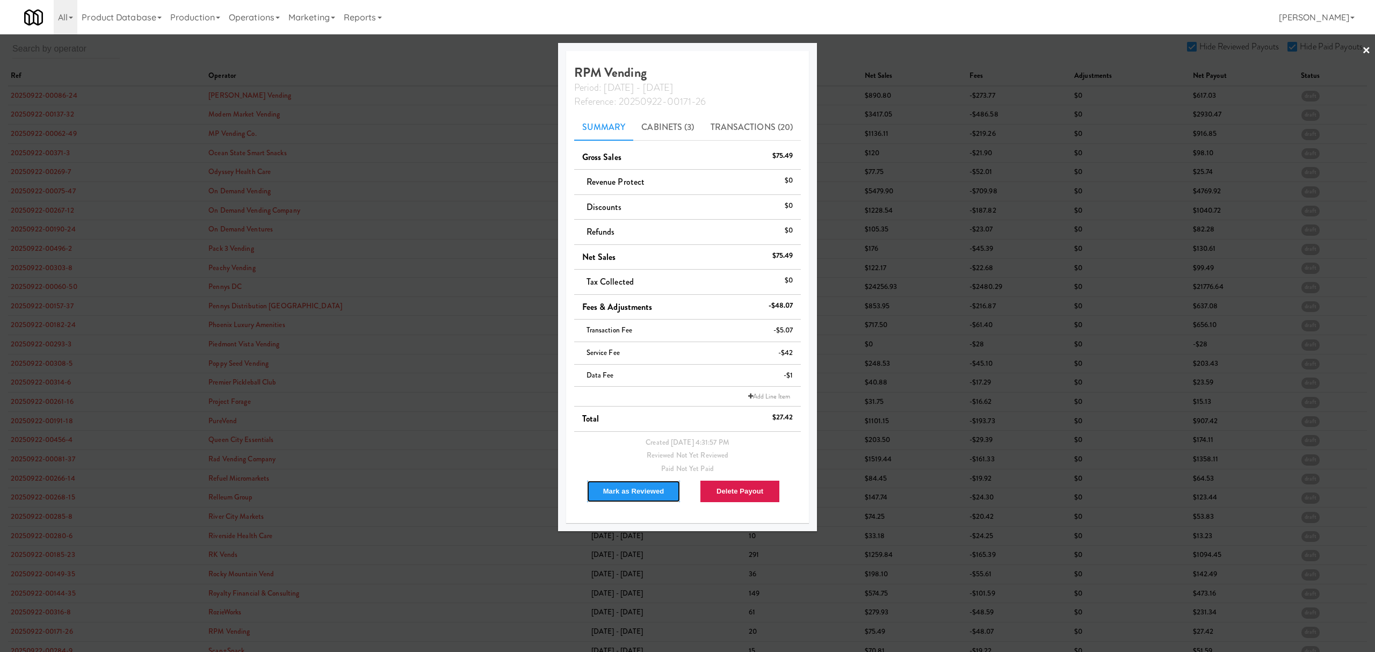
click at [632, 492] on button "Mark as Reviewed" at bounding box center [633, 491] width 95 height 23
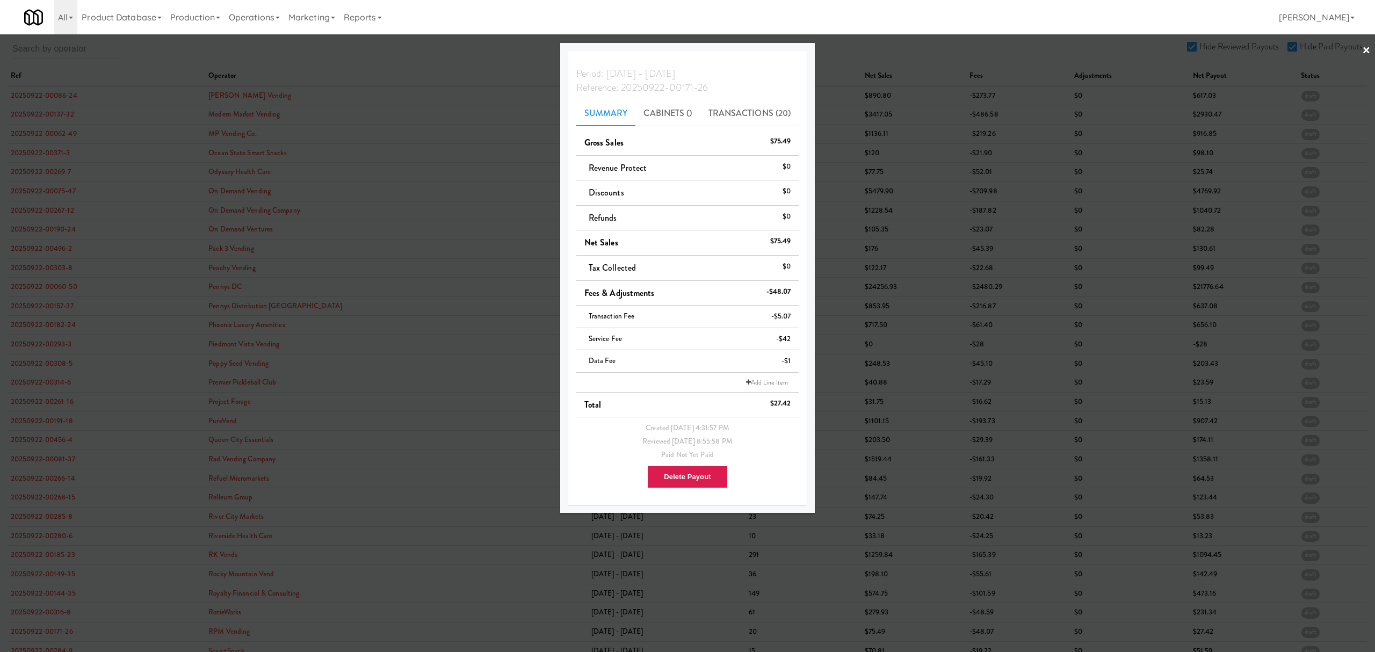
click at [456, 57] on div at bounding box center [687, 326] width 1375 height 652
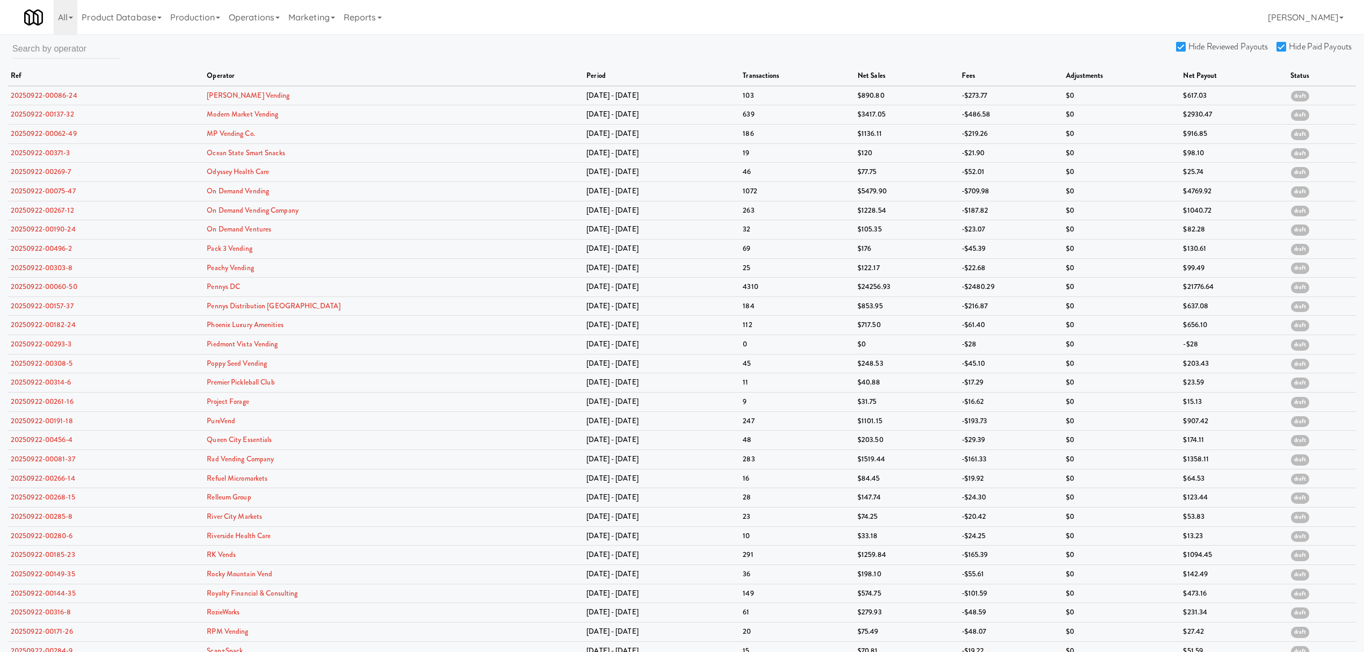
click at [1180, 44] on input "Hide Reviewed Payouts" at bounding box center [1182, 47] width 12 height 9
checkbox input "false"
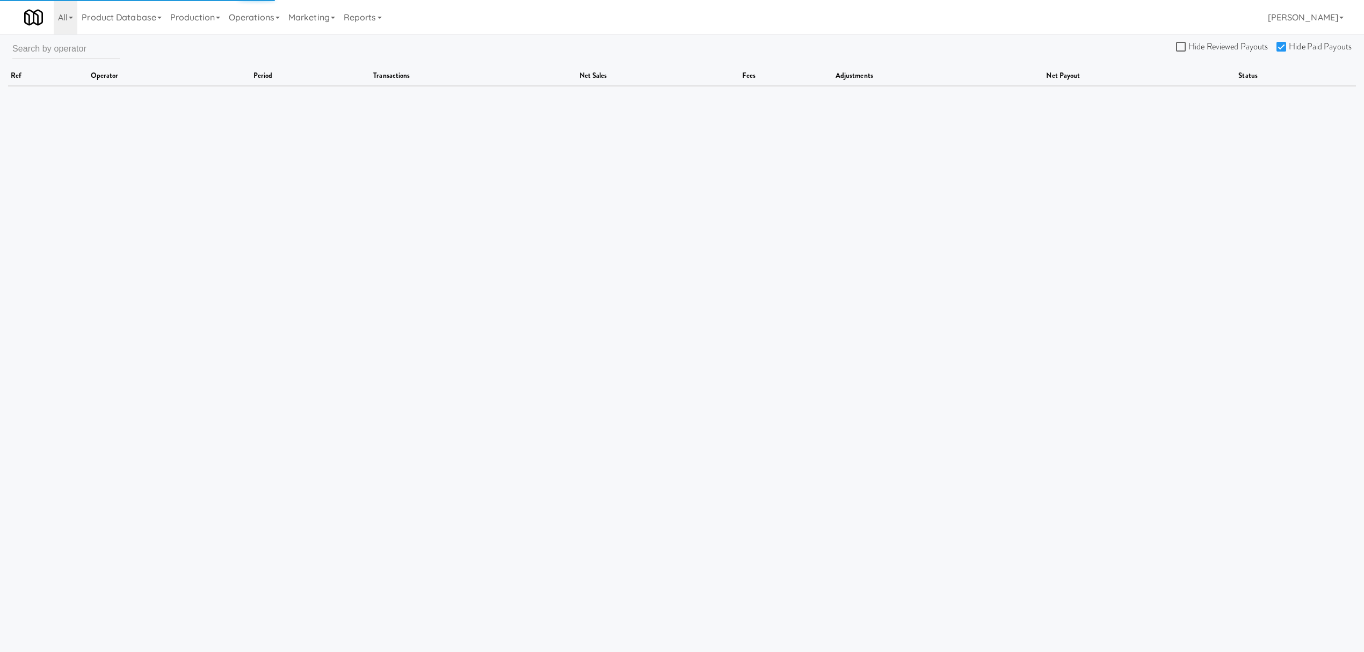
click at [1281, 45] on input "Hide Paid Payouts" at bounding box center [1283, 47] width 12 height 9
checkbox input "false"
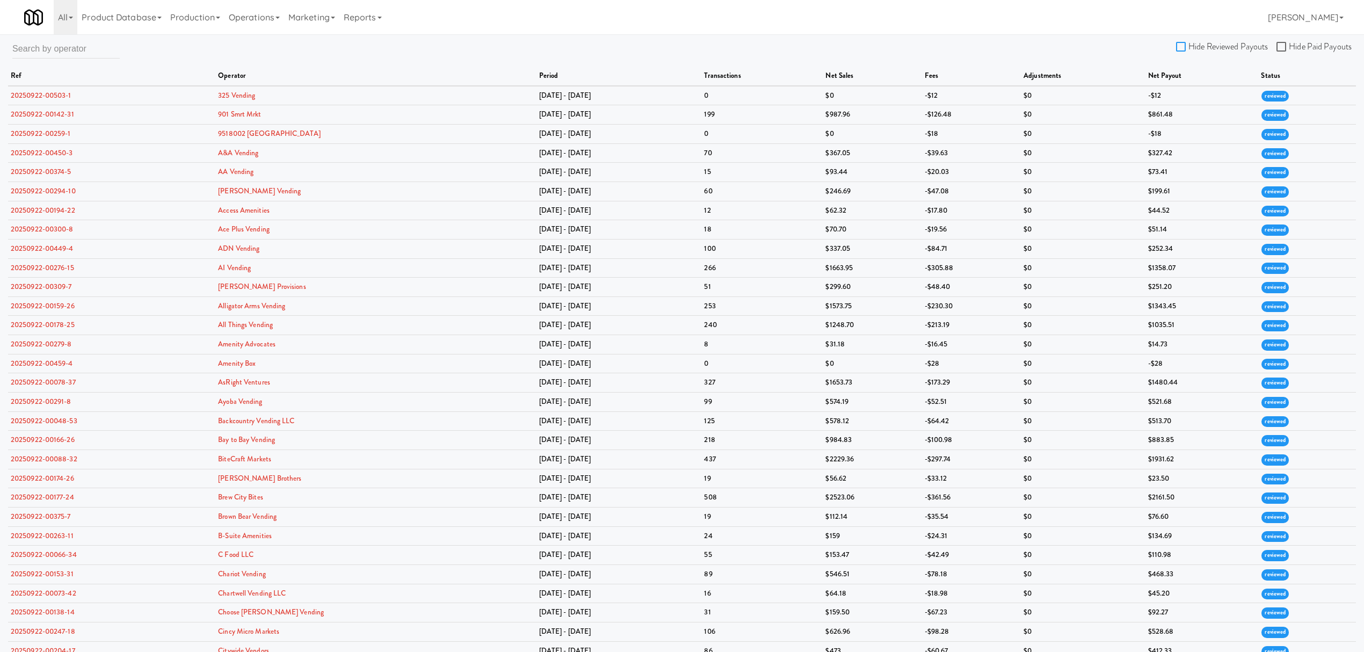
click at [1182, 48] on input "Hide Reviewed Payouts" at bounding box center [1182, 47] width 12 height 9
checkbox input "true"
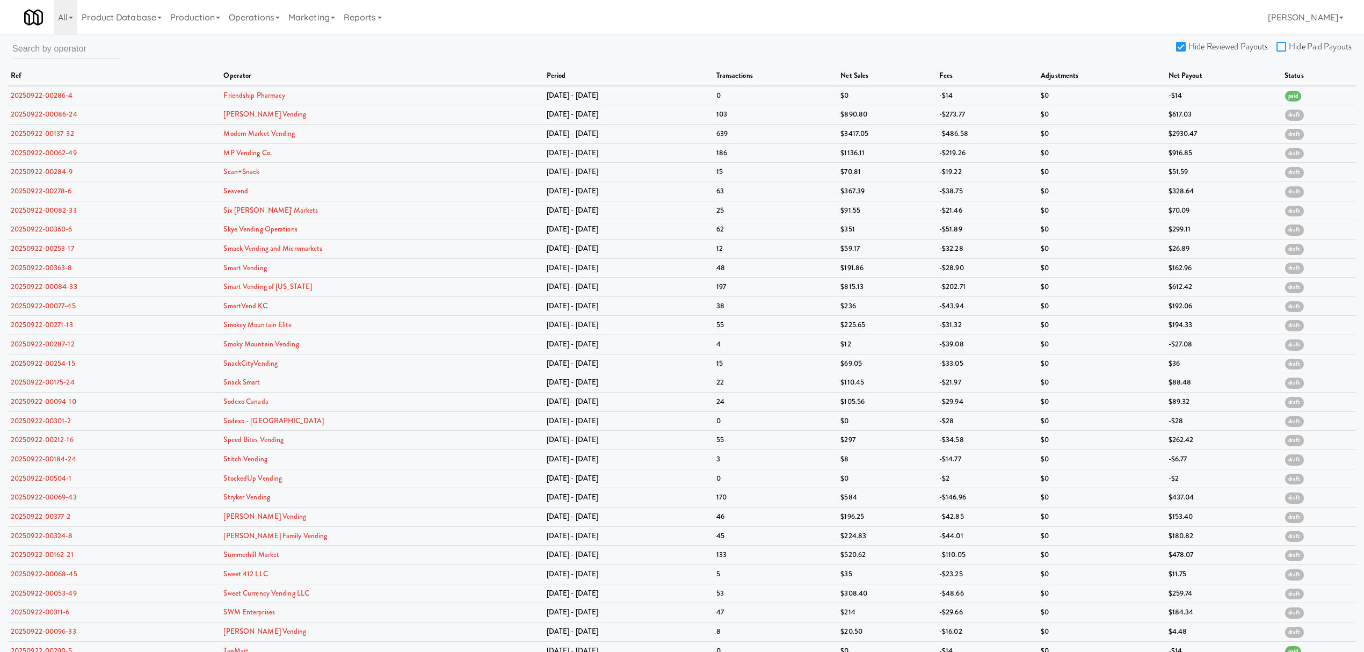
click at [1281, 43] on input "Hide Paid Payouts" at bounding box center [1283, 47] width 12 height 9
checkbox input "true"
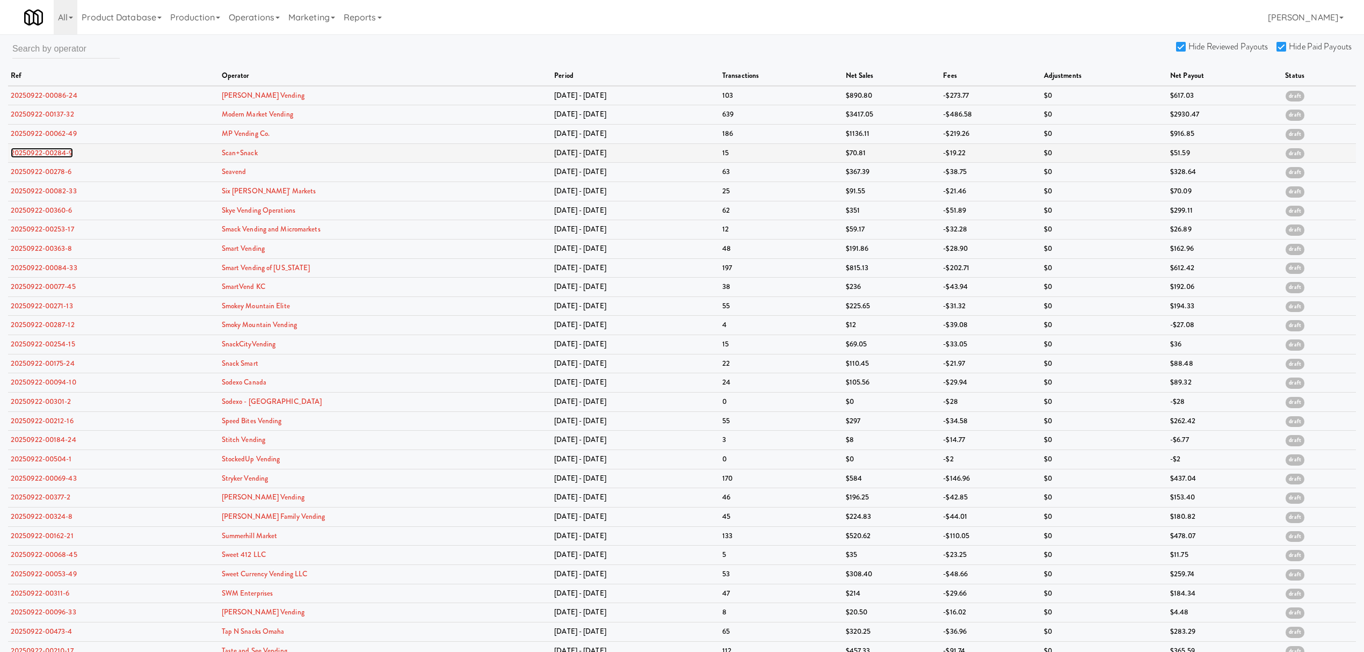
click at [50, 153] on link "20250922-00284-9" at bounding box center [42, 153] width 62 height 10
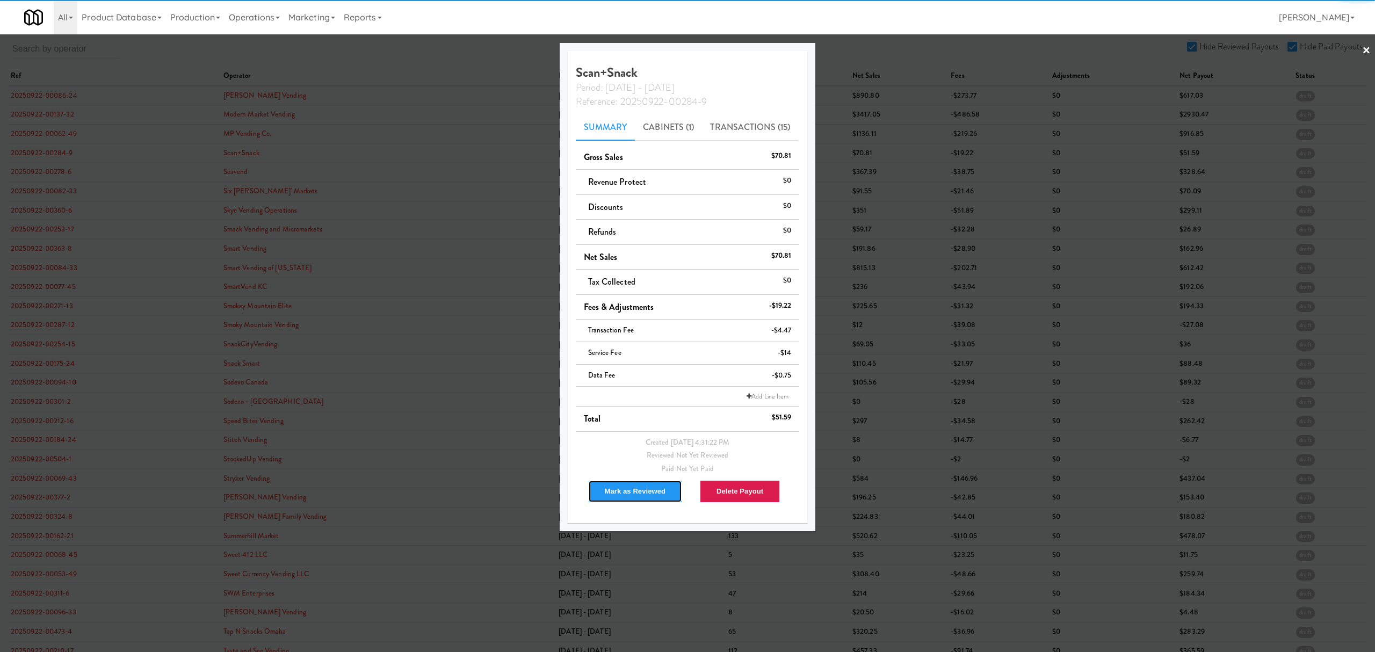
click at [633, 495] on button "Mark as Reviewed" at bounding box center [635, 491] width 95 height 23
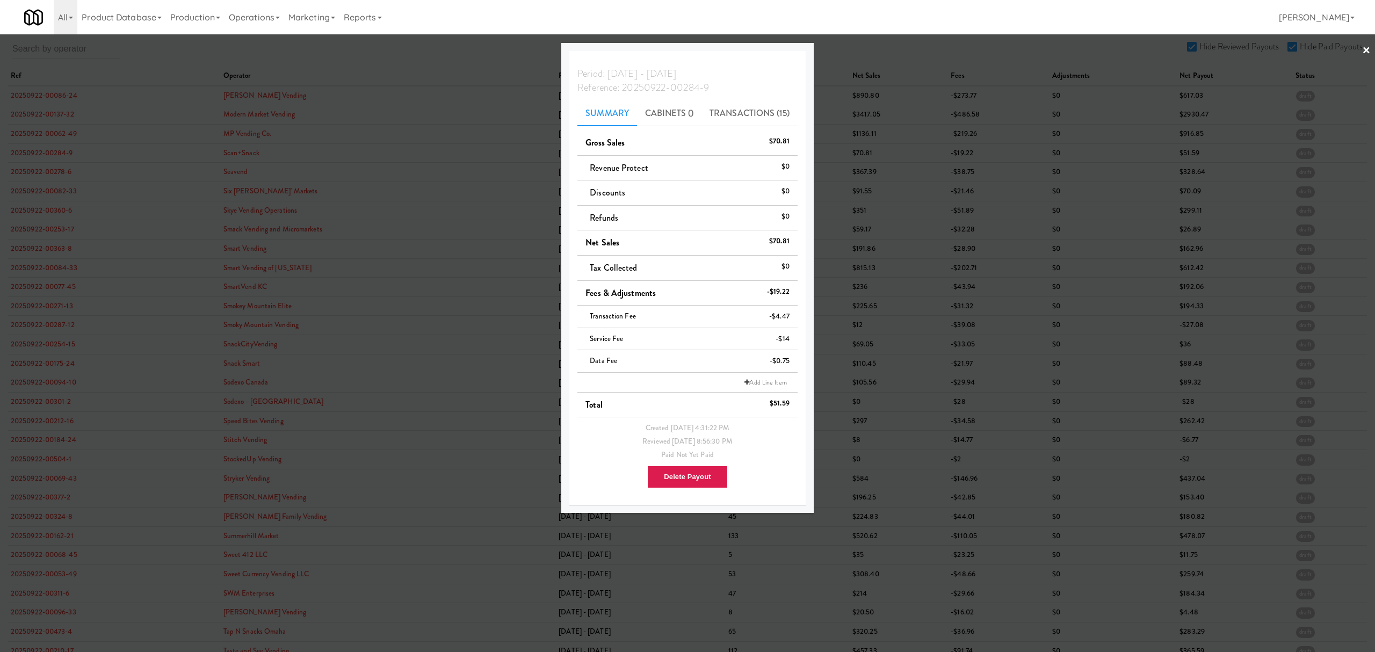
click at [54, 156] on div at bounding box center [687, 326] width 1375 height 652
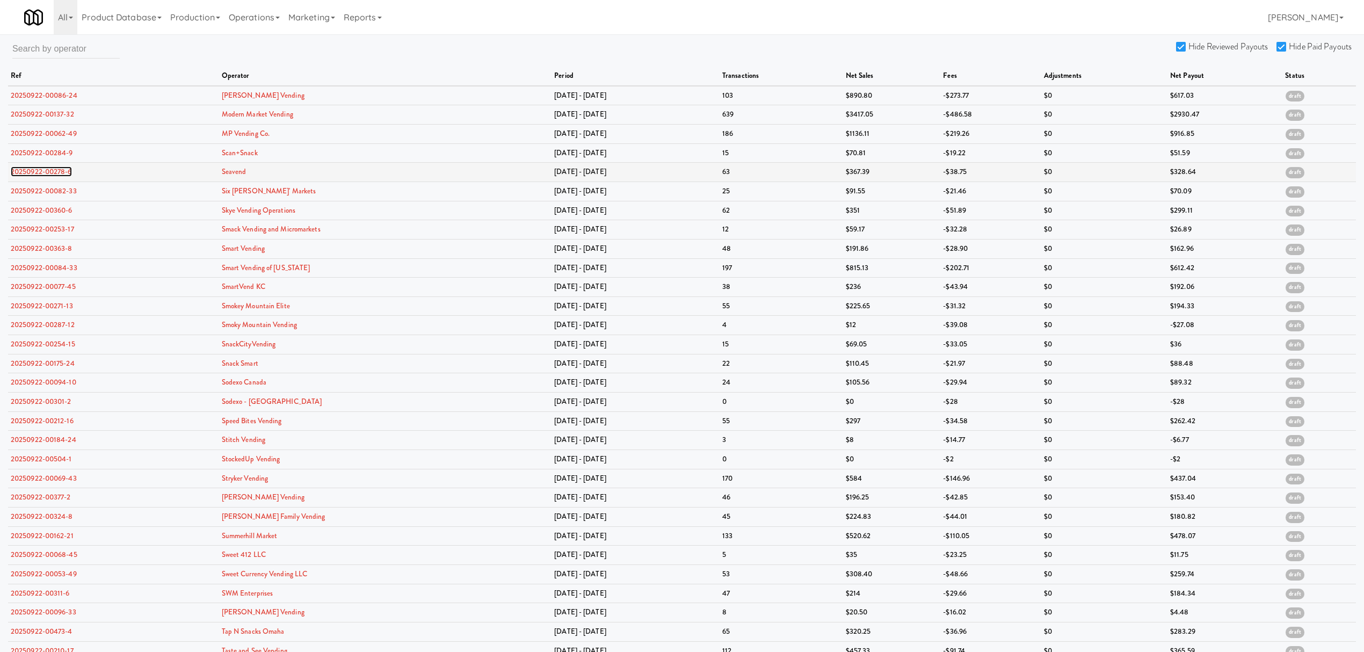
click at [49, 172] on link "20250922-00278-6" at bounding box center [41, 171] width 61 height 10
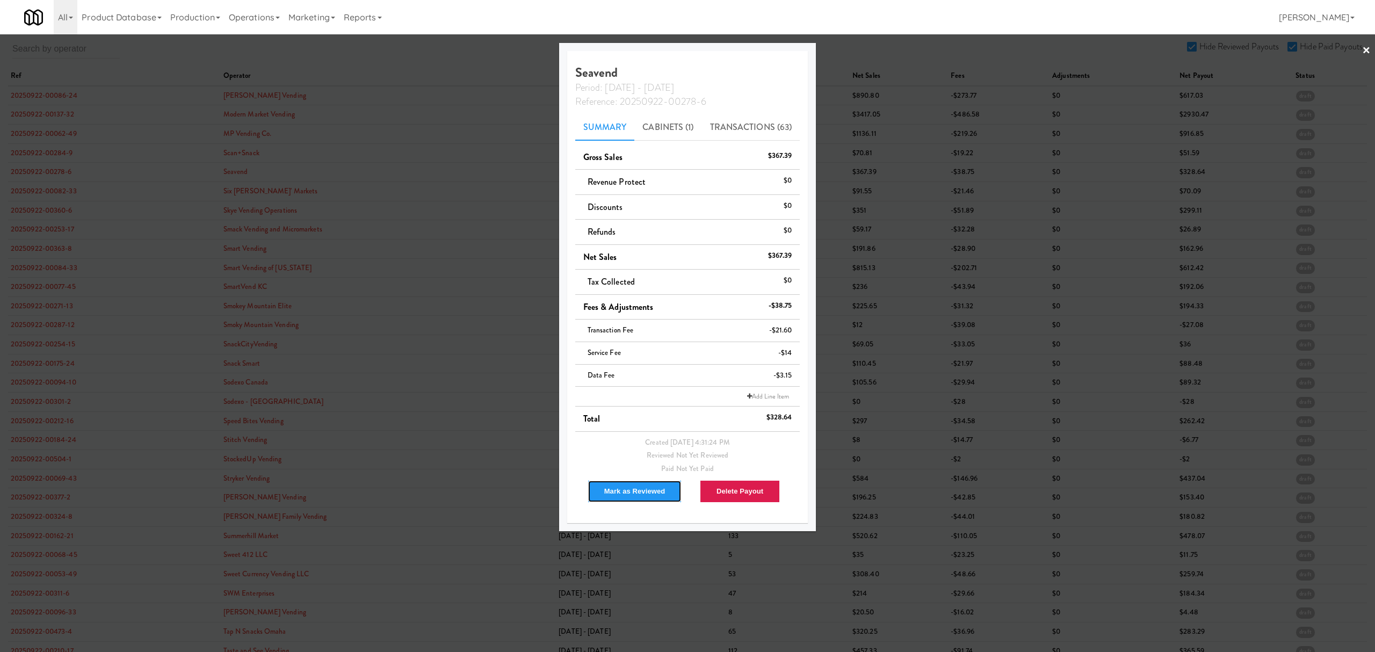
click at [643, 493] on button "Mark as Reviewed" at bounding box center [635, 491] width 95 height 23
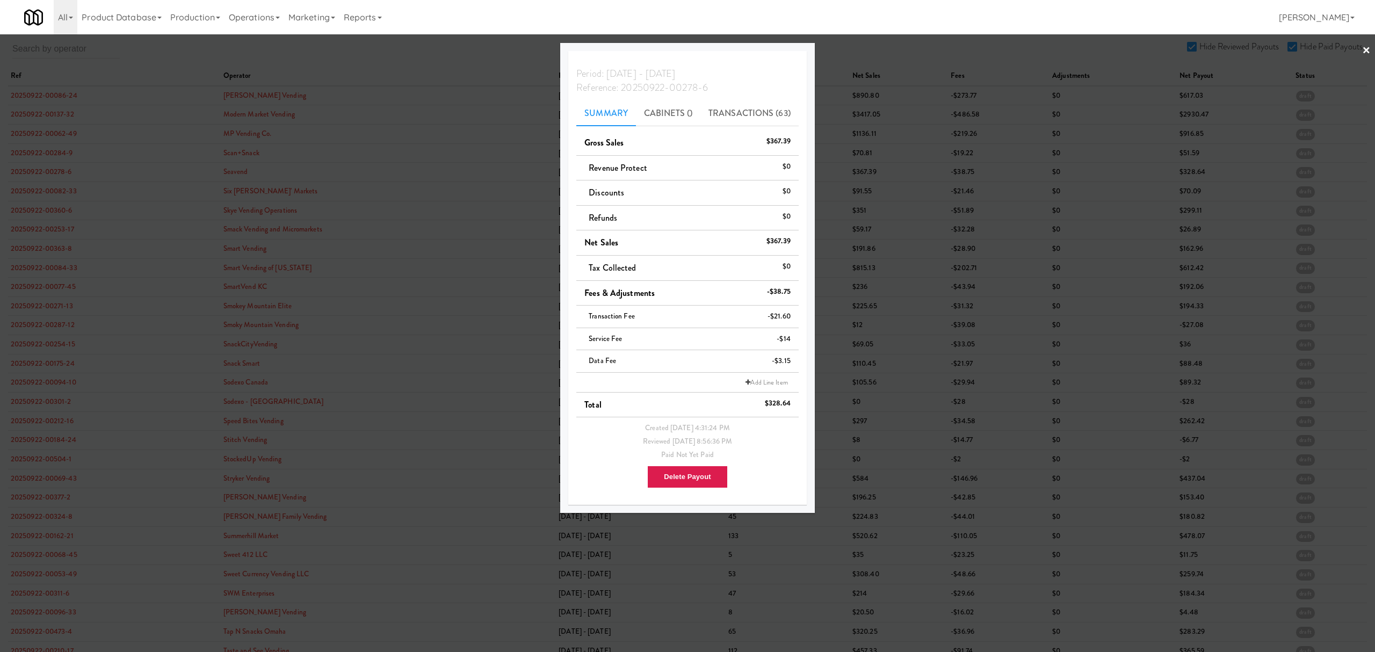
click at [64, 196] on div at bounding box center [687, 326] width 1375 height 652
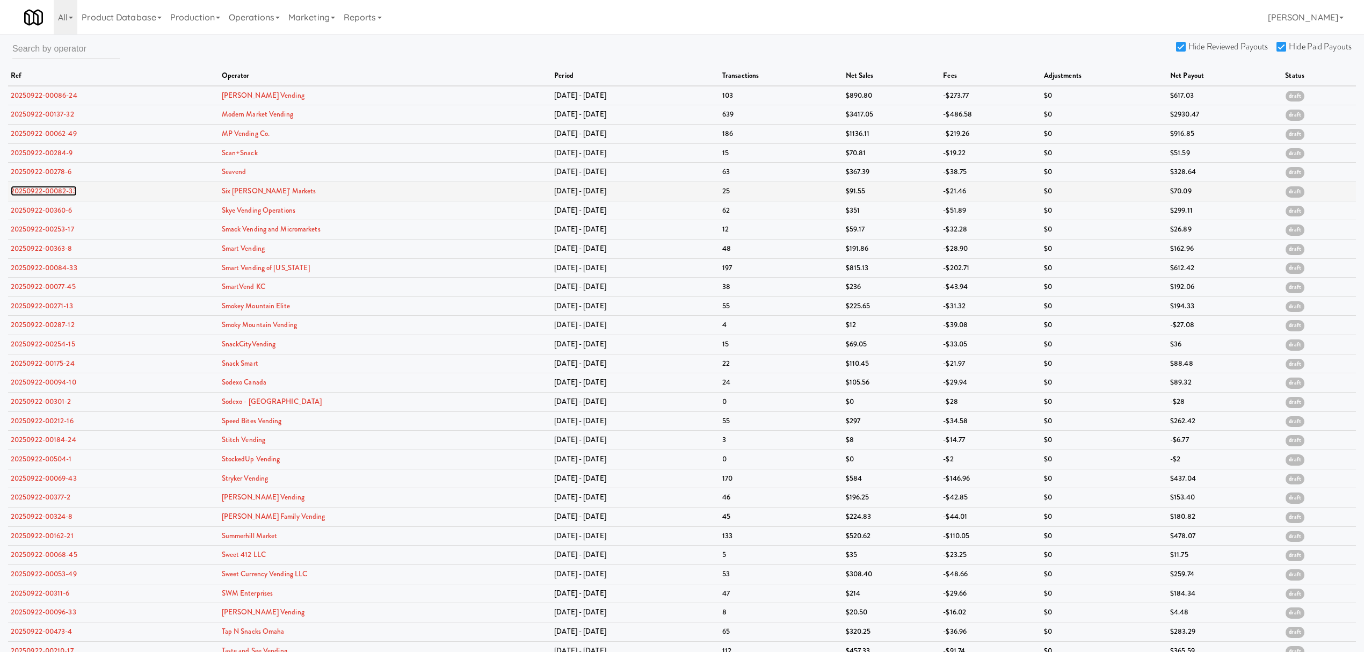
click at [63, 190] on link "20250922-00082-33" at bounding box center [44, 191] width 66 height 10
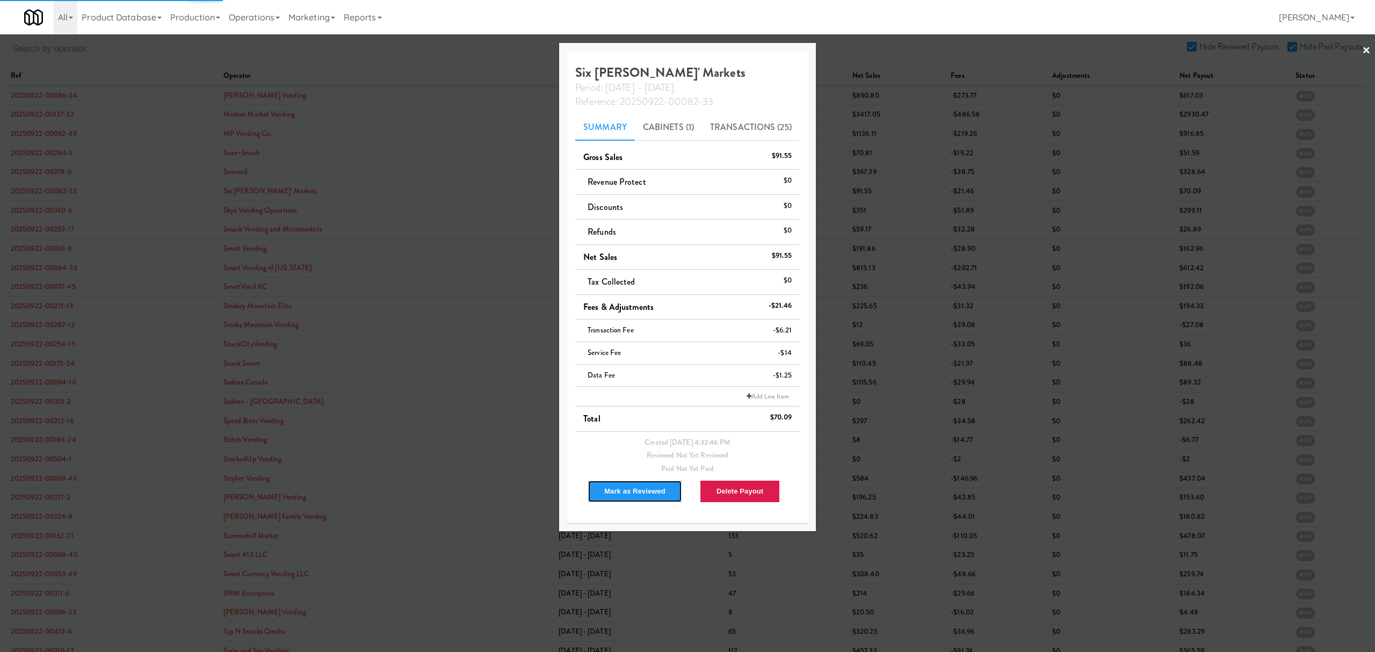
click at [640, 495] on button "Mark as Reviewed" at bounding box center [635, 491] width 95 height 23
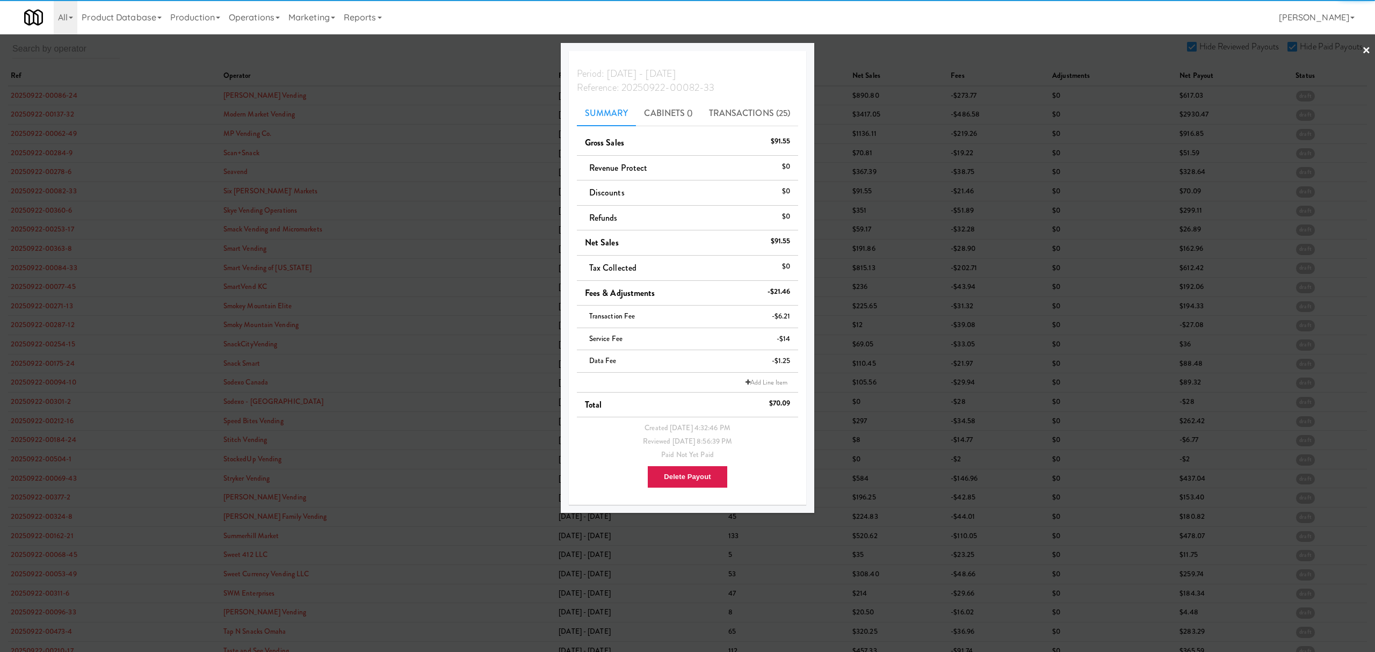
click at [54, 209] on div at bounding box center [687, 326] width 1375 height 652
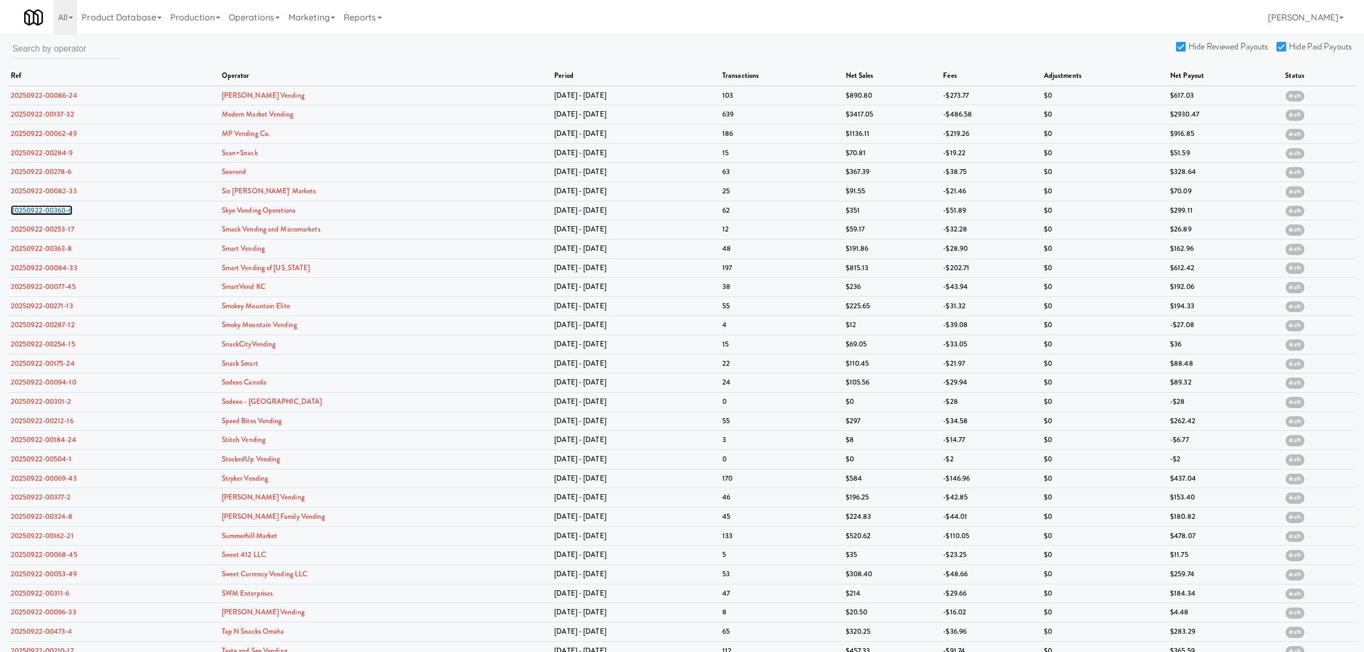
click at [54, 209] on link "20250922-00360-6" at bounding box center [42, 210] width 62 height 10
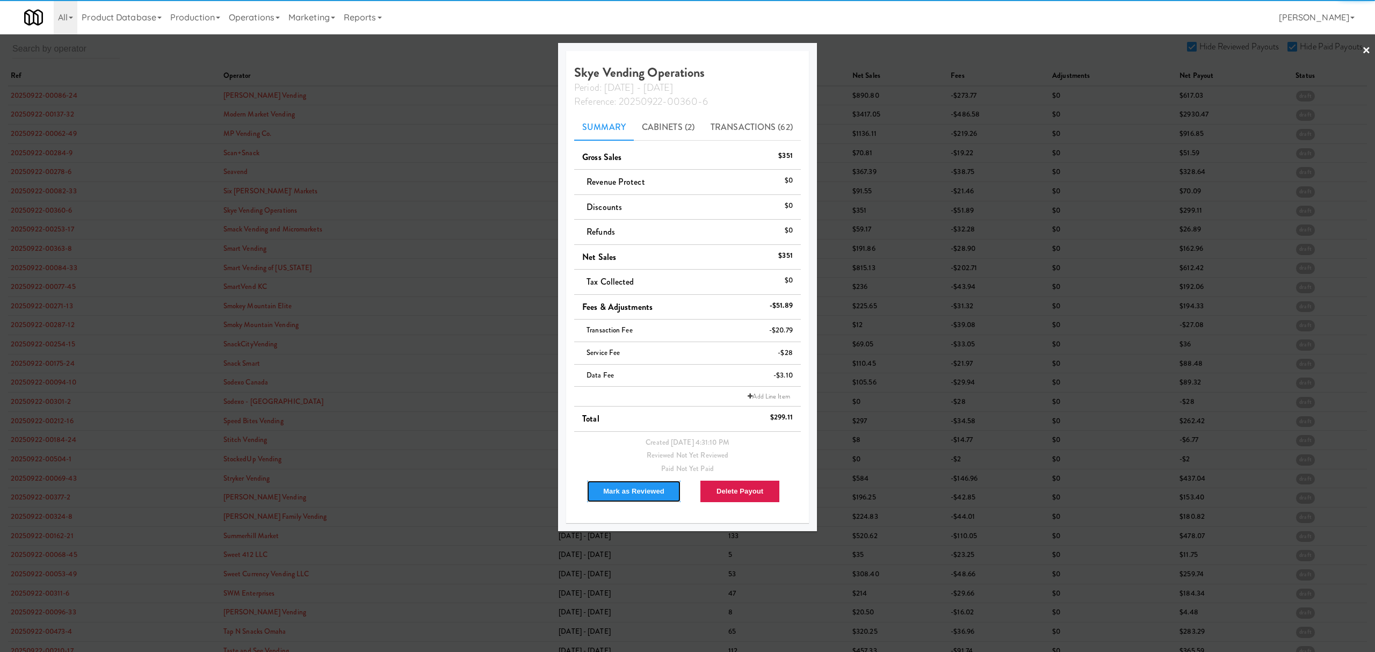
click at [641, 488] on button "Mark as Reviewed" at bounding box center [633, 491] width 95 height 23
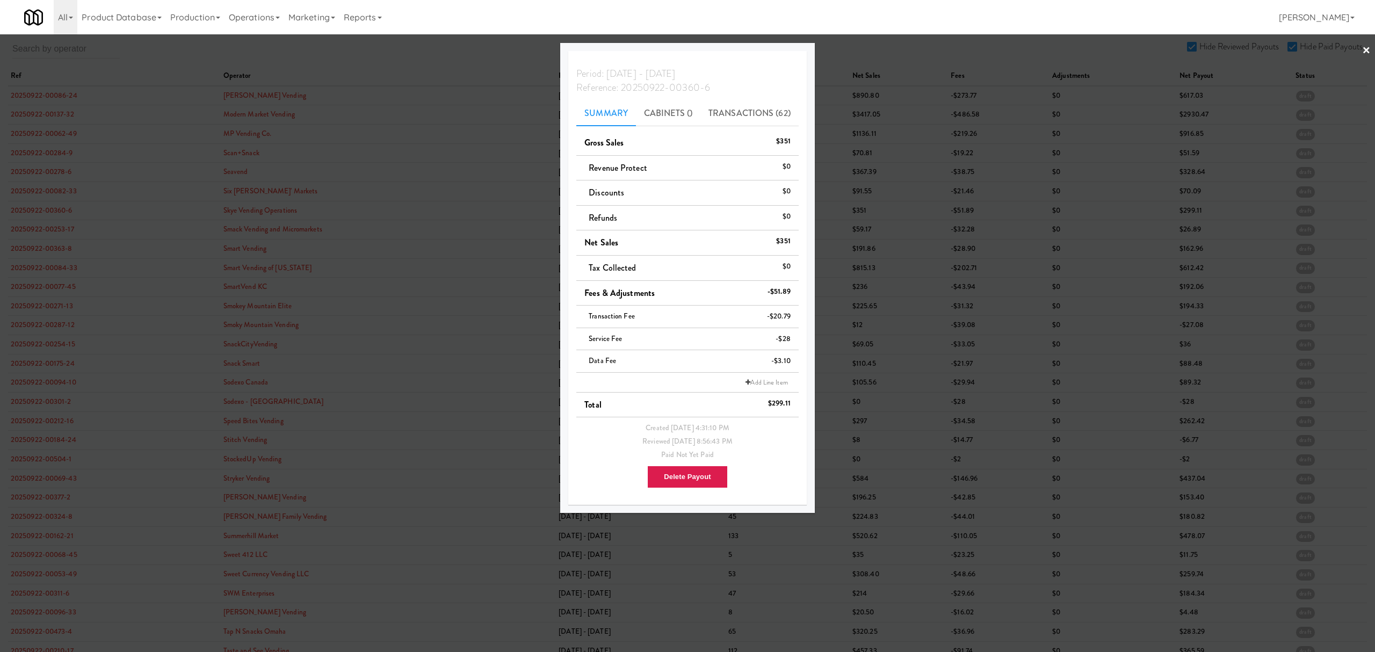
click at [54, 228] on div at bounding box center [687, 326] width 1375 height 652
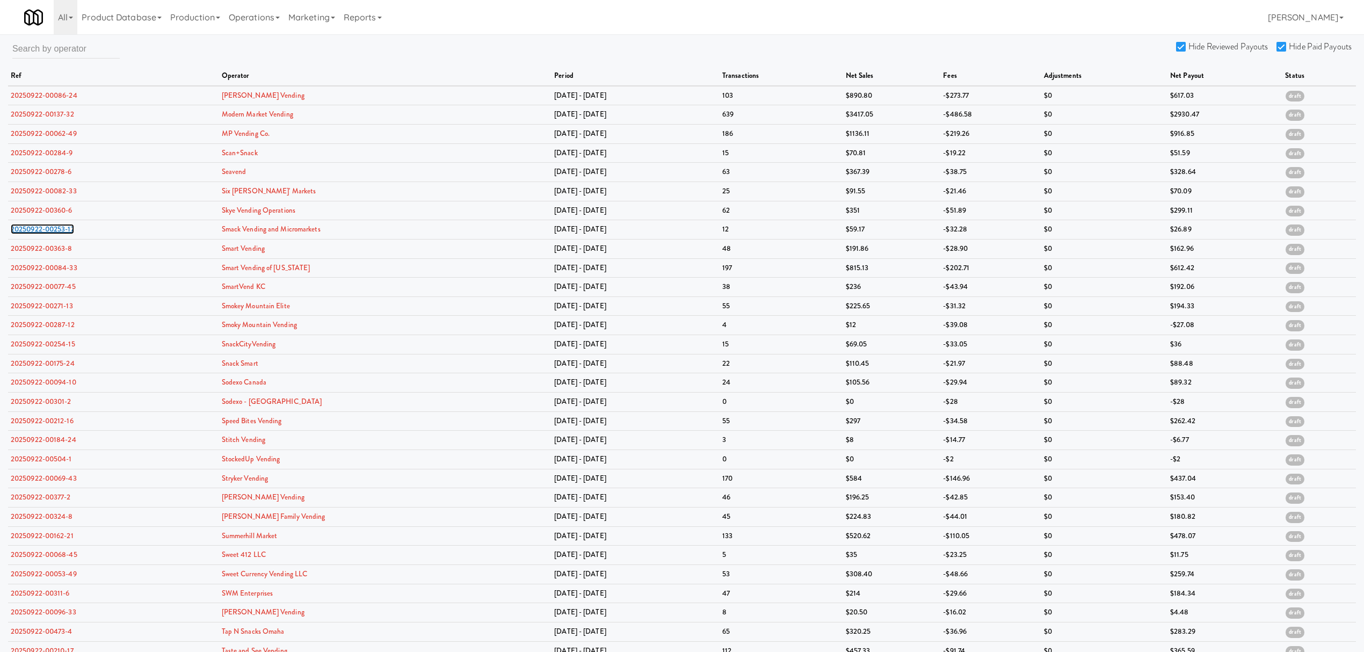
click at [54, 228] on link "20250922-00253-17" at bounding box center [42, 229] width 63 height 10
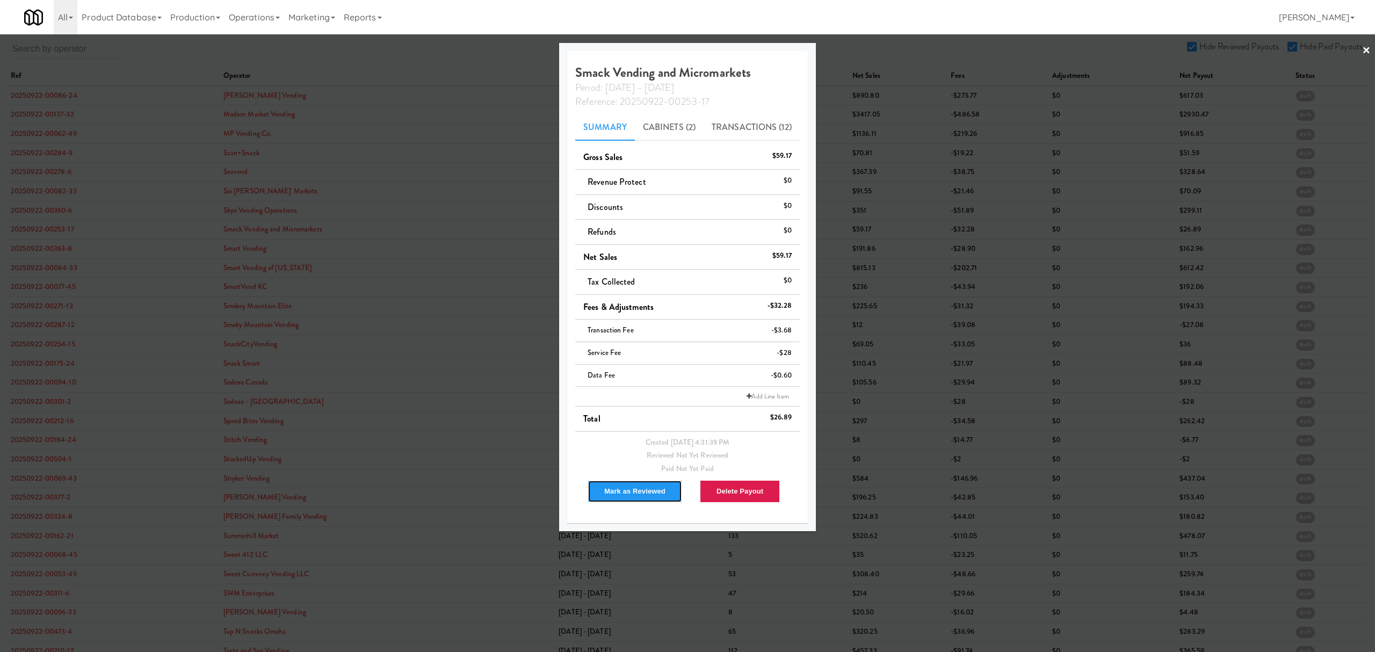
click at [646, 486] on button "Mark as Reviewed" at bounding box center [635, 491] width 95 height 23
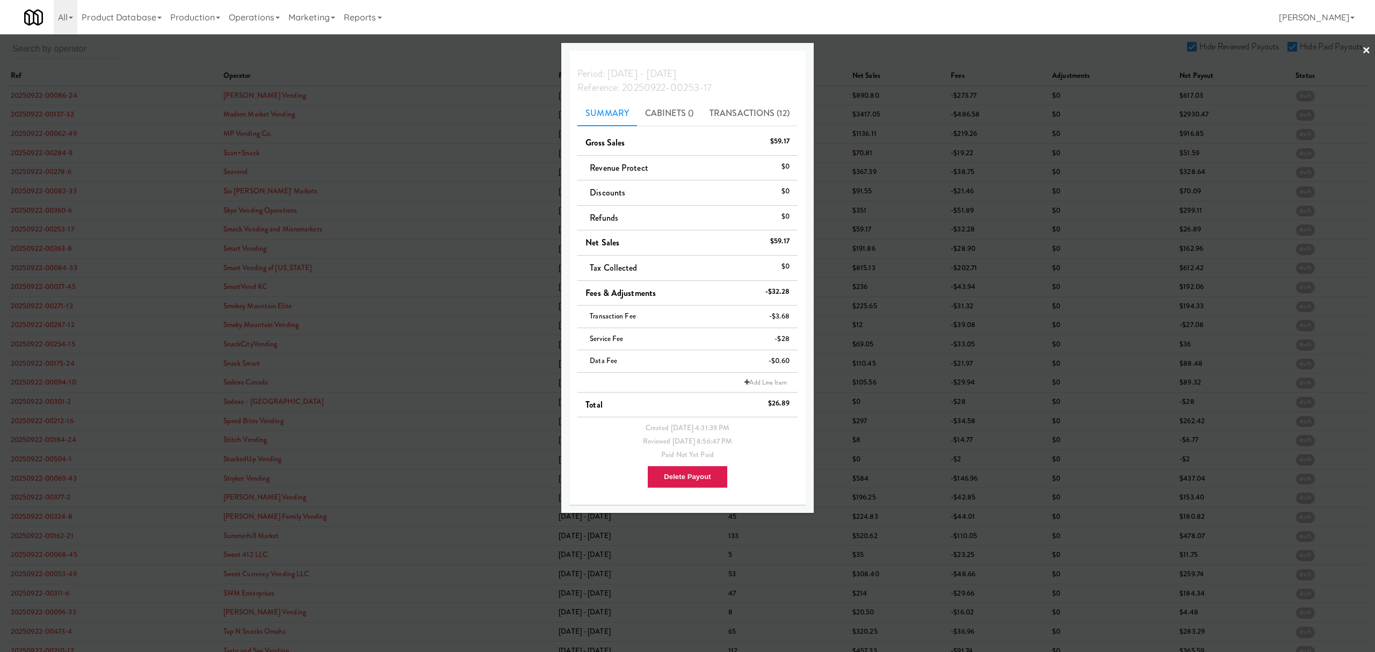
click at [32, 245] on div at bounding box center [687, 326] width 1375 height 652
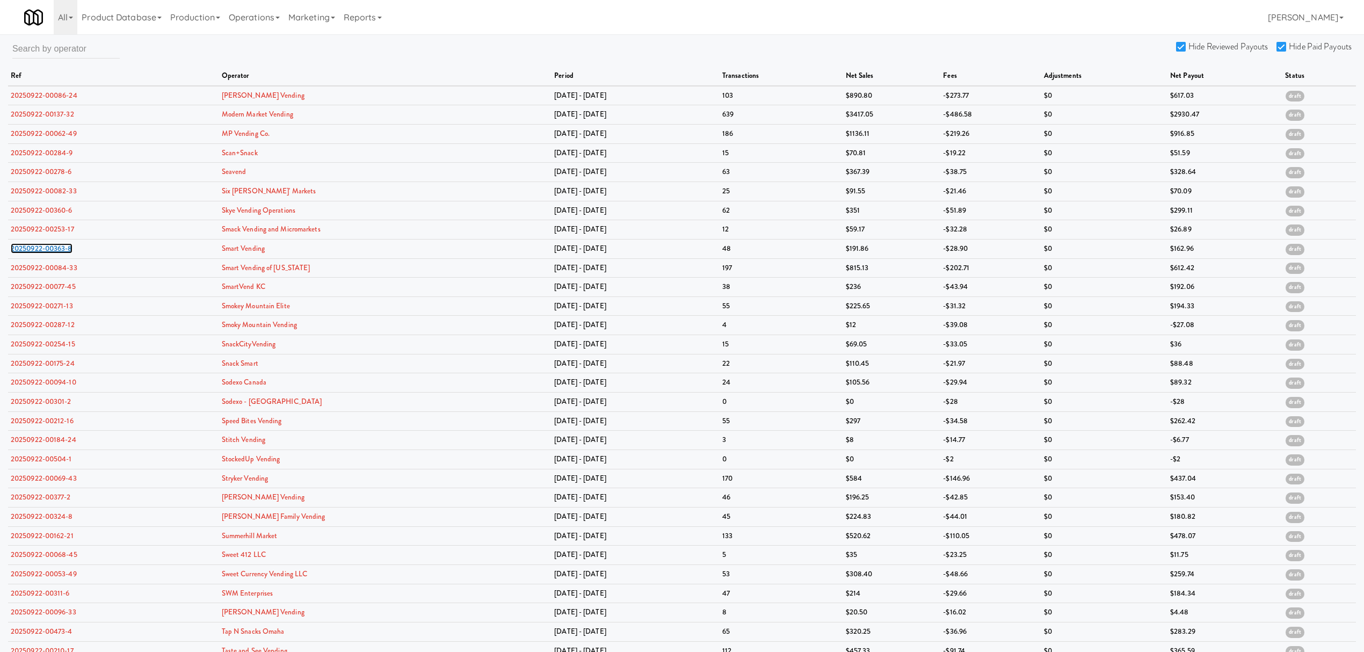
click at [32, 245] on link "20250922-00363-8" at bounding box center [42, 248] width 62 height 10
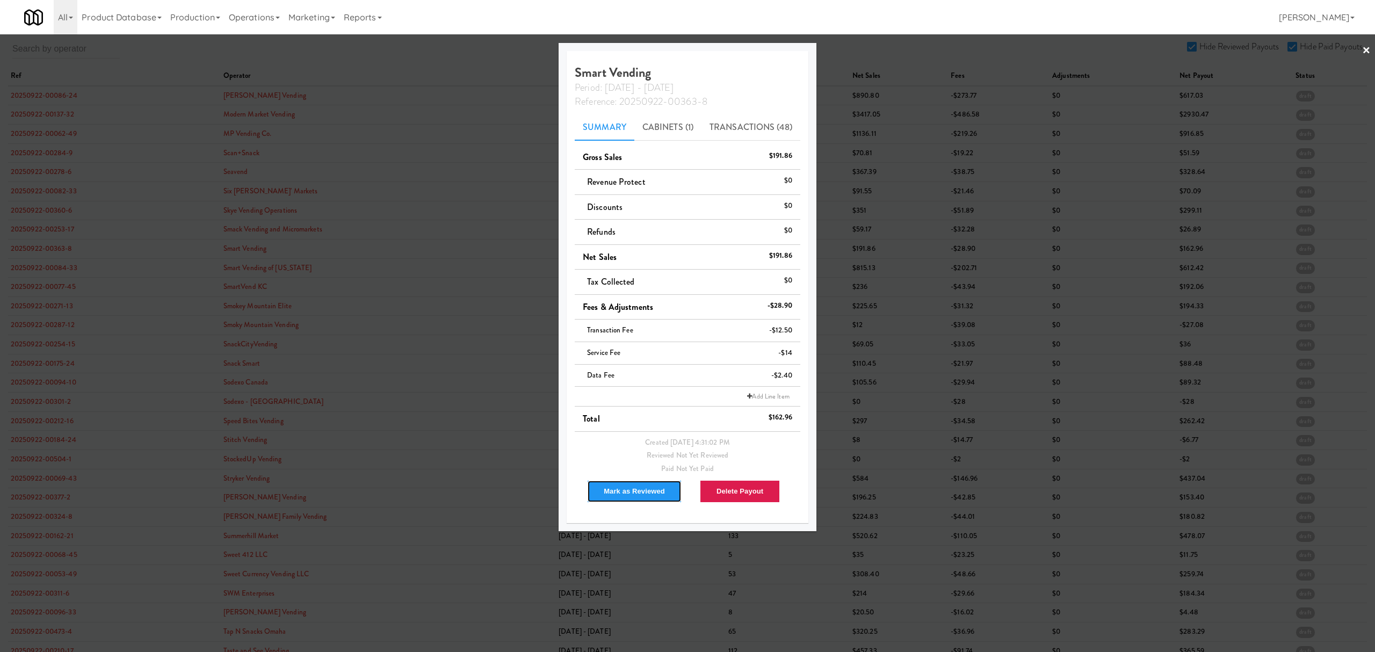
click at [634, 488] on button "Mark as Reviewed" at bounding box center [634, 491] width 95 height 23
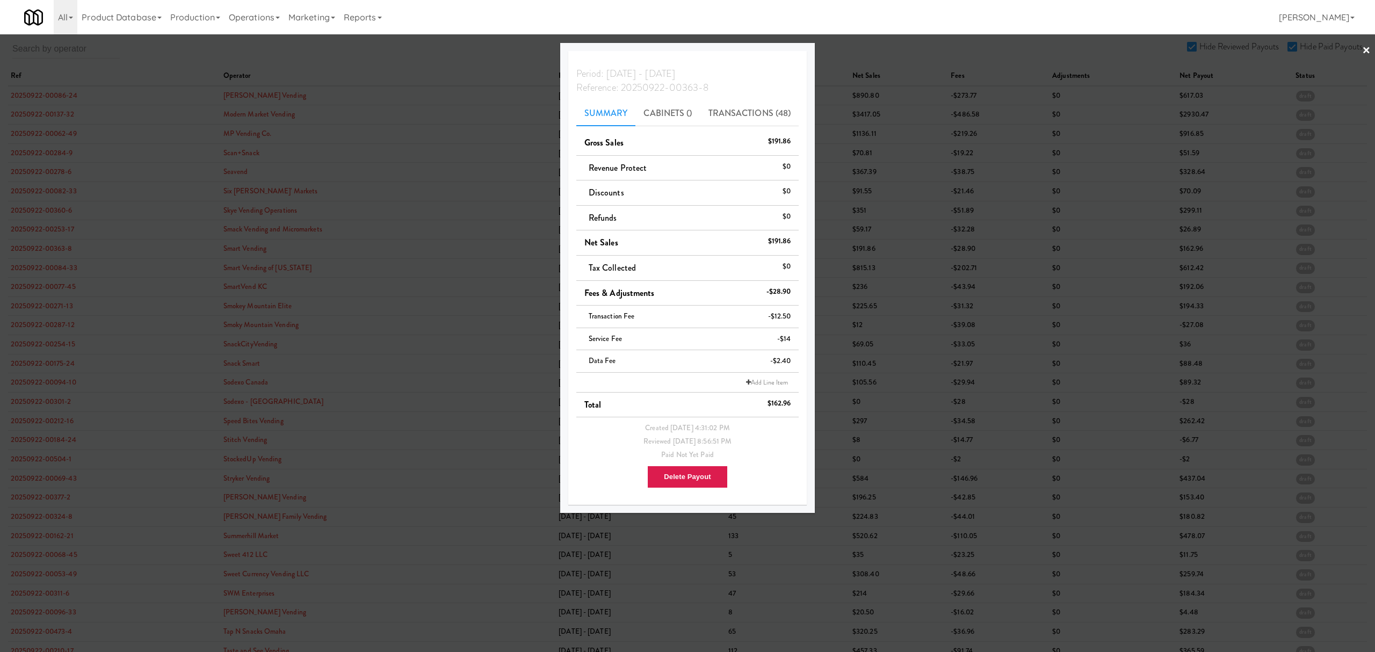
click at [28, 265] on div at bounding box center [687, 326] width 1375 height 652
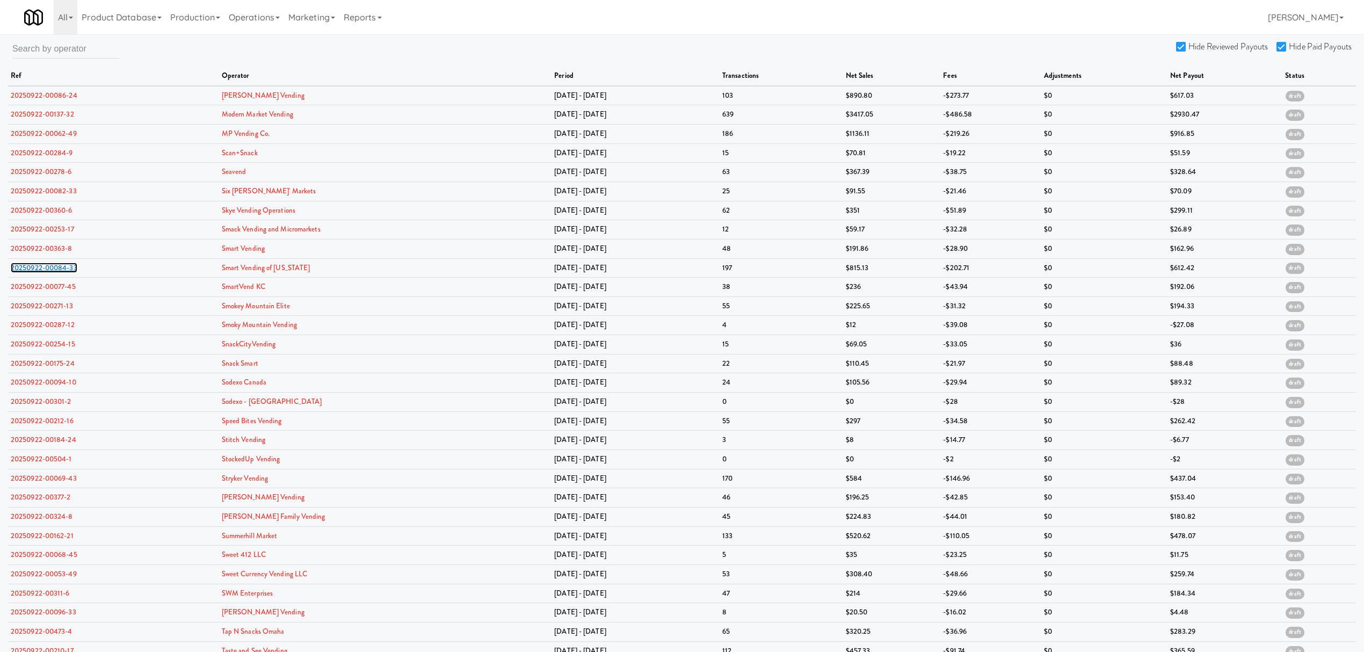
click at [28, 265] on link "20250922-00084-33" at bounding box center [44, 268] width 67 height 10
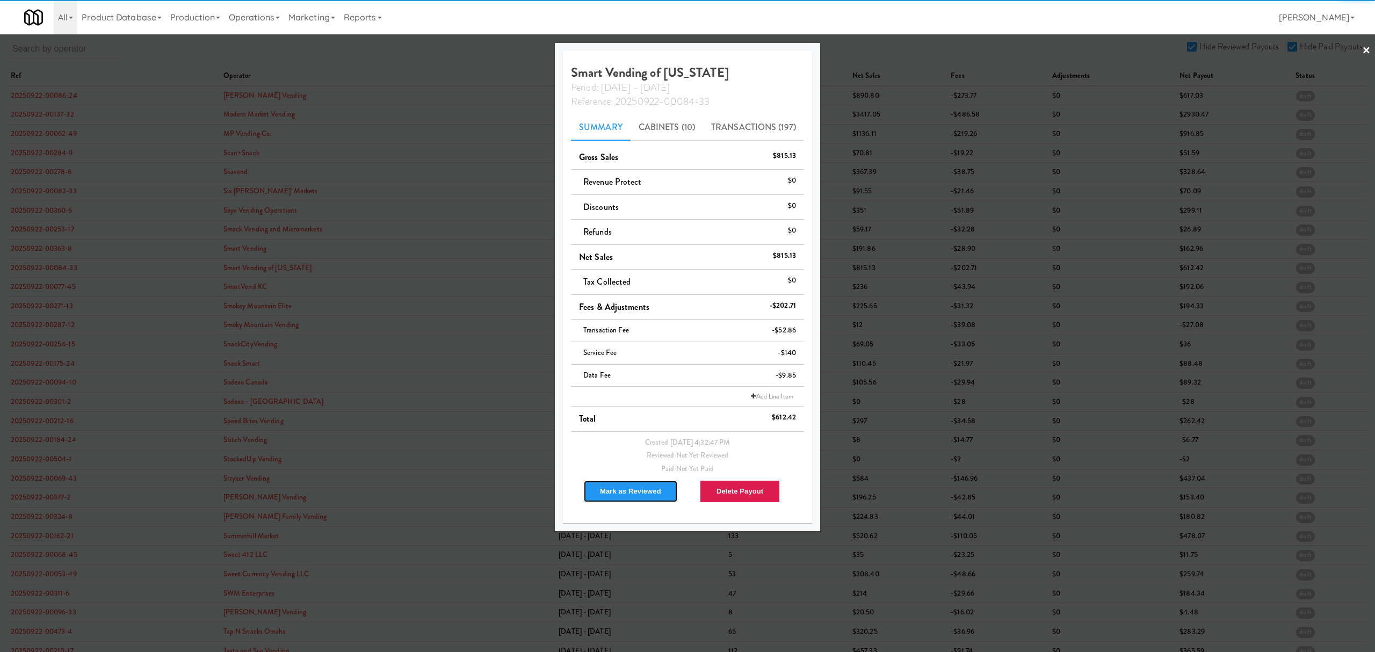
click at [628, 492] on button "Mark as Reviewed" at bounding box center [630, 491] width 95 height 23
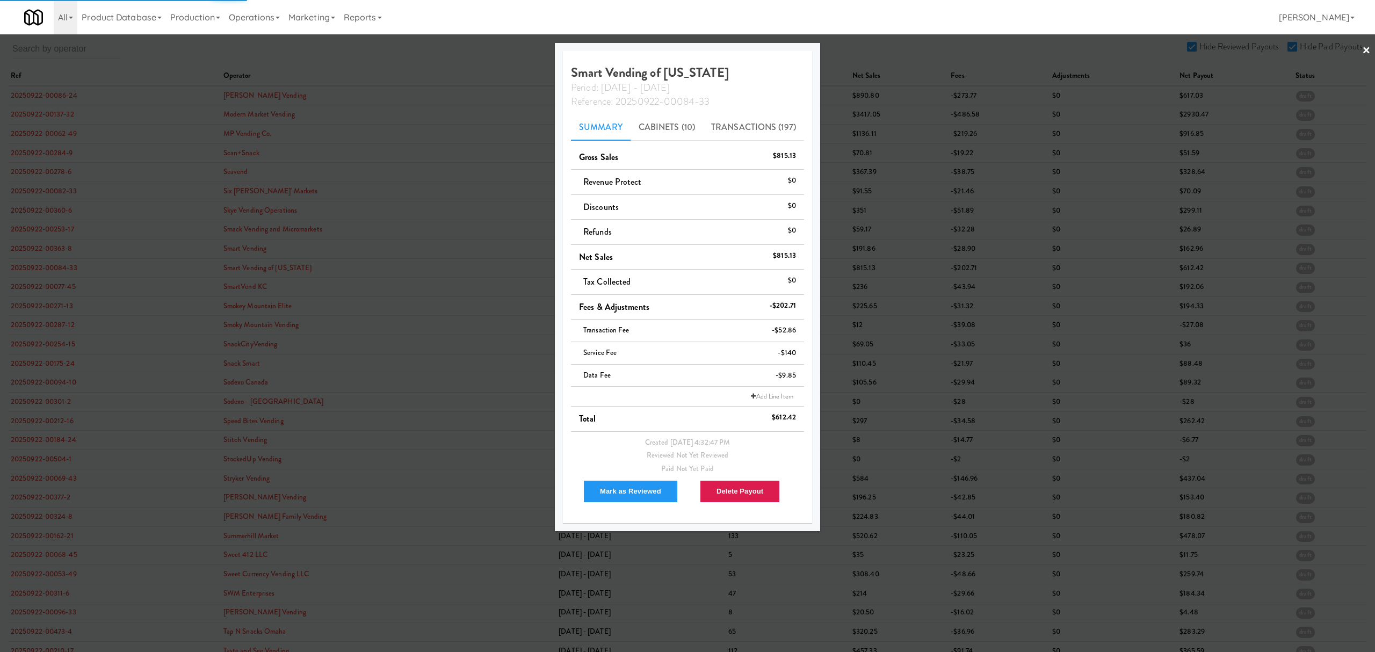
click at [63, 284] on div at bounding box center [687, 326] width 1375 height 652
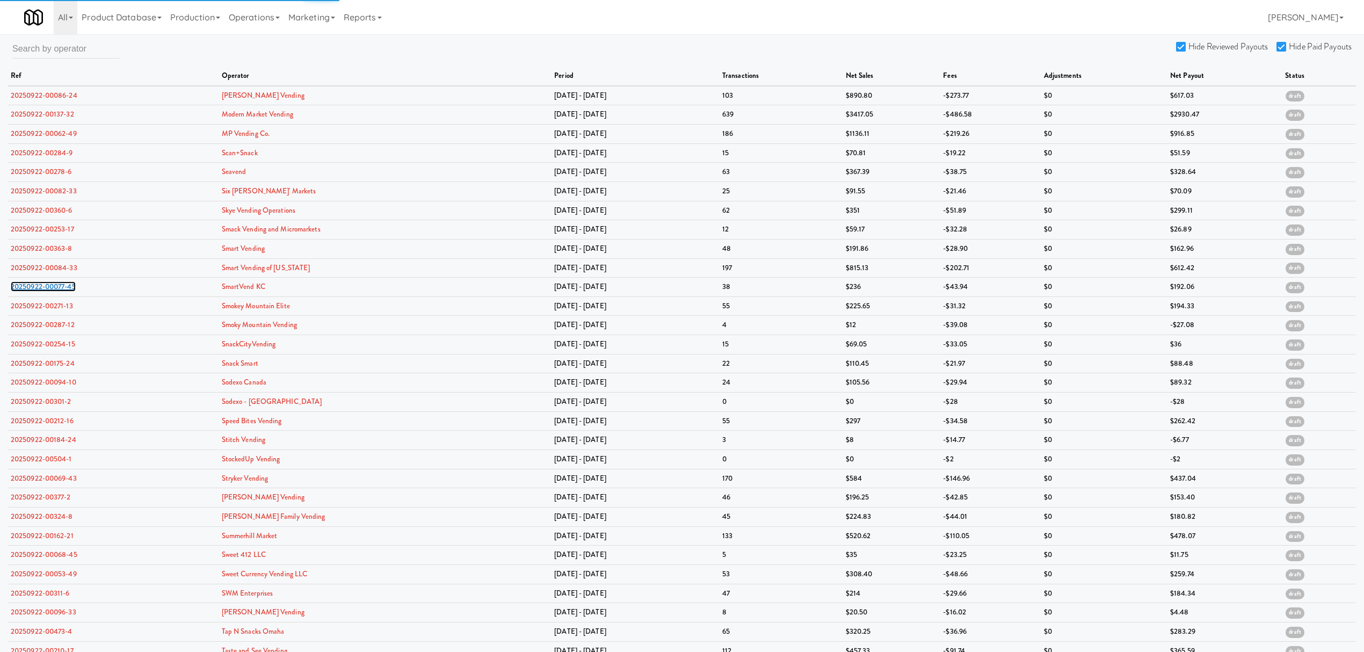
click at [63, 284] on link "20250922-00077-45" at bounding box center [43, 286] width 65 height 10
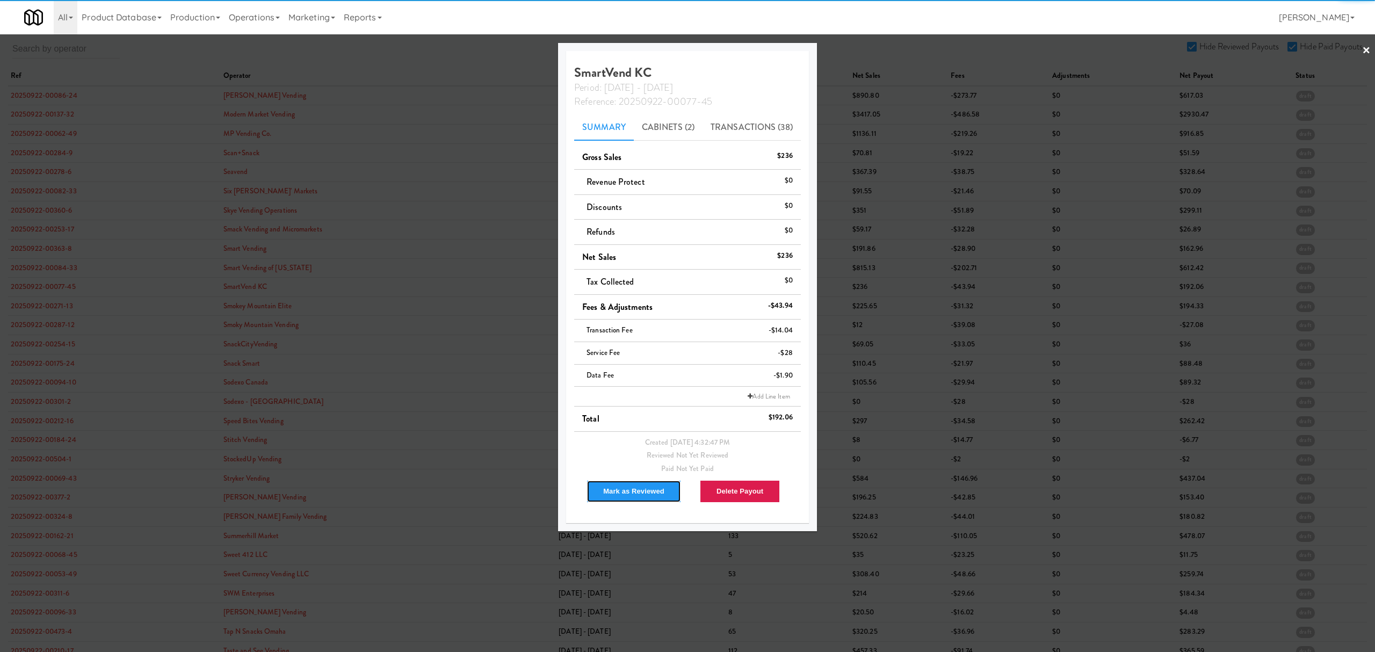
click at [617, 488] on button "Mark as Reviewed" at bounding box center [633, 491] width 95 height 23
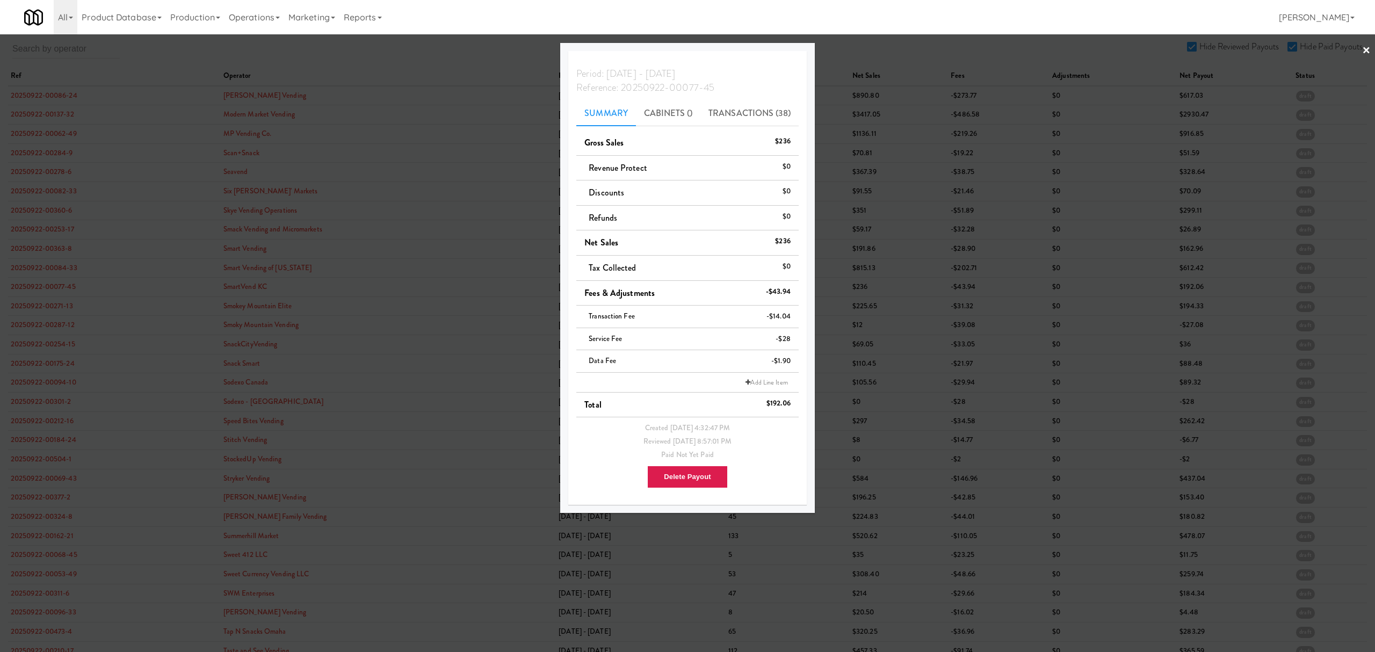
click at [63, 308] on div at bounding box center [687, 326] width 1375 height 652
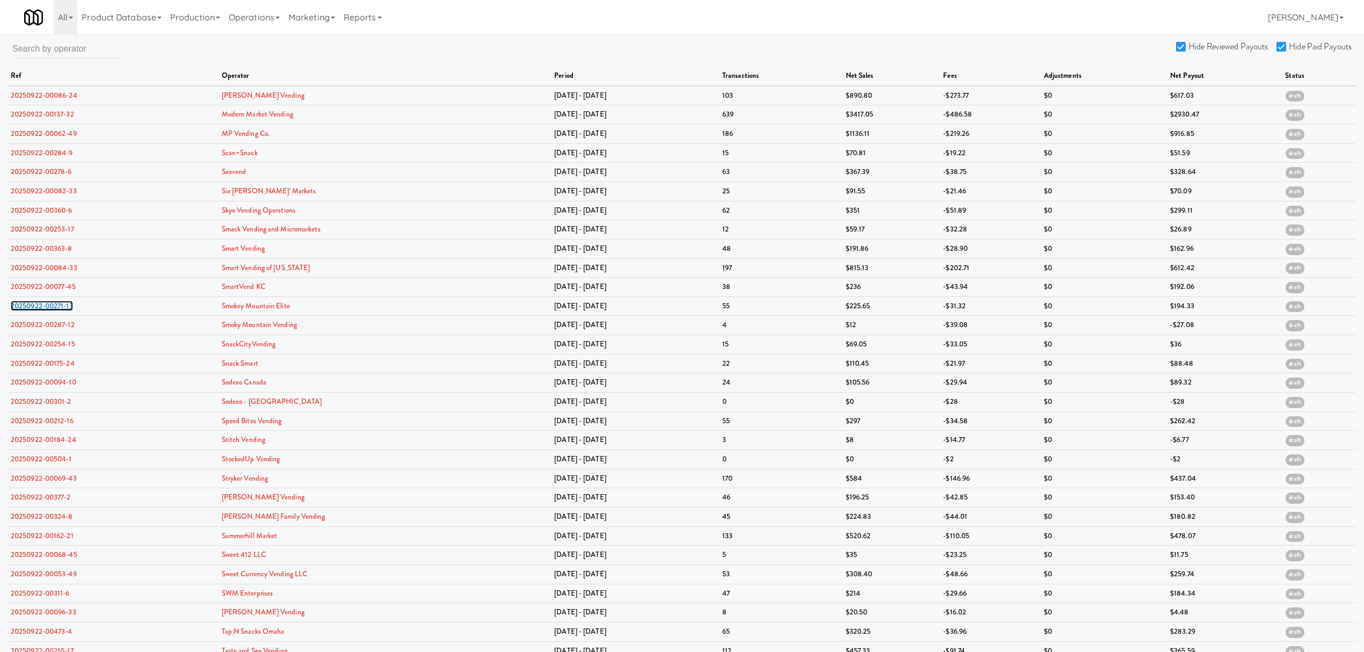
click at [63, 308] on link "20250922-00271-13" at bounding box center [42, 306] width 62 height 10
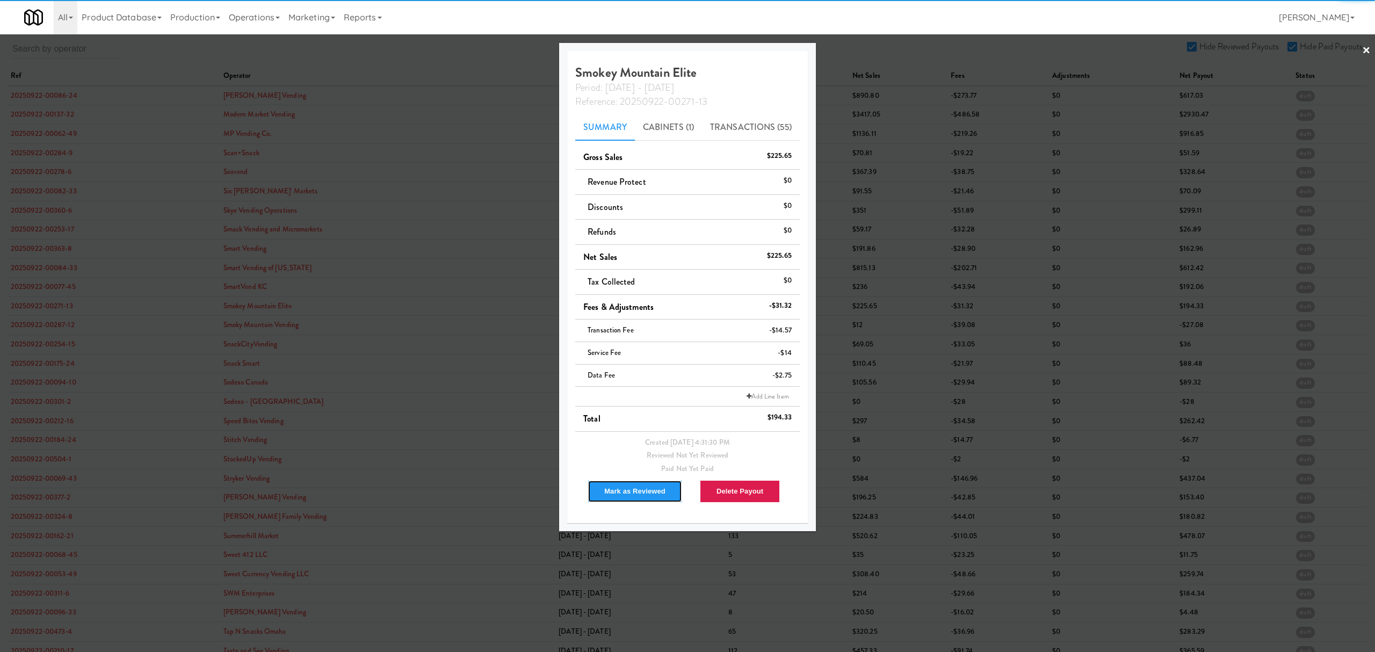
click at [644, 491] on button "Mark as Reviewed" at bounding box center [635, 491] width 95 height 23
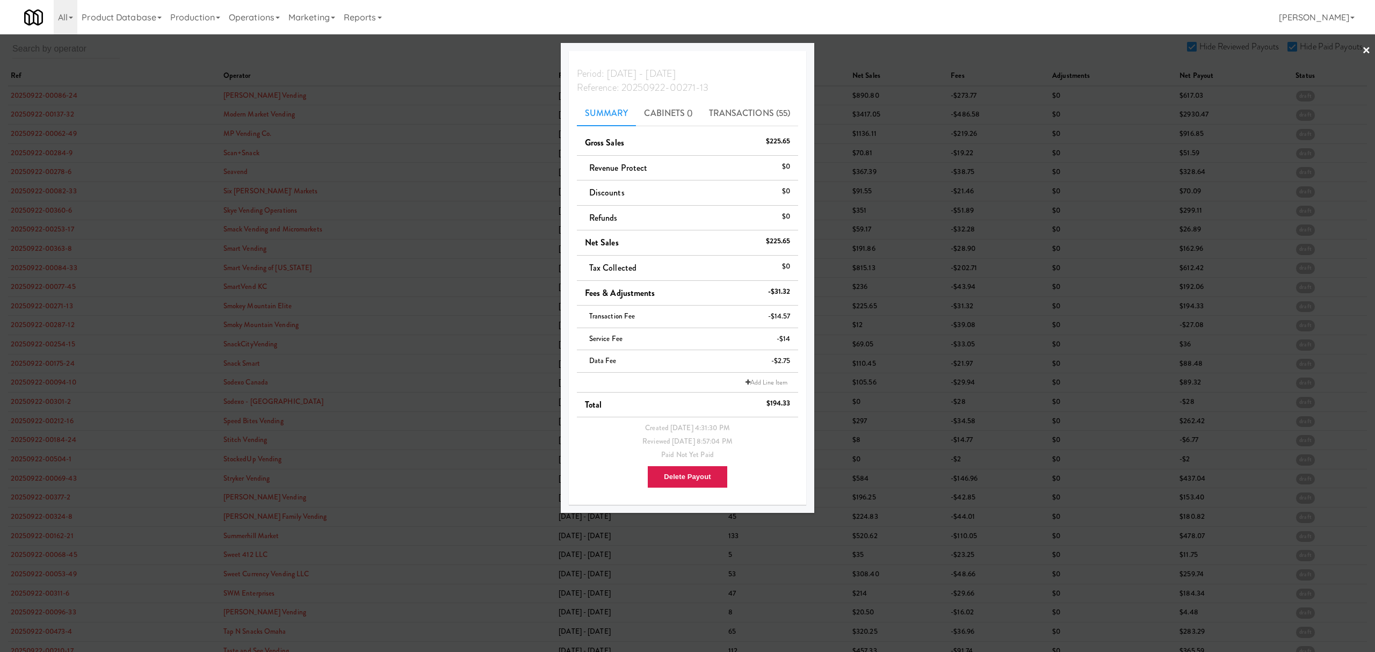
click at [61, 346] on div at bounding box center [687, 326] width 1375 height 652
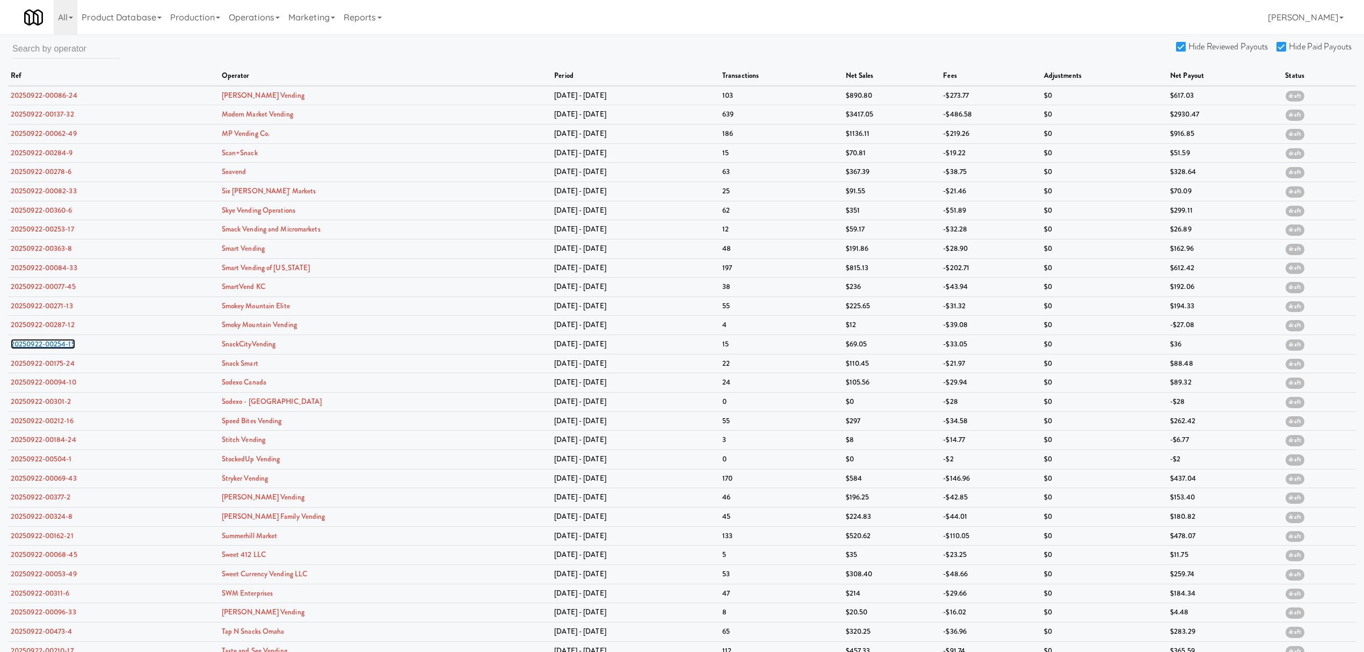
click at [61, 346] on link "20250922-00254-15" at bounding box center [43, 344] width 64 height 10
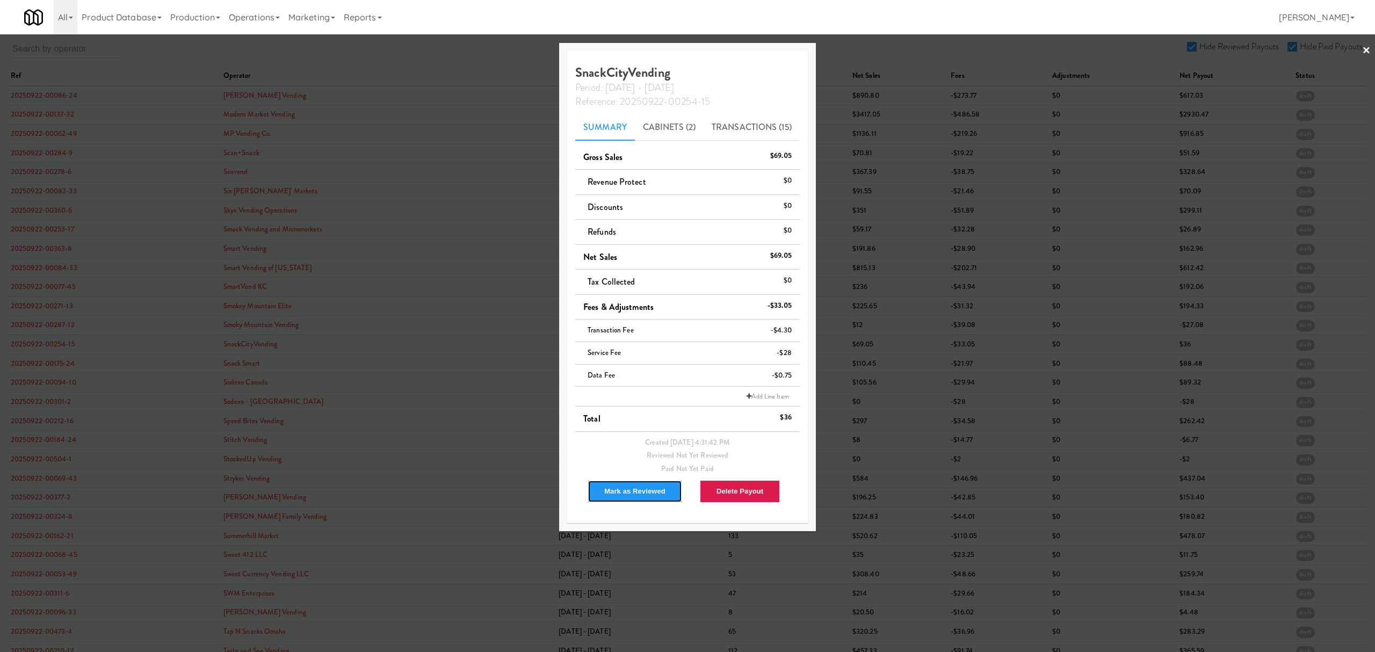
click at [618, 495] on button "Mark as Reviewed" at bounding box center [635, 491] width 95 height 23
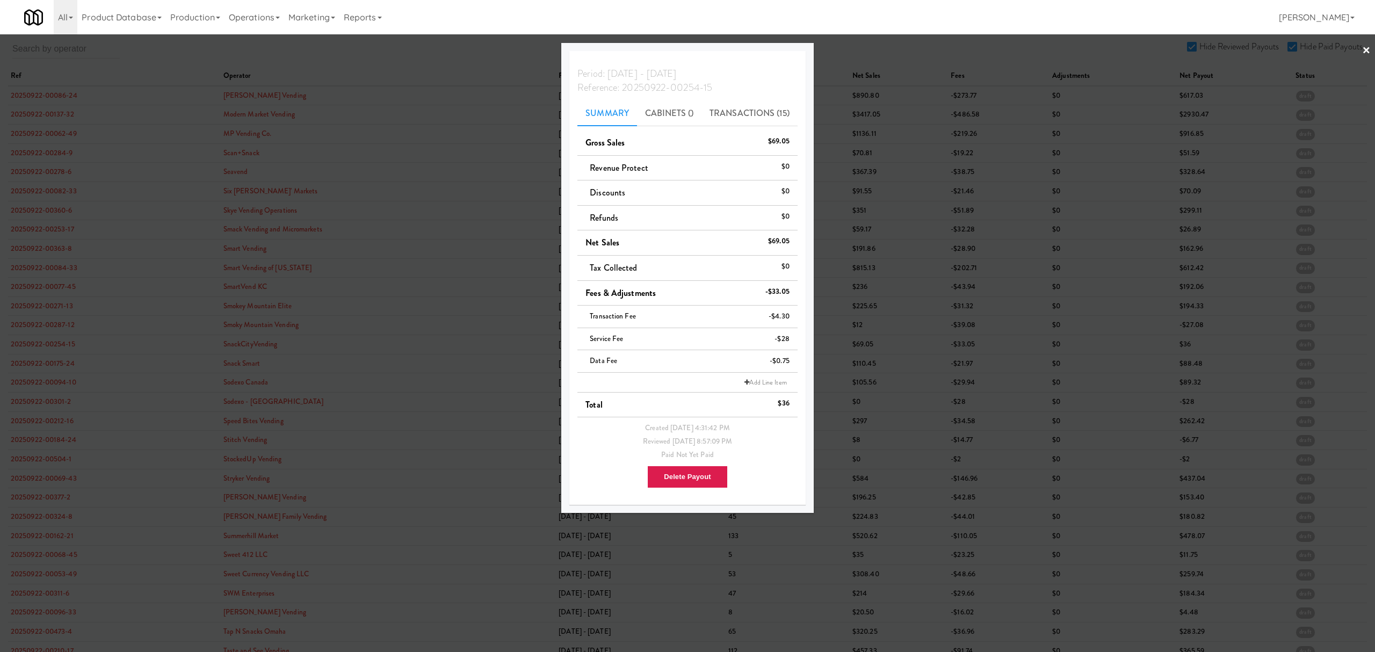
click at [35, 364] on div at bounding box center [687, 326] width 1375 height 652
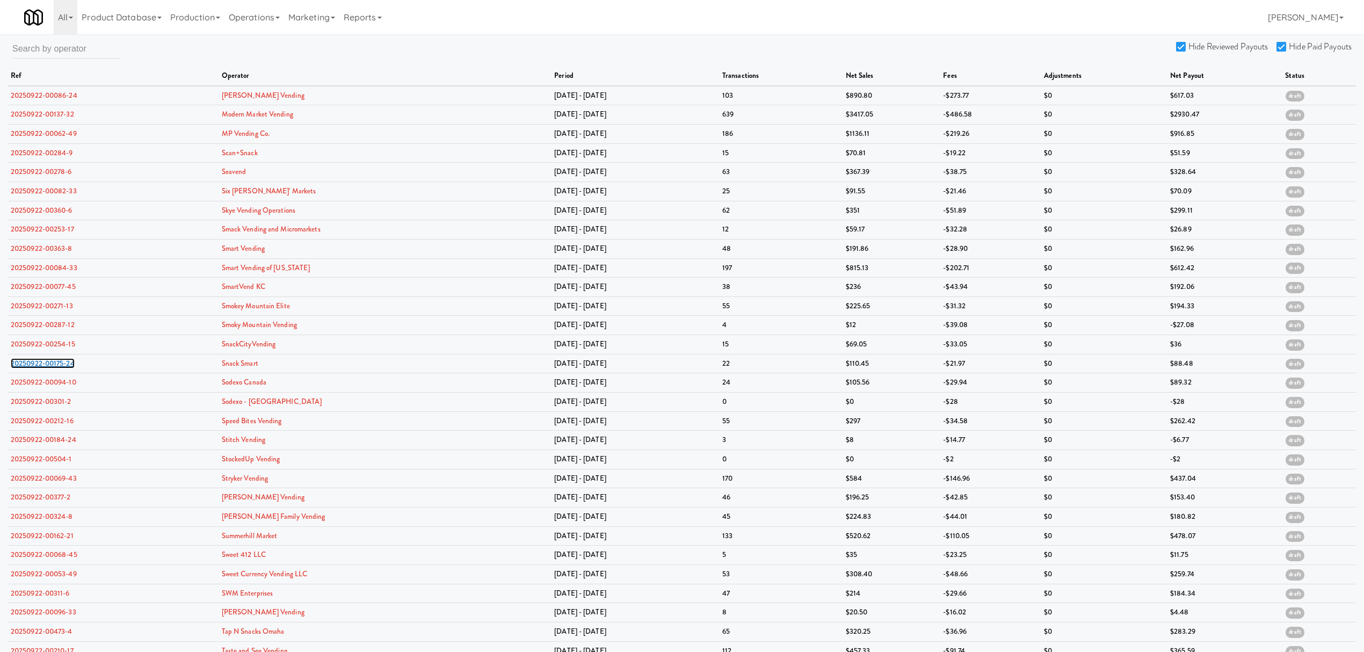
click at [35, 364] on link "20250922-00175-24" at bounding box center [43, 363] width 64 height 10
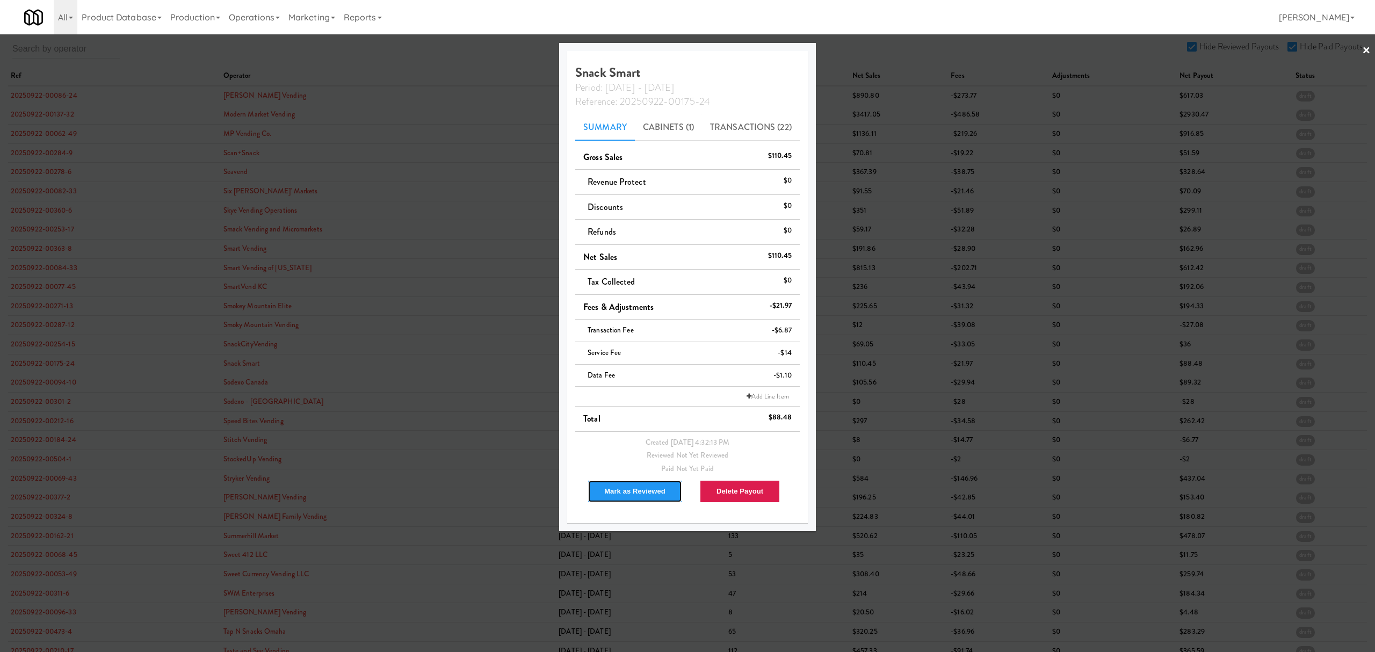
click at [618, 495] on button "Mark as Reviewed" at bounding box center [635, 491] width 95 height 23
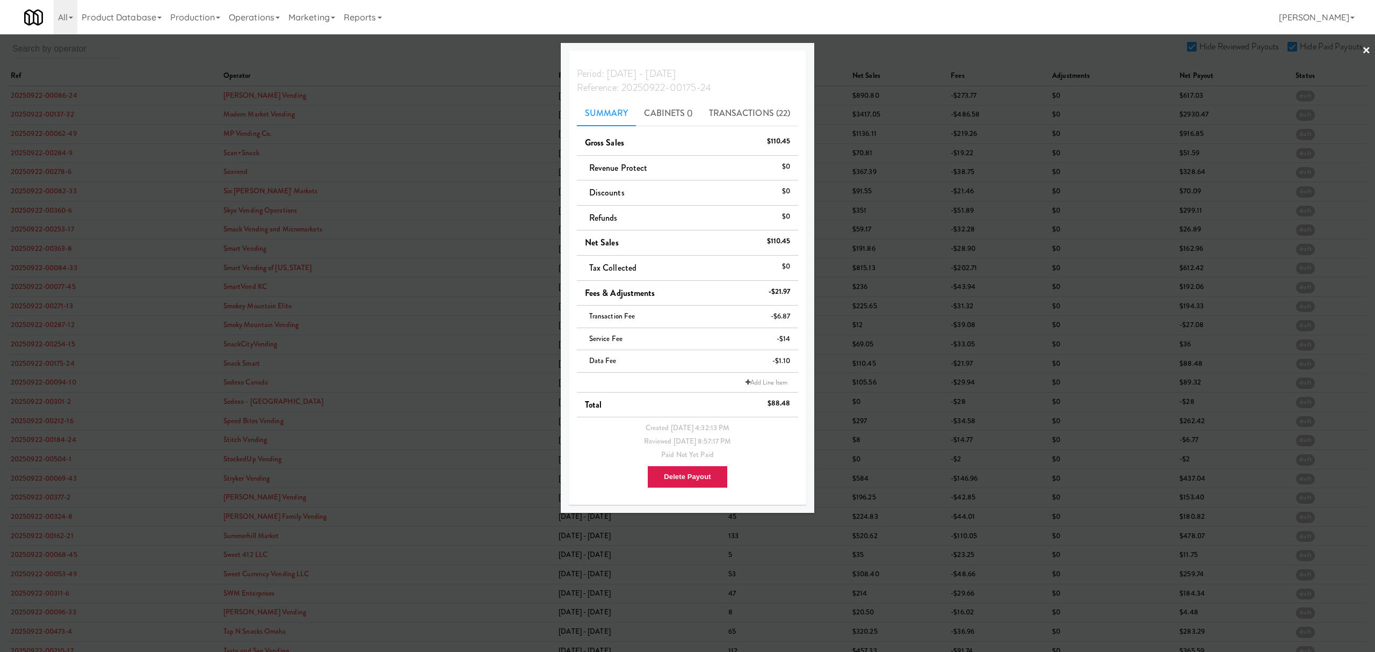
click at [30, 392] on div at bounding box center [687, 326] width 1375 height 652
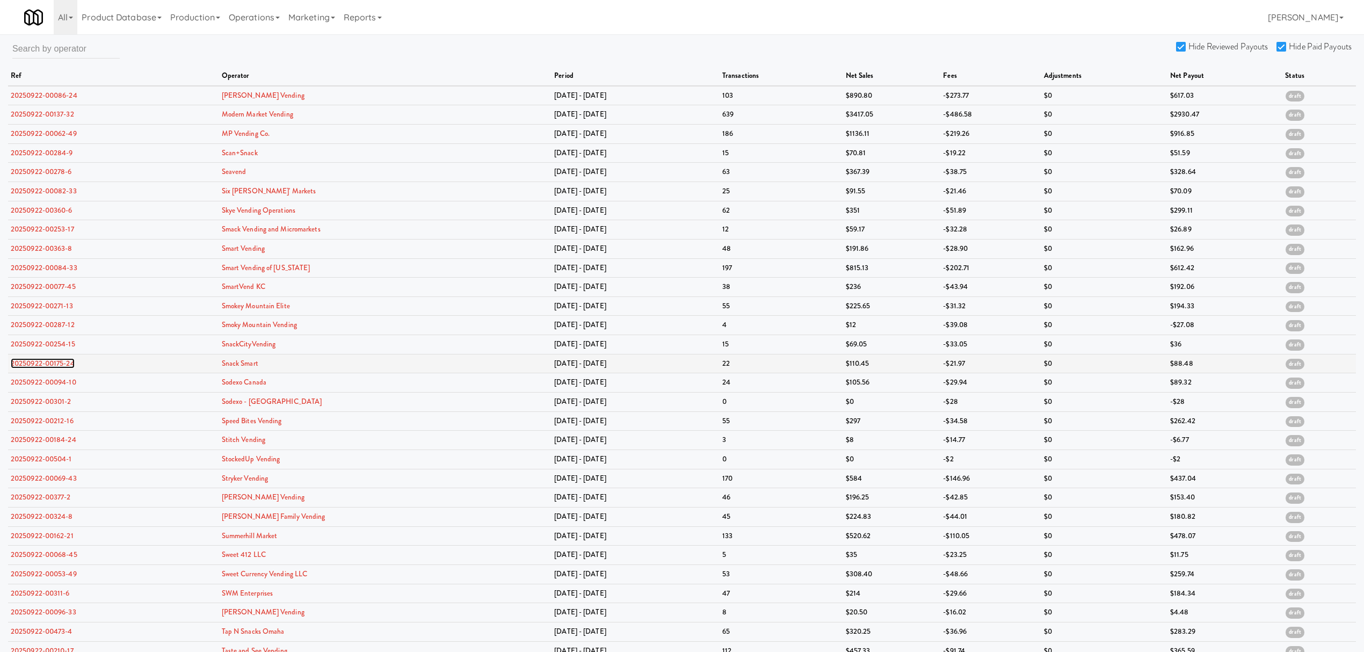
click at [41, 366] on link "20250922-00175-24" at bounding box center [43, 363] width 64 height 10
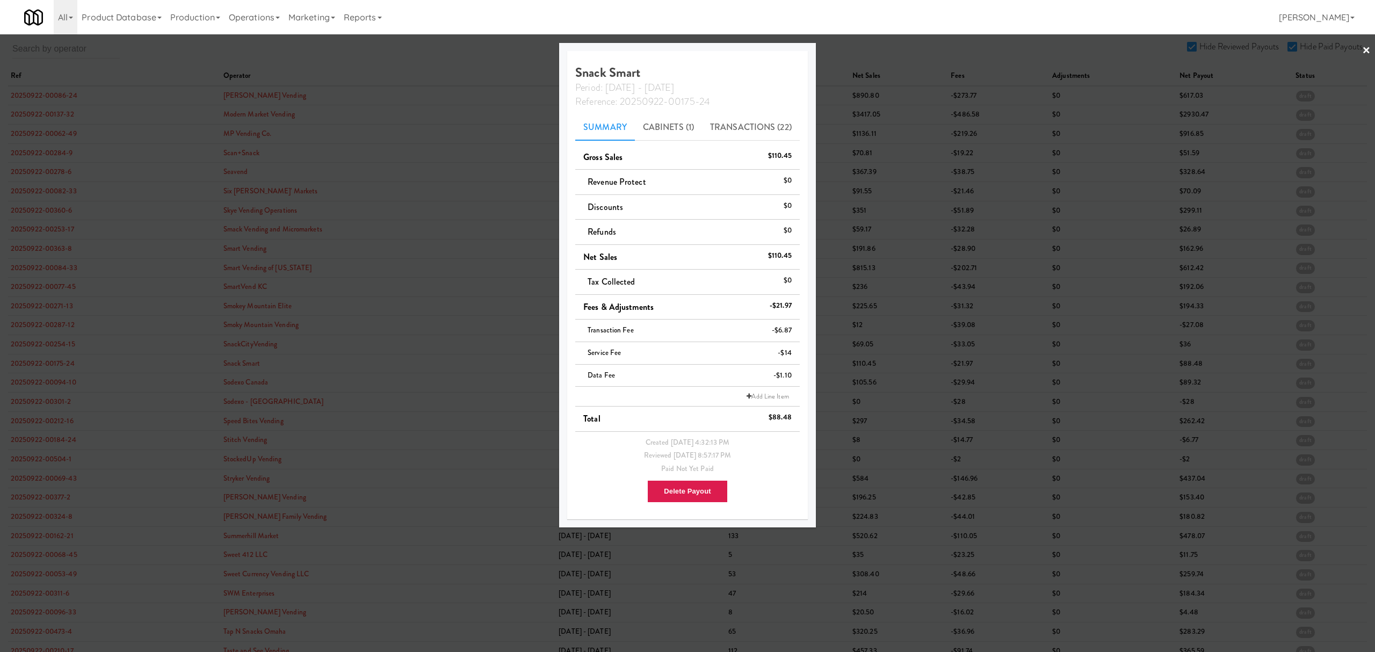
click at [55, 383] on div at bounding box center [687, 326] width 1375 height 652
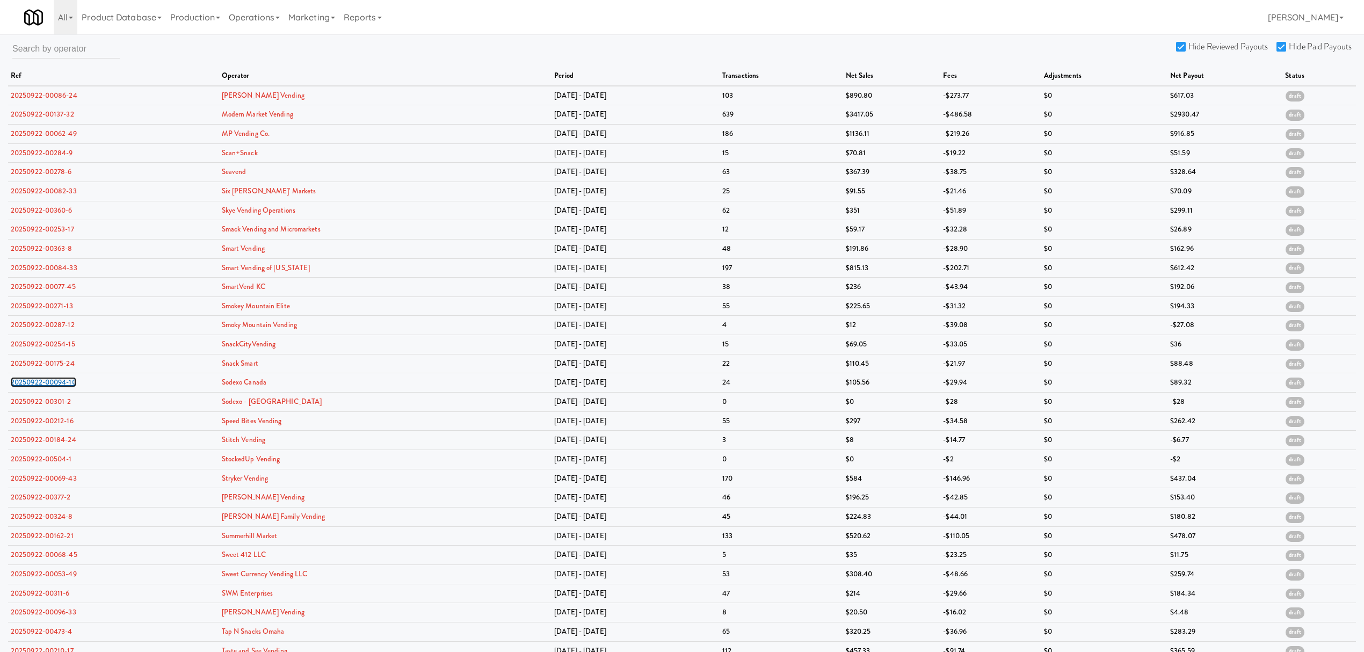
click at [55, 383] on link "20250922-00094-10" at bounding box center [44, 382] width 66 height 10
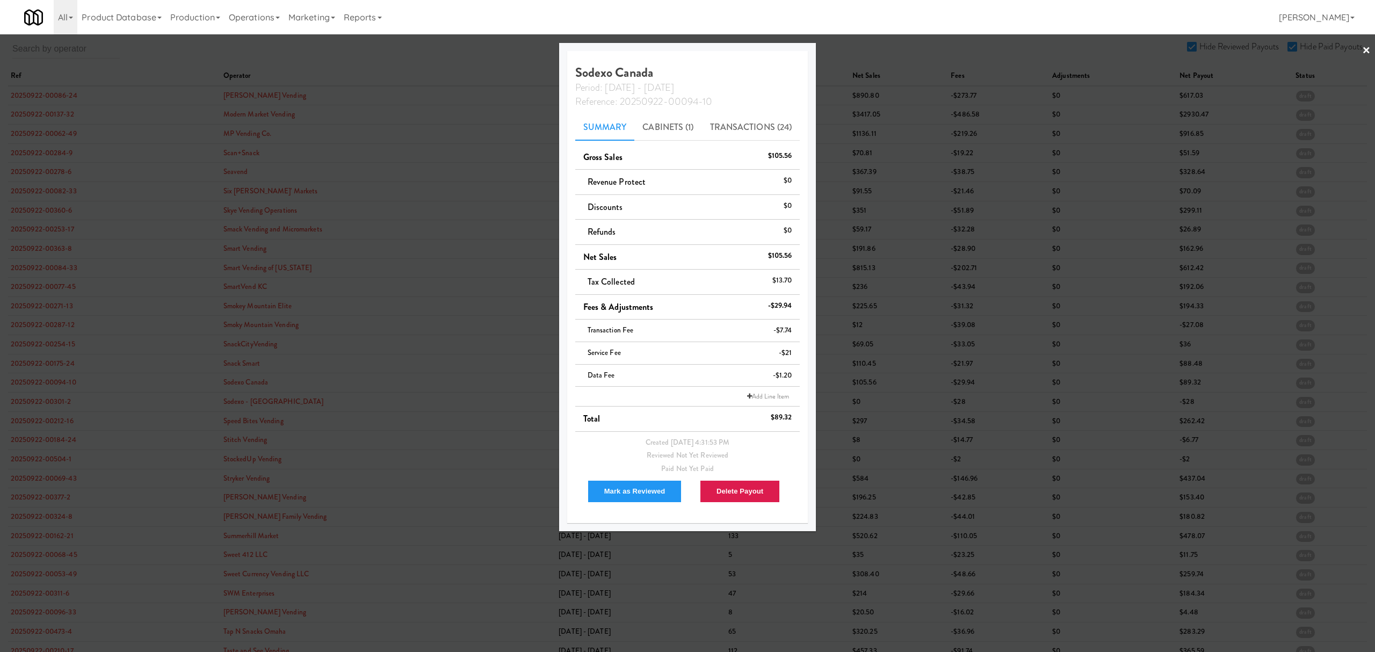
click at [41, 401] on div at bounding box center [687, 326] width 1375 height 652
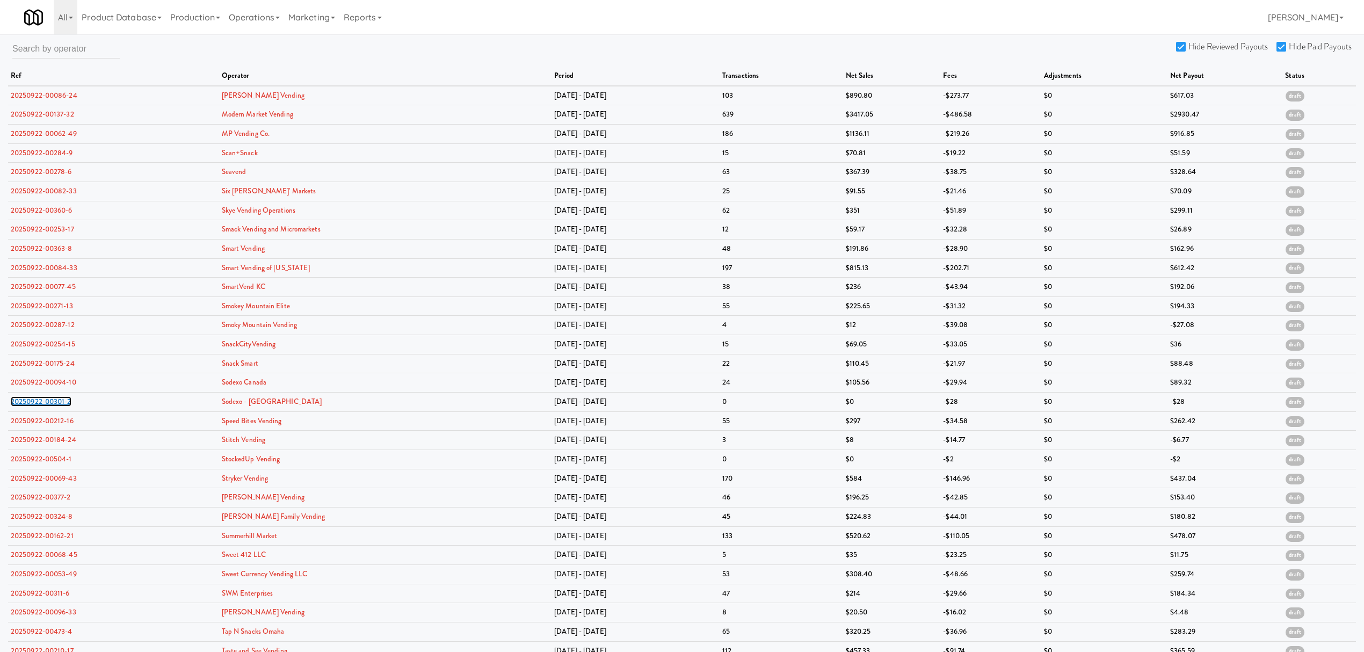
click at [41, 401] on link "20250922-00301-2" at bounding box center [41, 401] width 61 height 10
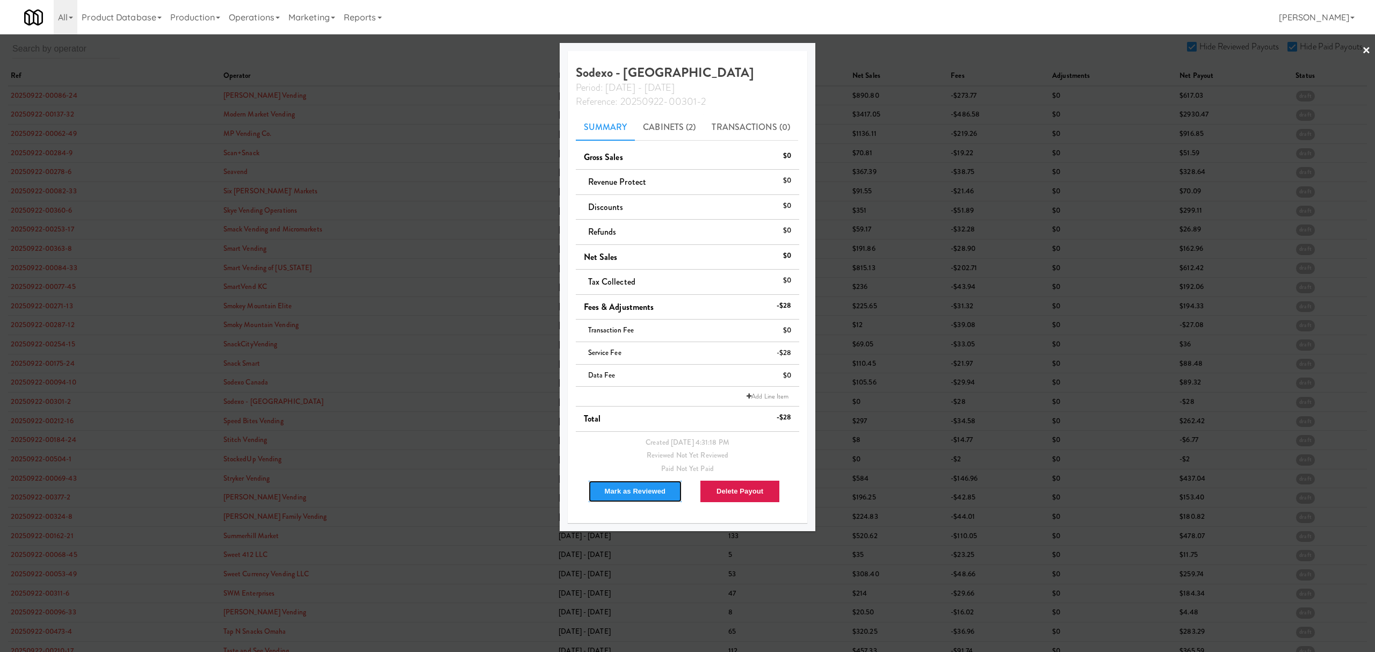
click at [636, 495] on button "Mark as Reviewed" at bounding box center [635, 491] width 95 height 23
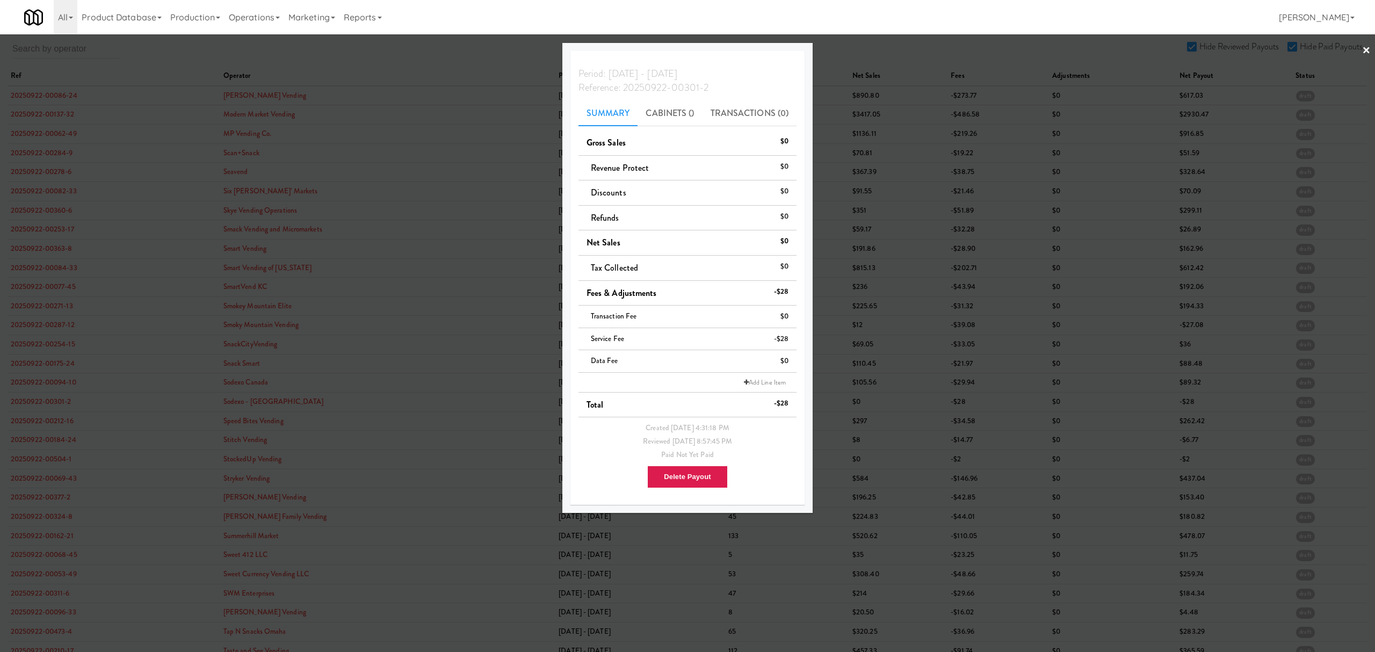
click at [59, 368] on div at bounding box center [687, 326] width 1375 height 652
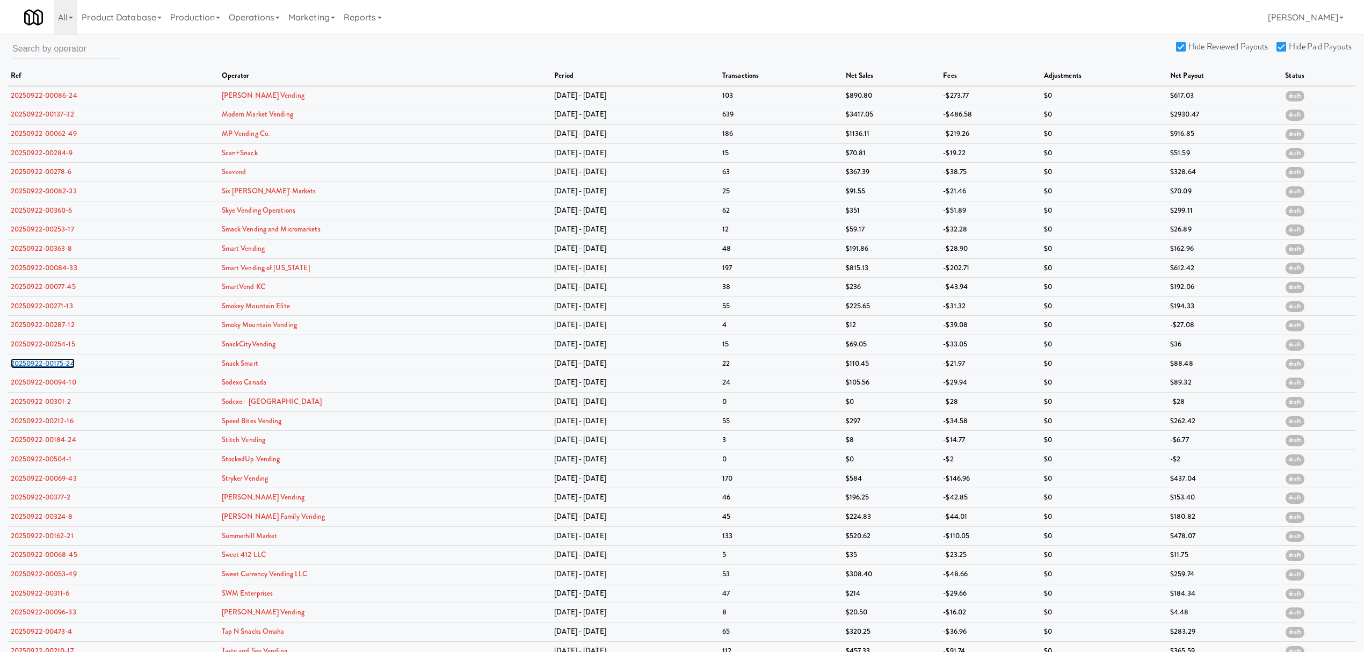
click at [59, 368] on link "20250922-00175-24" at bounding box center [43, 363] width 64 height 10
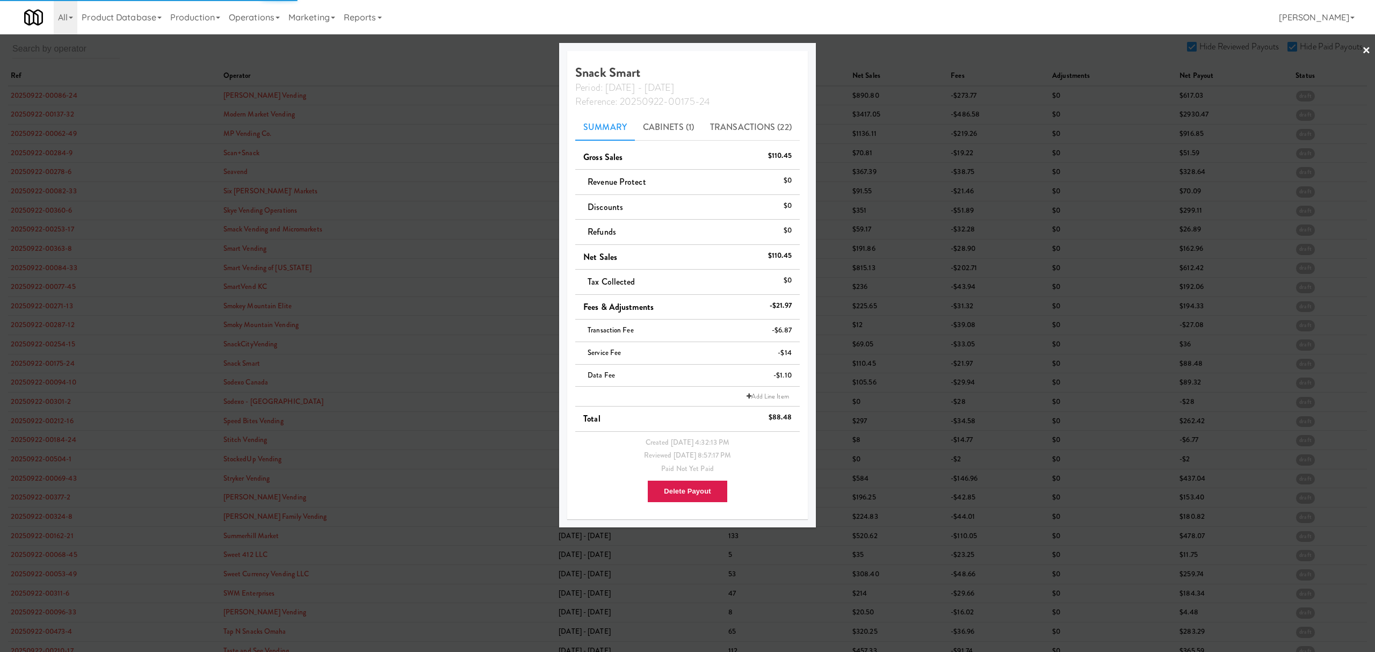
click at [56, 383] on div at bounding box center [687, 326] width 1375 height 652
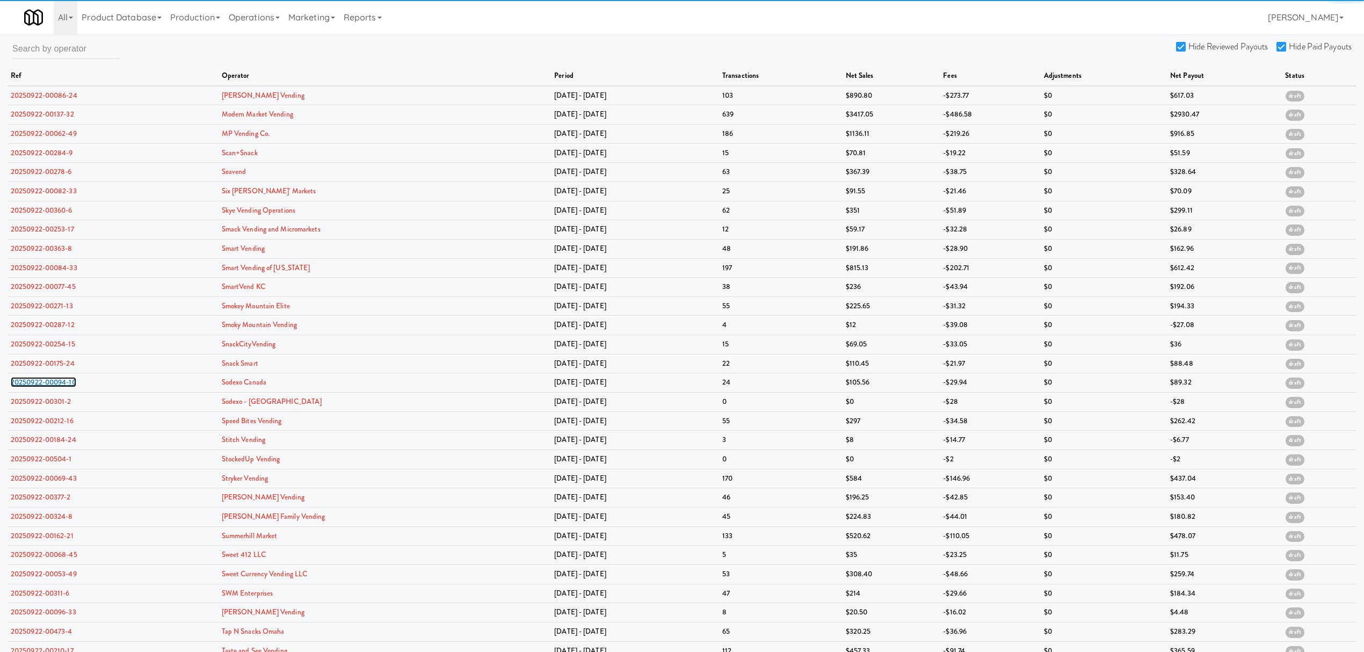
click at [56, 383] on link "20250922-00094-10" at bounding box center [44, 382] width 66 height 10
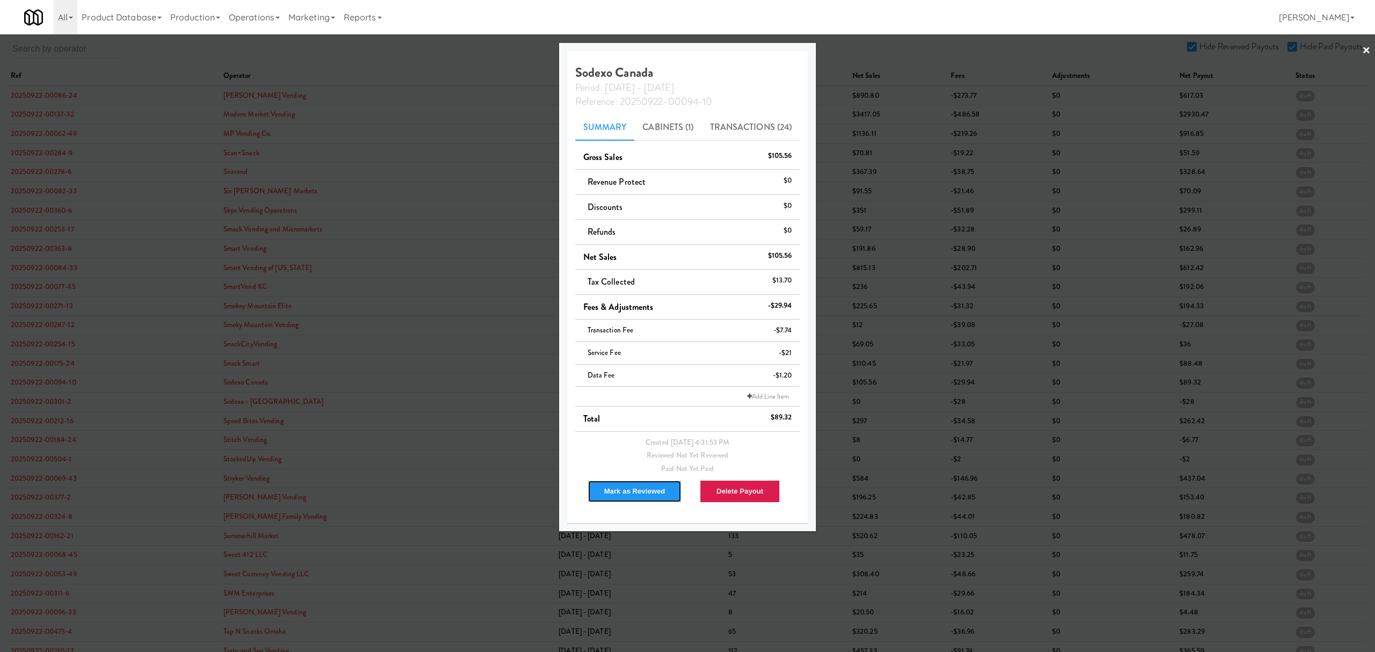
click at [628, 495] on button "Mark as Reviewed" at bounding box center [635, 491] width 95 height 23
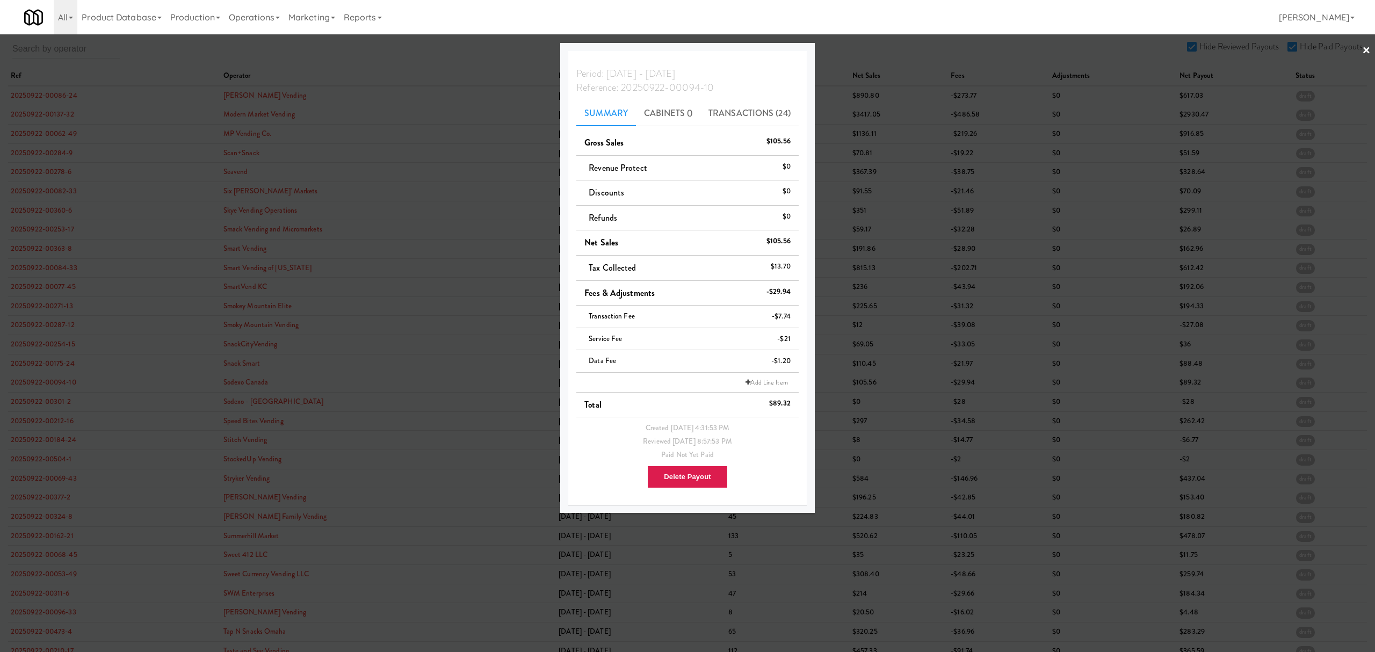
click at [35, 404] on div at bounding box center [687, 326] width 1375 height 652
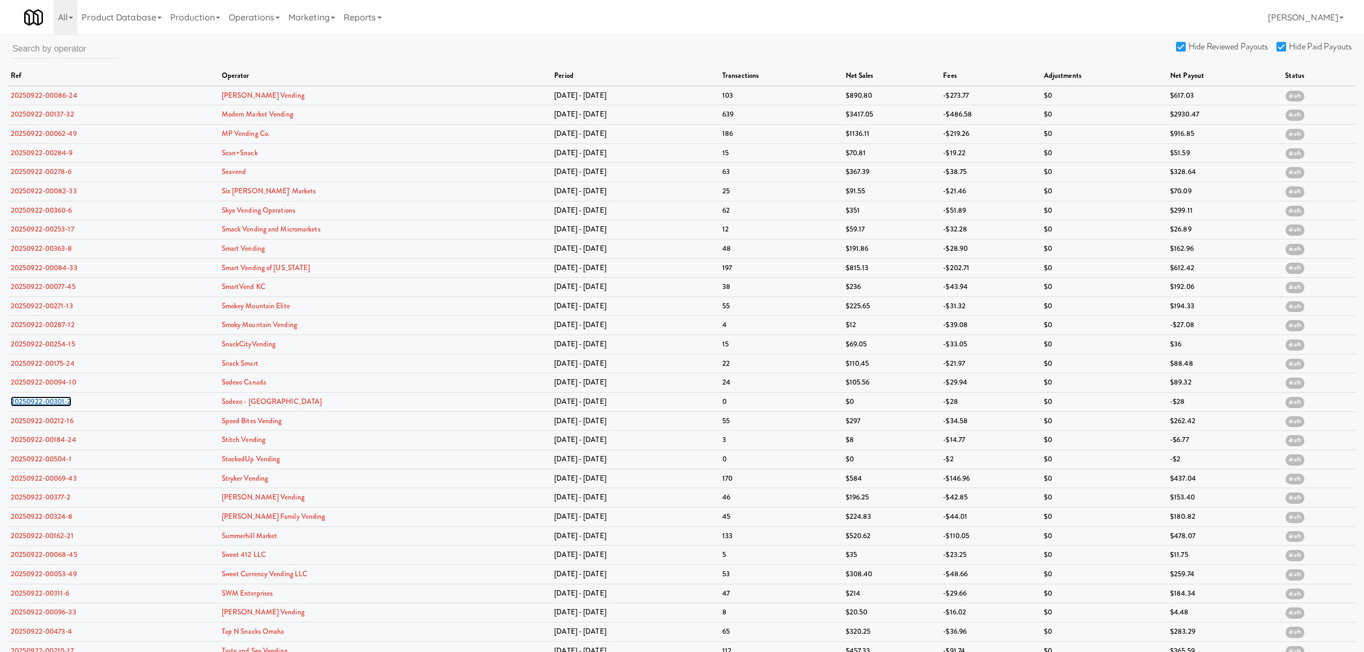
click at [35, 404] on link "20250922-00301-2" at bounding box center [41, 401] width 61 height 10
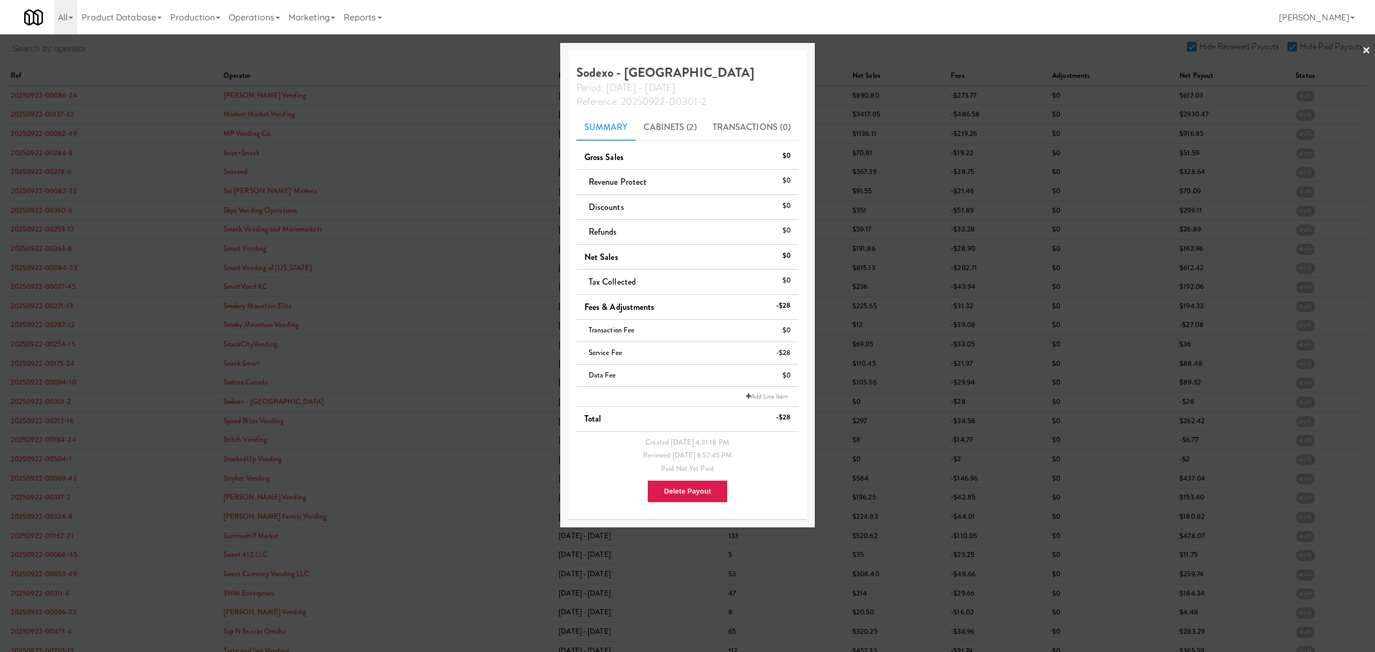
click at [33, 424] on div at bounding box center [687, 326] width 1375 height 652
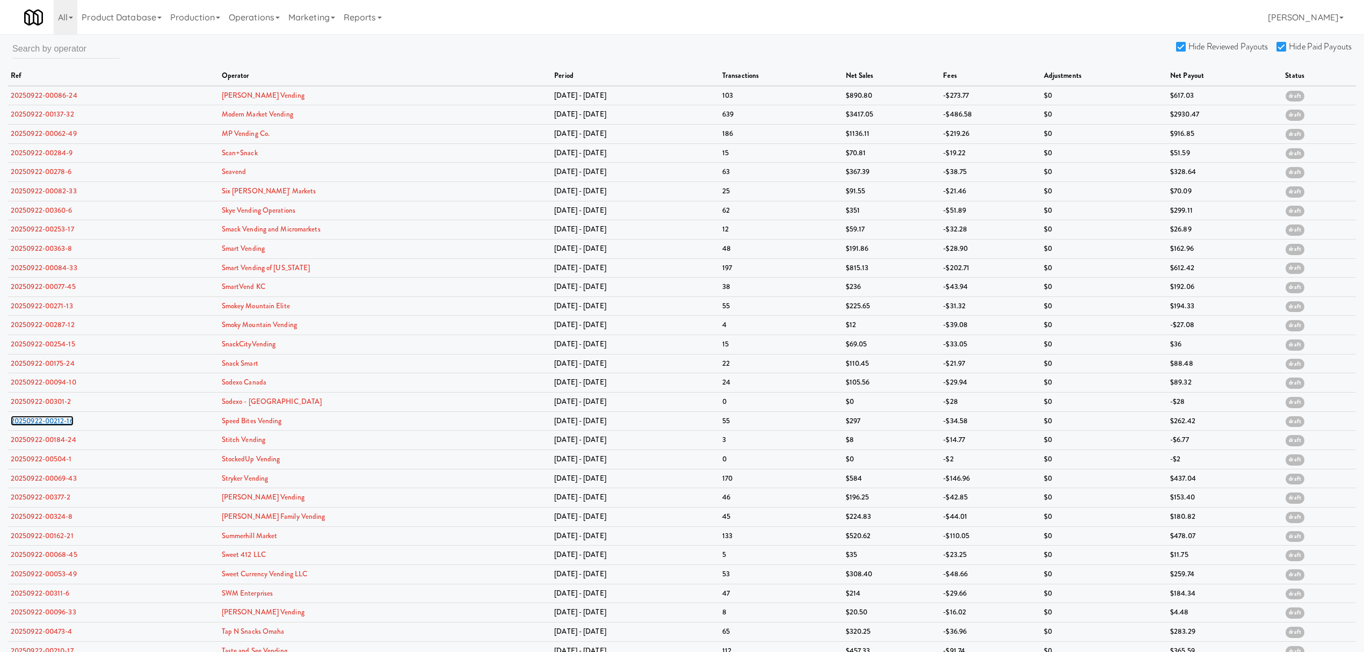
click at [33, 424] on link "20250922-00212-16" at bounding box center [42, 421] width 63 height 10
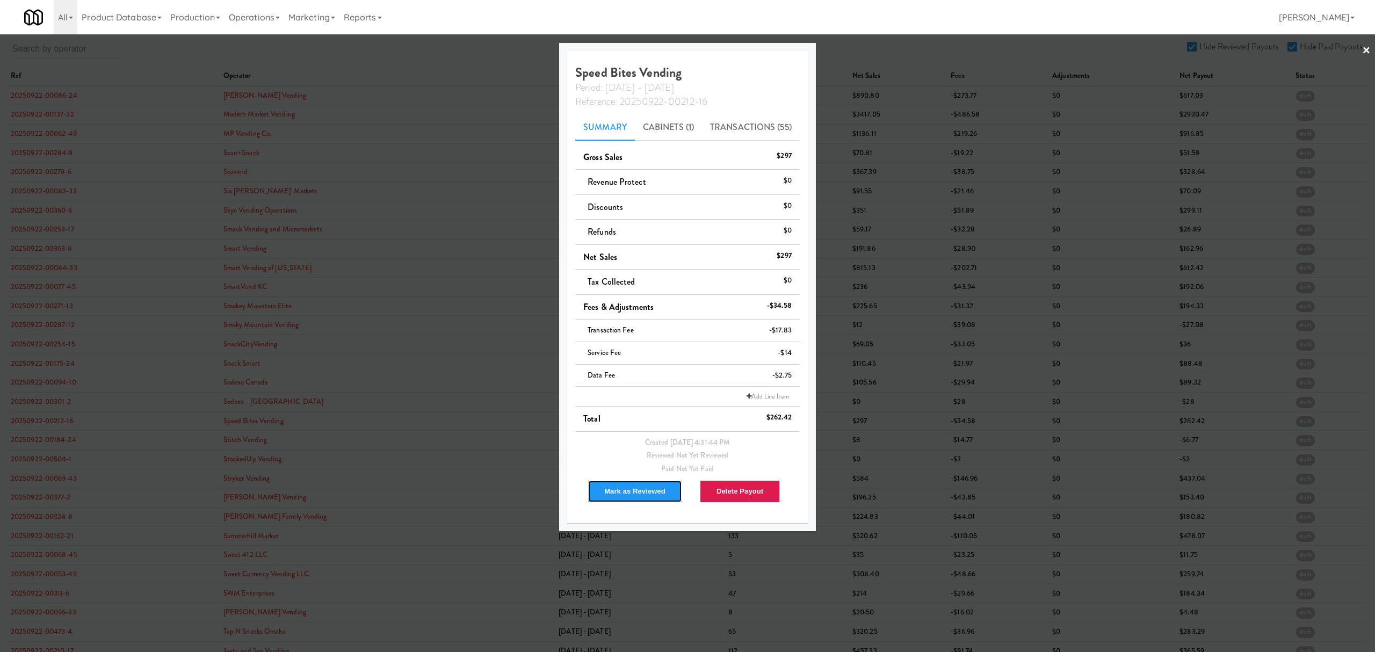
click at [618, 490] on button "Mark as Reviewed" at bounding box center [635, 491] width 95 height 23
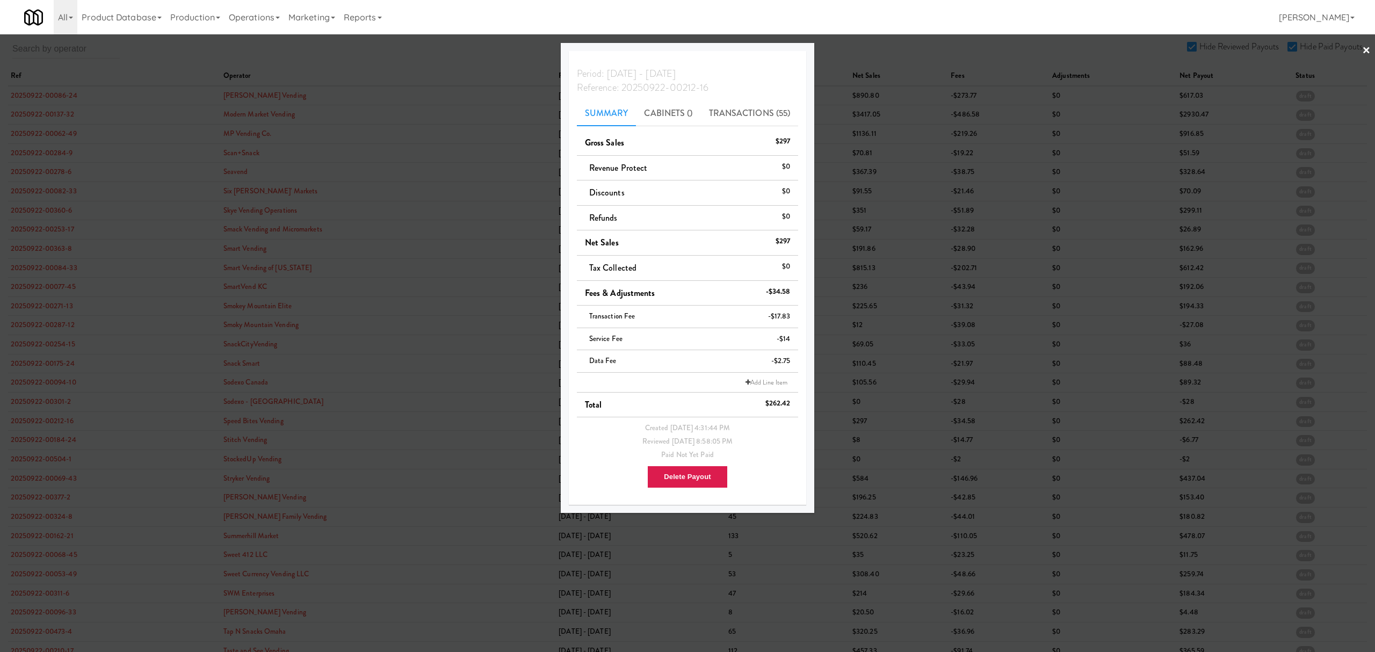
click at [17, 424] on div at bounding box center [687, 326] width 1375 height 652
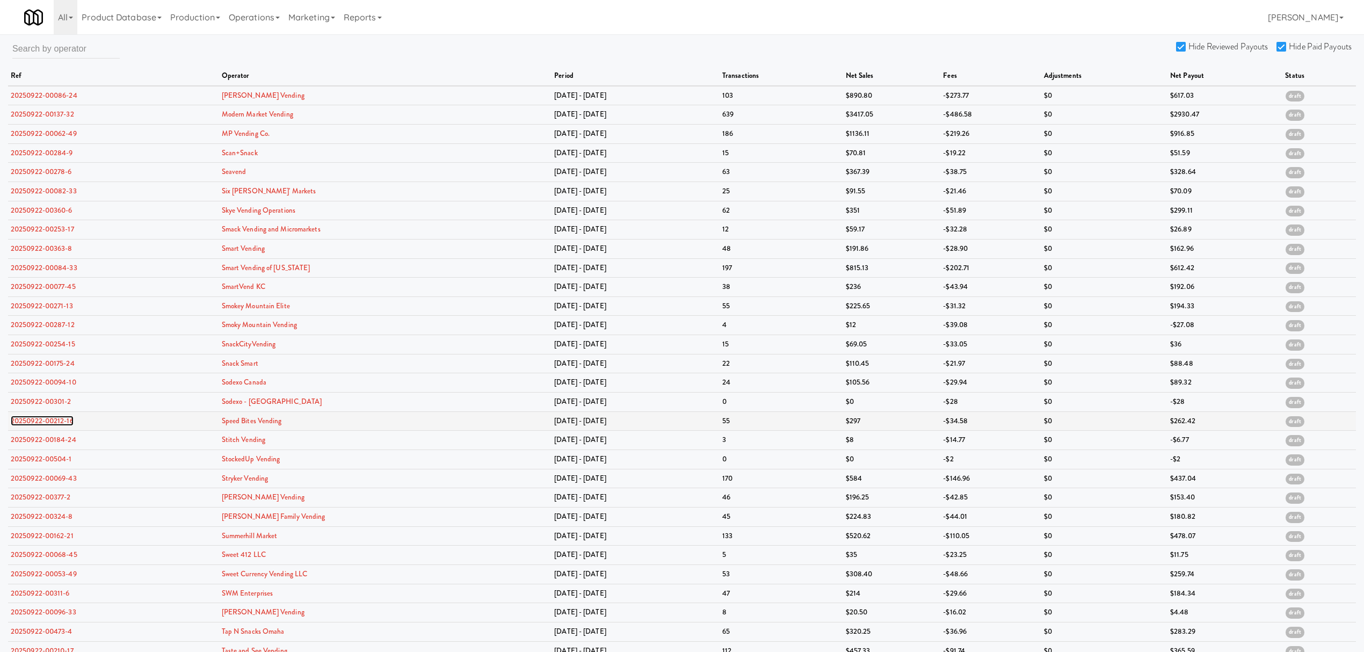
click at [18, 424] on link "20250922-00212-16" at bounding box center [42, 421] width 63 height 10
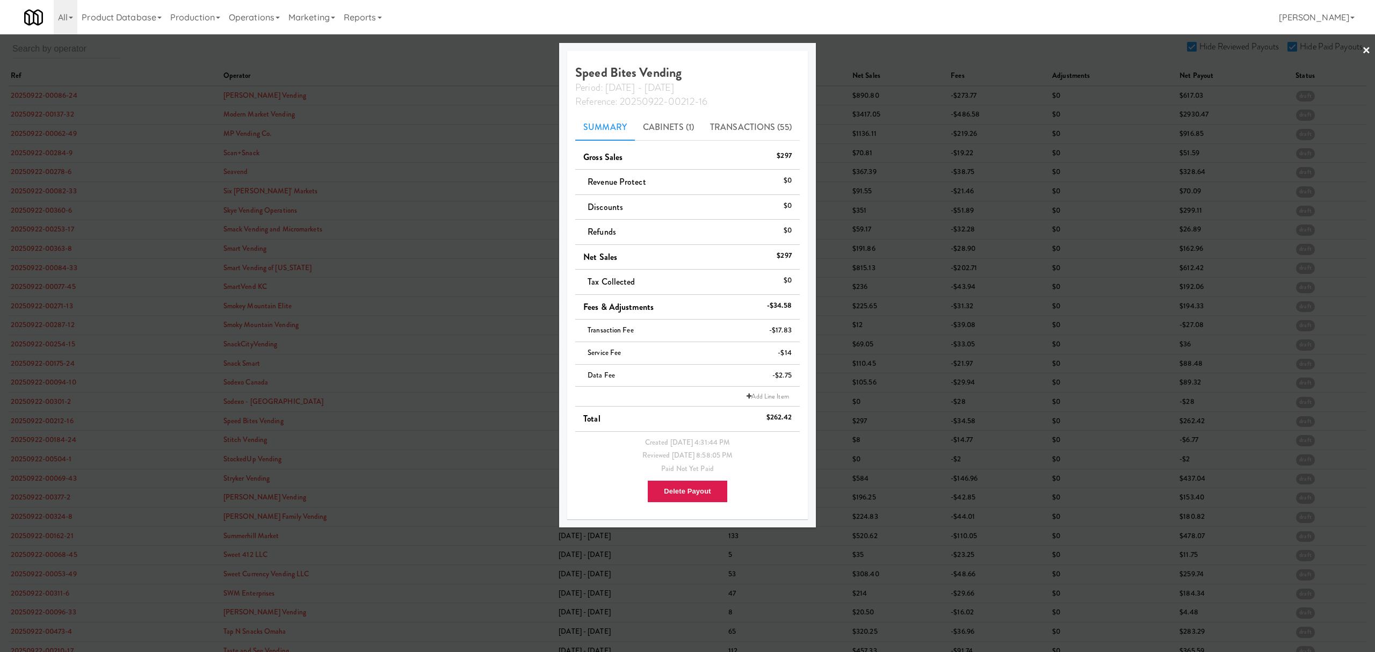
click at [48, 436] on div at bounding box center [687, 326] width 1375 height 652
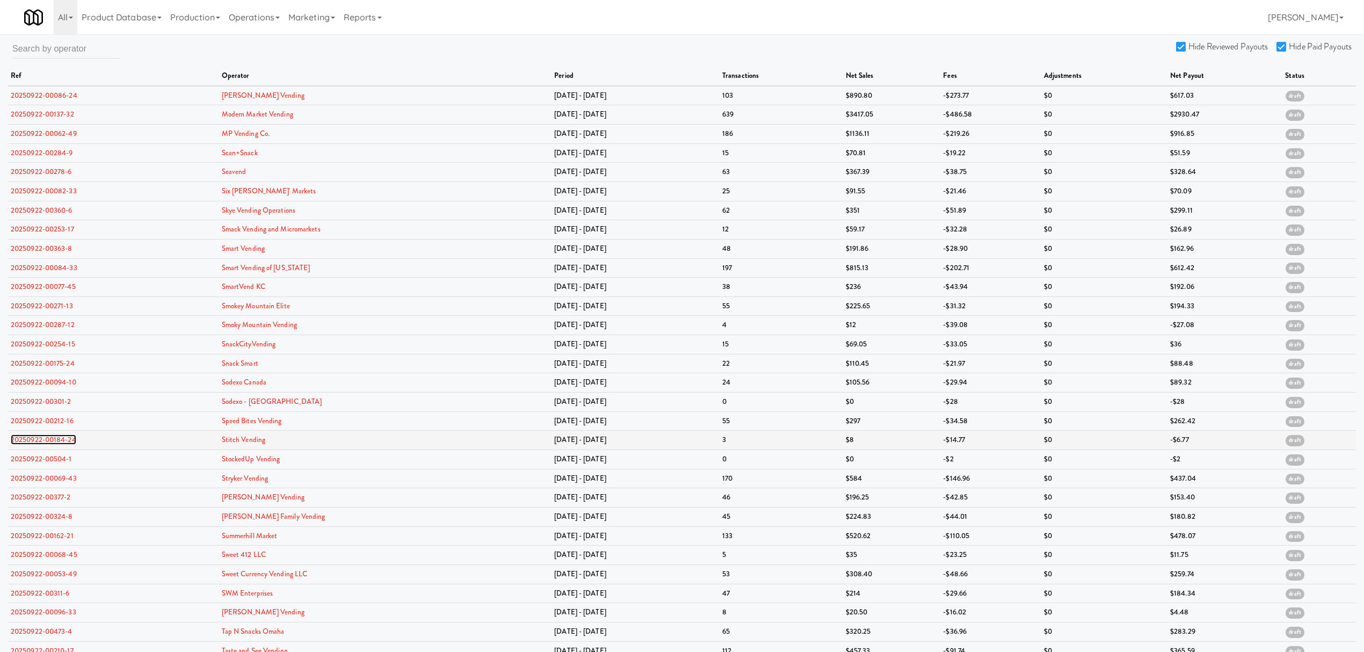
click at [45, 441] on link "20250922-00184-24" at bounding box center [44, 439] width 66 height 10
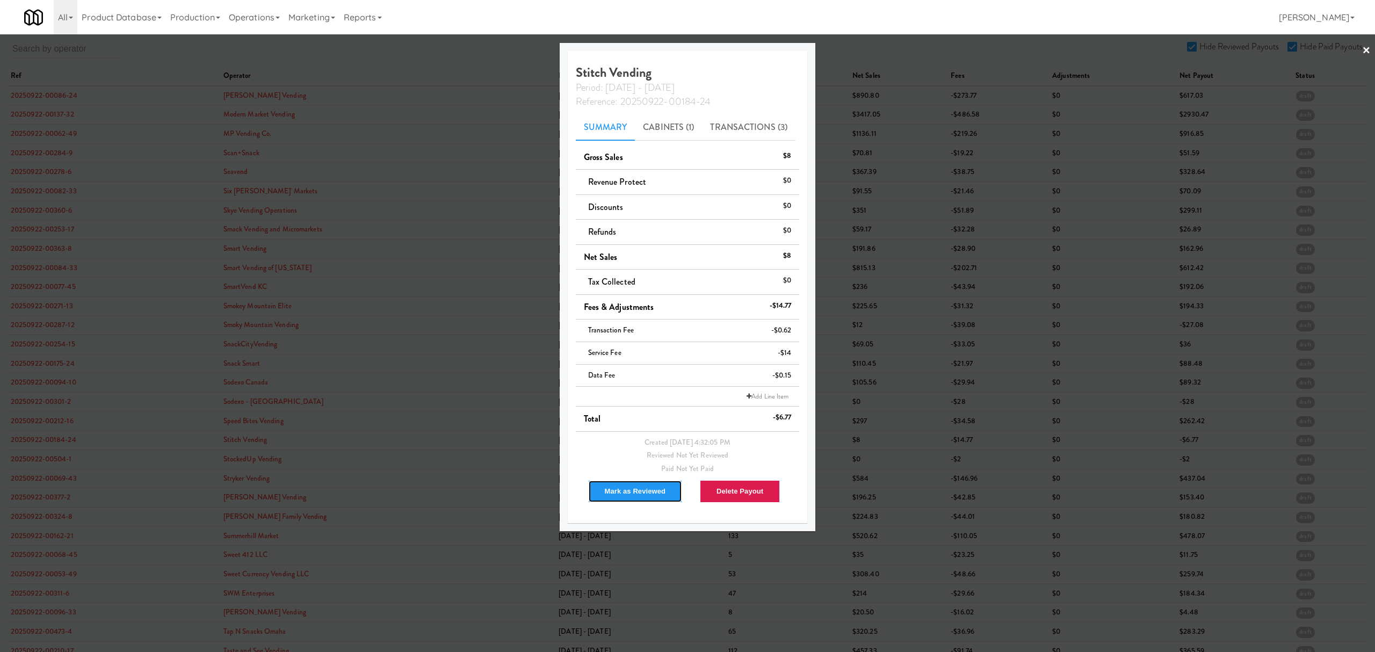
click at [625, 489] on button "Mark as Reviewed" at bounding box center [635, 491] width 95 height 23
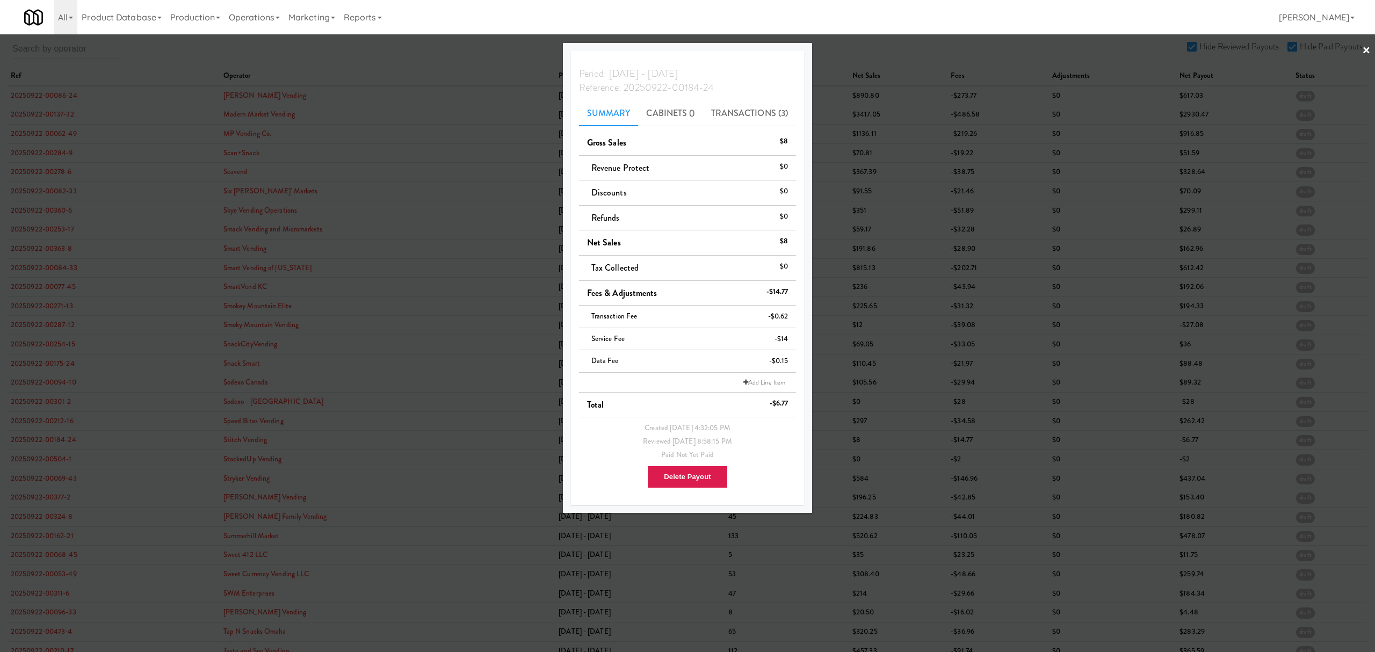
click at [66, 462] on div at bounding box center [687, 326] width 1375 height 652
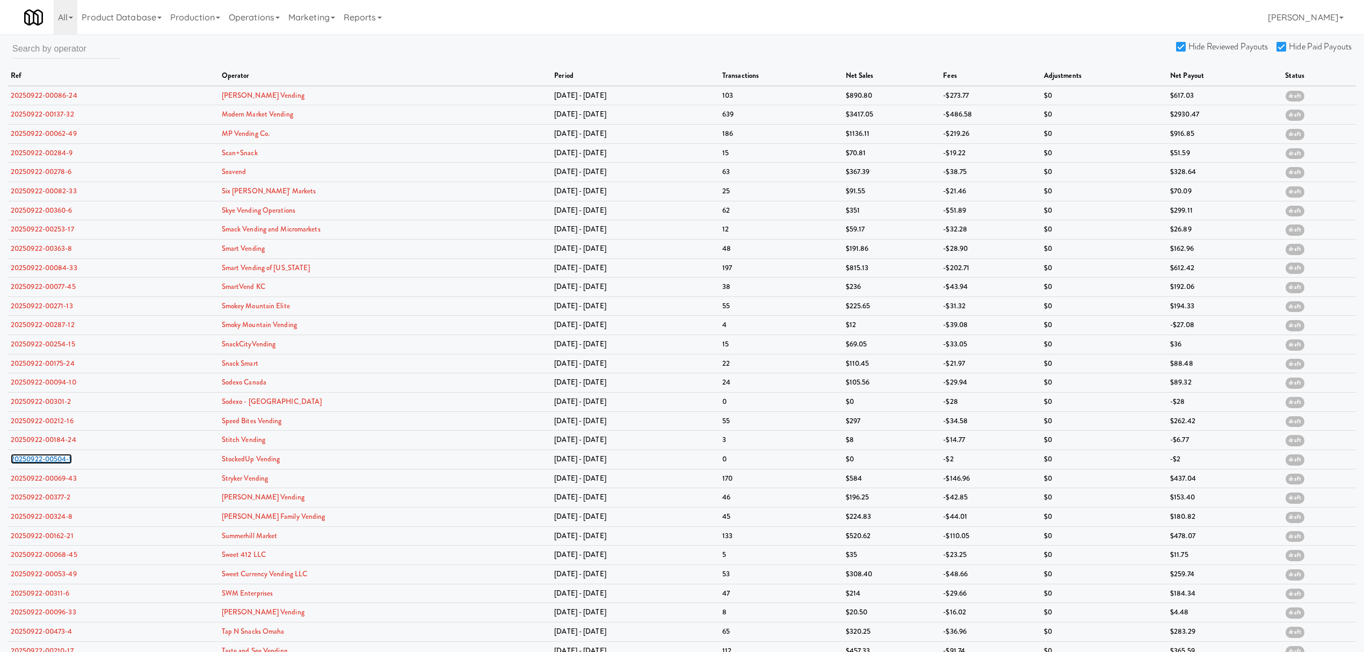
click at [66, 462] on link "20250922-00504-1" at bounding box center [41, 459] width 61 height 10
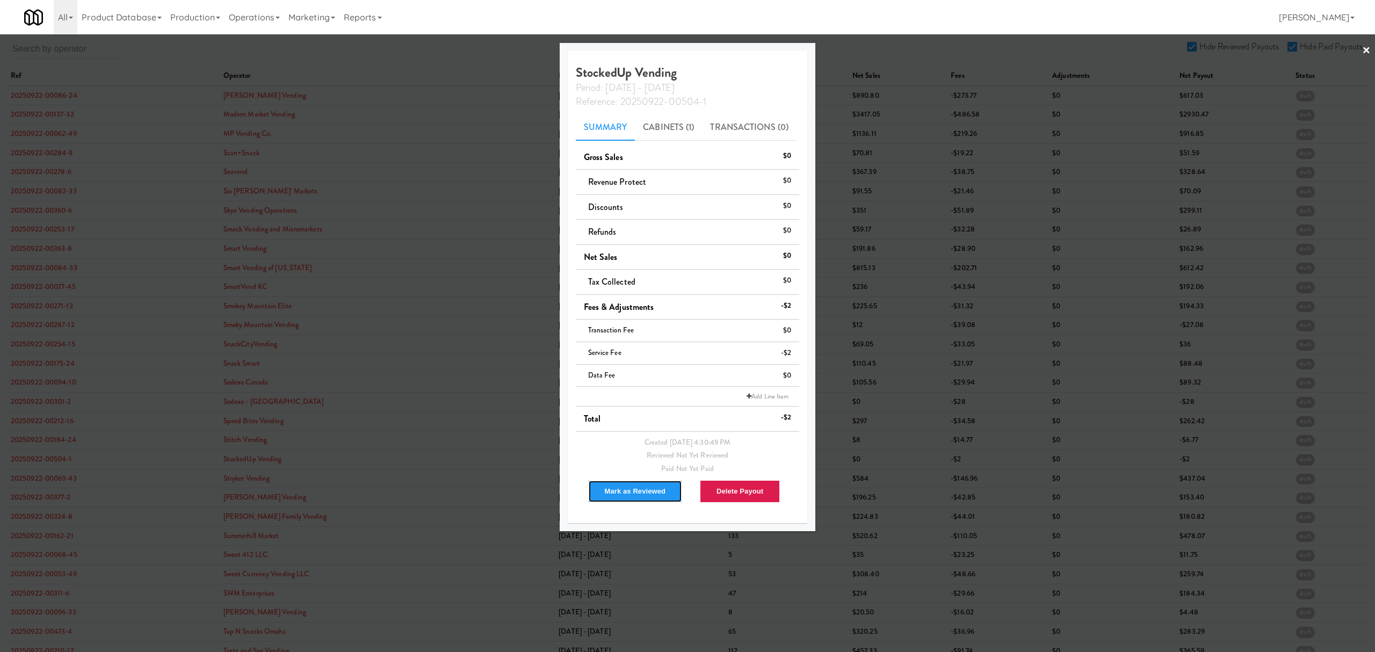
click at [614, 490] on button "Mark as Reviewed" at bounding box center [635, 491] width 95 height 23
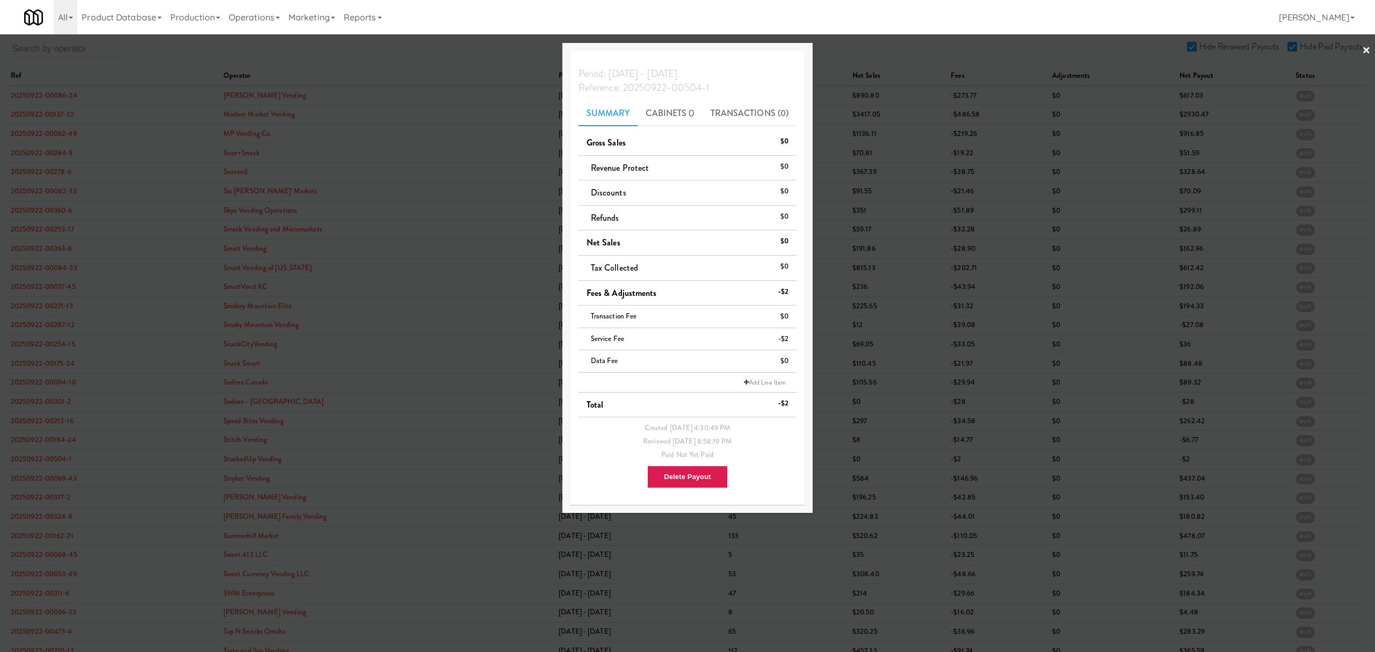
click at [45, 481] on div at bounding box center [687, 326] width 1375 height 652
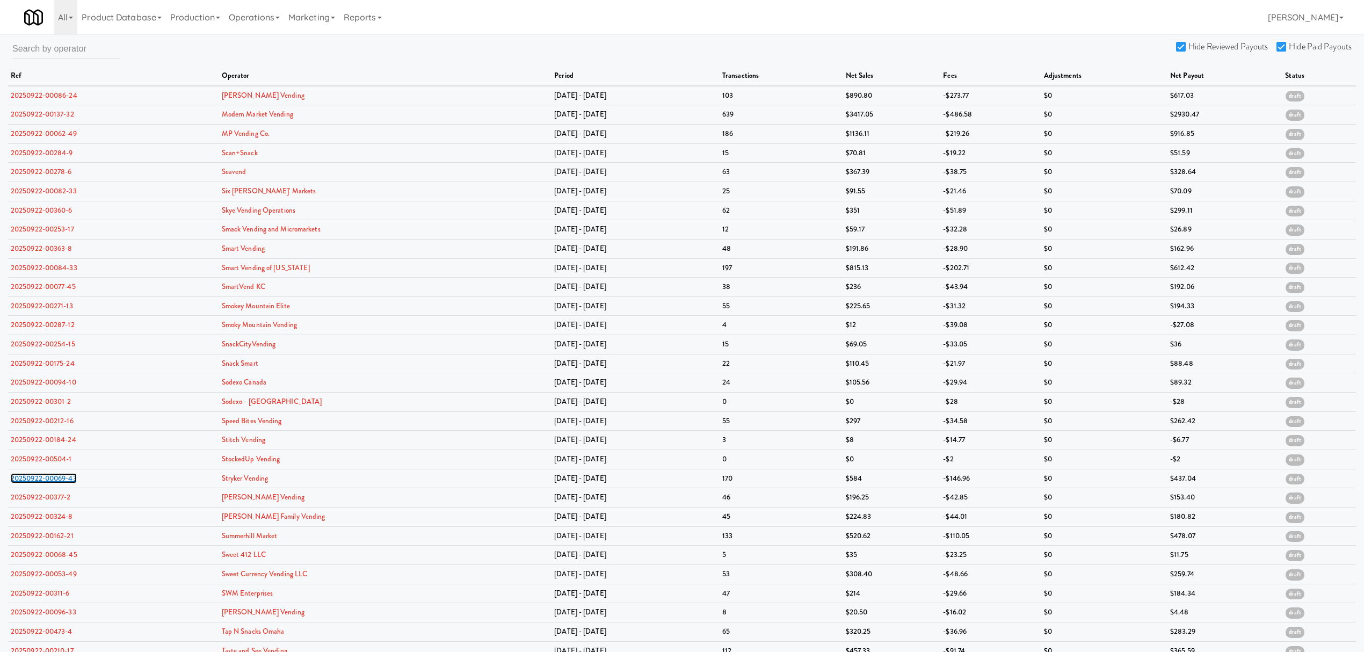
click at [45, 481] on link "20250922-00069-43" at bounding box center [44, 478] width 66 height 10
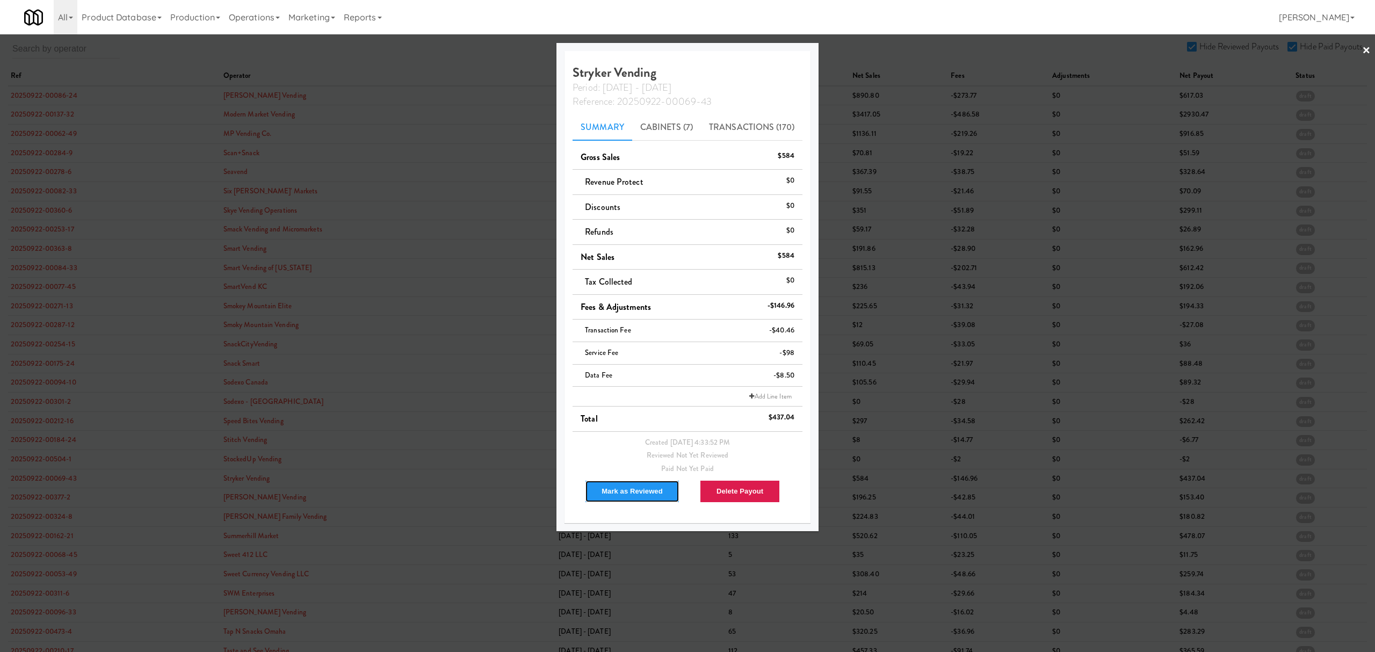
click at [617, 489] on button "Mark as Reviewed" at bounding box center [632, 491] width 95 height 23
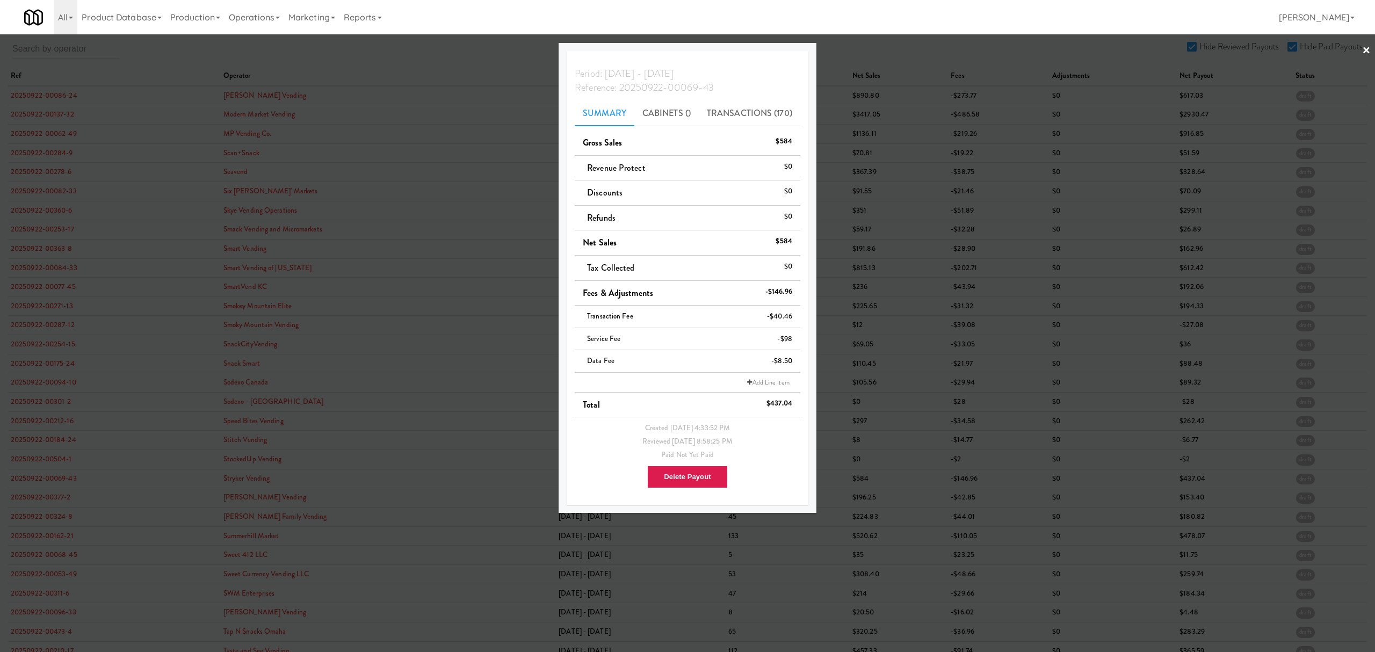
click at [26, 499] on div at bounding box center [687, 326] width 1375 height 652
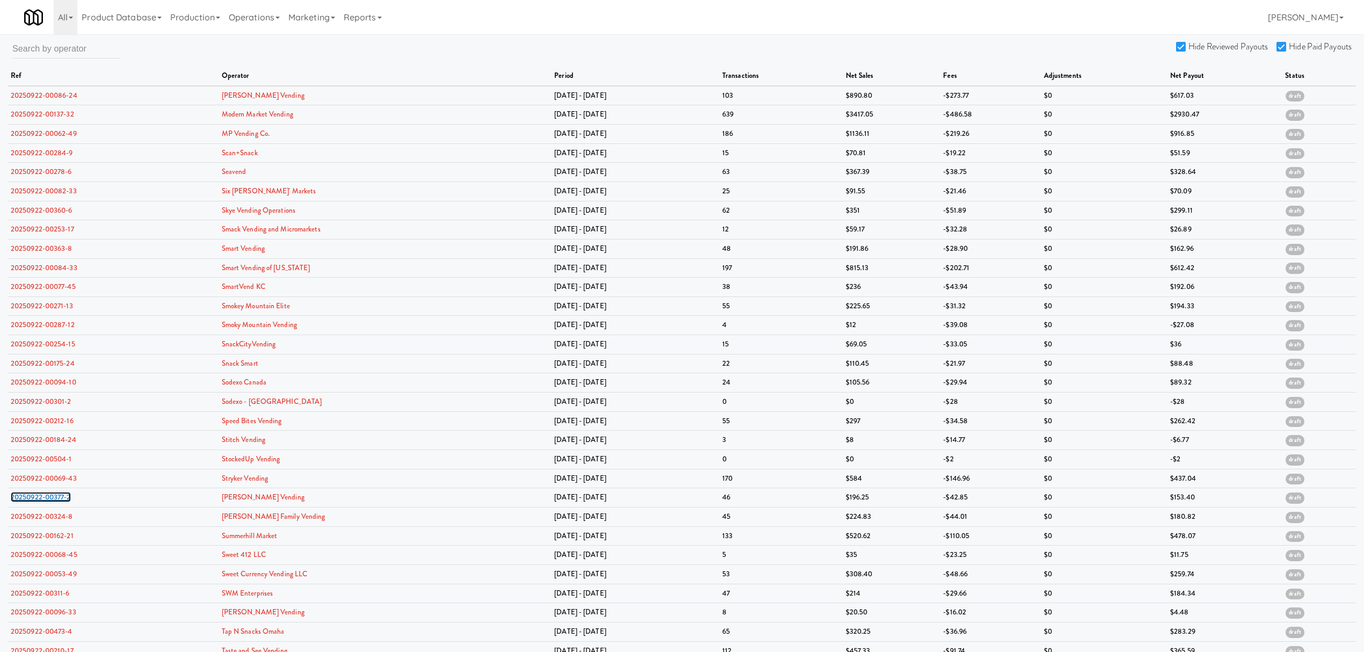
click at [26, 499] on link "20250922-00377-2" at bounding box center [41, 497] width 60 height 10
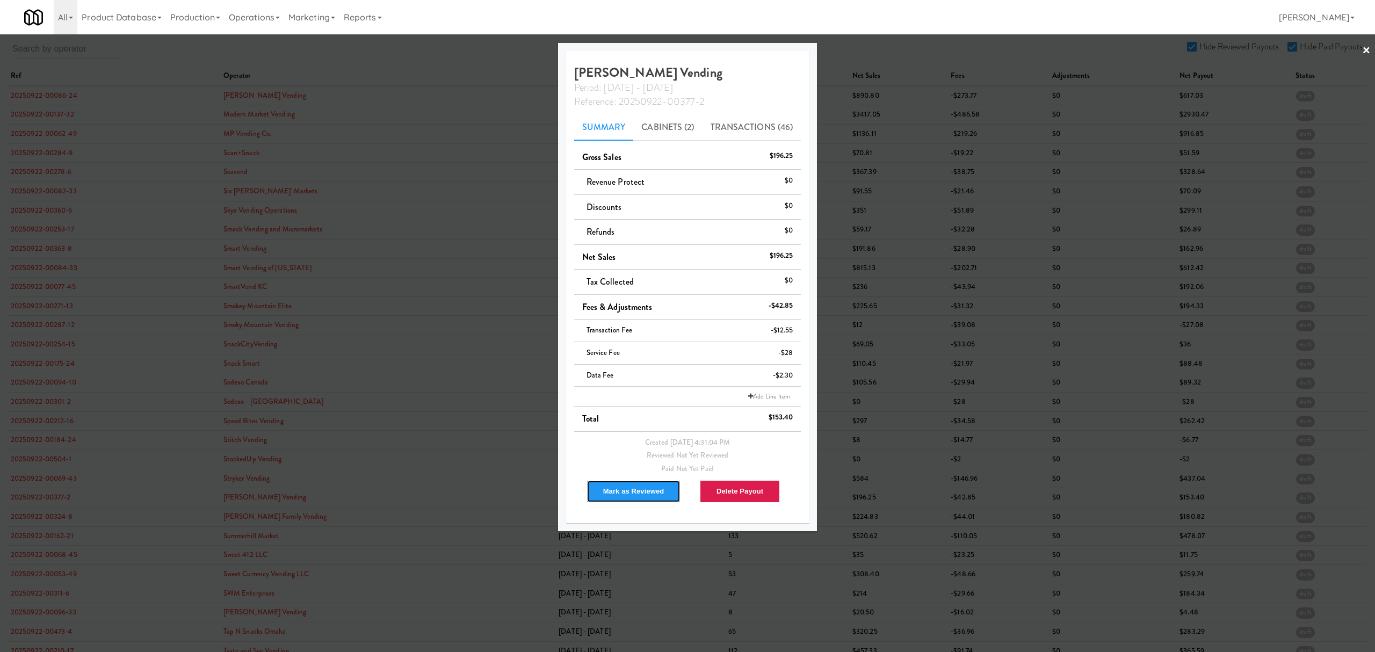
click at [627, 496] on button "Mark as Reviewed" at bounding box center [633, 491] width 95 height 23
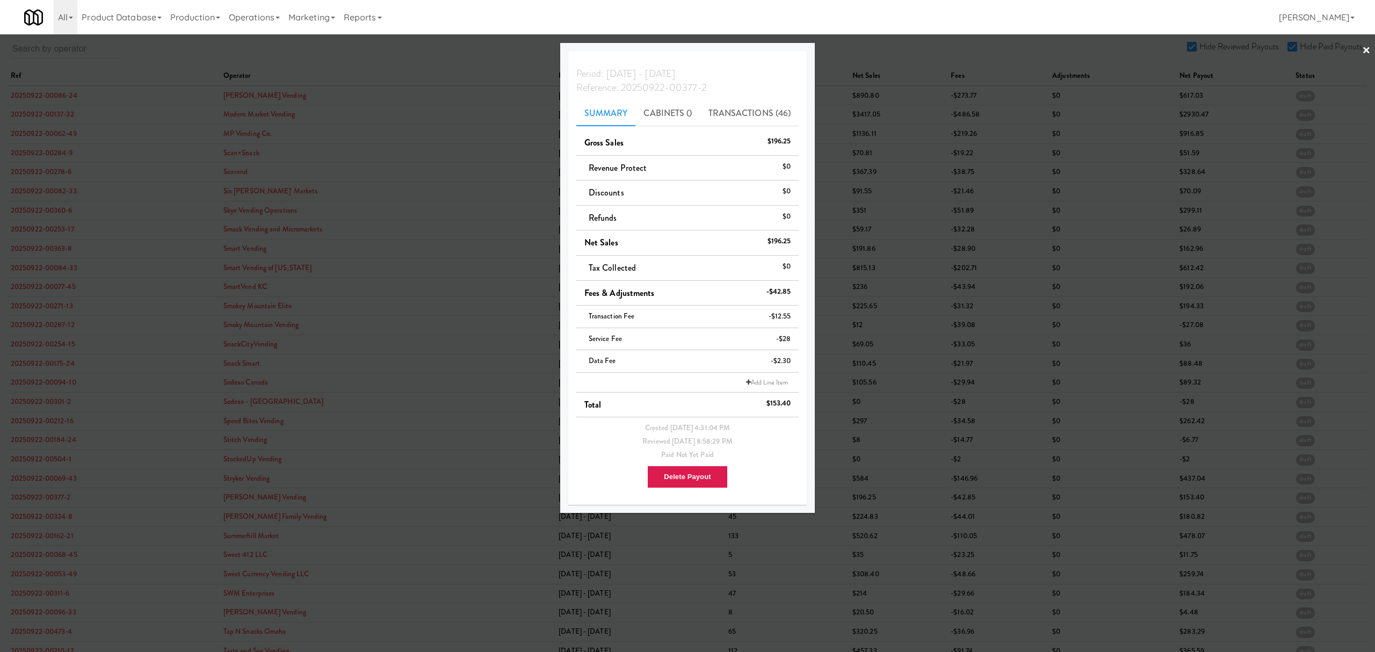
click at [35, 519] on div at bounding box center [687, 326] width 1375 height 652
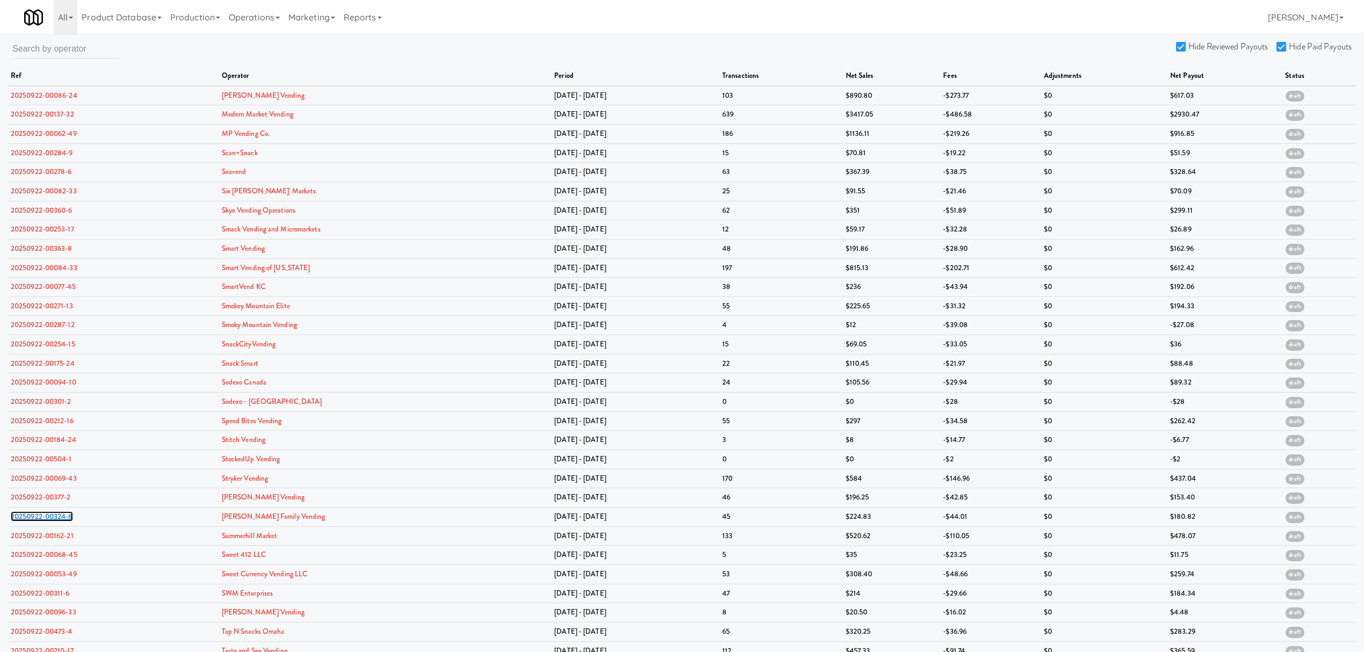
click at [35, 519] on link "20250922-00324-8" at bounding box center [42, 516] width 62 height 10
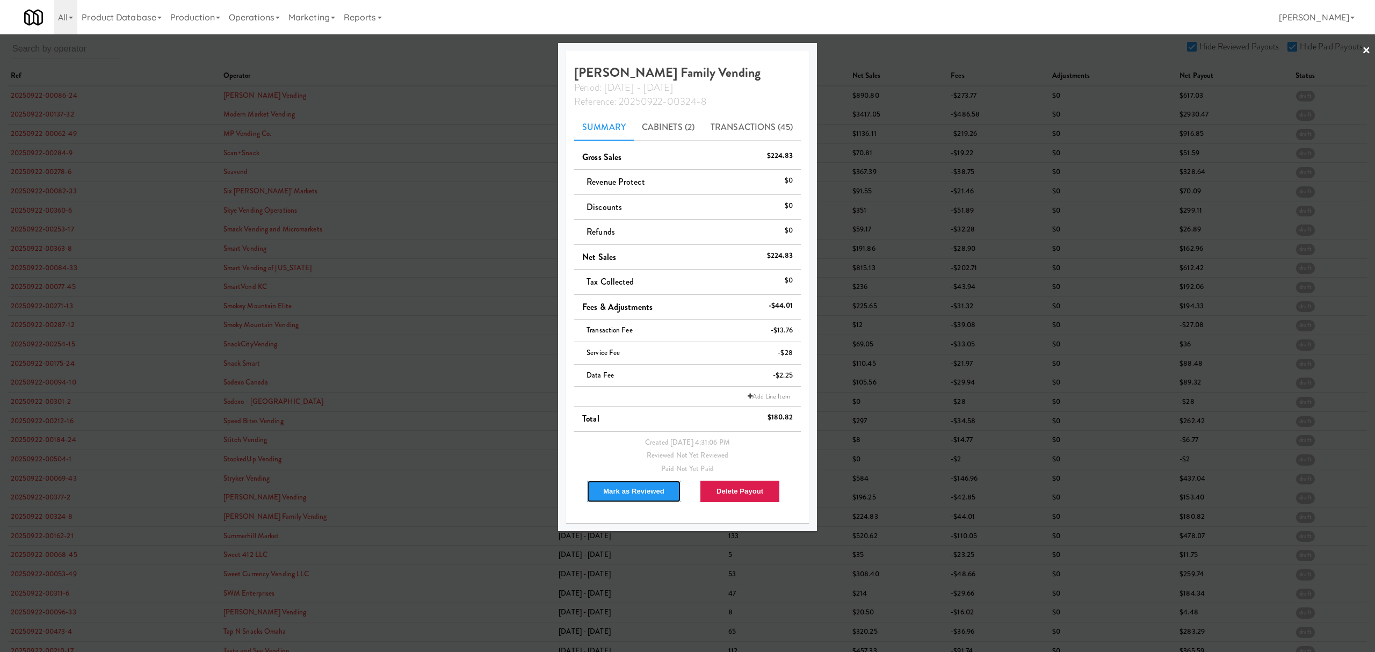
click at [620, 493] on button "Mark as Reviewed" at bounding box center [633, 491] width 95 height 23
click at [56, 540] on div at bounding box center [687, 326] width 1375 height 652
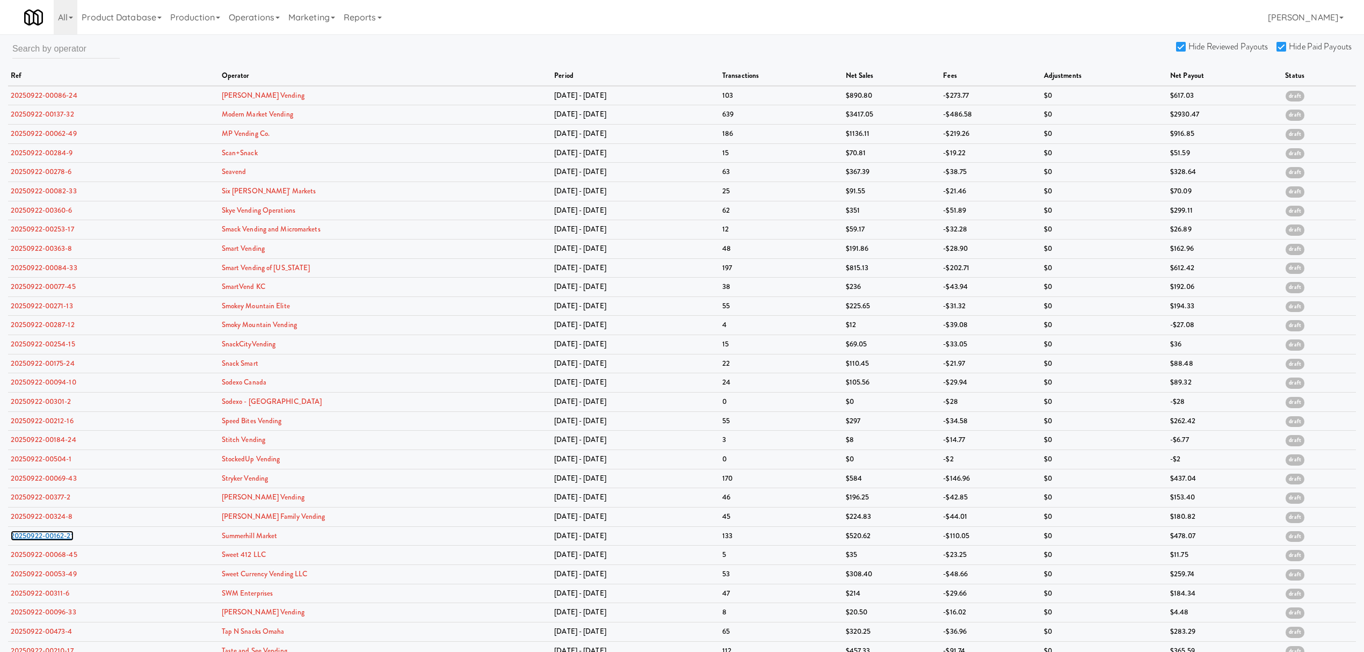
click at [56, 540] on link "20250922-00162-21" at bounding box center [42, 536] width 63 height 10
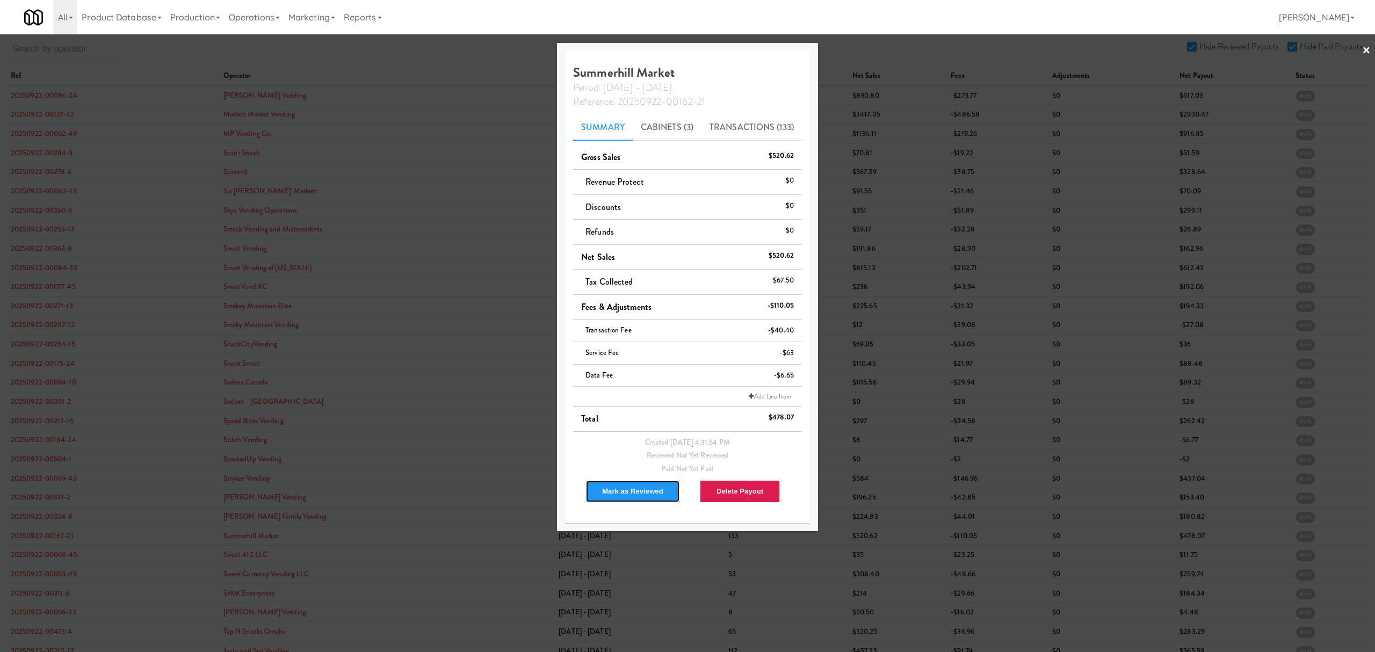
click at [618, 494] on button "Mark as Reviewed" at bounding box center [632, 491] width 95 height 23
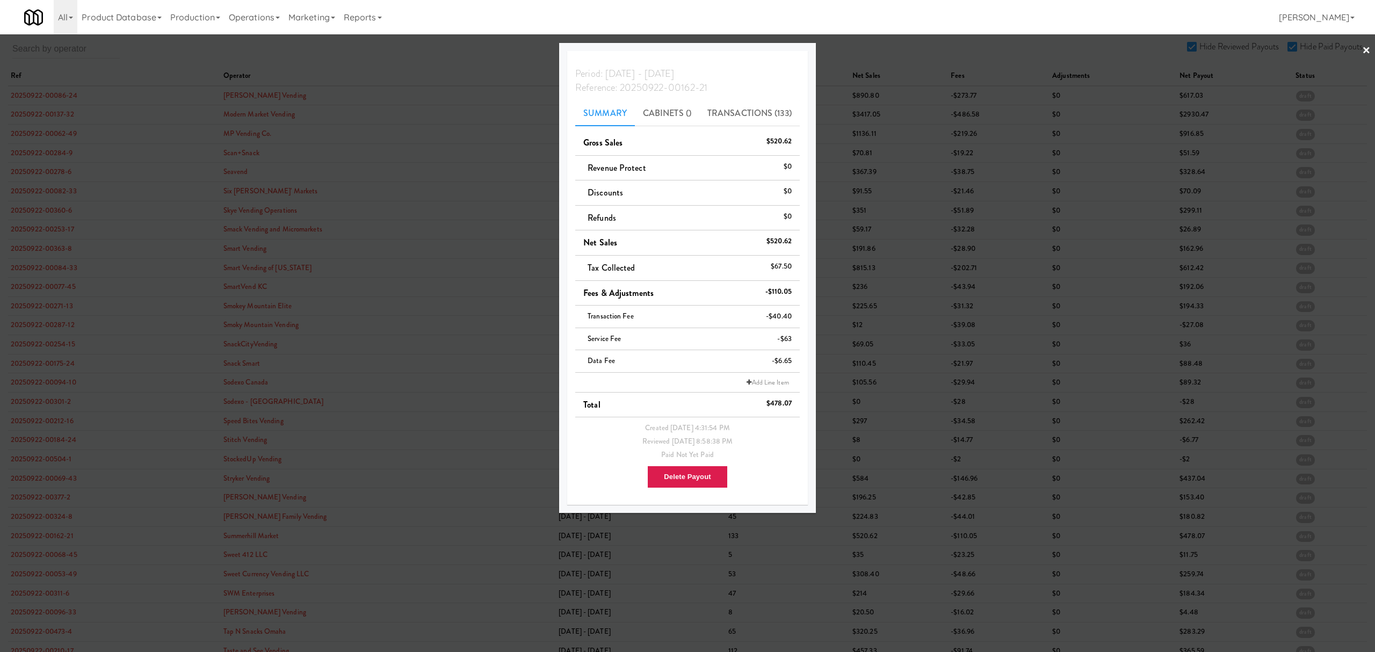
click at [49, 570] on div at bounding box center [687, 326] width 1375 height 652
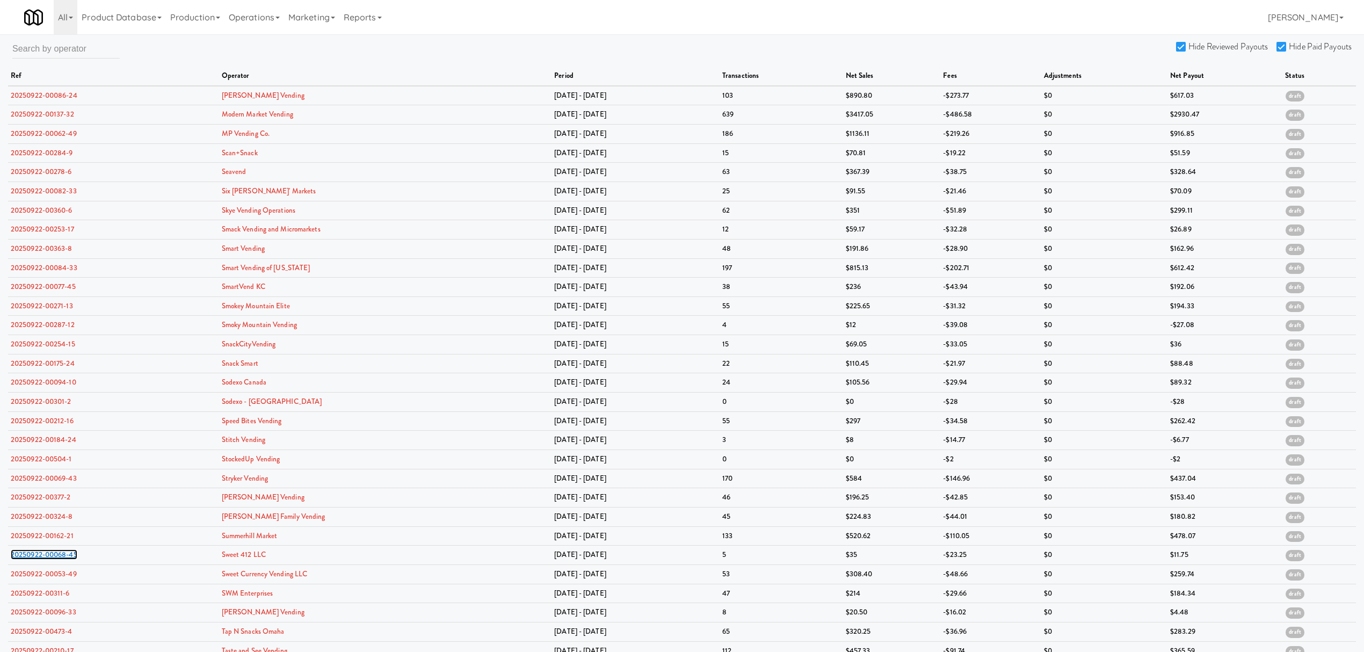
click at [54, 555] on link "20250922-00068-45" at bounding box center [44, 554] width 67 height 10
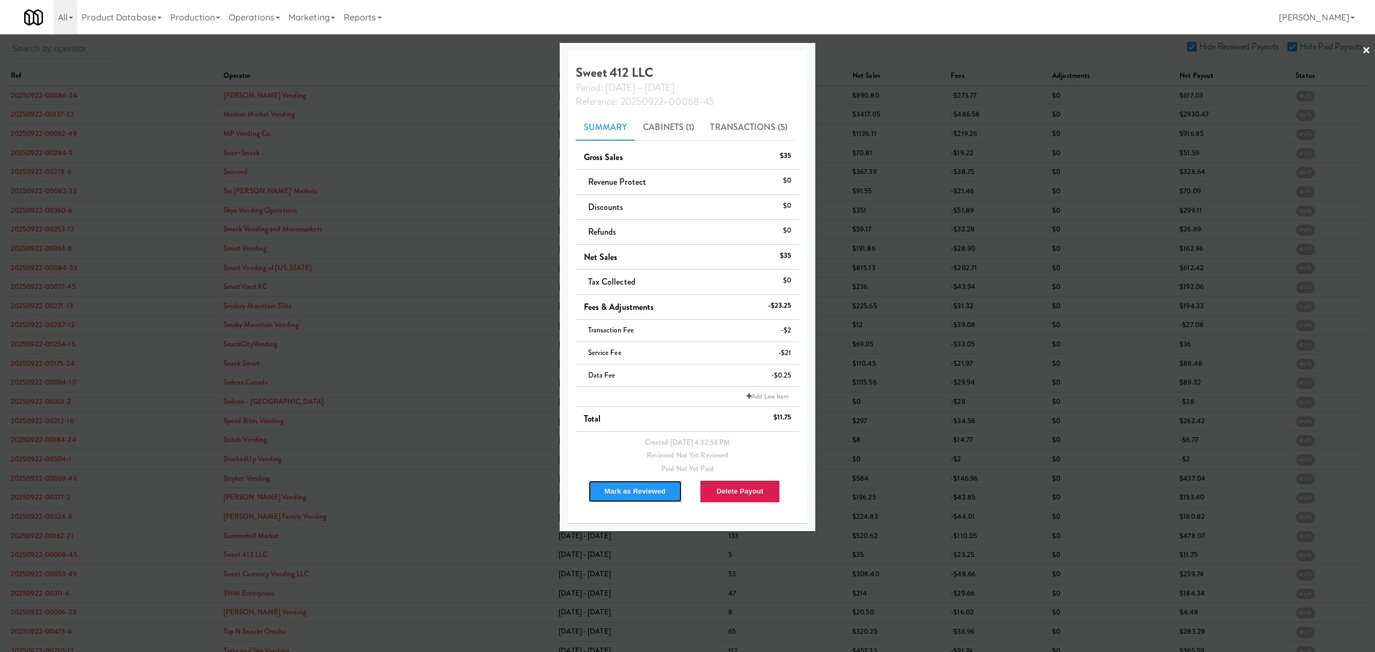
click at [618, 496] on button "Mark as Reviewed" at bounding box center [635, 491] width 95 height 23
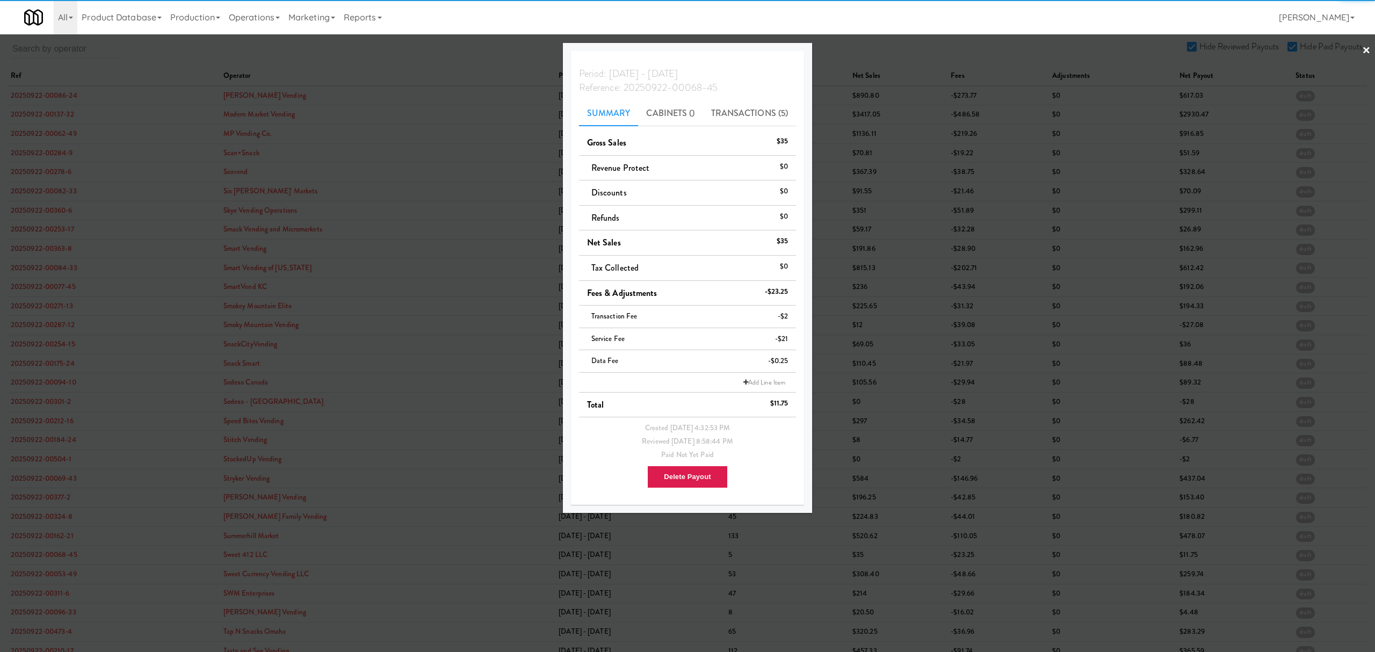
click at [48, 578] on div at bounding box center [687, 326] width 1375 height 652
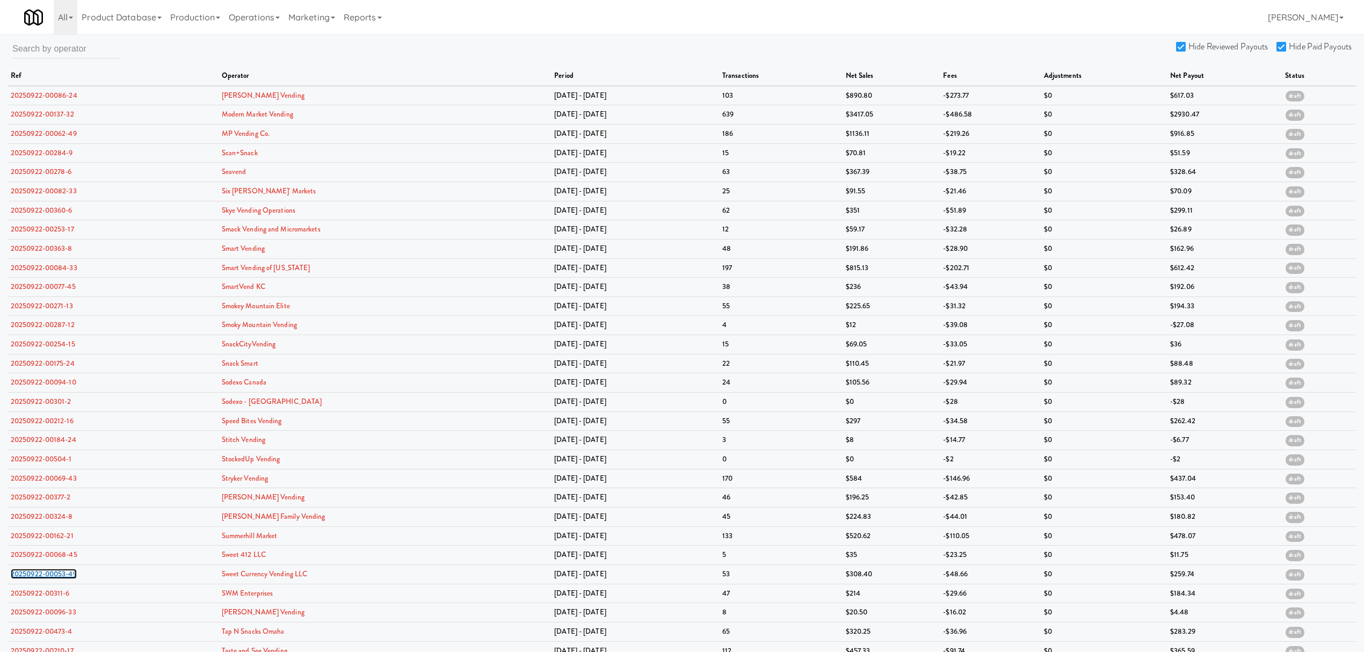
click at [48, 578] on link "20250922-00053-49" at bounding box center [44, 574] width 66 height 10
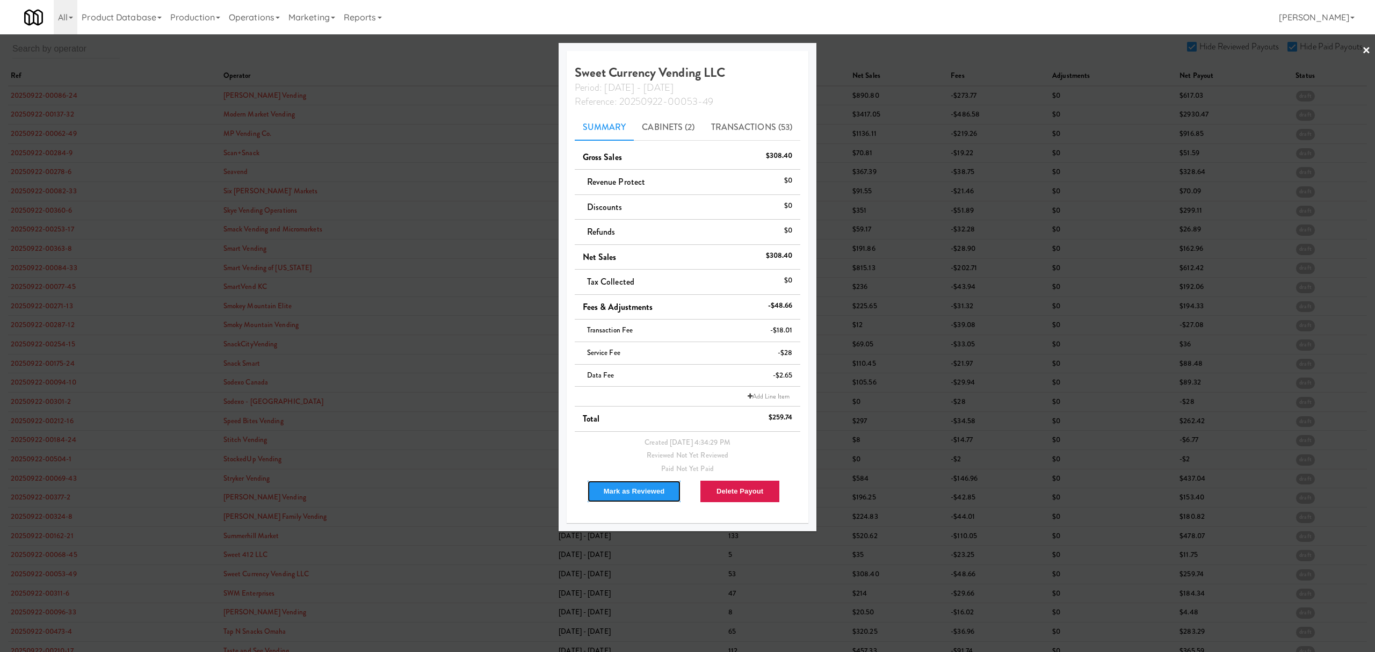
click at [619, 486] on button "Mark as Reviewed" at bounding box center [634, 491] width 95 height 23
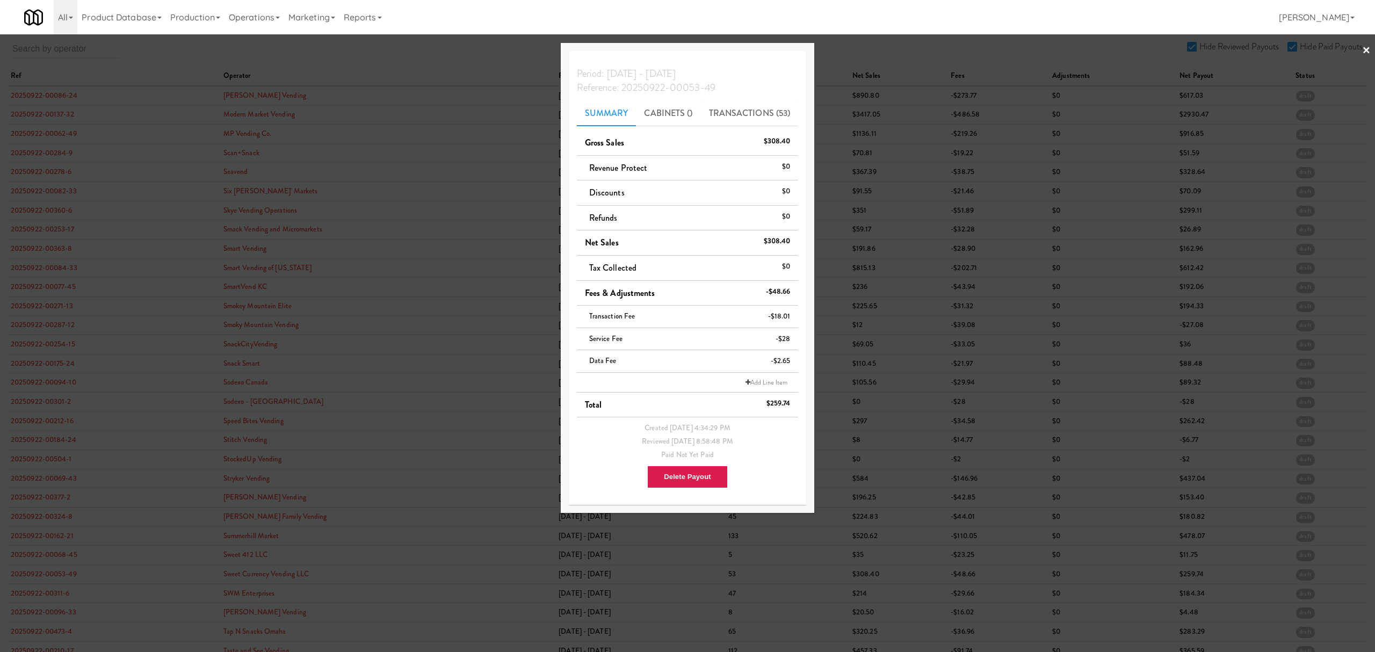
click at [61, 596] on div at bounding box center [687, 326] width 1375 height 652
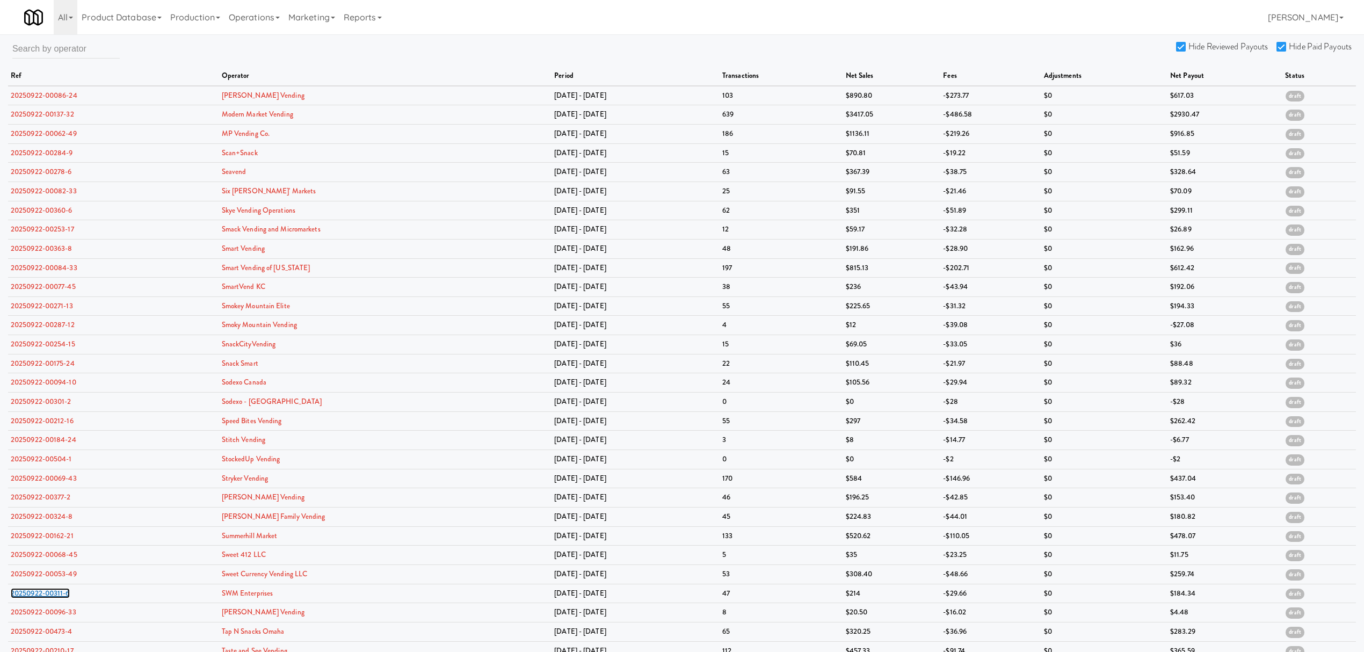
click at [61, 596] on link "20250922-00311-6" at bounding box center [40, 593] width 59 height 10
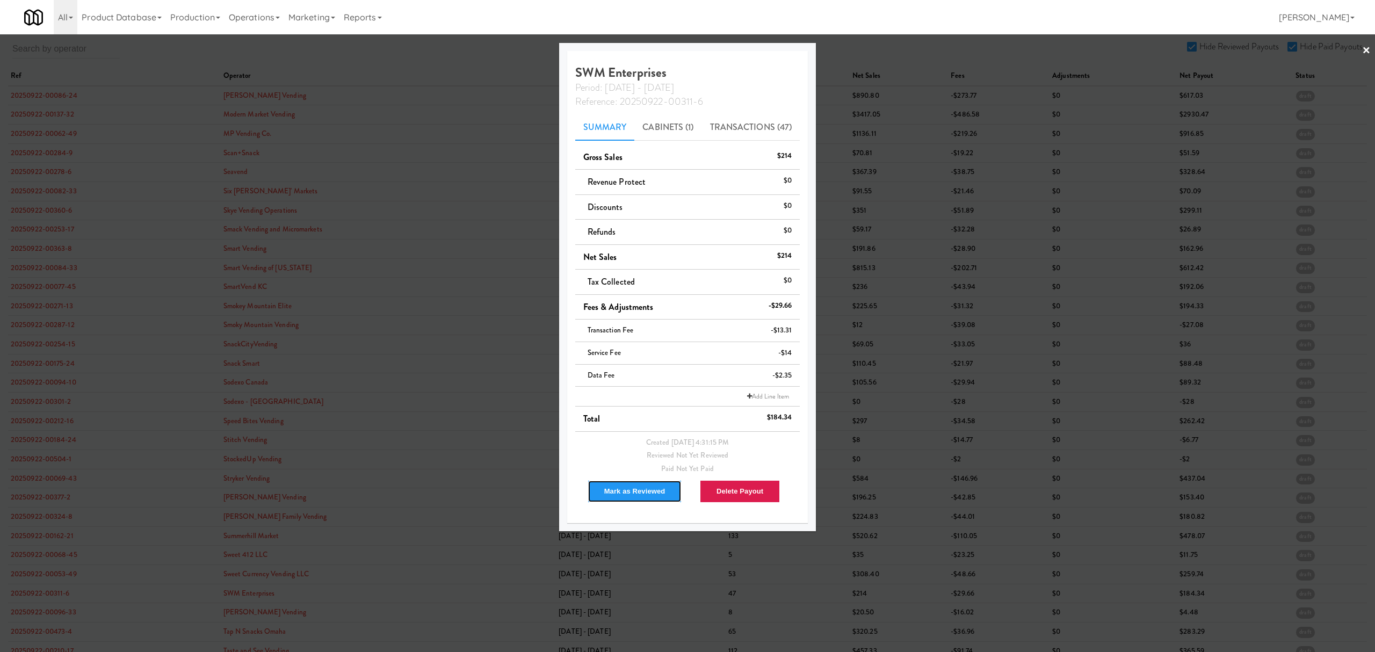
click at [628, 488] on button "Mark as Reviewed" at bounding box center [635, 491] width 95 height 23
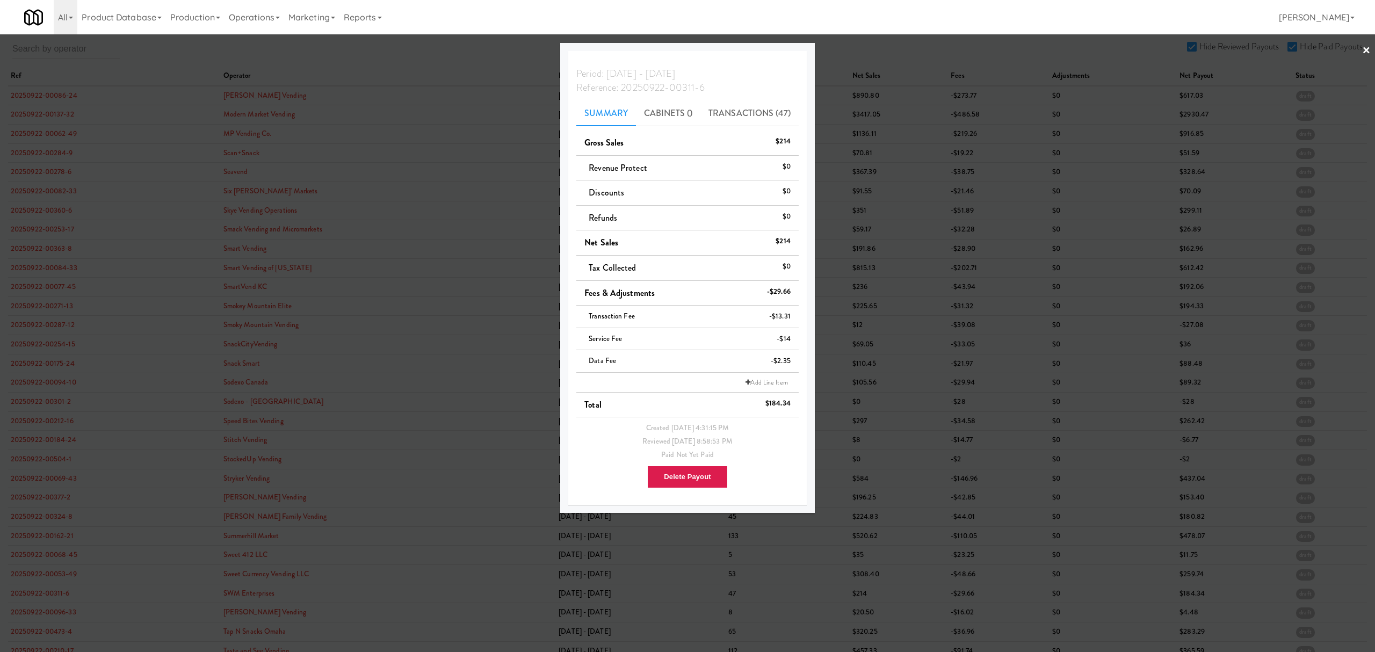
click at [32, 617] on div at bounding box center [687, 326] width 1375 height 652
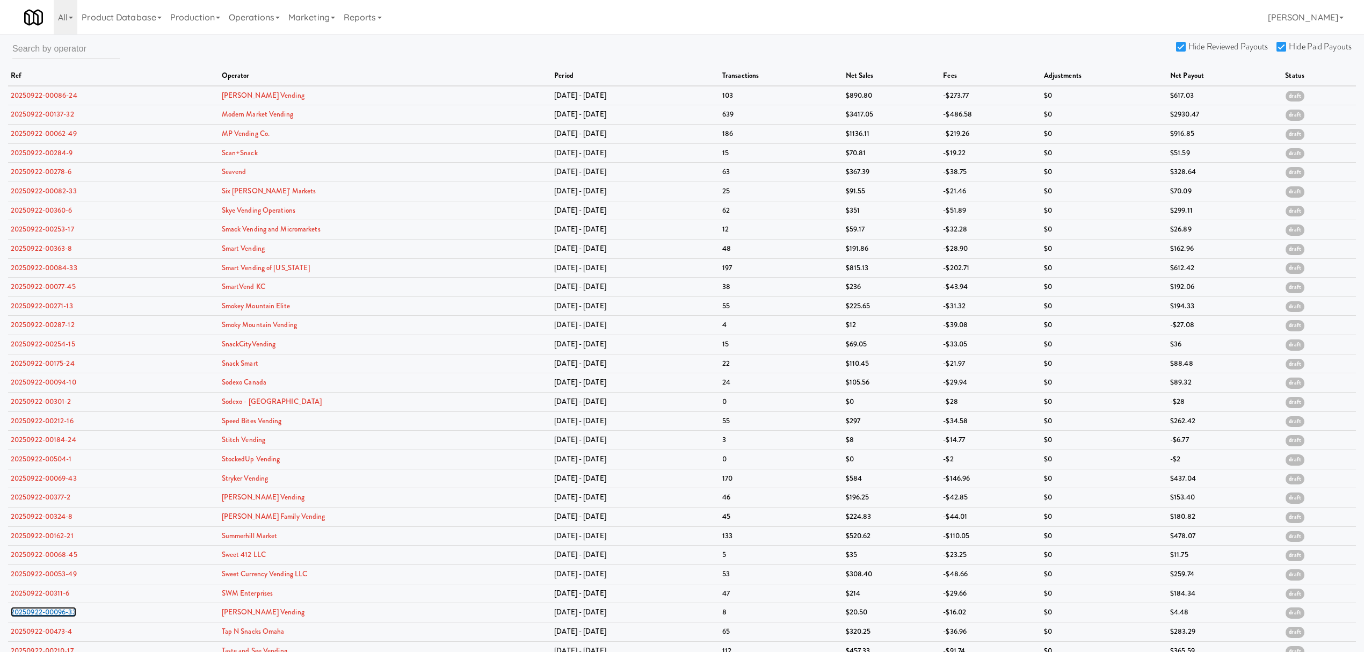
click at [32, 617] on link "20250922-00096-33" at bounding box center [44, 612] width 66 height 10
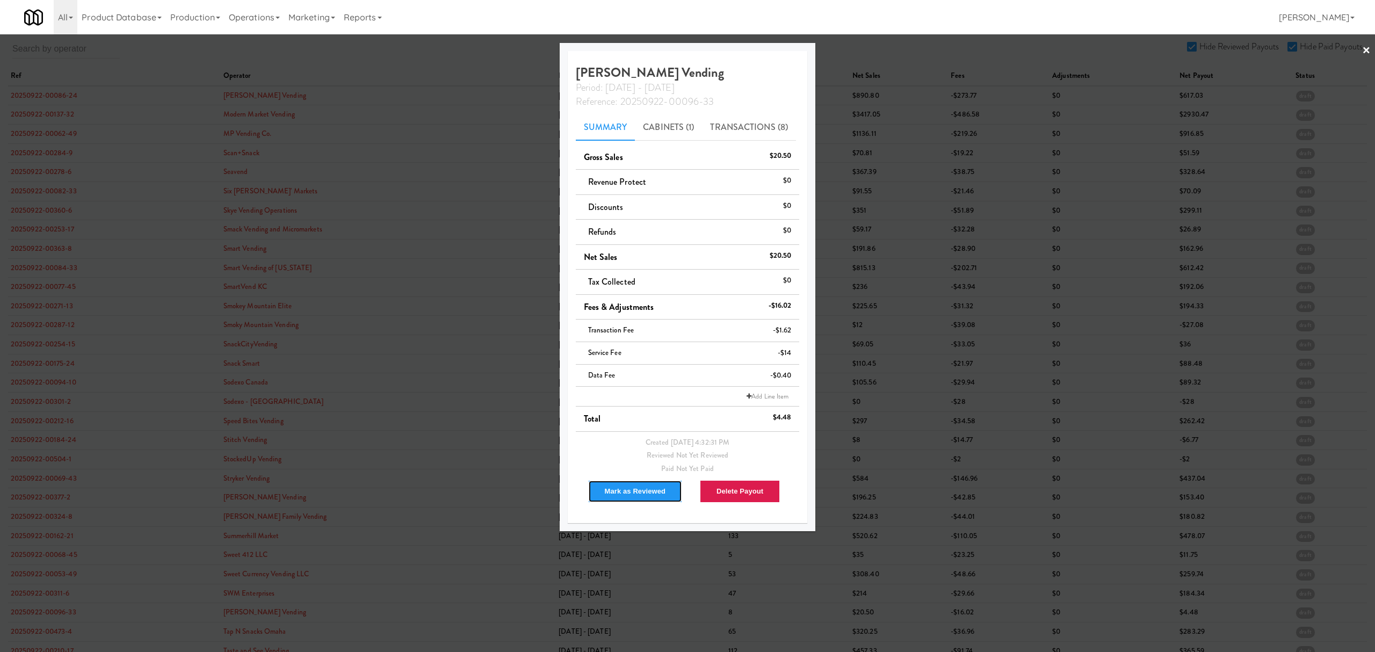
click at [623, 493] on button "Mark as Reviewed" at bounding box center [635, 491] width 95 height 23
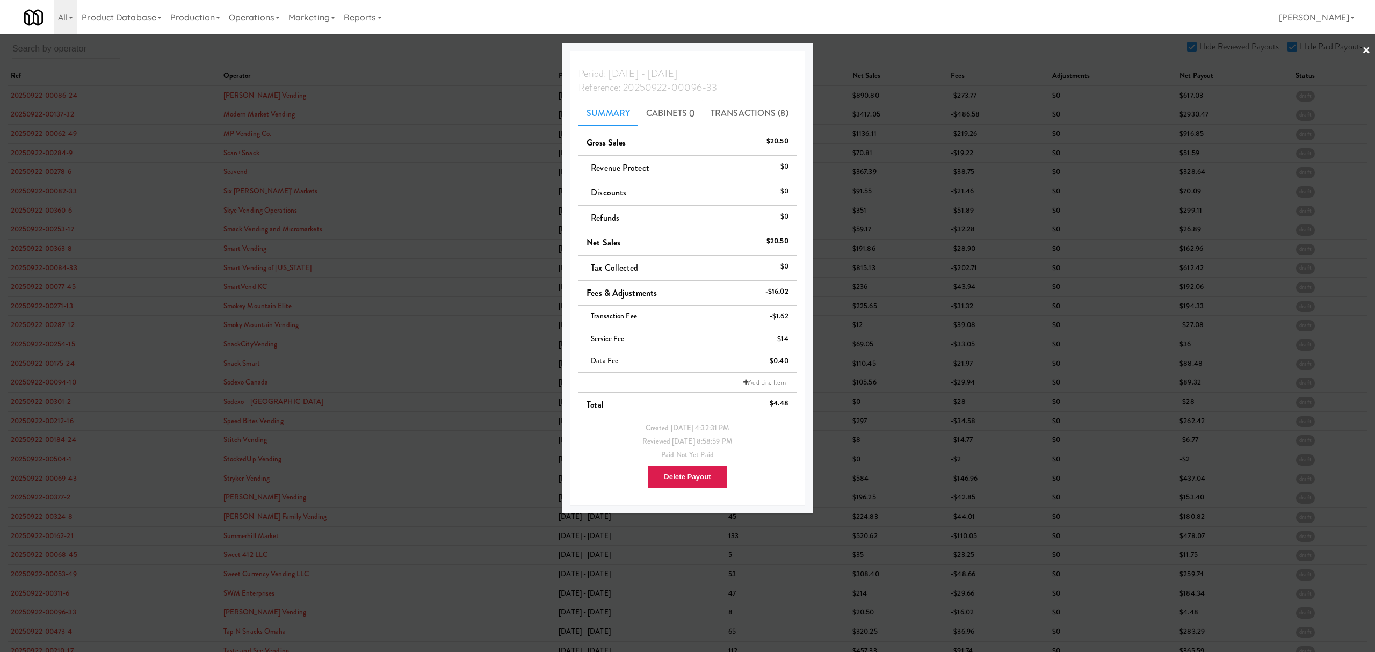
click at [48, 636] on div at bounding box center [687, 326] width 1375 height 652
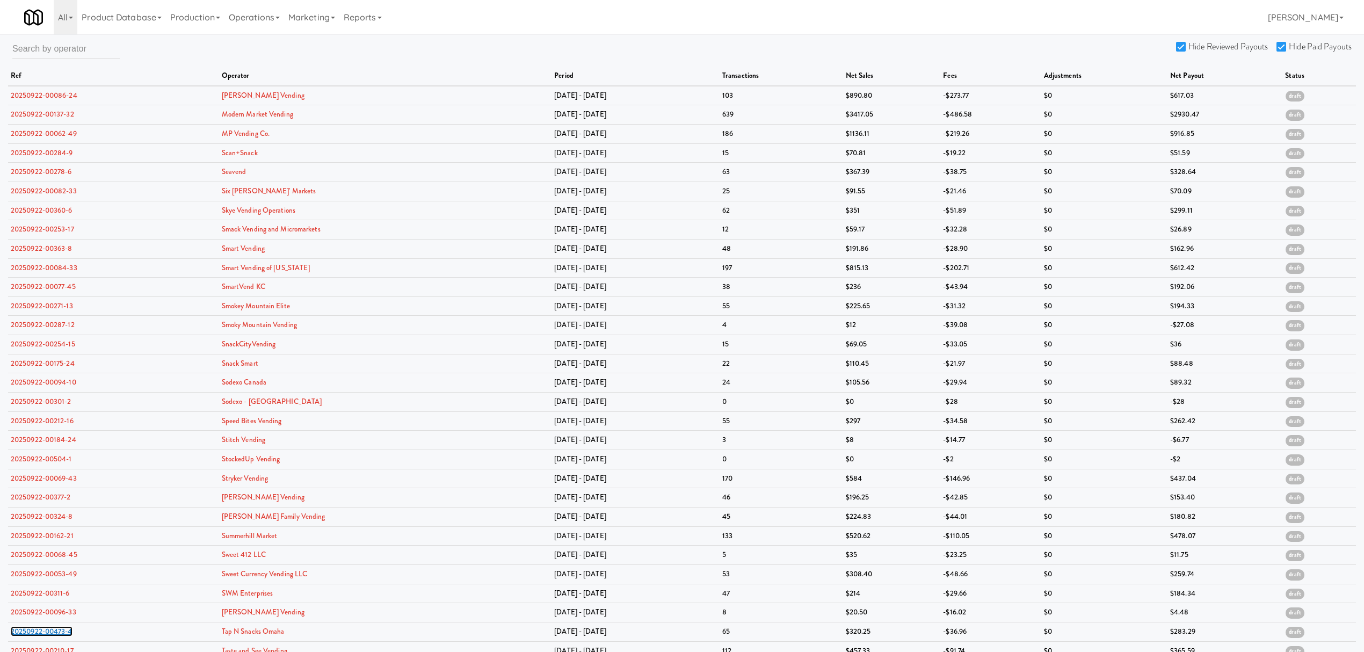
click at [48, 636] on link "20250922-00473-4" at bounding box center [42, 631] width 62 height 10
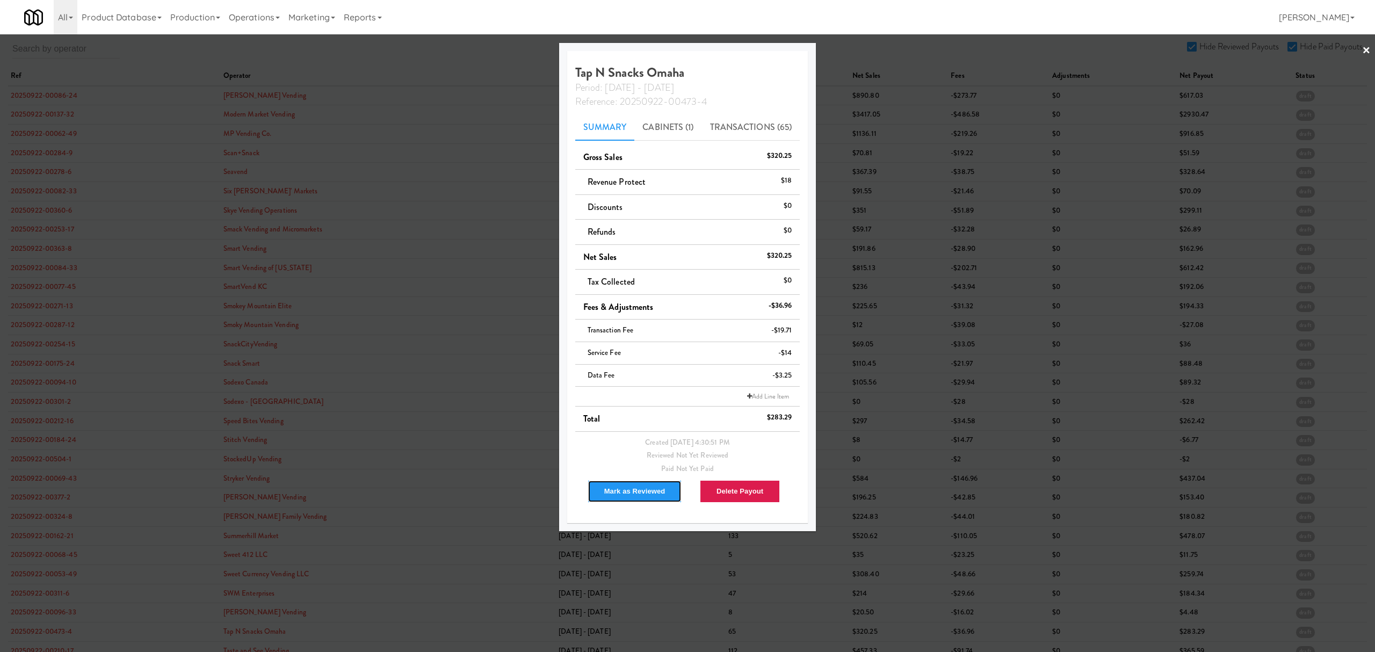
click at [646, 493] on button "Mark as Reviewed" at bounding box center [635, 491] width 95 height 23
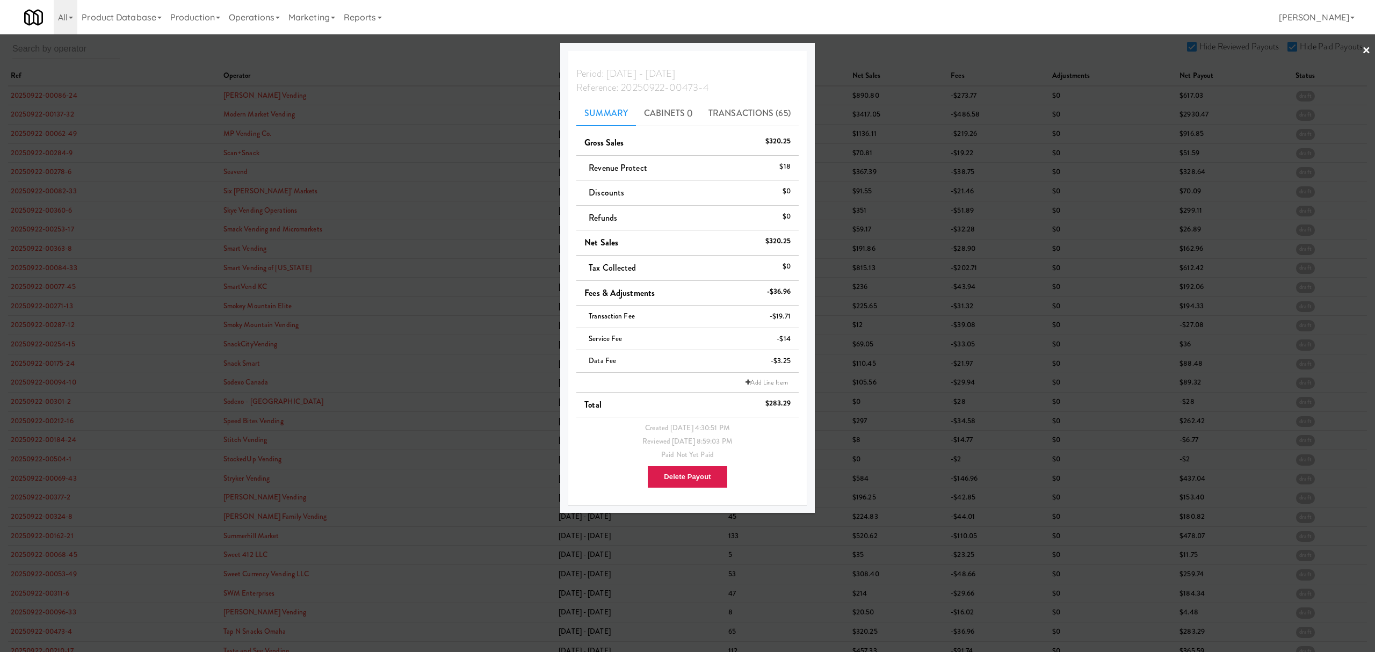
click at [466, 56] on div at bounding box center [687, 326] width 1375 height 652
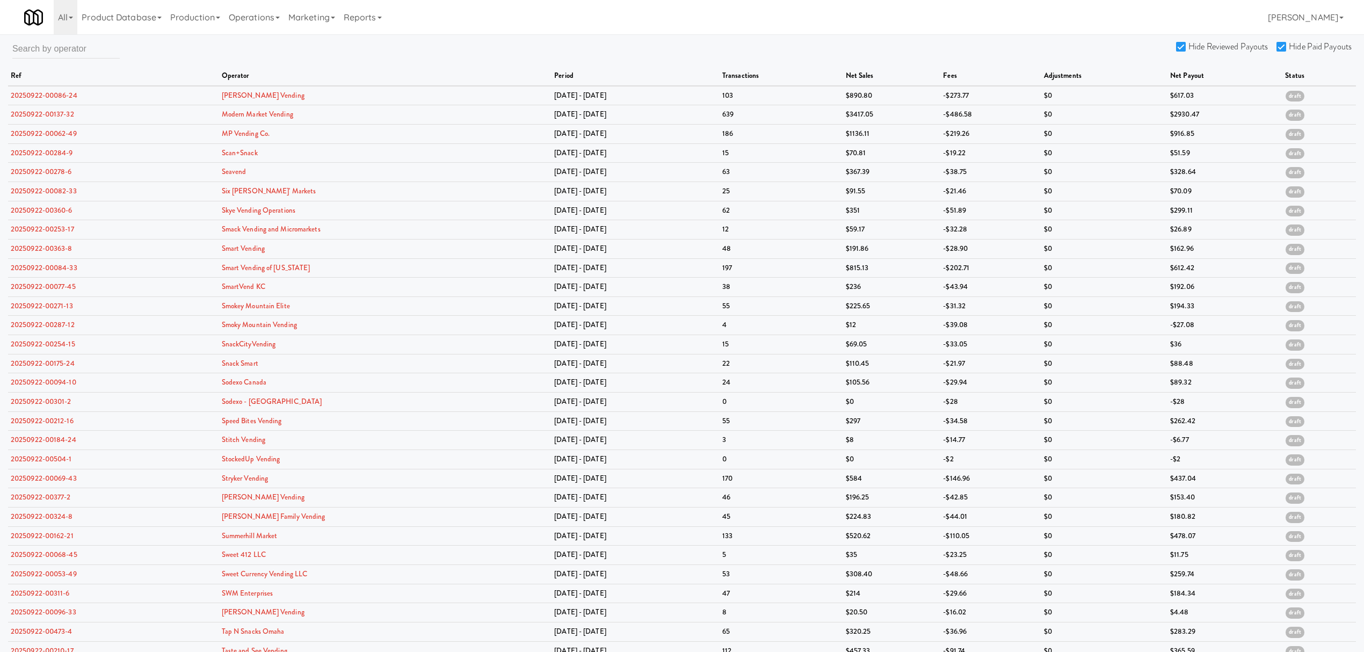
click at [1182, 43] on input "Hide Reviewed Payouts" at bounding box center [1182, 47] width 12 height 9
checkbox input "false"
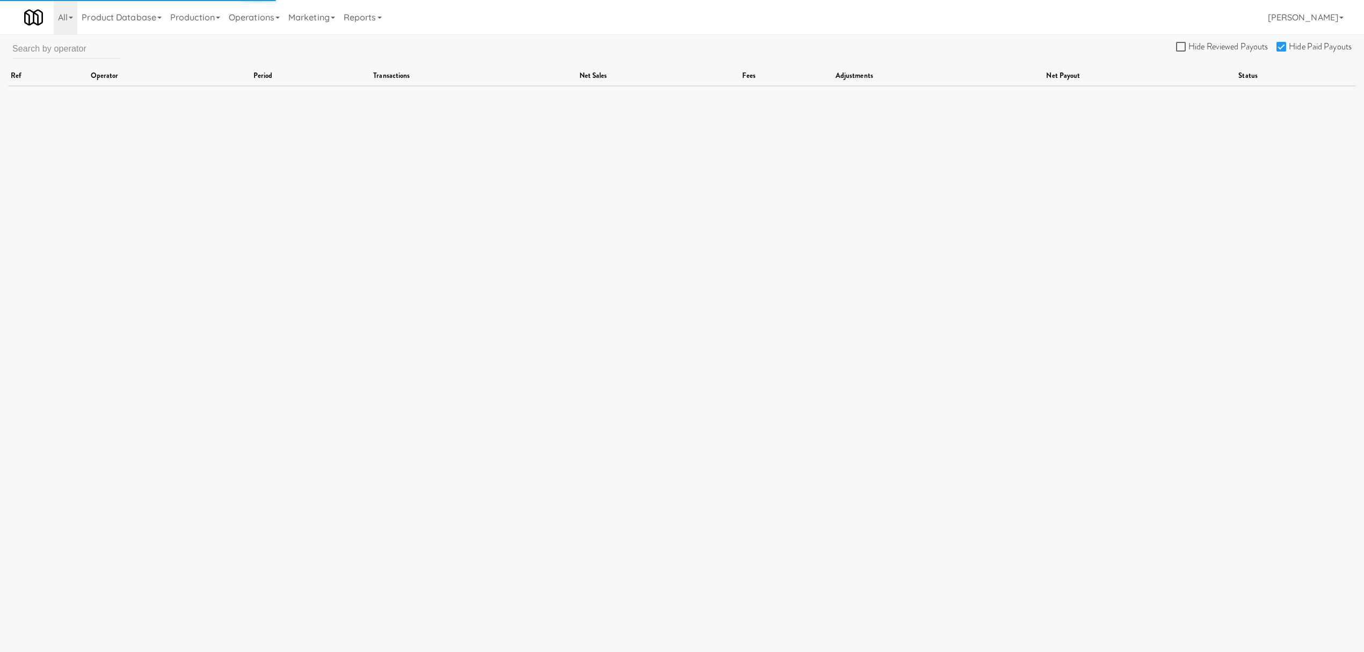
click at [1279, 46] on input "Hide Paid Payouts" at bounding box center [1283, 47] width 12 height 9
checkbox input "false"
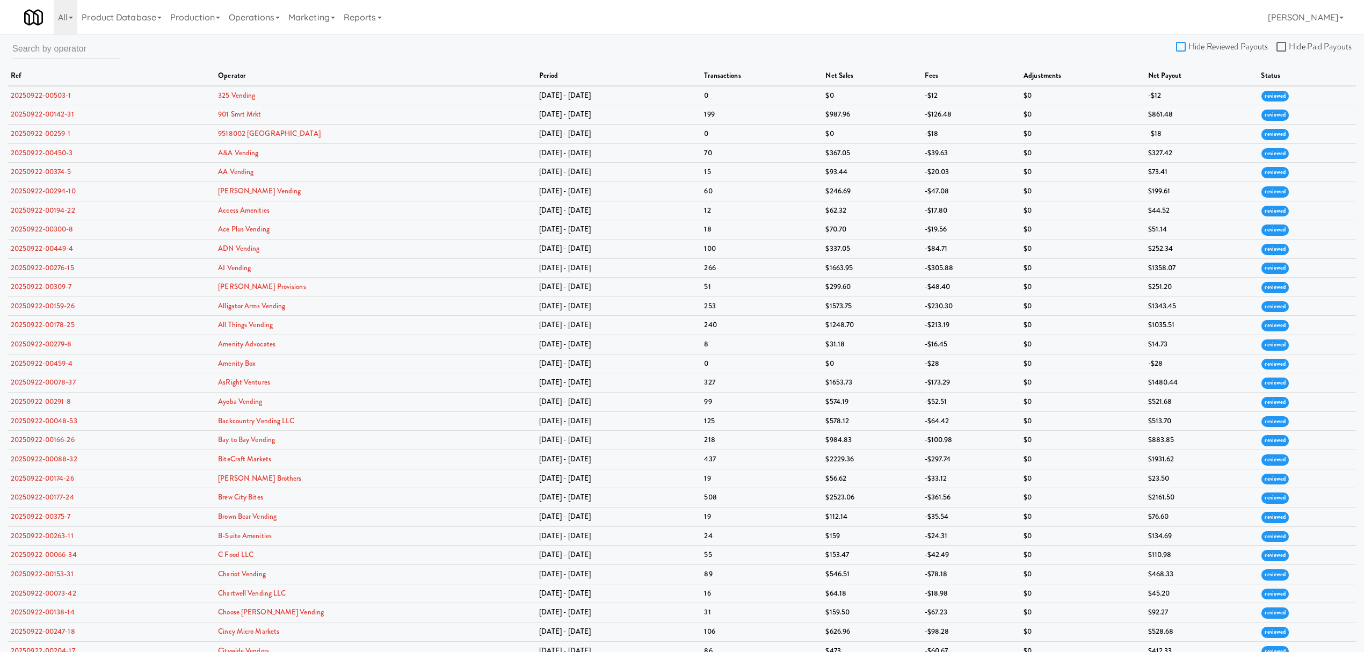
click at [1179, 46] on input "Hide Reviewed Payouts" at bounding box center [1182, 47] width 12 height 9
checkbox input "true"
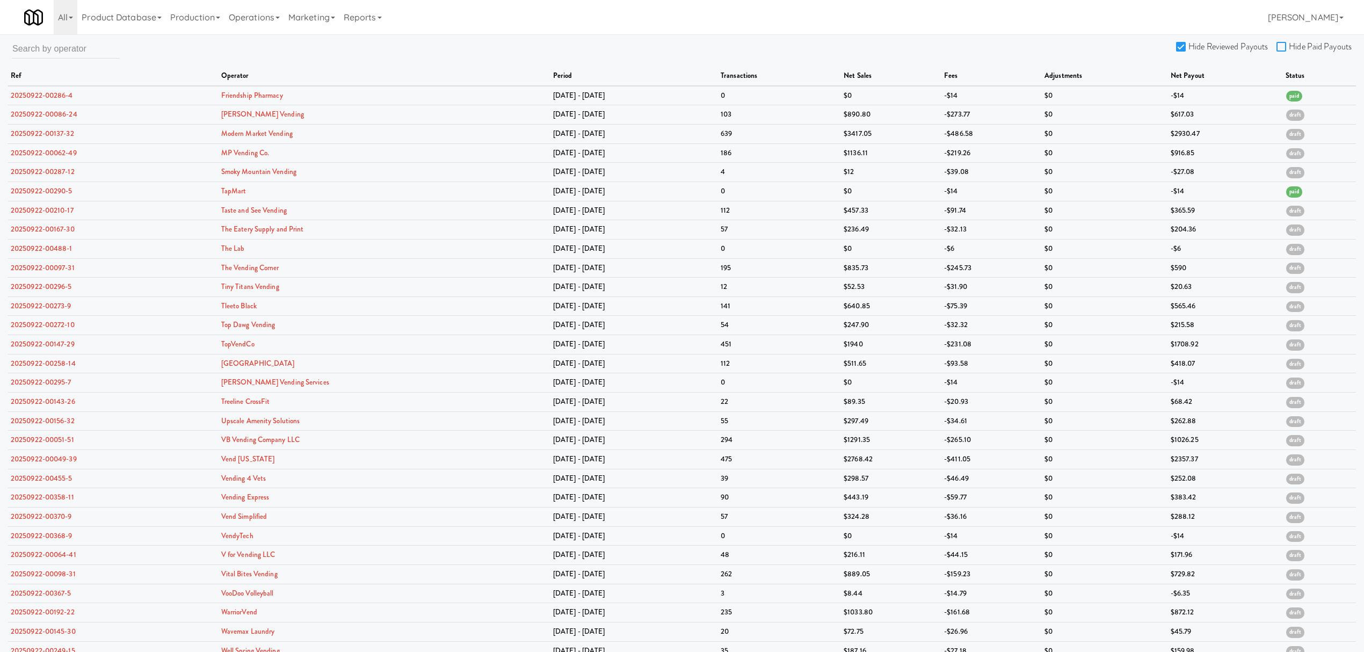
click at [1282, 46] on input "Hide Paid Payouts" at bounding box center [1283, 47] width 12 height 9
checkbox input "true"
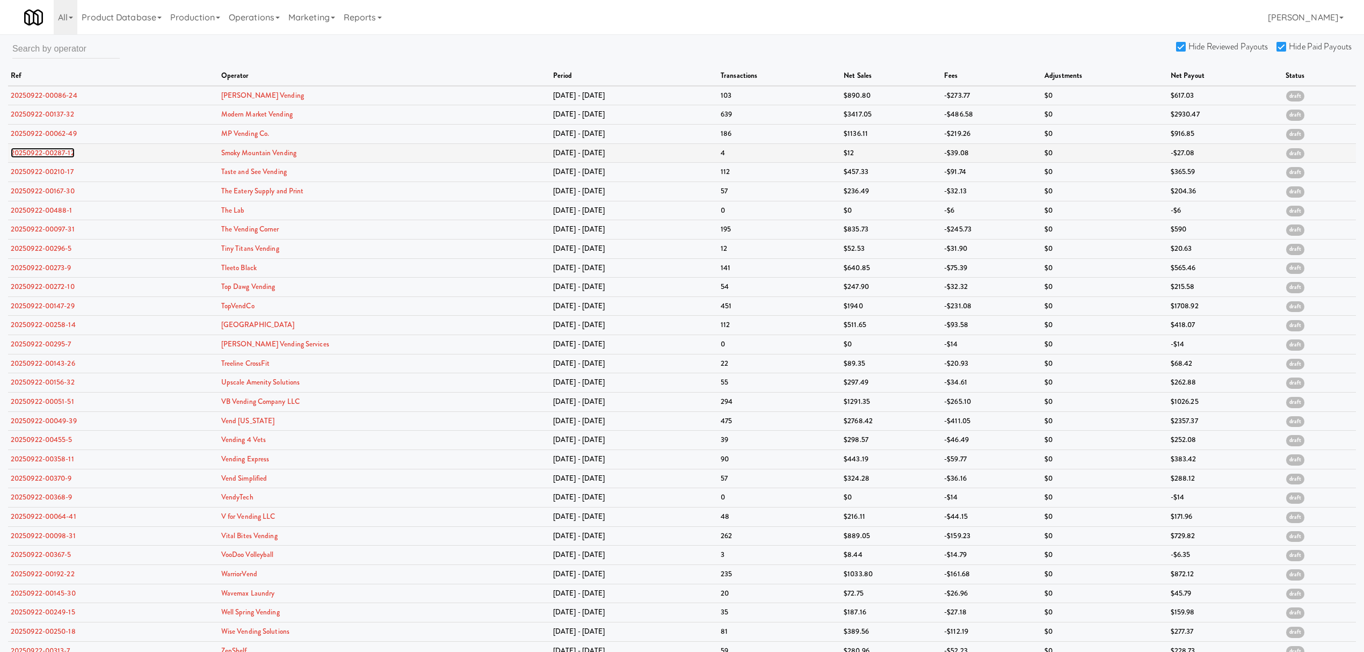
click at [43, 153] on link "20250922-00287-12" at bounding box center [43, 153] width 64 height 10
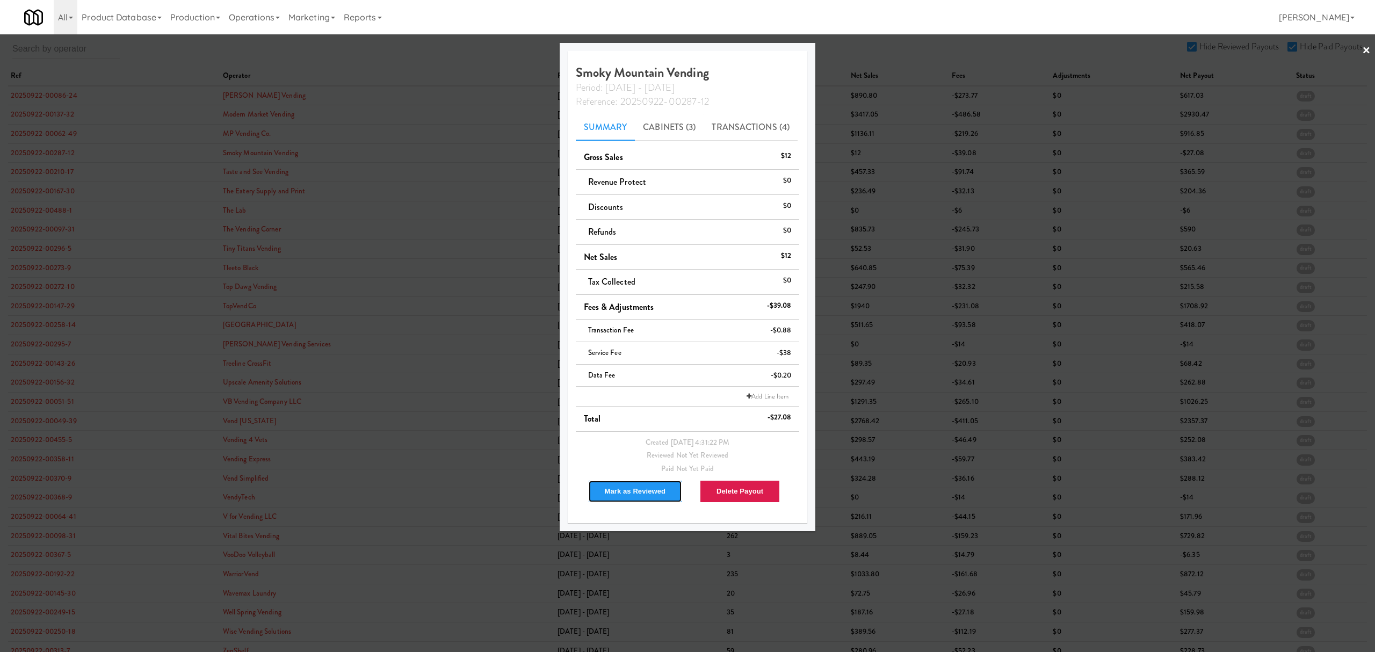
click at [634, 490] on button "Mark as Reviewed" at bounding box center [635, 491] width 95 height 23
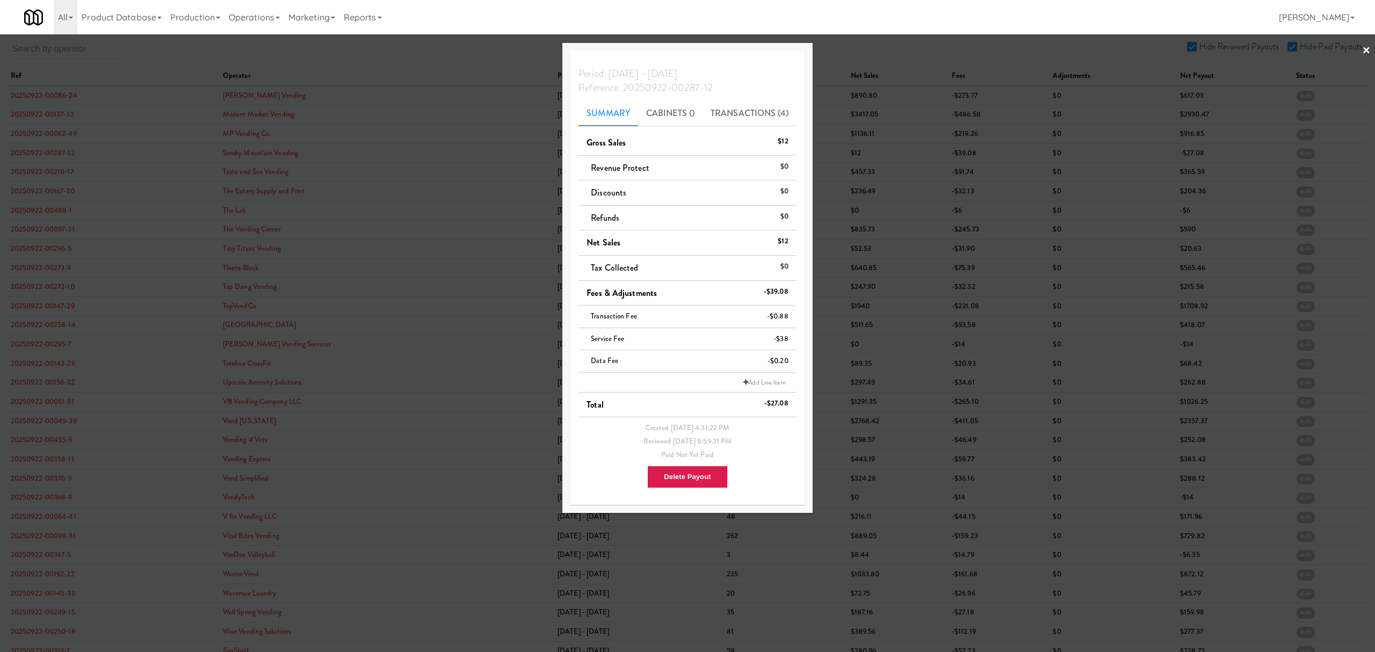
click at [48, 172] on div at bounding box center [687, 326] width 1375 height 652
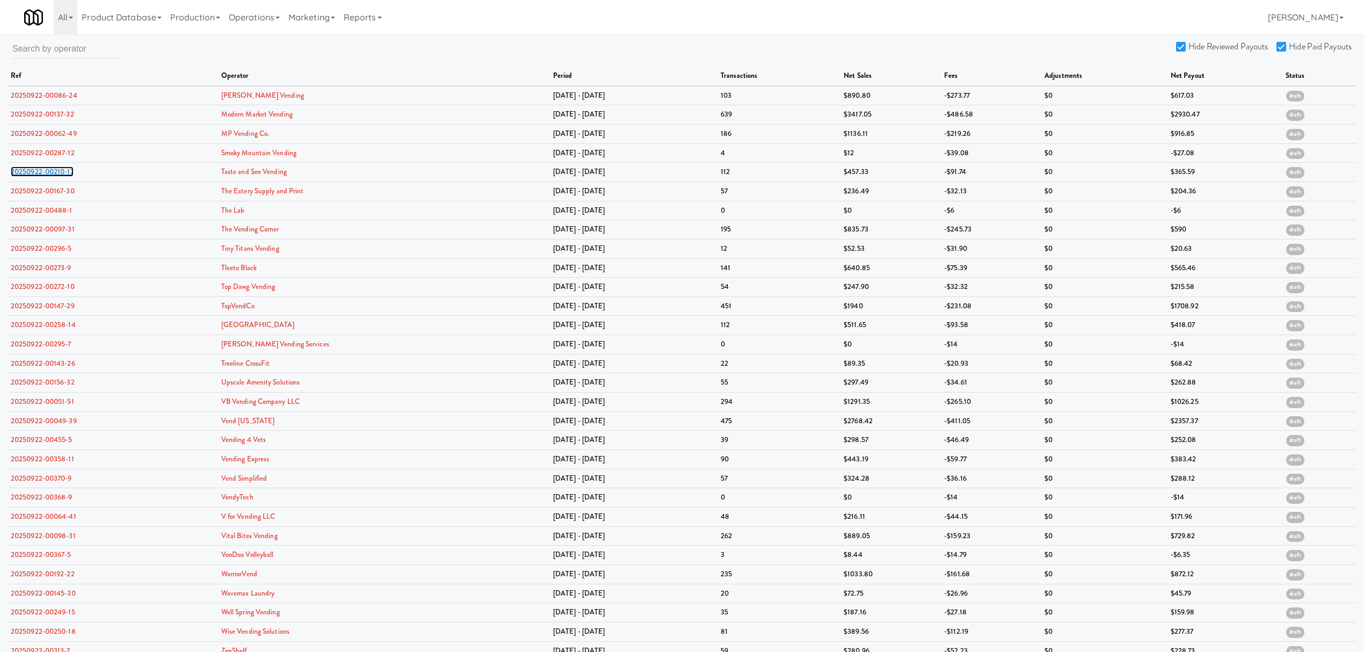
click at [48, 172] on link "20250922-00210-17" at bounding box center [42, 171] width 63 height 10
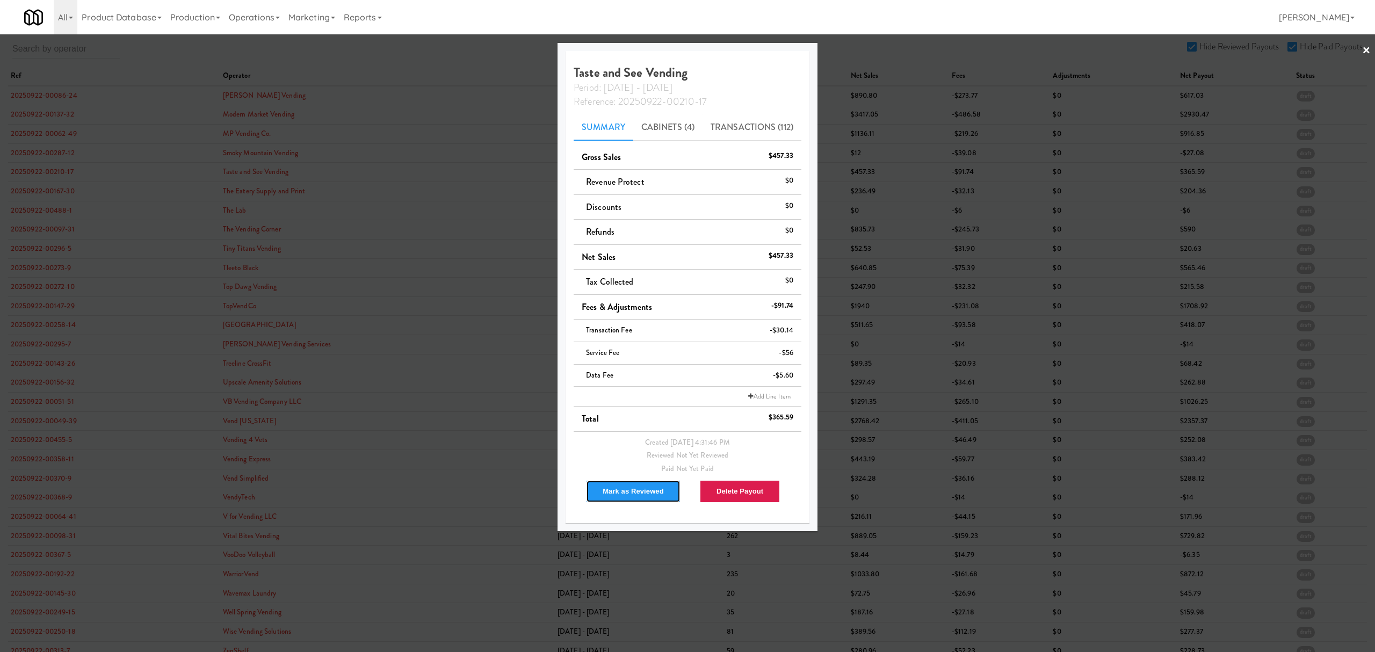
click at [633, 494] on button "Mark as Reviewed" at bounding box center [633, 491] width 95 height 23
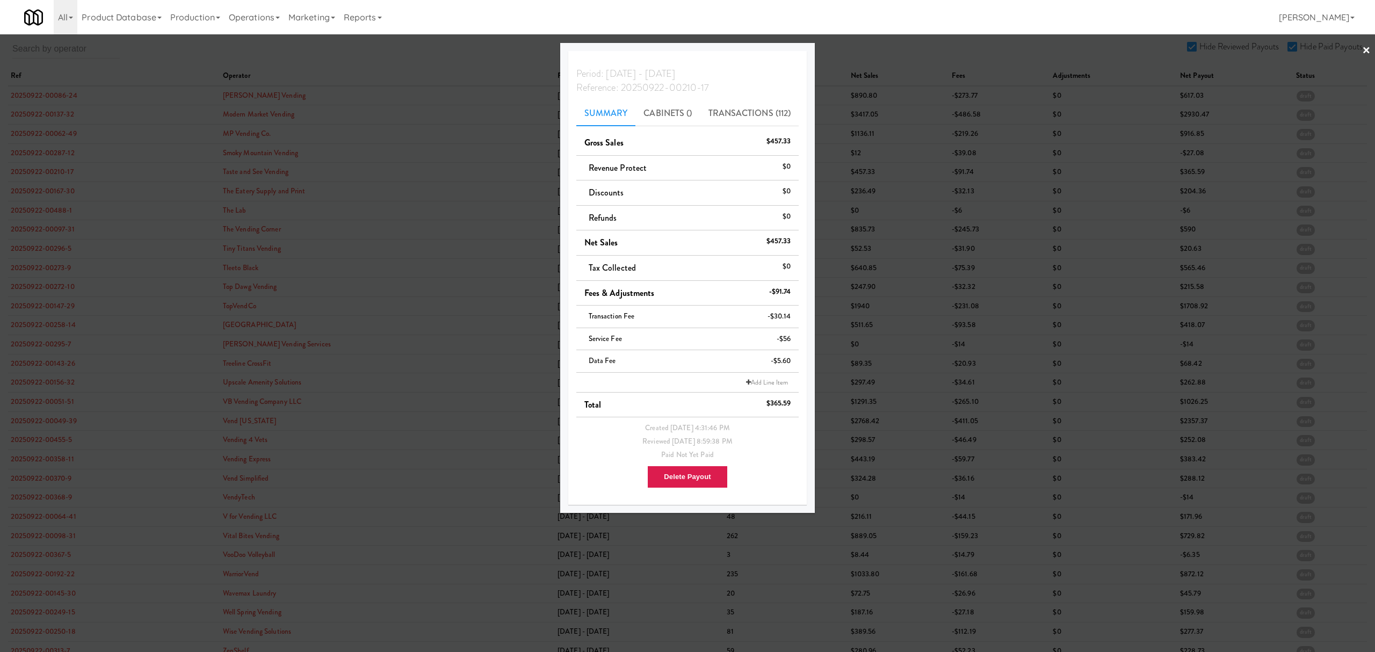
click at [39, 189] on div at bounding box center [687, 326] width 1375 height 652
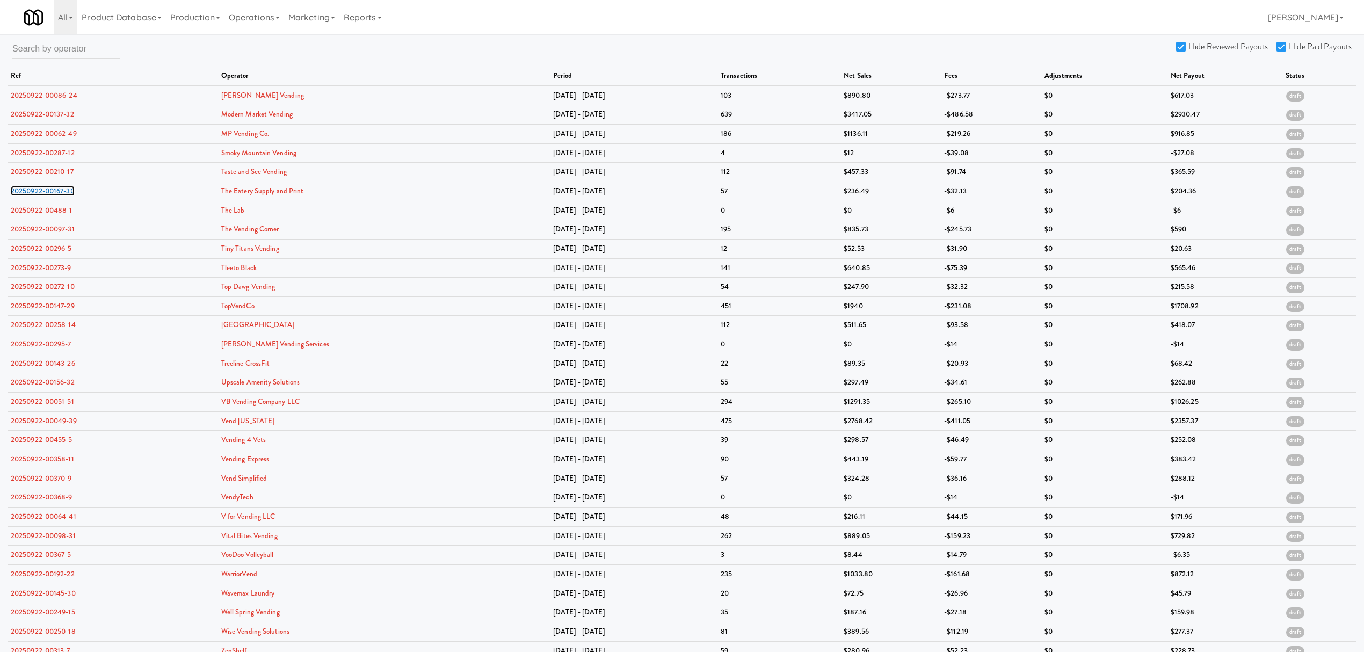
click at [39, 189] on link "20250922-00167-30" at bounding box center [43, 191] width 64 height 10
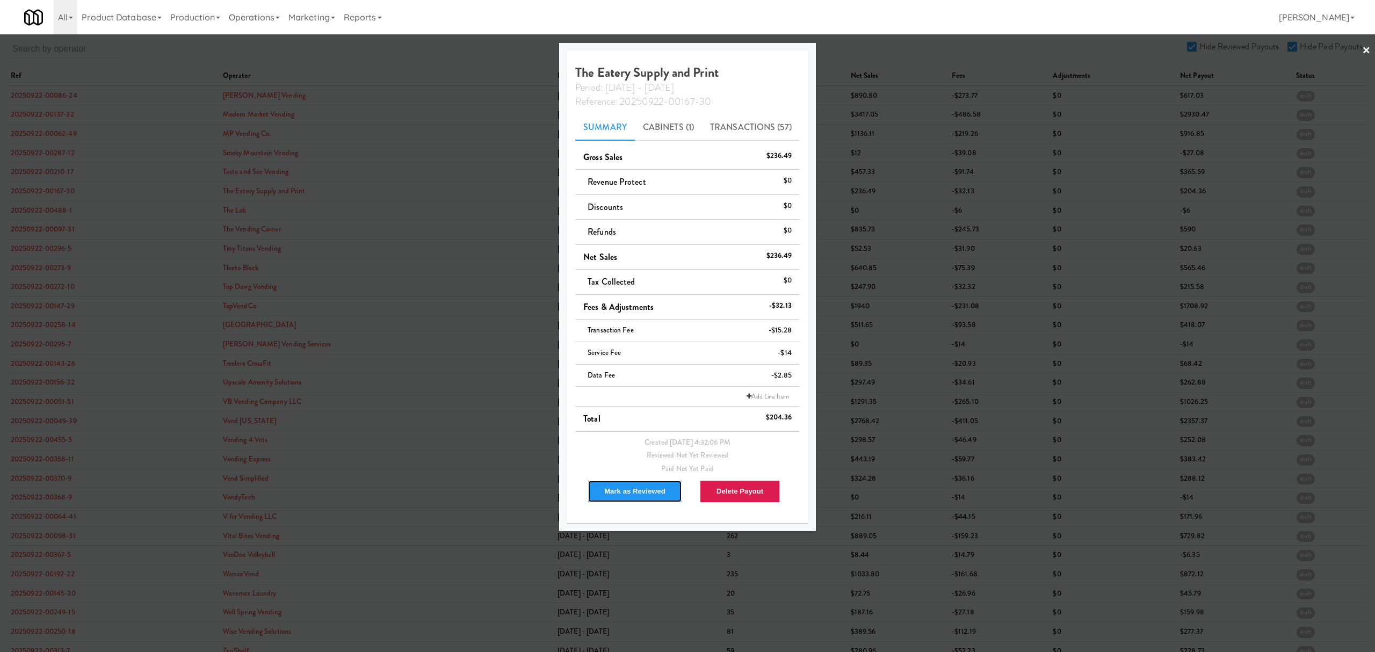
click at [626, 492] on button "Mark as Reviewed" at bounding box center [635, 491] width 95 height 23
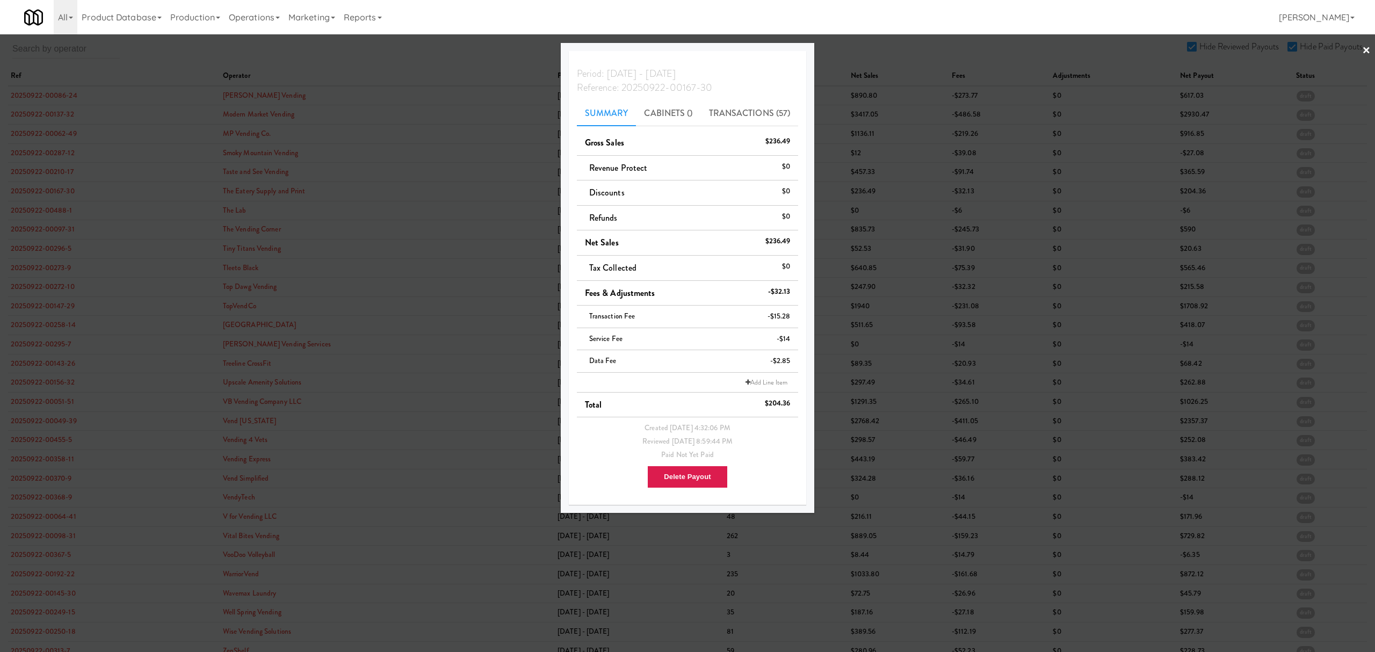
click at [28, 211] on div at bounding box center [687, 326] width 1375 height 652
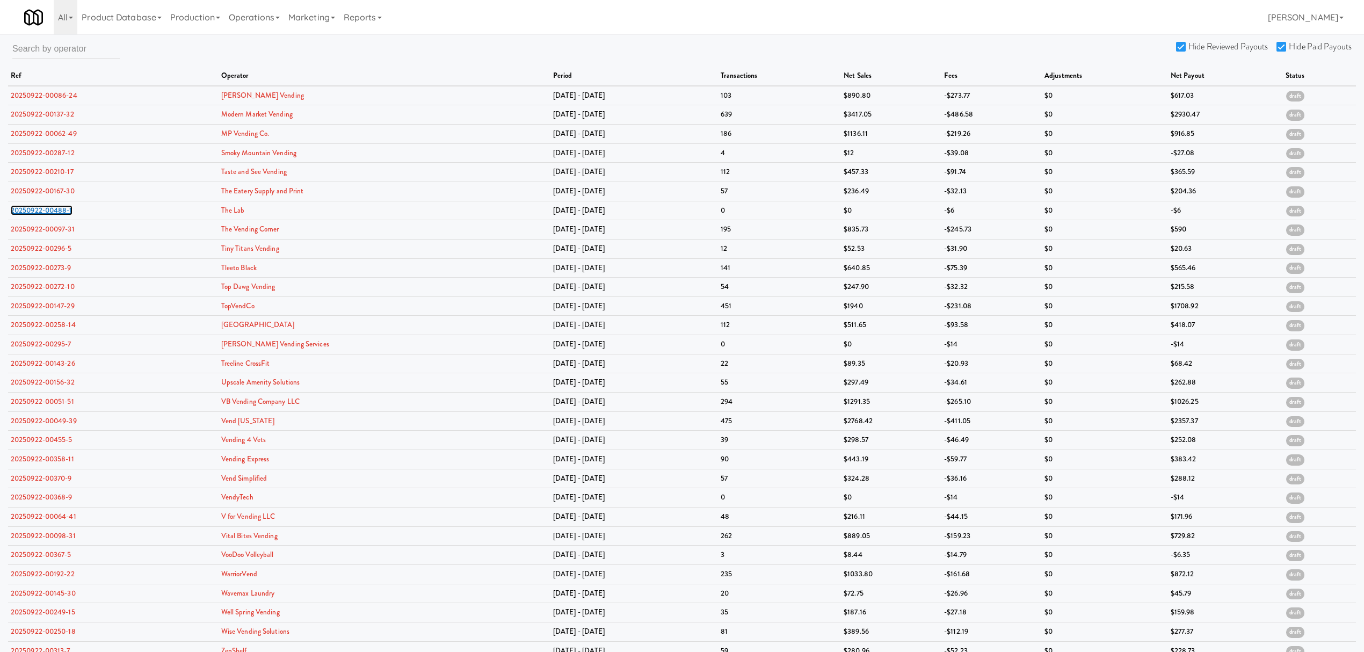
click at [28, 211] on link "20250922-00488-1" at bounding box center [42, 210] width 62 height 10
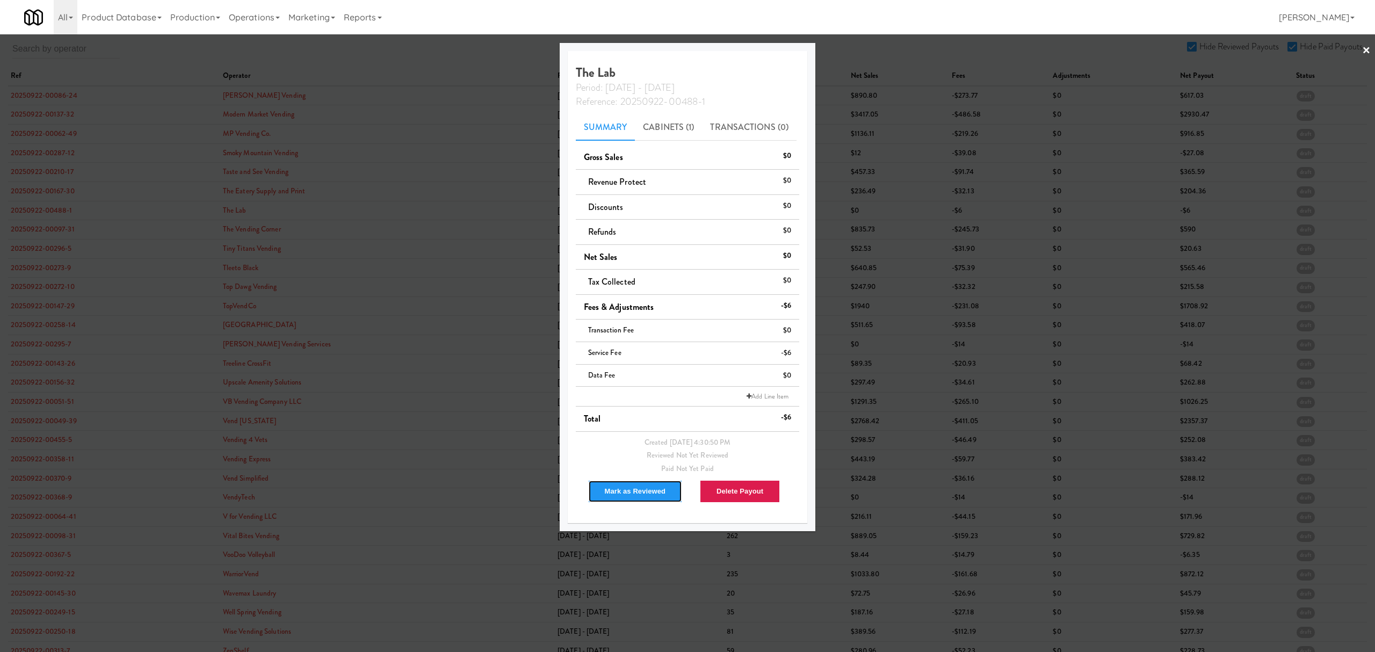
click at [647, 489] on button "Mark as Reviewed" at bounding box center [635, 491] width 95 height 23
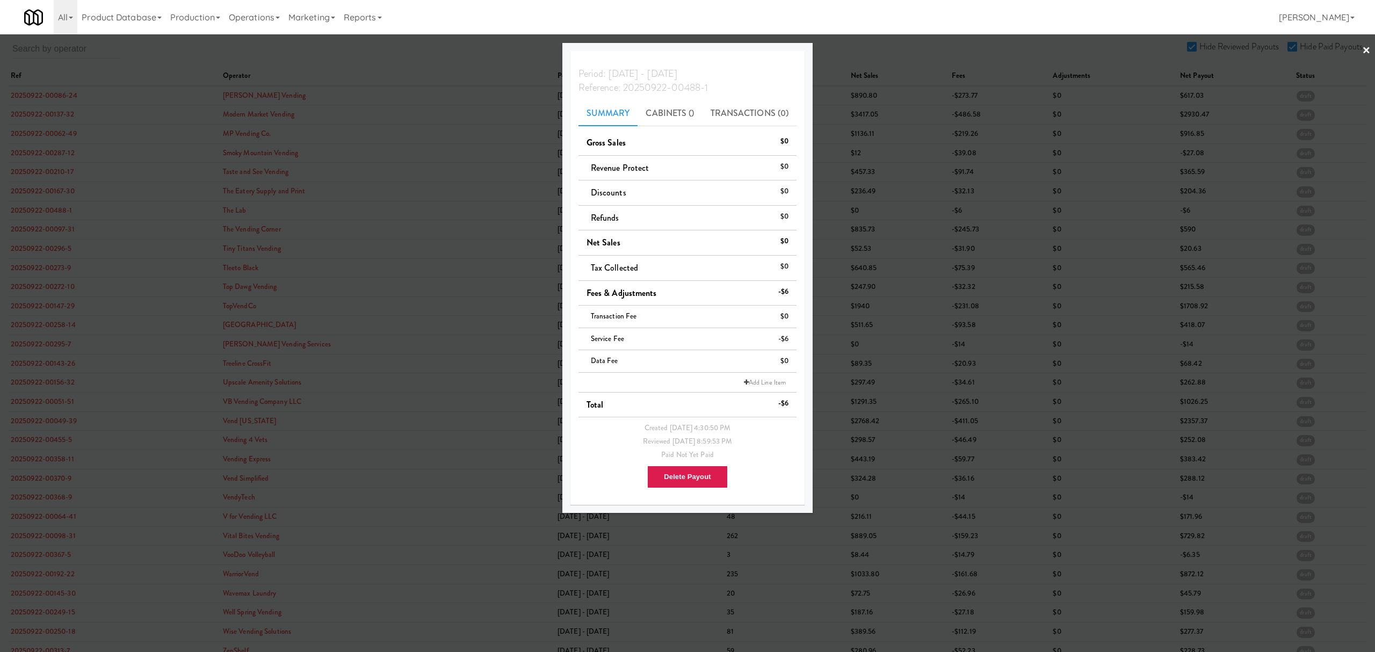
click at [59, 226] on div at bounding box center [687, 326] width 1375 height 652
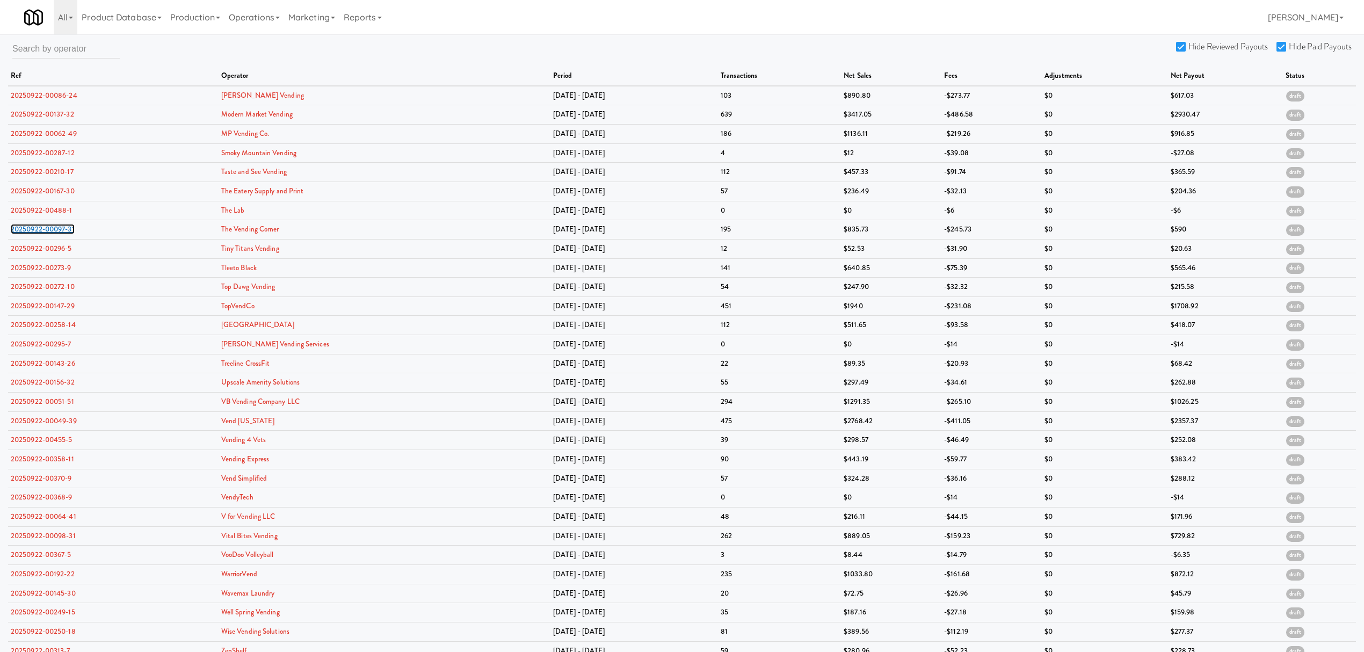
click at [59, 226] on link "20250922-00097-31" at bounding box center [43, 229] width 64 height 10
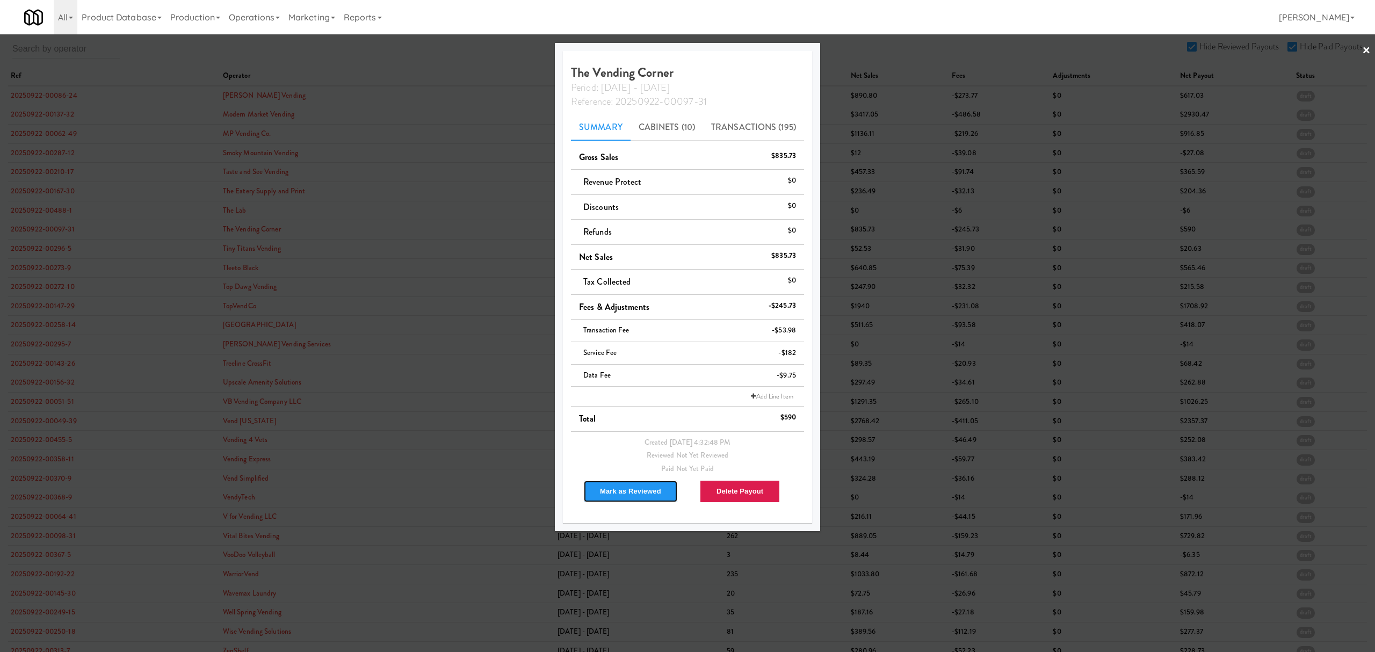
click at [626, 488] on button "Mark as Reviewed" at bounding box center [630, 491] width 95 height 23
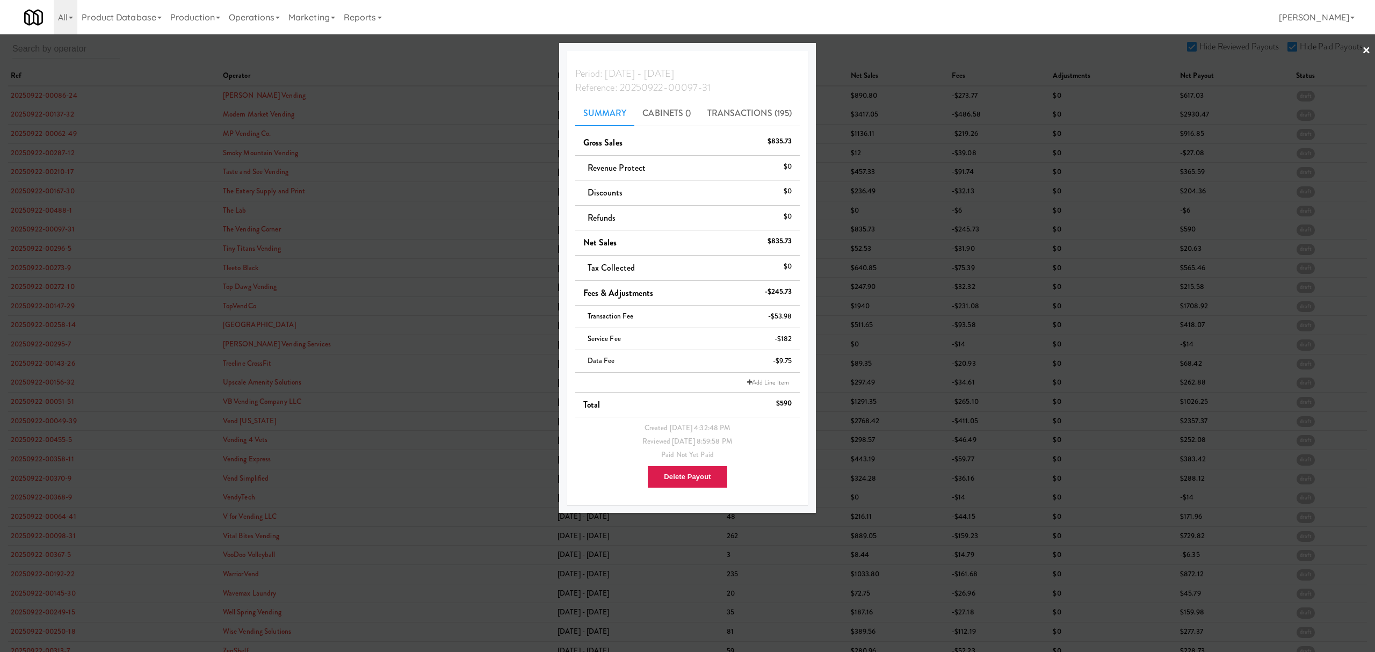
click at [34, 249] on div at bounding box center [687, 326] width 1375 height 652
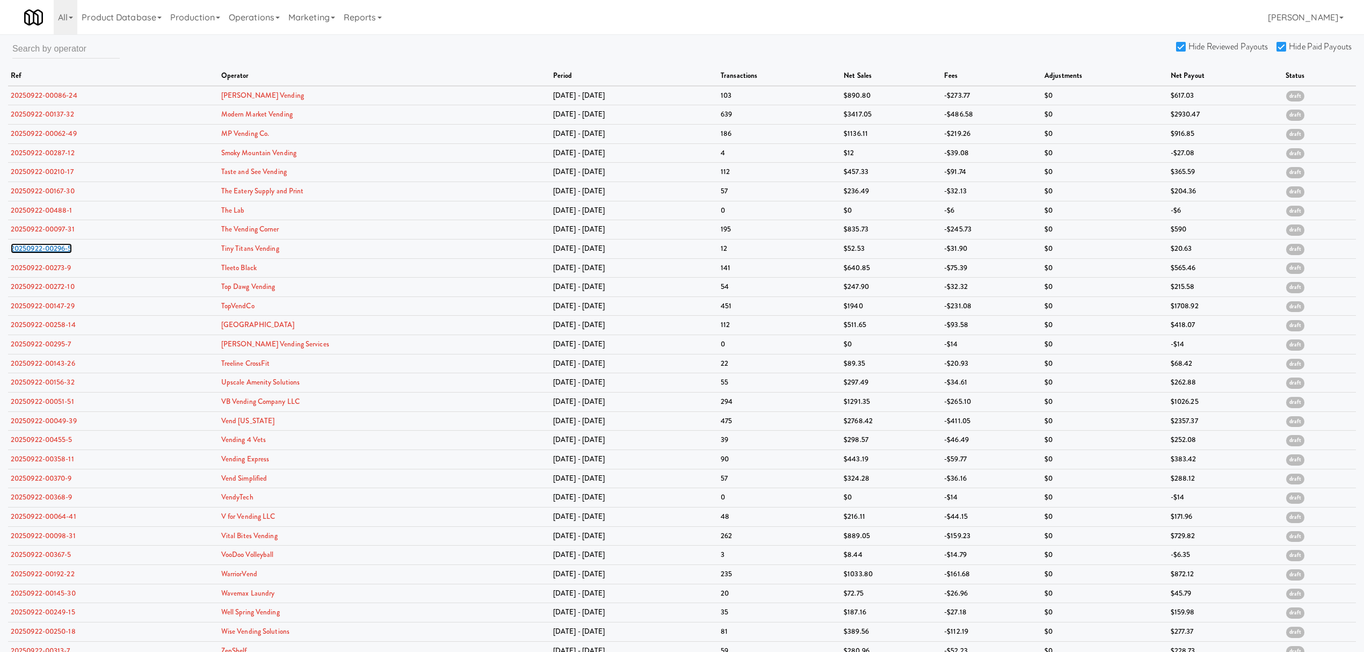
click at [34, 249] on link "20250922-00296-5" at bounding box center [41, 248] width 61 height 10
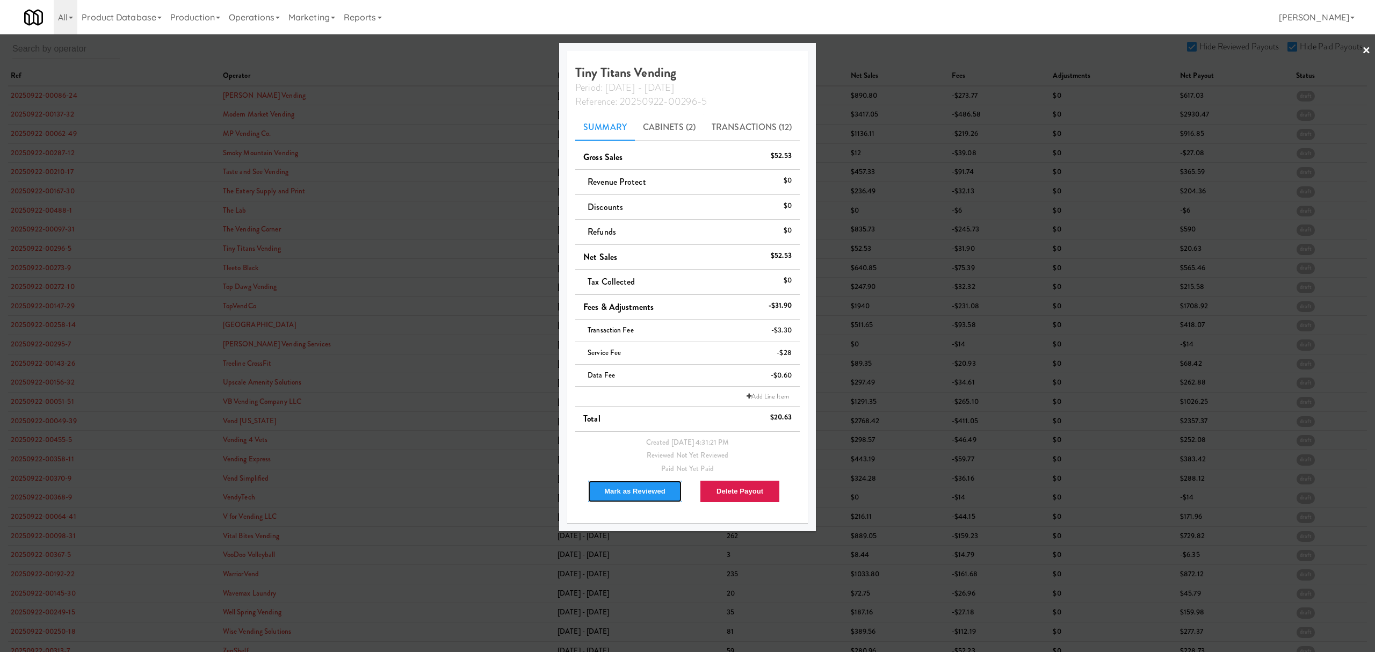
click at [630, 494] on button "Mark as Reviewed" at bounding box center [635, 491] width 95 height 23
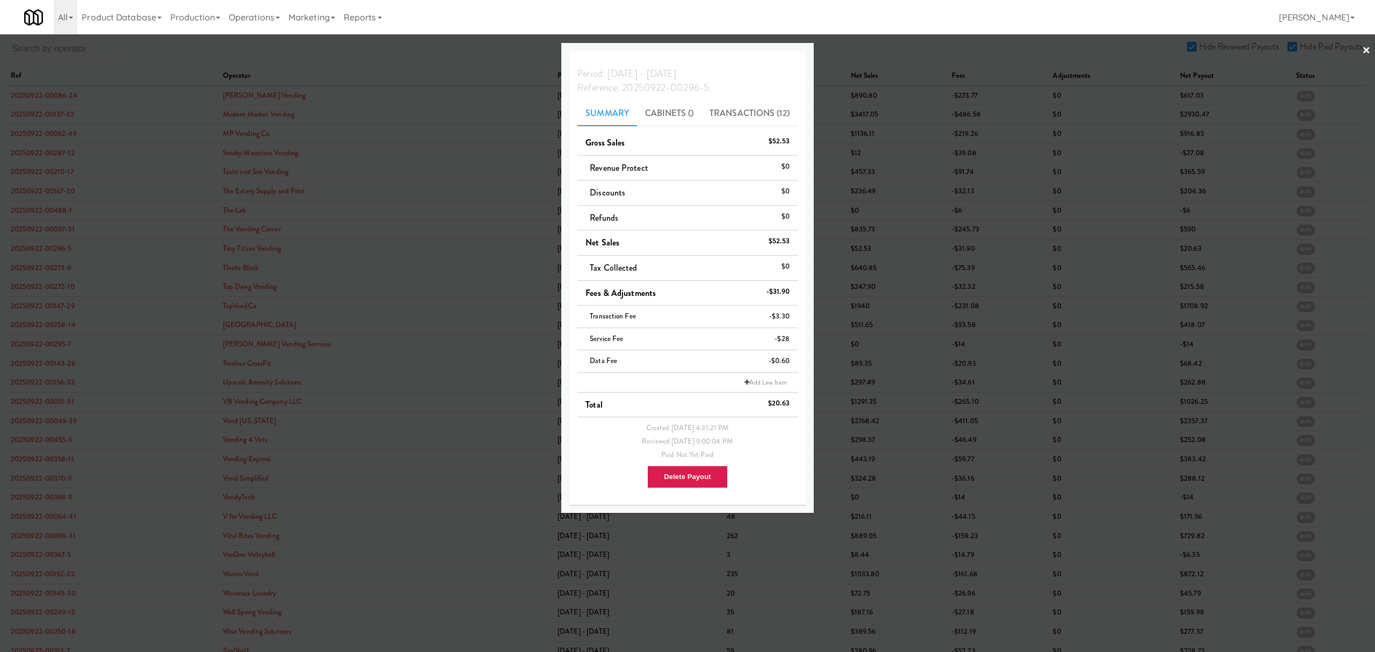
click at [63, 267] on div at bounding box center [687, 326] width 1375 height 652
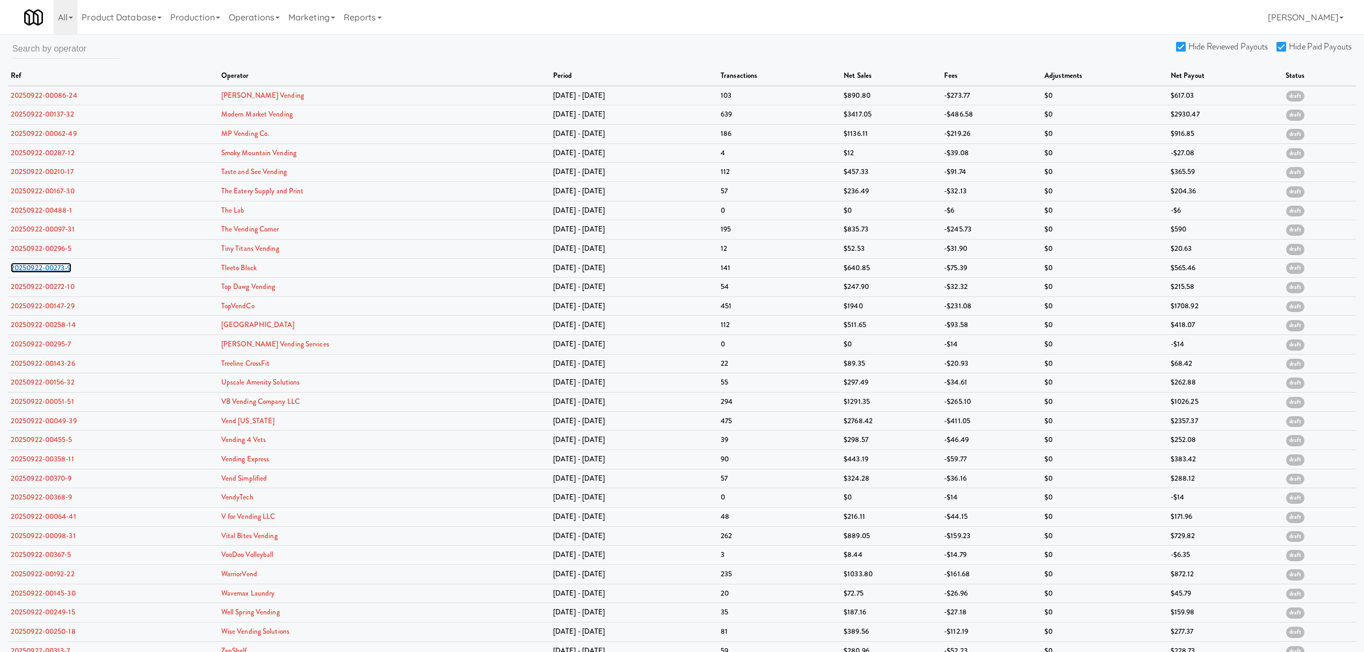
click at [63, 267] on link "20250922-00273-9" at bounding box center [41, 268] width 61 height 10
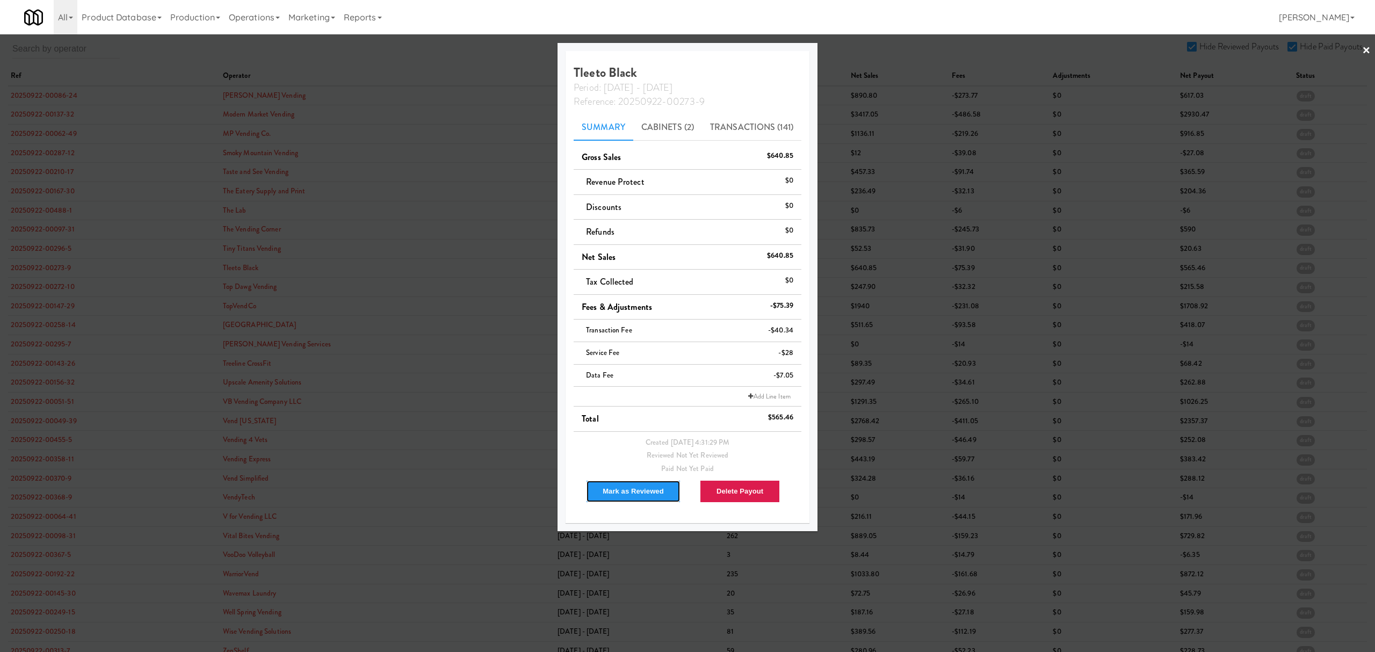
click at [605, 490] on button "Mark as Reviewed" at bounding box center [633, 491] width 95 height 23
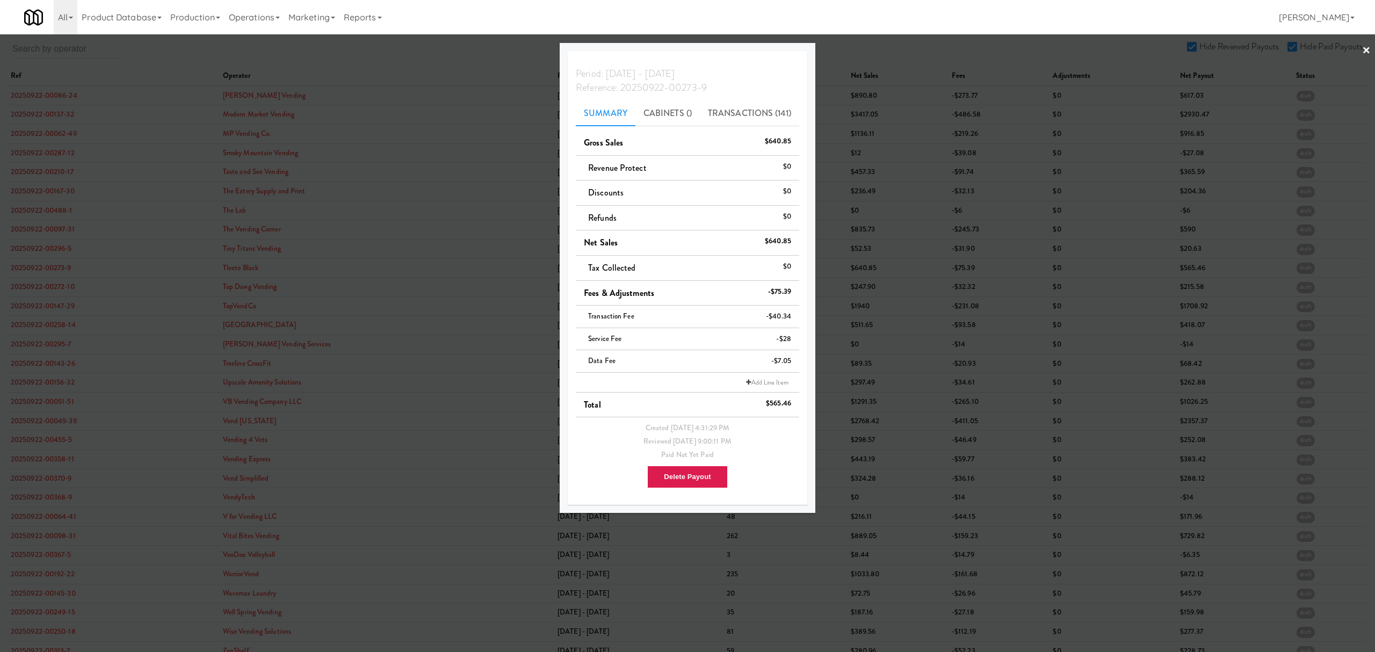
click at [33, 288] on div at bounding box center [687, 326] width 1375 height 652
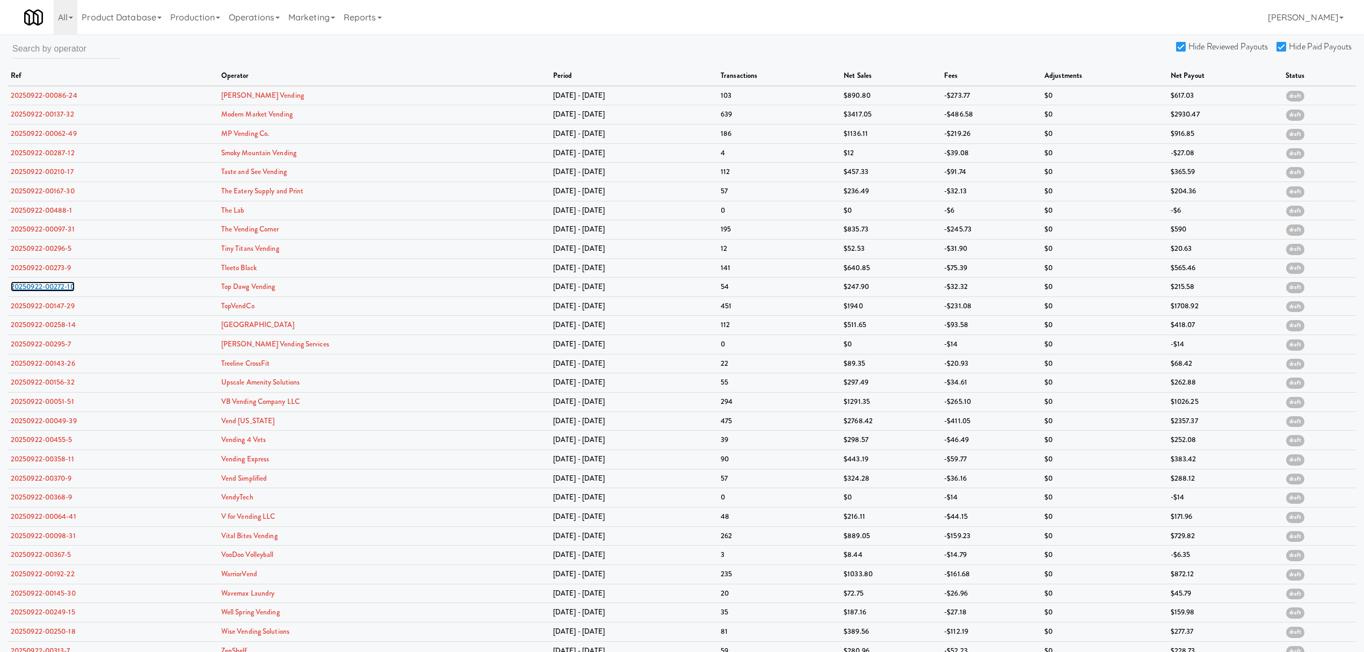
click at [33, 288] on link "20250922-00272-10" at bounding box center [43, 286] width 64 height 10
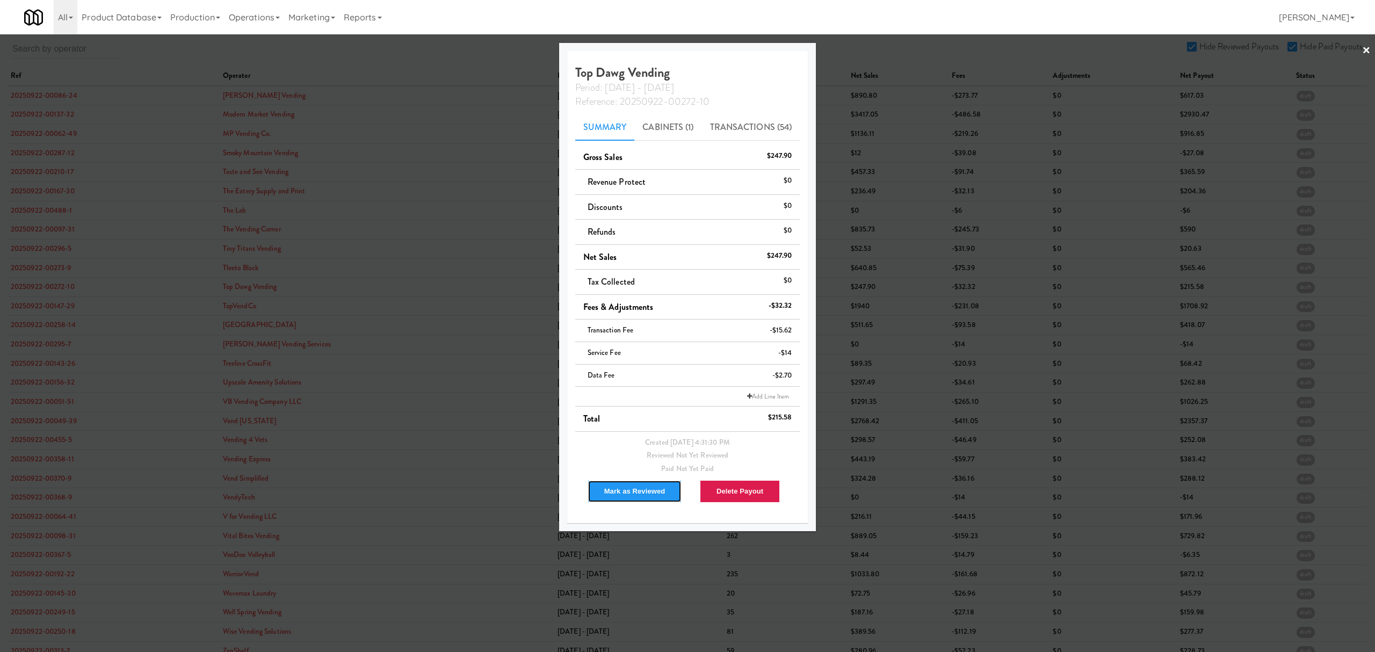
click at [621, 489] on button "Mark as Reviewed" at bounding box center [635, 491] width 95 height 23
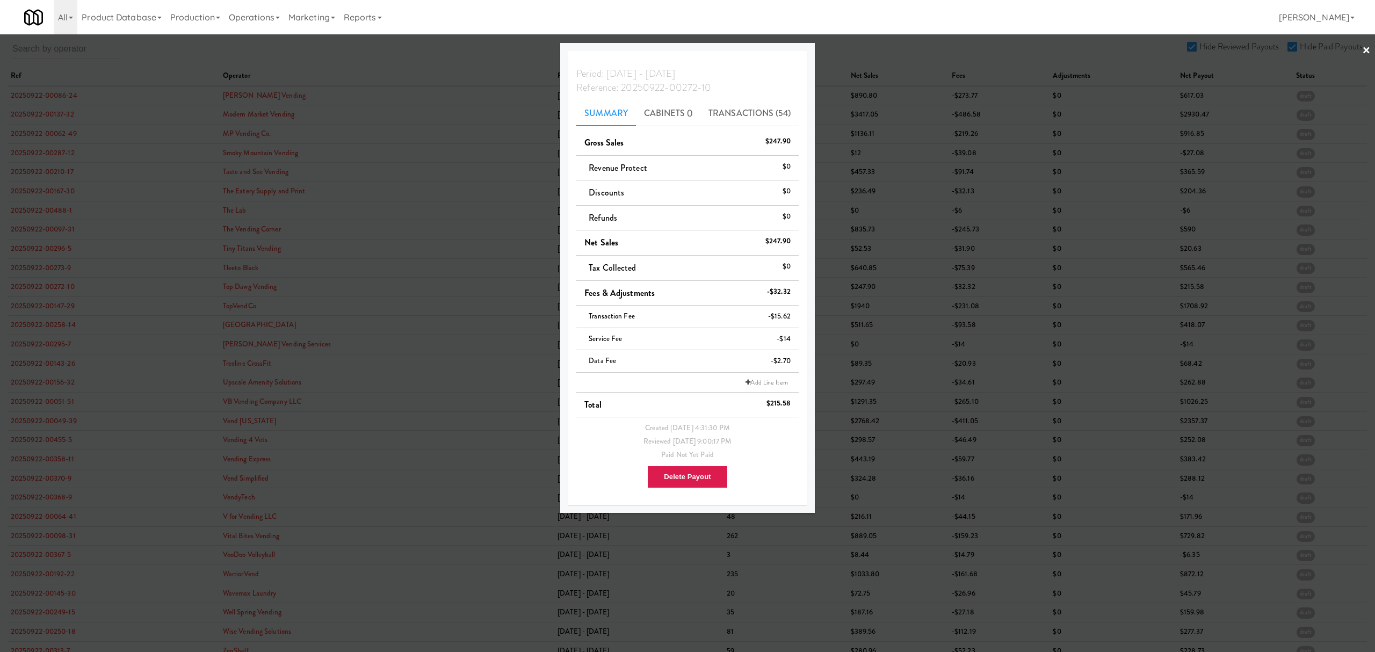
click at [54, 303] on div at bounding box center [687, 326] width 1375 height 652
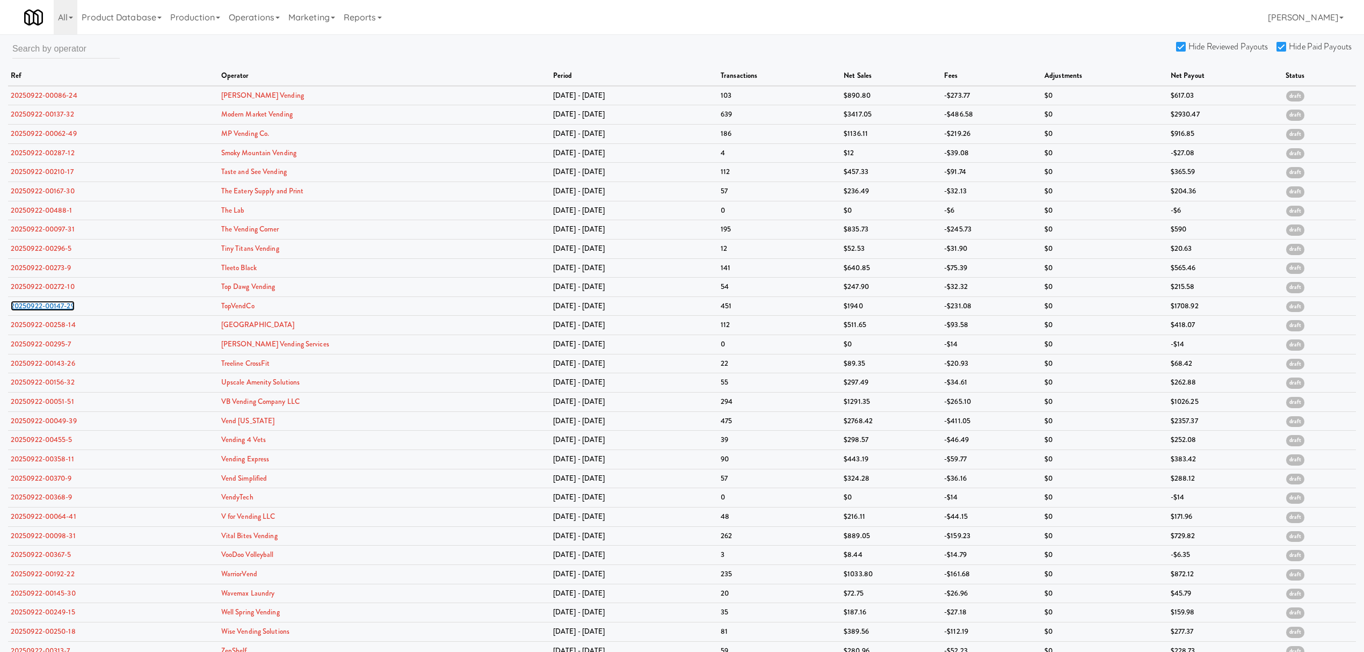
click at [54, 303] on link "20250922-00147-29" at bounding box center [43, 306] width 64 height 10
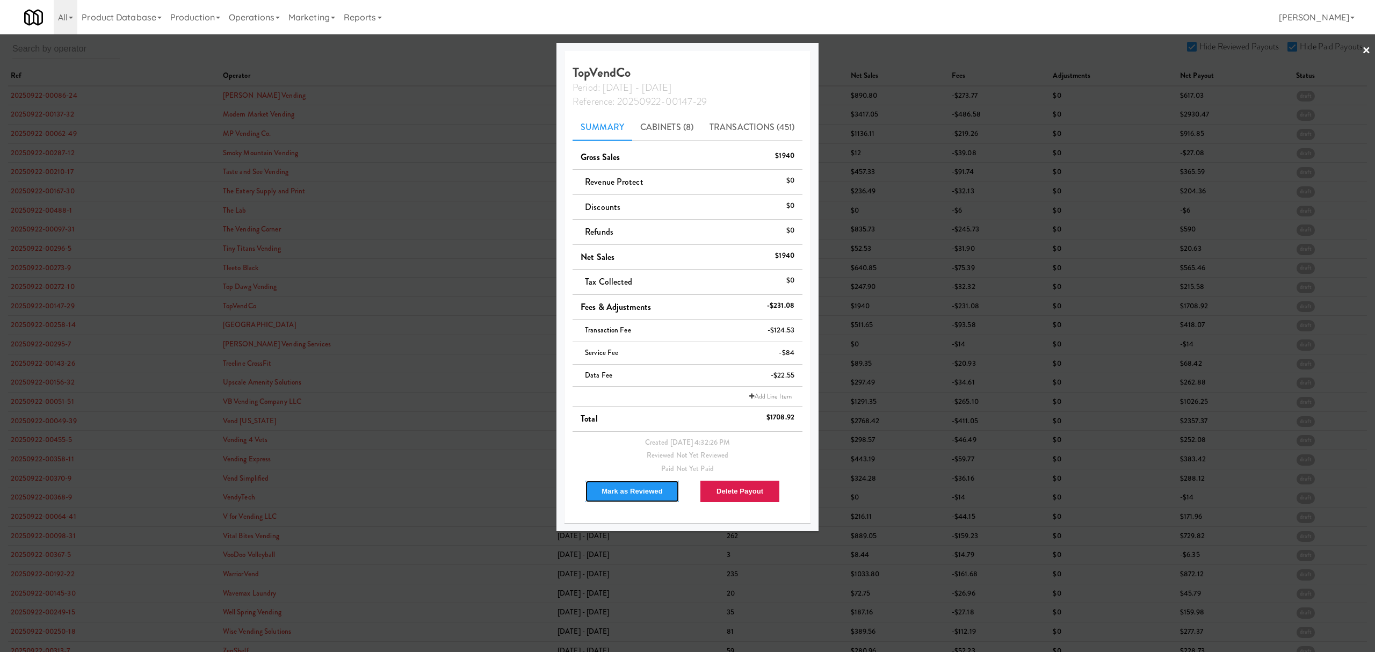
click at [639, 490] on button "Mark as Reviewed" at bounding box center [632, 491] width 95 height 23
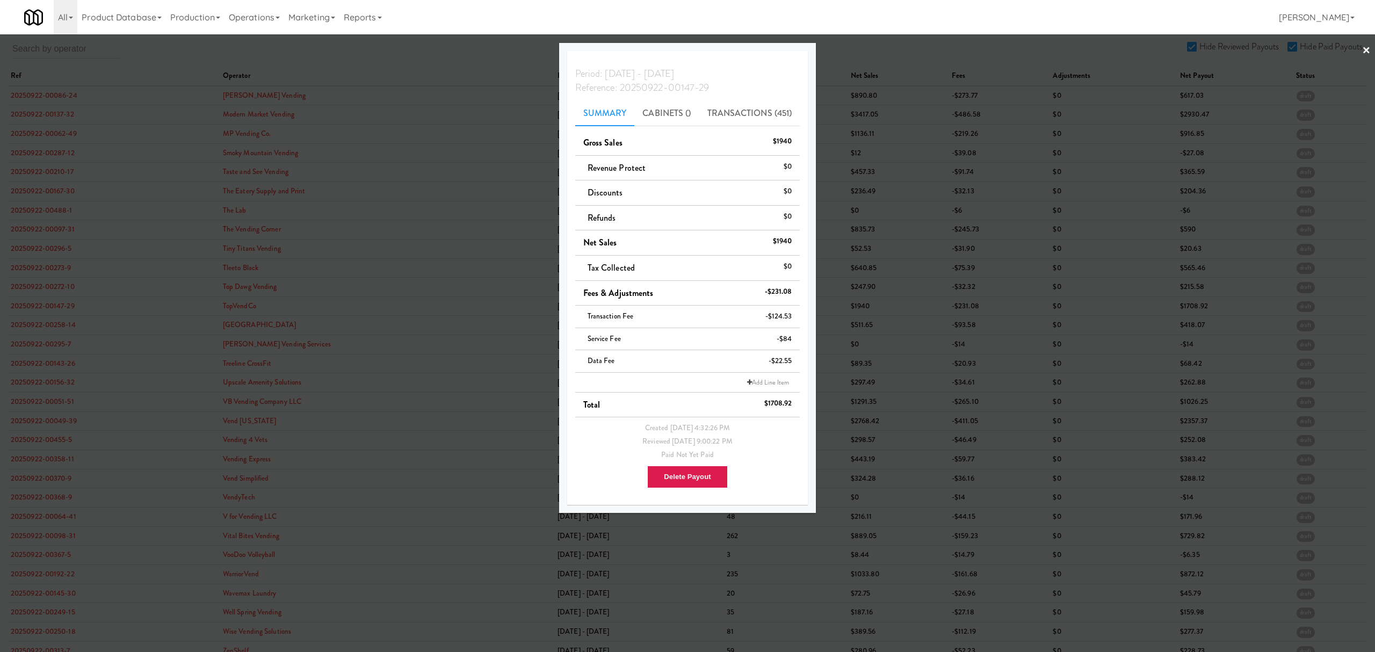
click at [48, 325] on div at bounding box center [687, 326] width 1375 height 652
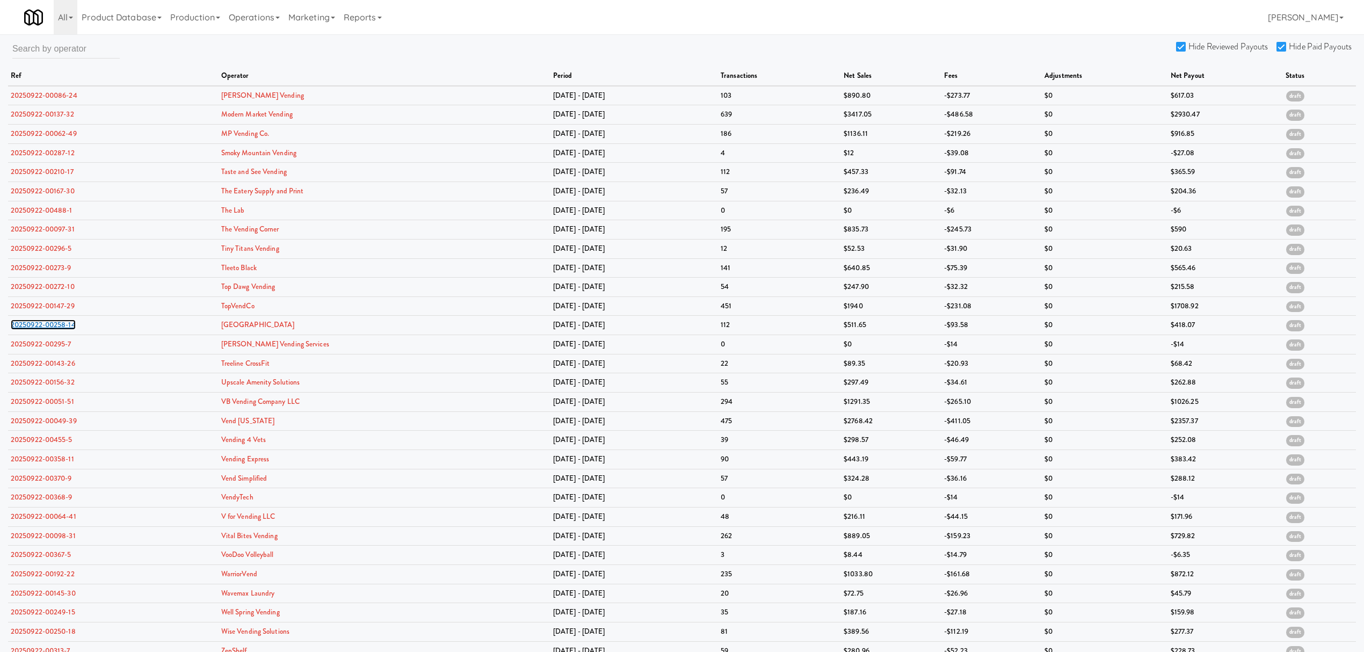
click at [48, 325] on link "20250922-00258-14" at bounding box center [43, 325] width 65 height 10
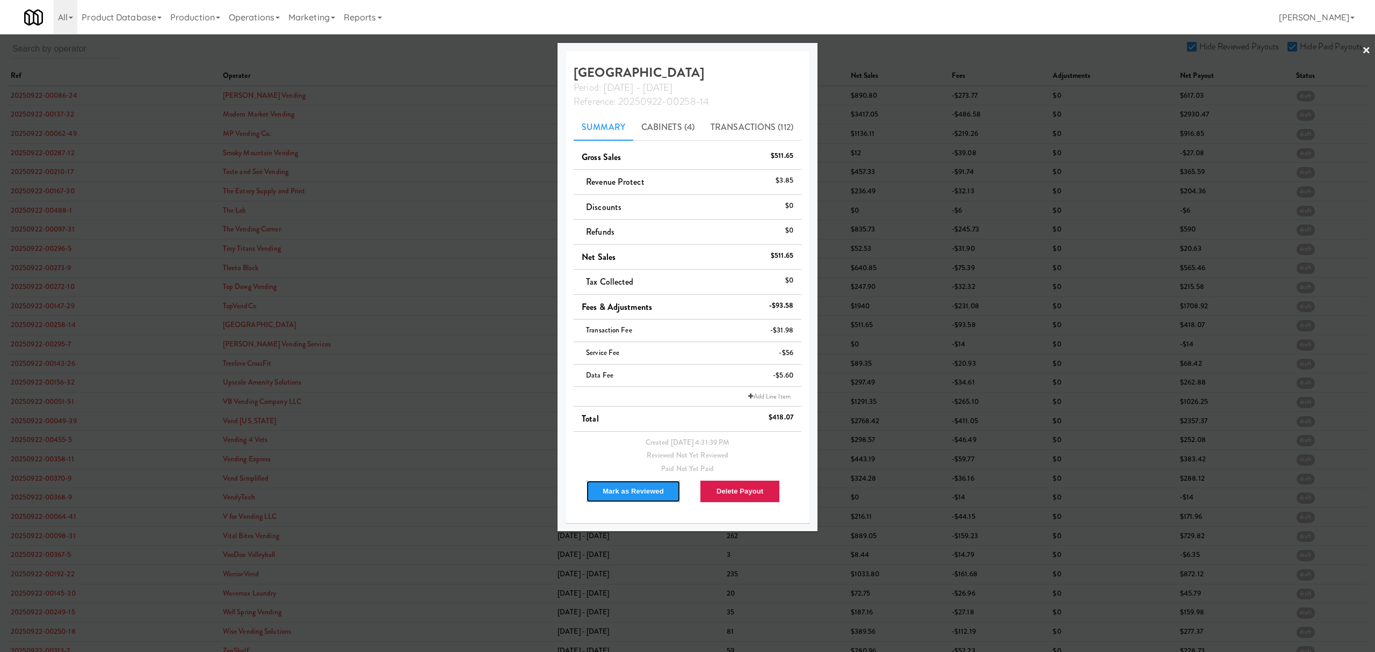
click at [644, 486] on button "Mark as Reviewed" at bounding box center [633, 491] width 95 height 23
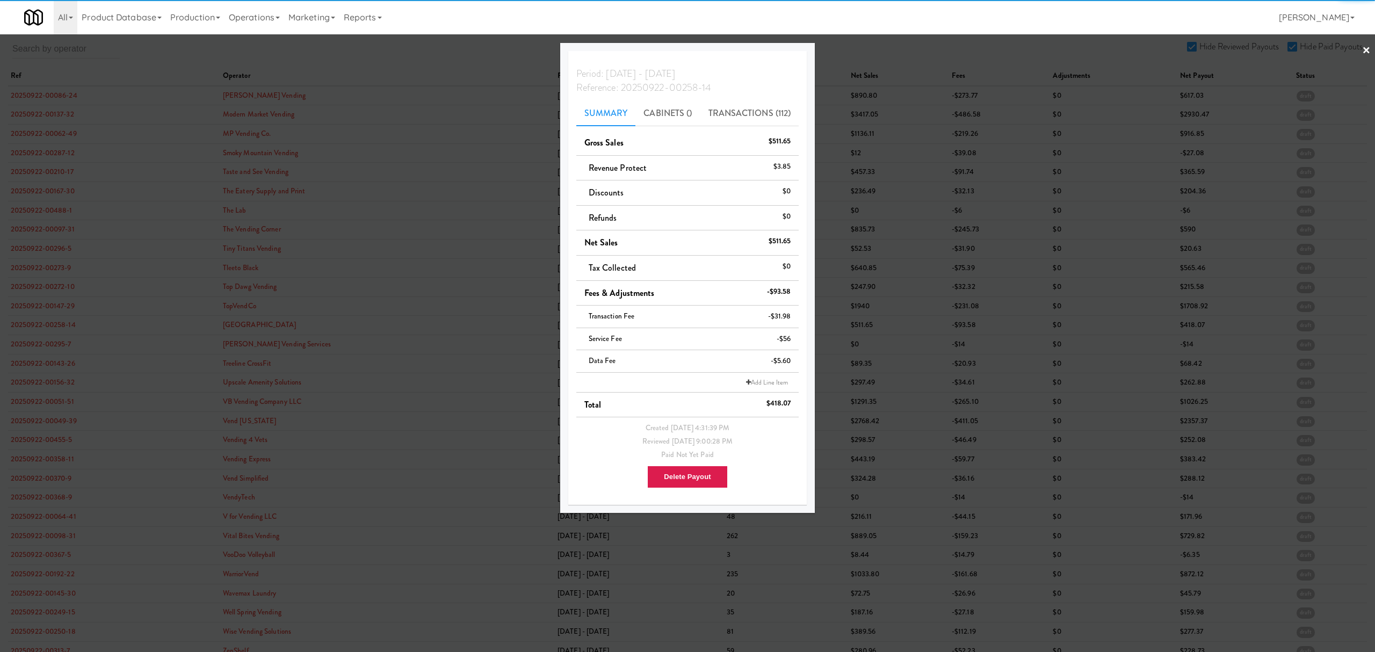
click at [56, 342] on div at bounding box center [687, 326] width 1375 height 652
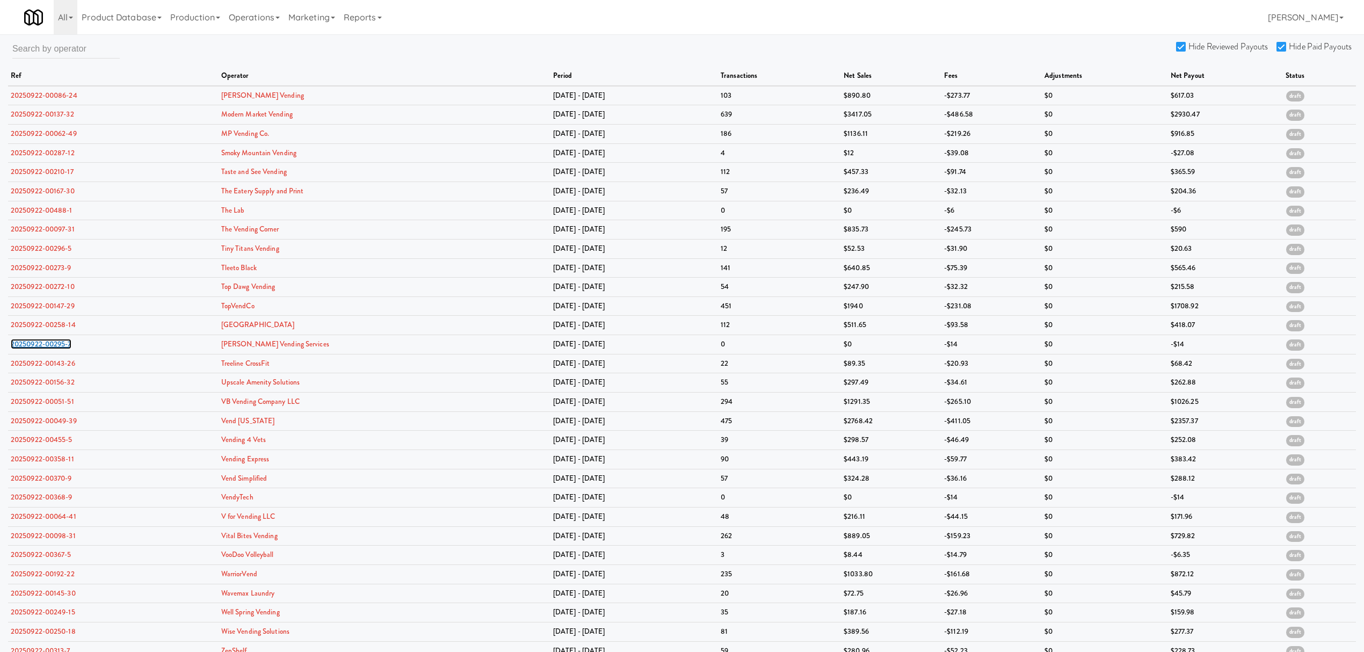
click at [56, 342] on link "20250922-00295-7" at bounding box center [41, 344] width 61 height 10
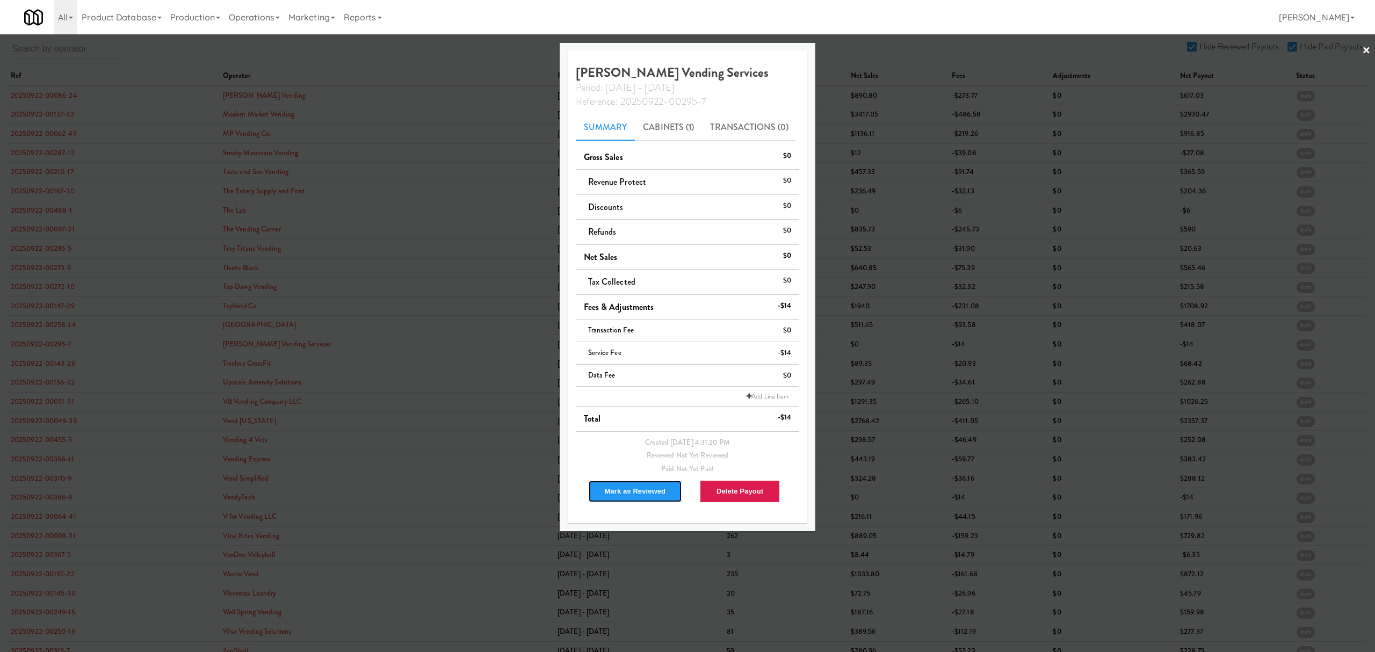
click at [618, 491] on button "Mark as Reviewed" at bounding box center [635, 491] width 95 height 23
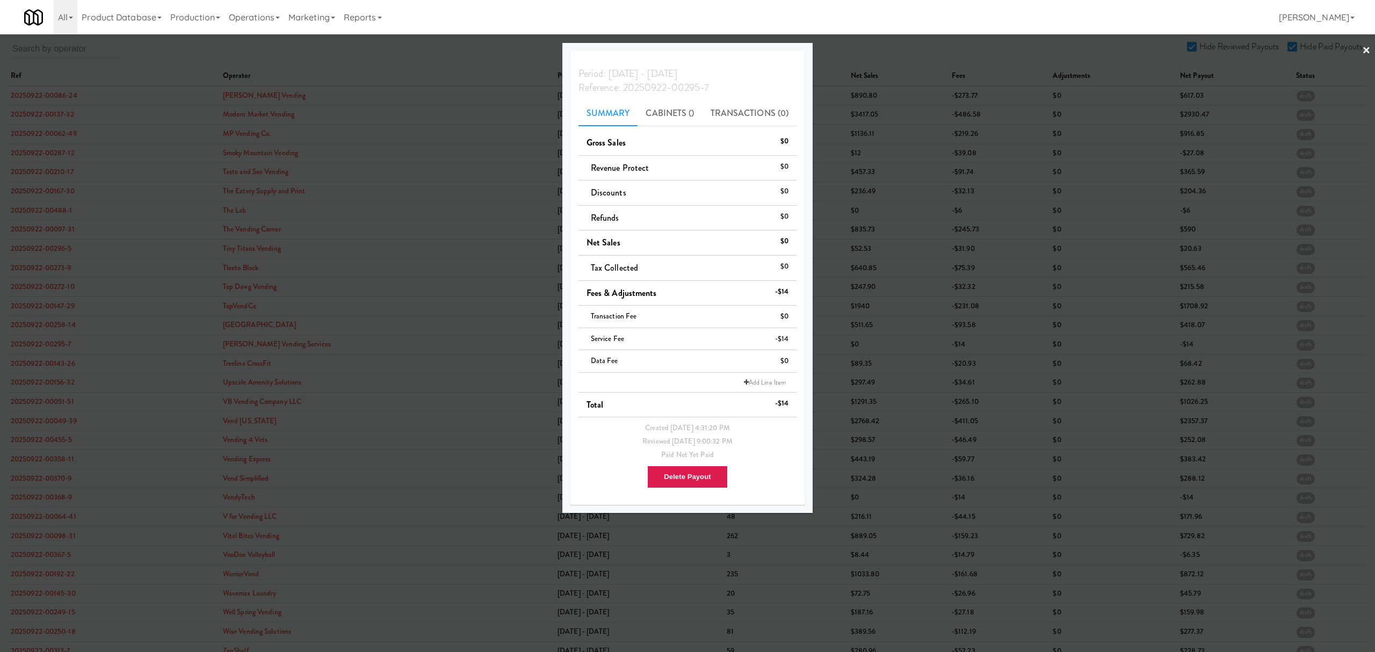
click at [46, 366] on div at bounding box center [687, 326] width 1375 height 652
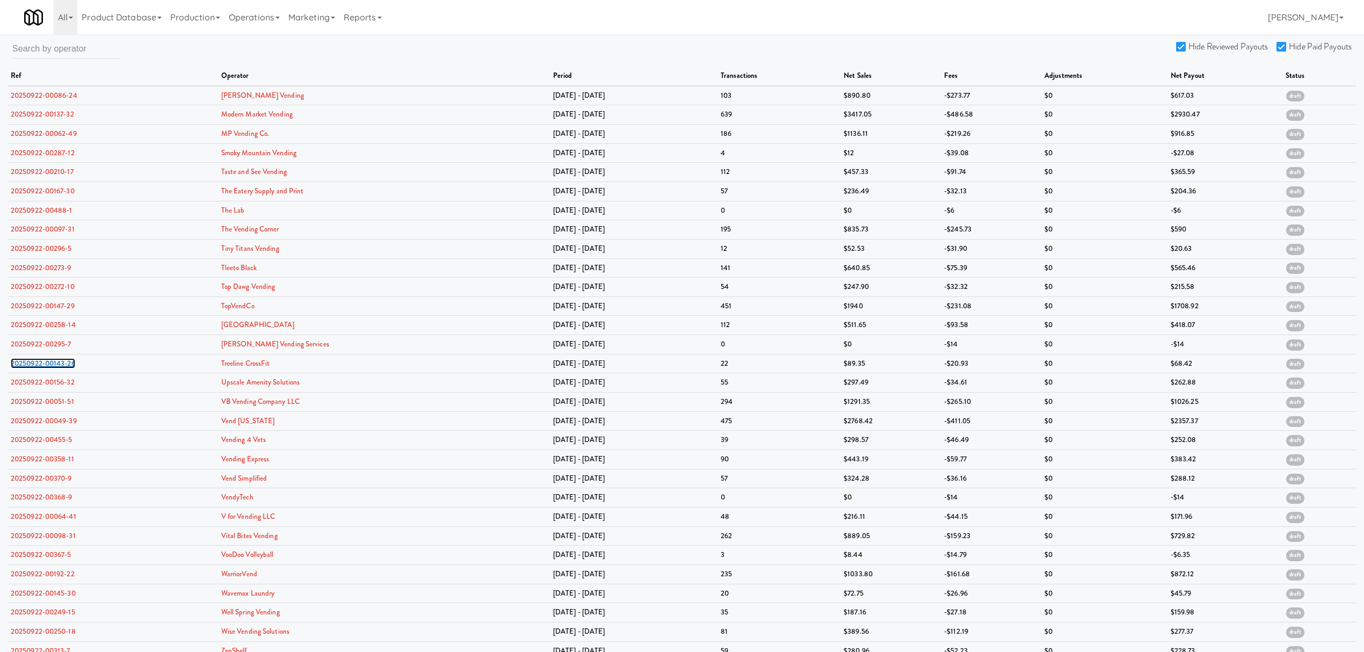
click at [46, 366] on link "20250922-00143-26" at bounding box center [43, 363] width 64 height 10
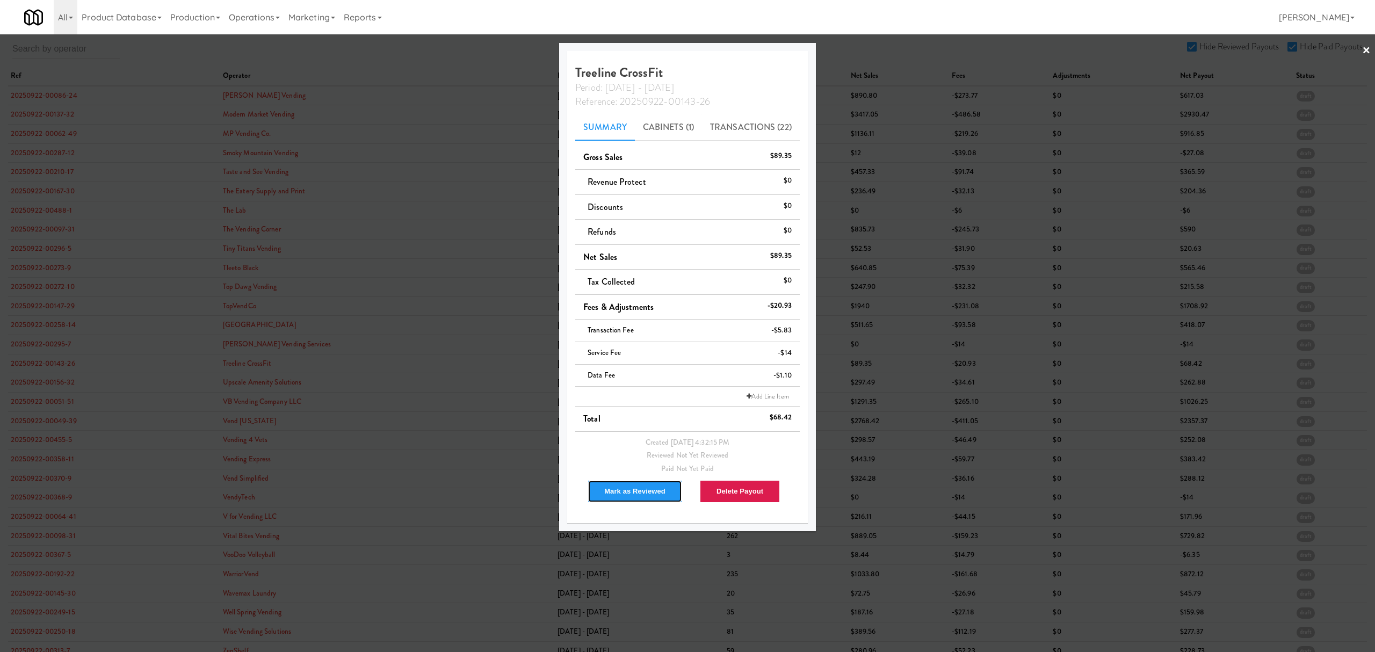
click at [623, 490] on button "Mark as Reviewed" at bounding box center [635, 491] width 95 height 23
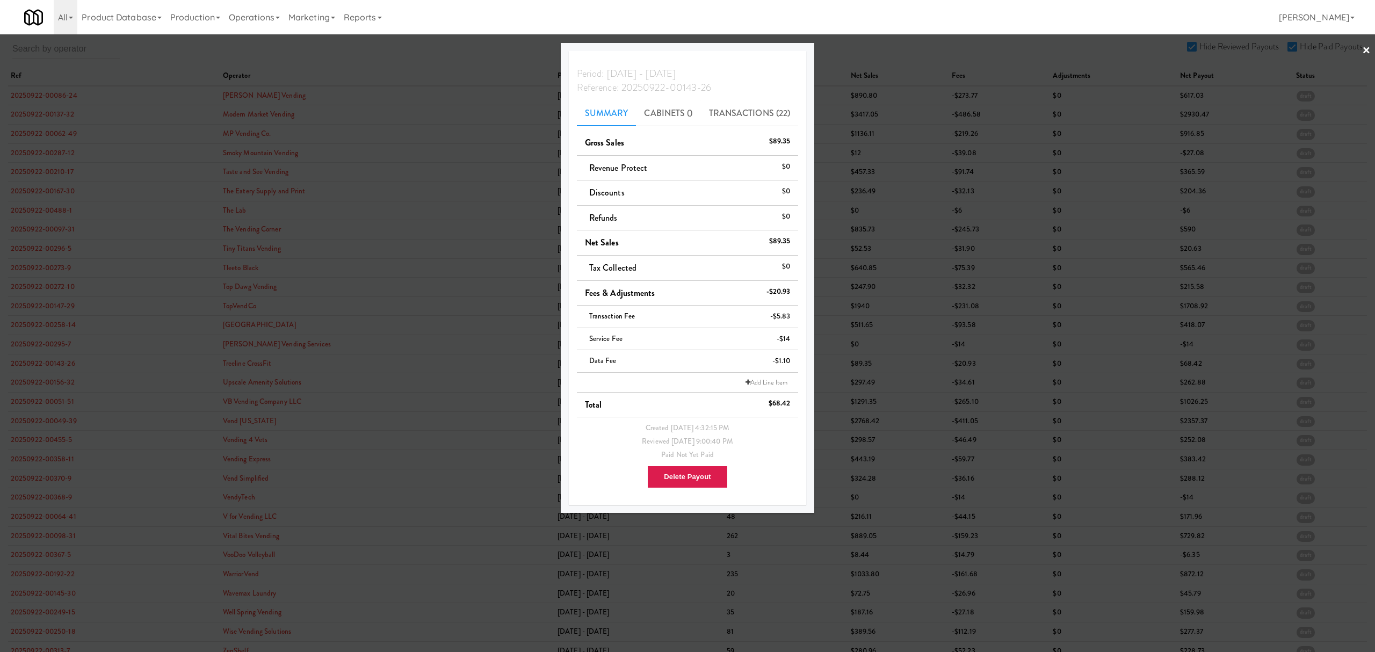
click at [59, 382] on div at bounding box center [687, 326] width 1375 height 652
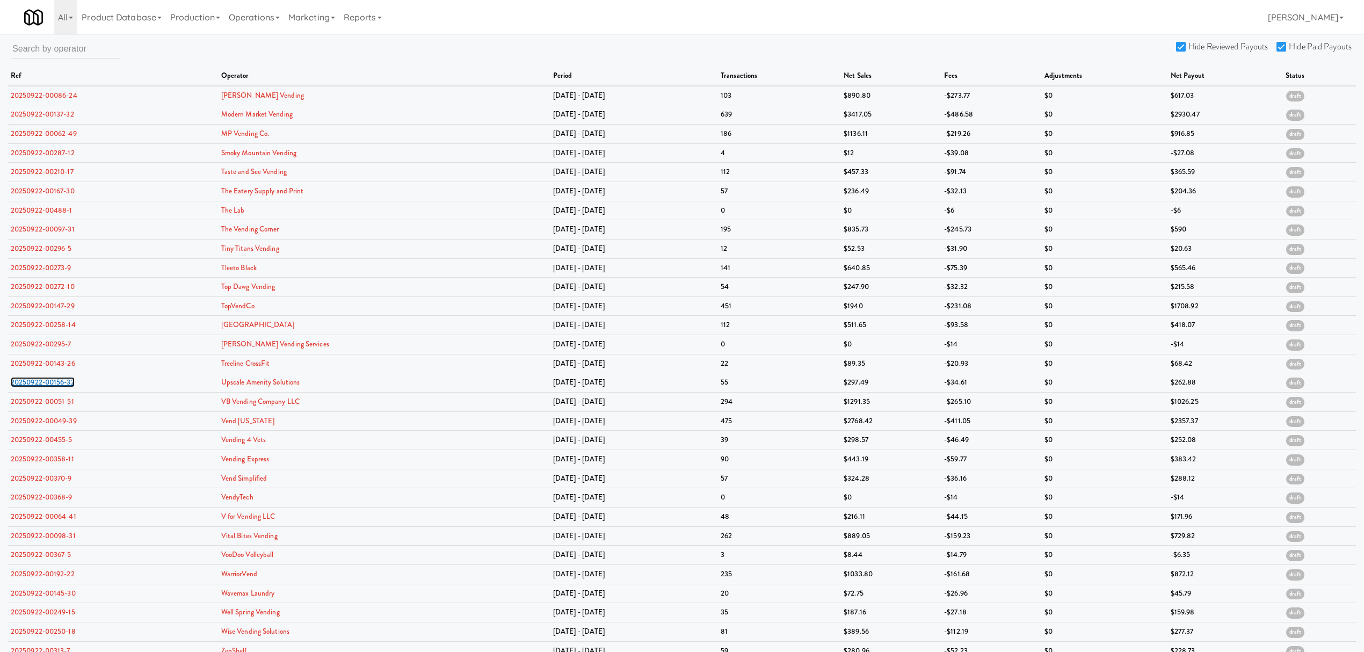
click at [59, 382] on link "20250922-00156-32" at bounding box center [43, 382] width 64 height 10
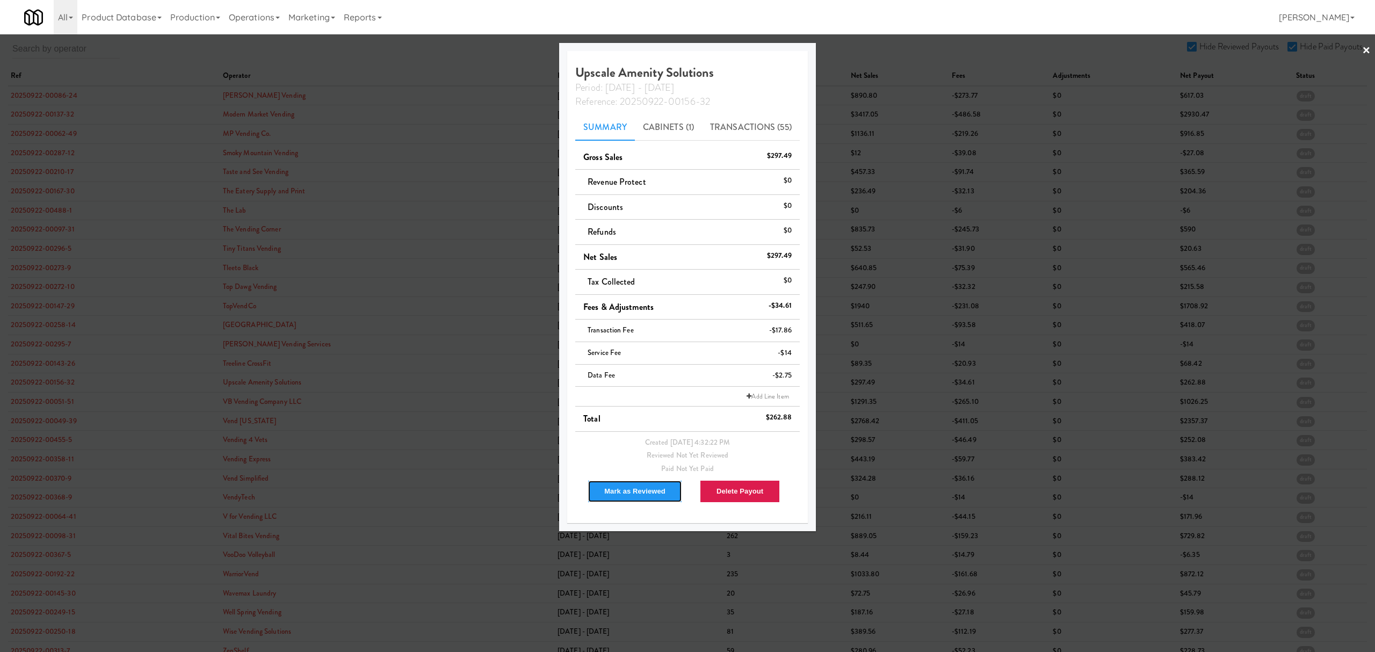
click at [622, 497] on button "Mark as Reviewed" at bounding box center [635, 491] width 95 height 23
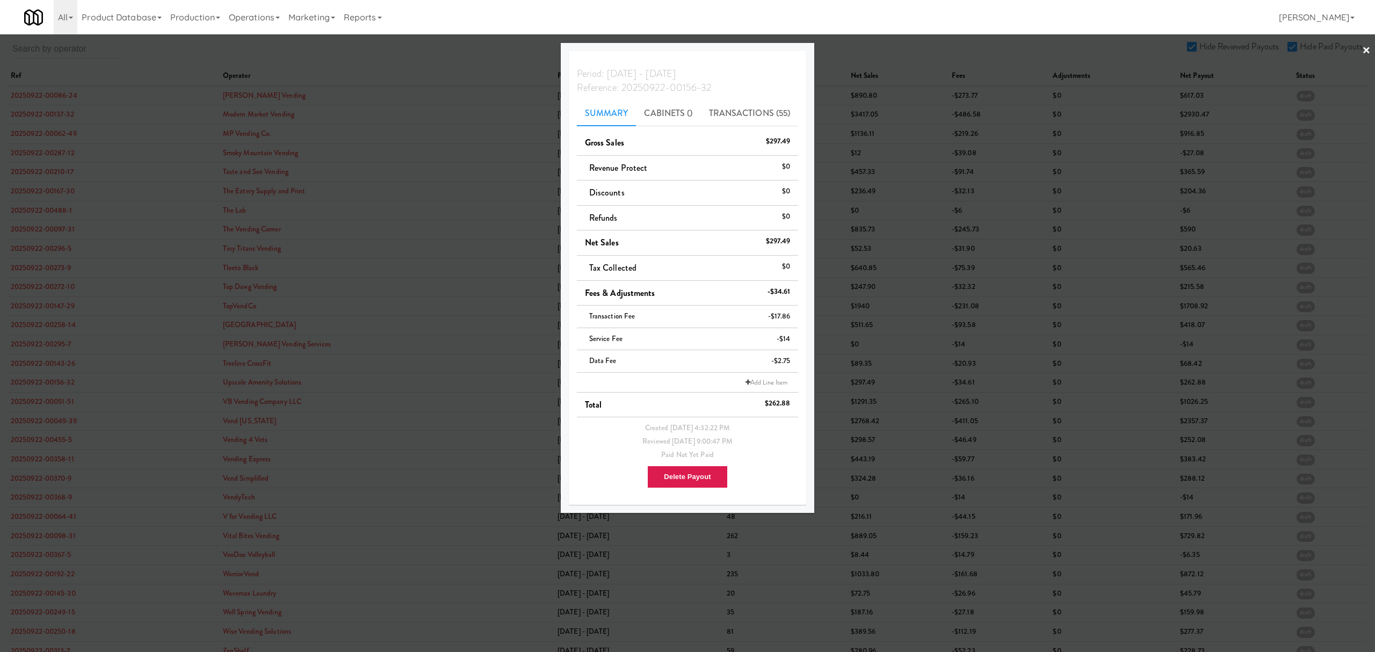
click at [57, 400] on div at bounding box center [687, 326] width 1375 height 652
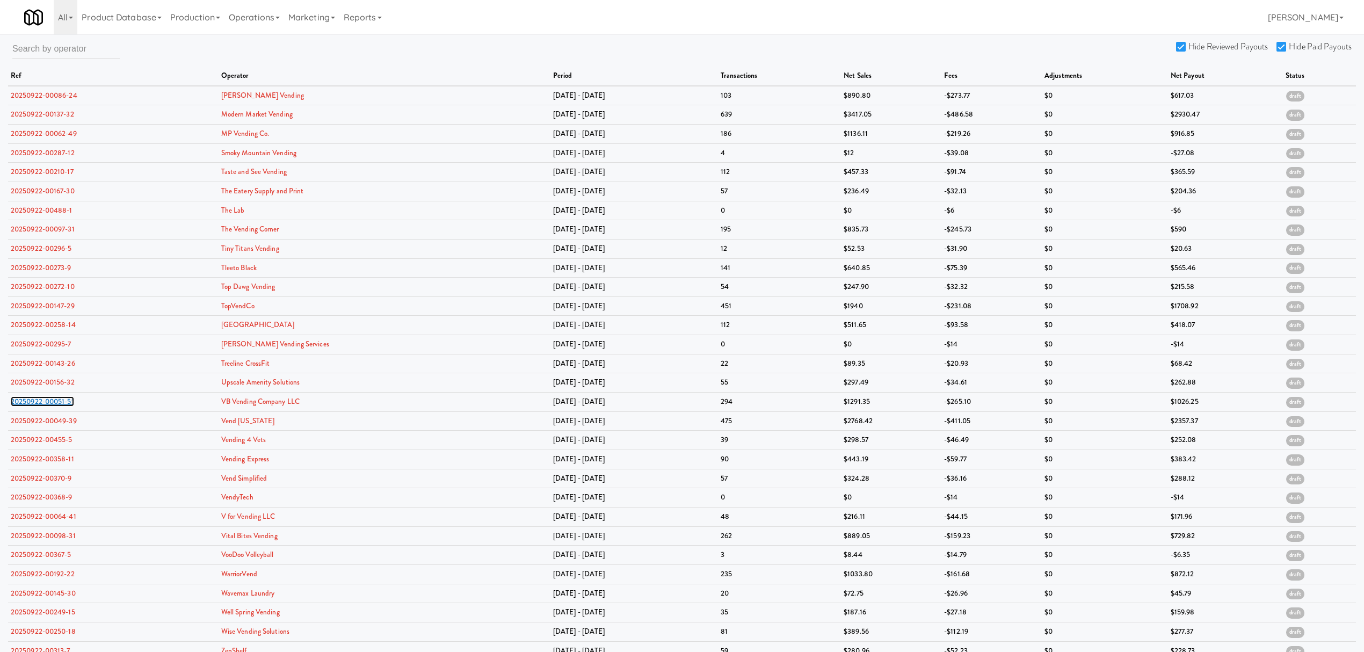
click at [57, 400] on link "20250922-00051-51" at bounding box center [42, 401] width 63 height 10
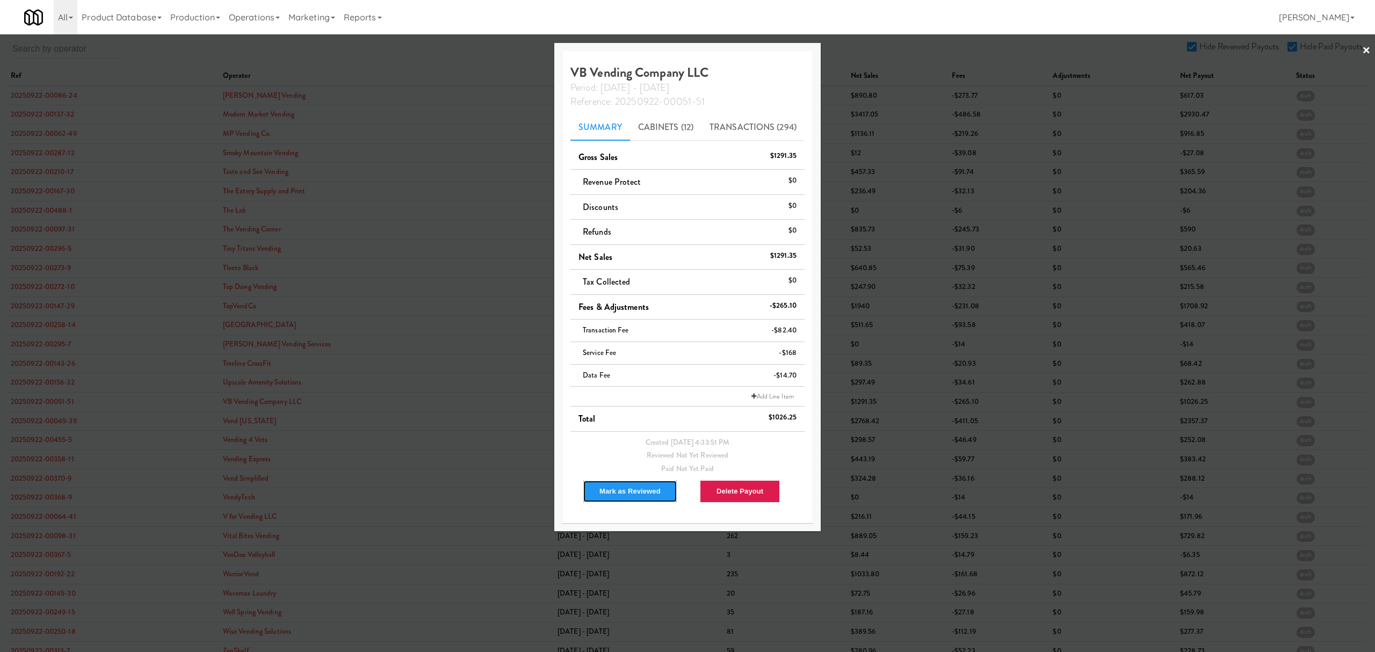
click at [606, 484] on button "Mark as Reviewed" at bounding box center [630, 491] width 95 height 23
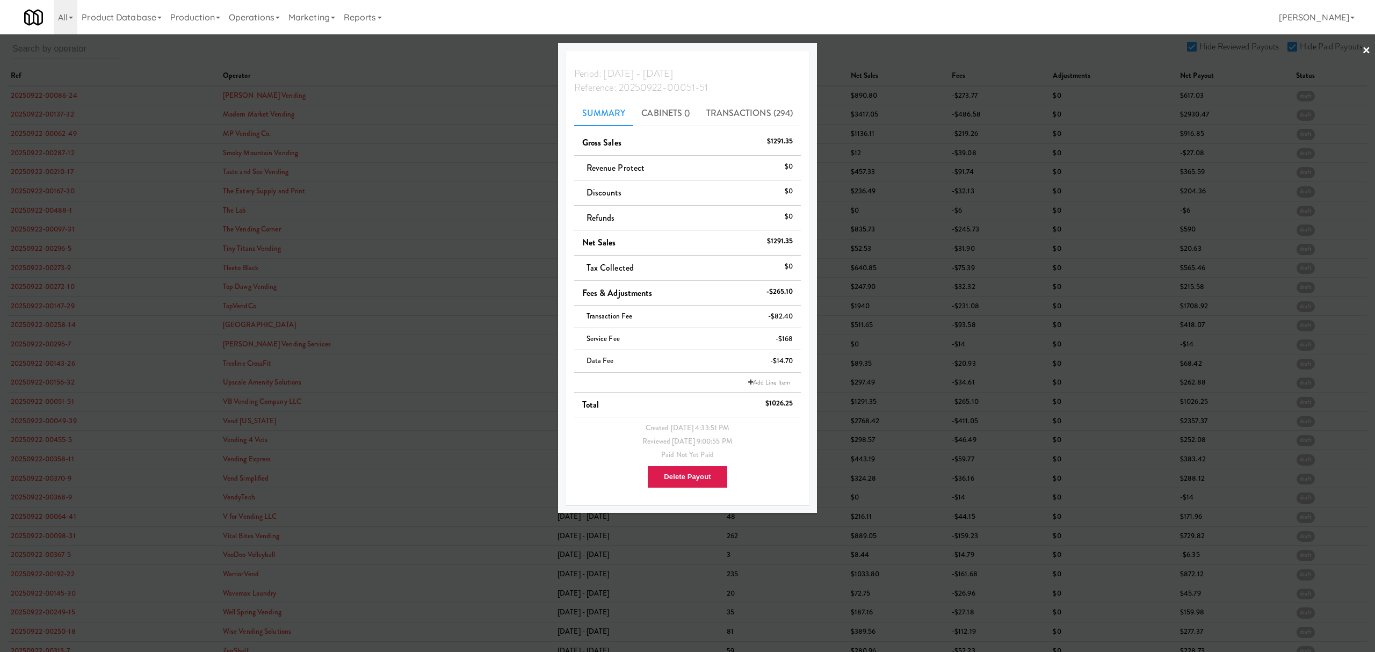
click at [48, 404] on div at bounding box center [687, 326] width 1375 height 652
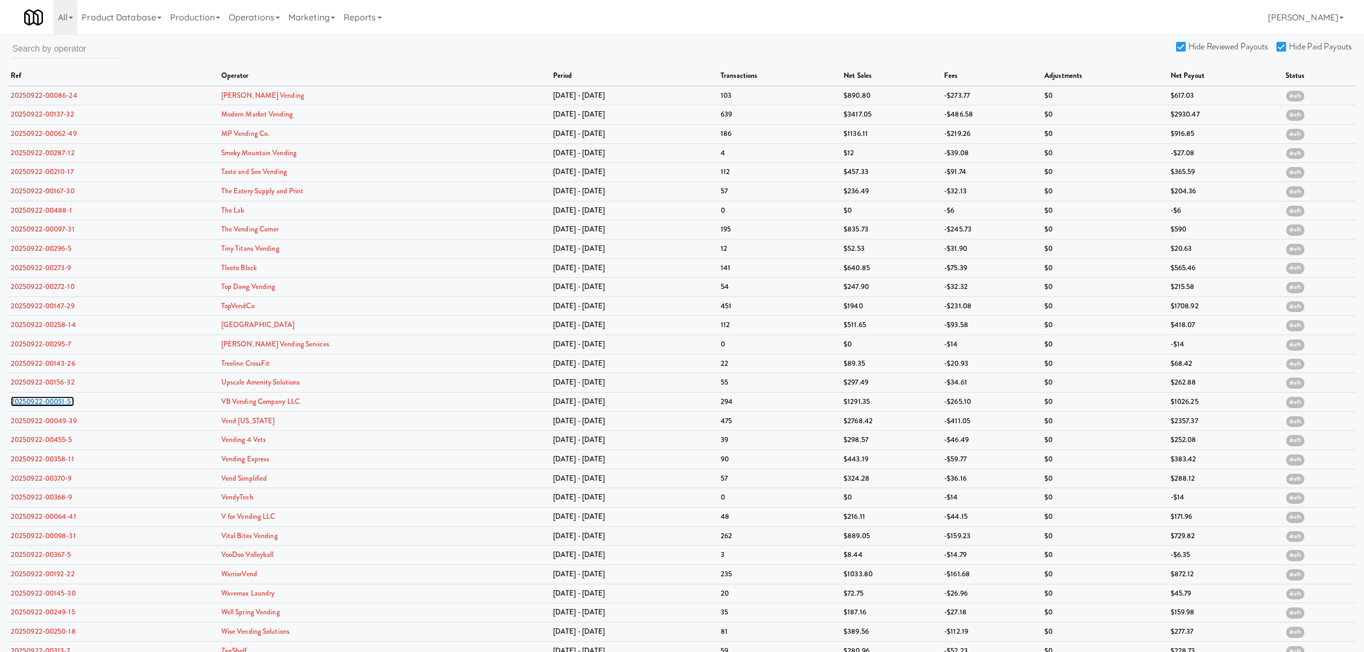
click at [48, 404] on link "20250922-00051-51" at bounding box center [42, 401] width 63 height 10
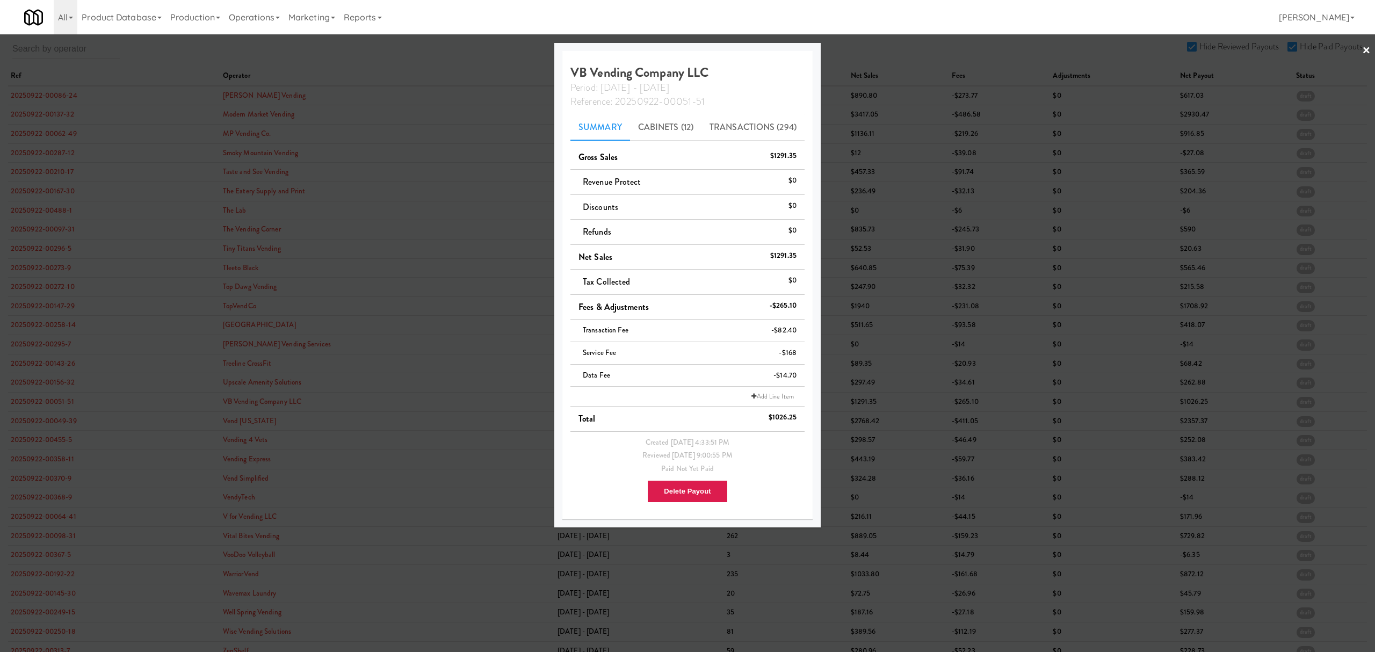
click at [41, 416] on div at bounding box center [687, 326] width 1375 height 652
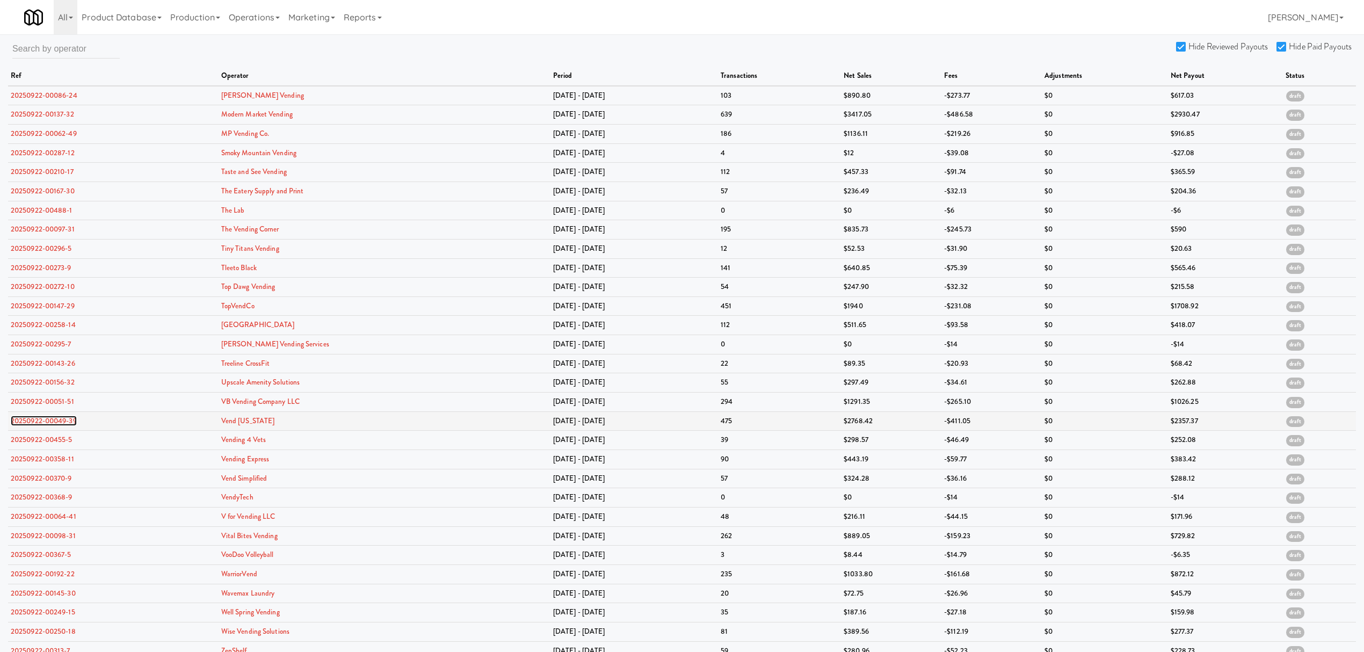
click at [38, 418] on link "20250922-00049-39" at bounding box center [44, 421] width 66 height 10
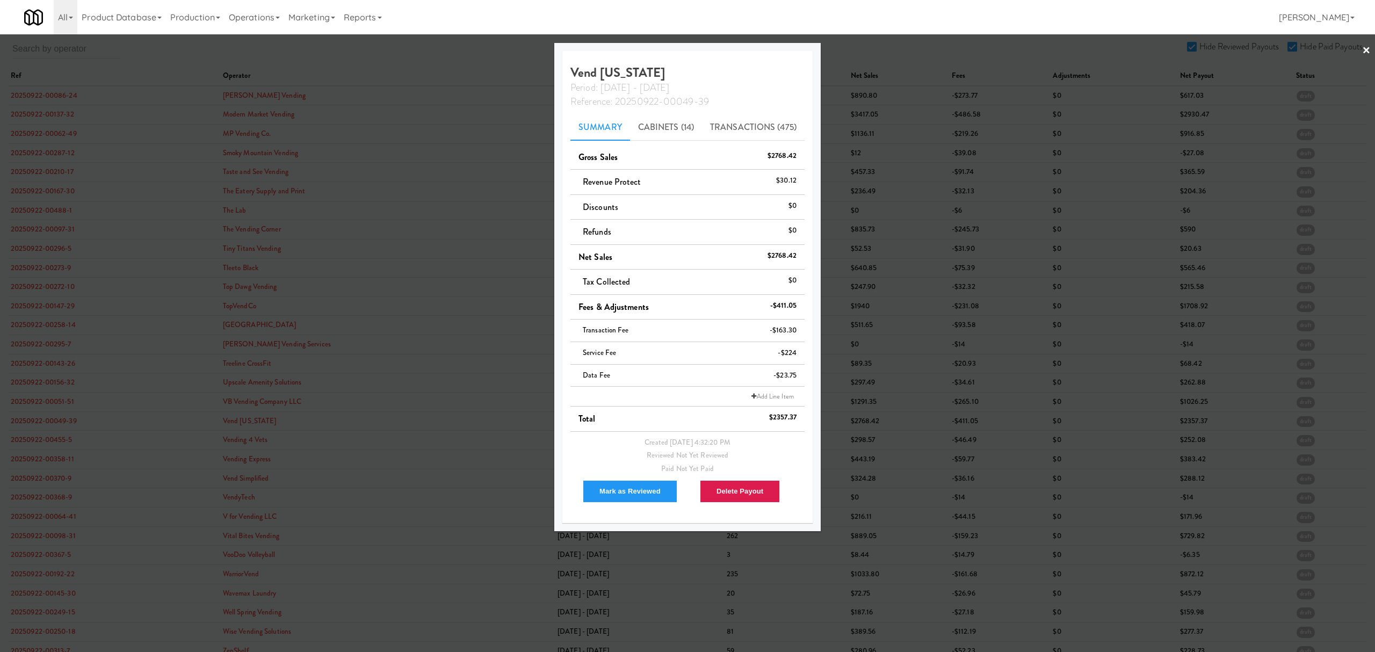
click at [35, 422] on div at bounding box center [687, 326] width 1375 height 652
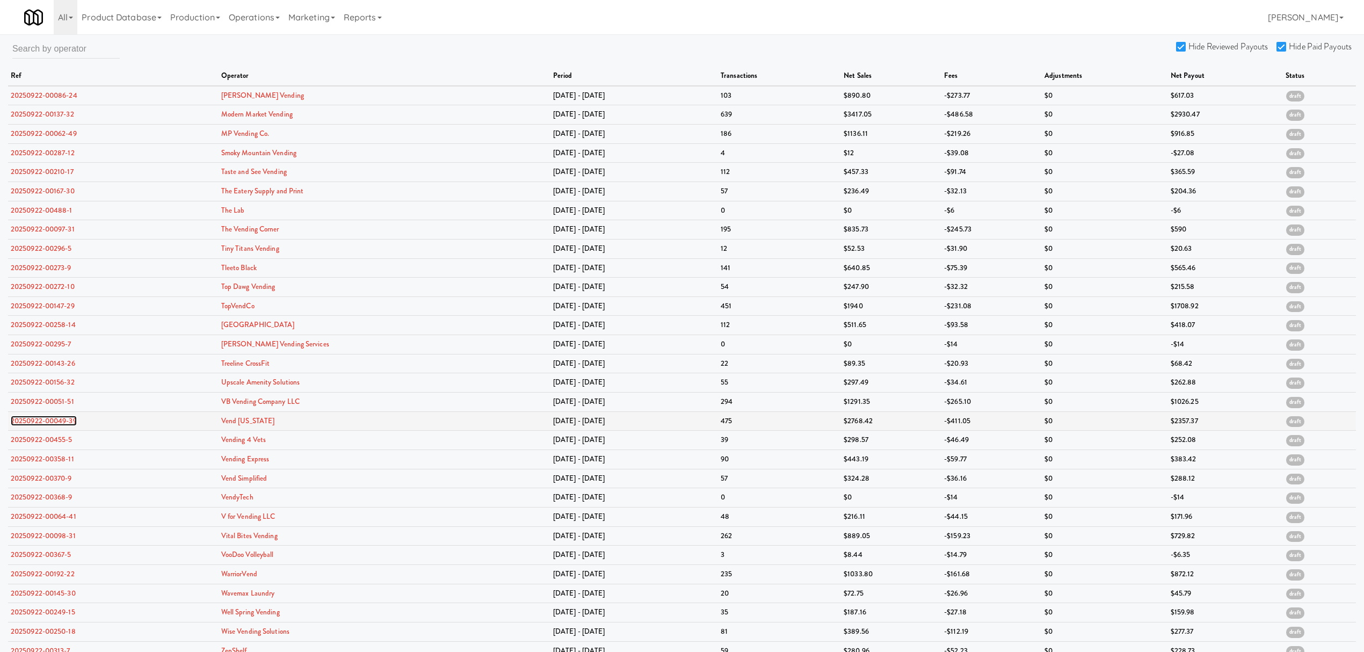
click at [45, 420] on link "20250922-00049-39" at bounding box center [44, 421] width 66 height 10
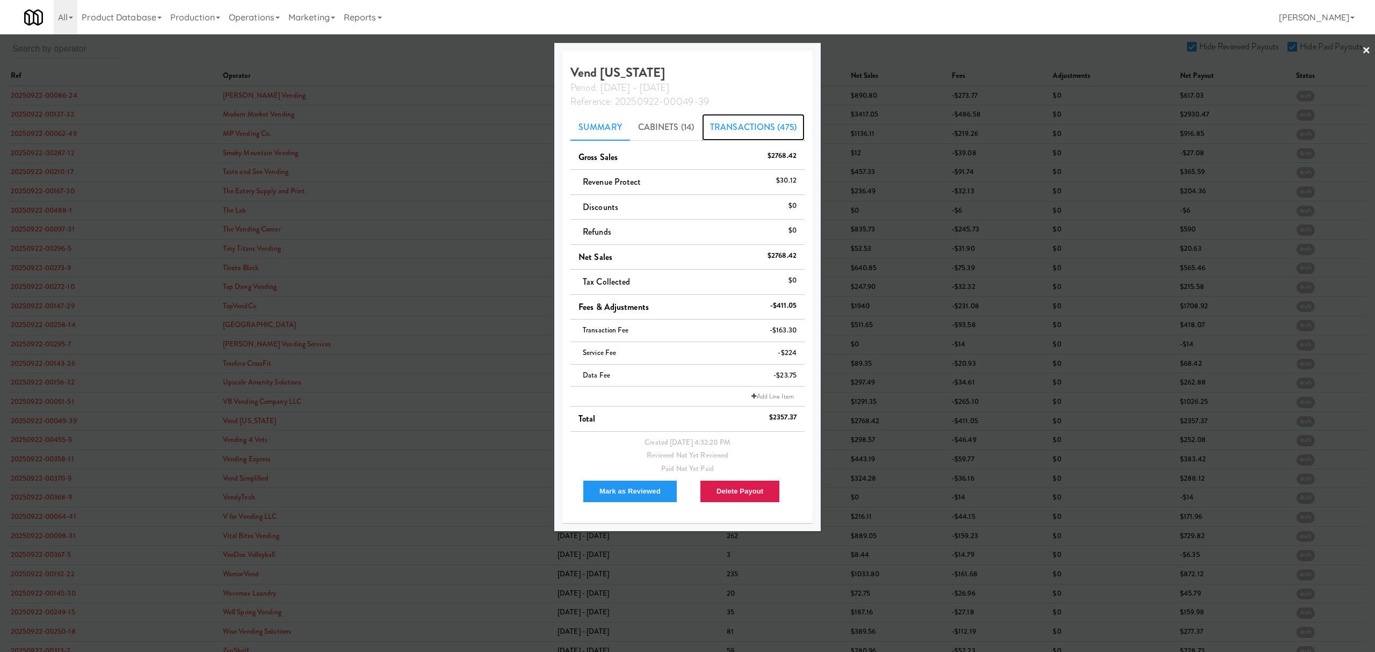
click at [730, 124] on link "Transactions (475)" at bounding box center [753, 127] width 103 height 27
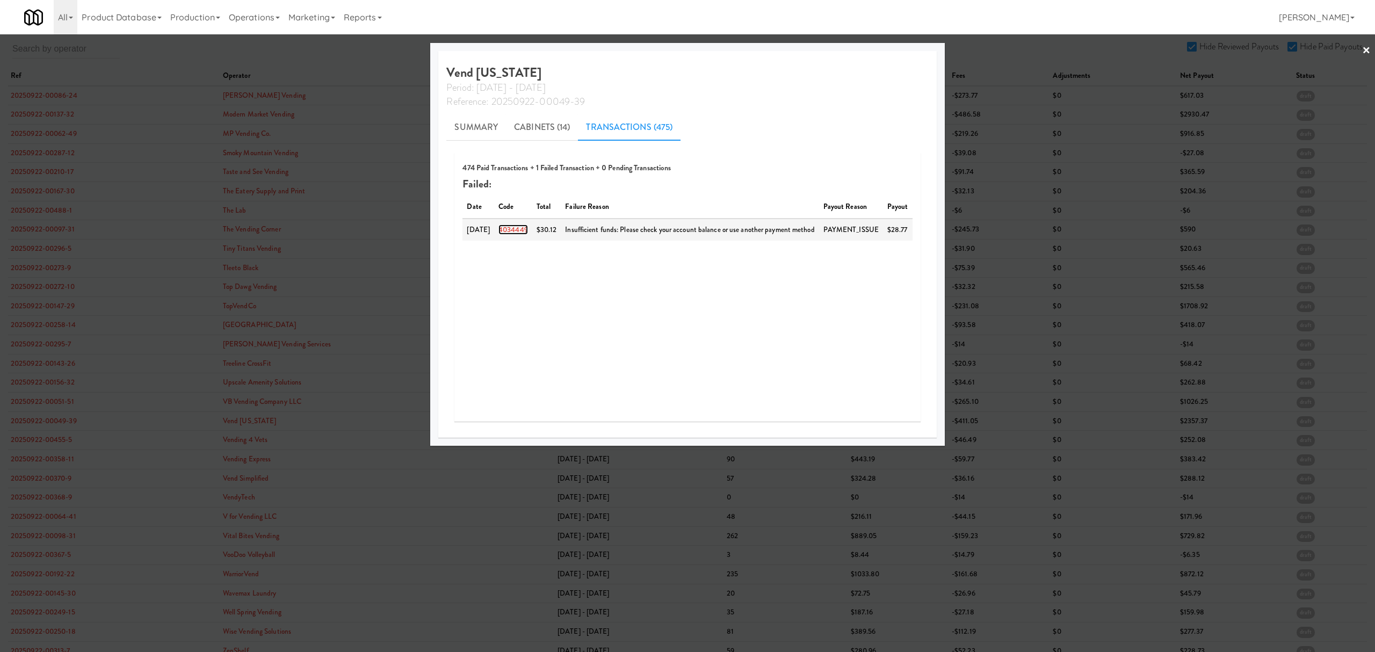
click at [513, 230] on link "4034449" at bounding box center [513, 229] width 30 height 10
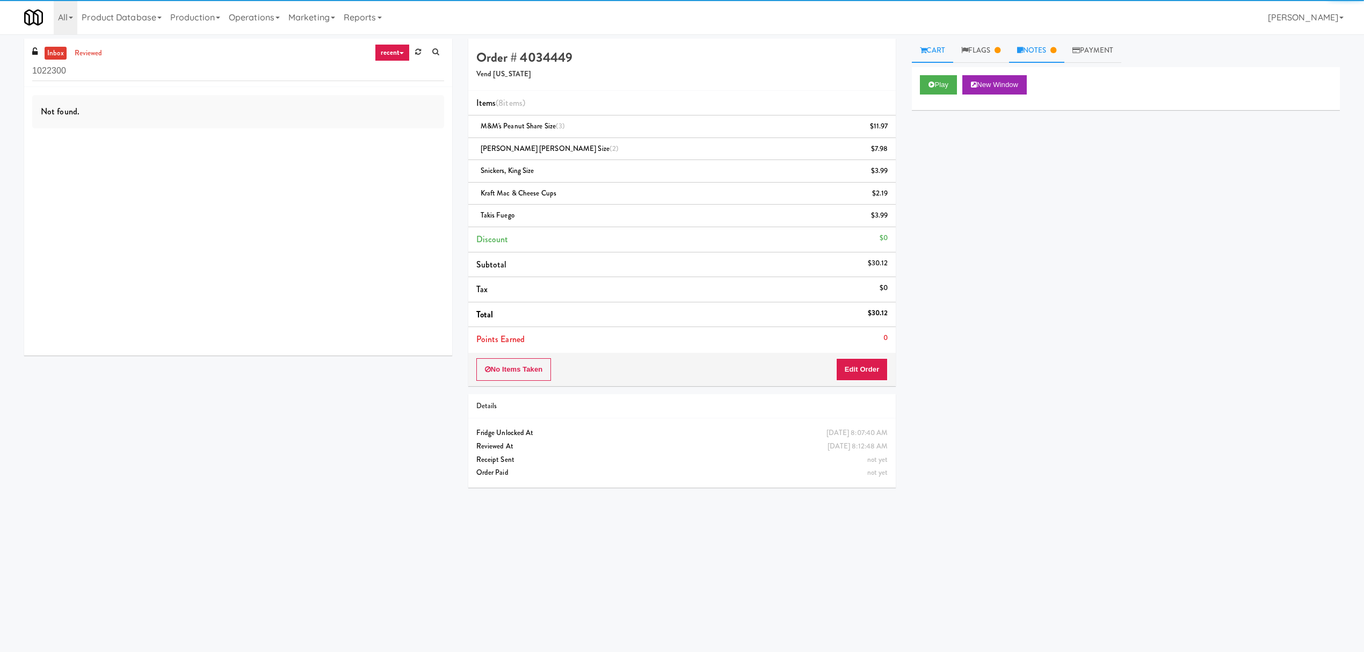
click at [1042, 44] on link "Notes" at bounding box center [1037, 51] width 56 height 24
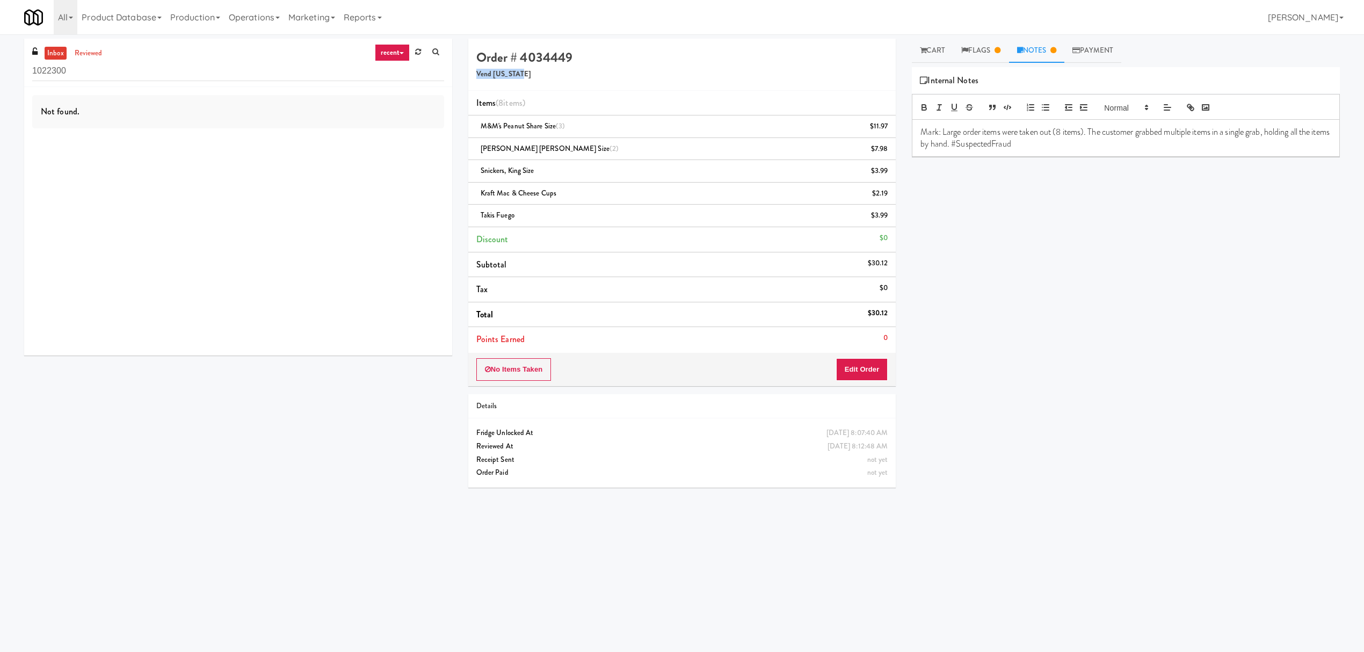
drag, startPoint x: 475, startPoint y: 72, endPoint x: 567, endPoint y: 72, distance: 91.8
click at [567, 72] on h5 "Vend [US_STATE]" at bounding box center [682, 74] width 412 height 8
copy h5 "Vend [US_STATE]"
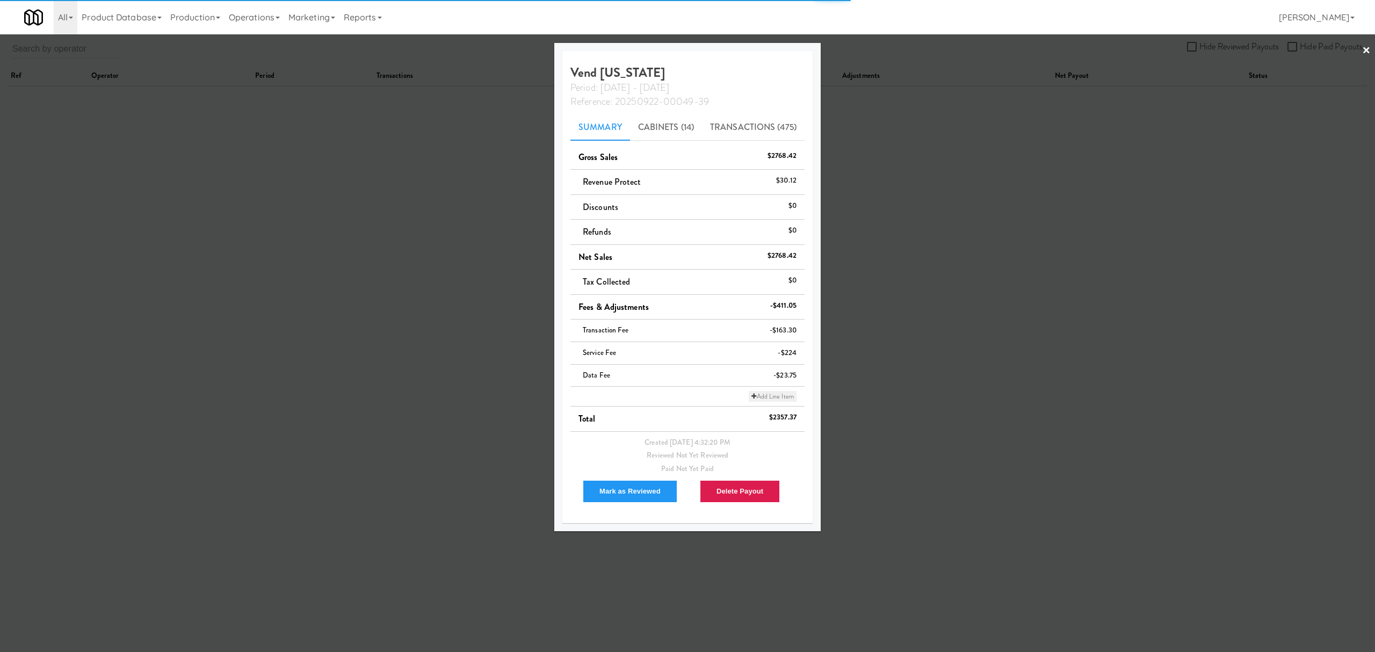
click at [780, 400] on link "Add Line Item" at bounding box center [772, 396] width 47 height 11
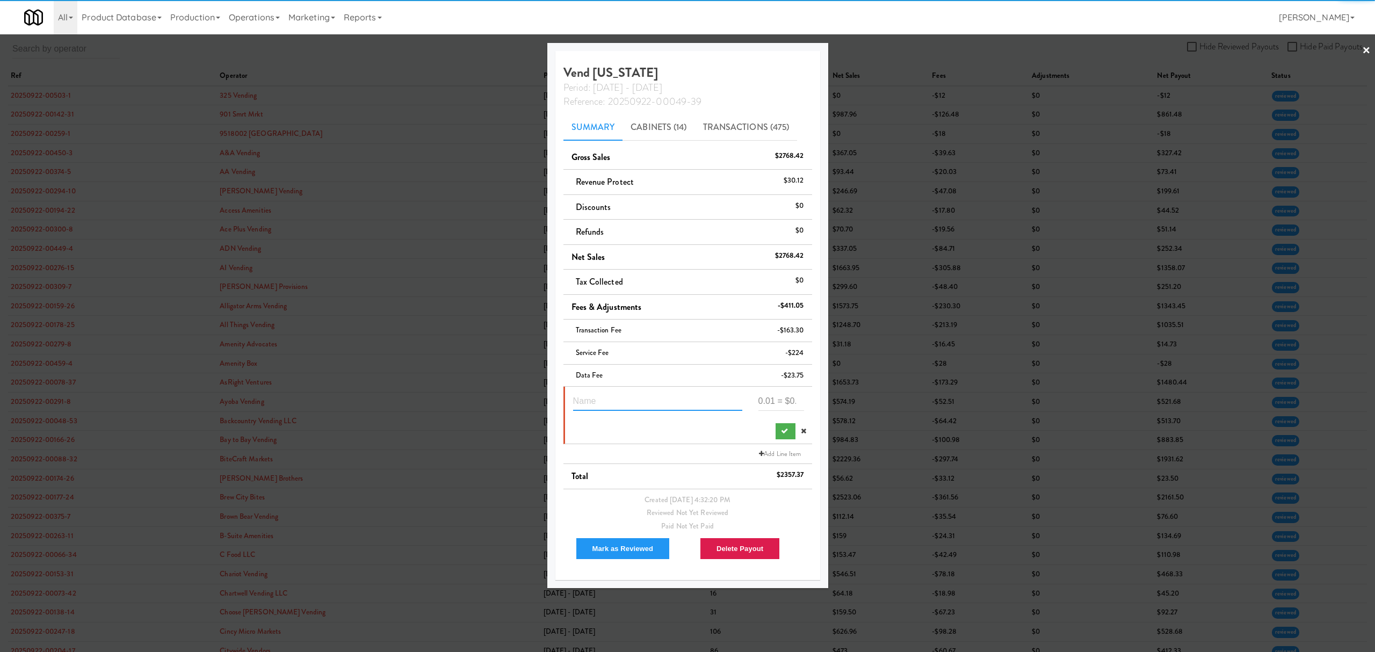
click at [608, 401] on input "text" at bounding box center [657, 401] width 169 height 20
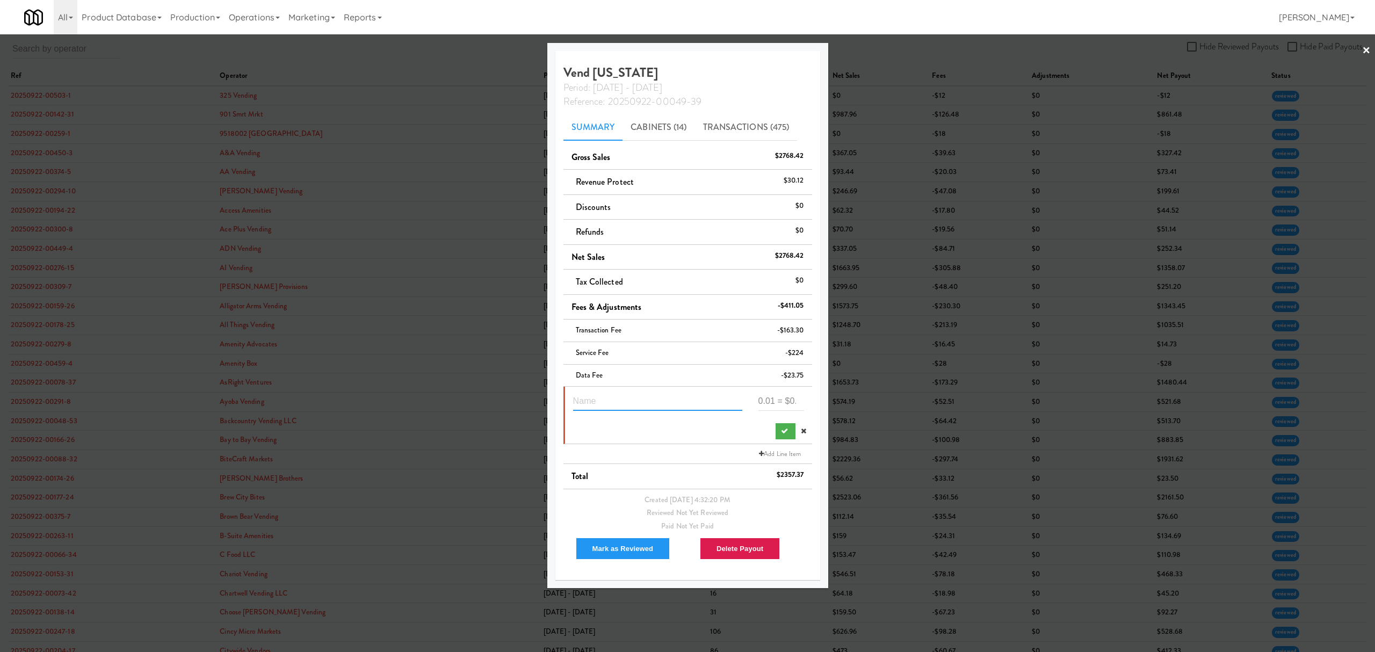
paste input "Suspected Theft"
type input "Suspected Theft 4034449"
type input "-20.12"
click at [777, 426] on button "submit" at bounding box center [786, 431] width 20 height 16
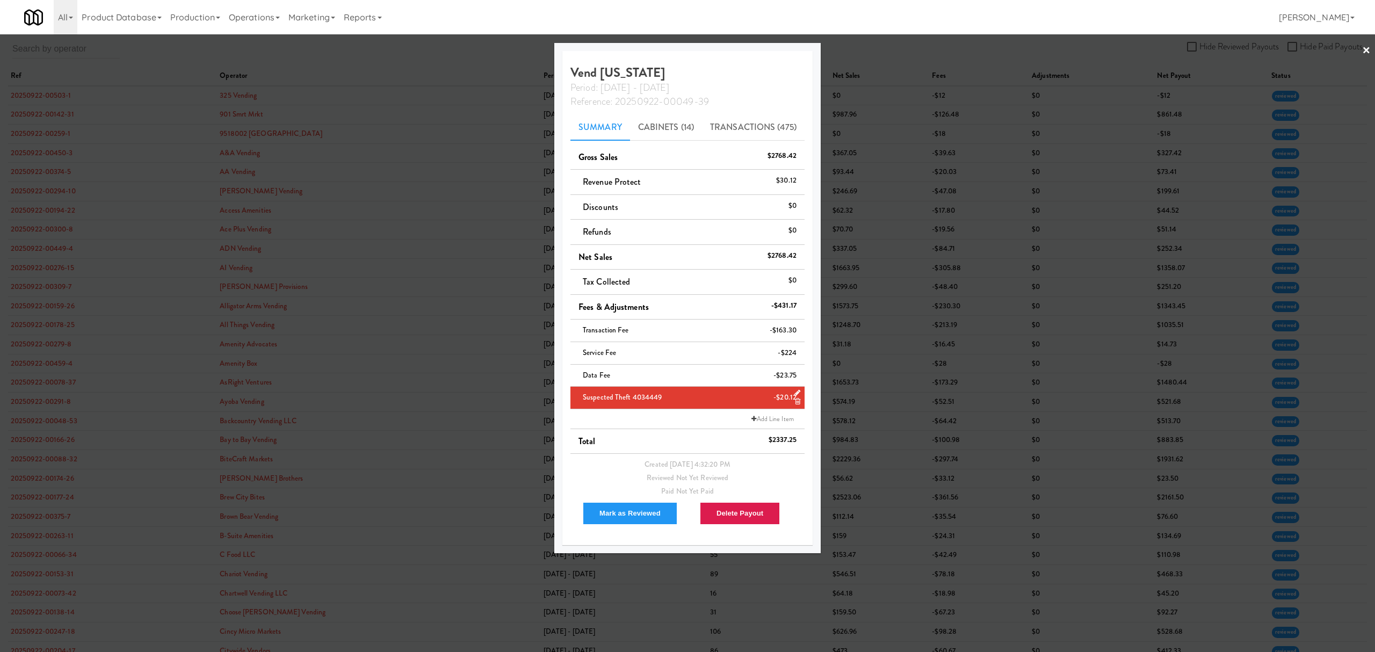
click at [452, 56] on div at bounding box center [687, 326] width 1375 height 652
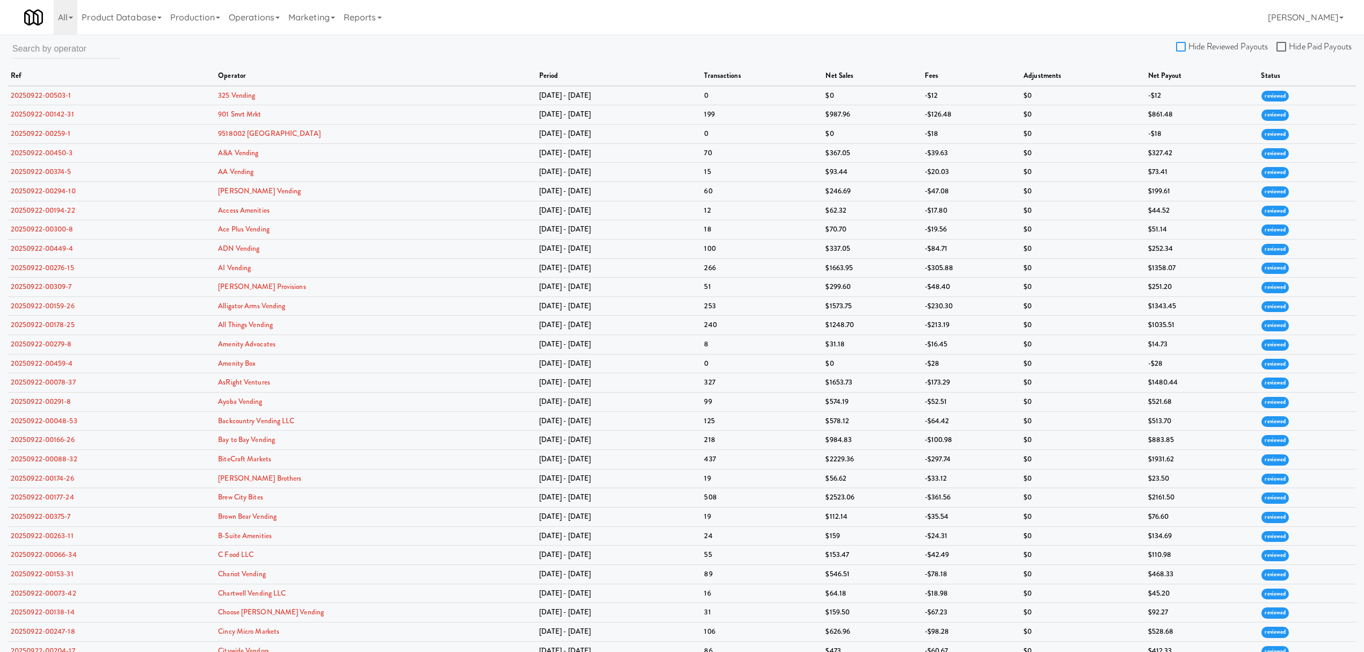
click at [1180, 45] on input "Hide Reviewed Payouts" at bounding box center [1182, 47] width 12 height 9
checkbox input "true"
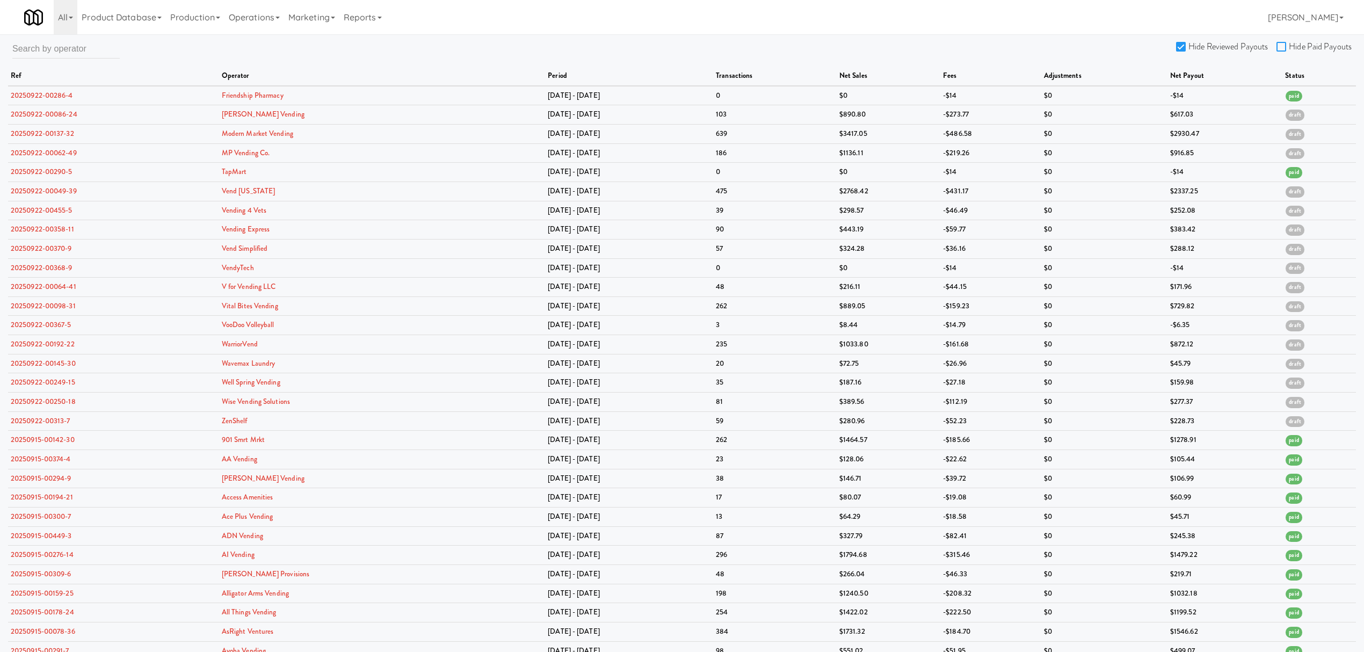
click at [1283, 43] on input "Hide Paid Payouts" at bounding box center [1283, 47] width 12 height 9
checkbox input "true"
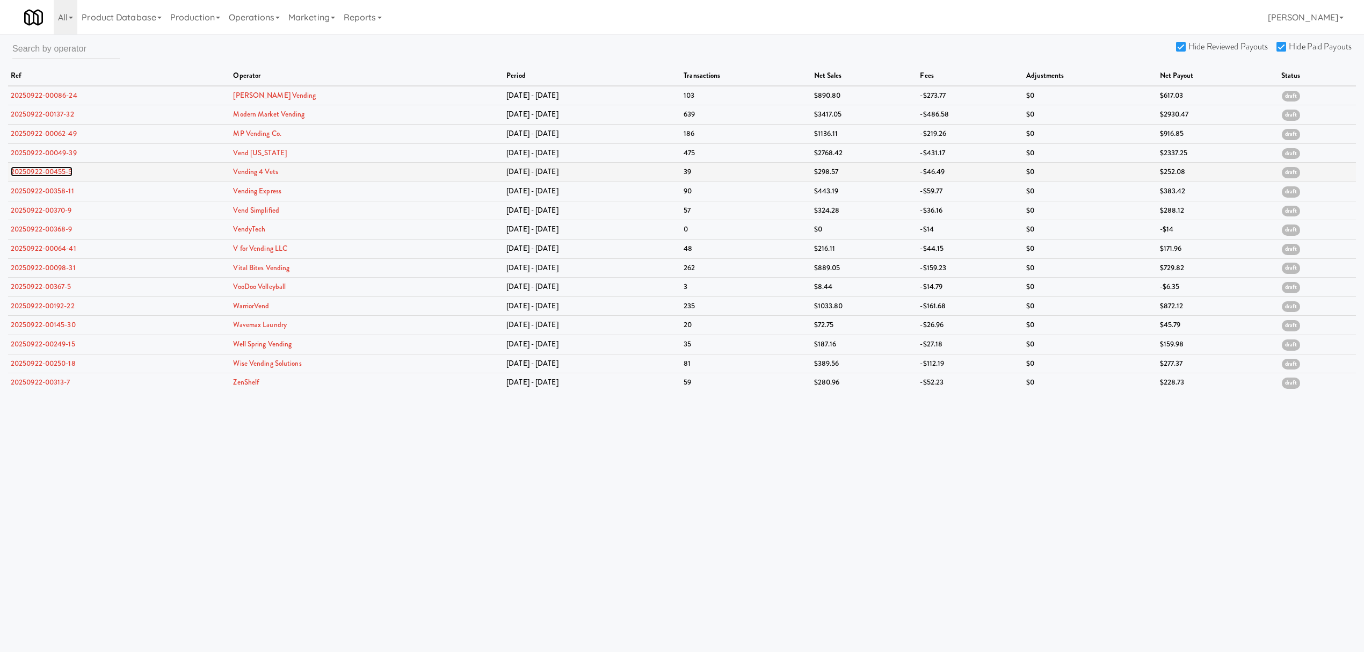
click at [53, 172] on link "20250922-00455-5" at bounding box center [42, 171] width 62 height 10
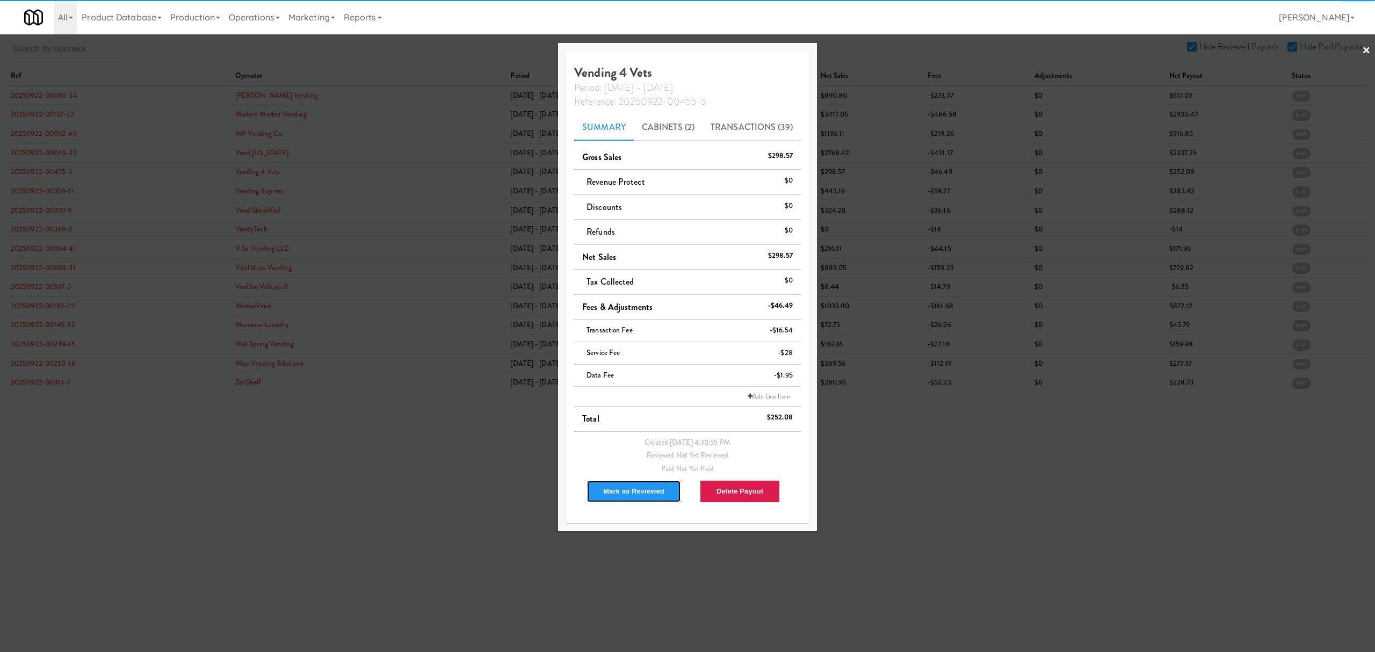
click at [620, 490] on button "Mark as Reviewed" at bounding box center [633, 491] width 95 height 23
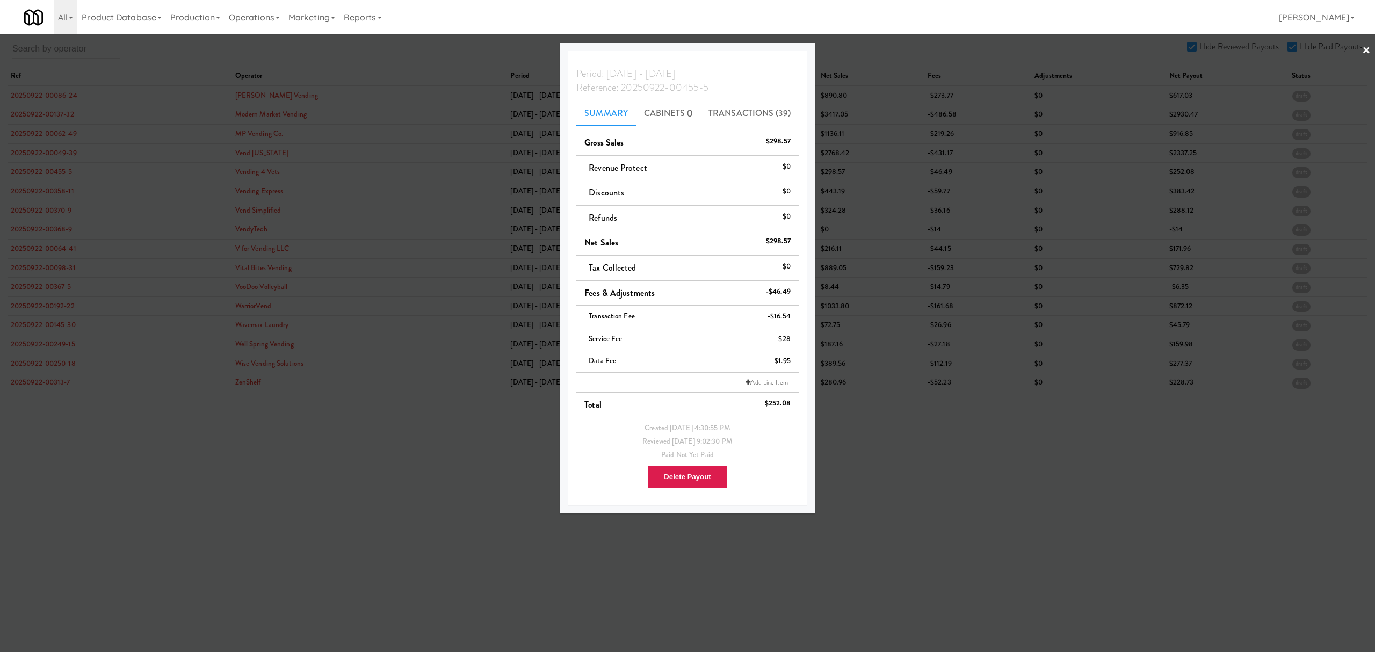
click at [39, 190] on div at bounding box center [687, 326] width 1375 height 652
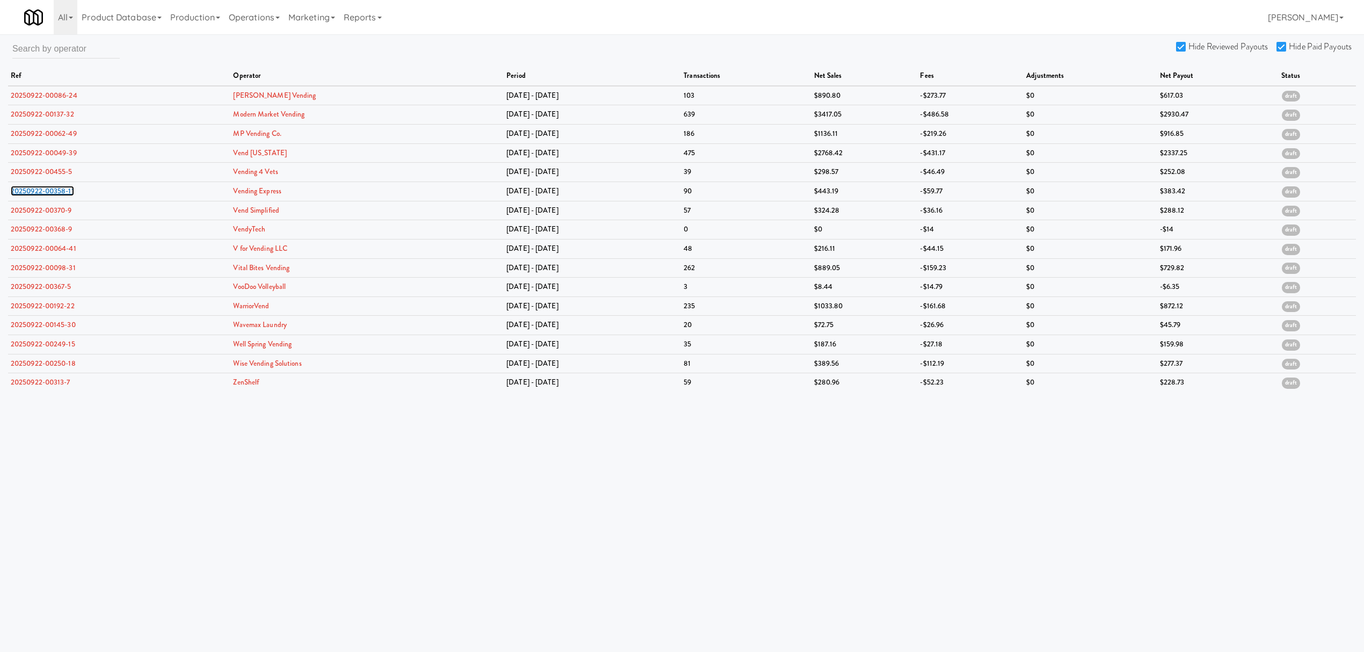
click at [39, 190] on link "20250922-00358-11" at bounding box center [42, 191] width 63 height 10
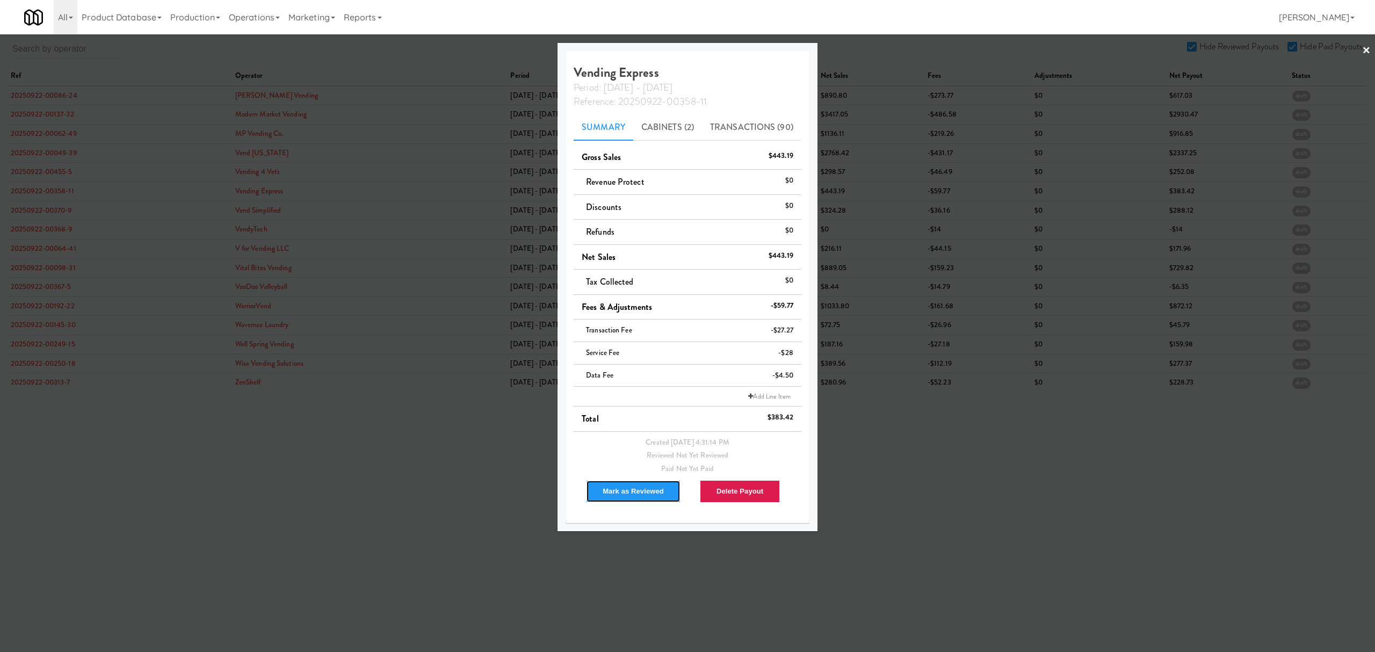
click at [633, 494] on button "Mark as Reviewed" at bounding box center [633, 491] width 95 height 23
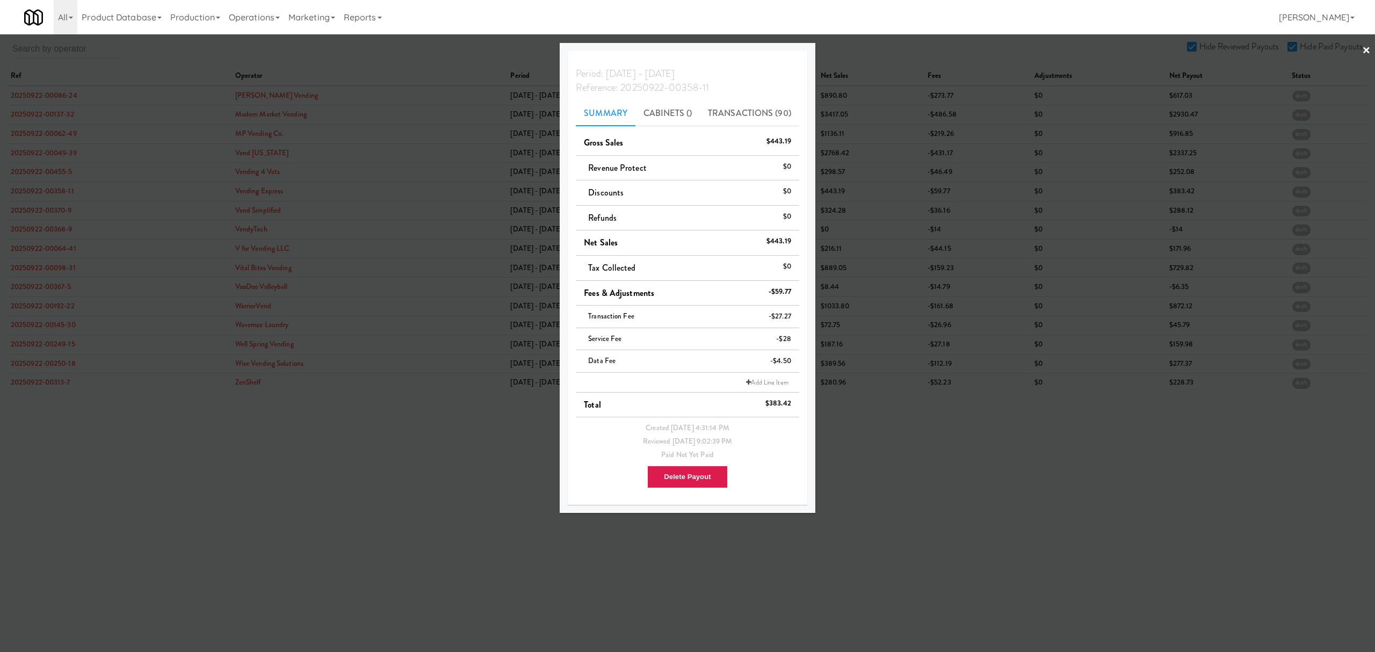
click at [52, 213] on div at bounding box center [687, 326] width 1375 height 652
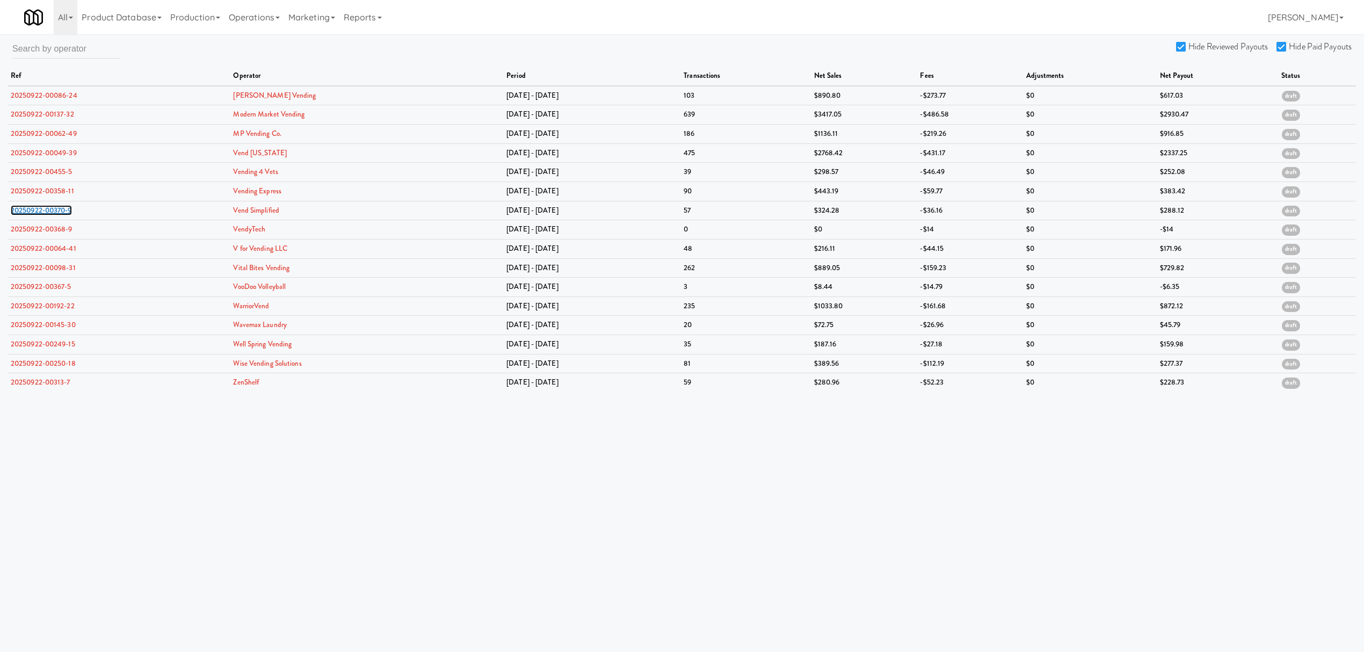
click at [52, 213] on link "20250922-00370-9" at bounding box center [41, 210] width 61 height 10
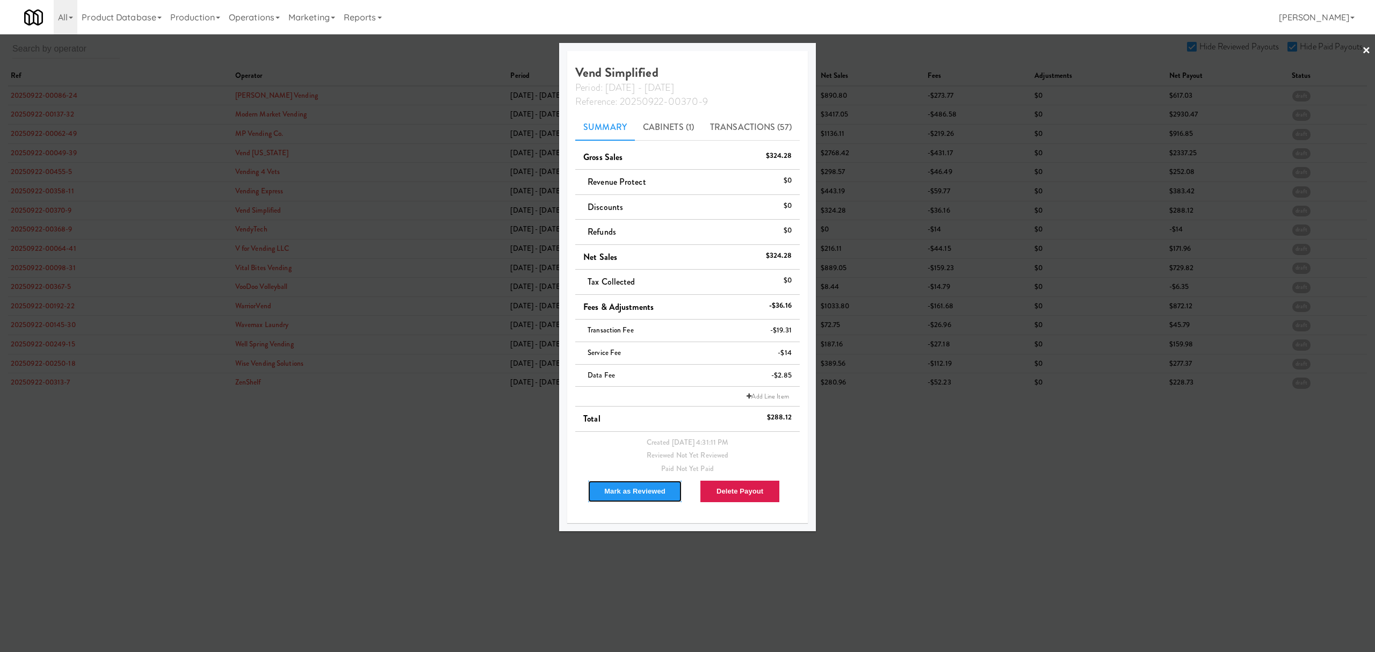
click at [625, 488] on button "Mark as Reviewed" at bounding box center [635, 491] width 95 height 23
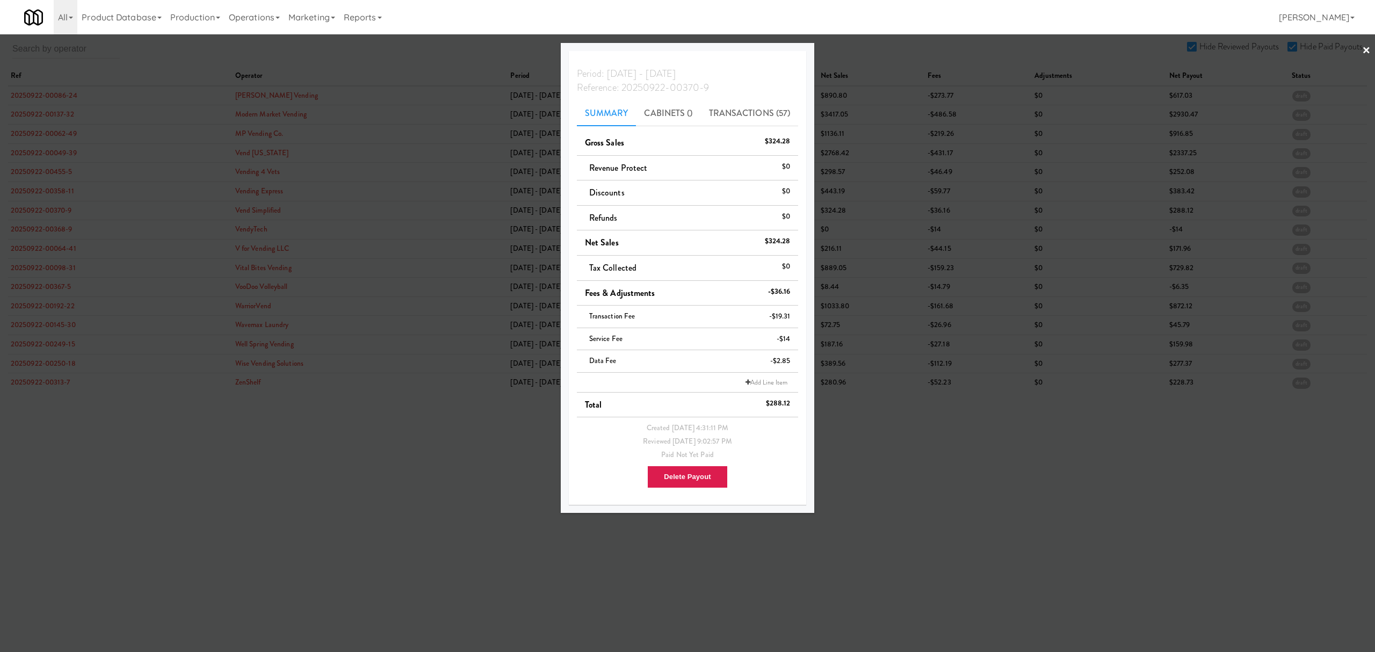
click at [9, 229] on div at bounding box center [687, 326] width 1375 height 652
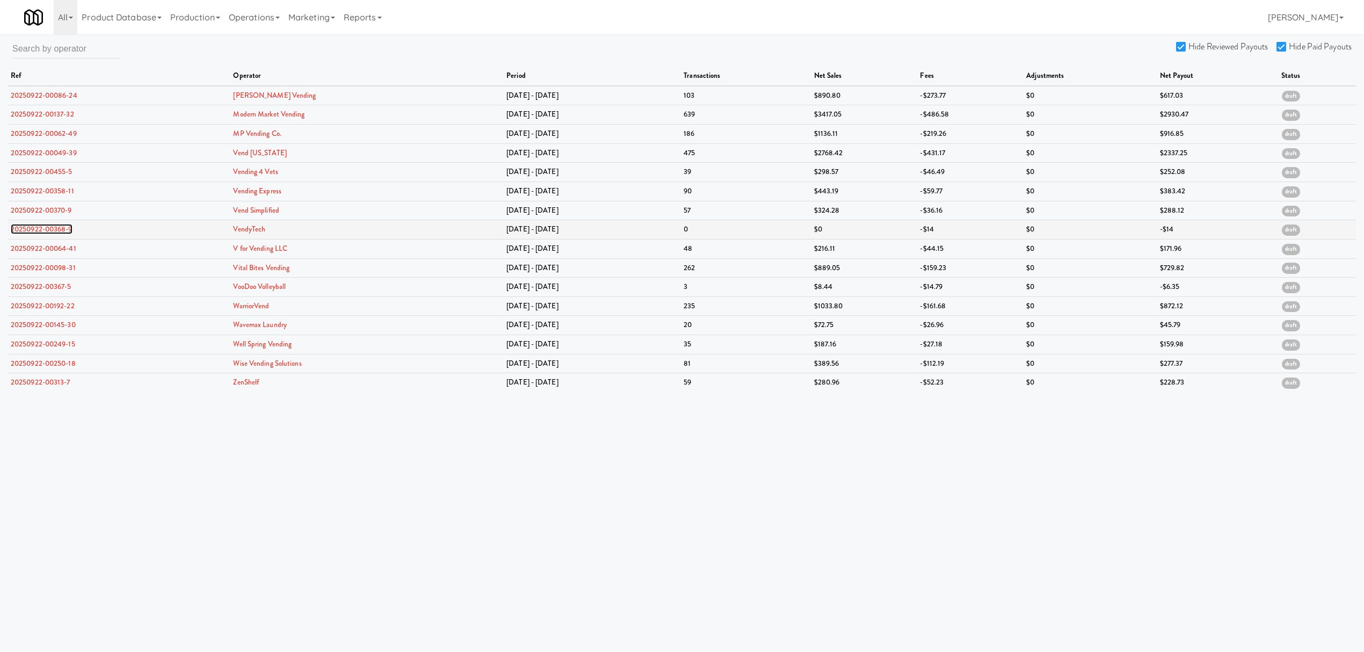
click at [27, 231] on link "20250922-00368-9" at bounding box center [42, 229] width 62 height 10
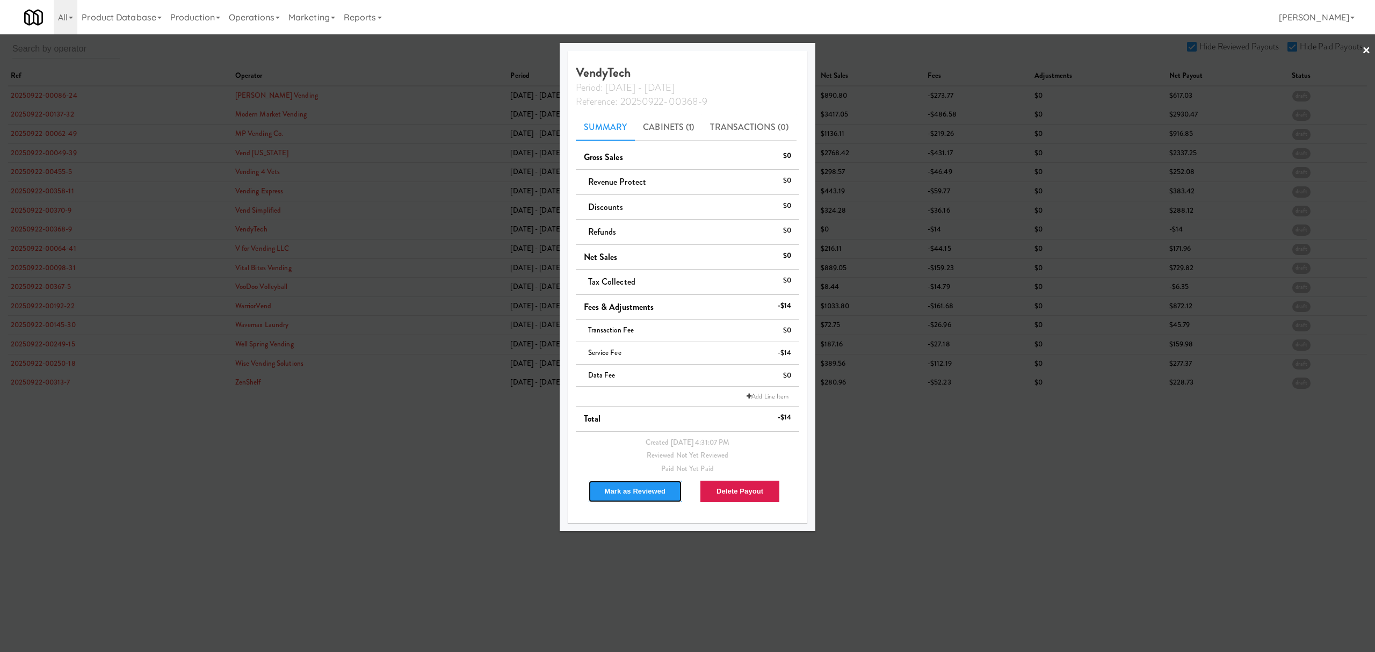
click at [651, 492] on button "Mark as Reviewed" at bounding box center [635, 491] width 95 height 23
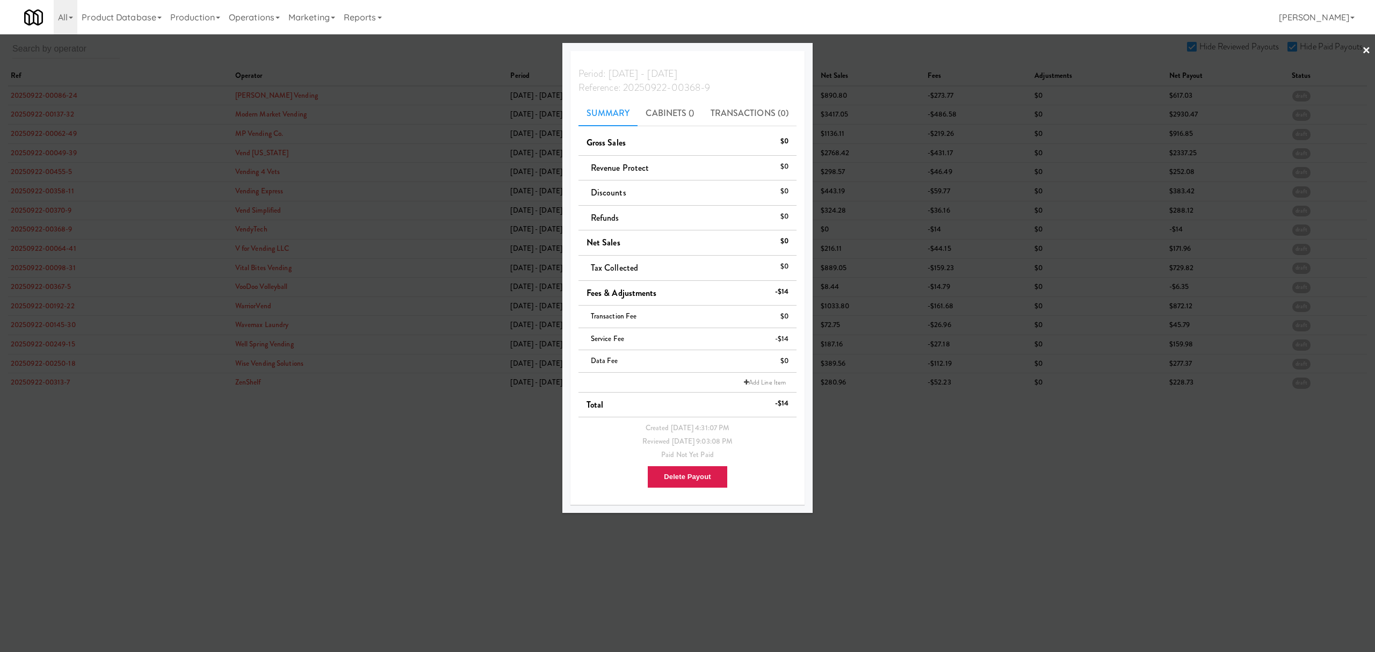
click at [41, 245] on div at bounding box center [687, 326] width 1375 height 652
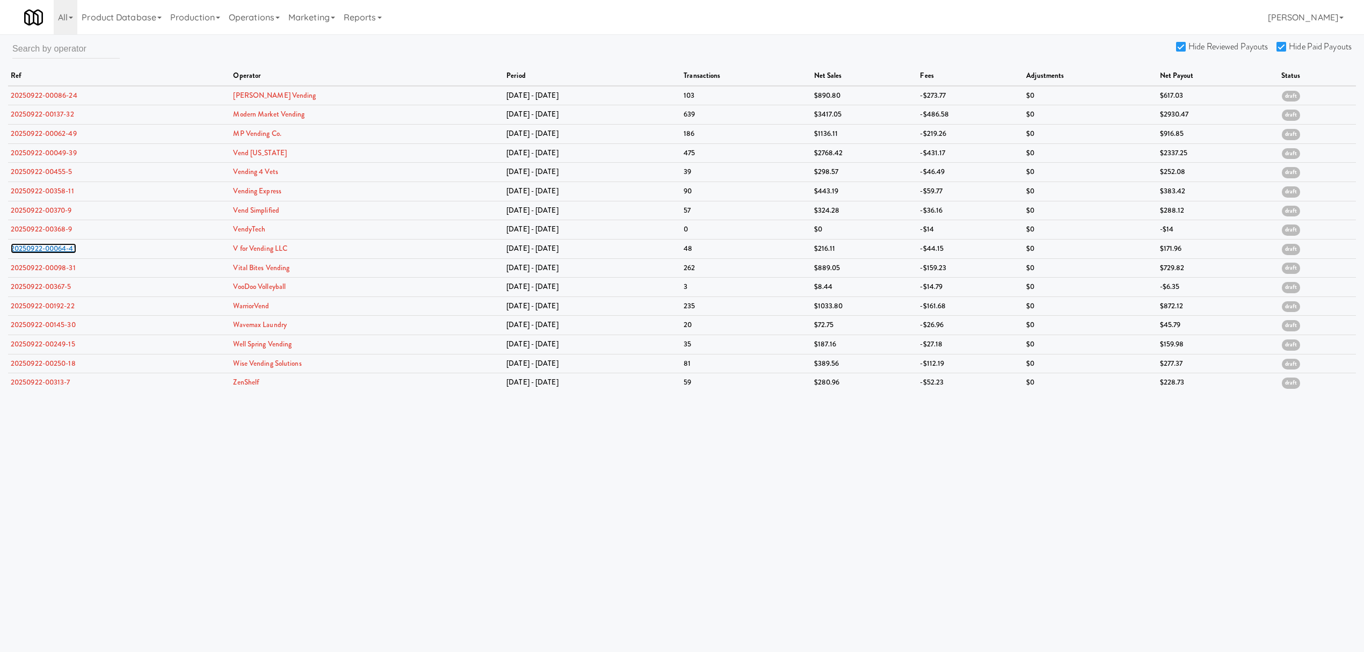
click at [41, 245] on link "20250922-00064-41" at bounding box center [44, 248] width 66 height 10
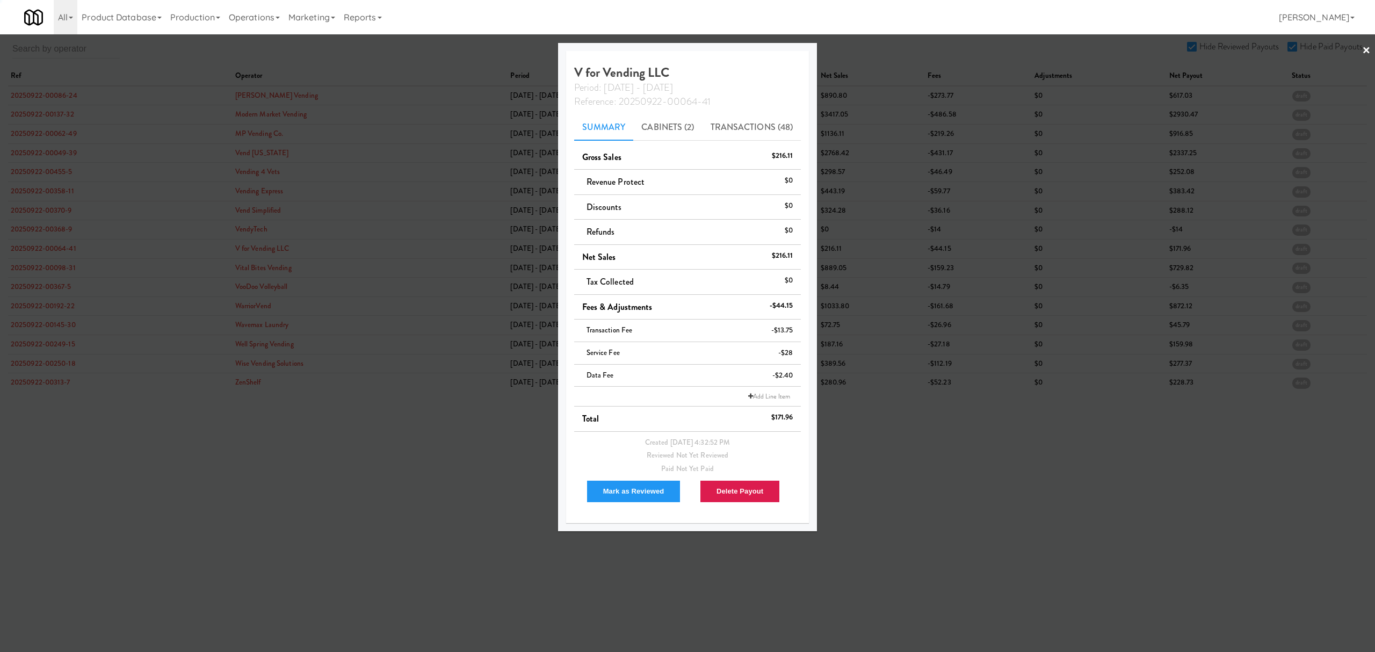
click at [41, 245] on div at bounding box center [687, 326] width 1375 height 652
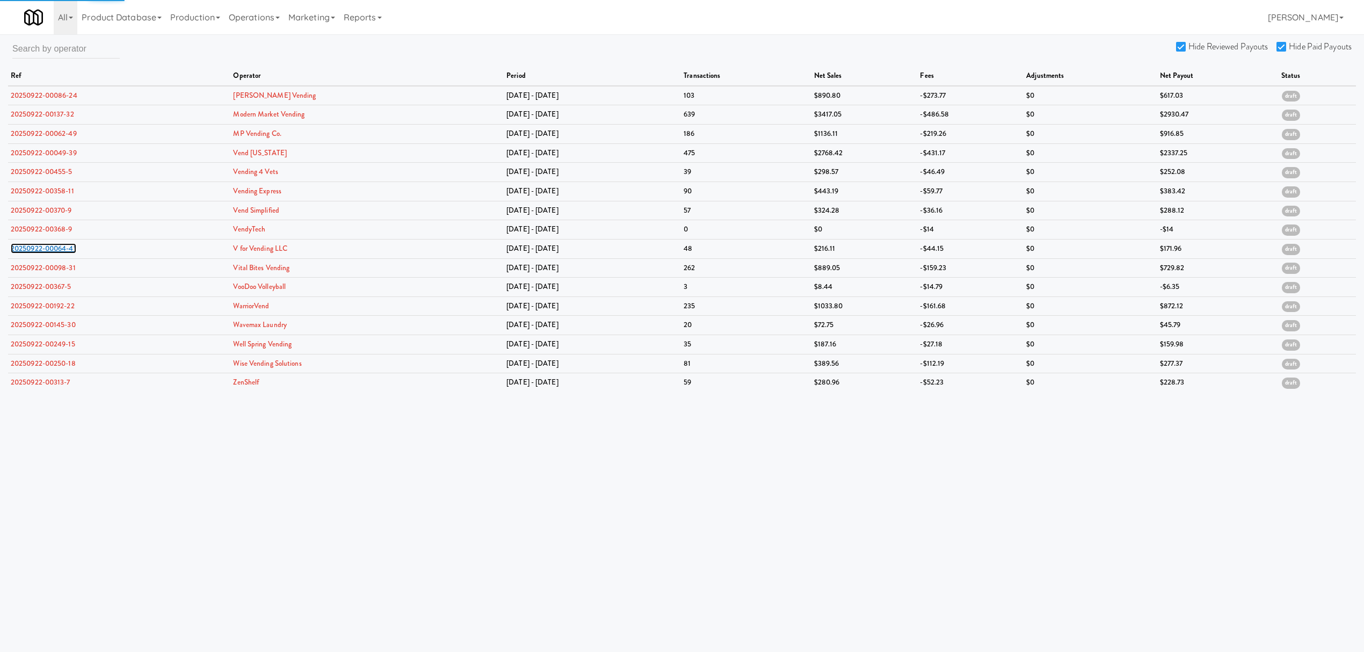
click at [41, 245] on link "20250922-00064-41" at bounding box center [44, 248] width 66 height 10
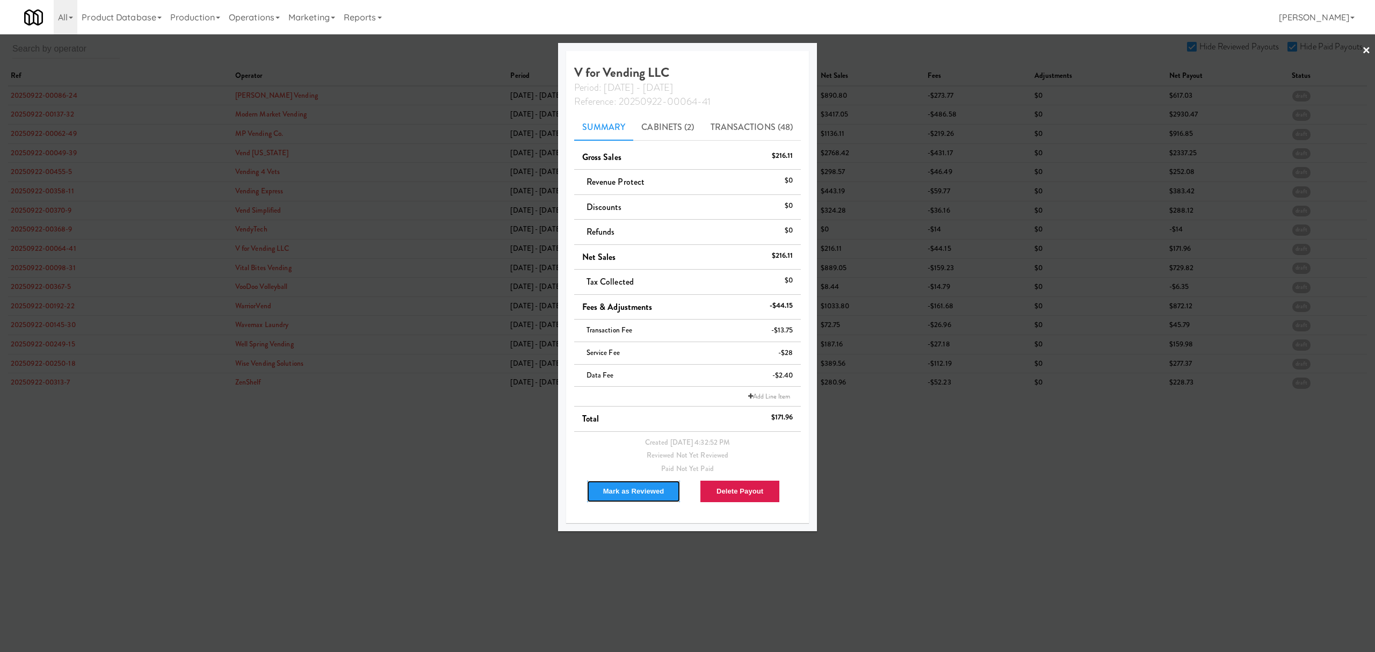
click at [648, 492] on button "Mark as Reviewed" at bounding box center [633, 491] width 95 height 23
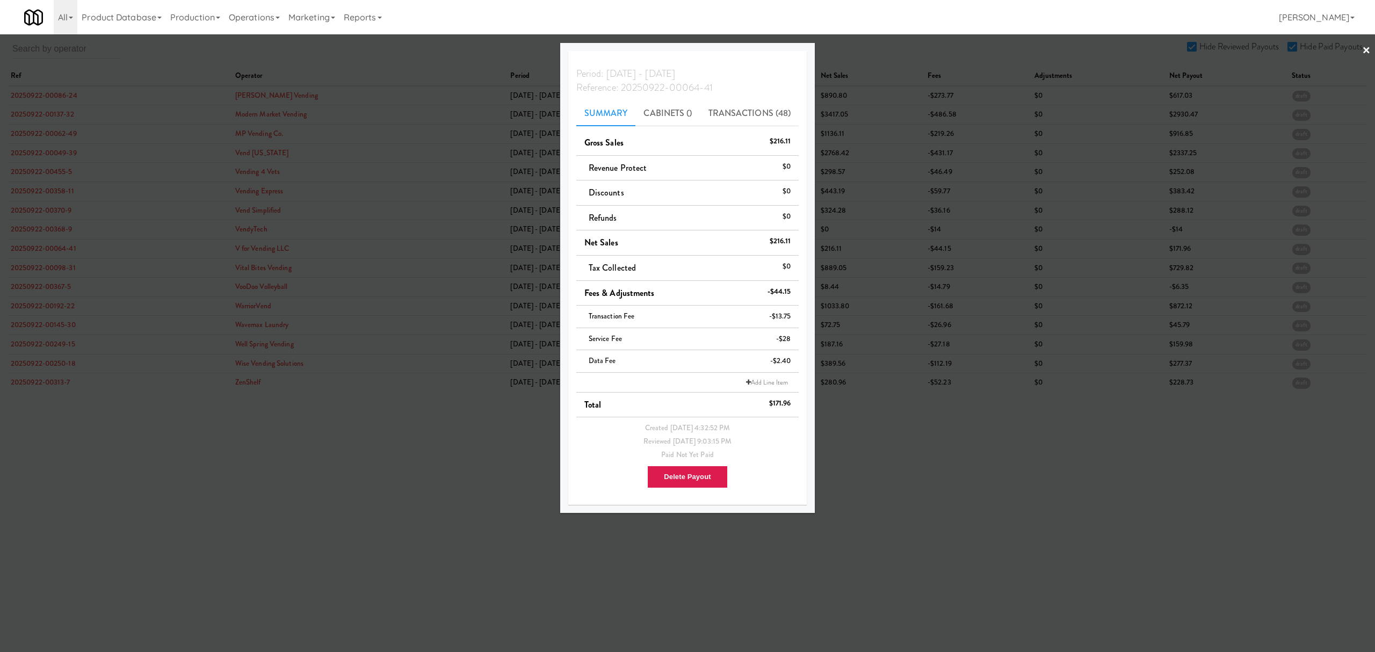
click at [55, 269] on div at bounding box center [687, 326] width 1375 height 652
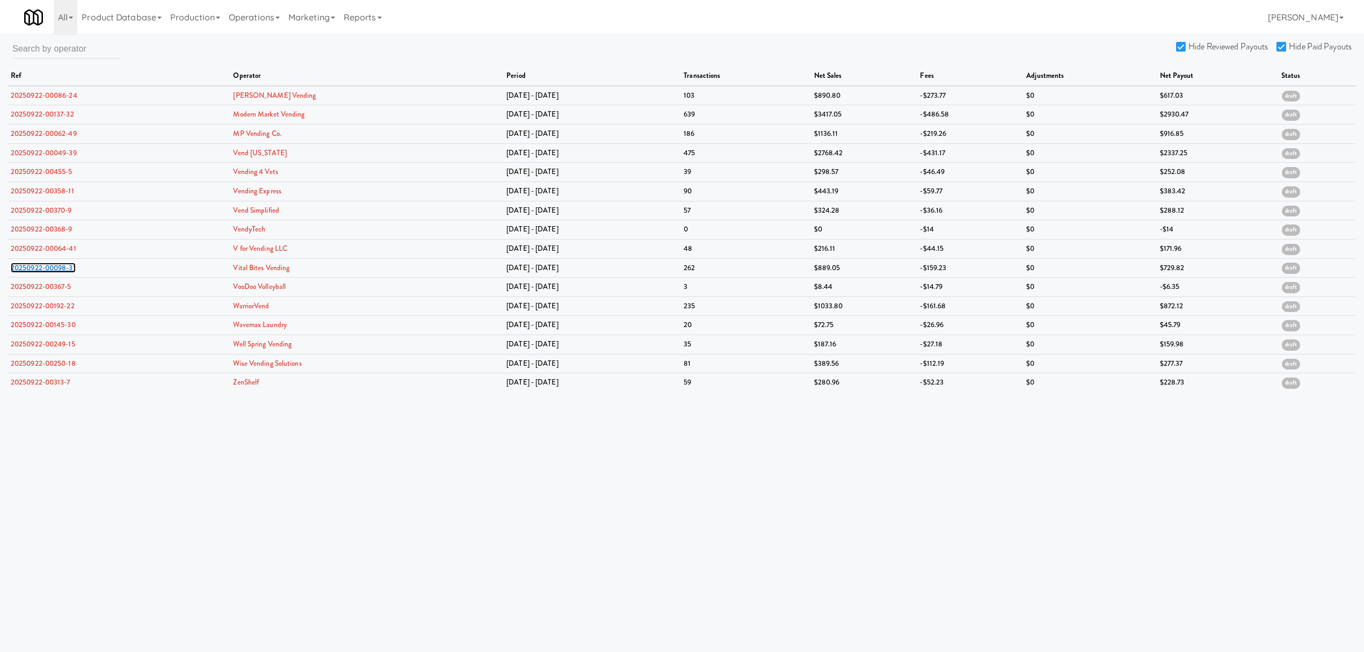
click at [55, 269] on link "20250922-00098-31" at bounding box center [43, 268] width 65 height 10
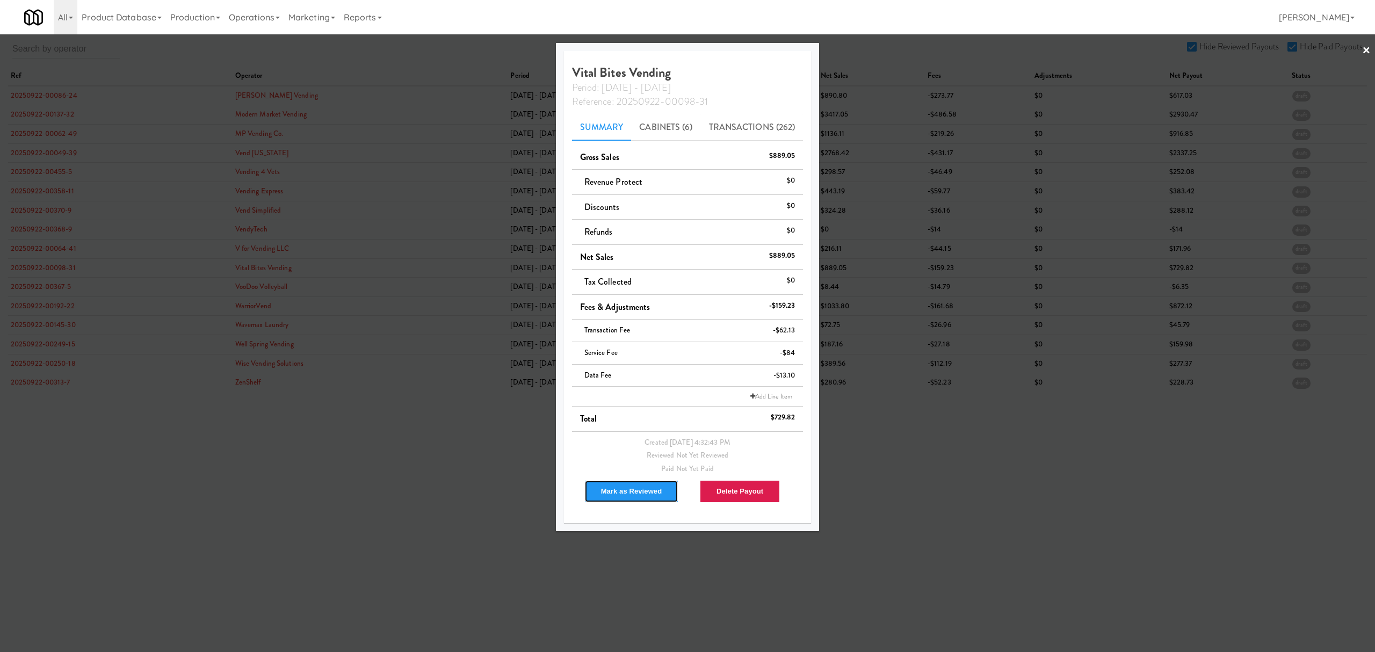
click at [639, 486] on button "Mark as Reviewed" at bounding box center [631, 491] width 95 height 23
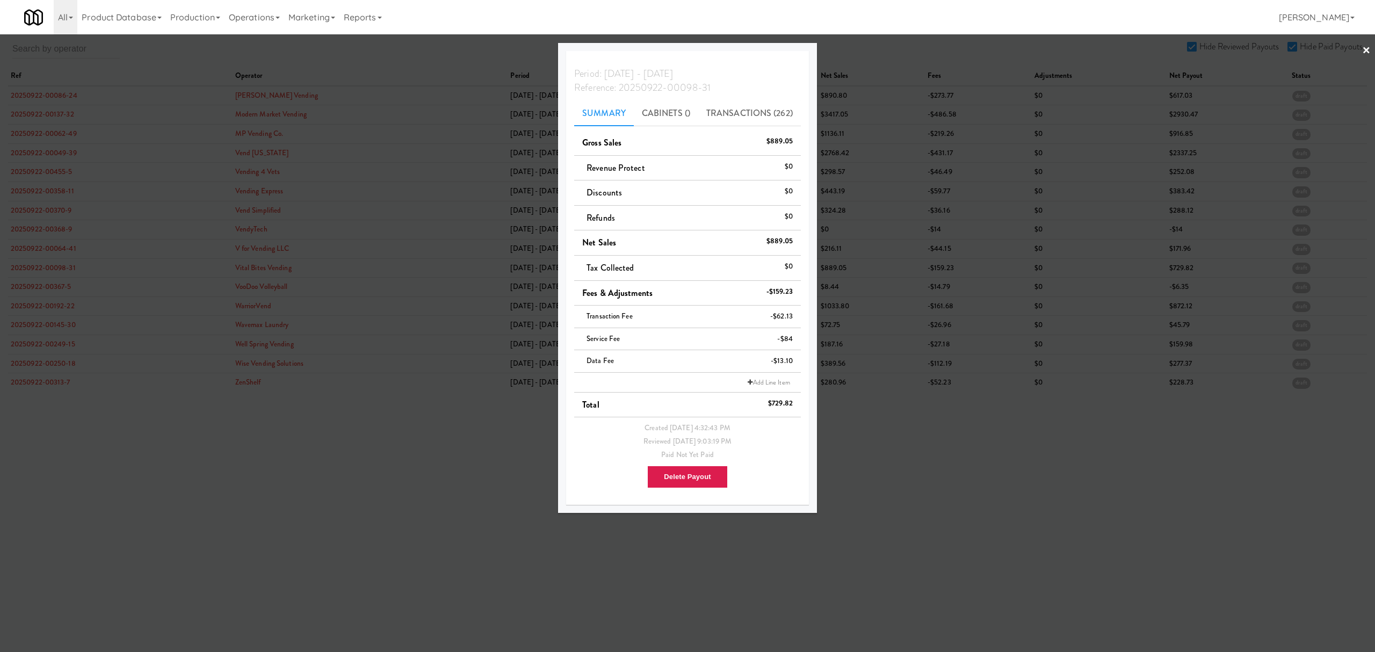
click at [50, 286] on div at bounding box center [687, 326] width 1375 height 652
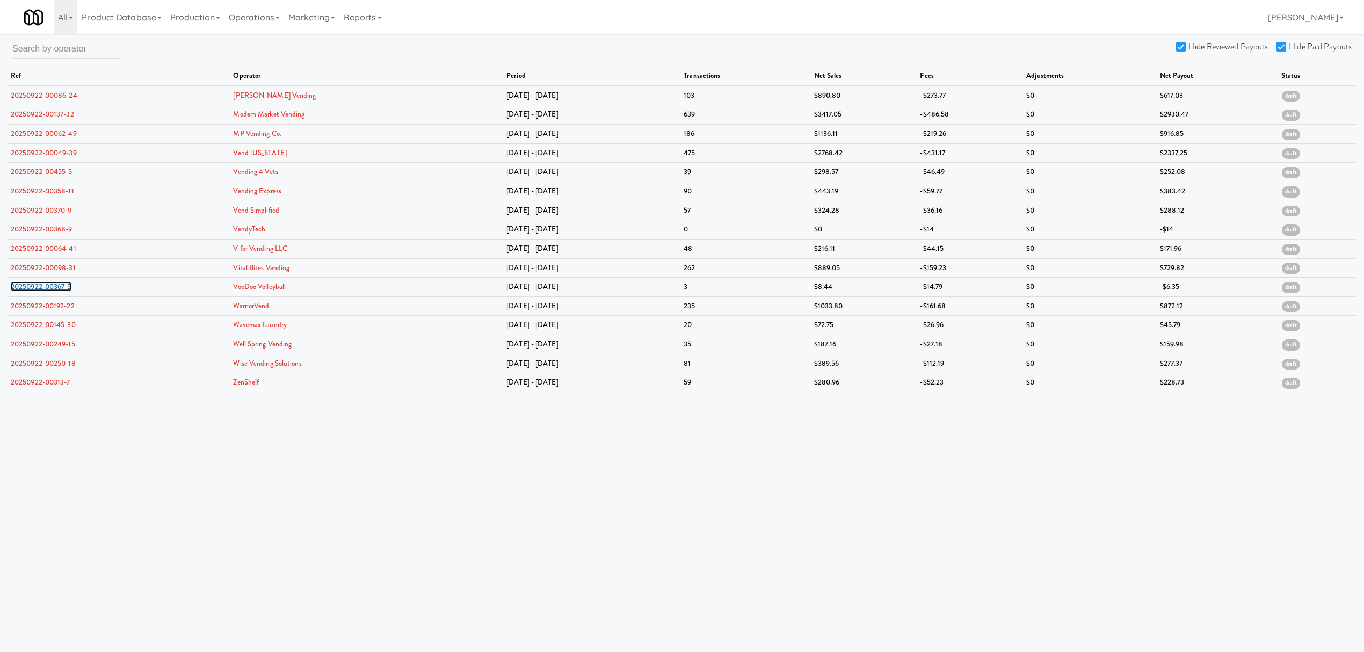
click at [50, 286] on link "20250922-00367-5" at bounding box center [41, 286] width 61 height 10
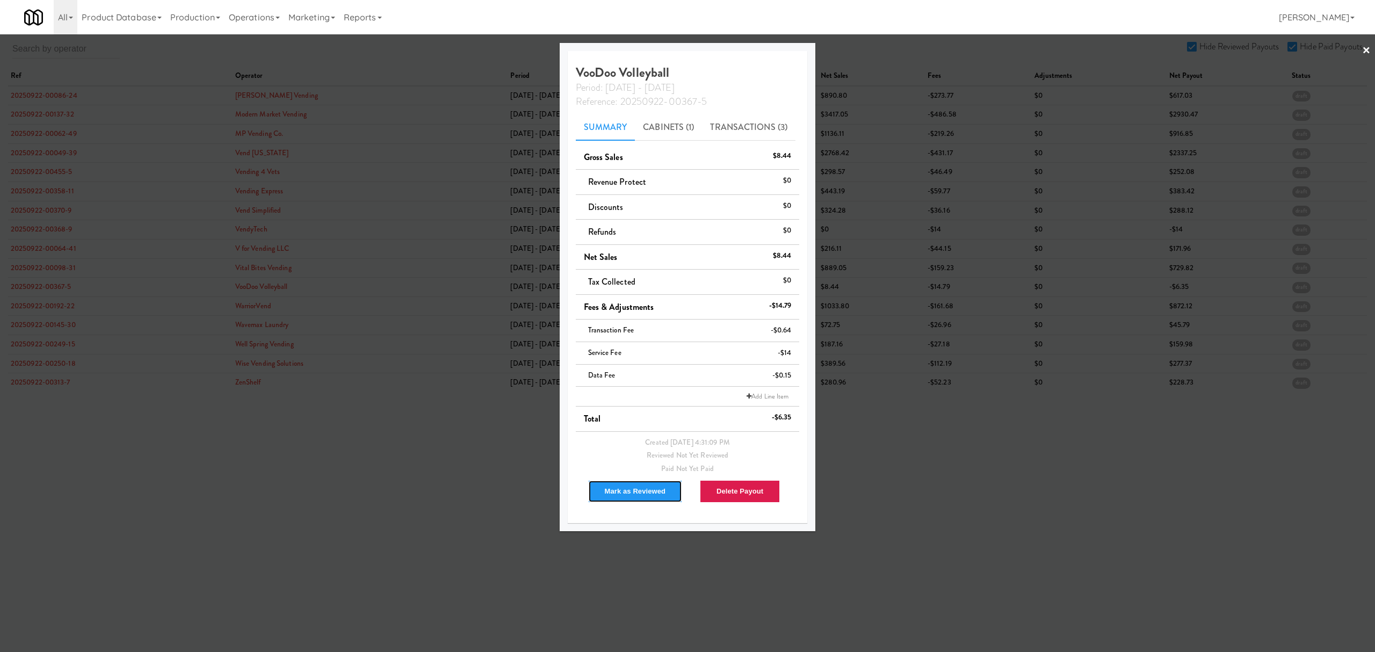
click at [615, 497] on button "Mark as Reviewed" at bounding box center [635, 491] width 95 height 23
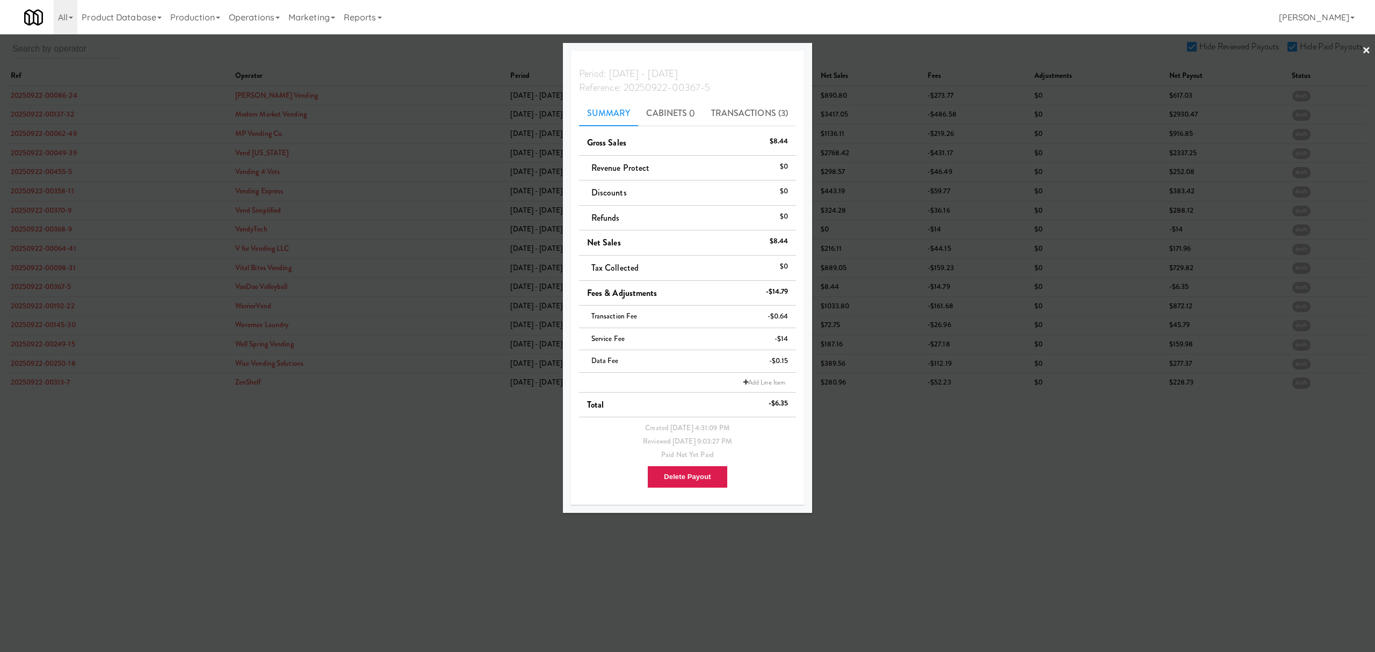
click at [53, 302] on div at bounding box center [687, 326] width 1375 height 652
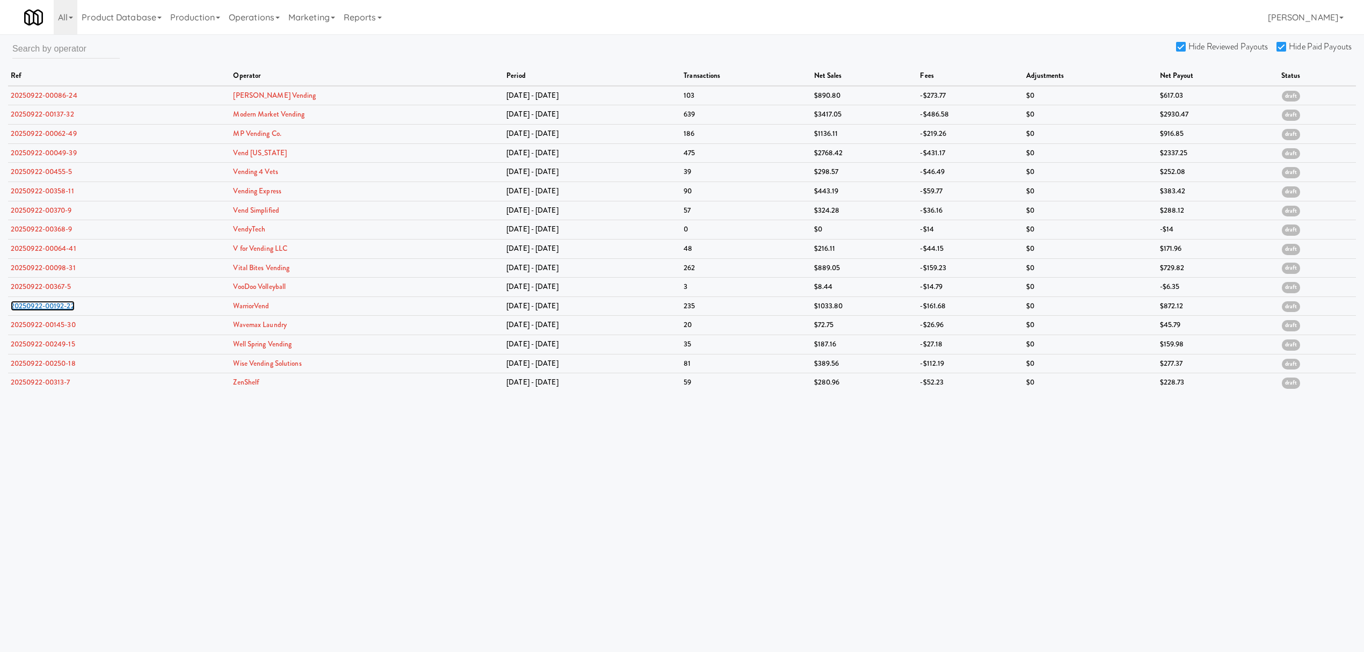
click at [53, 302] on link "20250922-00192-22" at bounding box center [43, 306] width 64 height 10
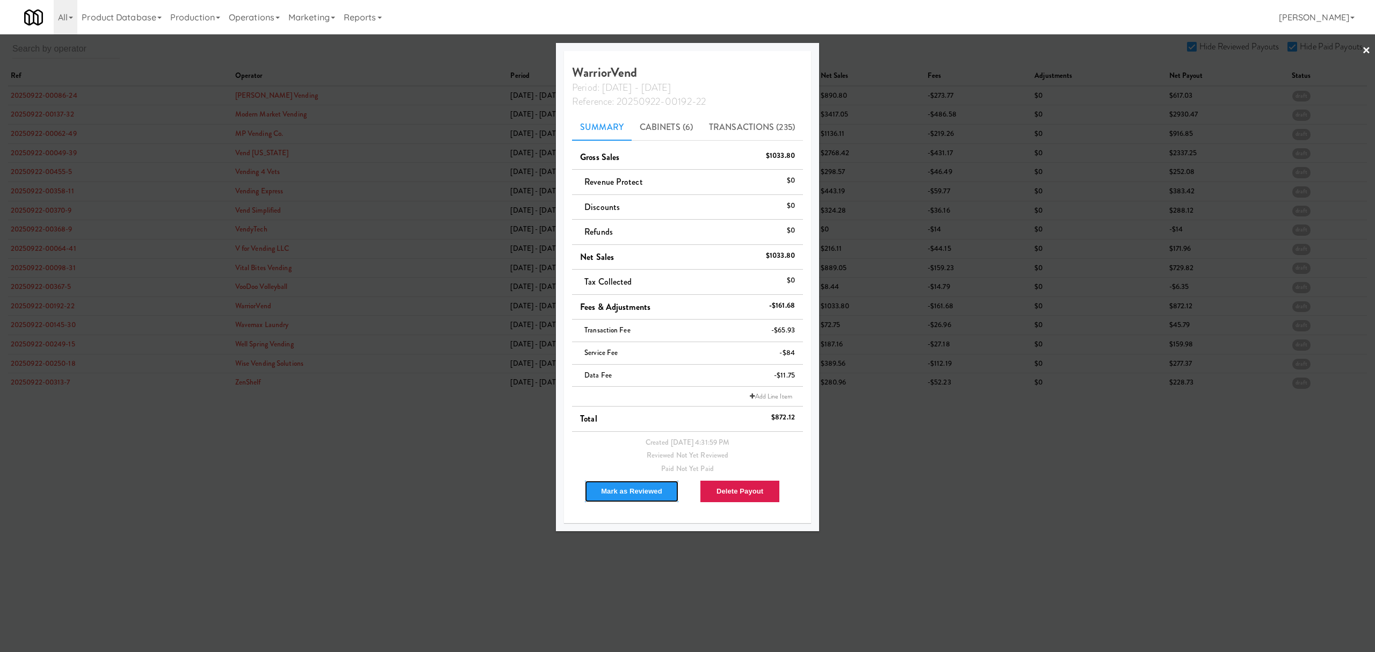
click at [625, 497] on button "Mark as Reviewed" at bounding box center [631, 491] width 95 height 23
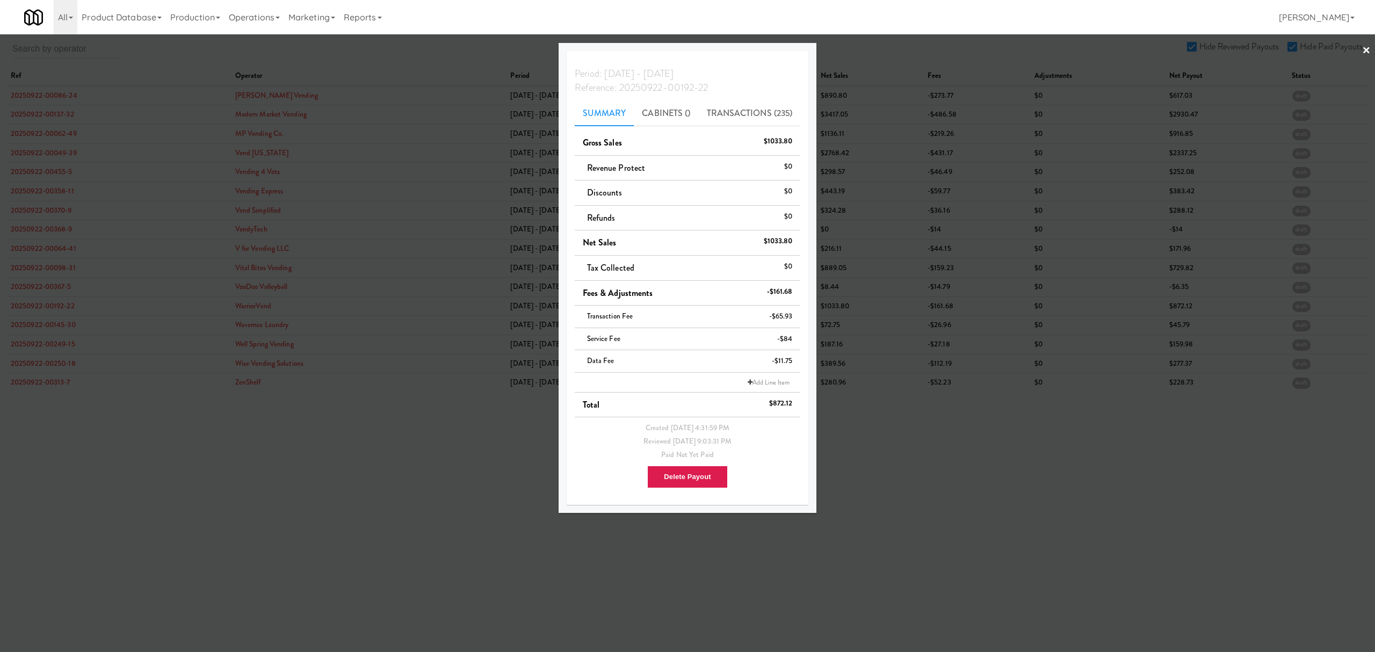
click at [50, 325] on div at bounding box center [687, 326] width 1375 height 652
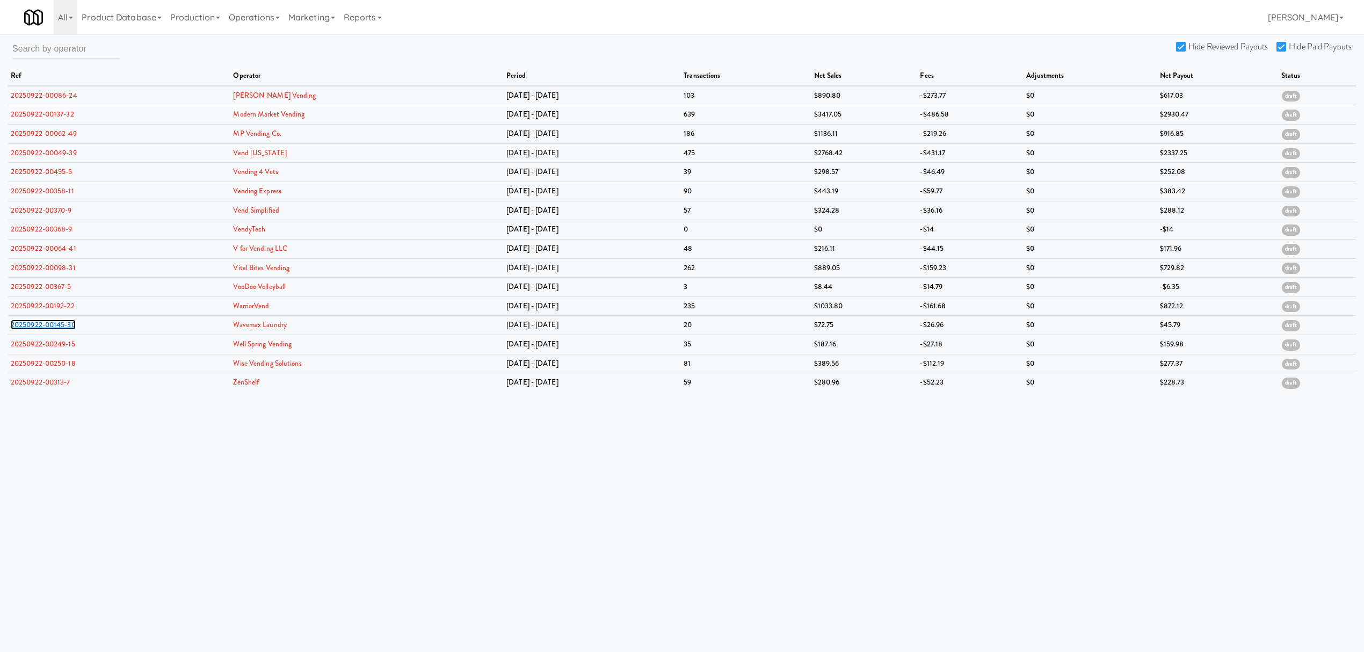
click at [50, 325] on link "20250922-00145-30" at bounding box center [43, 325] width 65 height 10
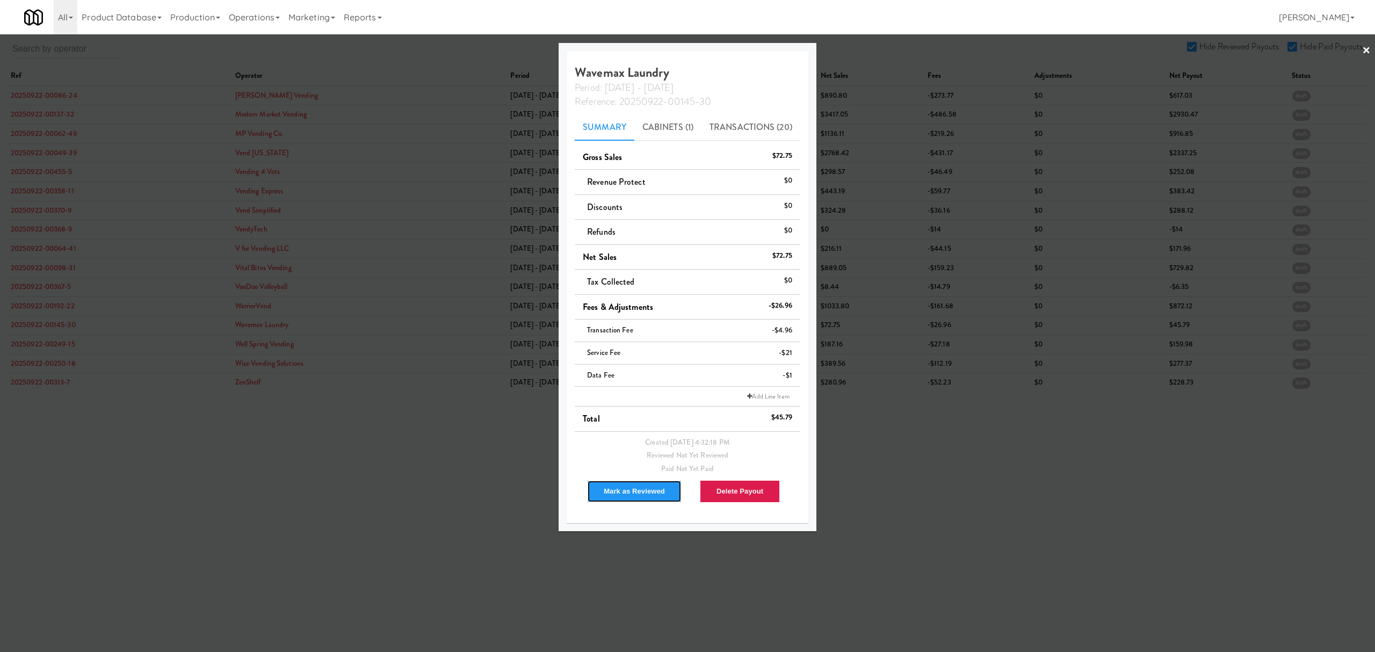
click at [636, 490] on button "Mark as Reviewed" at bounding box center [634, 491] width 95 height 23
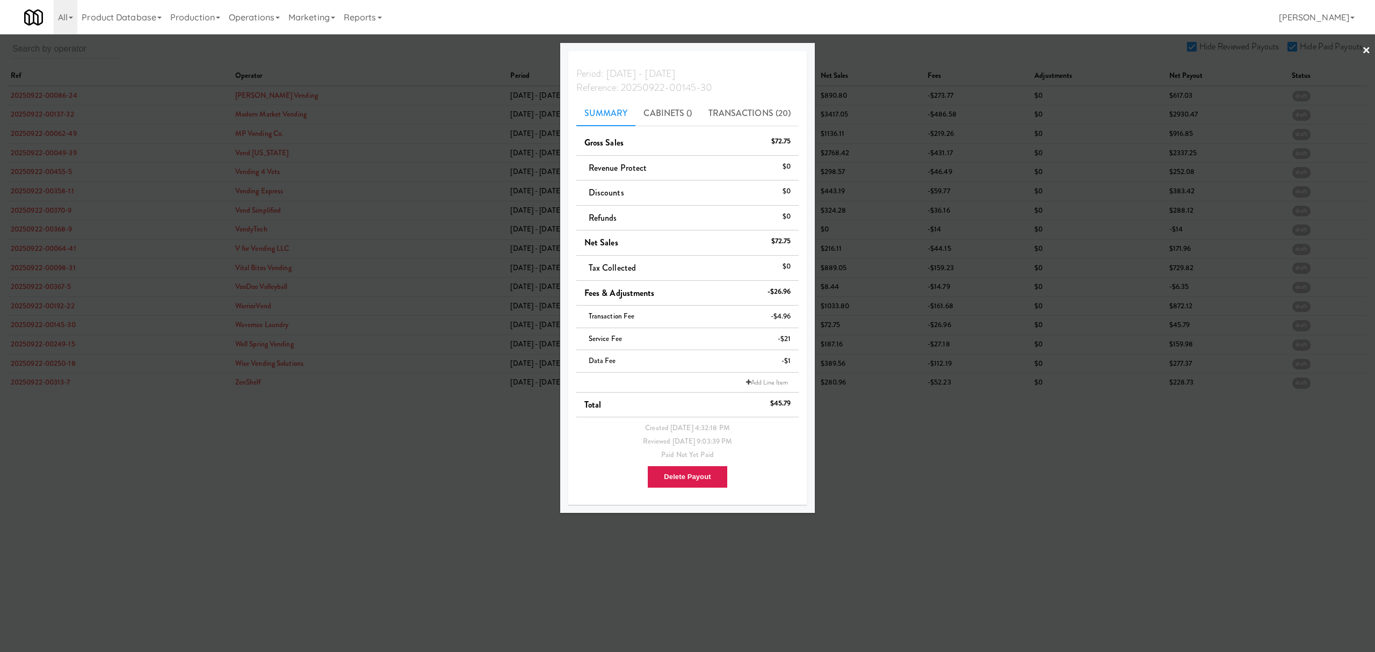
click at [50, 342] on div at bounding box center [687, 326] width 1375 height 652
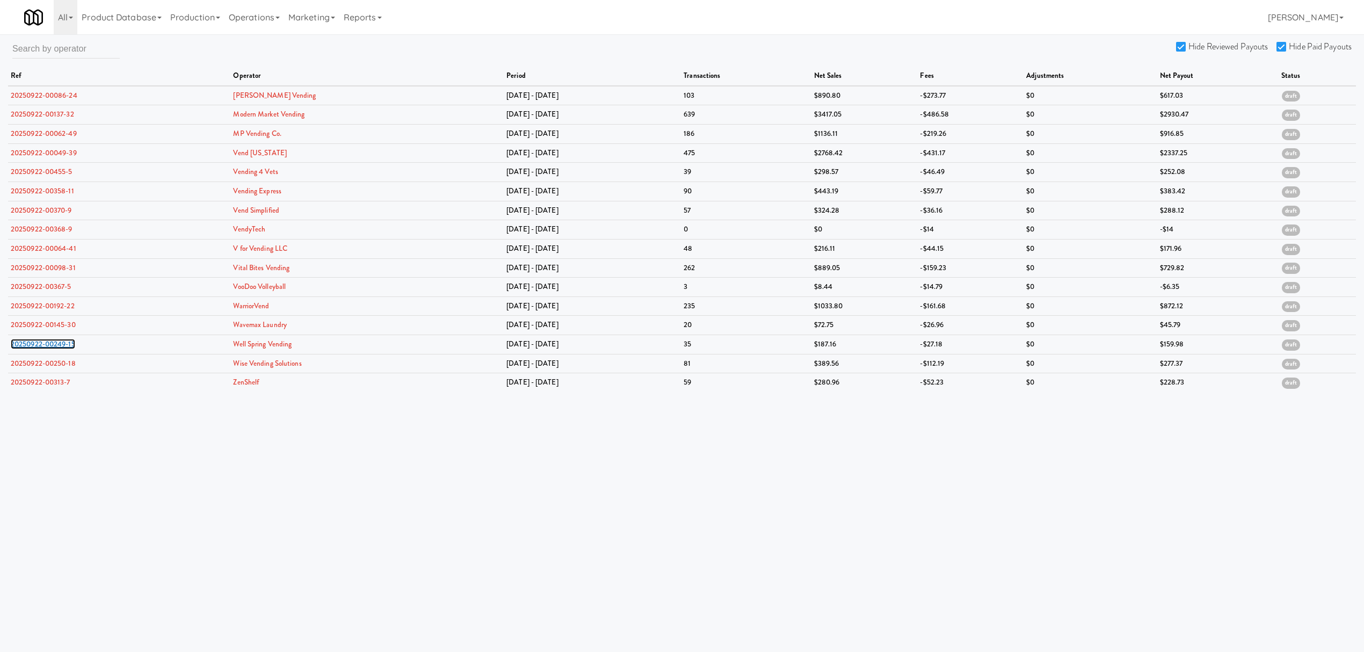
click at [50, 342] on link "20250922-00249-15" at bounding box center [43, 344] width 64 height 10
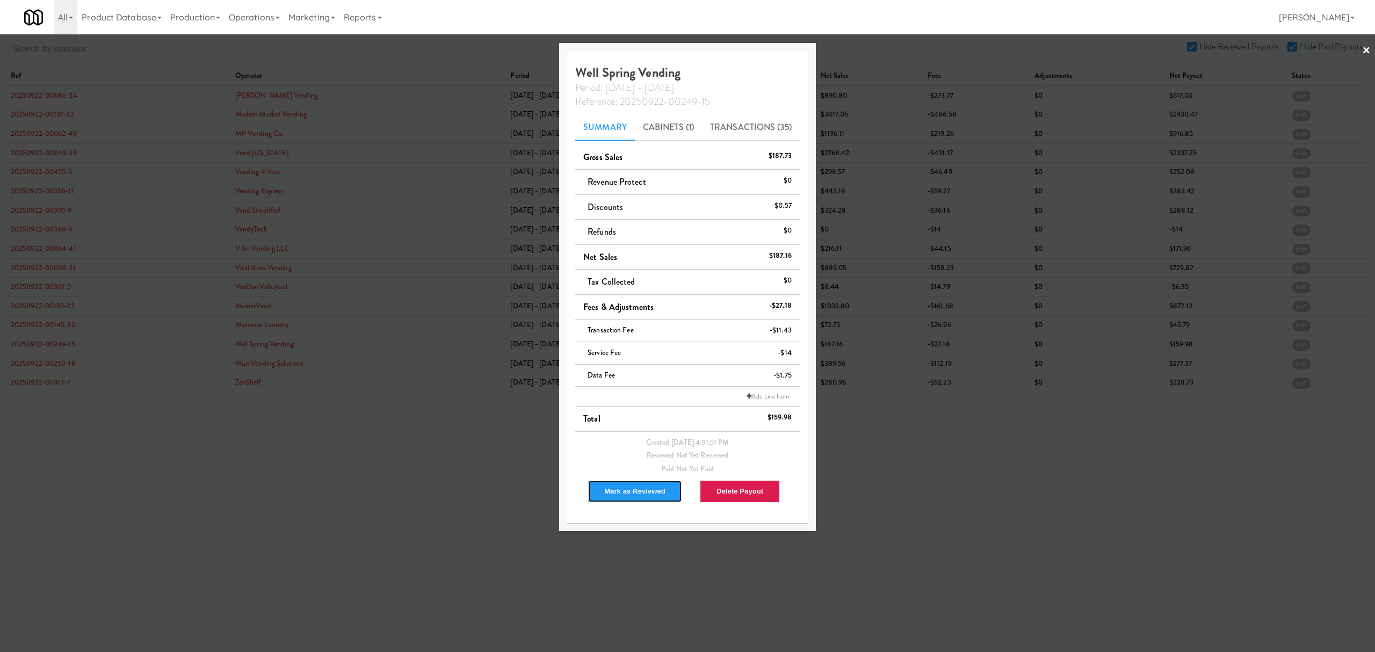
click at [644, 494] on button "Mark as Reviewed" at bounding box center [635, 491] width 95 height 23
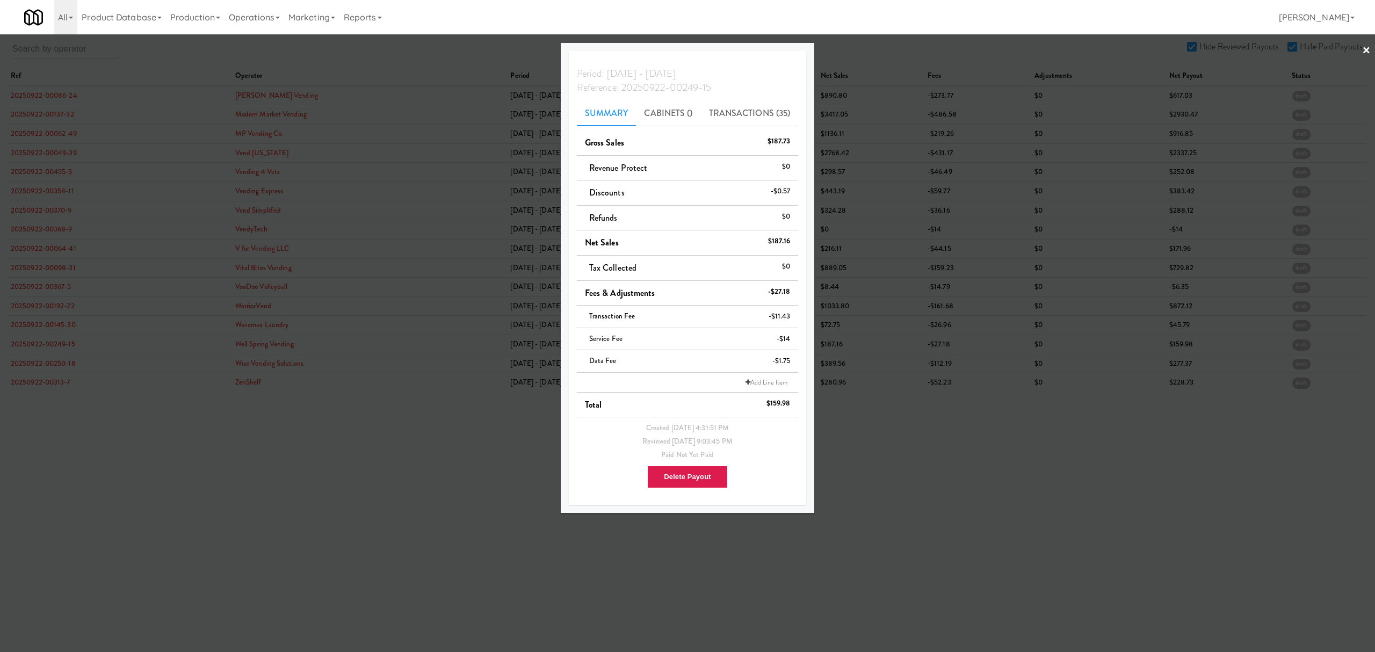
click at [31, 365] on div at bounding box center [687, 326] width 1375 height 652
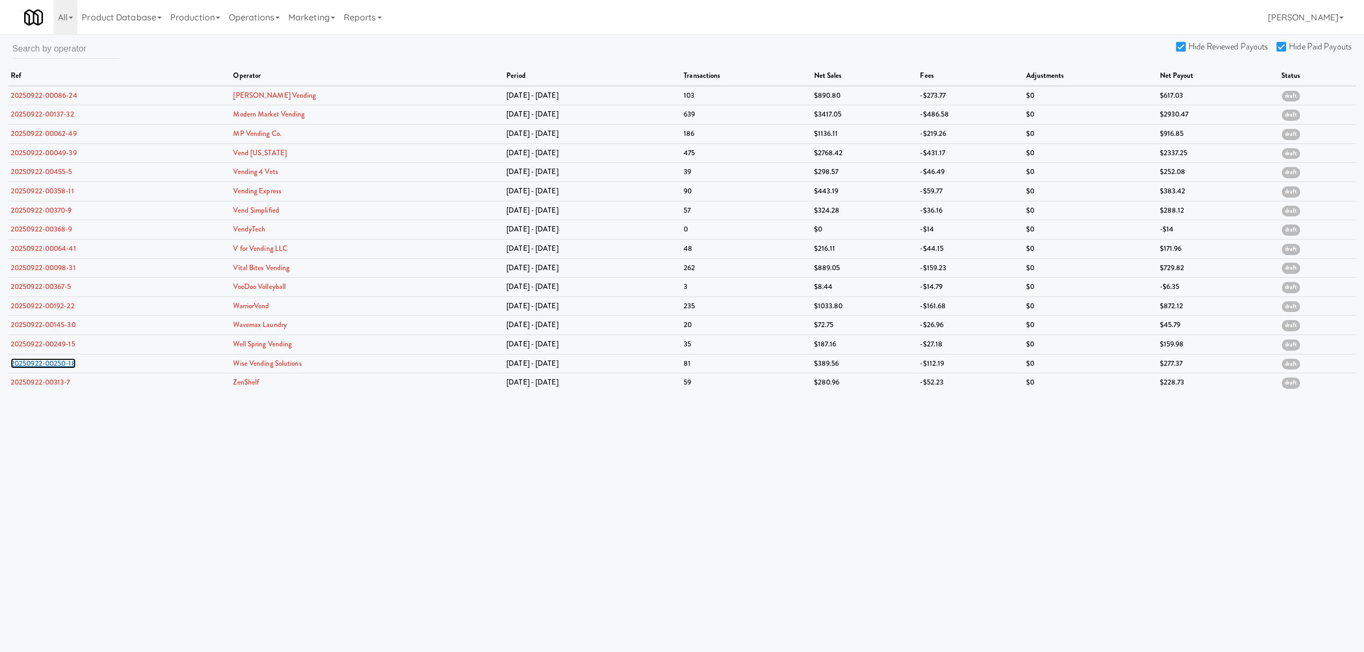
click at [31, 365] on link "20250922-00250-18" at bounding box center [43, 363] width 65 height 10
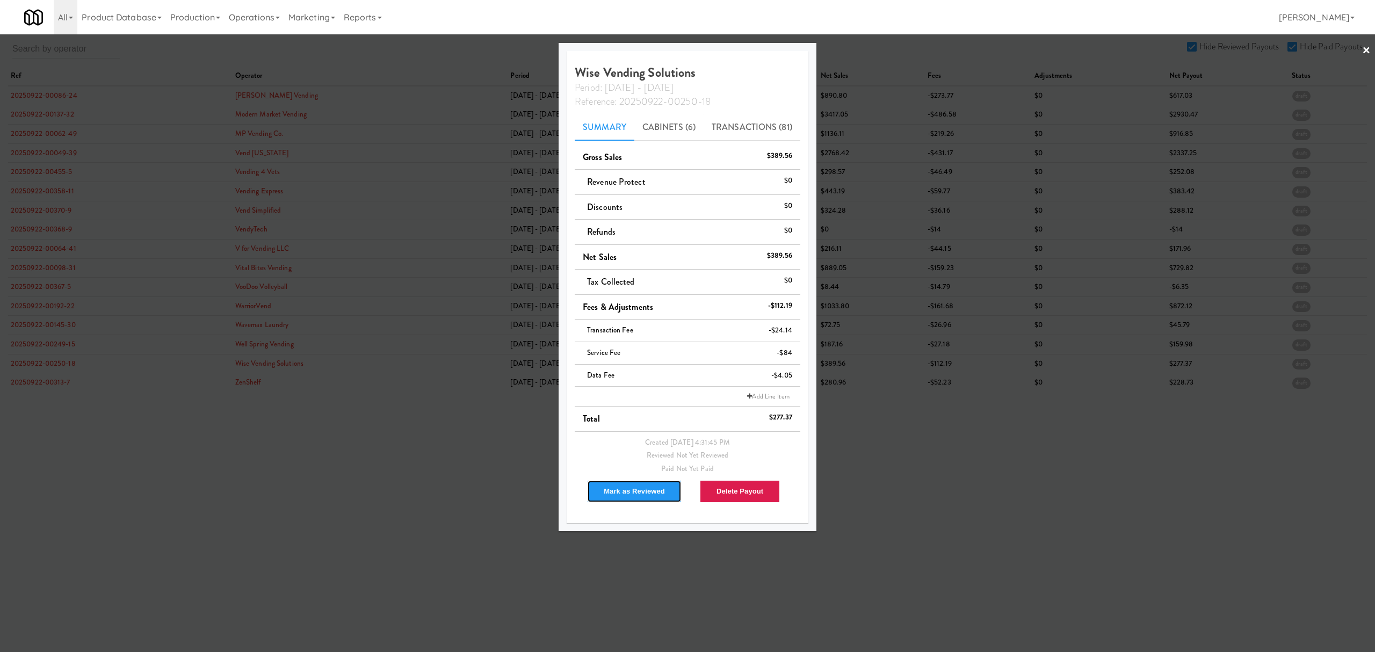
click at [627, 493] on button "Mark as Reviewed" at bounding box center [634, 491] width 95 height 23
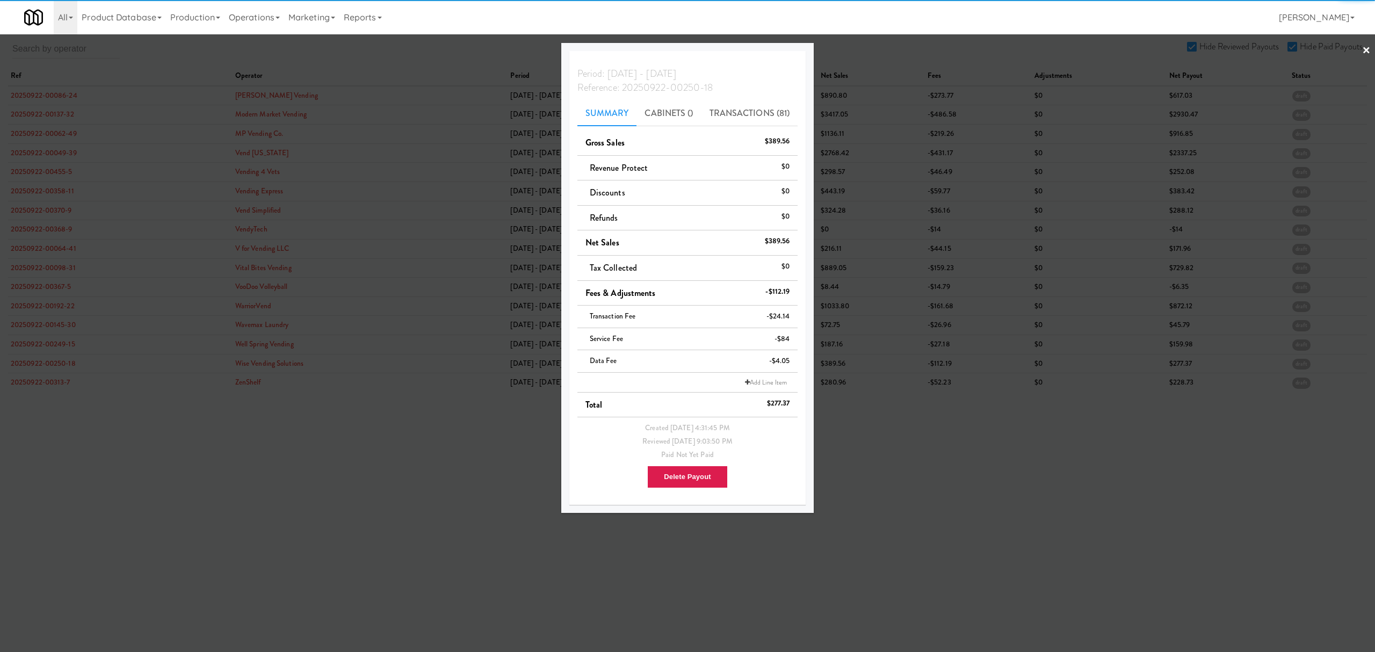
click at [52, 383] on div at bounding box center [687, 326] width 1375 height 652
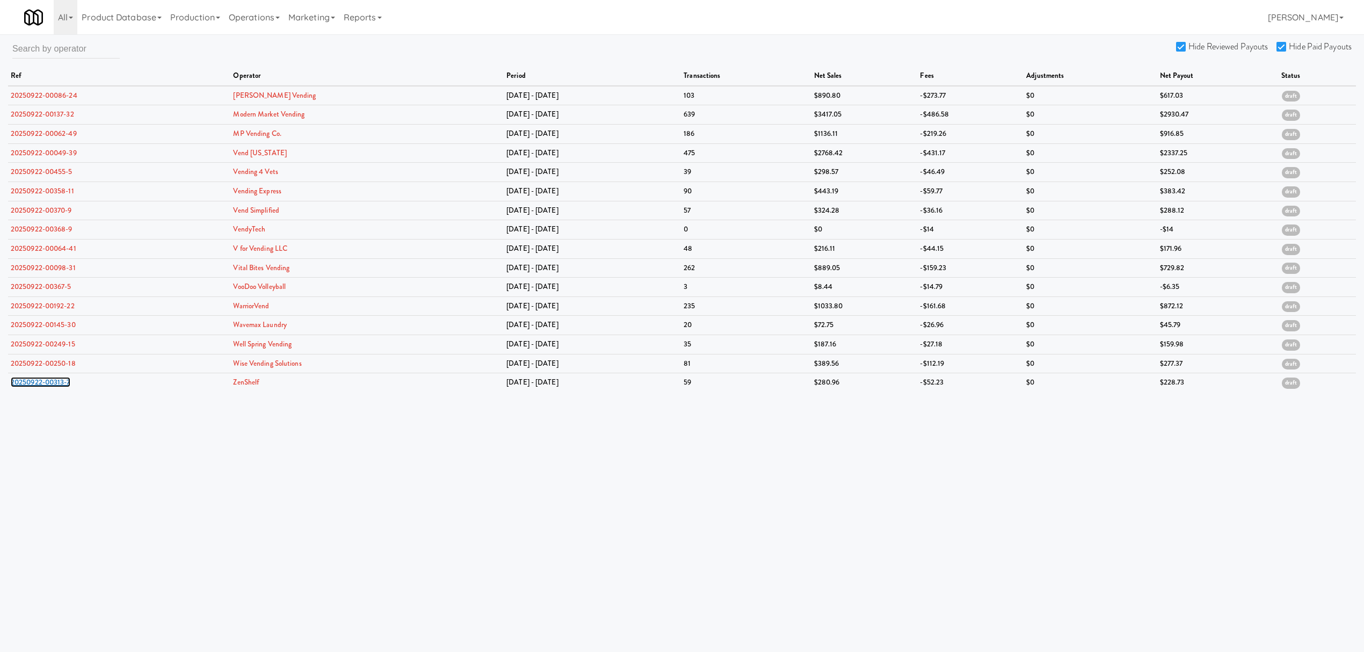
click at [52, 383] on link "20250922-00313-7" at bounding box center [41, 382] width 60 height 10
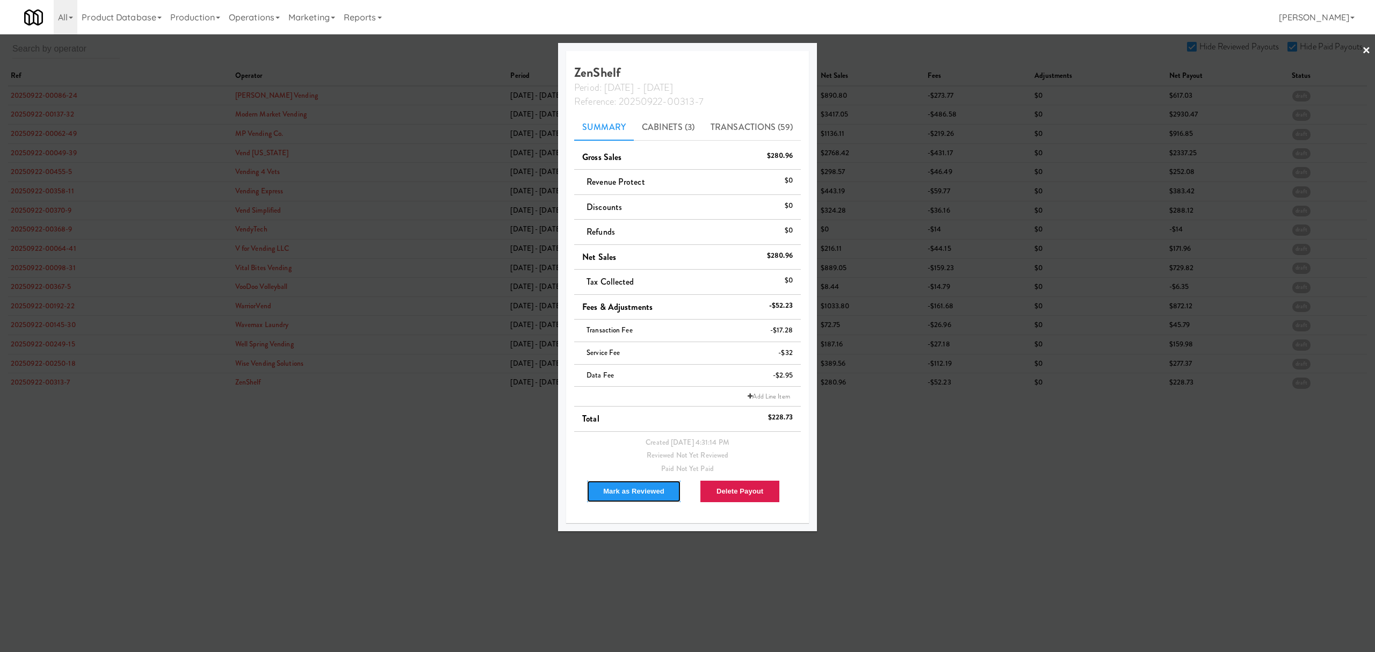
click at [624, 486] on button "Mark as Reviewed" at bounding box center [633, 491] width 95 height 23
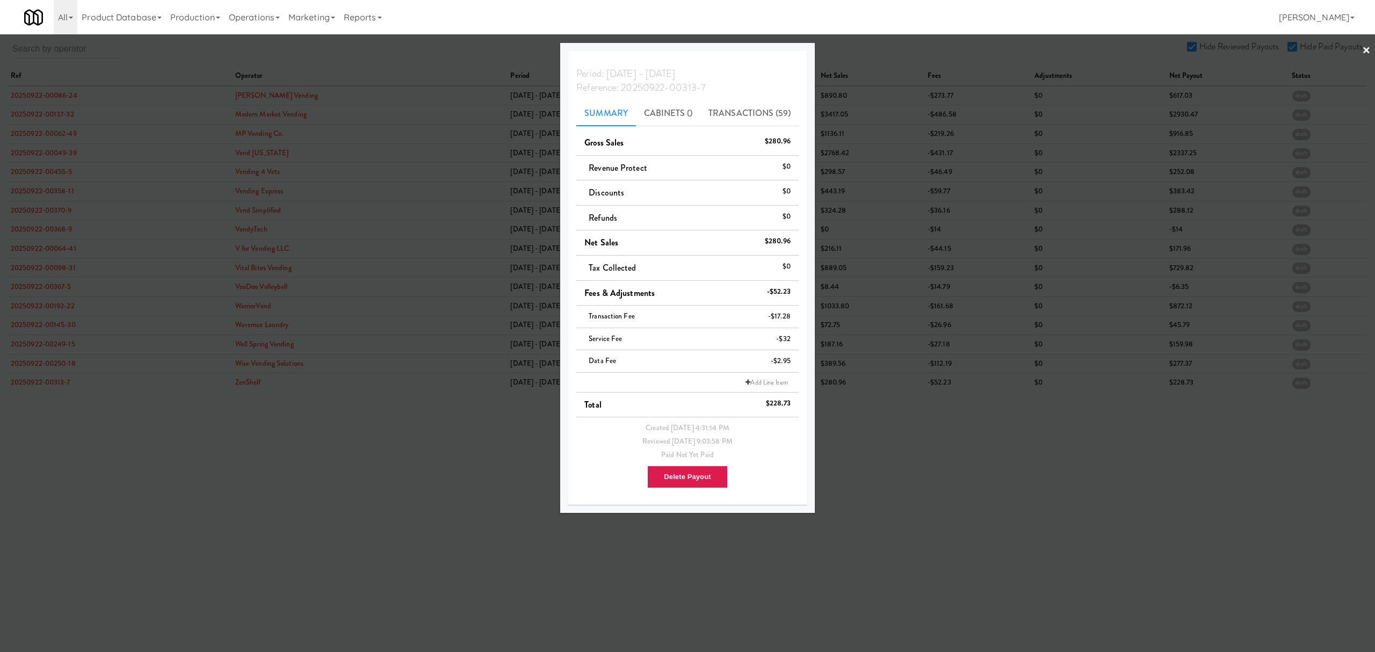
click at [427, 473] on div at bounding box center [687, 326] width 1375 height 652
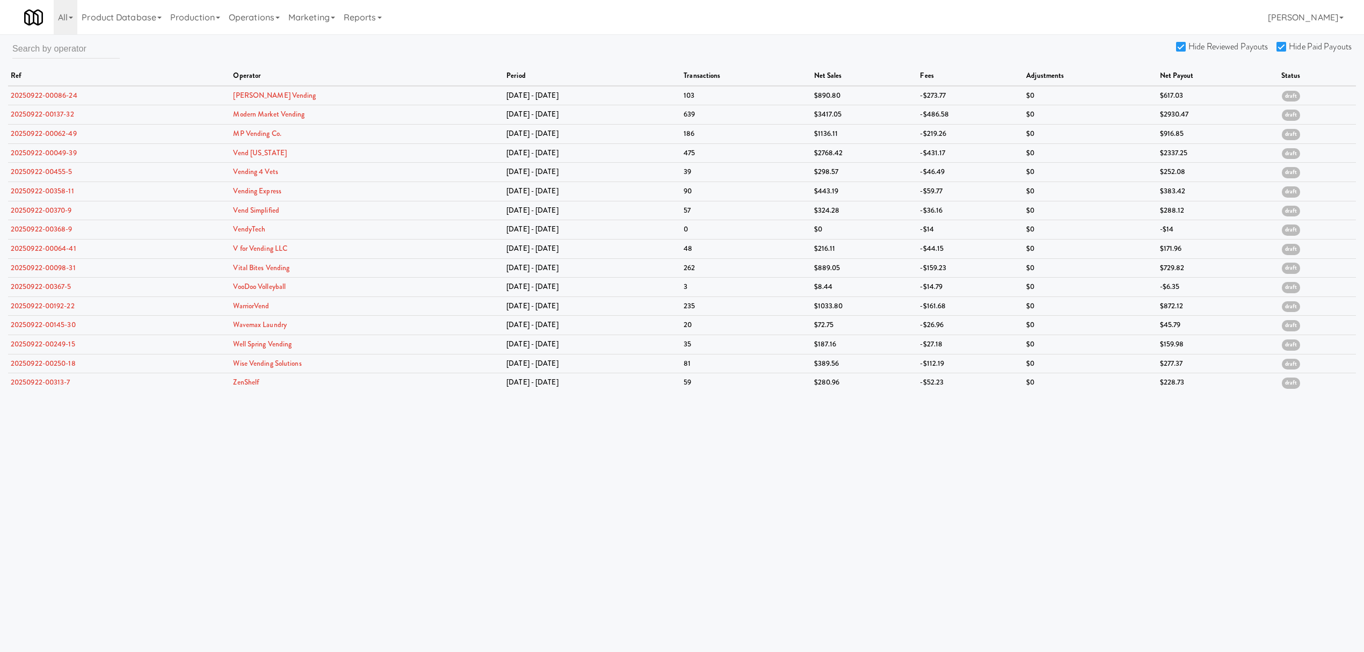
click at [1179, 48] on input "Hide Reviewed Payouts" at bounding box center [1182, 47] width 12 height 9
checkbox input "false"
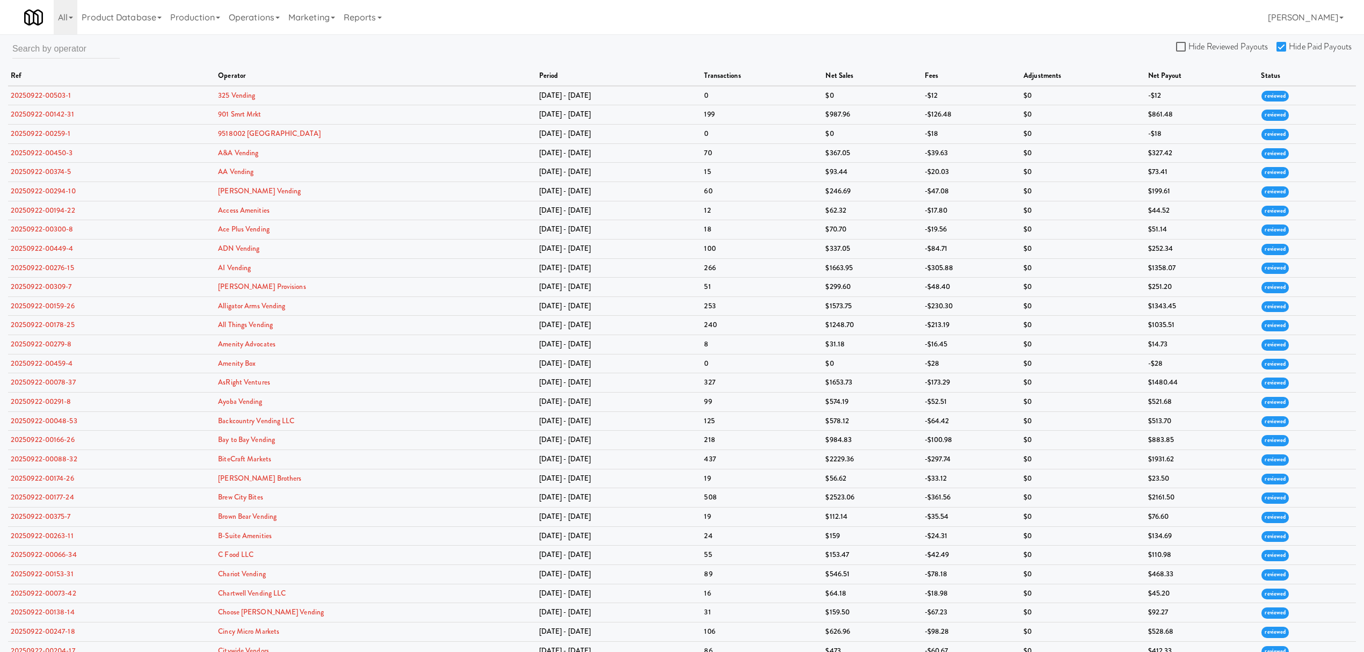
click at [1283, 44] on input "Hide Paid Payouts" at bounding box center [1283, 47] width 12 height 9
checkbox input "false"
click at [1183, 49] on input "Hide Reviewed Payouts" at bounding box center [1182, 47] width 12 height 9
checkbox input "true"
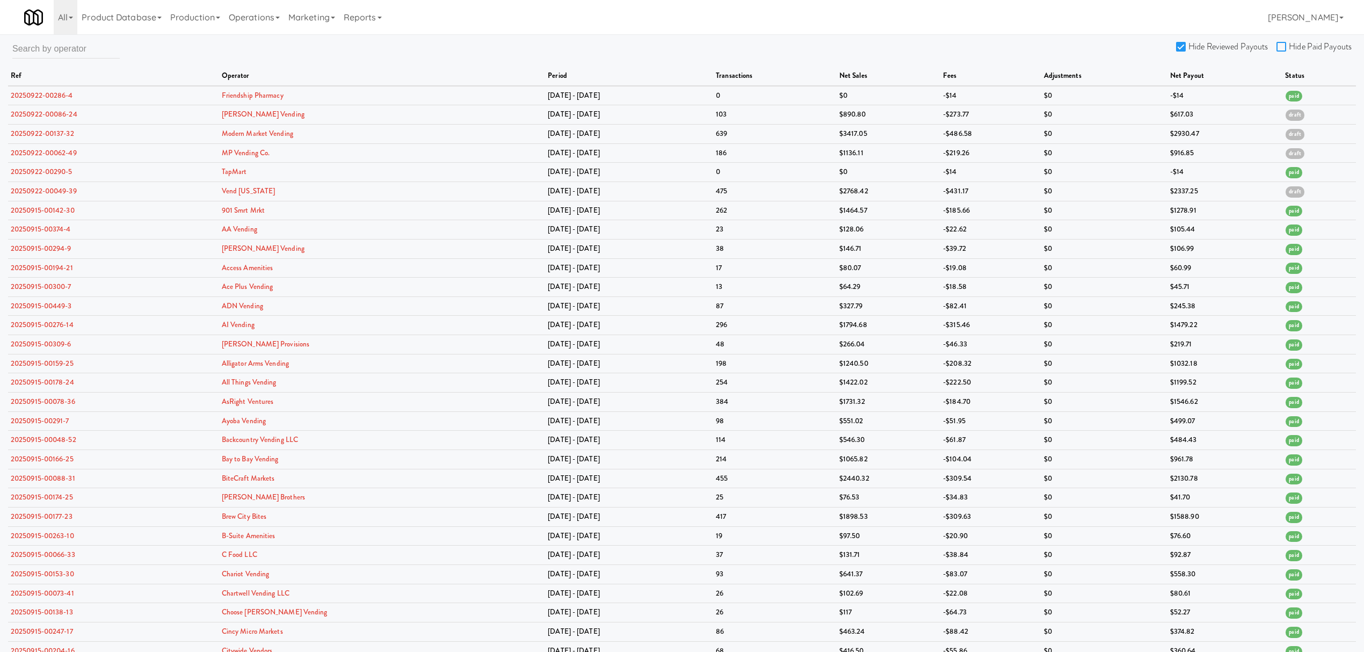
click at [1280, 46] on input "Hide Paid Payouts" at bounding box center [1283, 47] width 12 height 9
checkbox input "true"
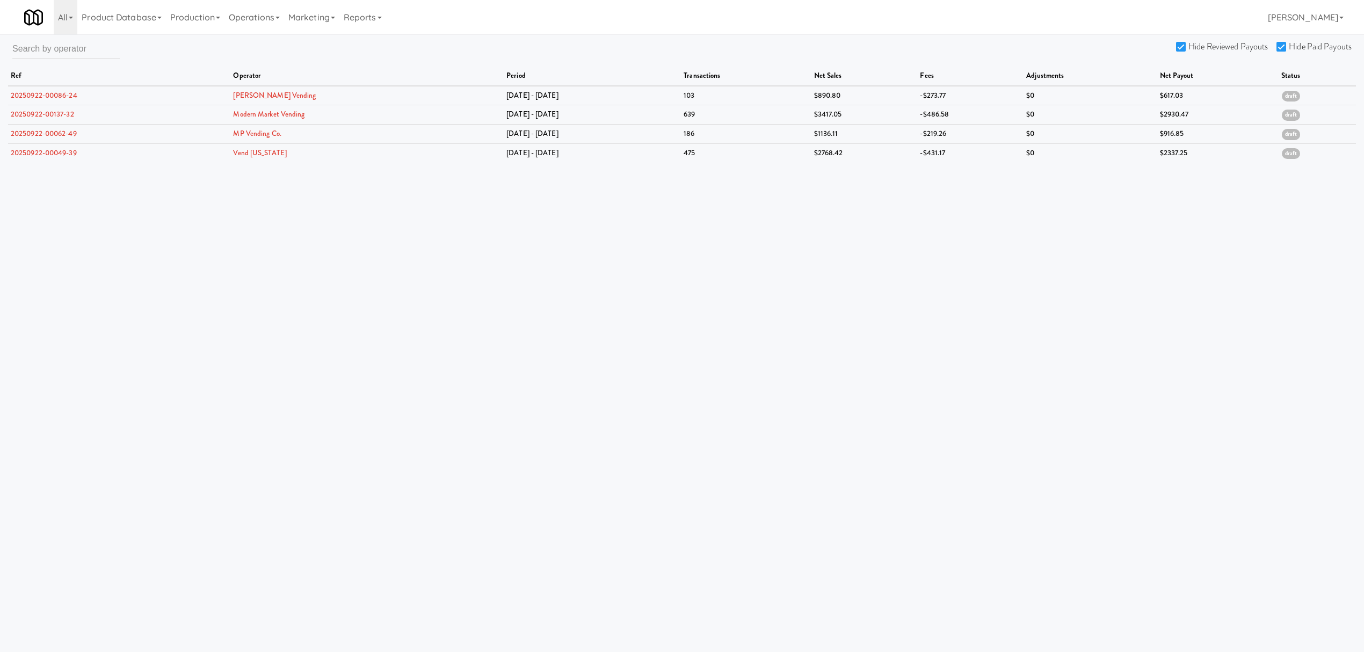
click at [1033, 307] on body "Are you sure you want to delete Data Fee? Okay Cancel Okay Are you sure you wan…" at bounding box center [682, 360] width 1364 height 652
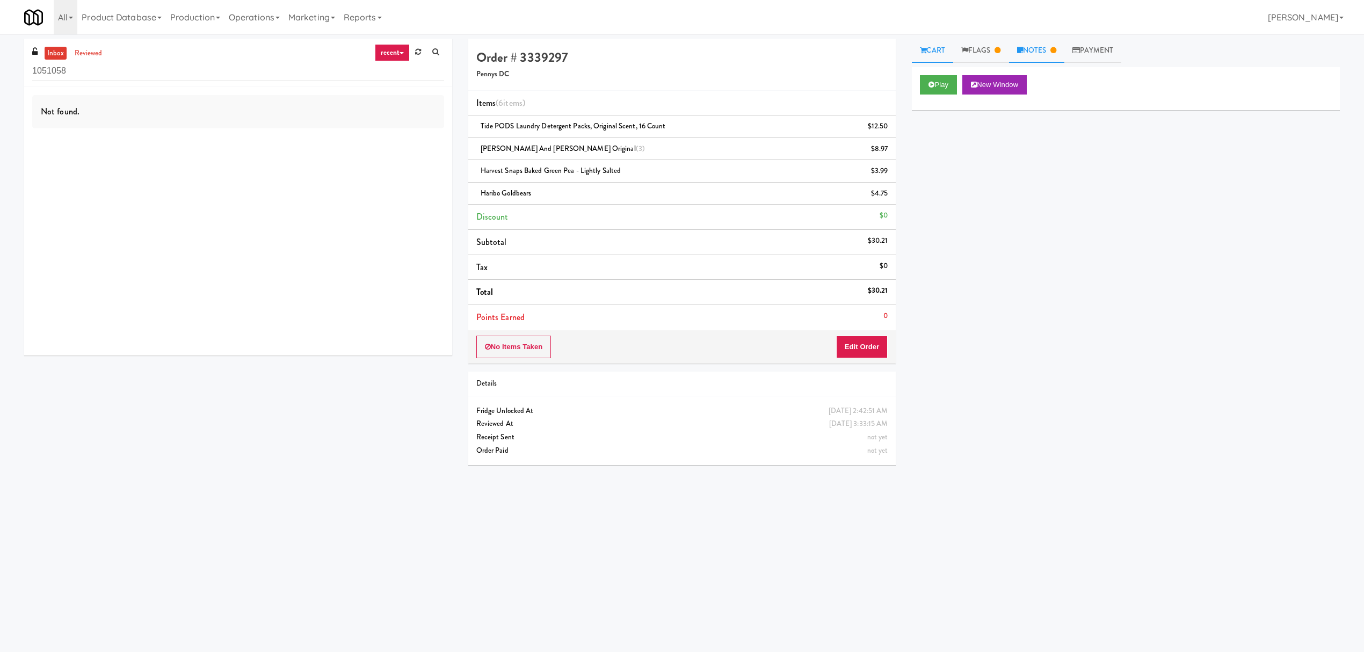
click at [1041, 47] on link "Notes" at bounding box center [1037, 51] width 56 height 24
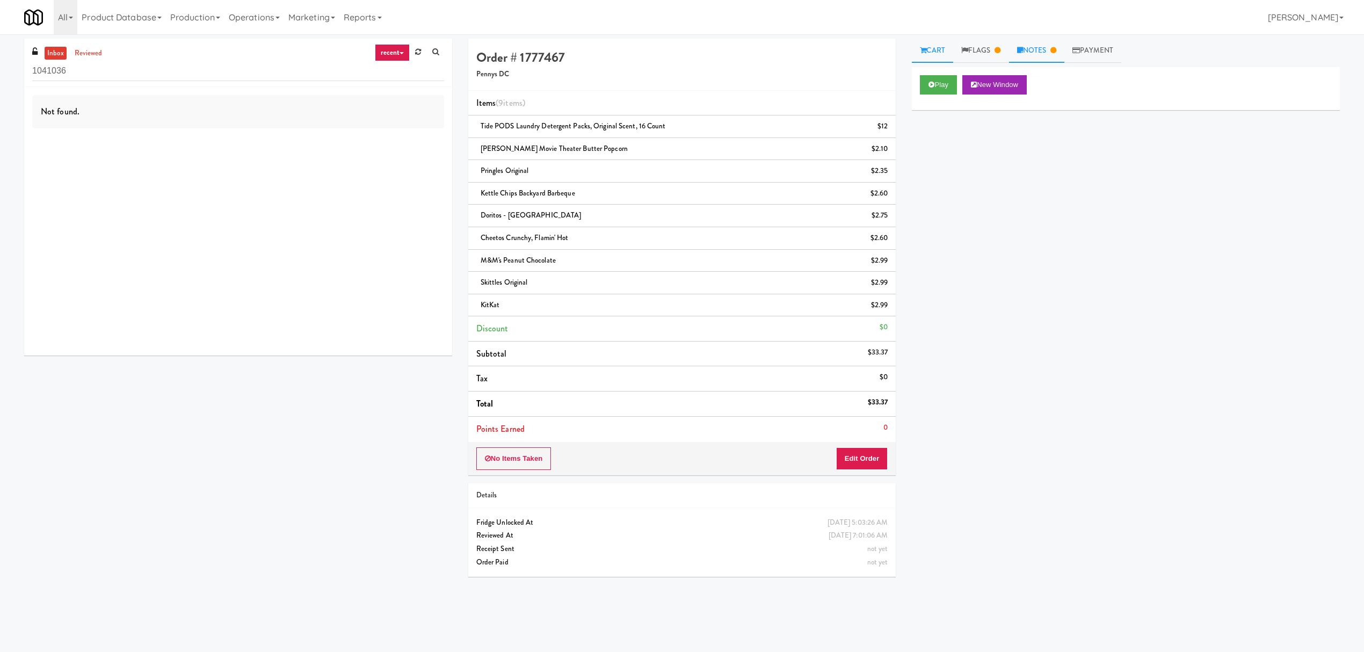
click at [1023, 47] on icon at bounding box center [1020, 50] width 6 height 7
